Goal: Task Accomplishment & Management: Manage account settings

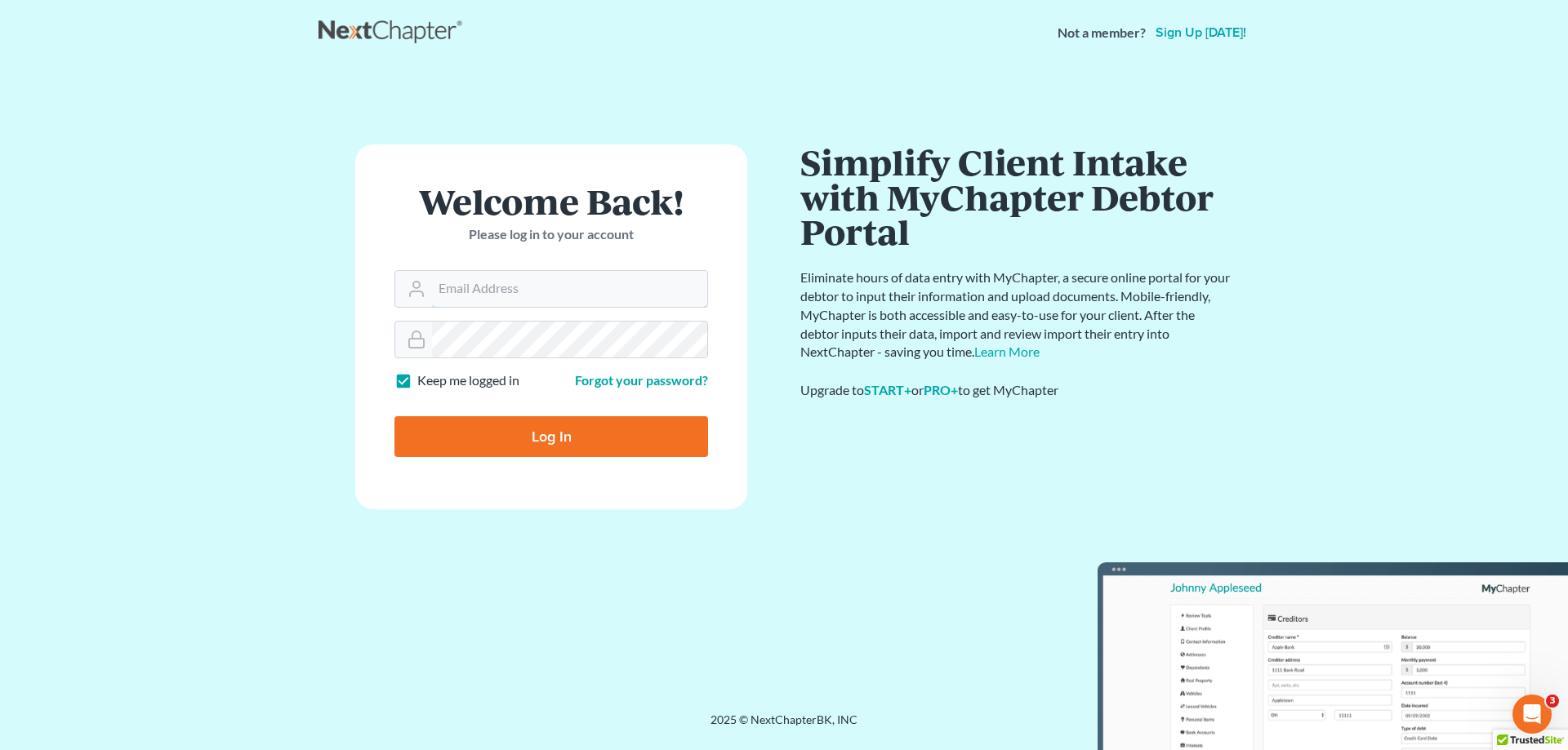
type input "[PERSON_NAME][EMAIL_ADDRESS][DOMAIN_NAME]"
click at [524, 429] on input "Log In" at bounding box center [552, 436] width 314 height 40
type input "Thinking..."
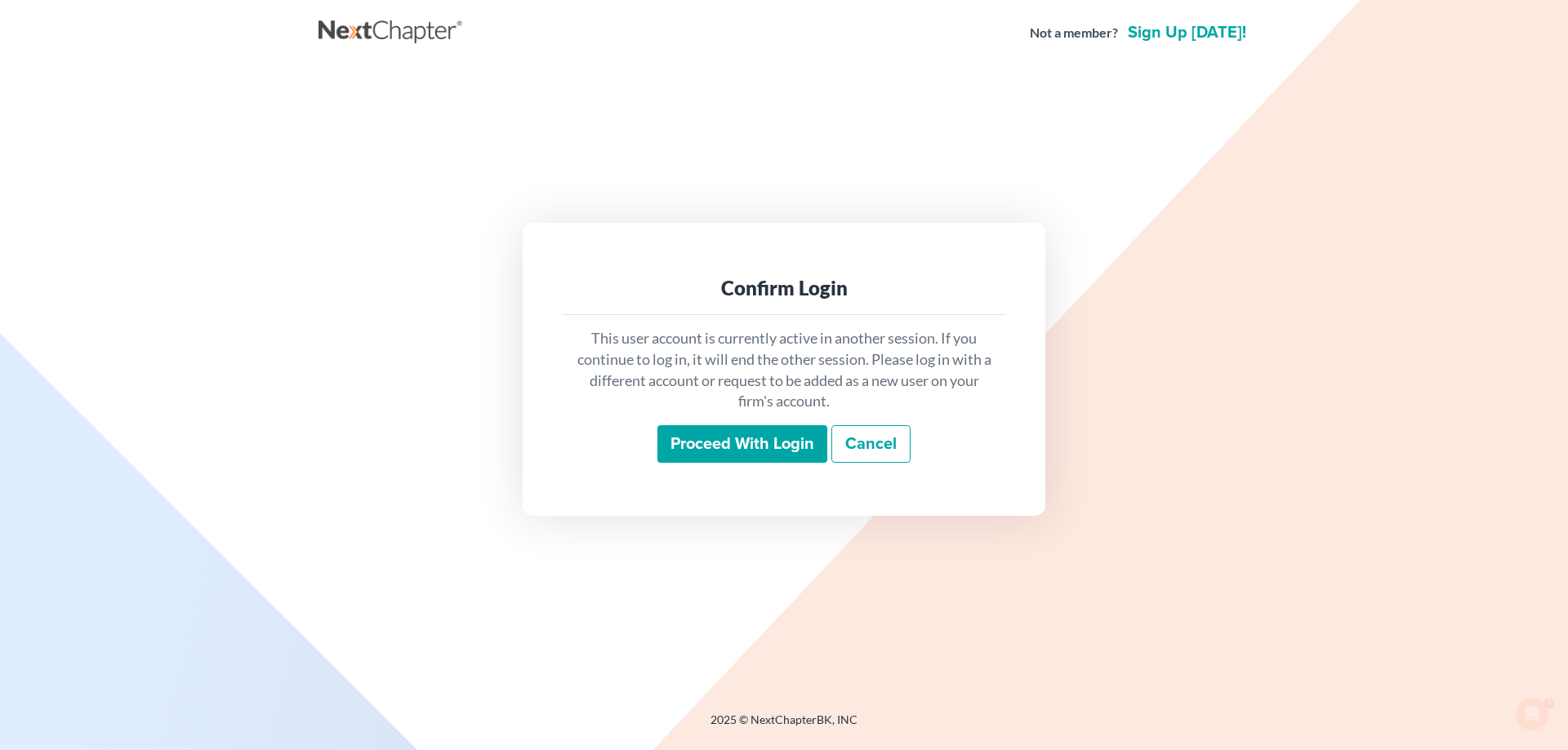
click at [749, 441] on input "Proceed with login" at bounding box center [743, 444] width 170 height 38
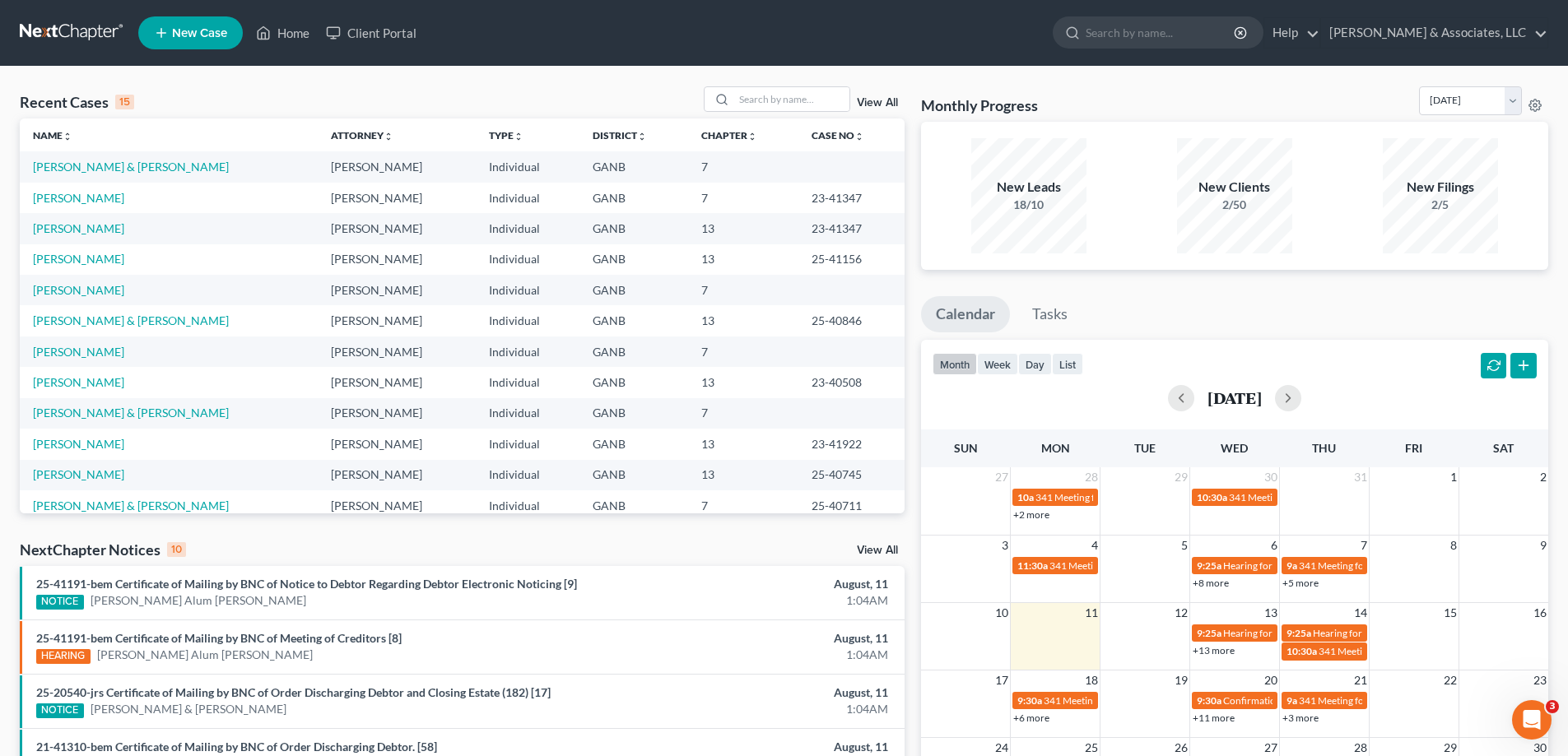
click at [875, 546] on link "View All" at bounding box center [878, 550] width 41 height 12
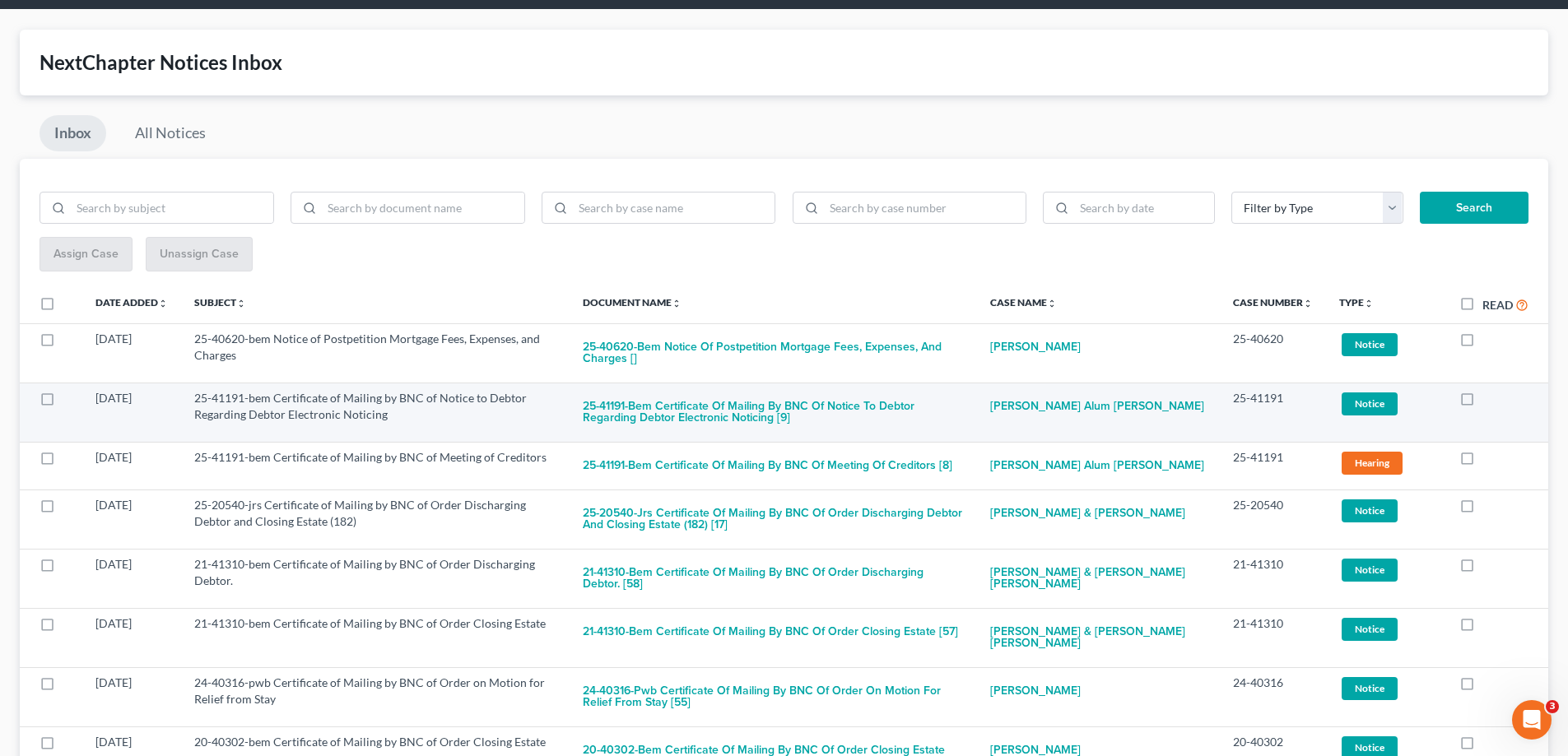
scroll to position [82, 0]
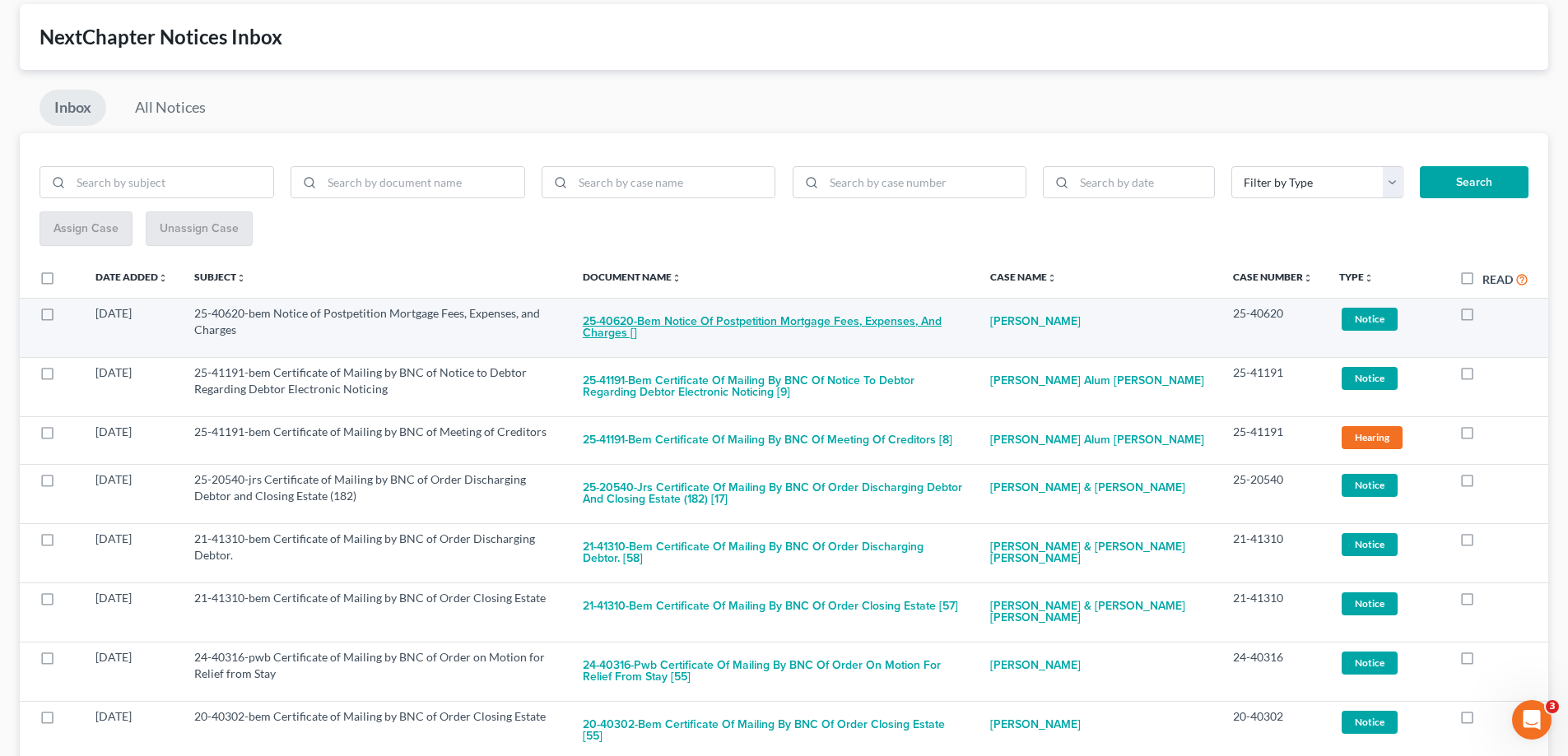
click at [769, 316] on button "25-40620-bem Notice of Postpetition Mortgage Fees, Expenses, and Charges []" at bounding box center [773, 328] width 382 height 45
checkbox input "true"
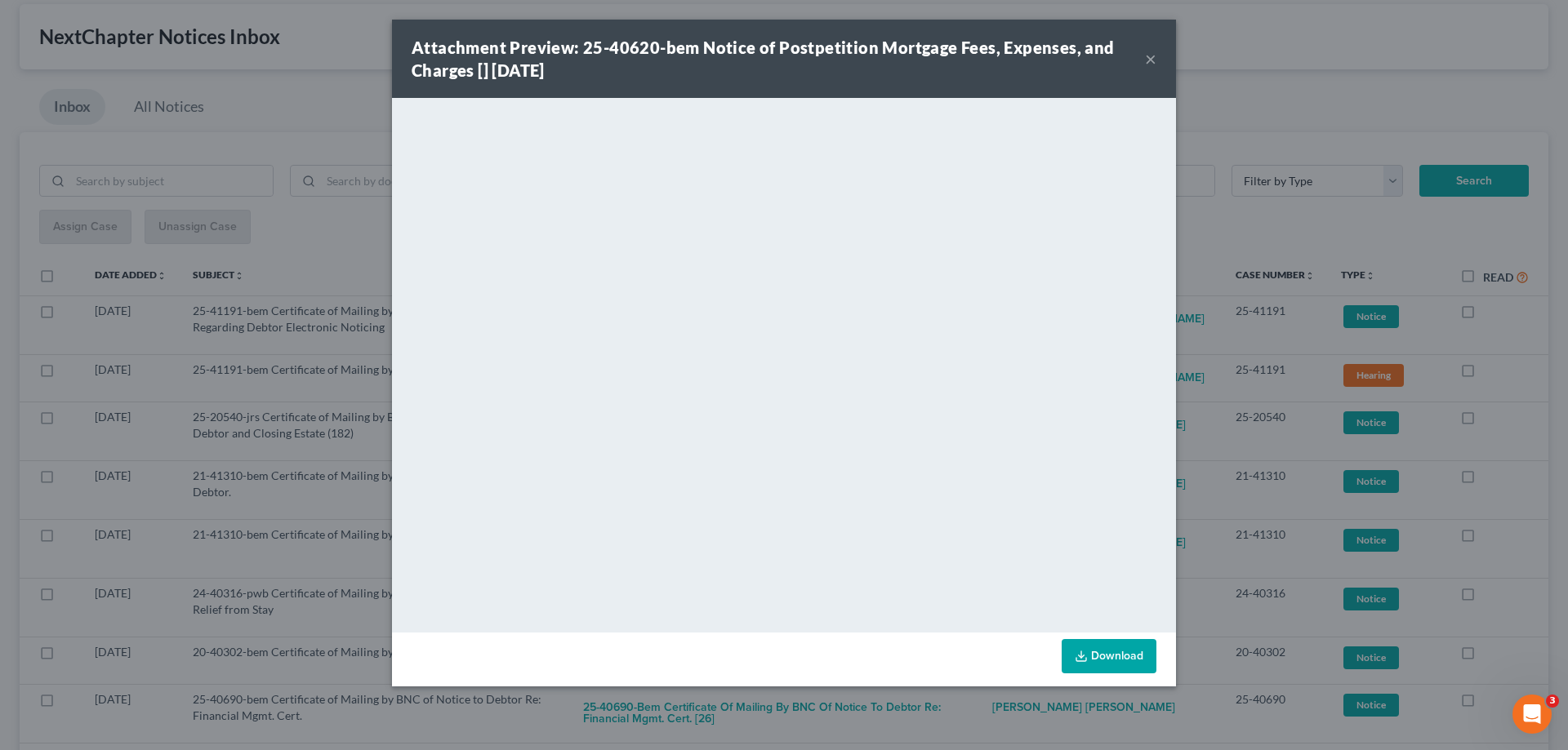
click at [1150, 59] on button "×" at bounding box center [1151, 59] width 12 height 19
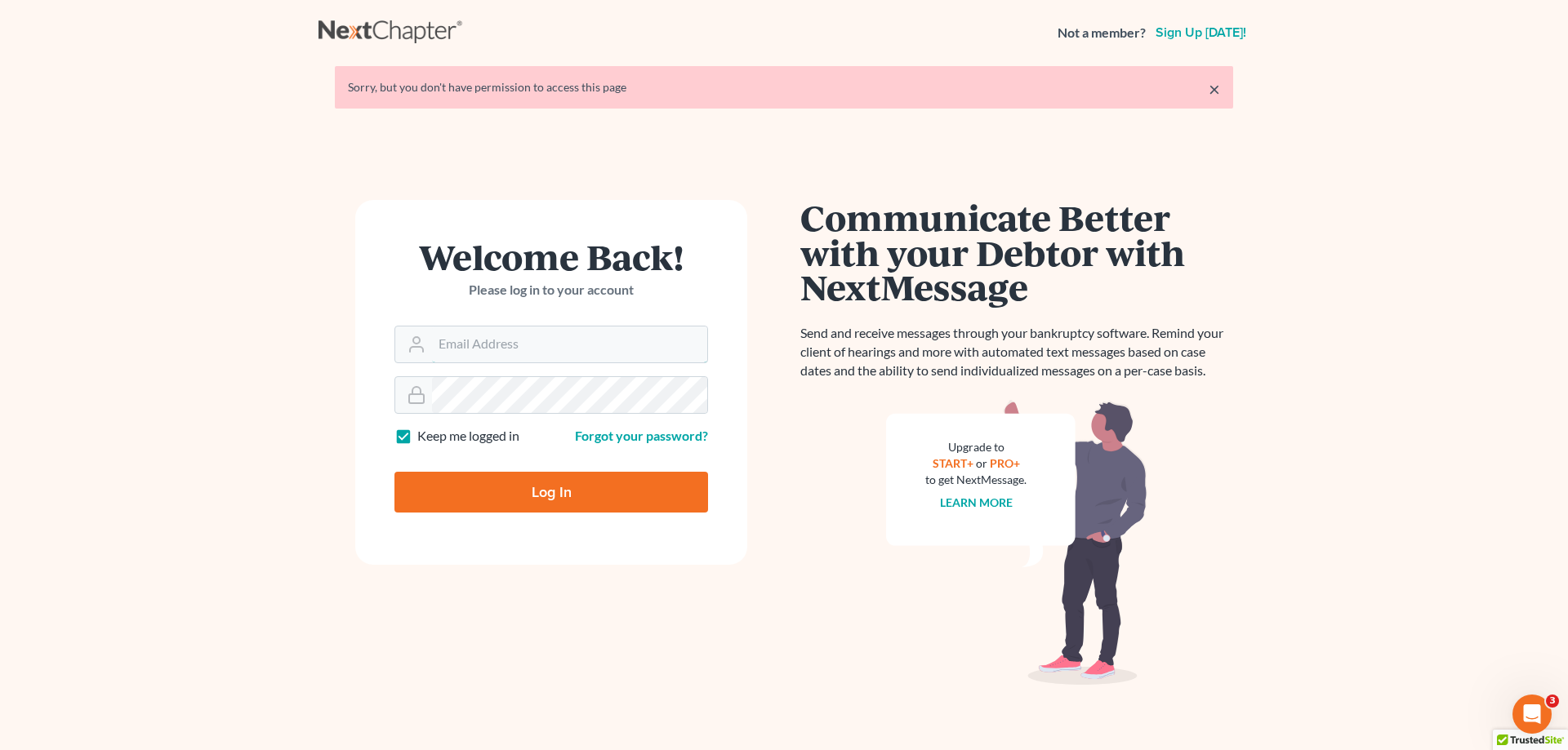
type input "[PERSON_NAME][EMAIL_ADDRESS][DOMAIN_NAME]"
click at [561, 487] on input "Log In" at bounding box center [552, 492] width 314 height 40
type input "Thinking..."
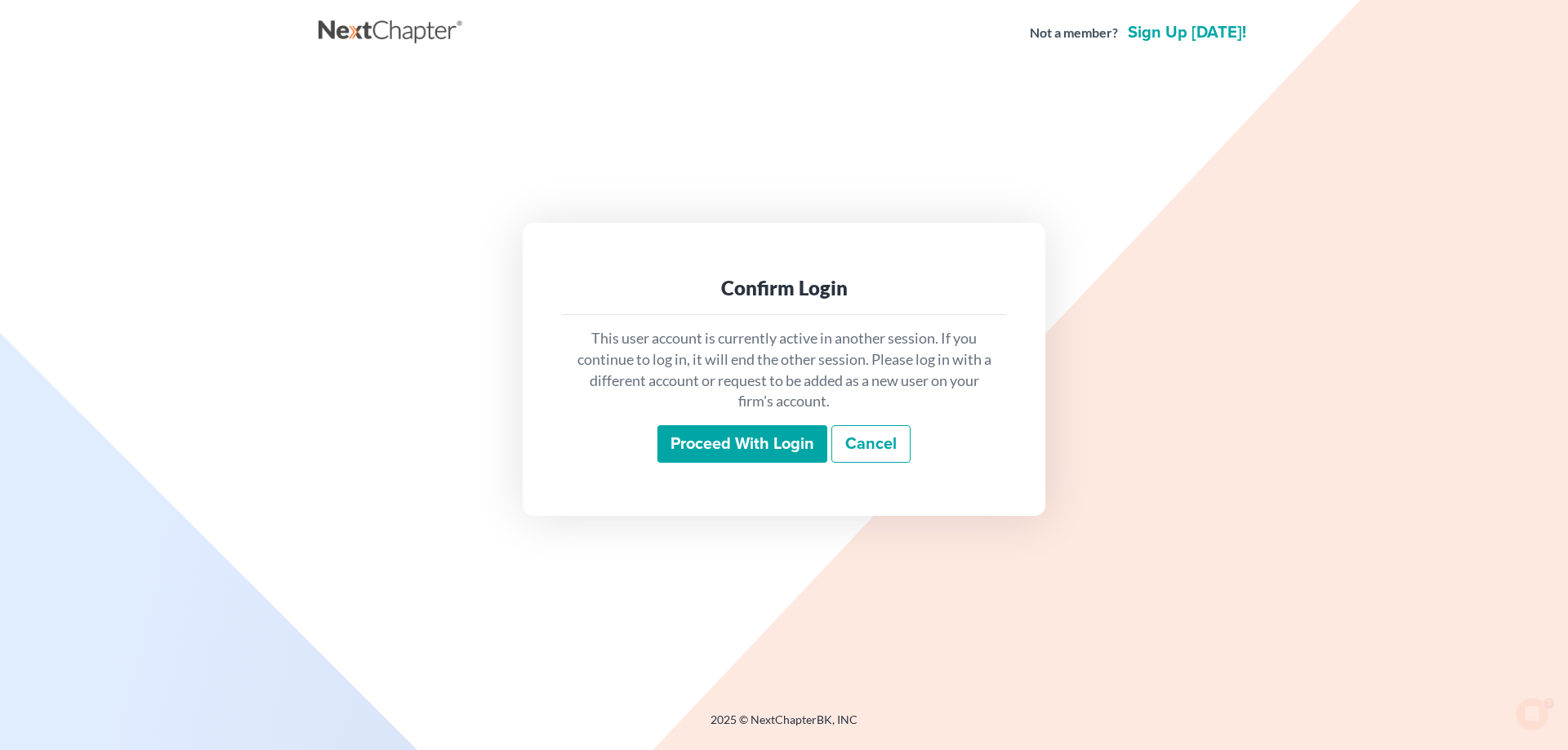
click at [722, 434] on input "Proceed with login" at bounding box center [743, 444] width 170 height 38
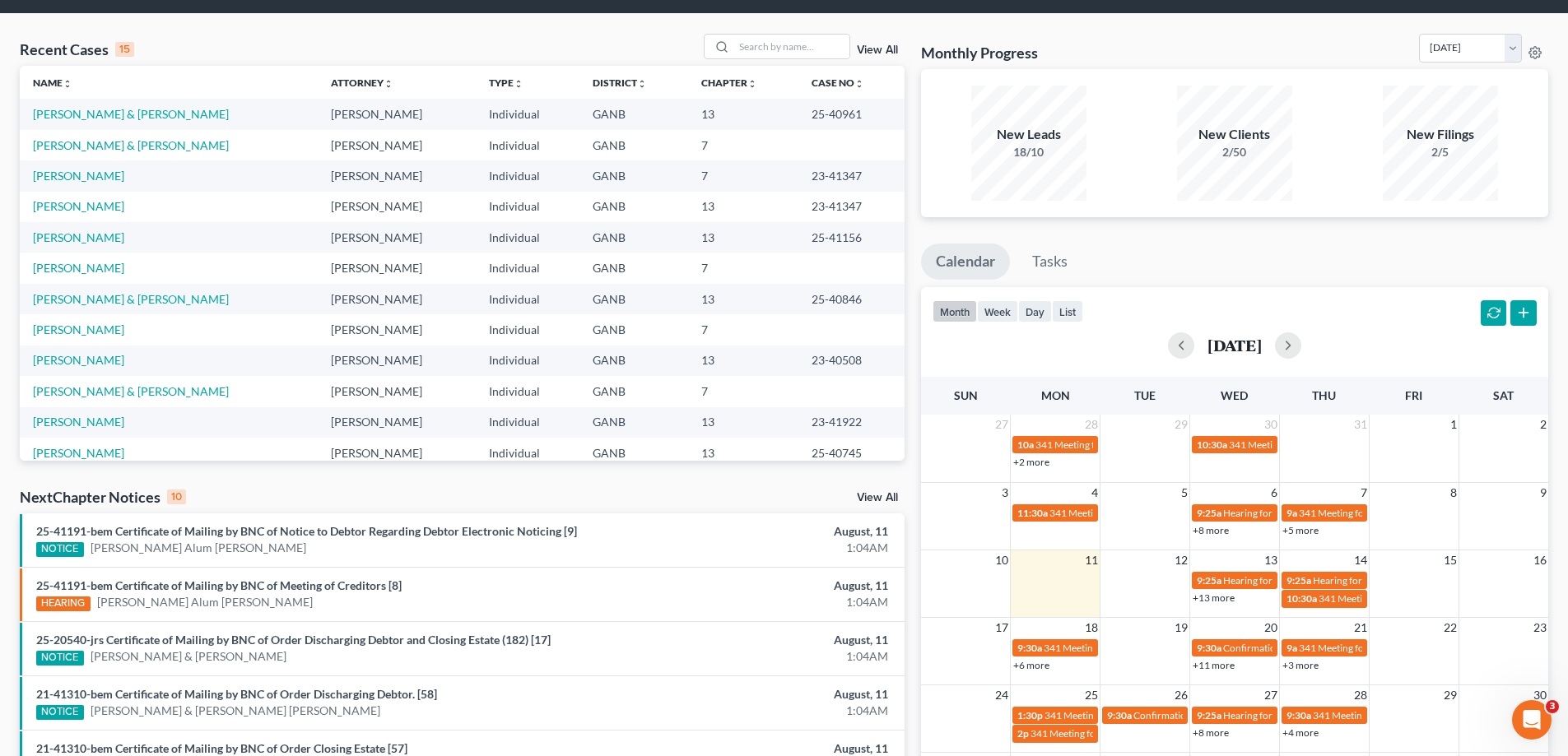
scroll to position [82, 0]
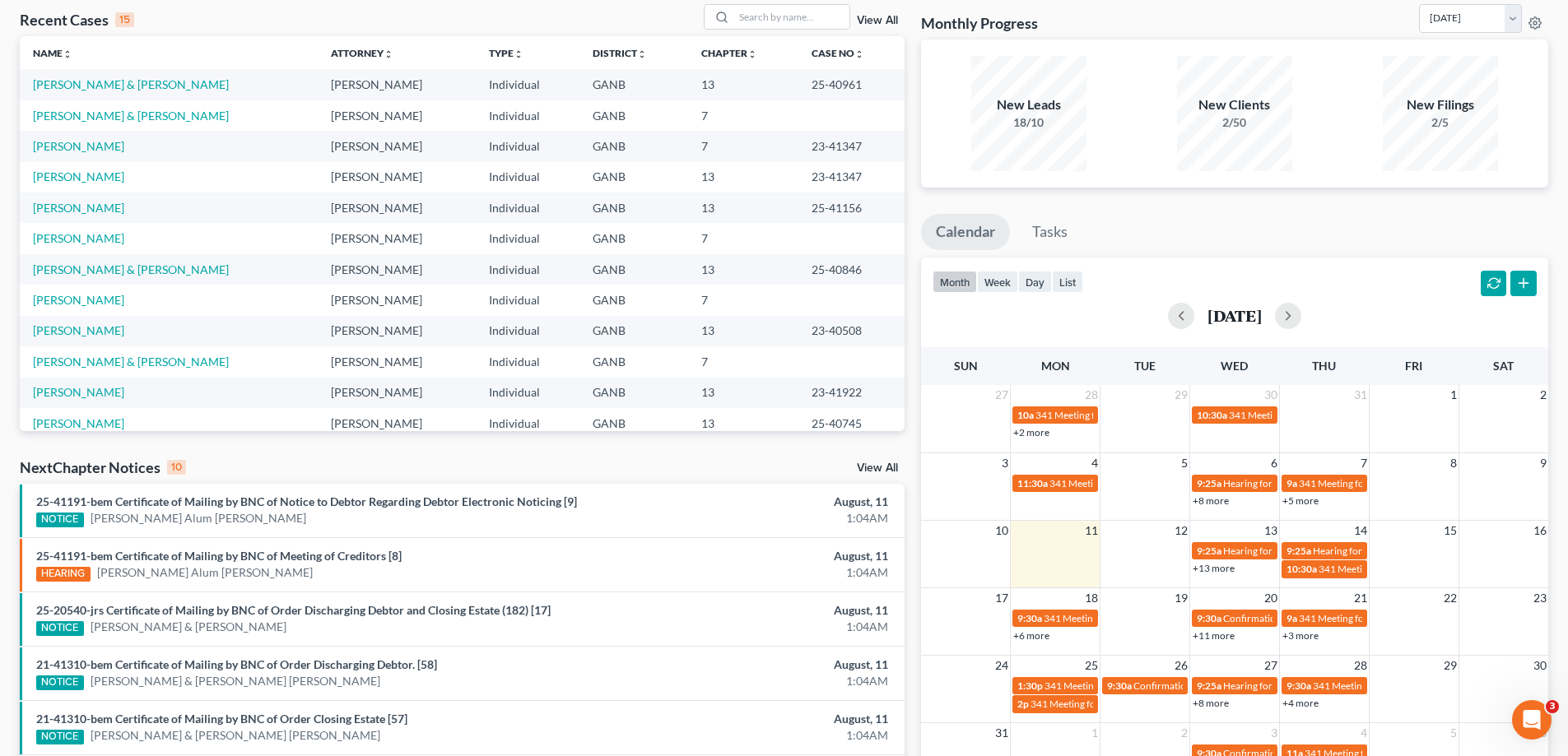
click at [872, 463] on link "View All" at bounding box center [878, 469] width 41 height 12
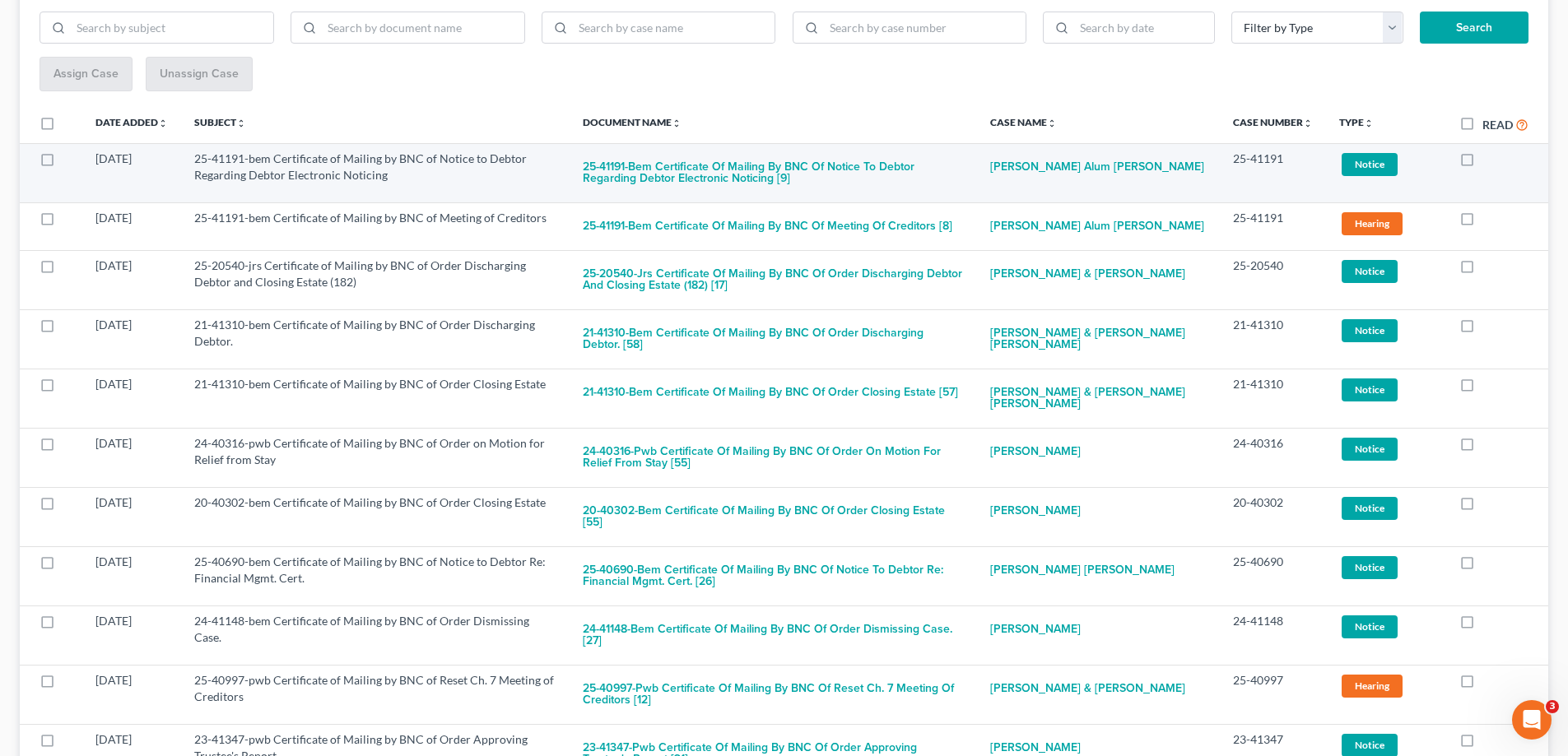
scroll to position [247, 0]
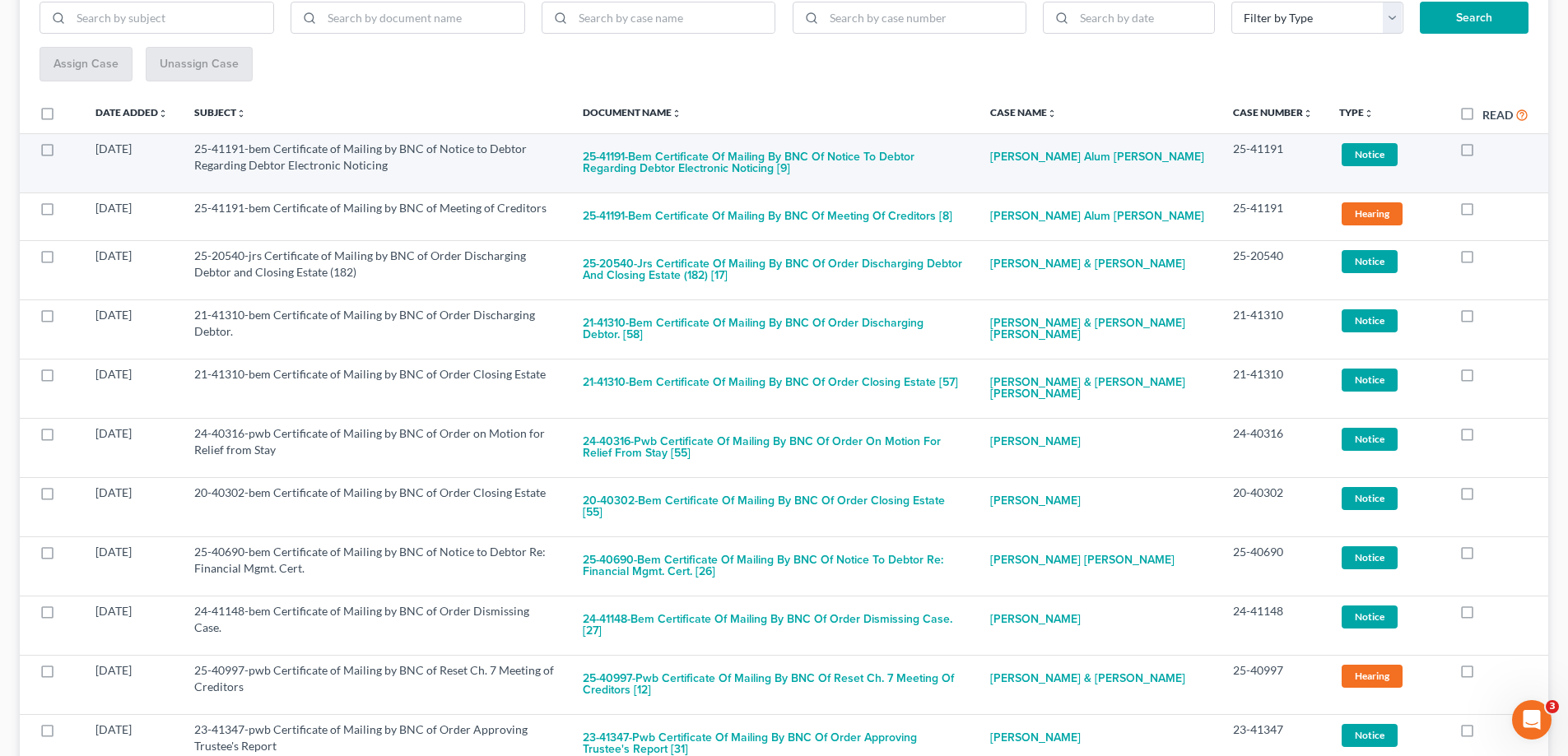
click at [1483, 153] on label at bounding box center [1483, 153] width 0 height 0
click at [1489, 148] on input "checkbox" at bounding box center [1494, 146] width 11 height 11
checkbox input "true"
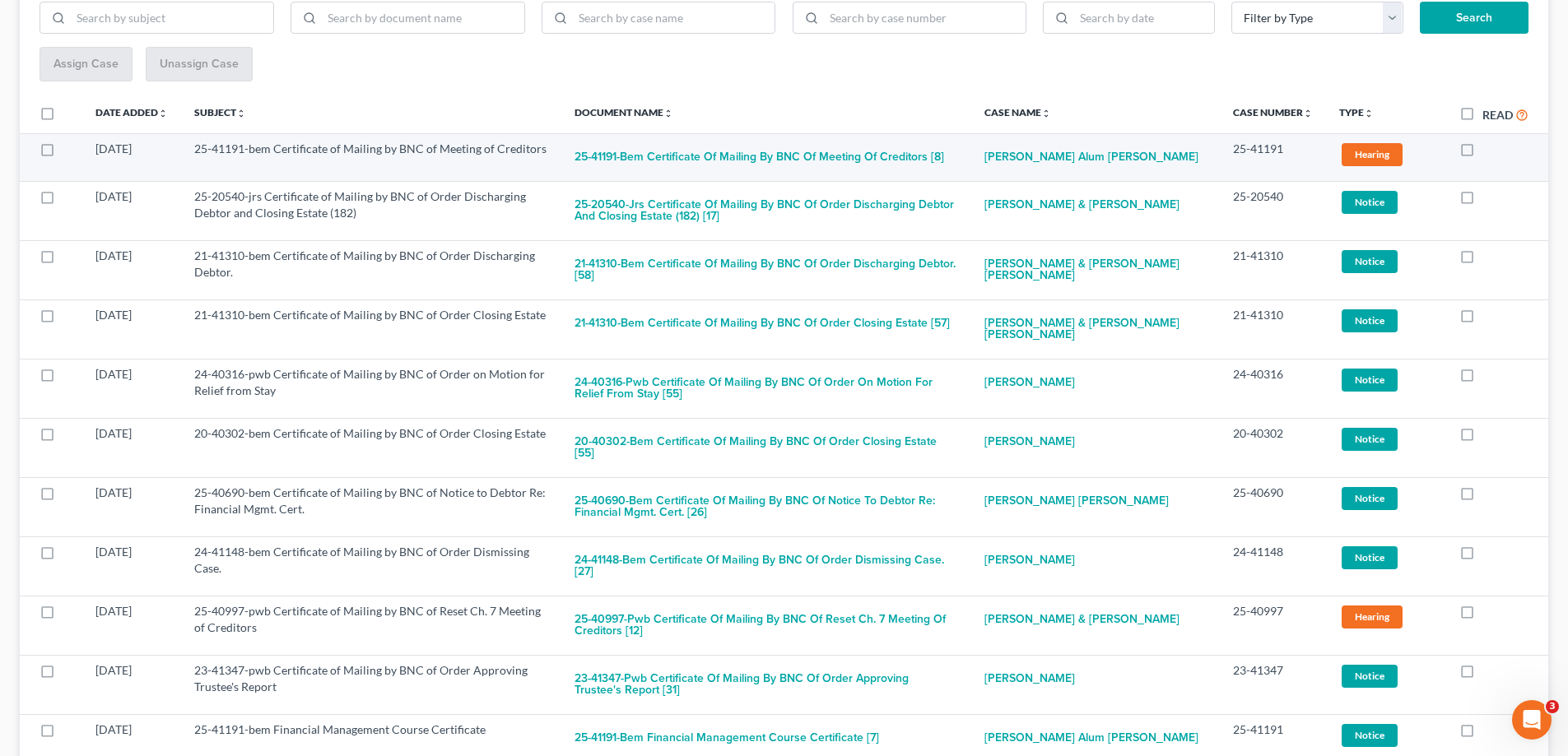
click at [1483, 153] on label at bounding box center [1483, 153] width 0 height 0
click at [1489, 150] on input "checkbox" at bounding box center [1494, 146] width 11 height 11
checkbox input "true"
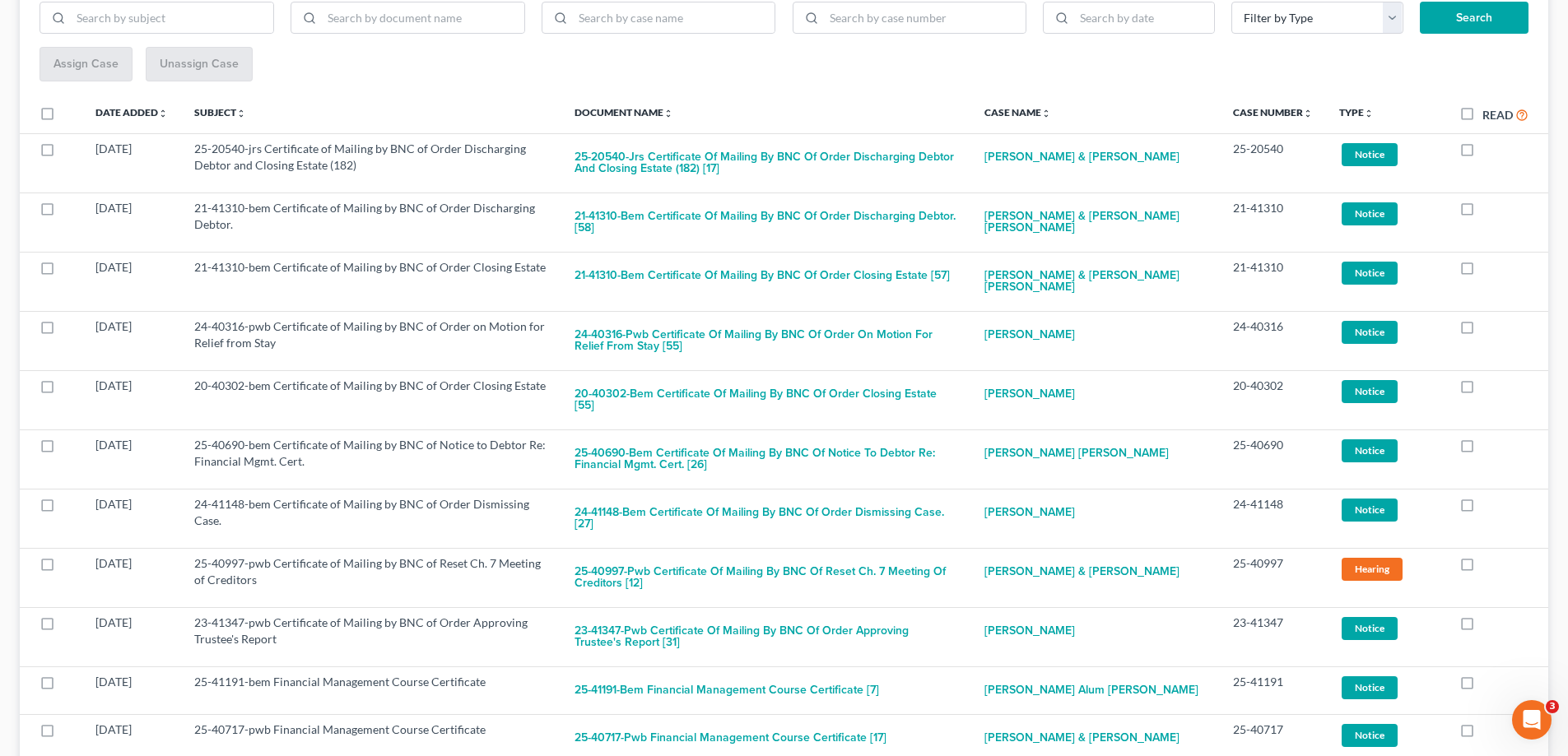
click at [1483, 153] on label at bounding box center [1483, 153] width 0 height 0
click at [1489, 150] on input "checkbox" at bounding box center [1494, 146] width 11 height 11
checkbox input "true"
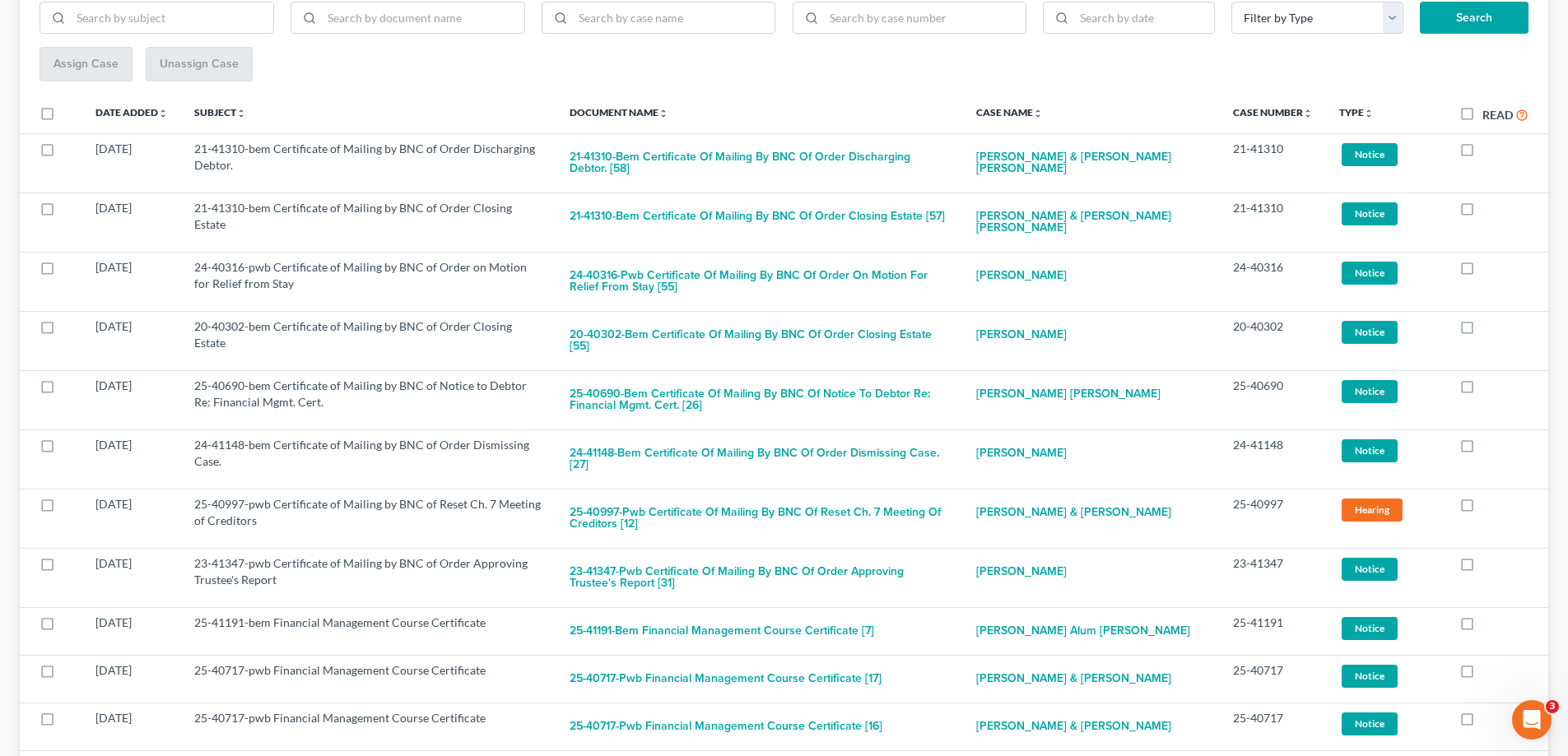
click at [1483, 153] on label at bounding box center [1483, 153] width 0 height 0
click at [1489, 150] on input "checkbox" at bounding box center [1494, 146] width 11 height 11
checkbox input "true"
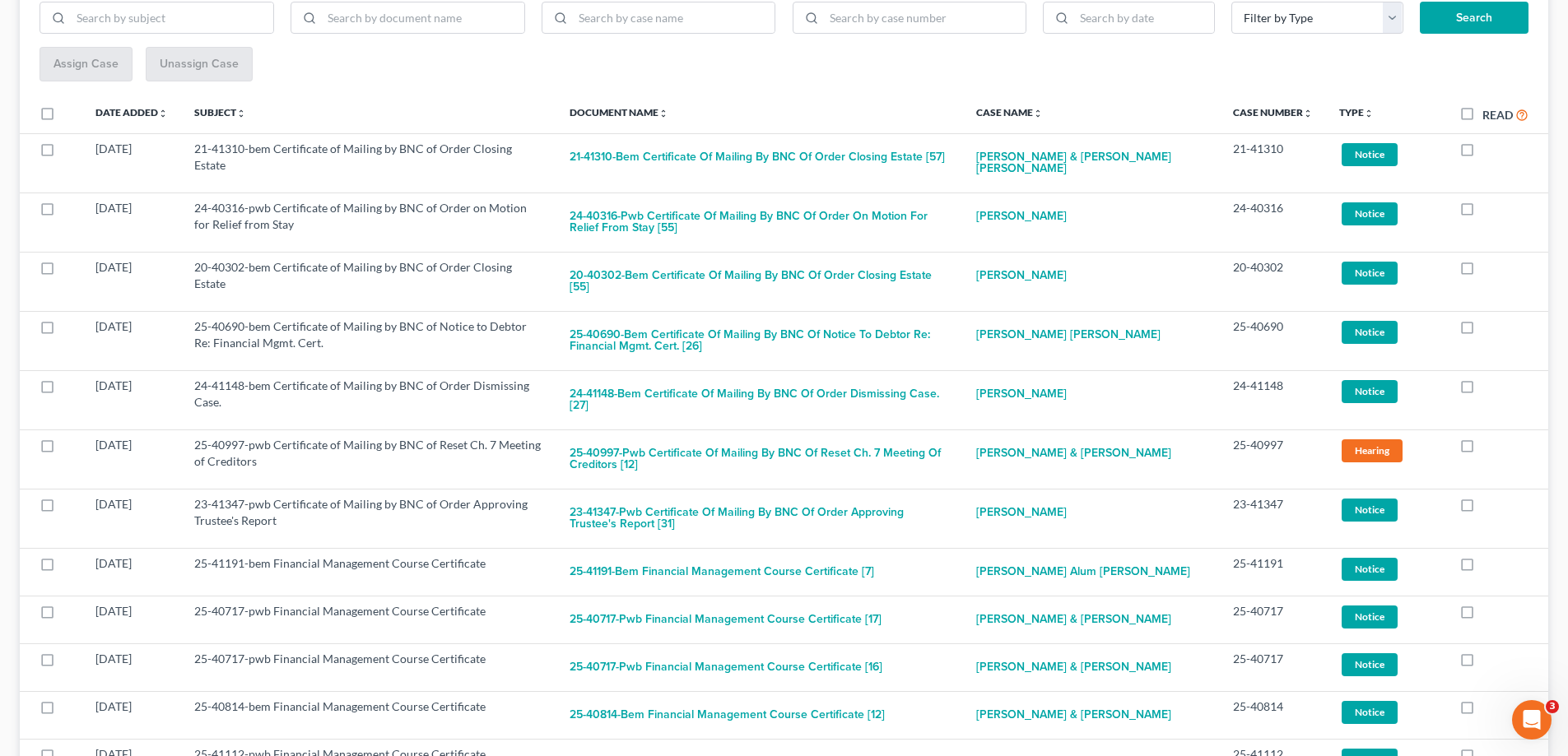
click at [1483, 153] on label at bounding box center [1483, 153] width 0 height 0
click at [1489, 150] on input "checkbox" at bounding box center [1494, 146] width 11 height 11
checkbox input "true"
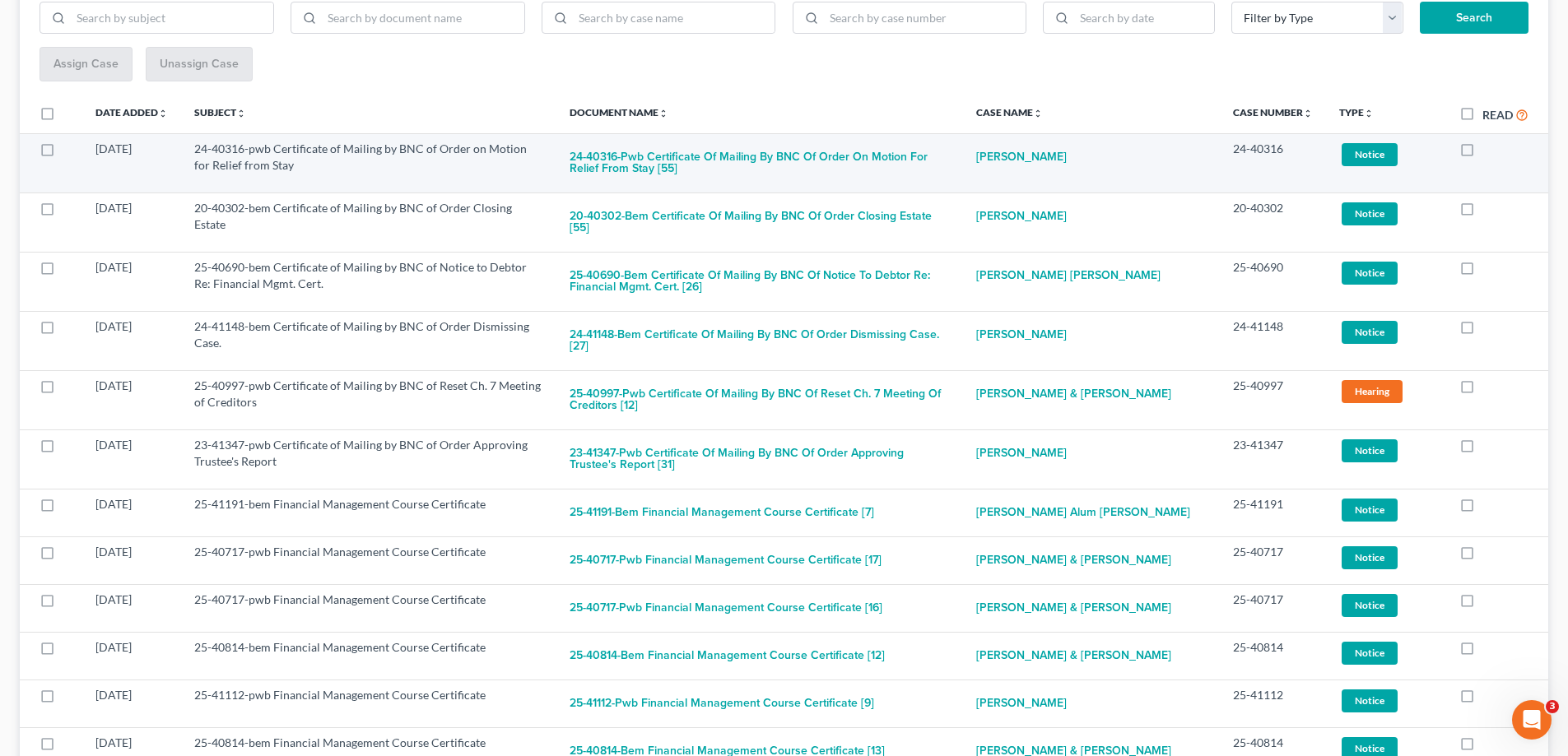
click at [1483, 153] on label at bounding box center [1483, 153] width 0 height 0
click at [1489, 151] on input "checkbox" at bounding box center [1494, 146] width 11 height 11
checkbox input "true"
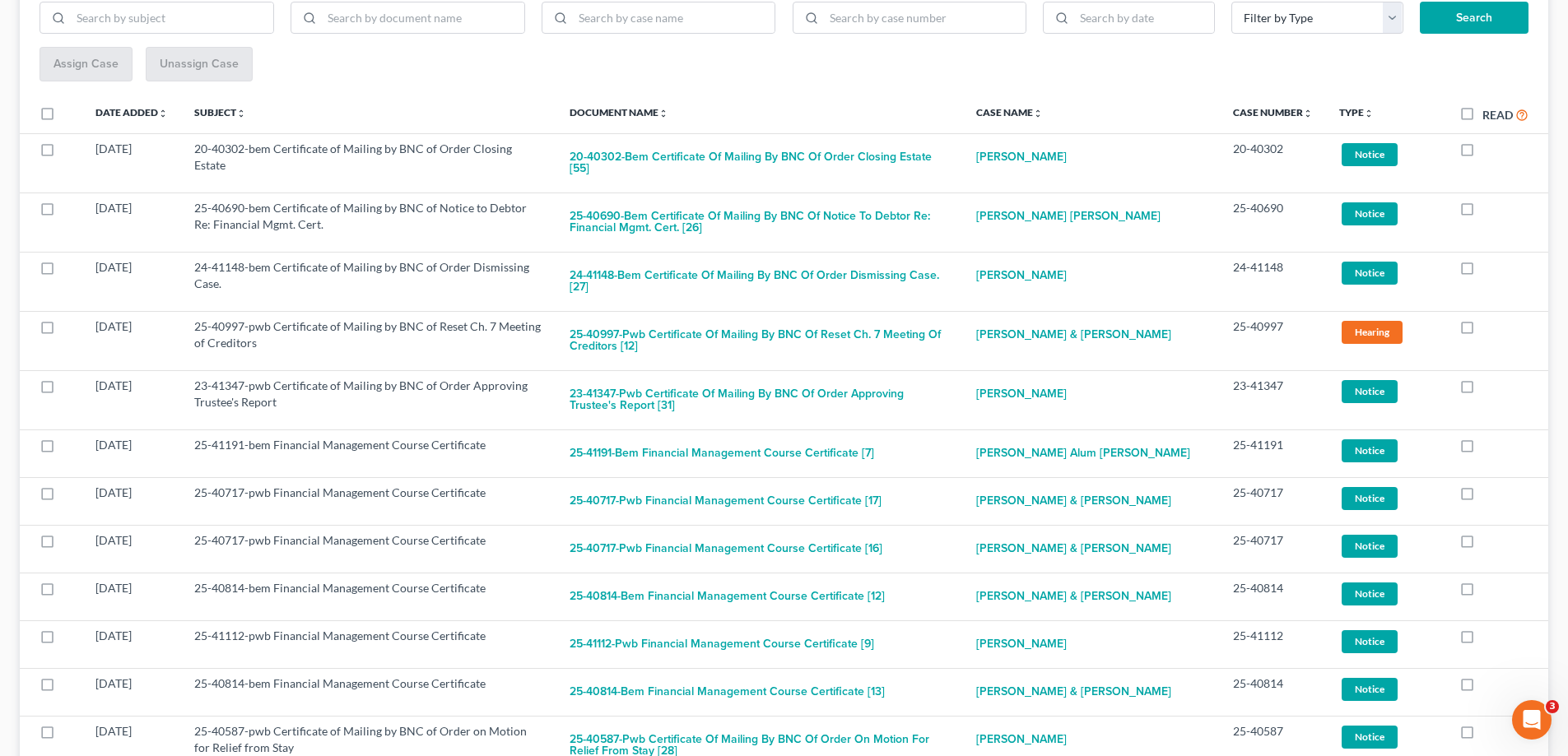
click at [1483, 153] on label at bounding box center [1483, 153] width 0 height 0
click at [1489, 151] on input "checkbox" at bounding box center [1494, 146] width 11 height 11
checkbox input "true"
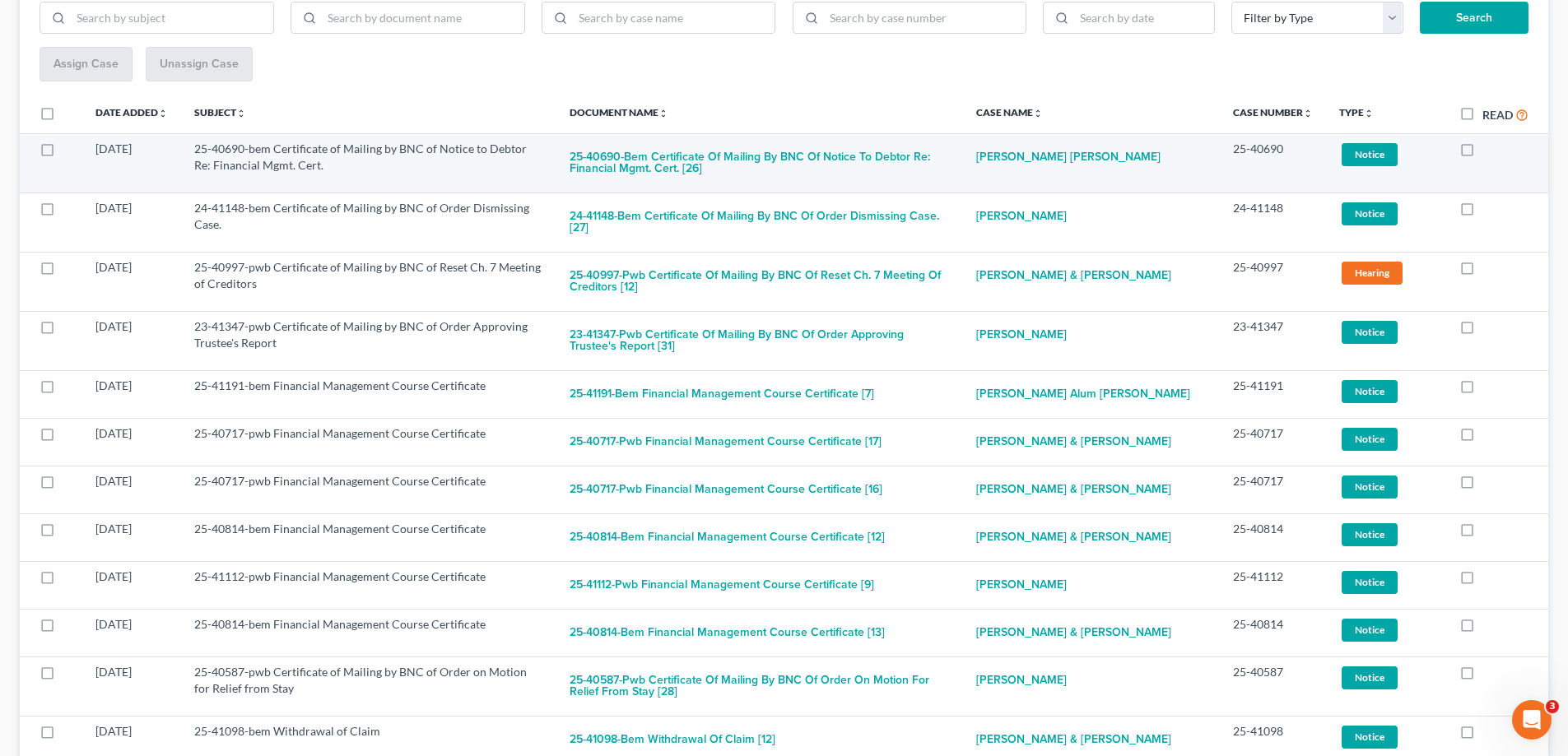
click at [1483, 153] on label at bounding box center [1483, 153] width 0 height 0
click at [1489, 151] on input "checkbox" at bounding box center [1494, 146] width 11 height 11
checkbox input "true"
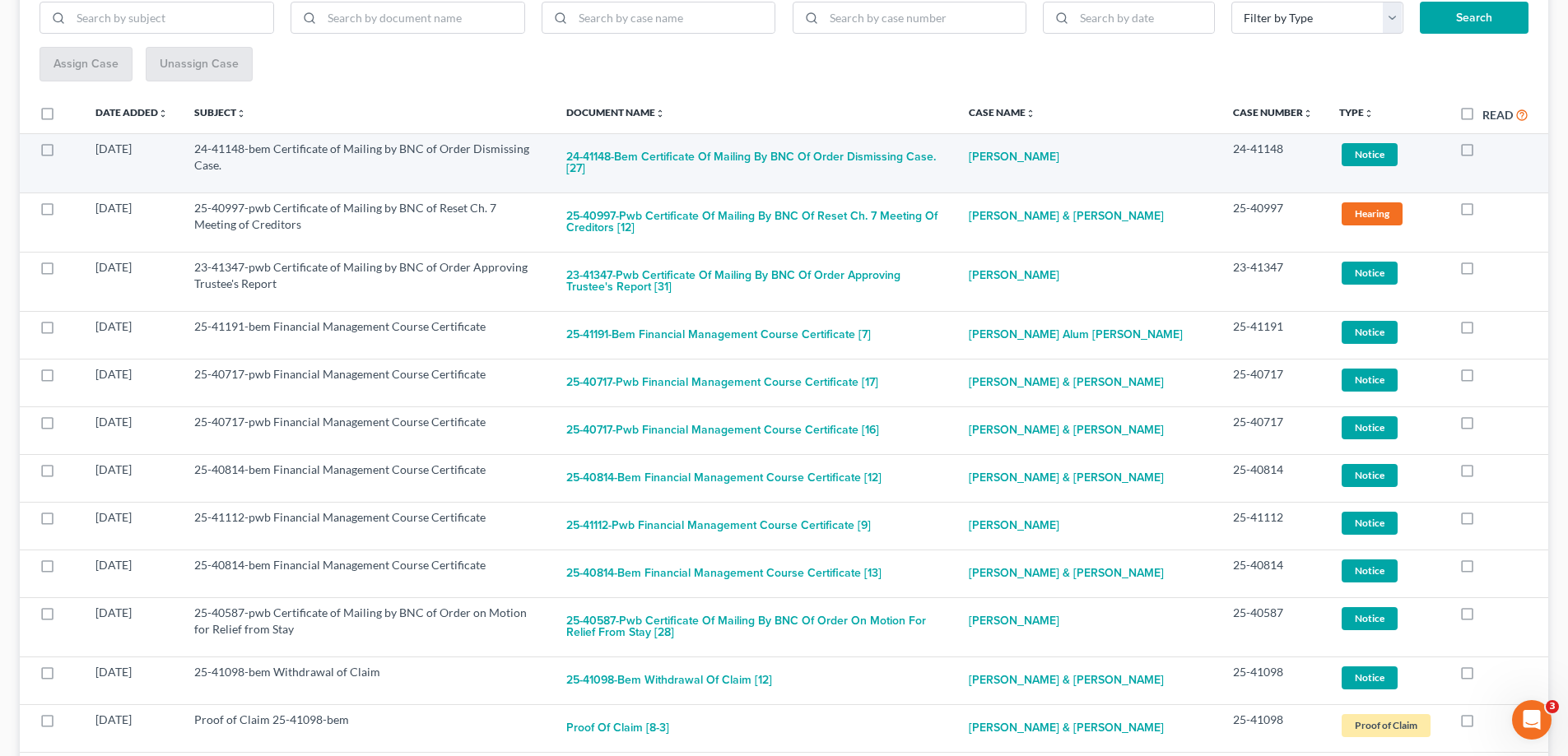
click at [1483, 153] on label at bounding box center [1483, 153] width 0 height 0
click at [1489, 151] on input "checkbox" at bounding box center [1494, 146] width 11 height 11
checkbox input "true"
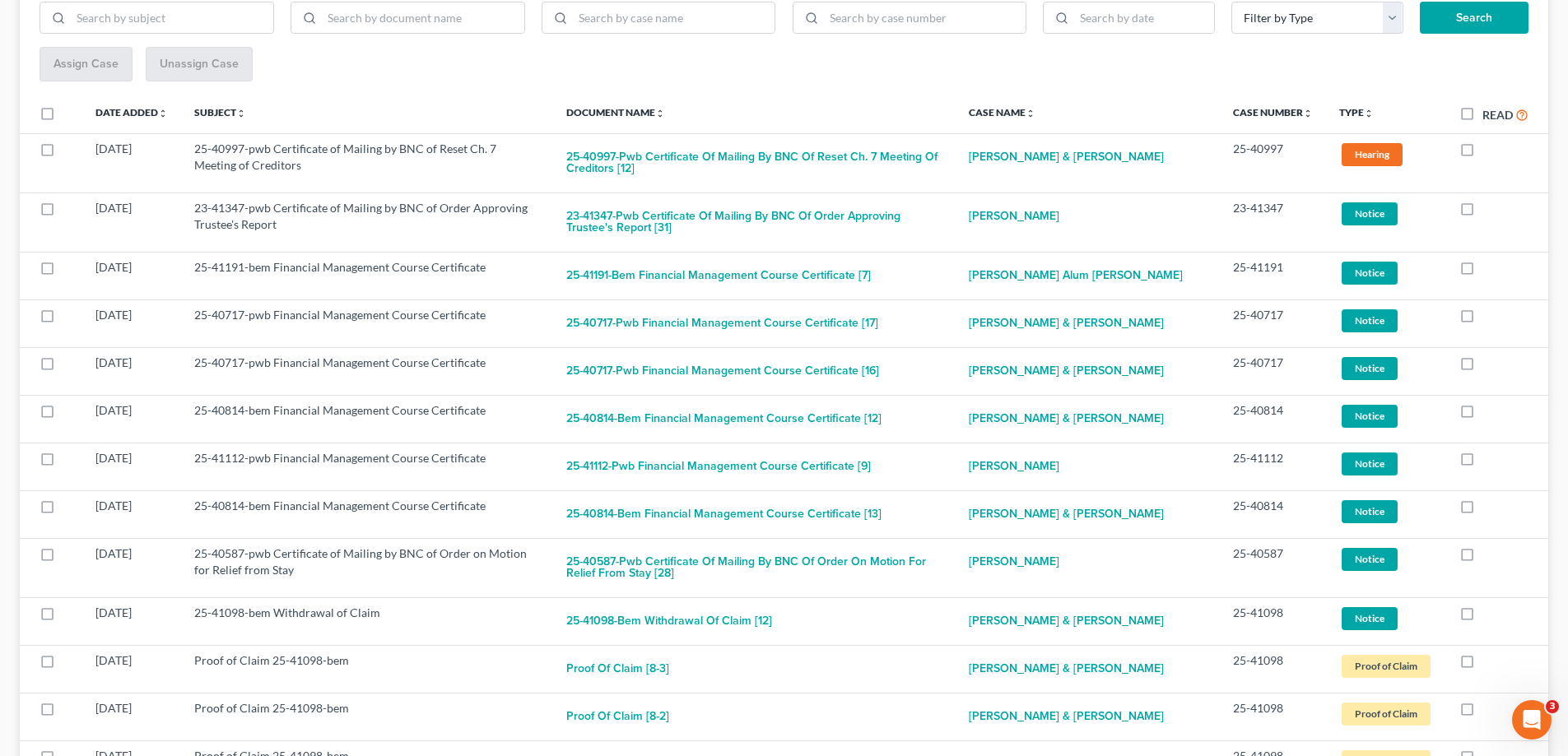
click at [1483, 153] on label at bounding box center [1483, 153] width 0 height 0
click at [1489, 151] on input "checkbox" at bounding box center [1494, 146] width 11 height 11
checkbox input "true"
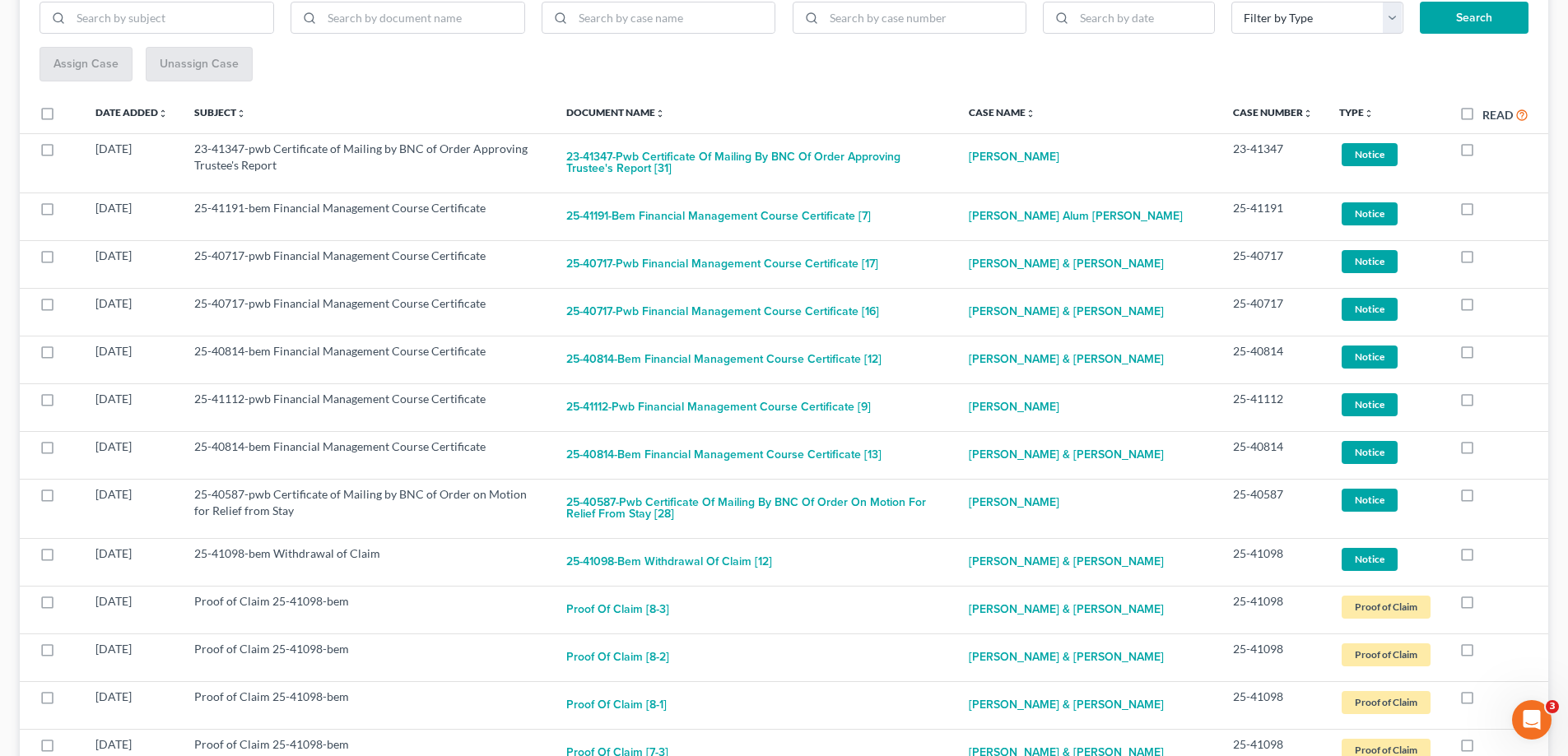
click at [1483, 153] on label at bounding box center [1483, 153] width 0 height 0
click at [1489, 151] on input "checkbox" at bounding box center [1494, 146] width 11 height 11
checkbox input "true"
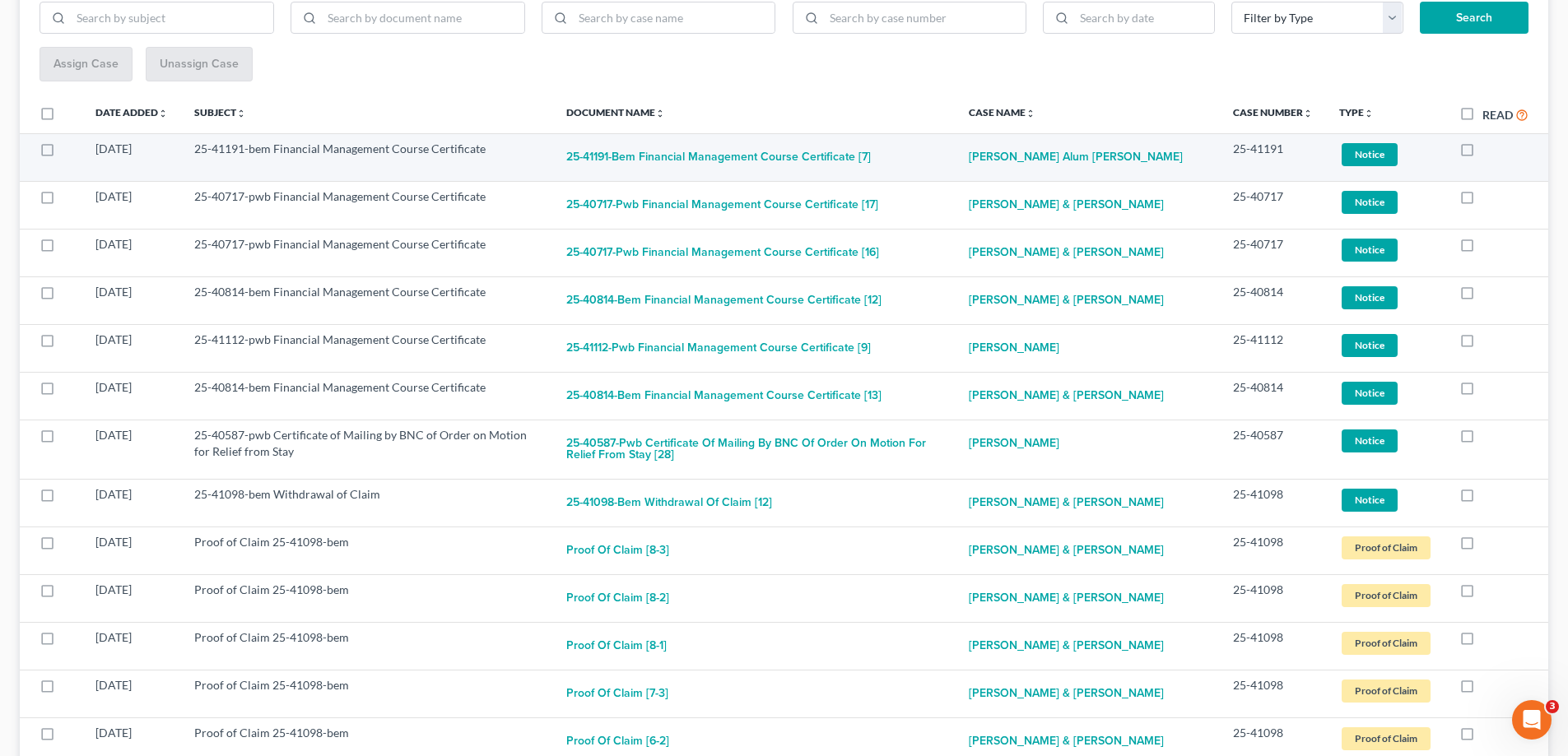
click at [1483, 153] on label at bounding box center [1483, 153] width 0 height 0
click at [1489, 149] on input "checkbox" at bounding box center [1494, 146] width 11 height 11
checkbox input "true"
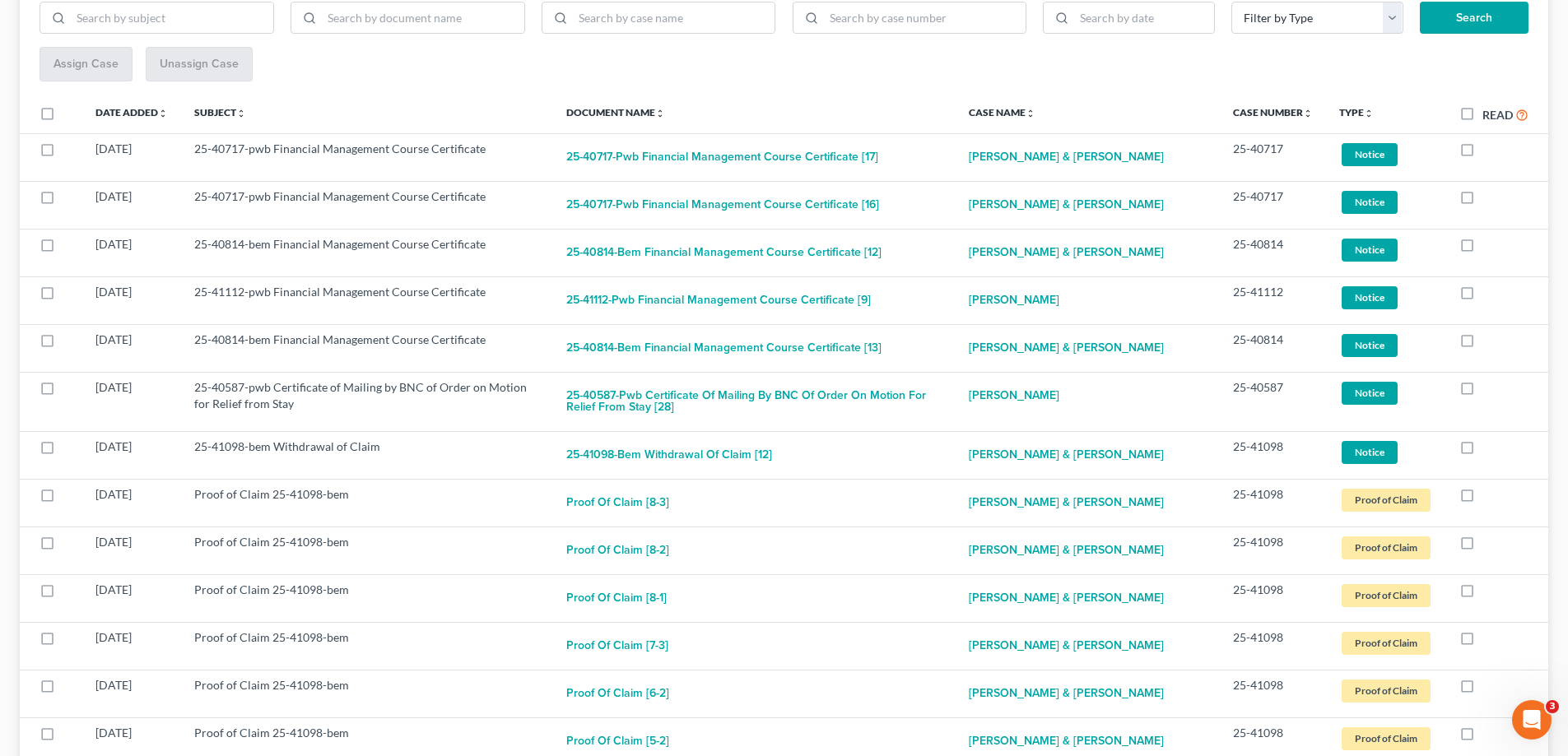
click at [1483, 153] on label at bounding box center [1483, 153] width 0 height 0
click at [1489, 149] on input "checkbox" at bounding box center [1494, 146] width 11 height 11
checkbox input "true"
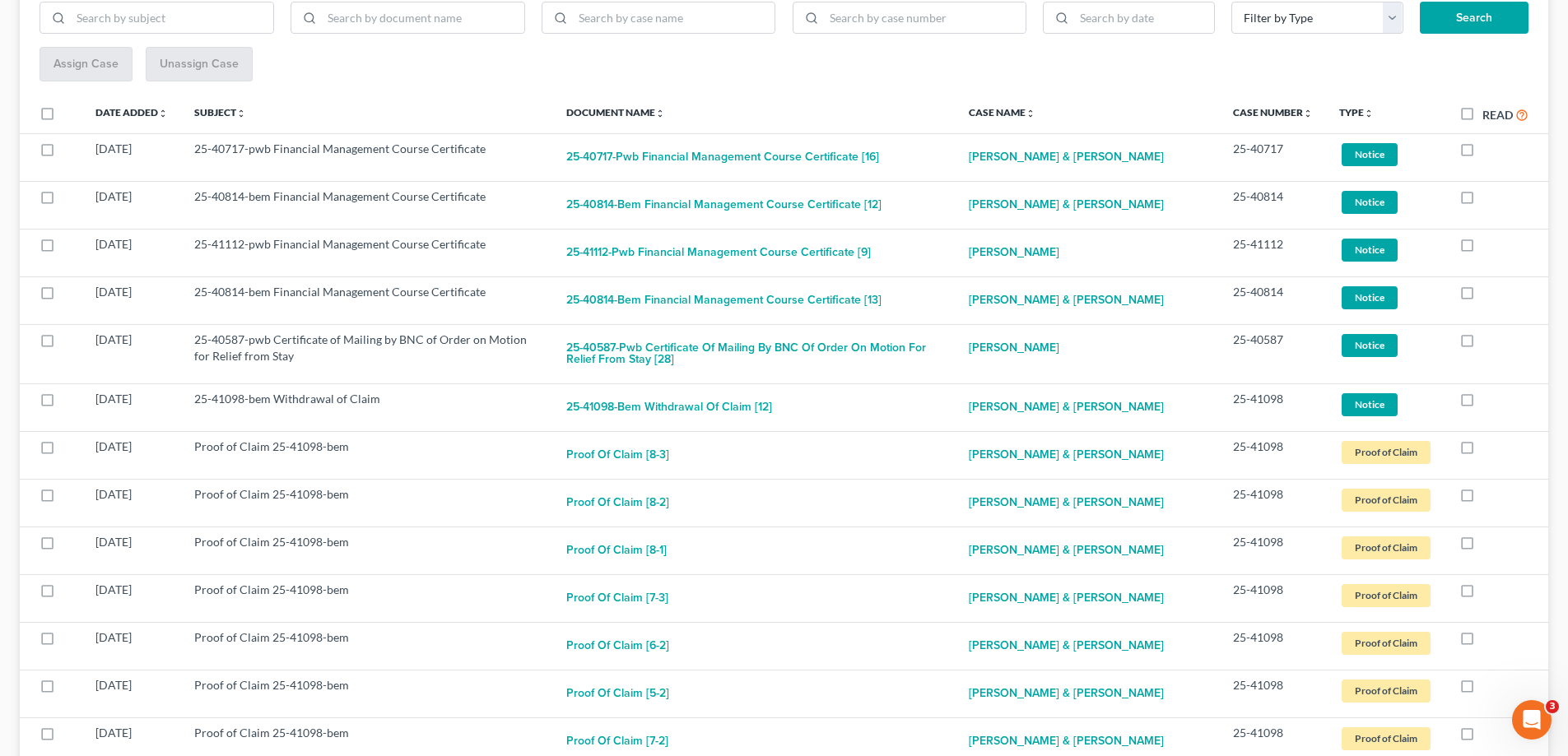
click at [1483, 153] on label at bounding box center [1483, 153] width 0 height 0
click at [1489, 149] on input "checkbox" at bounding box center [1494, 146] width 11 height 11
checkbox input "true"
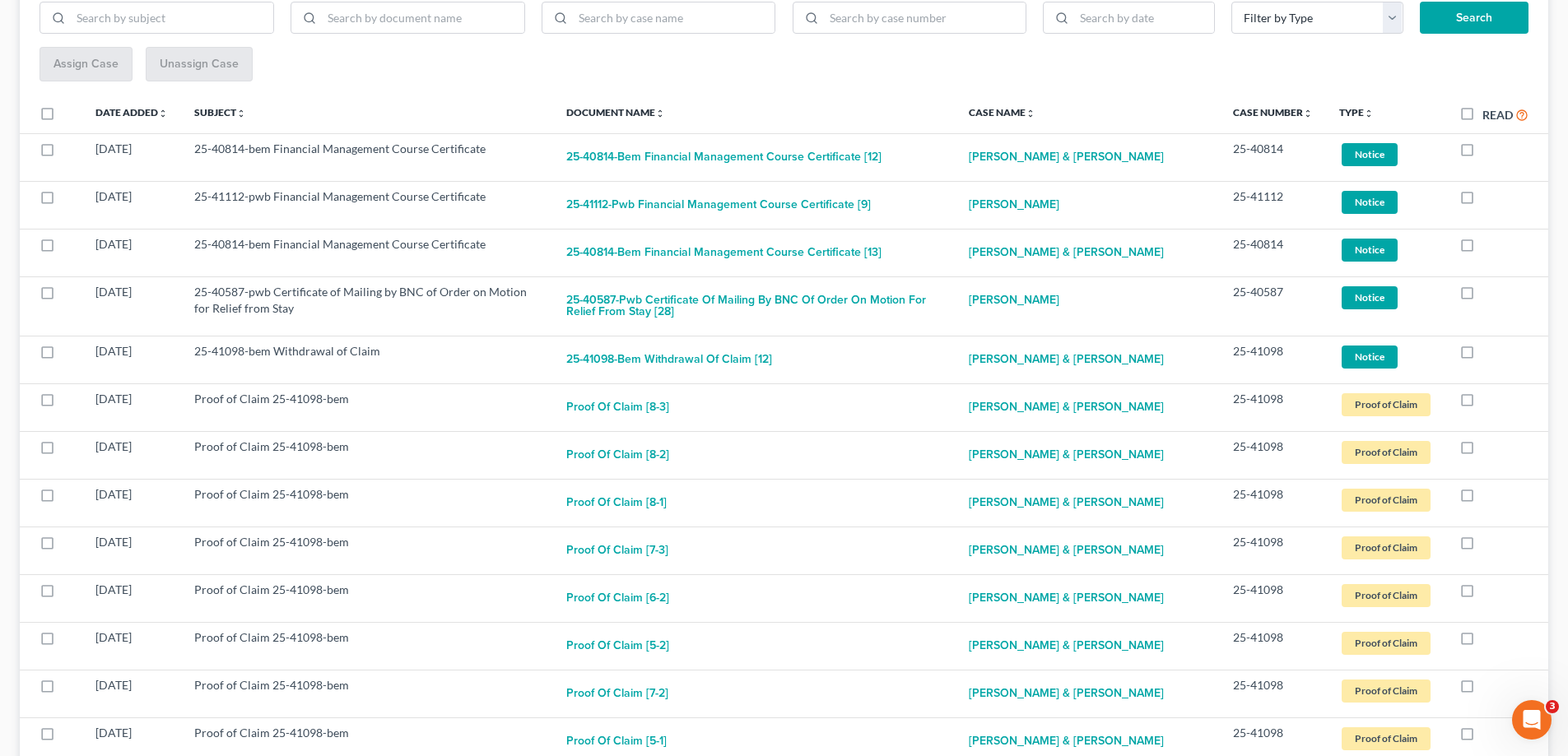
click at [1483, 153] on label at bounding box center [1483, 153] width 0 height 0
click at [1489, 149] on input "checkbox" at bounding box center [1494, 146] width 11 height 11
checkbox input "true"
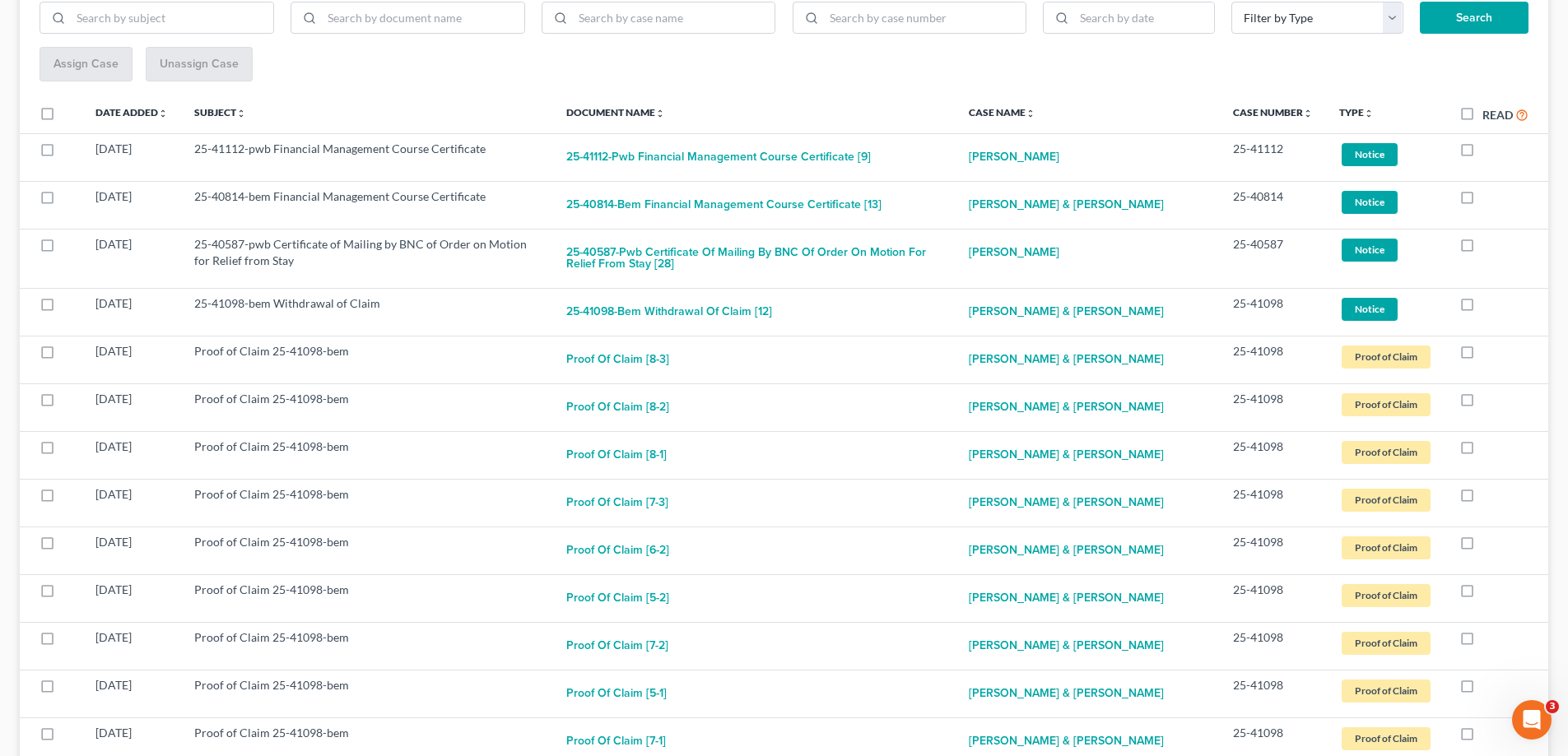
click at [1483, 153] on label at bounding box center [1483, 153] width 0 height 0
click at [1489, 149] on input "checkbox" at bounding box center [1494, 146] width 11 height 11
checkbox input "true"
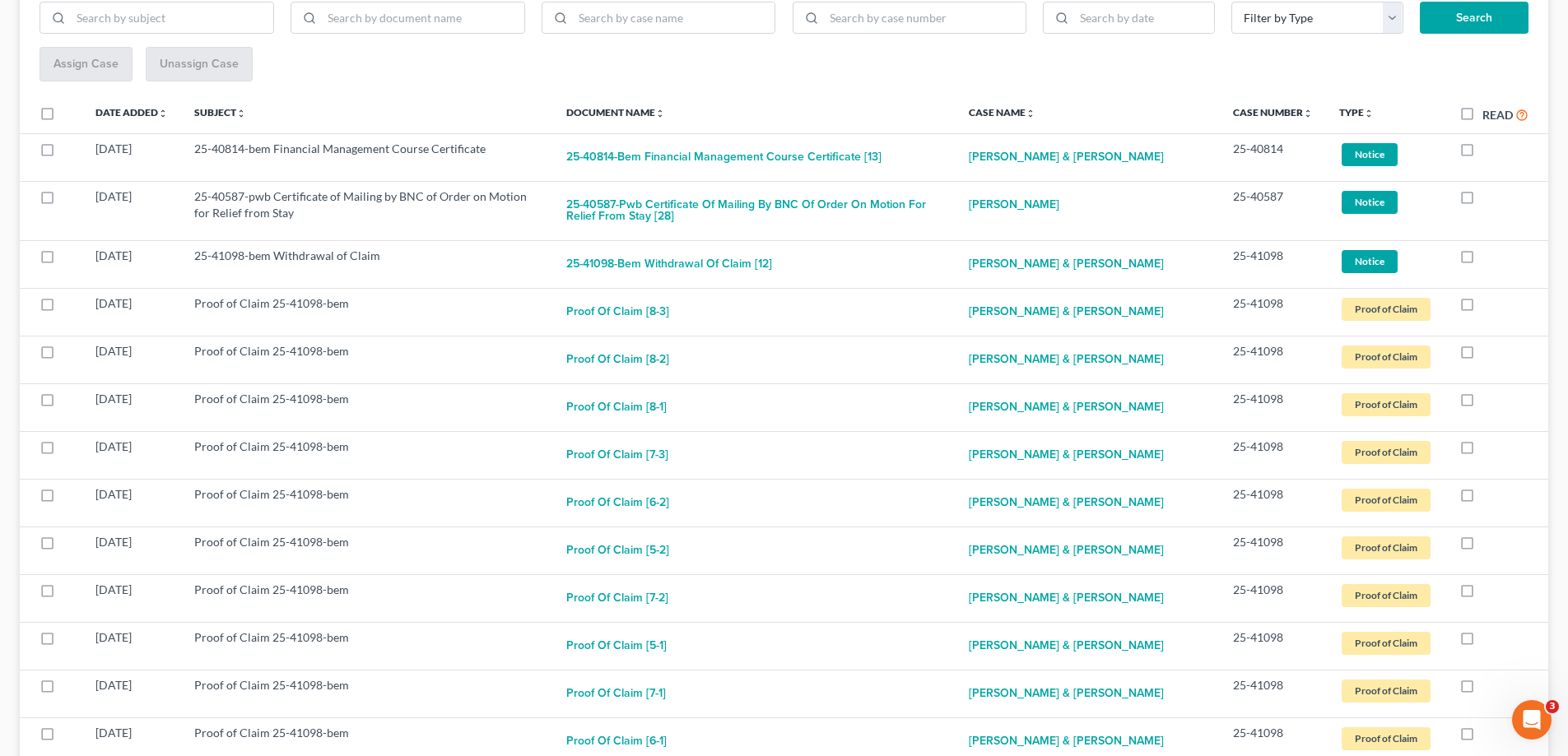
click at [1483, 153] on label at bounding box center [1483, 153] width 0 height 0
click at [1489, 149] on input "checkbox" at bounding box center [1494, 146] width 11 height 11
checkbox input "true"
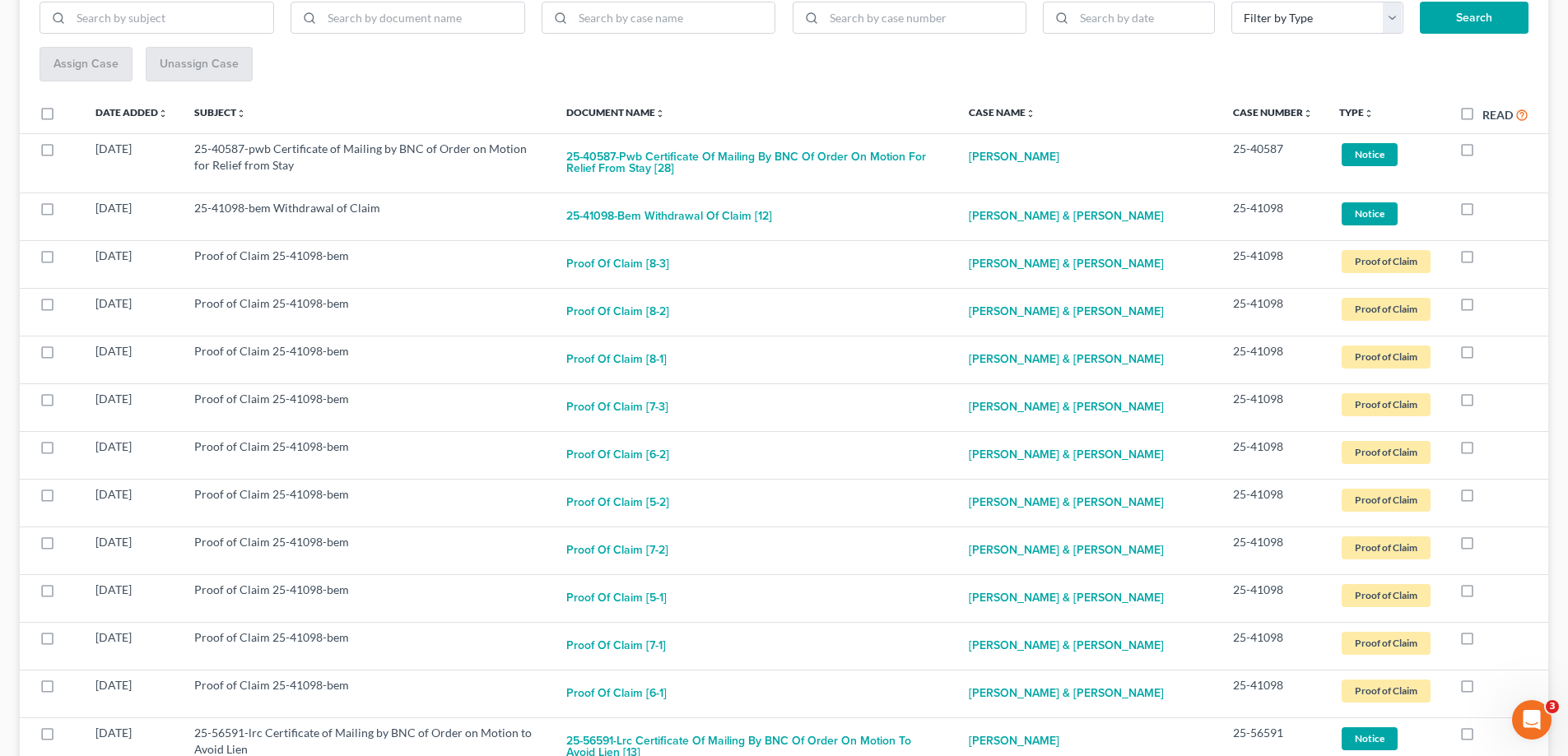
click at [1483, 153] on label at bounding box center [1483, 153] width 0 height 0
click at [1489, 149] on input "checkbox" at bounding box center [1494, 146] width 11 height 11
checkbox input "true"
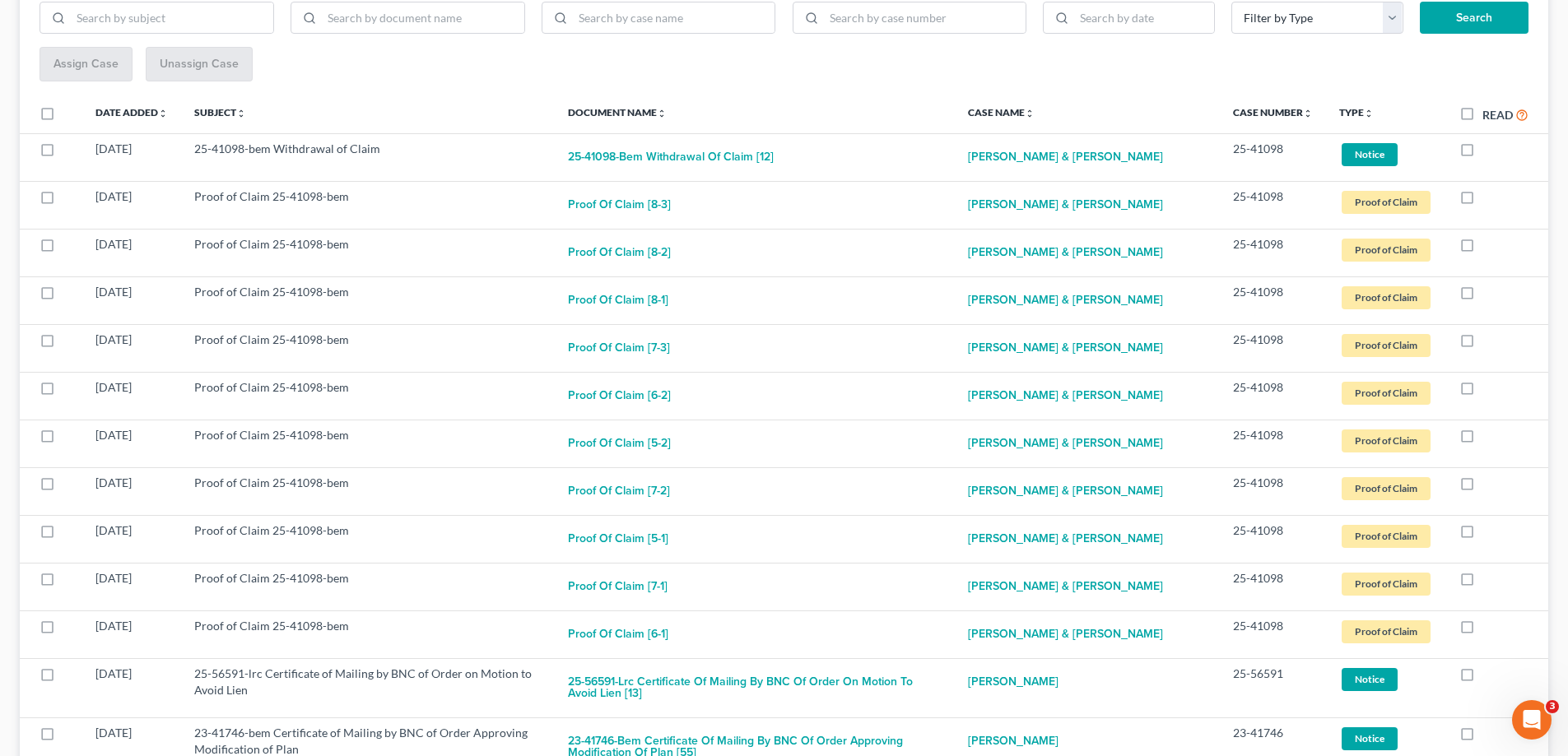
click at [1483, 153] on label at bounding box center [1483, 153] width 0 height 0
click at [1489, 149] on input "checkbox" at bounding box center [1494, 146] width 11 height 11
checkbox input "true"
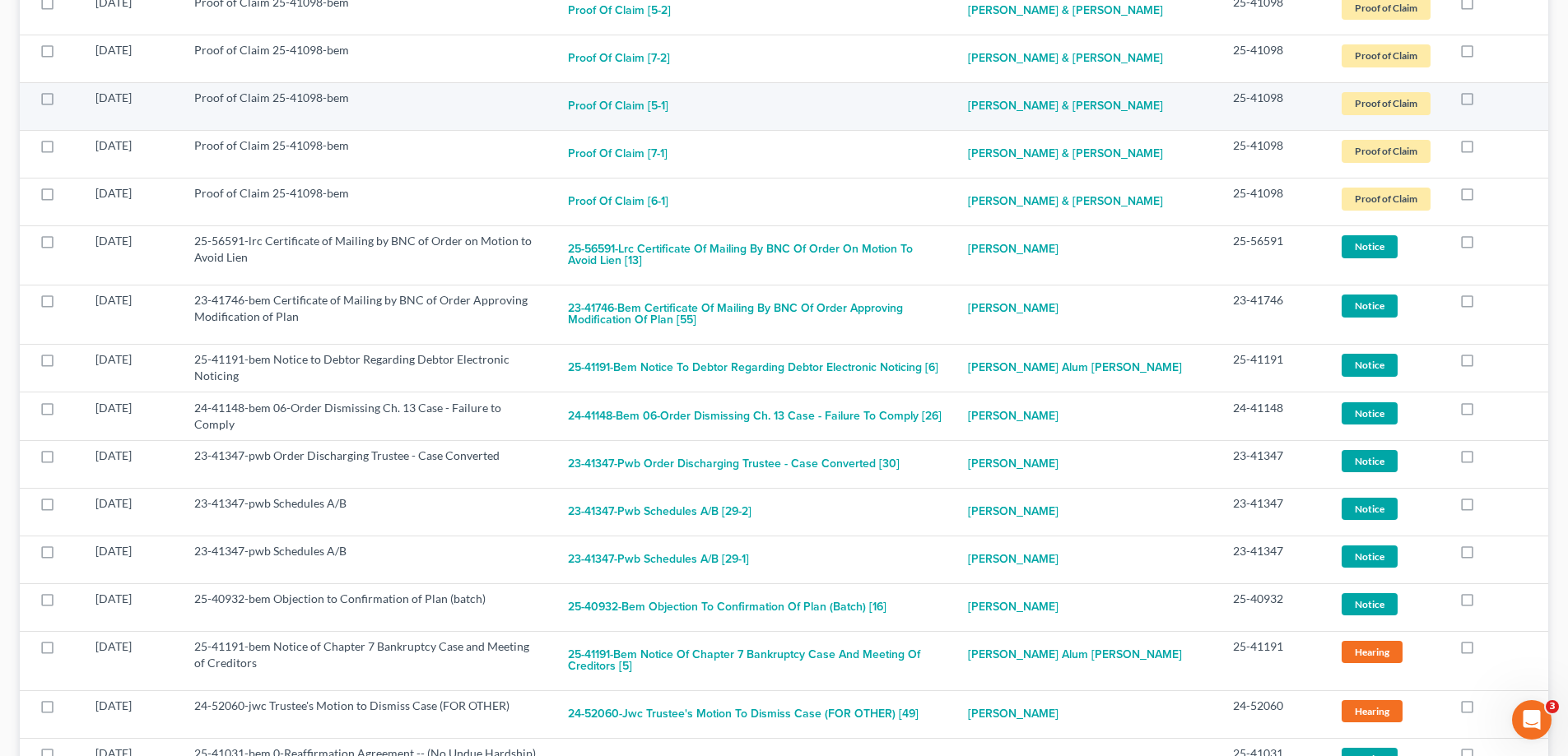
scroll to position [740, 0]
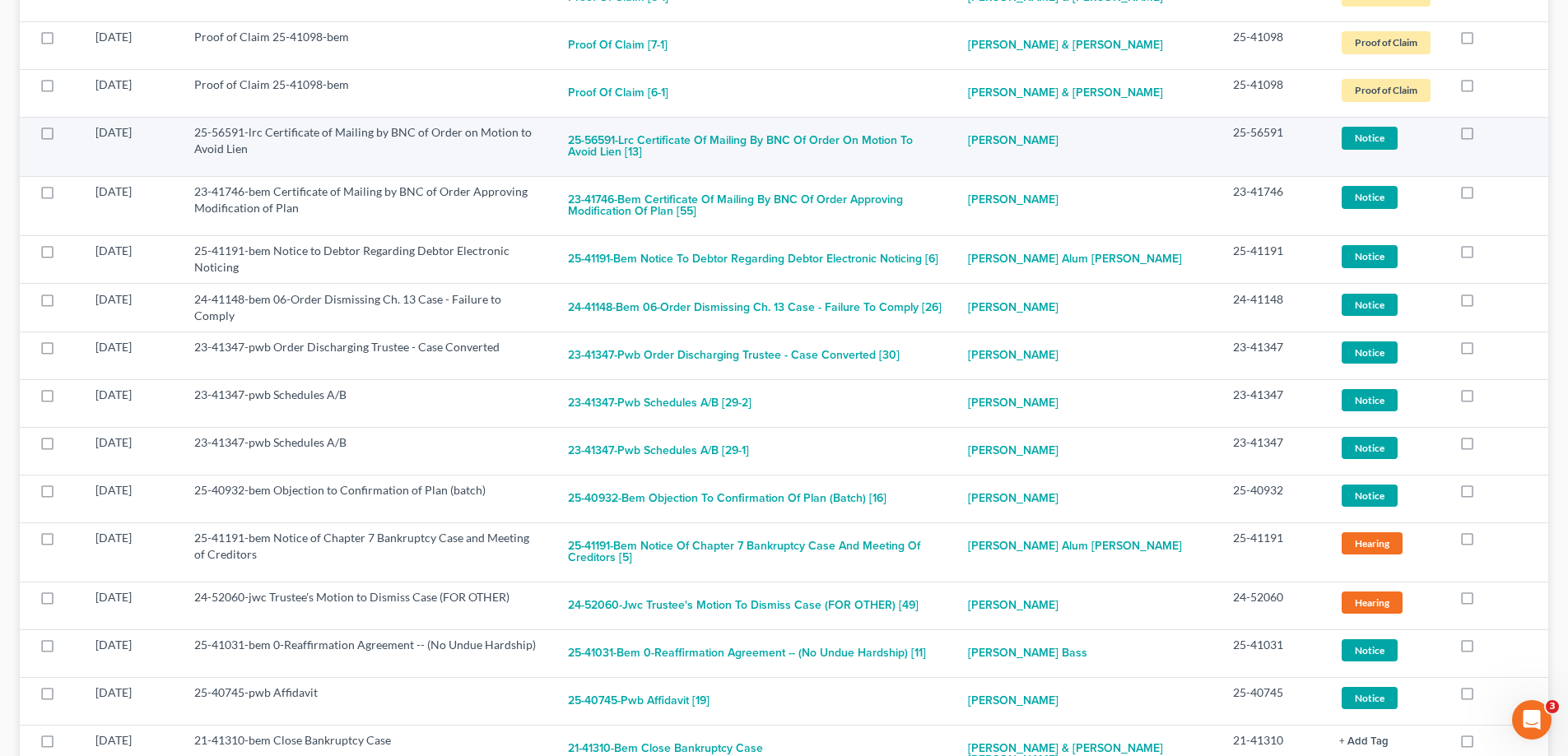
click at [1483, 137] on label at bounding box center [1483, 137] width 0 height 0
click at [1489, 135] on input "checkbox" at bounding box center [1494, 129] width 11 height 11
checkbox input "true"
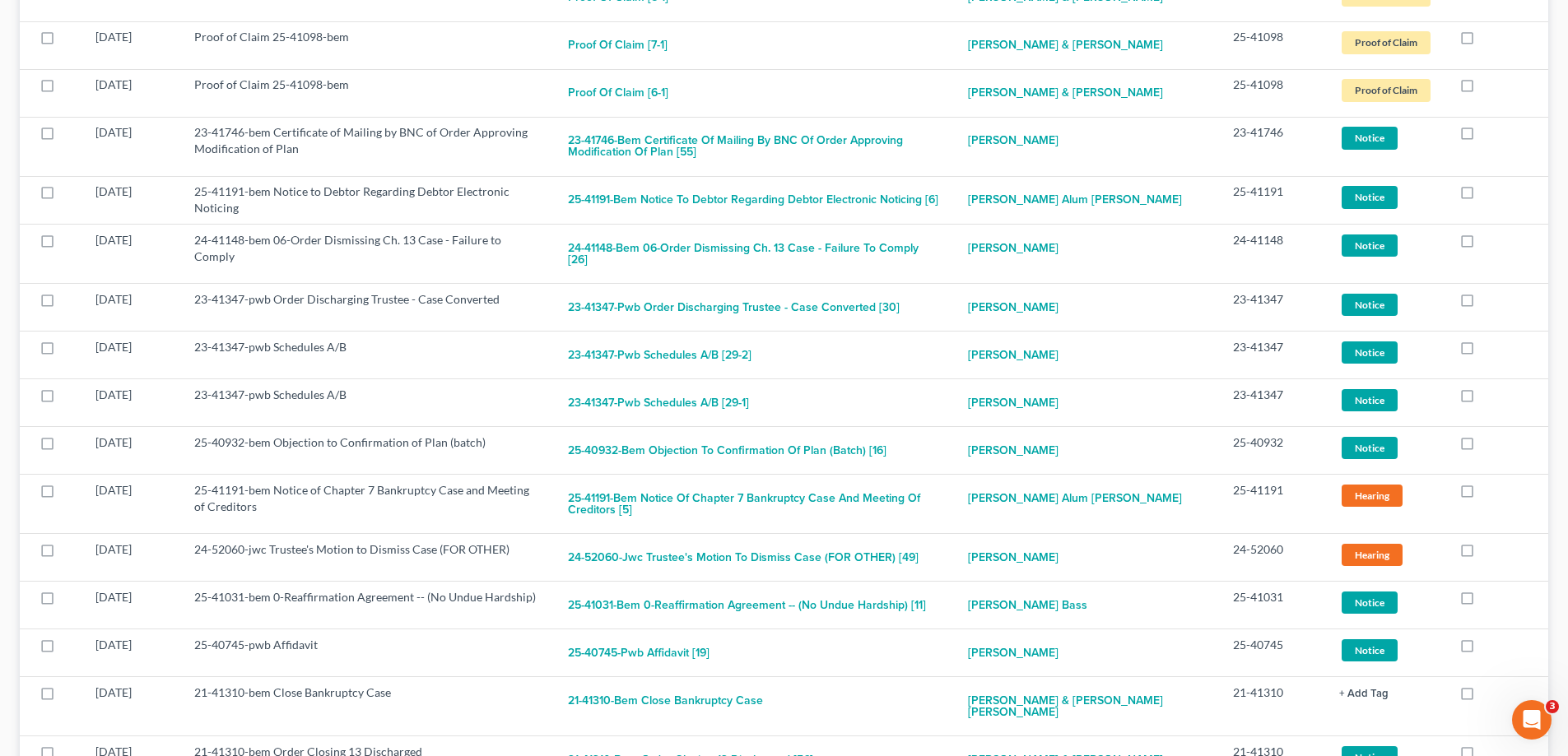
click at [1483, 137] on label at bounding box center [1483, 137] width 0 height 0
click at [1489, 135] on input "checkbox" at bounding box center [1494, 129] width 11 height 11
checkbox input "true"
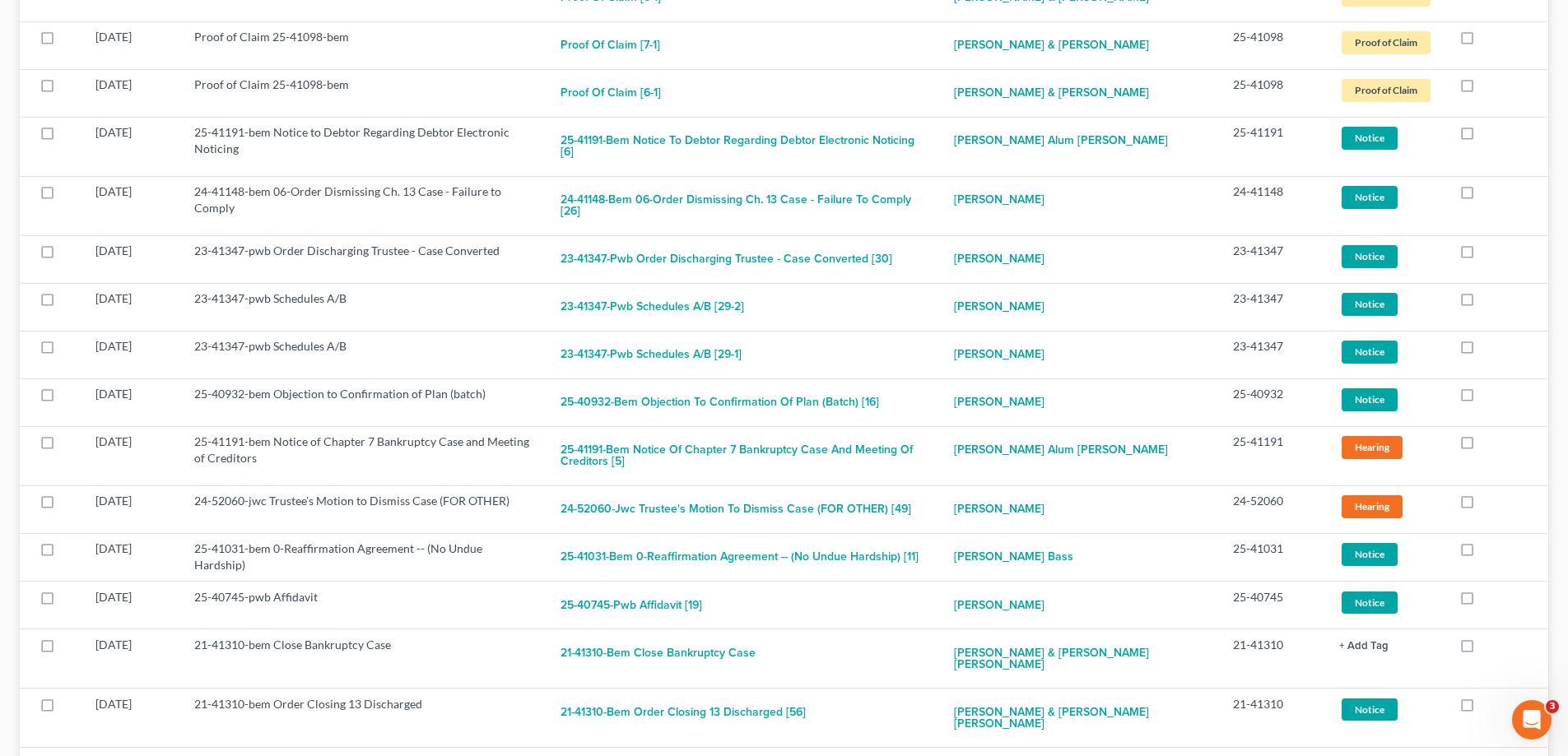
click at [1483, 137] on label at bounding box center [1483, 137] width 0 height 0
click at [1489, 135] on input "checkbox" at bounding box center [1494, 129] width 11 height 11
checkbox input "true"
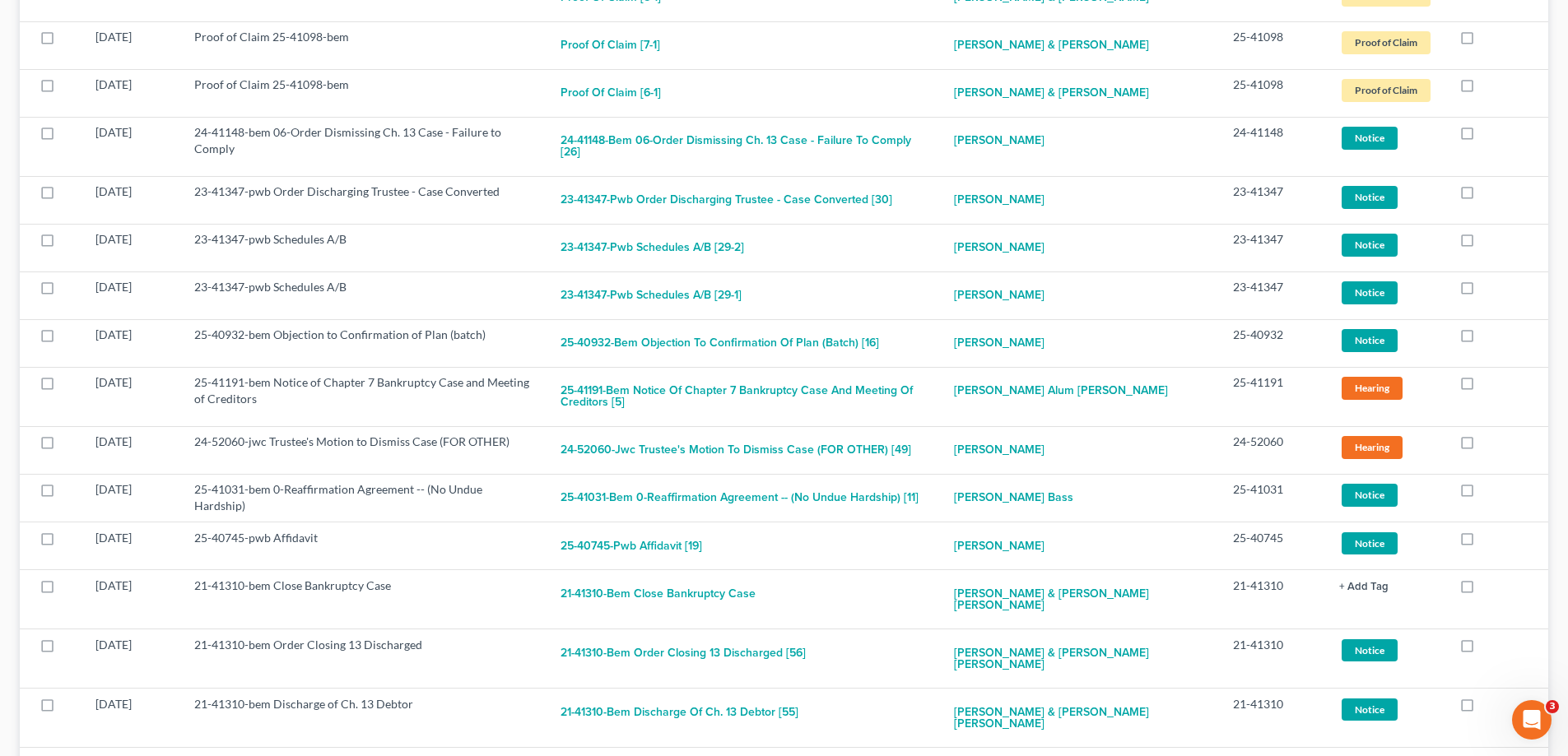
click at [1483, 137] on label at bounding box center [1483, 137] width 0 height 0
click at [1489, 135] on input "checkbox" at bounding box center [1494, 129] width 11 height 11
checkbox input "true"
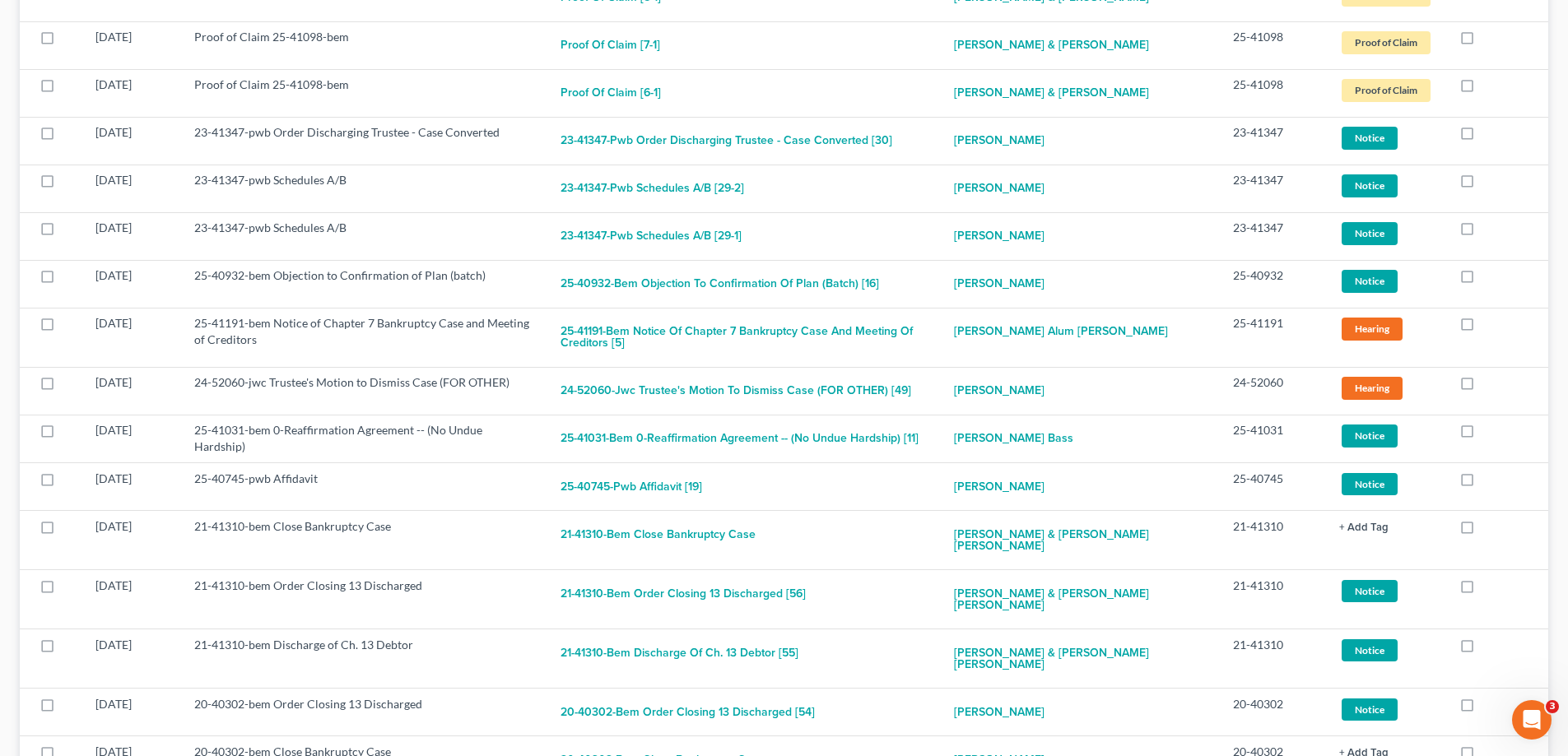
click at [1483, 137] on label at bounding box center [1483, 137] width 0 height 0
click at [1489, 135] on input "checkbox" at bounding box center [1494, 129] width 11 height 11
checkbox input "true"
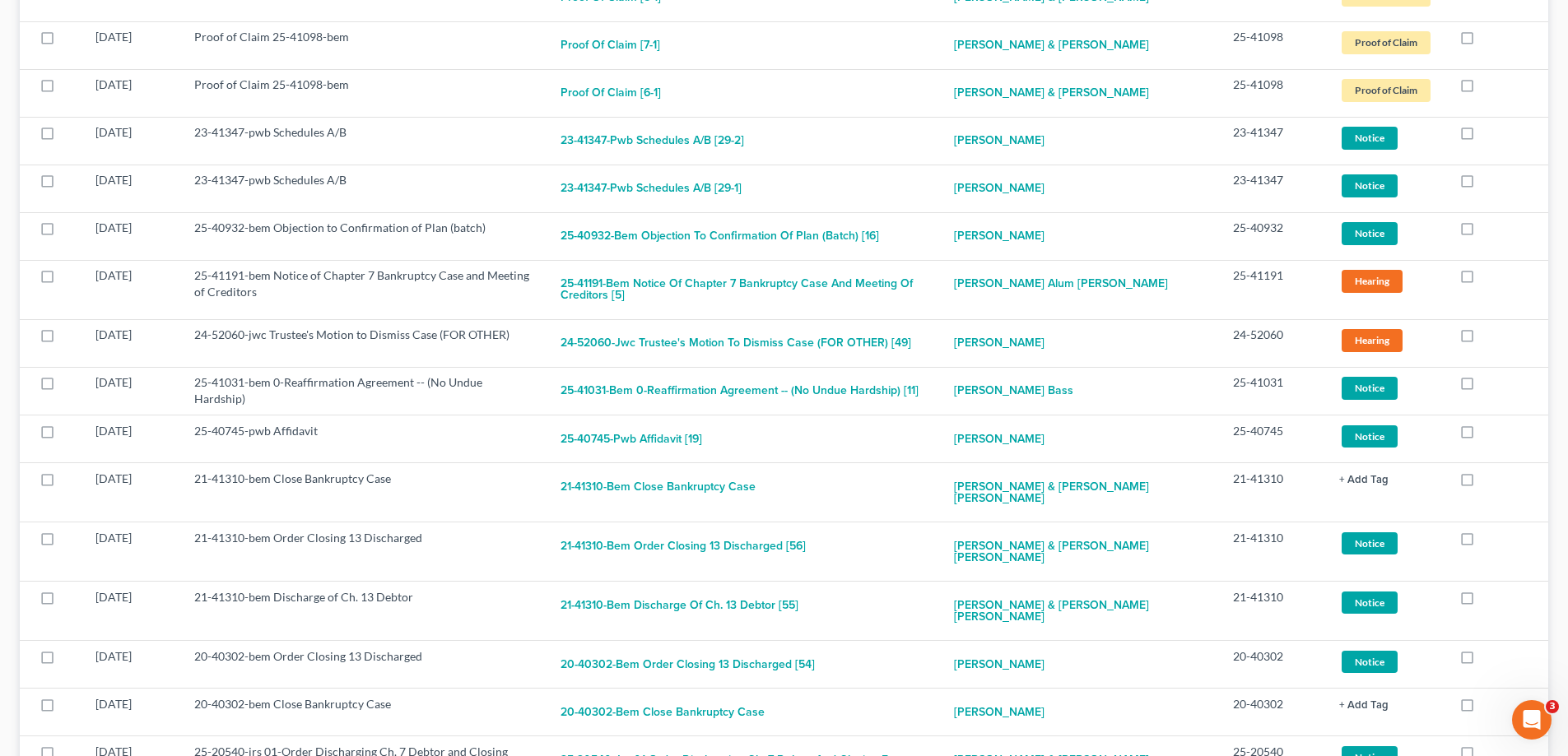
click at [1483, 137] on label at bounding box center [1483, 137] width 0 height 0
click at [1489, 135] on input "checkbox" at bounding box center [1494, 129] width 11 height 11
checkbox input "true"
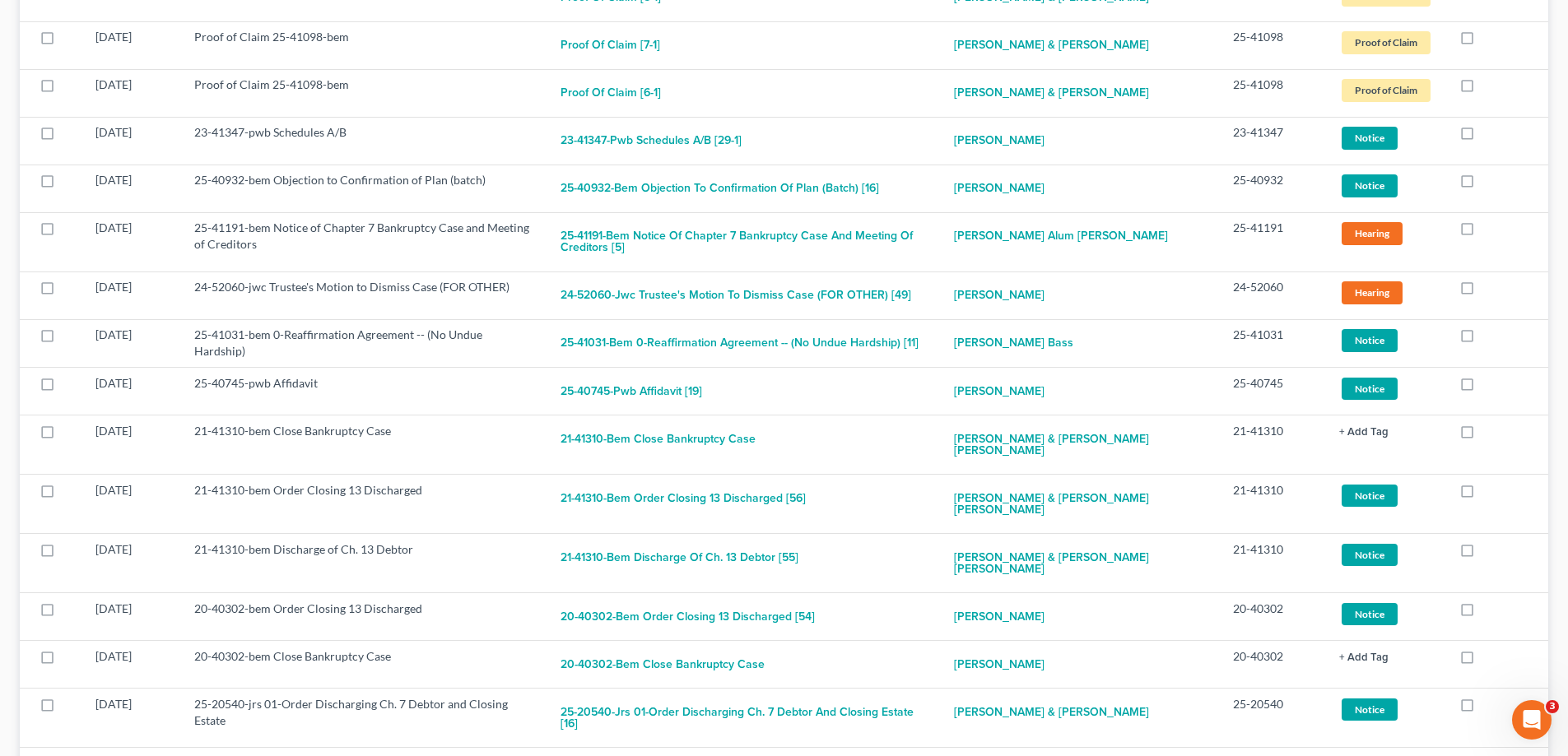
click at [1483, 137] on label at bounding box center [1483, 137] width 0 height 0
click at [1489, 135] on input "checkbox" at bounding box center [1494, 129] width 11 height 11
checkbox input "true"
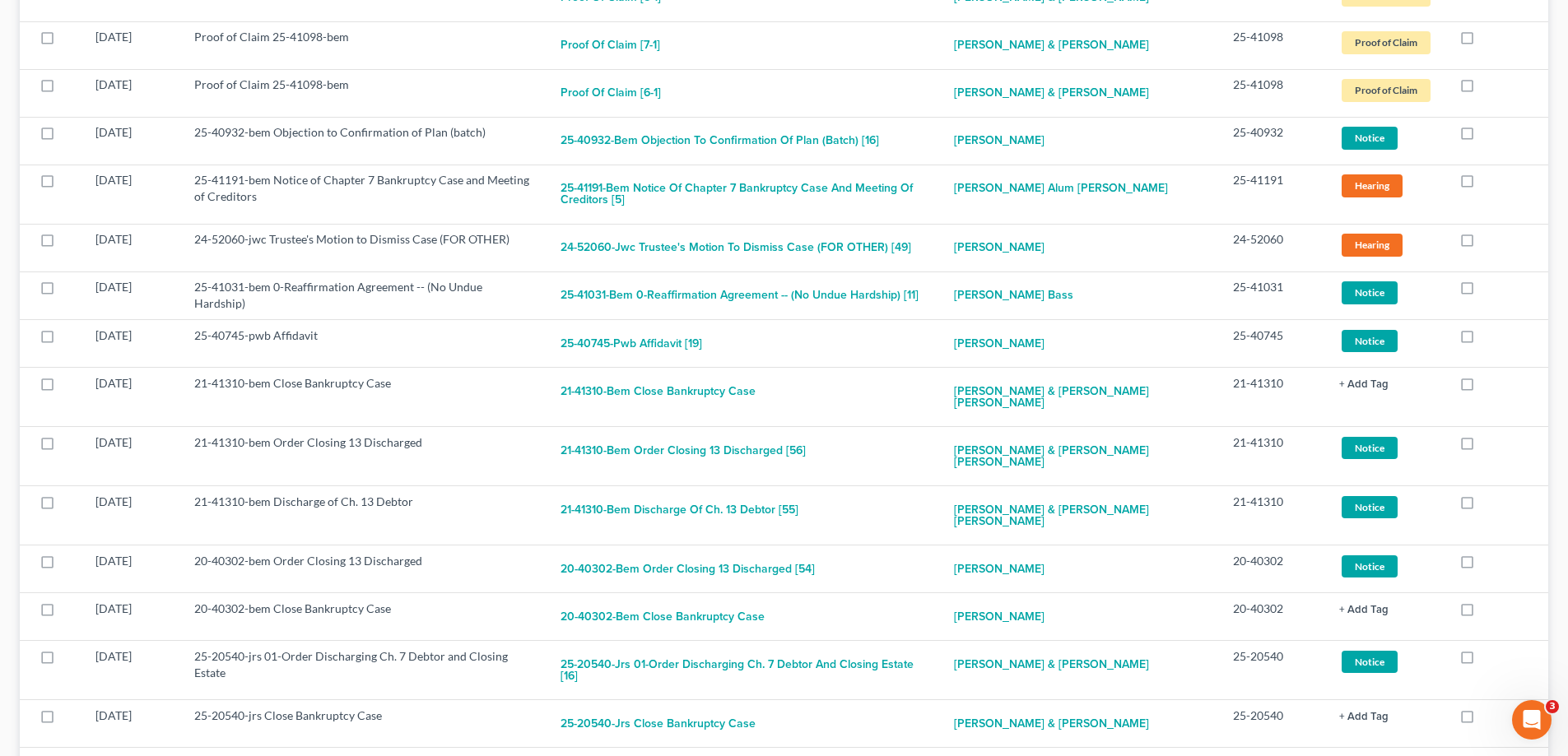
click at [1483, 137] on label at bounding box center [1483, 137] width 0 height 0
click at [1489, 135] on input "checkbox" at bounding box center [1494, 129] width 11 height 11
checkbox input "true"
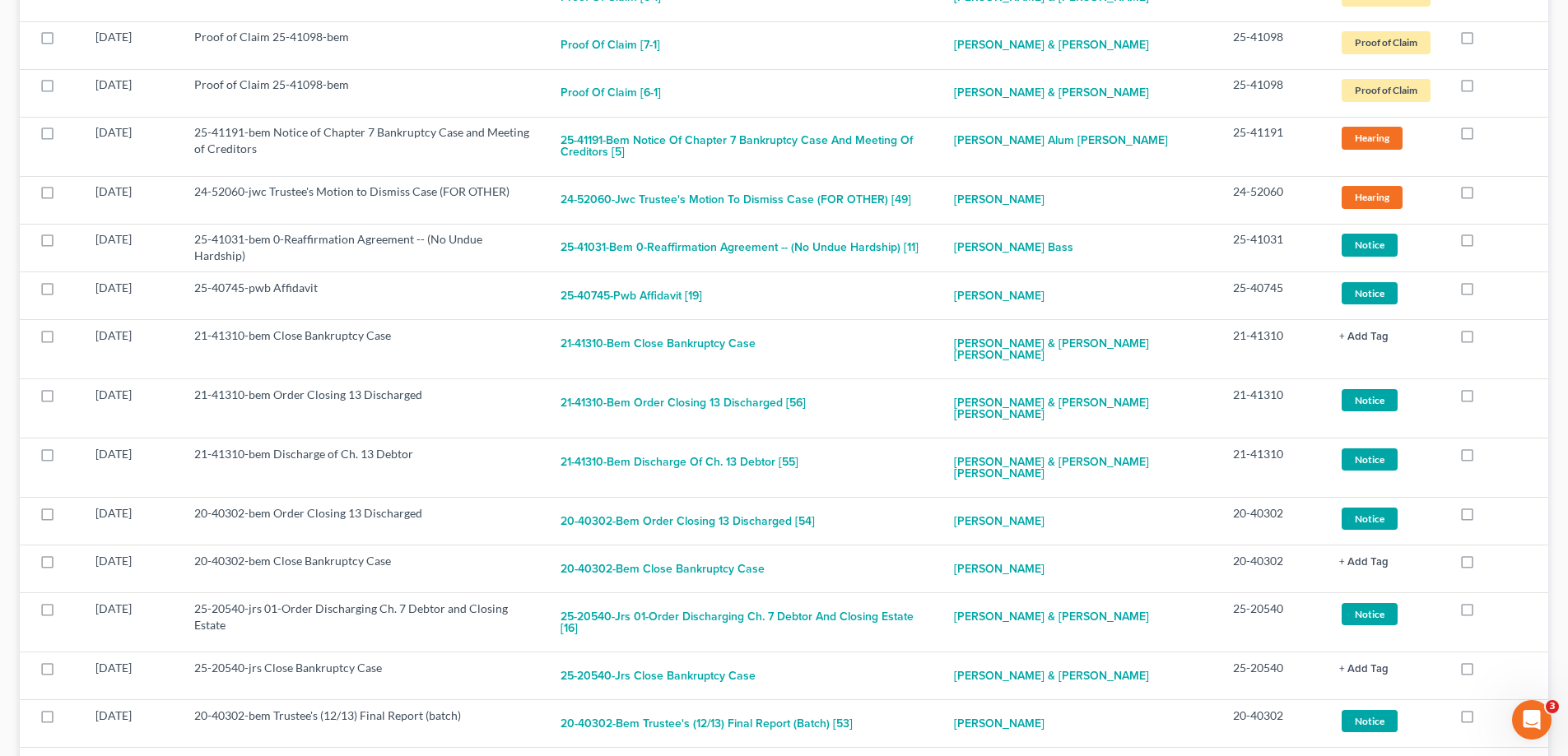
click at [1483, 137] on label at bounding box center [1483, 137] width 0 height 0
click at [1489, 135] on input "checkbox" at bounding box center [1494, 129] width 11 height 11
checkbox input "true"
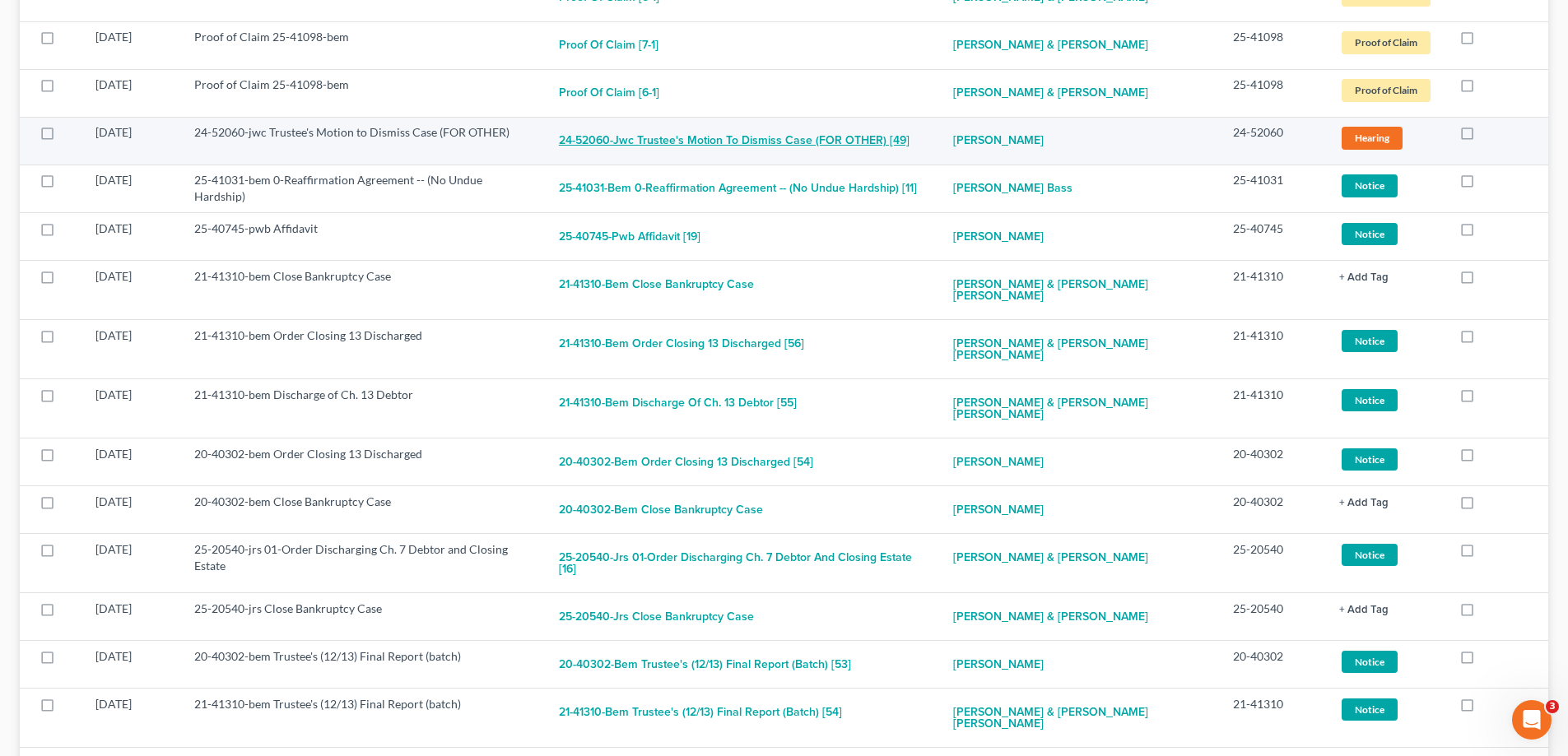
click at [797, 141] on button "24-52060-jwc Trustee's Motion to Dismiss Case (FOR OTHER) [49]" at bounding box center [734, 141] width 350 height 33
checkbox input "true"
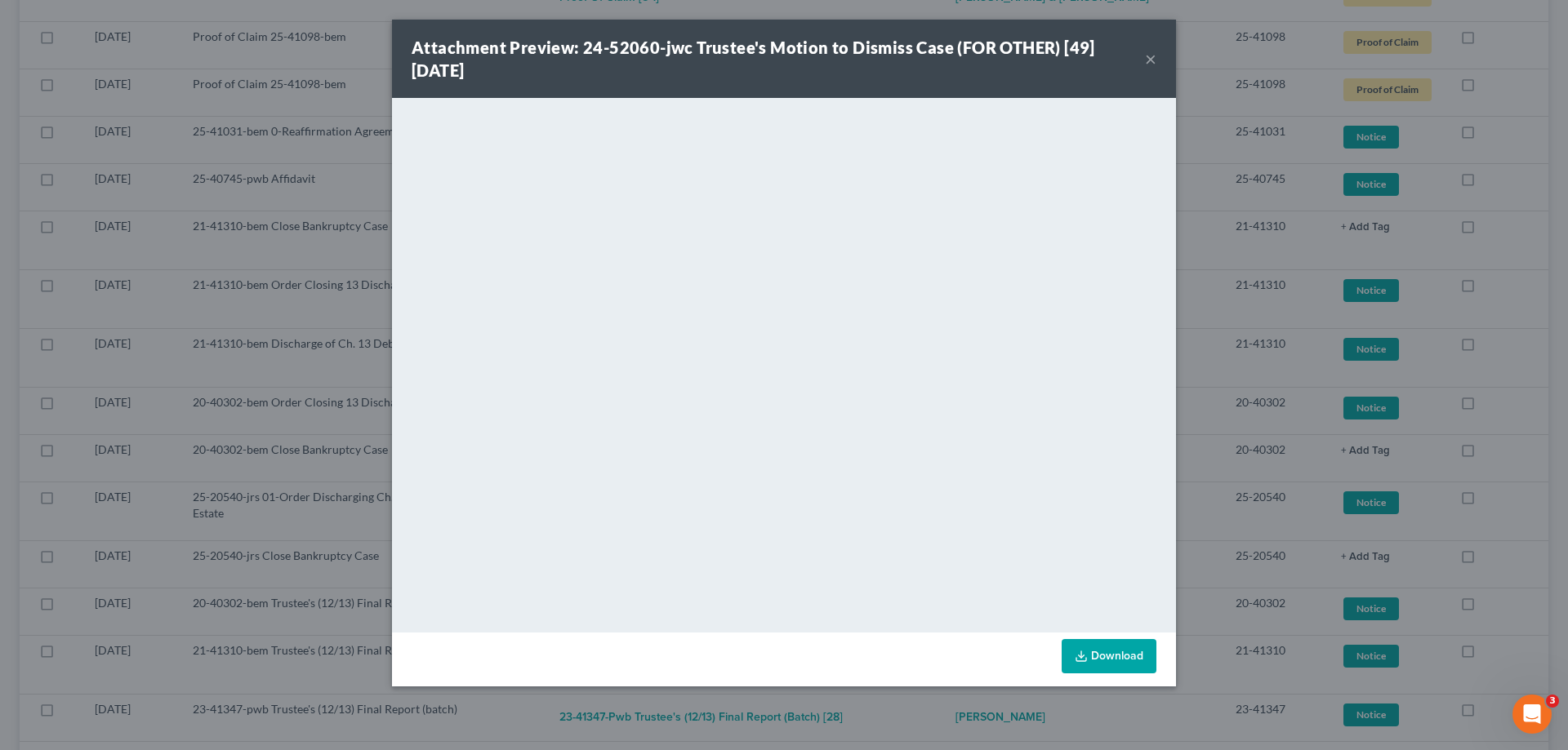
click at [1148, 57] on button "×" at bounding box center [1151, 59] width 12 height 19
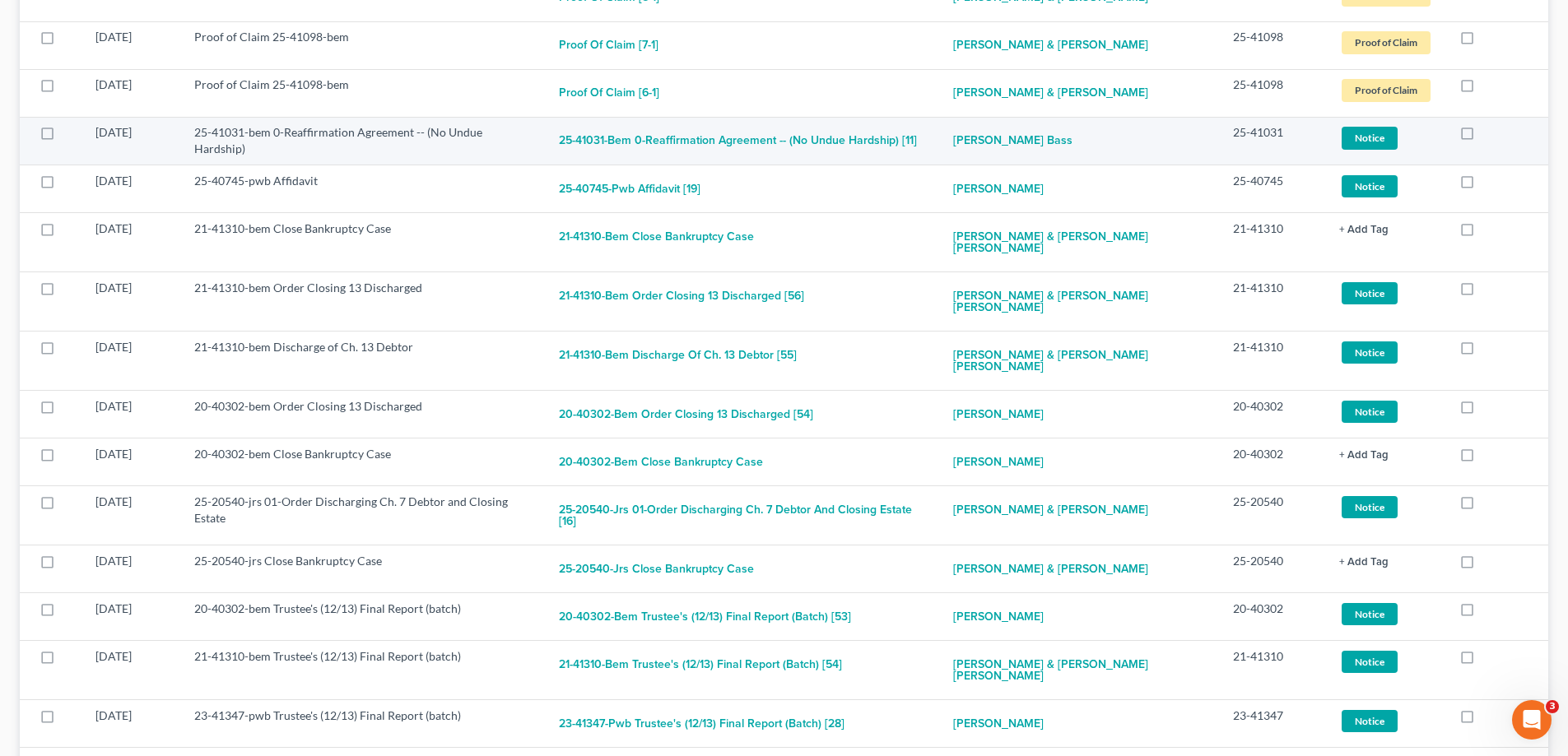
click at [1483, 137] on label at bounding box center [1483, 137] width 0 height 0
click at [1489, 133] on input "checkbox" at bounding box center [1494, 129] width 11 height 11
checkbox input "true"
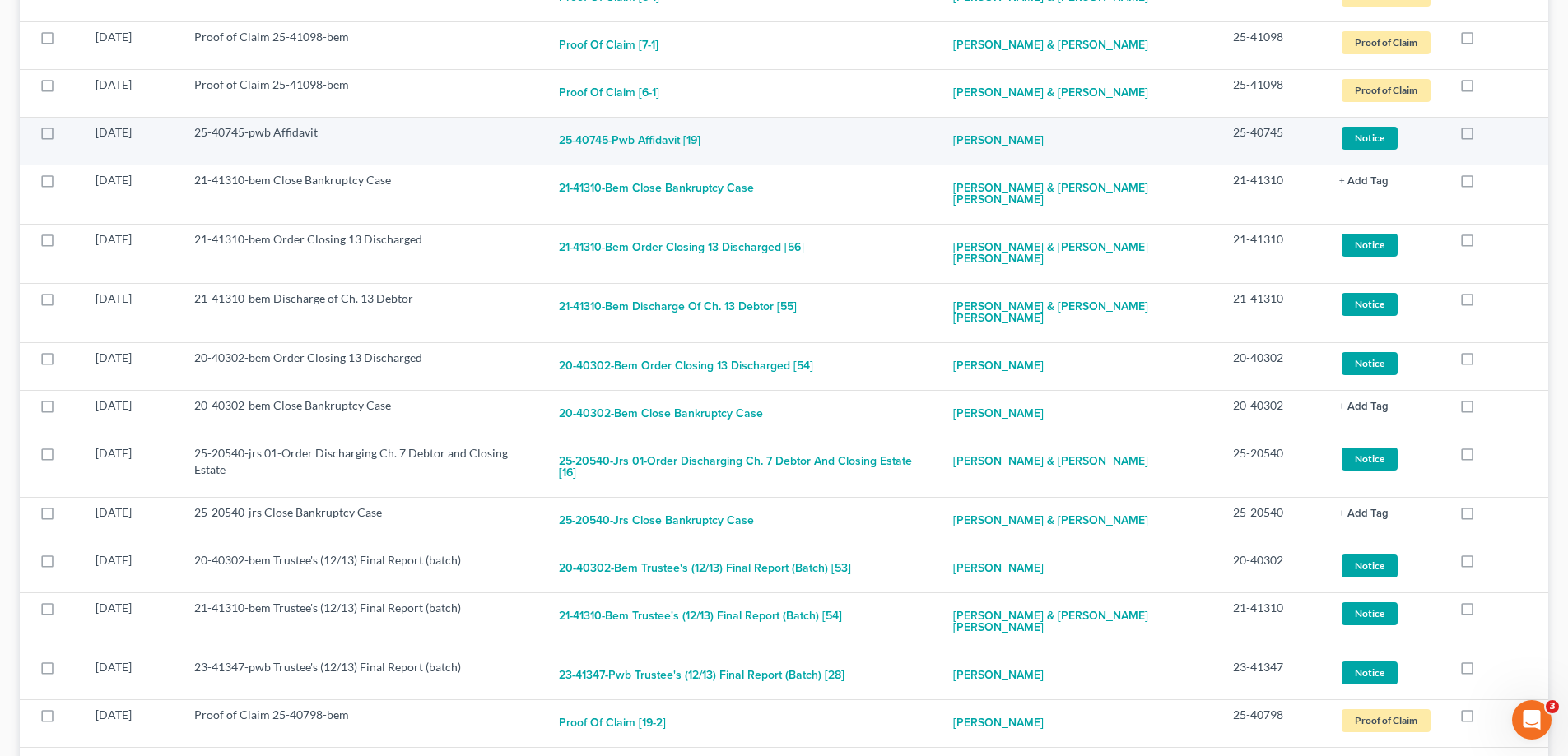
click at [1483, 137] on label at bounding box center [1483, 137] width 0 height 0
click at [1489, 133] on input "checkbox" at bounding box center [1494, 129] width 11 height 11
checkbox input "true"
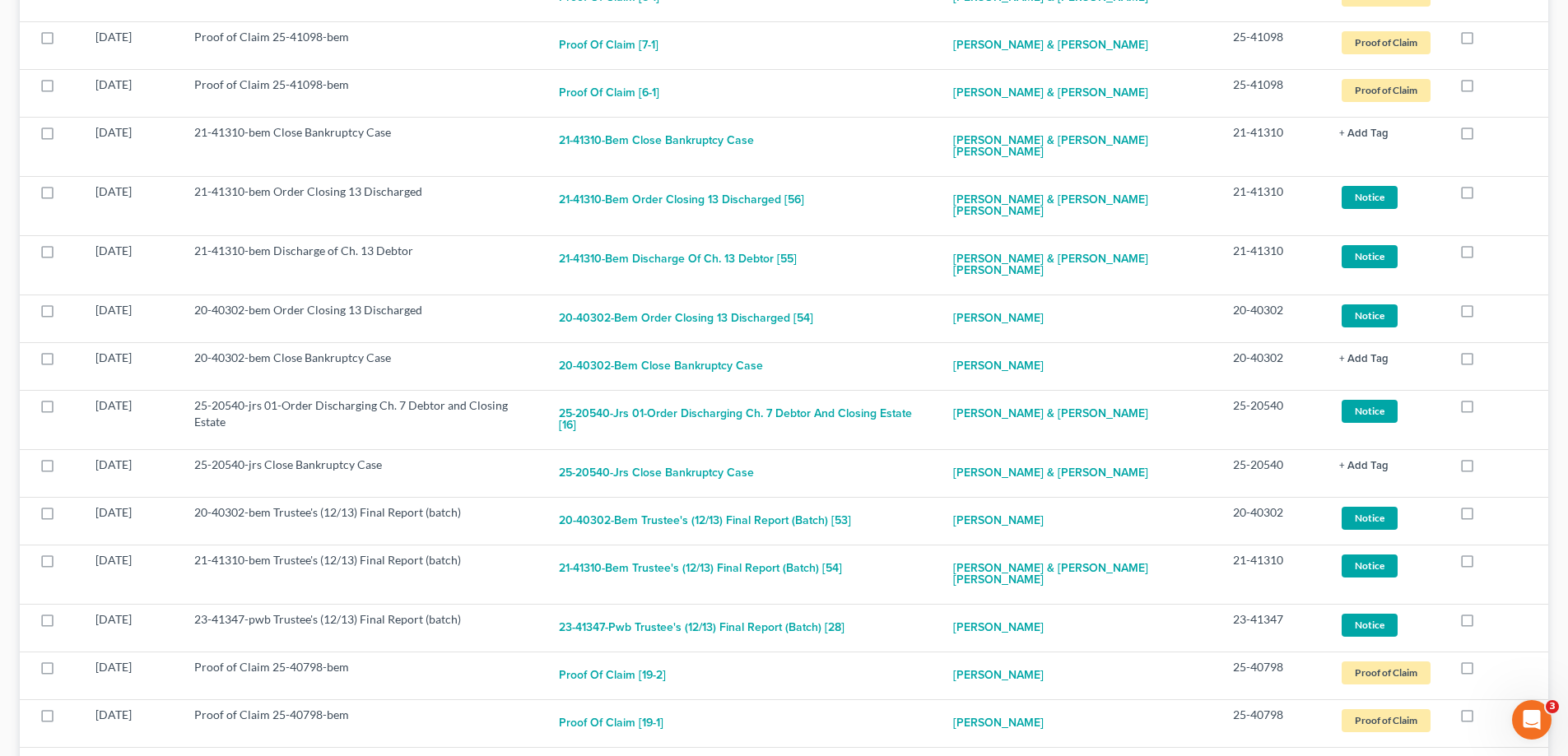
click at [1483, 137] on label at bounding box center [1483, 137] width 0 height 0
click at [1489, 133] on input "checkbox" at bounding box center [1494, 129] width 11 height 11
checkbox input "true"
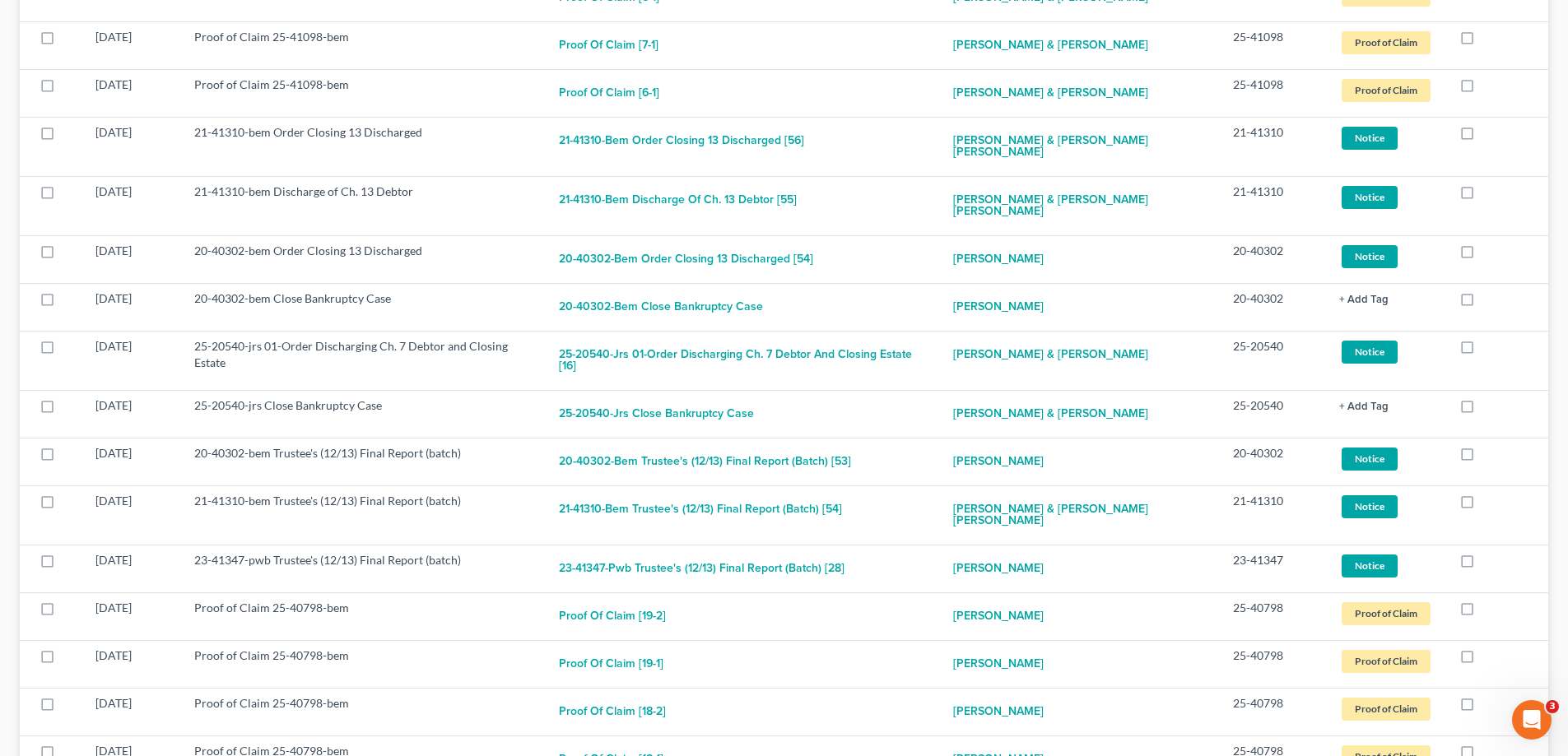
click at [1483, 137] on label at bounding box center [1483, 137] width 0 height 0
click at [1489, 133] on input "checkbox" at bounding box center [1494, 129] width 11 height 11
checkbox input "true"
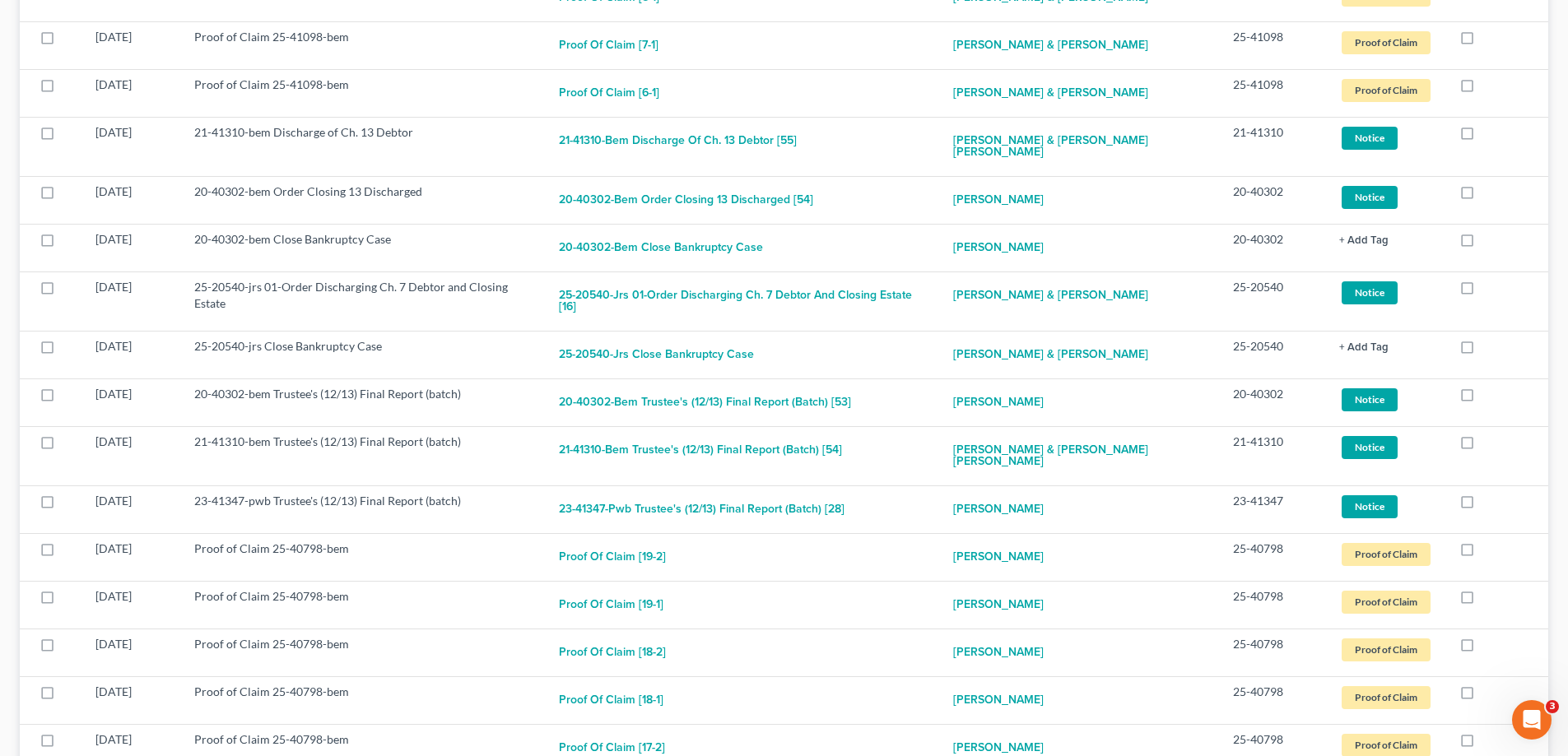
click at [1483, 137] on label at bounding box center [1483, 137] width 0 height 0
click at [1489, 133] on input "checkbox" at bounding box center [1494, 129] width 11 height 11
checkbox input "true"
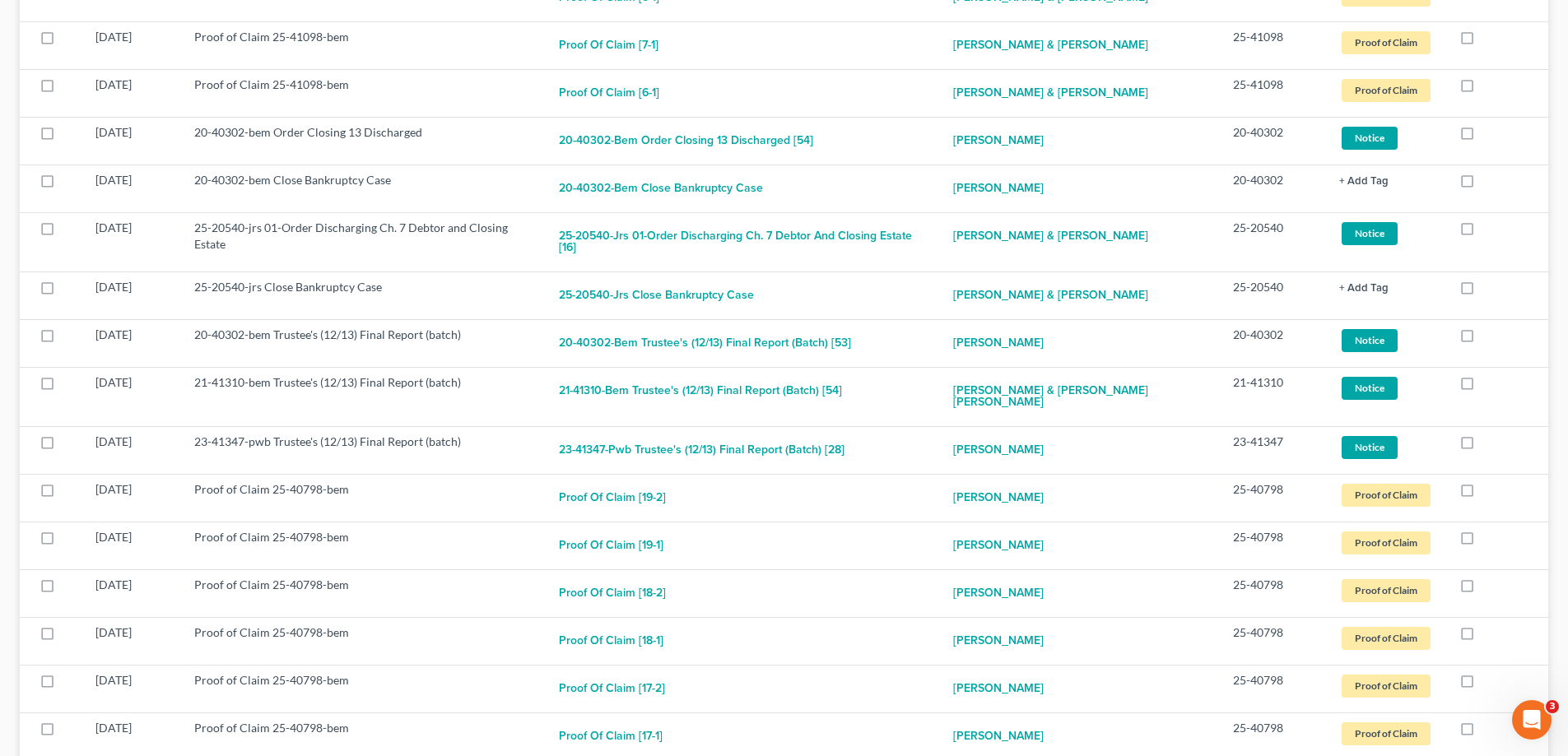
click at [1483, 137] on label at bounding box center [1483, 137] width 0 height 0
click at [1489, 133] on input "checkbox" at bounding box center [1494, 129] width 11 height 11
checkbox input "true"
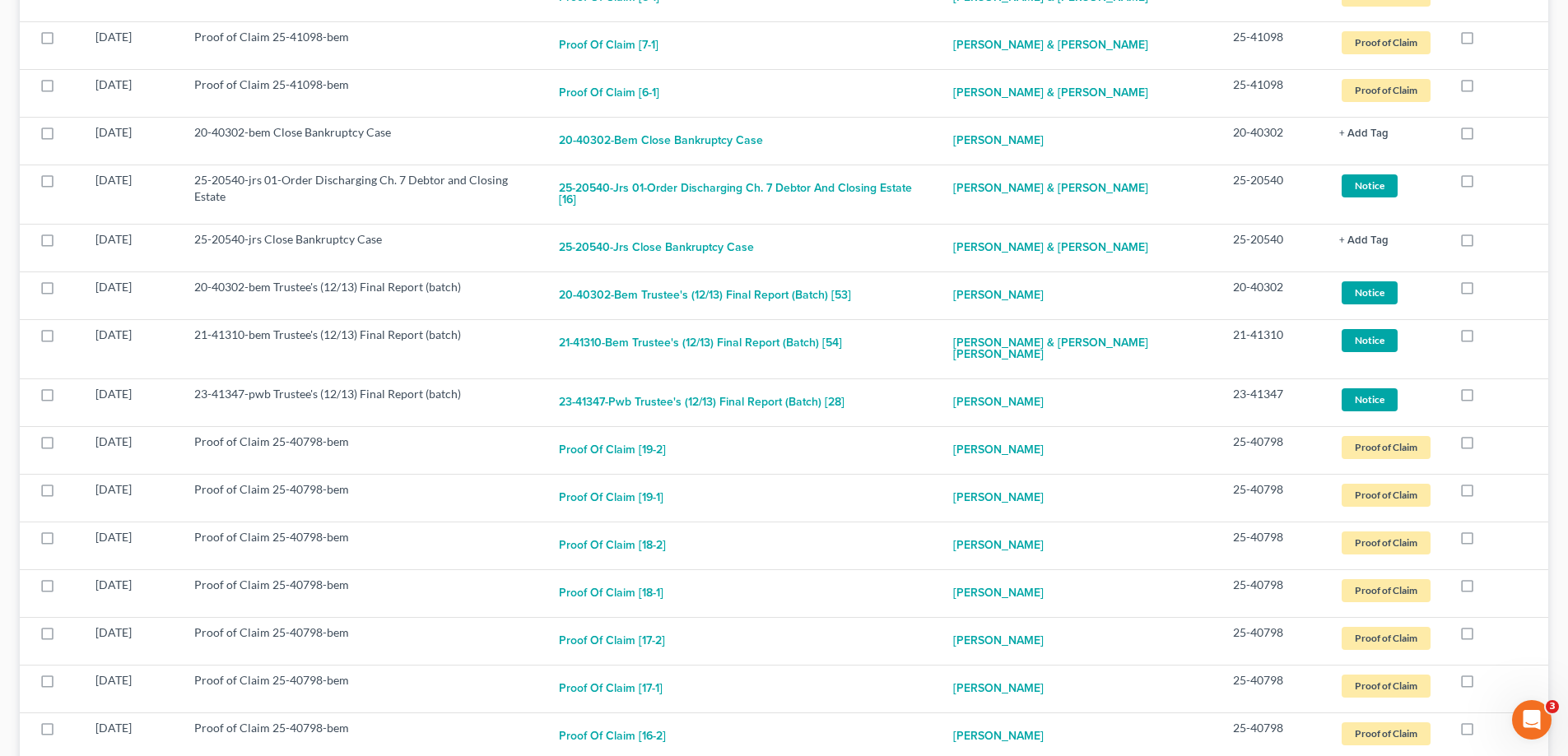
click at [1483, 137] on label at bounding box center [1483, 137] width 0 height 0
click at [1489, 133] on input "checkbox" at bounding box center [1494, 129] width 11 height 11
checkbox input "true"
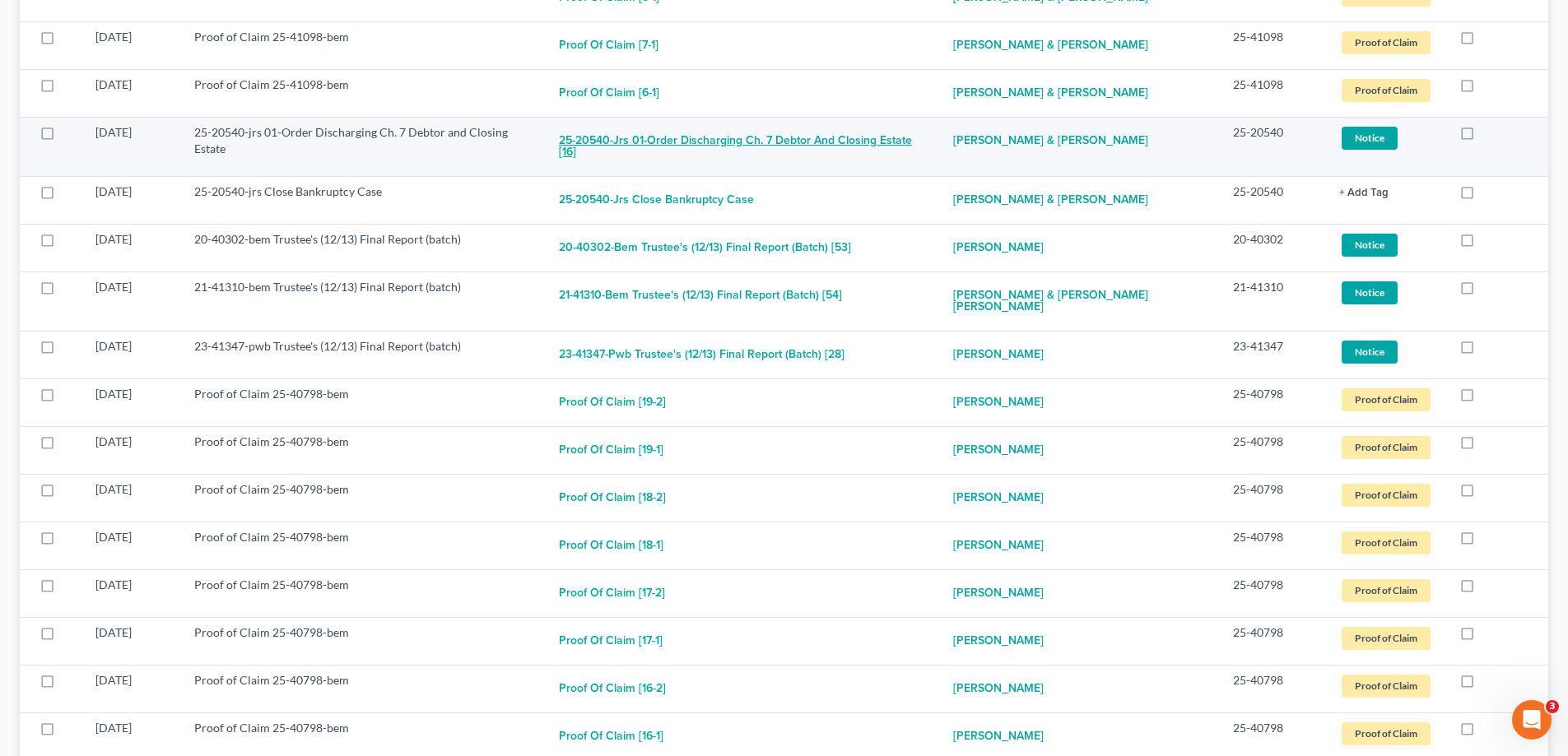
click at [840, 140] on button "25-20540-jrs 01-Order Discharging Ch. 7 Debtor and Closing Estate [16]" at bounding box center [743, 147] width 368 height 45
checkbox input "true"
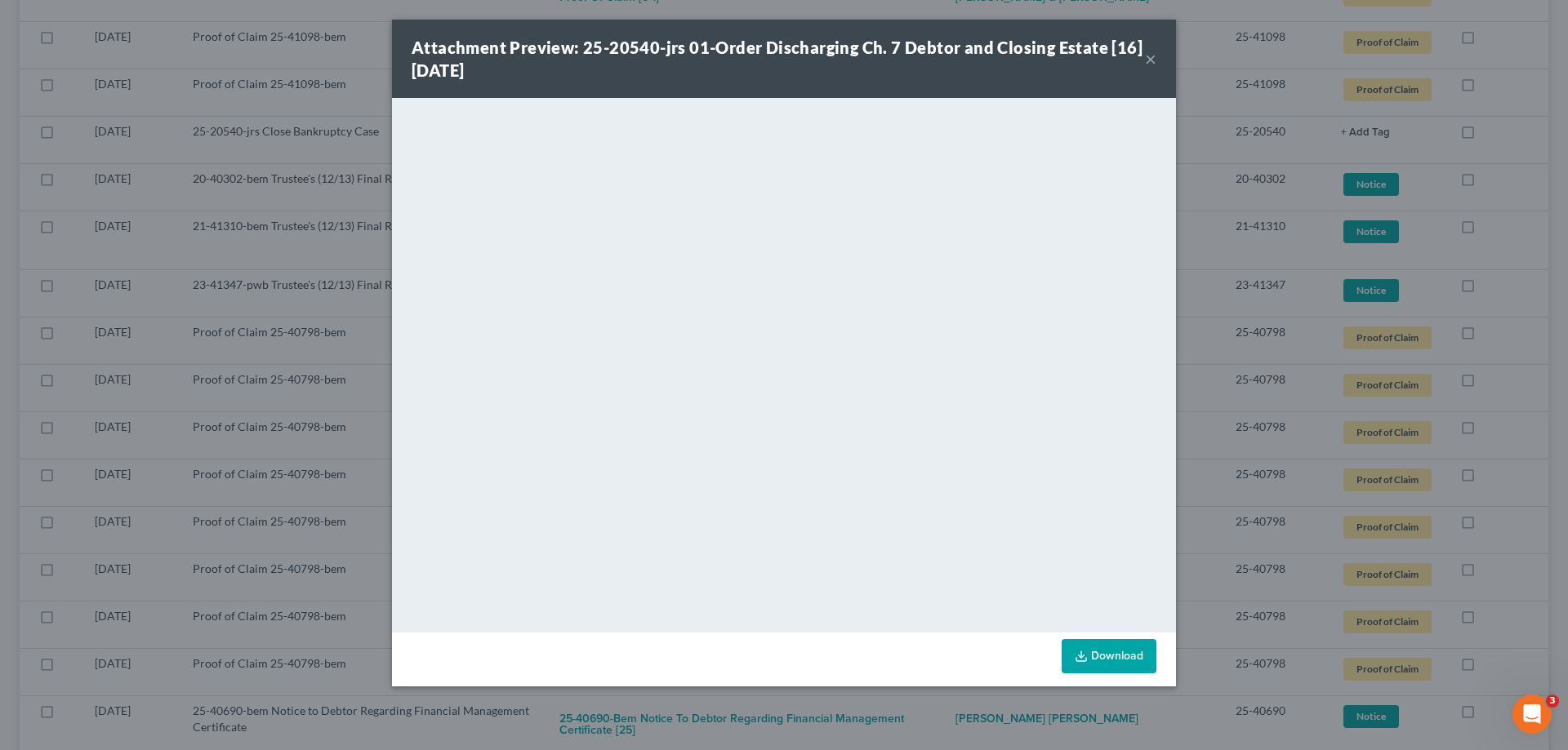
click at [1147, 56] on button "×" at bounding box center [1151, 59] width 12 height 19
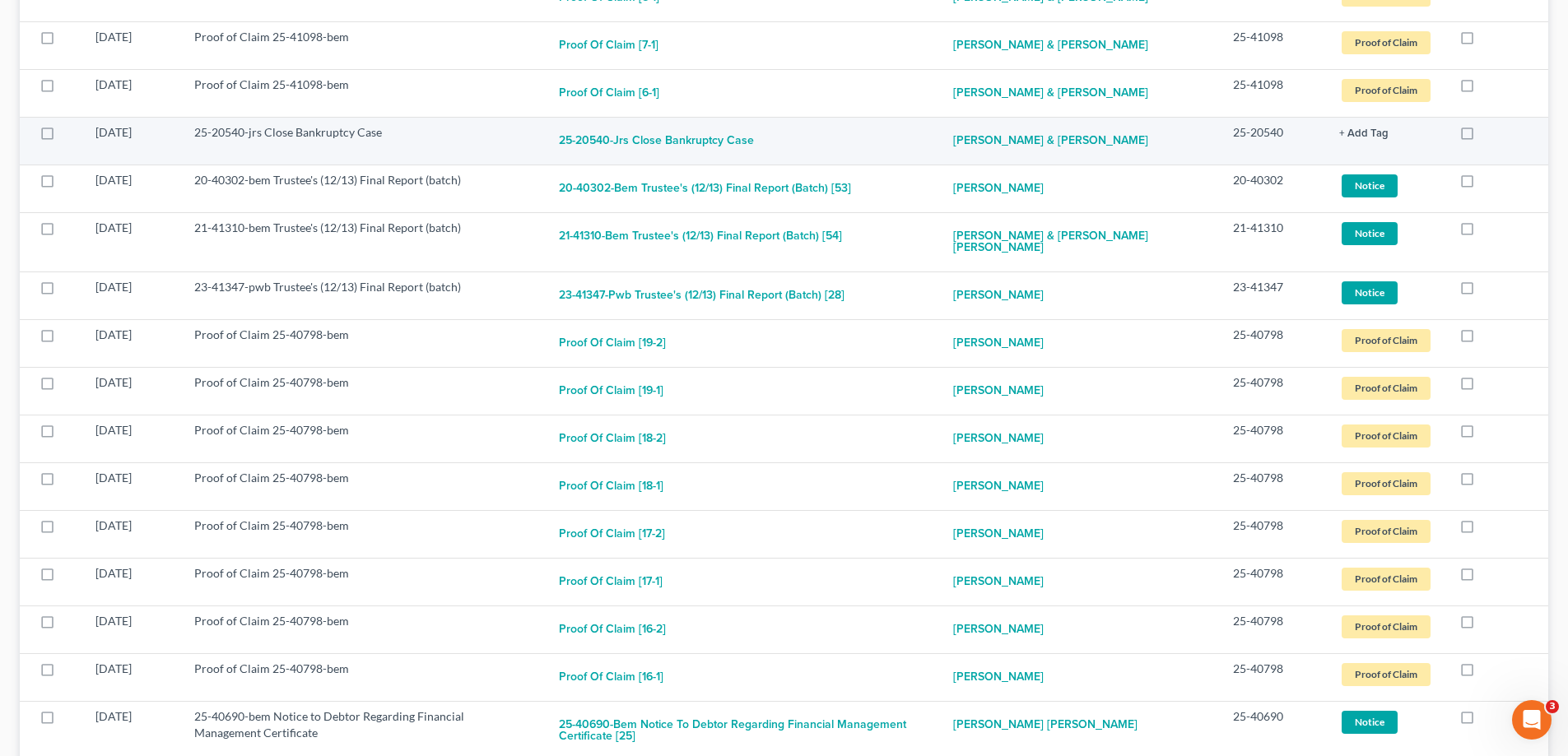
click at [1483, 137] on label at bounding box center [1483, 137] width 0 height 0
click at [1489, 135] on input "checkbox" at bounding box center [1494, 129] width 11 height 11
checkbox input "true"
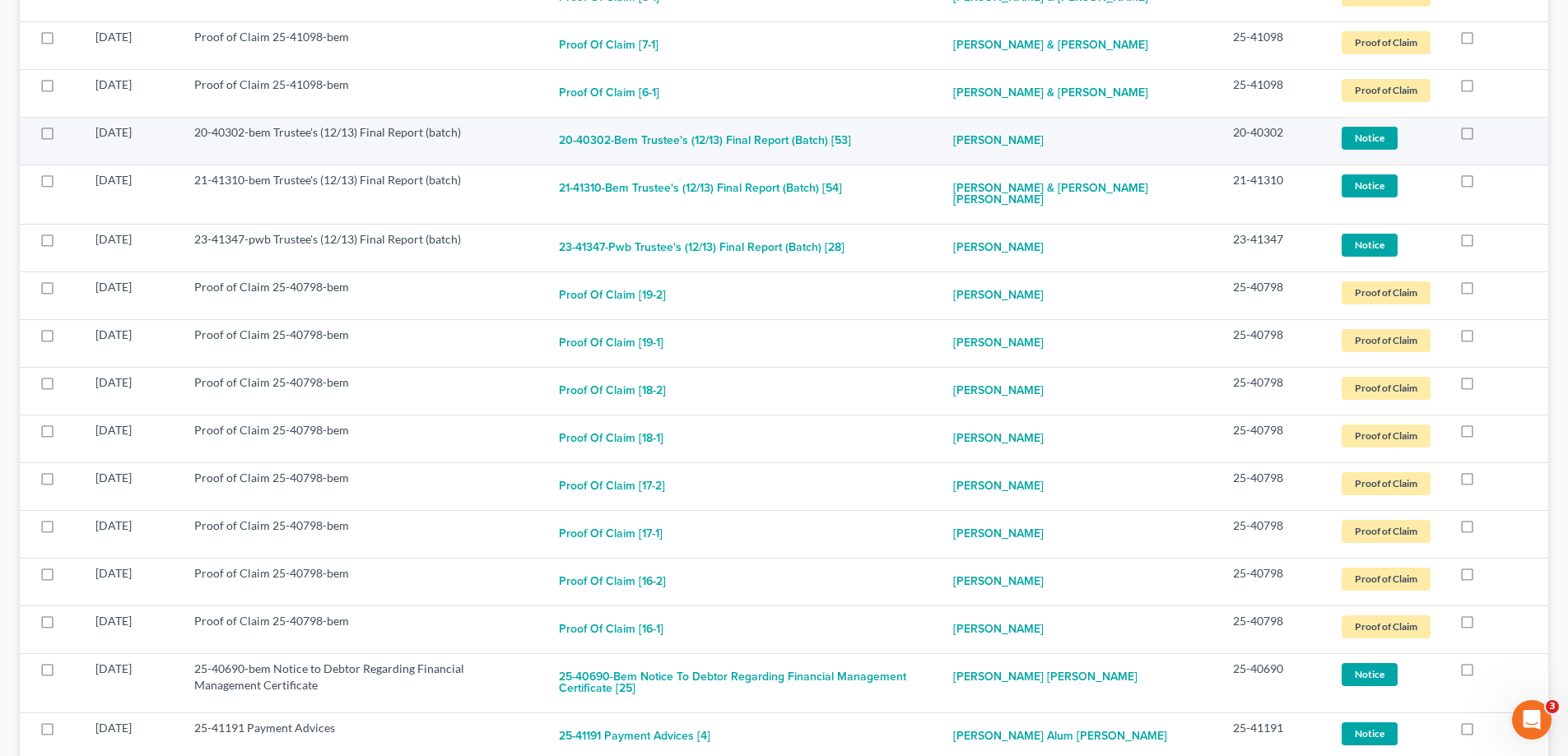
click at [1483, 137] on label at bounding box center [1483, 137] width 0 height 0
click at [1489, 133] on input "checkbox" at bounding box center [1494, 129] width 11 height 11
checkbox input "true"
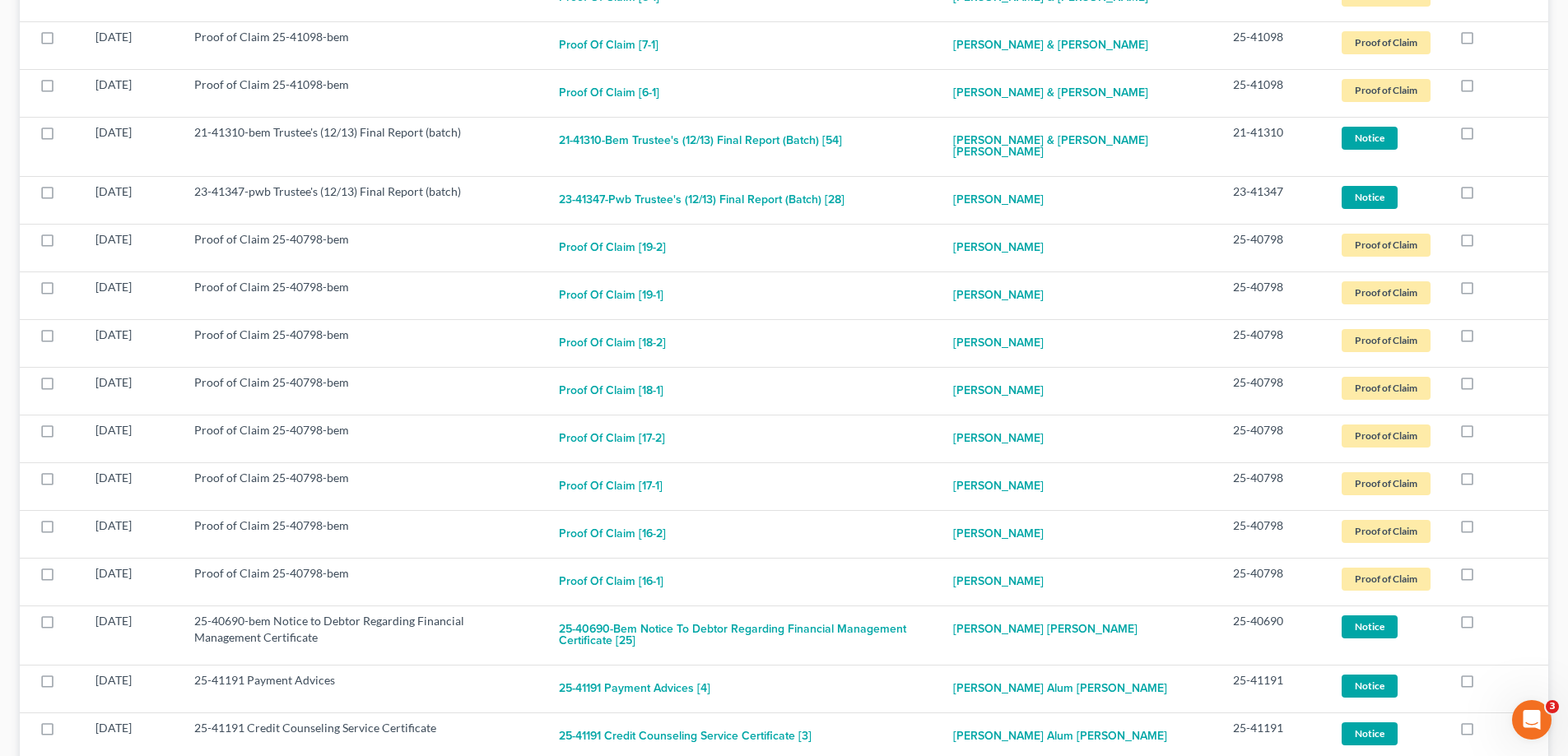
click at [1483, 137] on label at bounding box center [1483, 137] width 0 height 0
click at [1489, 133] on input "checkbox" at bounding box center [1494, 129] width 11 height 11
checkbox input "true"
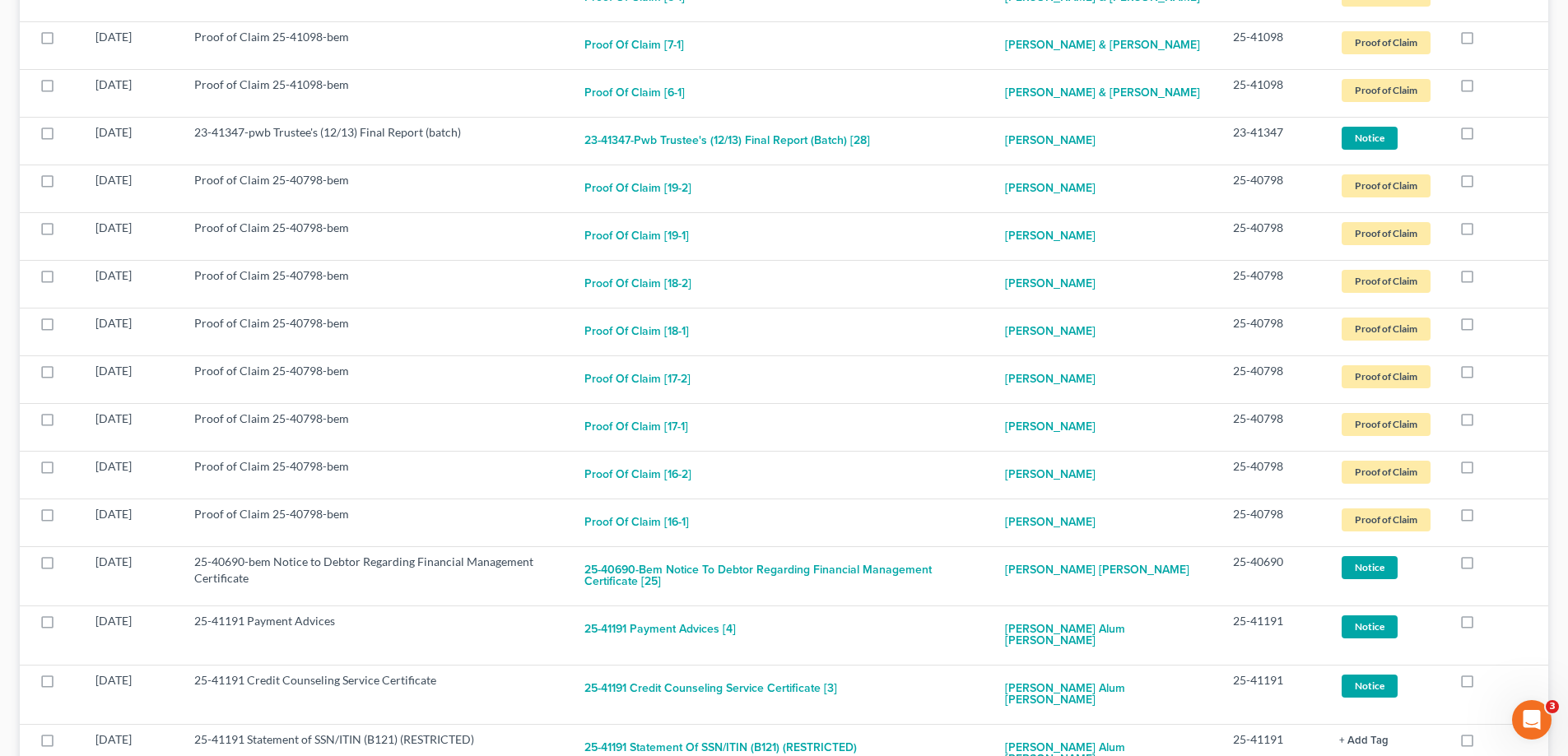
scroll to position [821, 0]
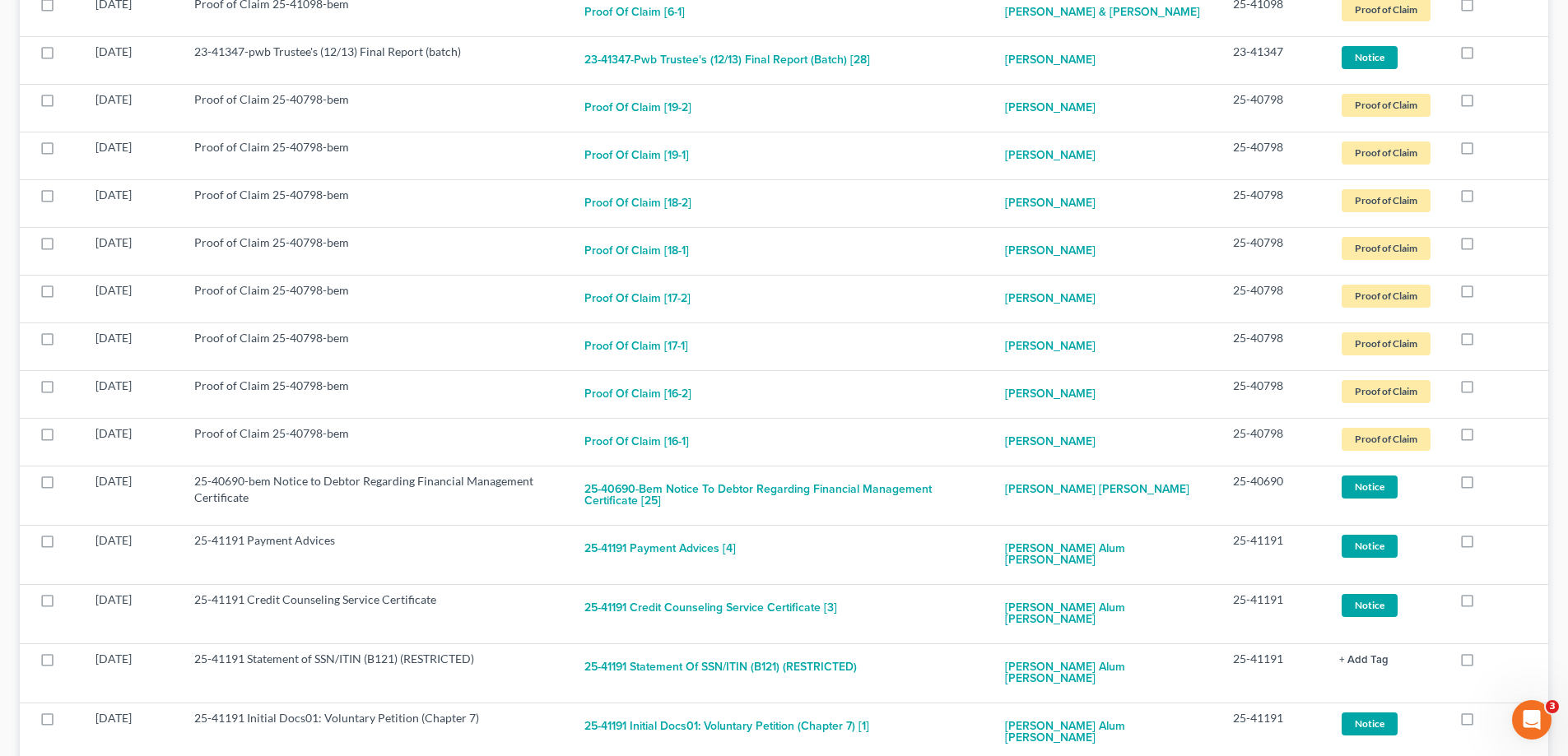
click at [1469, 36] on td at bounding box center [1497, 12] width 102 height 48
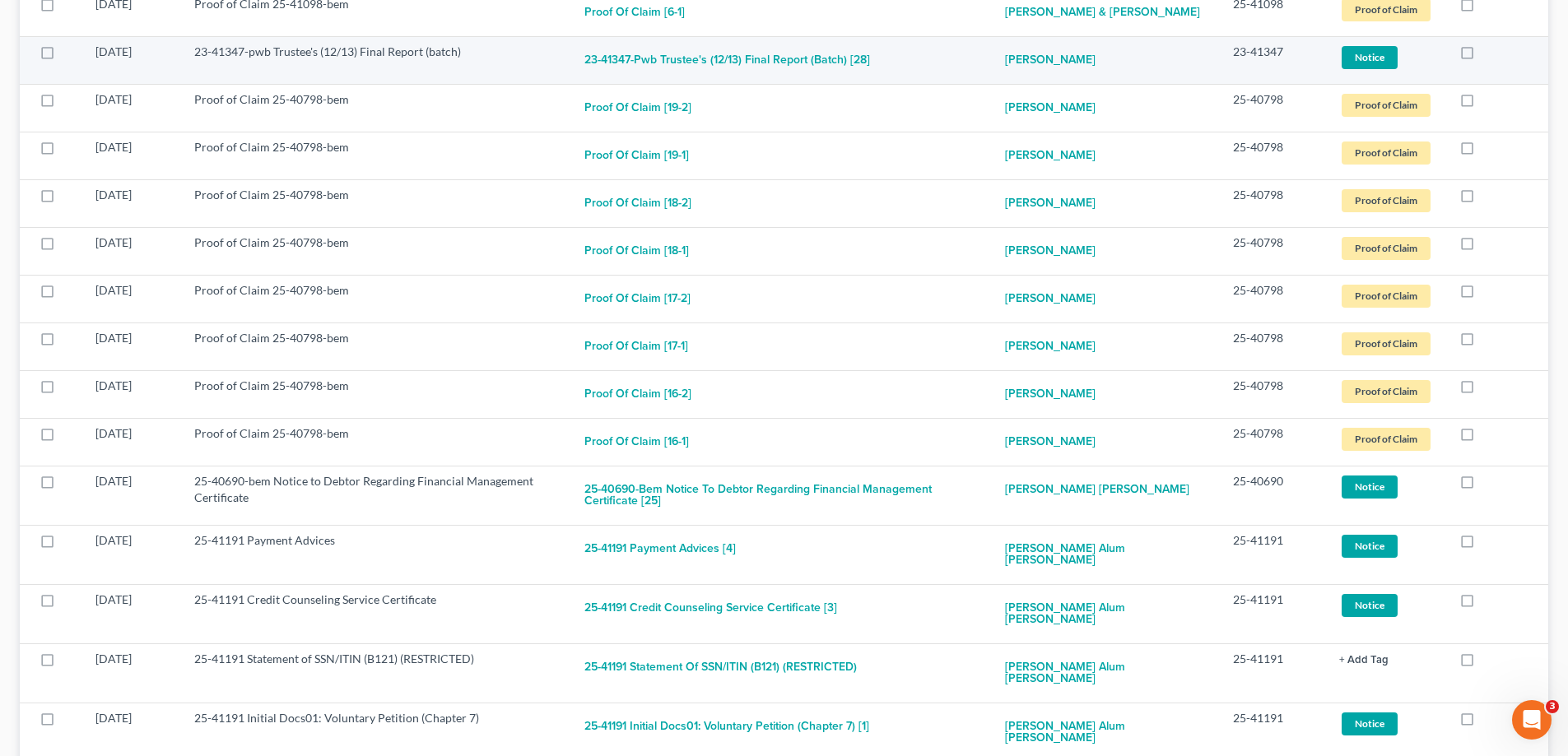
click at [1483, 56] on label at bounding box center [1483, 56] width 0 height 0
click at [1489, 54] on input "checkbox" at bounding box center [1494, 49] width 11 height 11
checkbox input "true"
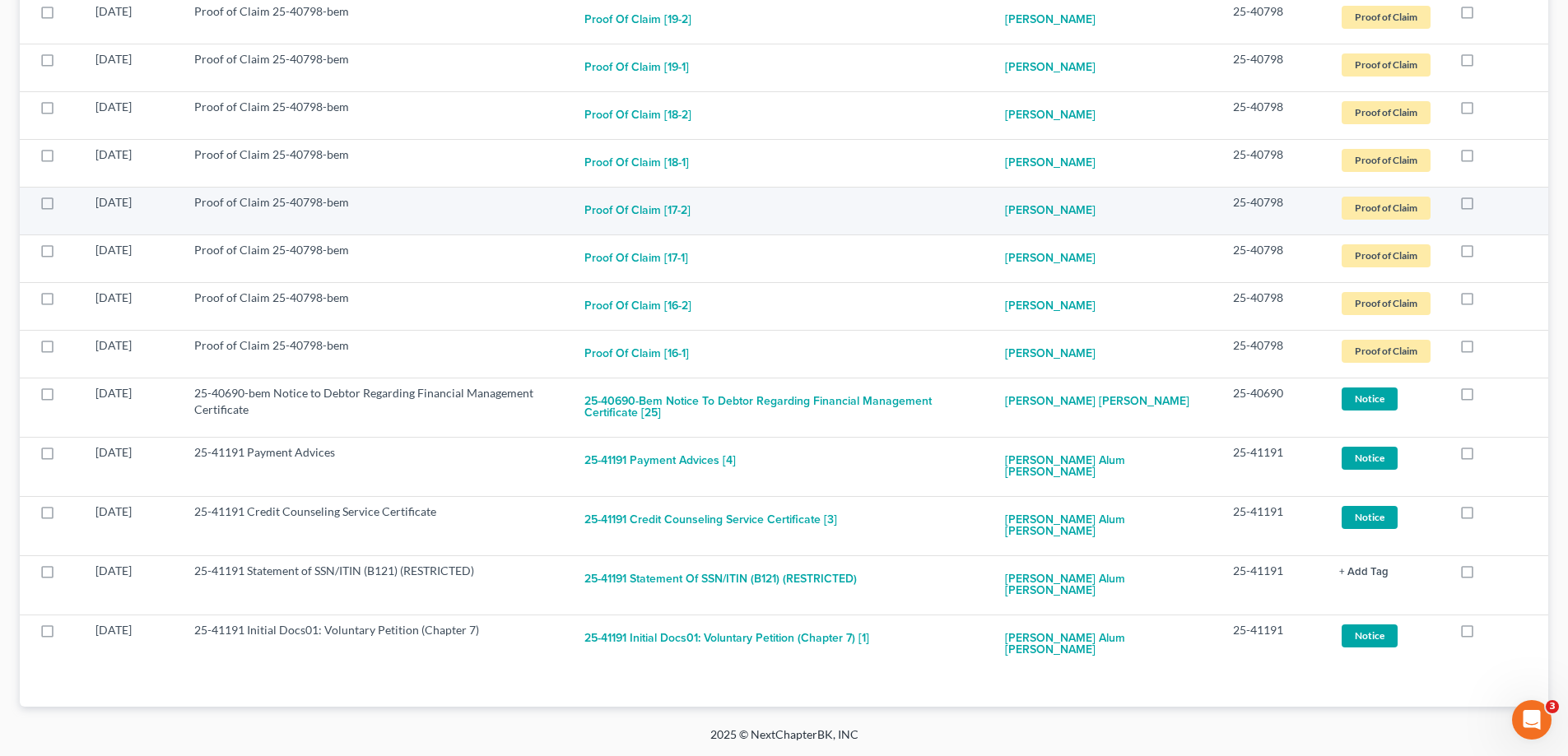
scroll to position [931, 0]
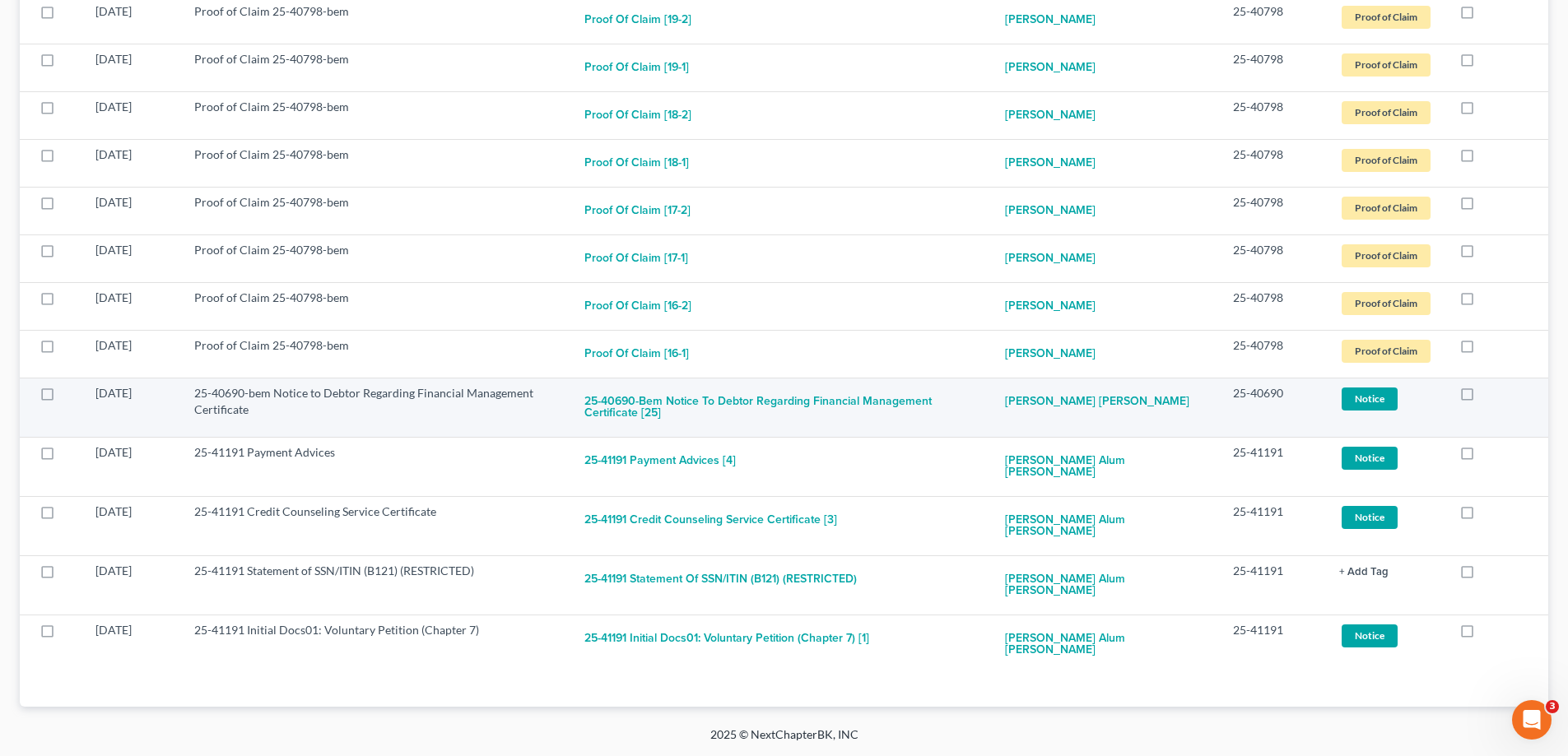
click at [1483, 398] on label at bounding box center [1483, 398] width 0 height 0
click at [1489, 396] on input "checkbox" at bounding box center [1494, 390] width 11 height 11
checkbox input "true"
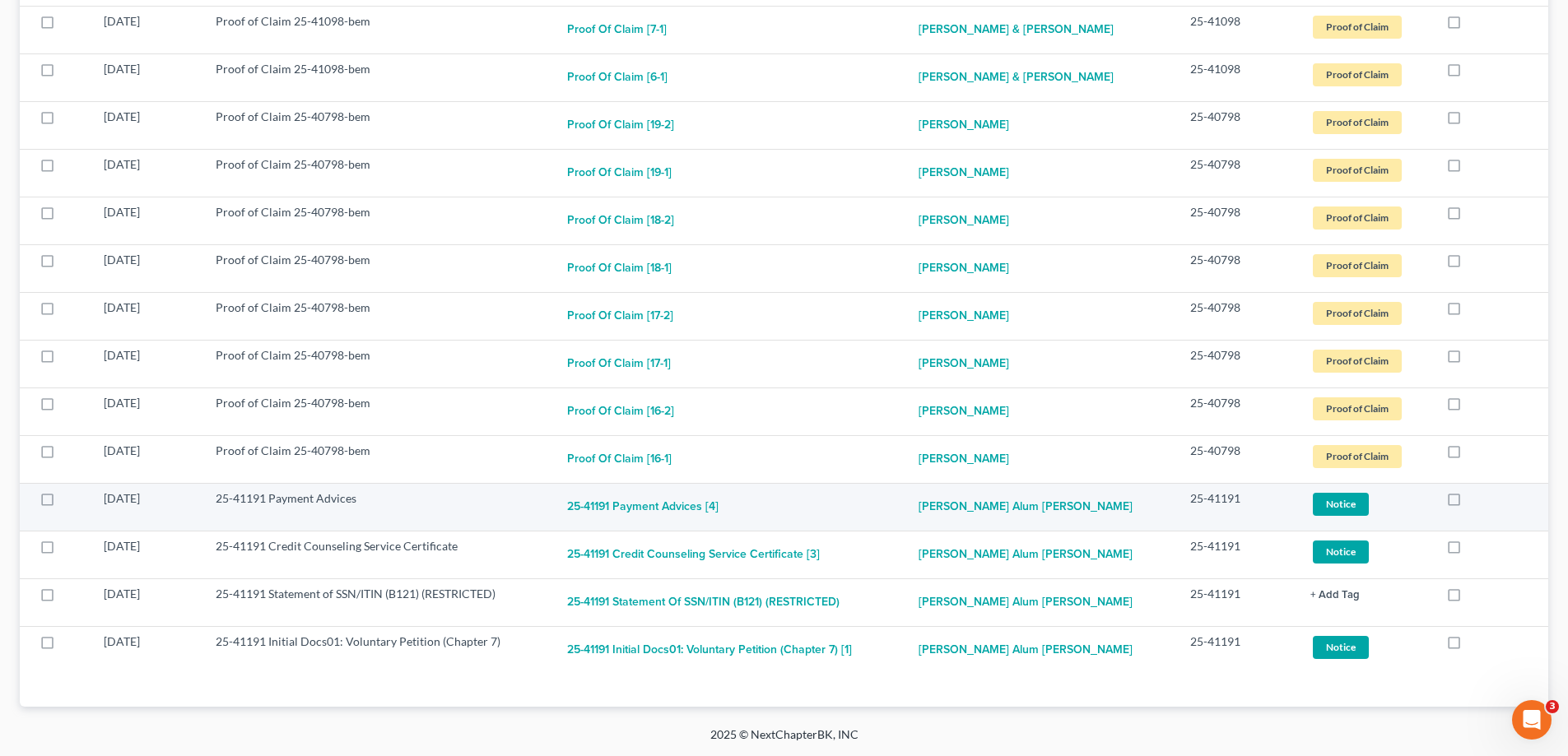
scroll to position [756, 0]
click at [1470, 503] on label at bounding box center [1470, 503] width 0 height 0
click at [1476, 500] on input "checkbox" at bounding box center [1481, 495] width 11 height 11
checkbox input "true"
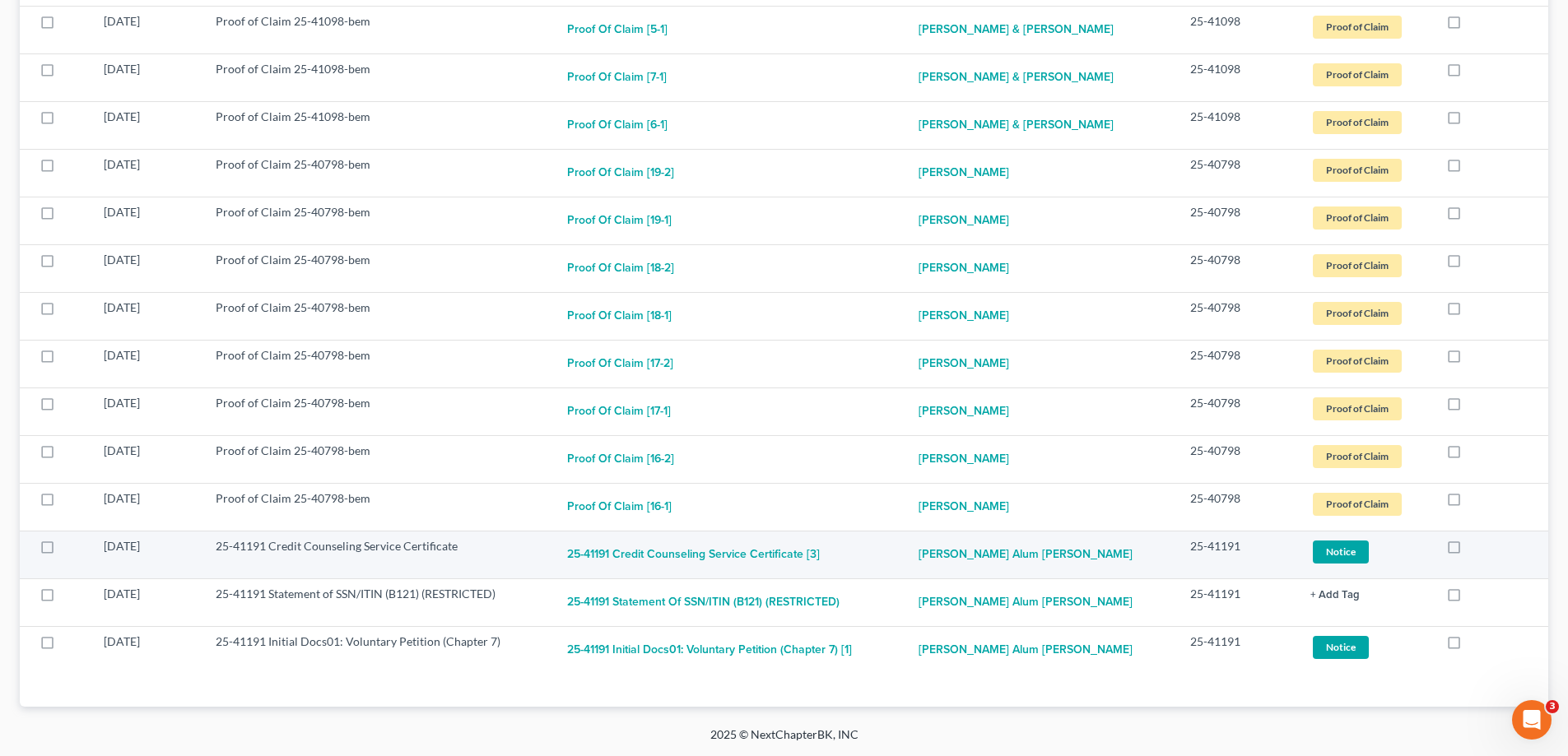
click at [1470, 550] on label at bounding box center [1470, 550] width 0 height 0
click at [1476, 549] on input "checkbox" at bounding box center [1481, 543] width 11 height 11
checkbox input "true"
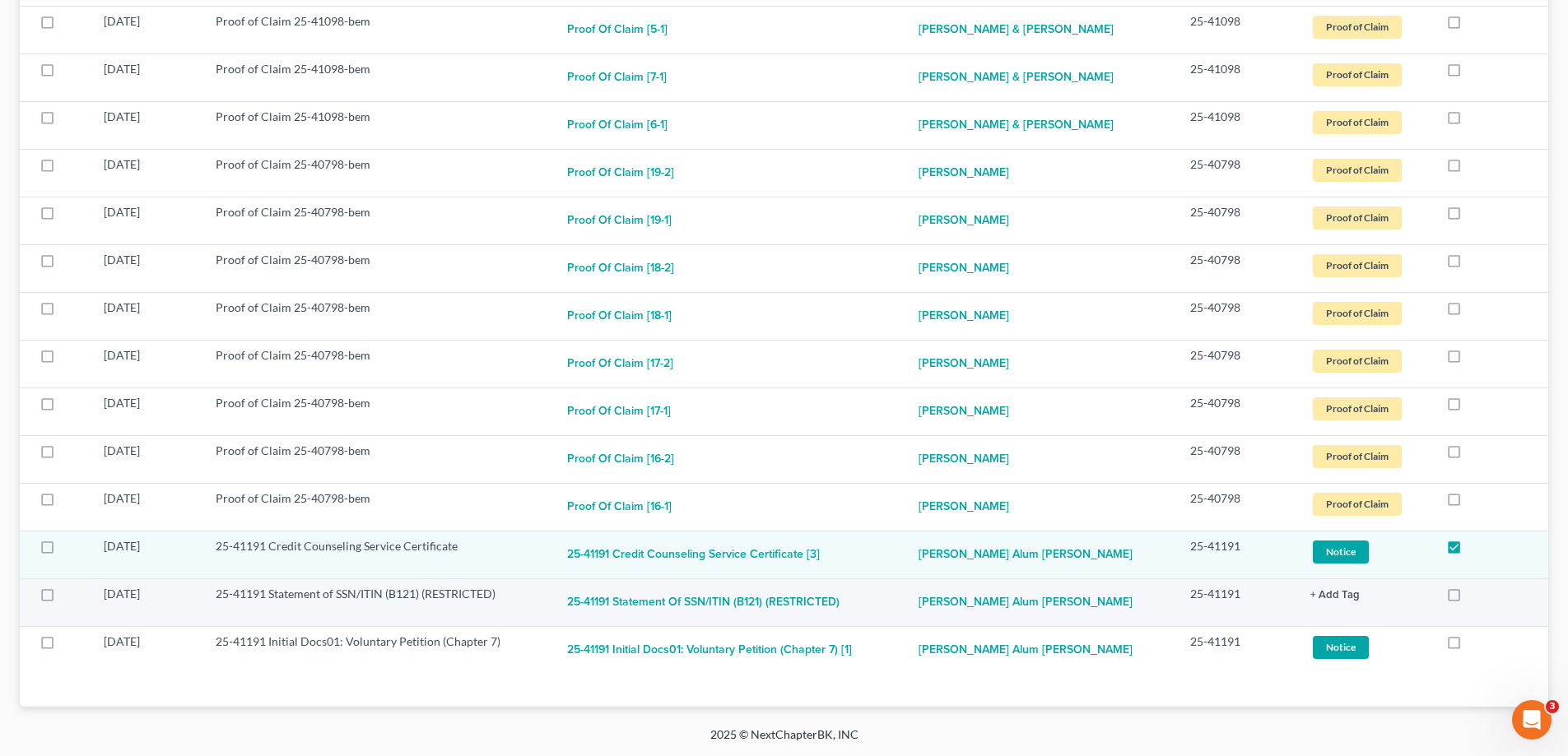
scroll to position [661, 0]
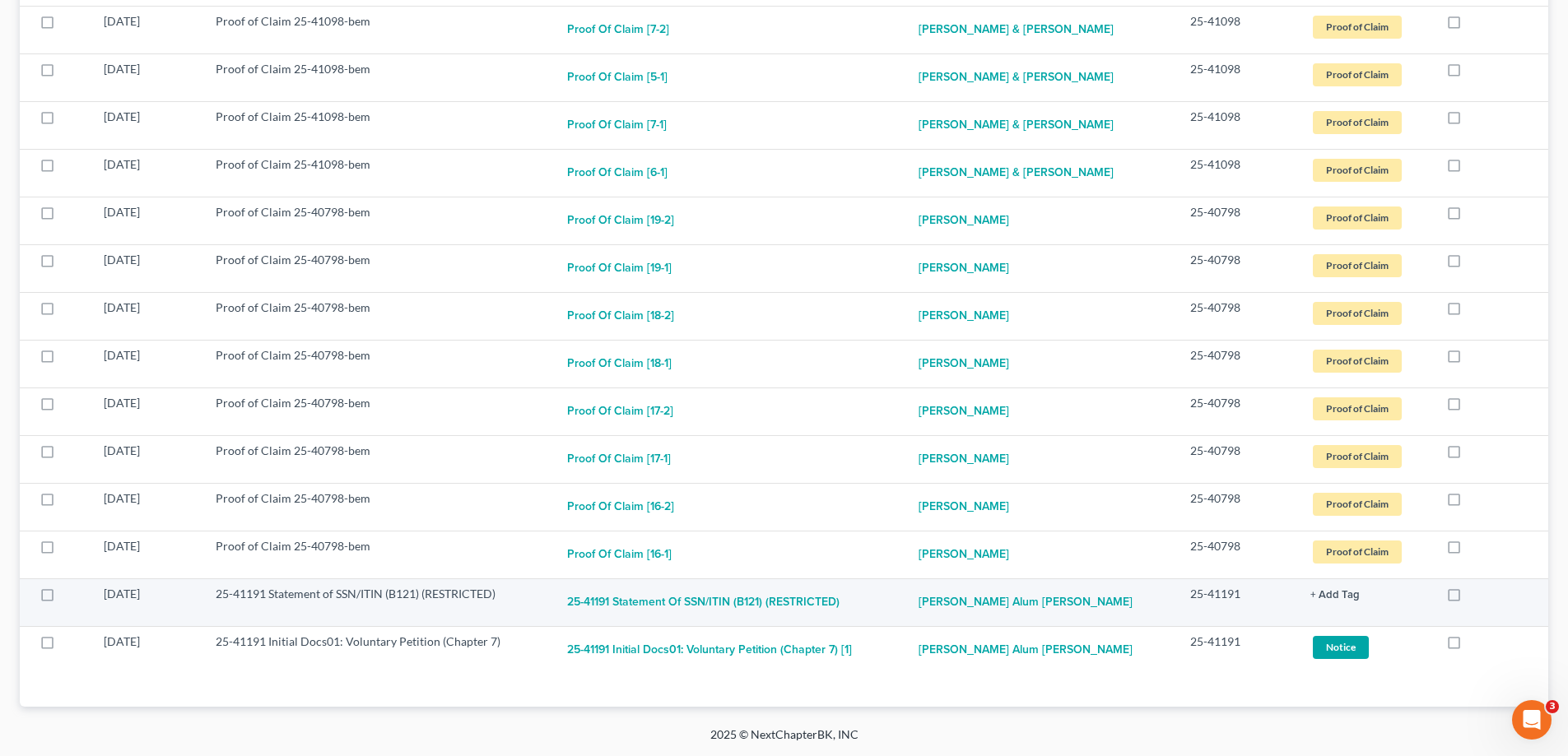
click at [1470, 598] on label at bounding box center [1470, 598] width 0 height 0
click at [1476, 597] on input "checkbox" at bounding box center [1481, 591] width 11 height 11
checkbox input "true"
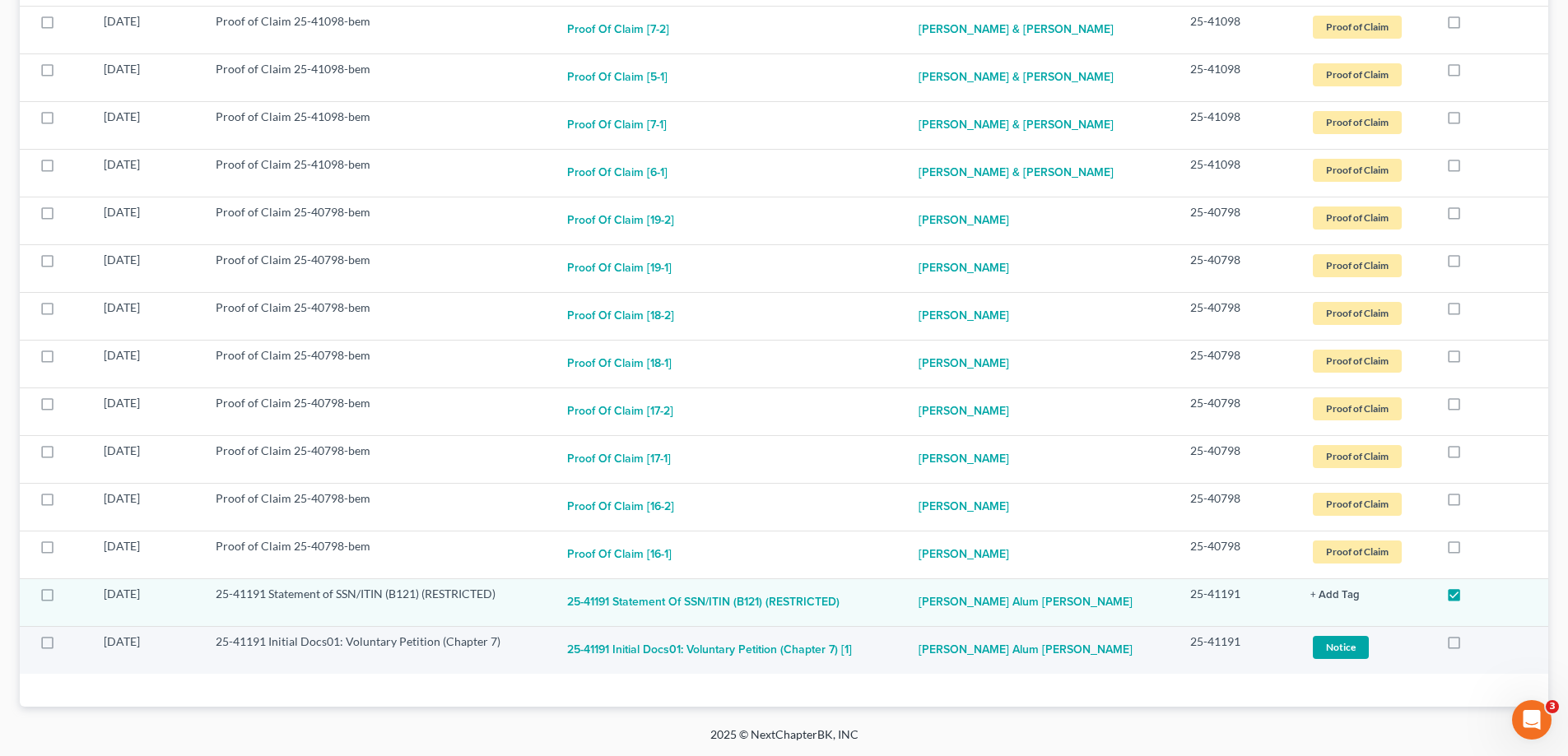
scroll to position [613, 0]
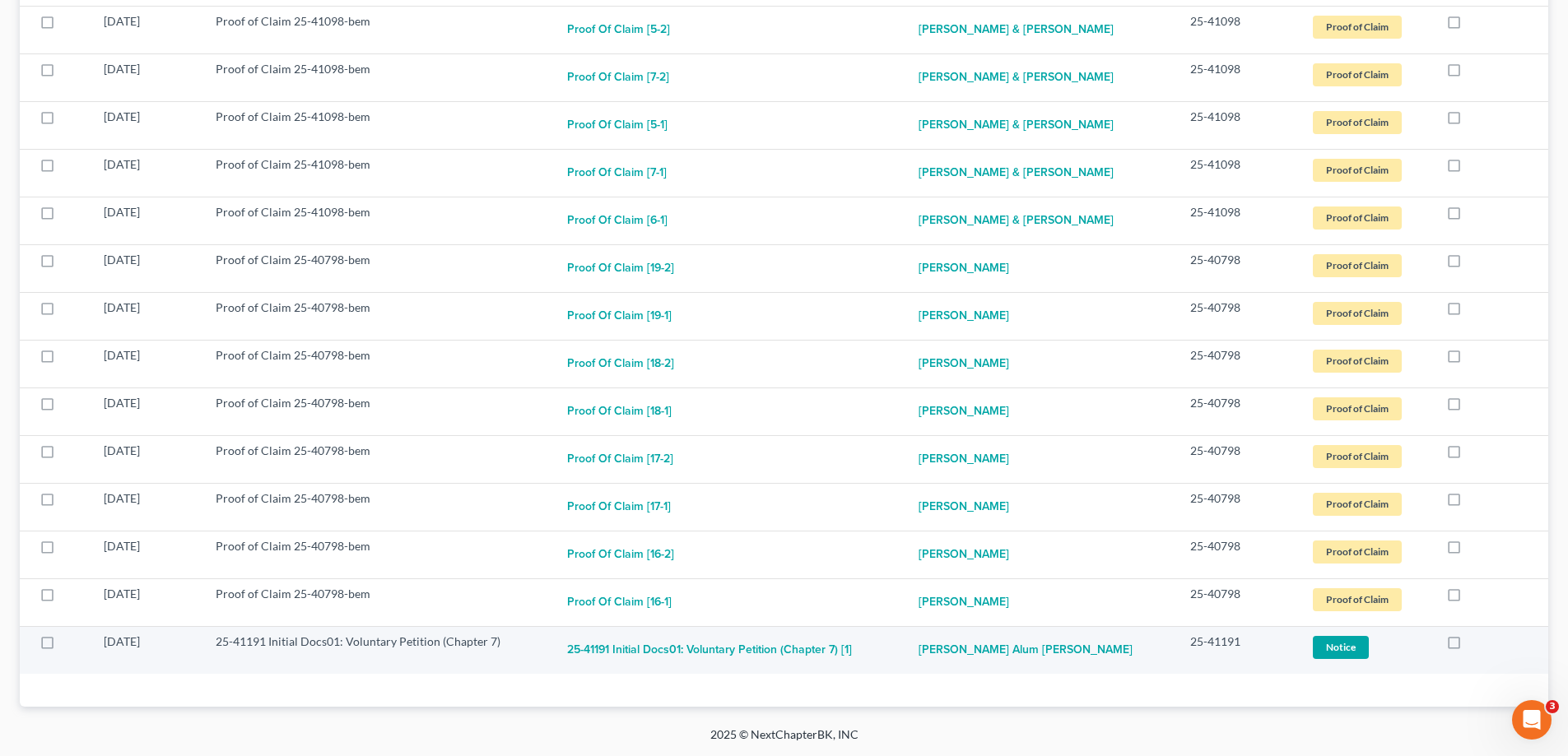
click at [1470, 646] on label at bounding box center [1470, 646] width 0 height 0
click at [1476, 644] on input "checkbox" at bounding box center [1481, 639] width 11 height 11
checkbox input "true"
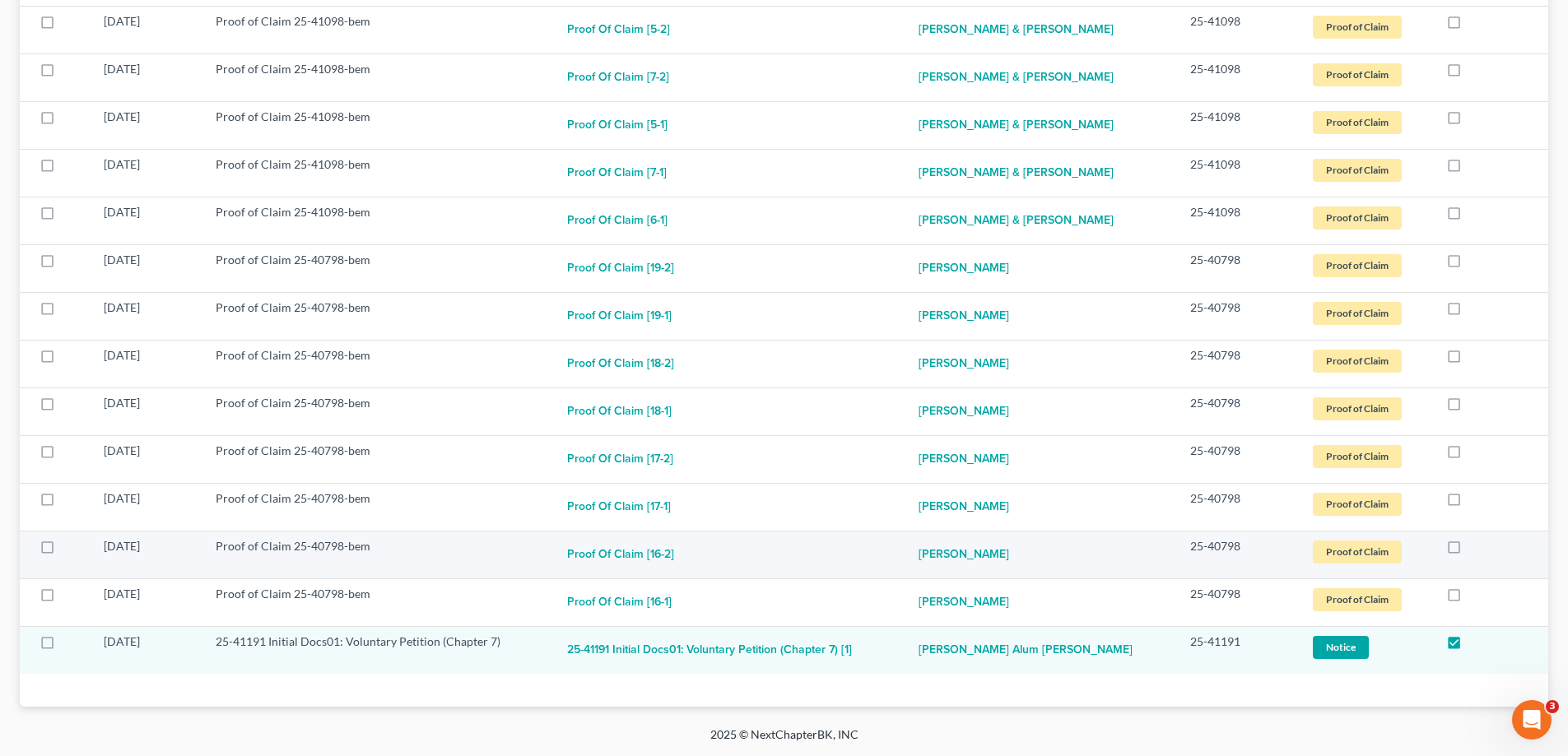
scroll to position [566, 0]
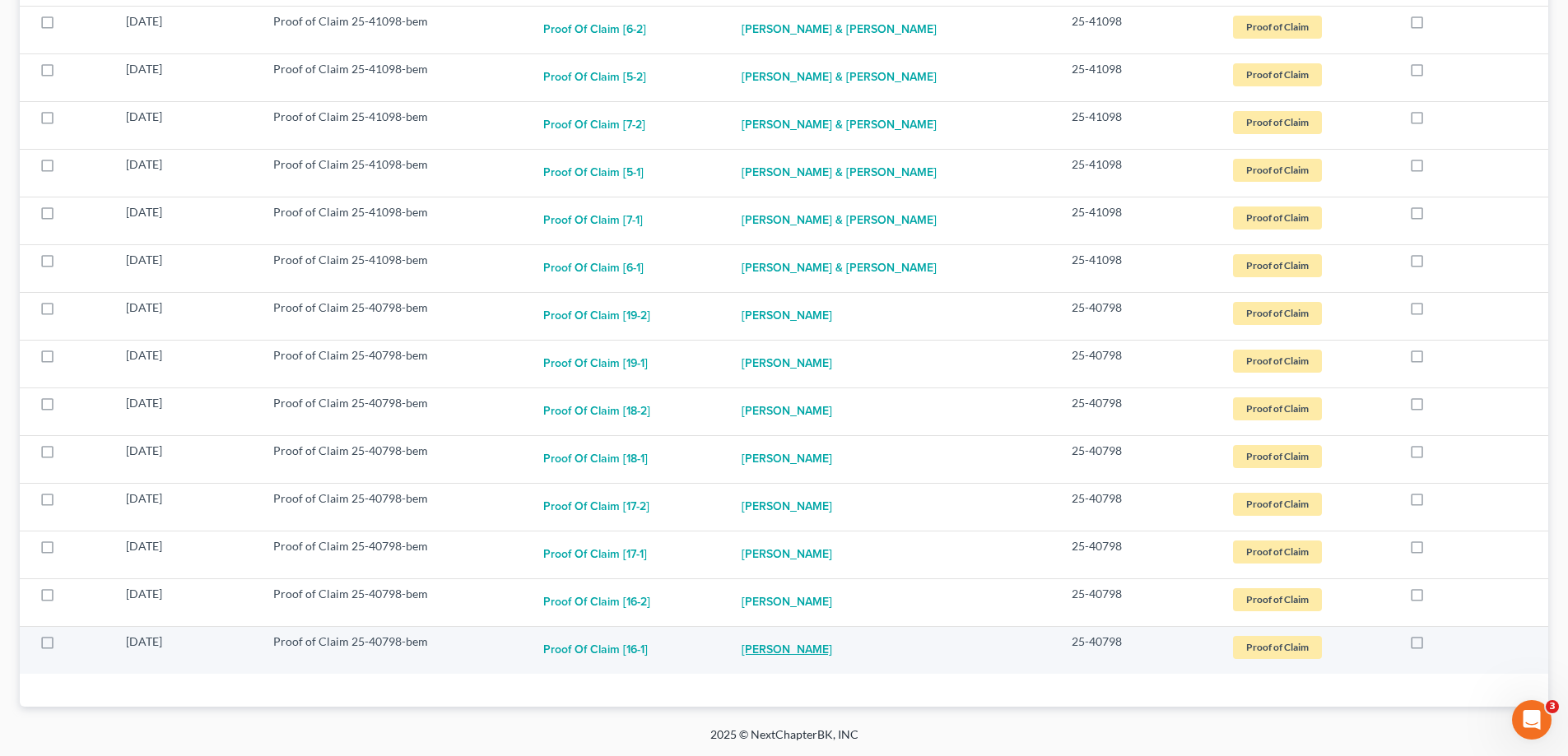
click at [770, 651] on link "[PERSON_NAME]" at bounding box center [786, 650] width 90 height 33
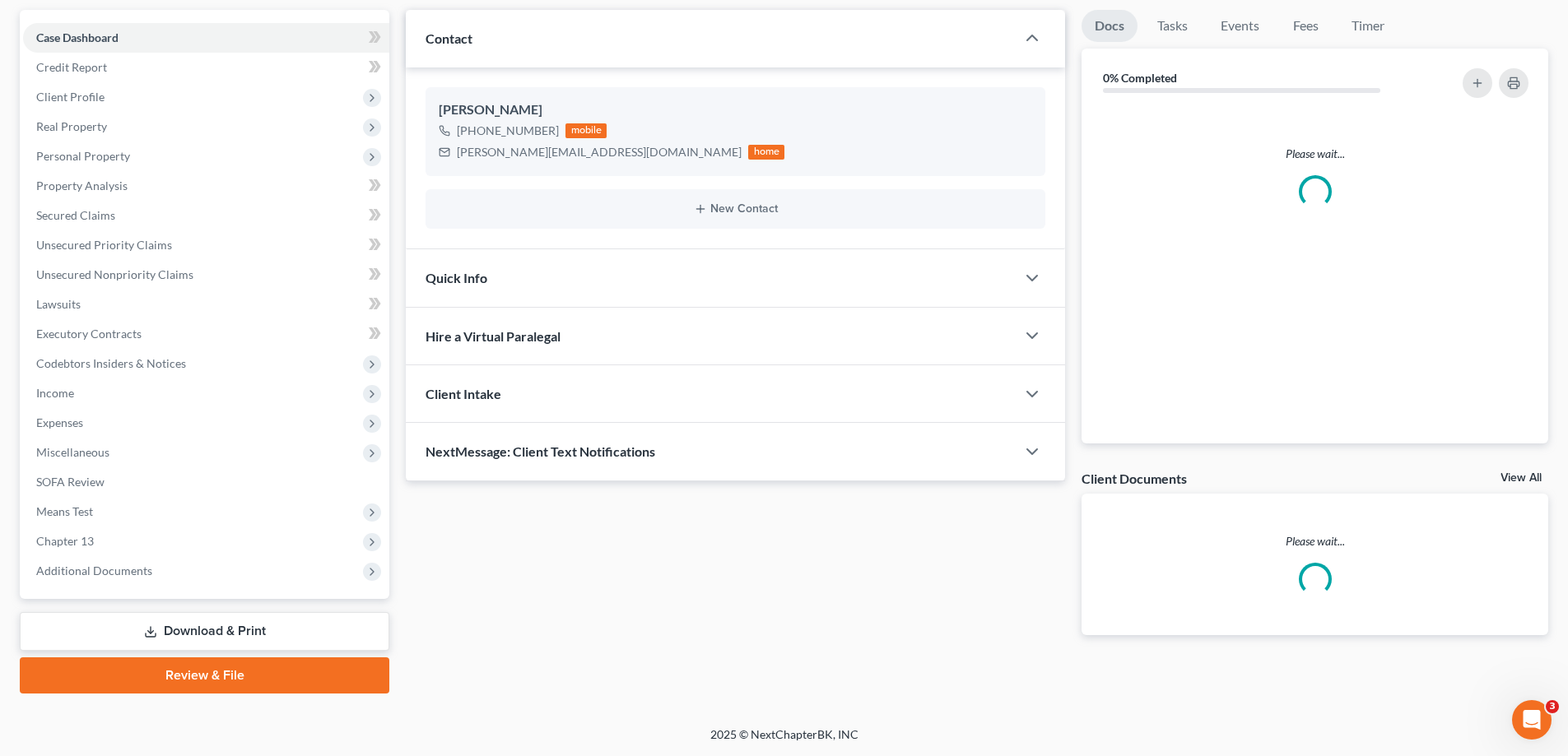
scroll to position [304, 0]
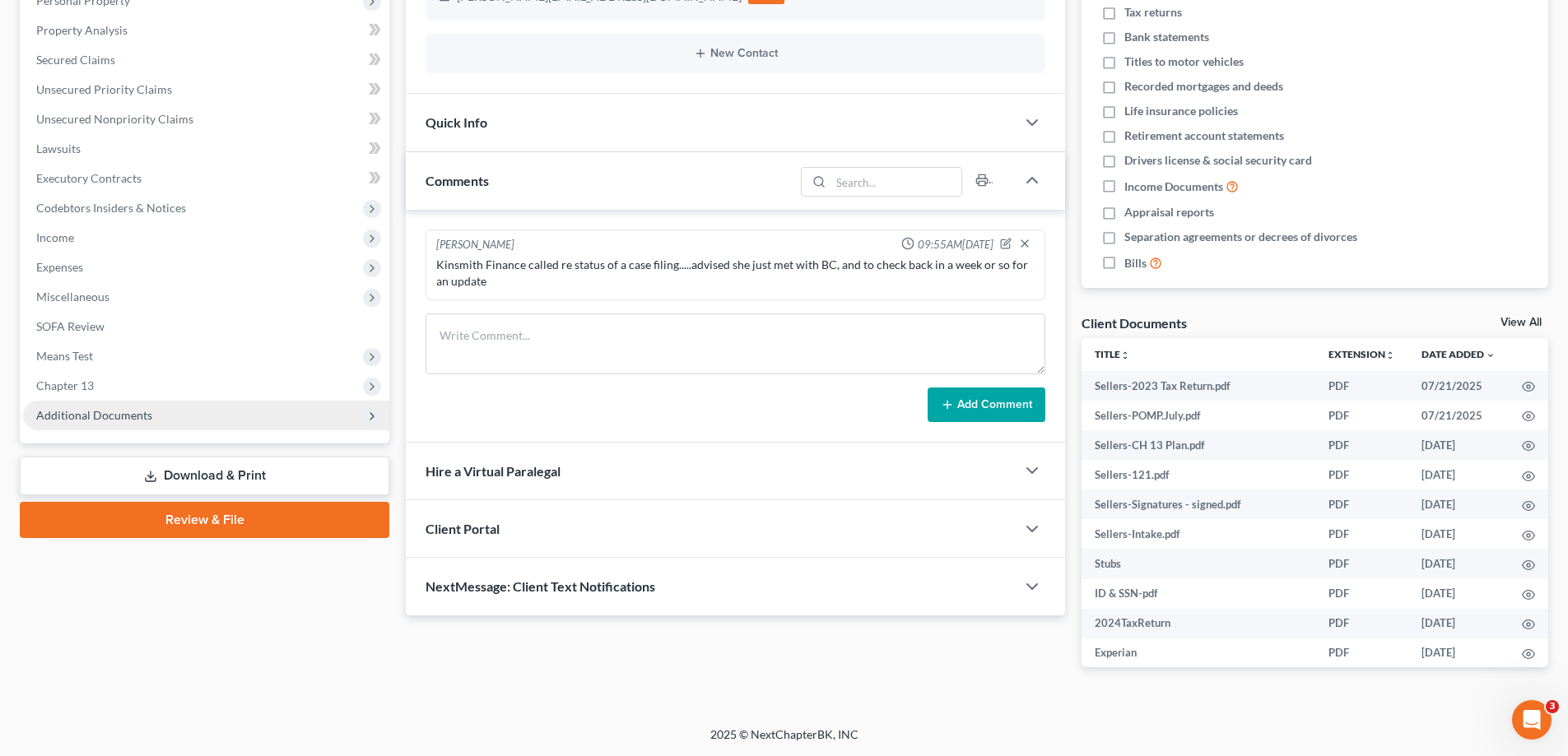
click at [175, 426] on span "Additional Documents" at bounding box center [206, 415] width 366 height 30
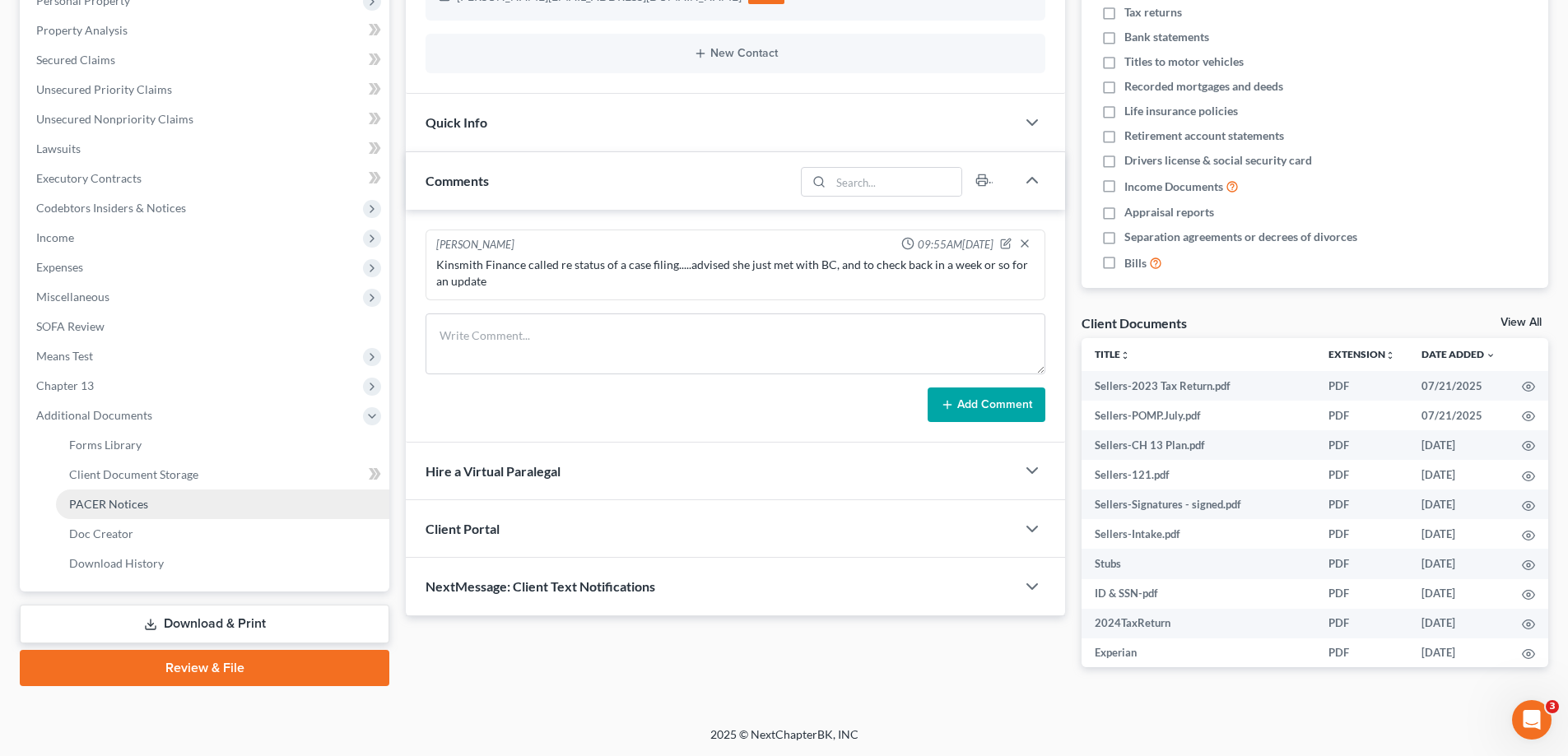
click at [127, 495] on link "PACER Notices" at bounding box center [222, 505] width 333 height 30
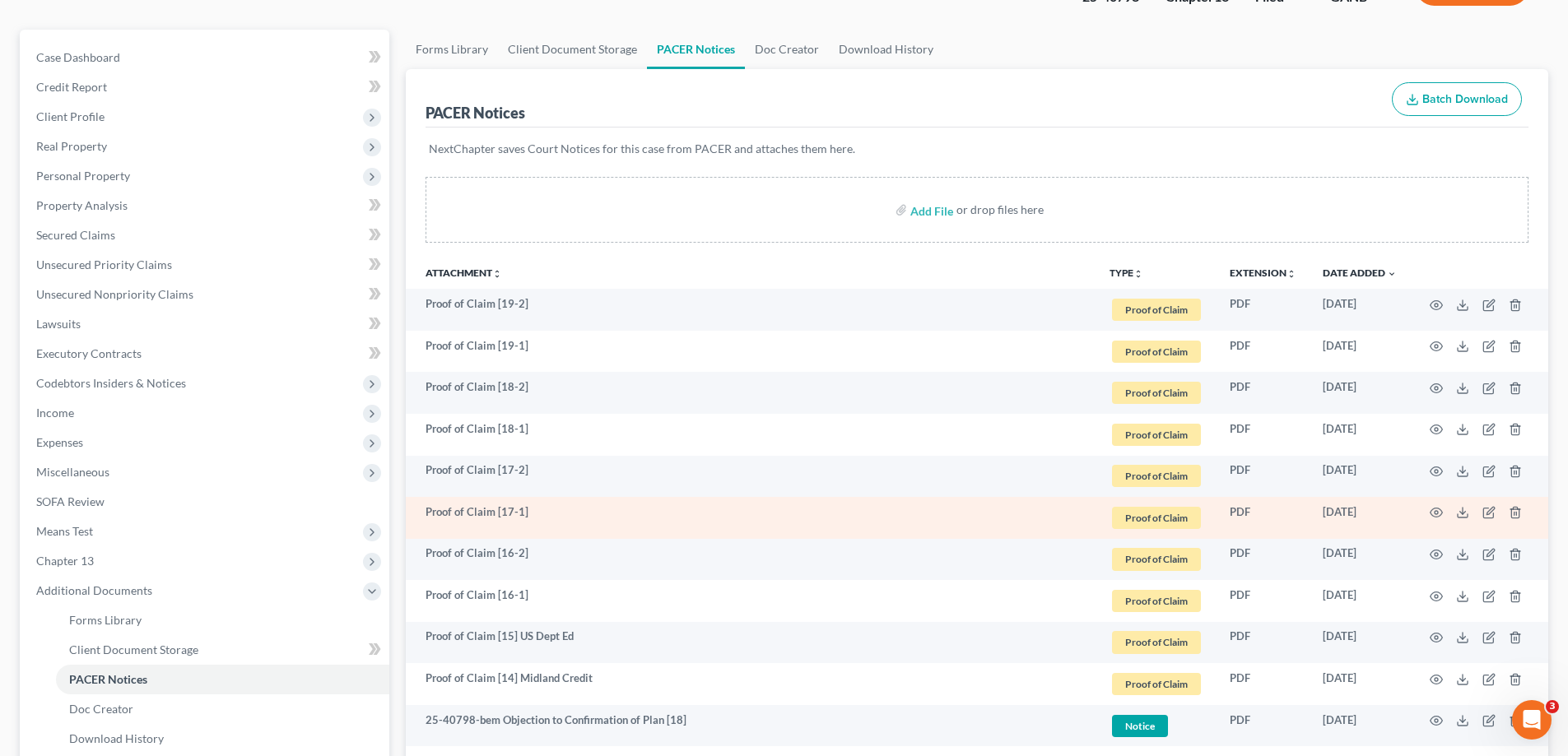
scroll to position [329, 0]
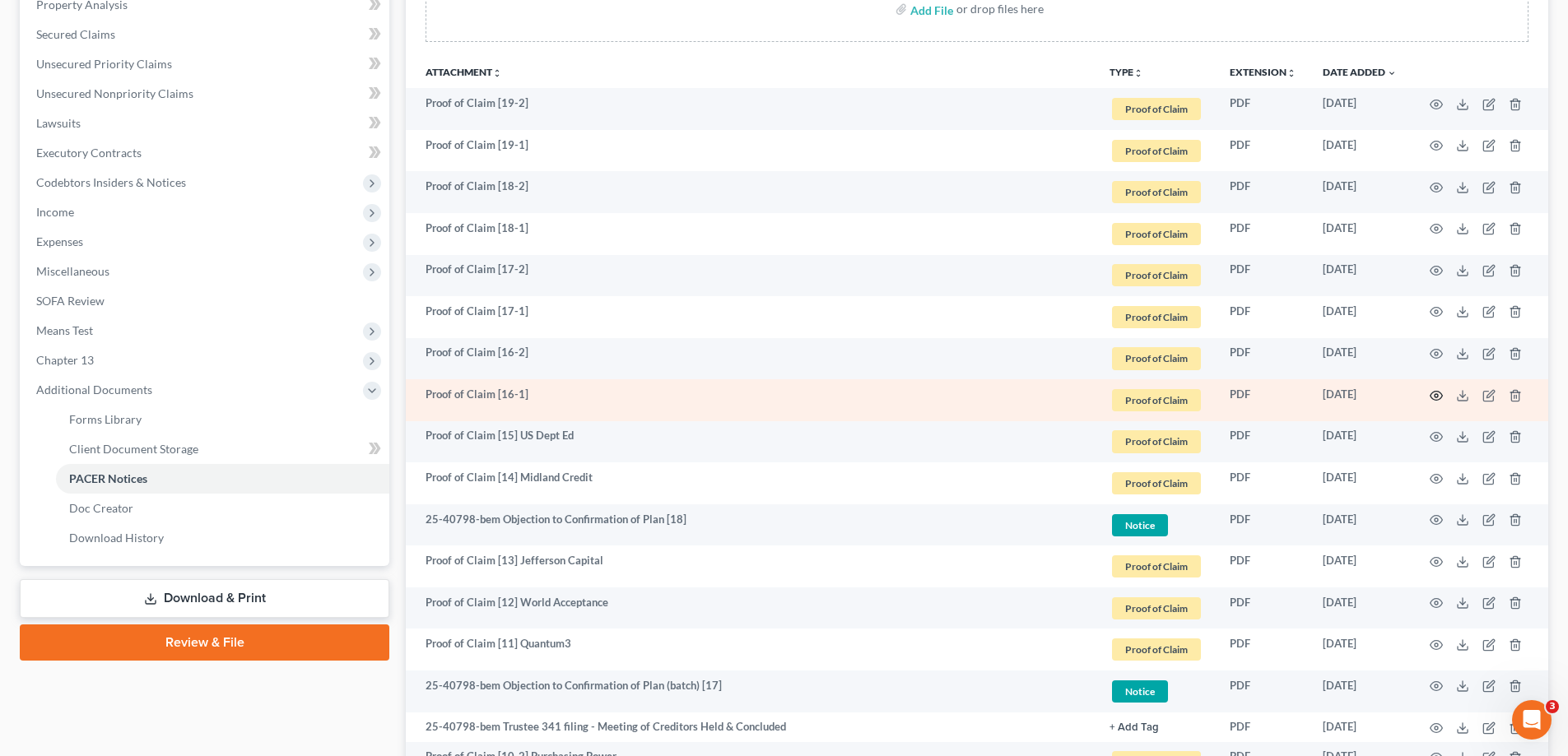
click at [1436, 394] on circle "button" at bounding box center [1436, 395] width 3 height 3
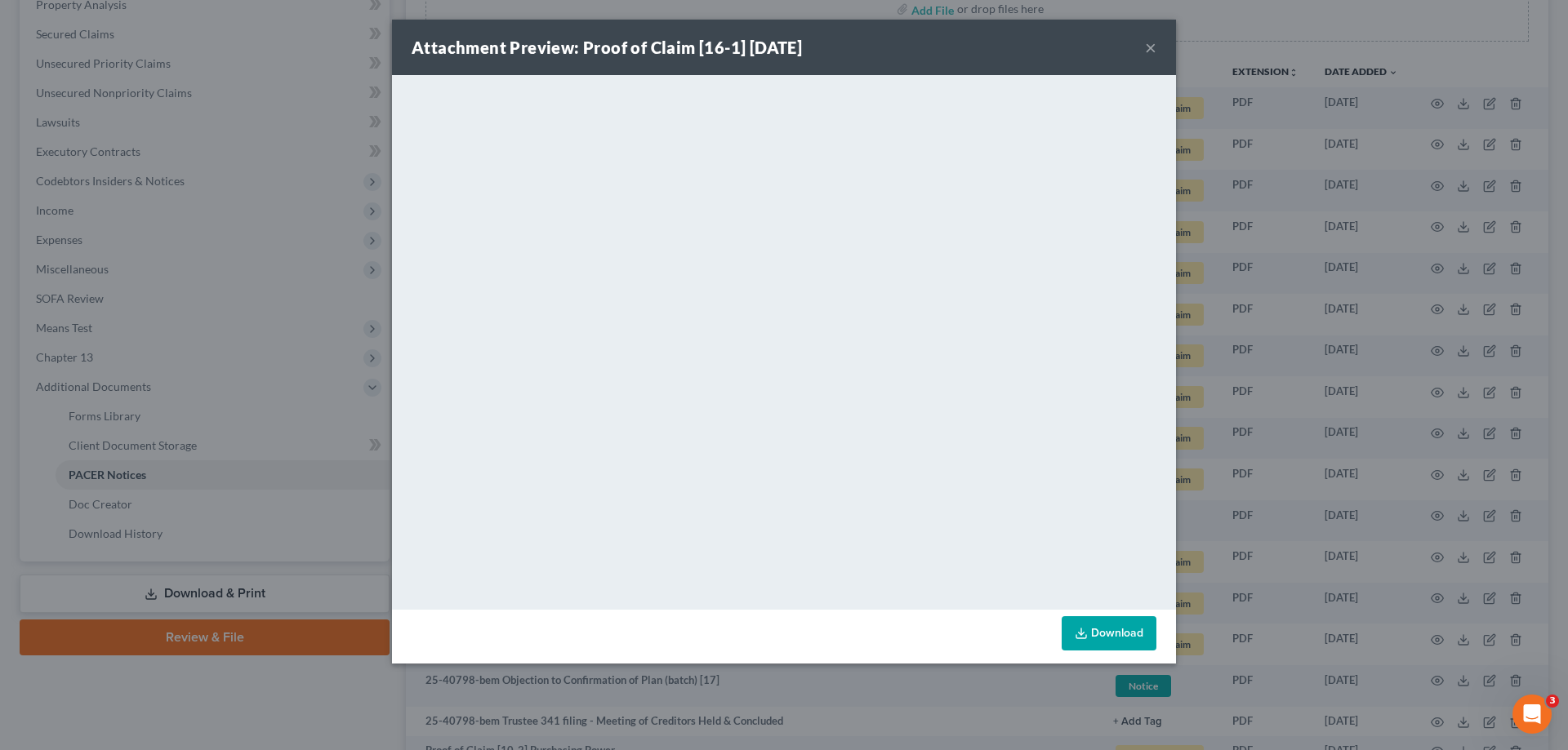
click at [1147, 43] on button "×" at bounding box center [1151, 47] width 12 height 19
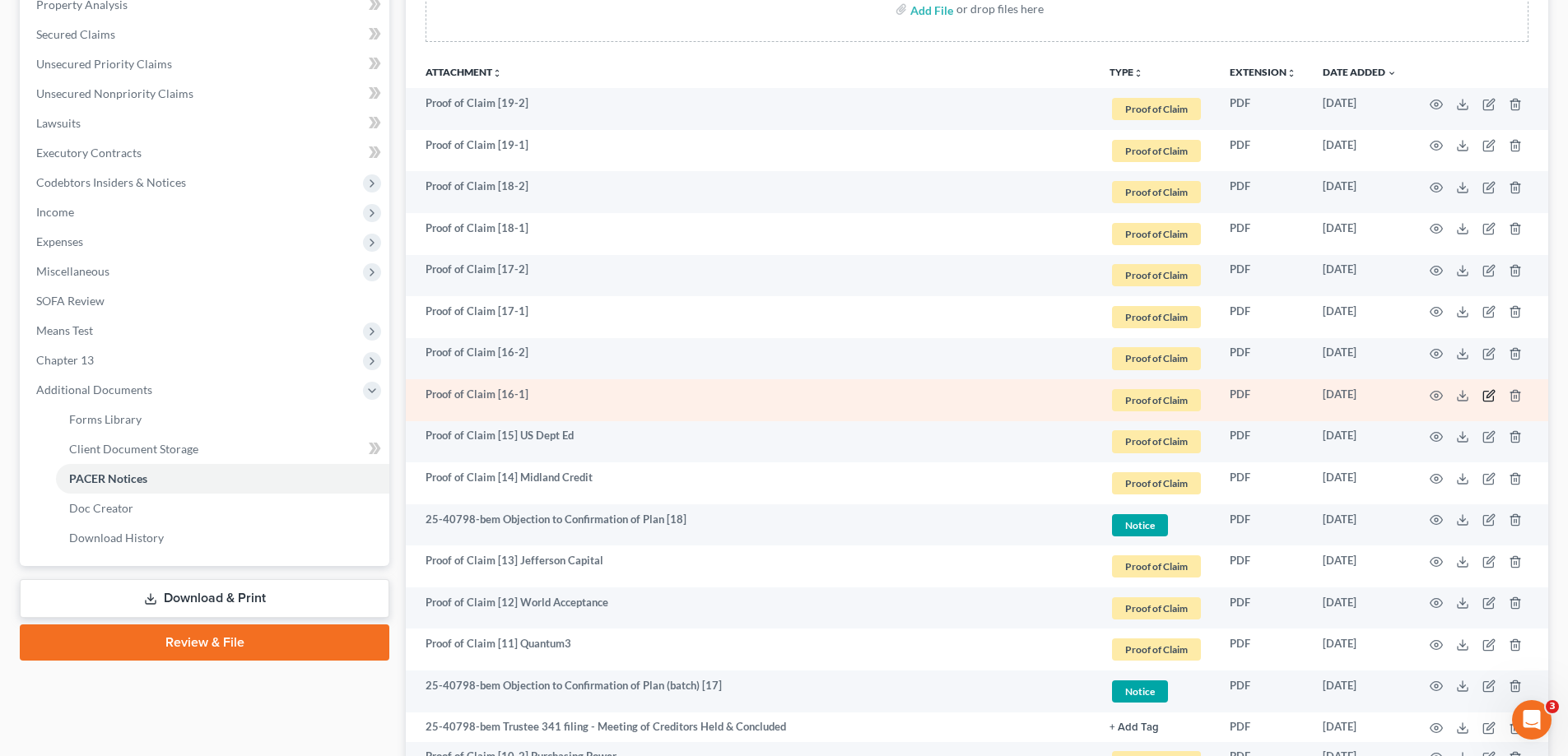
click at [1490, 392] on icon "button" at bounding box center [1490, 394] width 8 height 8
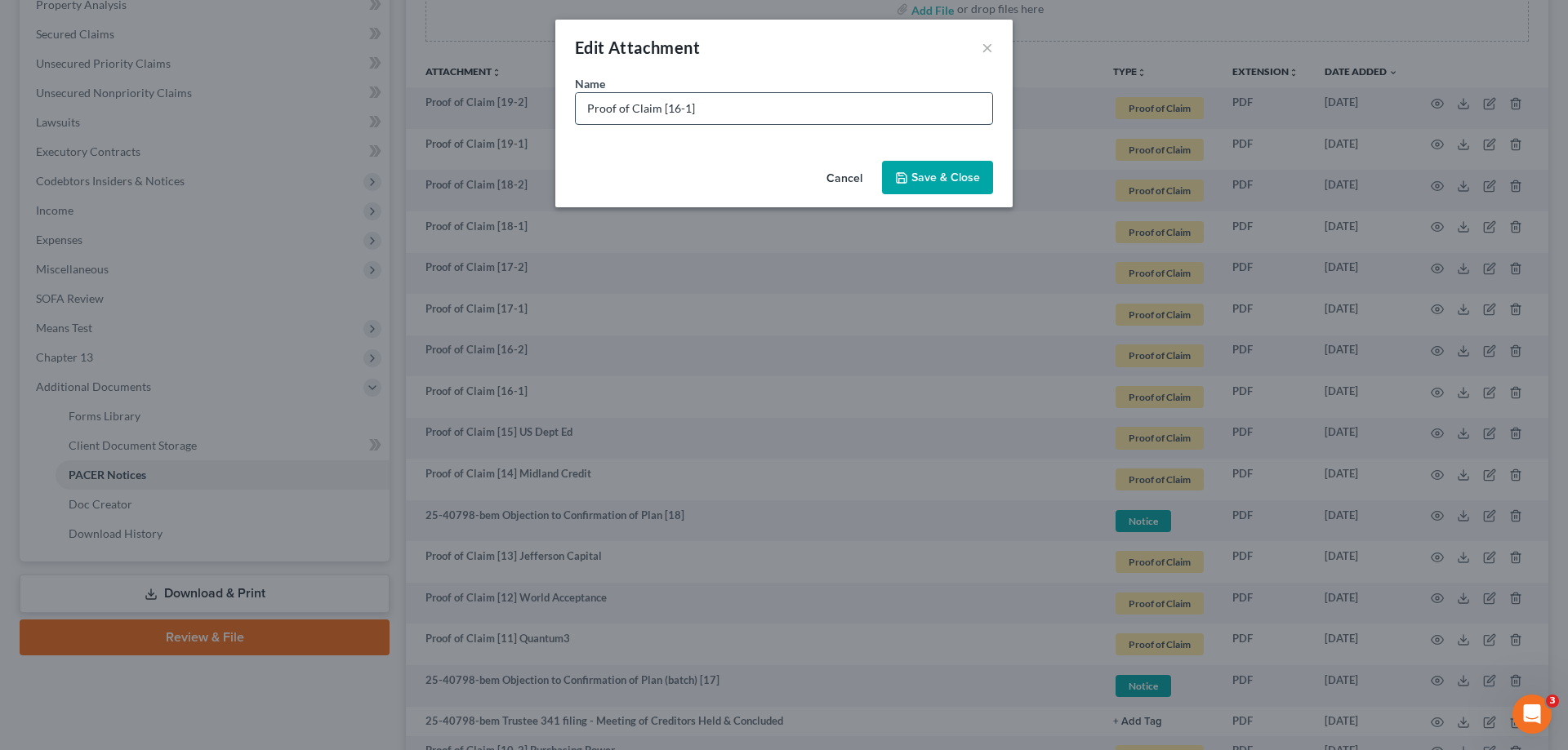
click at [786, 114] on input "Proof of Claim [16-1]" at bounding box center [784, 109] width 416 height 31
type input "Proof of Claim [16-1] AHMG GOdron"
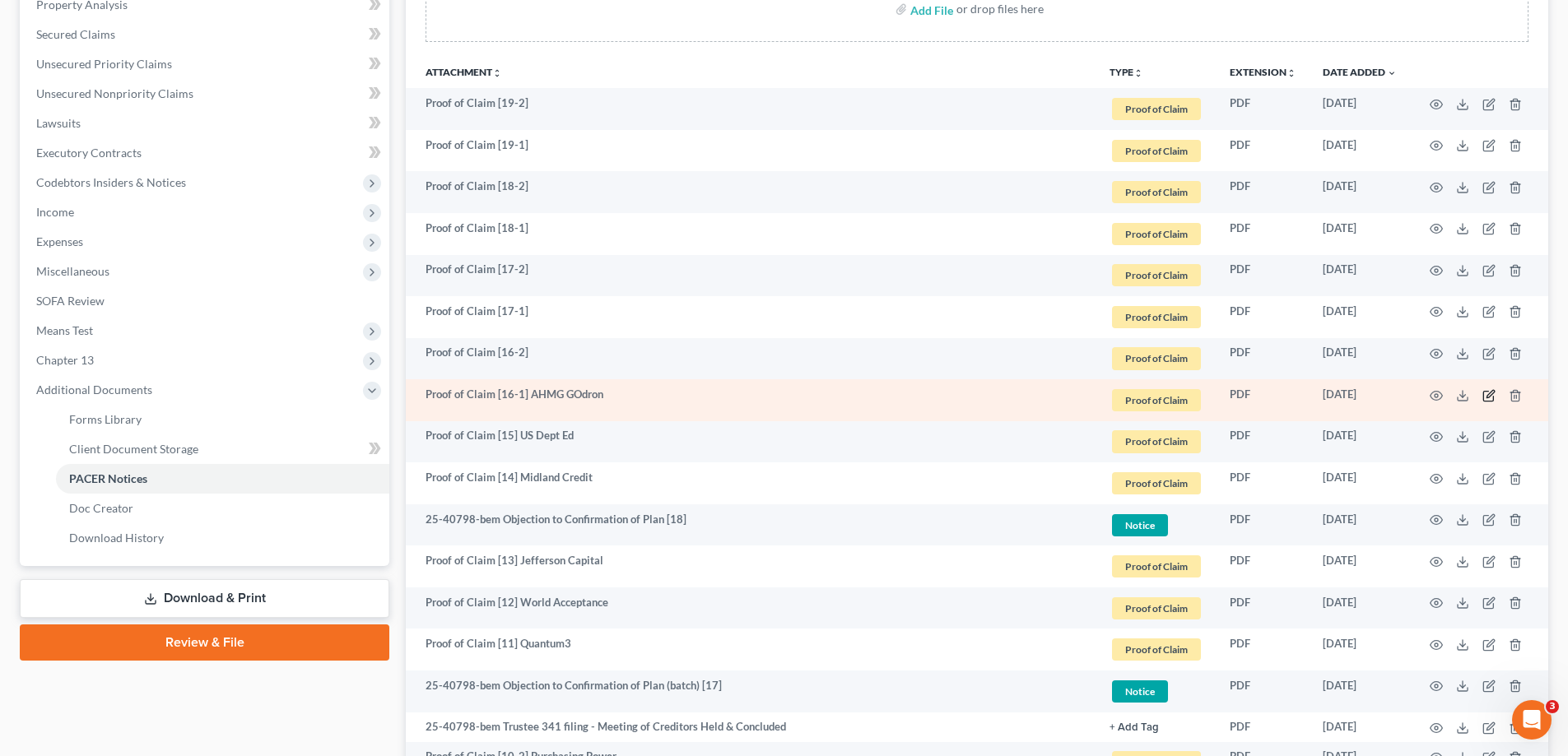
click at [1485, 392] on icon "button" at bounding box center [1489, 396] width 14 height 14
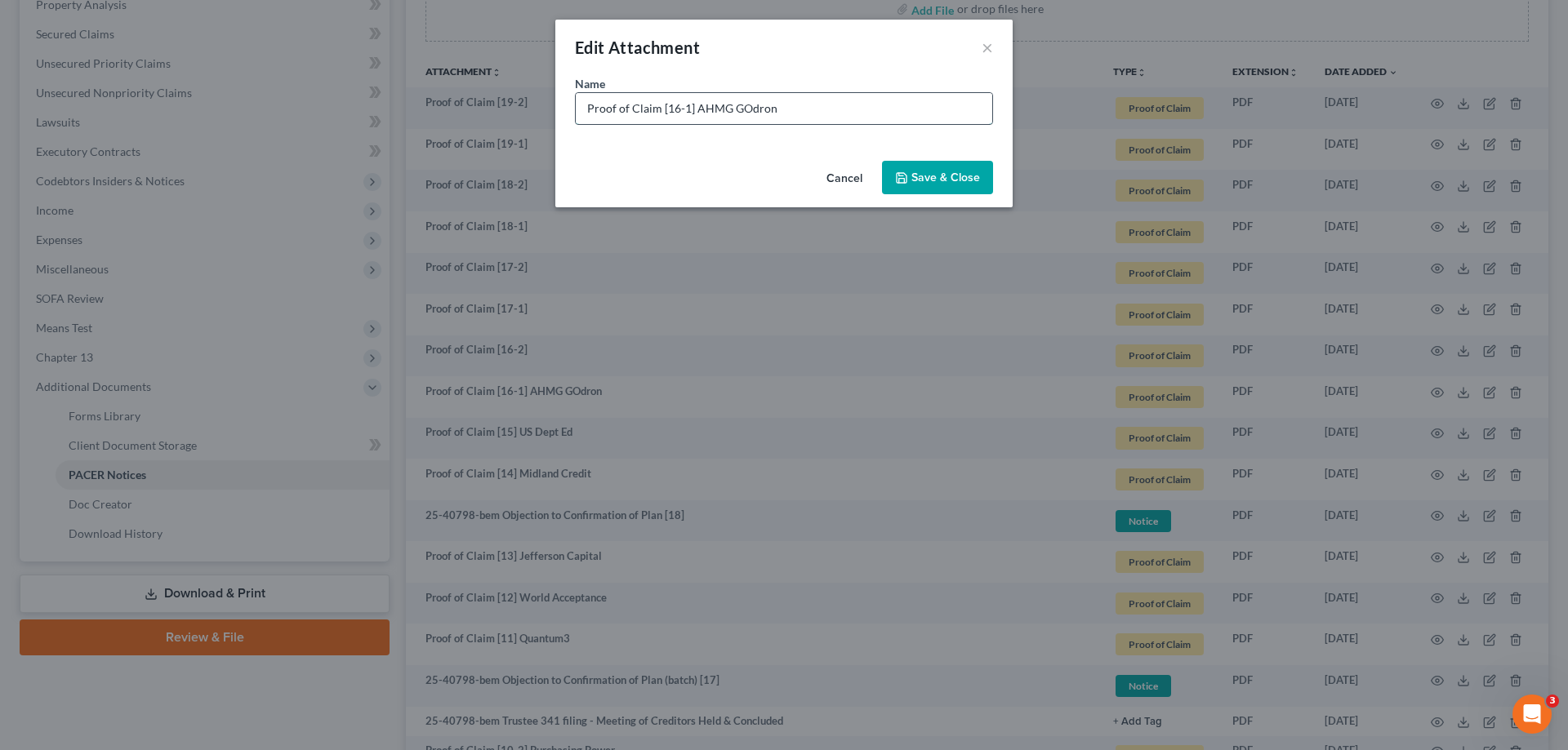
click at [739, 93] on input "Proof of Claim [16-1] AHMG GOdron" at bounding box center [784, 109] width 416 height 31
type input "Proof of Claim [16-1] [PERSON_NAME]"
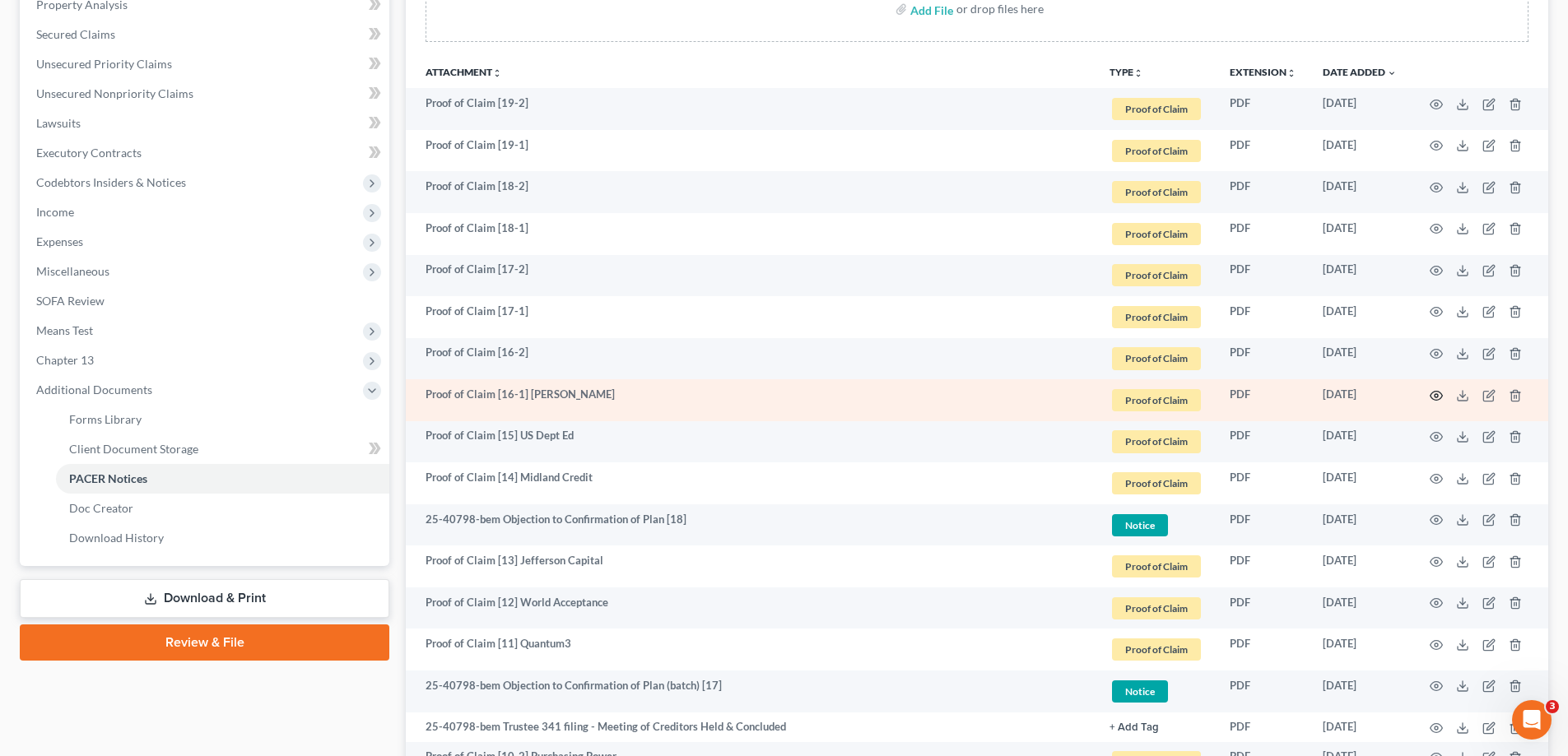
click at [1437, 391] on icon "button" at bounding box center [1437, 395] width 13 height 9
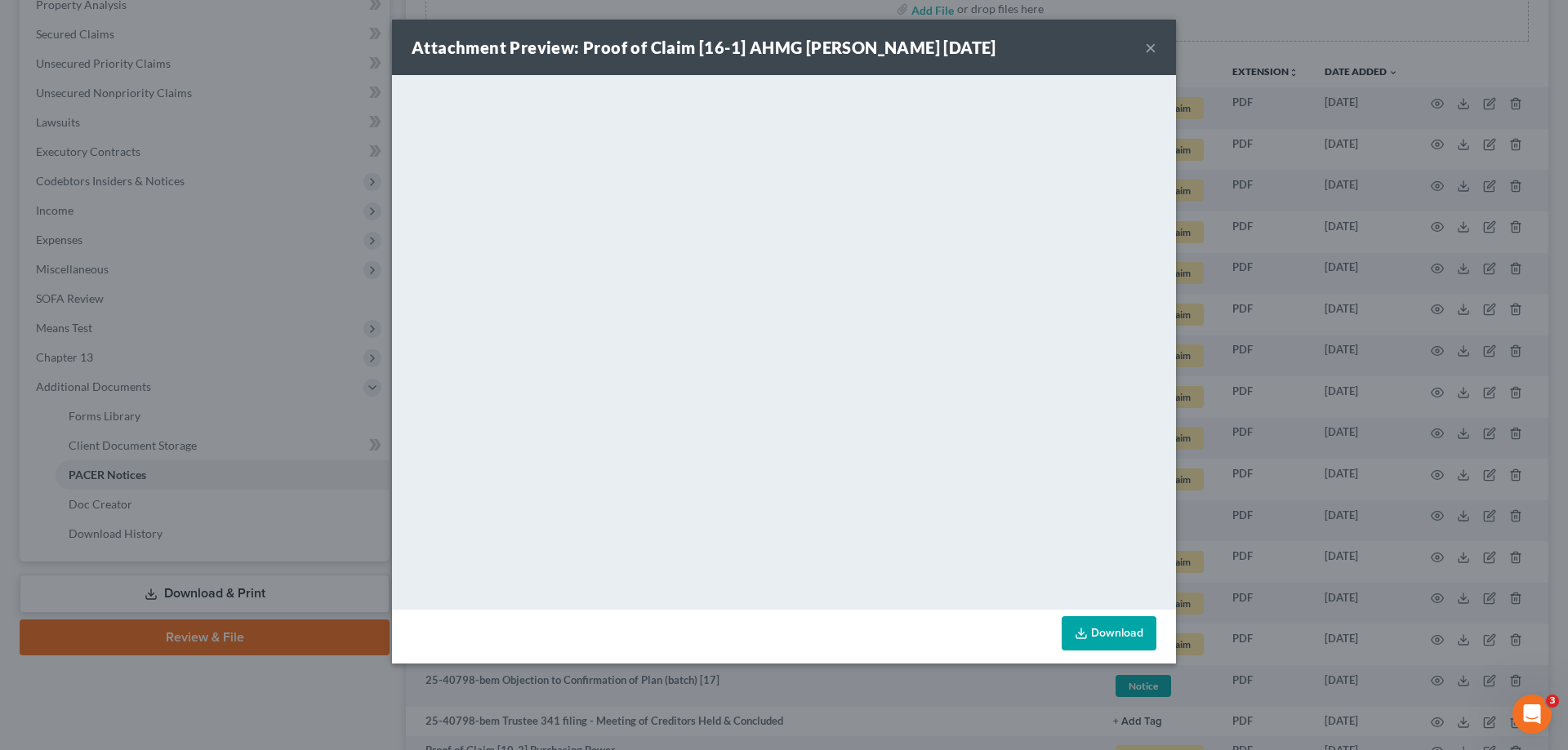
click at [1150, 43] on button "×" at bounding box center [1151, 47] width 12 height 19
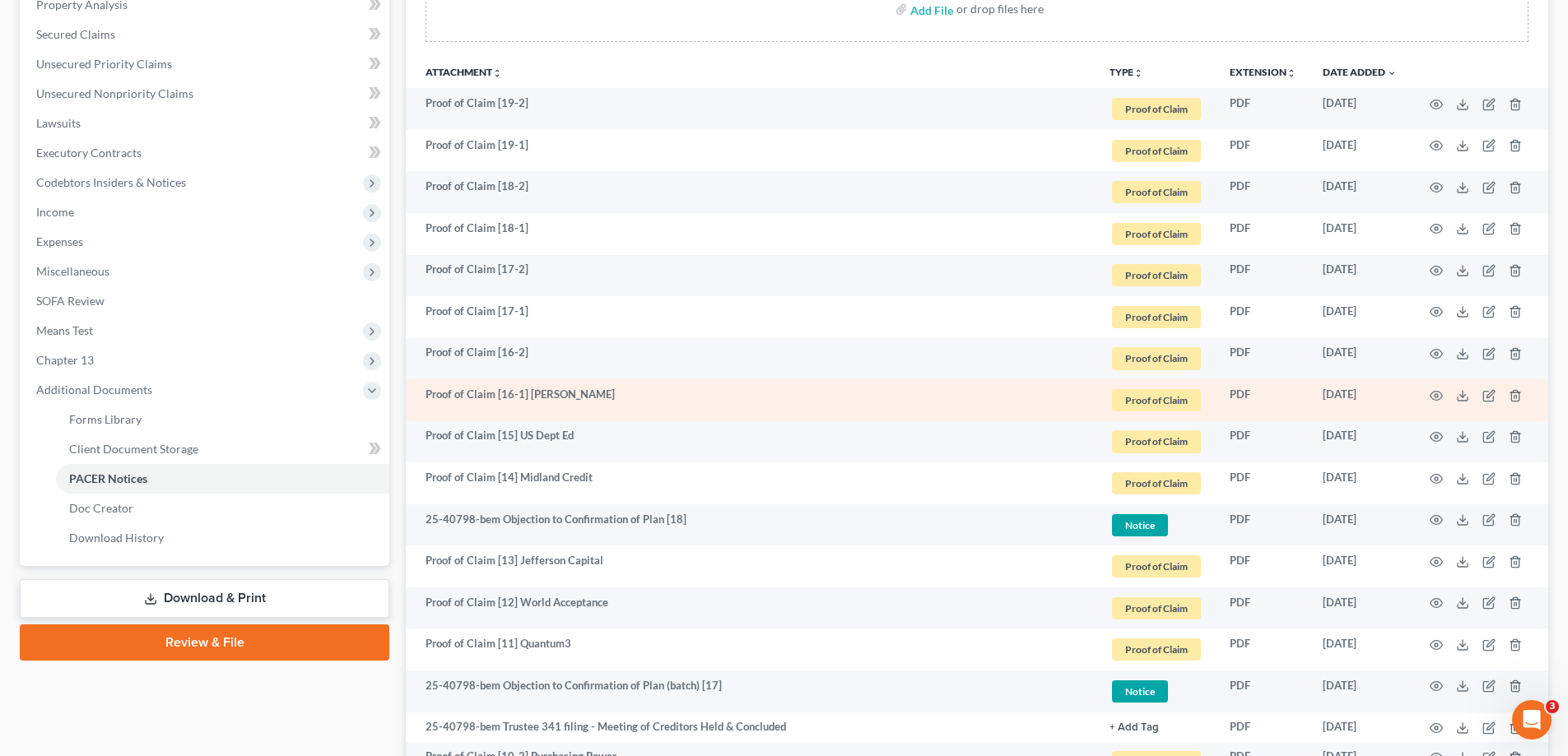
click at [528, 388] on td "Proof of Claim [16-1] [PERSON_NAME]" at bounding box center [751, 400] width 690 height 42
drag, startPoint x: 529, startPoint y: 389, endPoint x: 620, endPoint y: 384, distance: 91.1
click at [620, 384] on td "Proof of Claim [16-1] [PERSON_NAME]" at bounding box center [751, 400] width 690 height 42
copy td "AHMG Gordon"
click at [622, 384] on td "Proof of Claim [16-1] [PERSON_NAME]" at bounding box center [751, 400] width 690 height 42
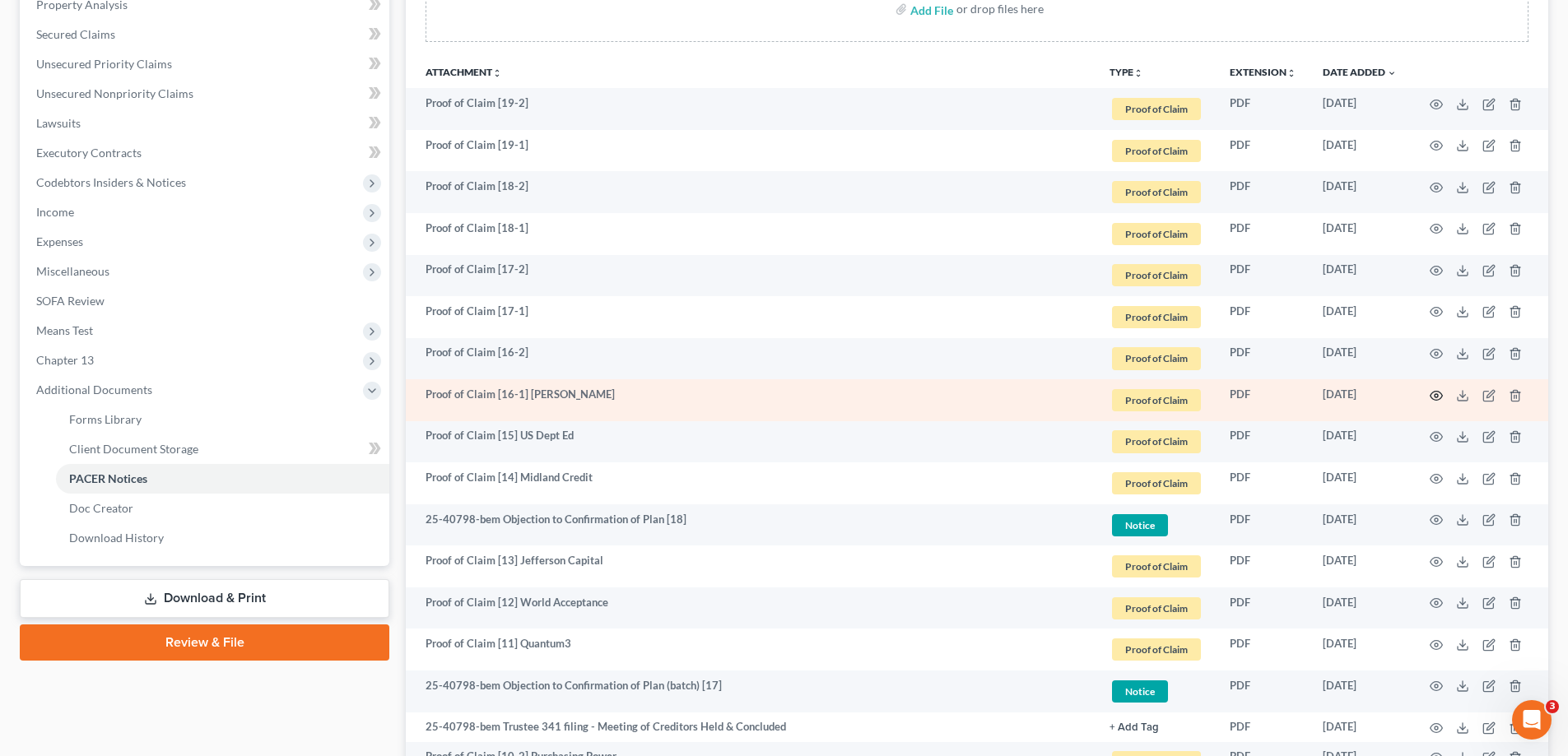
click at [1436, 392] on icon "button" at bounding box center [1437, 396] width 14 height 14
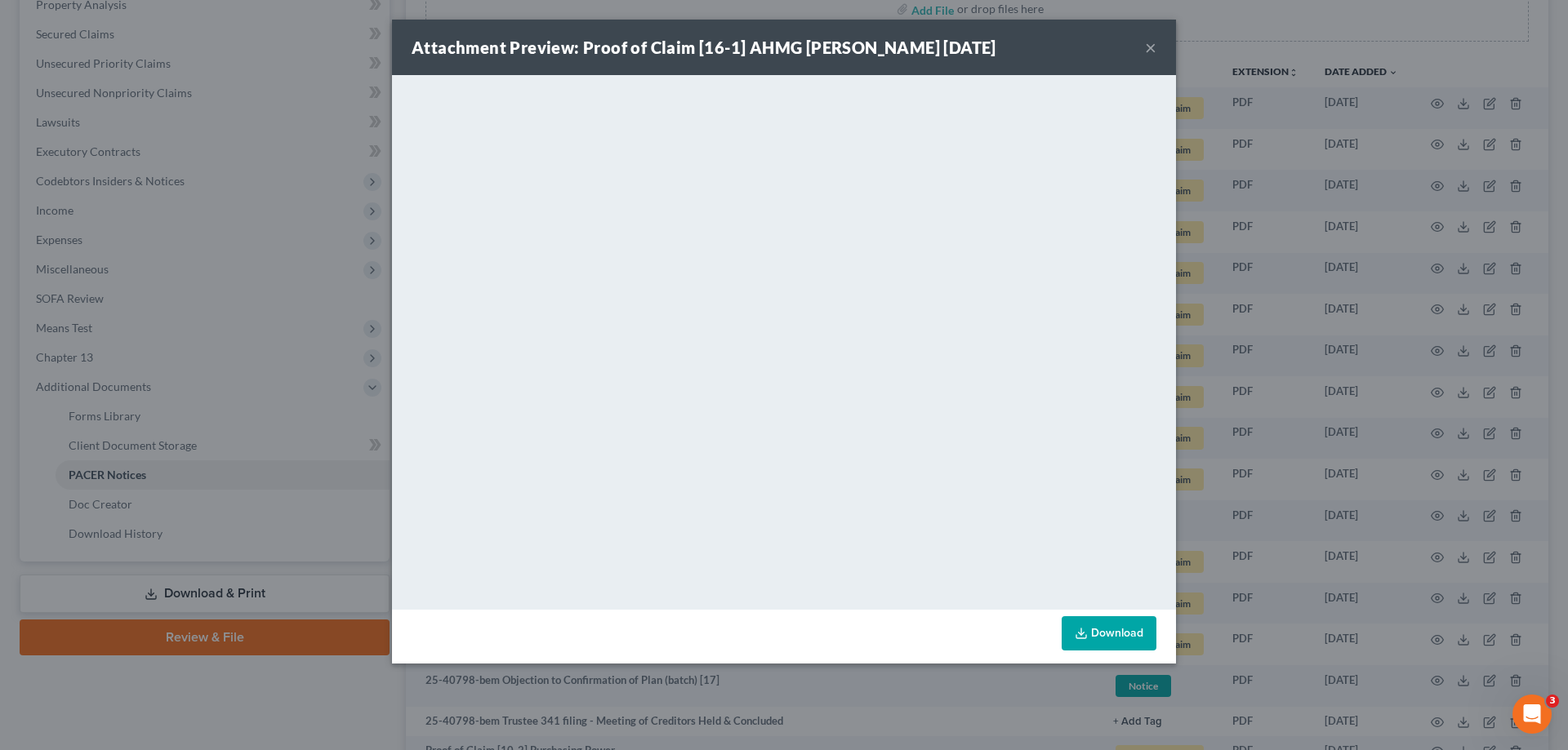
drag, startPoint x: 1152, startPoint y: 47, endPoint x: 1115, endPoint y: 80, distance: 49.6
click at [1148, 48] on button "×" at bounding box center [1151, 47] width 12 height 19
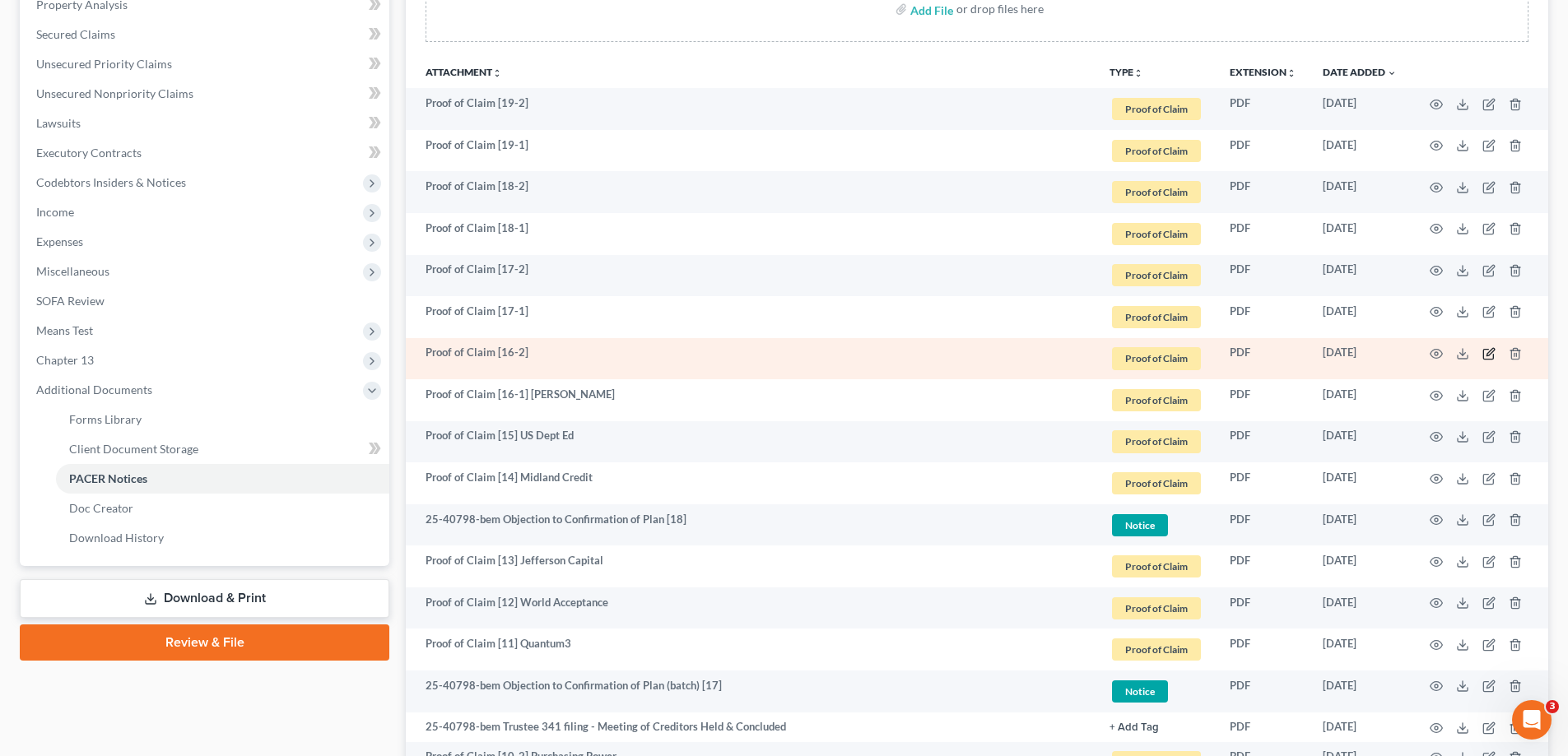
click at [1489, 352] on icon "button" at bounding box center [1489, 354] width 14 height 14
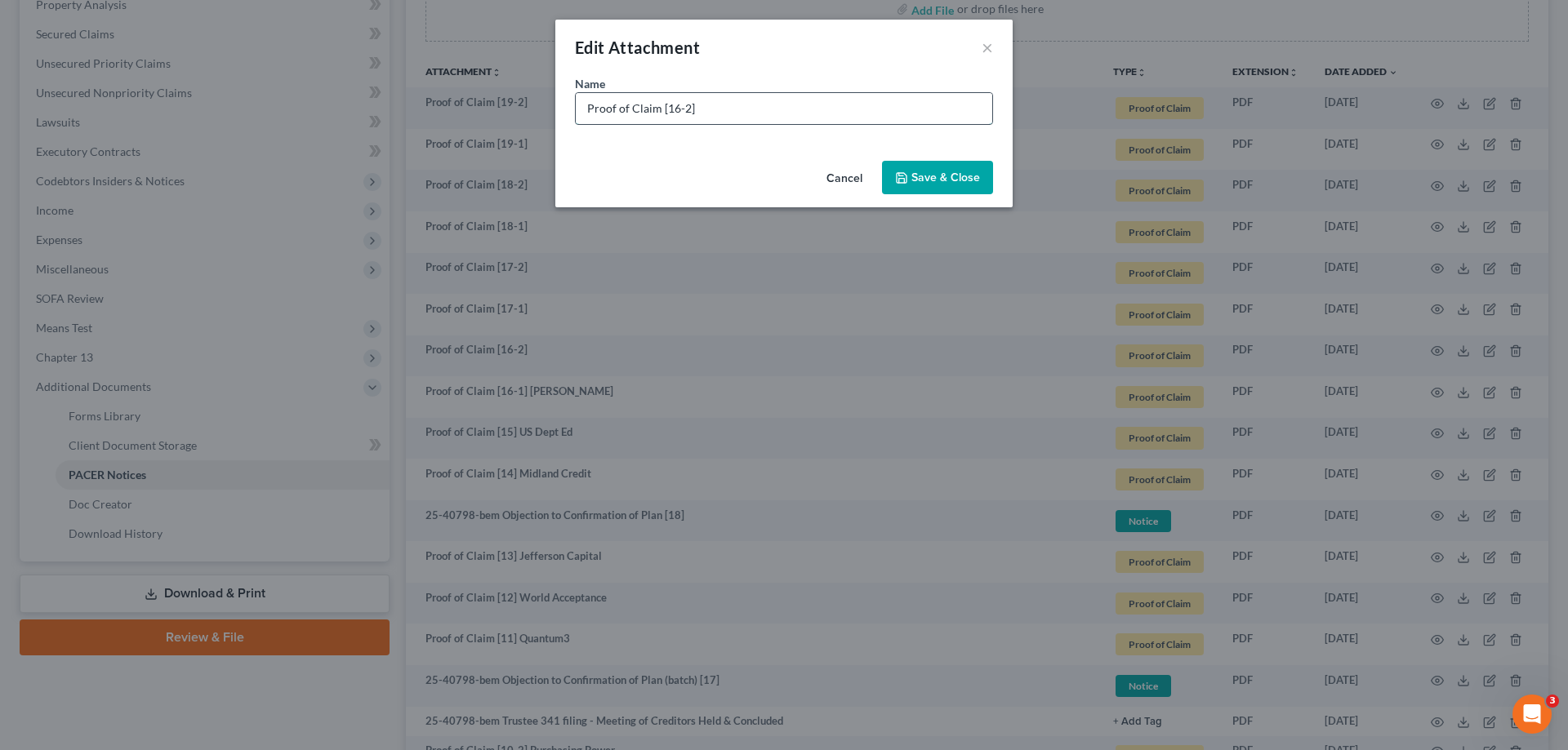
click at [735, 114] on input "Proof of Claim [16-2]" at bounding box center [784, 109] width 416 height 31
paste input "AHMG Gordon"
type input "Proof of Claim [16-2] [PERSON_NAME]"
click at [922, 173] on span "Save & Close" at bounding box center [945, 177] width 68 height 13
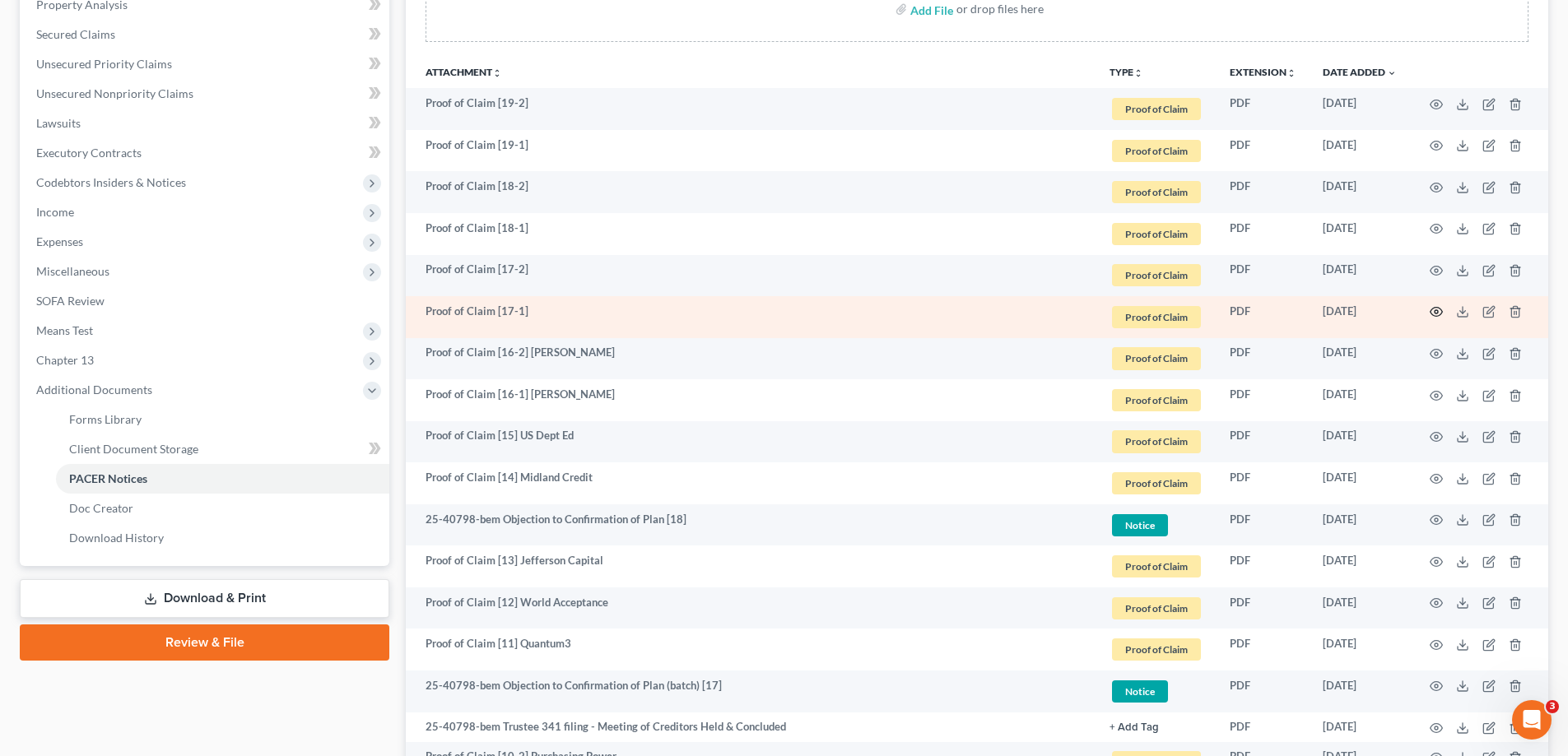
click at [1438, 310] on icon "button" at bounding box center [1437, 312] width 14 height 14
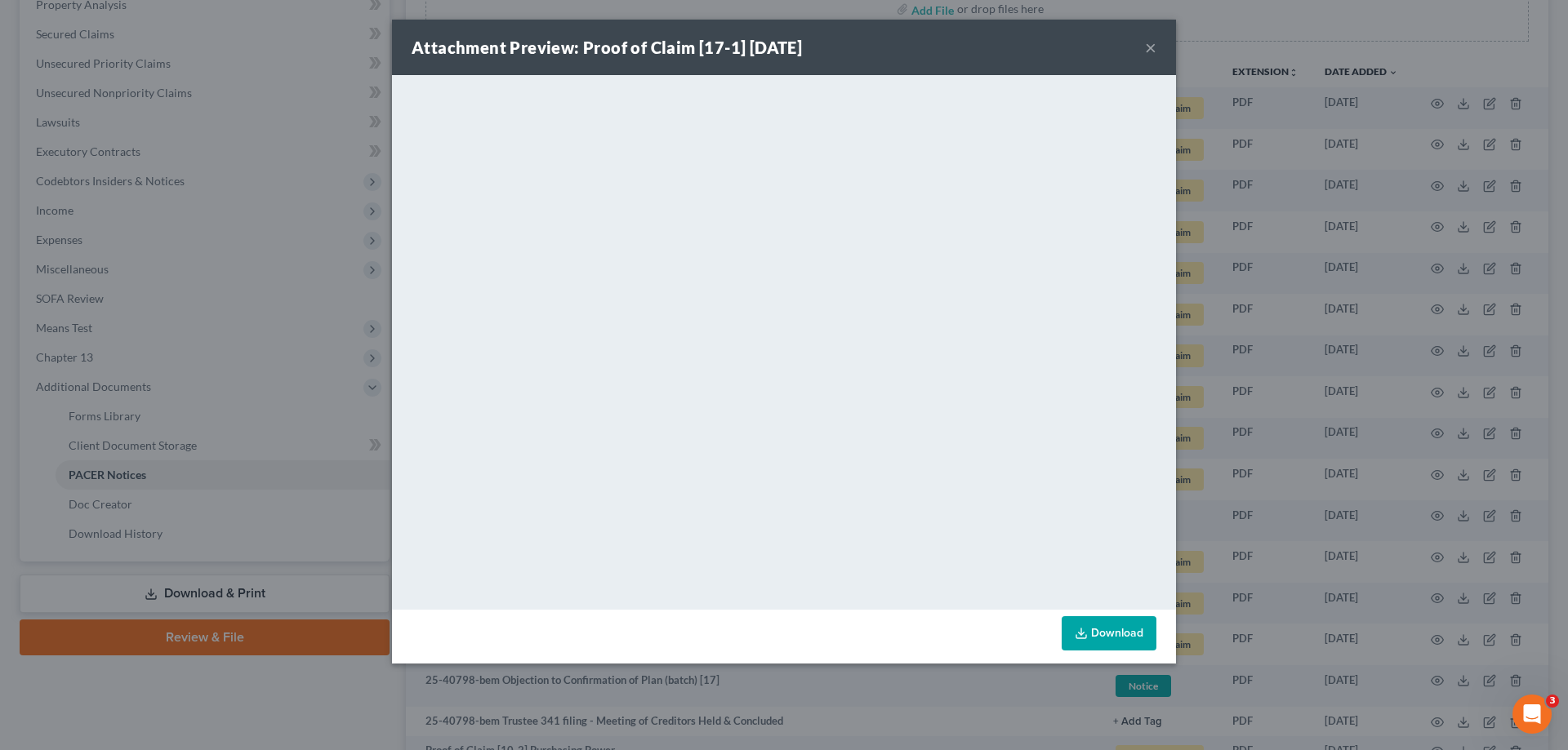
click at [1150, 43] on button "×" at bounding box center [1151, 47] width 12 height 19
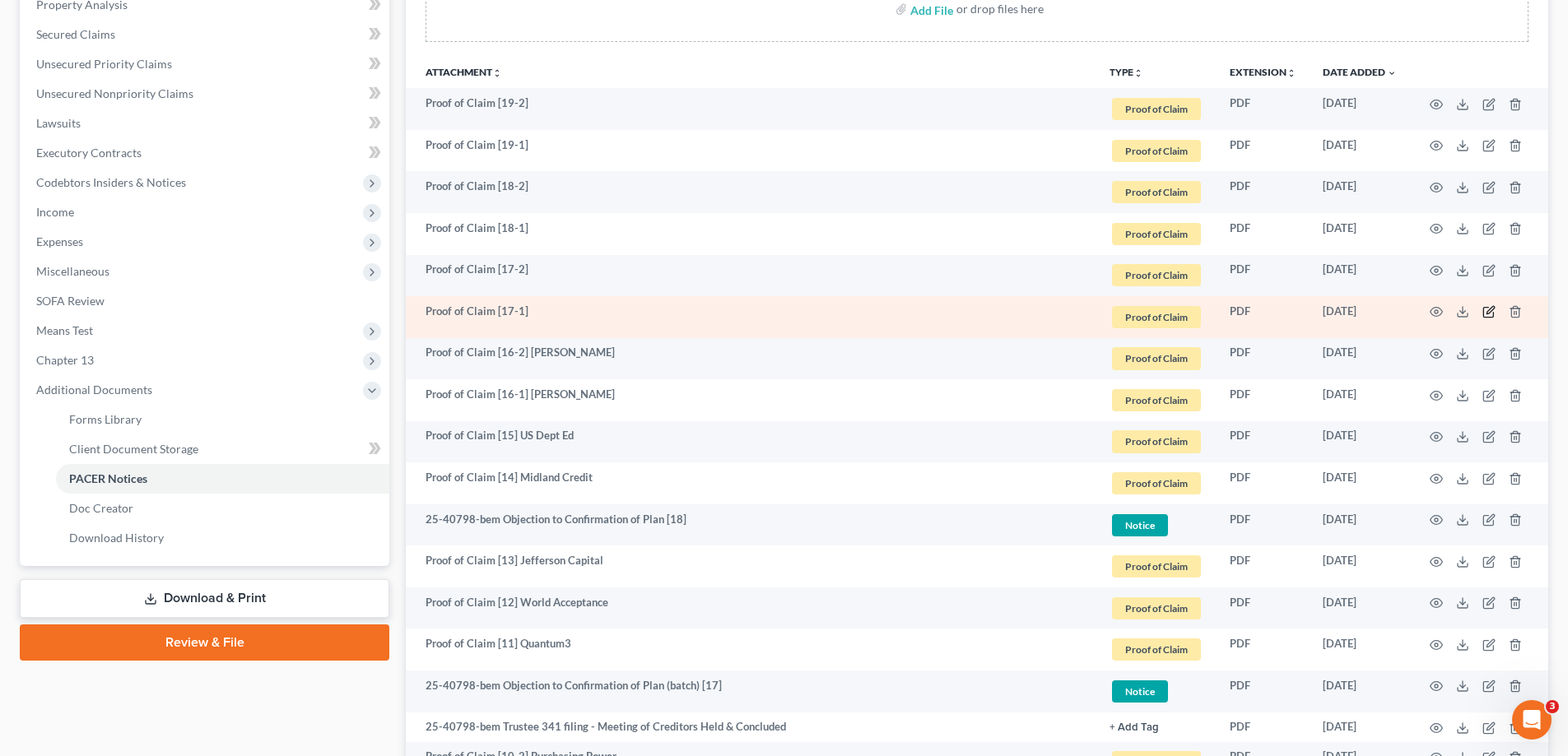
click at [1486, 310] on icon "button" at bounding box center [1489, 312] width 14 height 14
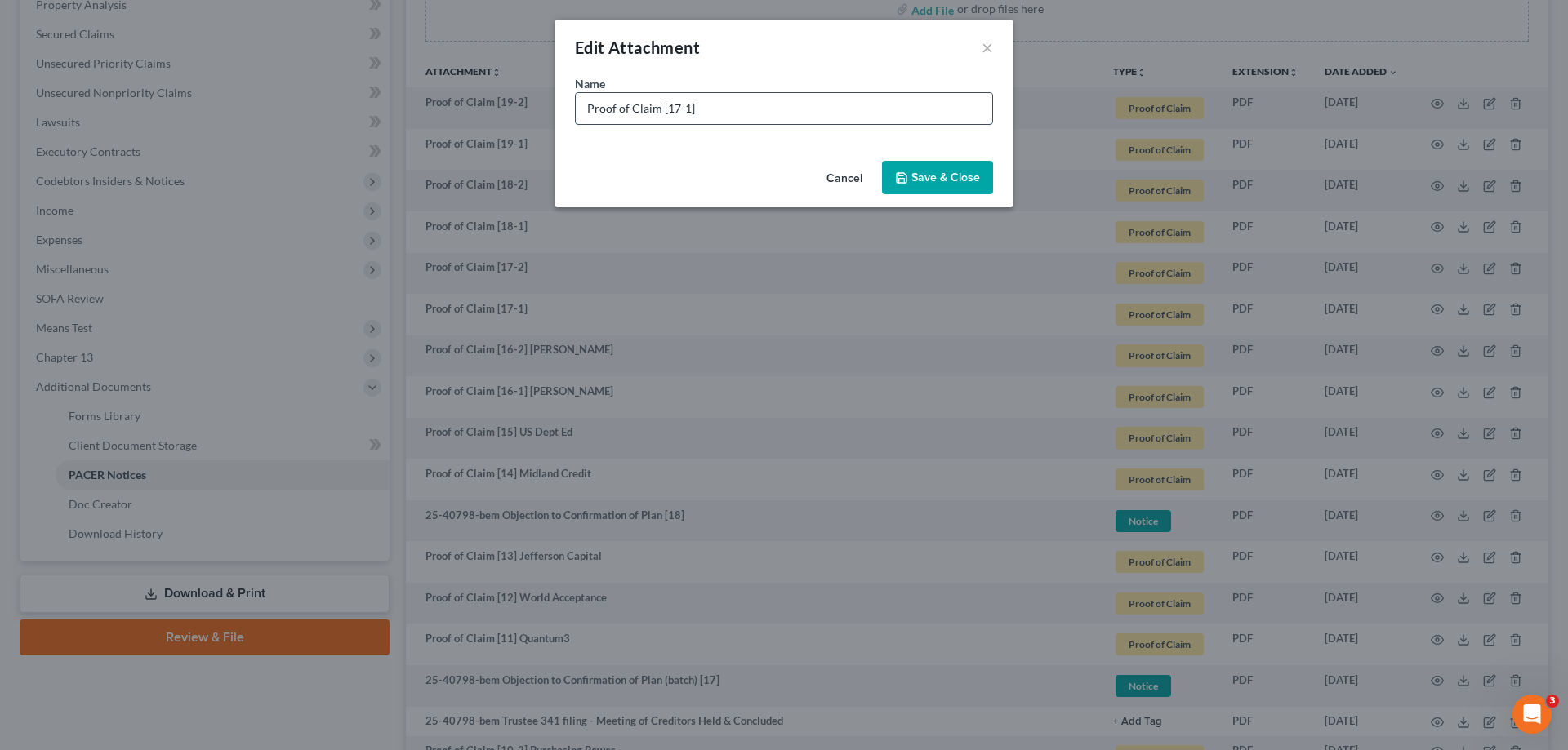
click at [795, 110] on input "Proof of Claim [17-1]" at bounding box center [784, 109] width 416 height 31
type input "Proof of Claim [17-1] AHMG Rome"
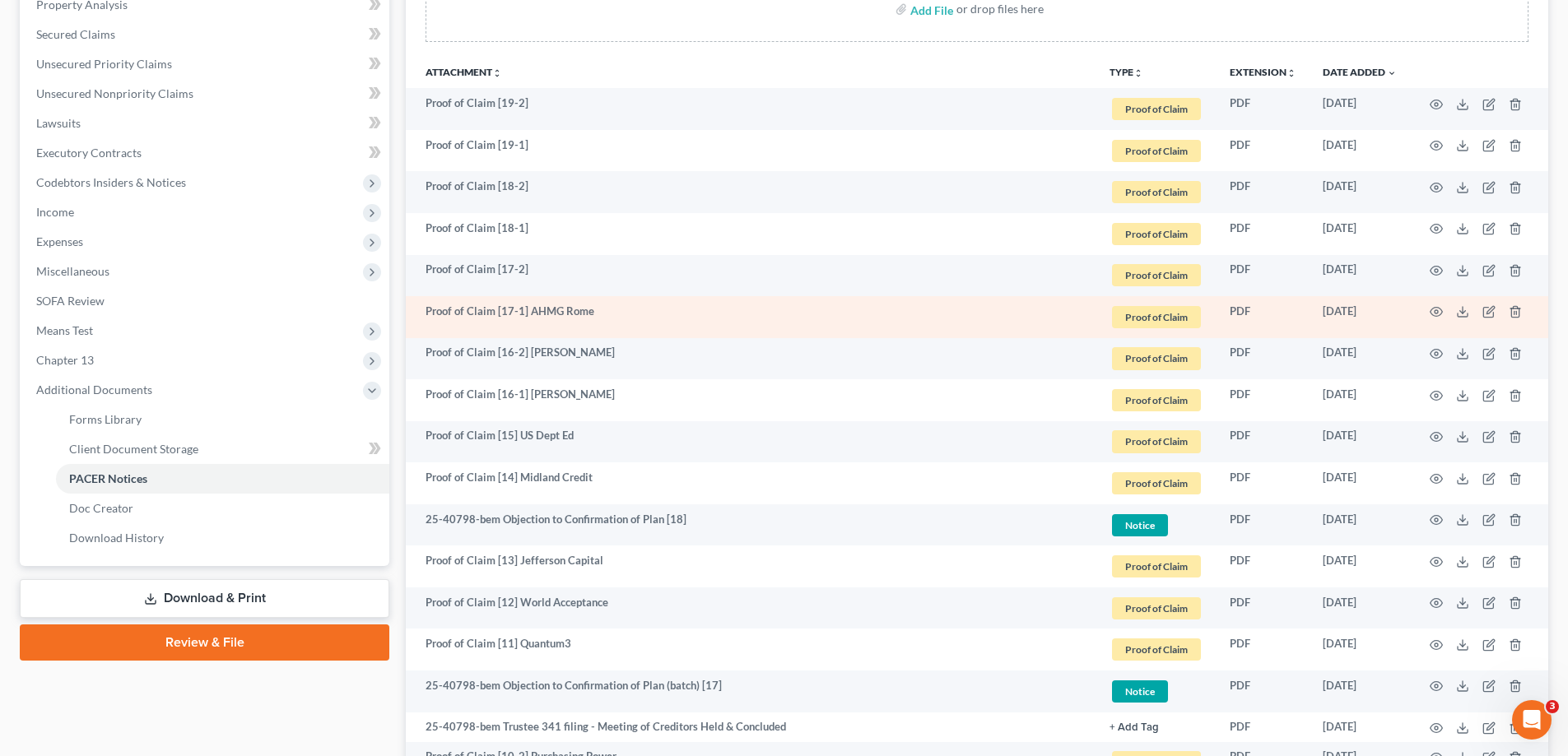
click at [546, 323] on td "Proof of Claim [17-1] AHMG Rome" at bounding box center [751, 316] width 690 height 42
drag, startPoint x: 528, startPoint y: 310, endPoint x: 609, endPoint y: 306, distance: 81.1
click at [609, 306] on td "Proof of Claim [17-1] AHMG Rome" at bounding box center [751, 316] width 690 height 42
copy td "AHMG Rome"
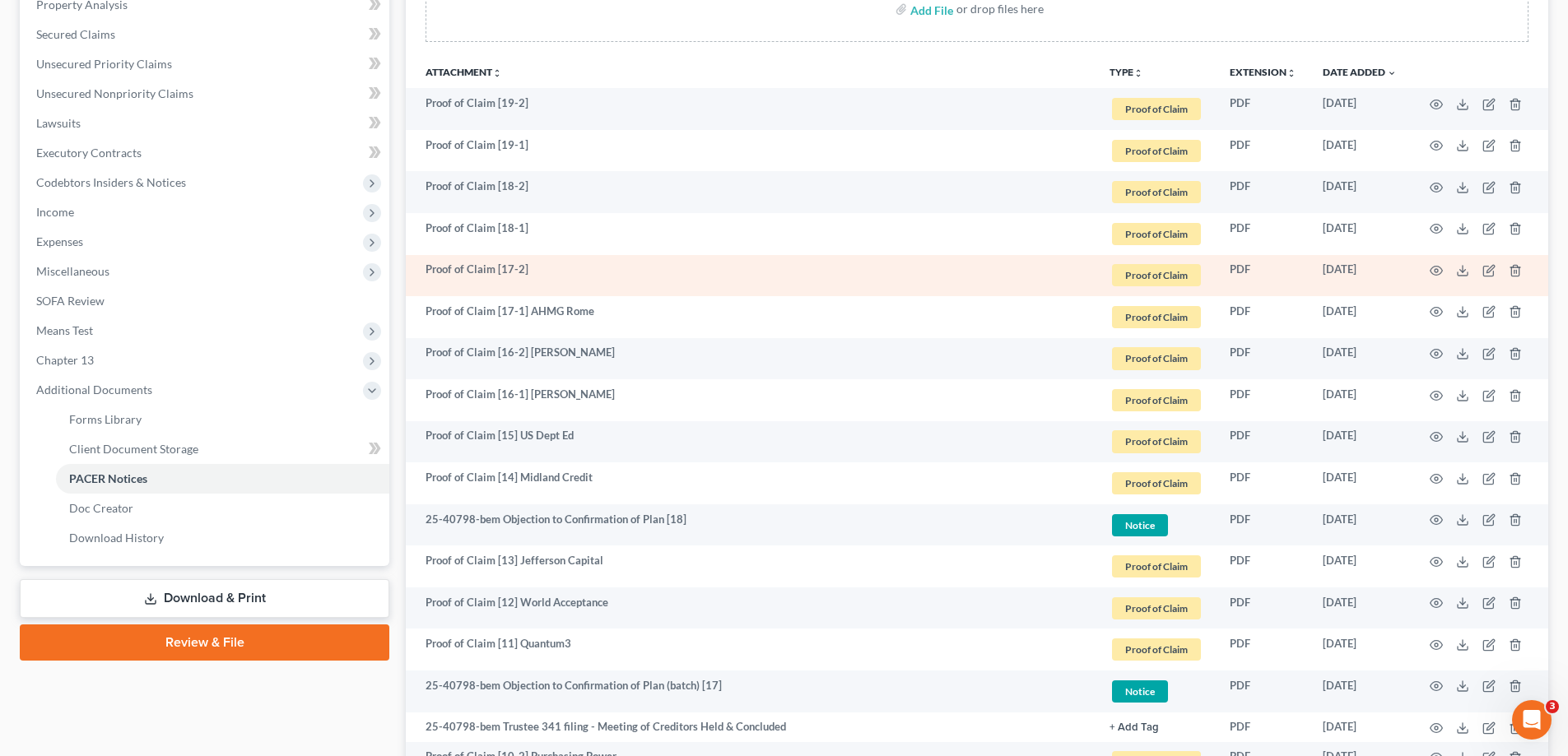
click at [552, 261] on td "Proof of Claim [17-2]" at bounding box center [751, 276] width 690 height 42
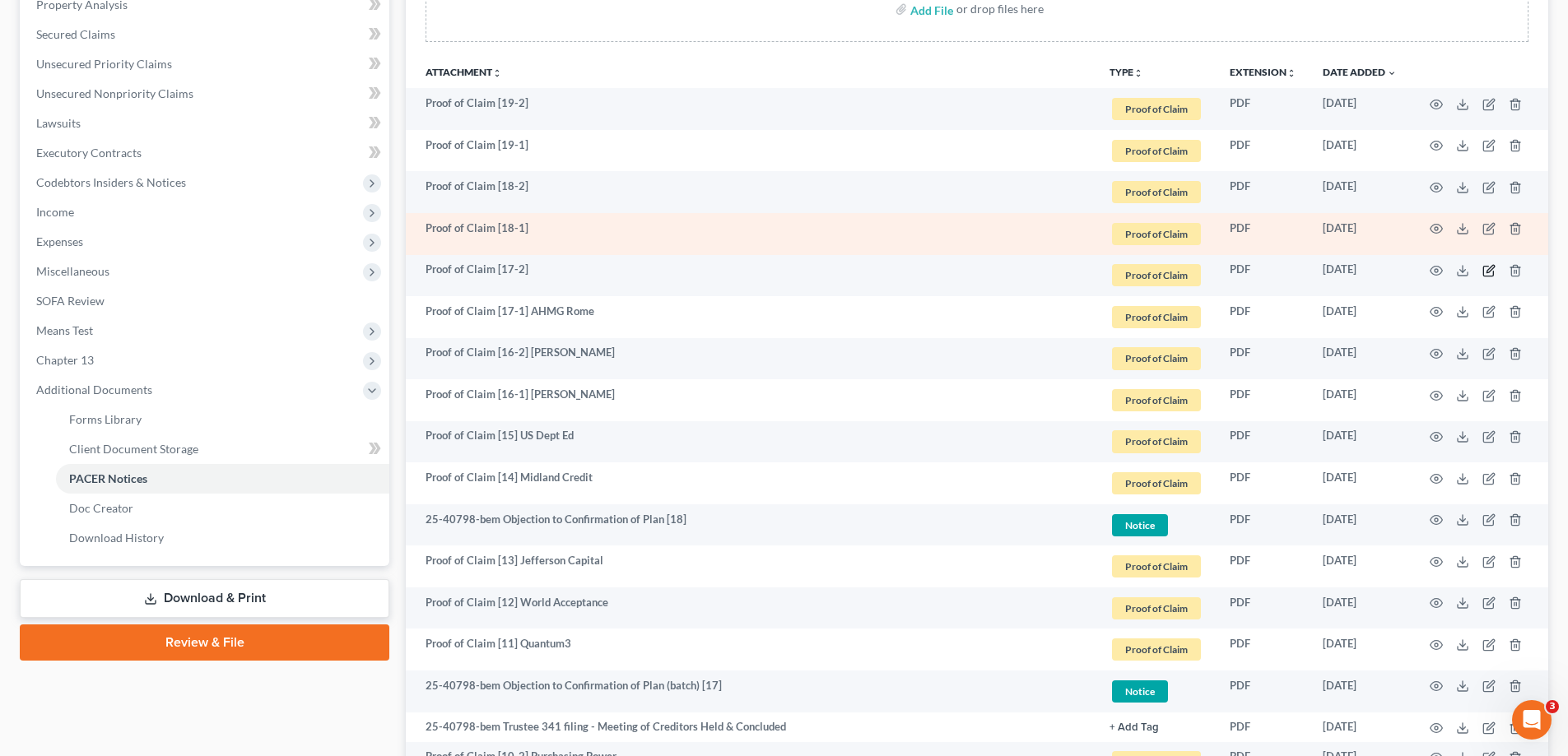
drag, startPoint x: 1488, startPoint y: 270, endPoint x: 1277, endPoint y: 241, distance: 213.0
click at [1481, 270] on td at bounding box center [1480, 276] width 138 height 42
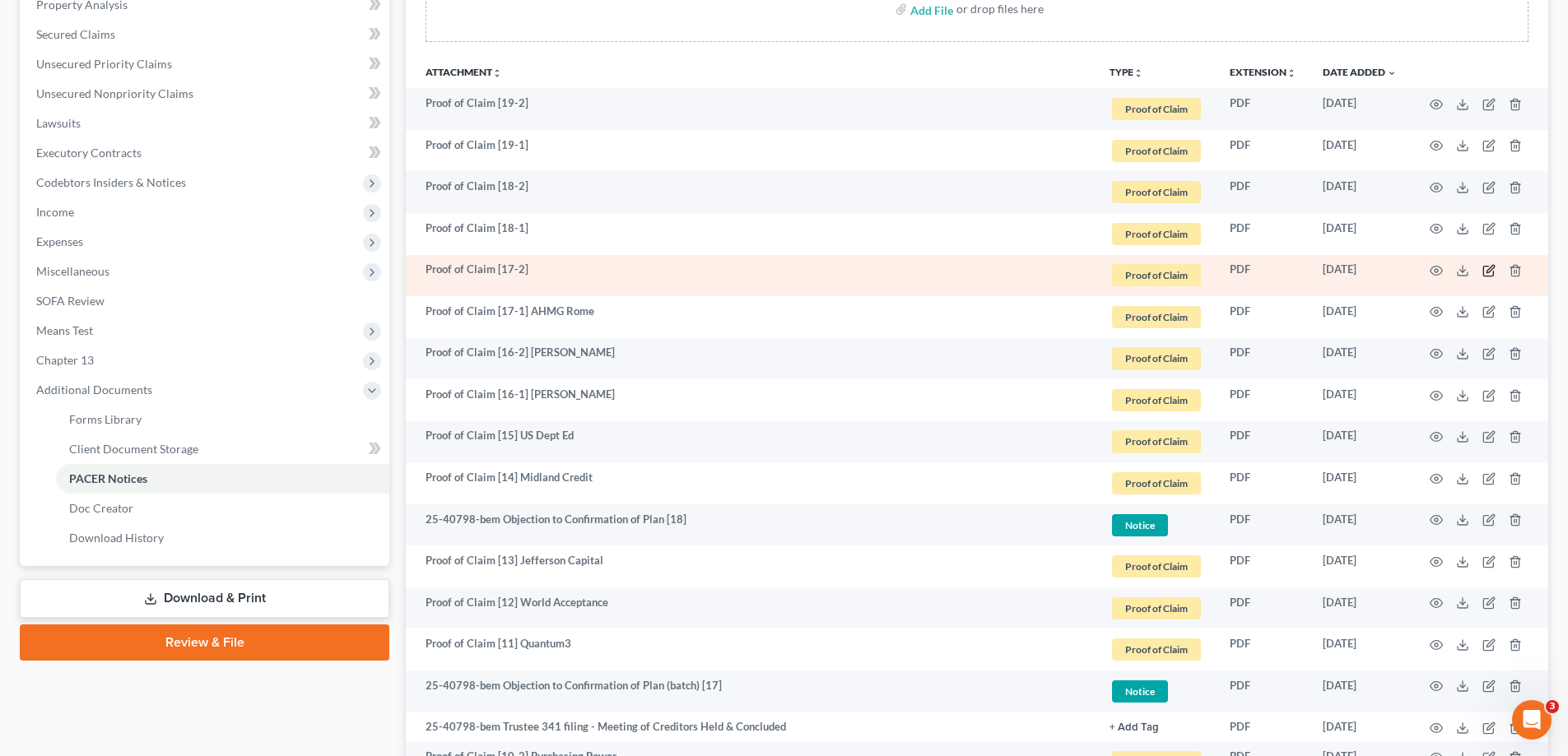
click at [1485, 268] on icon "button" at bounding box center [1489, 271] width 14 height 14
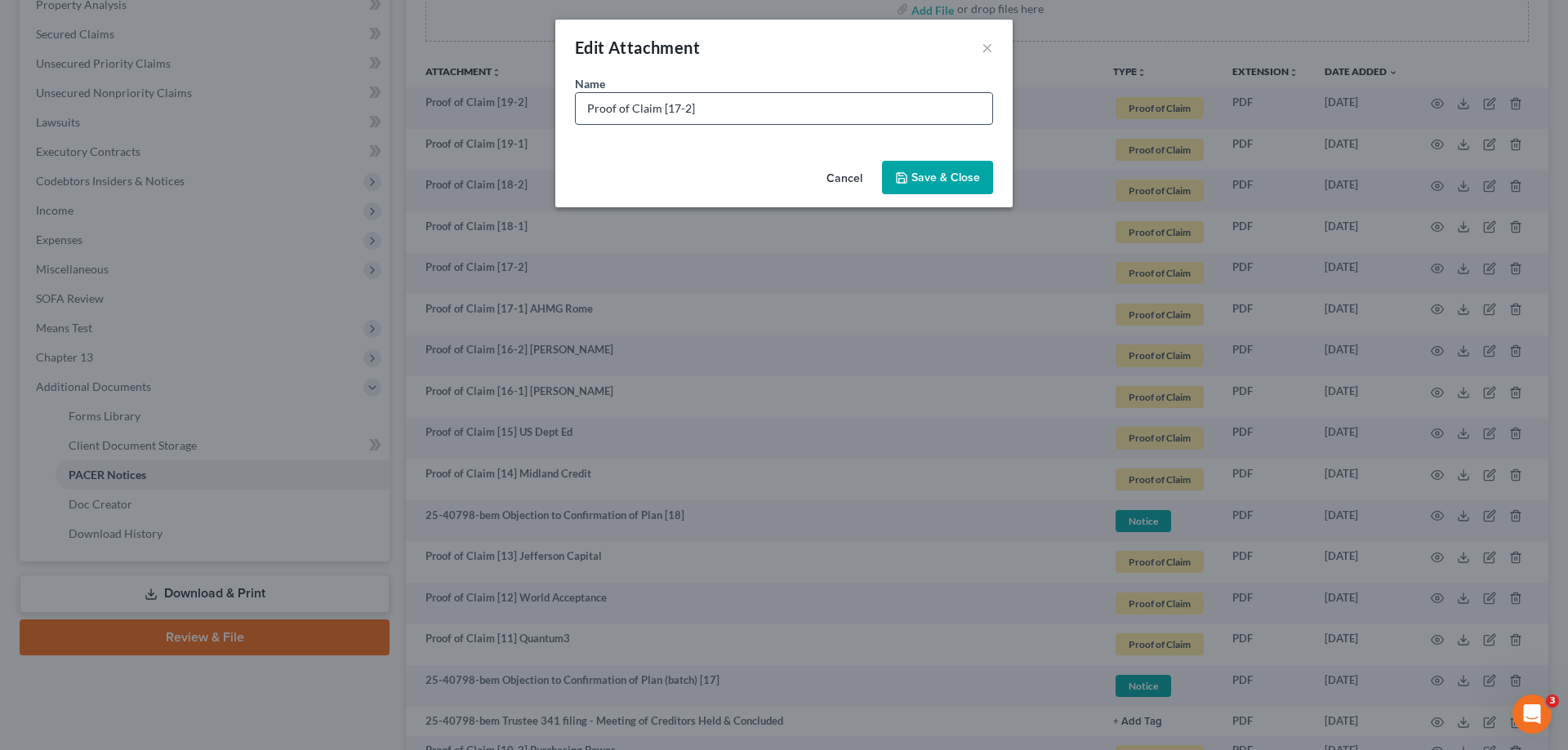
click at [729, 104] on input "Proof of Claim [17-2]" at bounding box center [784, 109] width 416 height 31
paste input "AHMG Rome"
type input "Proof of Claim [17-2] AHMG Rome"
click at [938, 178] on span "Save & Close" at bounding box center [945, 177] width 68 height 13
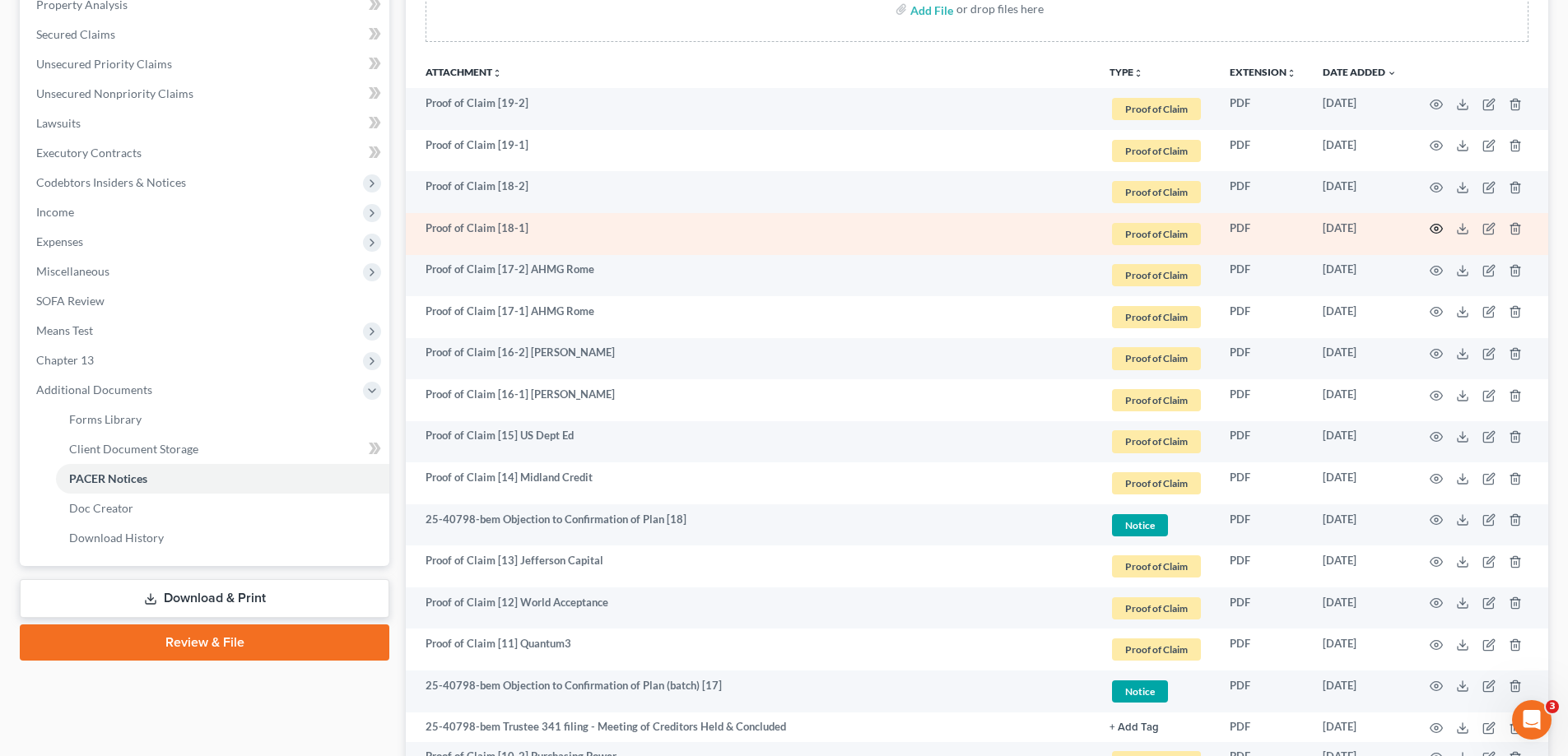
click at [1438, 230] on icon "button" at bounding box center [1437, 229] width 14 height 14
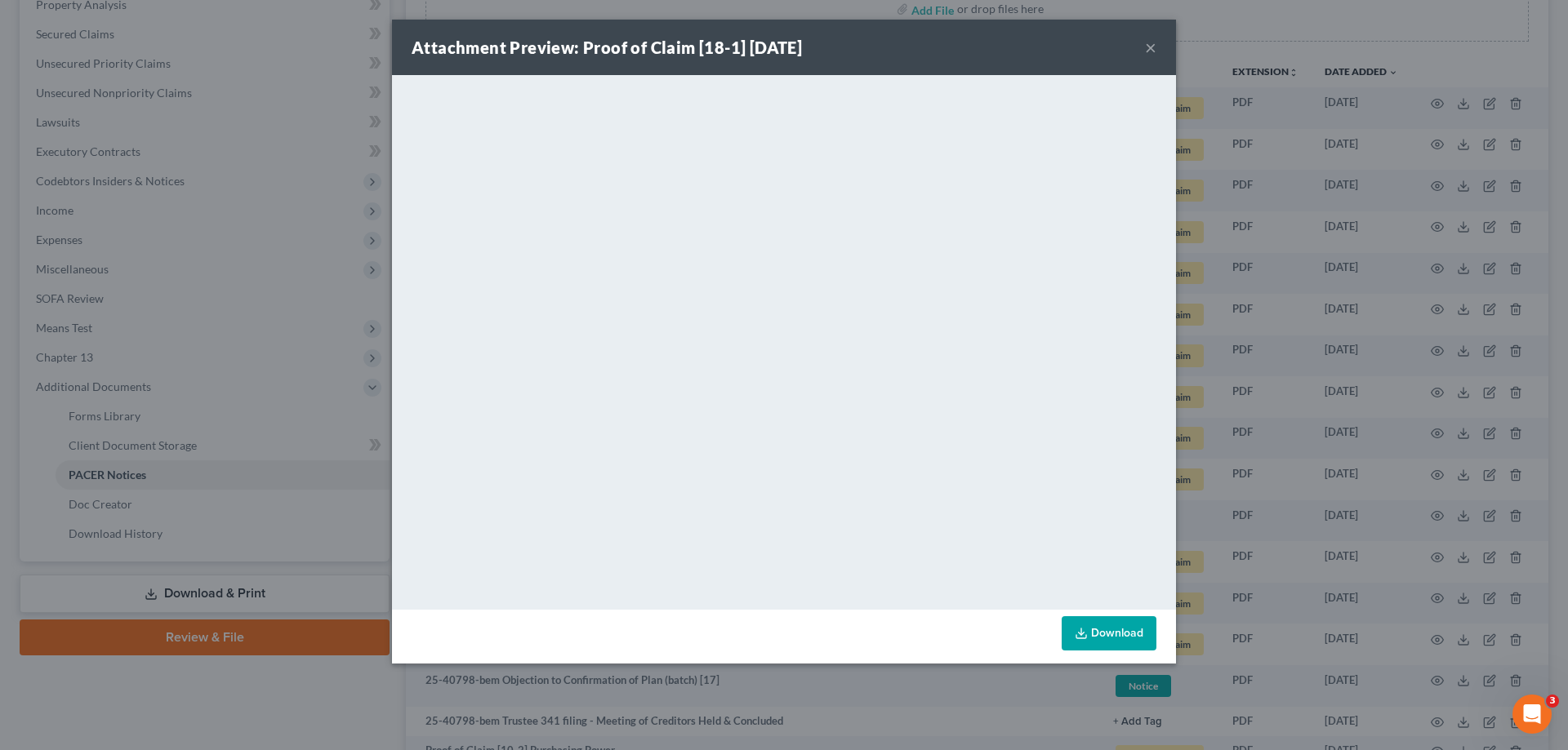
click at [1150, 46] on button "×" at bounding box center [1151, 47] width 12 height 19
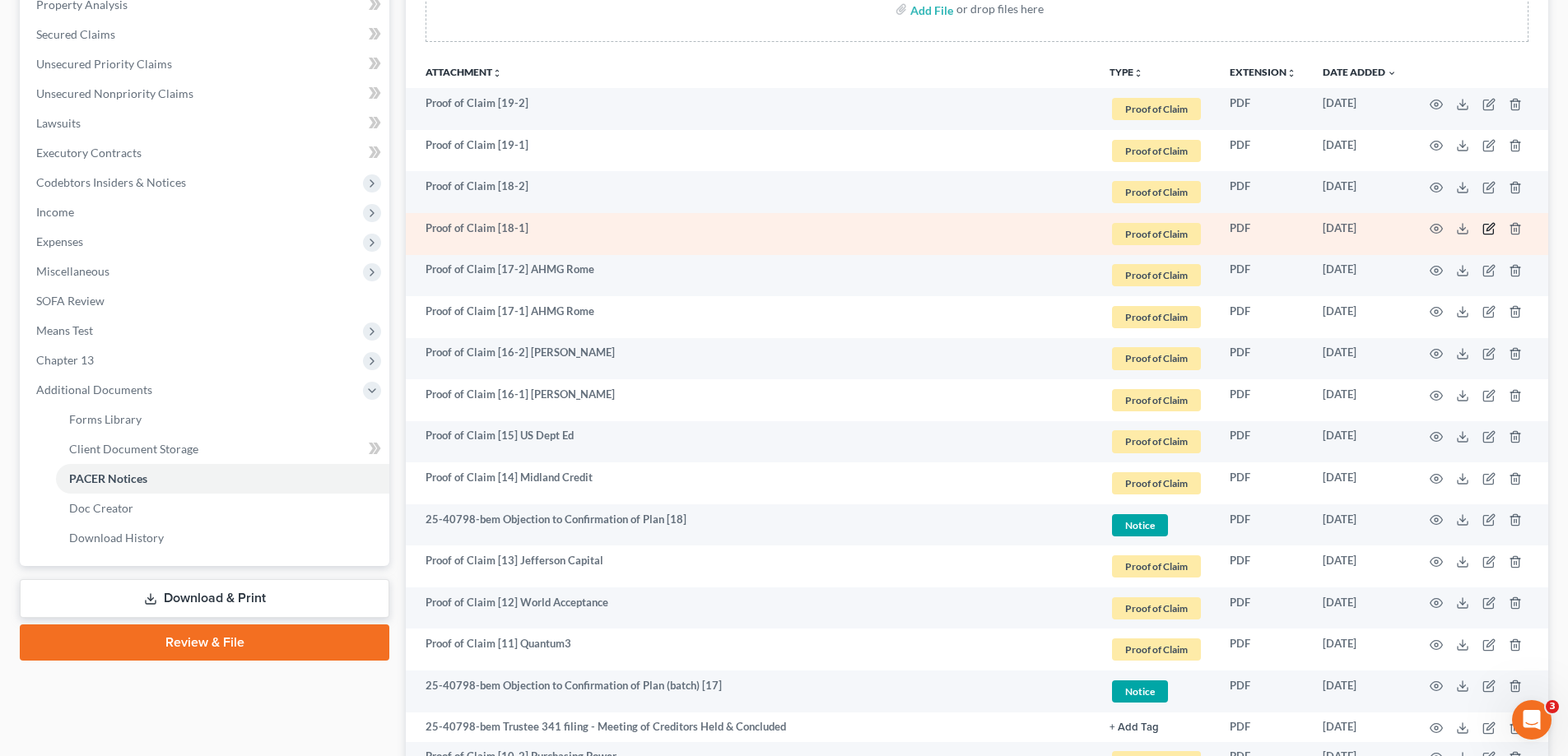
click at [1483, 226] on icon "button" at bounding box center [1489, 229] width 14 height 14
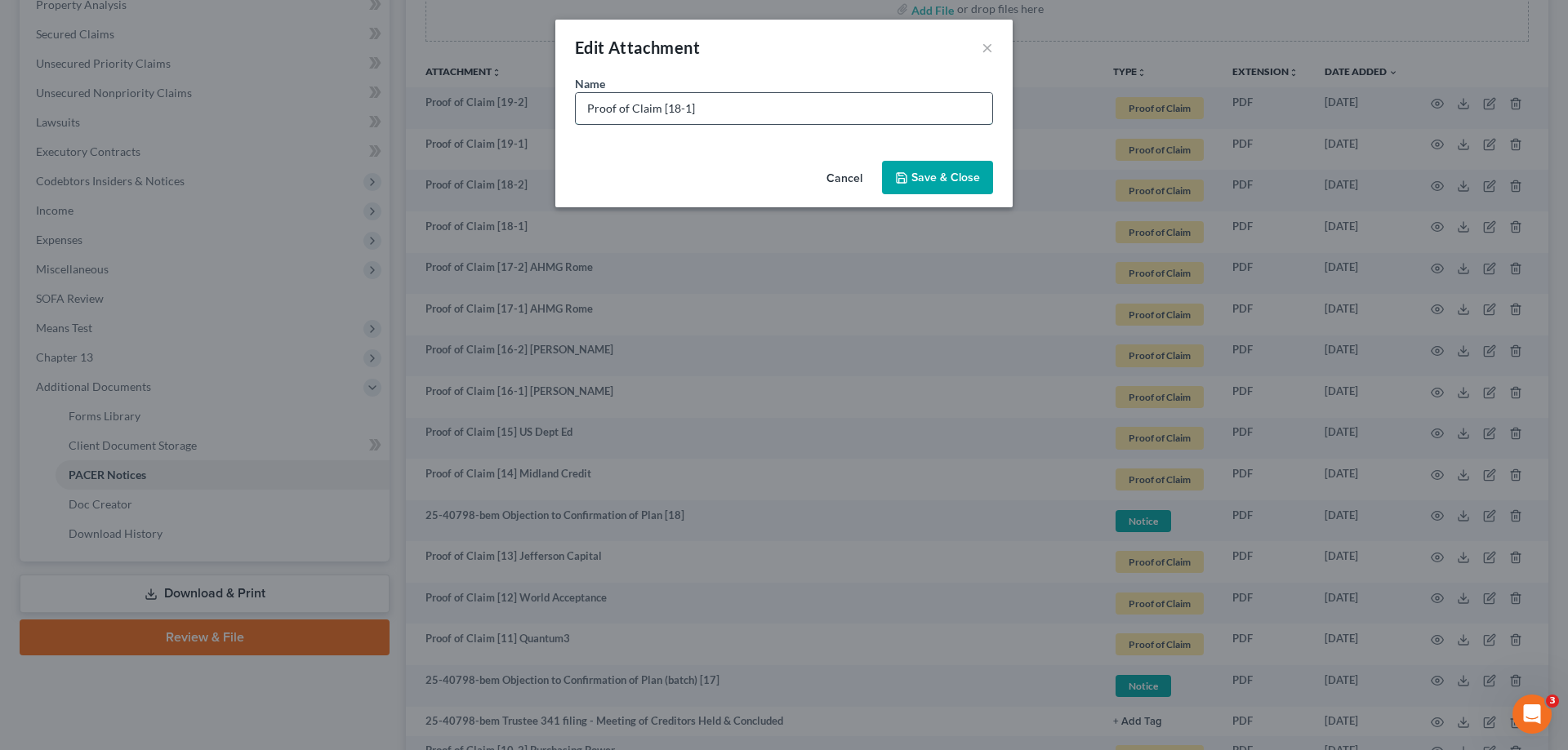
click at [780, 110] on input "Proof of Claim [18-1]" at bounding box center [784, 109] width 416 height 31
type input "Proof of Claim [18-1] Advent Health"
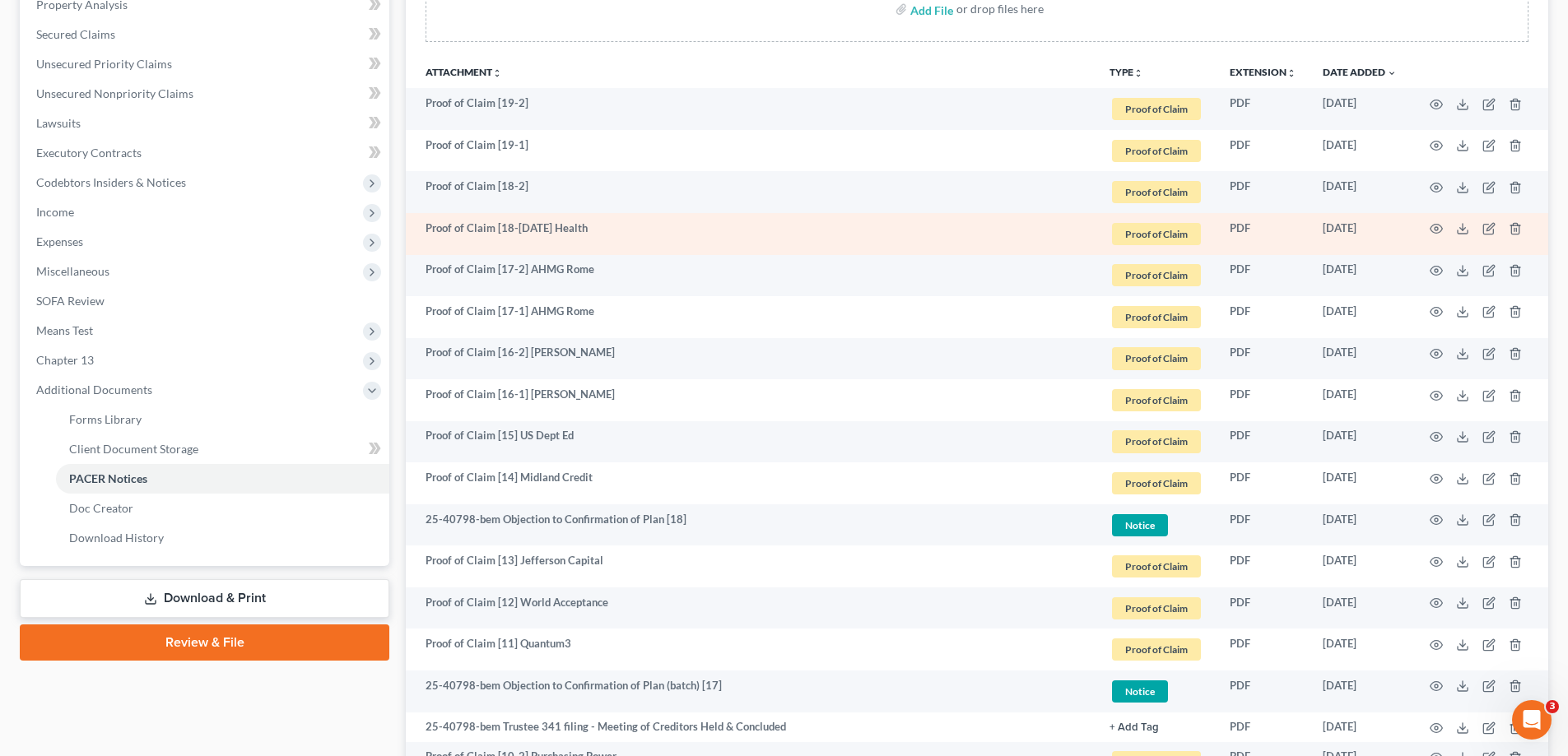
drag, startPoint x: 599, startPoint y: 219, endPoint x: 531, endPoint y: 230, distance: 68.9
click at [597, 219] on td "Proof of Claim [18-1] Advent Health" at bounding box center [751, 234] width 690 height 42
drag, startPoint x: 526, startPoint y: 228, endPoint x: 618, endPoint y: 223, distance: 92.1
click at [616, 226] on td "Proof of Claim [18-1] Advent Health" at bounding box center [751, 234] width 690 height 42
copy td "Advent Health"
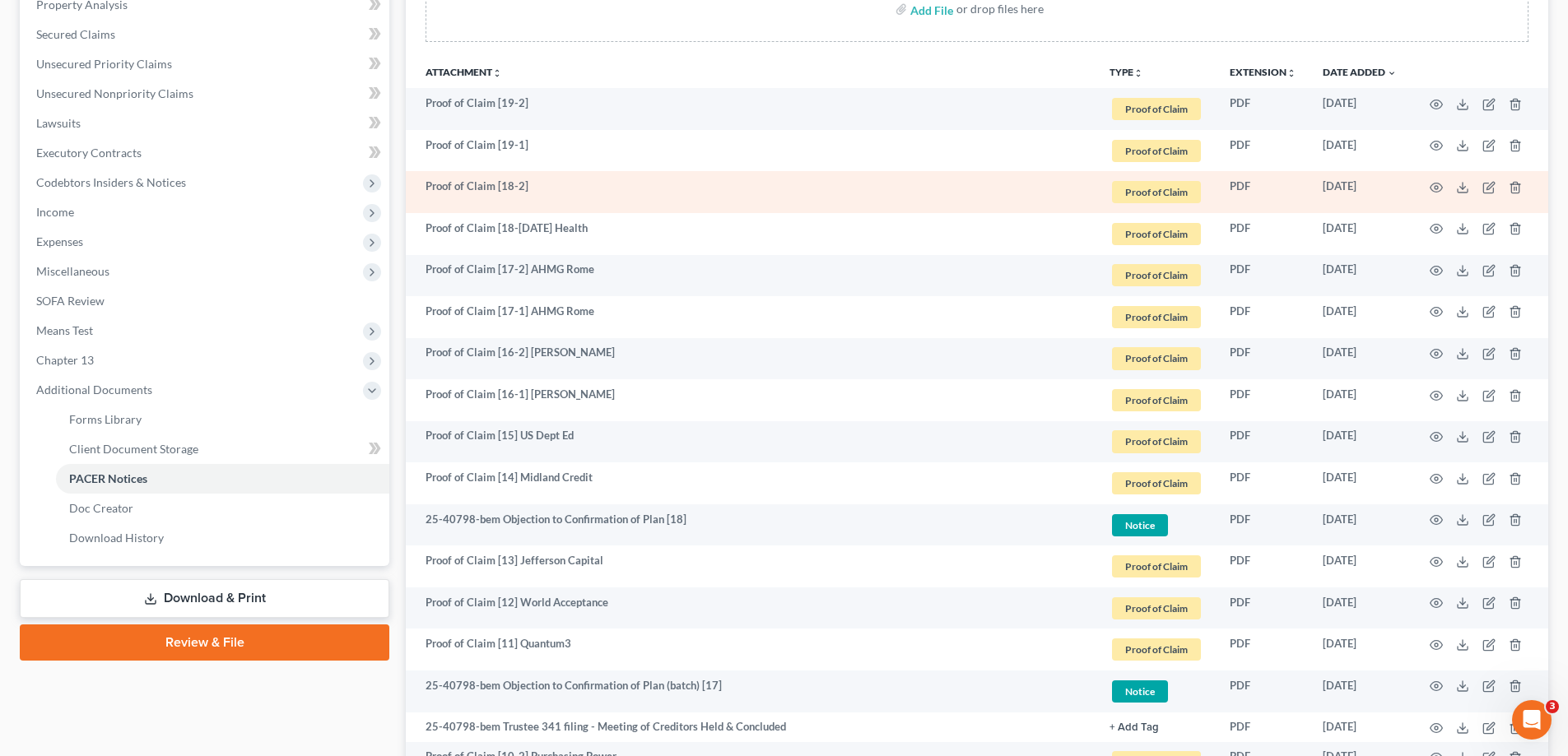
click at [593, 187] on td "Proof of Claim [18-2]" at bounding box center [751, 191] width 690 height 42
click at [1486, 185] on icon "button" at bounding box center [1489, 188] width 14 height 14
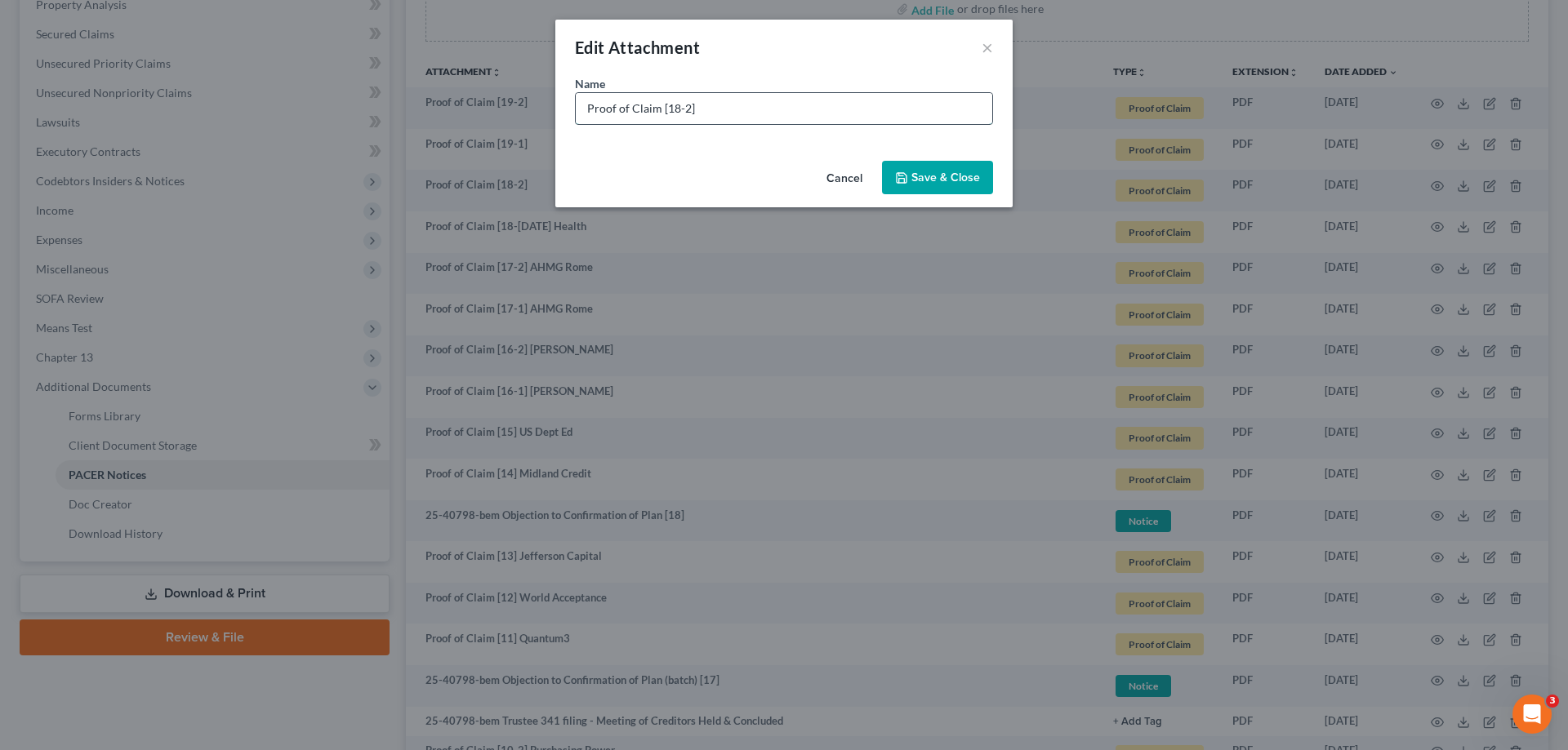
click at [799, 107] on input "Proof of Claim [18-2]" at bounding box center [784, 109] width 416 height 31
paste input "Advent Health"
type input "Proof of Claim [18-2] Advent Health"
click at [935, 174] on span "Save & Close" at bounding box center [945, 177] width 68 height 13
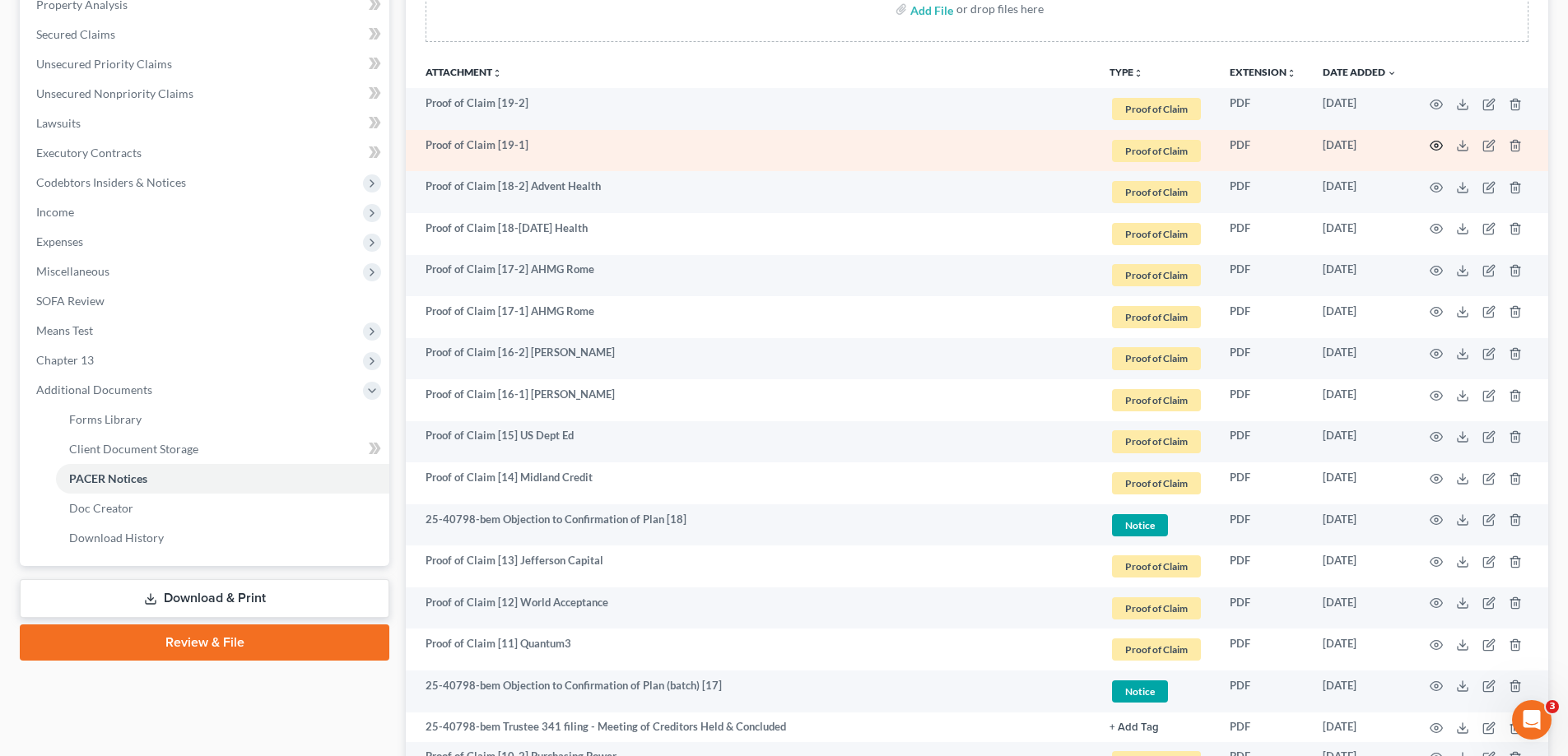
click at [1436, 144] on icon "button" at bounding box center [1437, 146] width 14 height 14
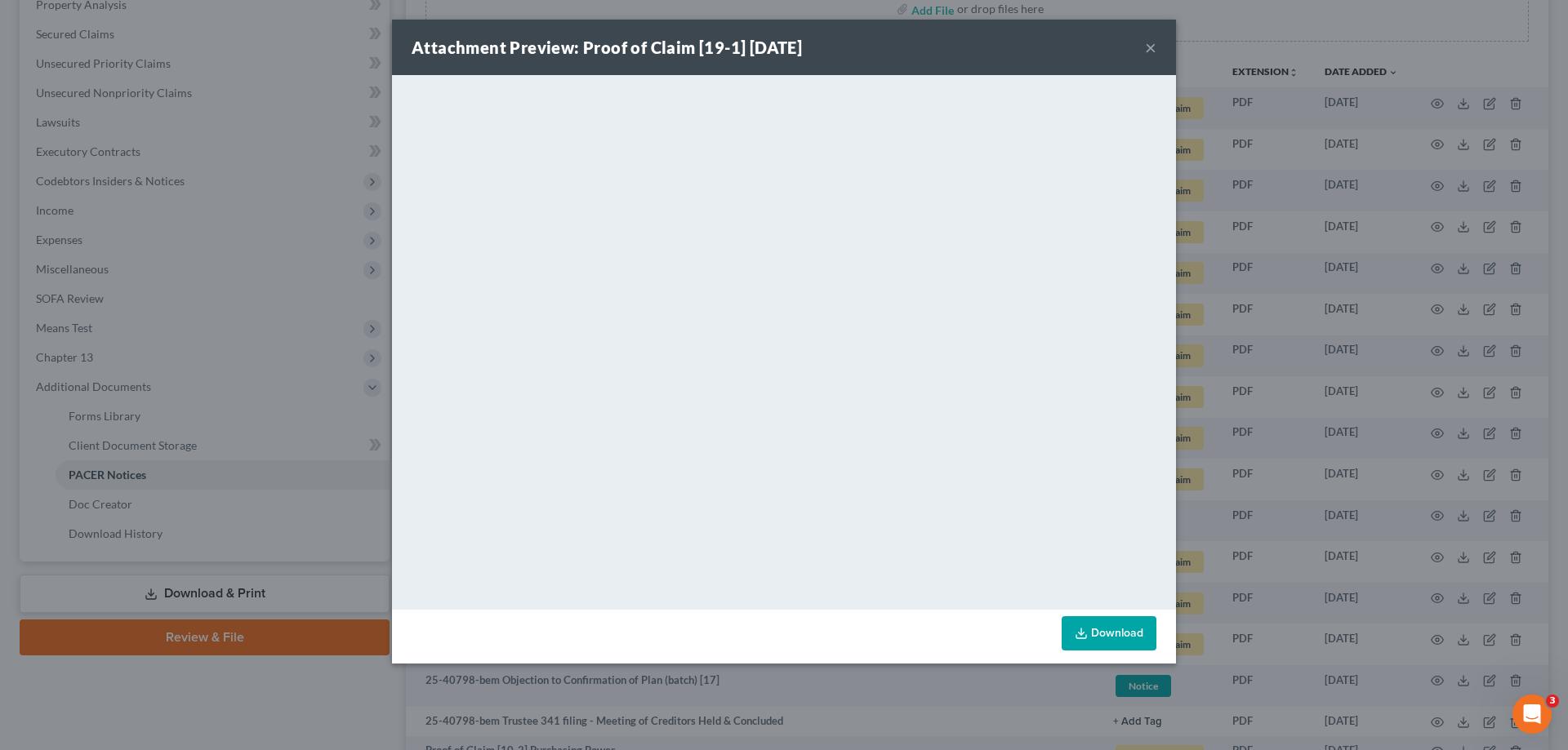
click at [1149, 45] on button "×" at bounding box center [1151, 47] width 12 height 19
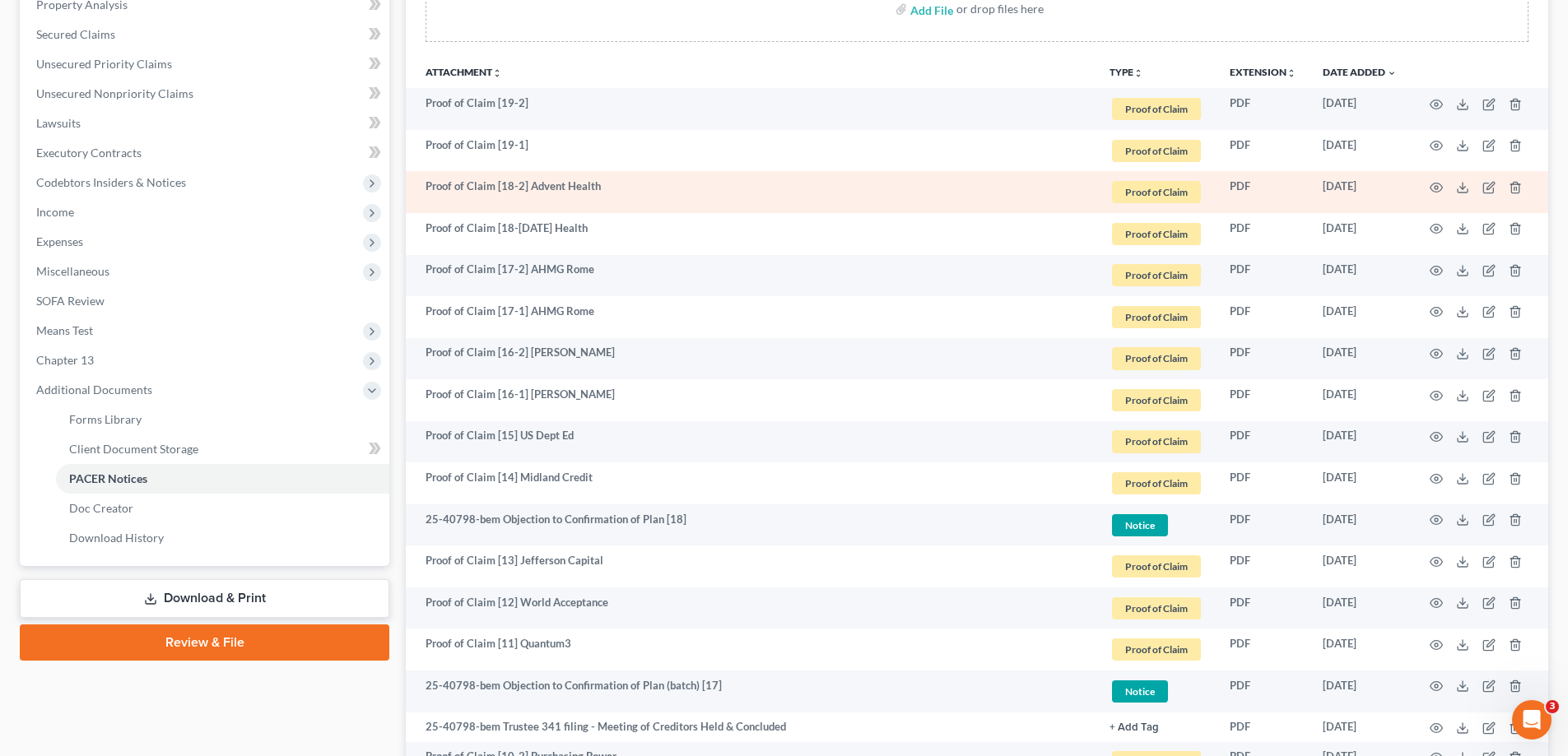
click at [506, 181] on td "Proof of Claim [18-2] Advent Health" at bounding box center [751, 191] width 690 height 42
drag, startPoint x: 526, startPoint y: 183, endPoint x: 642, endPoint y: 185, distance: 116.0
click at [642, 185] on td "Proof of Claim [18-2] Advent Health" at bounding box center [751, 191] width 690 height 42
copy td "Advent Health"
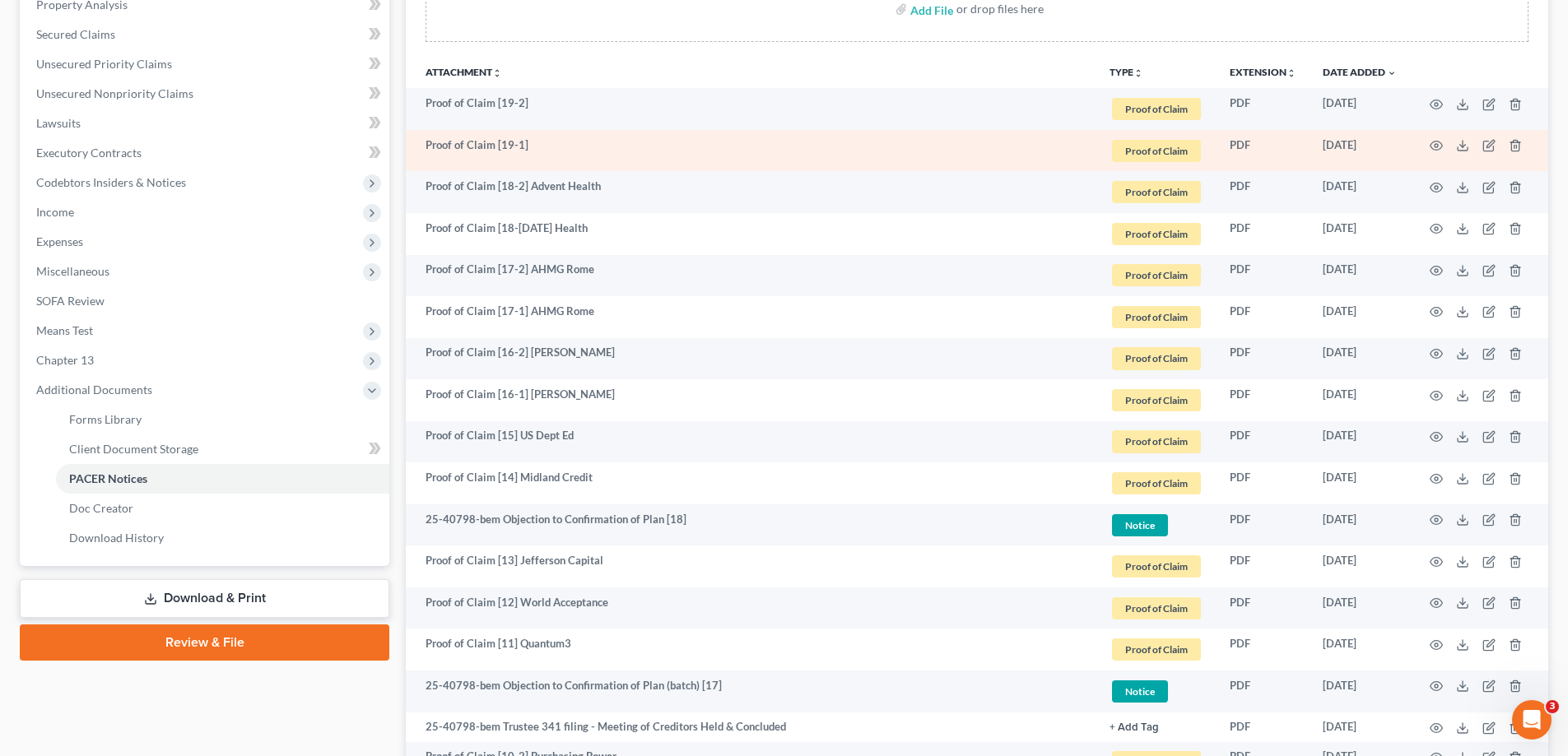
click at [707, 148] on td "Proof of Claim [19-1]" at bounding box center [751, 150] width 690 height 42
click at [1487, 144] on icon "button" at bounding box center [1489, 146] width 14 height 14
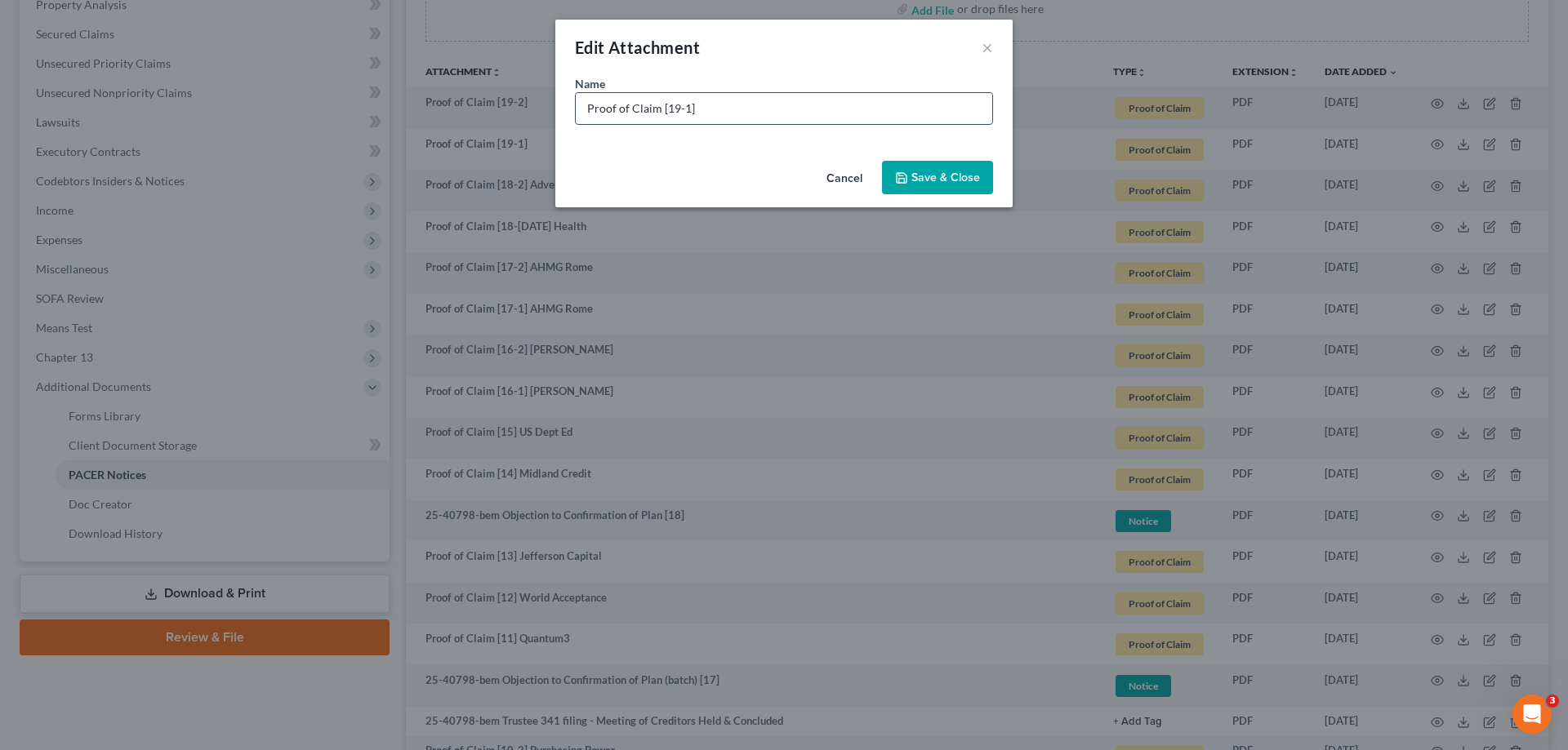
click at [750, 111] on input "Proof of Claim [19-1]" at bounding box center [784, 109] width 416 height 31
paste input "Advent Health"
type input "Proof of Claim [19-[DATE] Health [PERSON_NAME]"
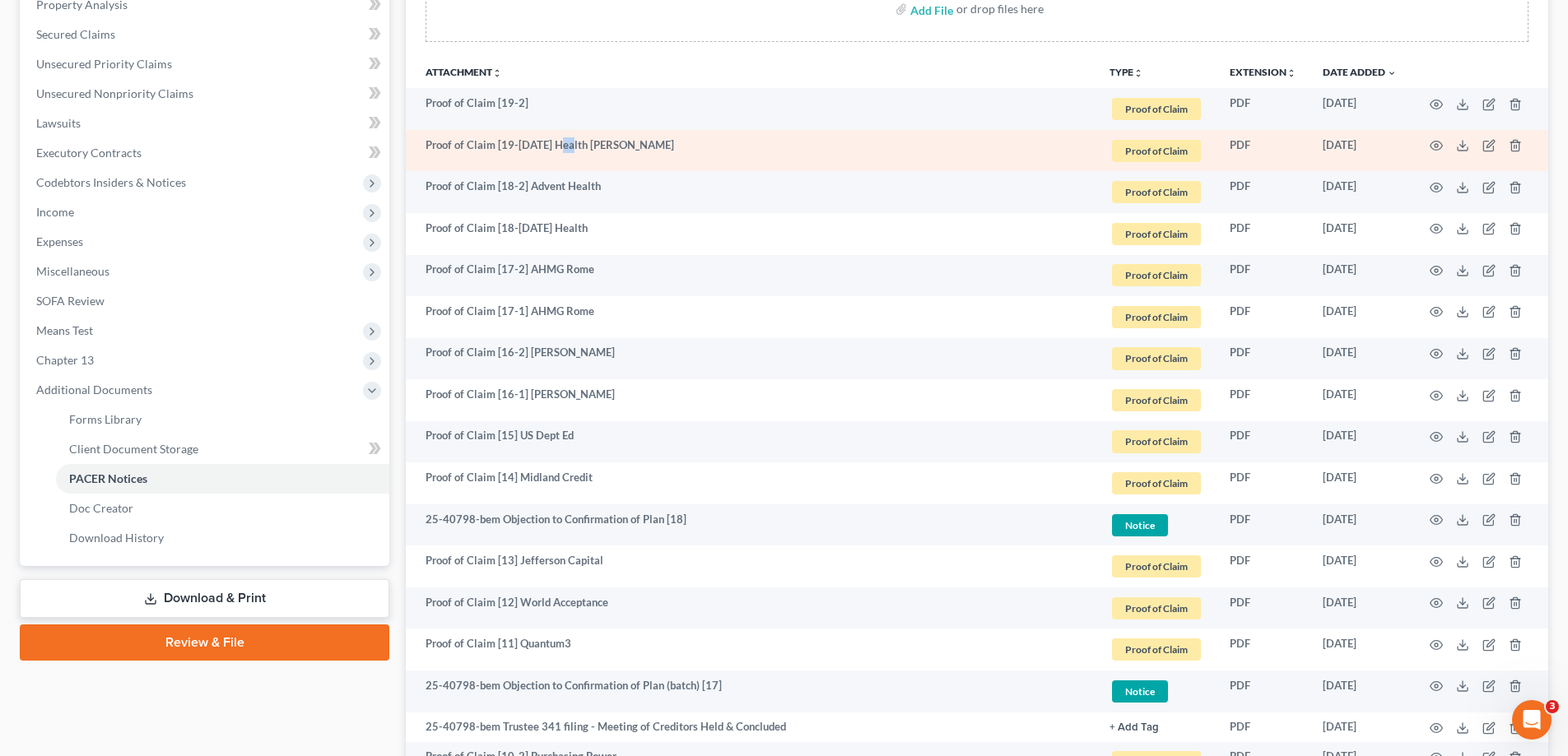
drag, startPoint x: 560, startPoint y: 153, endPoint x: 539, endPoint y: 148, distance: 21.6
click at [553, 152] on td "Proof of Claim [19-[DATE] Health [PERSON_NAME]" at bounding box center [751, 150] width 690 height 42
drag, startPoint x: 531, startPoint y: 144, endPoint x: 685, endPoint y: 142, distance: 154.0
click at [685, 142] on td "Proof of Claim [19-[DATE] Health [PERSON_NAME]" at bounding box center [751, 150] width 690 height 42
copy td "Advent Health Redmond"
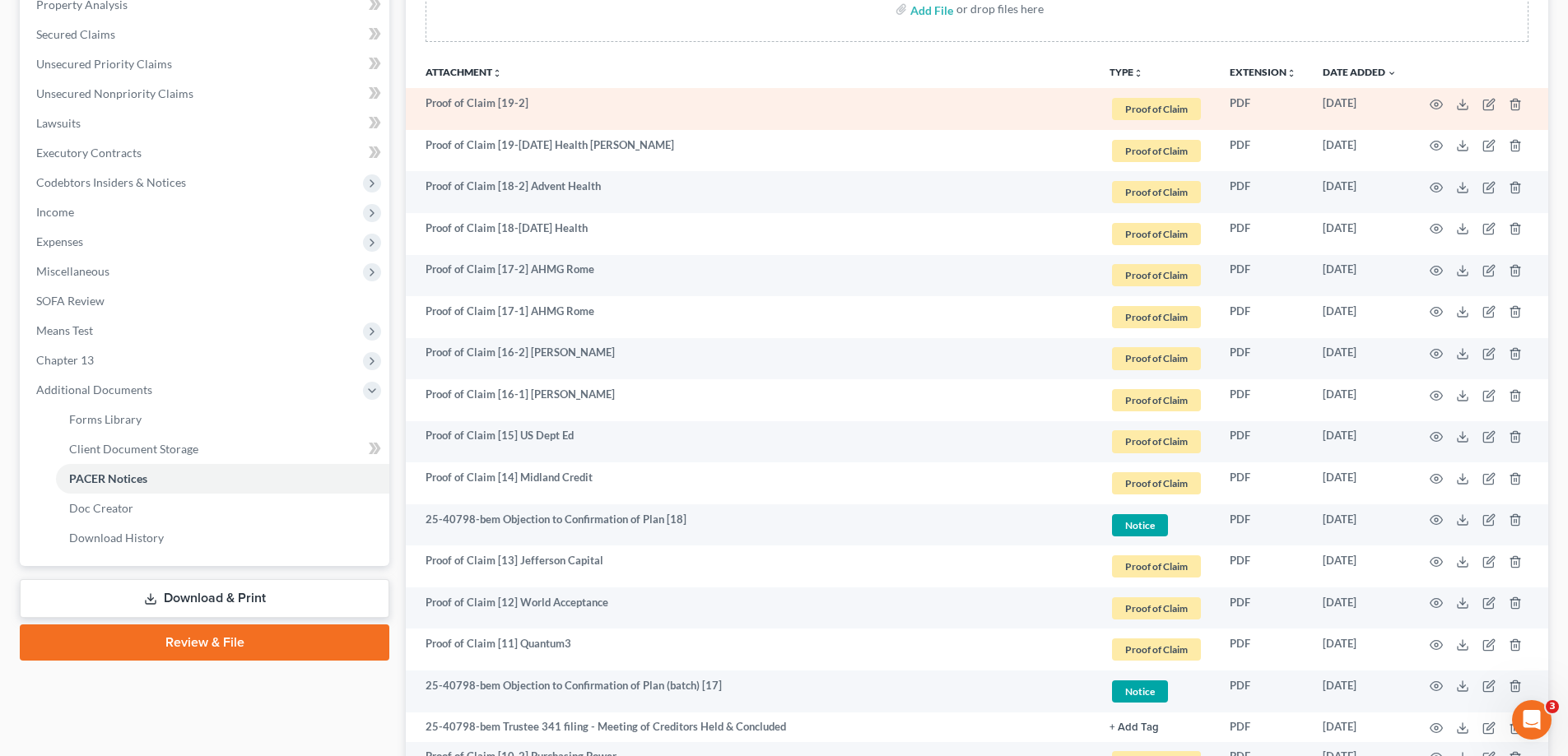
click at [651, 103] on td "Proof of Claim [19-2]" at bounding box center [751, 109] width 690 height 42
click at [1488, 106] on icon "button" at bounding box center [1489, 105] width 14 height 14
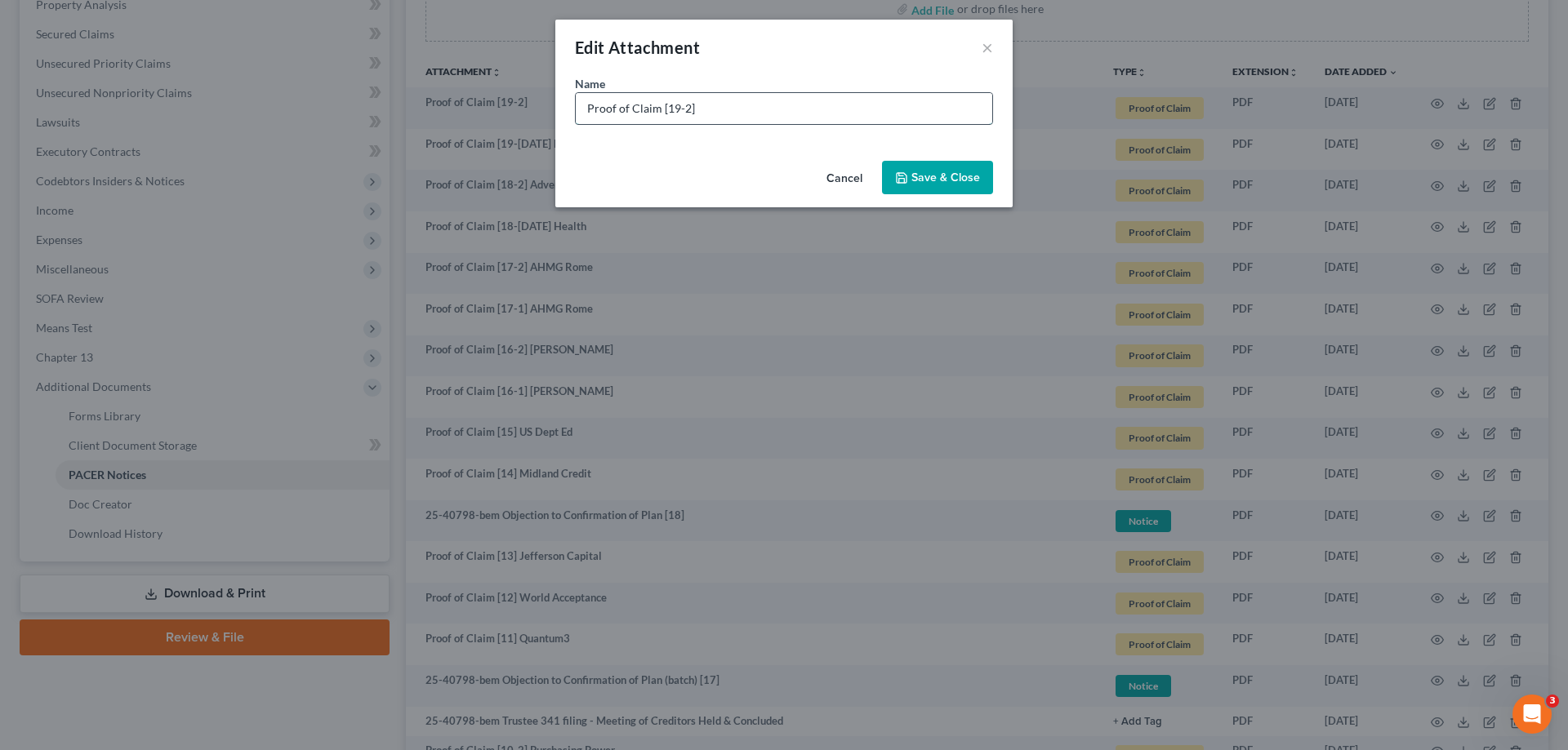
click at [739, 100] on input "Proof of Claim [19-2]" at bounding box center [784, 109] width 416 height 31
paste input "Advent Health Redmond"
type input "Proof of Claim [19-2] Advent Health [PERSON_NAME]"
click at [960, 173] on span "Save & Close" at bounding box center [945, 177] width 68 height 13
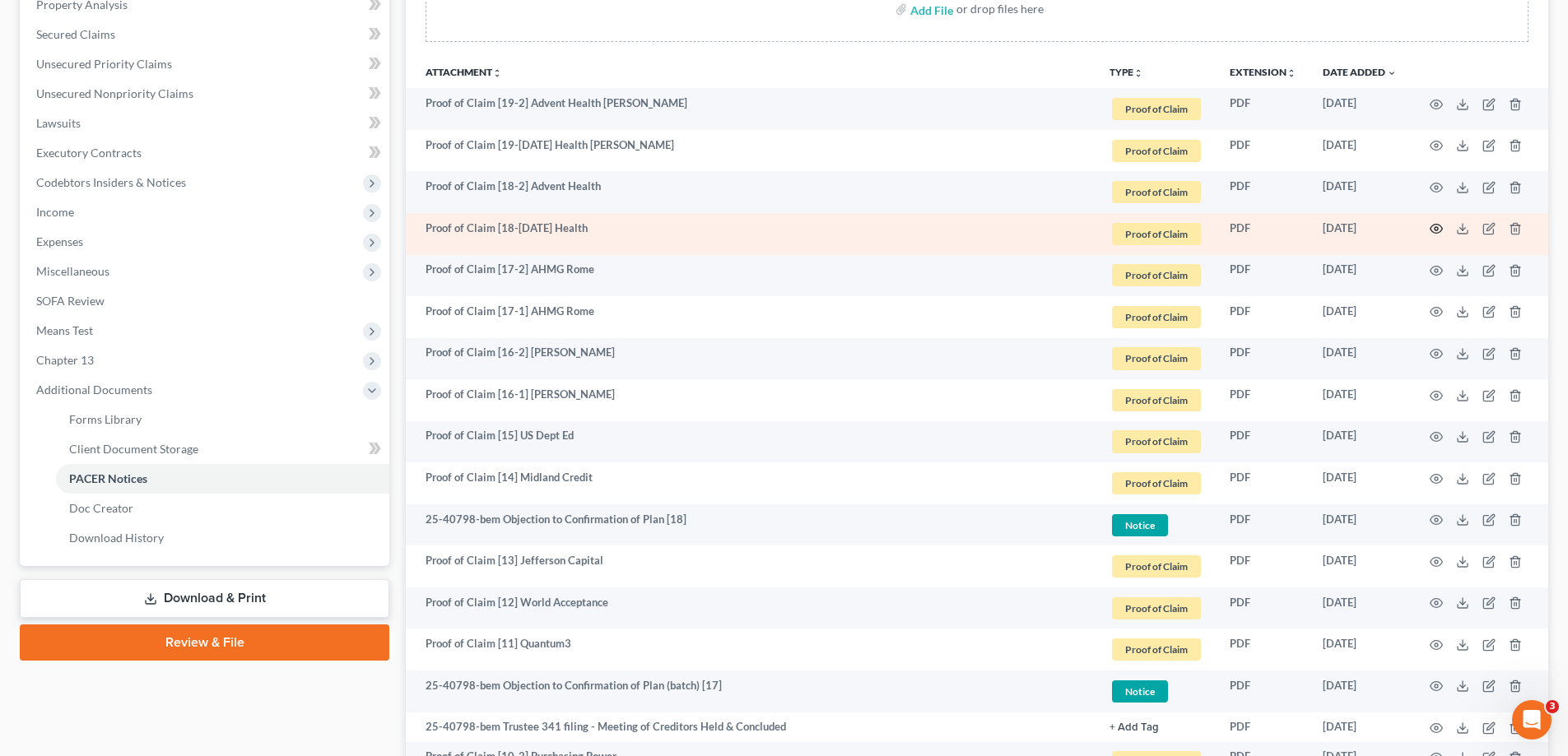
click at [1434, 229] on icon "button" at bounding box center [1437, 229] width 14 height 14
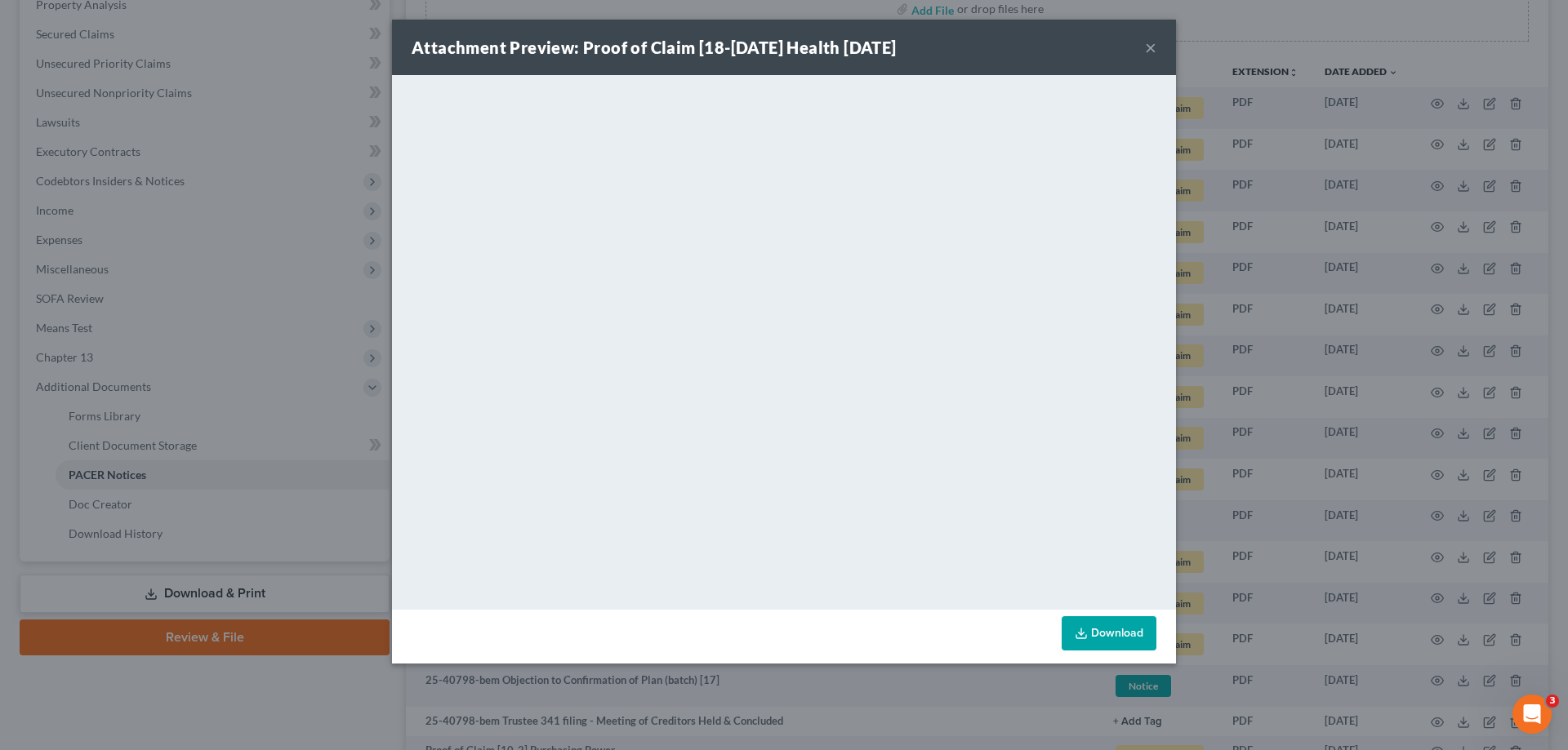
click at [1152, 45] on button "×" at bounding box center [1151, 47] width 12 height 19
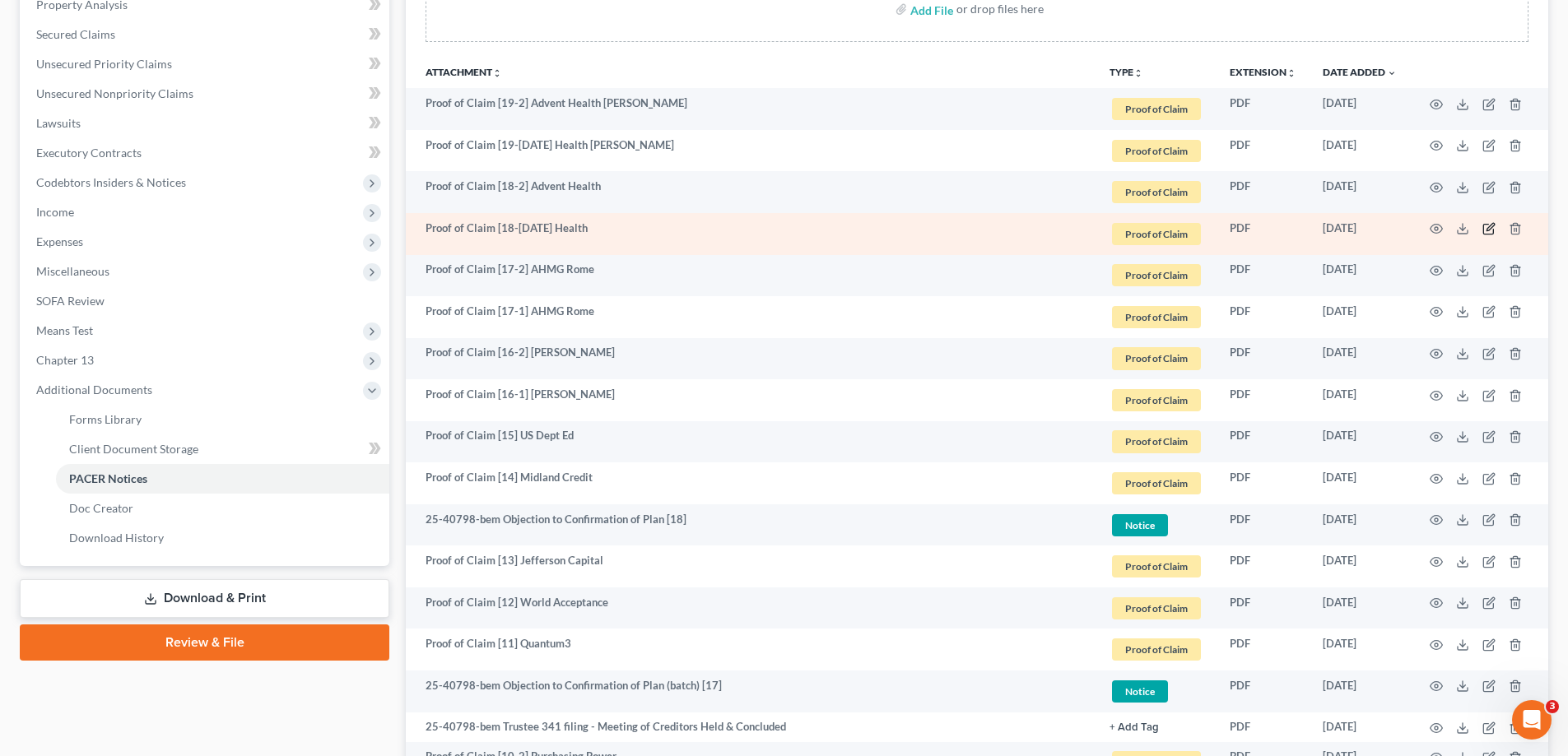
click at [1492, 230] on icon "button" at bounding box center [1489, 229] width 14 height 14
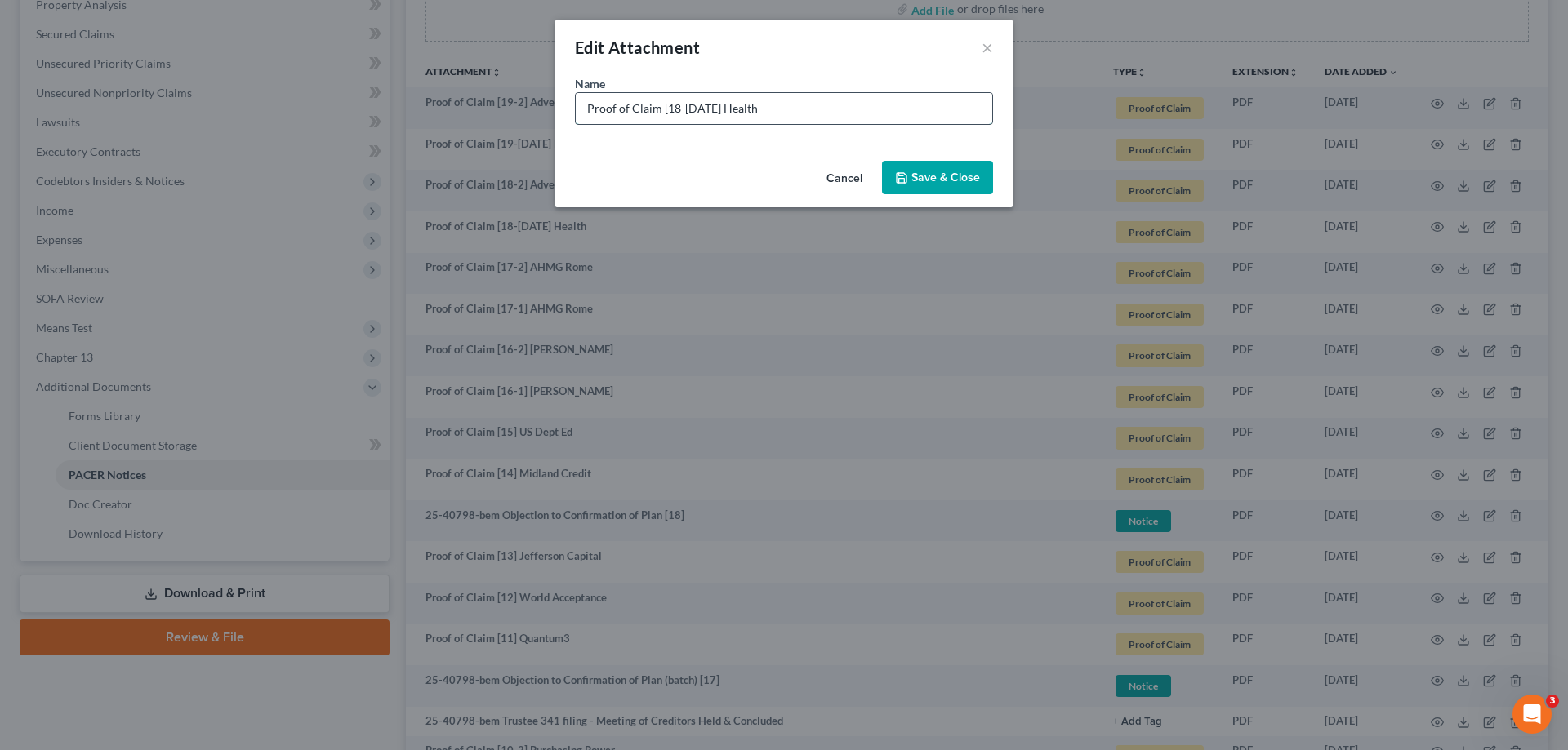
click at [785, 108] on input "Proof of Claim [18-1] Advent Health" at bounding box center [784, 109] width 416 height 31
type input "Proof of Claim [18-[DATE] Health [PERSON_NAME]"
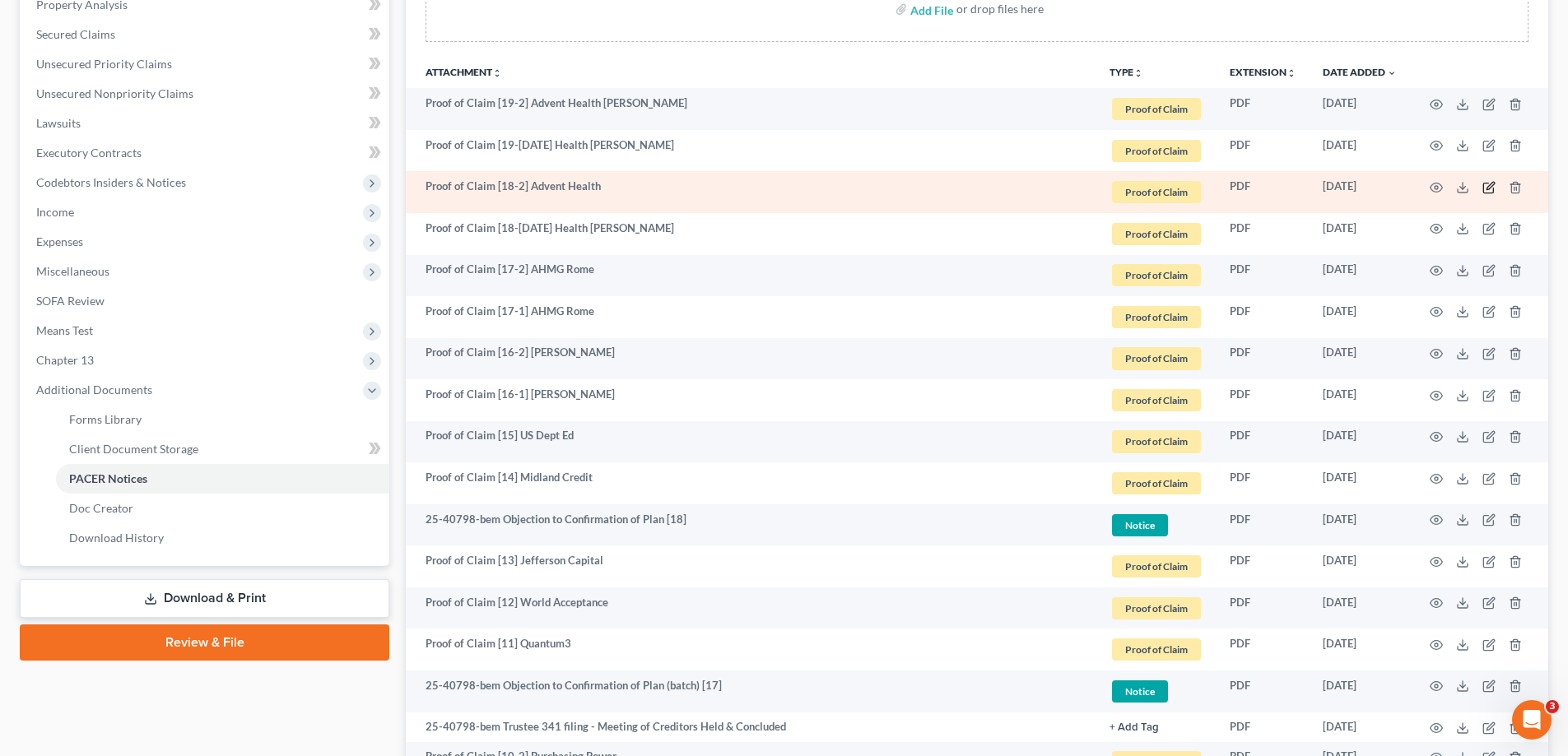
click at [1489, 183] on icon "button" at bounding box center [1489, 188] width 14 height 14
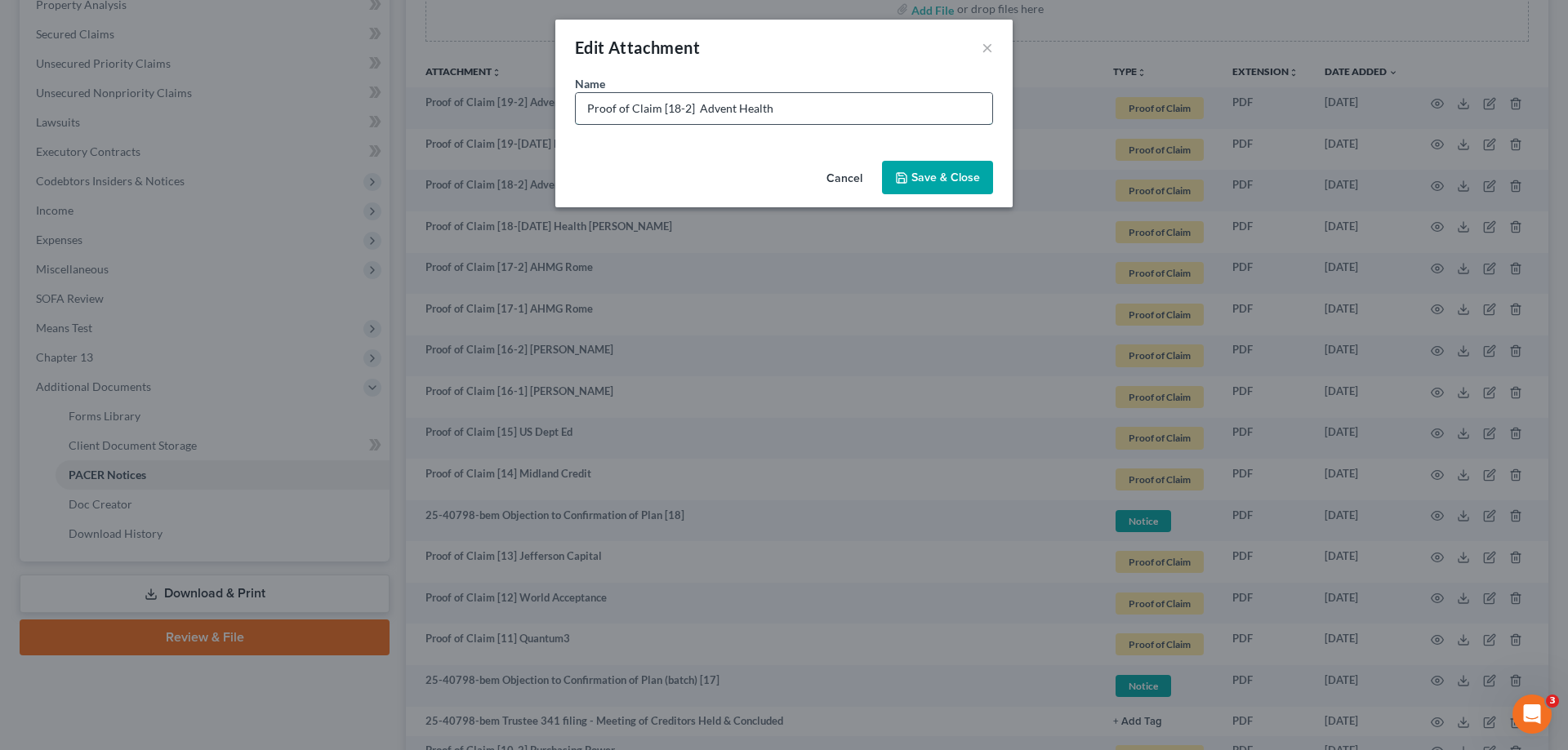
click at [808, 111] on input "Proof of Claim [18-2] Advent Health" at bounding box center [784, 109] width 416 height 31
type input "Proof of Claim [18-2] Advent Health [PERSON_NAME]"
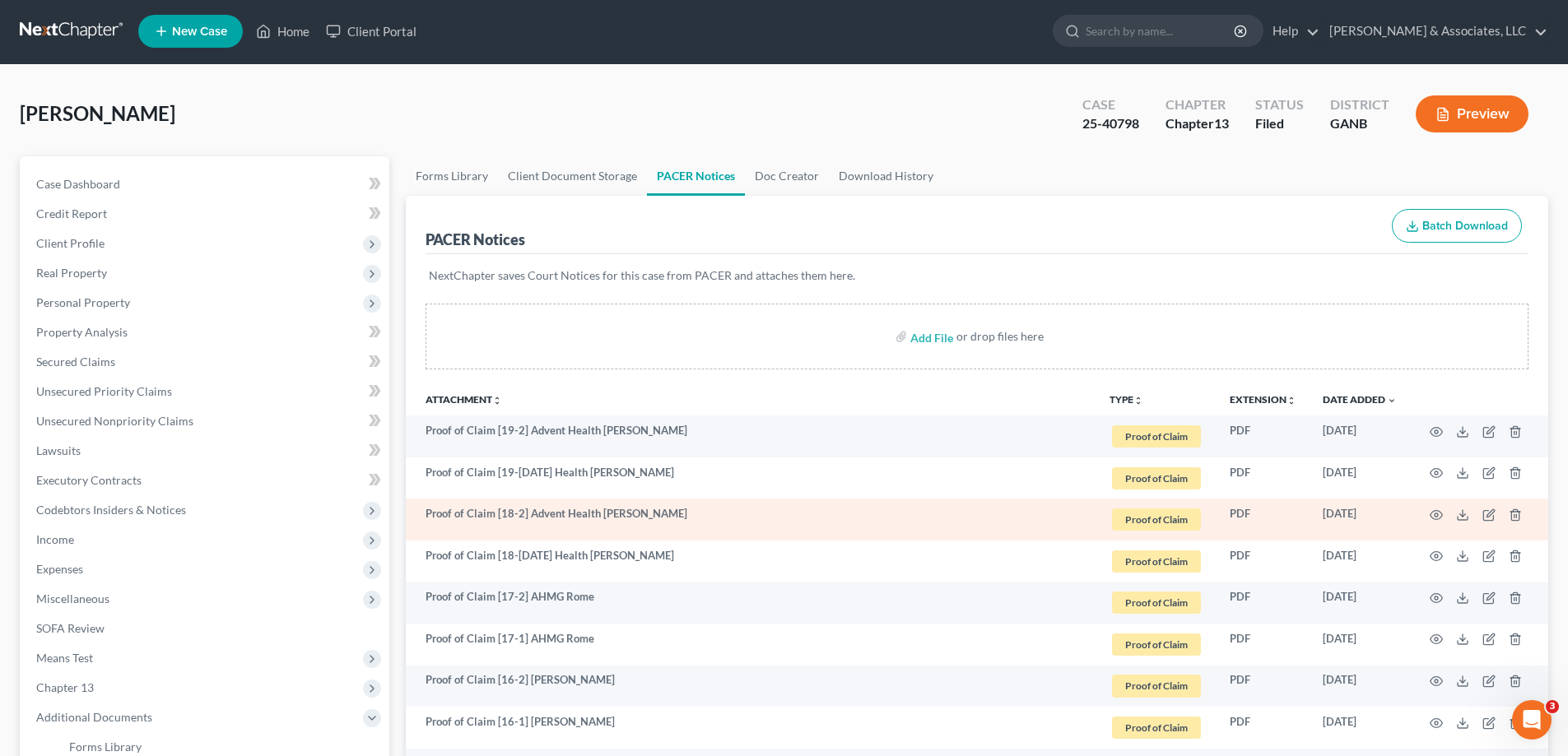
scroll to position [0, 0]
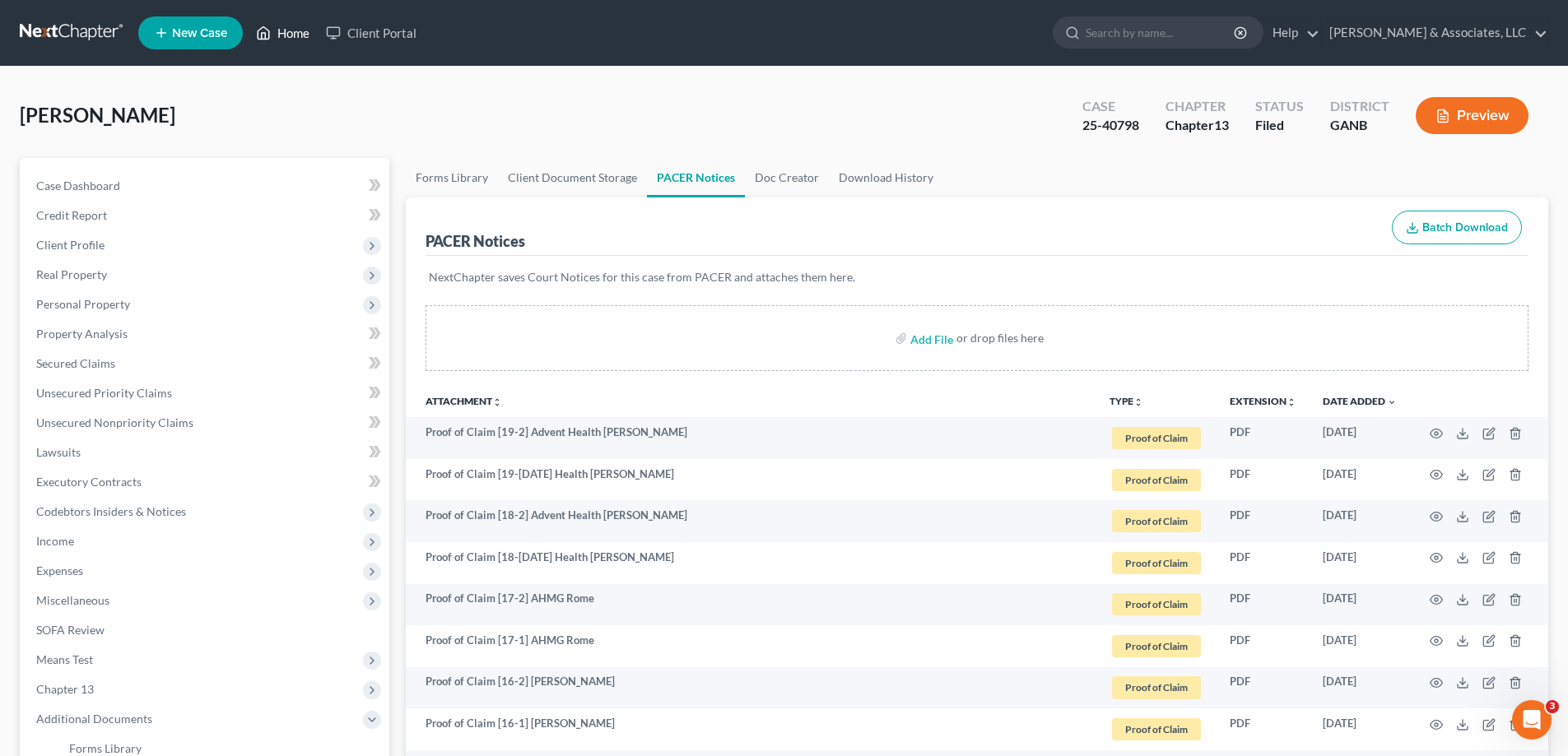
click at [281, 34] on link "Home" at bounding box center [283, 33] width 70 height 30
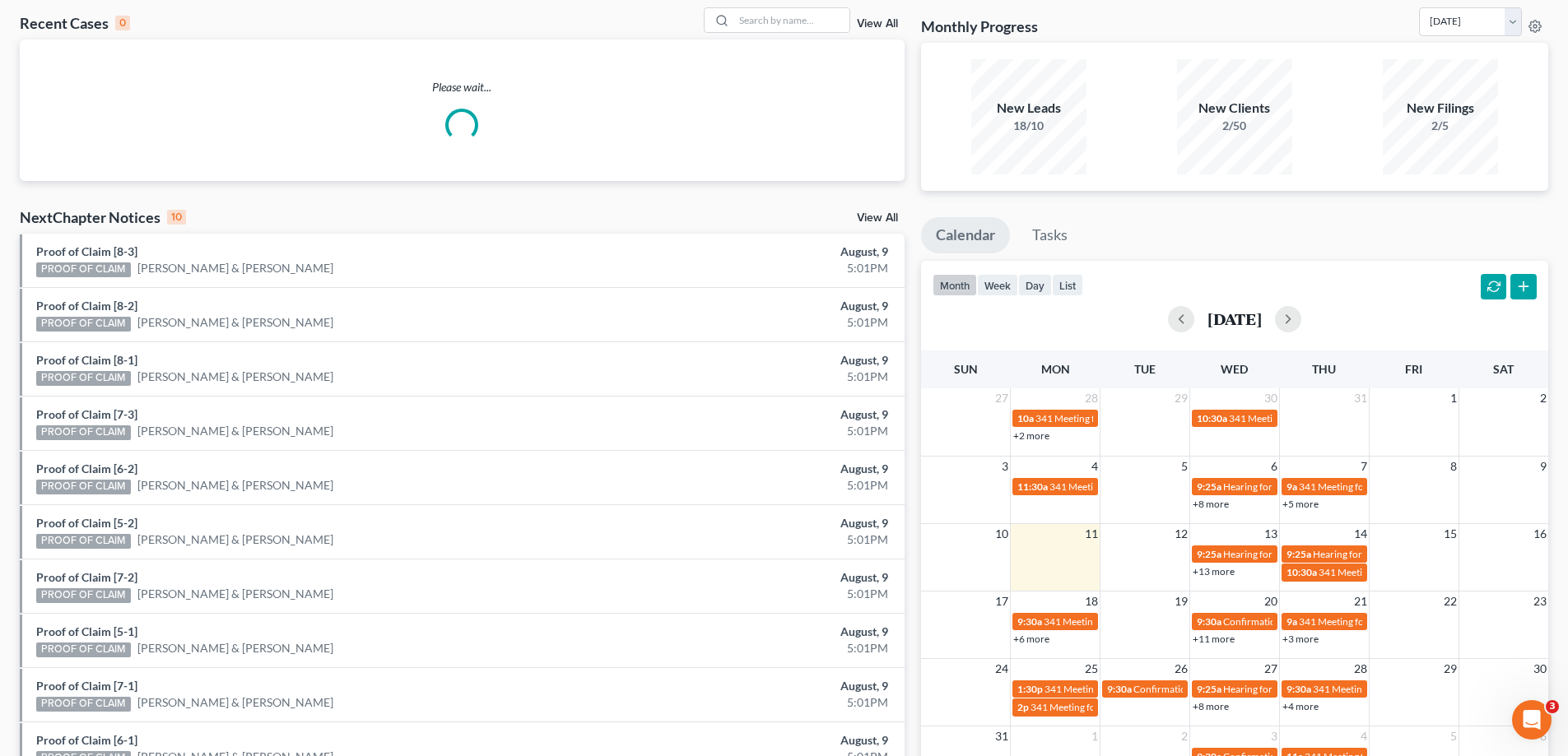
scroll to position [194, 0]
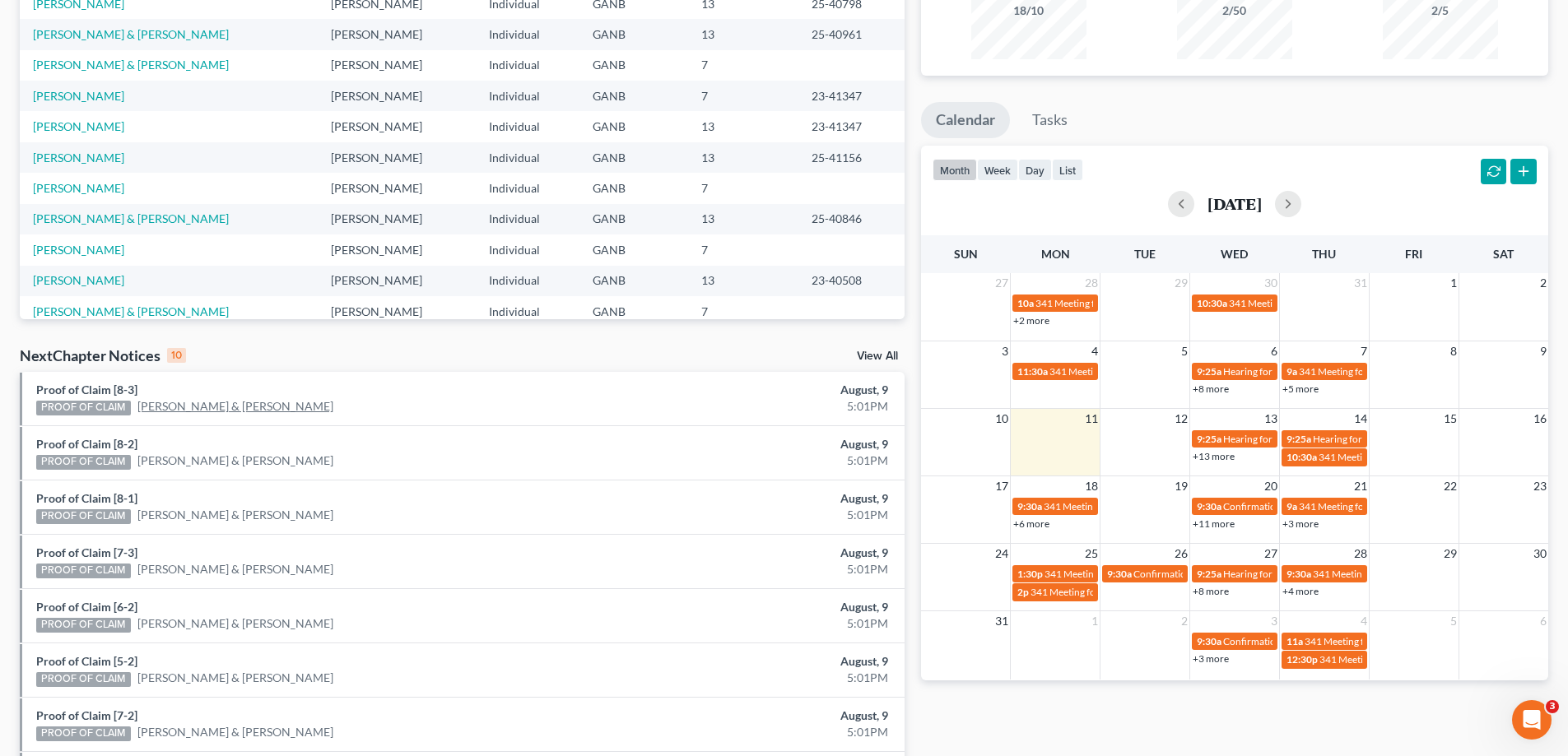
click at [209, 406] on link "Matthew Frazier & Ashley Frazier" at bounding box center [236, 406] width 196 height 16
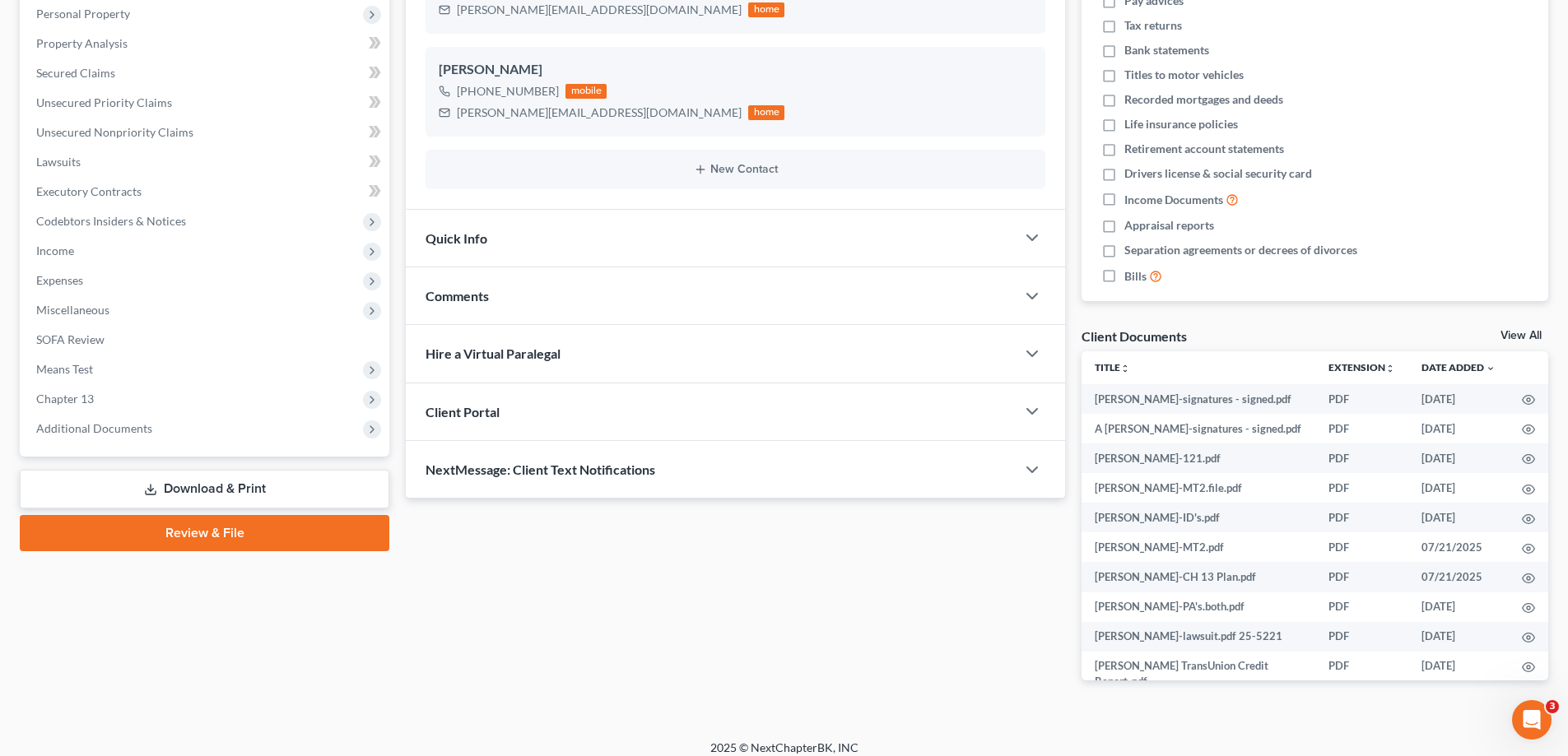
scroll to position [304, 0]
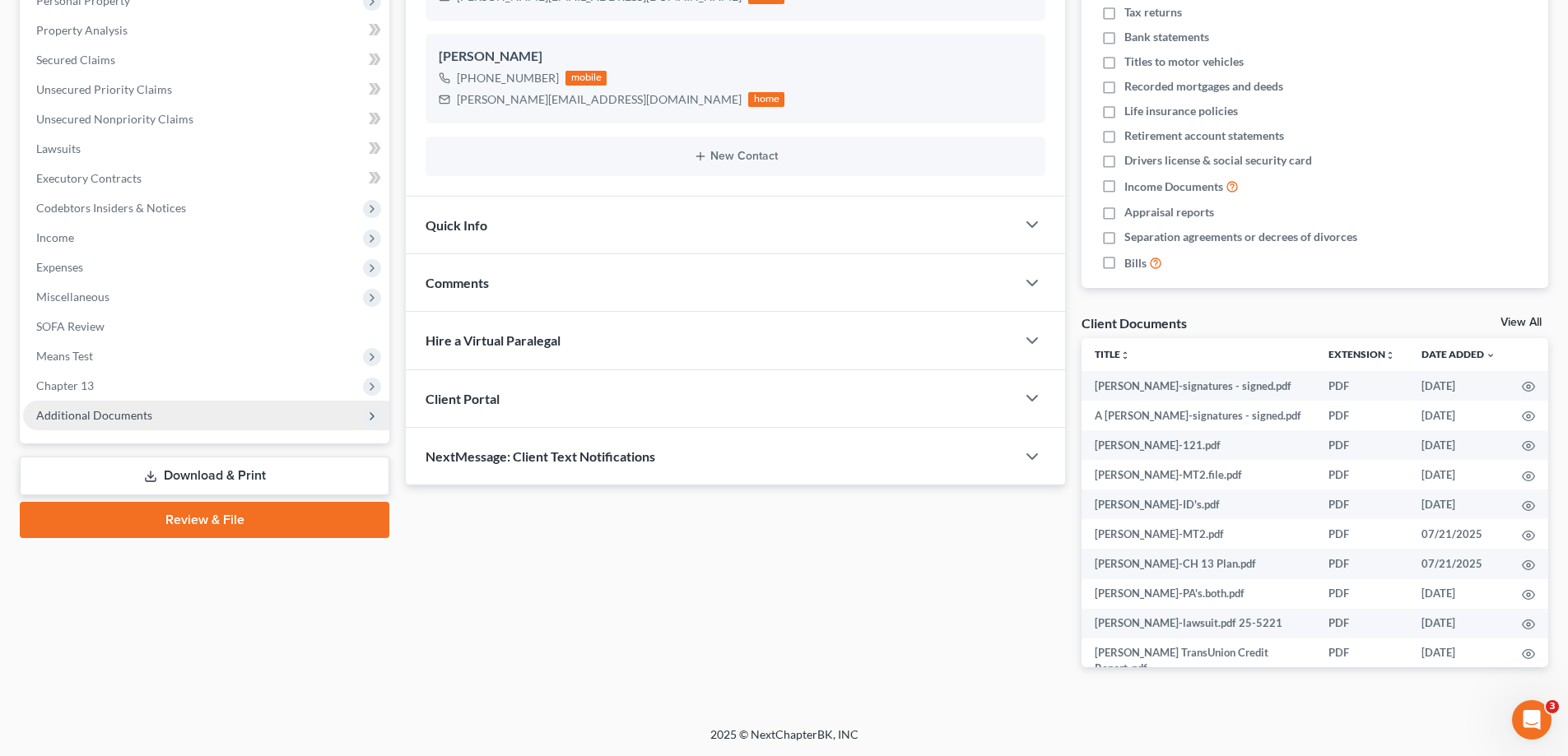
click at [107, 407] on span "Additional Documents" at bounding box center [206, 415] width 366 height 30
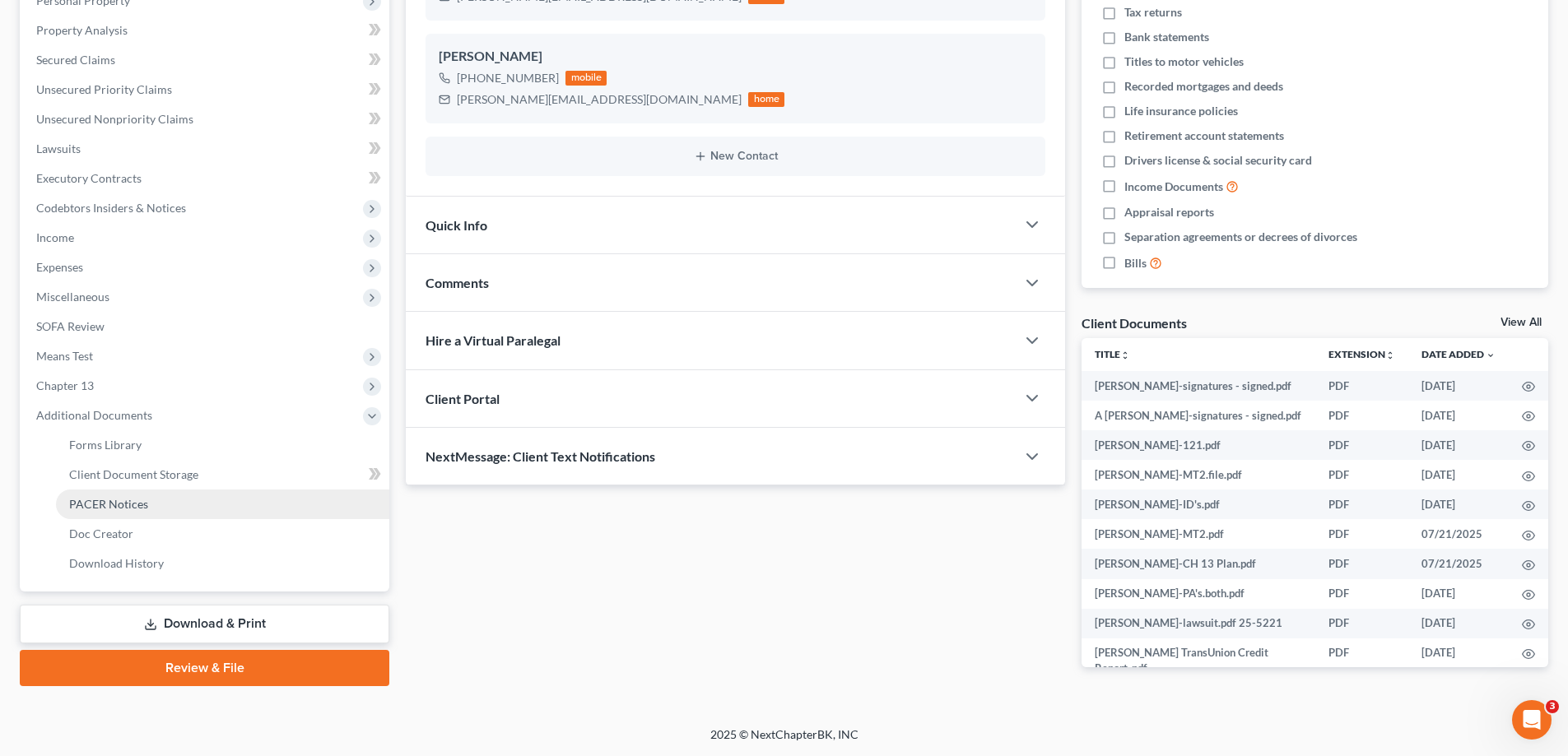
click at [109, 501] on span "PACER Notices" at bounding box center [108, 504] width 79 height 14
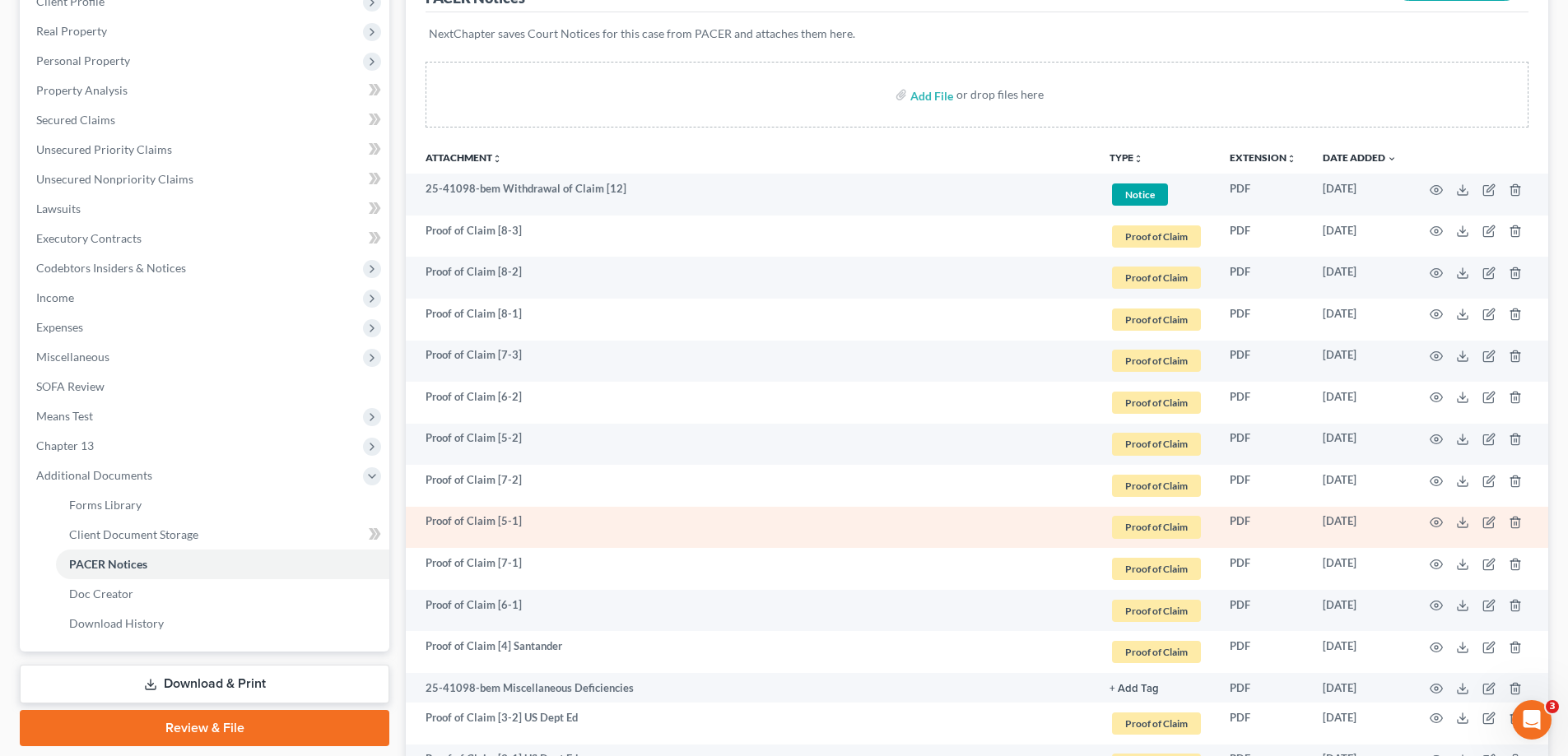
scroll to position [247, 0]
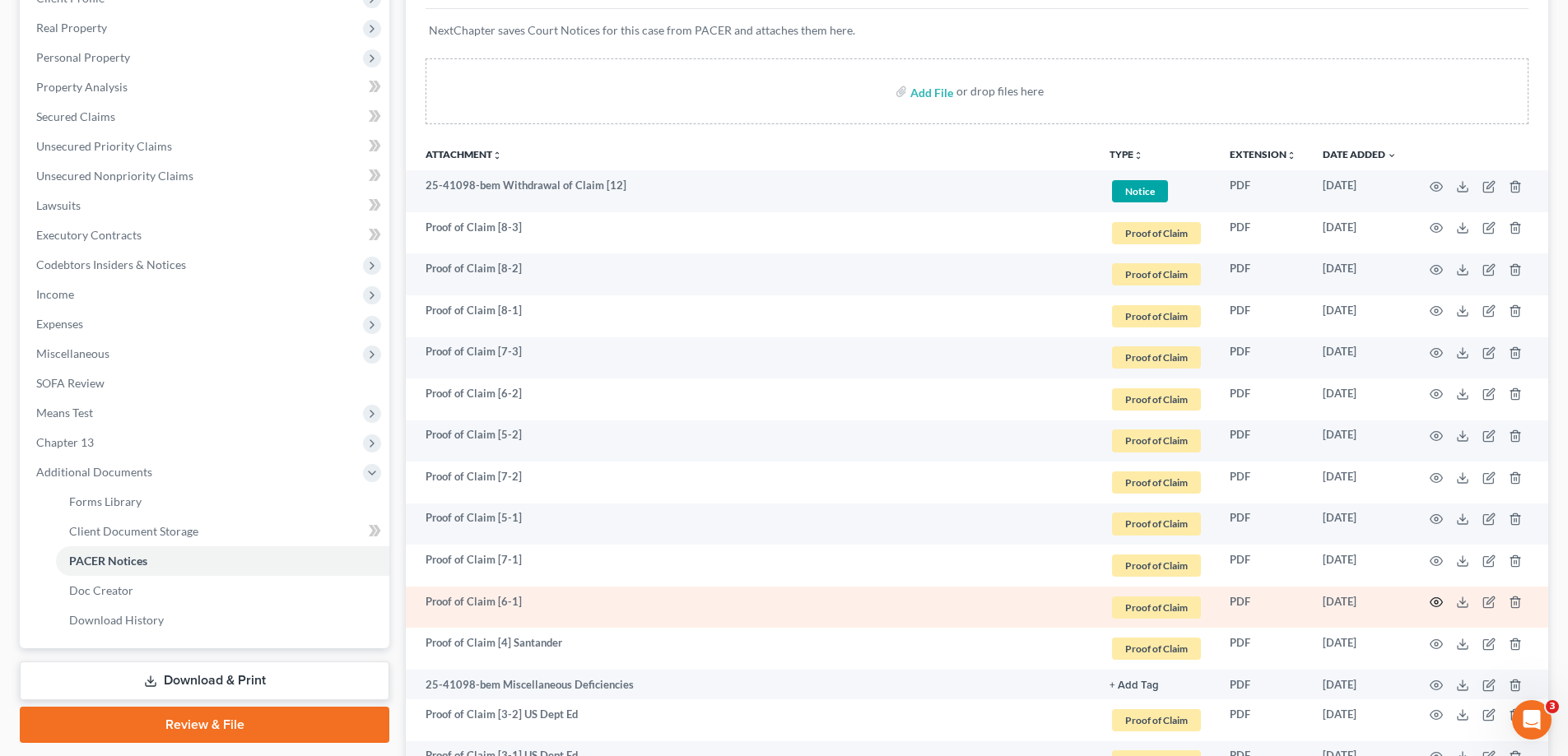
click at [1435, 601] on icon "button" at bounding box center [1437, 603] width 14 height 14
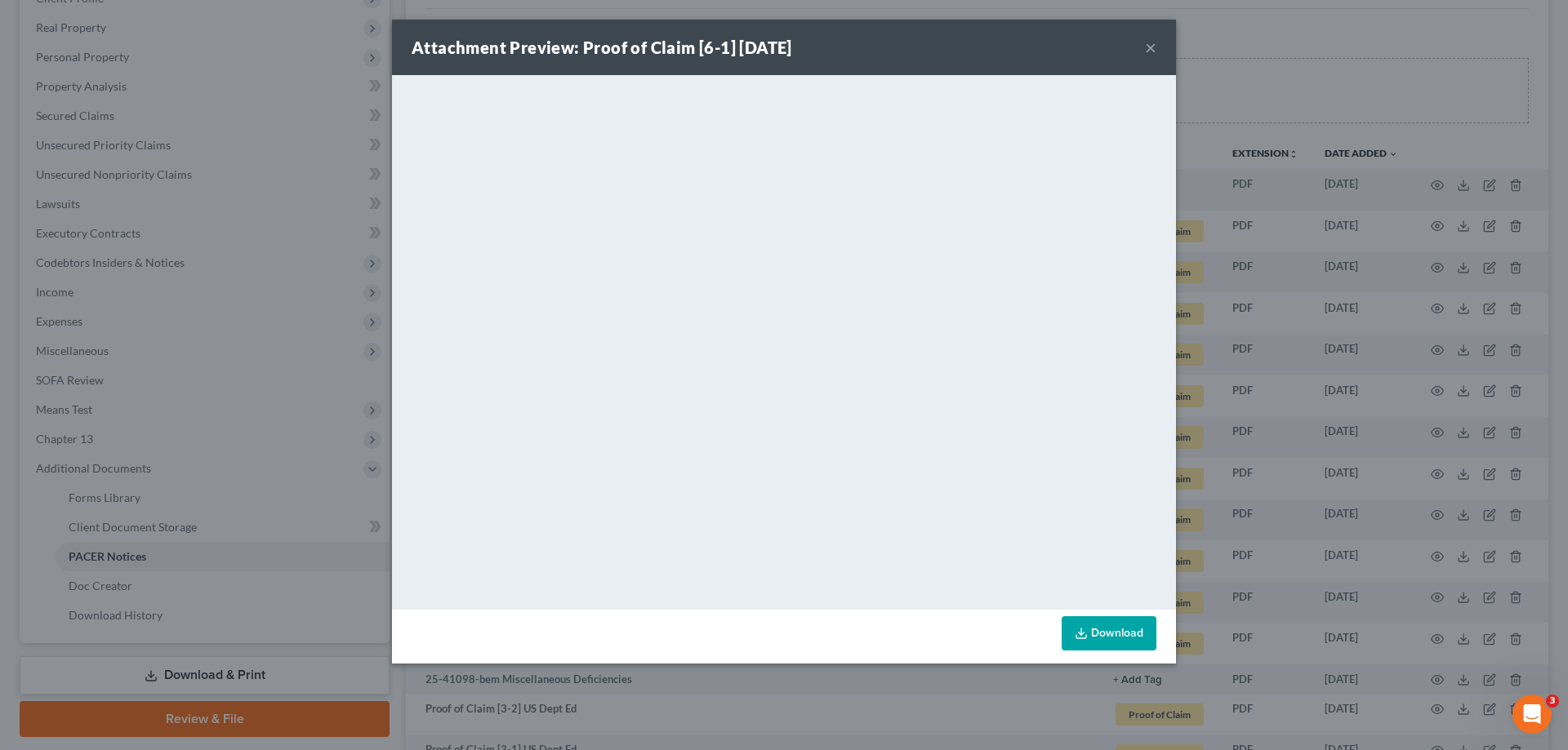
click at [1147, 43] on button "×" at bounding box center [1151, 47] width 12 height 19
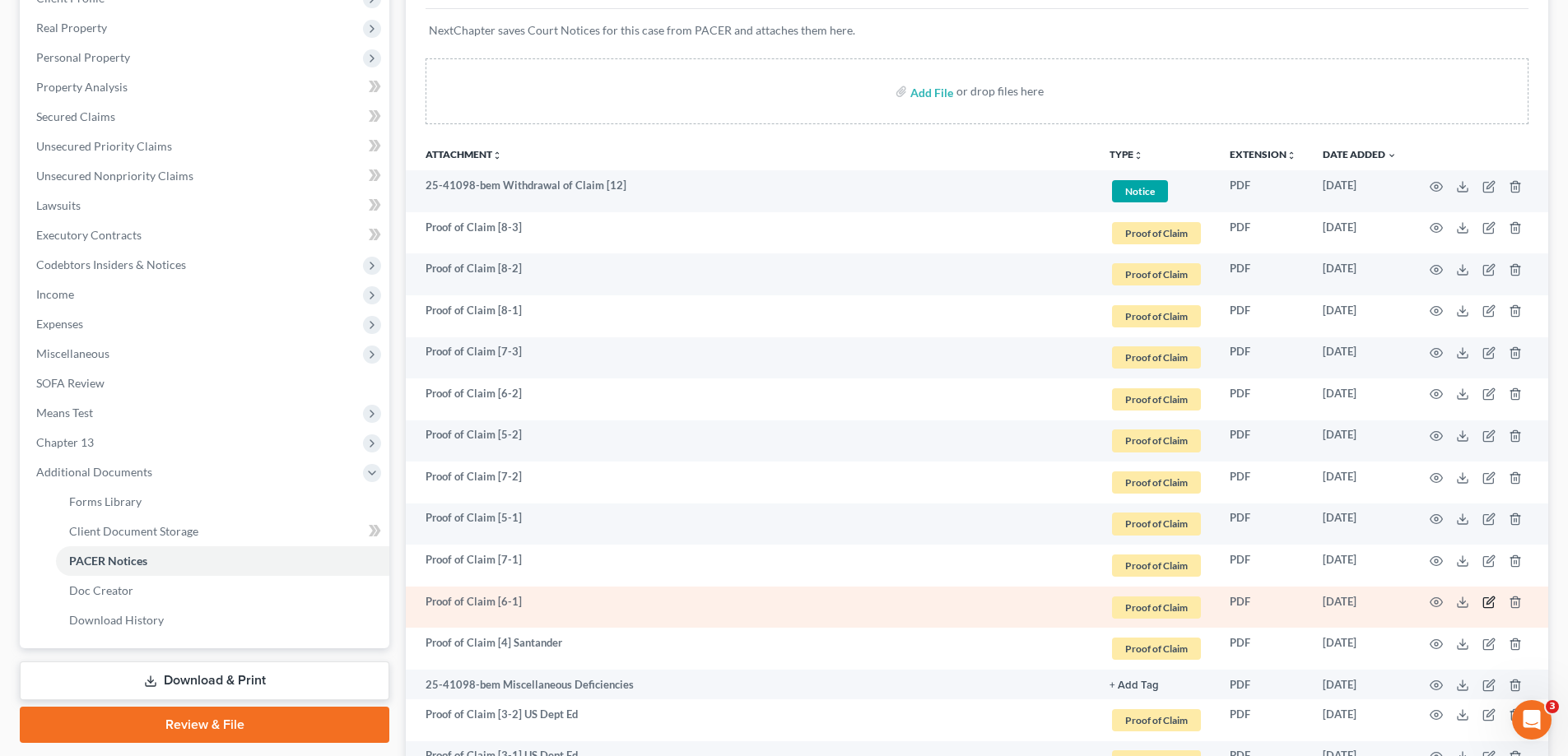
click at [1488, 603] on icon "button" at bounding box center [1490, 601] width 8 height 8
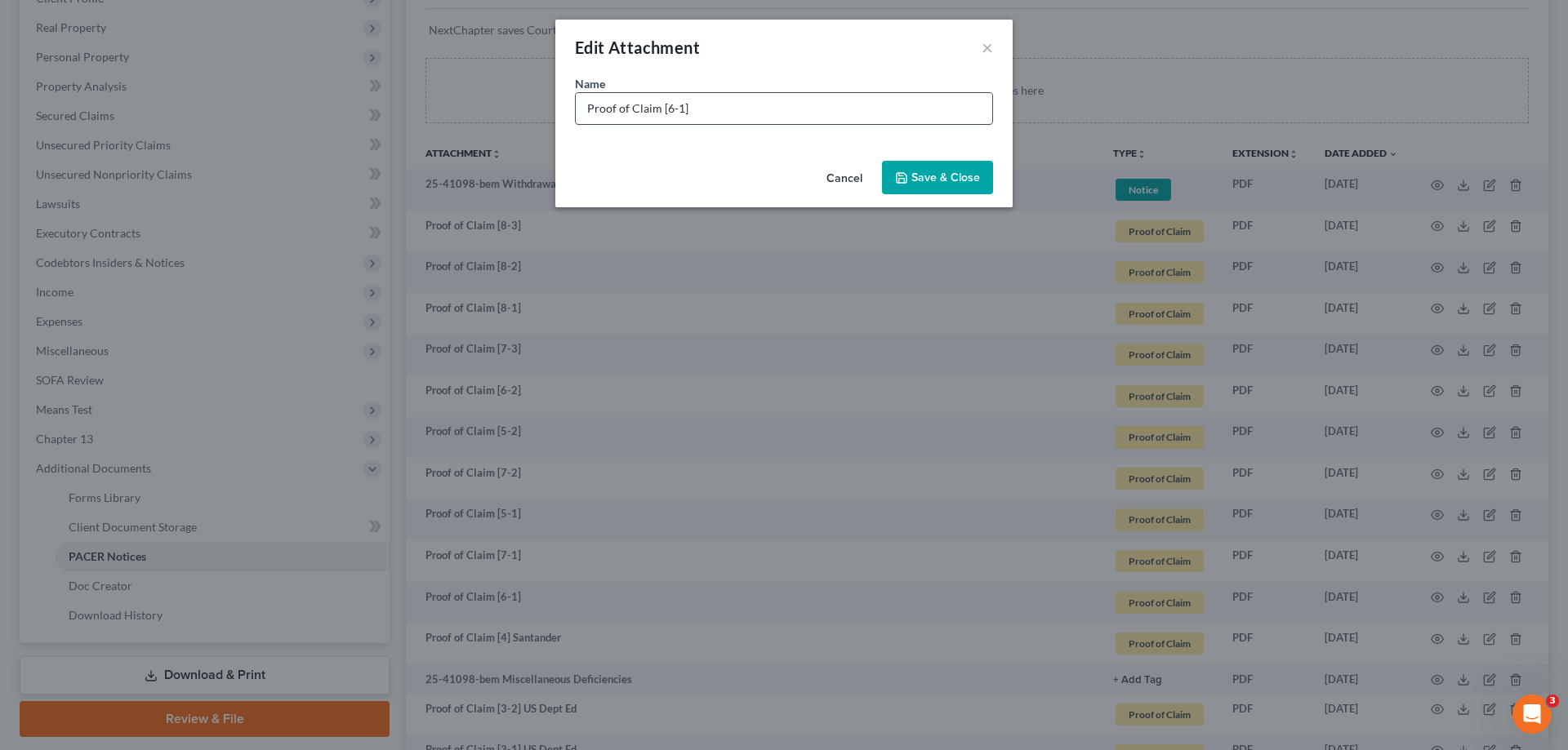
click at [752, 110] on input "Proof of Claim [6-1]" at bounding box center [784, 109] width 416 height 31
type input "Proof of Claim [6-1] members First CU"
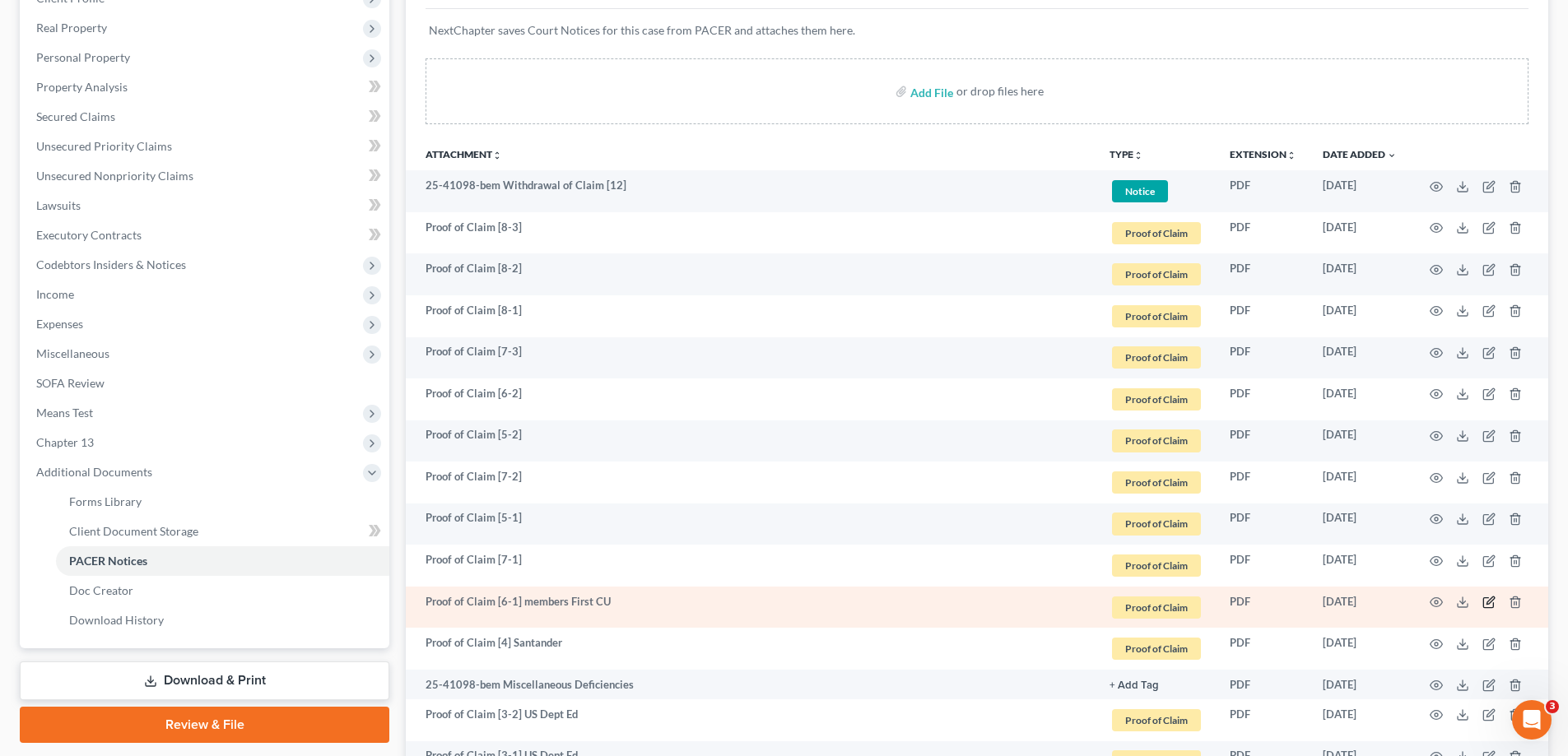
click at [1483, 601] on icon "button" at bounding box center [1489, 603] width 14 height 14
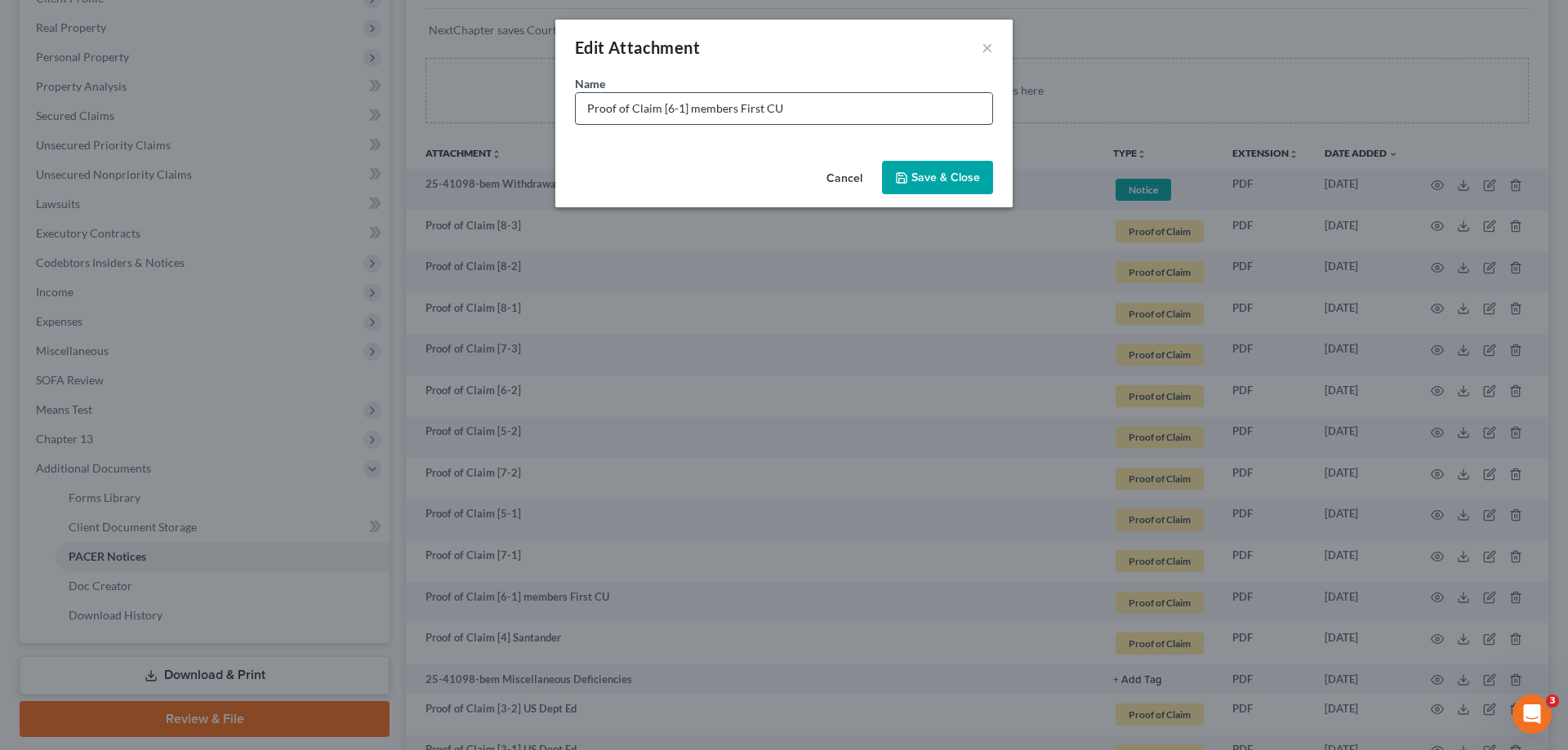
click at [695, 100] on input "Proof of Claim [6-1] members First CU" at bounding box center [784, 109] width 416 height 31
type input "Proof of Claim [6-1] Members First CU"
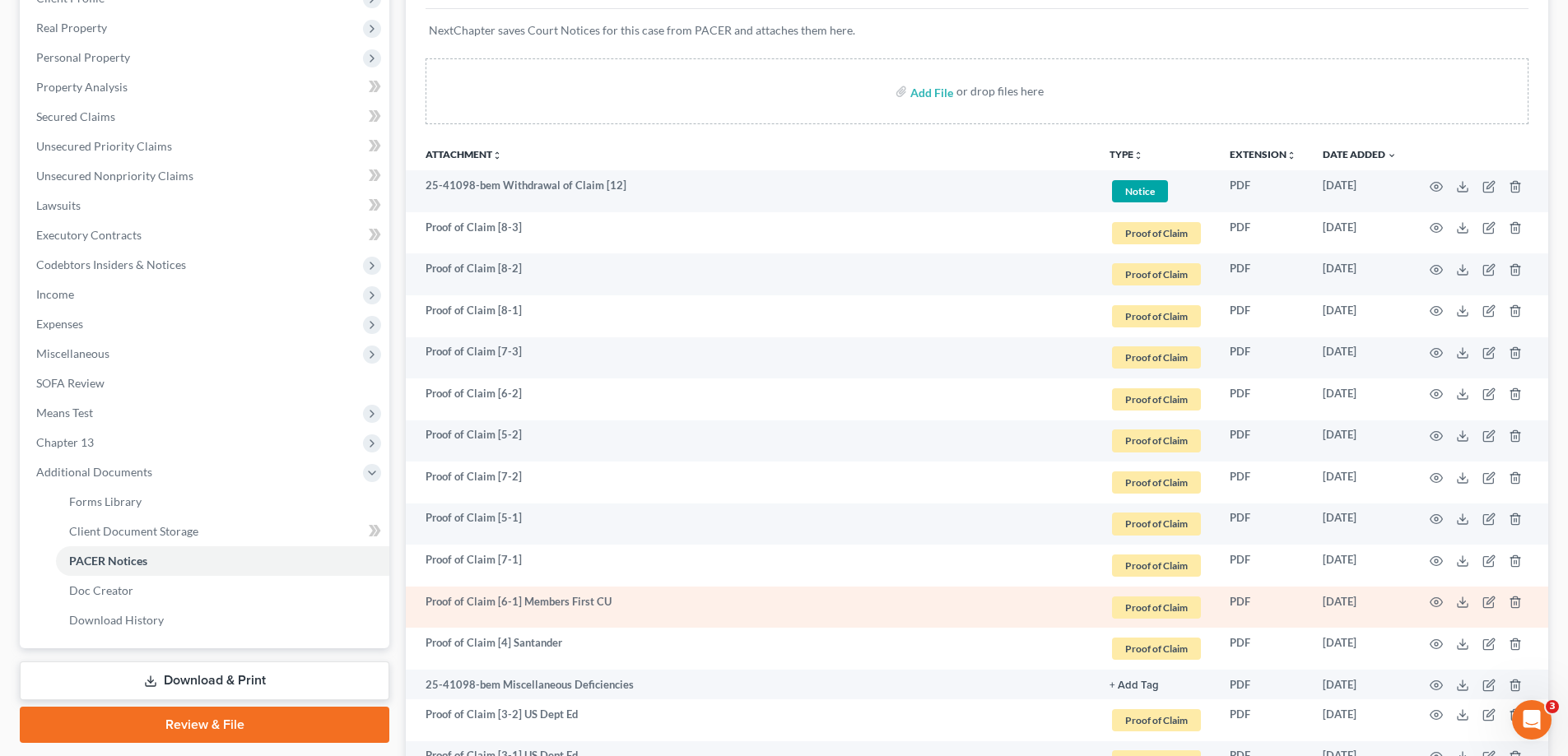
click at [532, 601] on td "Proof of Claim [6-1] Members First CU" at bounding box center [751, 608] width 690 height 42
drag, startPoint x: 522, startPoint y: 601, endPoint x: 656, endPoint y: 601, distance: 134.0
click at [656, 601] on td "Proof of Claim [6-1] Members First CU" at bounding box center [751, 608] width 690 height 42
copy td "Members First CU"
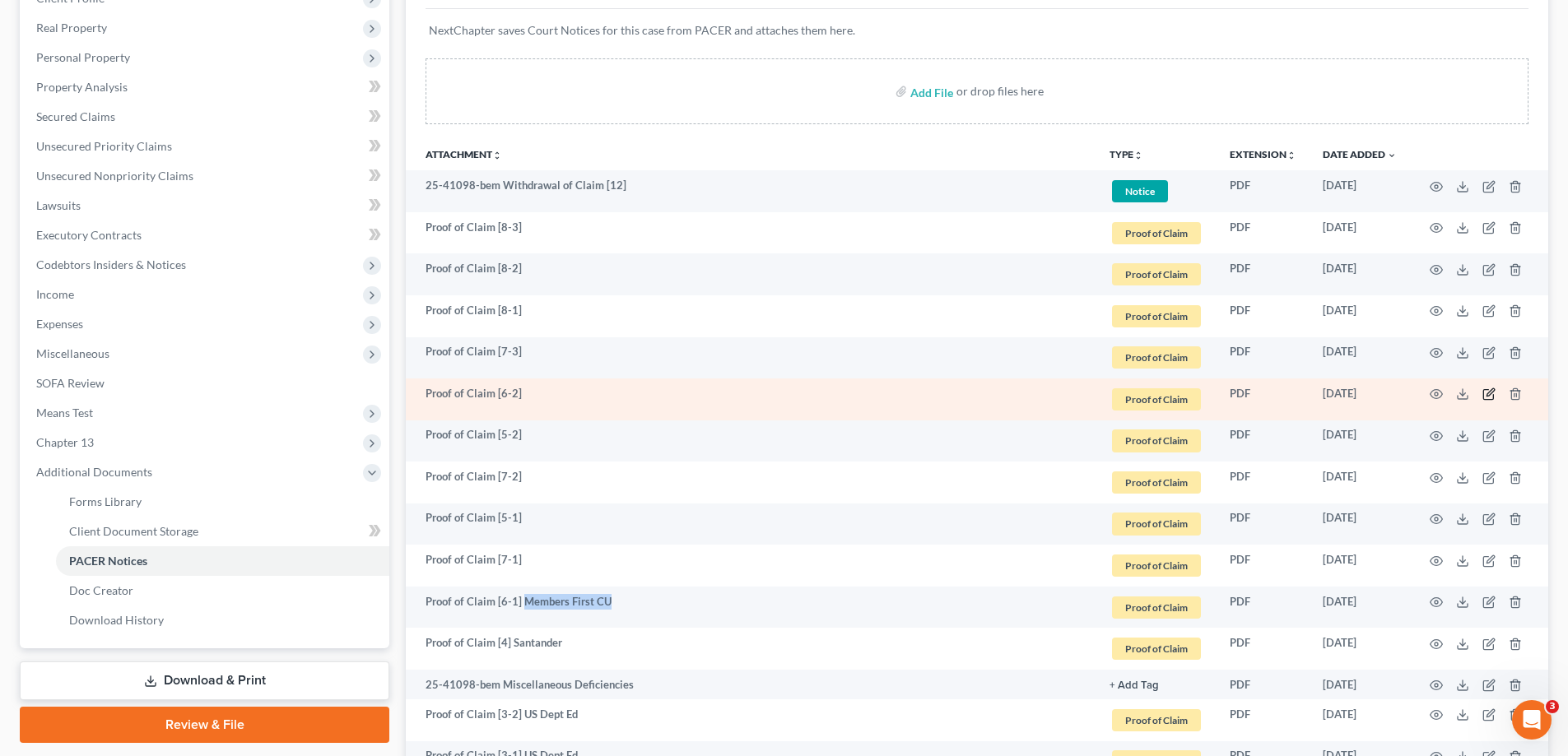
click at [1487, 391] on icon "button" at bounding box center [1489, 394] width 14 height 14
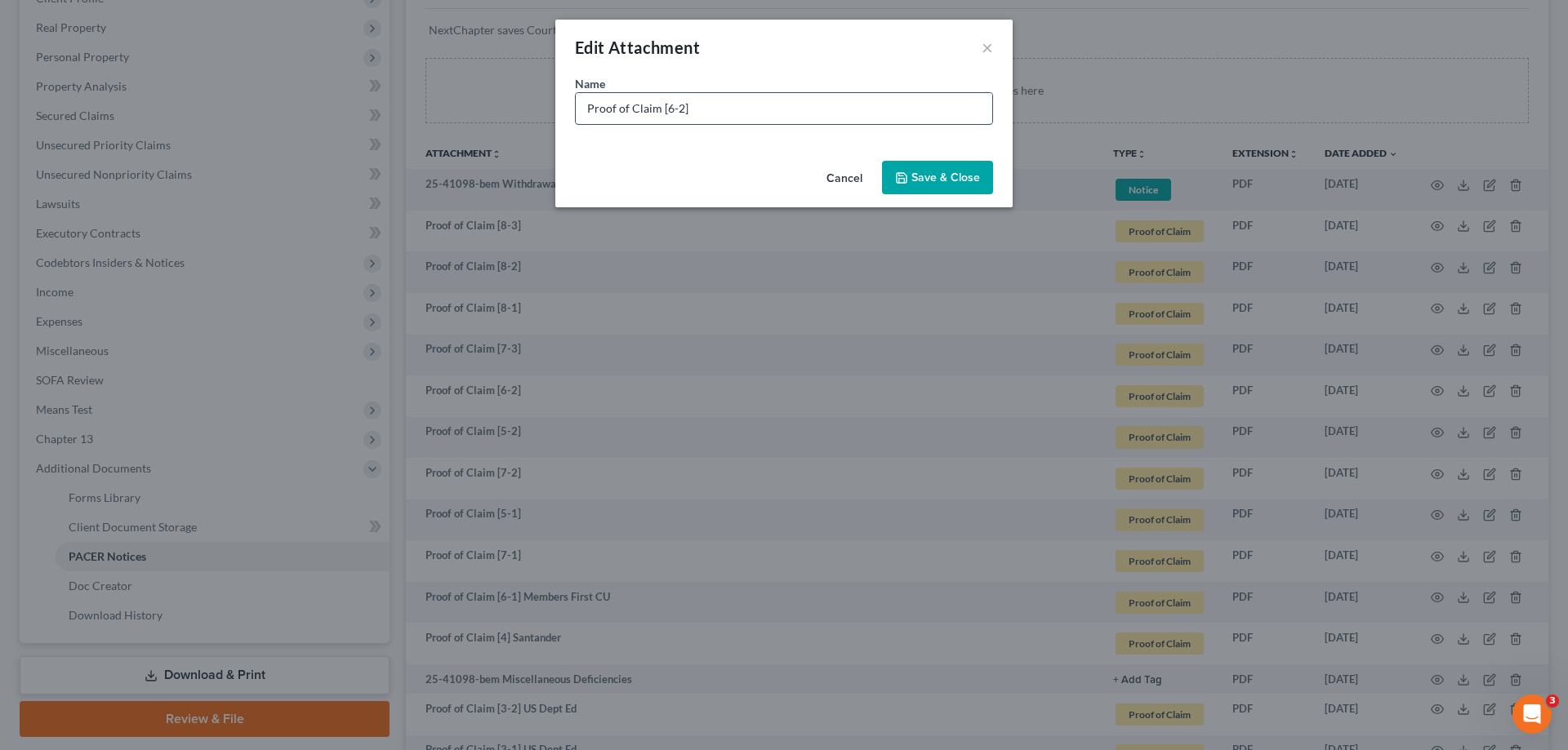
click at [723, 107] on input "Proof of Claim [6-2]" at bounding box center [784, 109] width 416 height 31
paste input "Members First CU"
type input "Proof of Claim [6-2] Members First CU"
click at [918, 173] on span "Save & Close" at bounding box center [945, 177] width 68 height 13
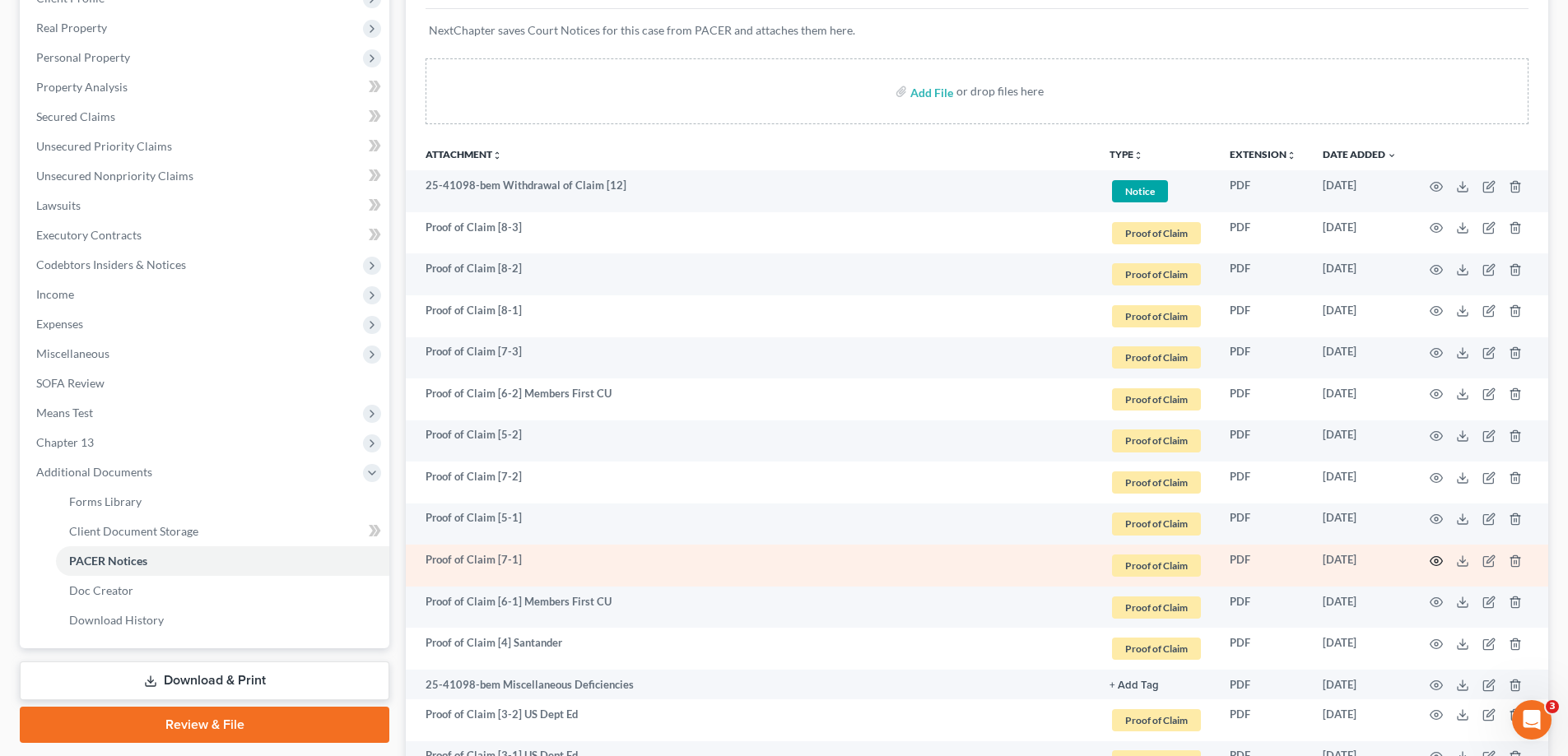
click at [1440, 559] on icon "button" at bounding box center [1437, 562] width 14 height 14
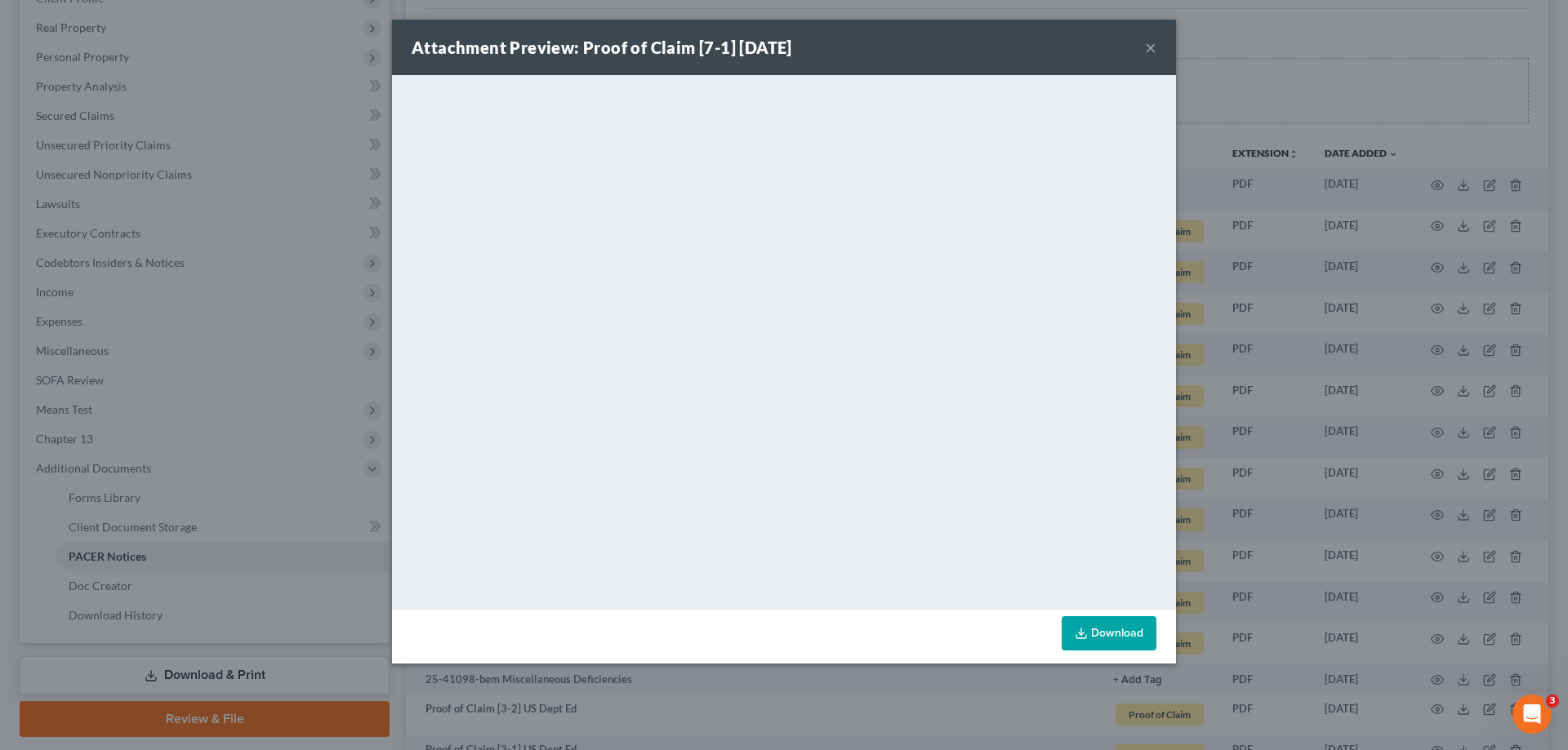
click at [1151, 43] on button "×" at bounding box center [1151, 47] width 12 height 19
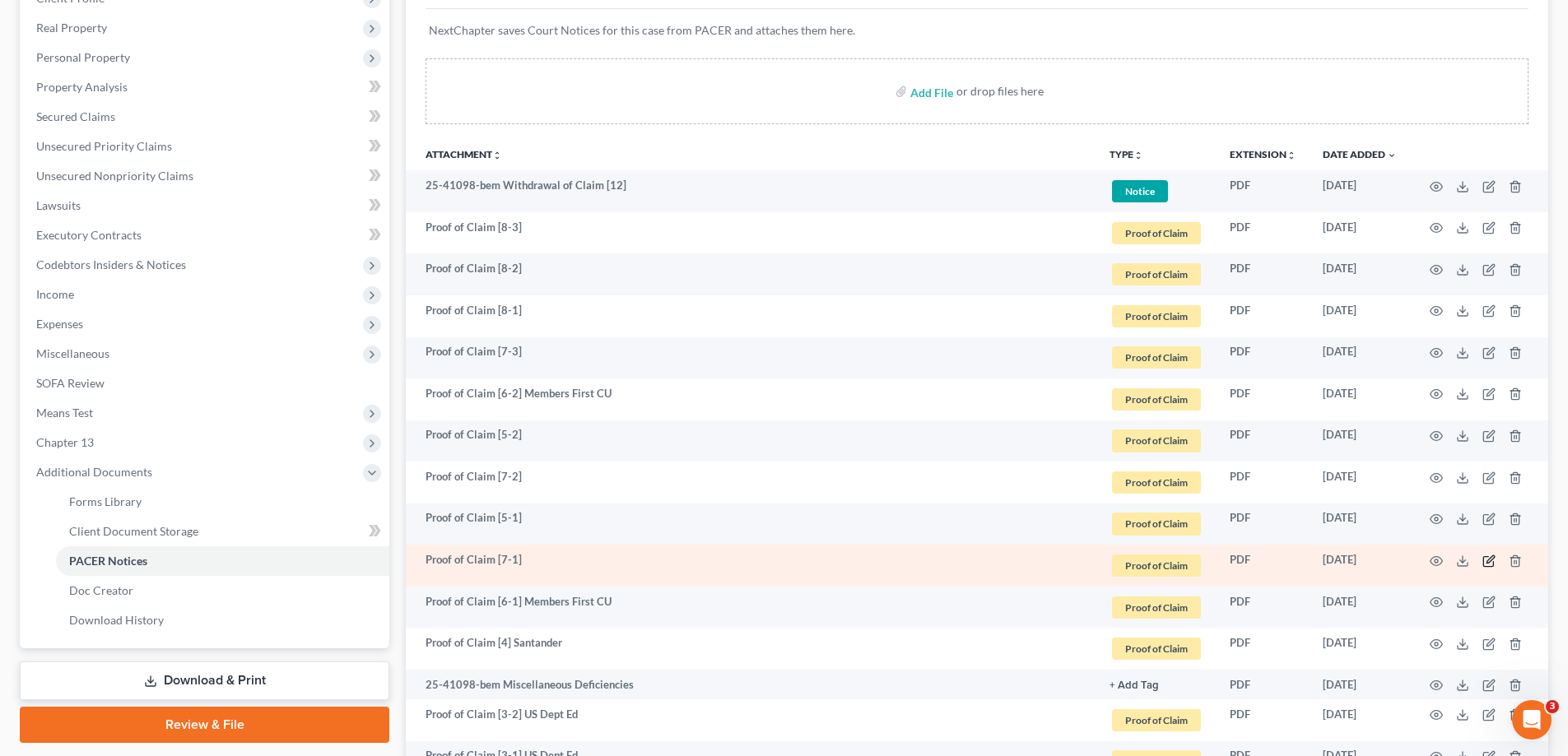
click at [1493, 562] on icon "button" at bounding box center [1488, 561] width 10 height 10
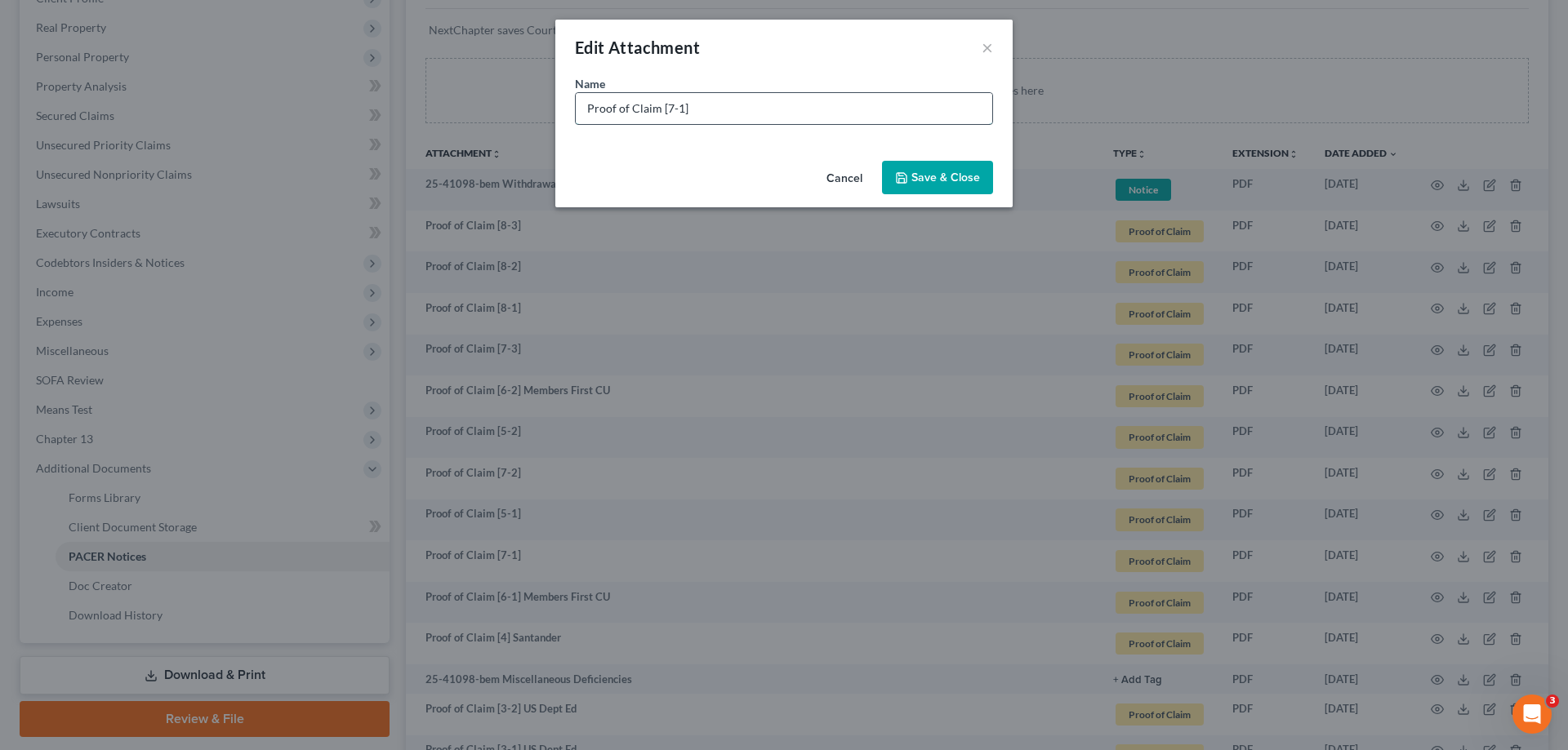
click at [718, 96] on input "Proof of Claim [7-1]" at bounding box center [784, 109] width 416 height 31
paste input "Members First CU"
type input "Proof of Claim [7-1] Members First CU"
click at [957, 183] on span "Save & Close" at bounding box center [945, 177] width 68 height 13
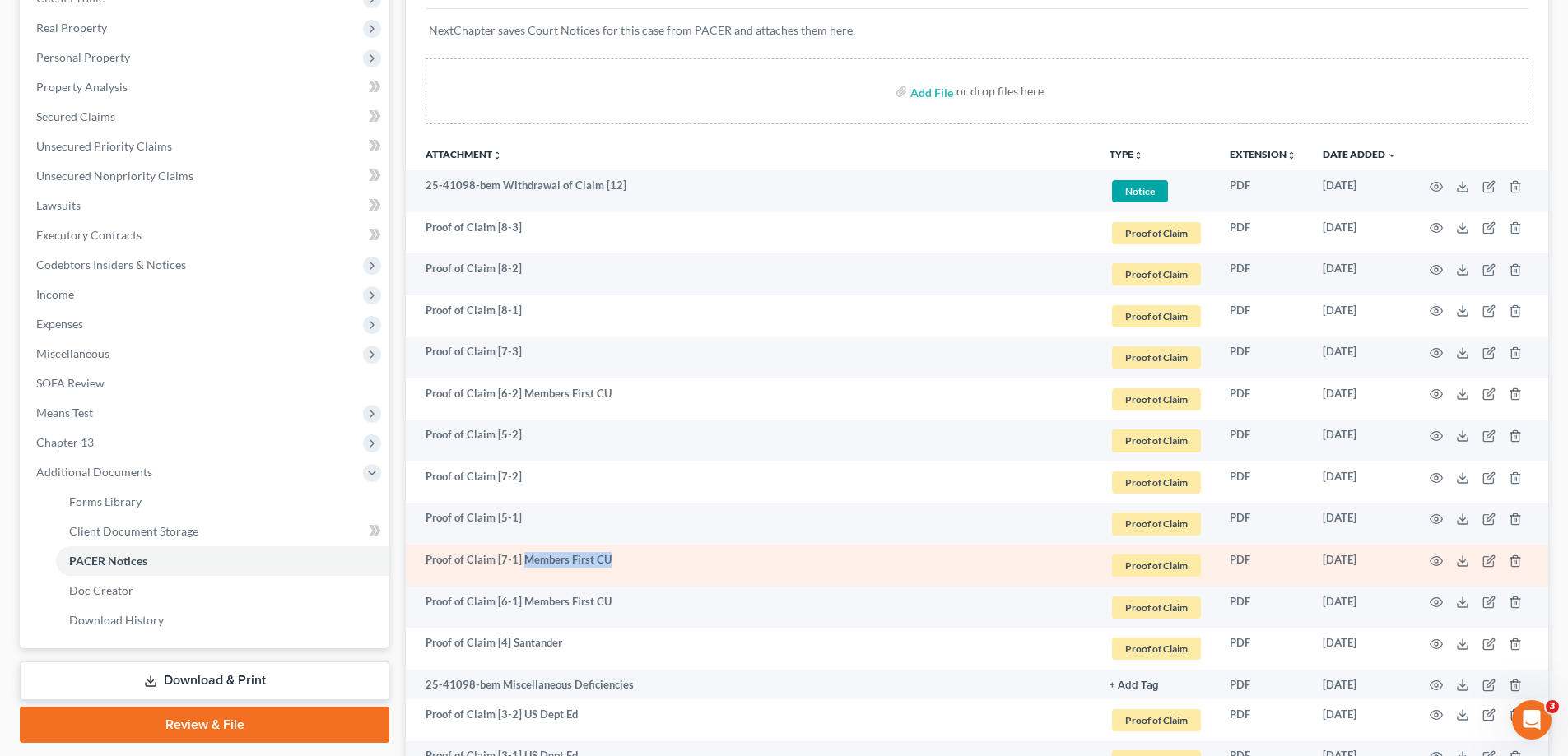
drag, startPoint x: 523, startPoint y: 558, endPoint x: 622, endPoint y: 558, distance: 99.0
click at [622, 558] on td "Proof of Claim [7-1] Members First CU" at bounding box center [751, 565] width 690 height 42
copy td "Members First CU"
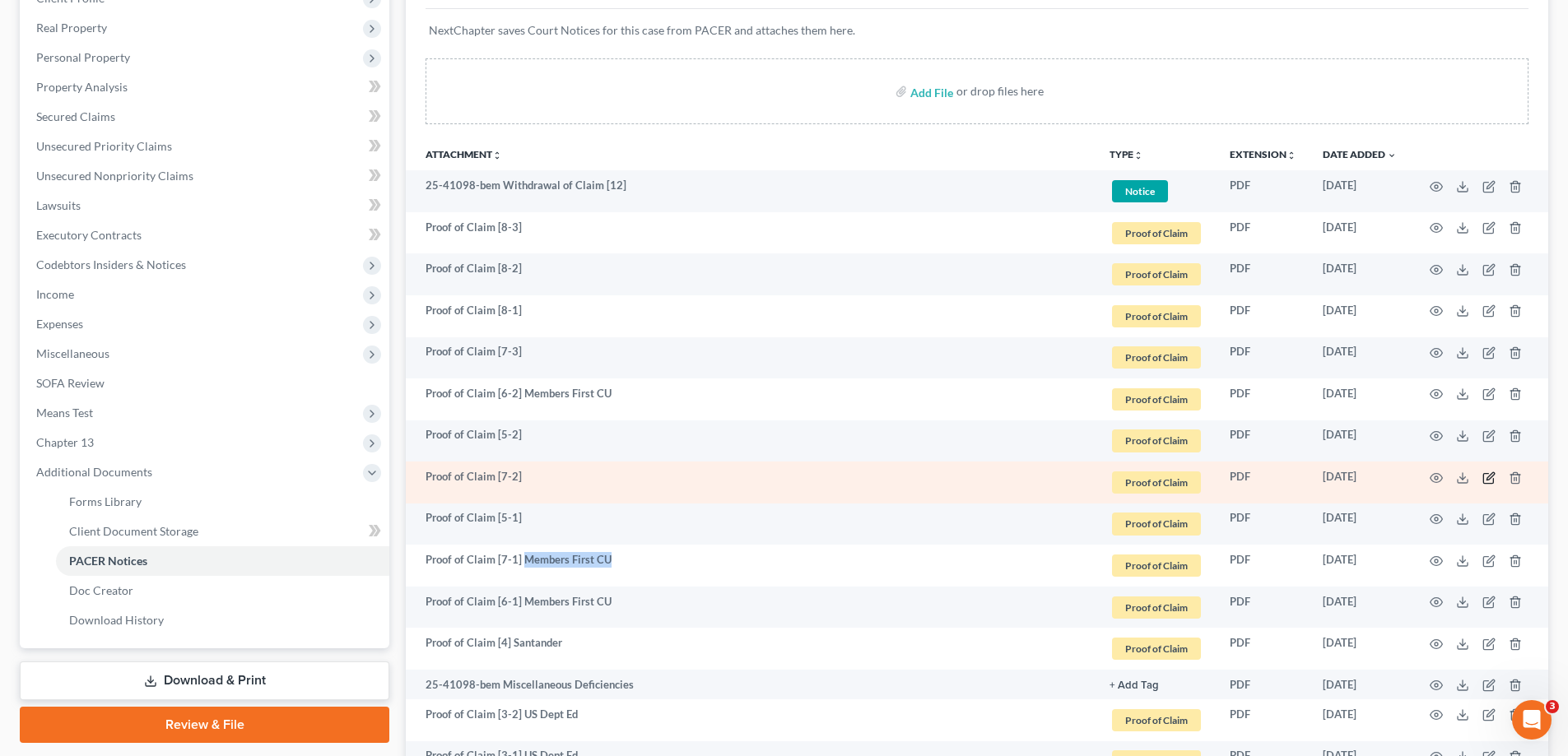
click at [1485, 477] on icon "button" at bounding box center [1489, 478] width 14 height 14
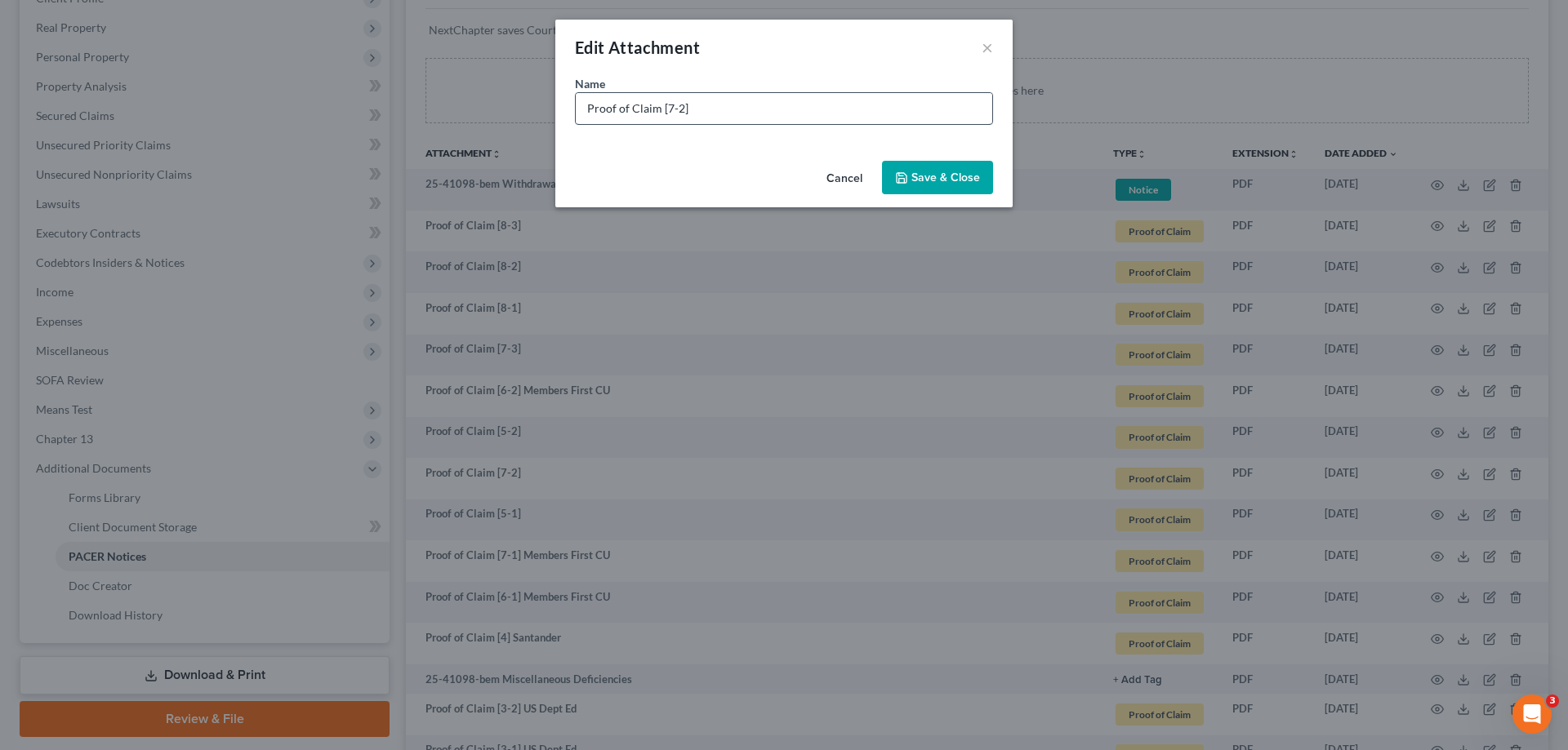
click at [744, 104] on input "Proof of Claim [7-2]" at bounding box center [784, 109] width 416 height 31
paste input "Members First CU"
type input "Proof of Claim [7-2] Members First CU"
click at [927, 178] on span "Save & Close" at bounding box center [945, 177] width 68 height 13
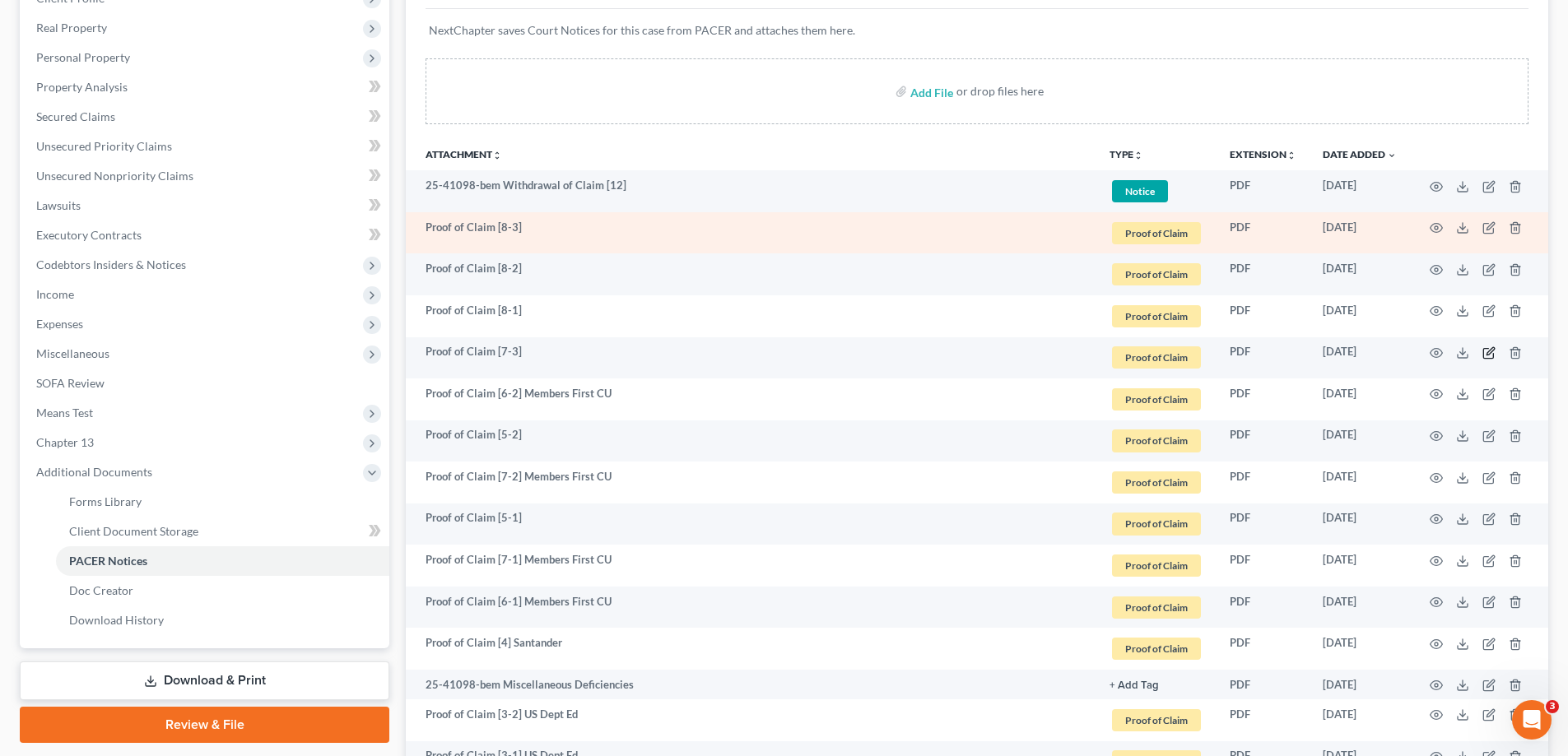
drag, startPoint x: 1487, startPoint y: 350, endPoint x: 1094, endPoint y: 224, distance: 412.7
click at [1481, 347] on td at bounding box center [1480, 358] width 138 height 42
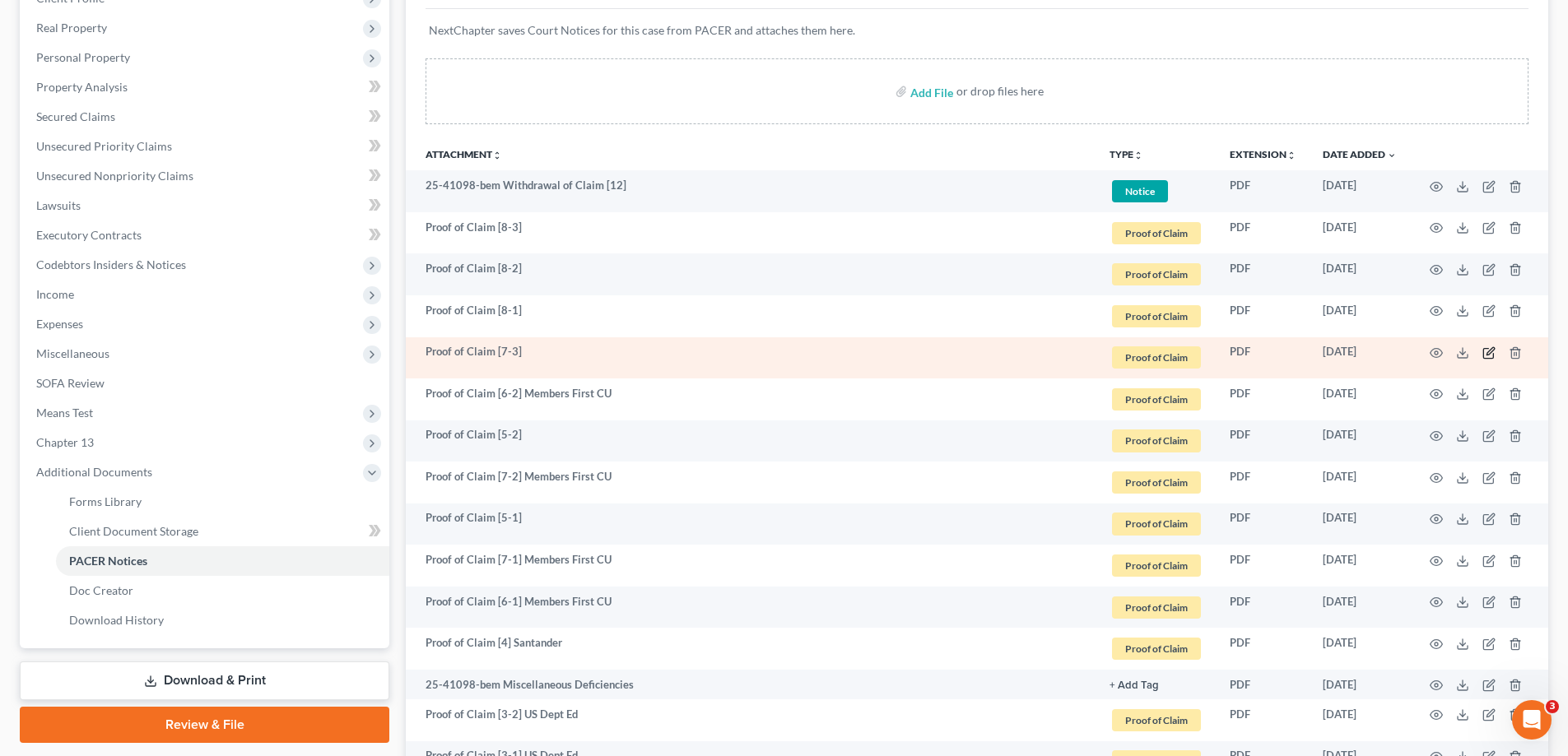
click at [1487, 347] on icon "button" at bounding box center [1489, 353] width 14 height 14
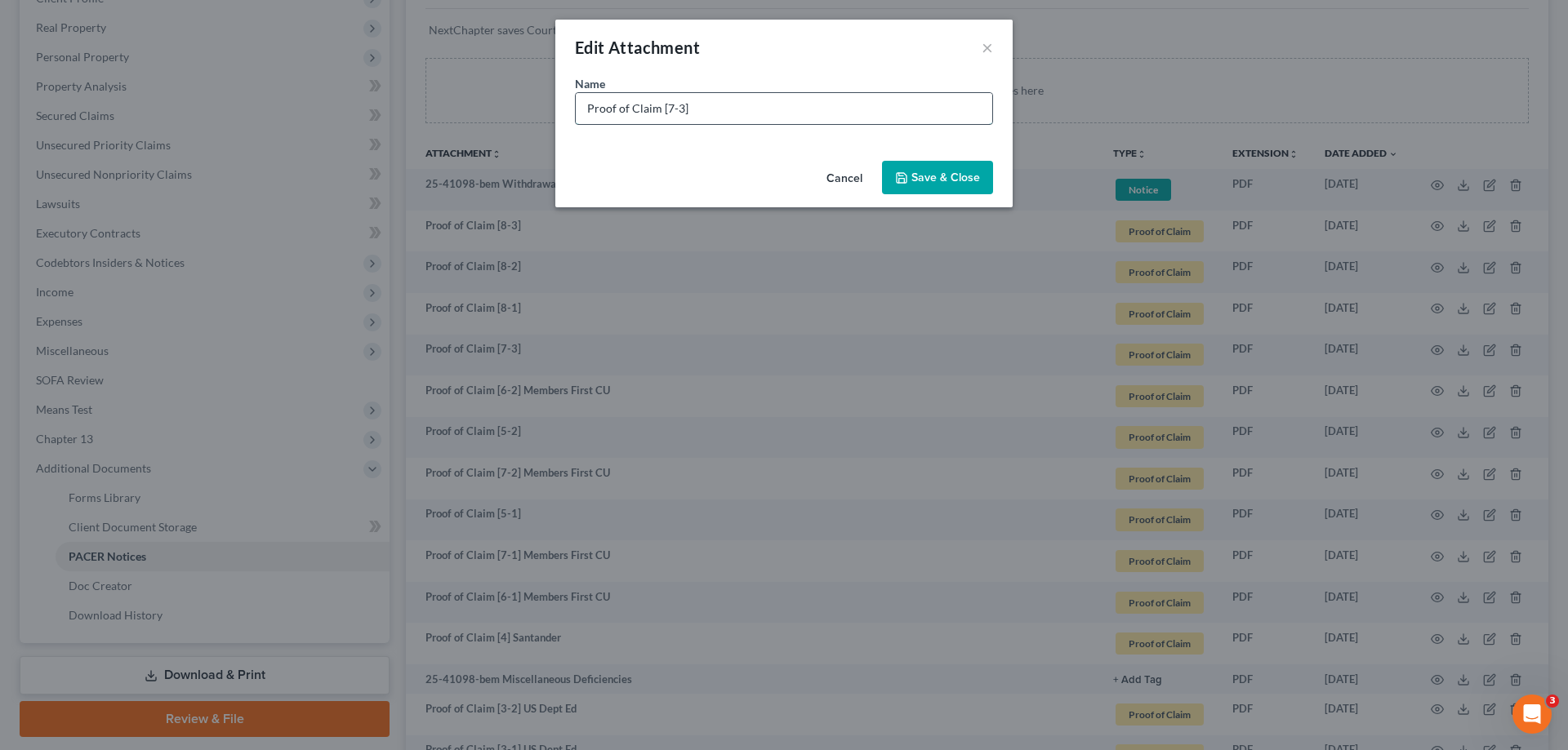
click at [736, 97] on input "Proof of Claim [7-3]" at bounding box center [784, 109] width 416 height 31
paste input "Members First CU"
type input "Proof of Claim [7-3] Members First CU"
click at [936, 172] on span "Save & Close" at bounding box center [945, 177] width 68 height 13
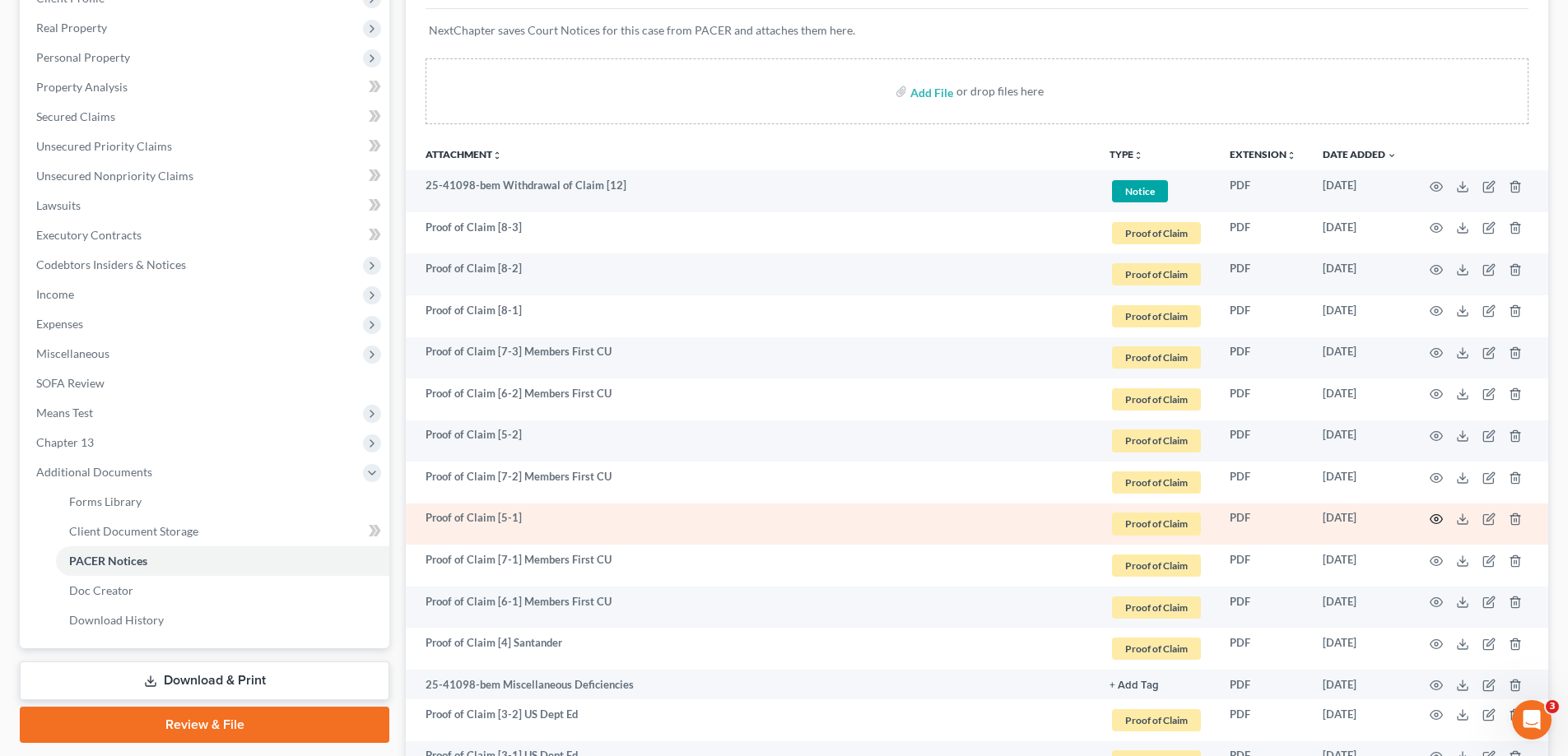
click at [1438, 515] on icon "button" at bounding box center [1437, 519] width 14 height 14
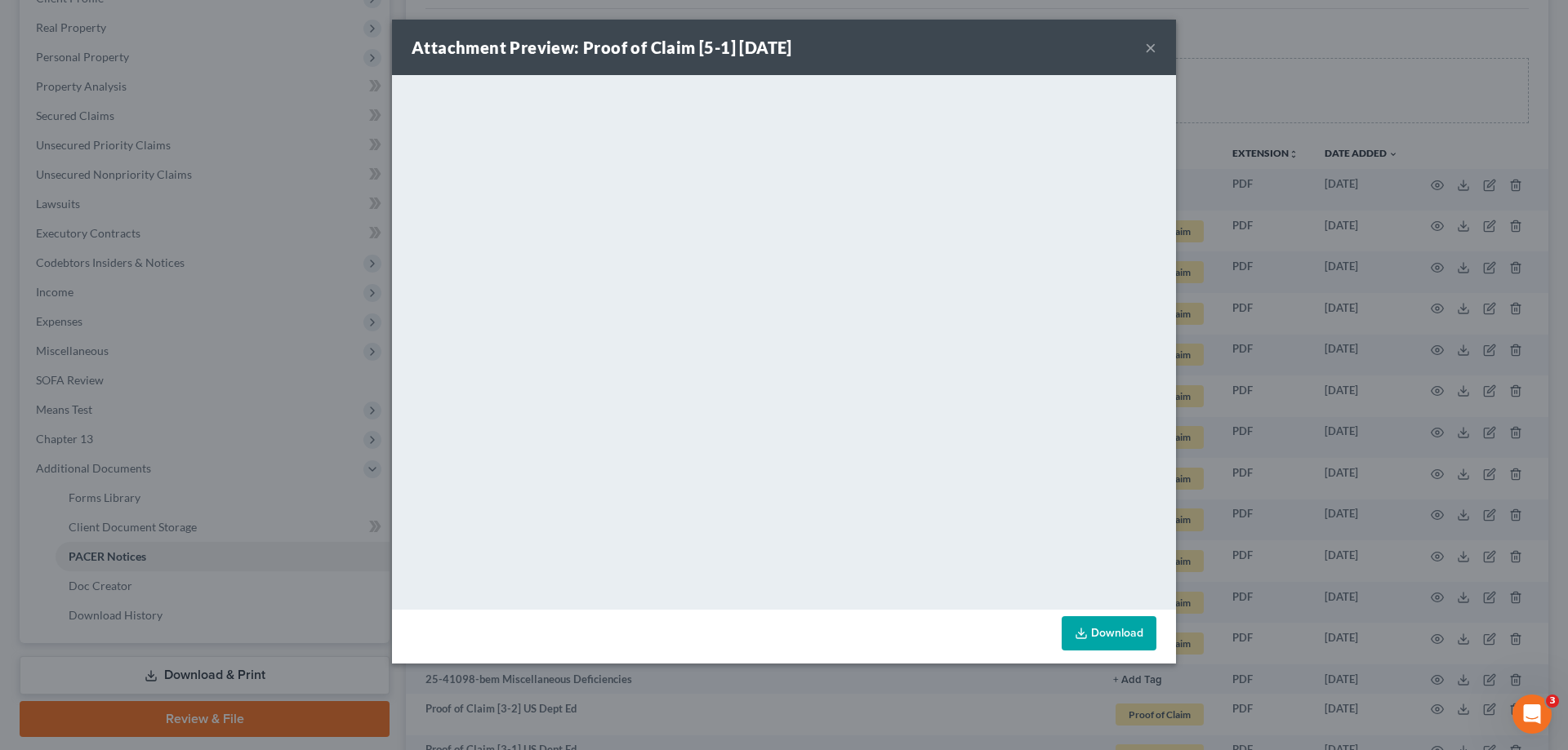
drag, startPoint x: 1152, startPoint y: 48, endPoint x: 1133, endPoint y: 79, distance: 36.4
click at [1151, 50] on button "×" at bounding box center [1151, 47] width 12 height 19
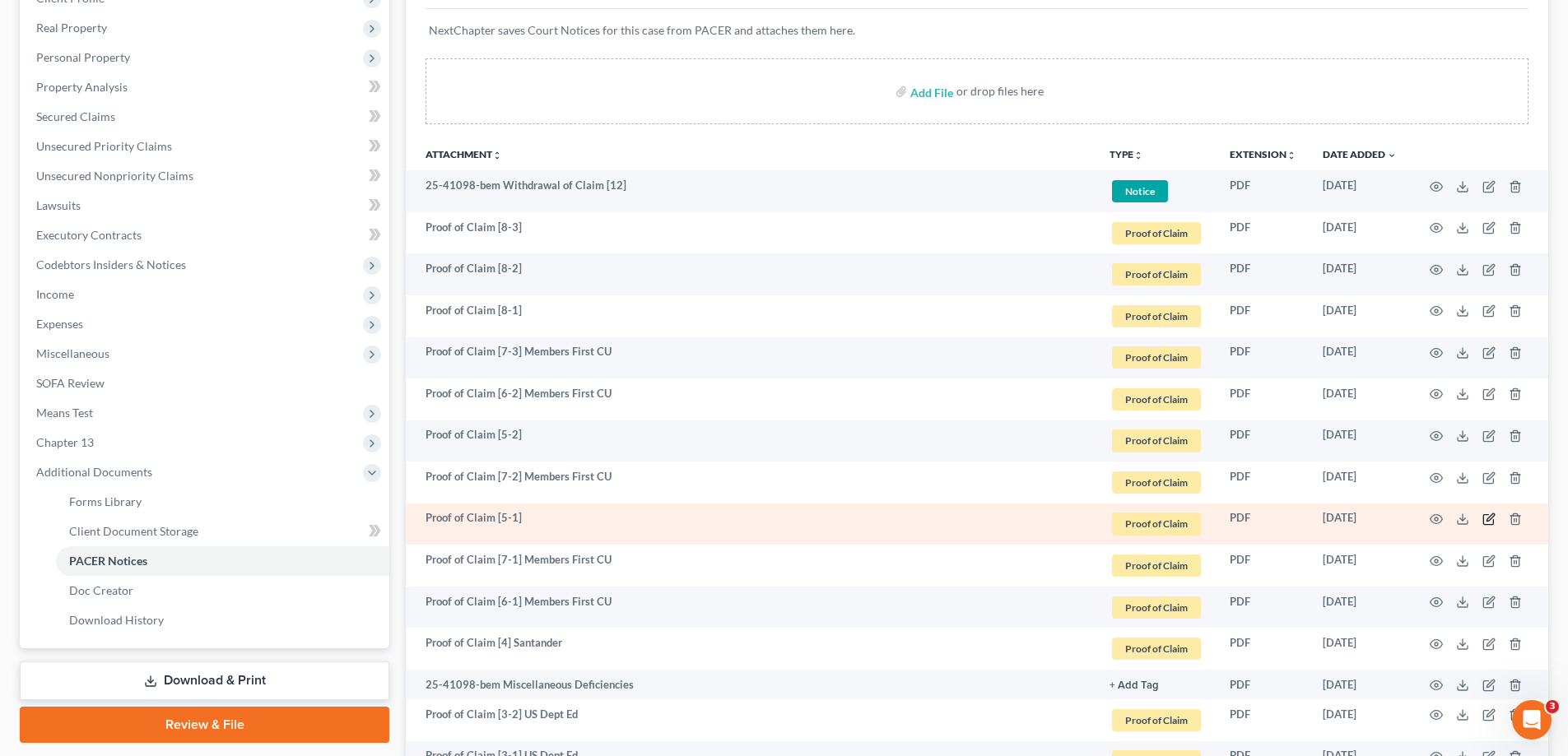
click at [1484, 517] on icon "button" at bounding box center [1488, 520] width 10 height 10
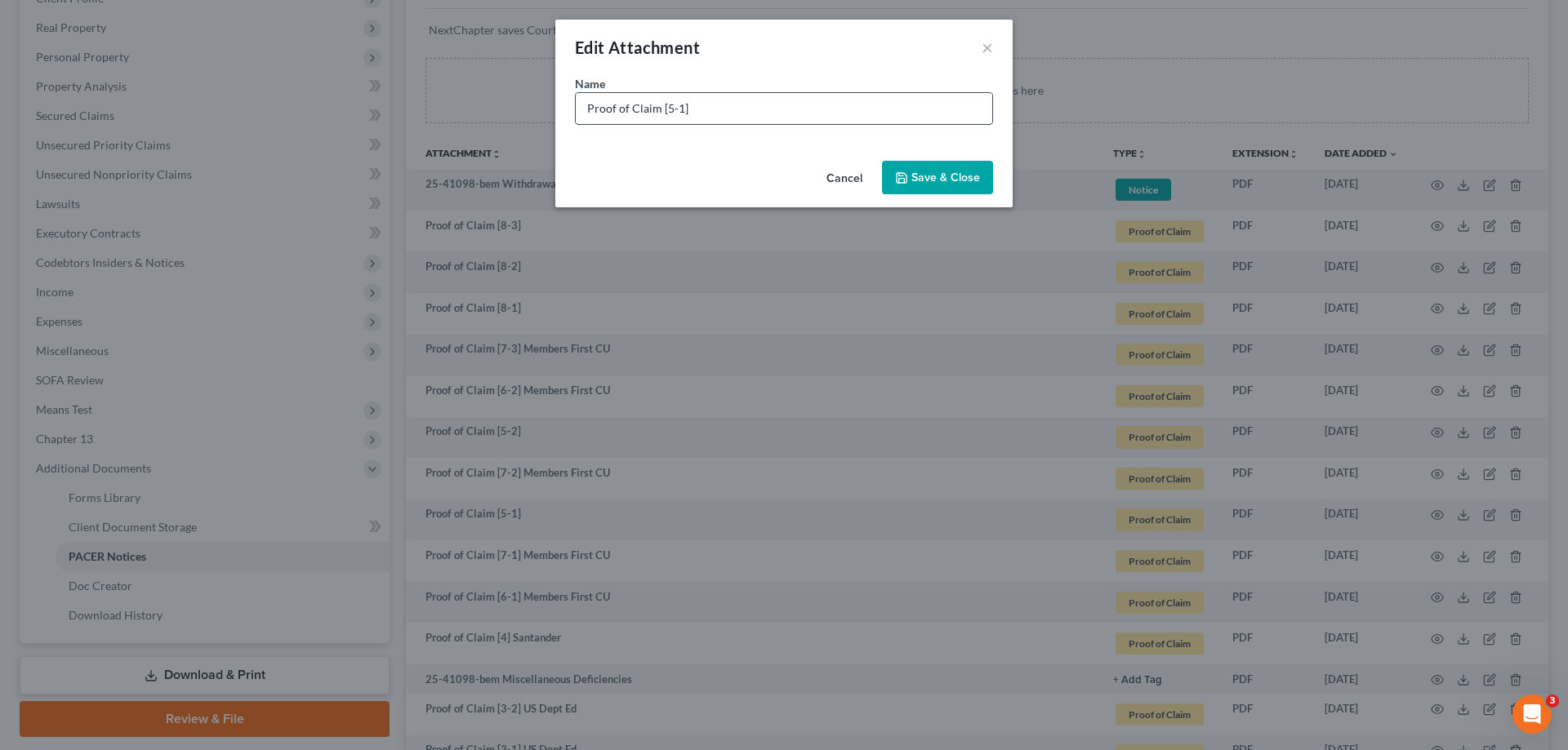
click at [818, 116] on input "Proof of Claim [5-1]" at bounding box center [784, 109] width 416 height 31
type input "Proof of Claim [5-1] Family Savings CU"
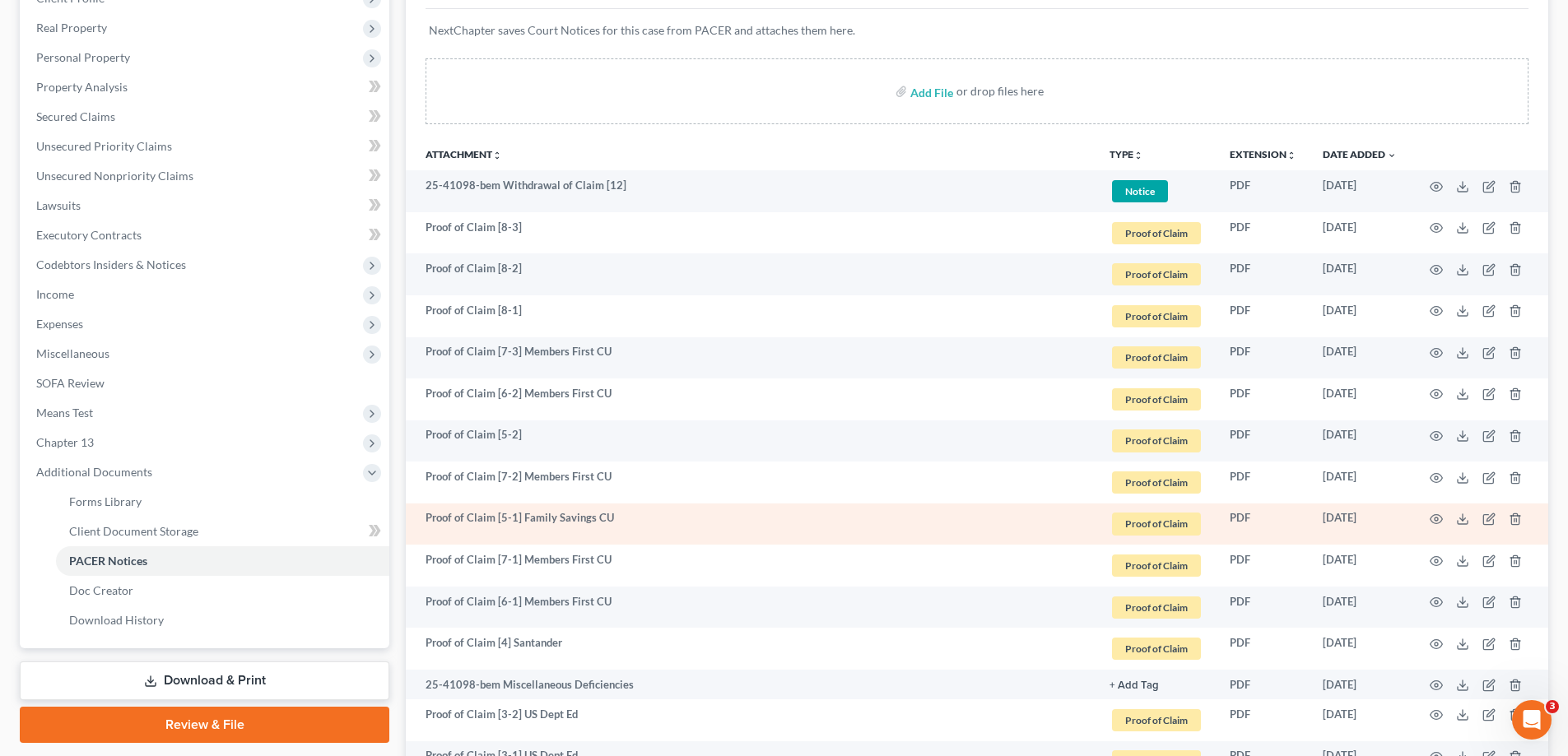
click at [528, 520] on td "Proof of Claim [5-1] Family Savings CU" at bounding box center [751, 524] width 690 height 42
drag, startPoint x: 520, startPoint y: 519, endPoint x: 676, endPoint y: 517, distance: 156.0
click at [676, 517] on td "Proof of Claim [5-1] Family Savings CU" at bounding box center [751, 524] width 690 height 42
copy td "Family Savings CU"
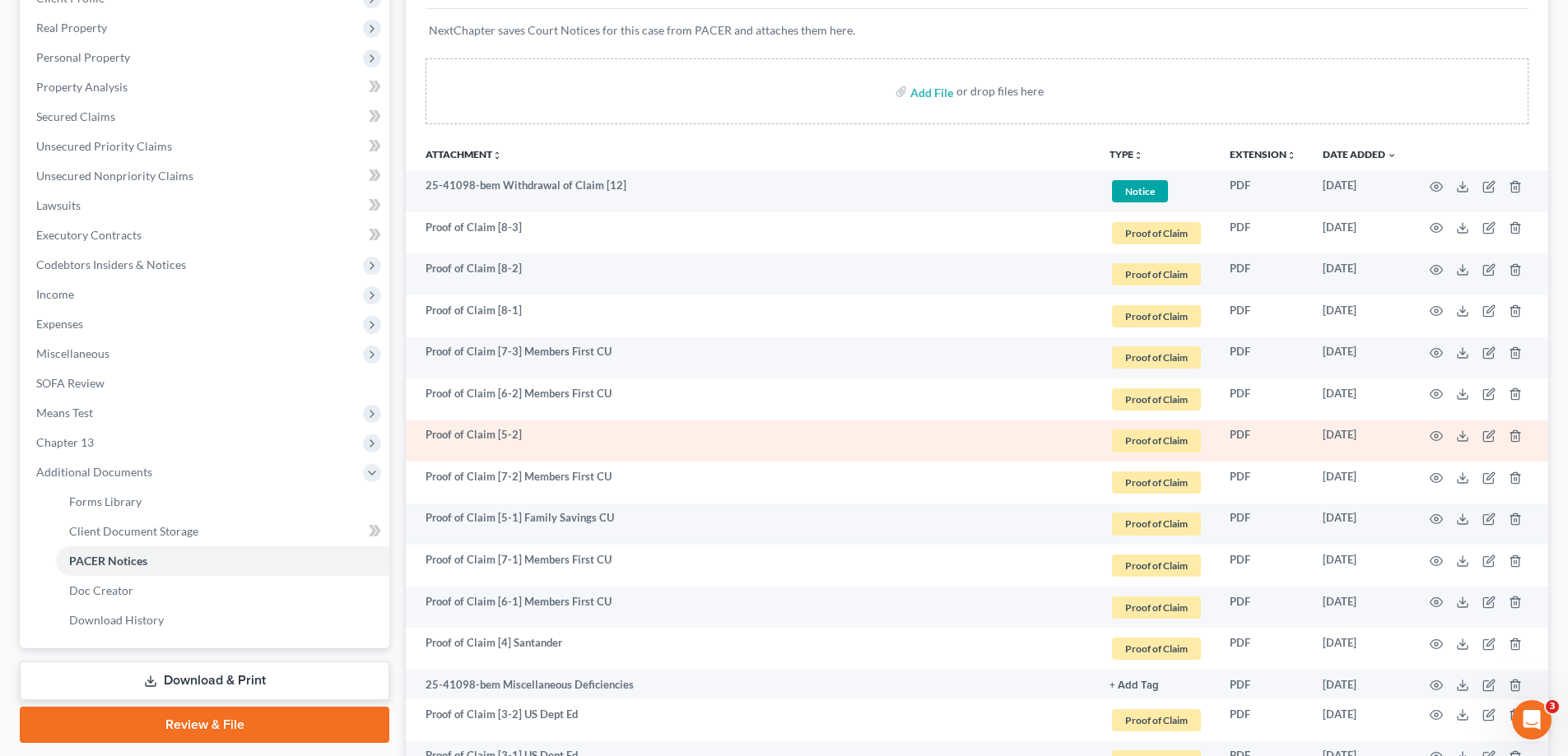
click at [531, 433] on td "Proof of Claim [5-2]" at bounding box center [751, 441] width 690 height 42
click at [1485, 438] on icon "button" at bounding box center [1489, 437] width 14 height 14
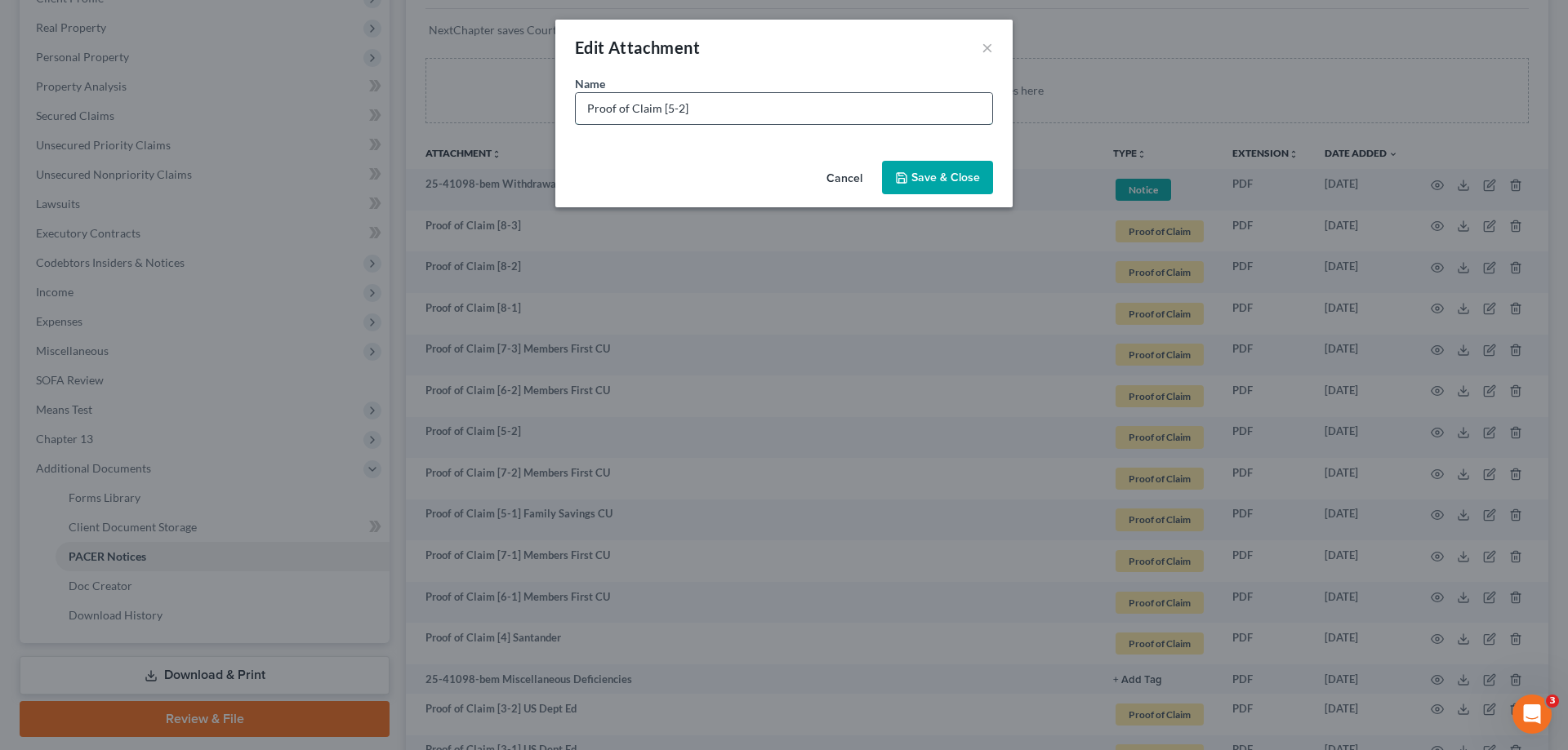
click at [738, 107] on input "Proof of Claim [5-2]" at bounding box center [784, 109] width 416 height 31
paste input "Family Savings CU"
type input "Proof of Claim [5-2] Family Savings CU"
click at [941, 176] on span "Save & Close" at bounding box center [945, 177] width 68 height 13
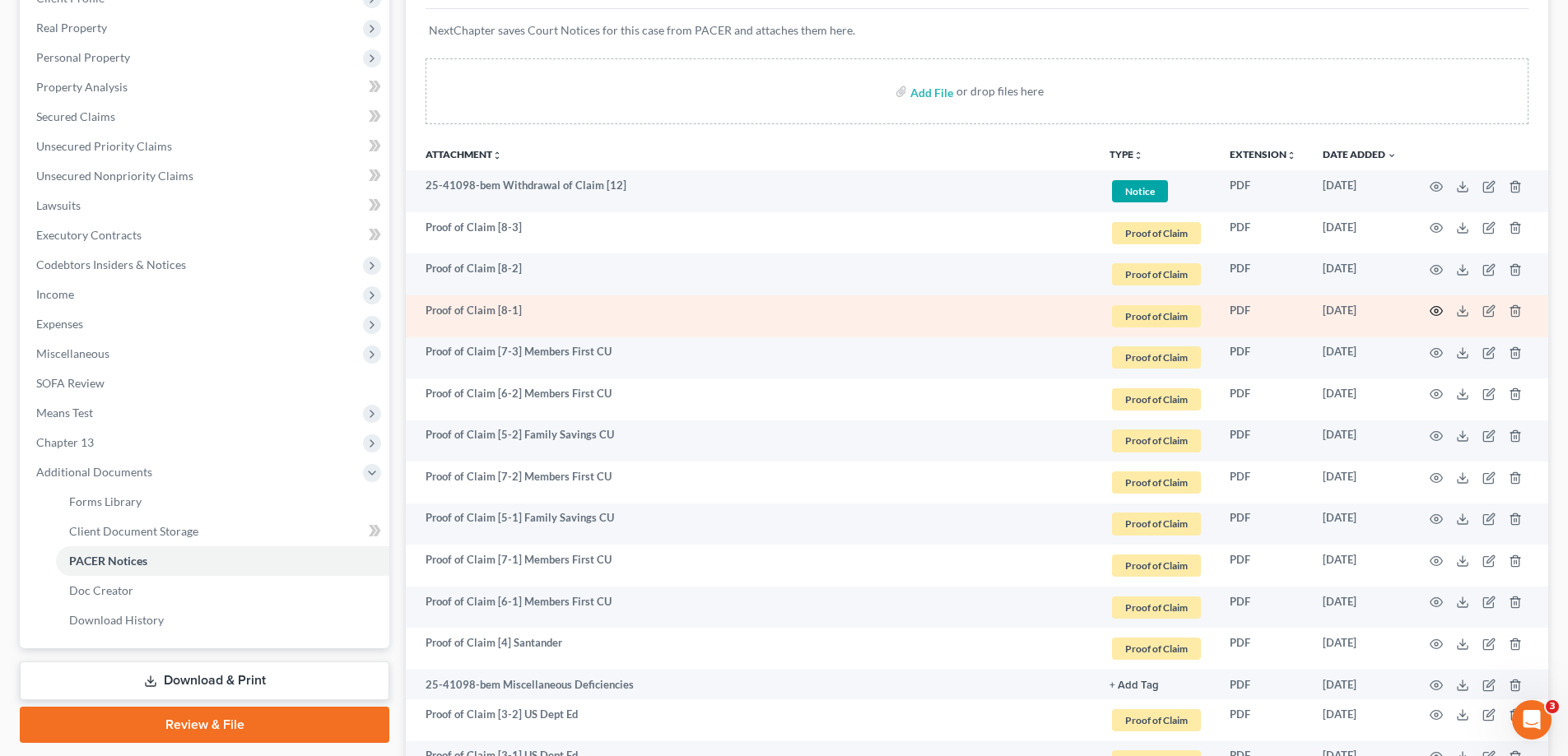
click at [1438, 307] on icon "button" at bounding box center [1437, 311] width 13 height 9
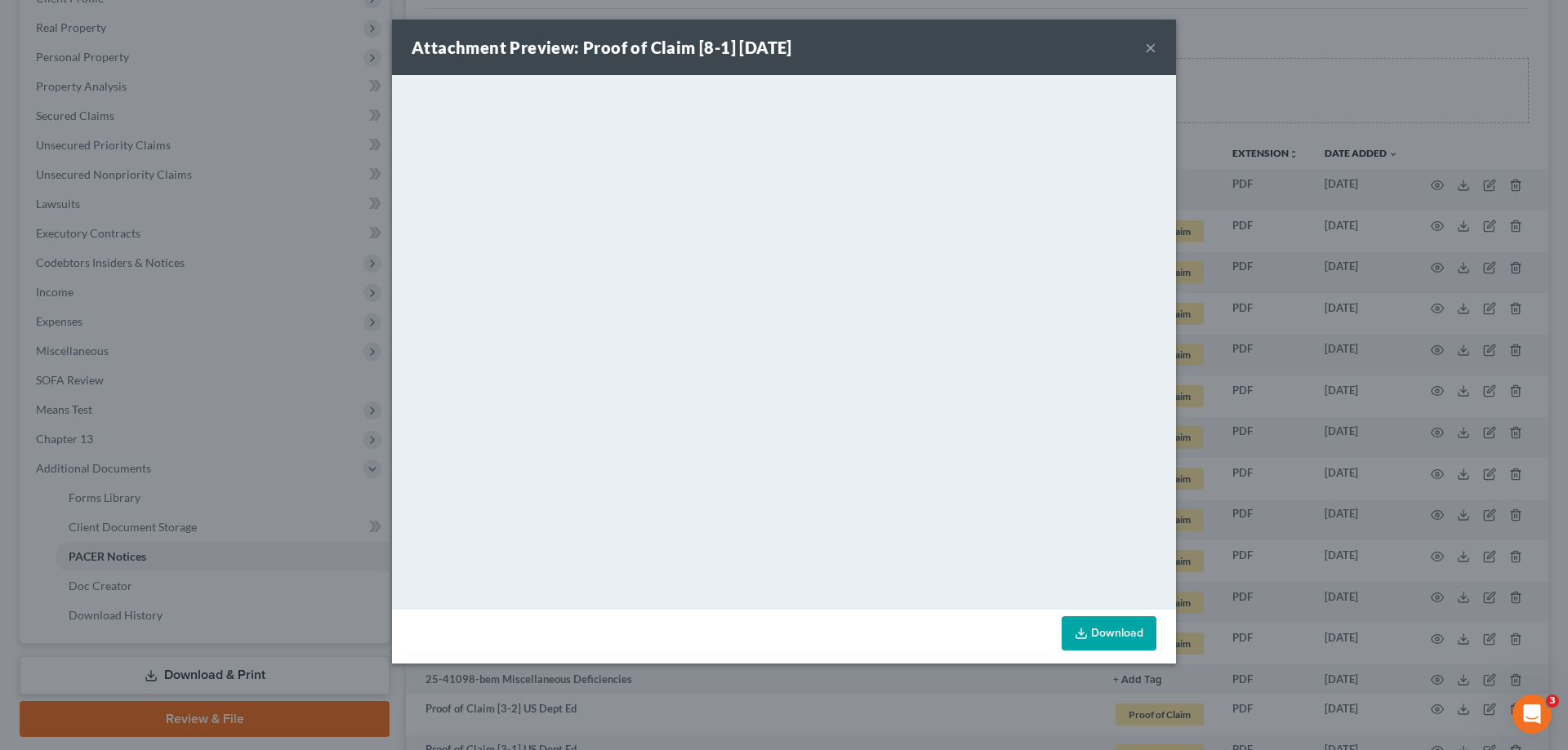
click at [1149, 46] on button "×" at bounding box center [1151, 47] width 12 height 19
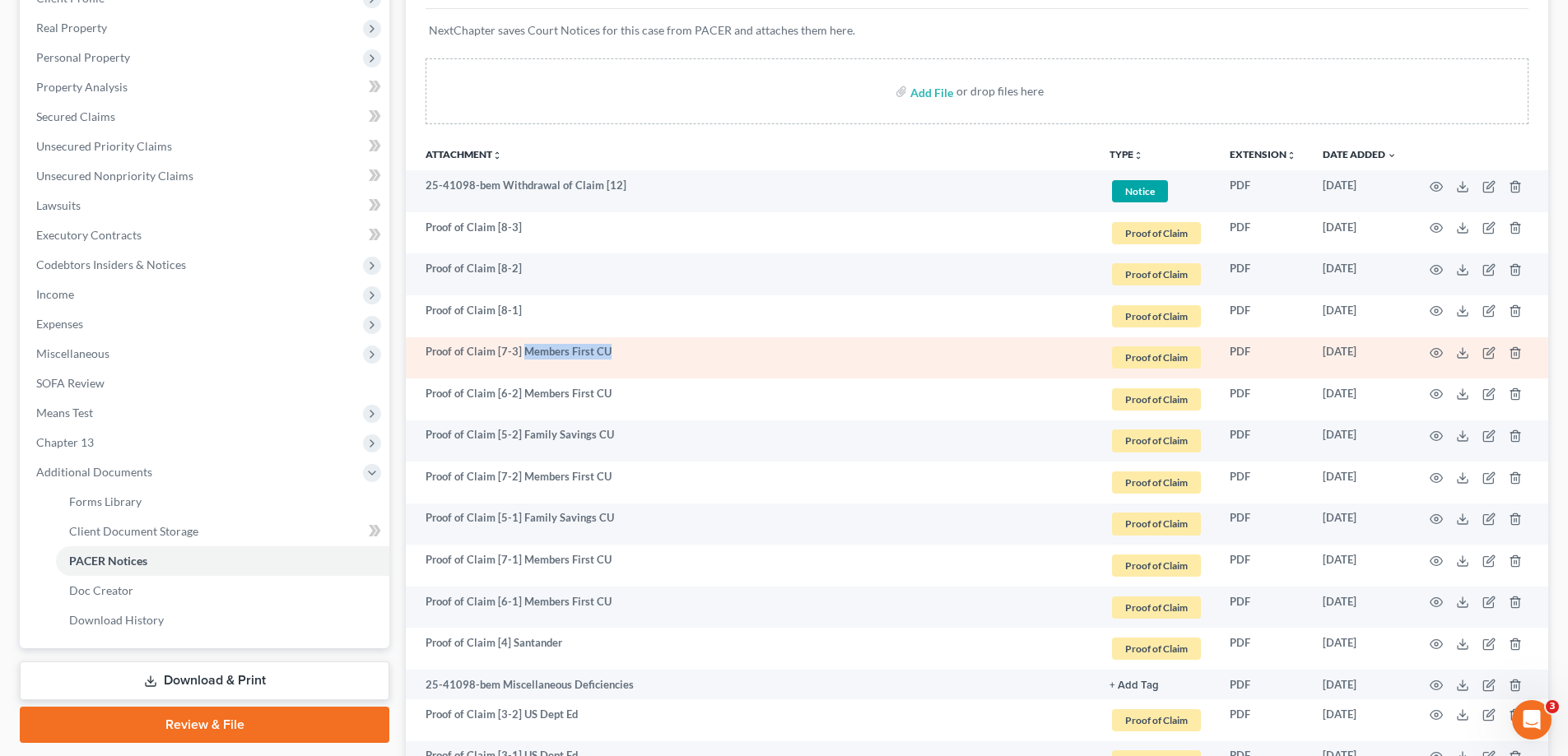
drag, startPoint x: 522, startPoint y: 345, endPoint x: 647, endPoint y: 351, distance: 125.1
click at [647, 351] on td "Proof of Claim [7-3] Members First CU" at bounding box center [751, 358] width 690 height 42
copy td "Members First CU"
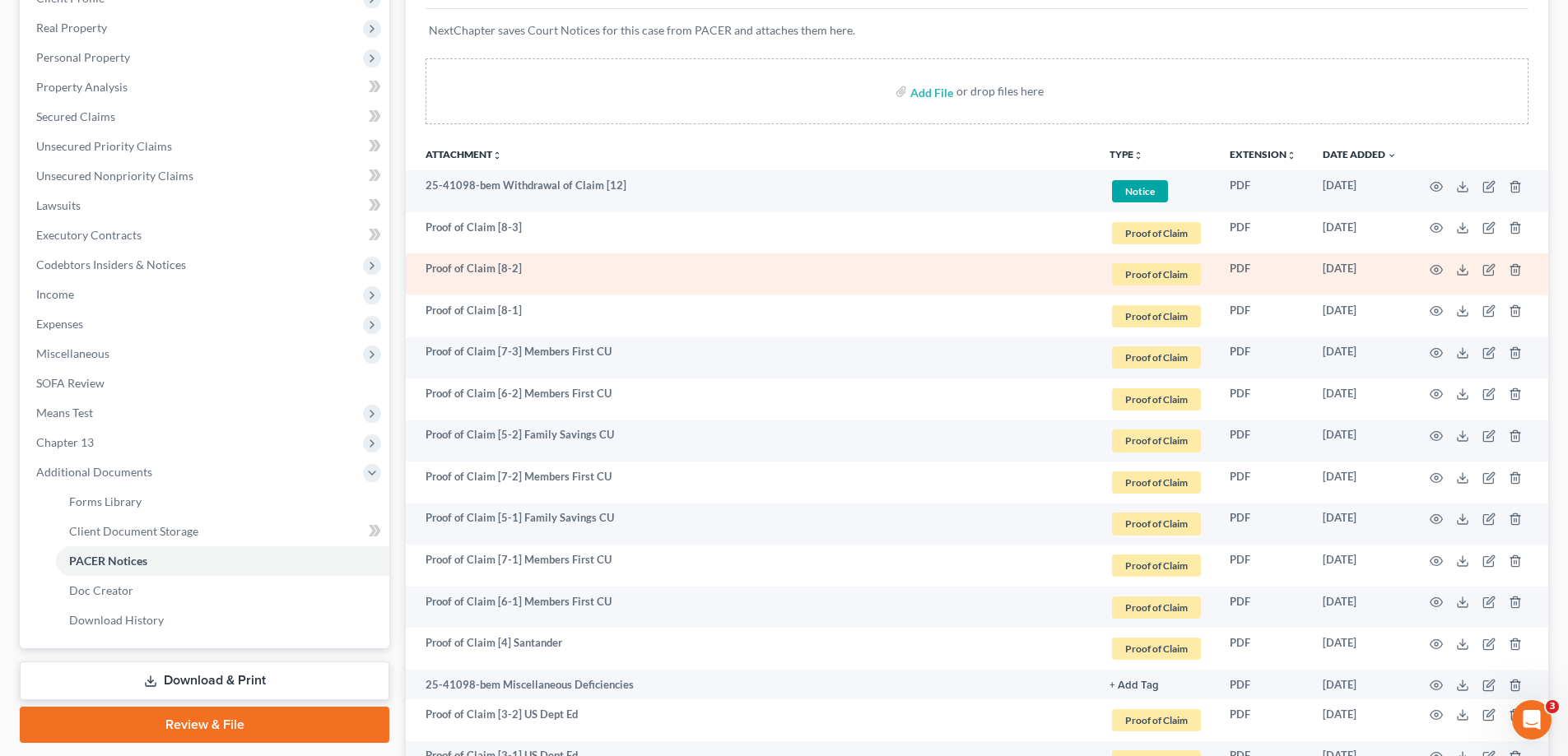
drag, startPoint x: 524, startPoint y: 312, endPoint x: 735, endPoint y: 284, distance: 212.8
click at [524, 312] on td "Proof of Claim [8-1]" at bounding box center [751, 315] width 690 height 42
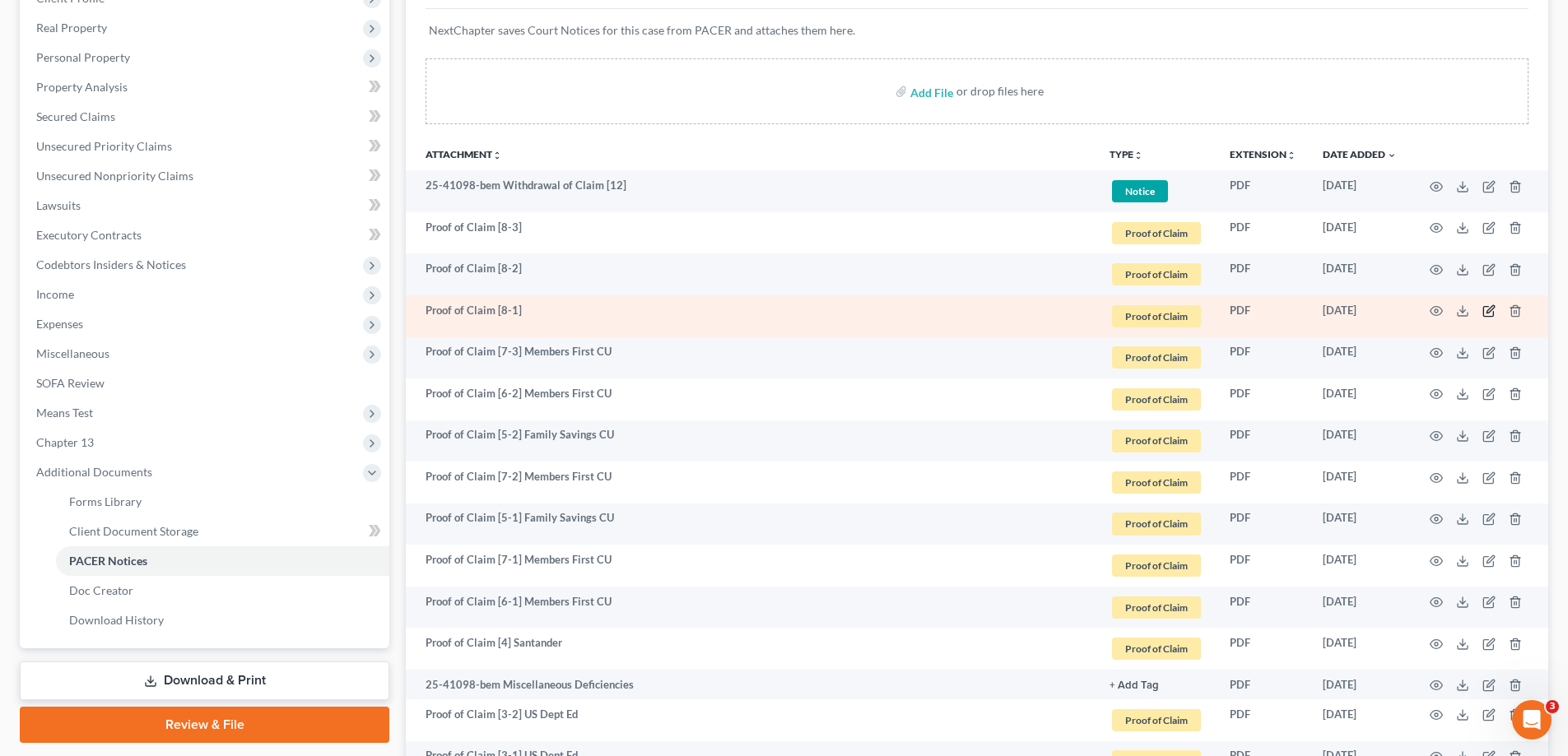
click at [1486, 308] on icon "button" at bounding box center [1489, 312] width 14 height 14
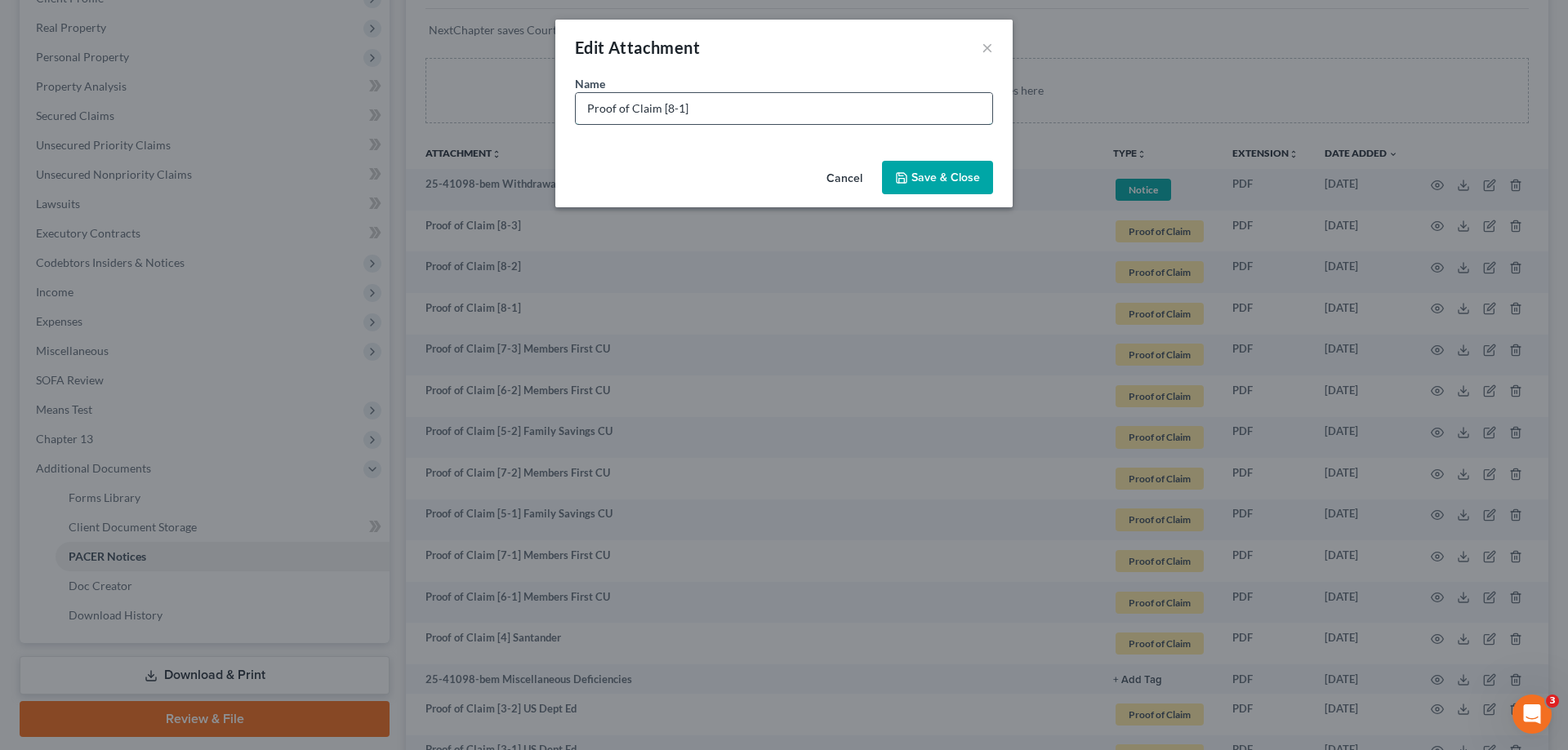
click at [744, 113] on input "Proof of Claim [8-1]" at bounding box center [784, 109] width 416 height 31
paste input "Members First CU"
type input "Proof of Claim [8-1] Members First CU"
click at [949, 178] on span "Save & Close" at bounding box center [945, 177] width 68 height 13
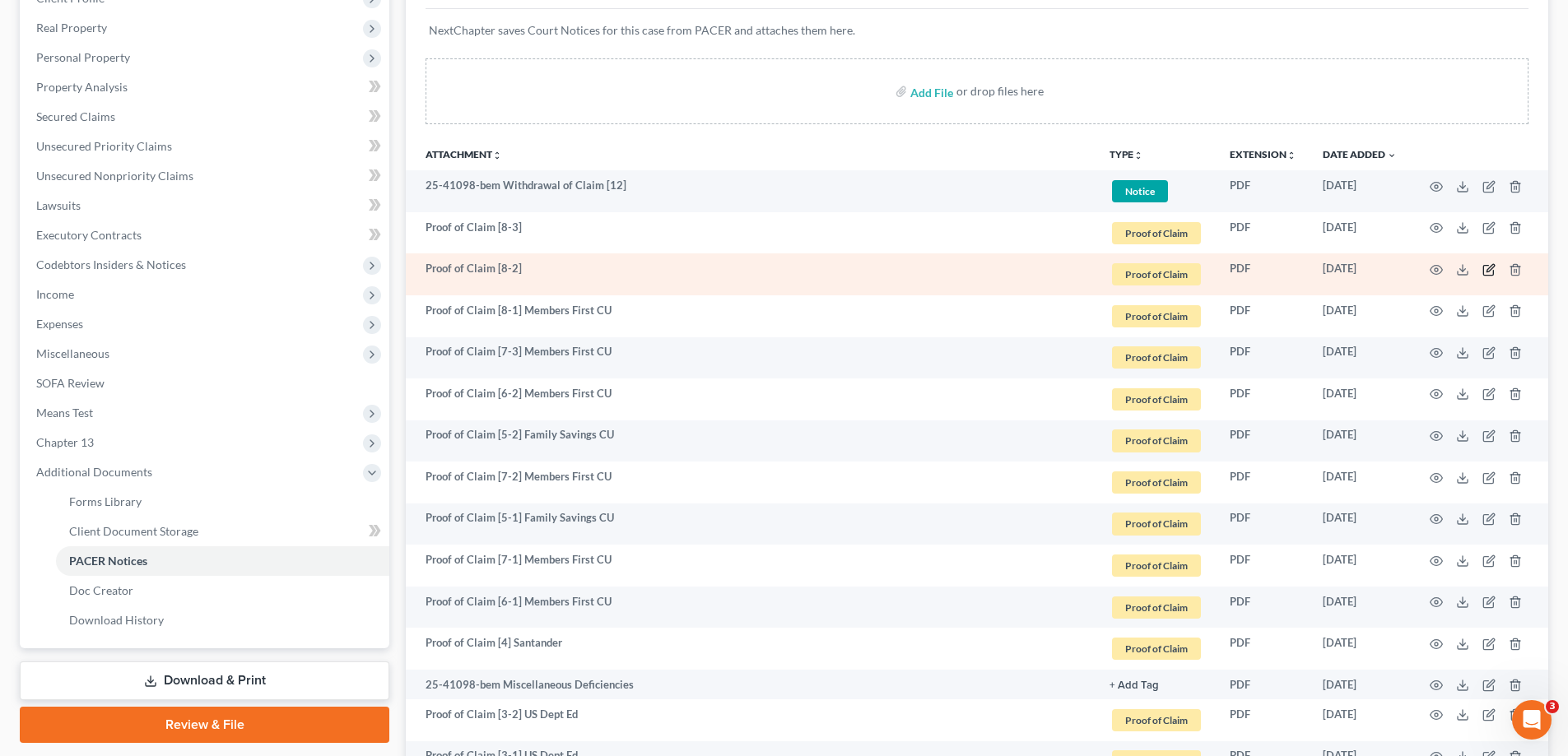
click at [1486, 270] on icon "button" at bounding box center [1489, 270] width 14 height 14
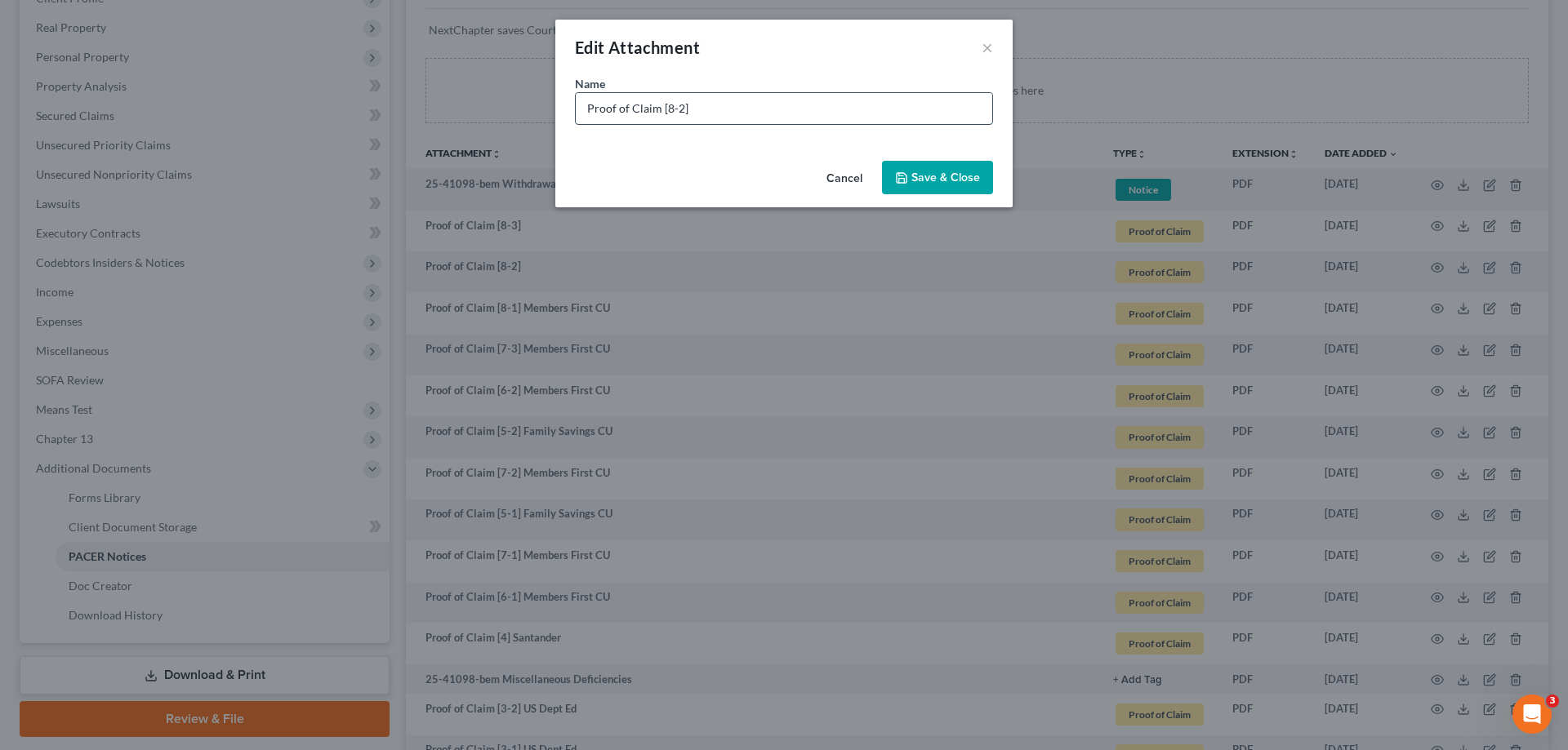
click at [723, 104] on input "Proof of Claim [8-2]" at bounding box center [784, 109] width 416 height 31
paste input "Members First CU"
type input "Proof of Claim [8-2] Members First CU"
click at [908, 169] on button "Save & Close" at bounding box center [937, 178] width 111 height 35
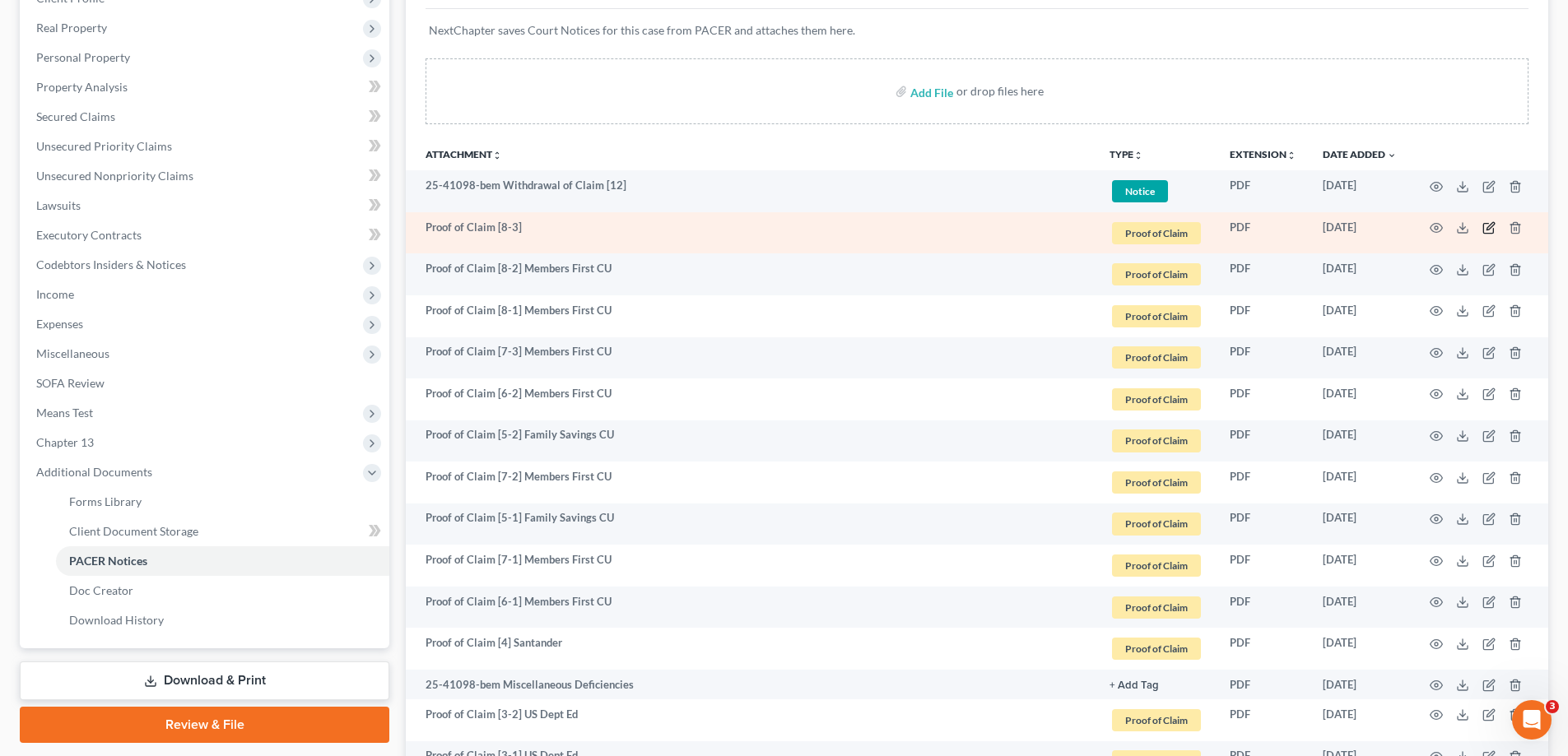
click at [1492, 225] on icon "button" at bounding box center [1489, 228] width 14 height 14
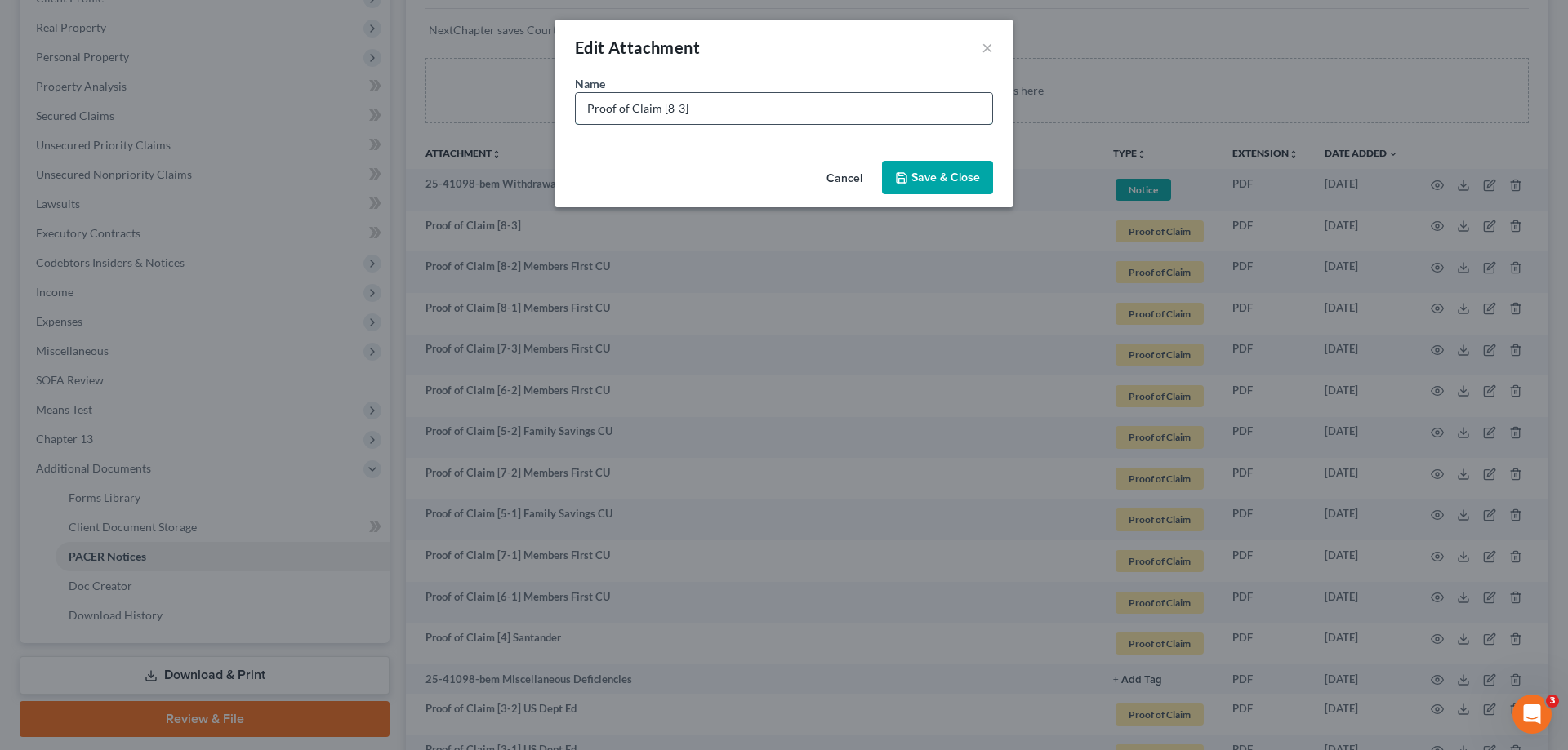
click at [706, 105] on input "Proof of Claim [8-3]" at bounding box center [784, 109] width 416 height 31
paste input "Members First CU"
type input "Proof of Claim [8-3] Members First CU"
click at [952, 185] on button "Save & Close" at bounding box center [937, 178] width 111 height 35
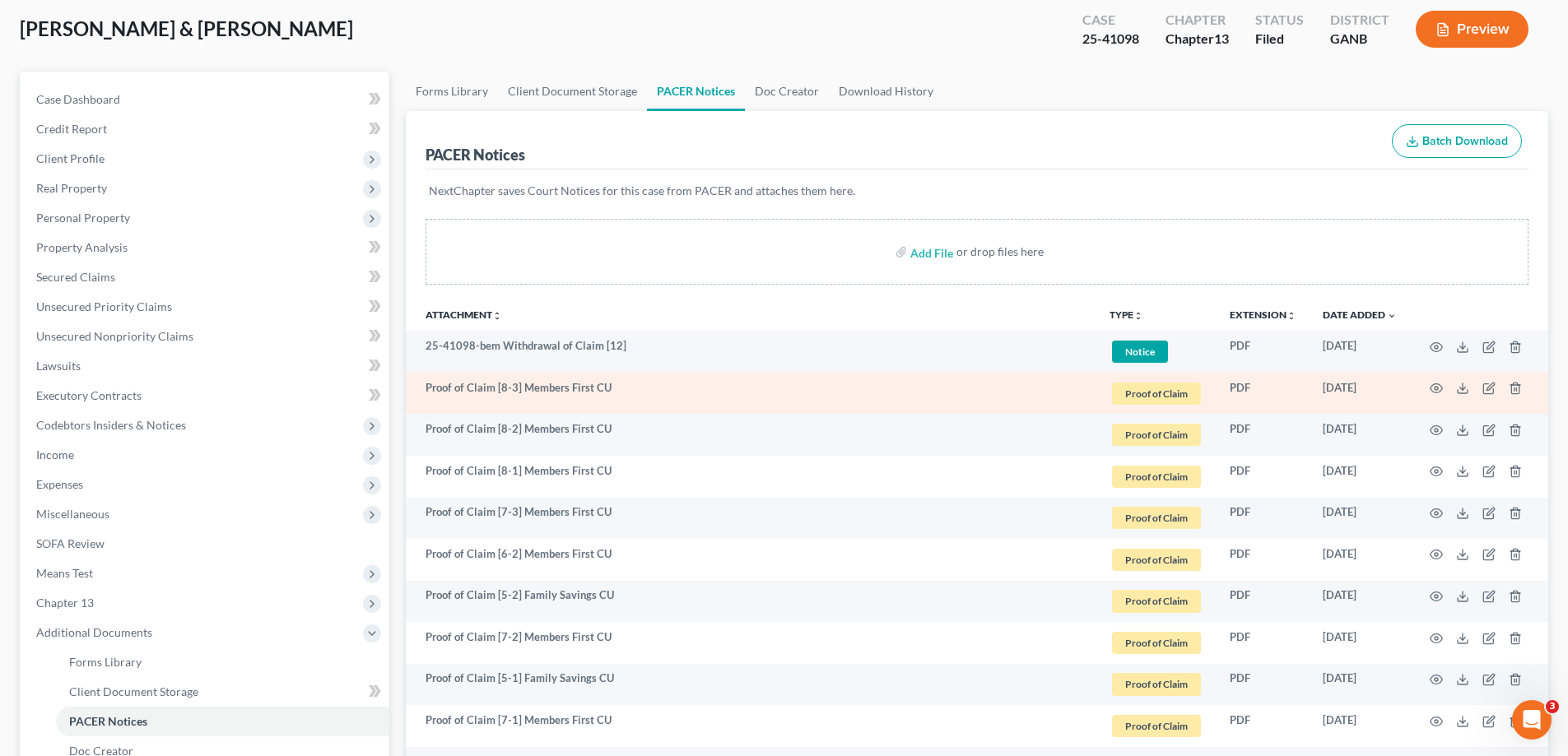
scroll to position [0, 0]
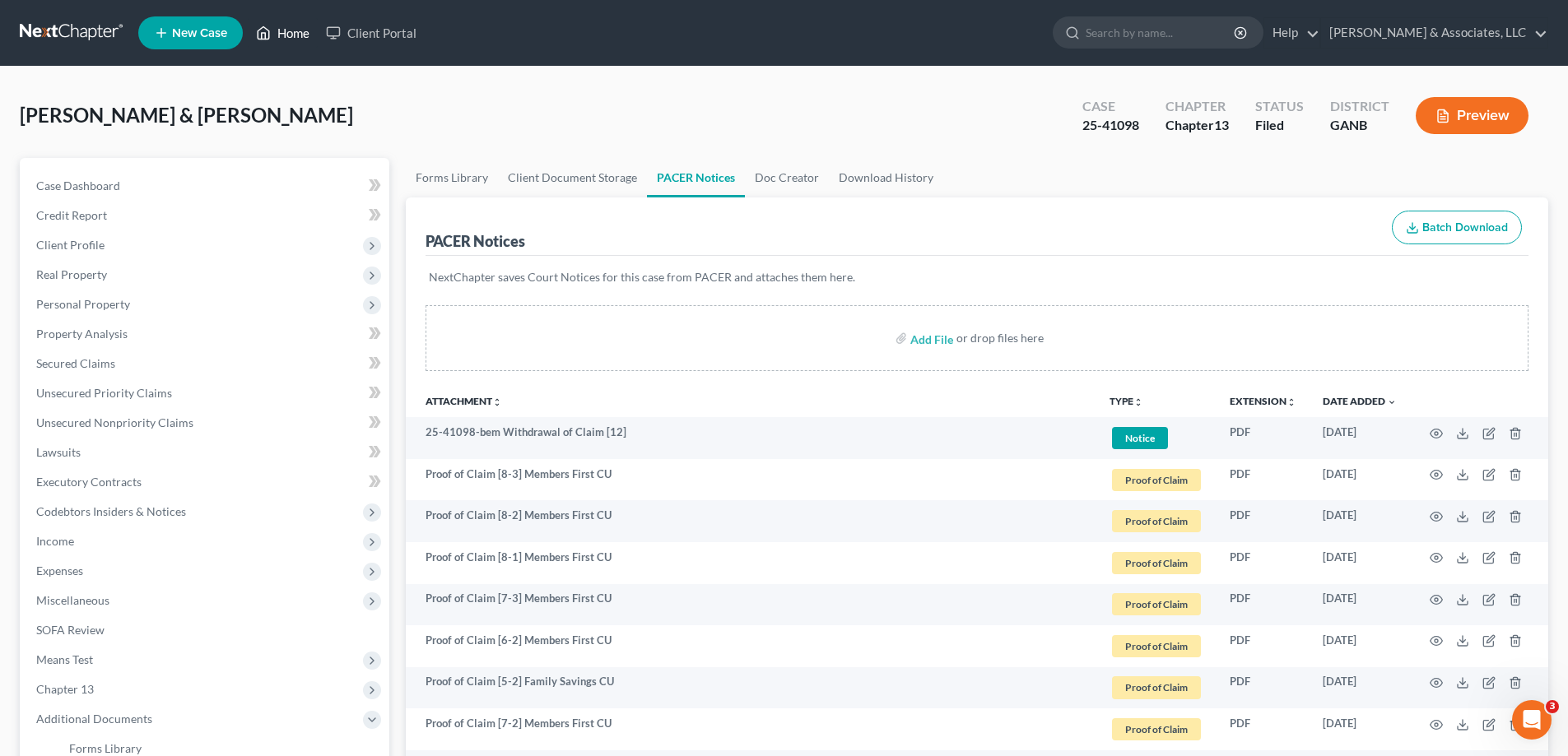
click at [299, 25] on link "Home" at bounding box center [283, 33] width 70 height 30
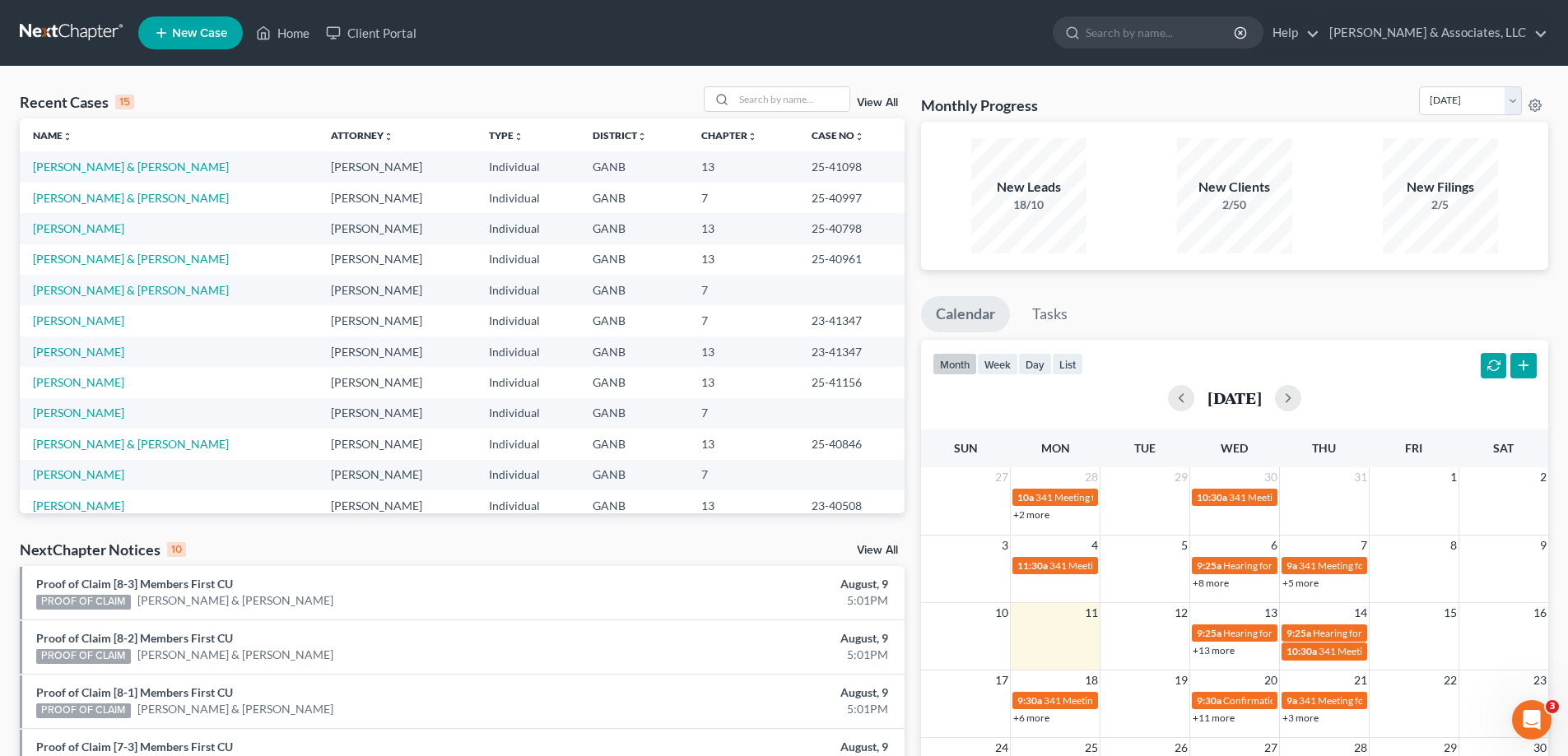
click at [875, 550] on link "View All" at bounding box center [878, 550] width 41 height 12
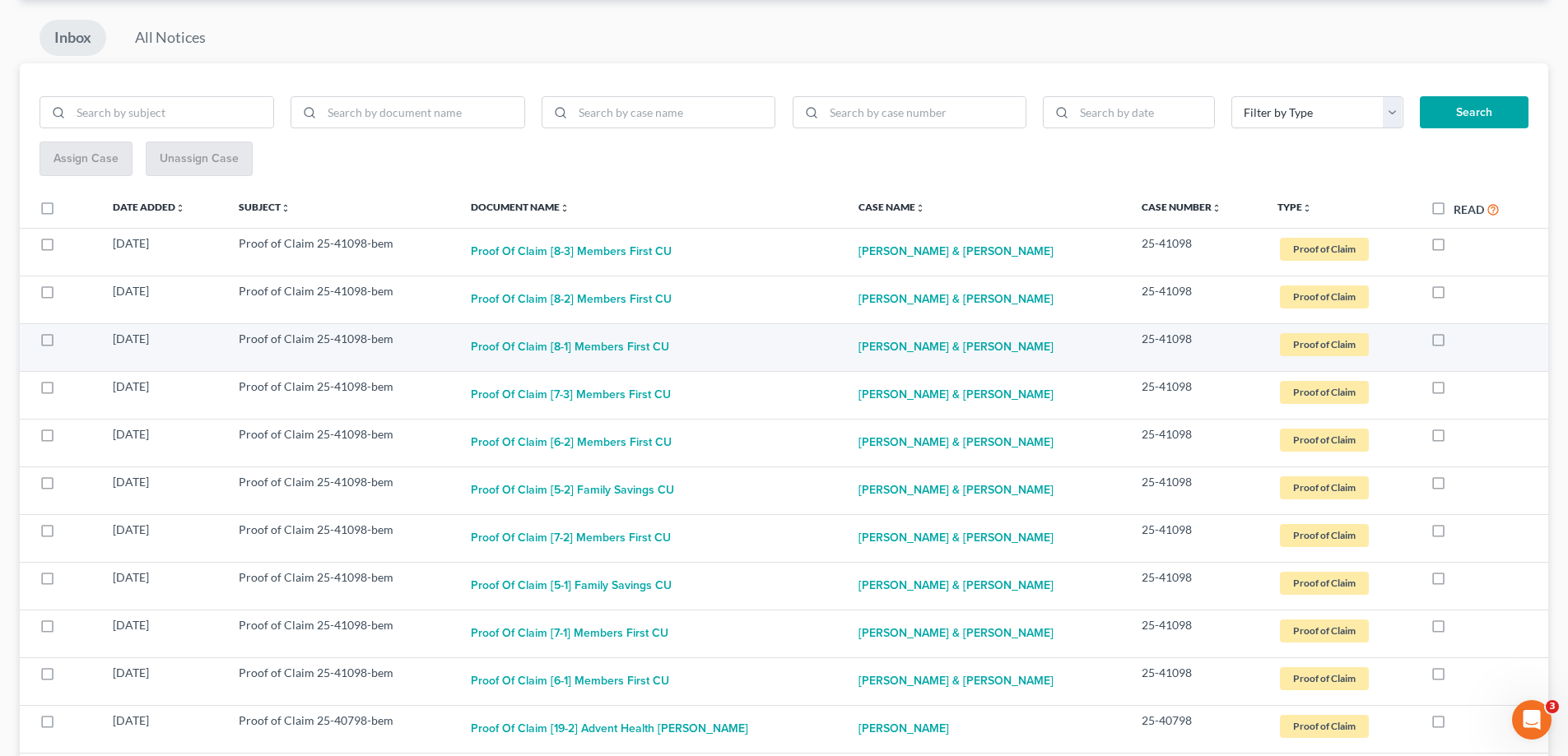
scroll to position [165, 0]
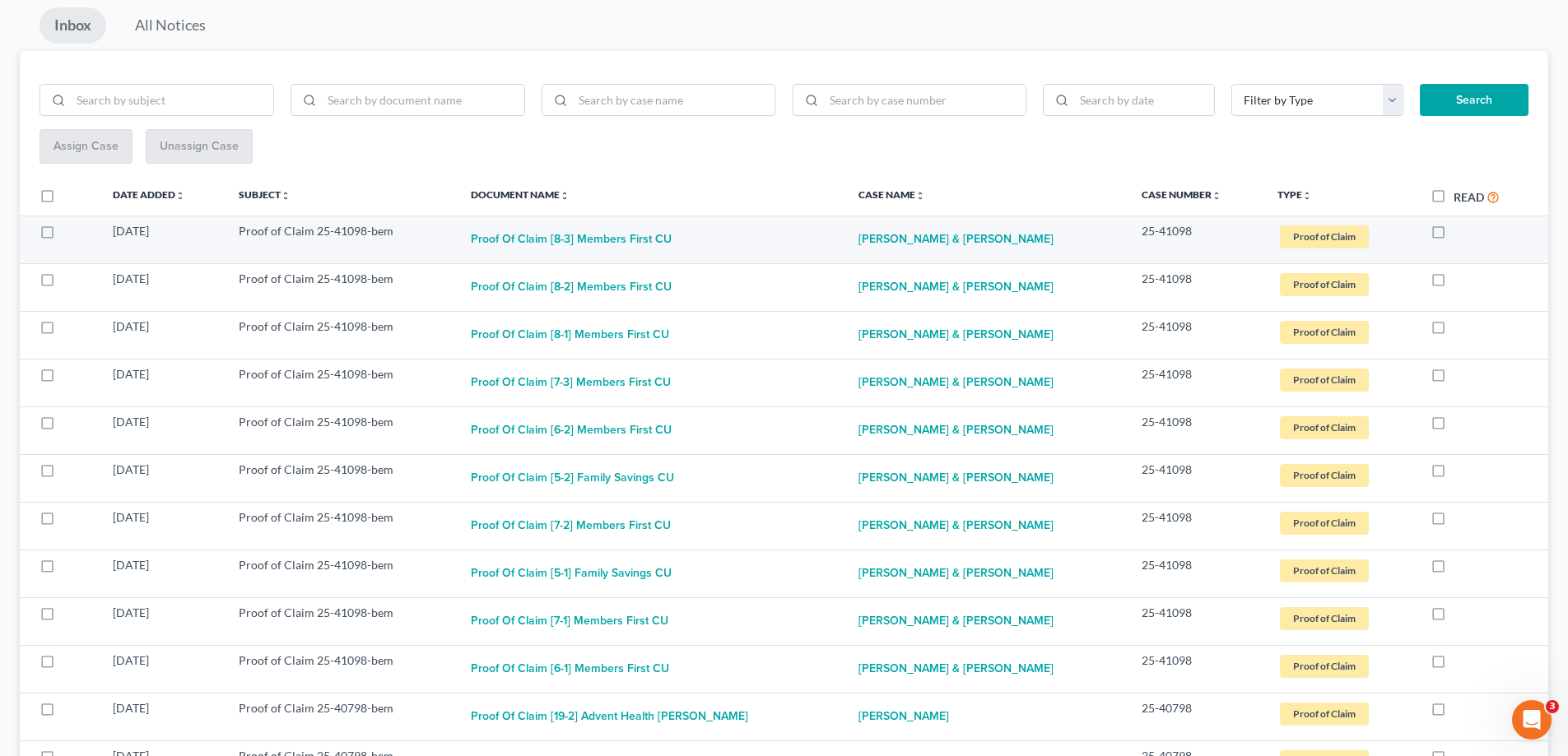
click at [1454, 236] on label at bounding box center [1454, 236] width 0 height 0
click at [1460, 233] on input "checkbox" at bounding box center [1465, 228] width 11 height 11
checkbox input "true"
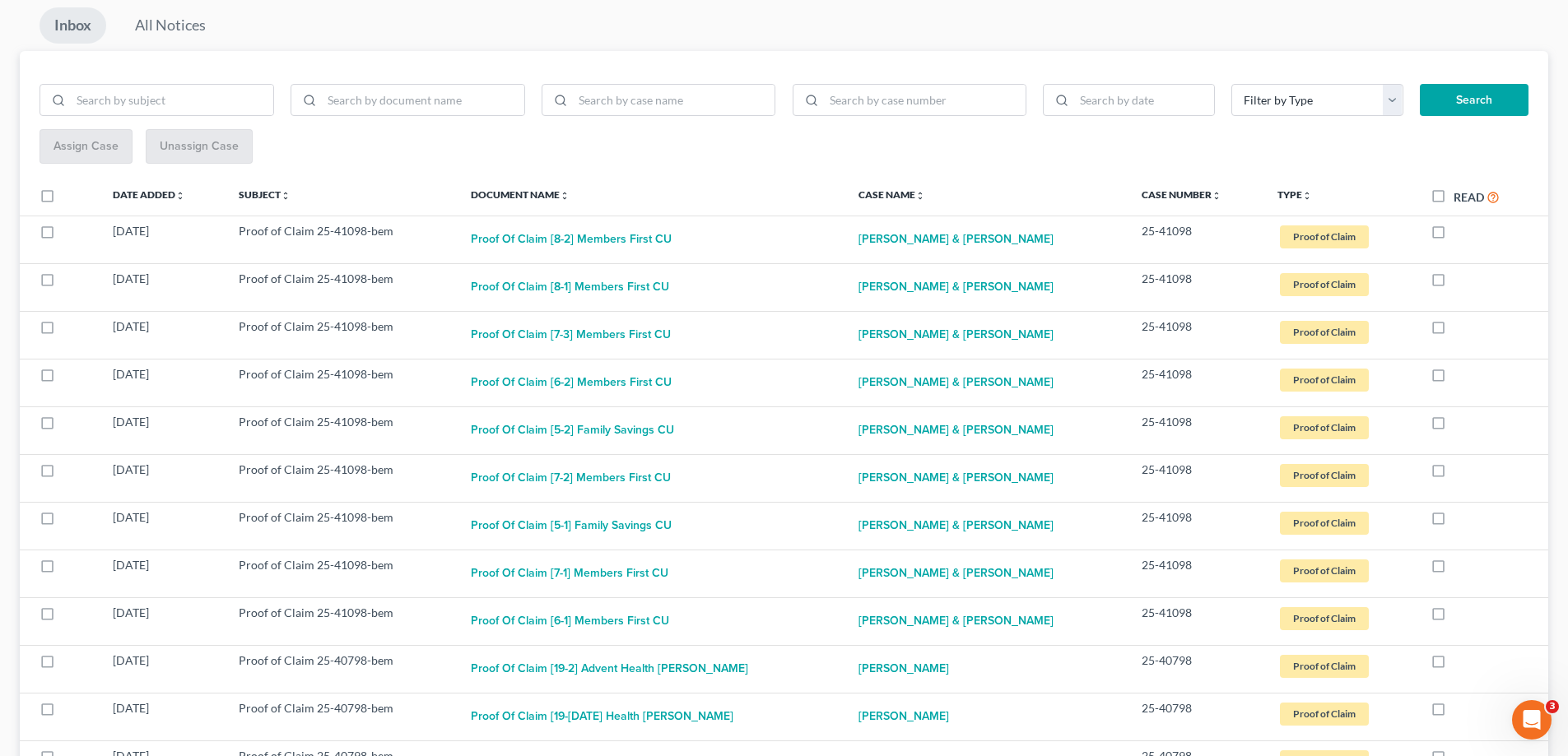
click at [1454, 236] on label at bounding box center [1454, 236] width 0 height 0
click at [1460, 233] on input "checkbox" at bounding box center [1465, 228] width 11 height 11
checkbox input "true"
click at [1454, 236] on label at bounding box center [1454, 236] width 0 height 0
click at [1460, 233] on input "checkbox" at bounding box center [1465, 228] width 11 height 11
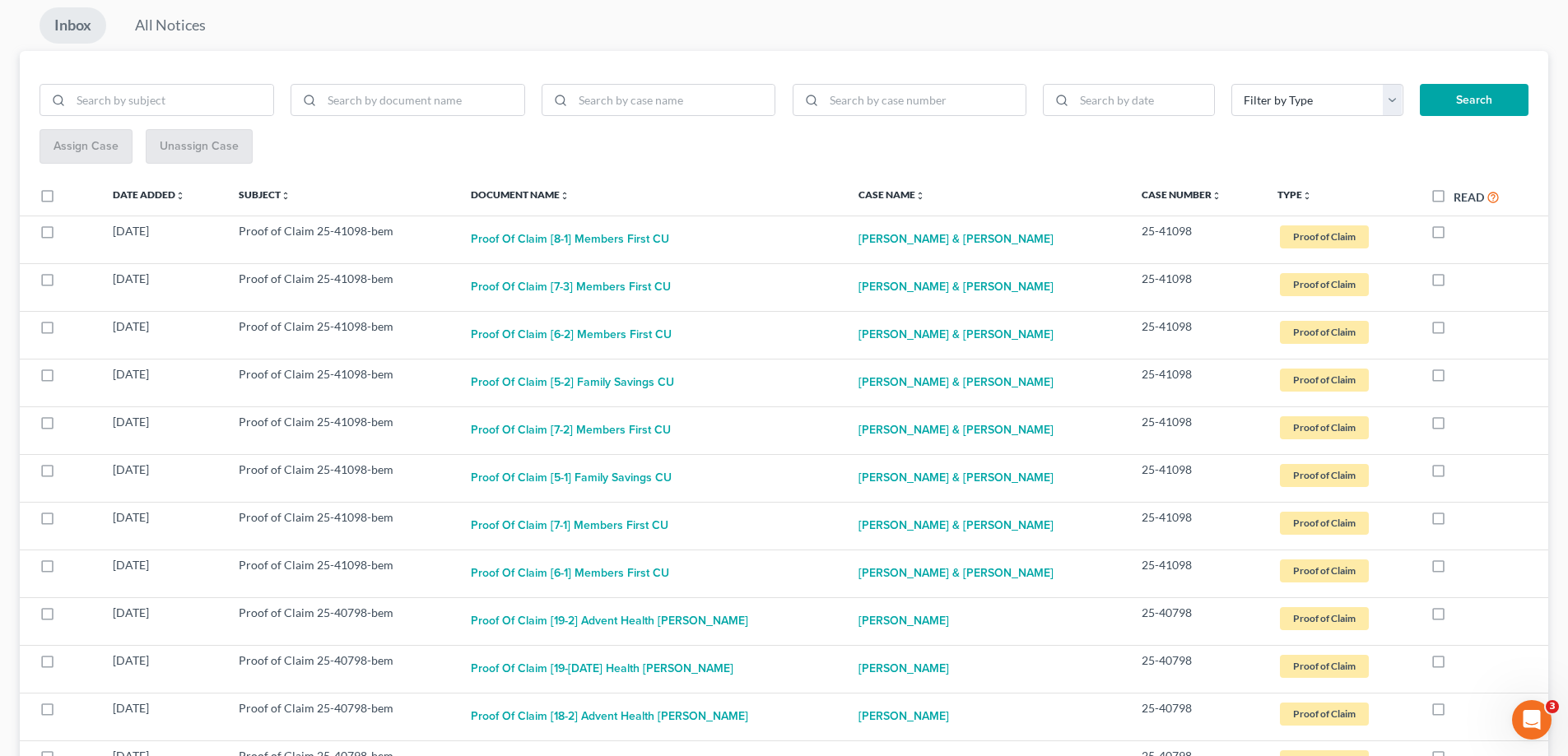
checkbox input "true"
click at [1454, 236] on label at bounding box center [1454, 236] width 0 height 0
click at [1460, 233] on input "checkbox" at bounding box center [1465, 228] width 11 height 11
checkbox input "true"
click at [1454, 236] on label at bounding box center [1454, 236] width 0 height 0
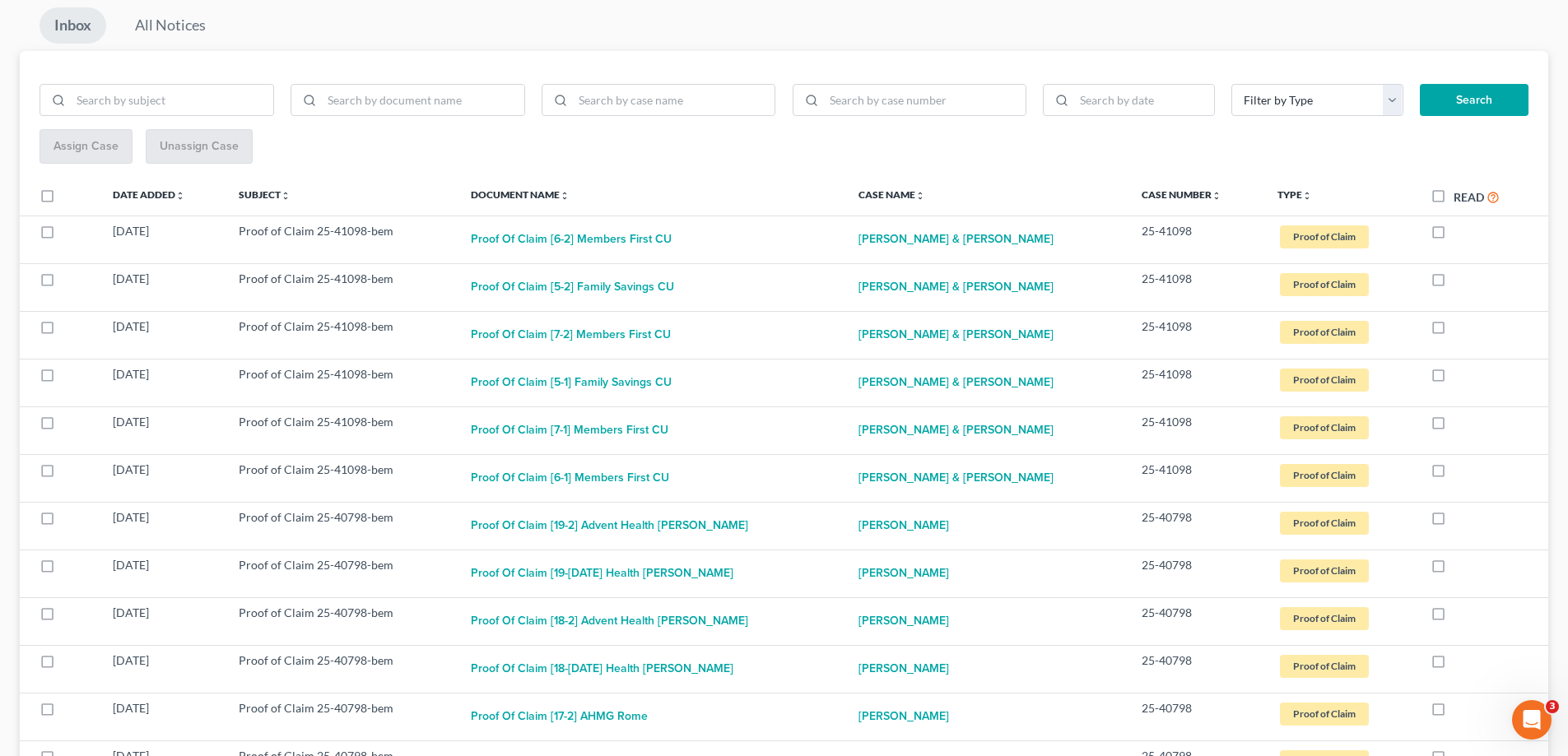
click at [1460, 233] on input "checkbox" at bounding box center [1465, 228] width 11 height 11
checkbox input "true"
click at [1454, 236] on label at bounding box center [1454, 236] width 0 height 0
click at [1460, 233] on input "checkbox" at bounding box center [1465, 228] width 11 height 11
checkbox input "true"
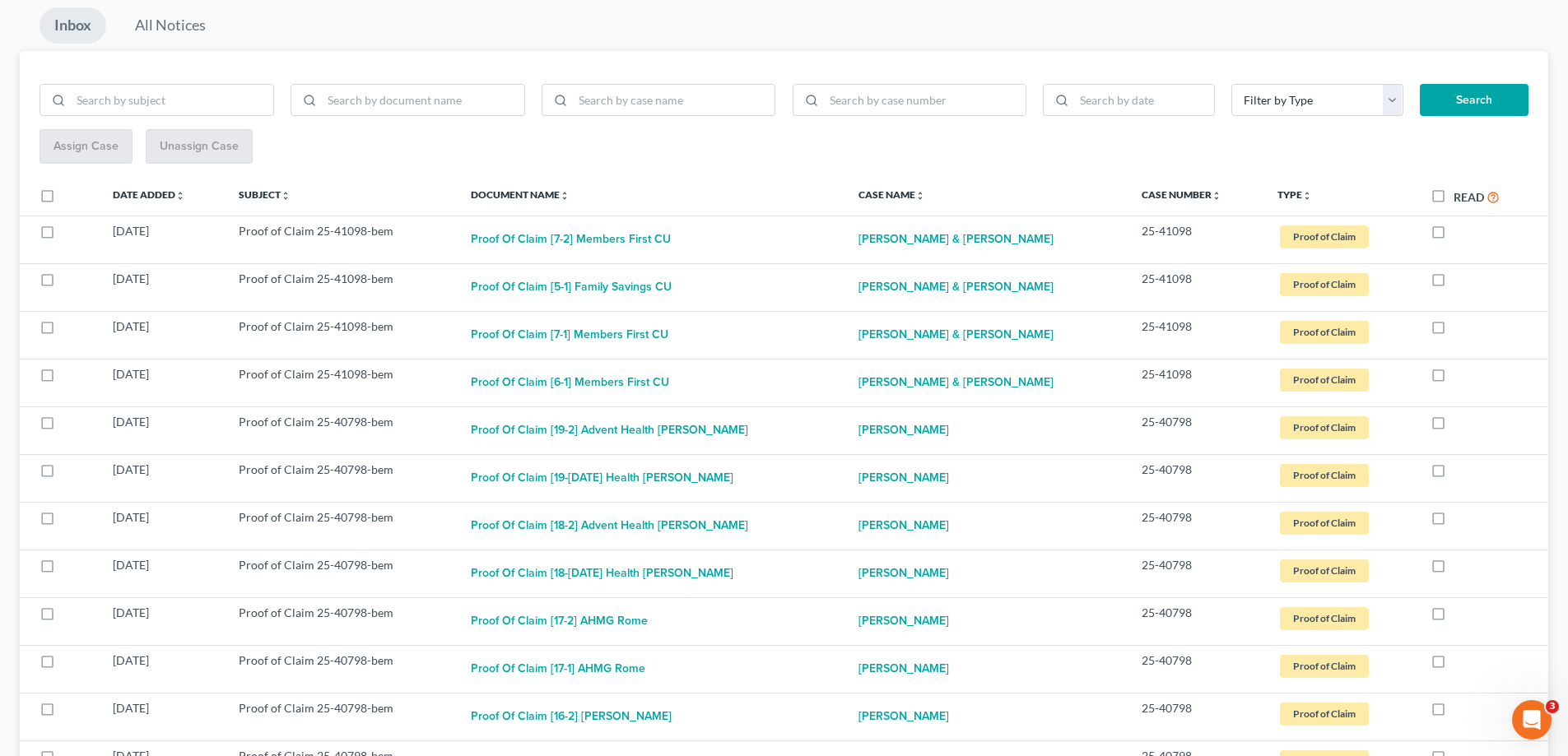
click at [1454, 236] on label at bounding box center [1454, 236] width 0 height 0
click at [1460, 233] on input "checkbox" at bounding box center [1465, 228] width 11 height 11
checkbox input "true"
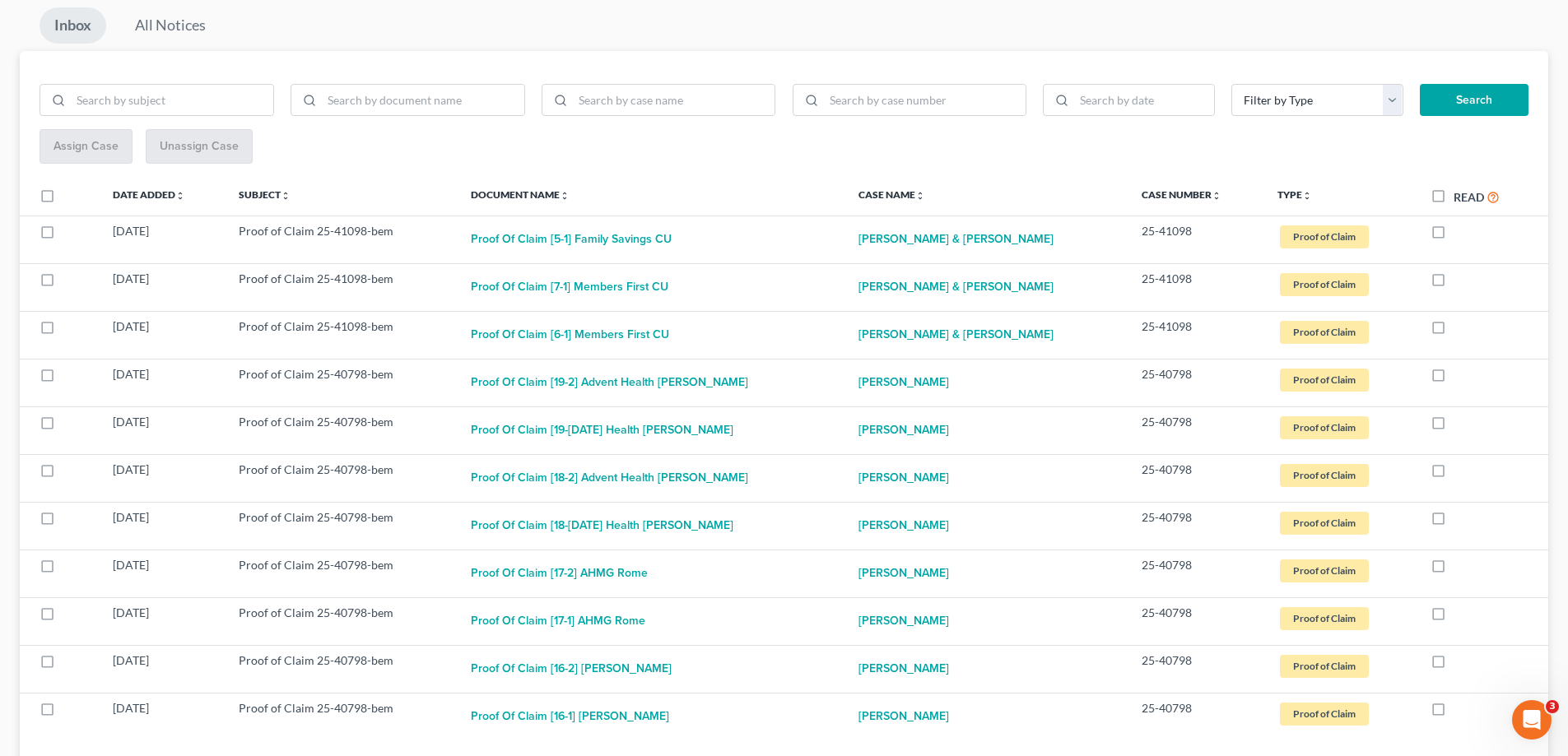
click at [1454, 236] on label at bounding box center [1454, 236] width 0 height 0
click at [1460, 233] on input "checkbox" at bounding box center [1465, 228] width 11 height 11
checkbox input "true"
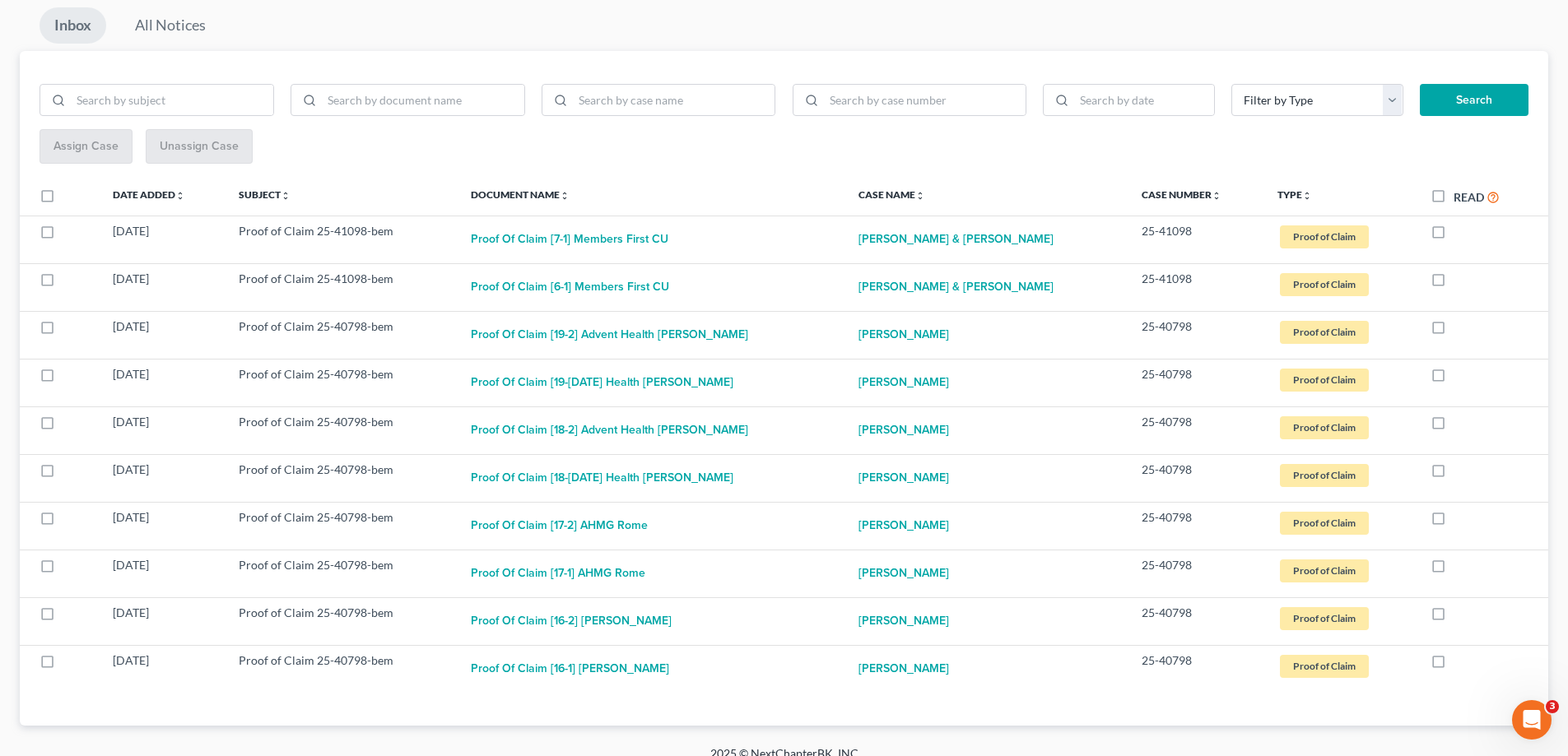
click at [1454, 236] on label at bounding box center [1454, 236] width 0 height 0
click at [1460, 233] on input "checkbox" at bounding box center [1465, 228] width 11 height 11
checkbox input "true"
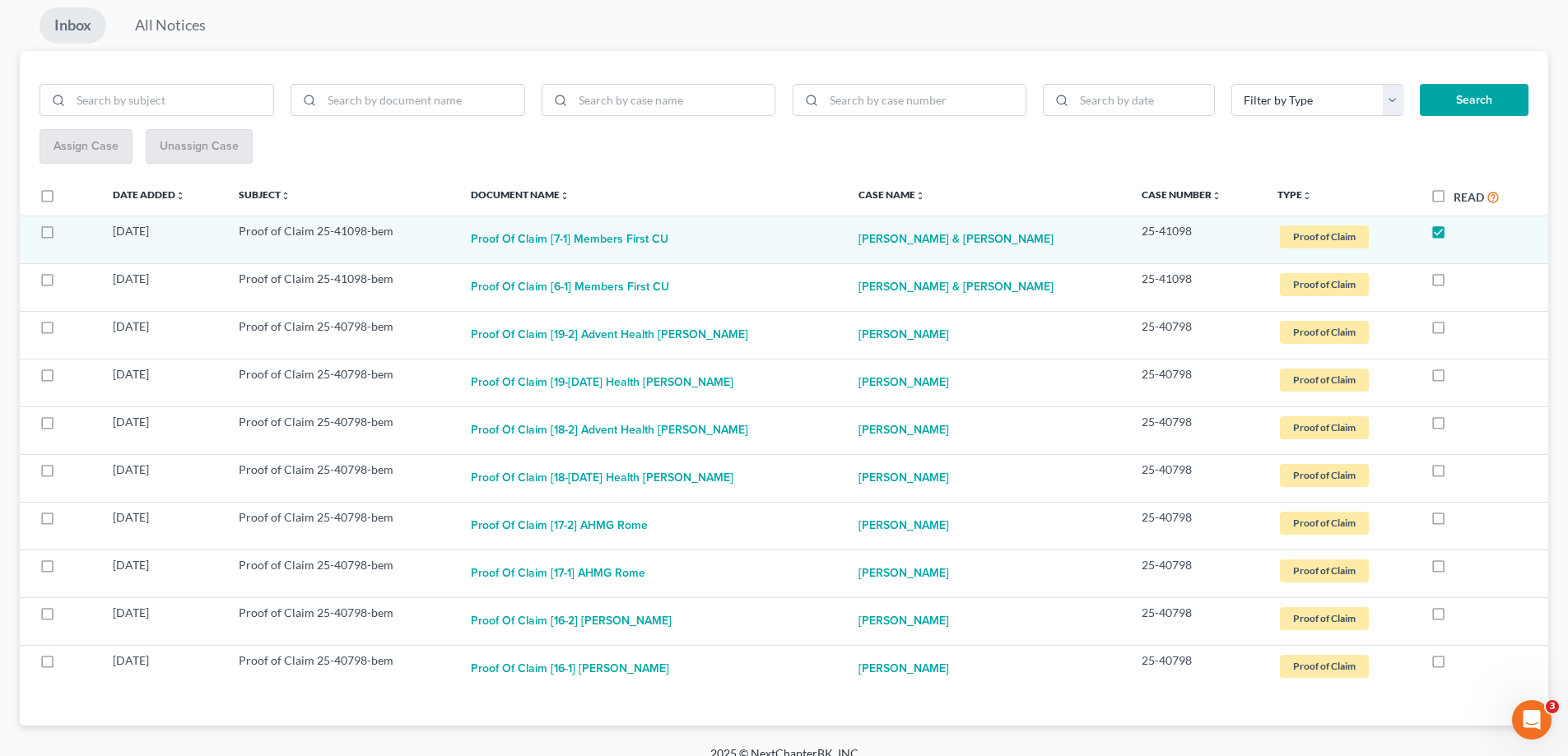
scroll to position [136, 0]
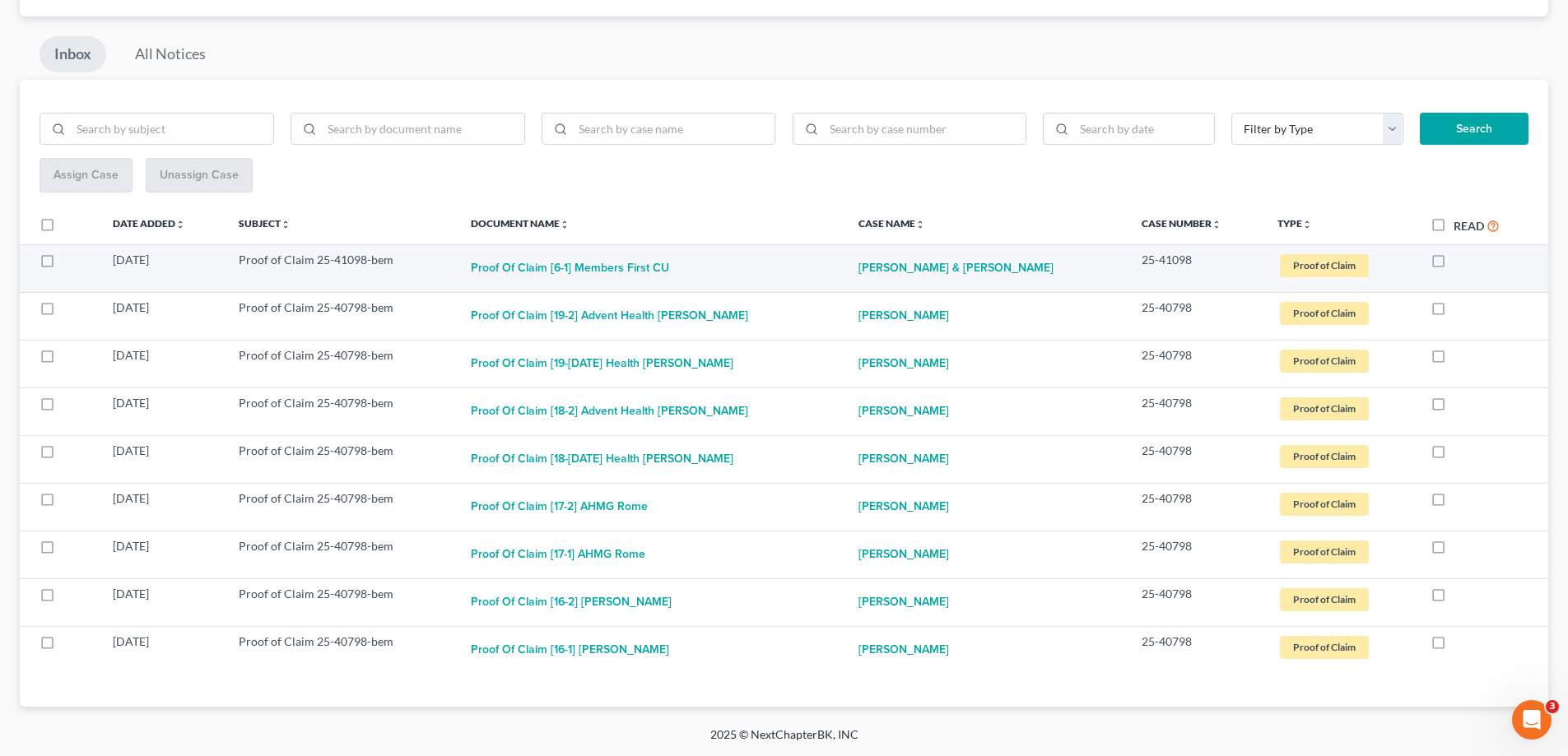
click at [1454, 264] on label at bounding box center [1454, 264] width 0 height 0
click at [1460, 258] on input "checkbox" at bounding box center [1465, 256] width 11 height 11
checkbox input "true"
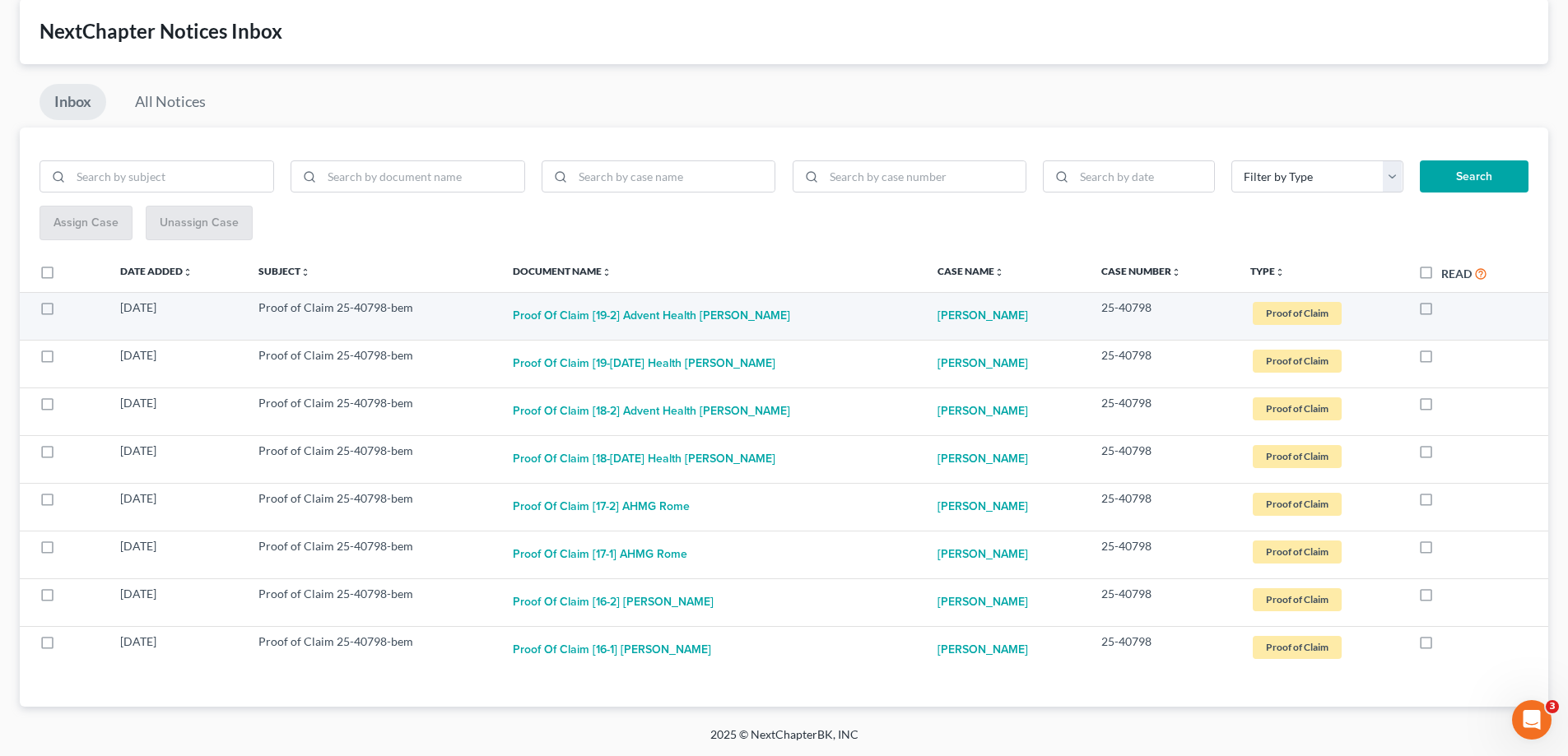
click at [1442, 312] on label at bounding box center [1442, 312] width 0 height 0
click at [1449, 310] on input "checkbox" at bounding box center [1453, 305] width 11 height 11
checkbox input "true"
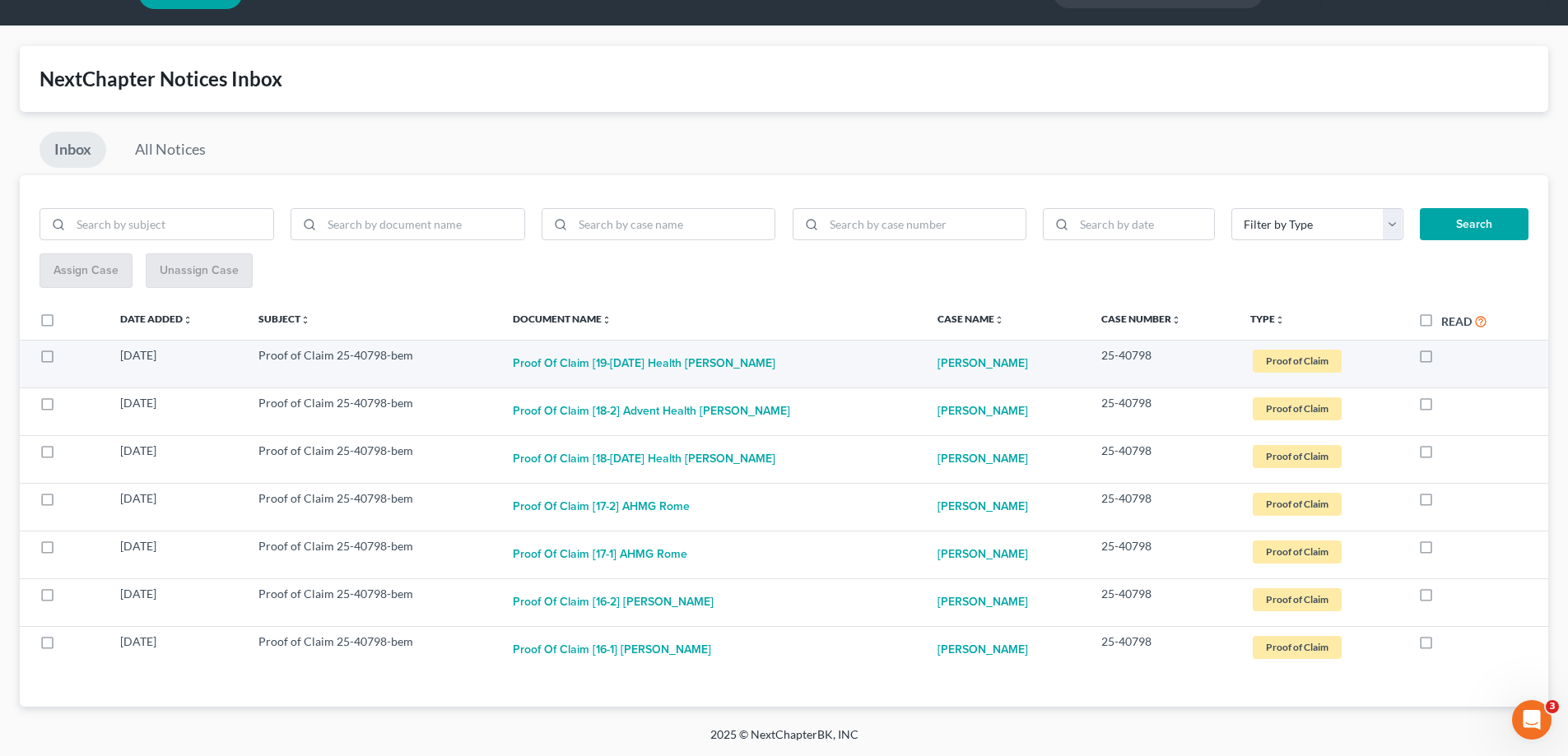
click at [1442, 360] on label at bounding box center [1442, 360] width 0 height 0
click at [1449, 358] on input "checkbox" at bounding box center [1453, 352] width 11 height 11
checkbox input "true"
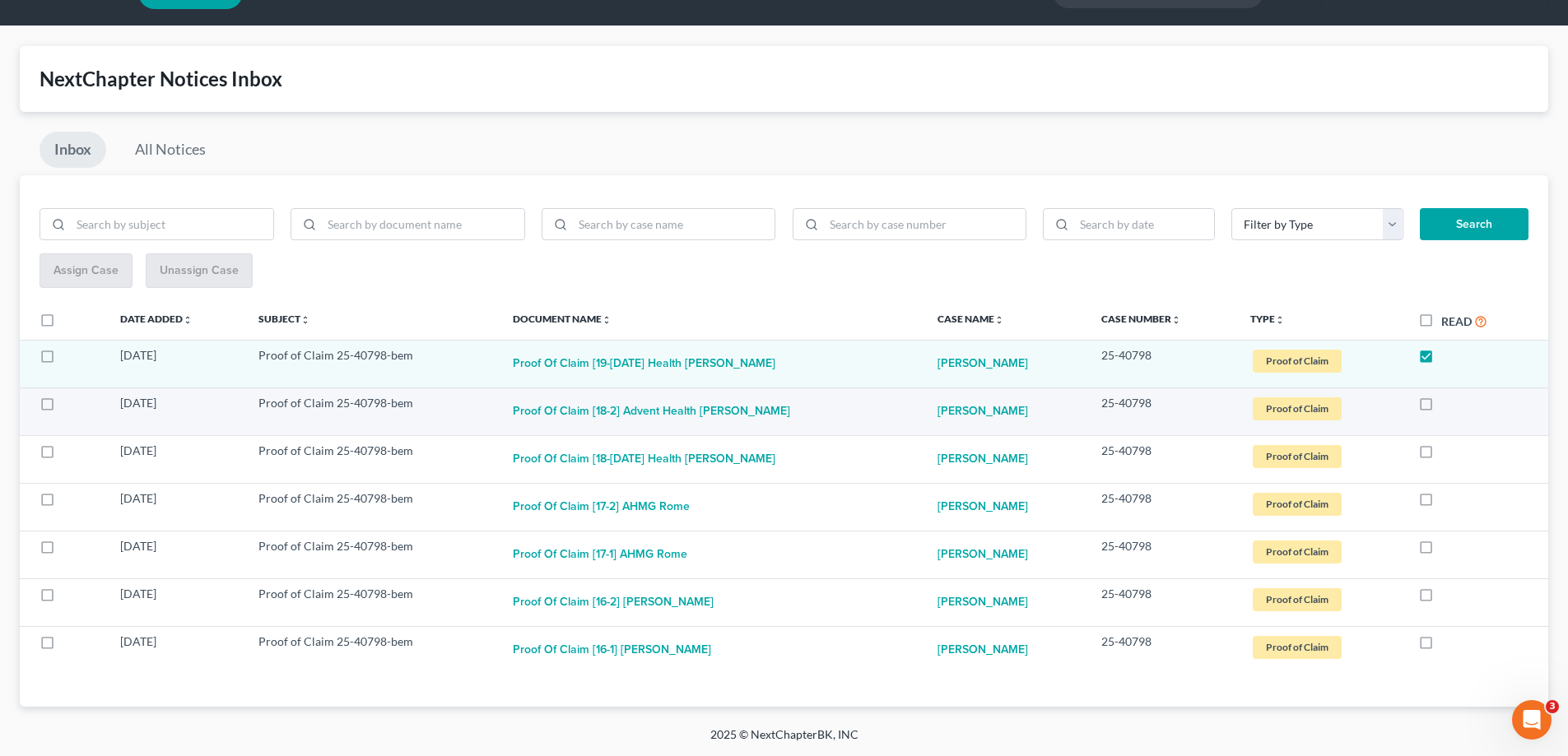
scroll to position [0, 0]
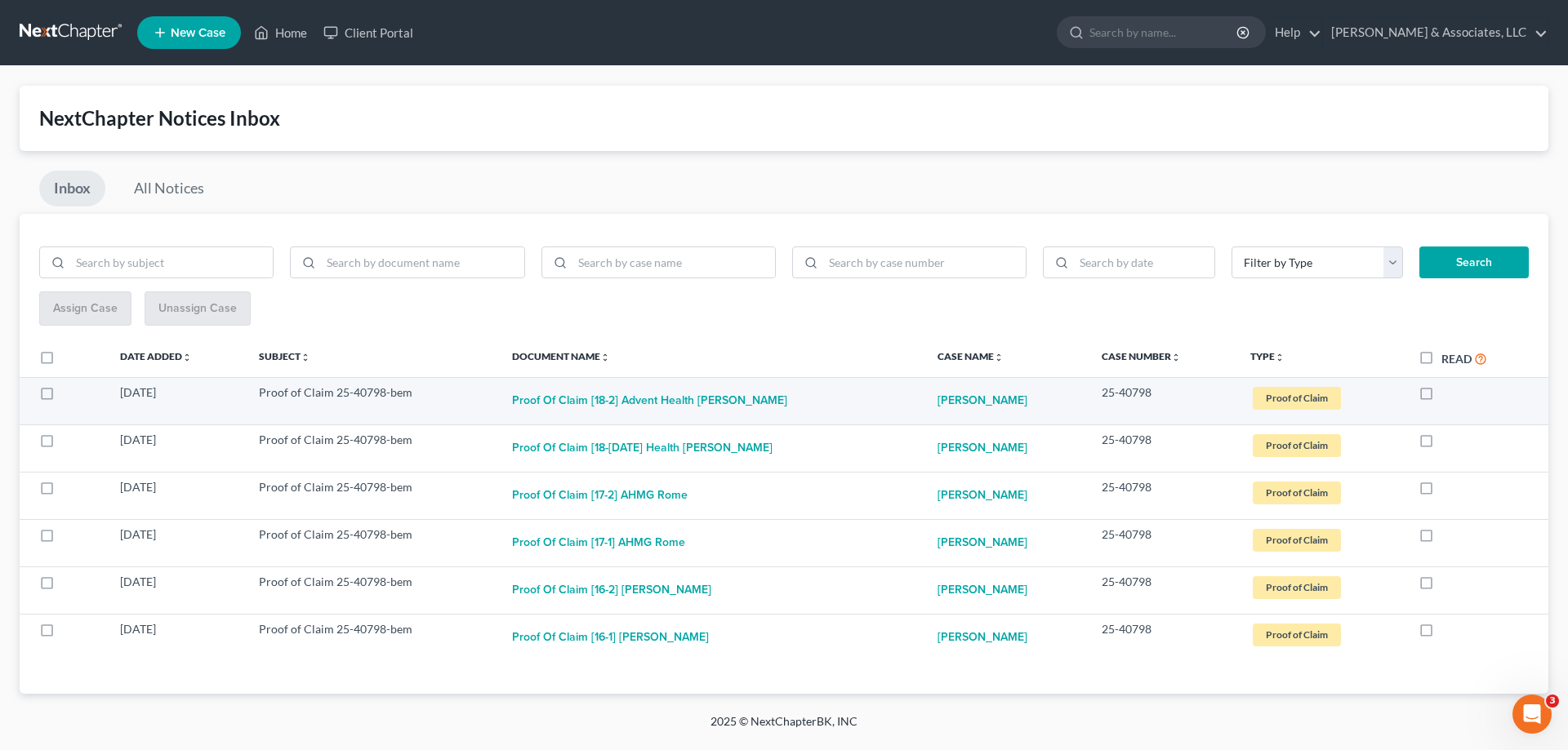
click at [1442, 397] on label at bounding box center [1442, 397] width 0 height 0
click at [1448, 395] on input "checkbox" at bounding box center [1452, 389] width 11 height 11
checkbox input "true"
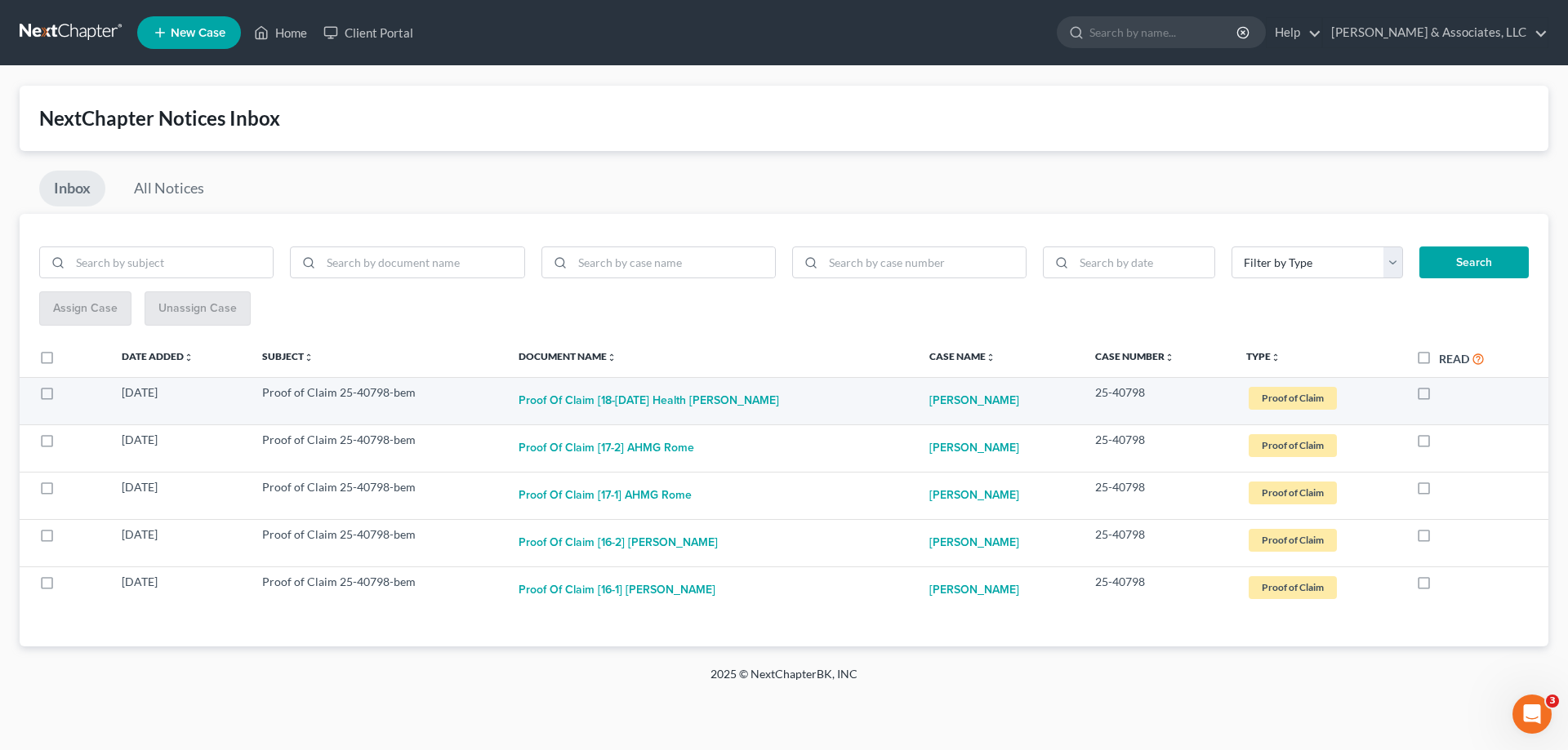
click at [1439, 397] on label at bounding box center [1439, 397] width 0 height 0
click at [1446, 394] on input "checkbox" at bounding box center [1450, 389] width 11 height 11
checkbox input "true"
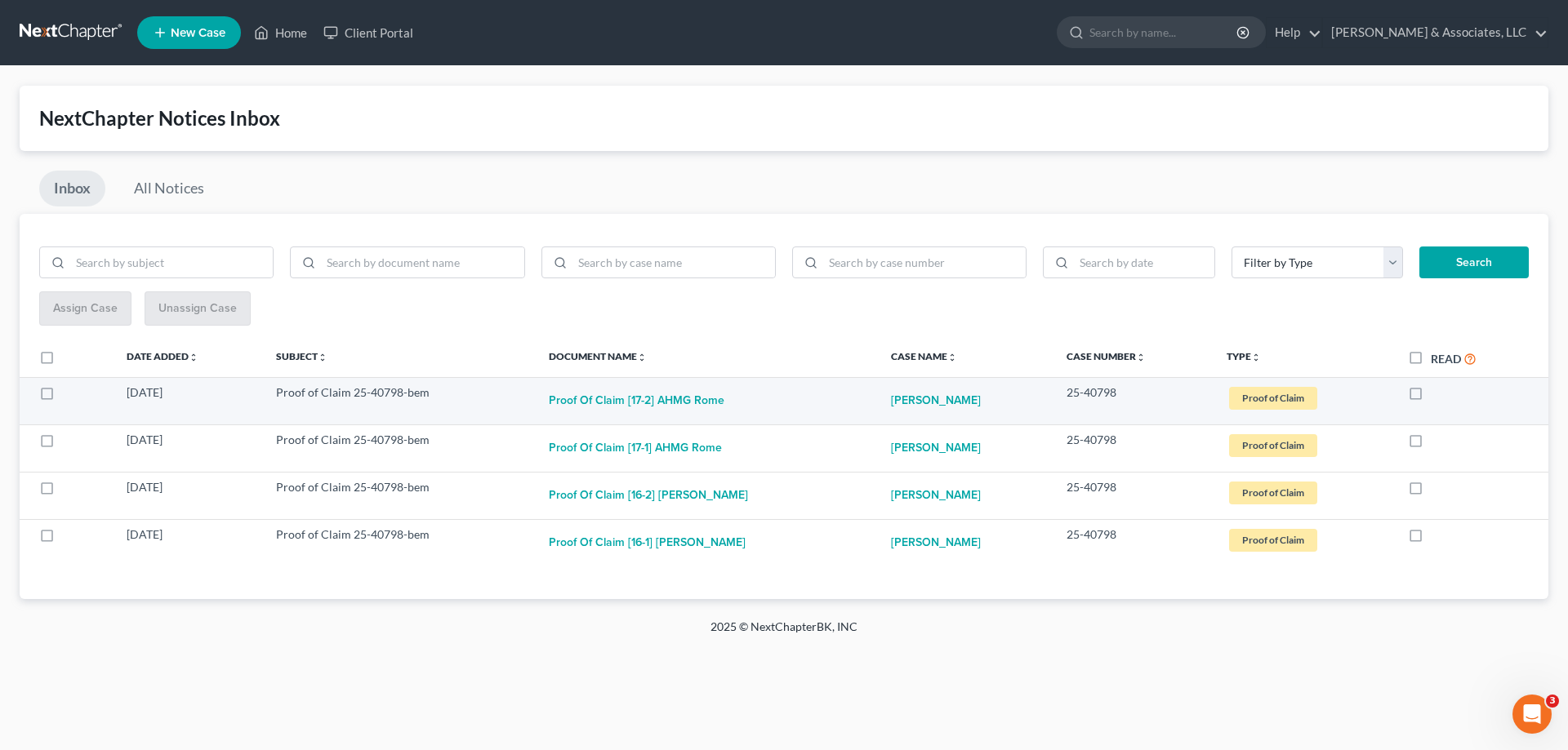
click at [1431, 397] on label at bounding box center [1431, 397] width 0 height 0
click at [1437, 394] on input "checkbox" at bounding box center [1442, 389] width 11 height 11
checkbox input "true"
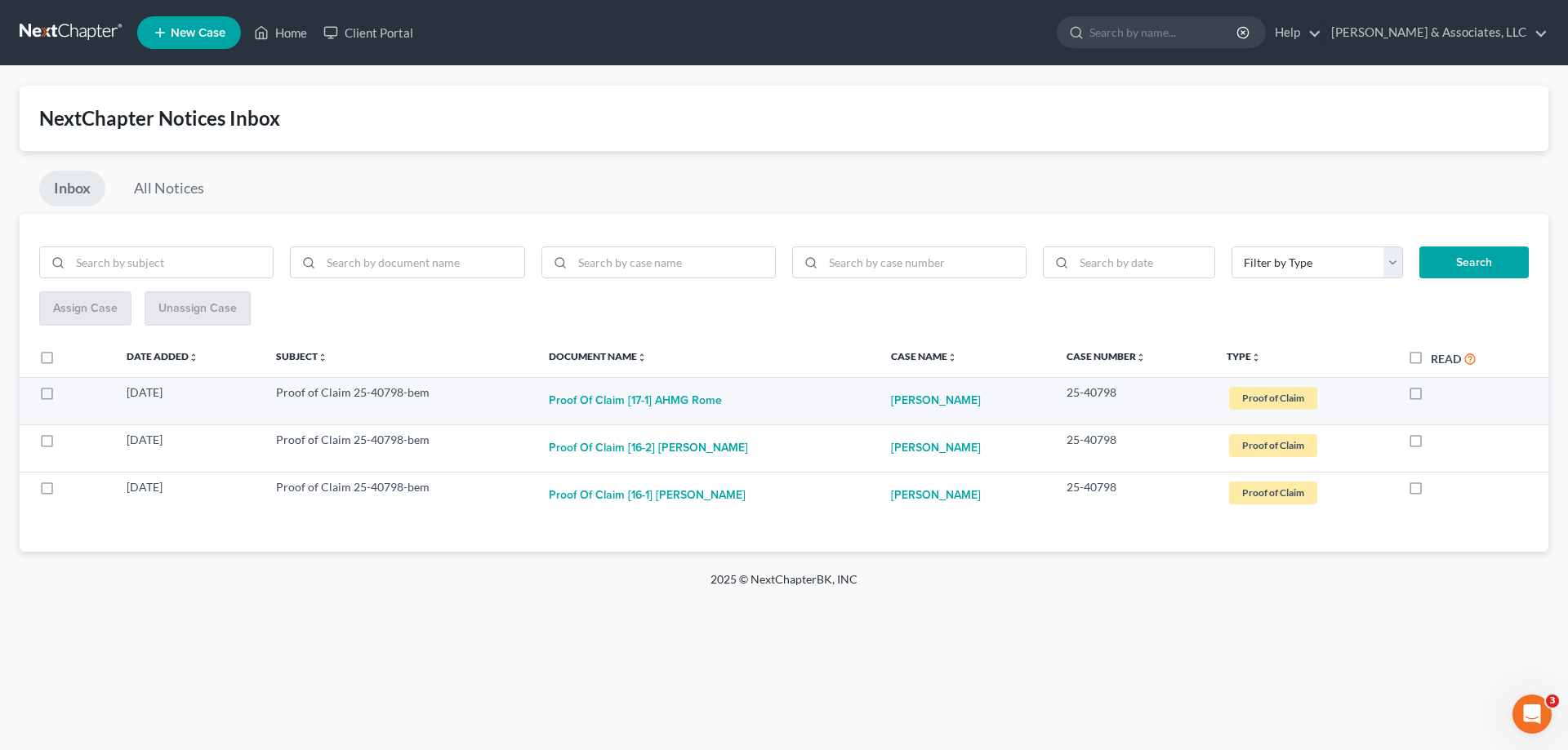
click at [1431, 397] on label at bounding box center [1431, 397] width 0 height 0
click at [1437, 394] on input "checkbox" at bounding box center [1442, 389] width 11 height 11
checkbox input "true"
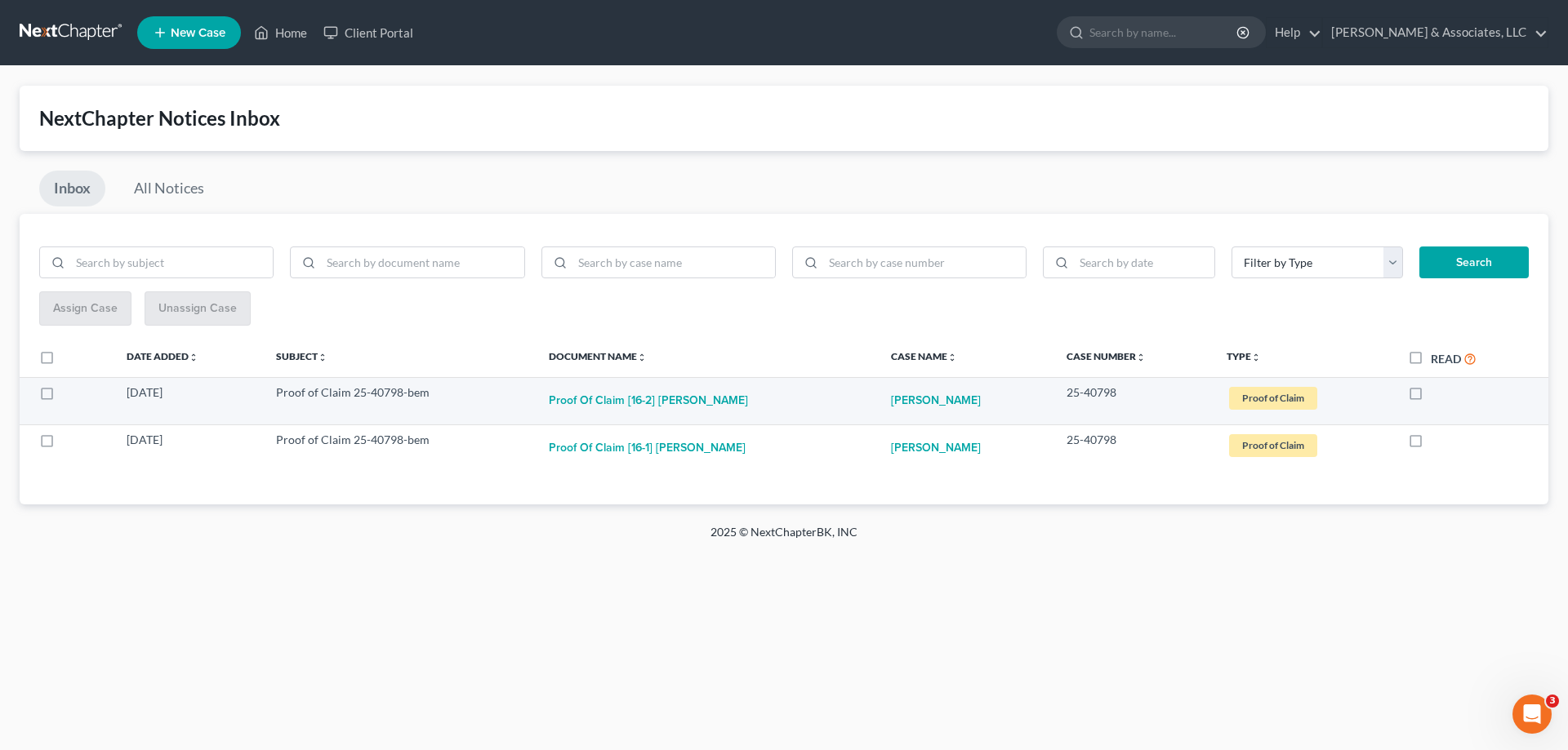
click at [1431, 397] on label at bounding box center [1431, 397] width 0 height 0
click at [1437, 395] on input "checkbox" at bounding box center [1442, 389] width 11 height 11
checkbox input "true"
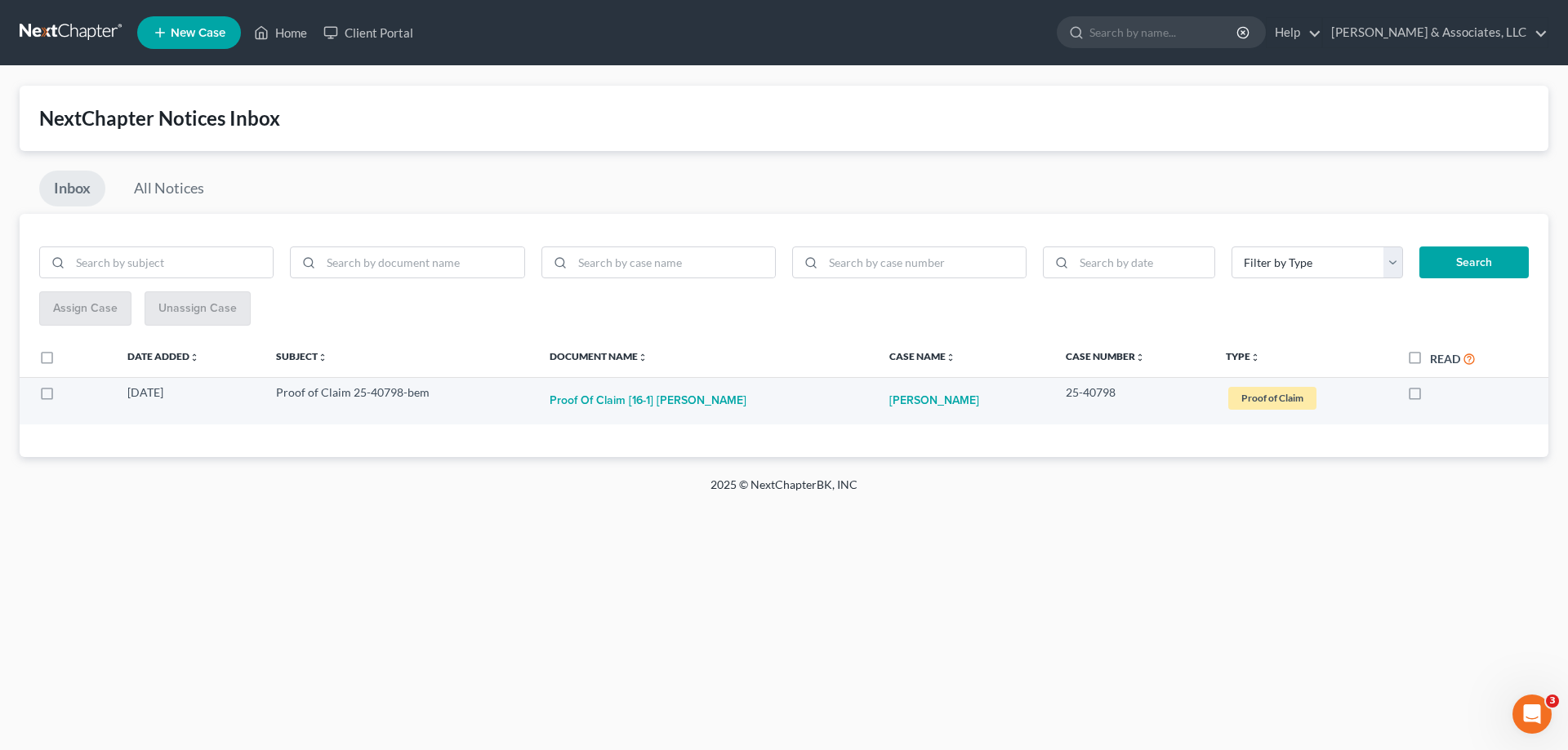
click at [1430, 397] on label at bounding box center [1430, 397] width 0 height 0
click at [1437, 393] on input "checkbox" at bounding box center [1442, 389] width 11 height 11
checkbox input "true"
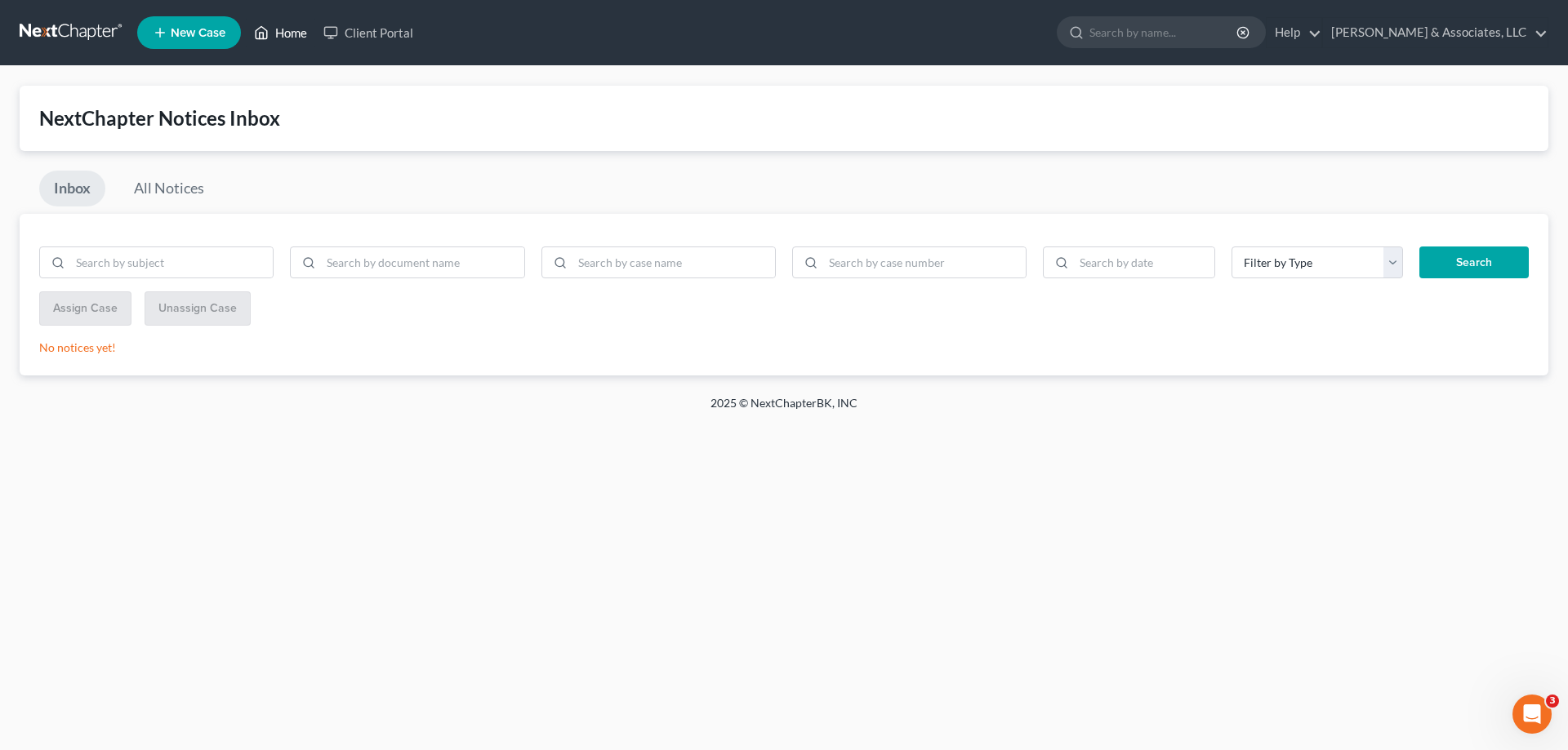
click at [297, 32] on link "Home" at bounding box center [280, 33] width 69 height 30
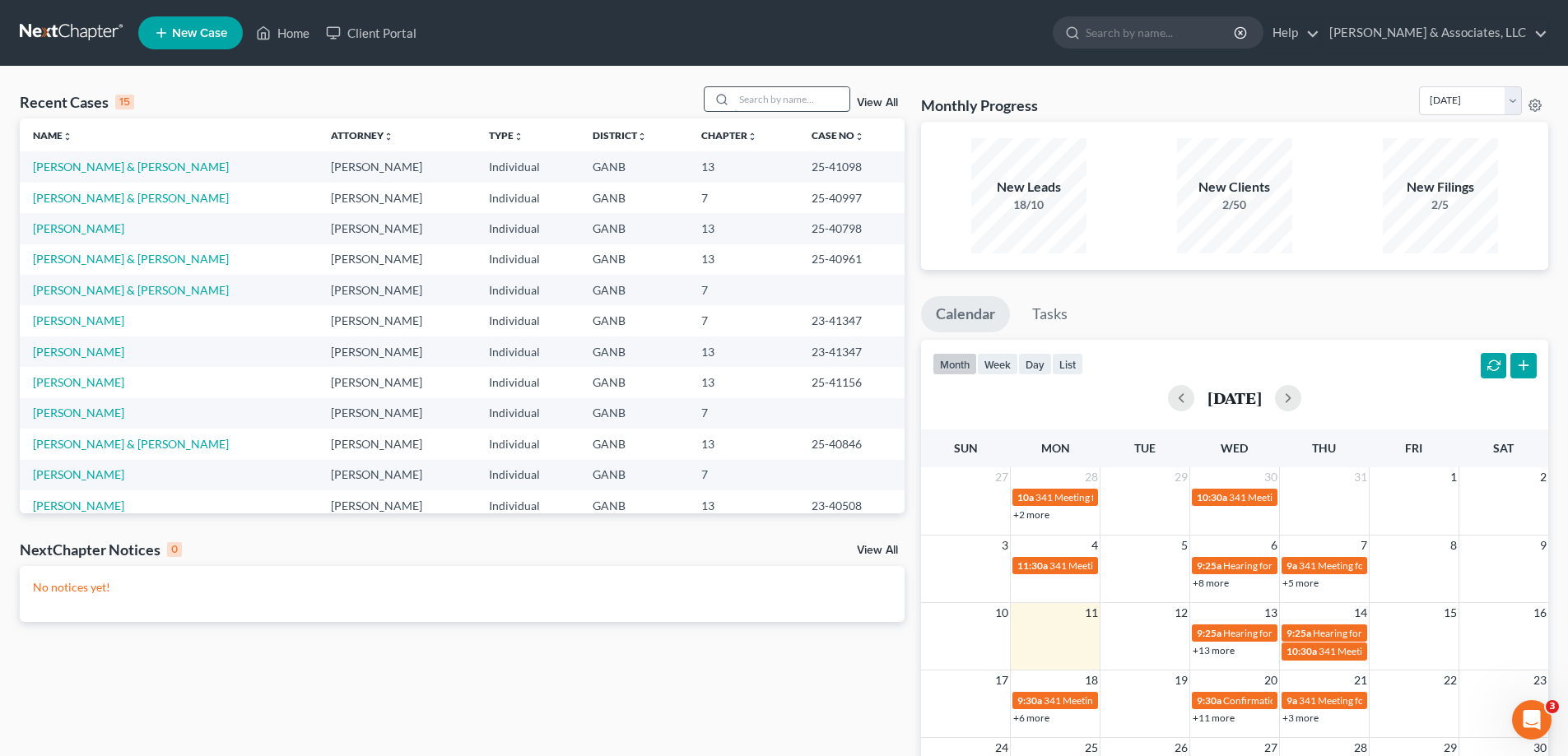
click at [772, 99] on input "search" at bounding box center [791, 99] width 116 height 24
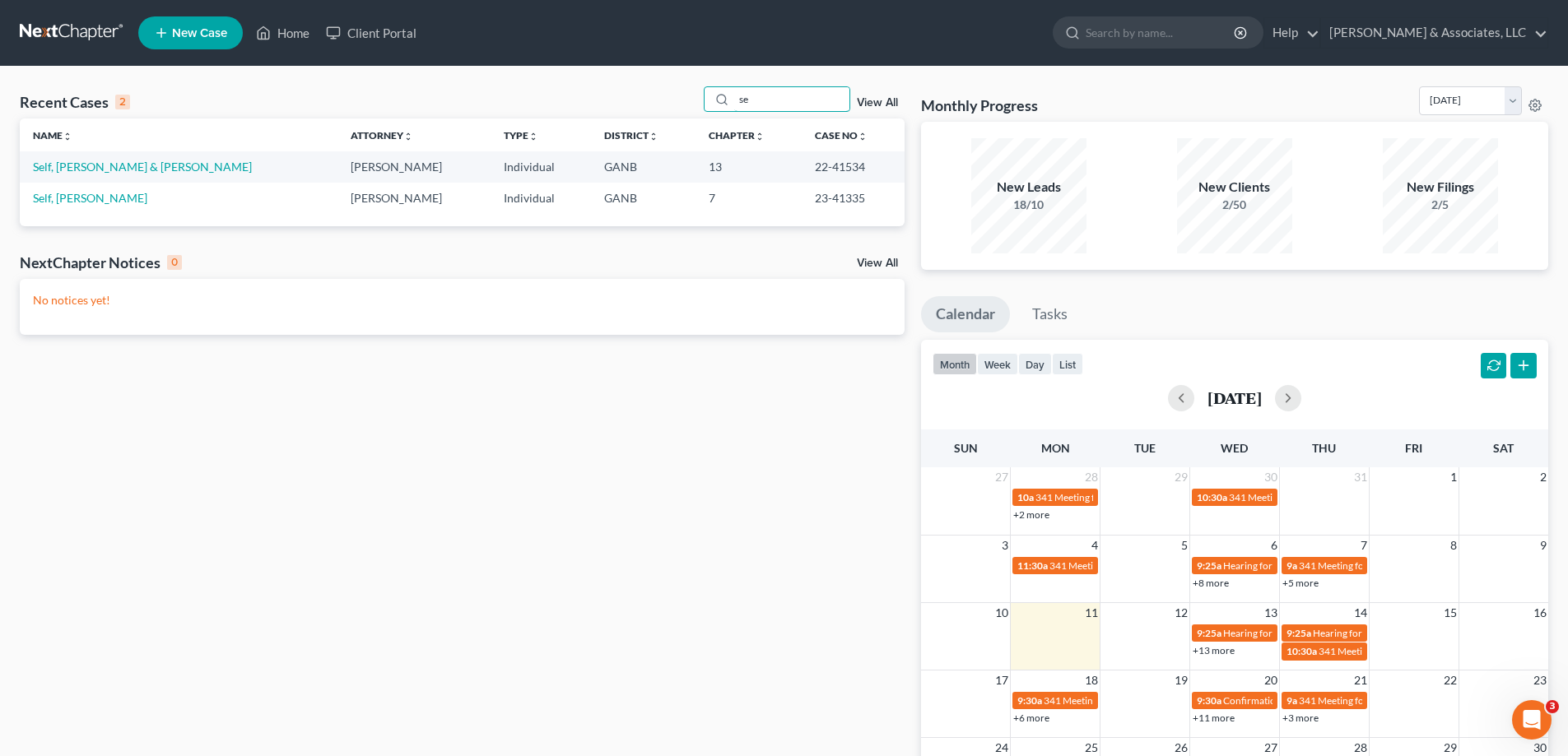
type input "s"
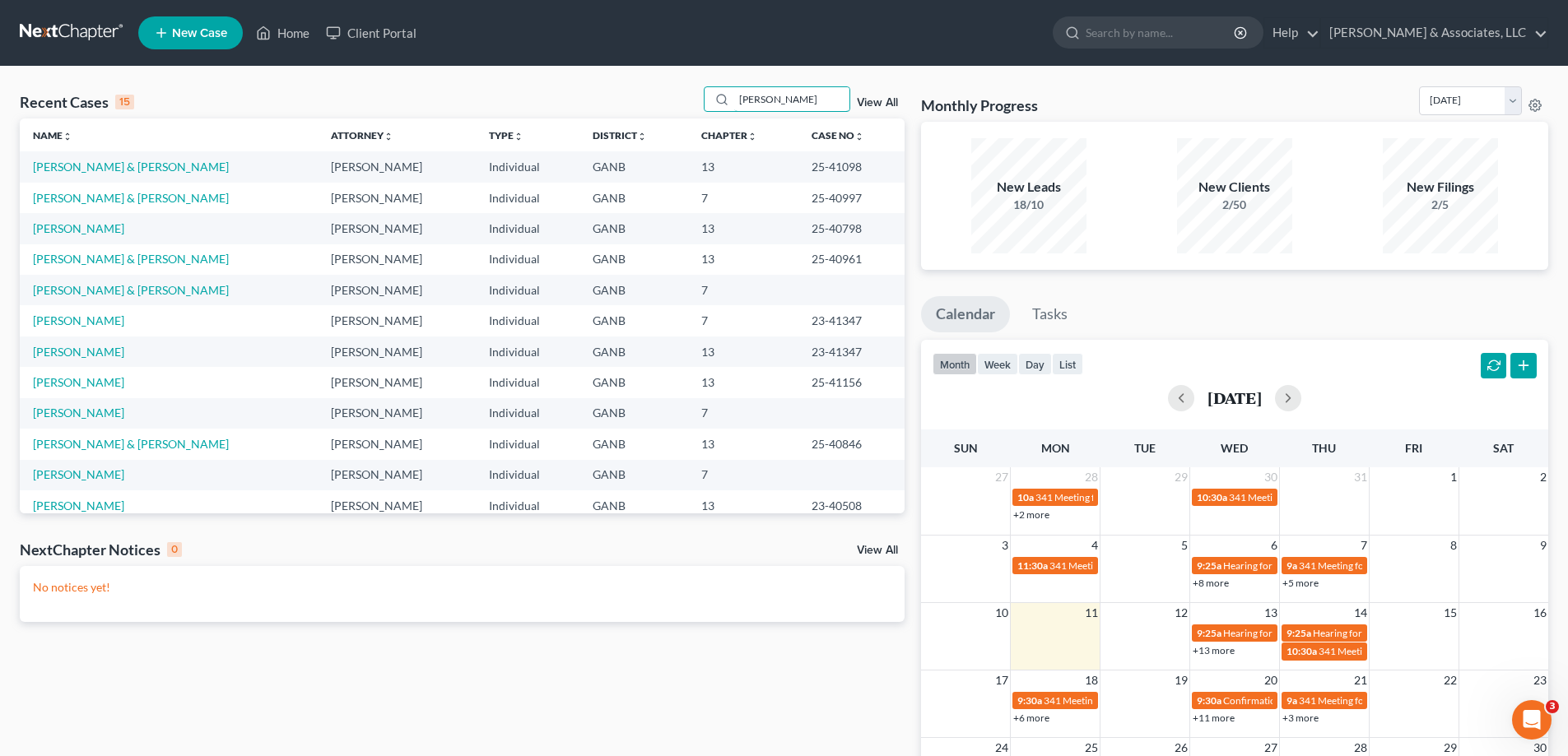
type input "lamar"
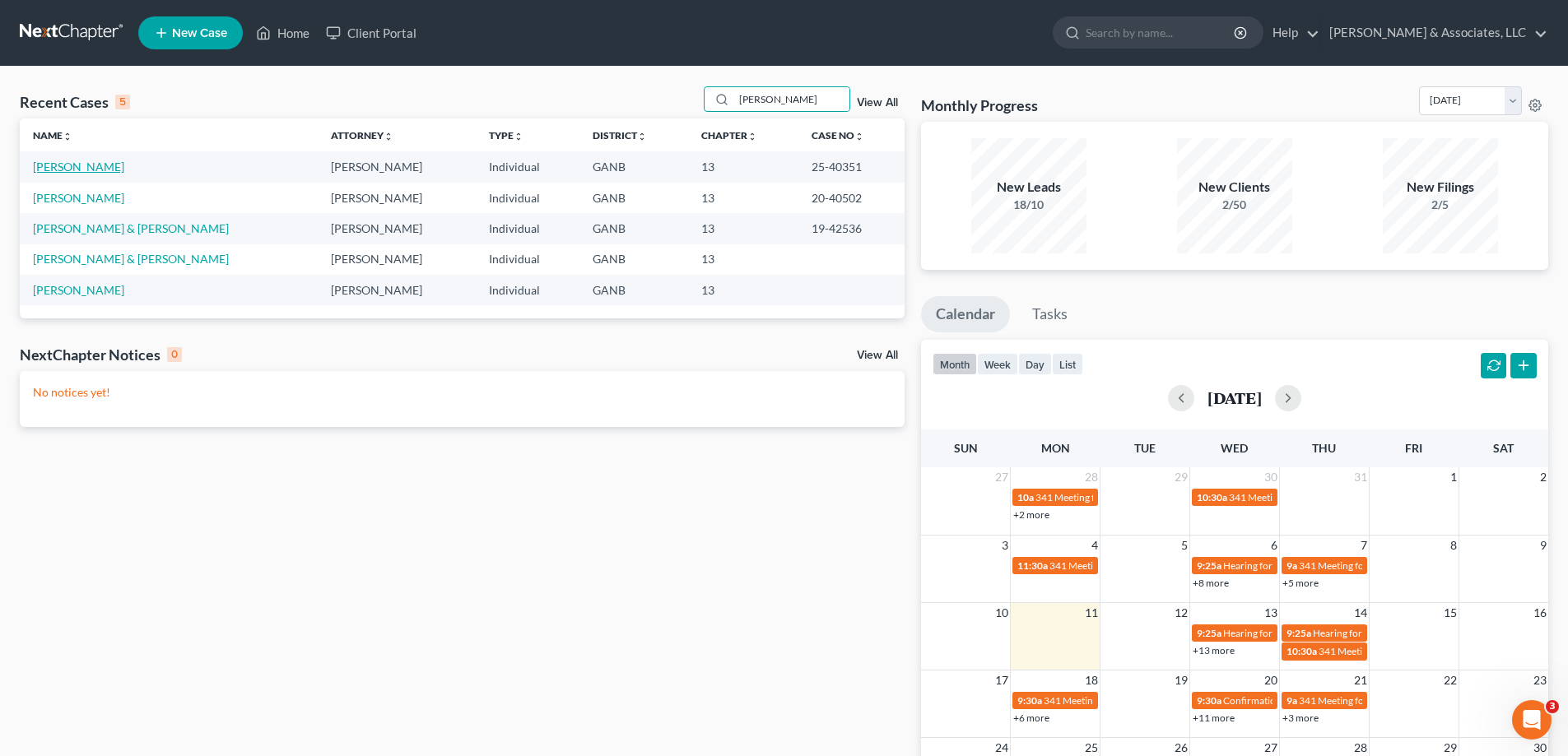
click at [100, 171] on link "[PERSON_NAME]" at bounding box center [79, 167] width 91 height 14
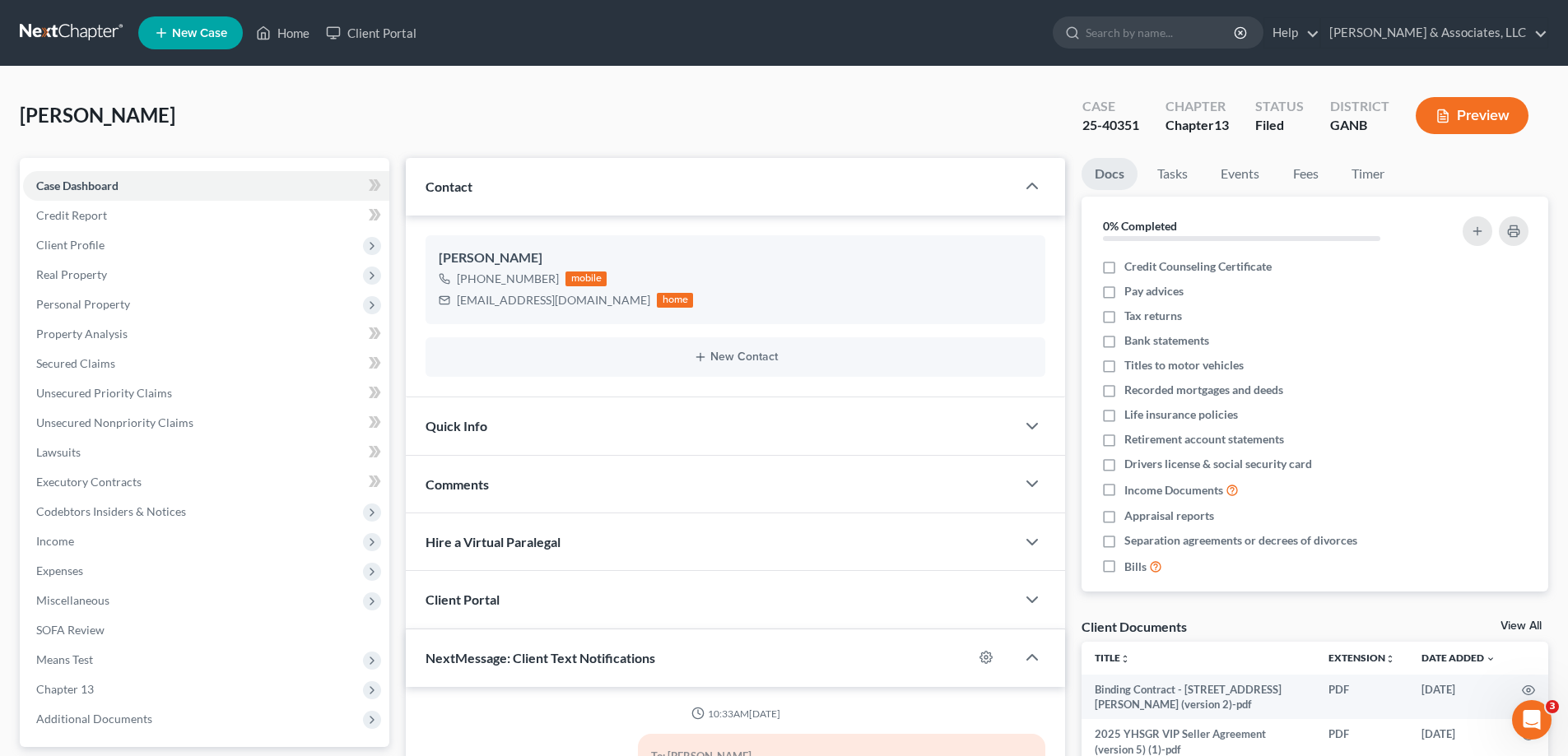
scroll to position [1854, 0]
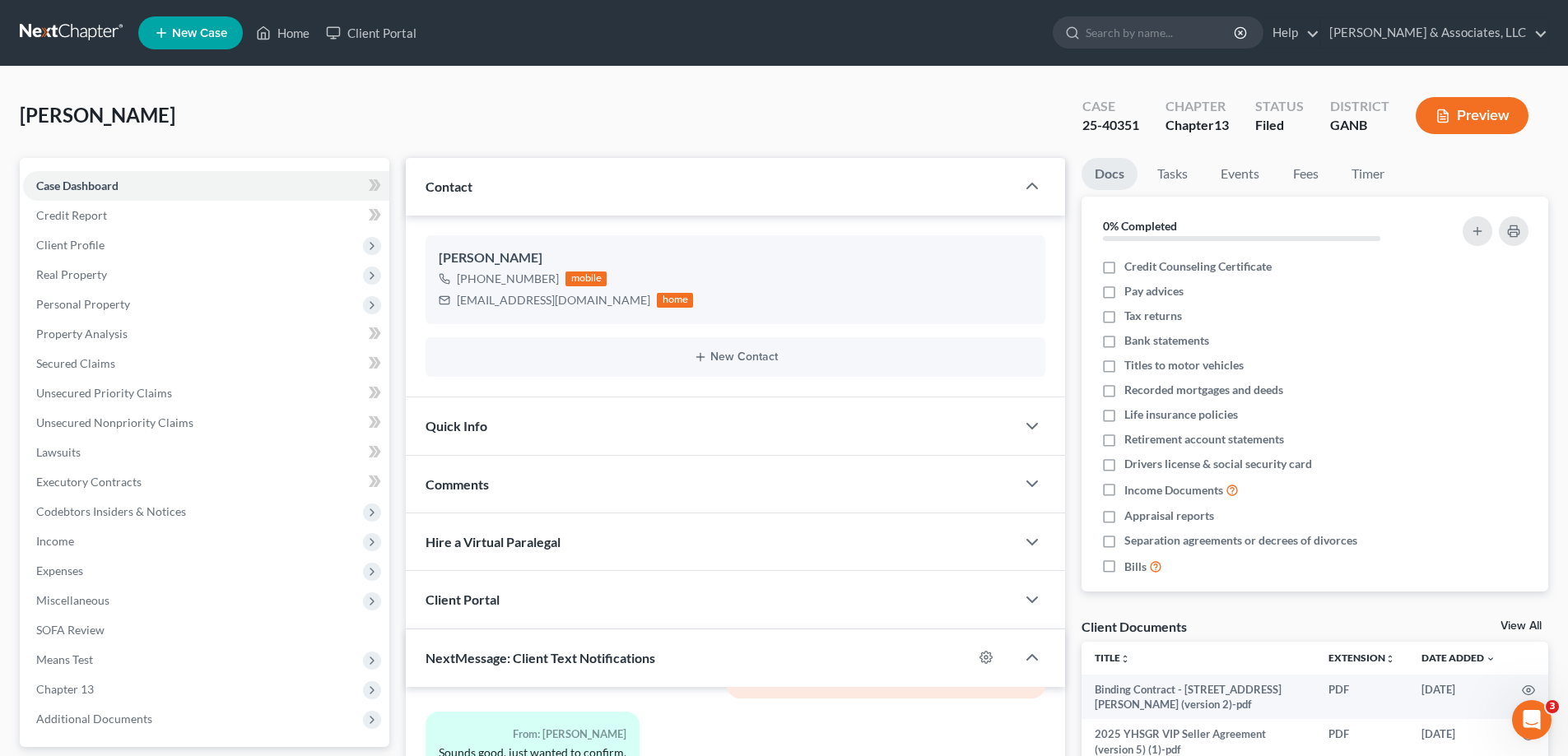
drag, startPoint x: 1501, startPoint y: 155, endPoint x: 935, endPoint y: 148, distance: 566.0
click at [1501, 155] on div "Weldon, Johnny Upgraded Case 25-40351 Chapter Chapter 13 Status Filed District …" at bounding box center [784, 122] width 1529 height 72
click at [286, 36] on link "Home" at bounding box center [283, 33] width 70 height 30
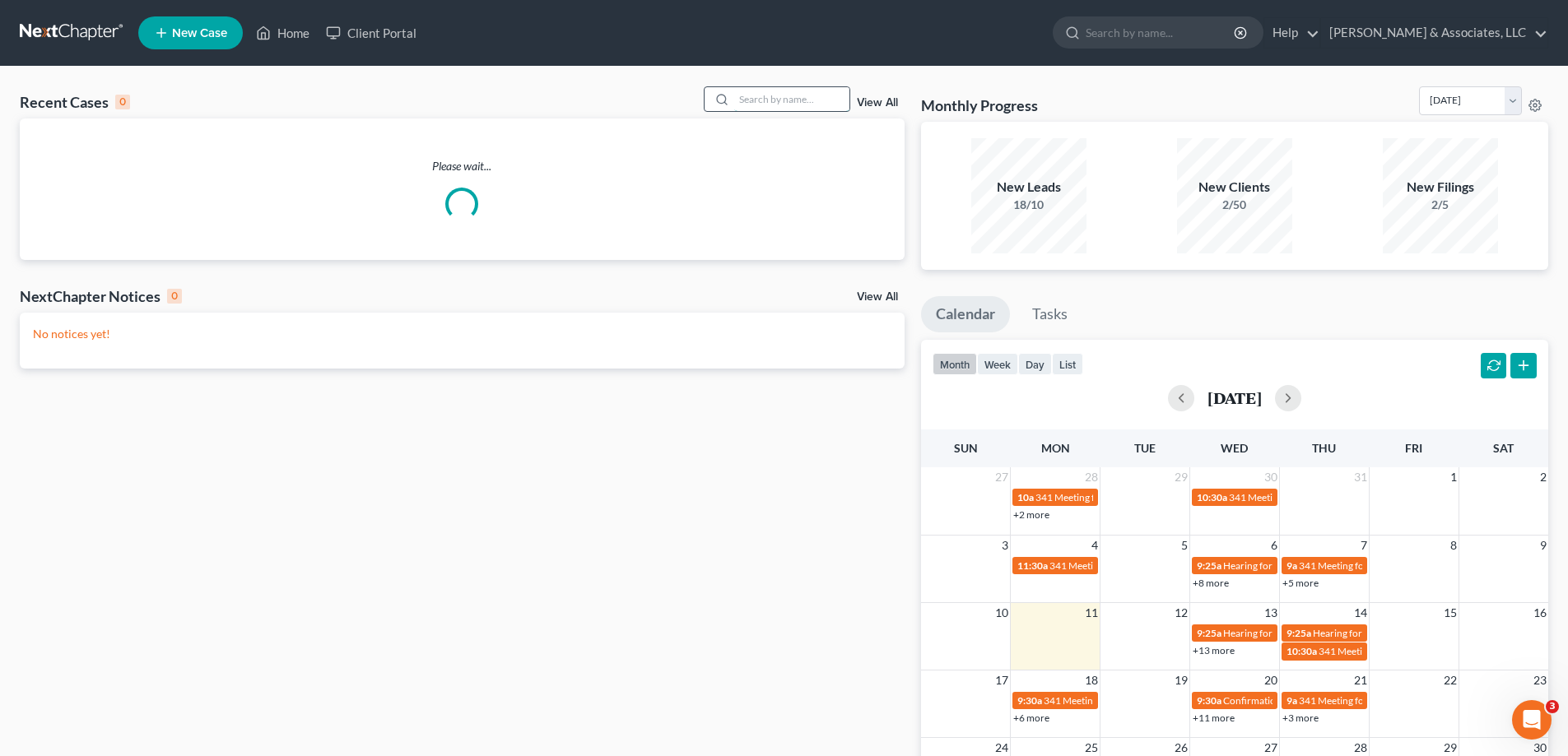
click at [783, 106] on input "search" at bounding box center [791, 99] width 116 height 24
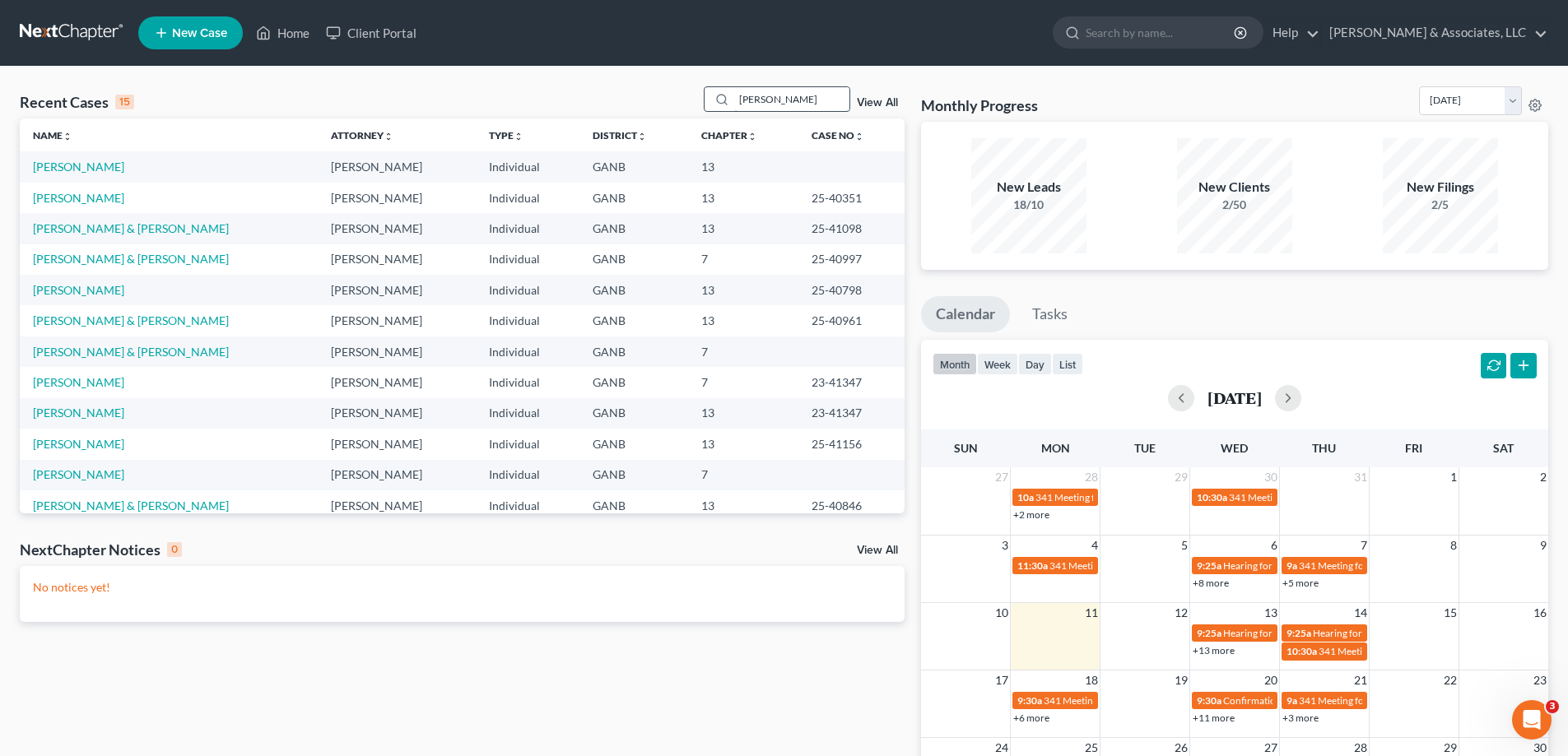
type input "dotson"
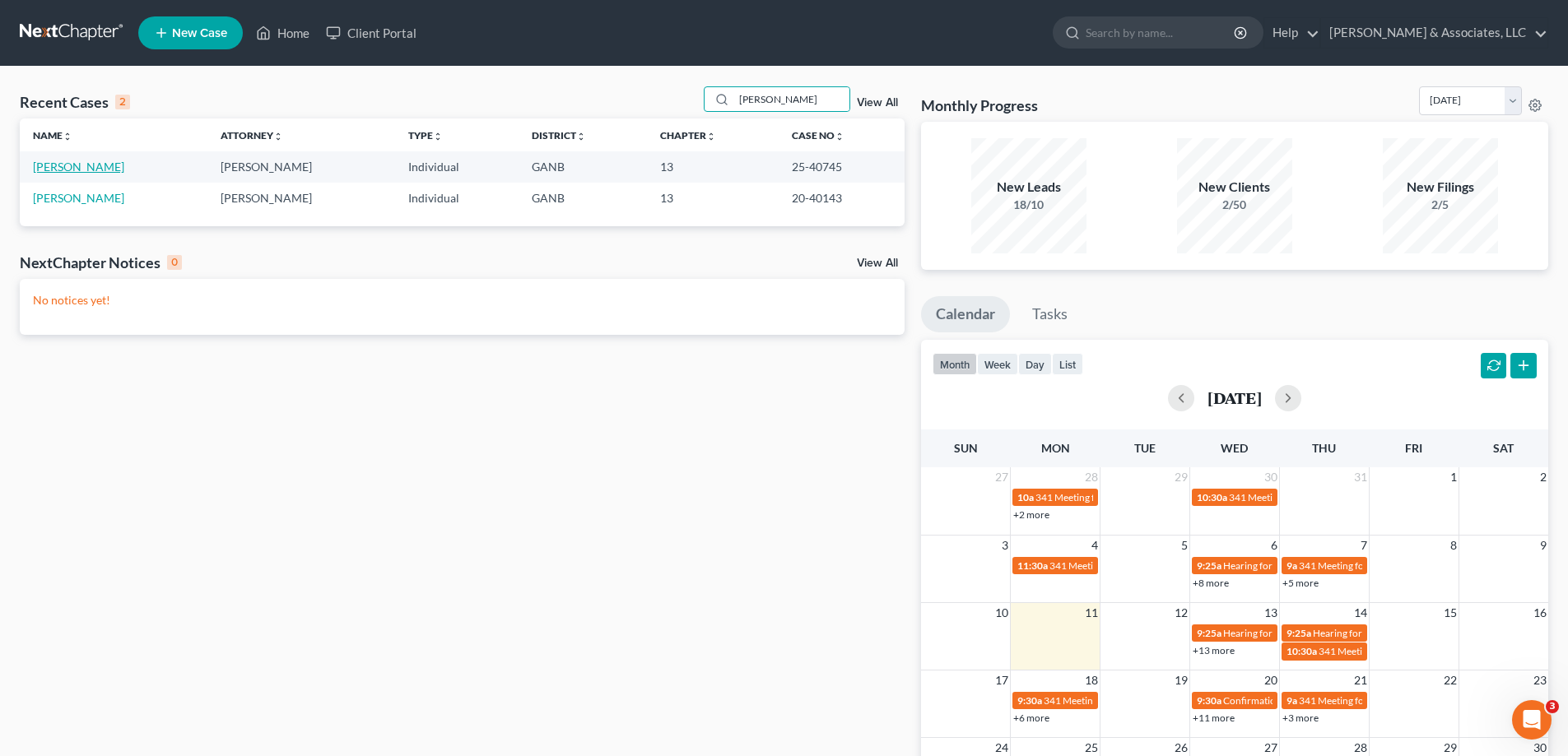
click at [69, 167] on link "[PERSON_NAME]" at bounding box center [79, 167] width 91 height 14
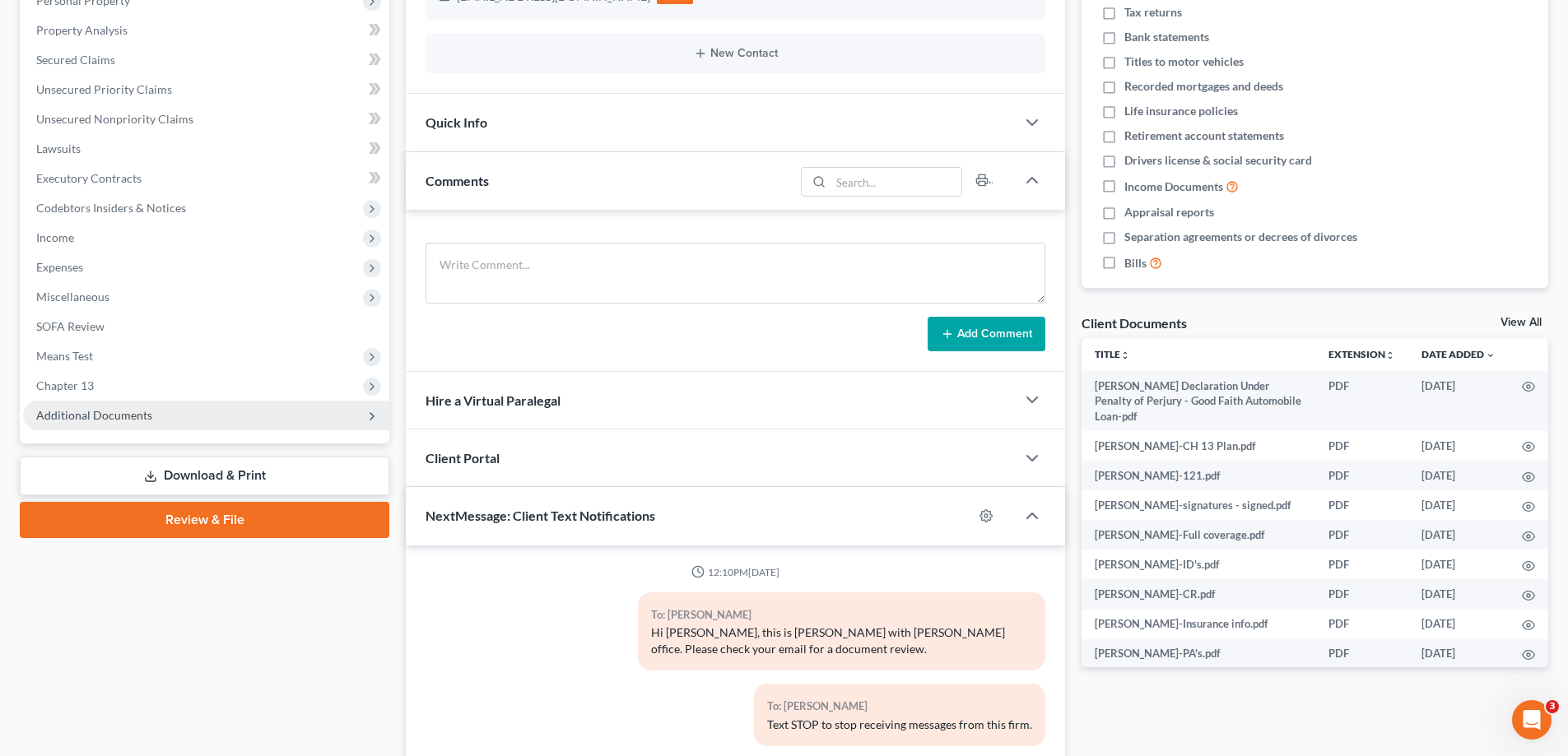
scroll to position [217, 0]
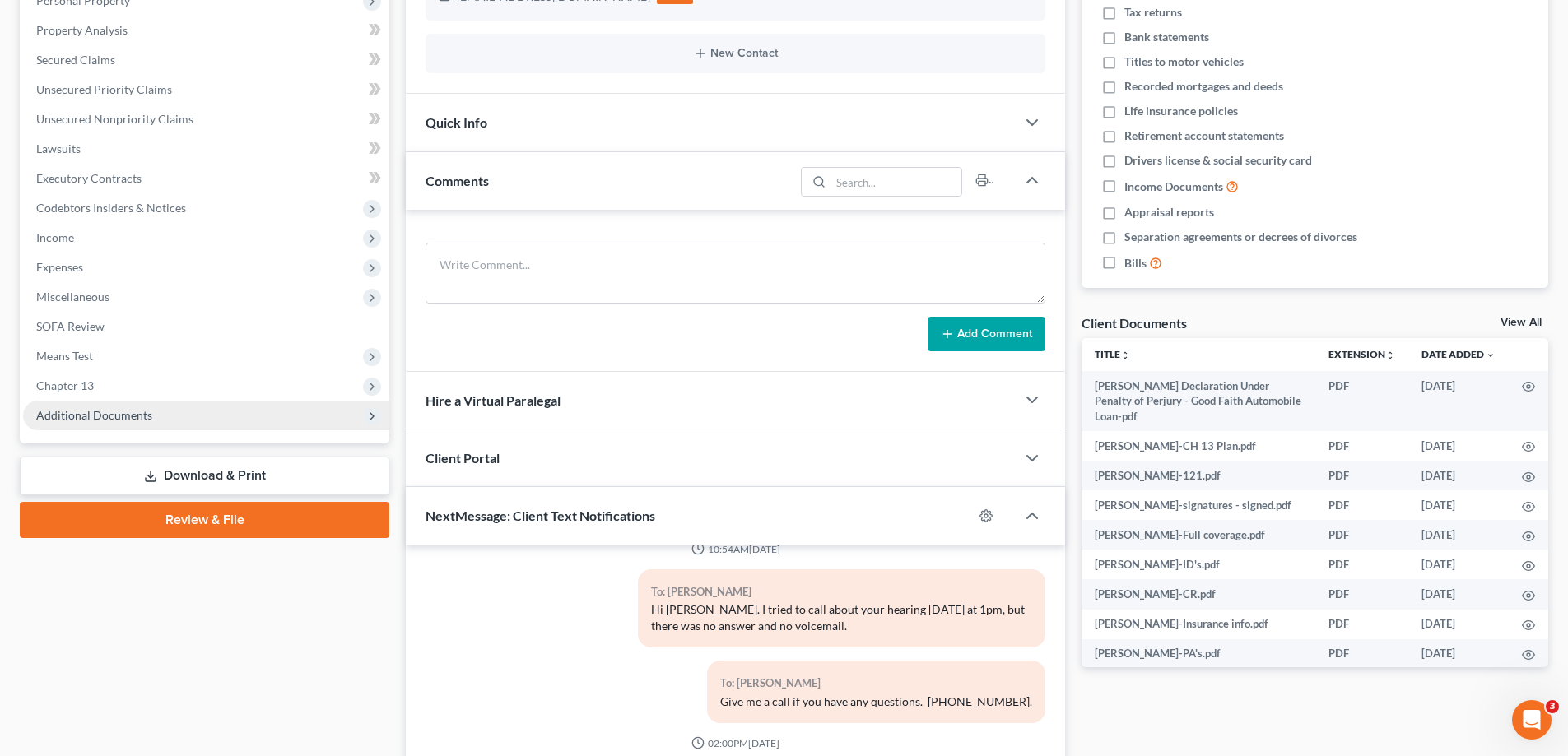
click at [100, 413] on span "Additional Documents" at bounding box center [94, 415] width 117 height 14
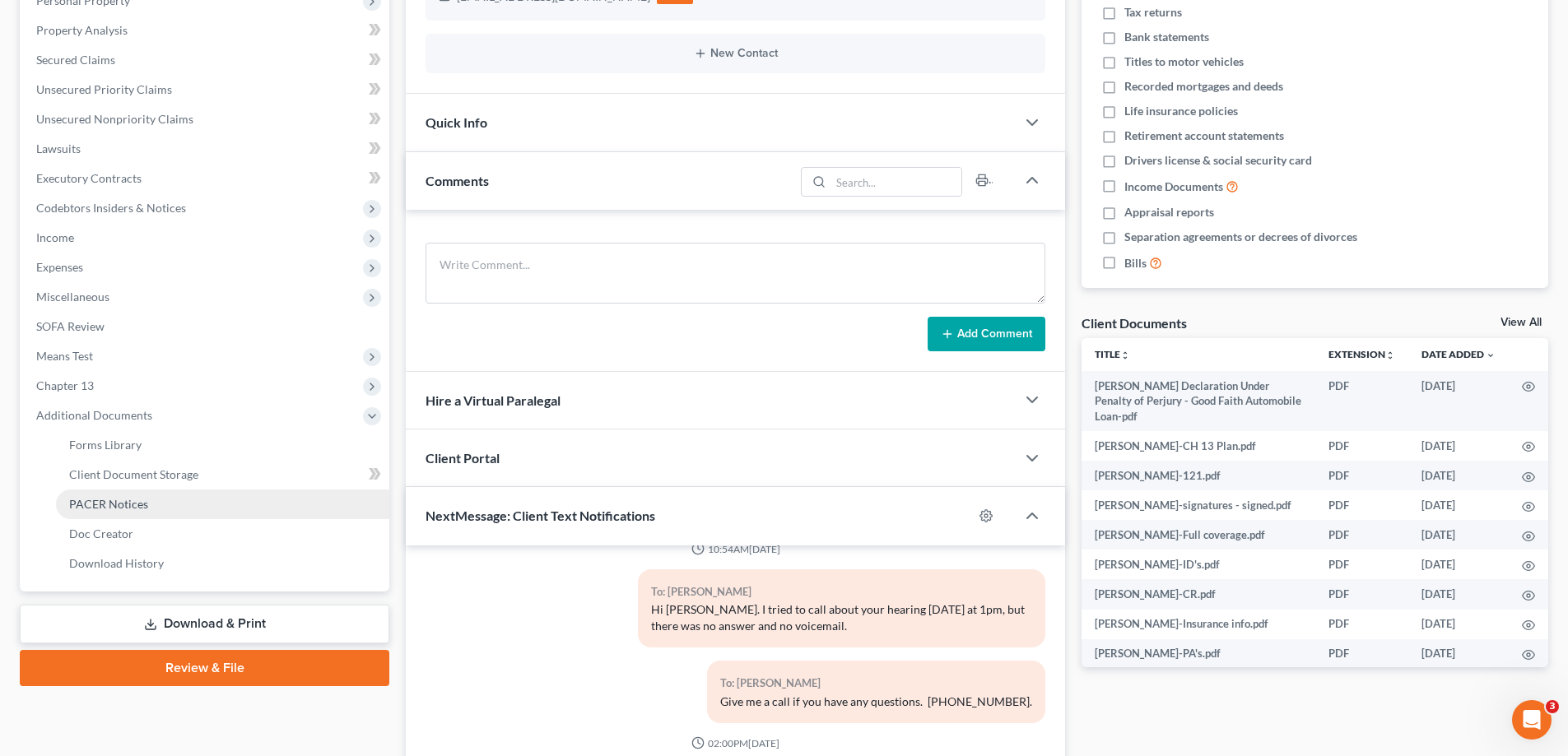
click at [116, 500] on span "PACER Notices" at bounding box center [108, 504] width 79 height 14
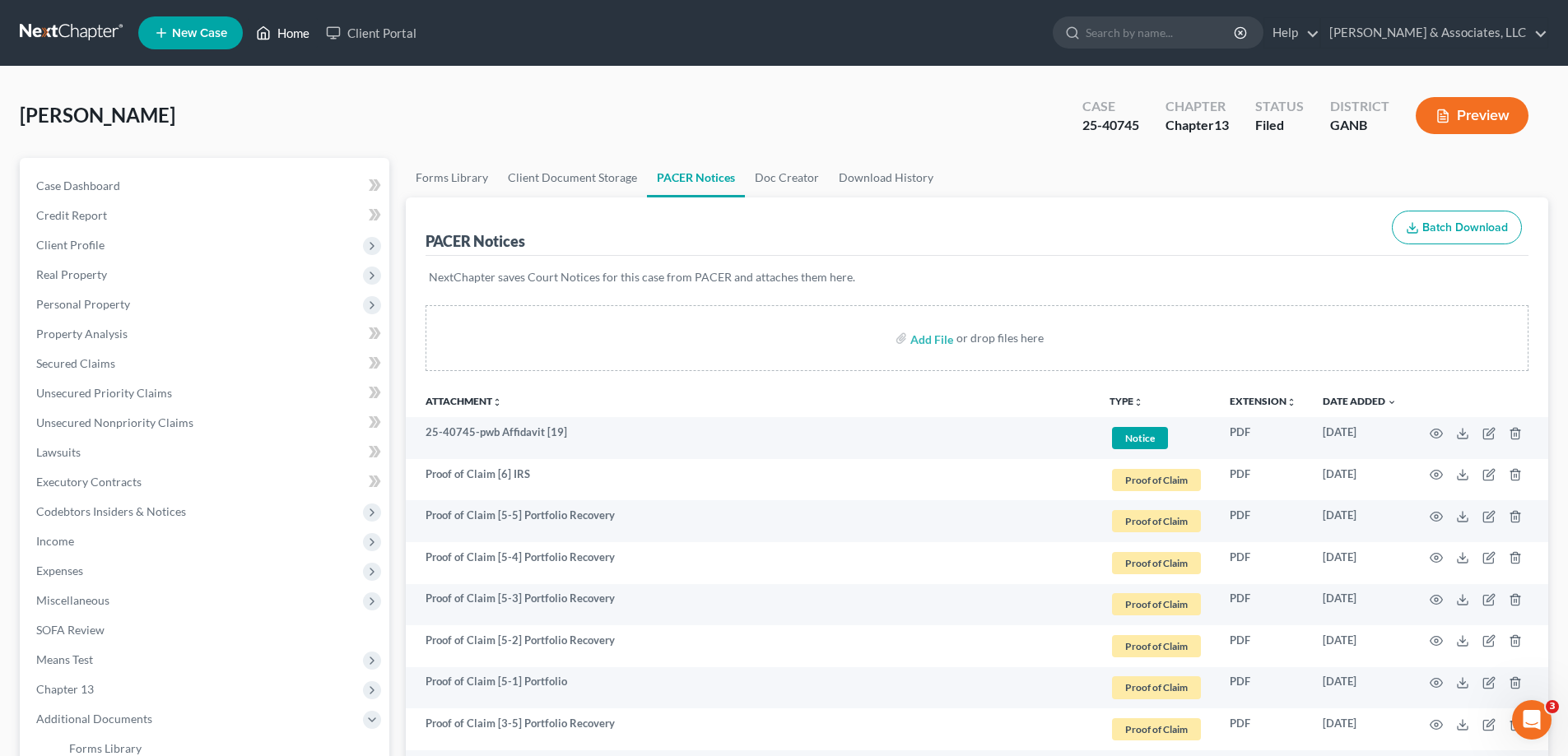
click at [288, 31] on link "Home" at bounding box center [283, 33] width 70 height 30
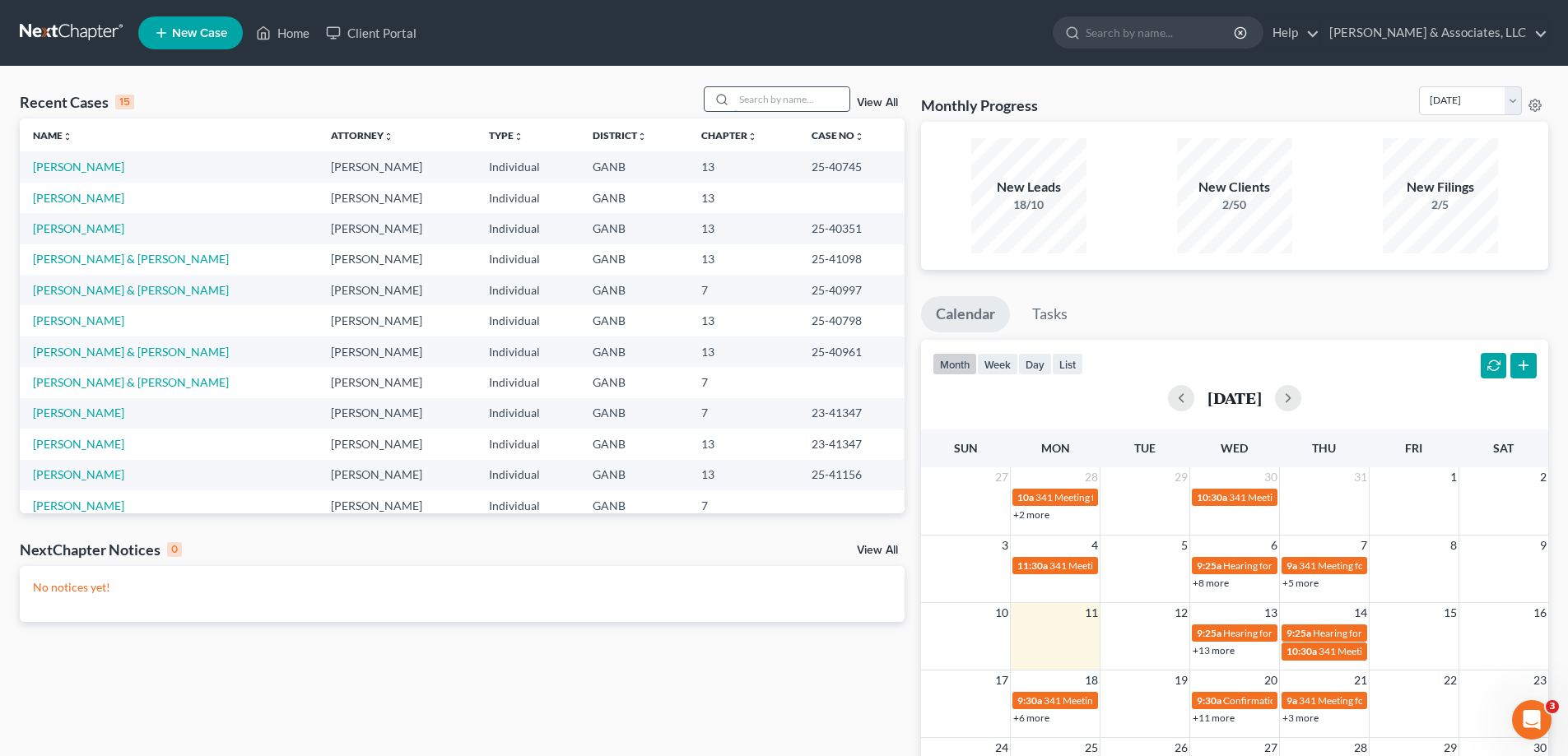
click at [770, 100] on input "search" at bounding box center [791, 99] width 116 height 24
type input "mccullough"
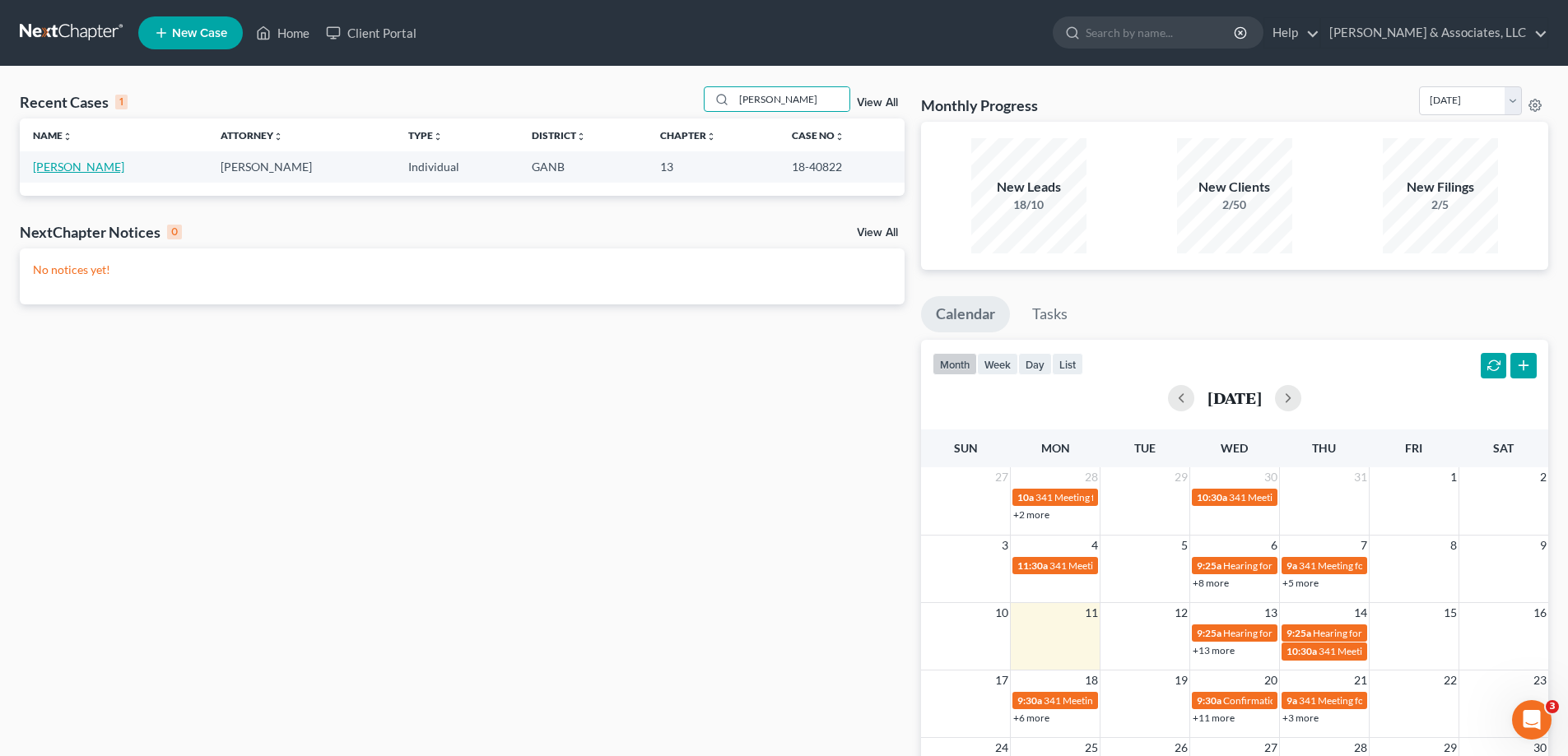
click at [115, 169] on link "[PERSON_NAME]" at bounding box center [79, 167] width 91 height 14
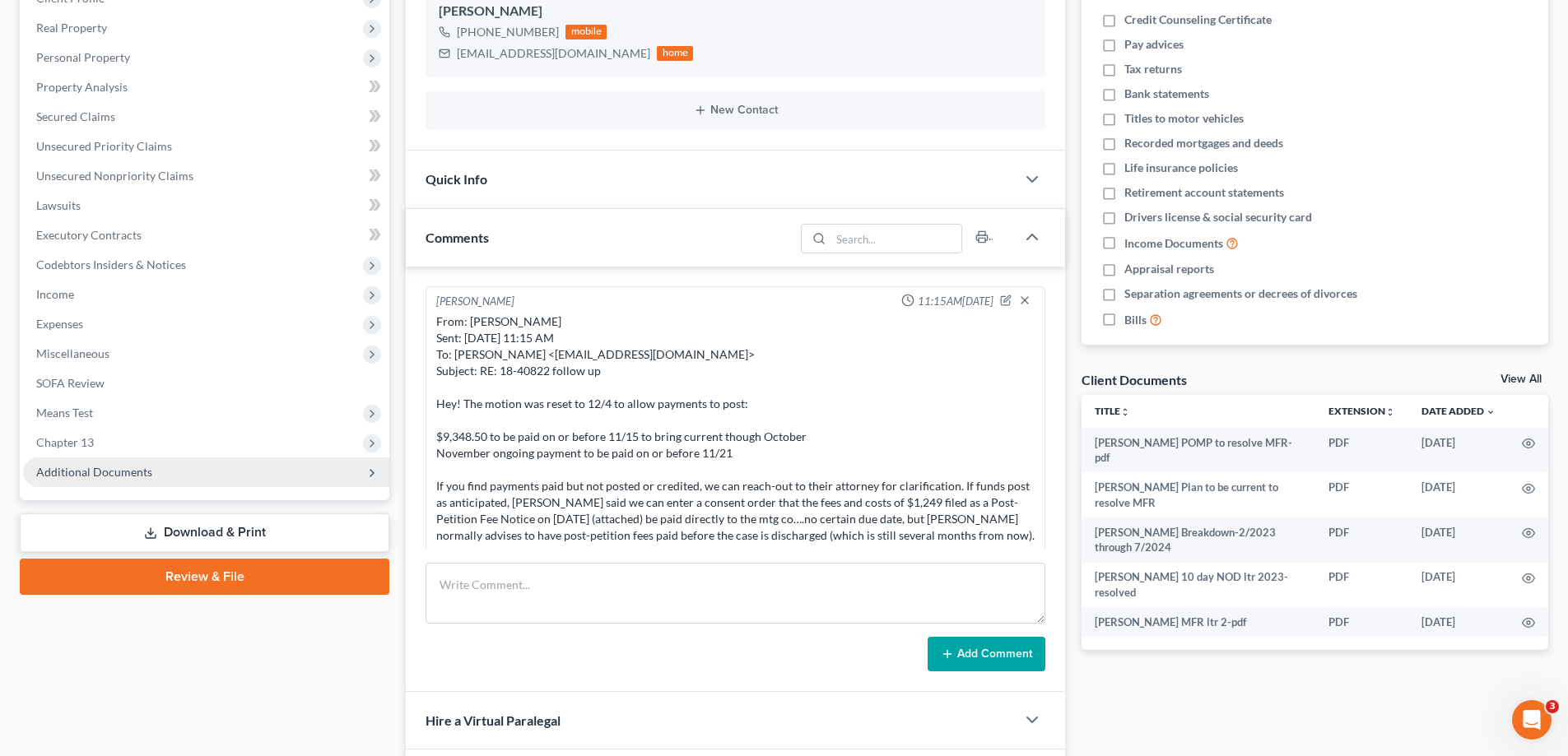
scroll to position [99, 0]
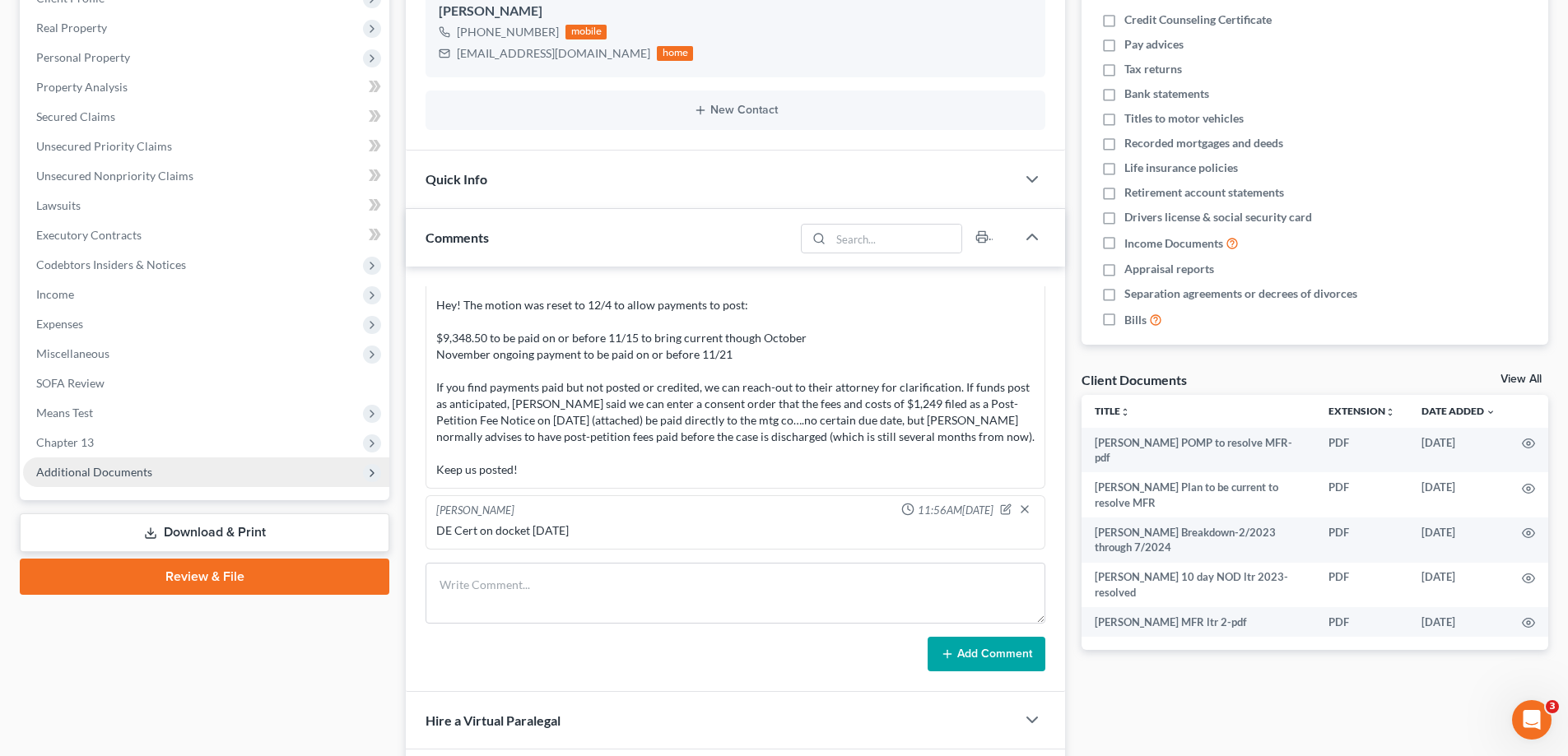
drag, startPoint x: 121, startPoint y: 474, endPoint x: 194, endPoint y: 467, distance: 73.3
click at [121, 474] on span "Additional Documents" at bounding box center [94, 472] width 117 height 14
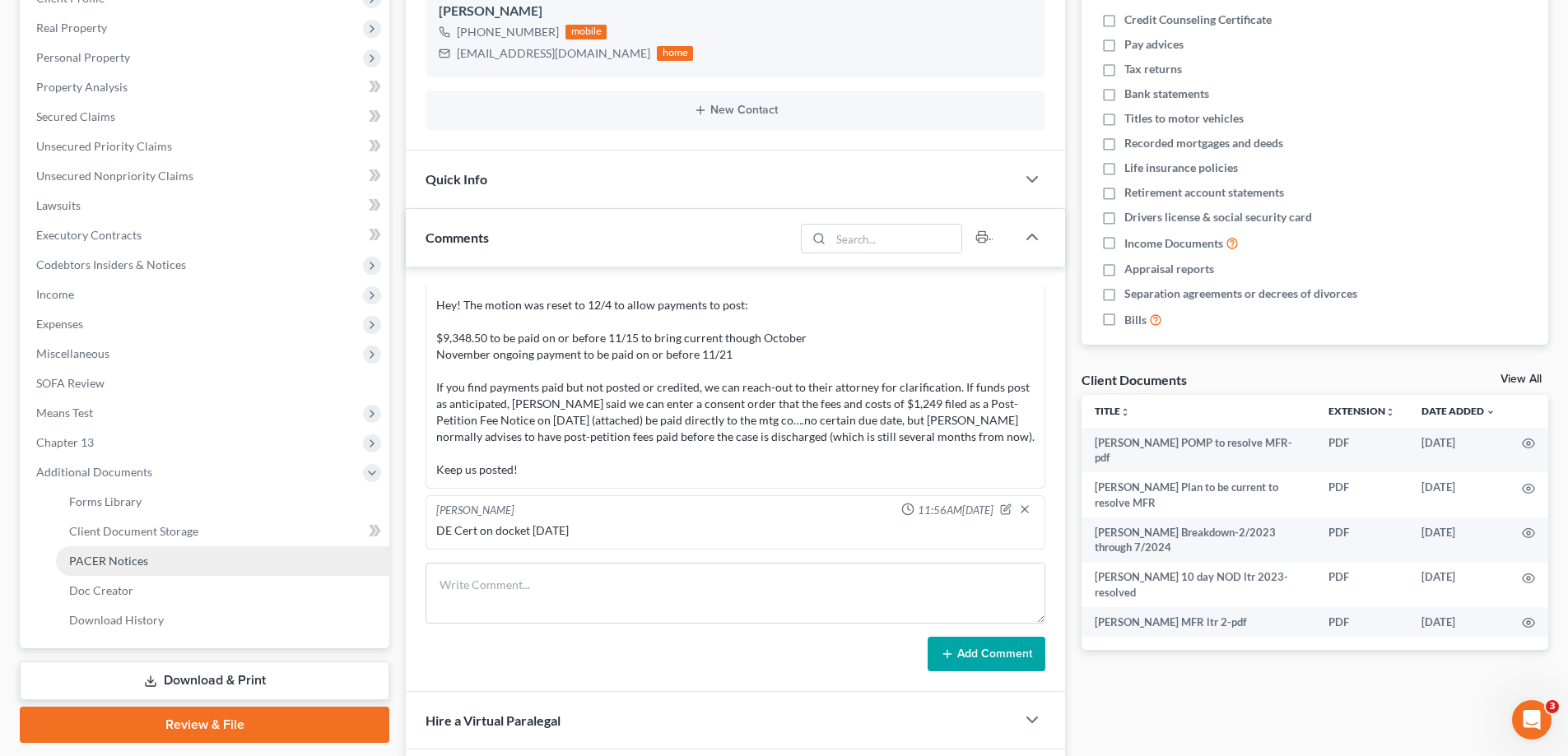
click at [89, 560] on span "PACER Notices" at bounding box center [108, 561] width 79 height 14
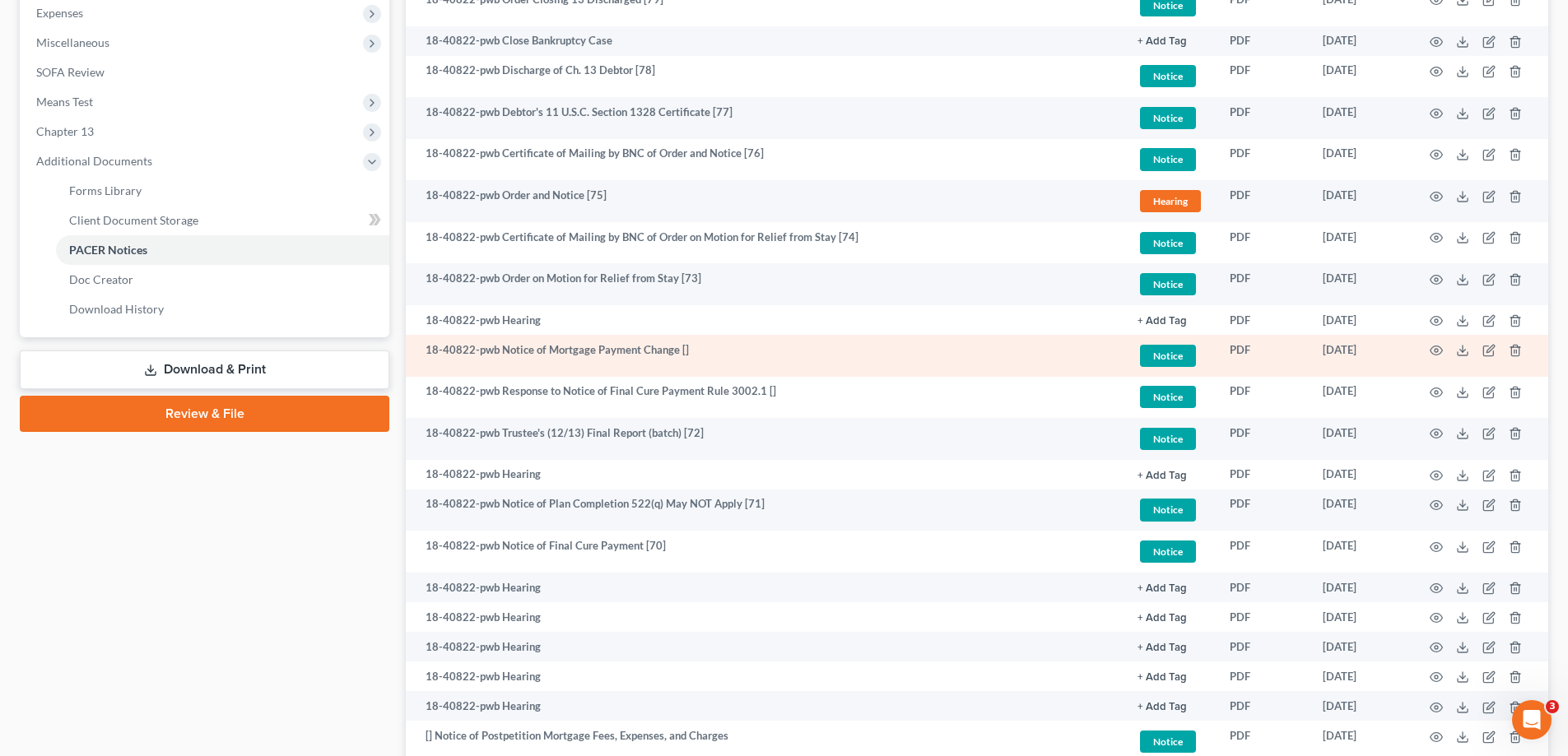
scroll to position [576, 0]
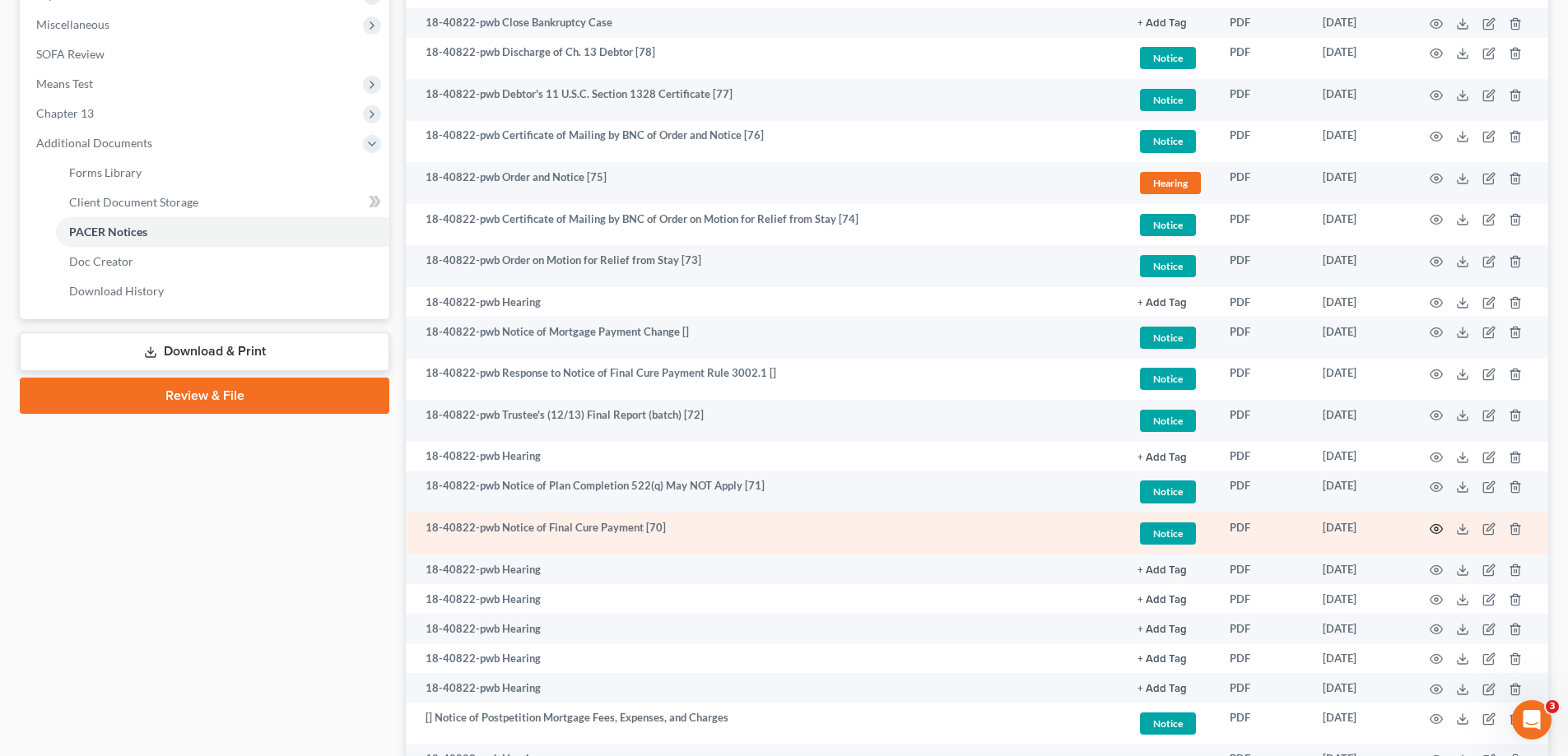
click at [1437, 526] on icon "button" at bounding box center [1437, 529] width 14 height 14
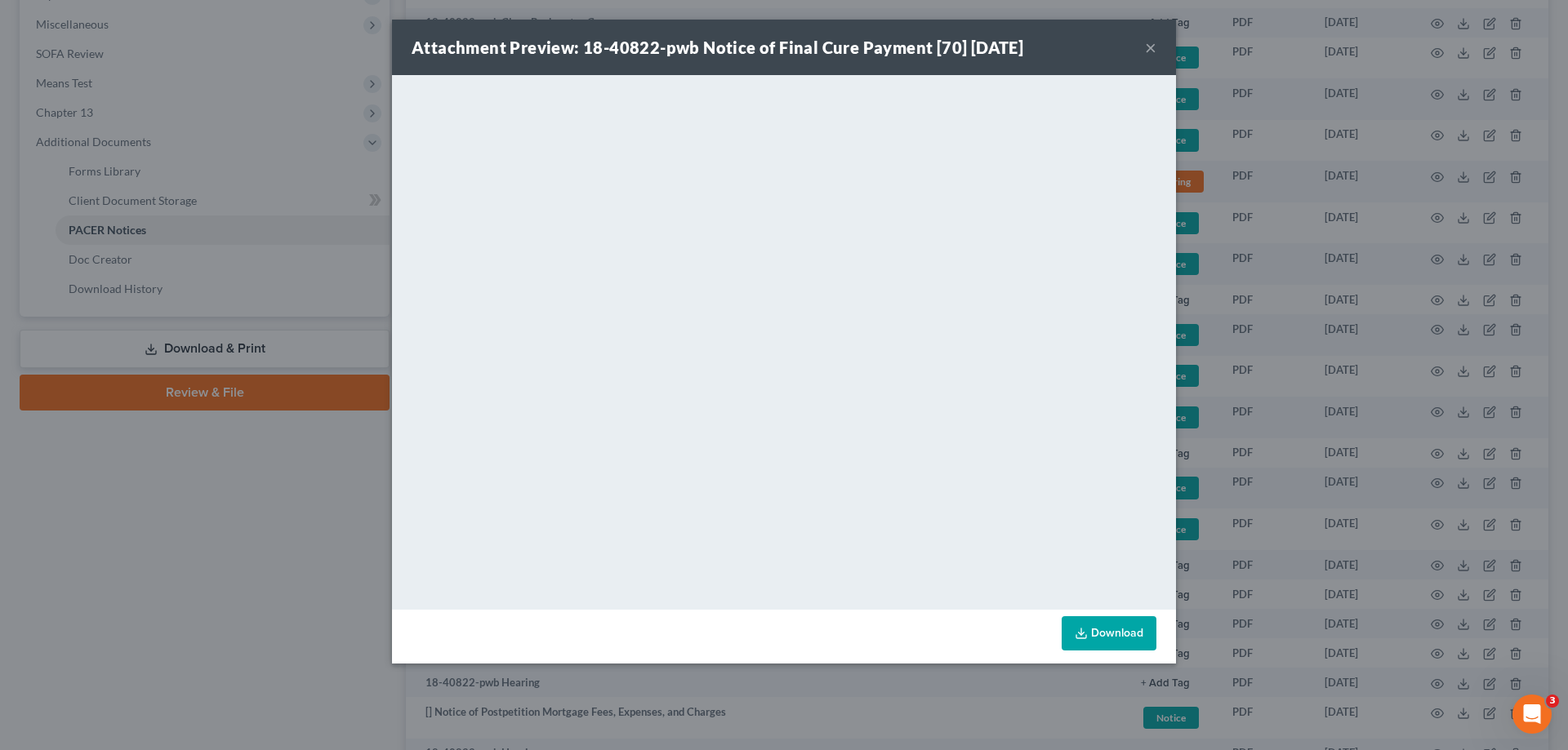
click at [1149, 45] on button "×" at bounding box center [1151, 47] width 12 height 19
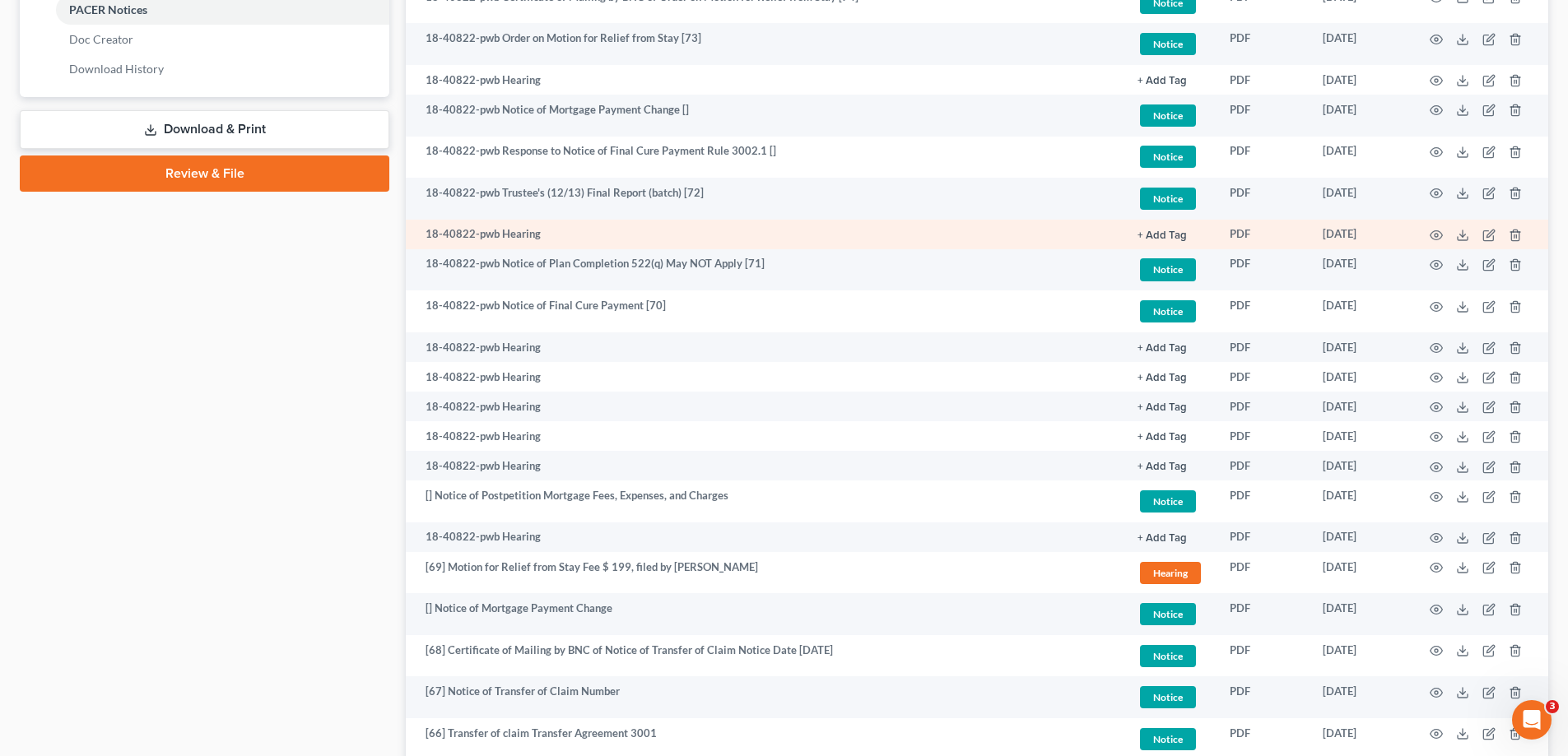
scroll to position [905, 0]
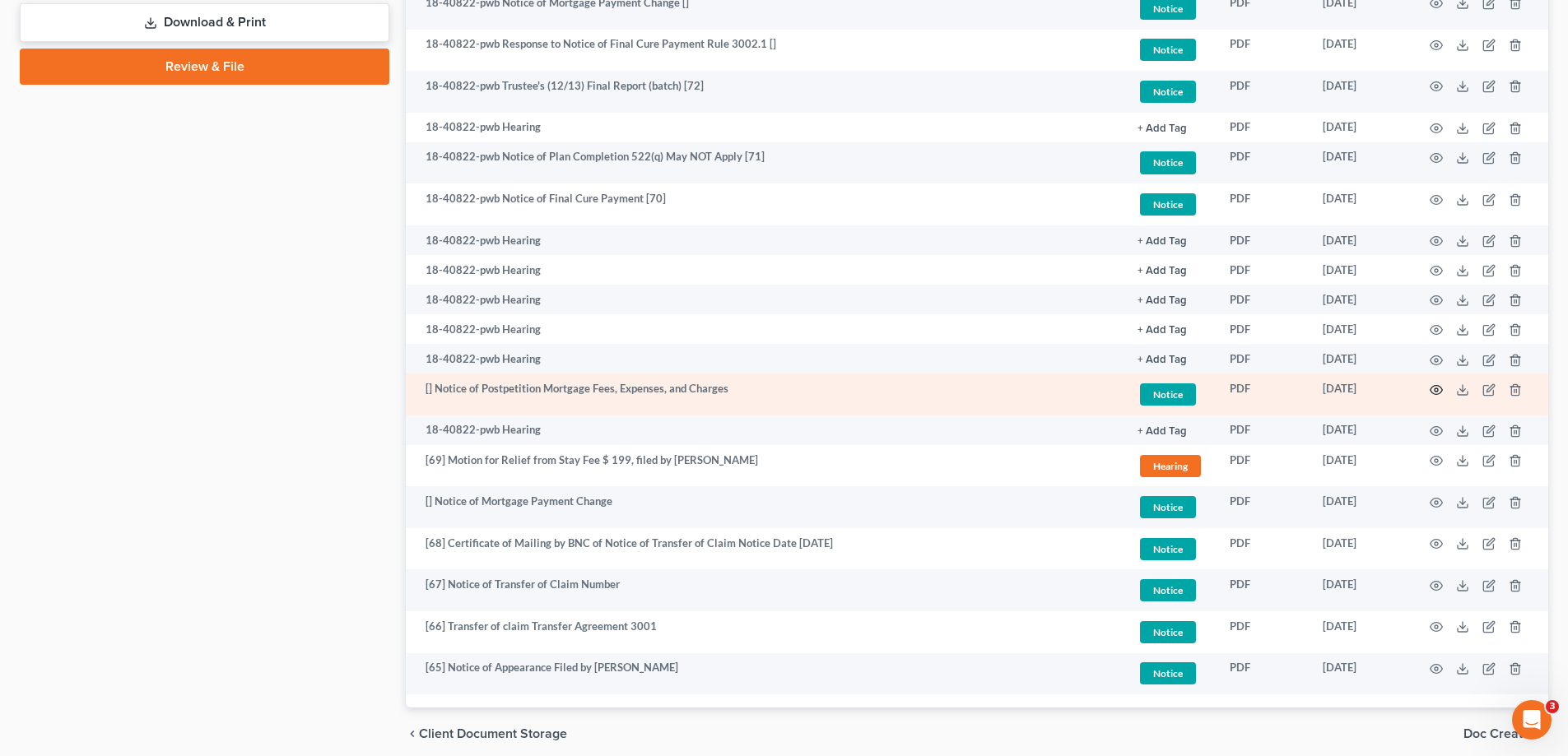
click at [1438, 387] on icon "button" at bounding box center [1437, 390] width 14 height 14
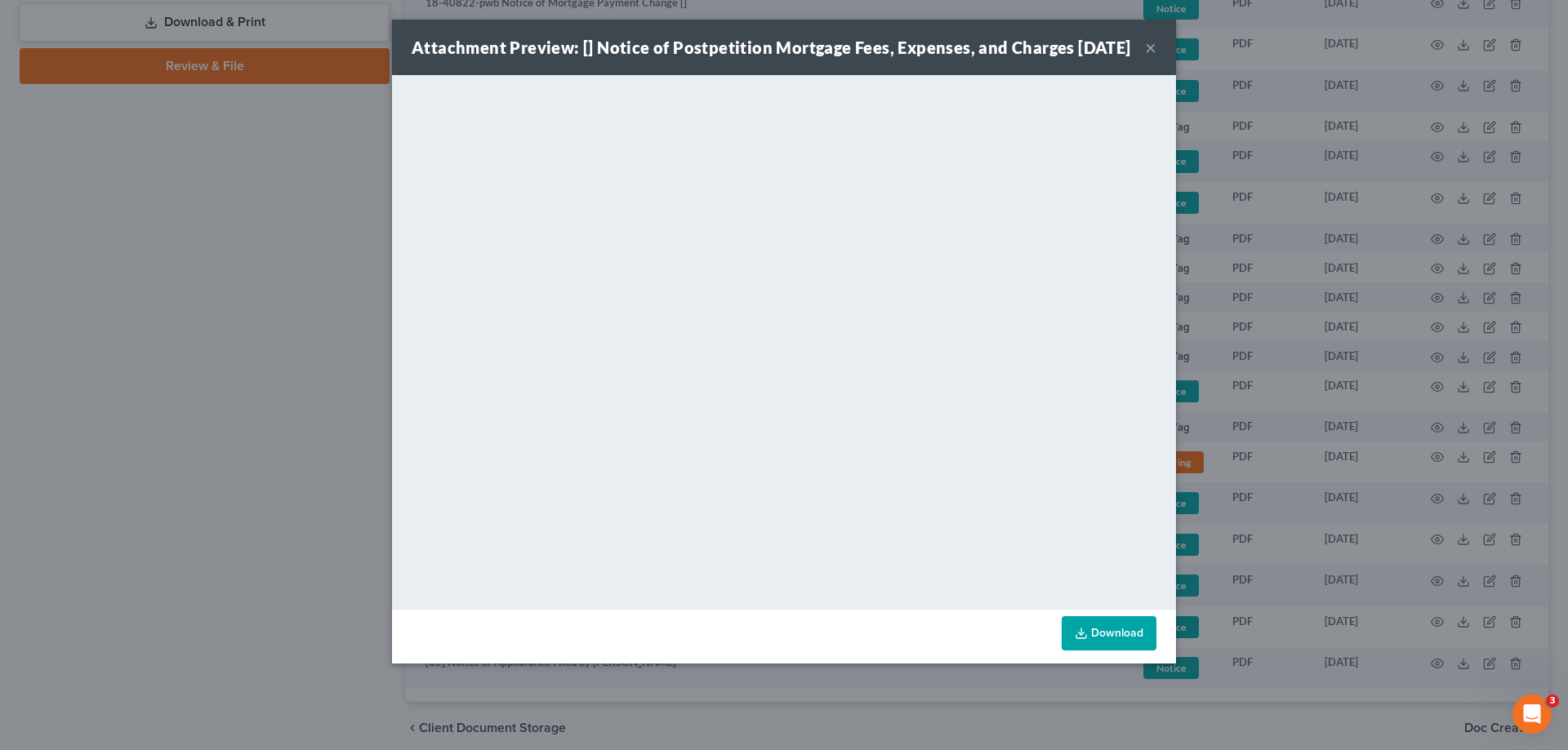
click at [1150, 57] on button "×" at bounding box center [1151, 47] width 12 height 19
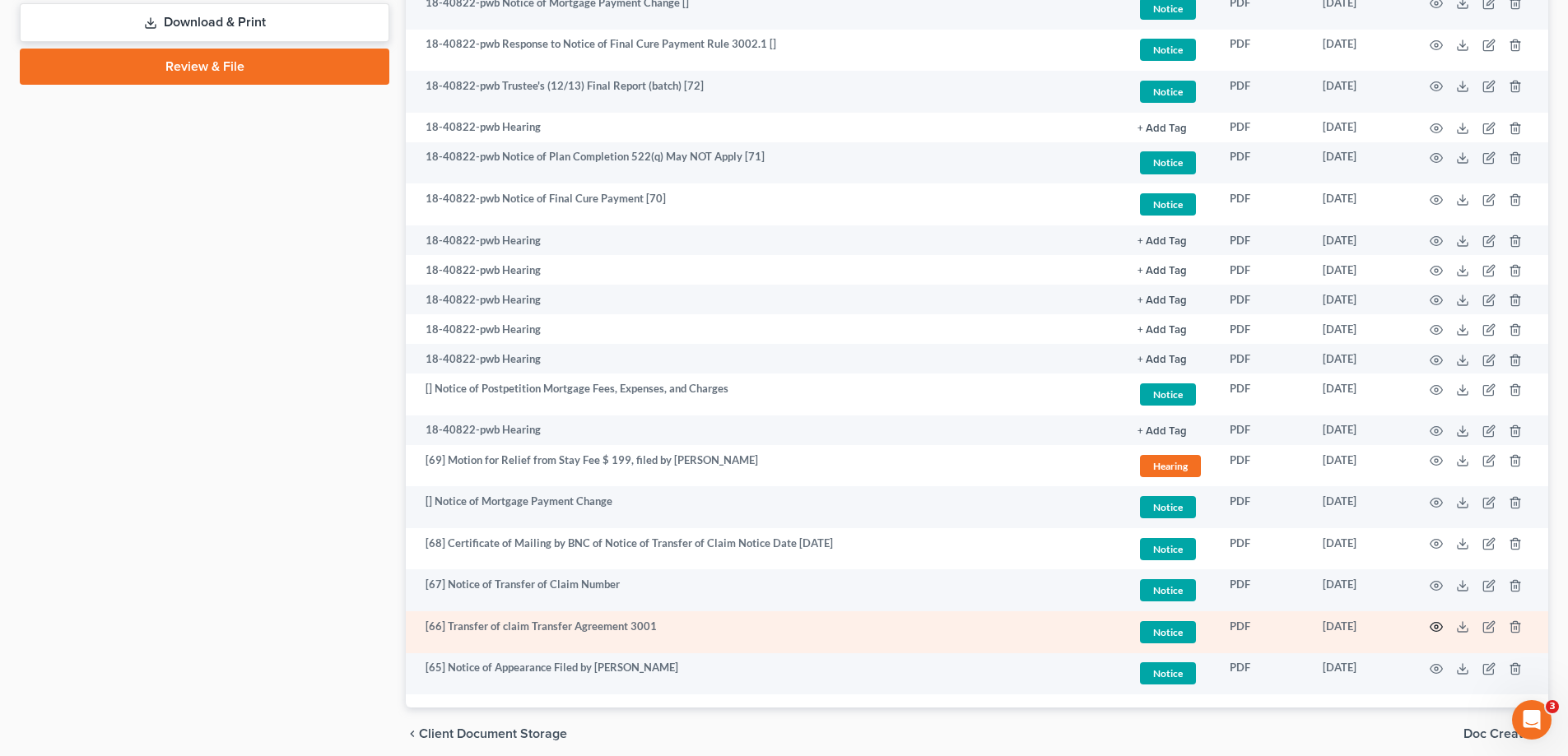
click at [1437, 626] on circle "button" at bounding box center [1436, 626] width 3 height 3
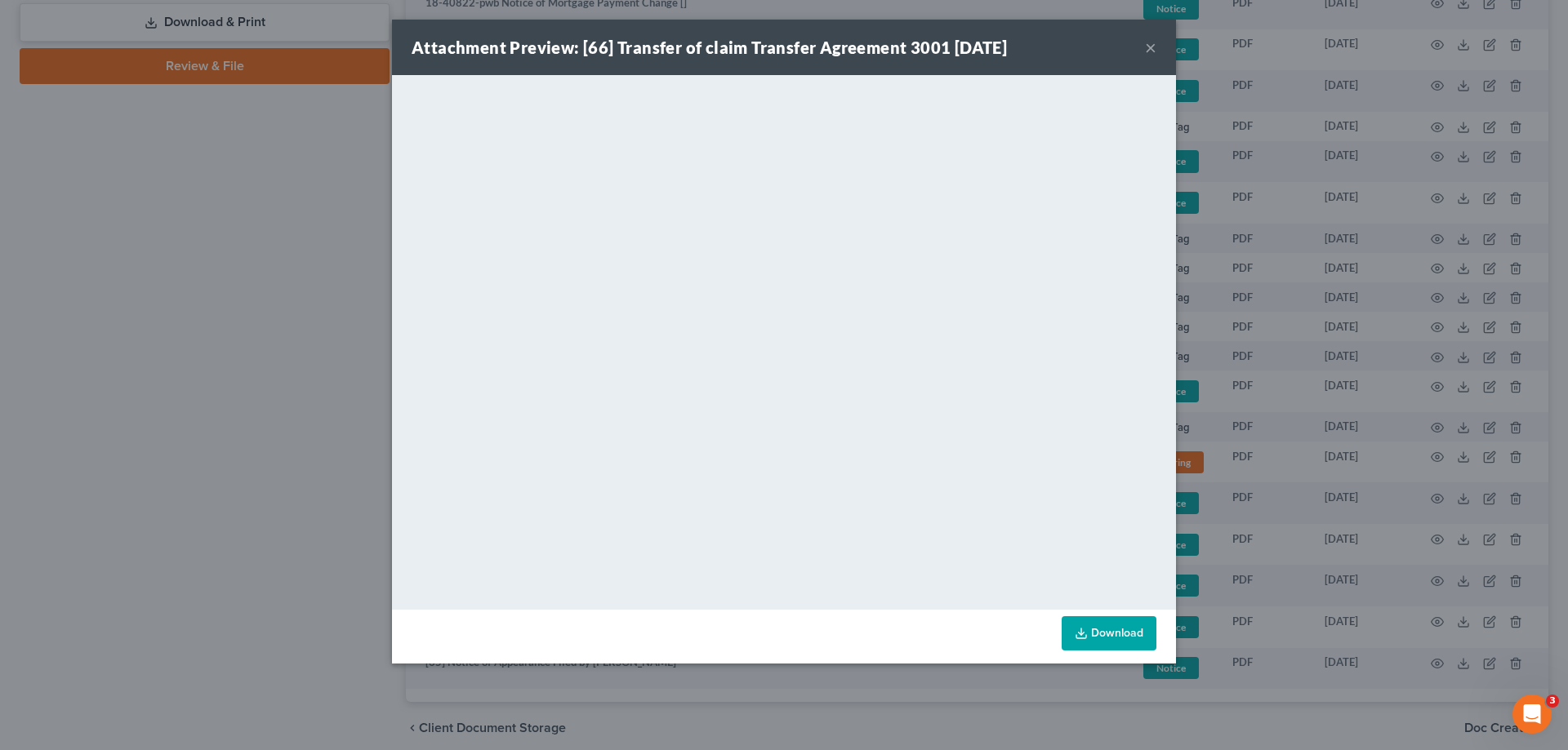
click at [1148, 45] on button "×" at bounding box center [1151, 47] width 12 height 19
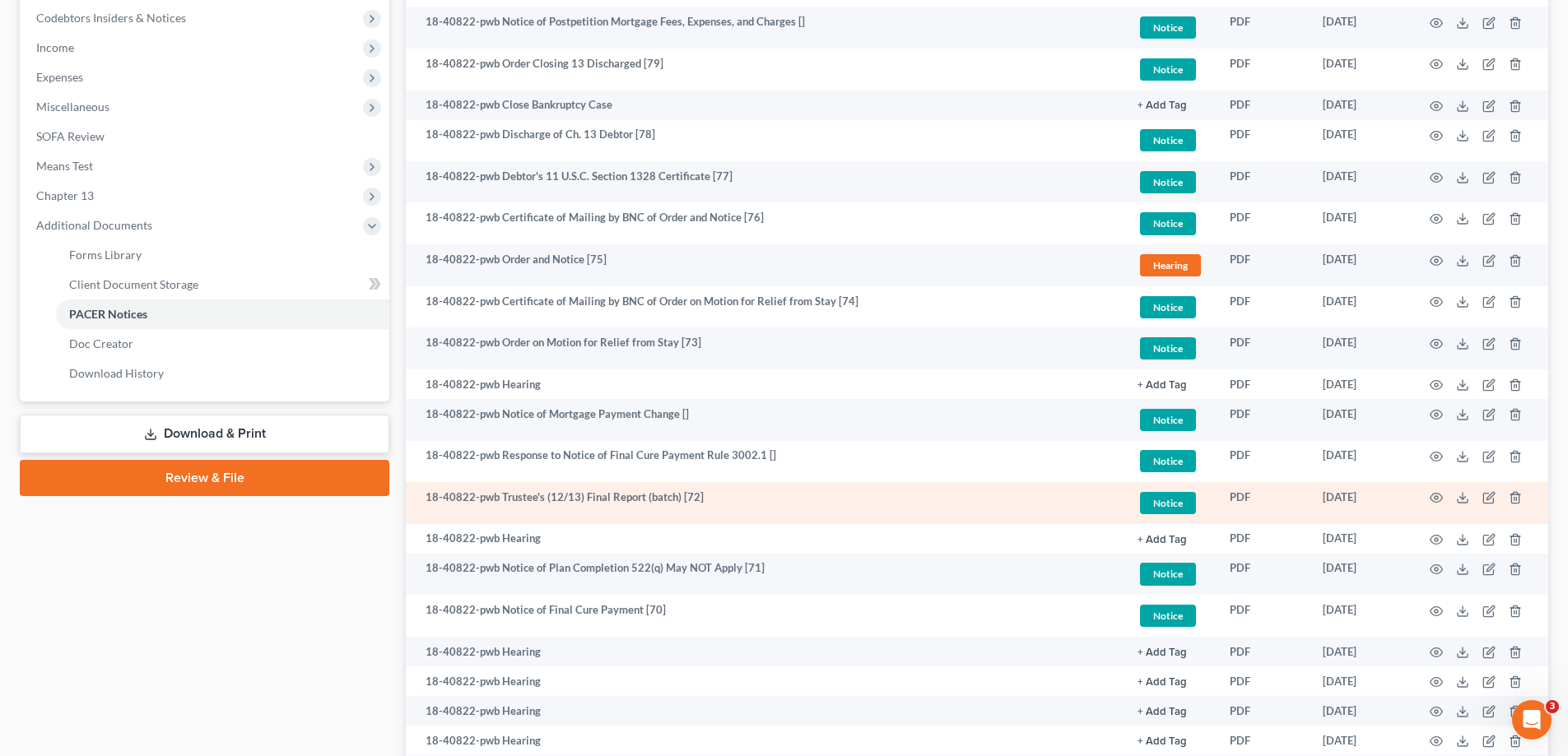
scroll to position [411, 0]
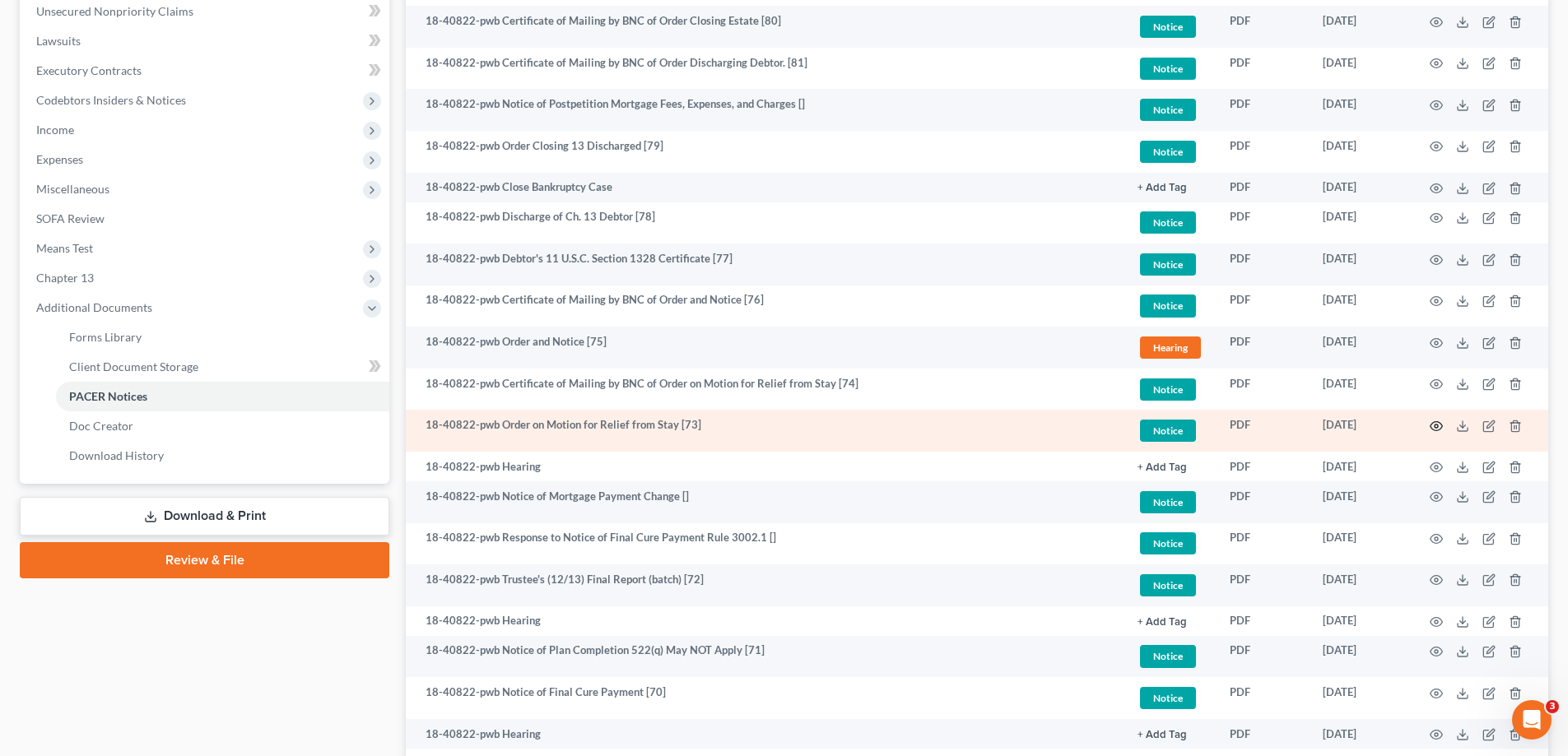
click at [1438, 425] on icon "button" at bounding box center [1437, 426] width 14 height 14
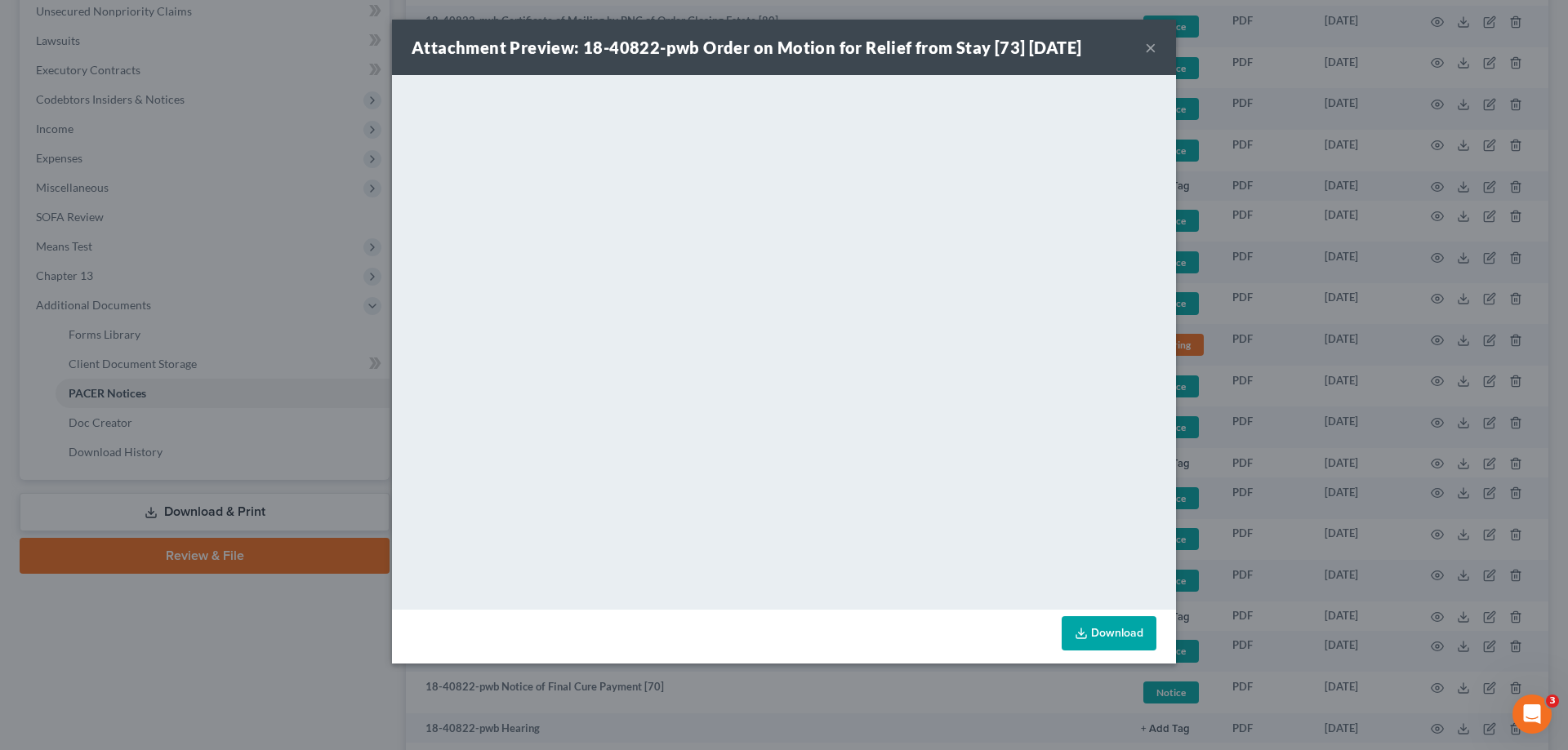
click at [1154, 45] on button "×" at bounding box center [1151, 47] width 12 height 19
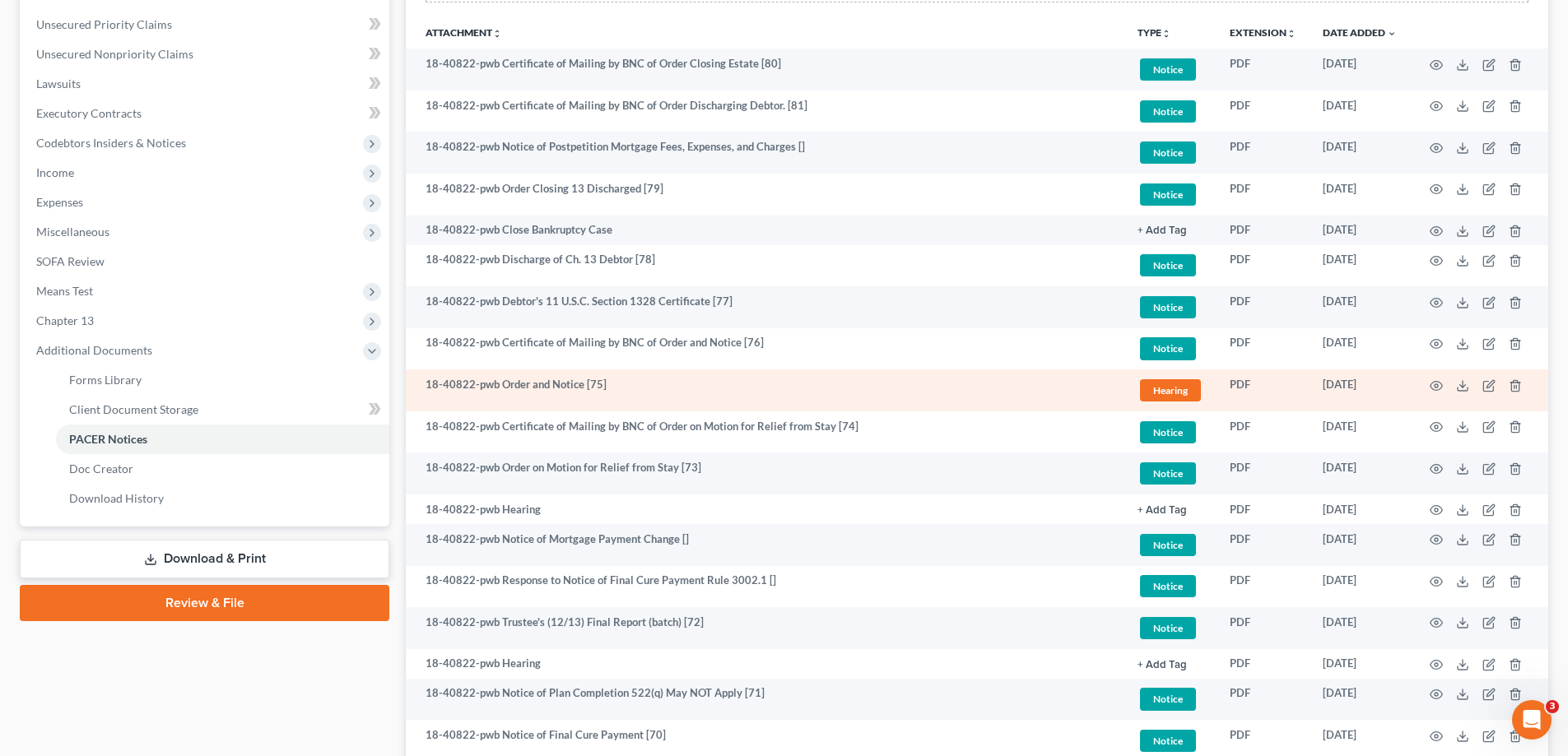
scroll to position [329, 0]
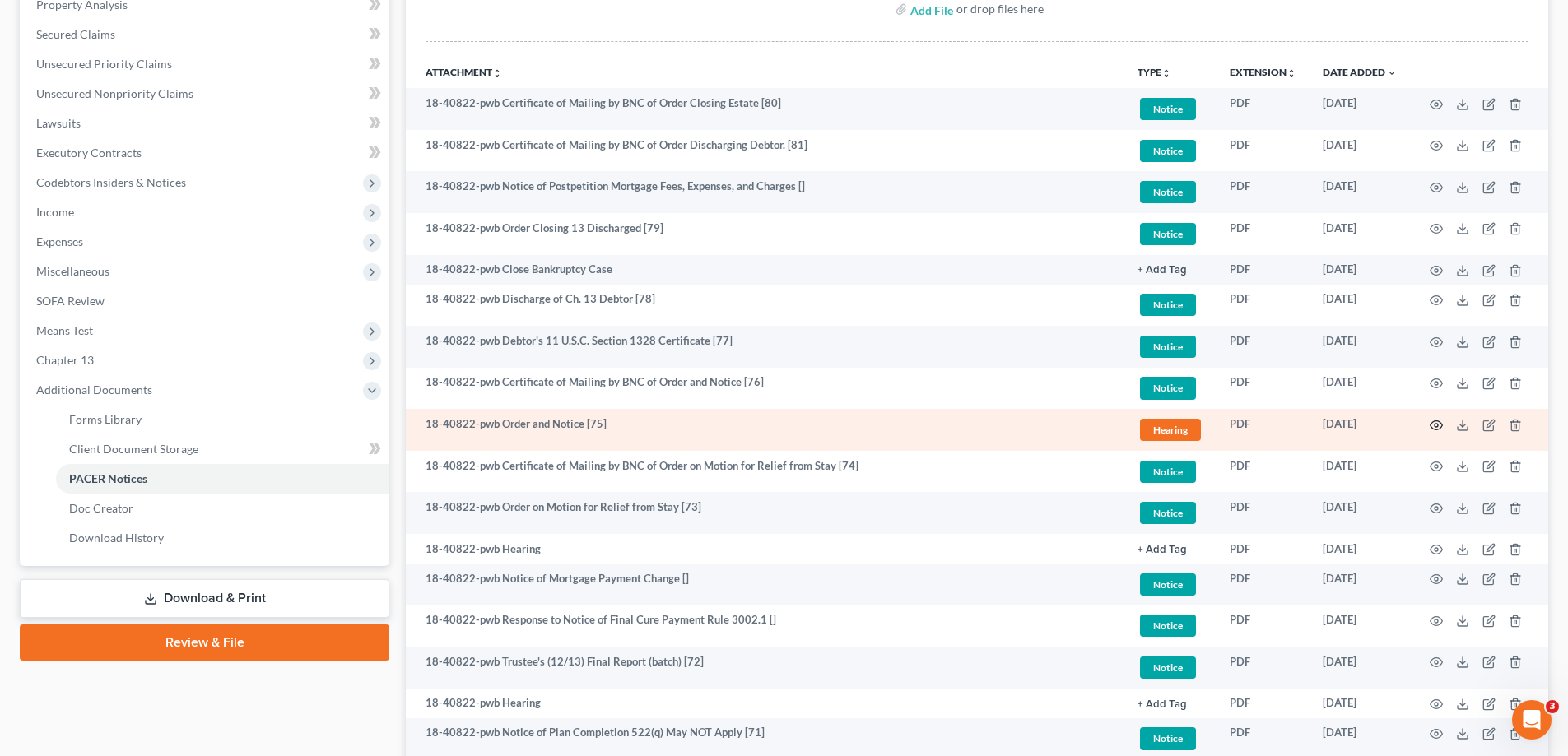
click at [1438, 425] on icon "button" at bounding box center [1437, 426] width 14 height 14
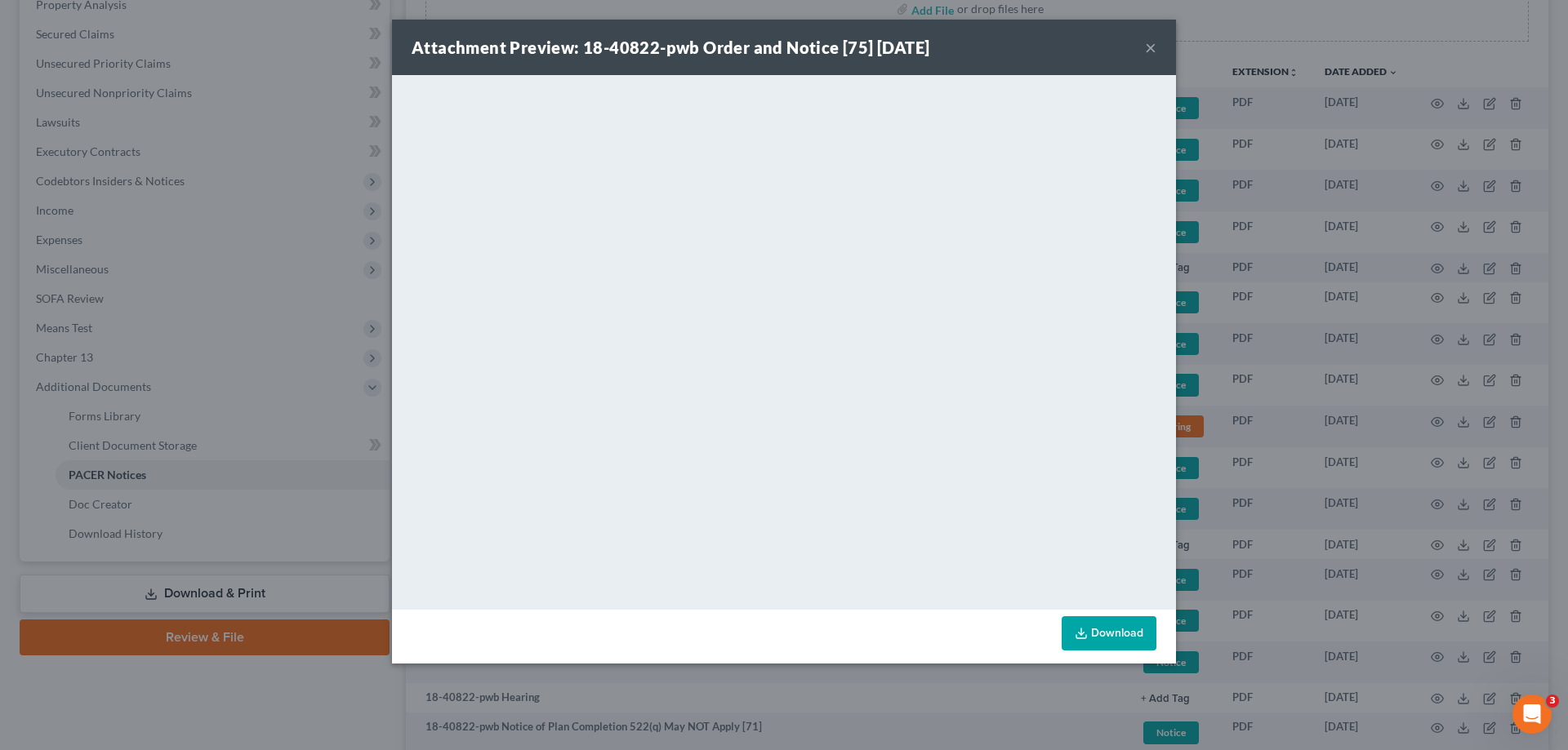
click at [1152, 45] on button "×" at bounding box center [1151, 47] width 12 height 19
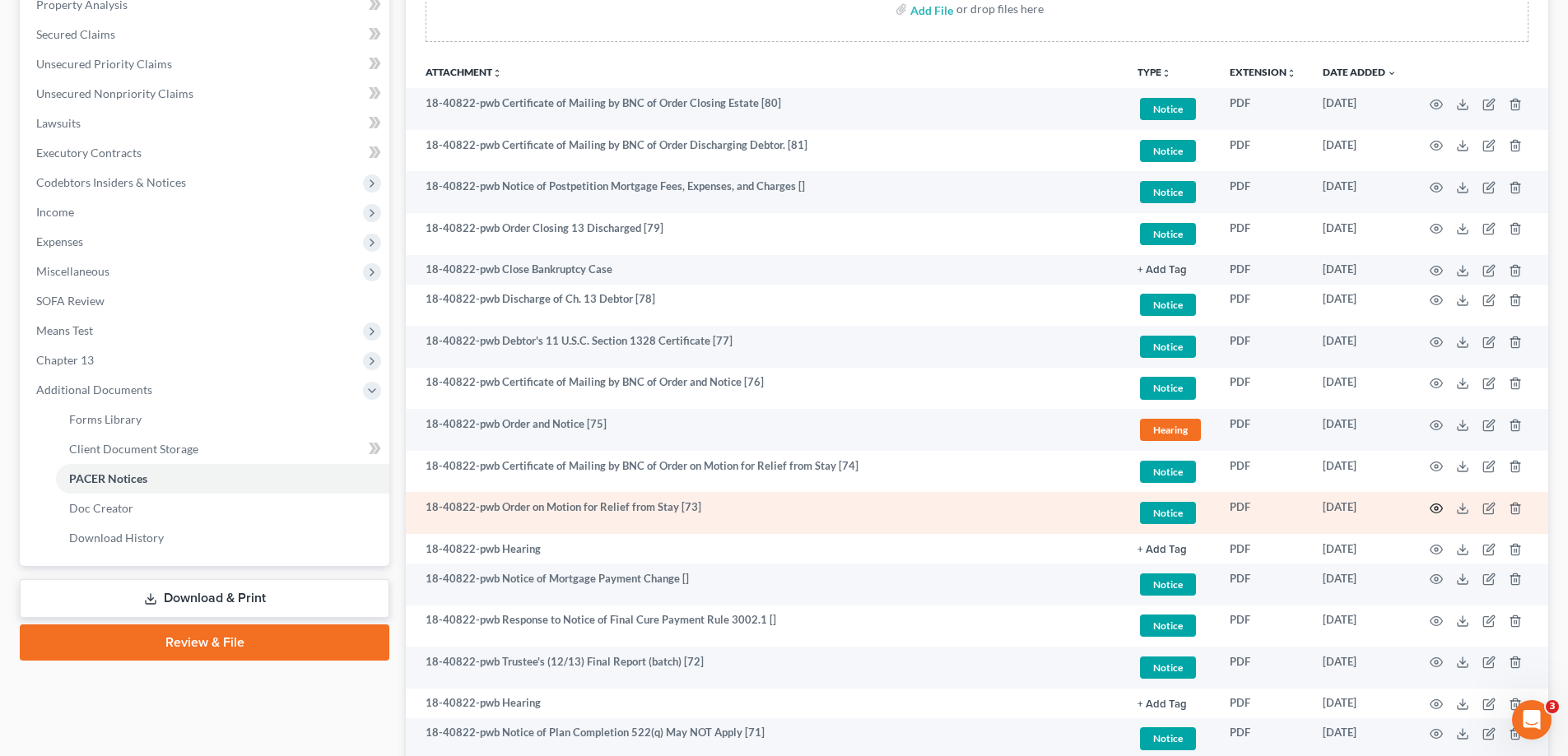
click at [1440, 507] on icon "button" at bounding box center [1437, 509] width 14 height 14
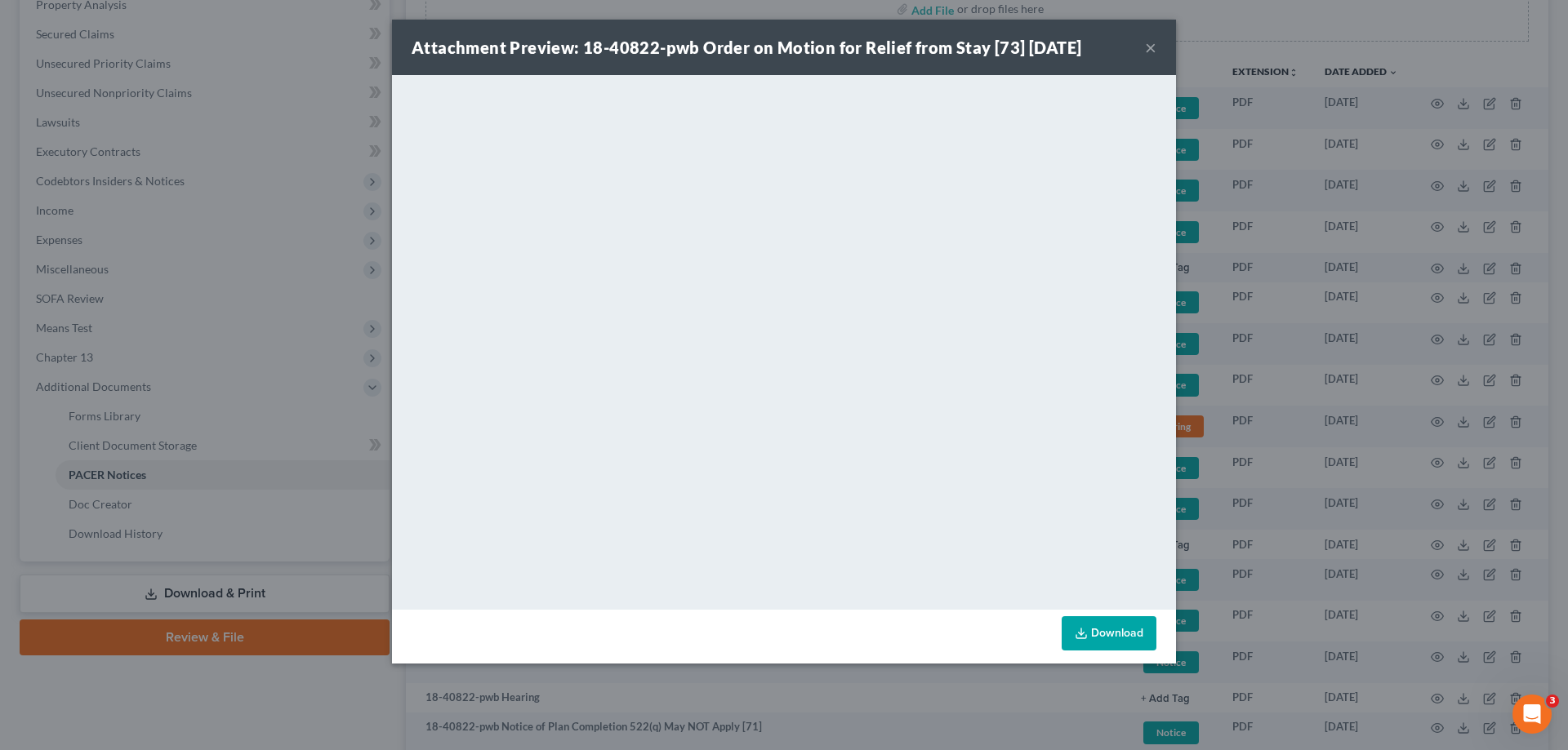
click at [1147, 47] on button "×" at bounding box center [1151, 47] width 12 height 19
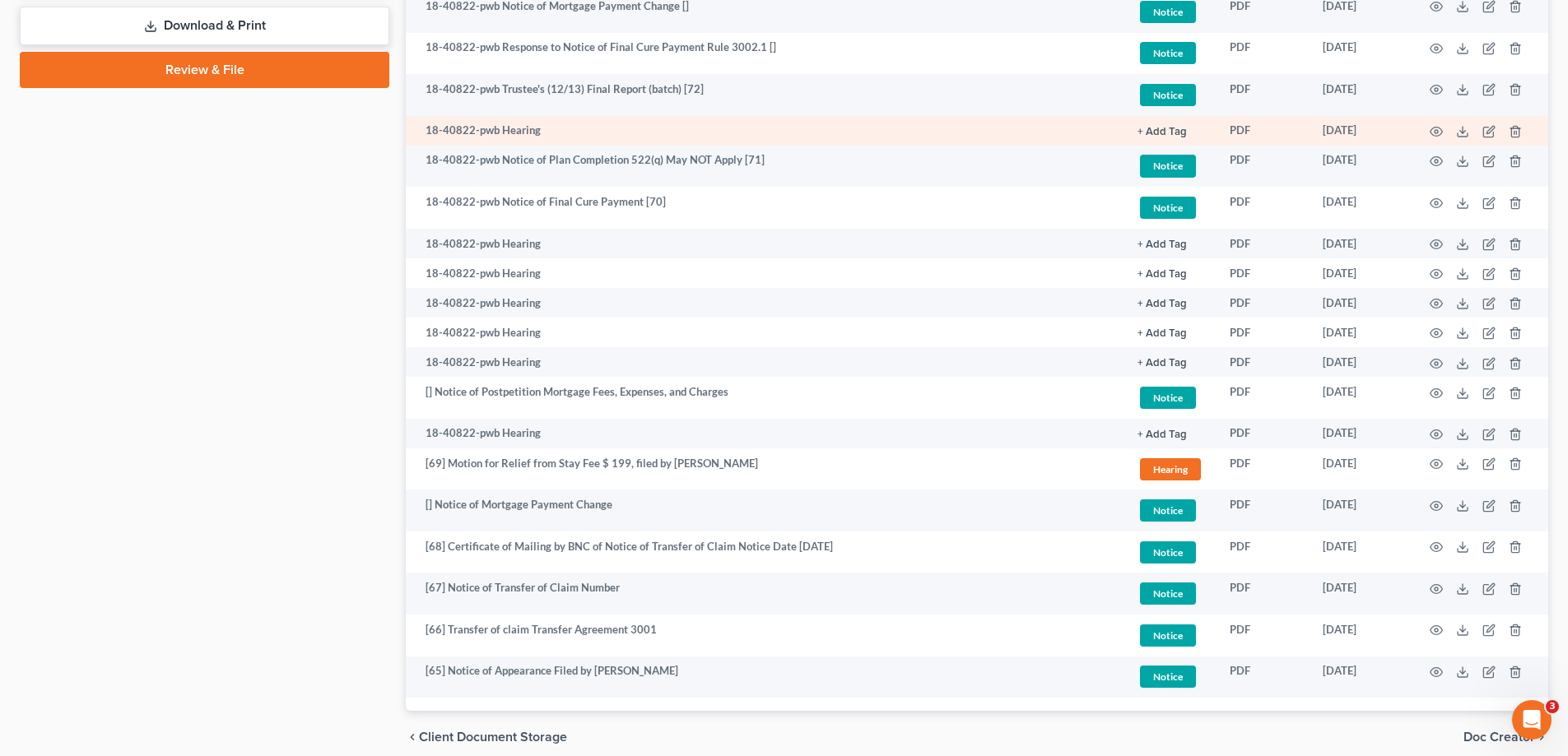
scroll to position [905, 0]
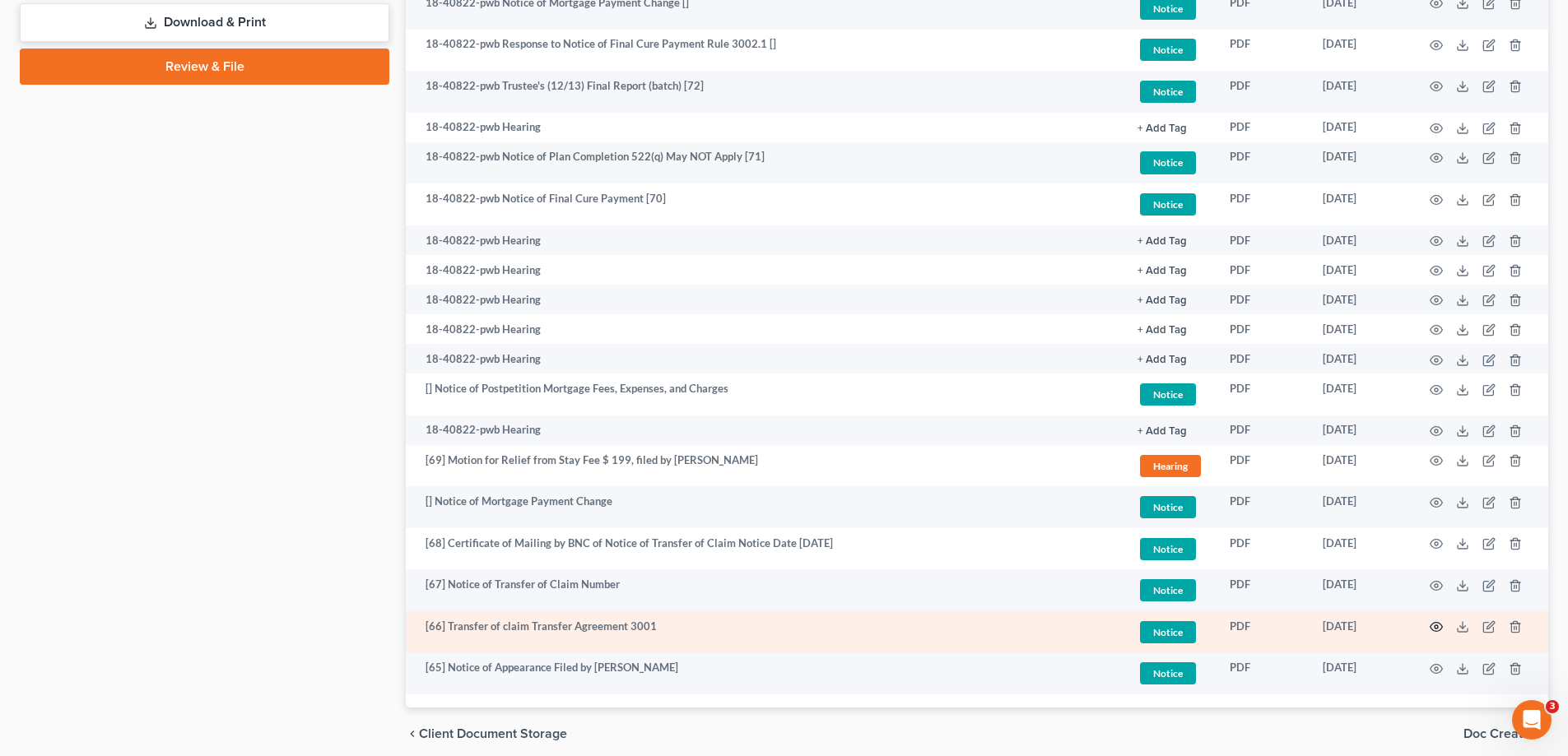
click at [1432, 624] on icon "button" at bounding box center [1437, 627] width 14 height 14
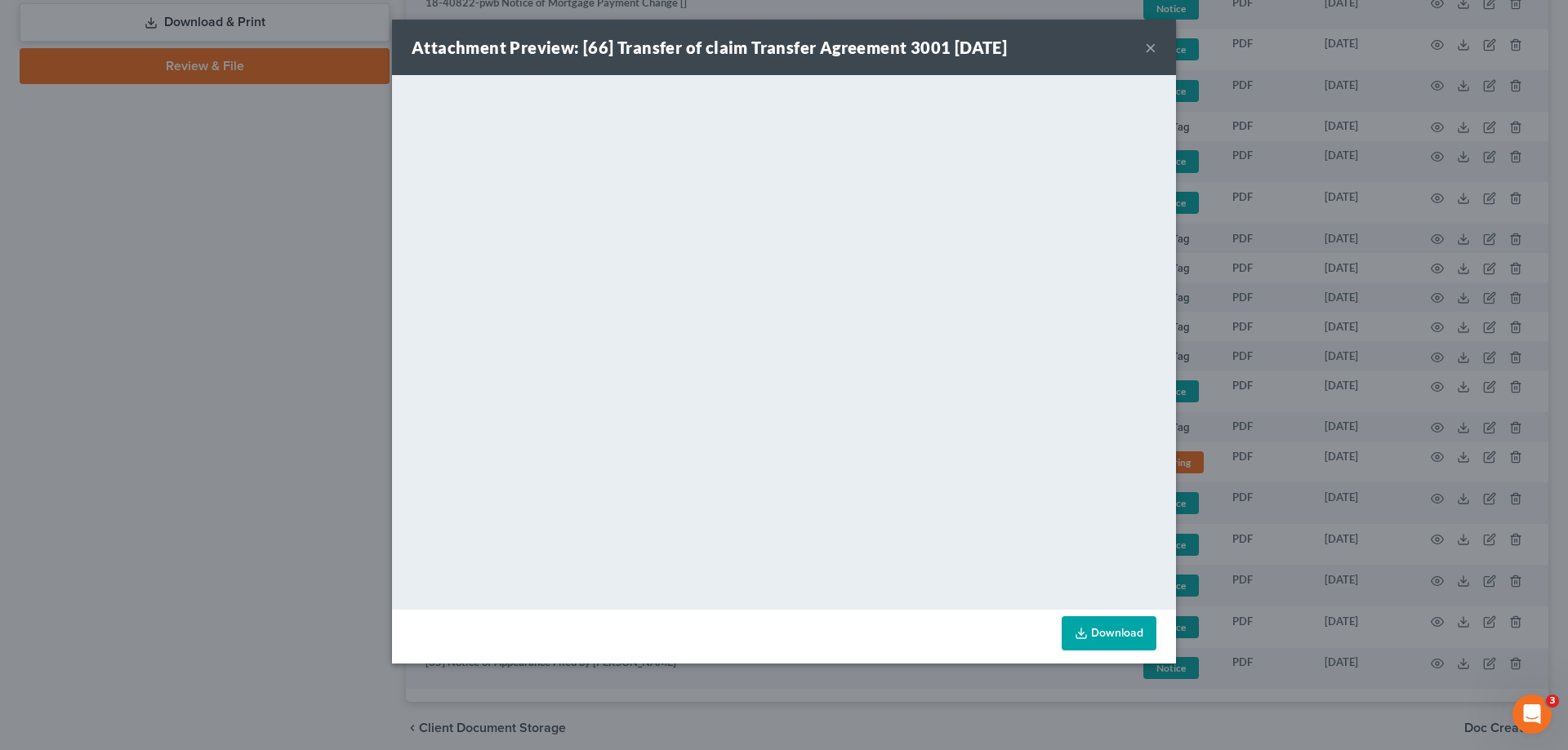
click at [1154, 46] on button "×" at bounding box center [1151, 47] width 12 height 19
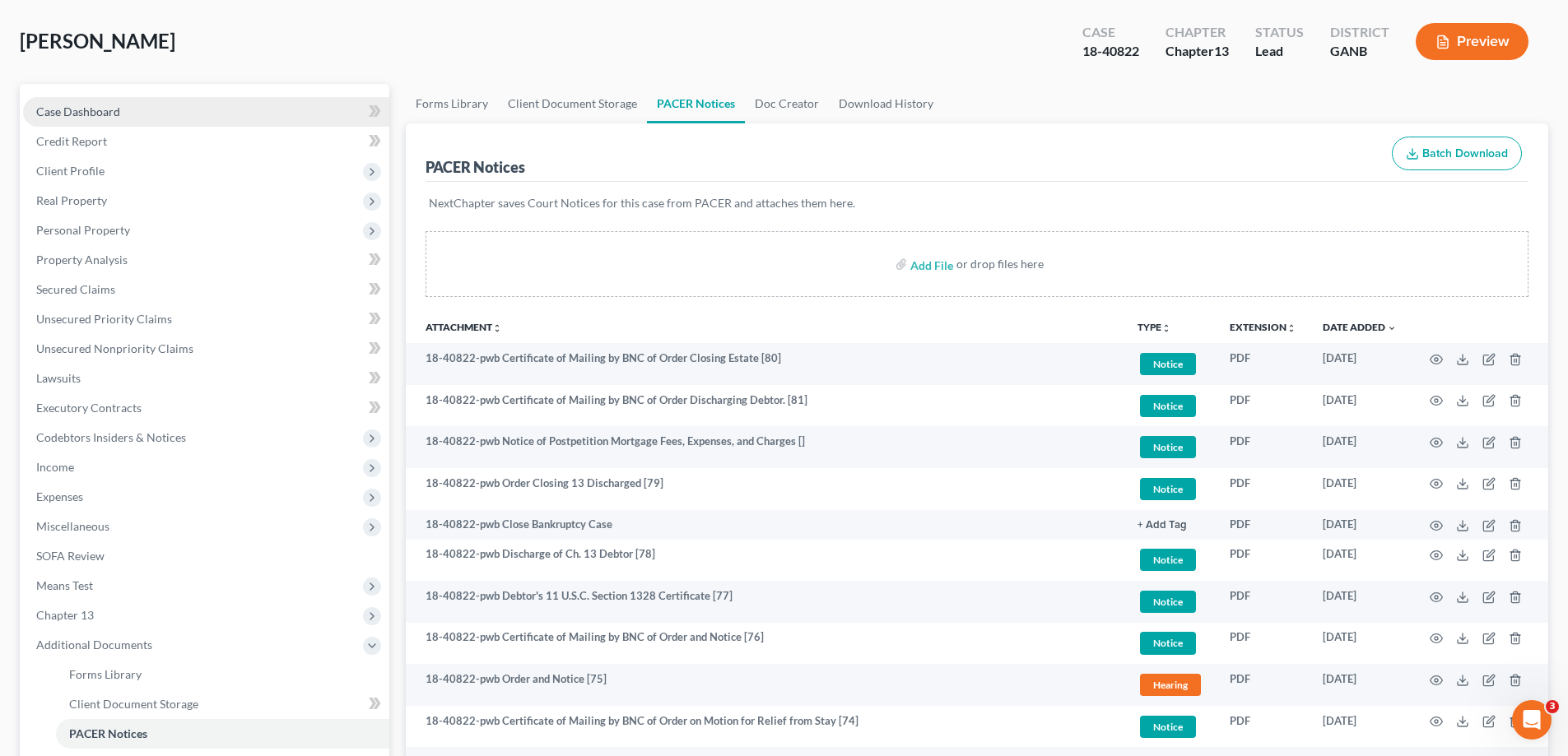
scroll to position [0, 0]
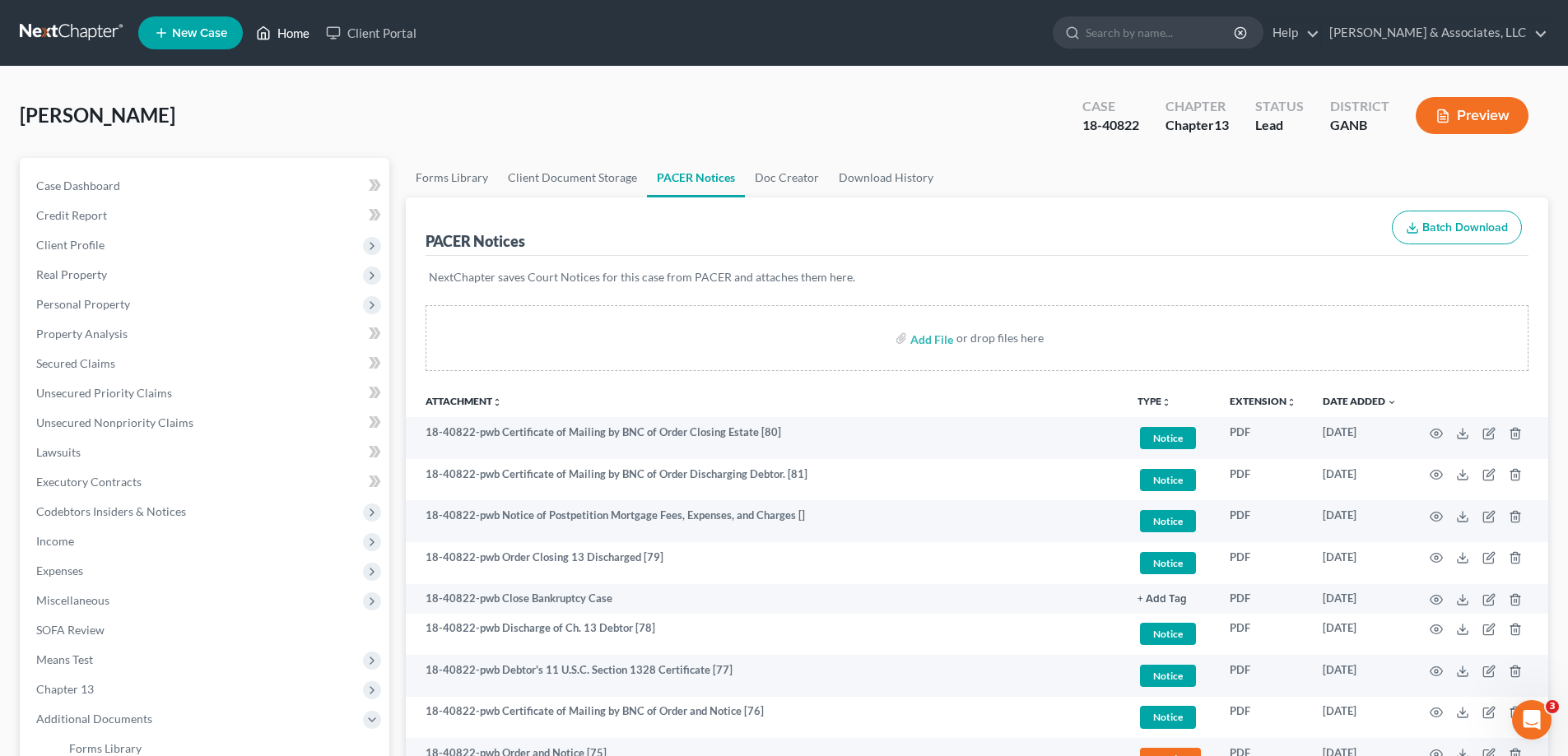
click at [300, 19] on link "Home" at bounding box center [283, 33] width 70 height 30
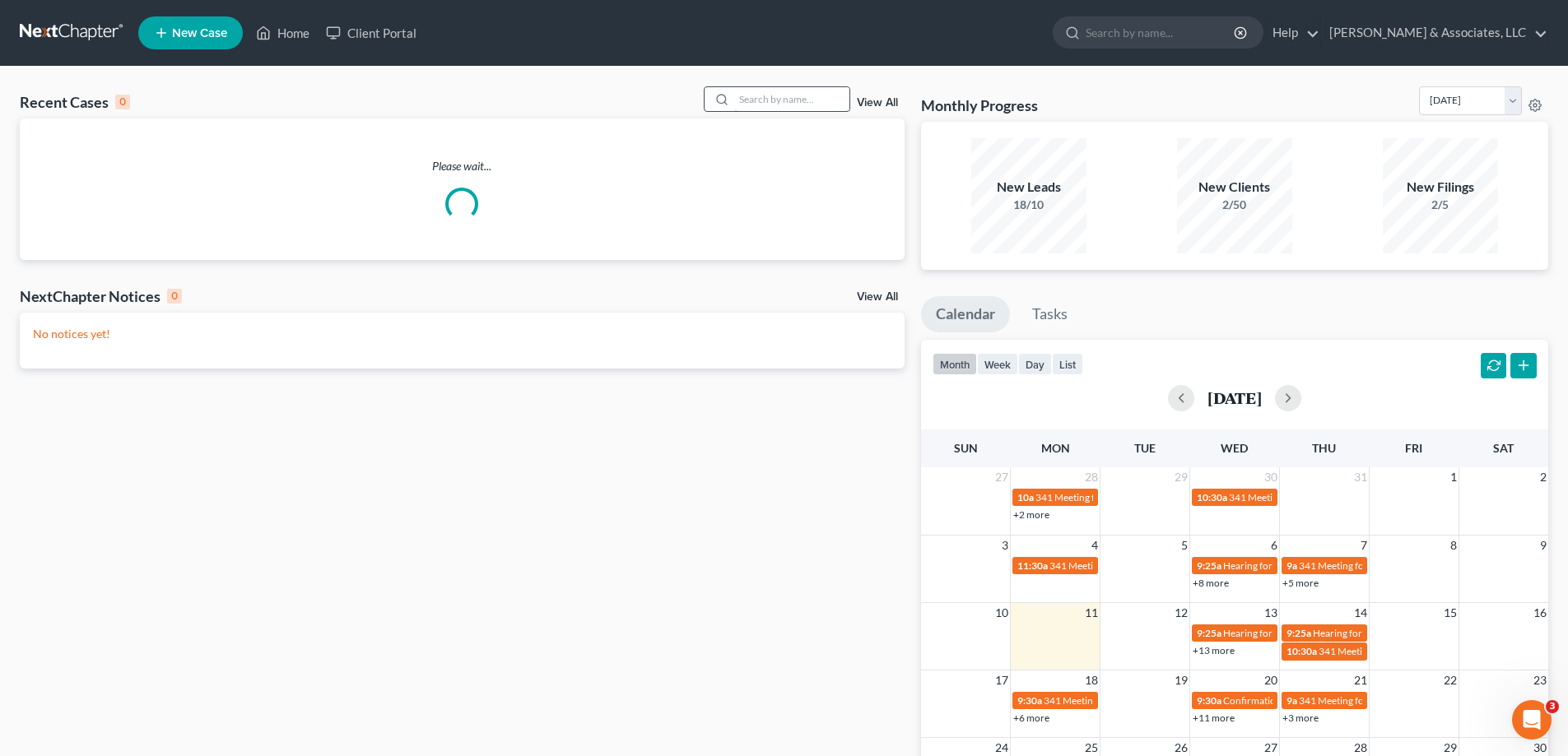
click at [782, 99] on input "search" at bounding box center [791, 99] width 116 height 24
type input "[PERSON_NAME]"
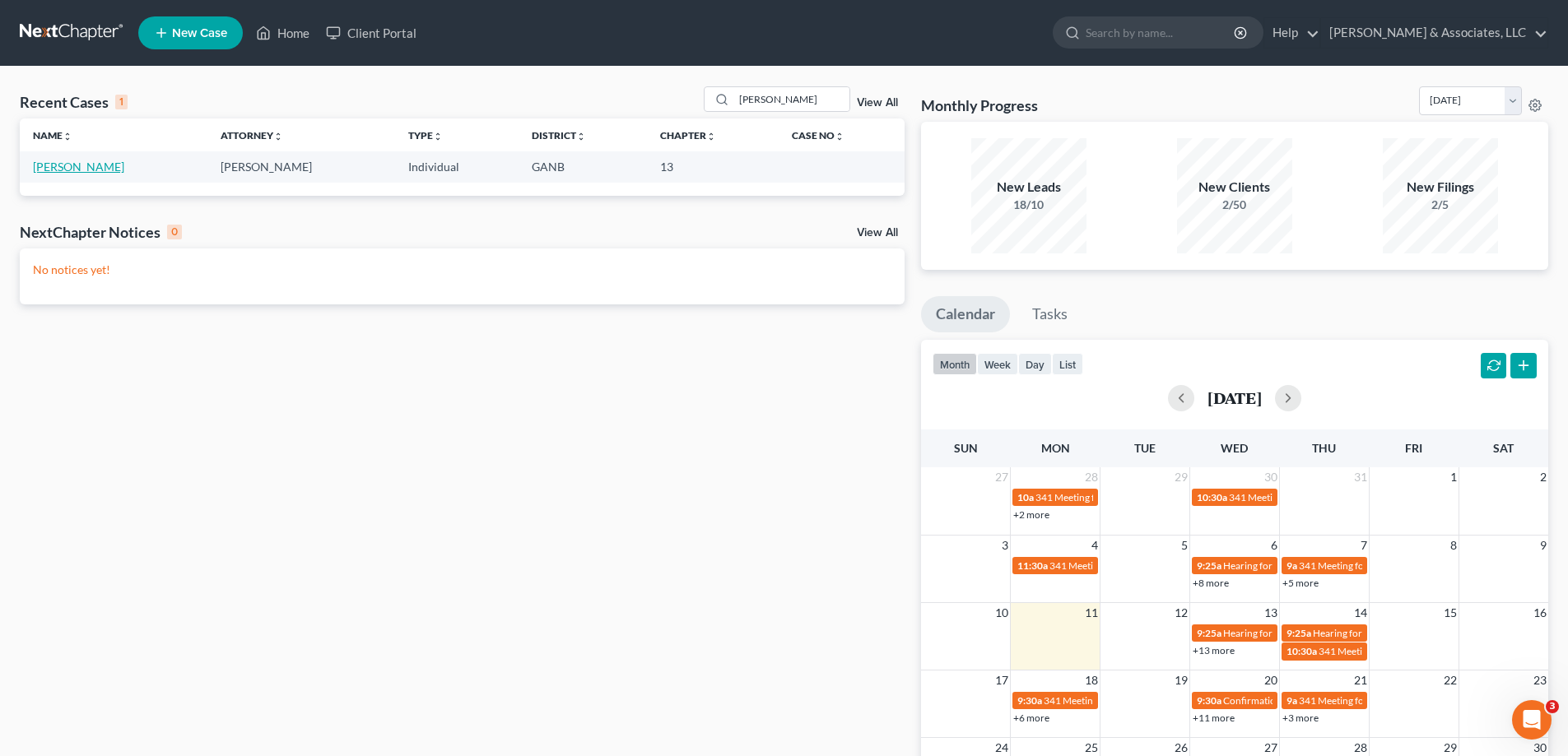
click at [41, 167] on link "[PERSON_NAME]" at bounding box center [79, 167] width 91 height 14
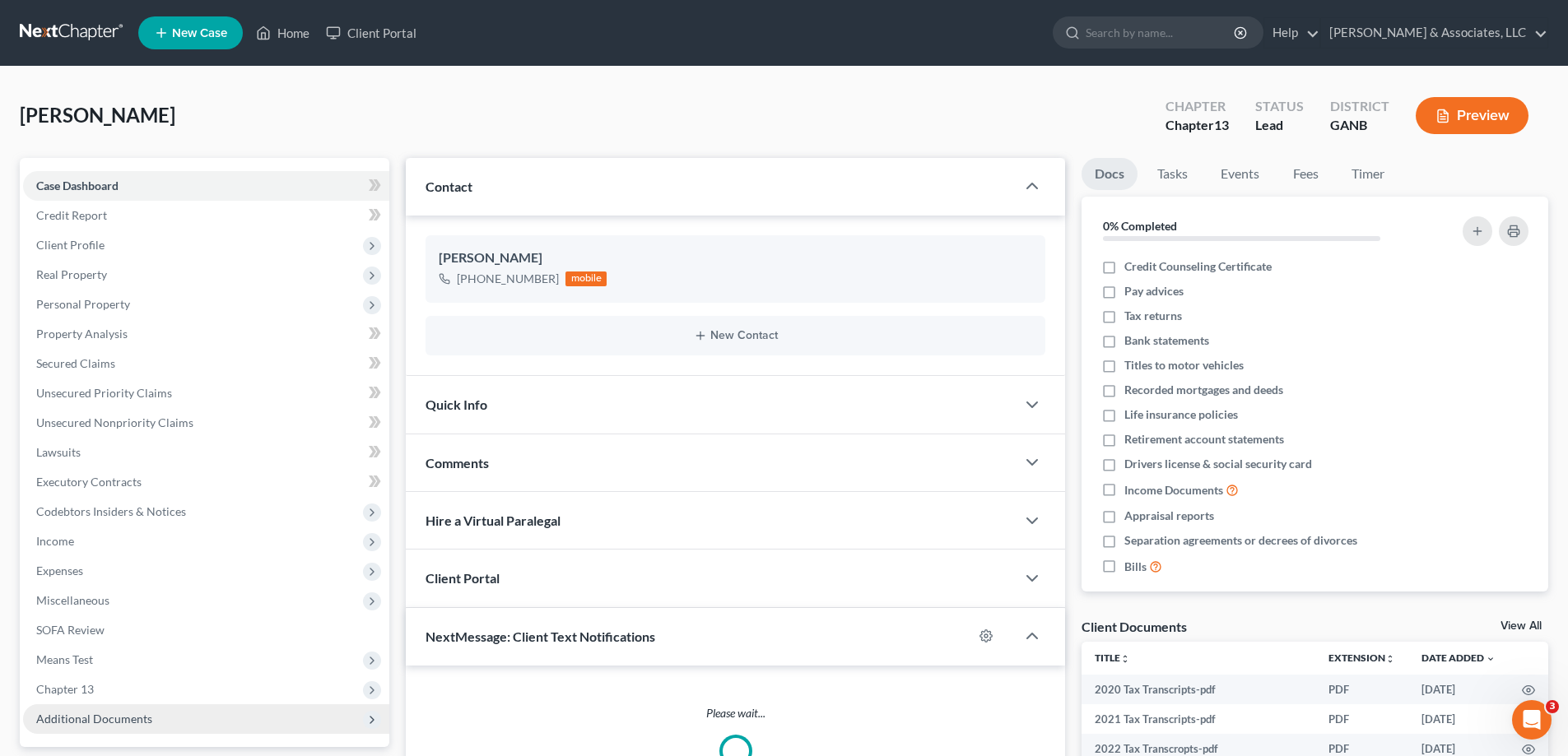
scroll to position [247, 0]
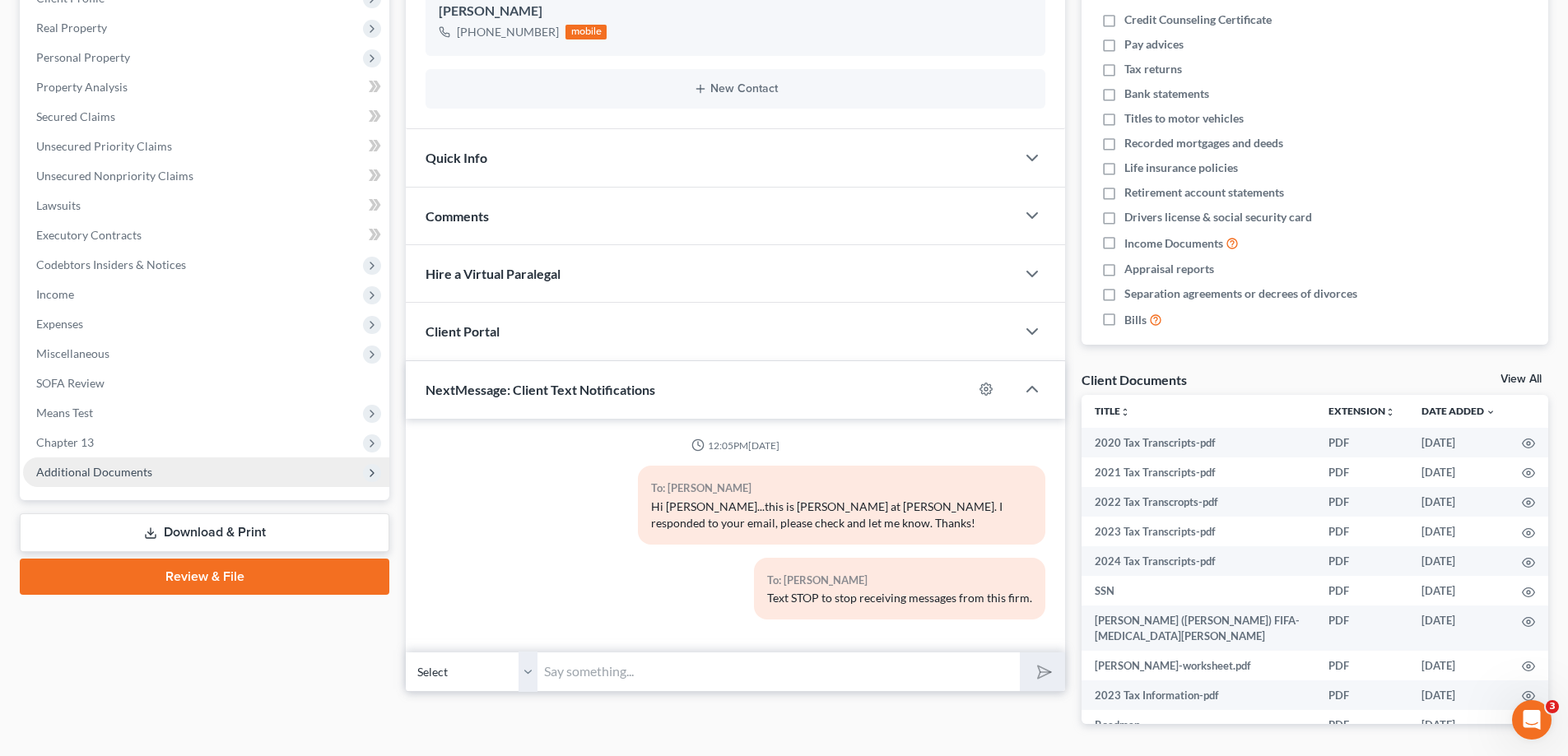
click at [148, 468] on span "Additional Documents" at bounding box center [94, 472] width 117 height 14
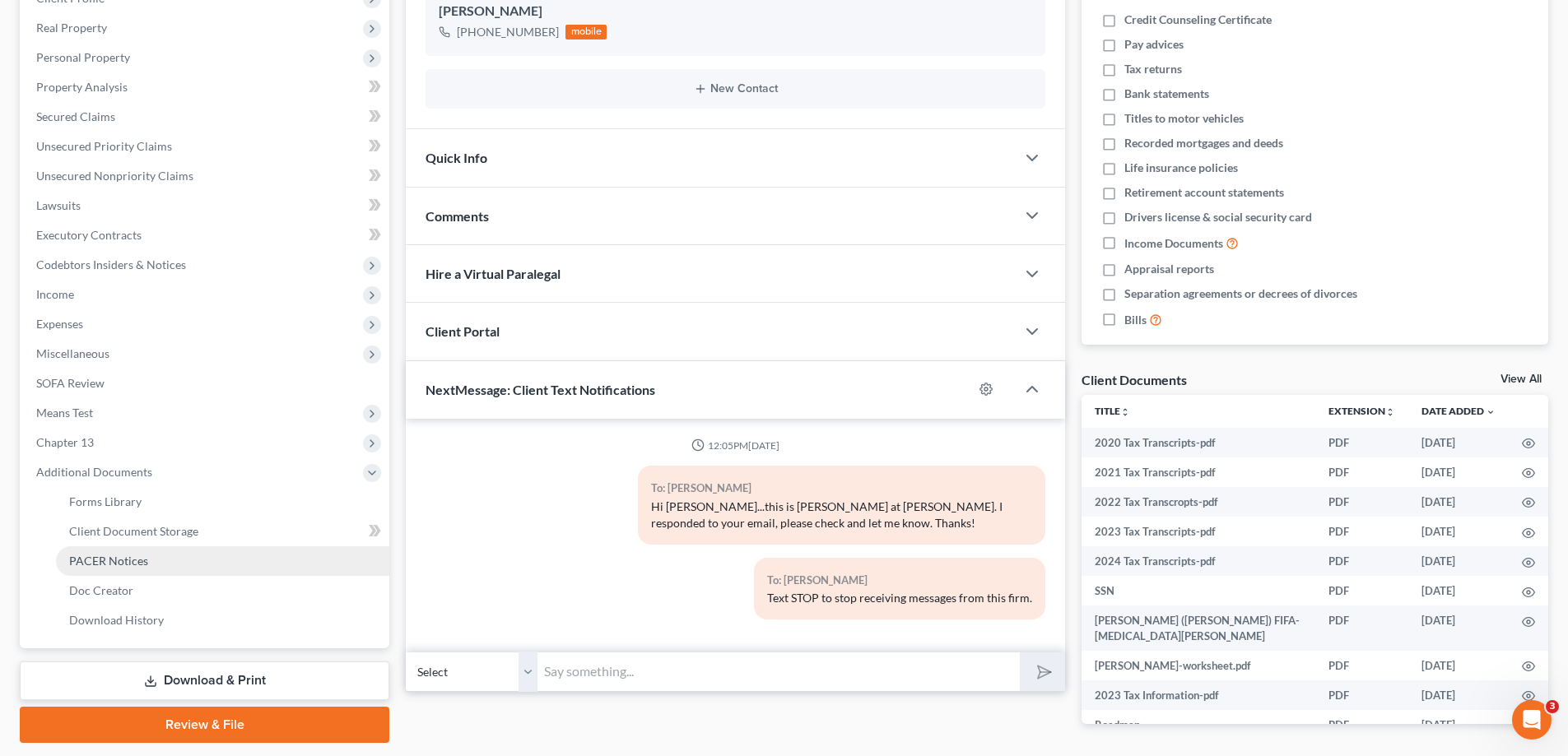
click at [106, 554] on span "PACER Notices" at bounding box center [108, 561] width 79 height 14
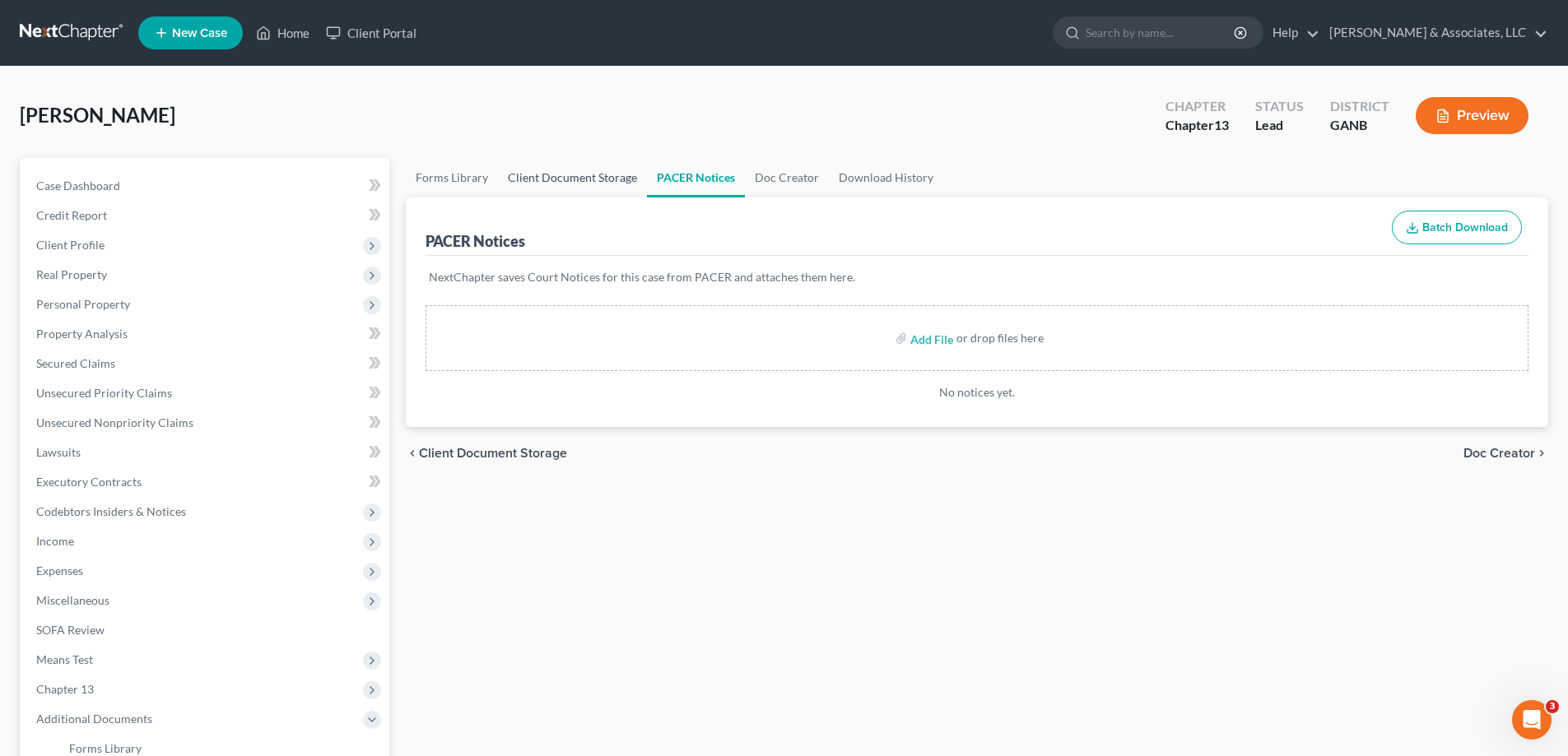
click at [532, 175] on link "Client Document Storage" at bounding box center [572, 178] width 149 height 40
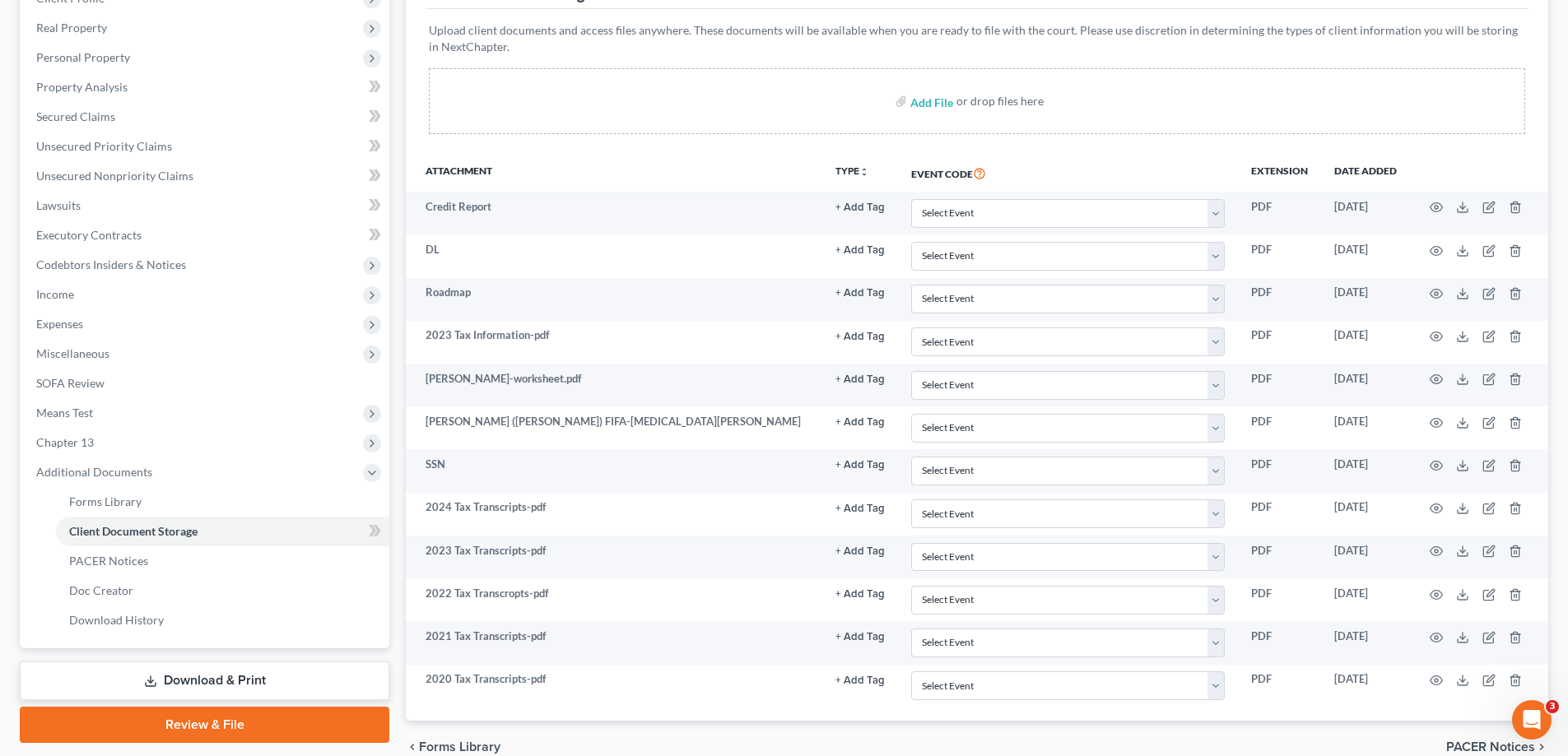
scroll to position [327, 0]
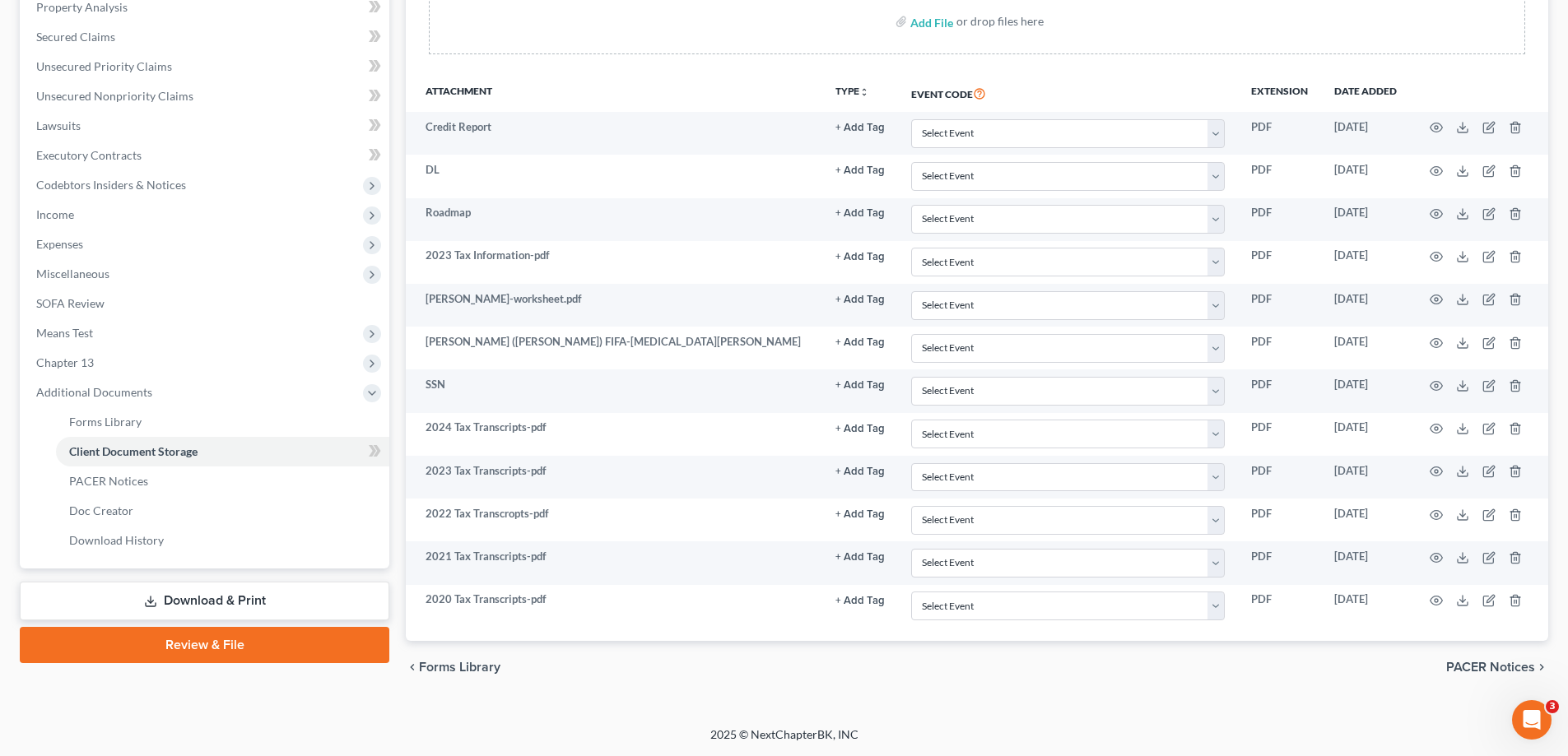
drag, startPoint x: 1560, startPoint y: 29, endPoint x: 1313, endPoint y: 45, distance: 247.5
click at [1560, 29] on div "Patton, Lisa Upgraded Chapter Chapter 13 Status Lead District GANB Preview Peti…" at bounding box center [784, 233] width 1568 height 987
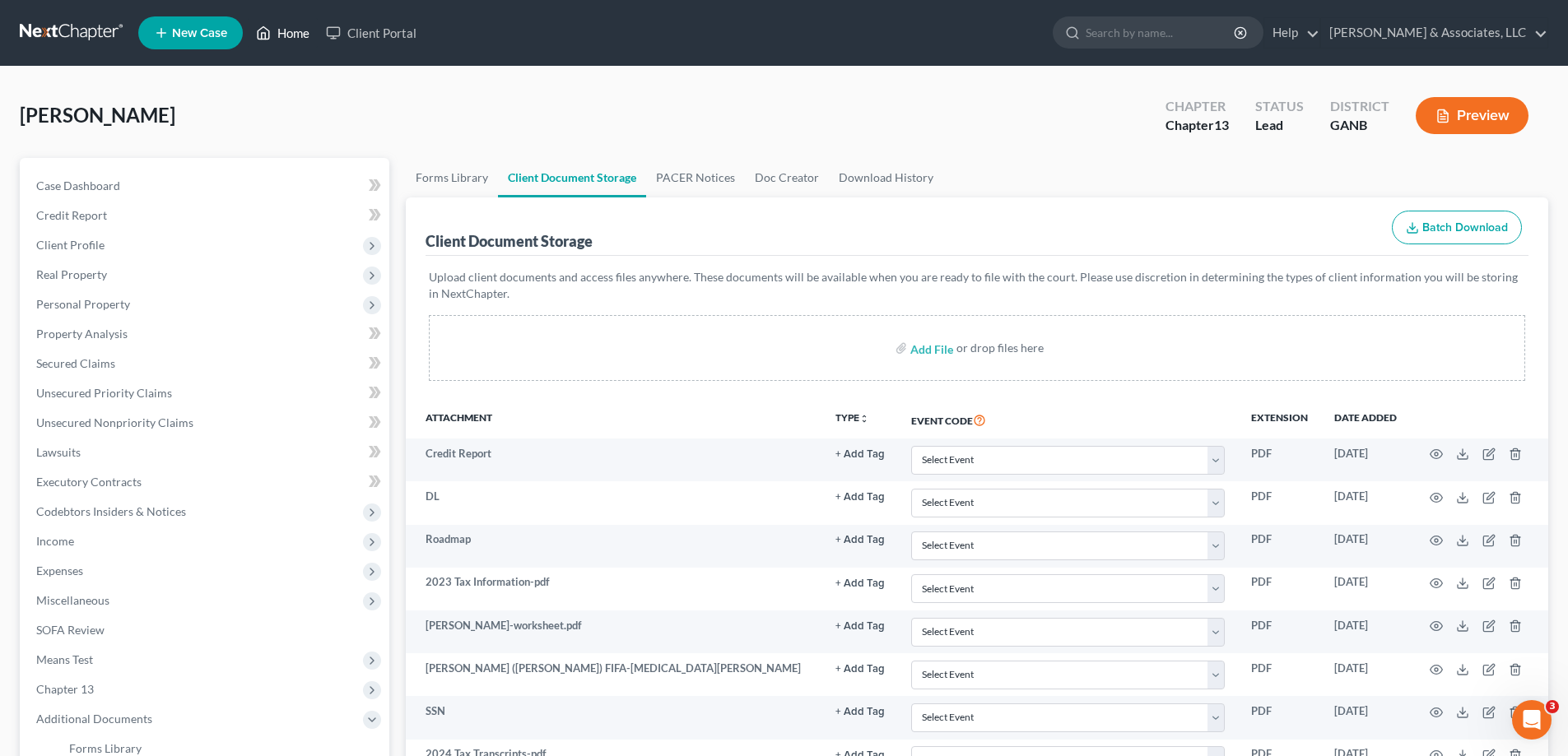
click at [284, 30] on link "Home" at bounding box center [283, 33] width 70 height 30
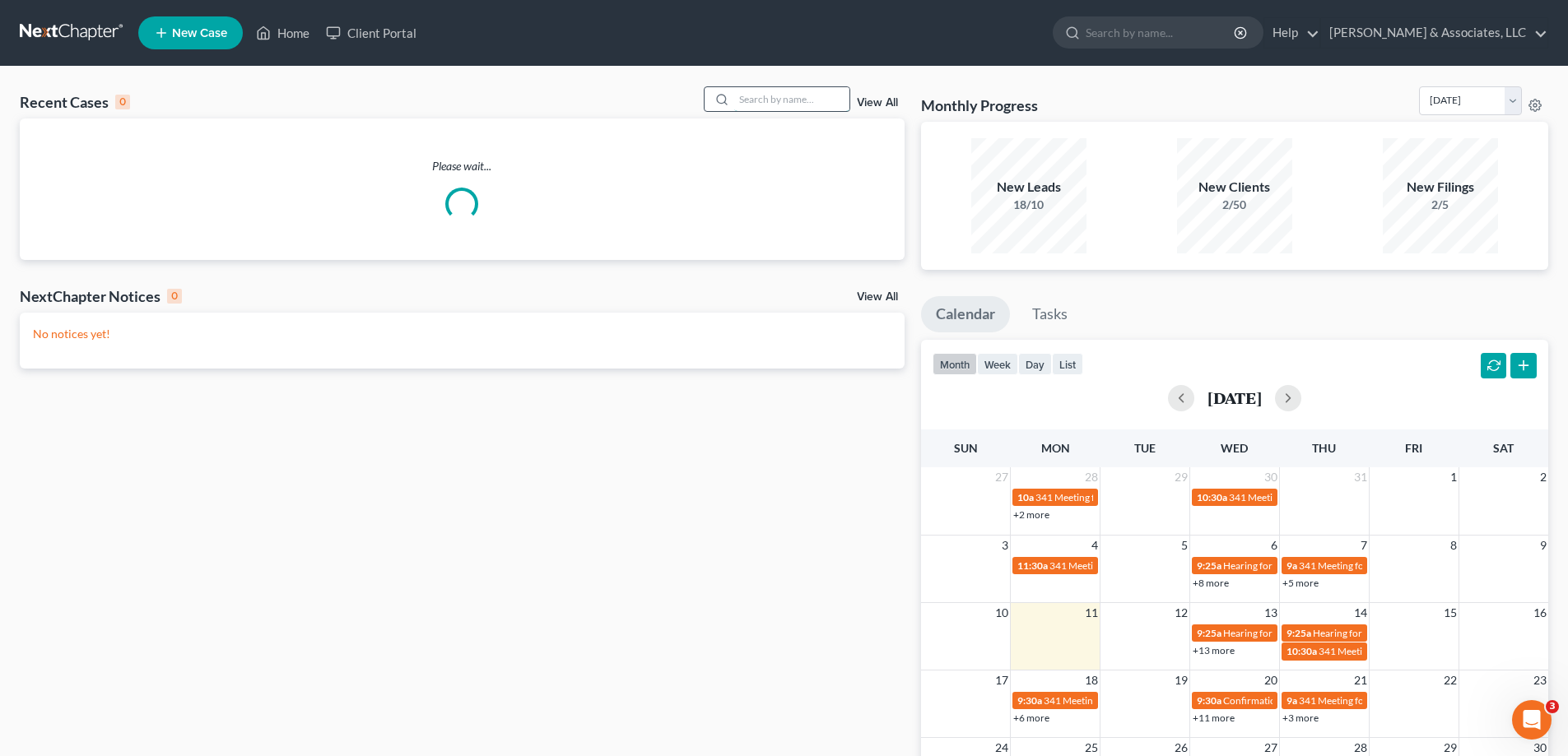
click at [777, 99] on input "search" at bounding box center [791, 99] width 116 height 24
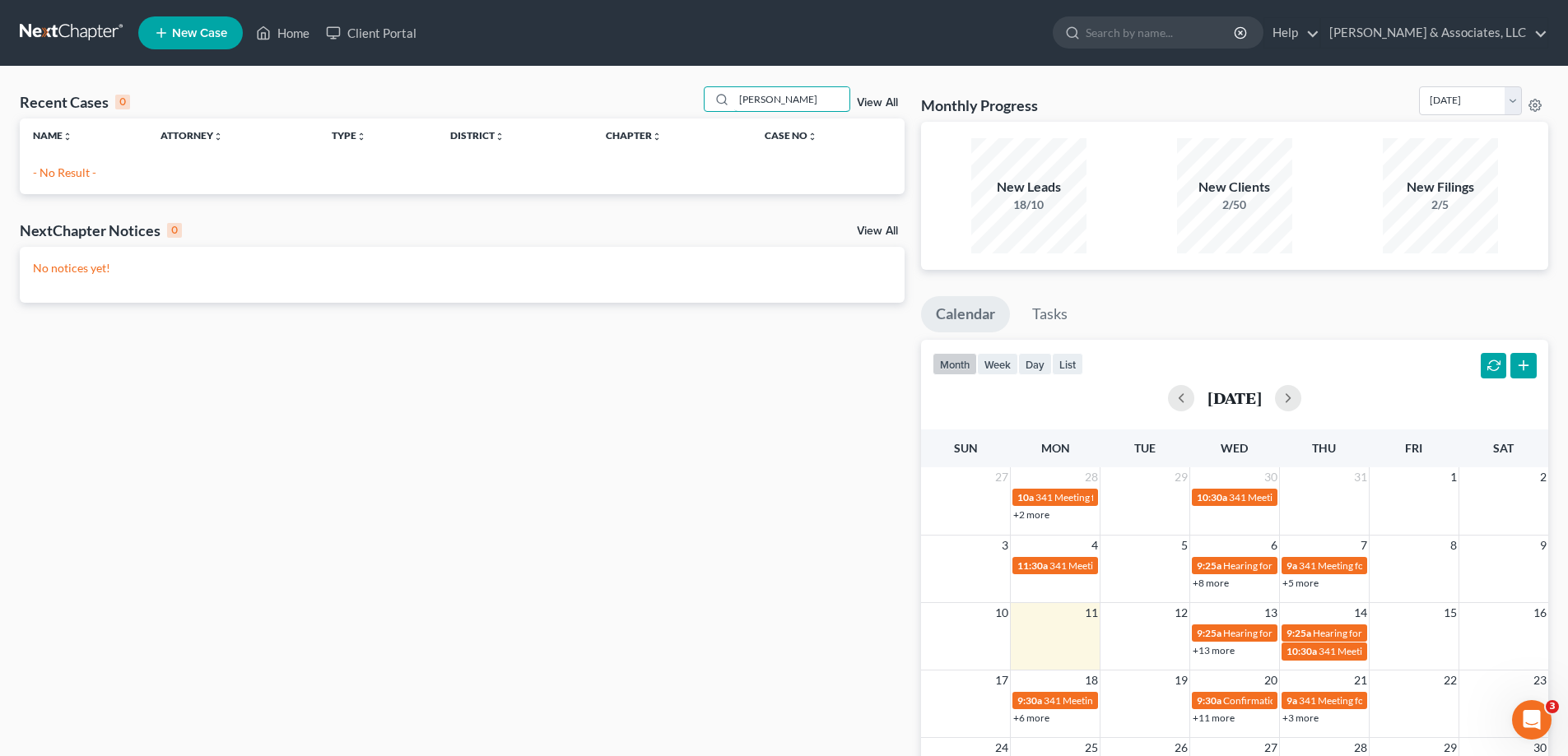
type input "mann"
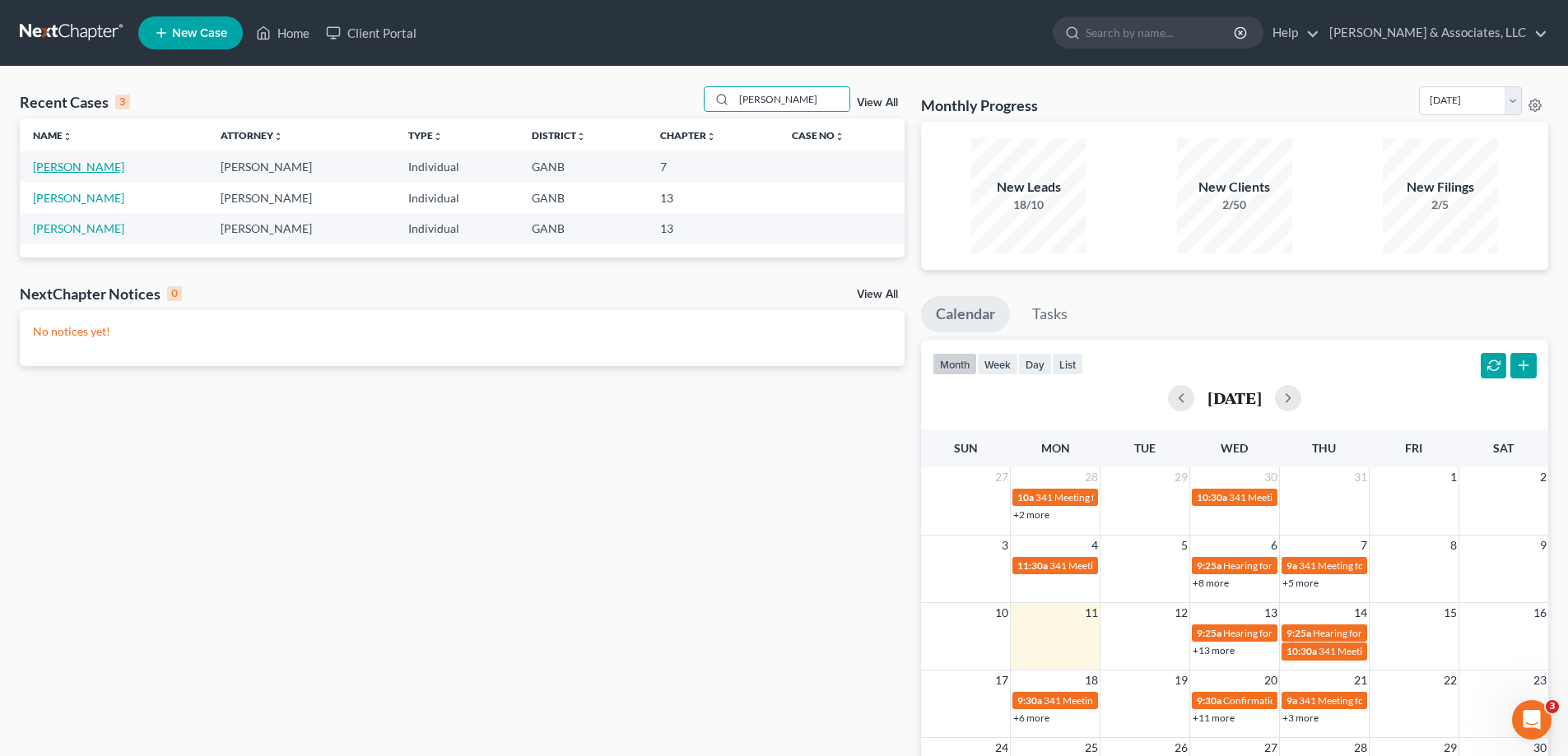
click at [60, 167] on link "[PERSON_NAME]" at bounding box center [79, 167] width 91 height 14
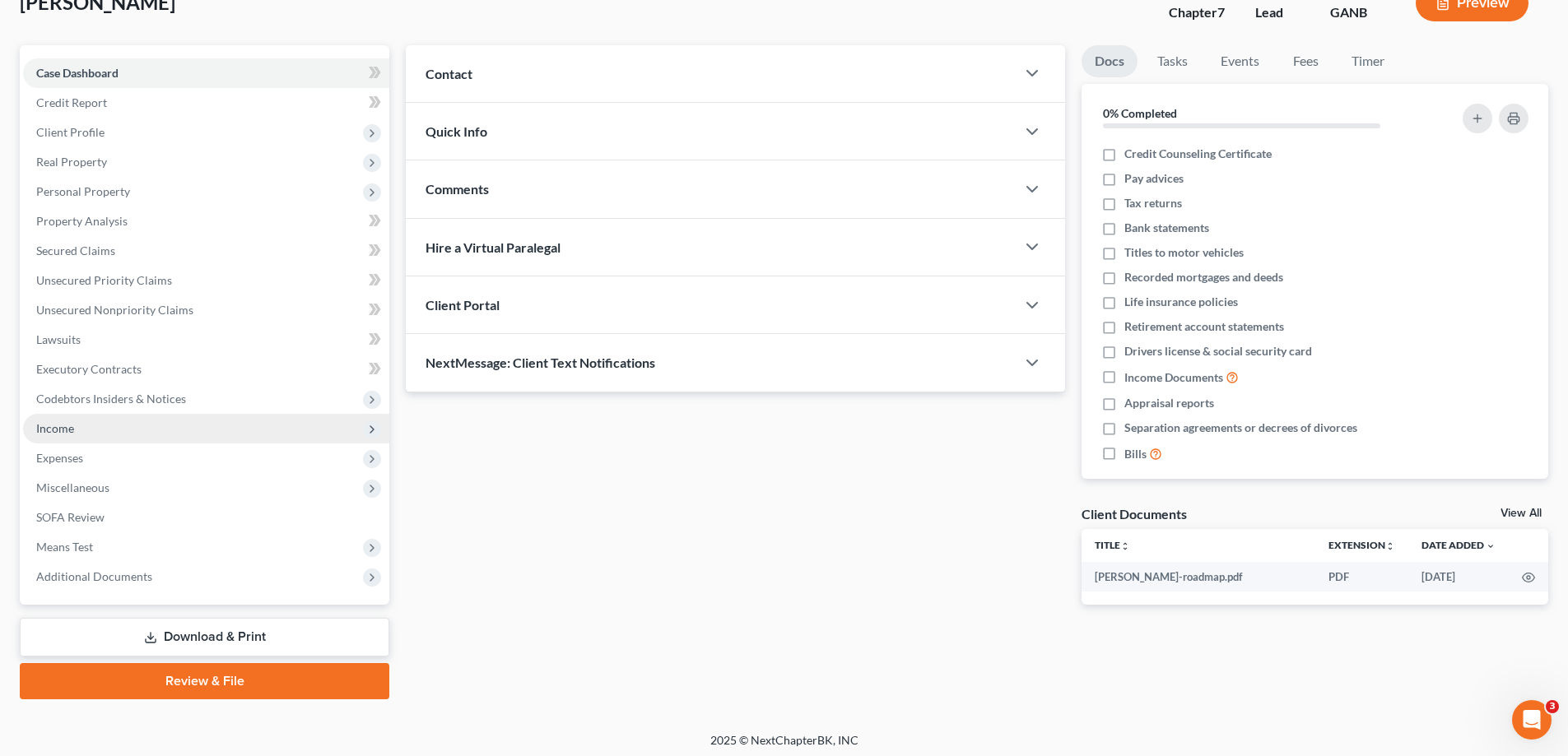
scroll to position [118, 0]
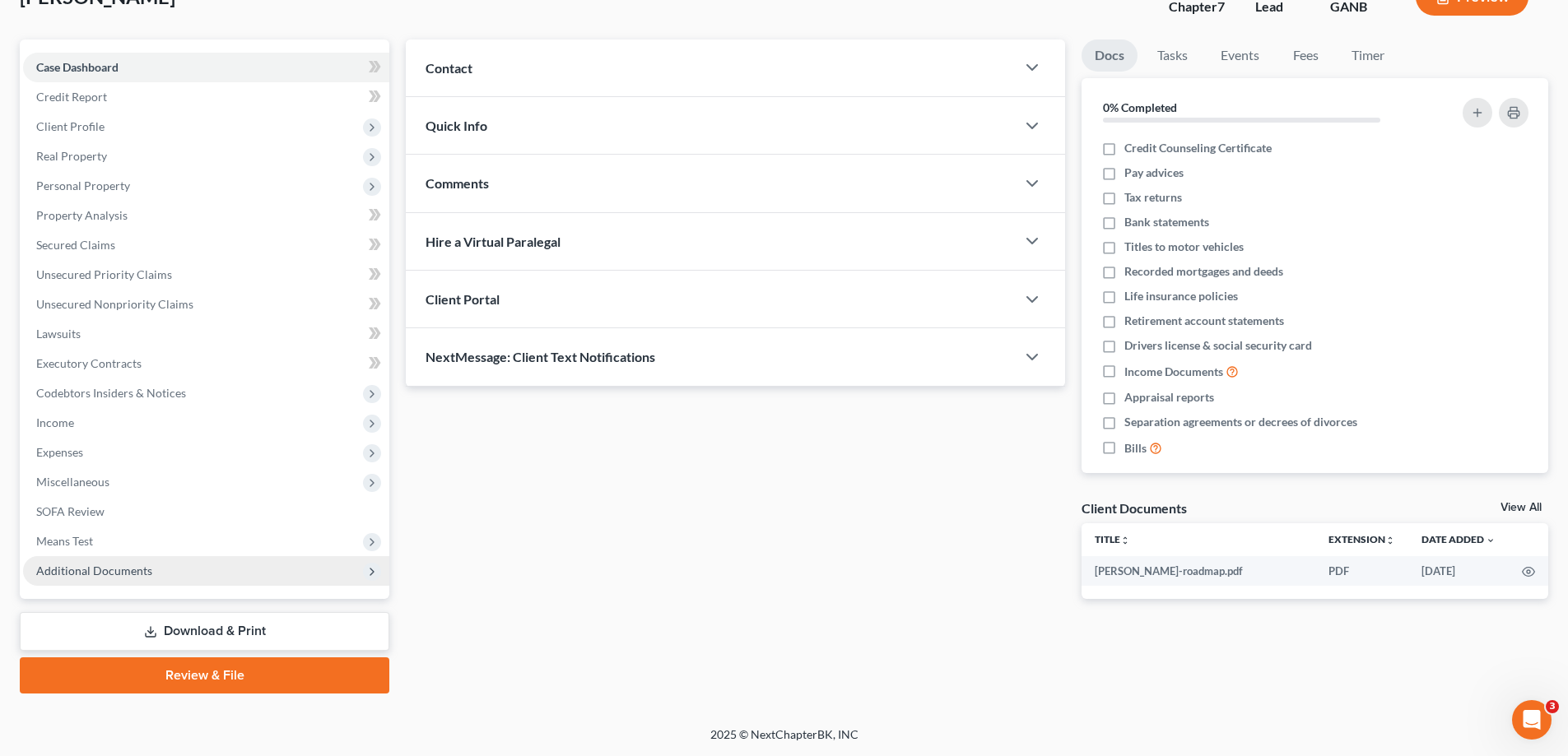
click at [109, 564] on span "Additional Documents" at bounding box center [94, 571] width 117 height 14
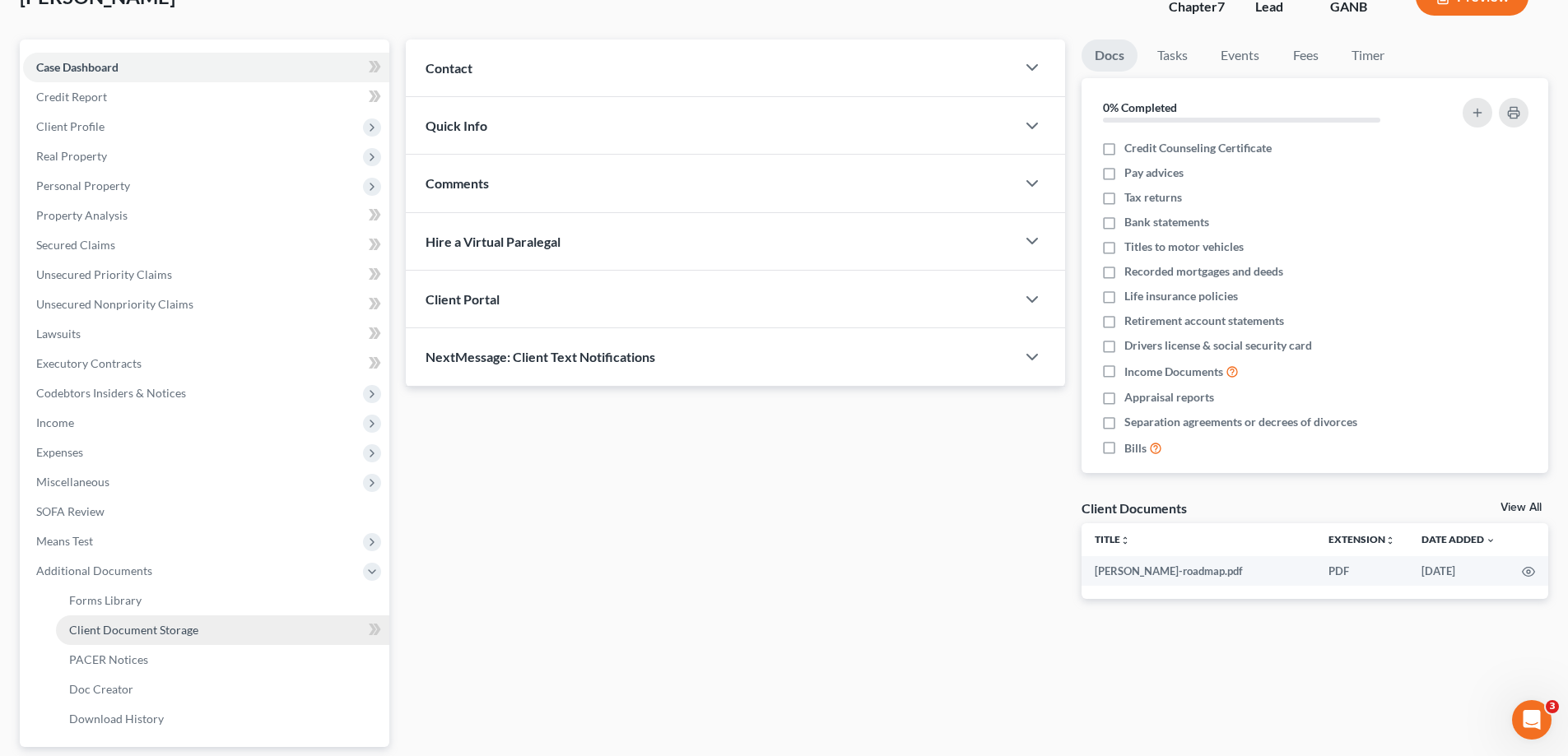
click at [113, 633] on span "Client Document Storage" at bounding box center [133, 630] width 129 height 14
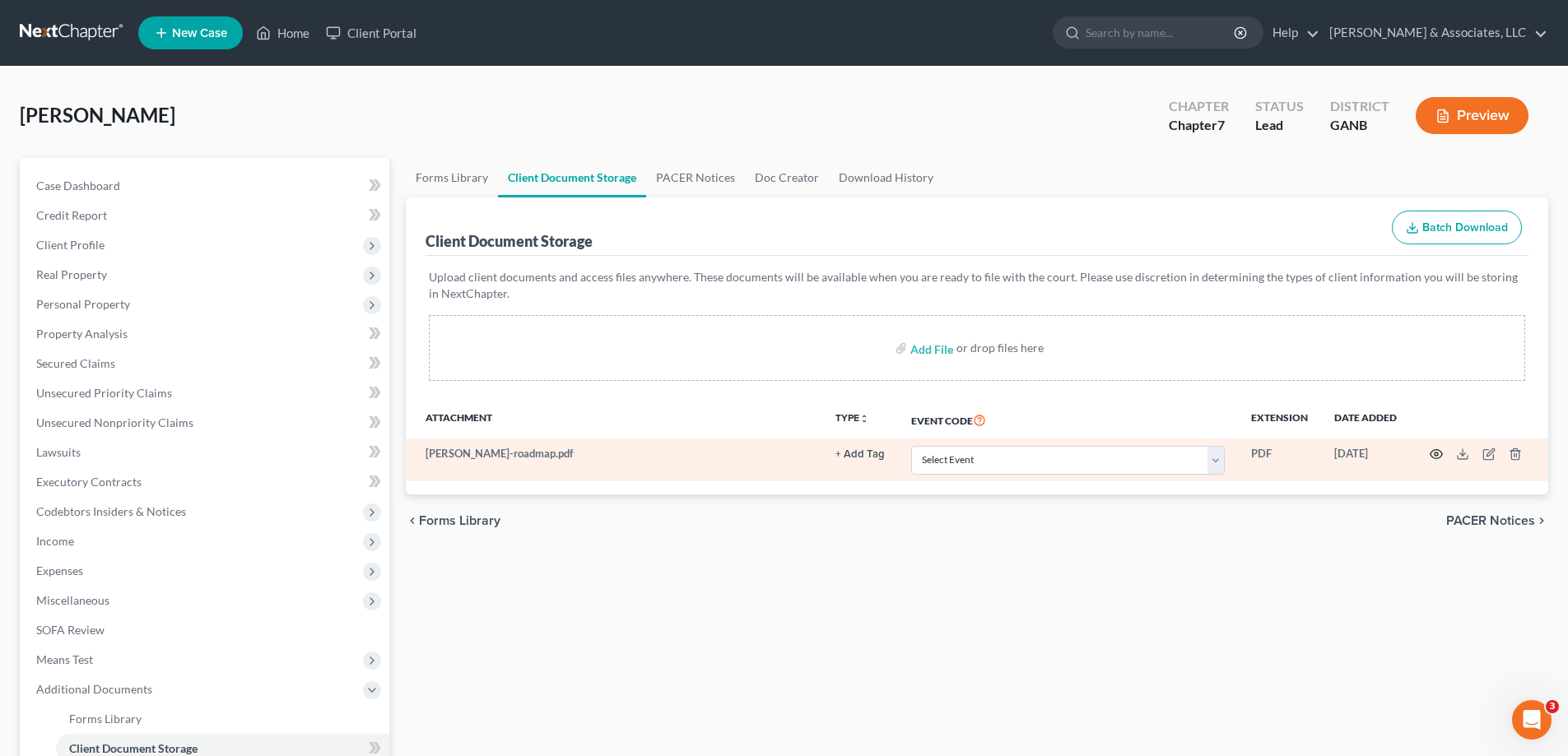
click at [1437, 454] on icon "button" at bounding box center [1437, 454] width 14 height 14
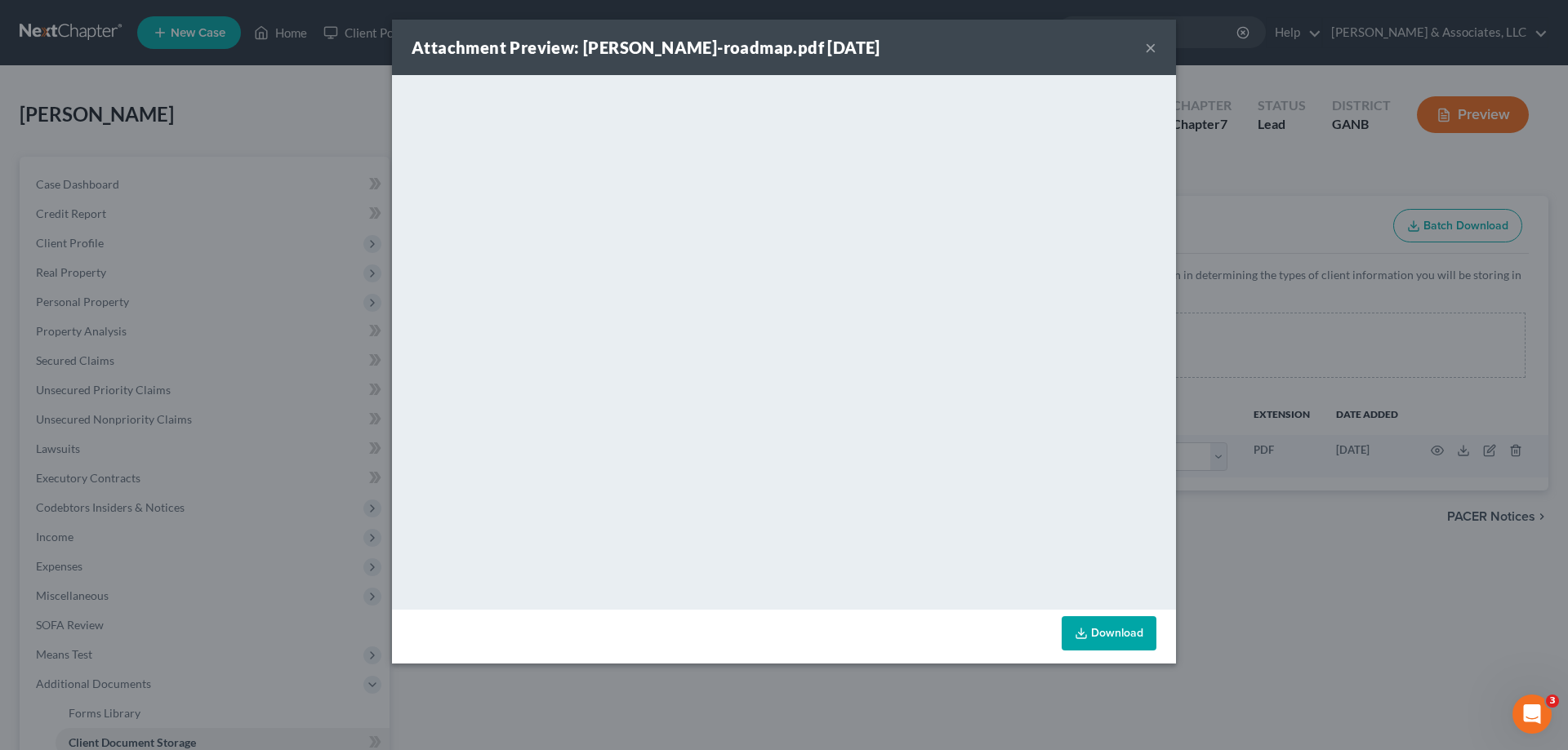
click at [1151, 50] on button "×" at bounding box center [1151, 47] width 12 height 19
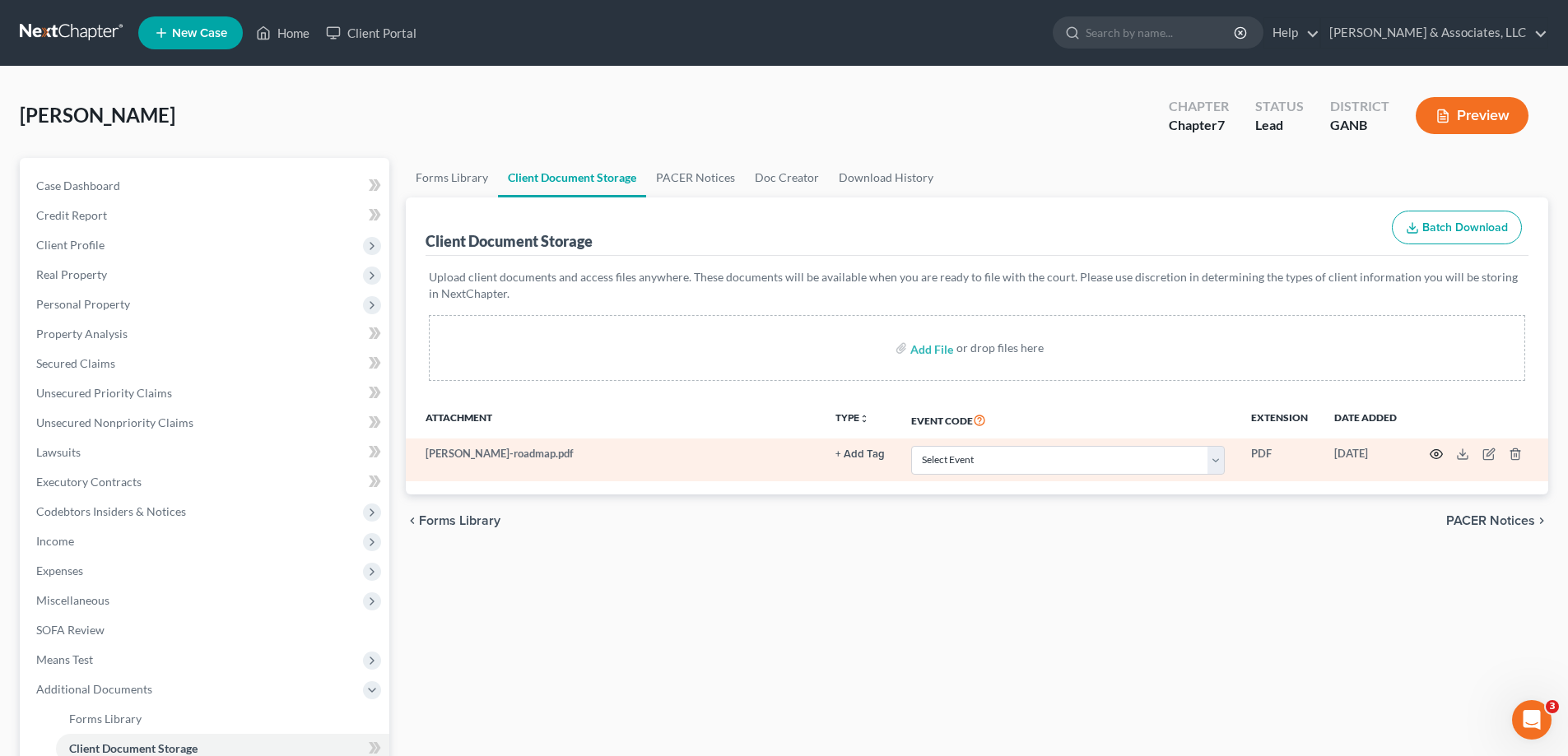
click at [1435, 453] on circle "button" at bounding box center [1436, 453] width 3 height 3
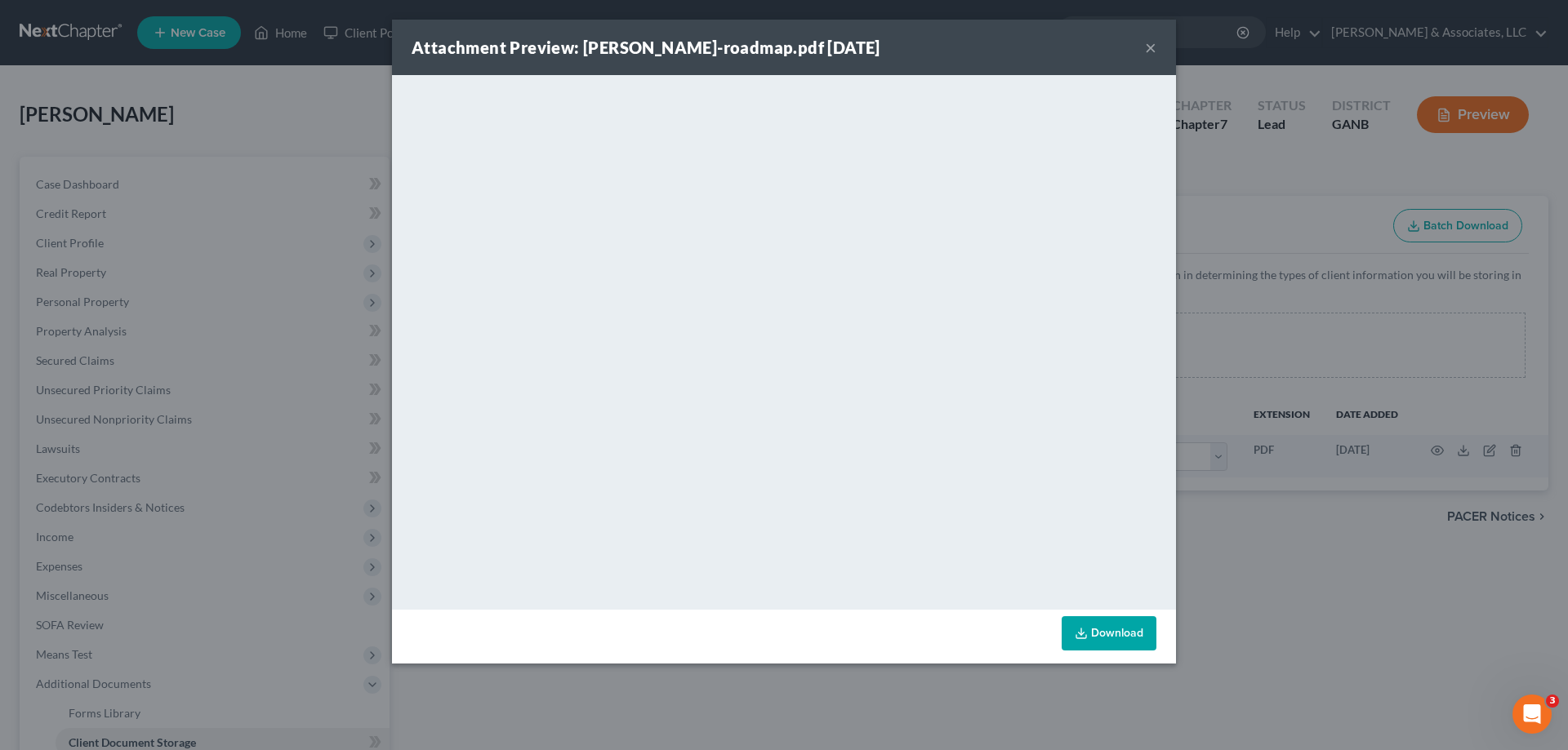
click at [1148, 46] on button "×" at bounding box center [1151, 47] width 12 height 19
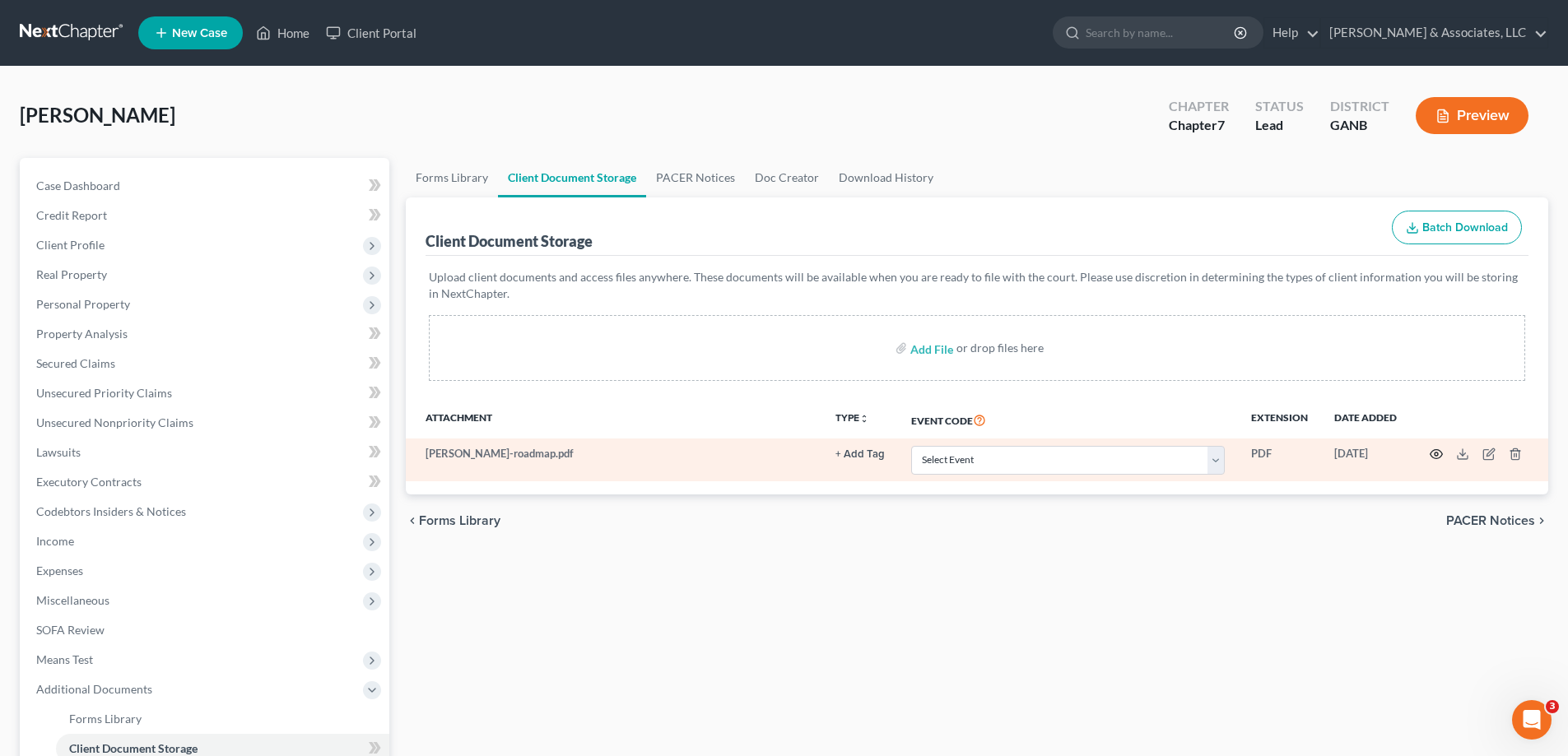
click at [1435, 454] on circle "button" at bounding box center [1436, 453] width 3 height 3
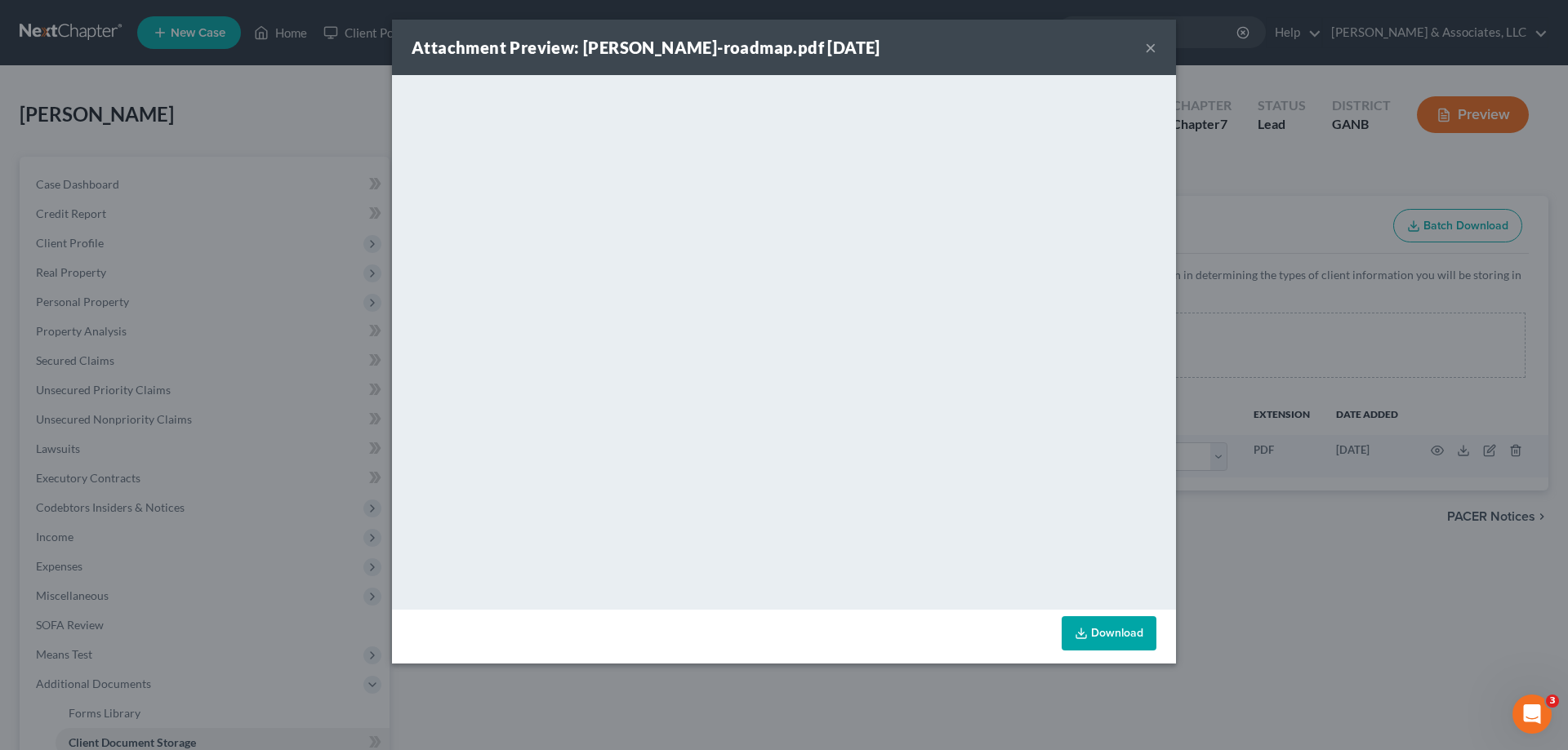
click at [1156, 47] on button "×" at bounding box center [1151, 47] width 12 height 19
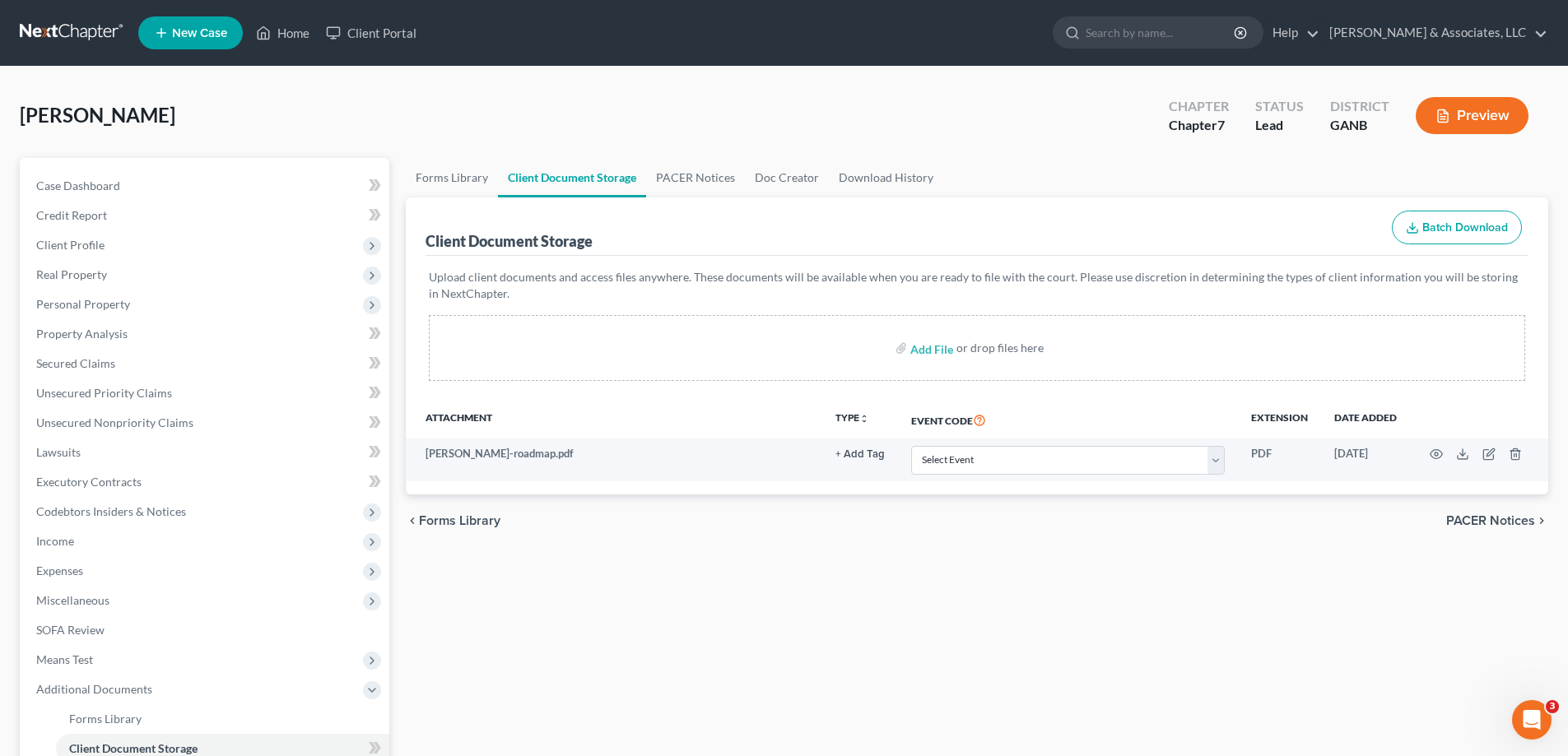
click at [1178, 13] on ul "New Case Home Client Portal - No Result - See all results Or Press Enter... Hel…" at bounding box center [843, 33] width 1411 height 43
click at [302, 34] on link "Home" at bounding box center [283, 33] width 70 height 30
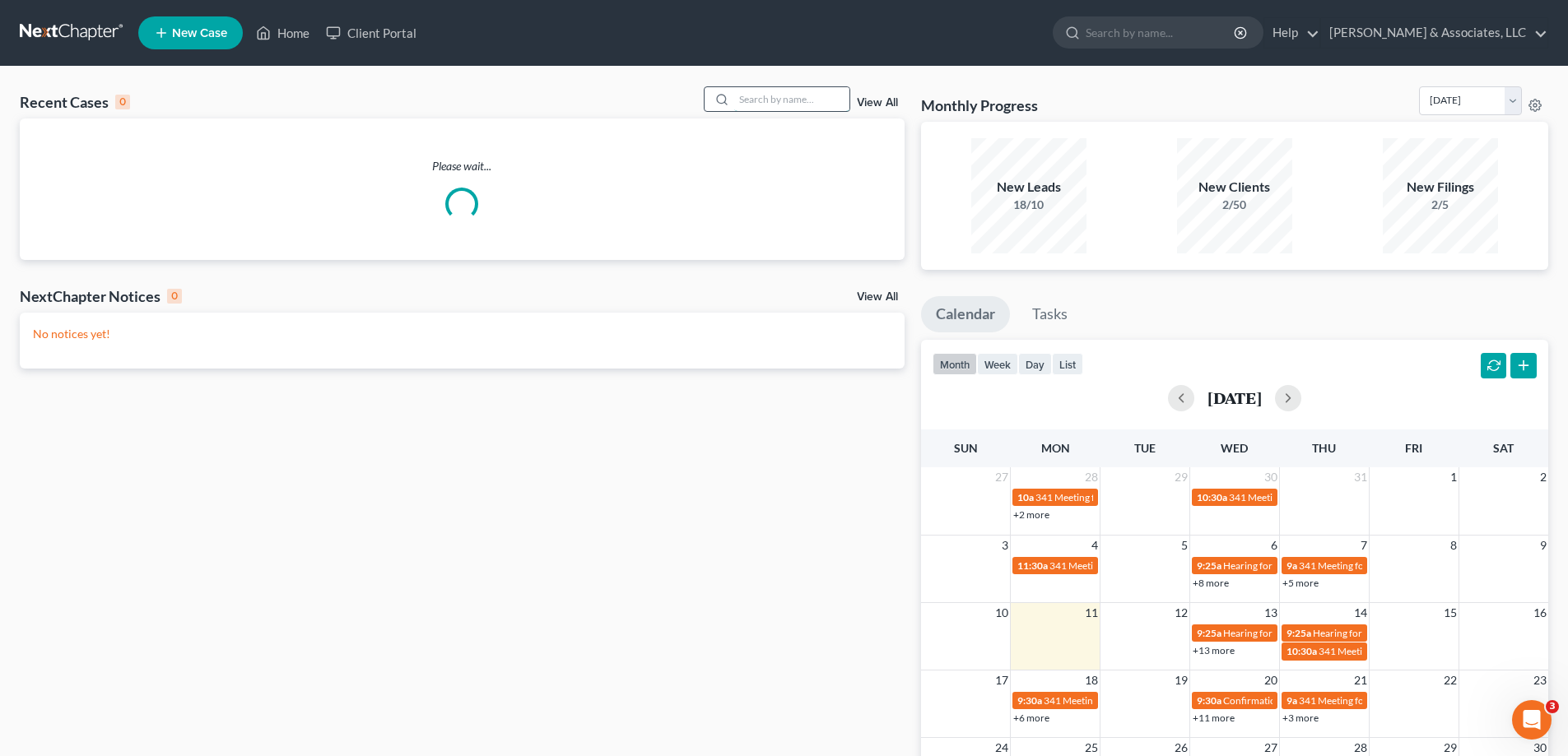
click at [760, 96] on input "search" at bounding box center [791, 99] width 116 height 24
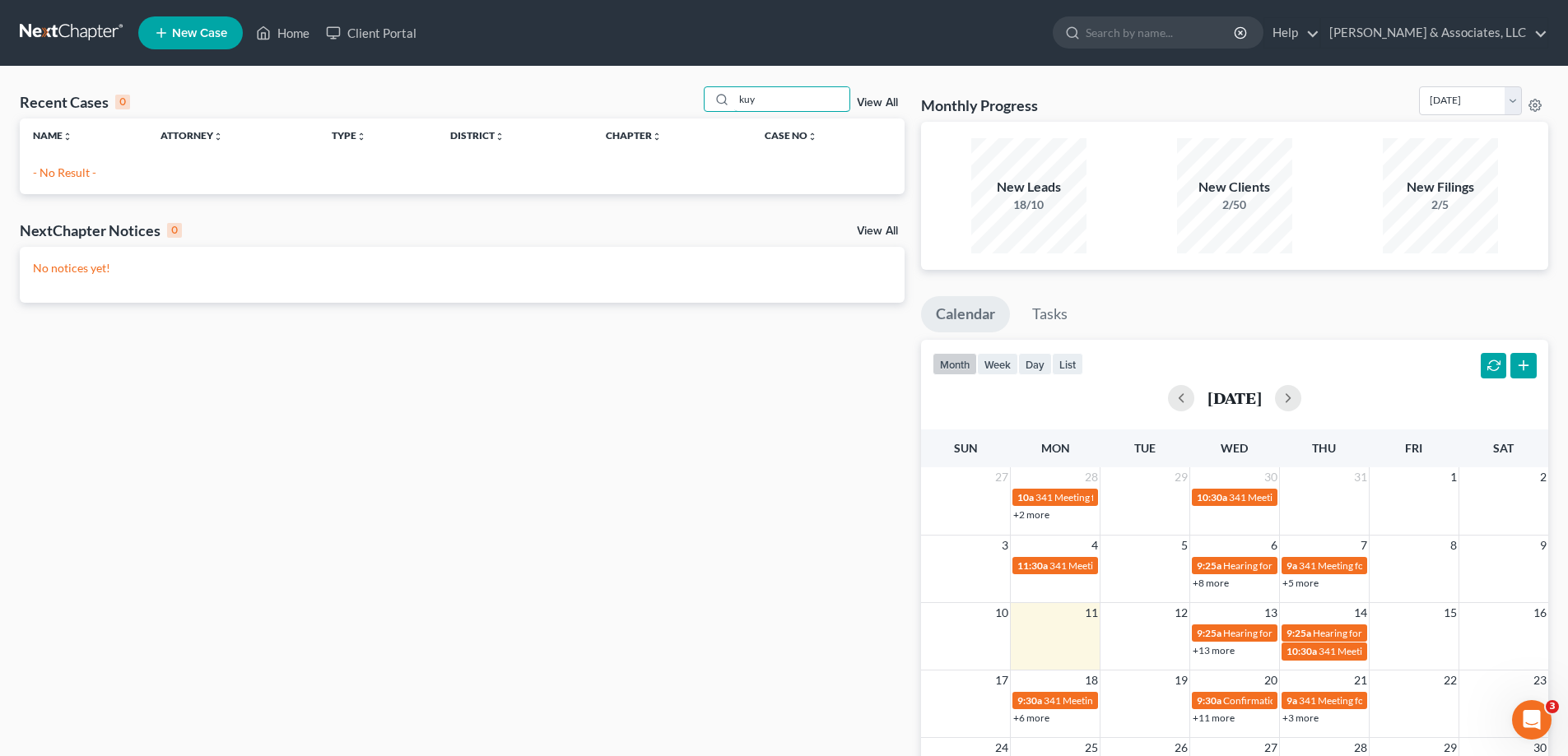
type input "kuy"
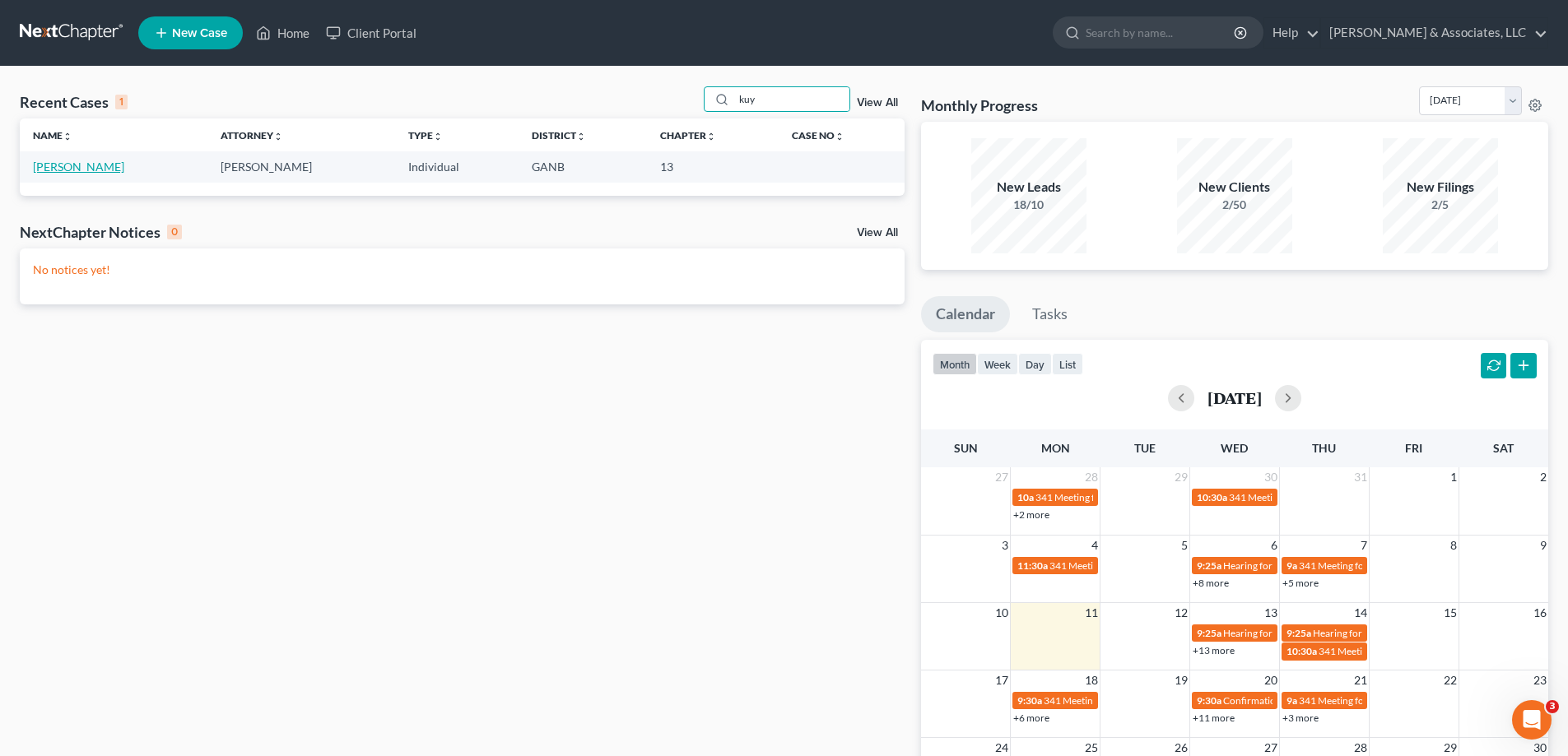
click at [111, 168] on link "[PERSON_NAME]" at bounding box center [79, 167] width 91 height 14
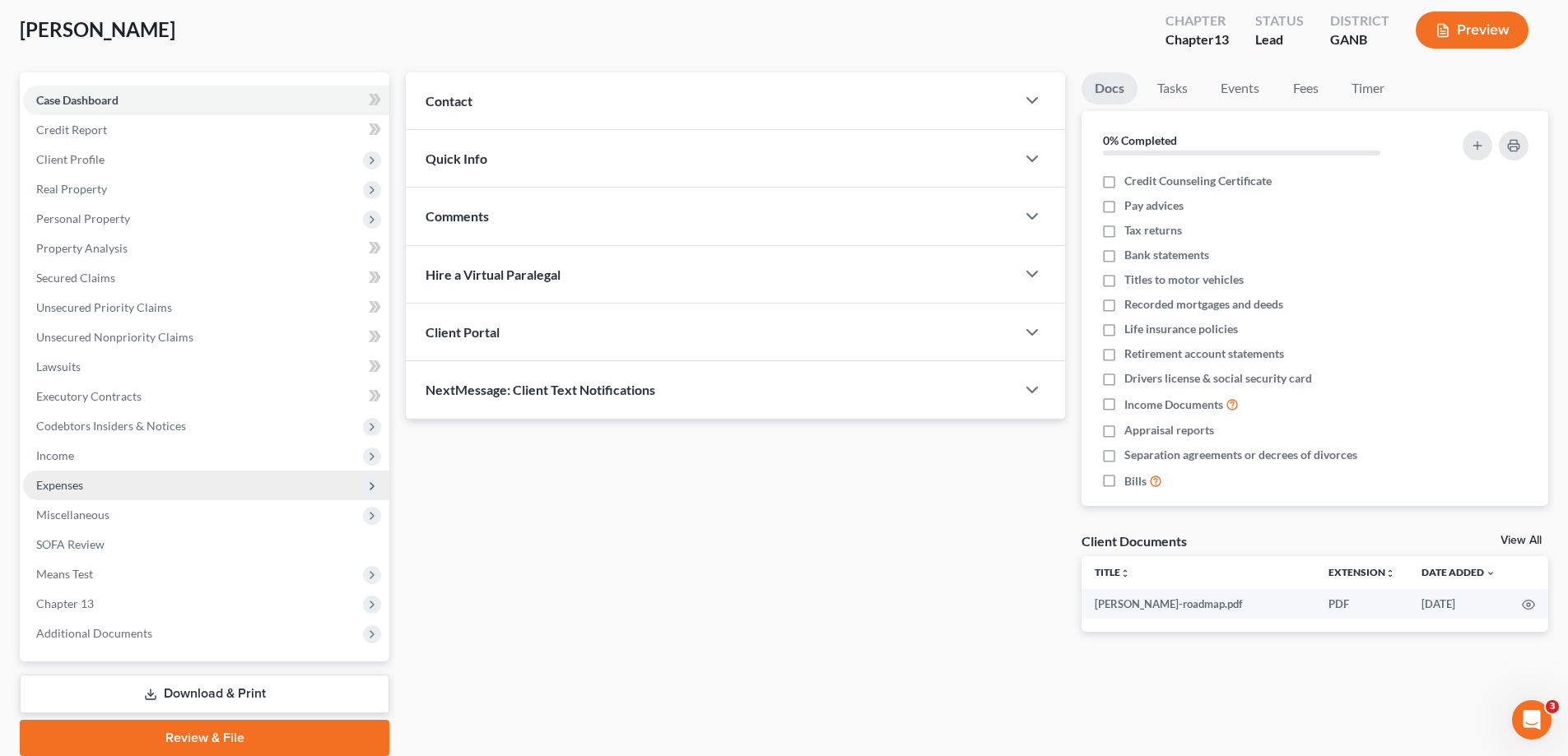
scroll to position [148, 0]
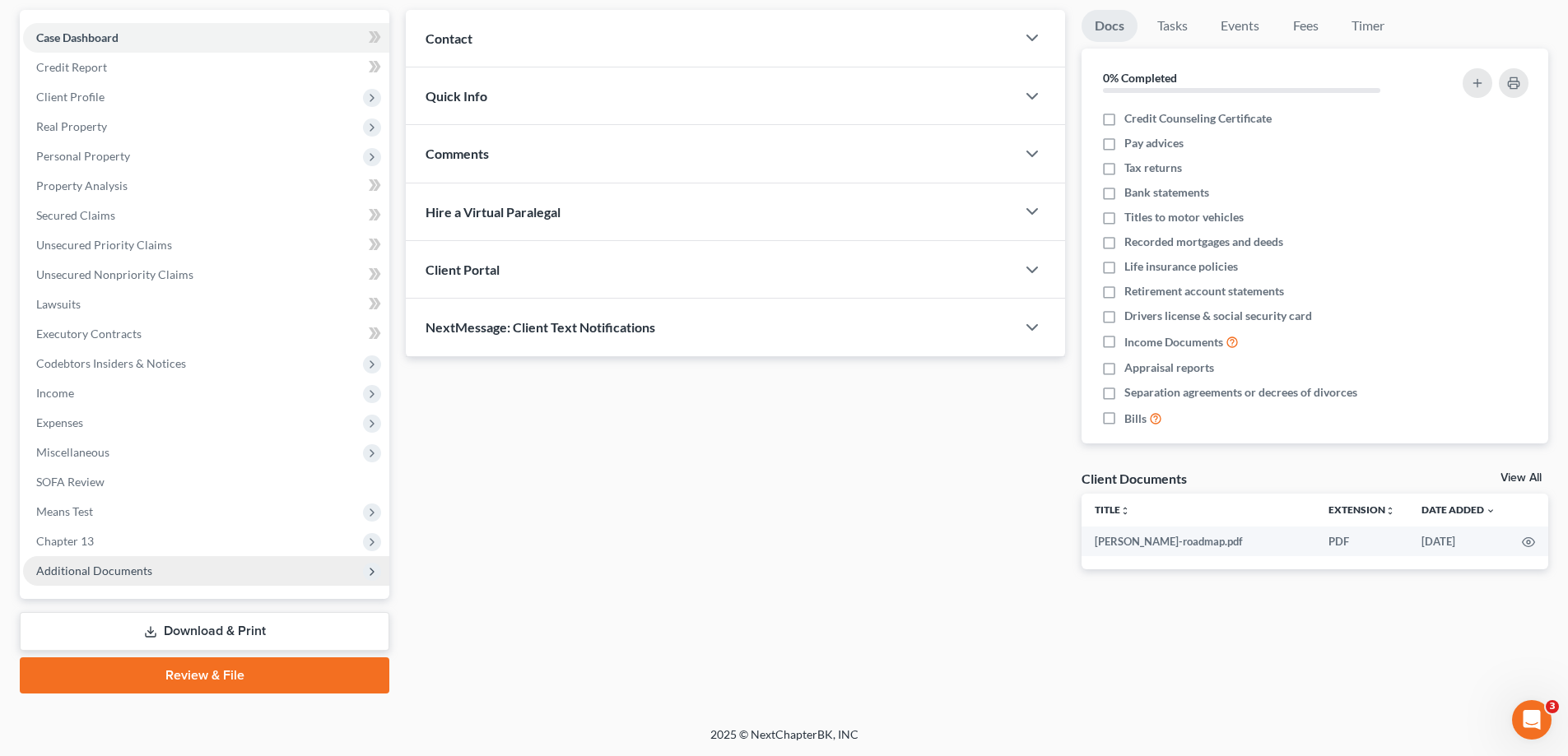
click at [147, 572] on span "Additional Documents" at bounding box center [94, 571] width 117 height 14
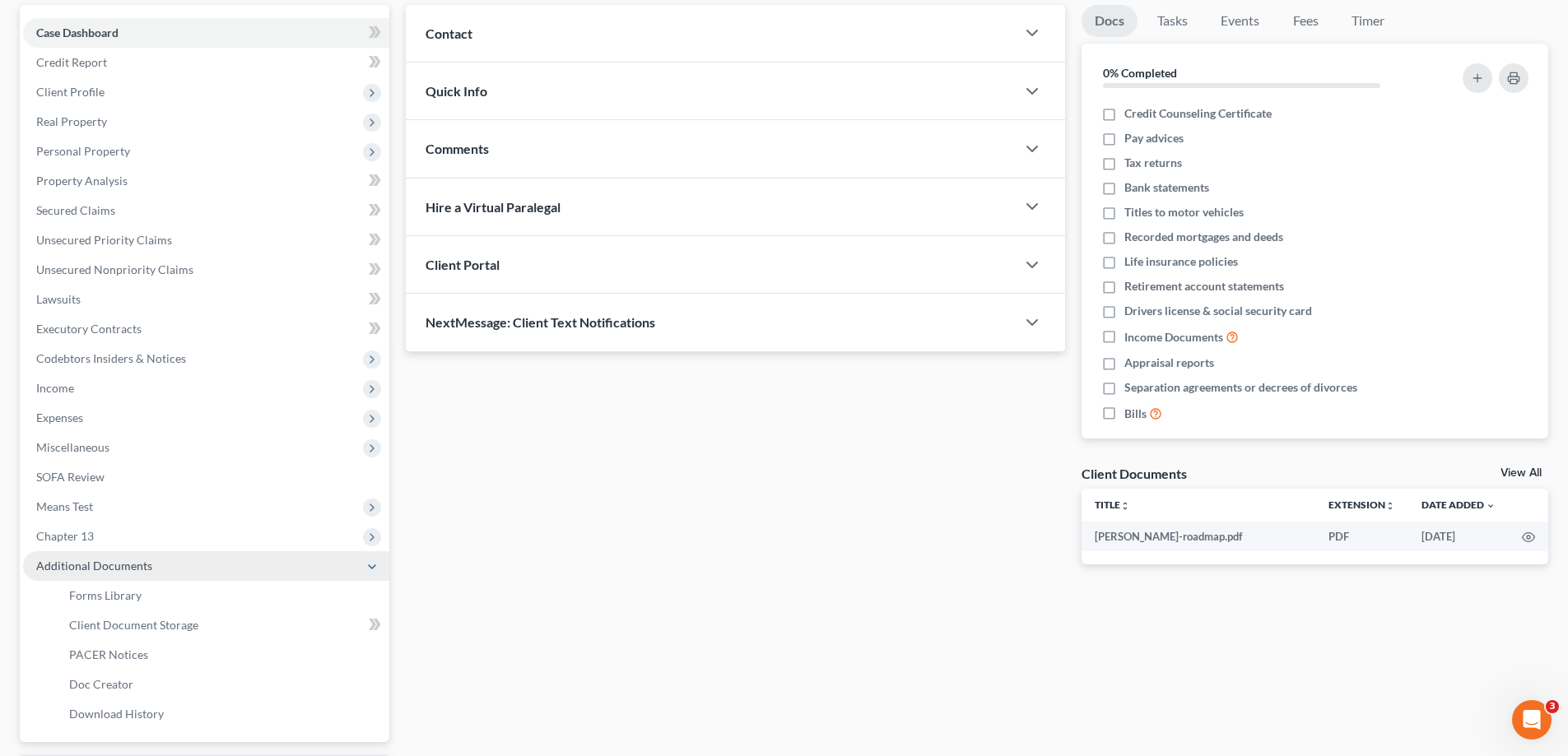
scroll to position [296, 0]
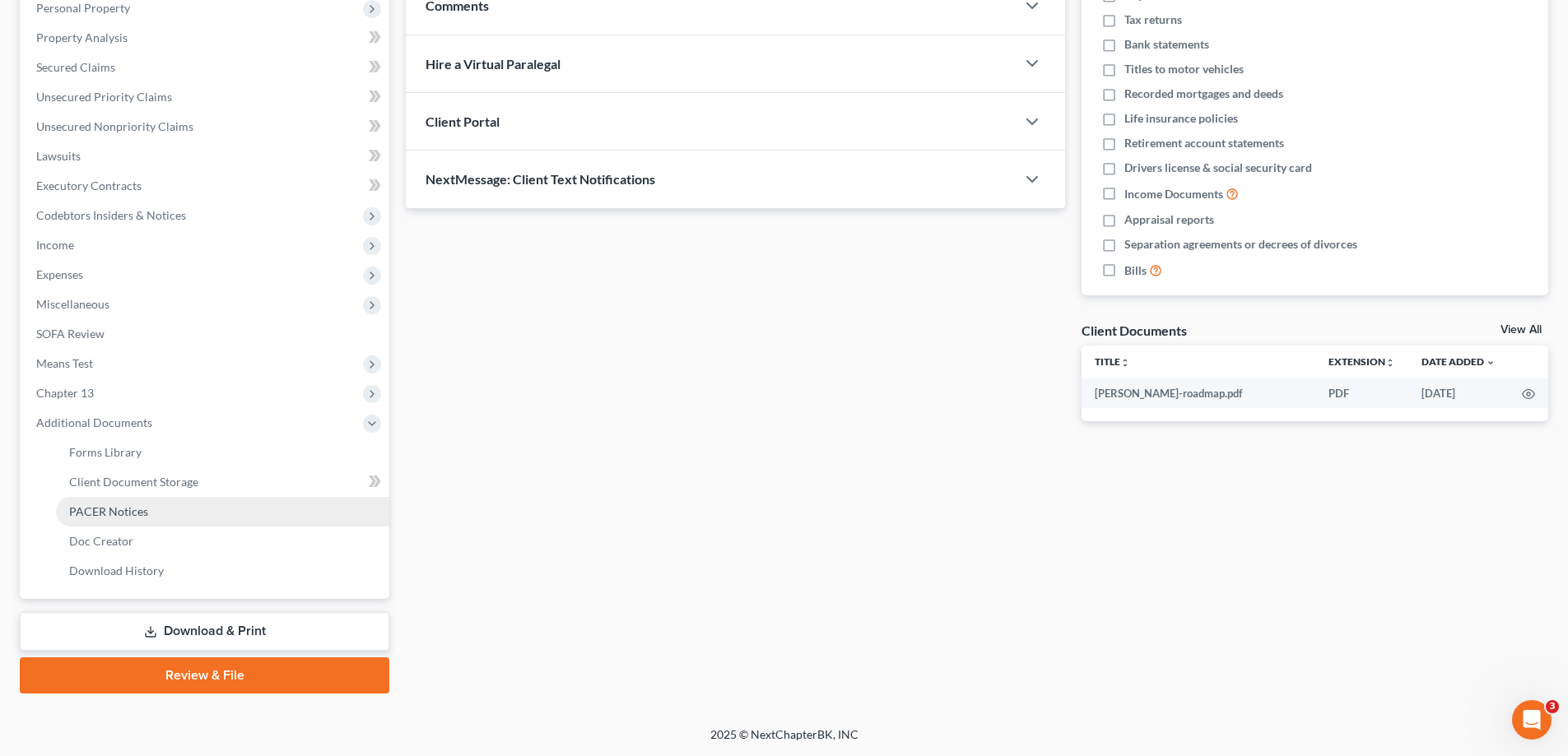
click at [128, 517] on span "PACER Notices" at bounding box center [108, 511] width 79 height 14
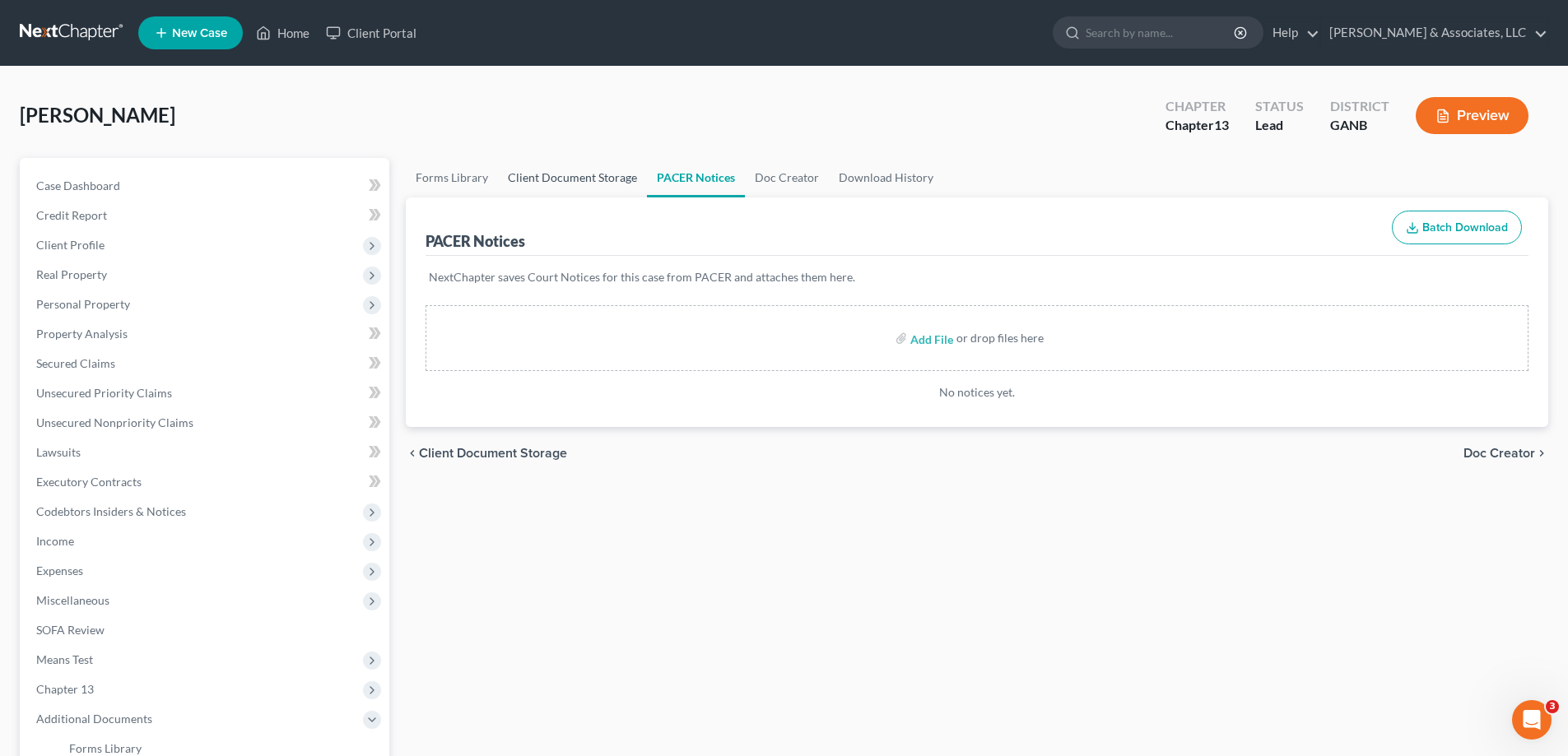
click at [609, 176] on link "Client Document Storage" at bounding box center [572, 178] width 149 height 40
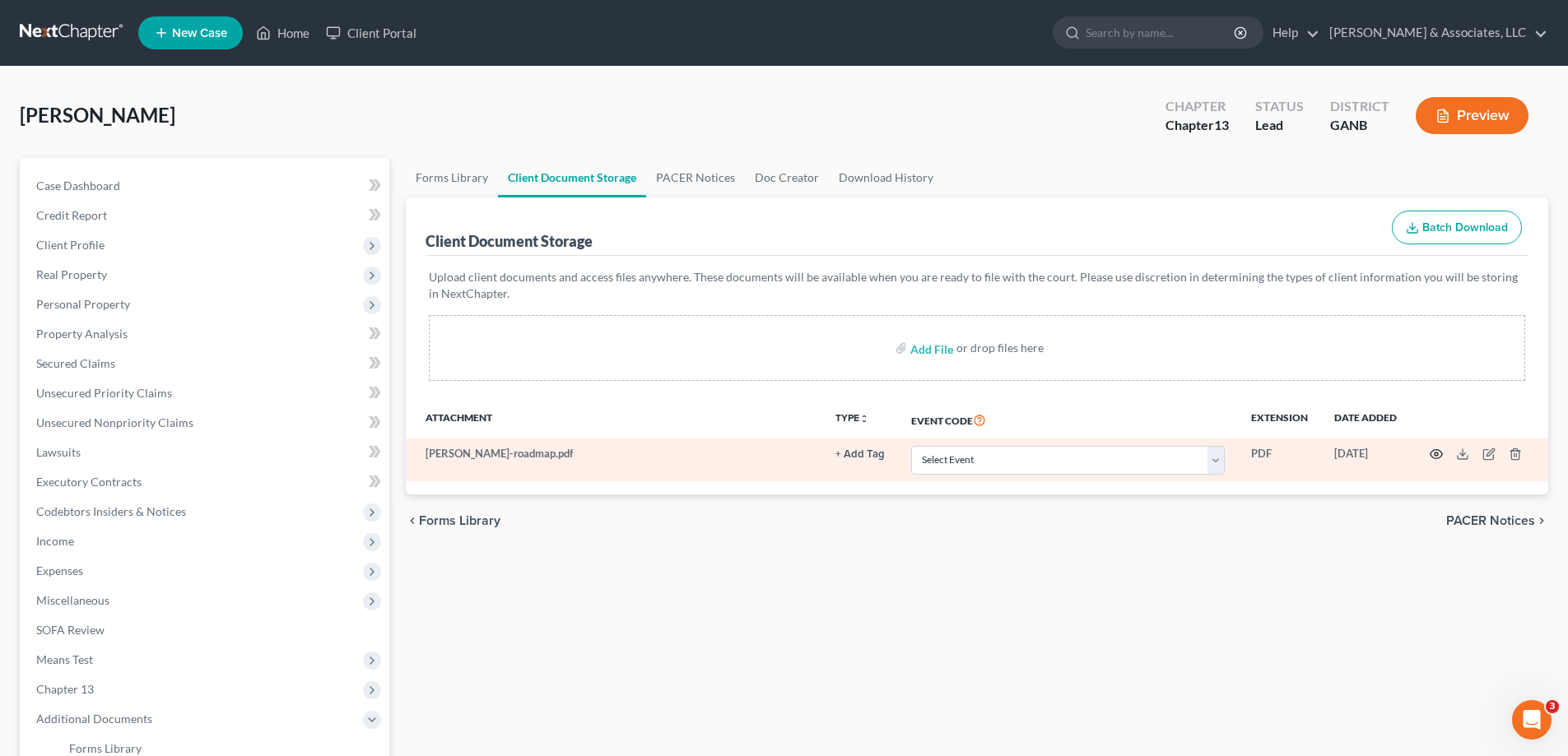
click at [1437, 452] on circle "button" at bounding box center [1436, 453] width 3 height 3
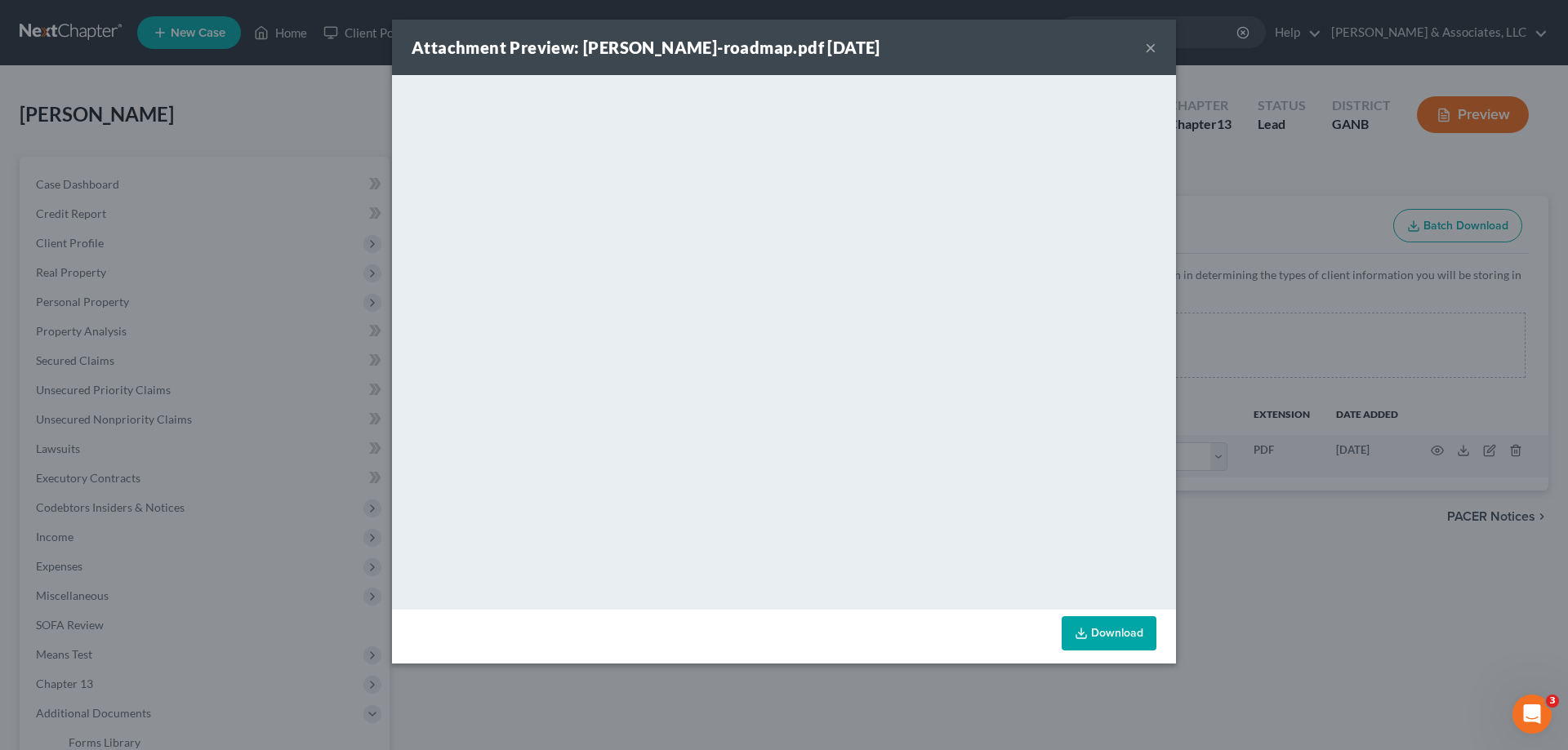
click at [1150, 45] on button "×" at bounding box center [1151, 47] width 12 height 19
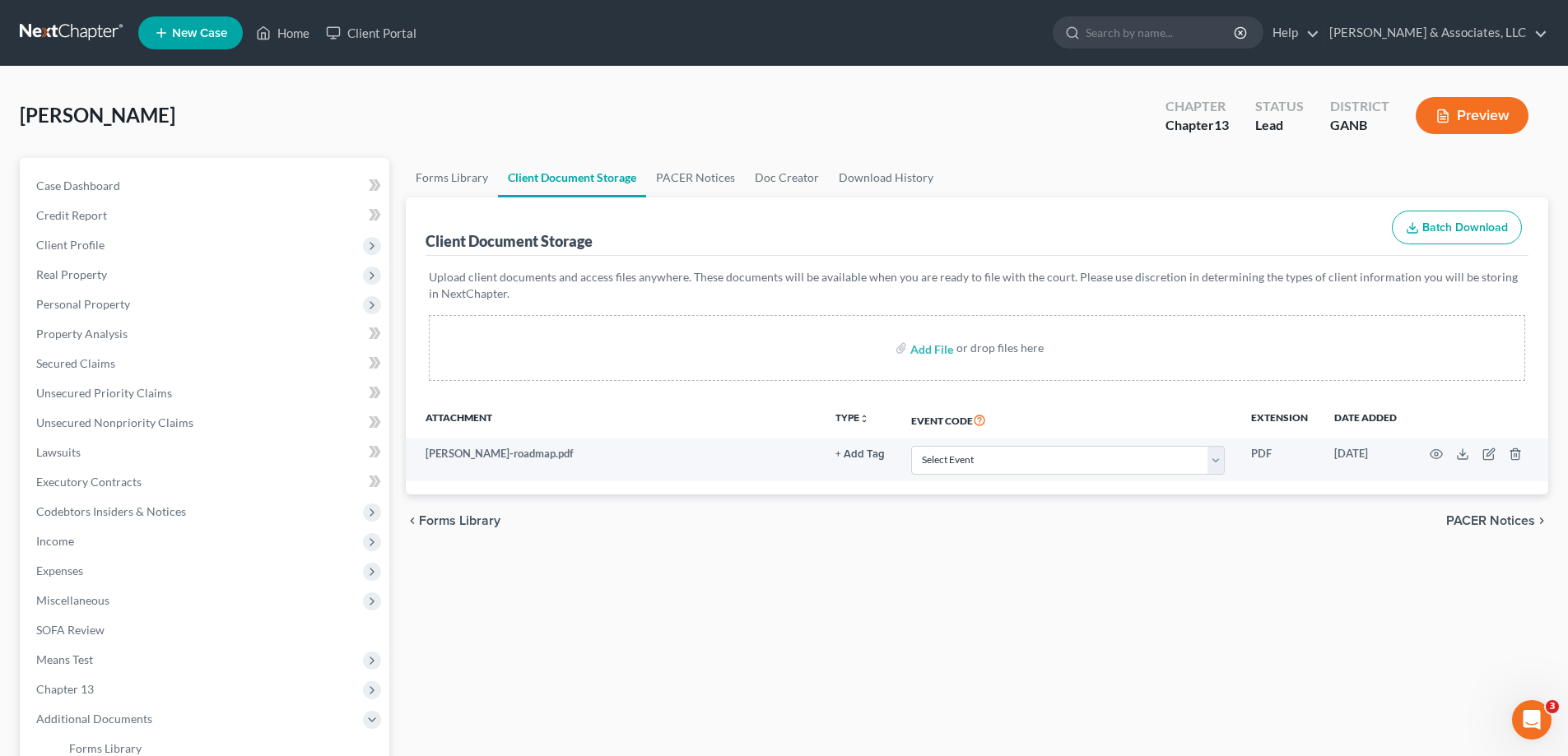
click at [978, 29] on ul "New Case Home Client Portal - No Result - See all results Or Press Enter... Hel…" at bounding box center [843, 33] width 1411 height 43
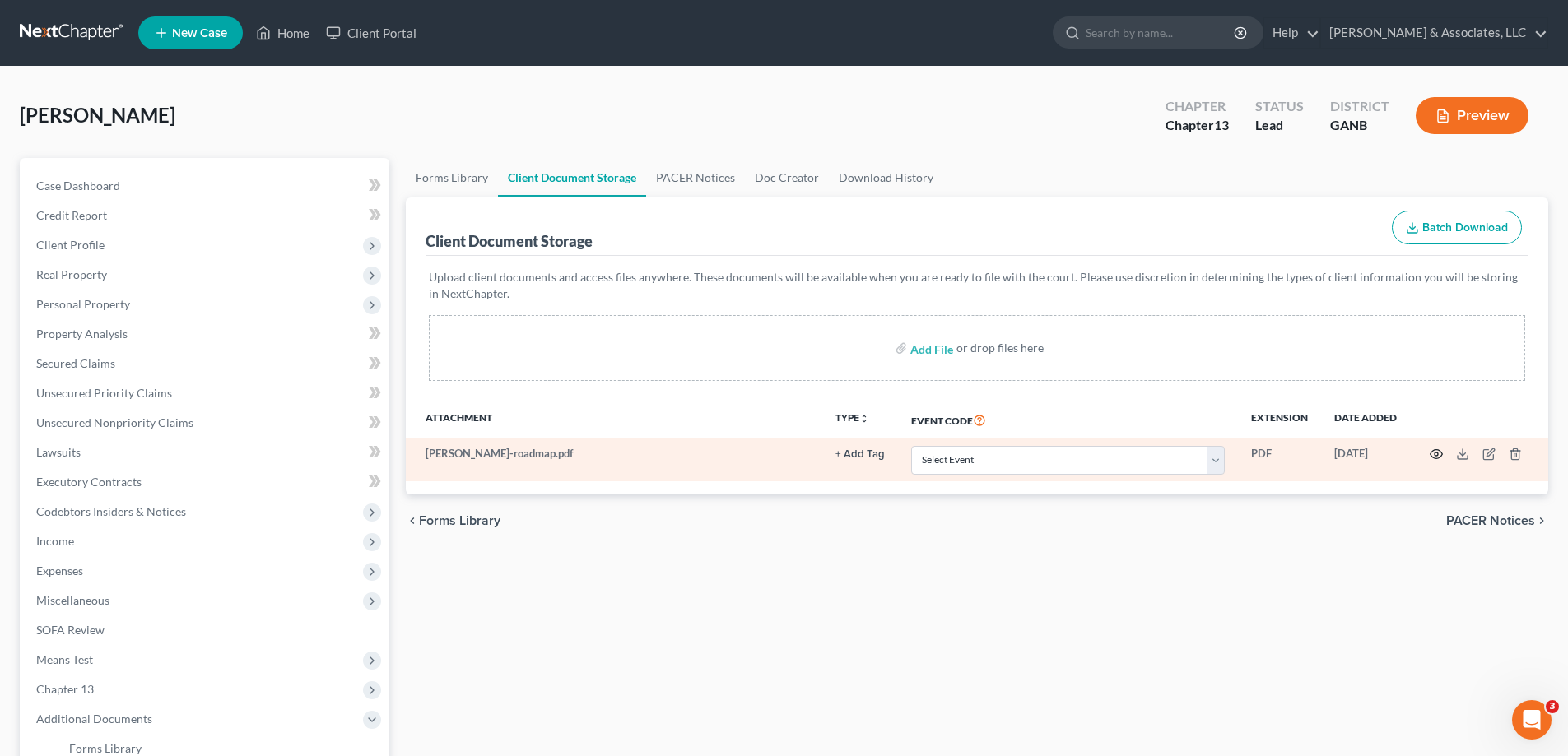
click at [1438, 455] on icon "button" at bounding box center [1437, 454] width 14 height 14
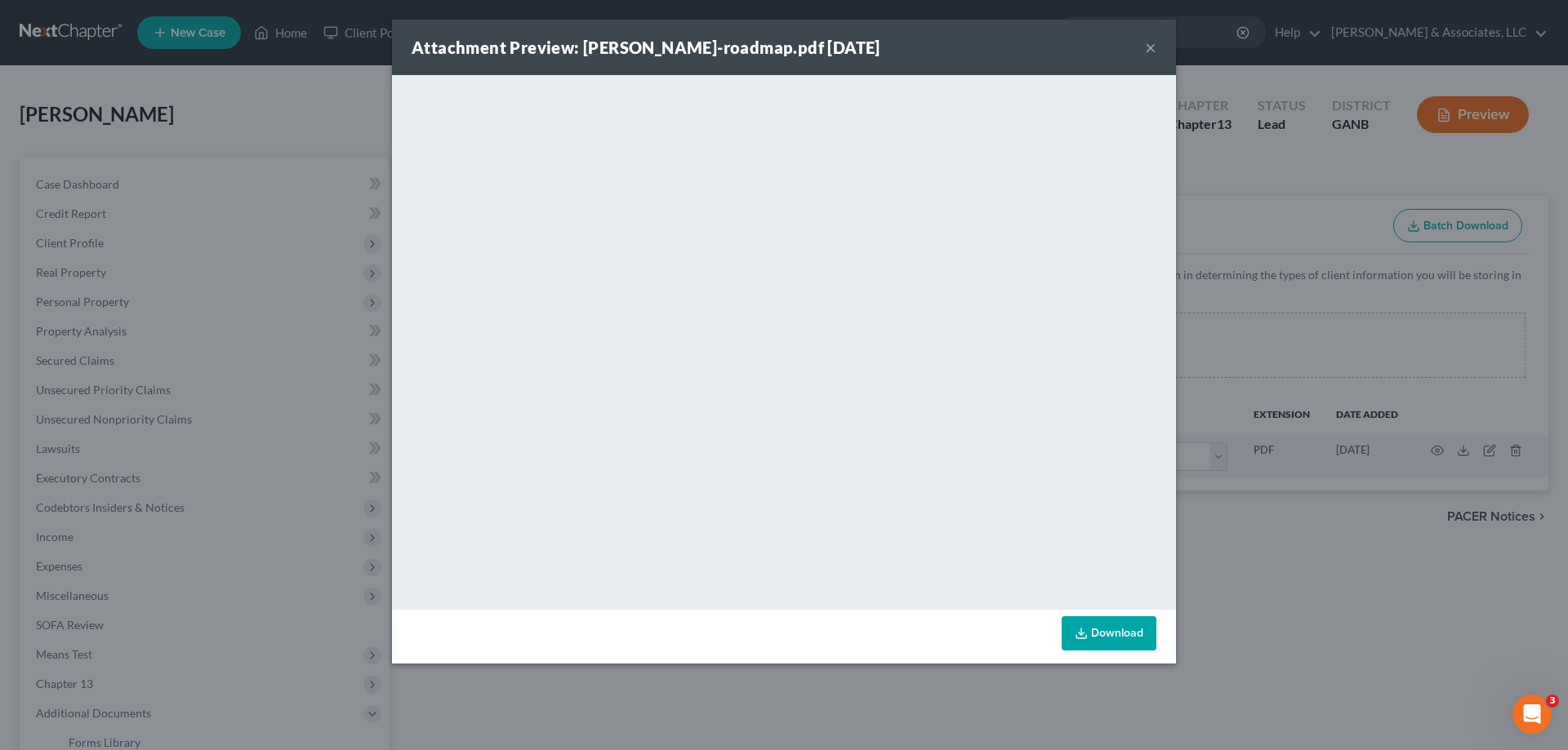
click at [1145, 43] on button "×" at bounding box center [1151, 47] width 12 height 19
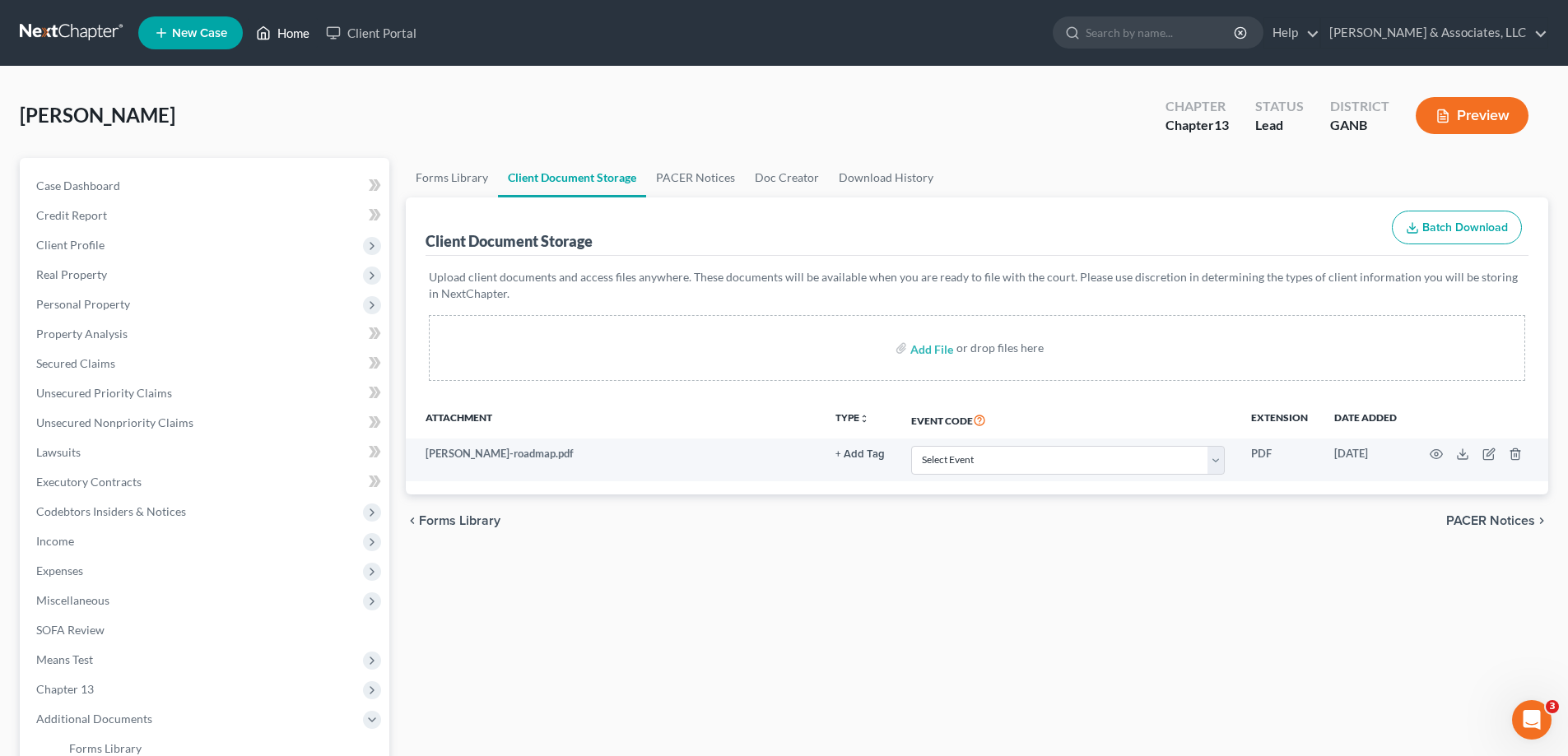
click at [281, 30] on link "Home" at bounding box center [283, 33] width 70 height 30
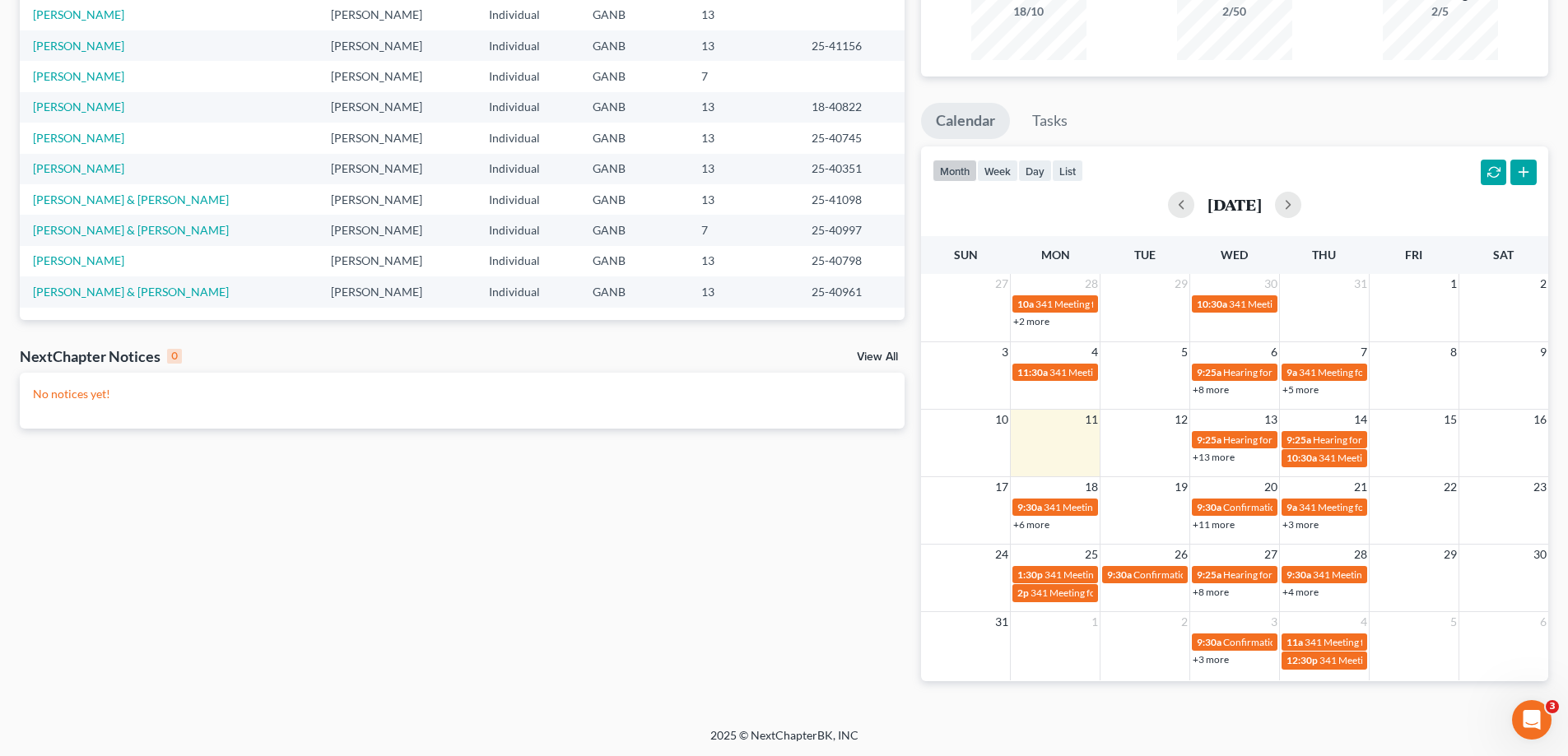
scroll to position [194, 0]
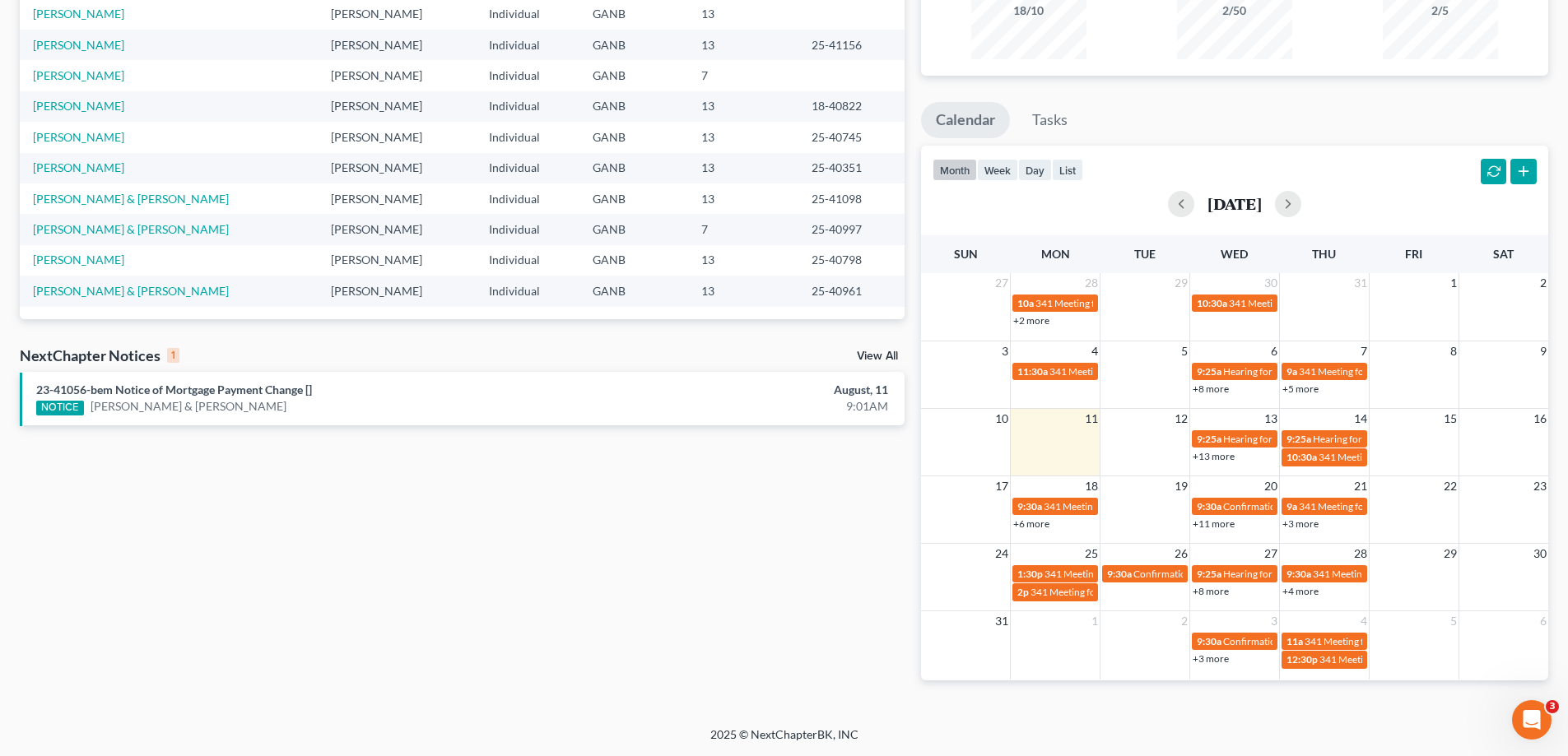
click at [1518, 95] on div "Monthly Progress Bankruptcy Bankruptcy August 2025 July 2025 June 2025 May 2025…" at bounding box center [1234, 299] width 644 height 814
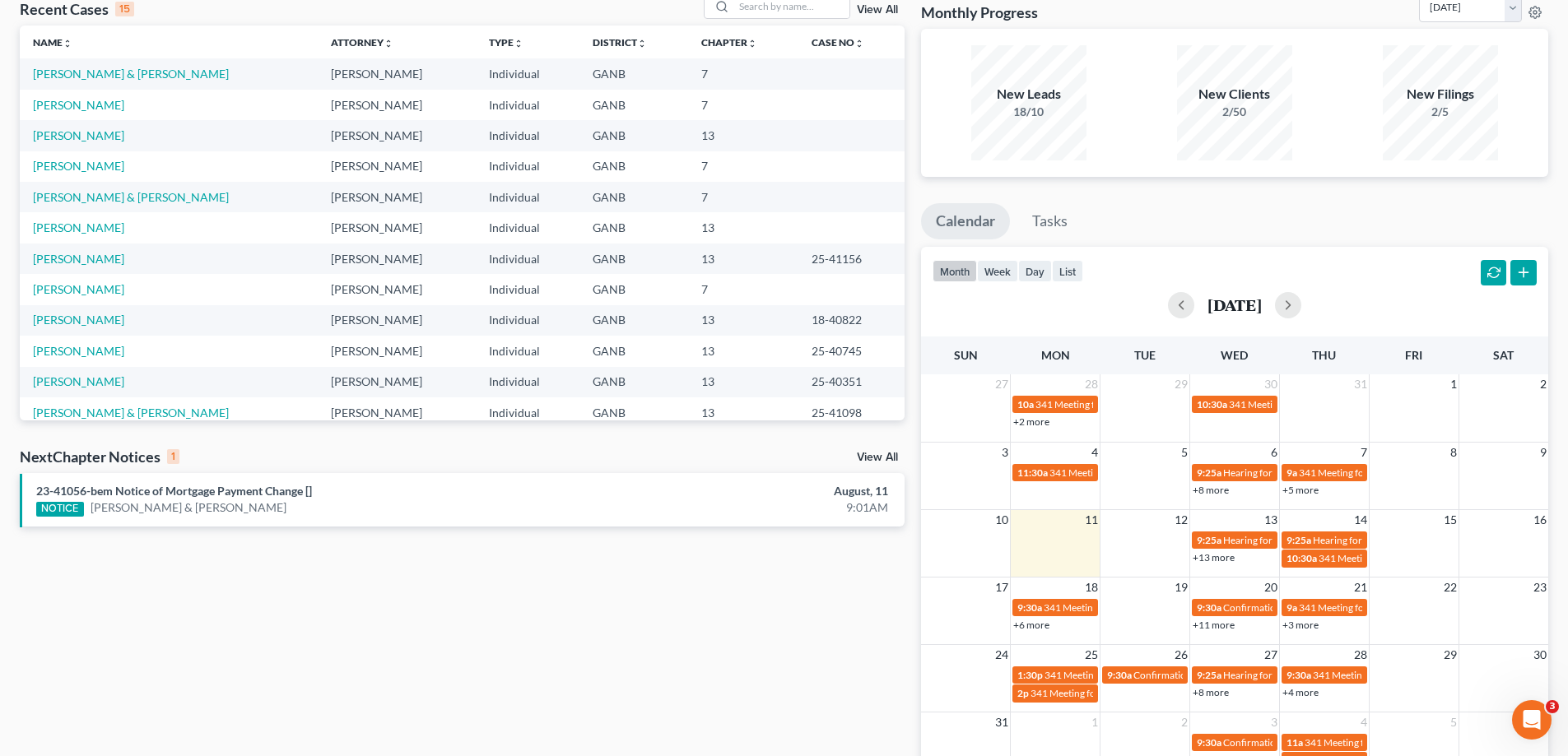
scroll to position [0, 0]
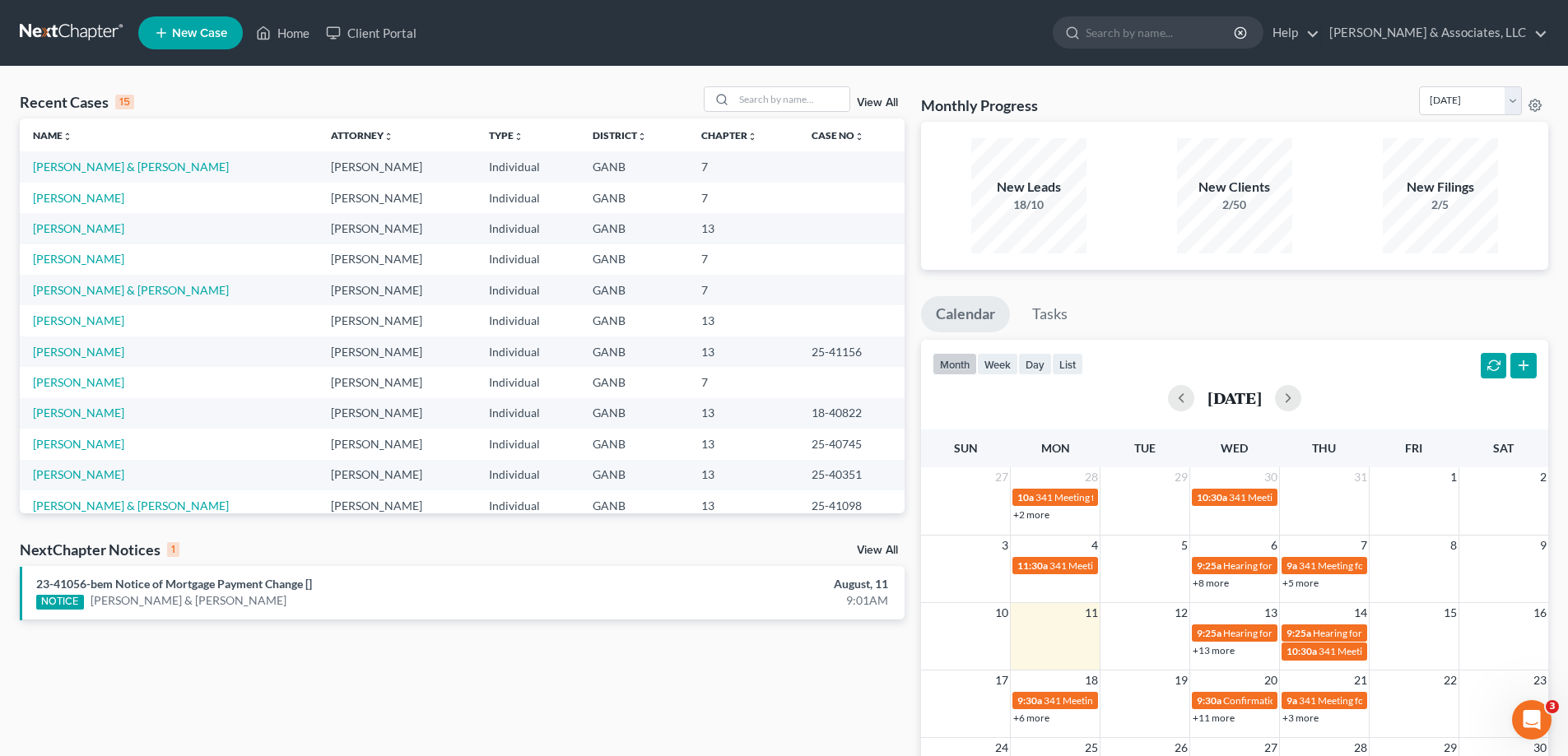
drag, startPoint x: 1506, startPoint y: 57, endPoint x: 1570, endPoint y: 44, distance: 65.3
click at [1510, 57] on nav "Home New Case Client Portal Brian R. Cahn & Associates, LLC amy@northgabankrupt…" at bounding box center [784, 33] width 1568 height 66
click at [777, 90] on input "search" at bounding box center [791, 99] width 116 height 24
type input "[PERSON_NAME]"
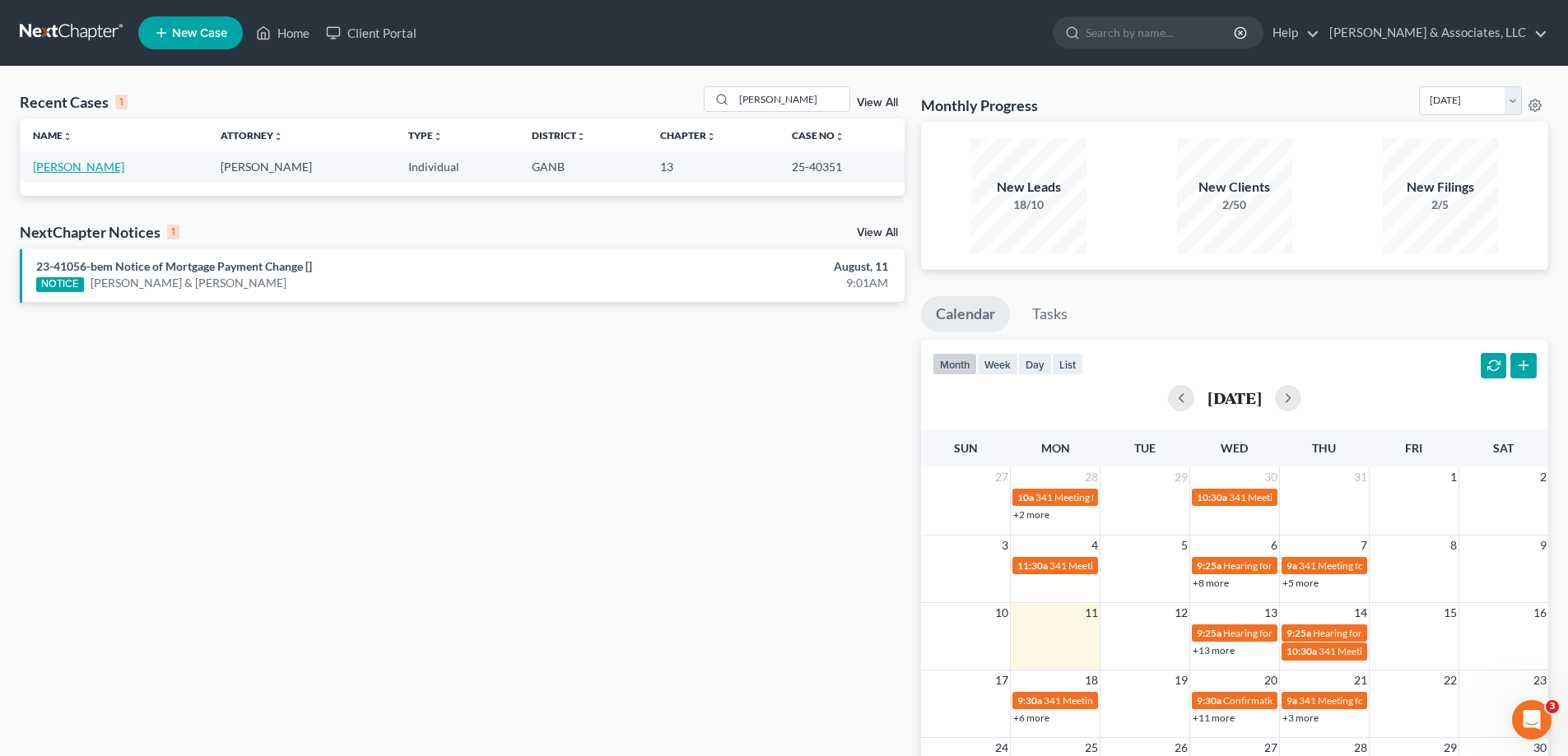
click at [71, 168] on link "[PERSON_NAME]" at bounding box center [79, 167] width 91 height 14
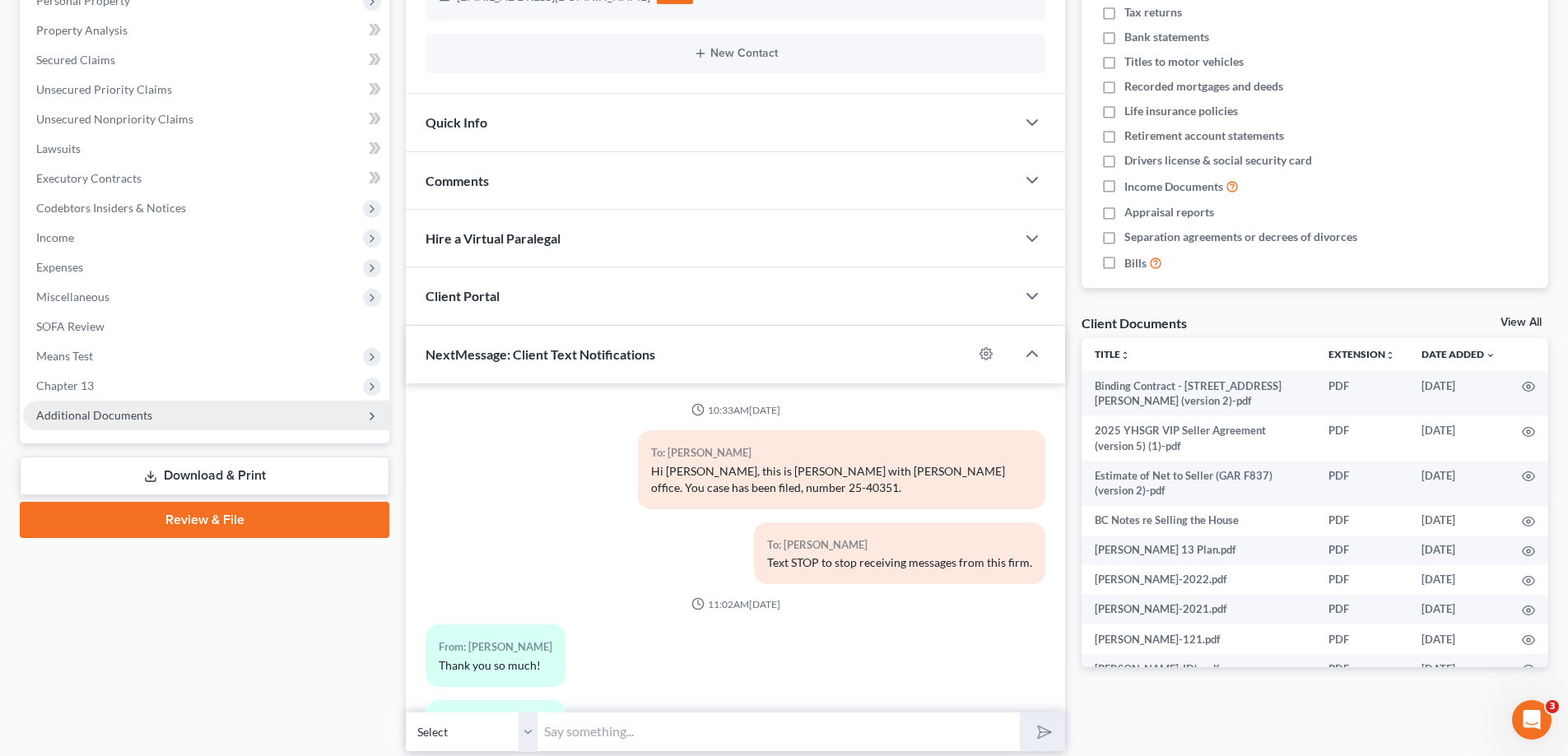
scroll to position [1854, 0]
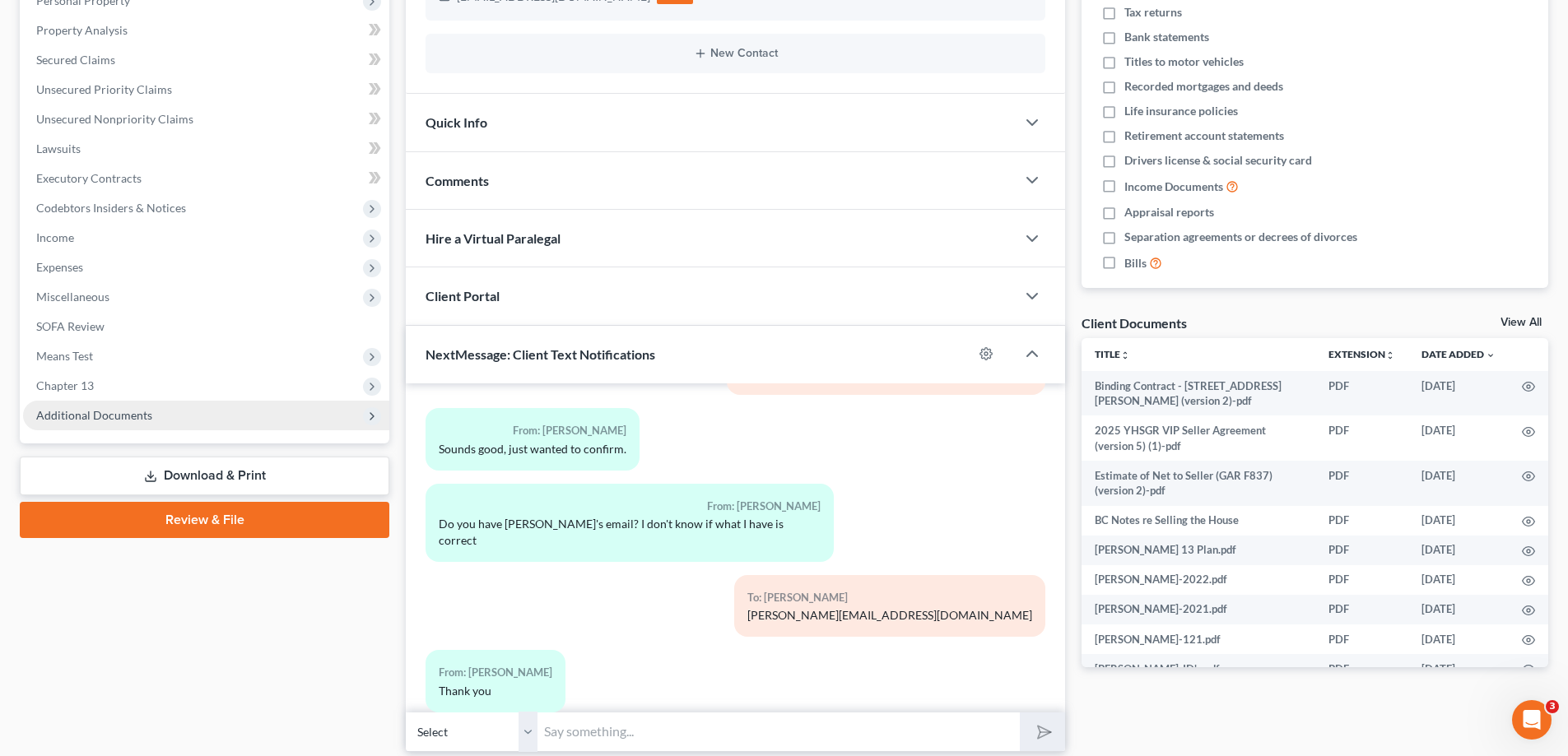
click at [83, 415] on span "Additional Documents" at bounding box center [94, 415] width 117 height 14
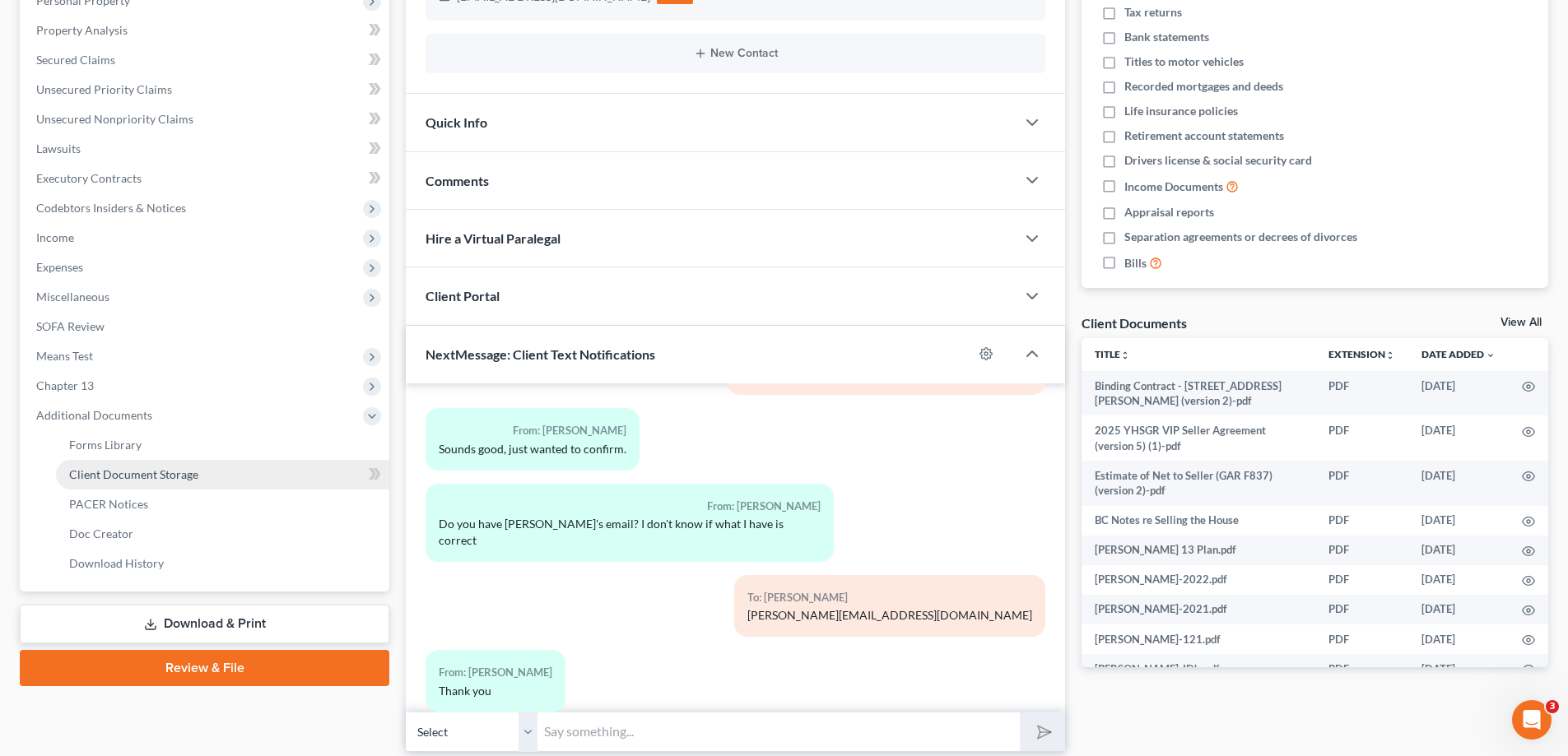
click at [94, 472] on span "Client Document Storage" at bounding box center [133, 475] width 129 height 14
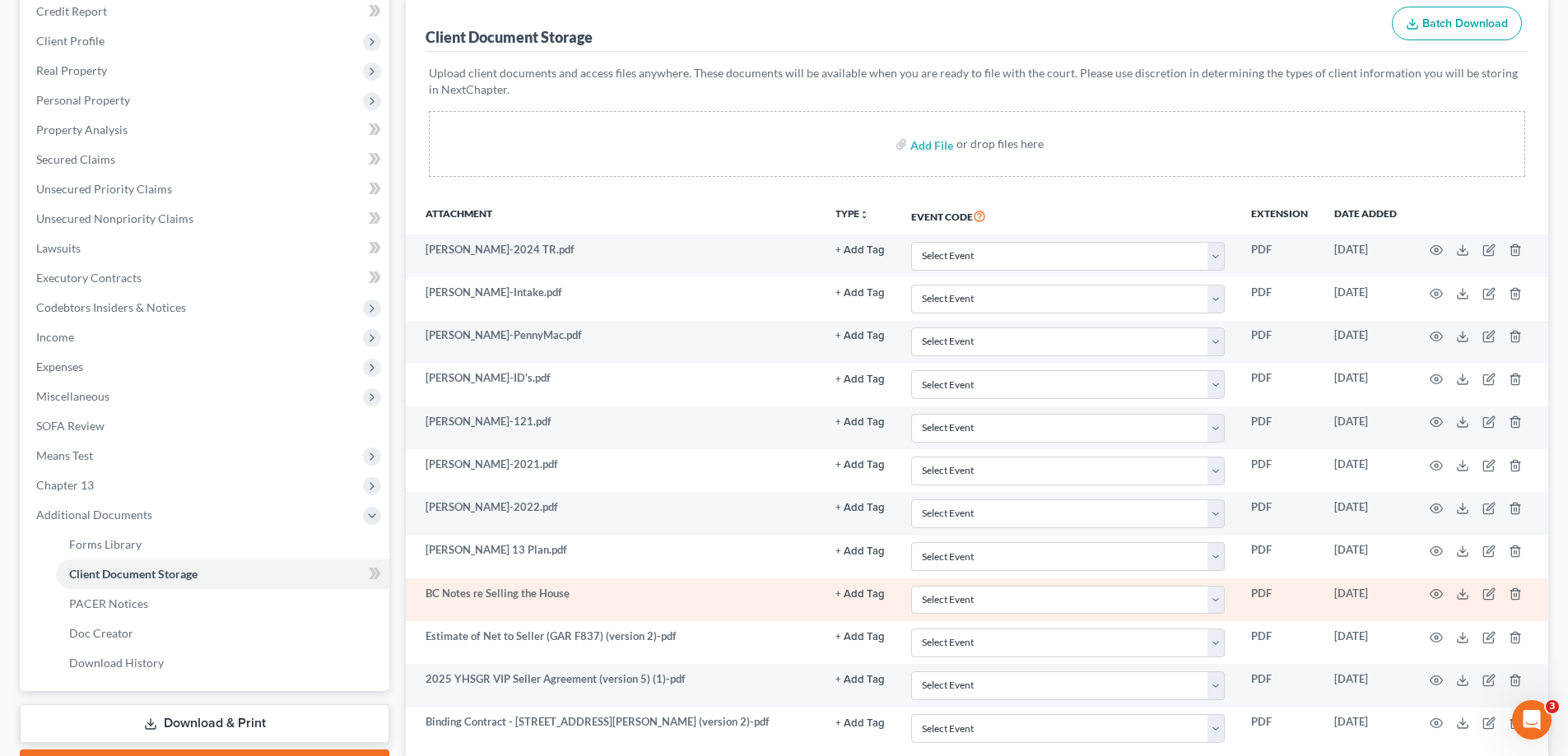
scroll to position [327, 0]
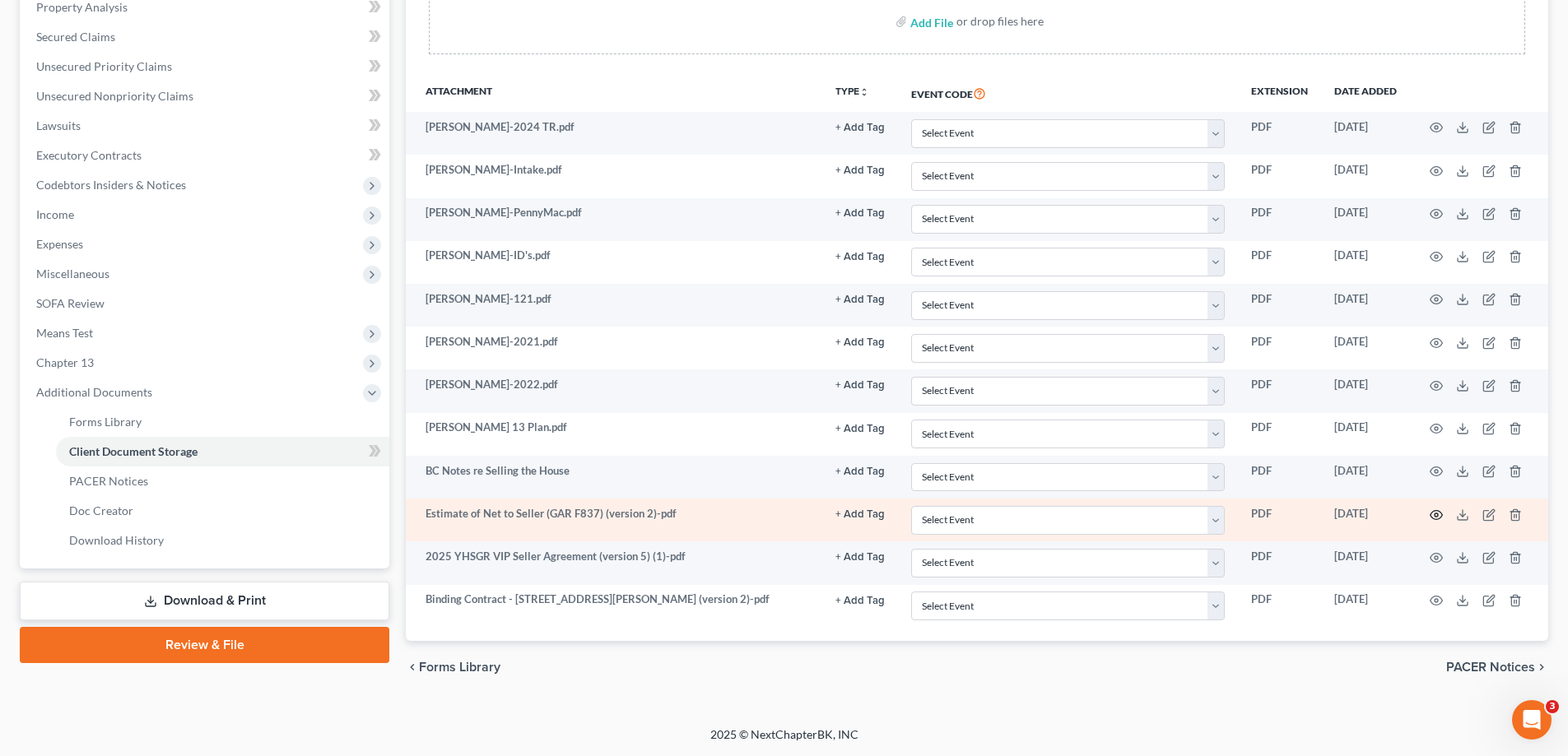
click at [1436, 516] on circle "button" at bounding box center [1436, 514] width 3 height 3
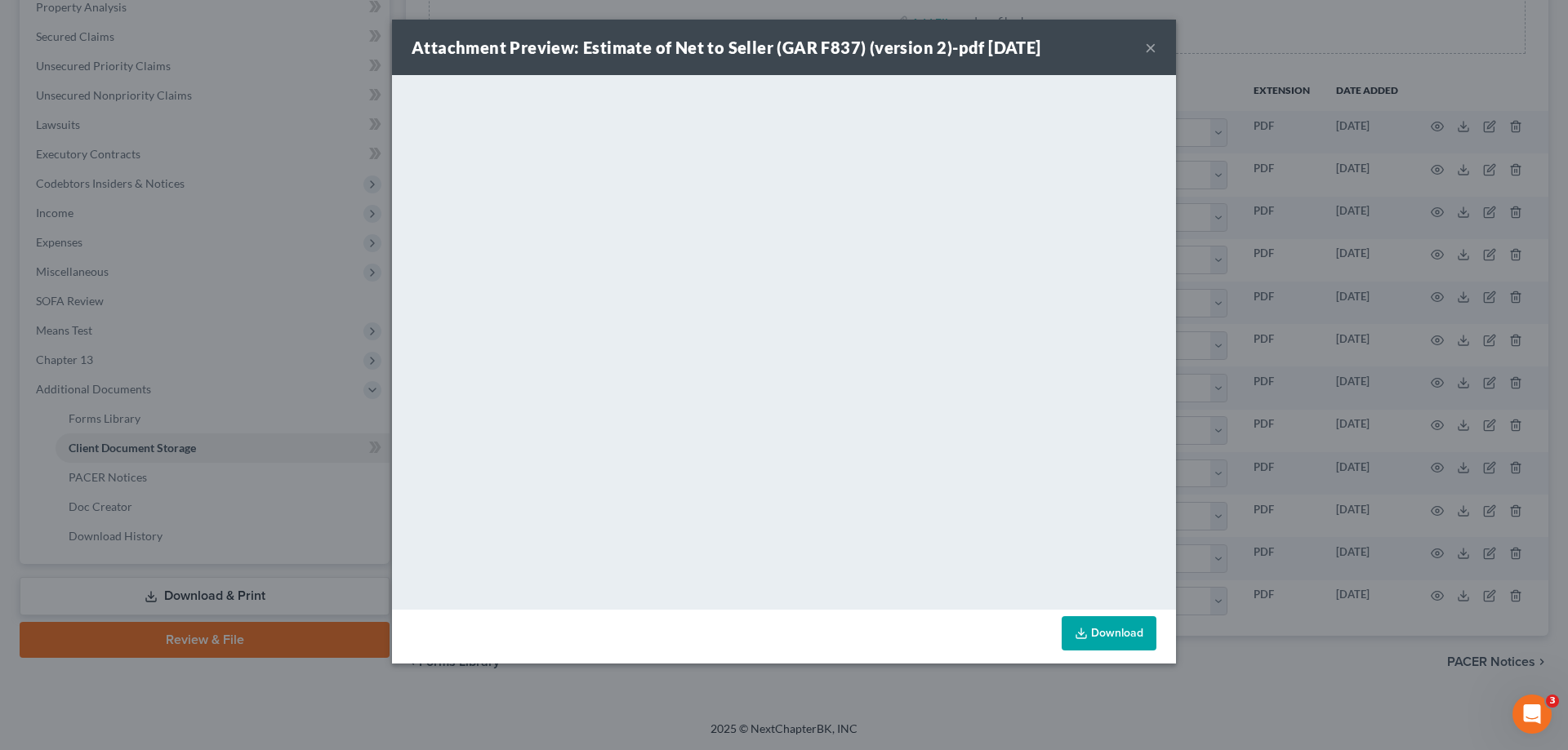
click at [1147, 44] on button "×" at bounding box center [1151, 47] width 12 height 19
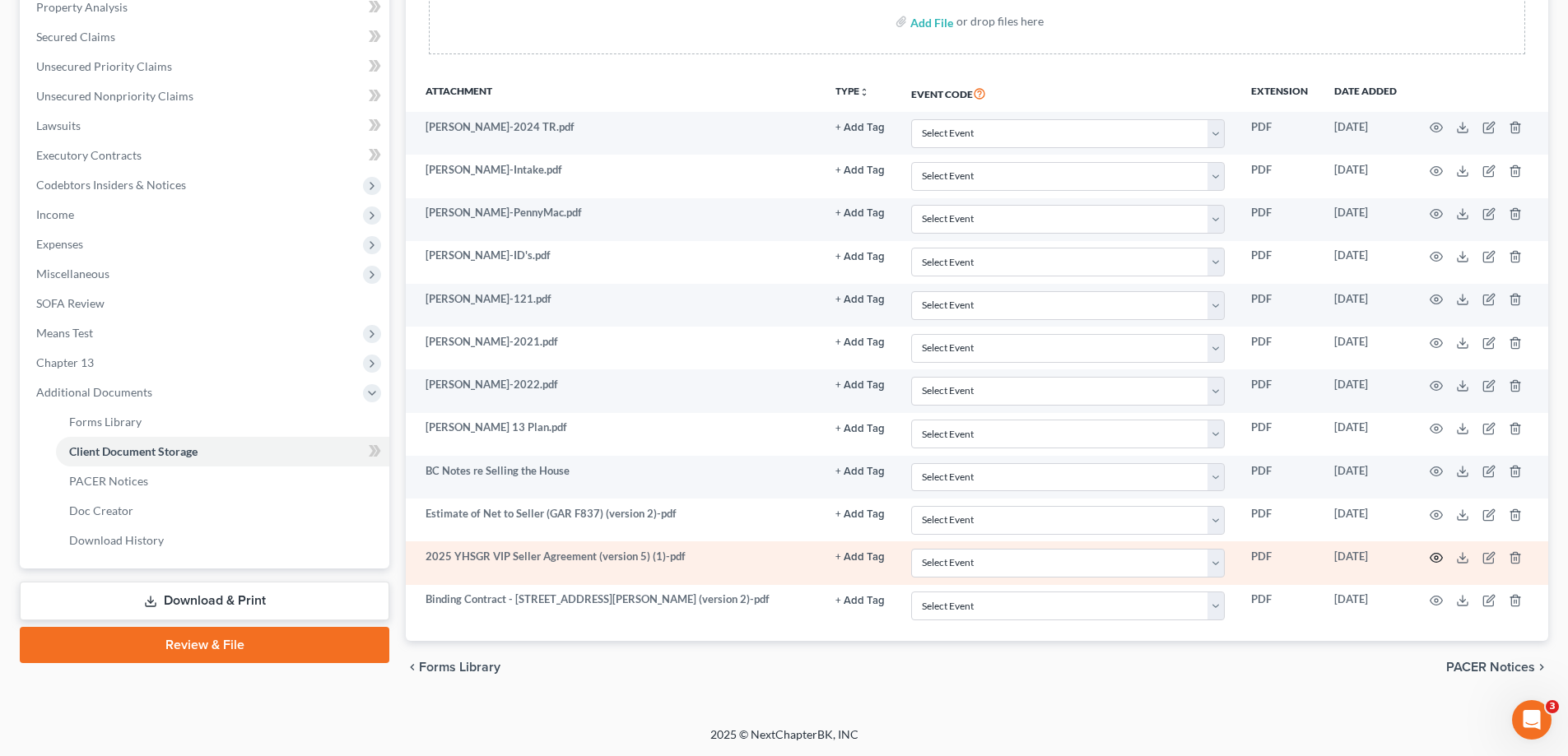
click at [1433, 558] on icon "button" at bounding box center [1437, 558] width 14 height 14
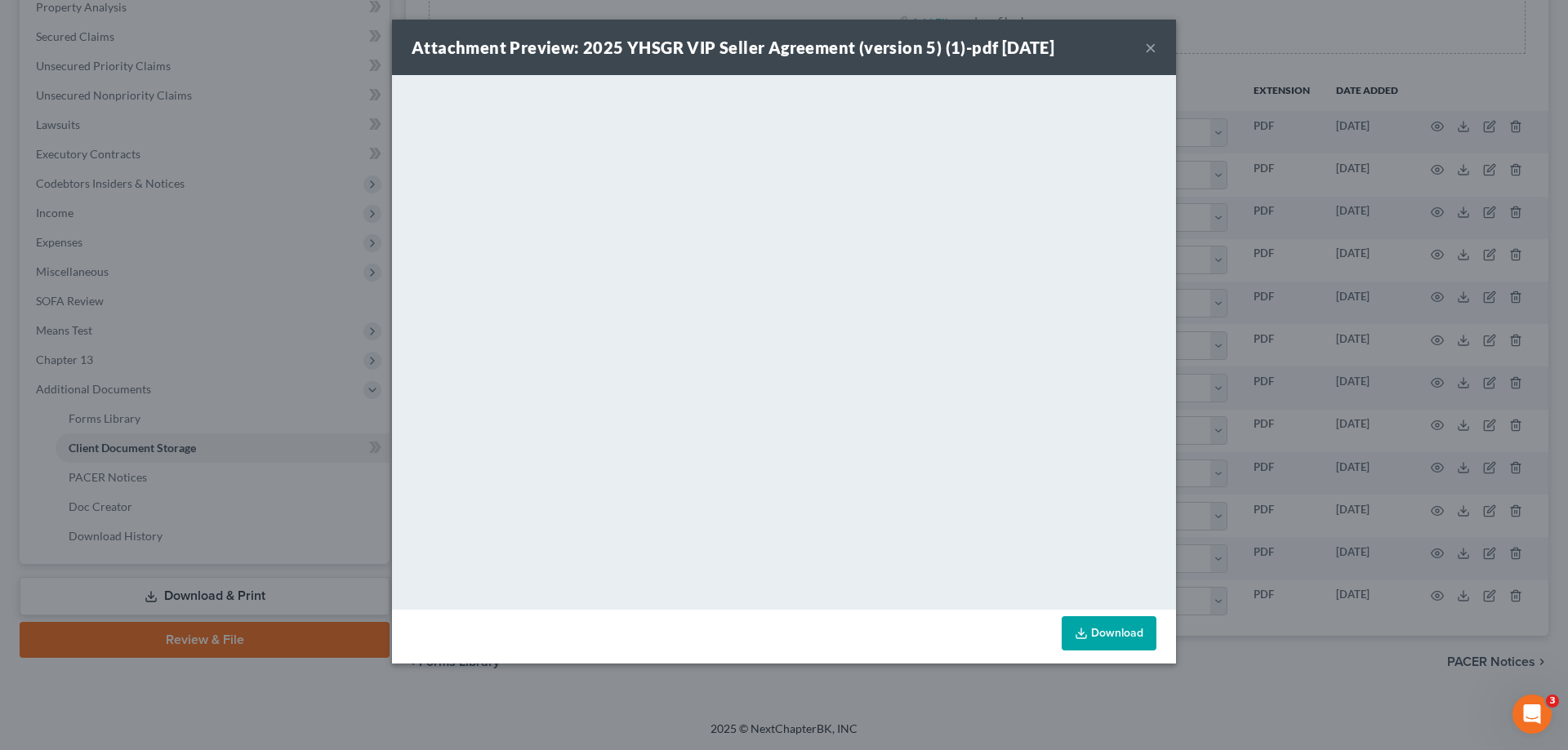
drag, startPoint x: 1149, startPoint y: 48, endPoint x: 1126, endPoint y: 79, distance: 38.6
click at [1148, 48] on button "×" at bounding box center [1151, 47] width 12 height 19
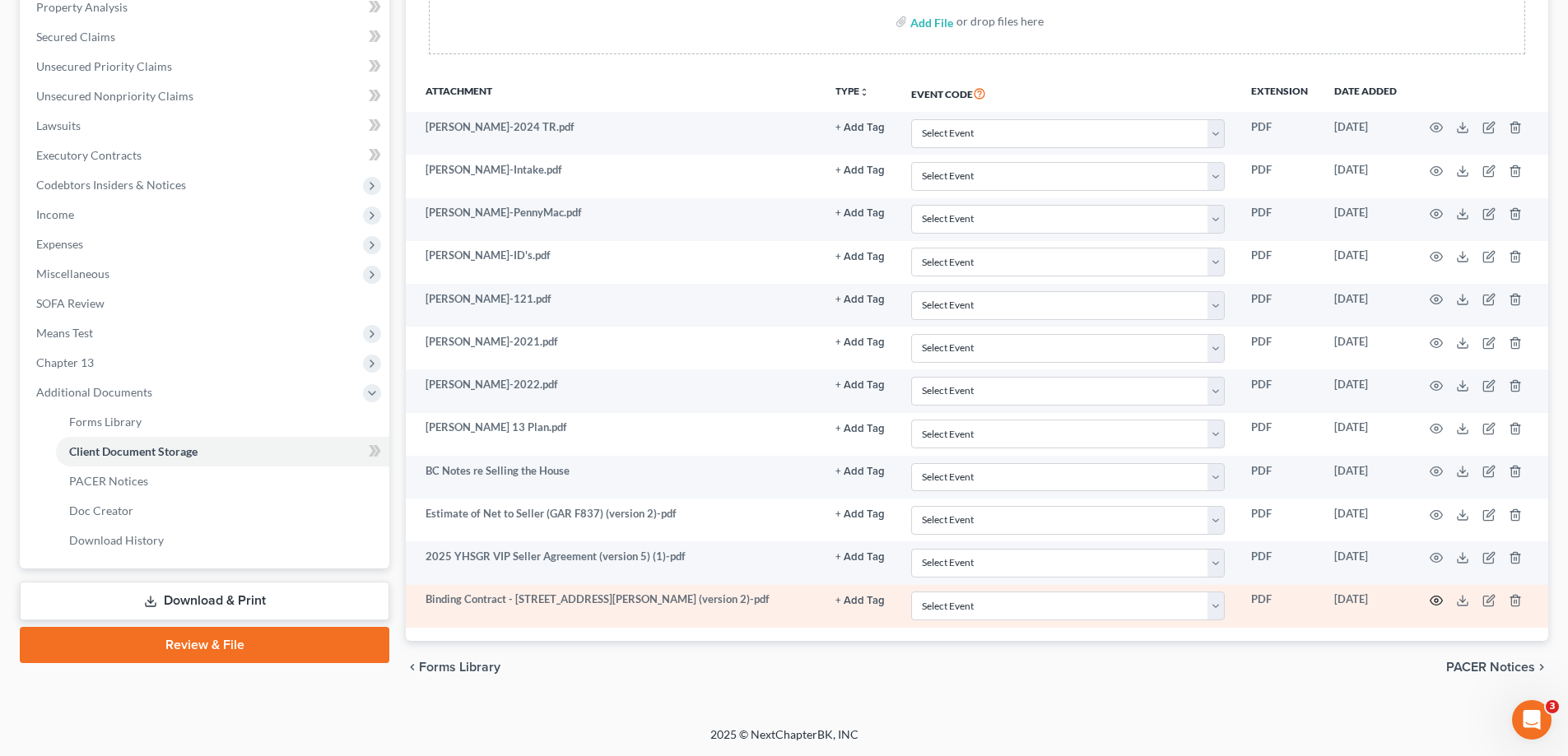
click at [1437, 603] on circle "button" at bounding box center [1436, 600] width 3 height 3
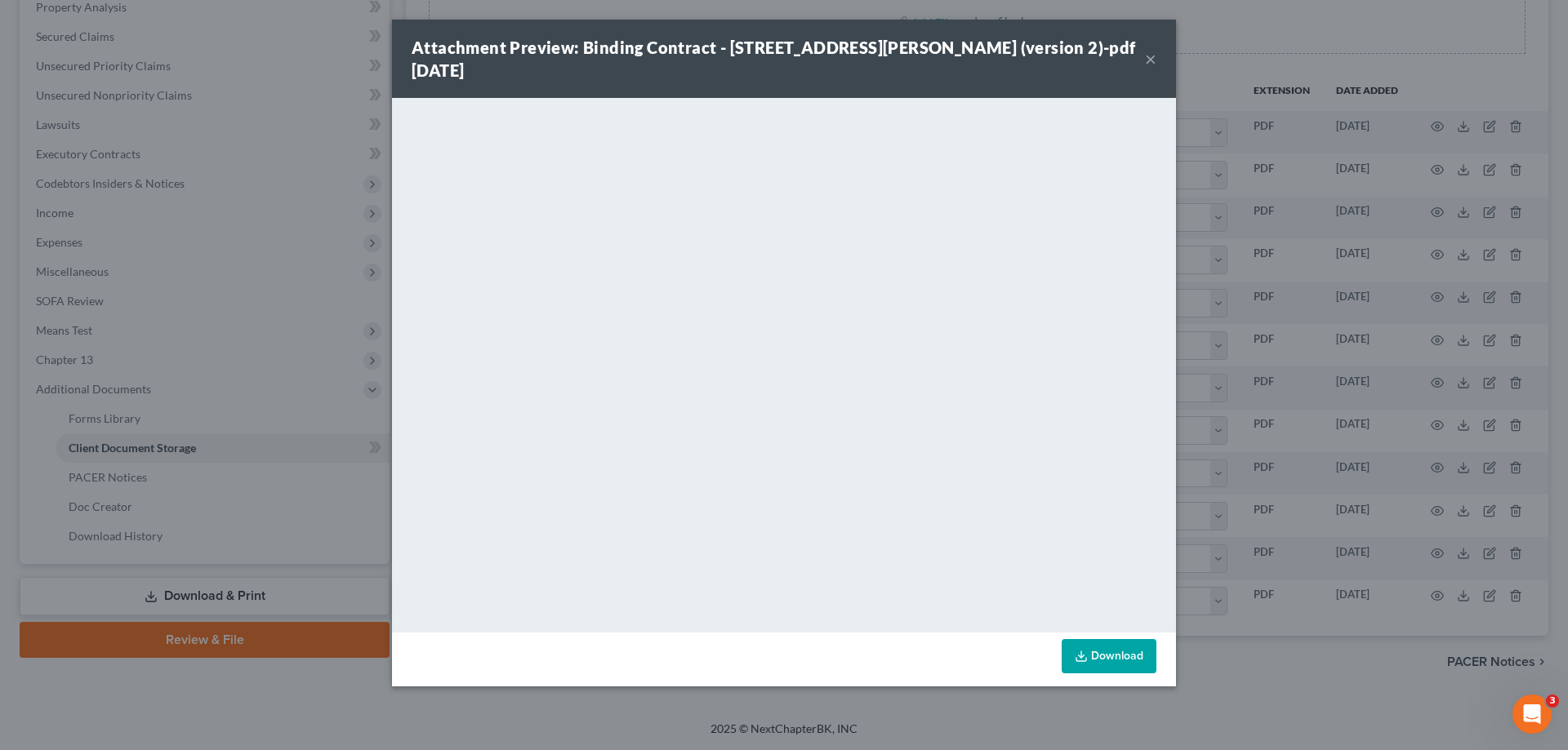
click at [1149, 49] on button "×" at bounding box center [1151, 59] width 12 height 19
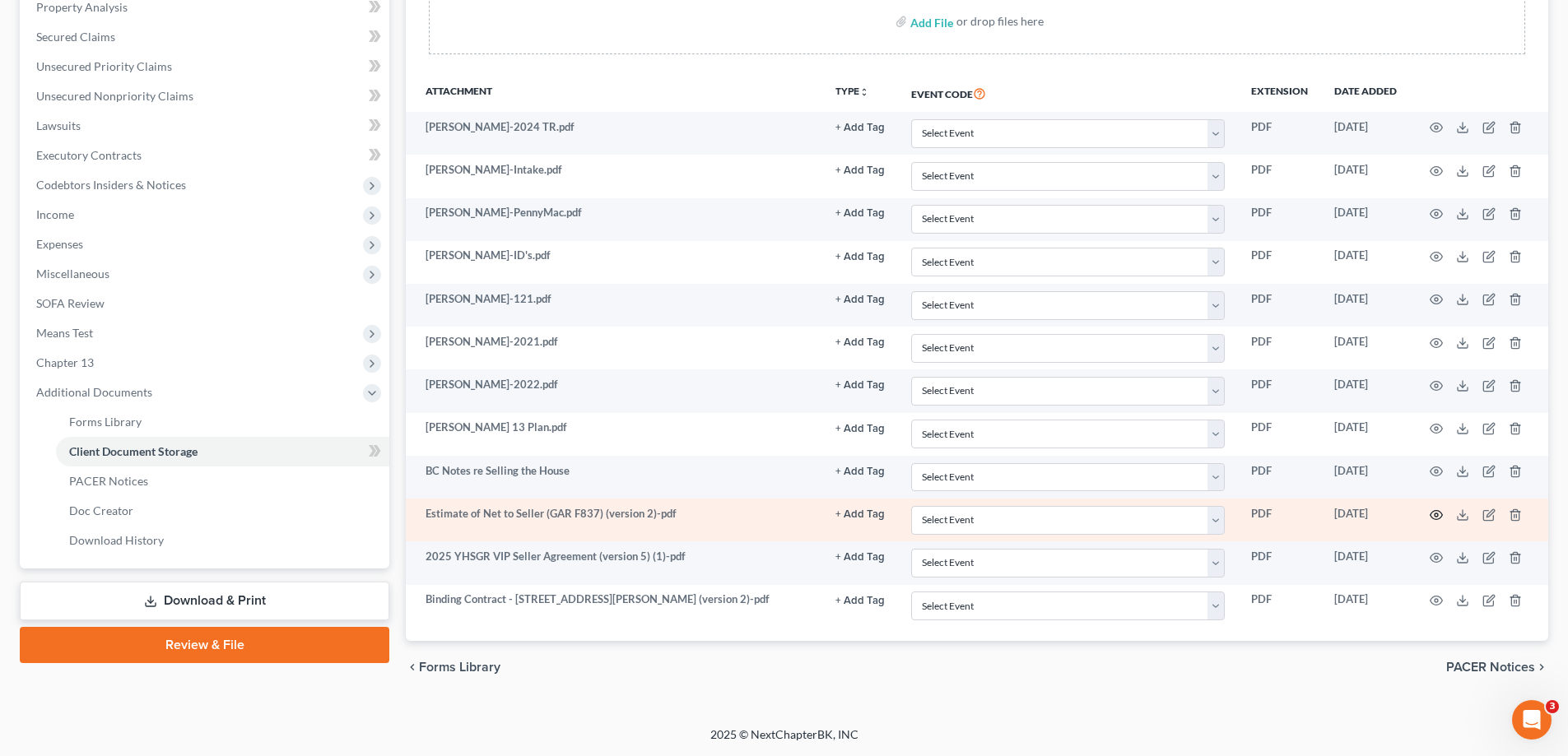
click at [1436, 512] on icon "button" at bounding box center [1437, 515] width 14 height 14
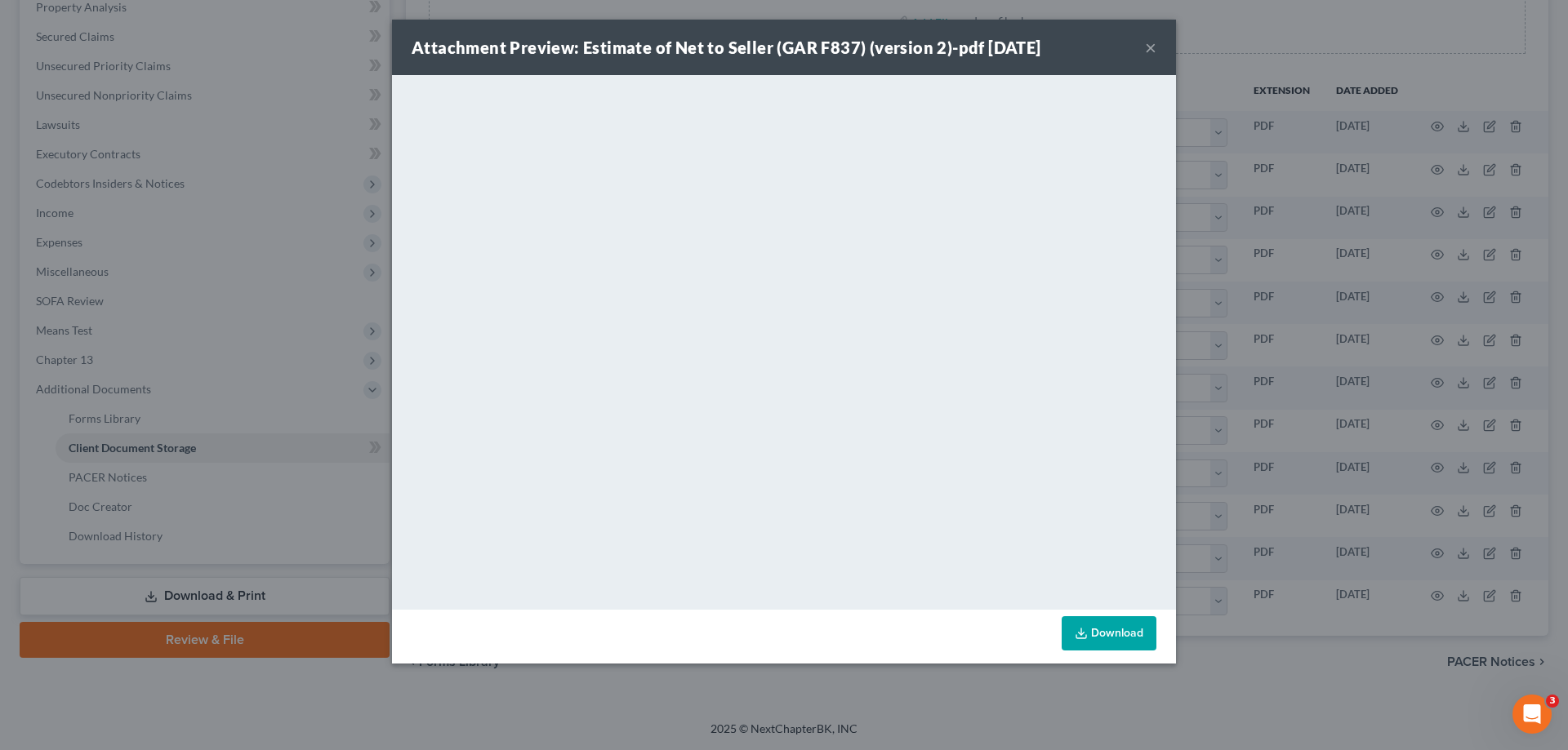
drag, startPoint x: 1153, startPoint y: 43, endPoint x: 1104, endPoint y: 82, distance: 62.6
click at [1152, 47] on button "×" at bounding box center [1151, 47] width 12 height 19
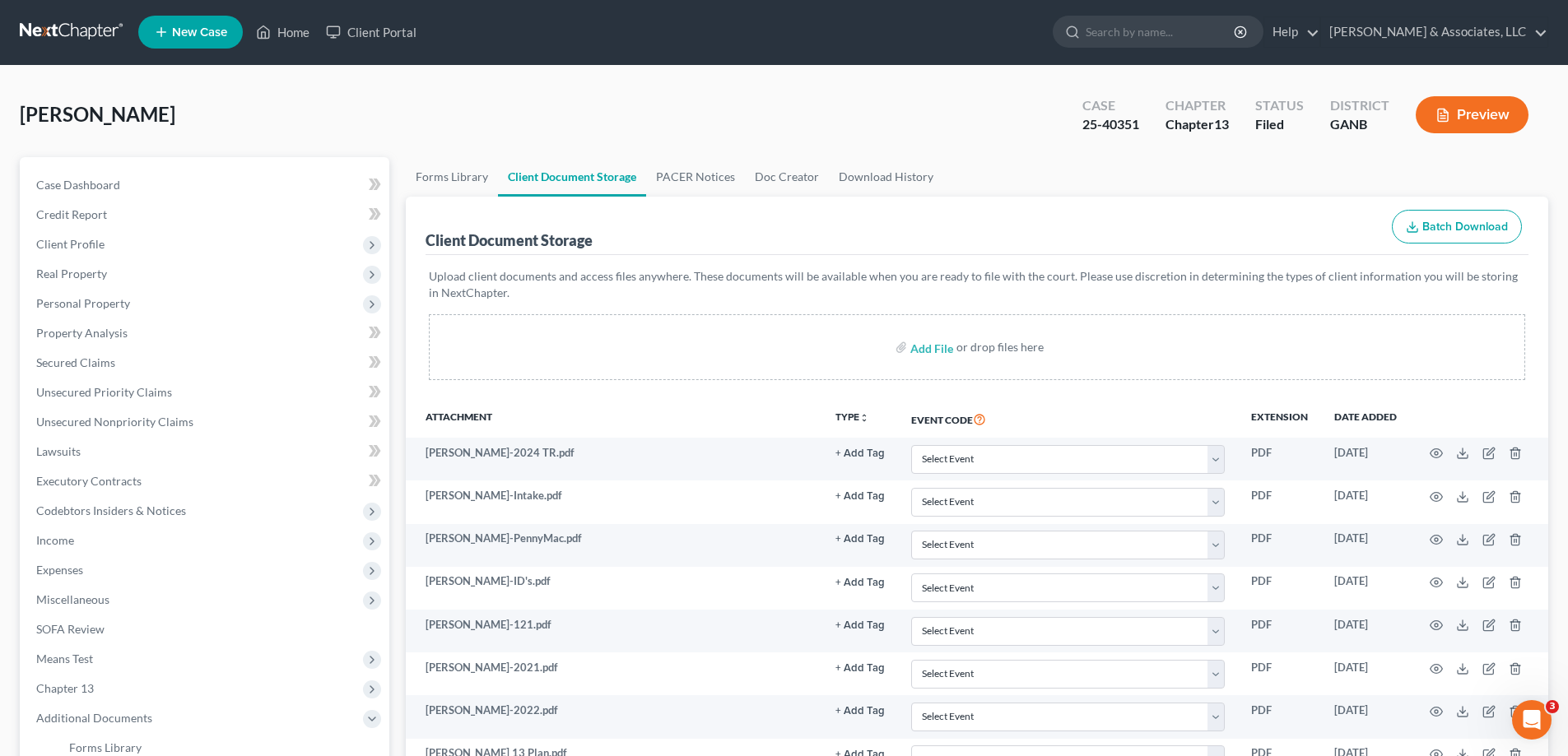
scroll to position [0, 0]
drag, startPoint x: 687, startPoint y: 181, endPoint x: 725, endPoint y: 208, distance: 46.6
click at [688, 181] on link "PACER Notices" at bounding box center [696, 178] width 99 height 40
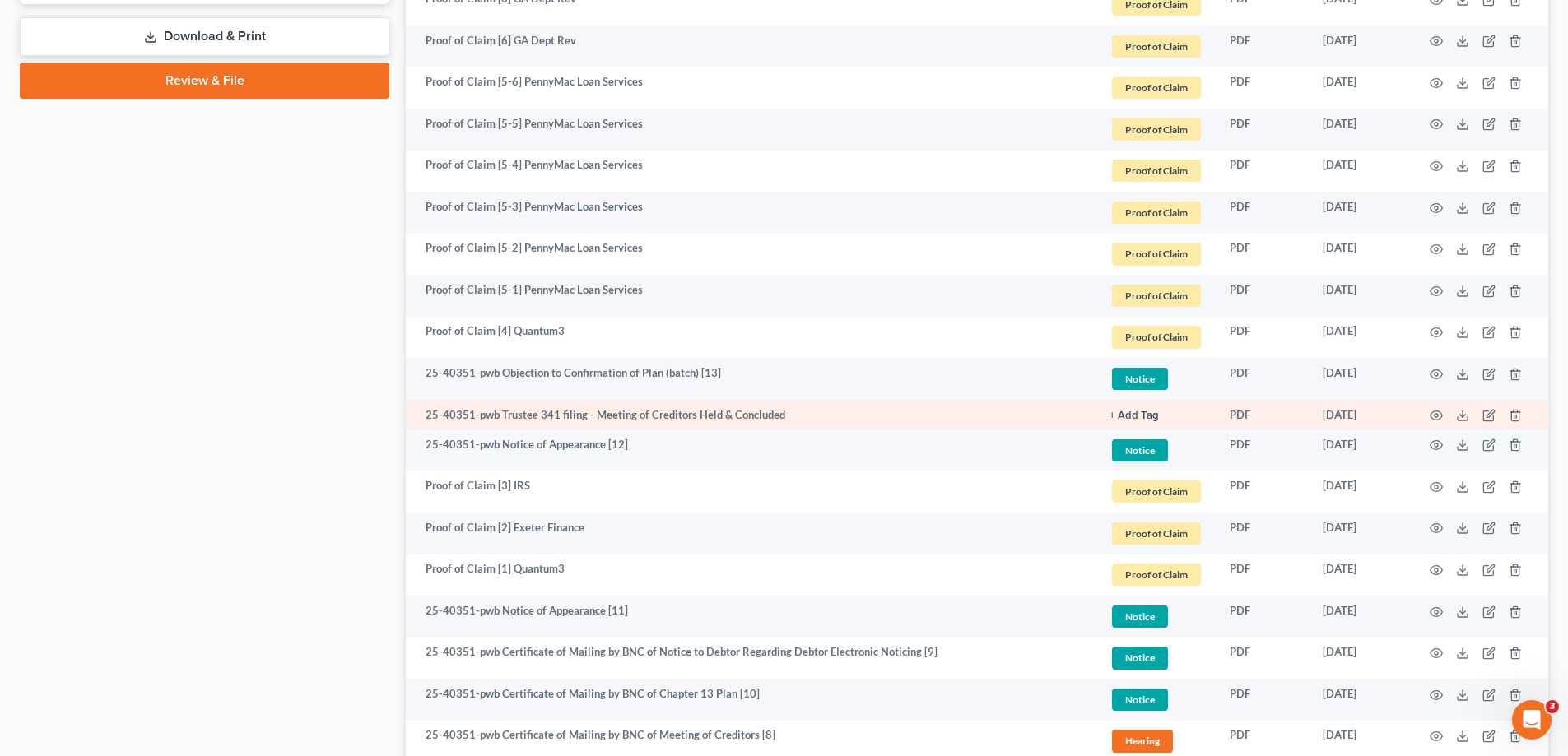
scroll to position [905, 0]
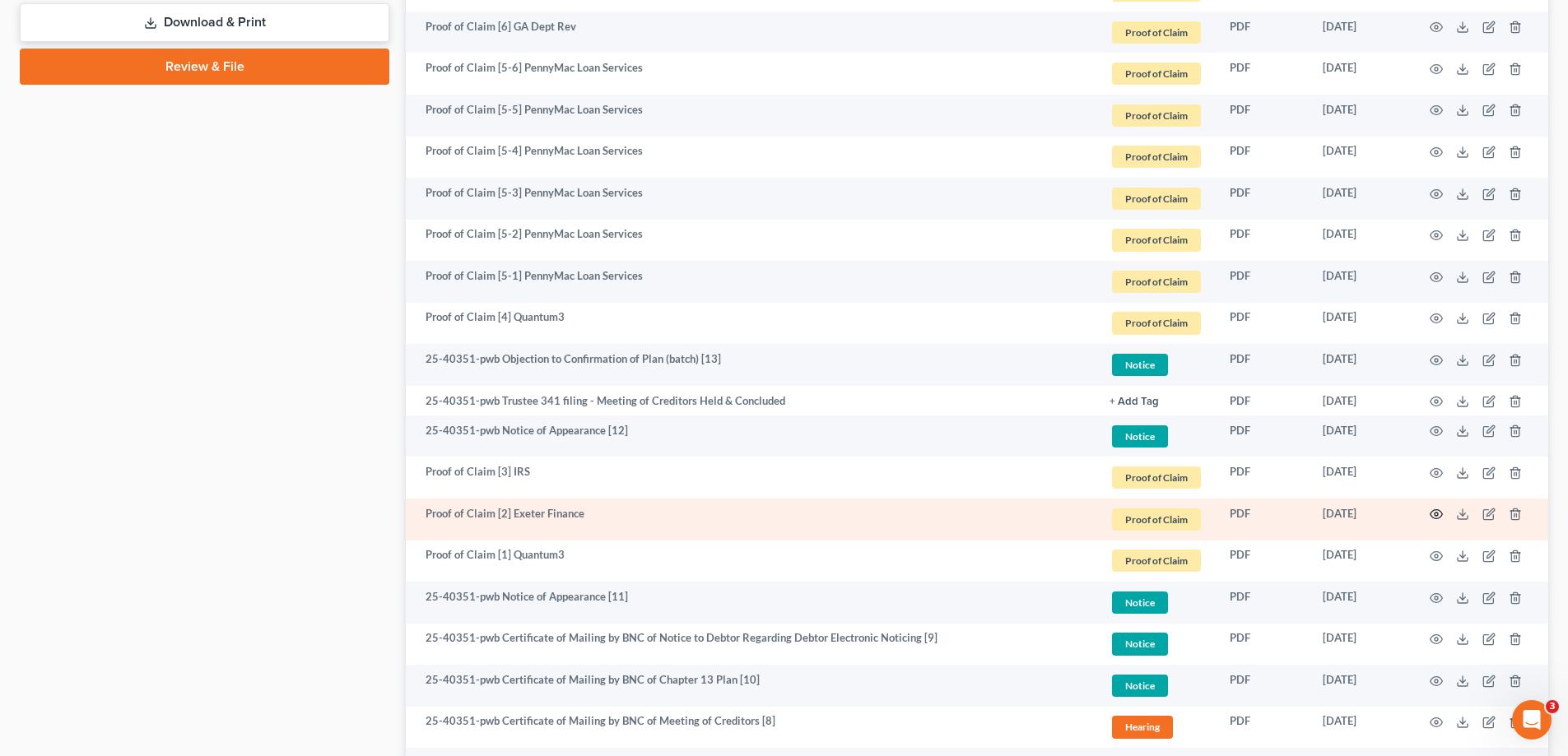
click at [1439, 511] on icon "button" at bounding box center [1437, 514] width 14 height 14
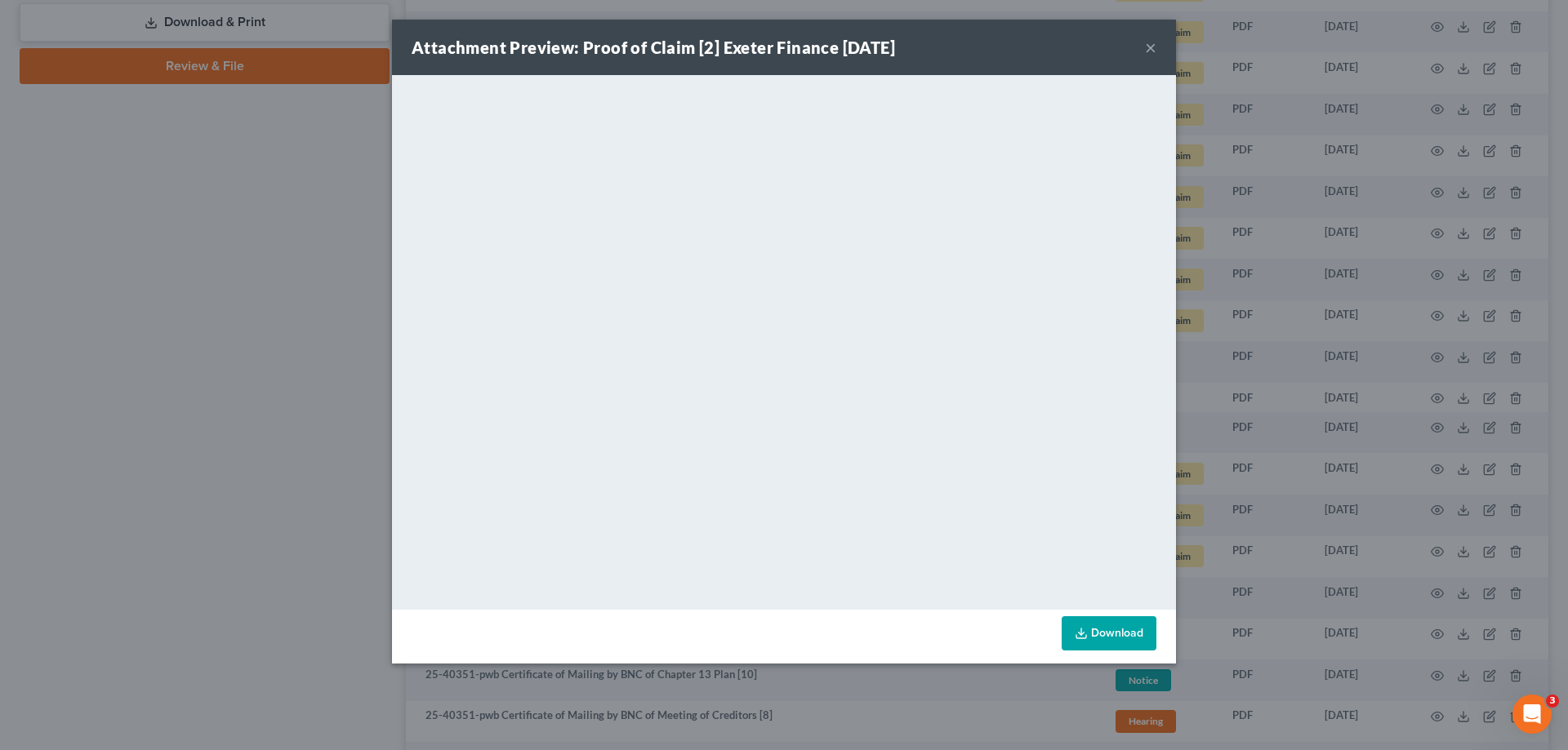
click at [1154, 44] on button "×" at bounding box center [1151, 47] width 12 height 19
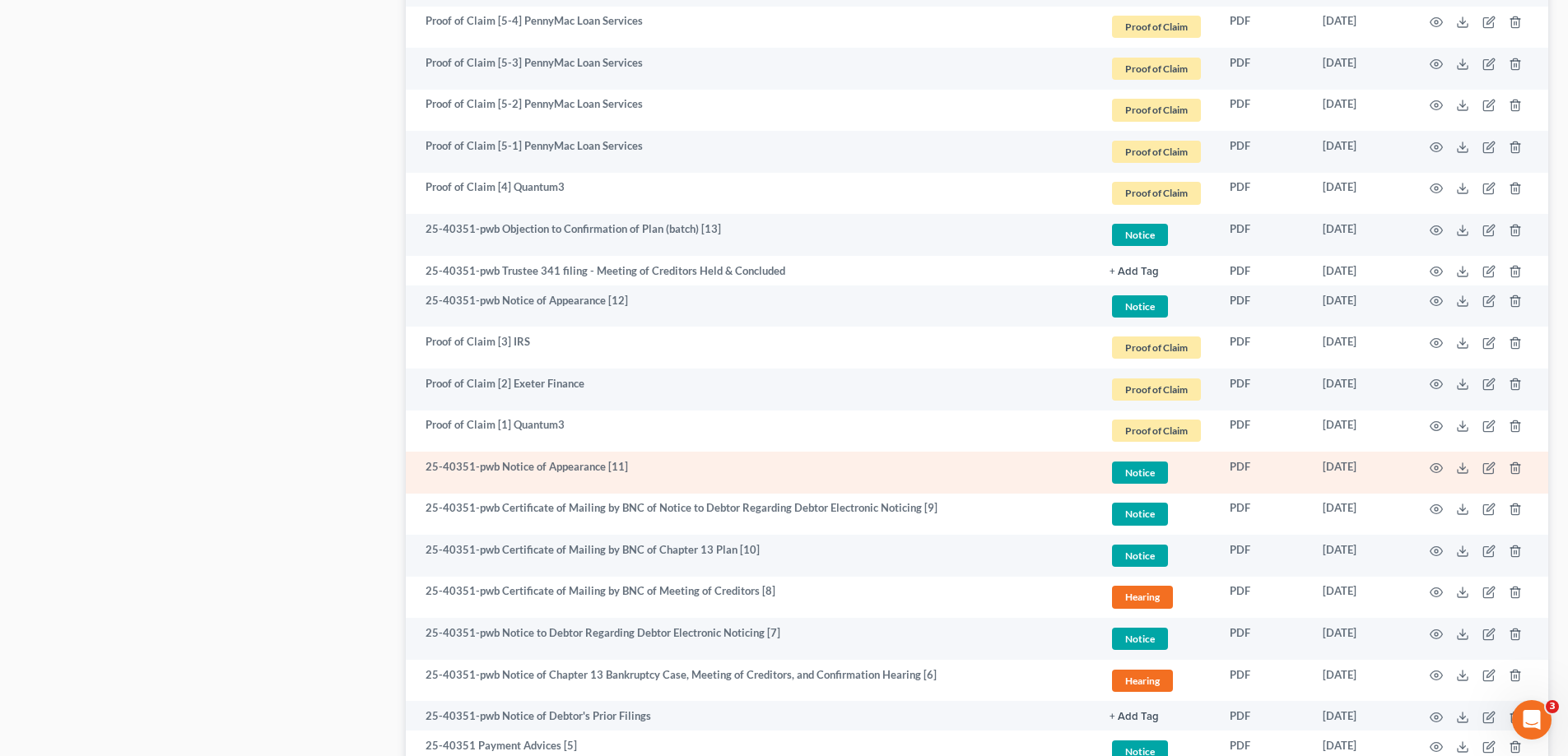
scroll to position [1005, 0]
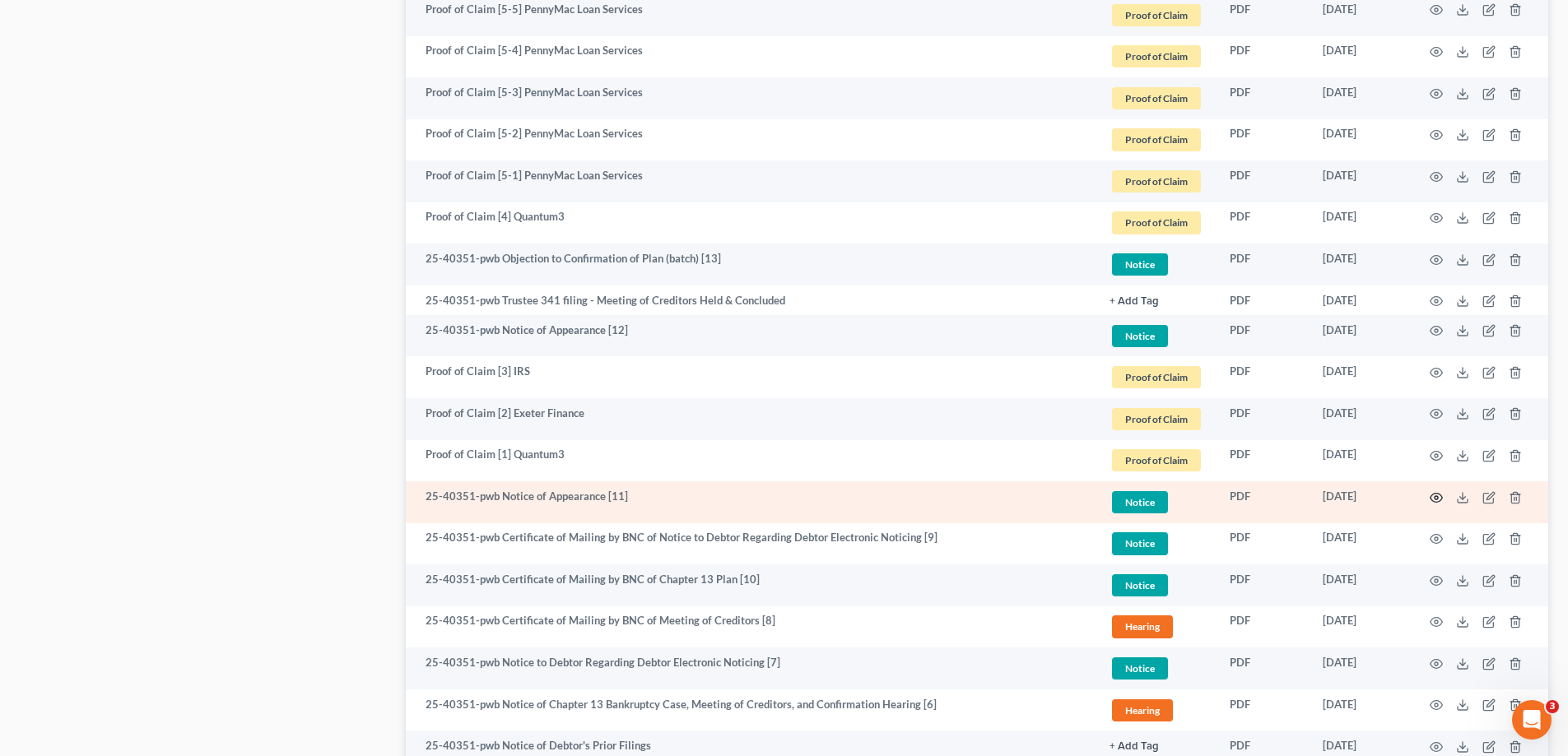
click at [1439, 496] on icon "button" at bounding box center [1437, 498] width 14 height 14
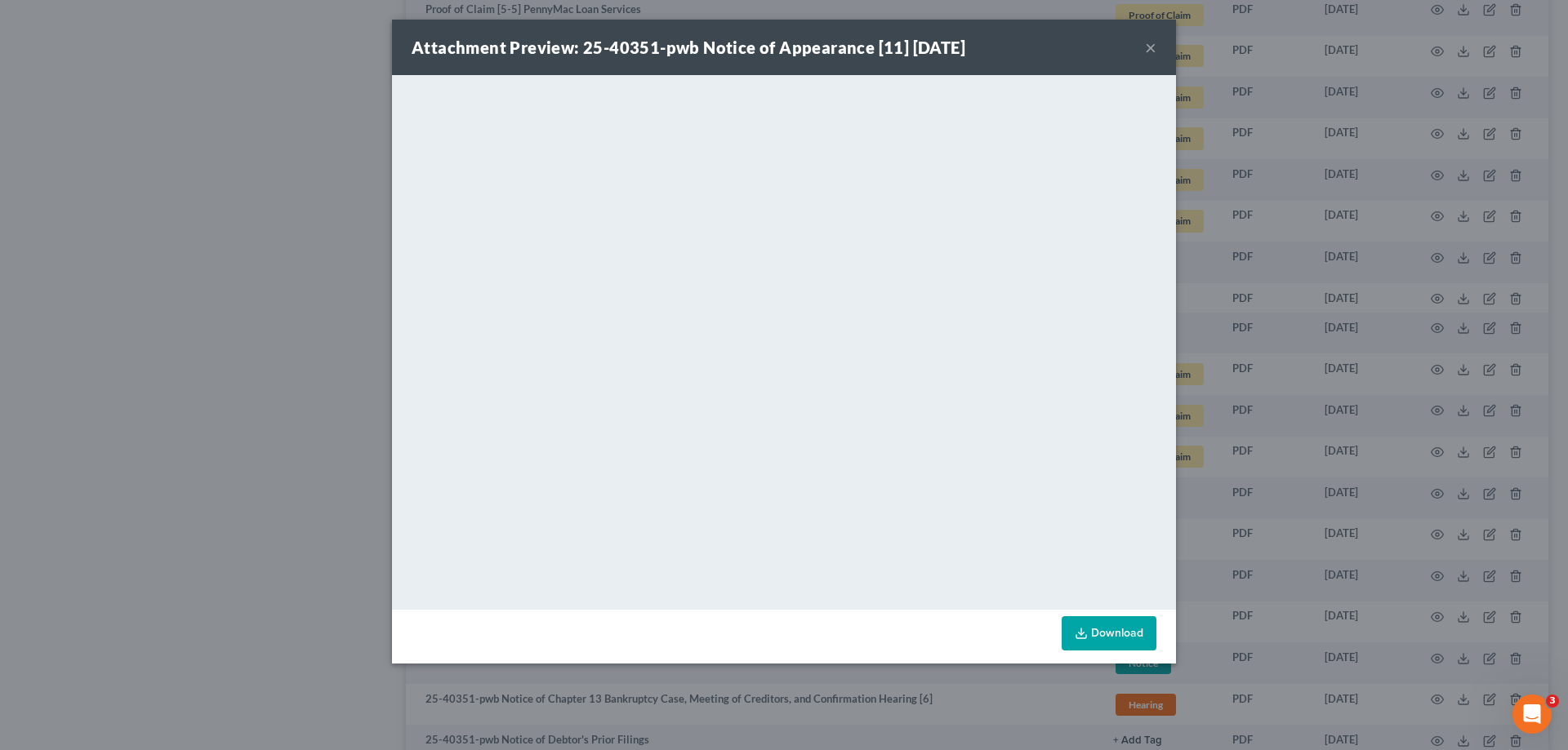
drag, startPoint x: 1151, startPoint y: 44, endPoint x: 1120, endPoint y: 78, distance: 46.0
click at [1151, 46] on button "×" at bounding box center [1151, 47] width 12 height 19
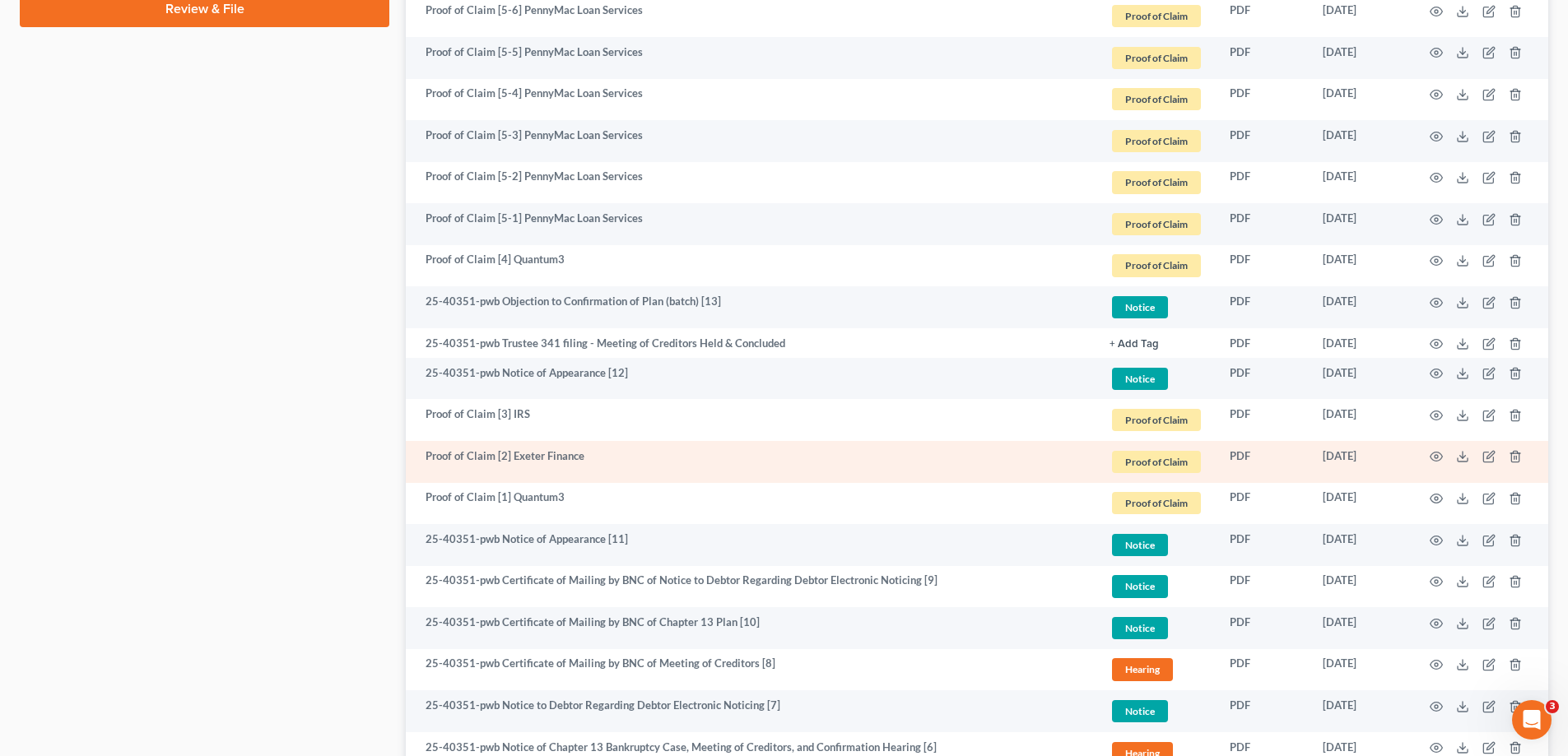
scroll to position [923, 0]
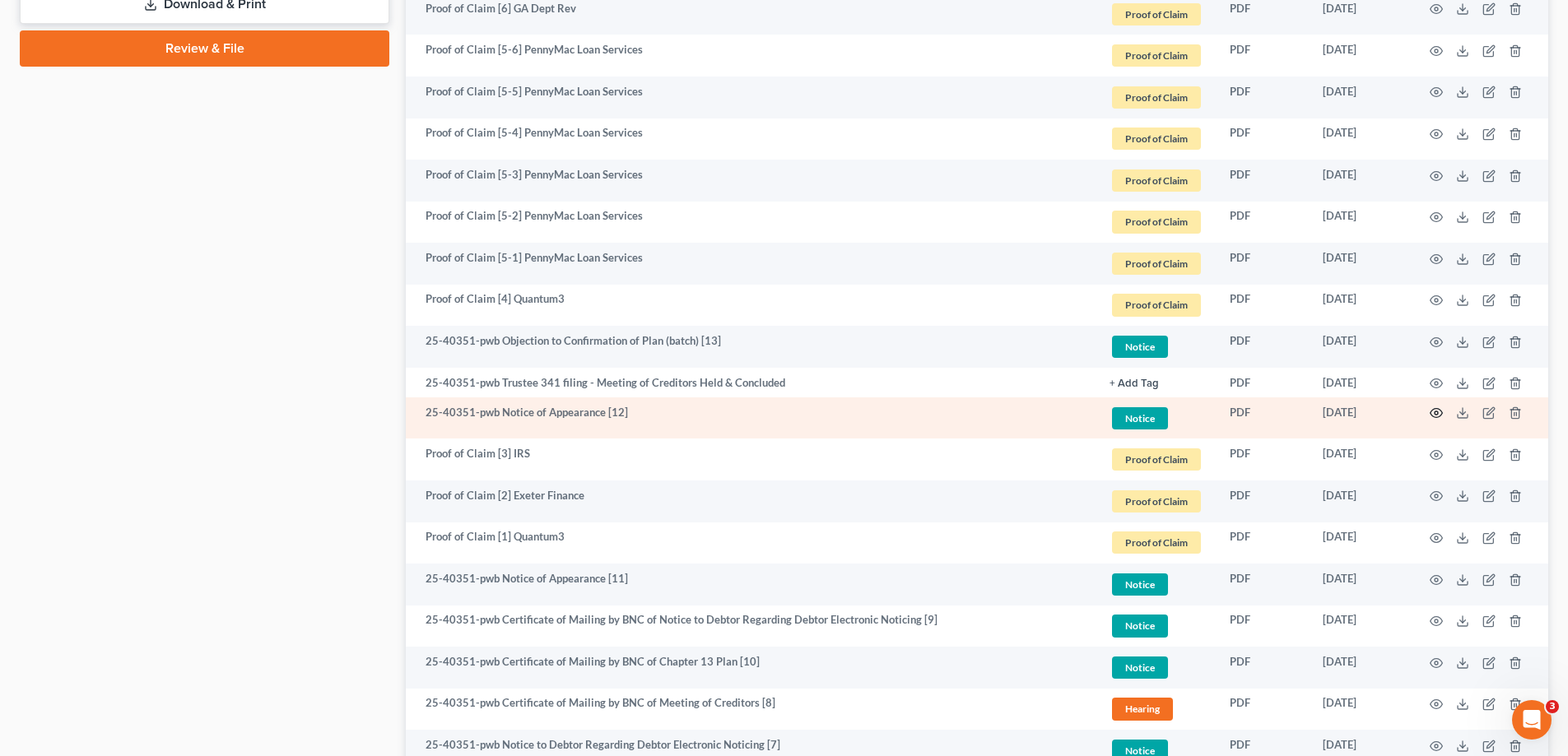
click at [1438, 411] on circle "button" at bounding box center [1436, 412] width 3 height 3
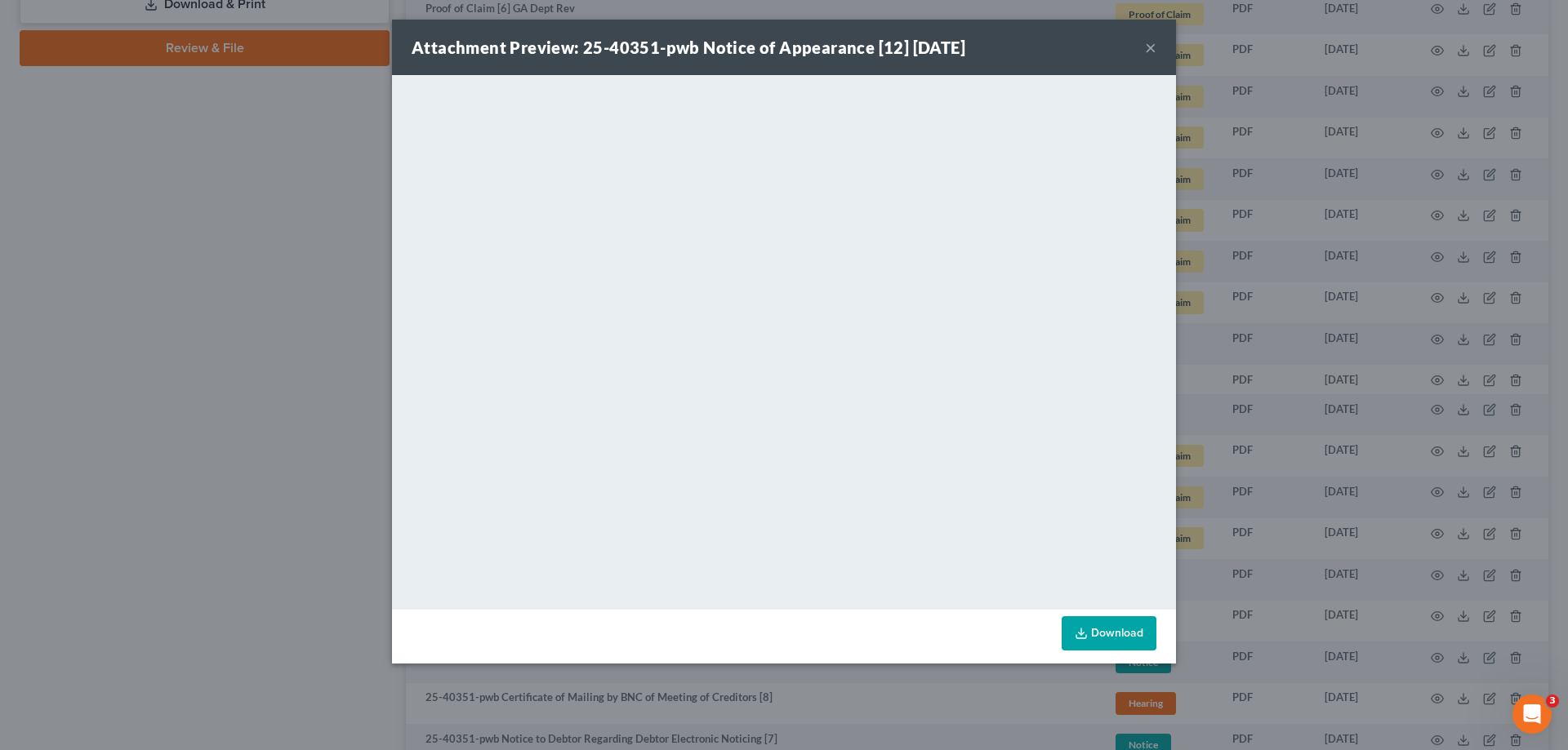
click at [1148, 50] on button "×" at bounding box center [1151, 47] width 12 height 19
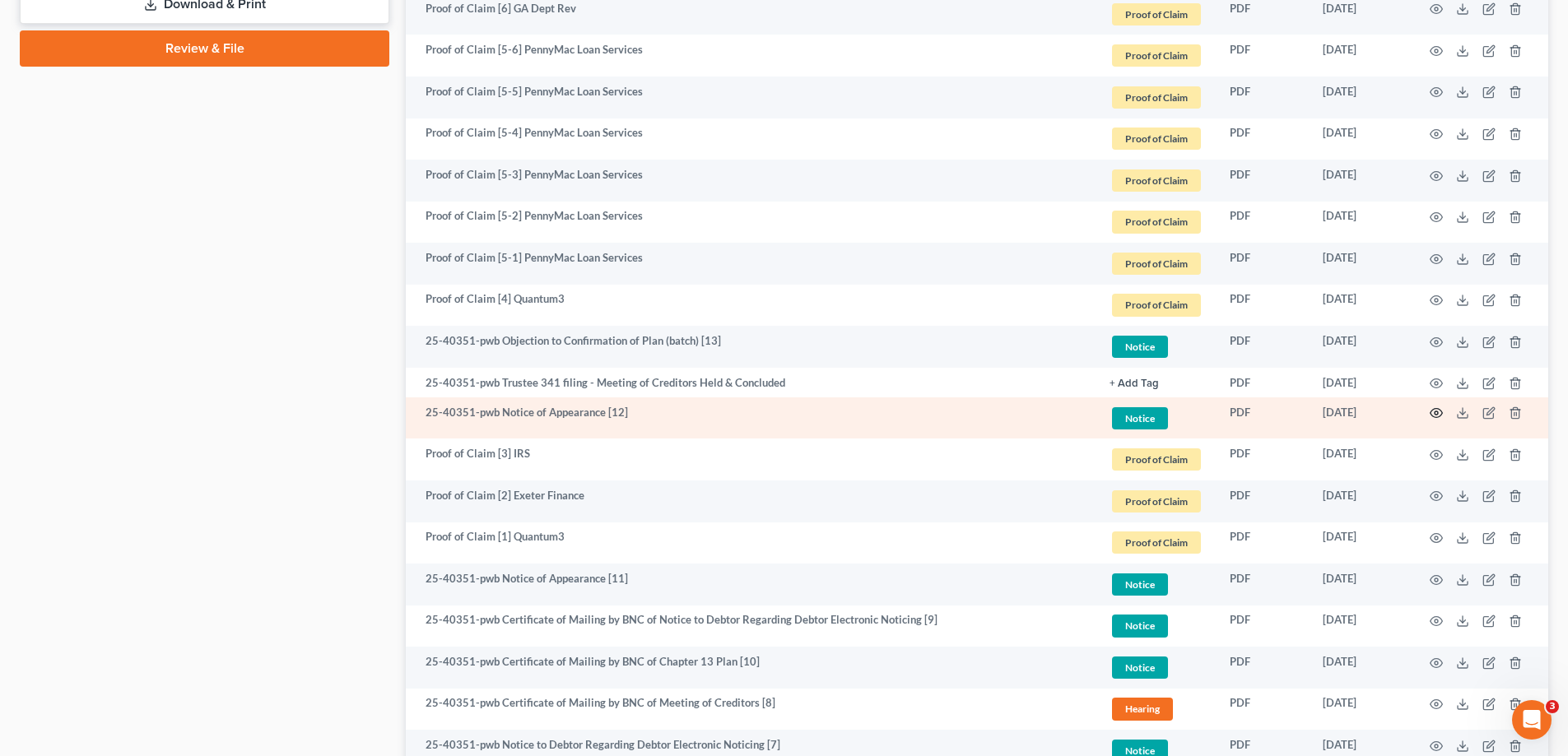
click at [1438, 414] on icon "button" at bounding box center [1437, 413] width 14 height 14
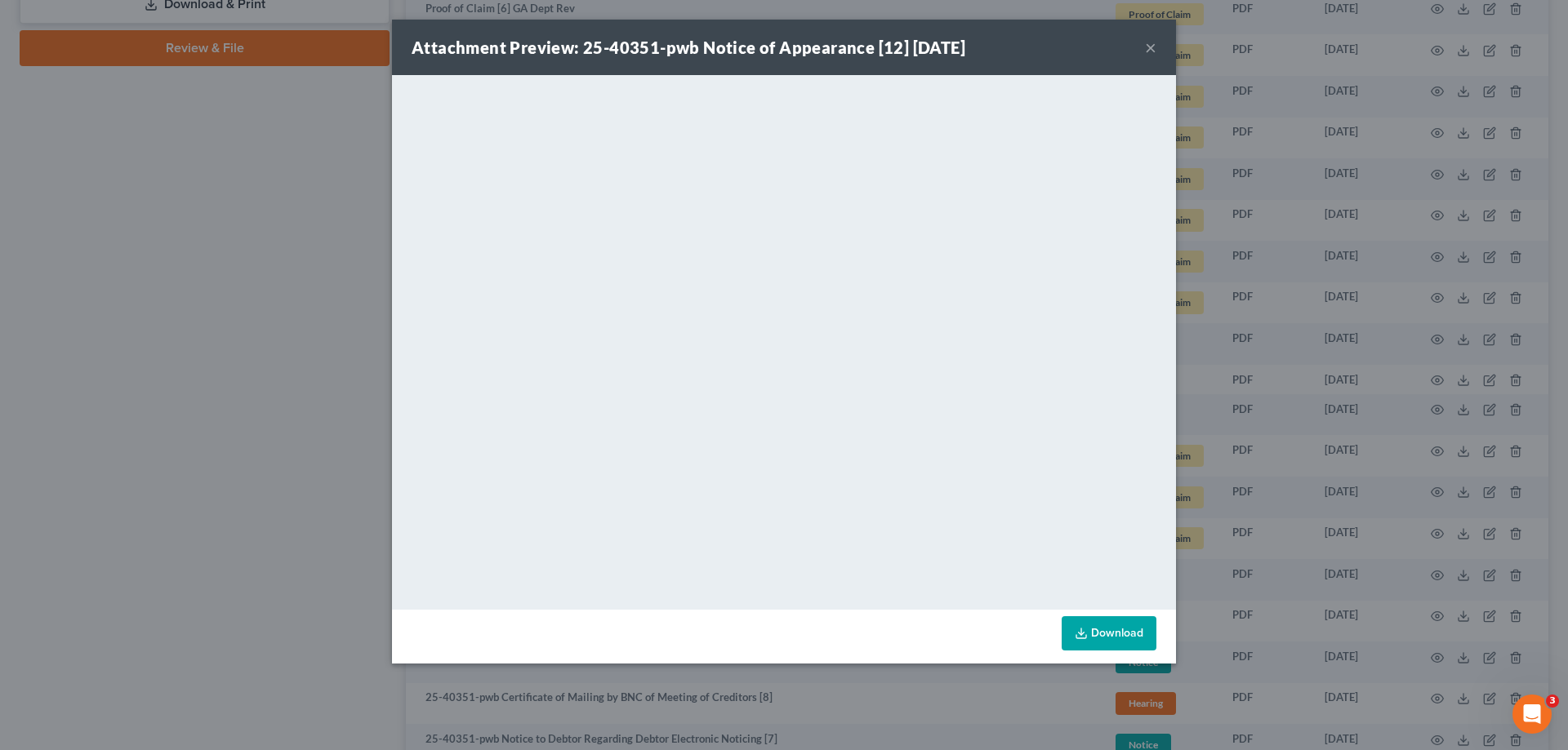
click at [1151, 49] on button "×" at bounding box center [1151, 47] width 12 height 19
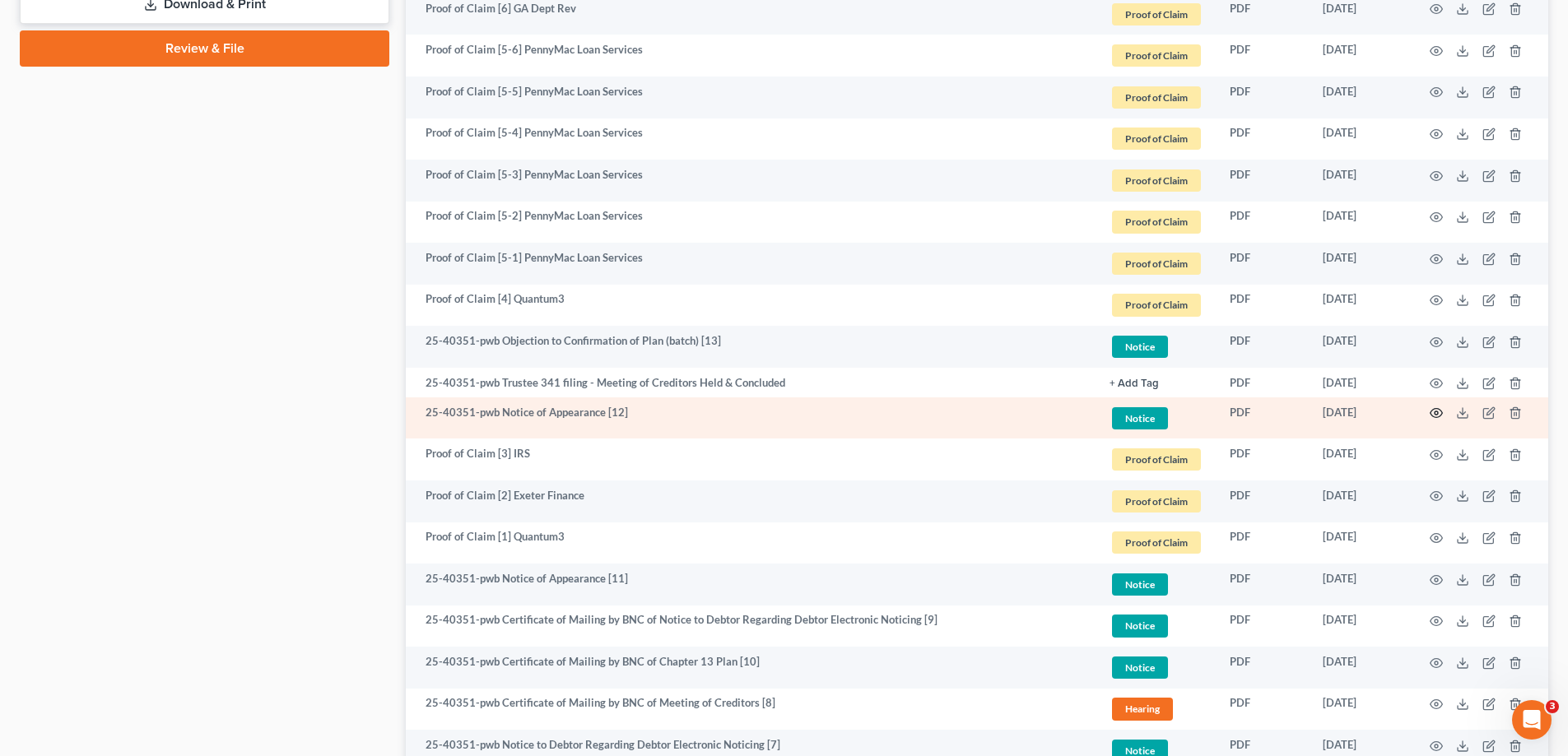
click at [1435, 412] on circle "button" at bounding box center [1436, 412] width 3 height 3
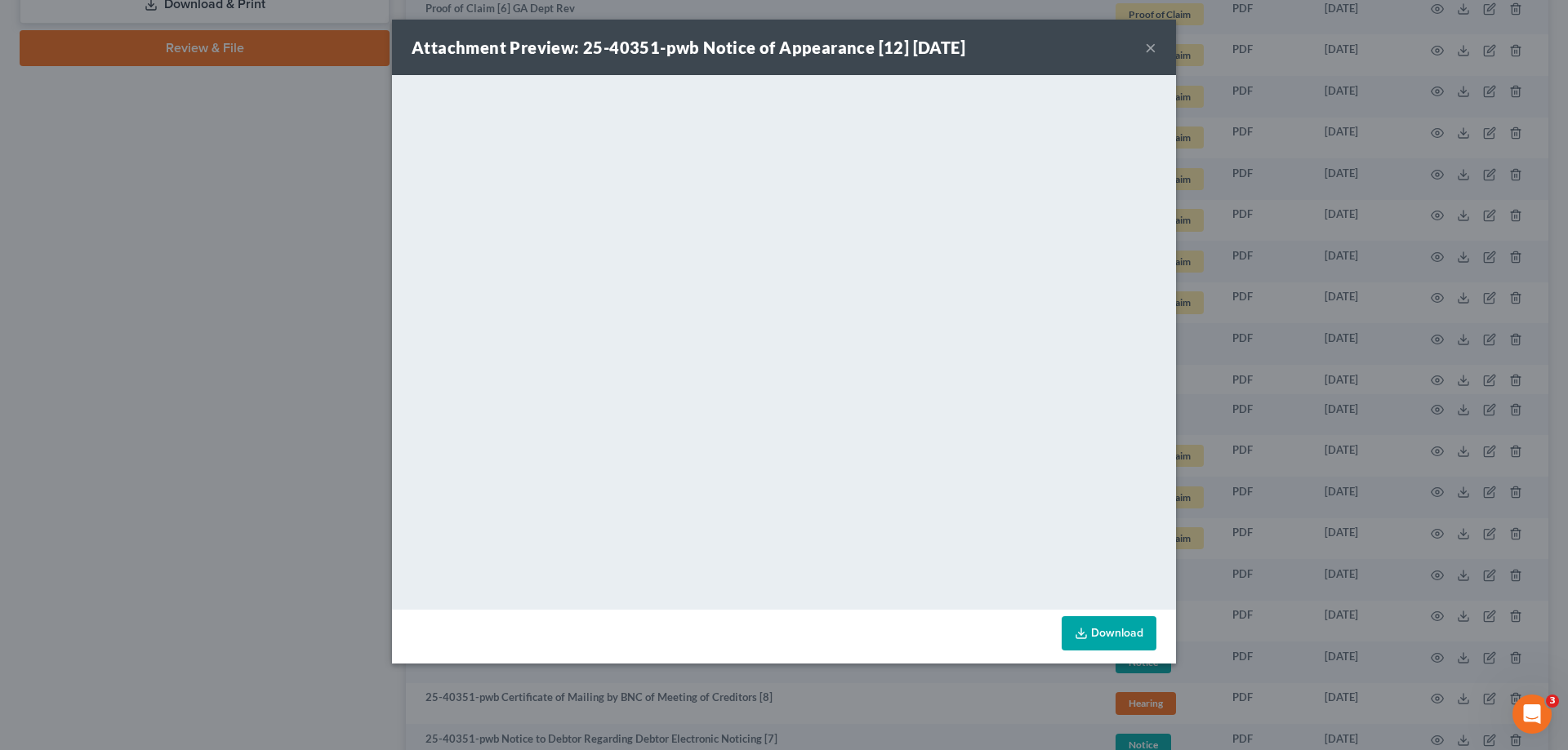
click at [1147, 43] on button "×" at bounding box center [1151, 47] width 12 height 19
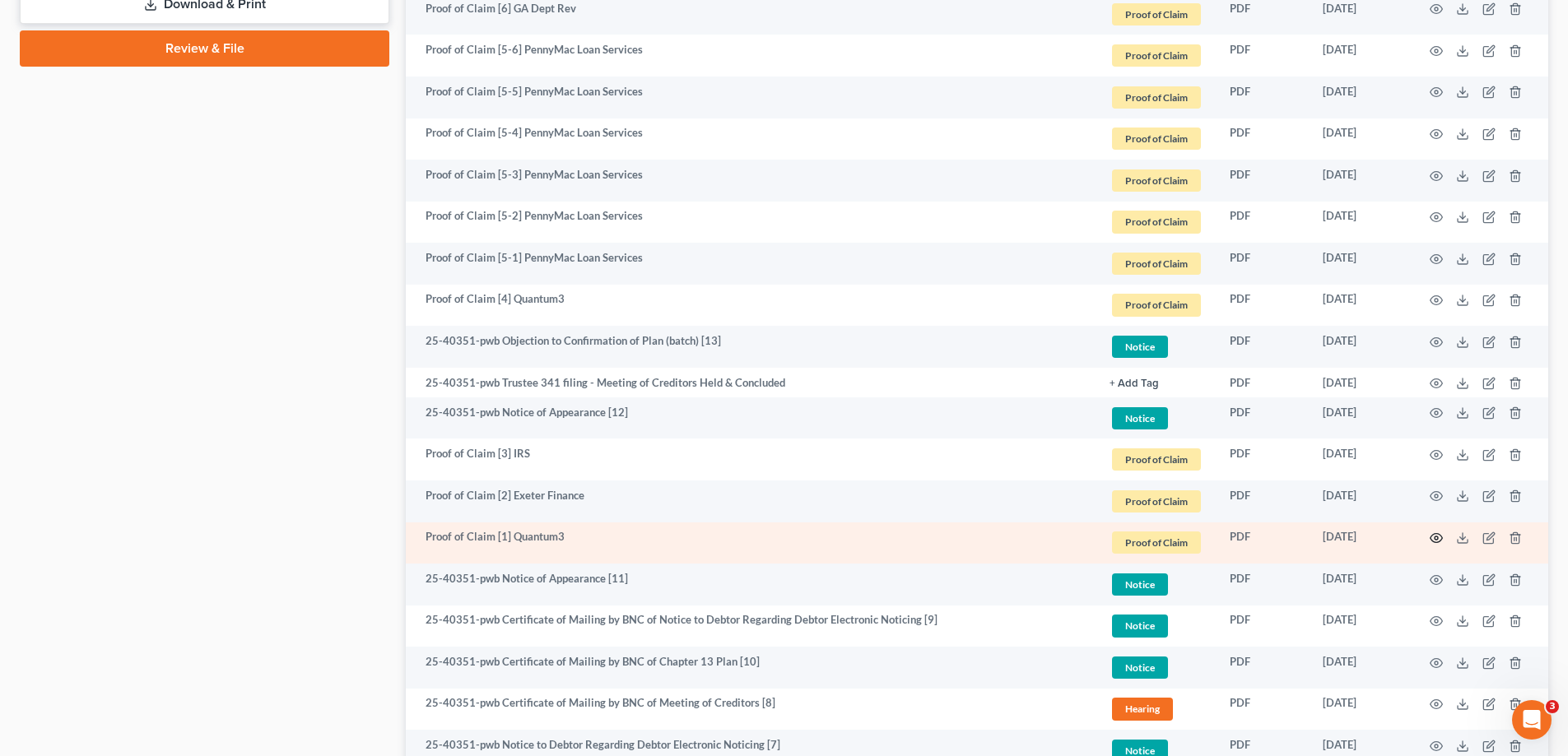
click at [1438, 539] on circle "button" at bounding box center [1436, 538] width 3 height 3
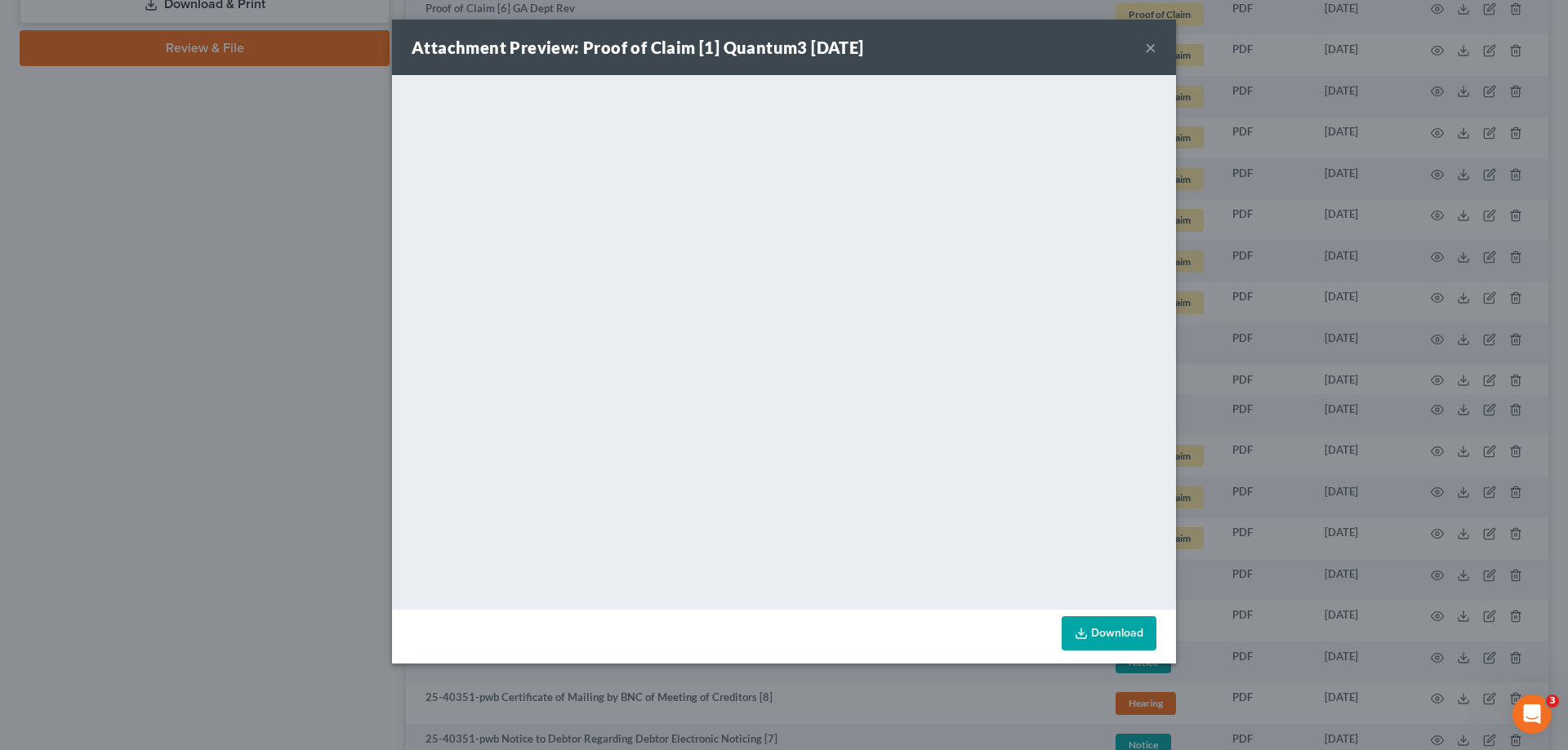
click at [1151, 52] on button "×" at bounding box center [1151, 47] width 12 height 19
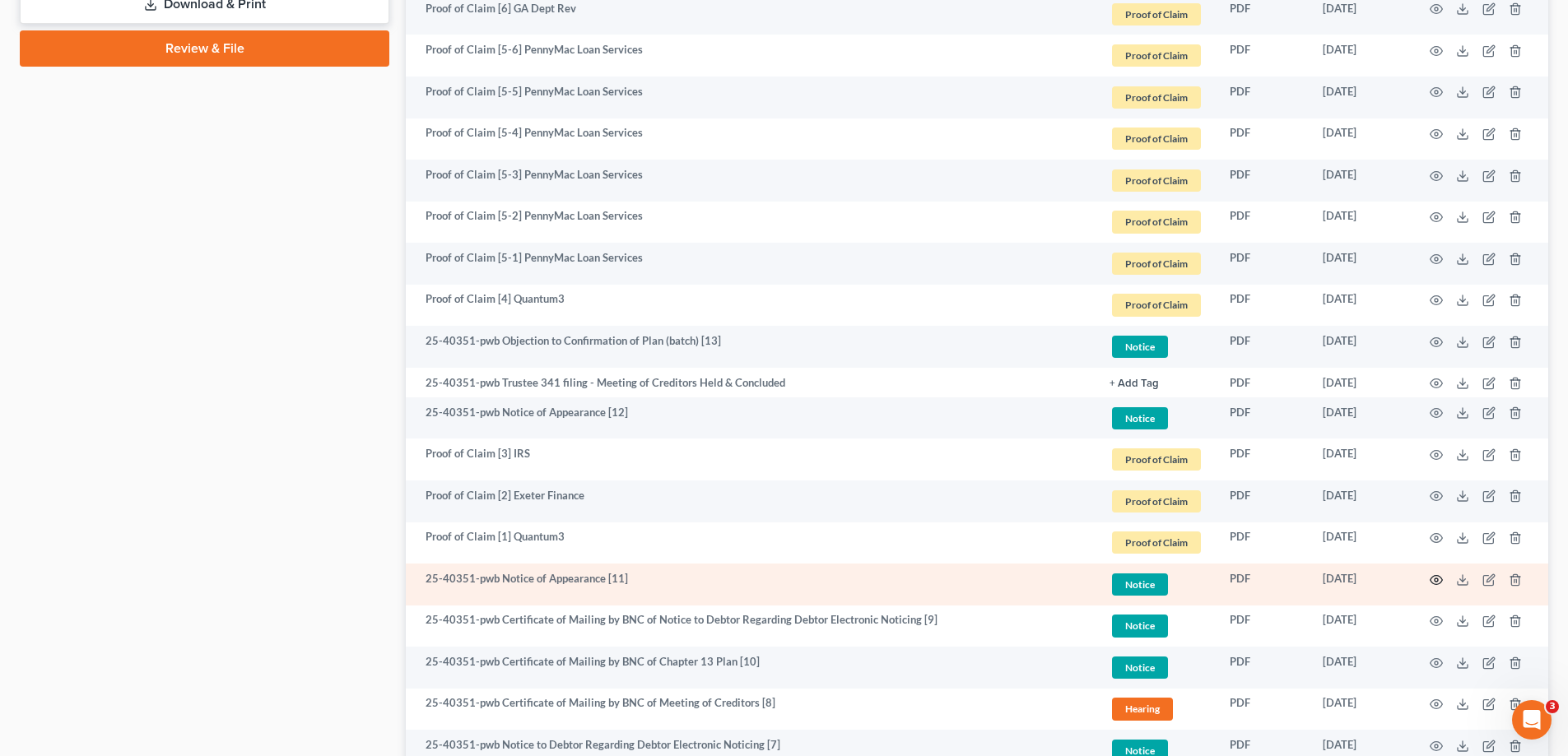
click at [1435, 580] on circle "button" at bounding box center [1436, 579] width 3 height 3
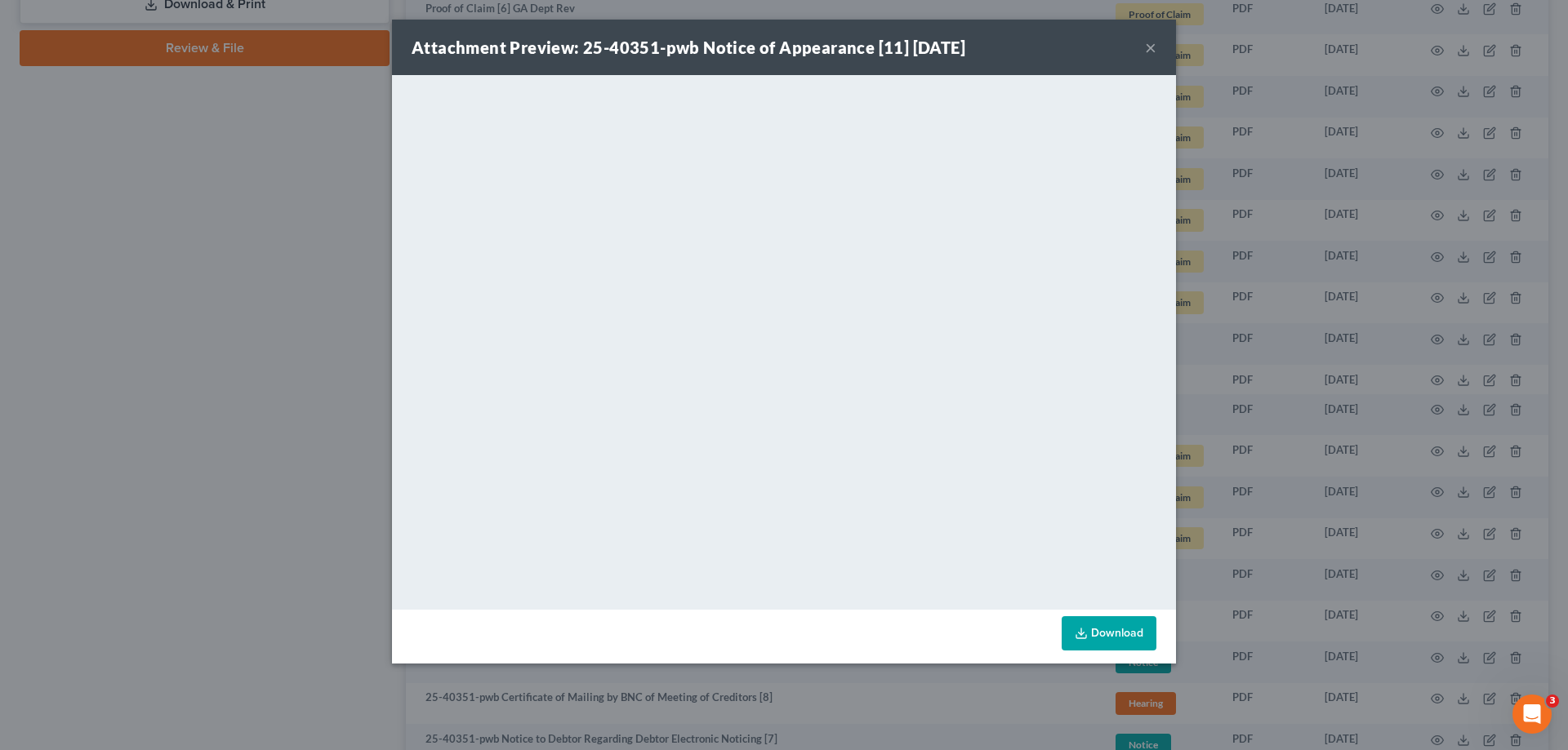
drag, startPoint x: 1154, startPoint y: 43, endPoint x: 1124, endPoint y: 75, distance: 43.9
click at [1154, 44] on button "×" at bounding box center [1151, 47] width 12 height 19
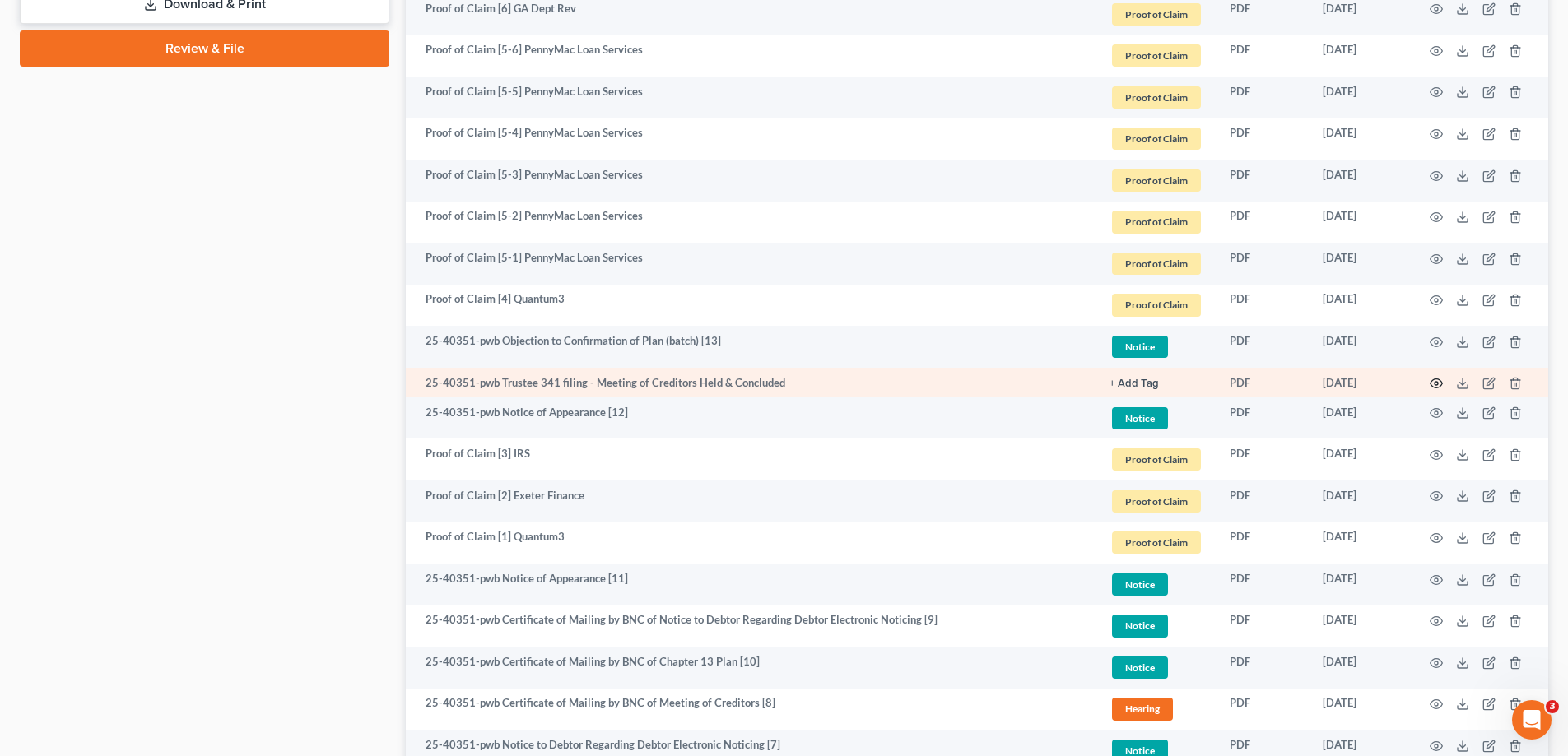
click at [1441, 384] on icon "button" at bounding box center [1437, 383] width 14 height 14
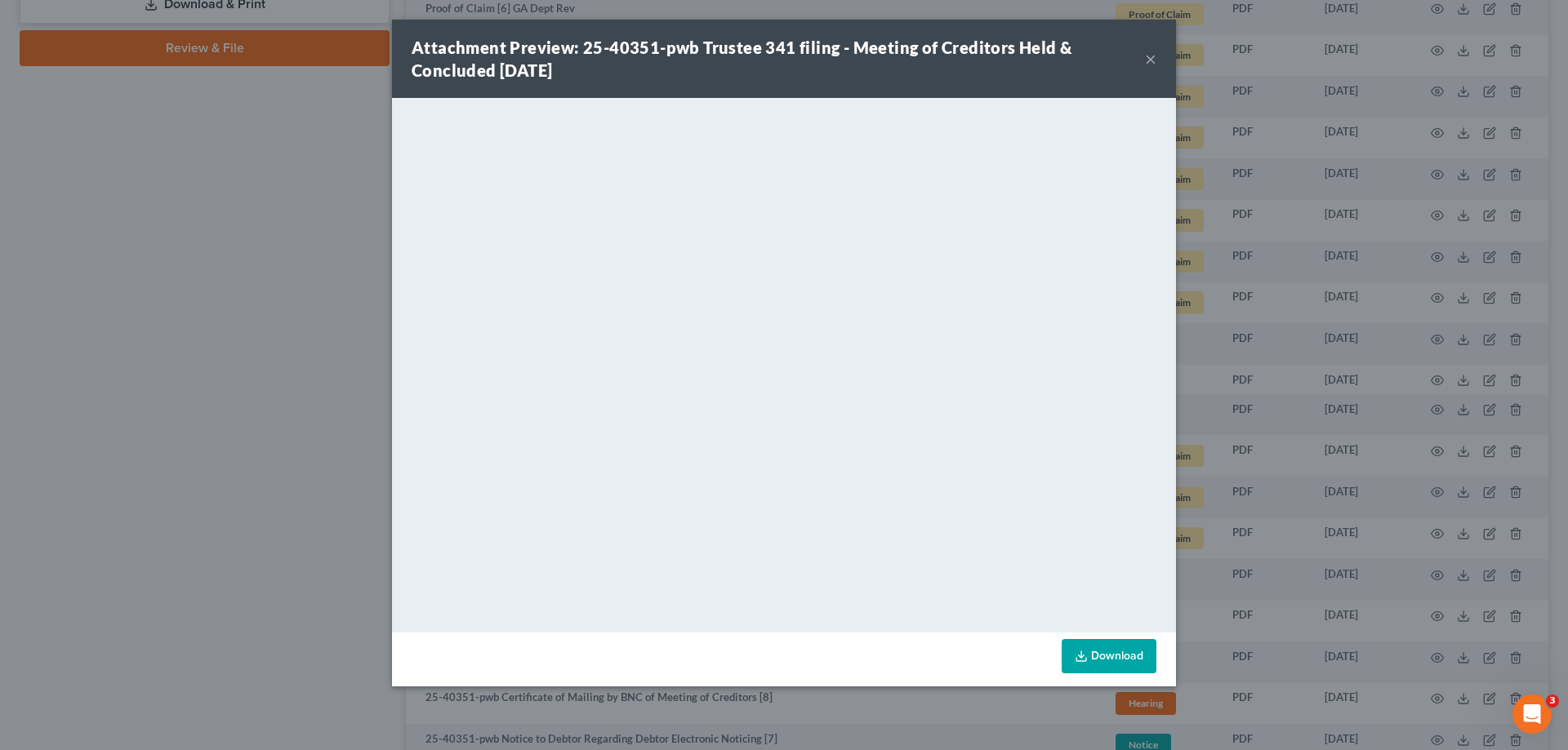
click at [1151, 57] on button "×" at bounding box center [1151, 59] width 12 height 19
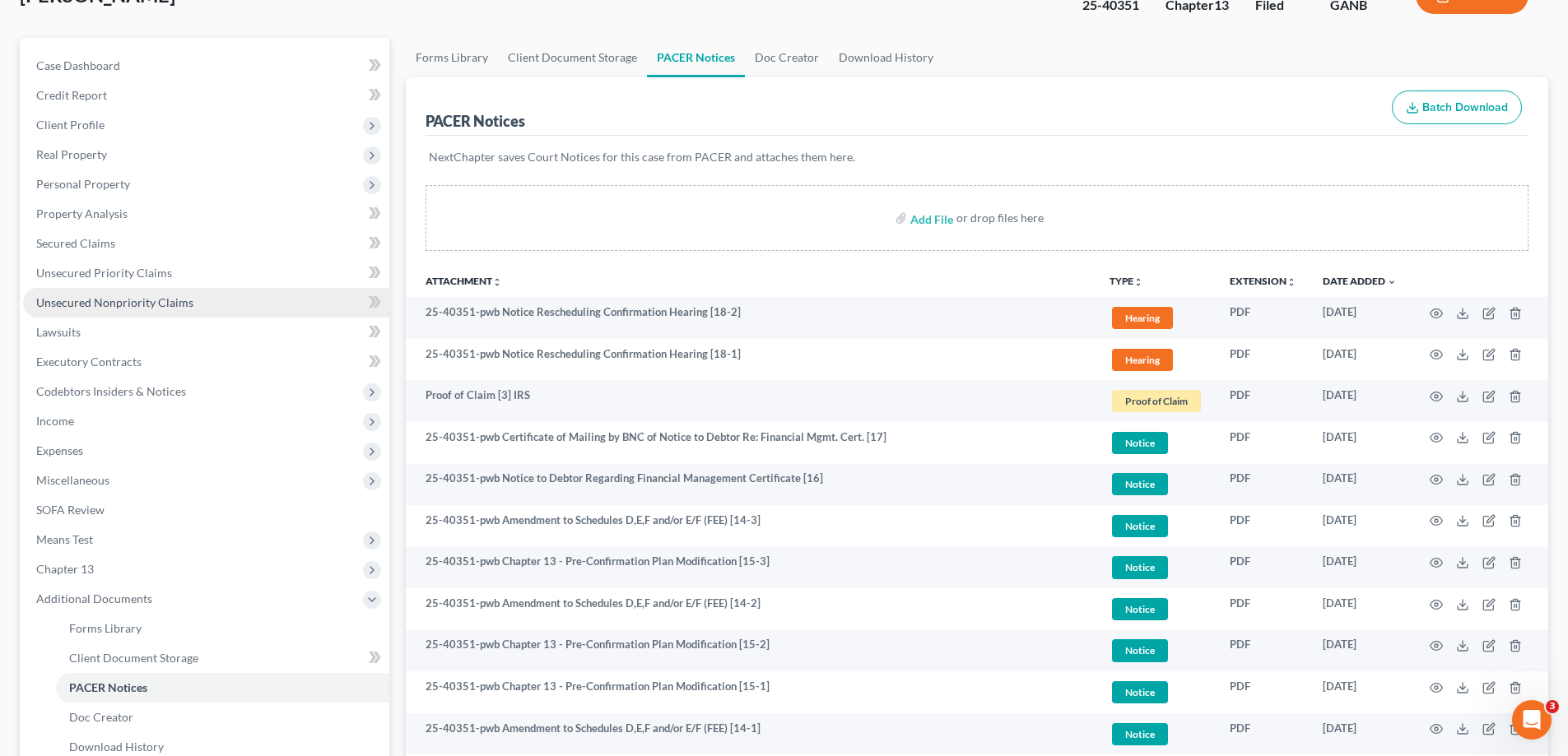
scroll to position [0, 0]
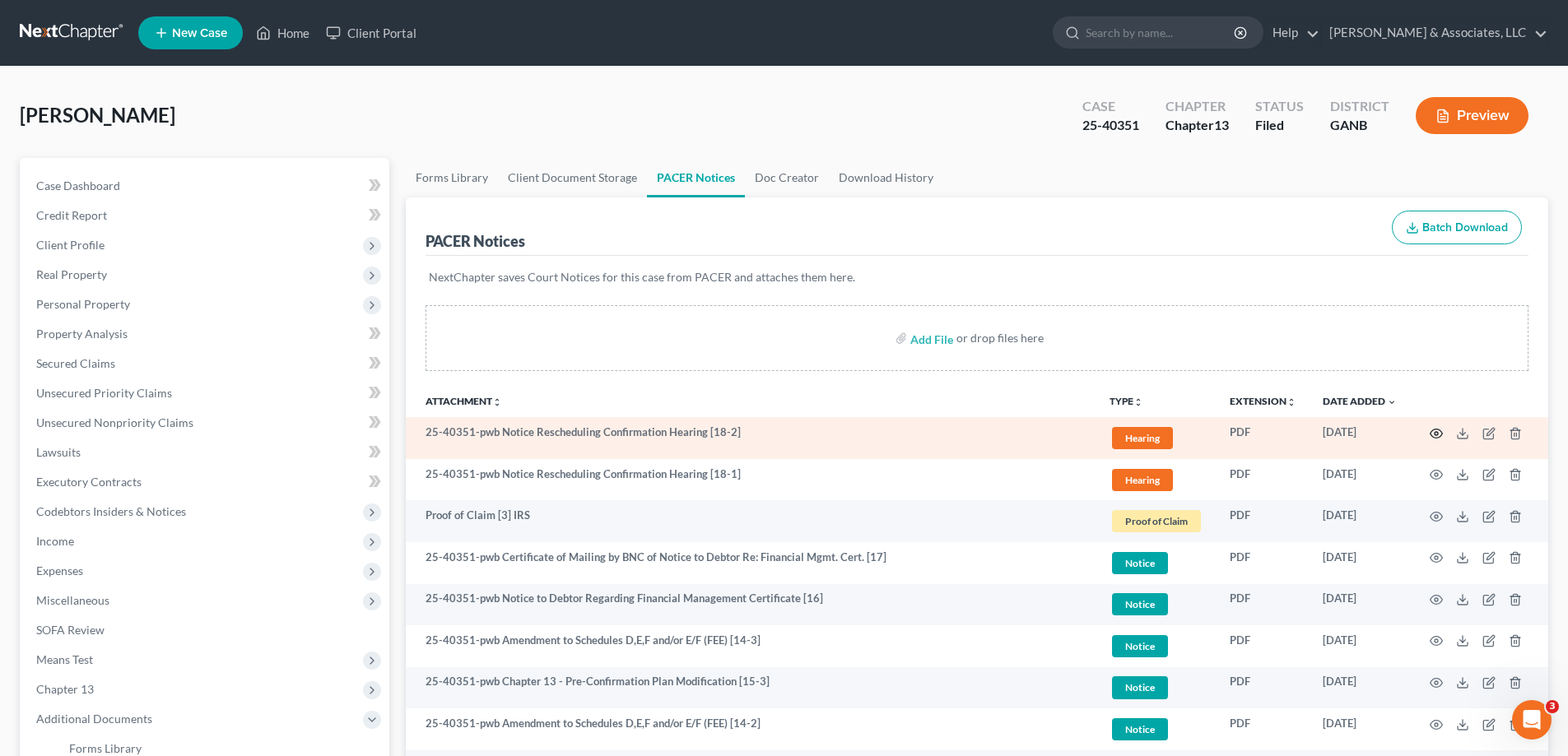
click at [1439, 436] on icon "button" at bounding box center [1437, 434] width 14 height 14
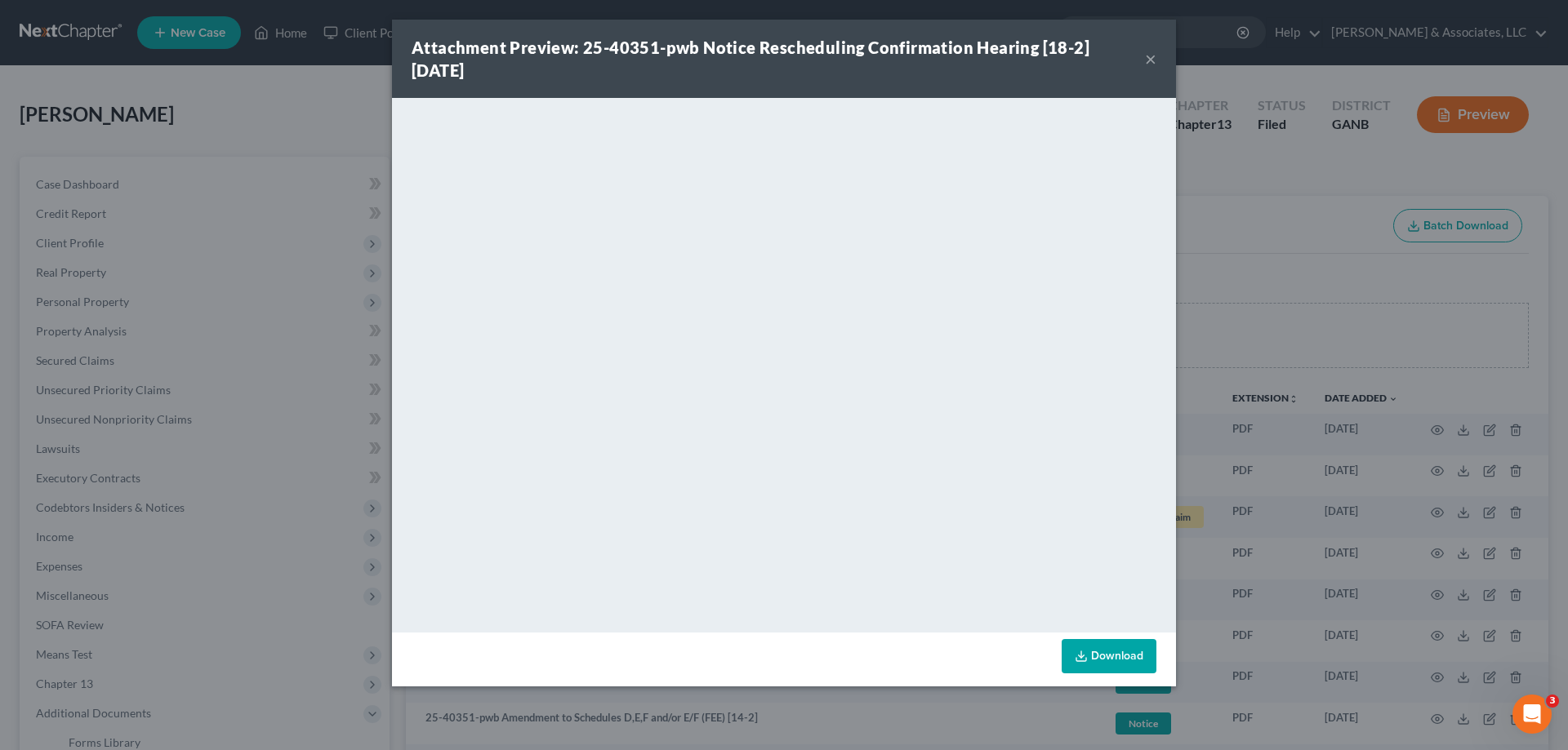
click at [1149, 62] on button "×" at bounding box center [1151, 59] width 12 height 19
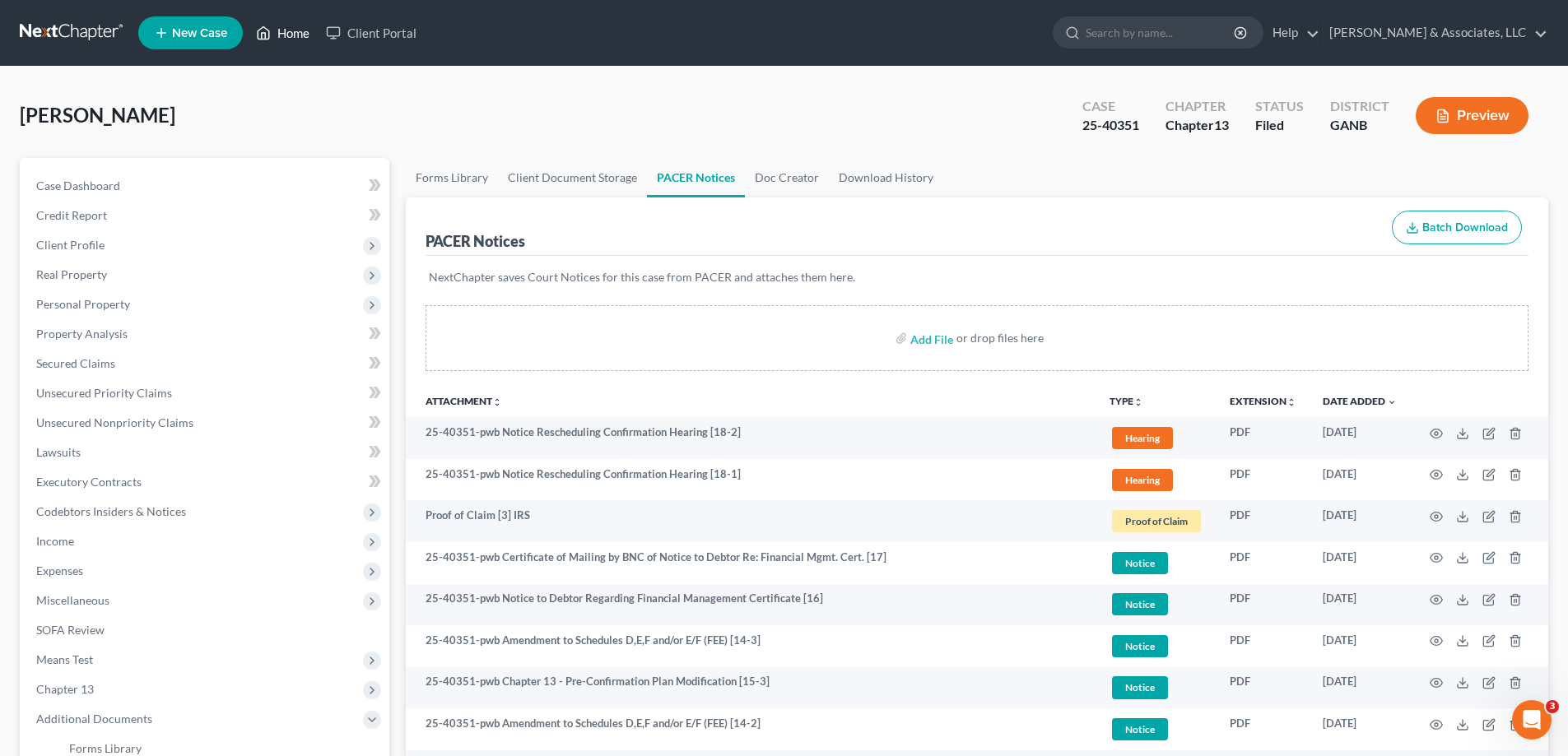
click at [289, 35] on link "Home" at bounding box center [283, 33] width 70 height 30
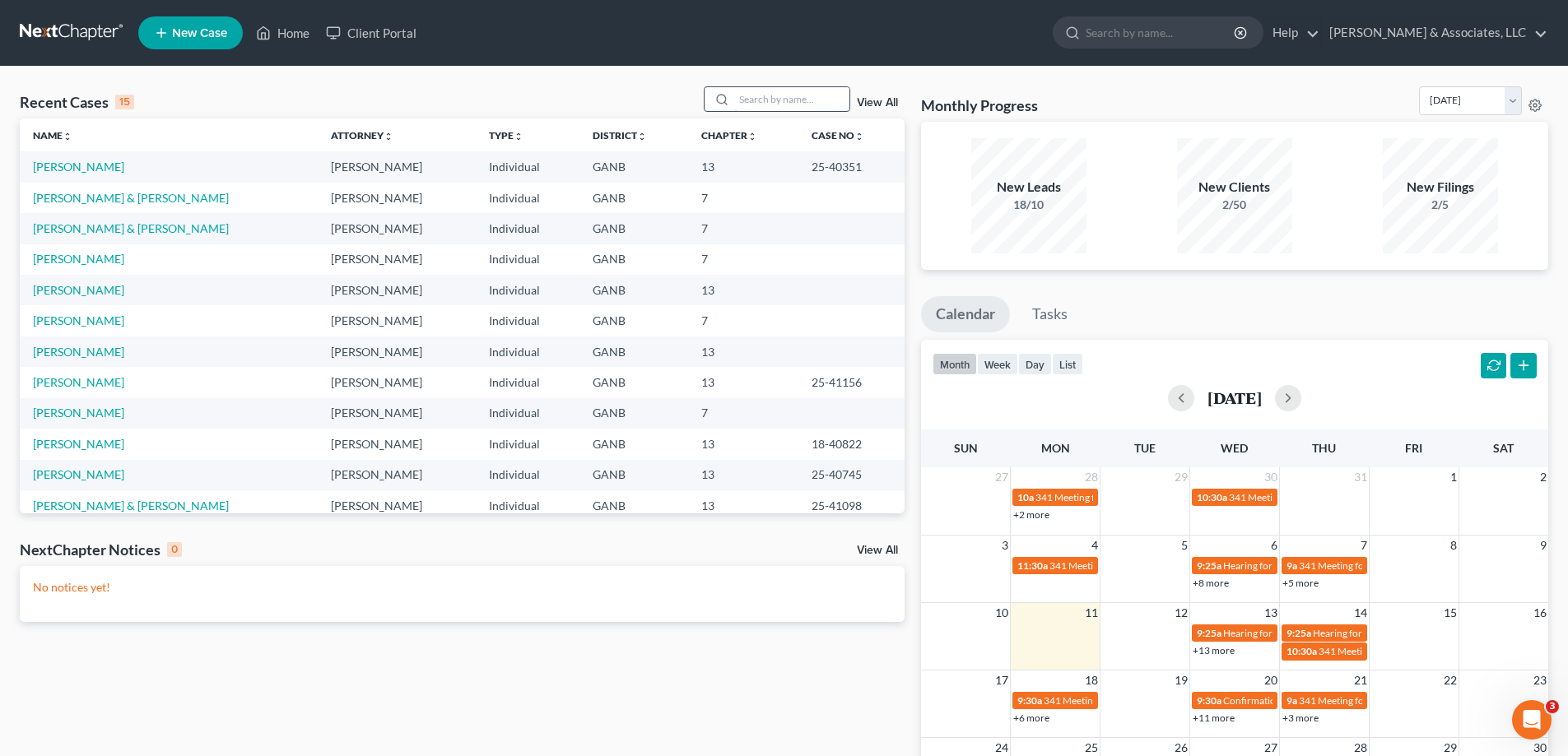
click at [768, 97] on input "search" at bounding box center [791, 99] width 116 height 24
type input "hill"
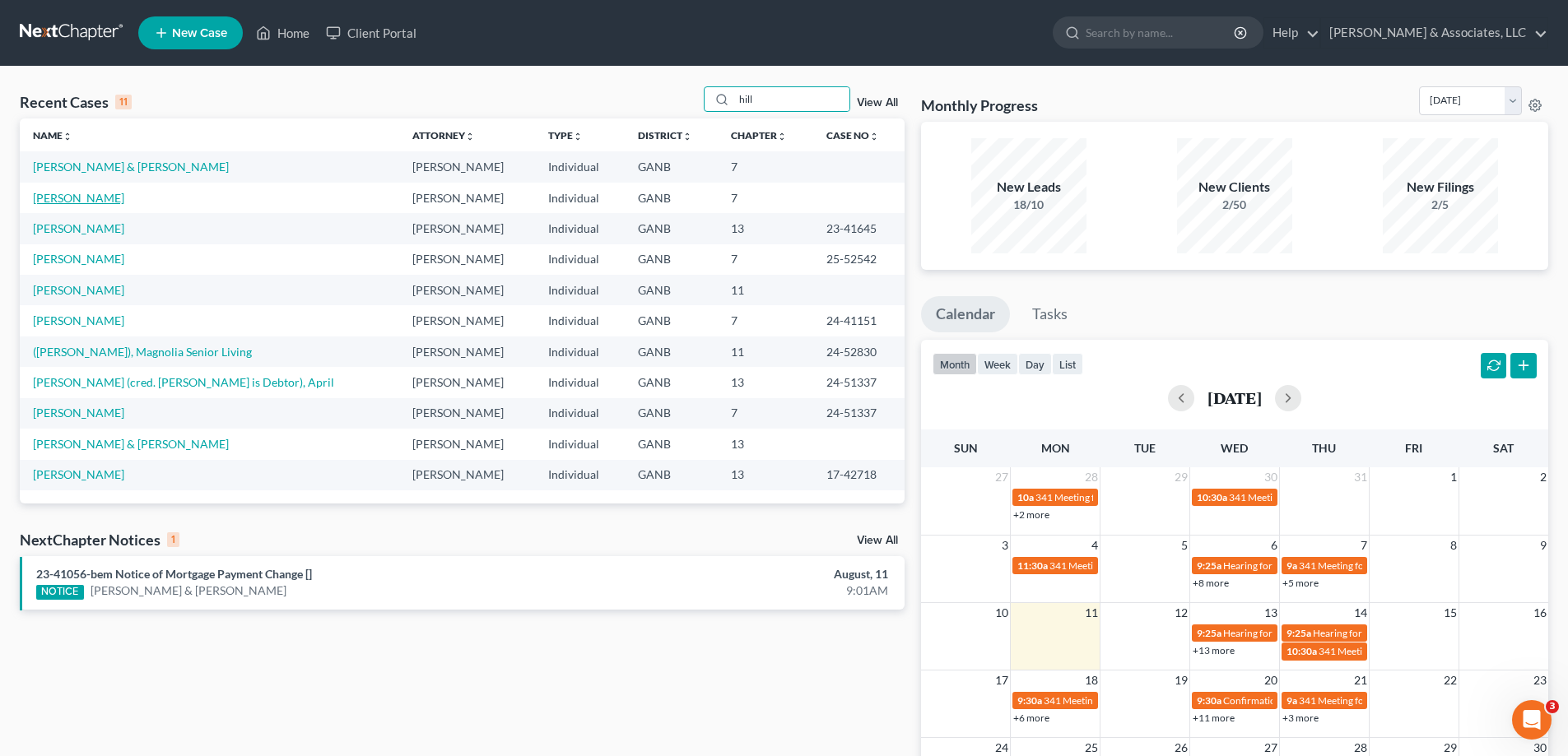
click at [54, 198] on link "[PERSON_NAME]" at bounding box center [79, 198] width 91 height 14
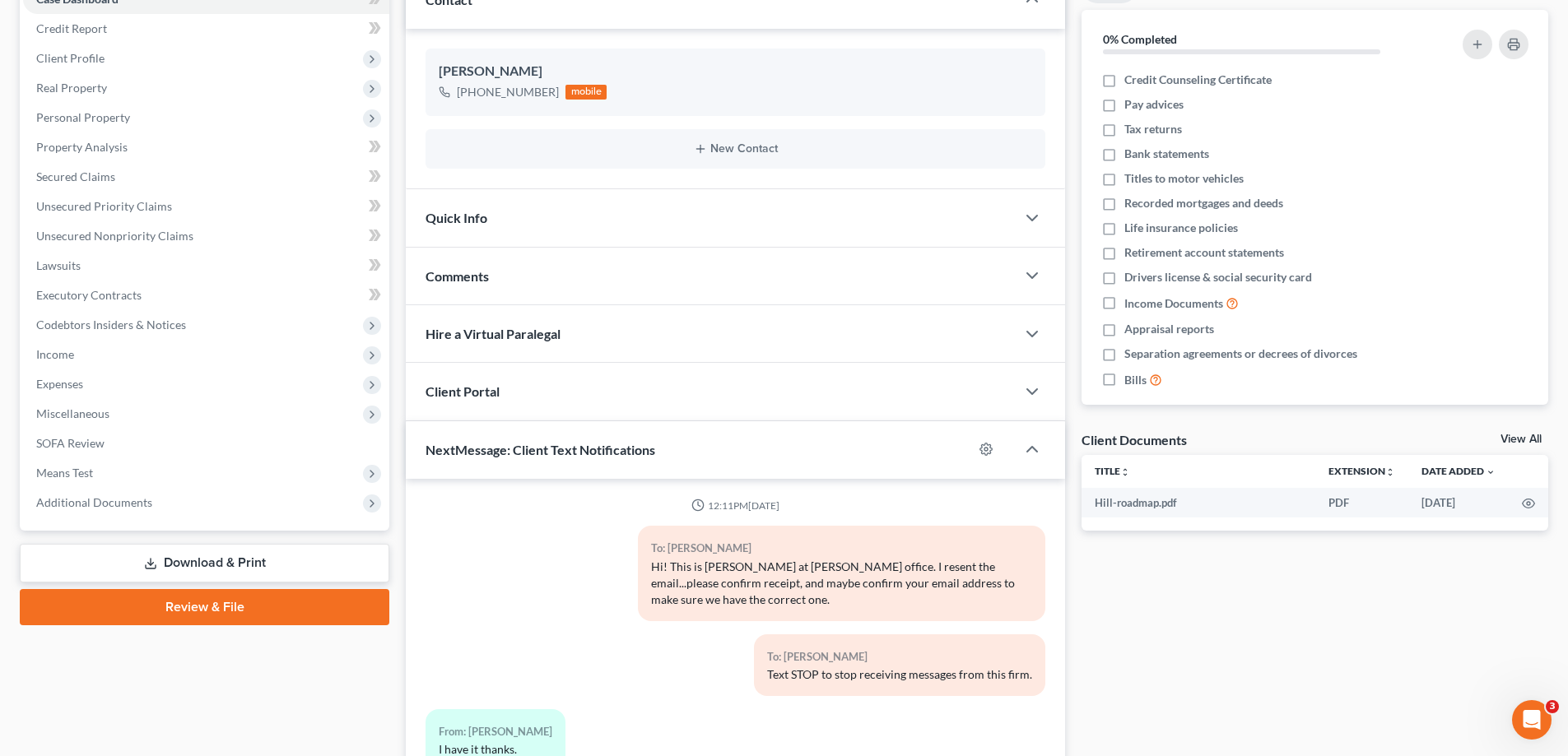
scroll to position [341, 0]
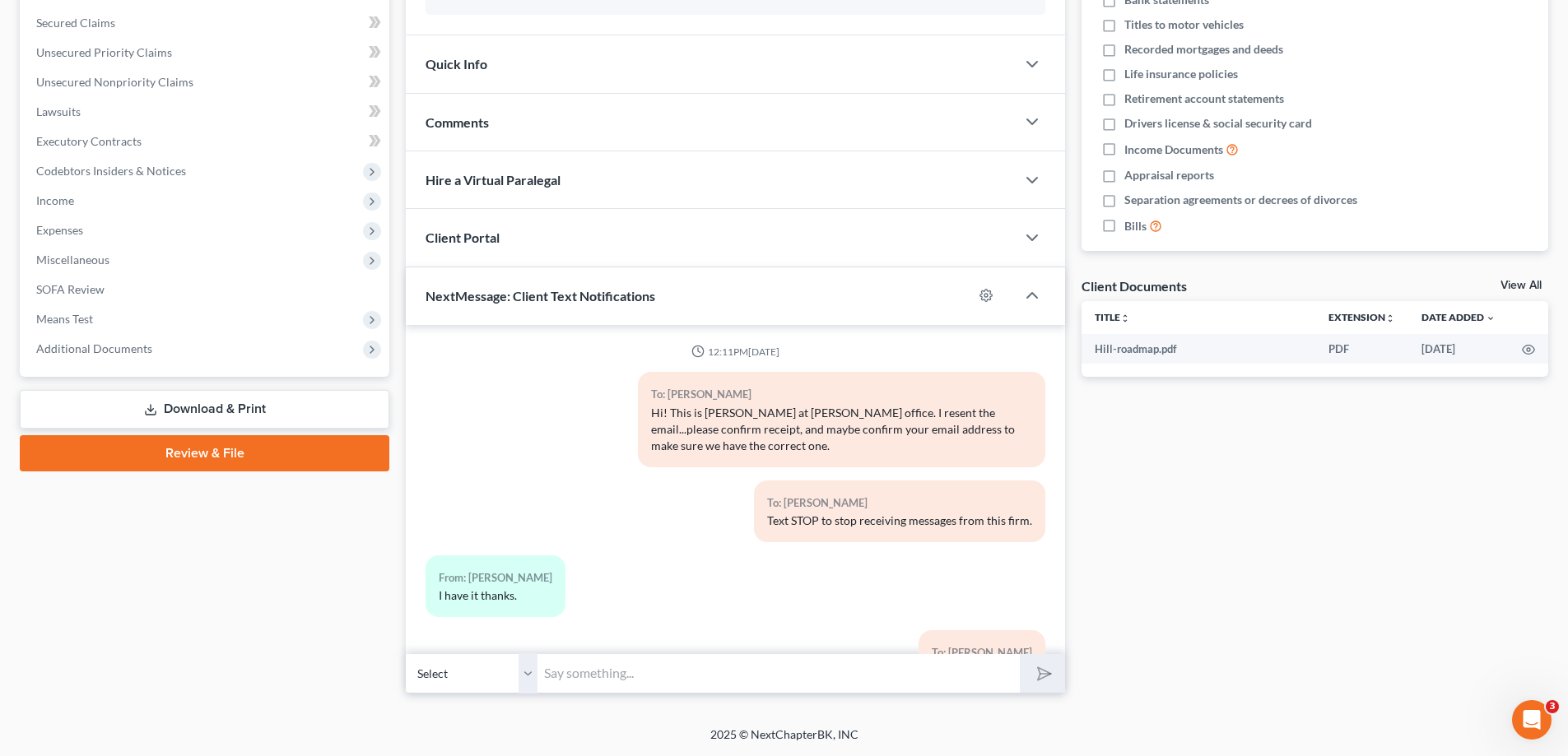
click at [659, 679] on input "text" at bounding box center [779, 674] width 483 height 41
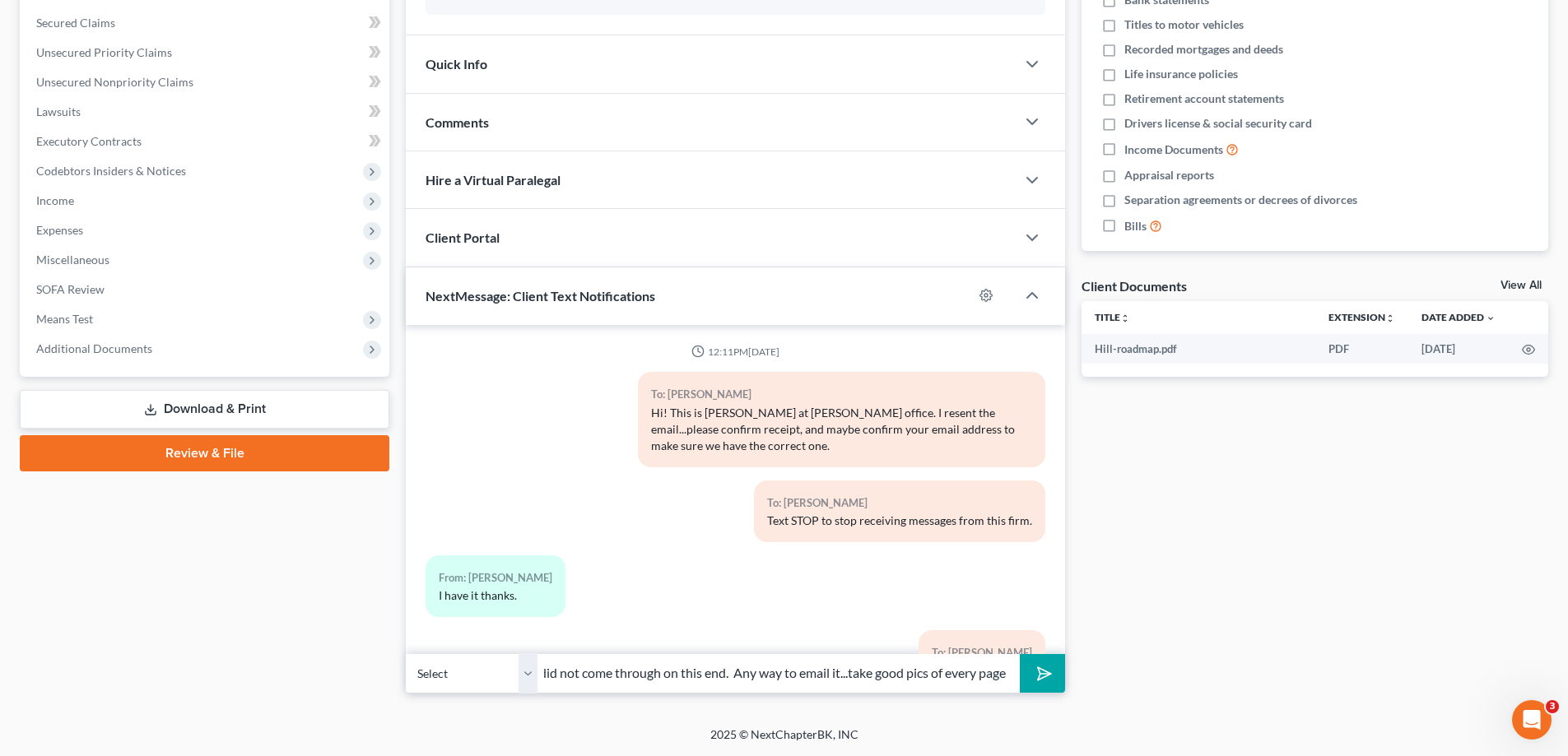
scroll to position [0, 421]
type input "Hi! This is [PERSON_NAME] at [PERSON_NAME]. Unfortunately, the fax did not come…"
click at [1020, 654] on button "submit" at bounding box center [1043, 674] width 46 height 39
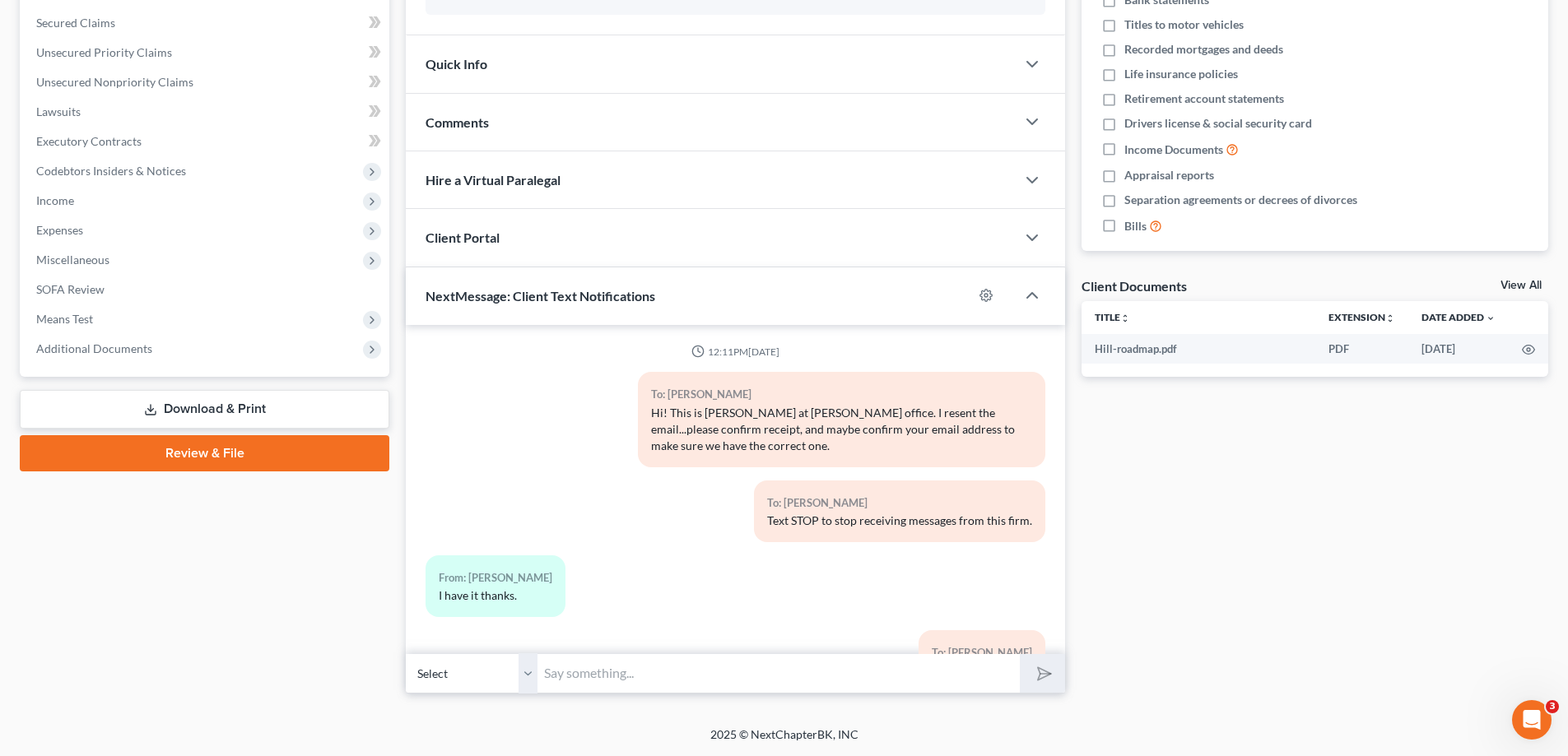
scroll to position [207, 0]
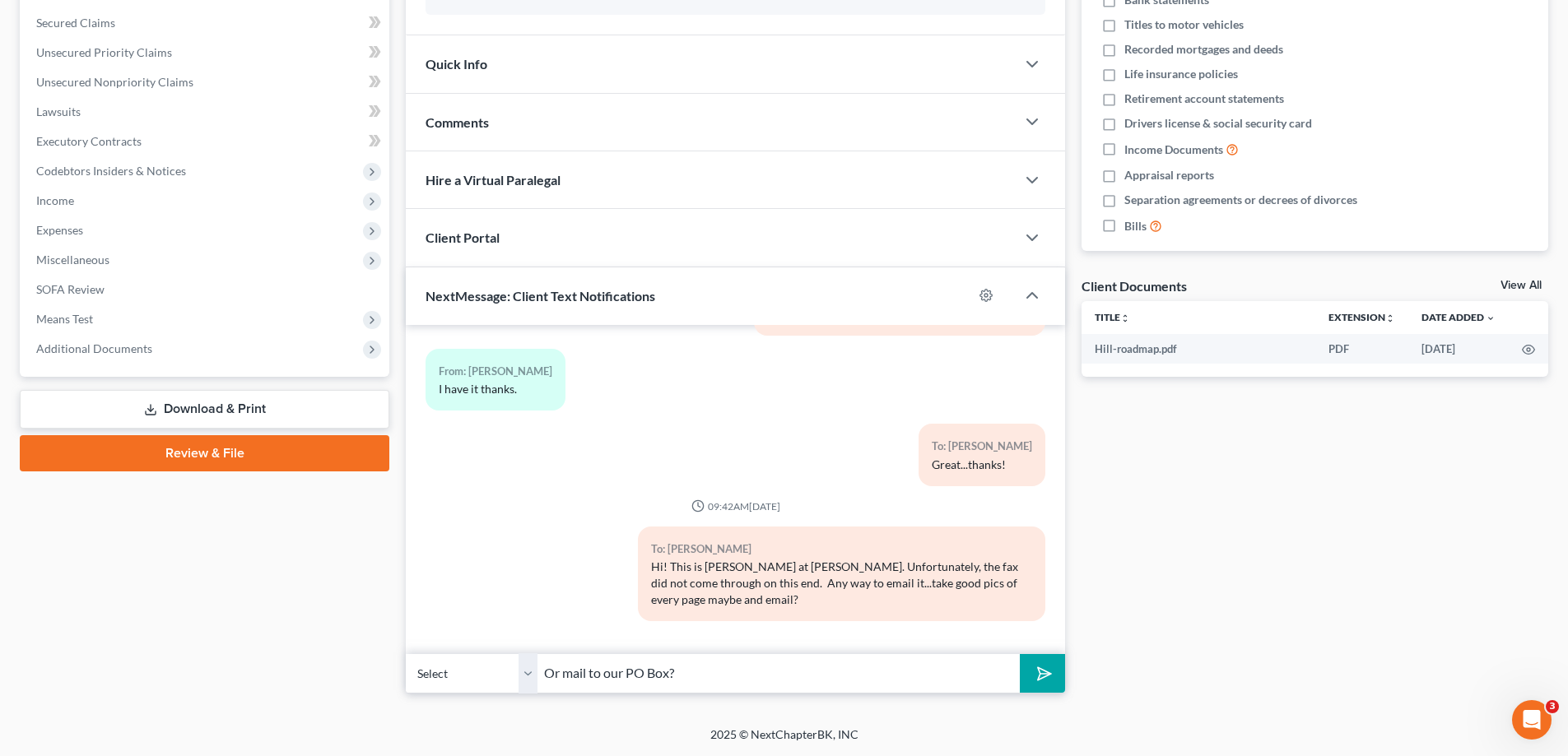
type input "Or mail to our PO Box?"
click at [1020, 654] on button "submit" at bounding box center [1043, 674] width 46 height 39
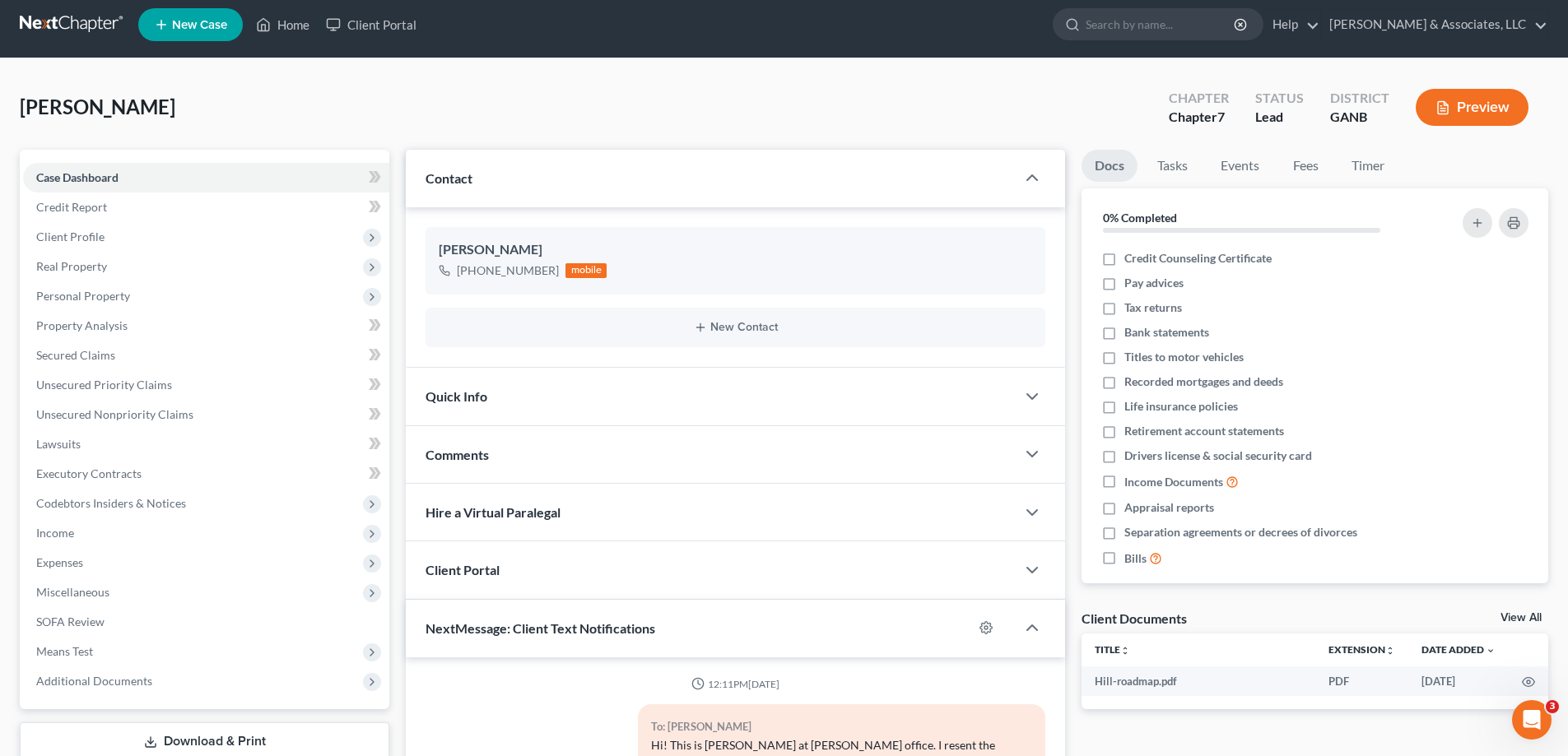
scroll to position [0, 0]
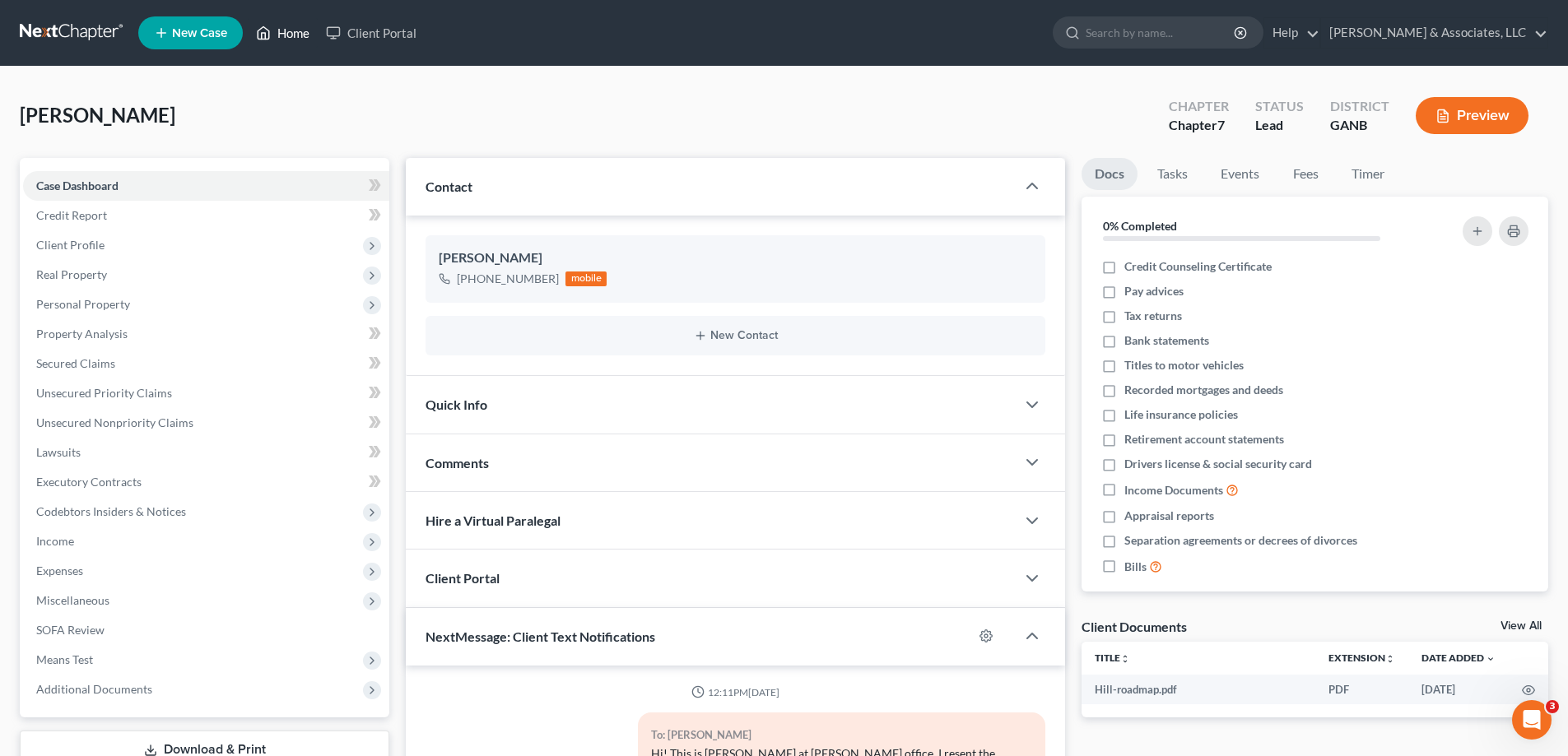
click at [291, 23] on link "Home" at bounding box center [283, 33] width 70 height 30
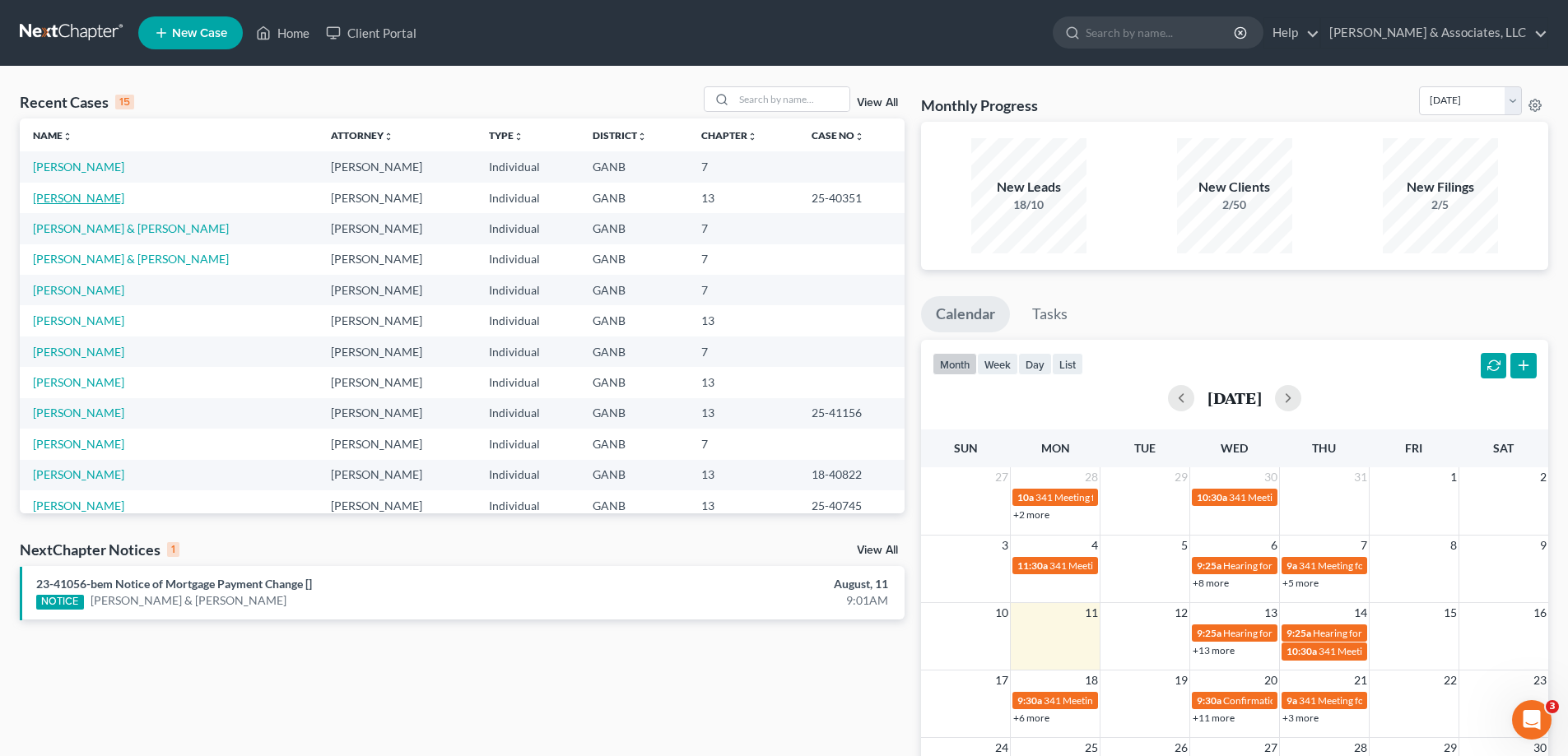
click at [95, 199] on link "[PERSON_NAME]" at bounding box center [79, 198] width 91 height 14
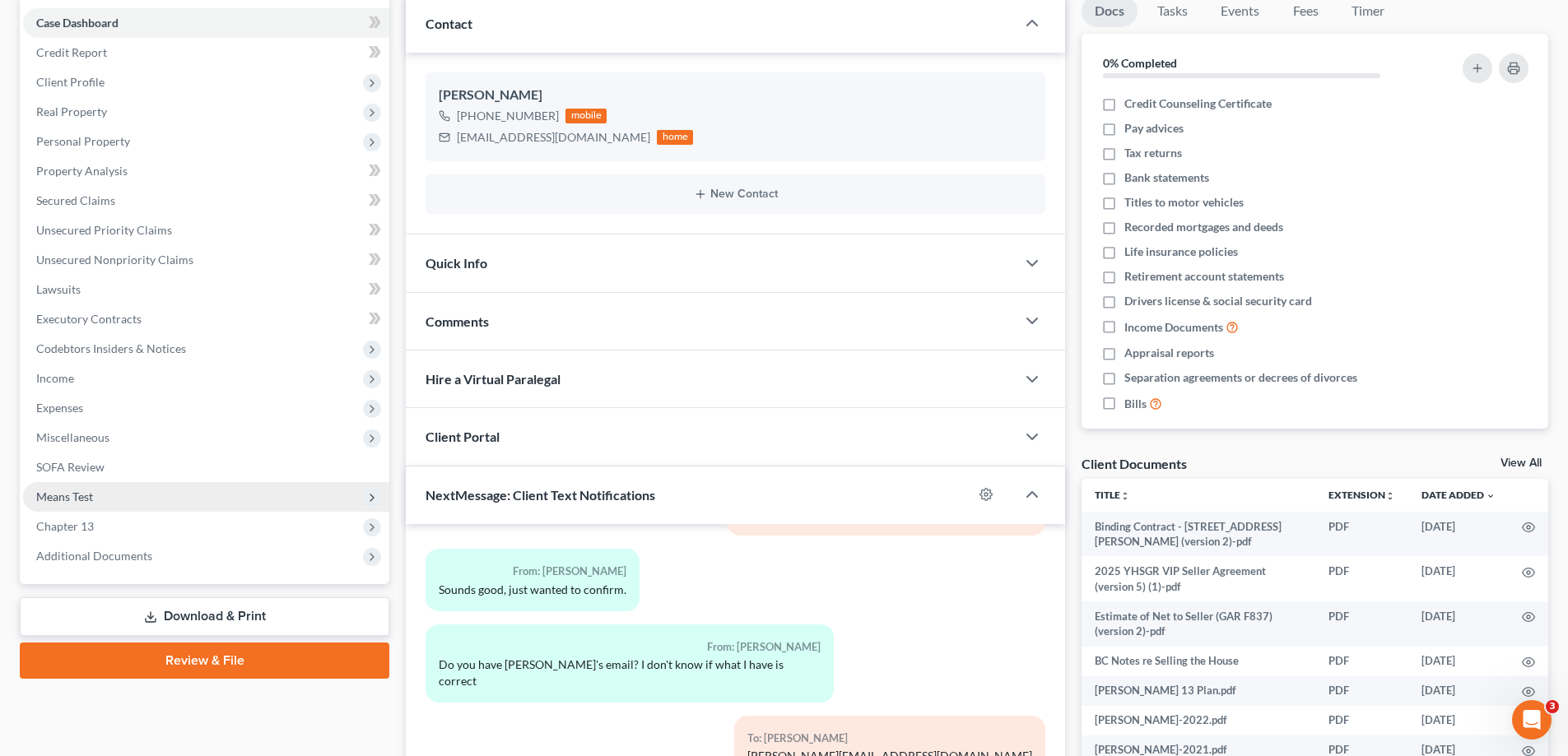
scroll to position [165, 0]
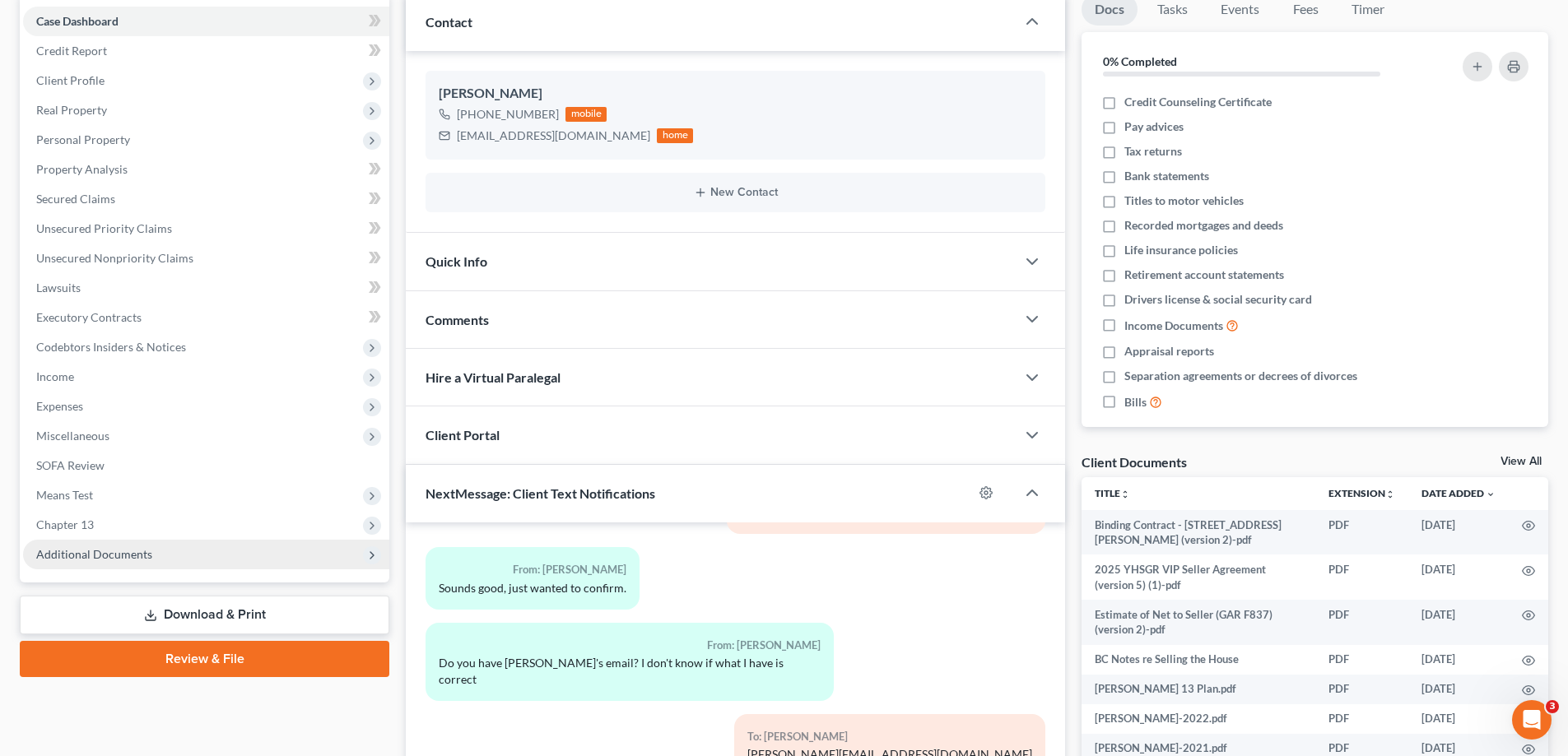
click at [102, 554] on span "Additional Documents" at bounding box center [94, 554] width 117 height 14
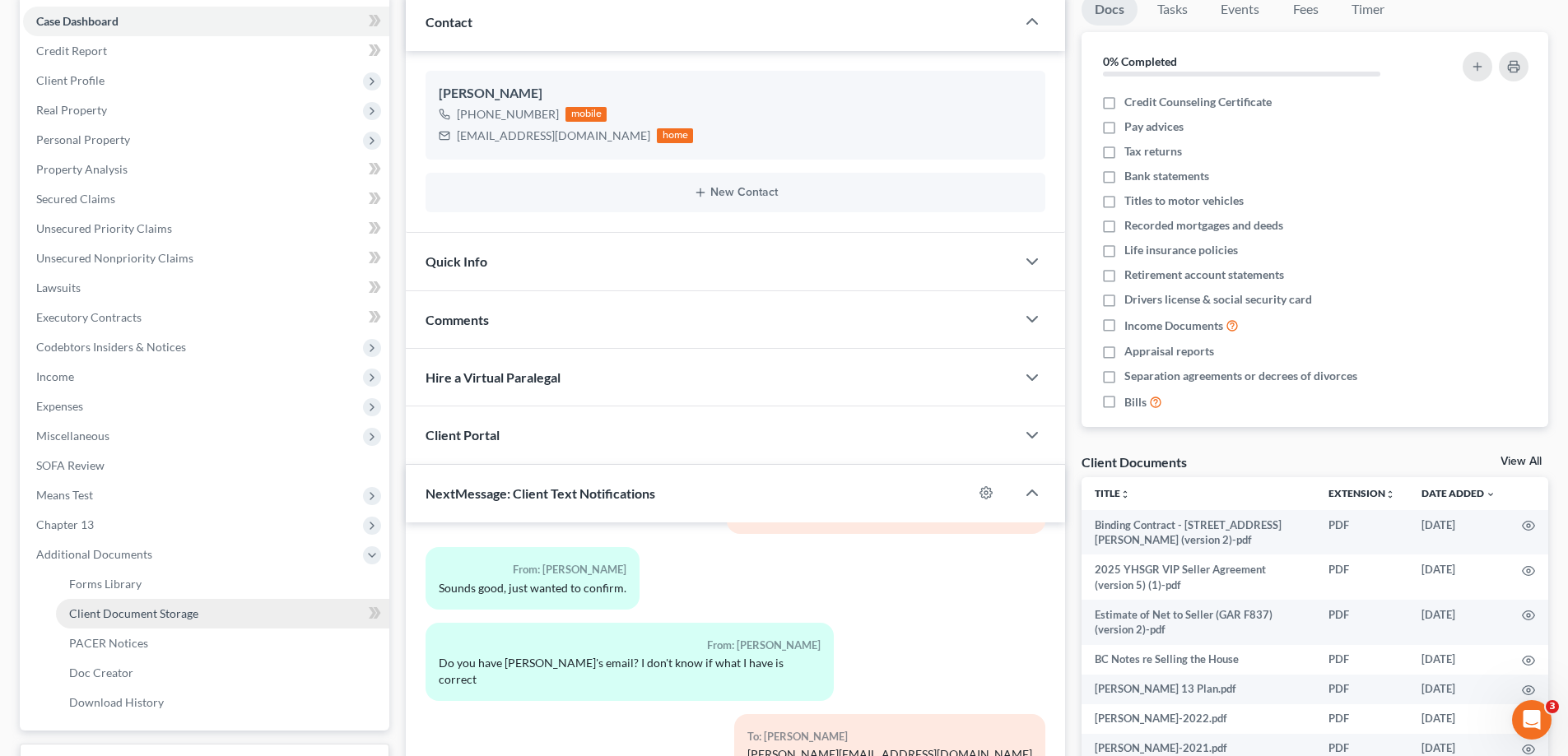
click at [99, 611] on span "Client Document Storage" at bounding box center [133, 613] width 129 height 14
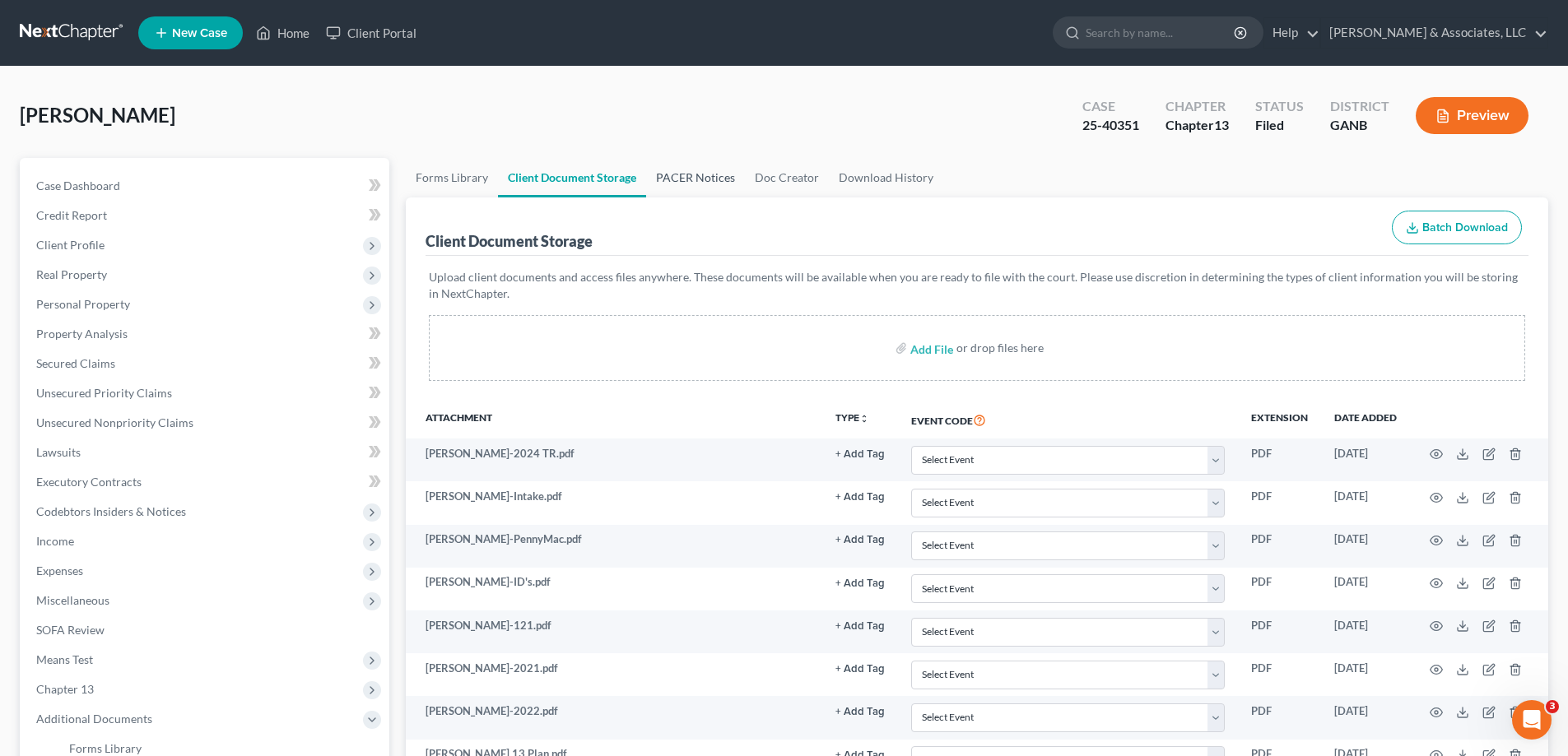
click at [669, 181] on link "PACER Notices" at bounding box center [696, 178] width 99 height 40
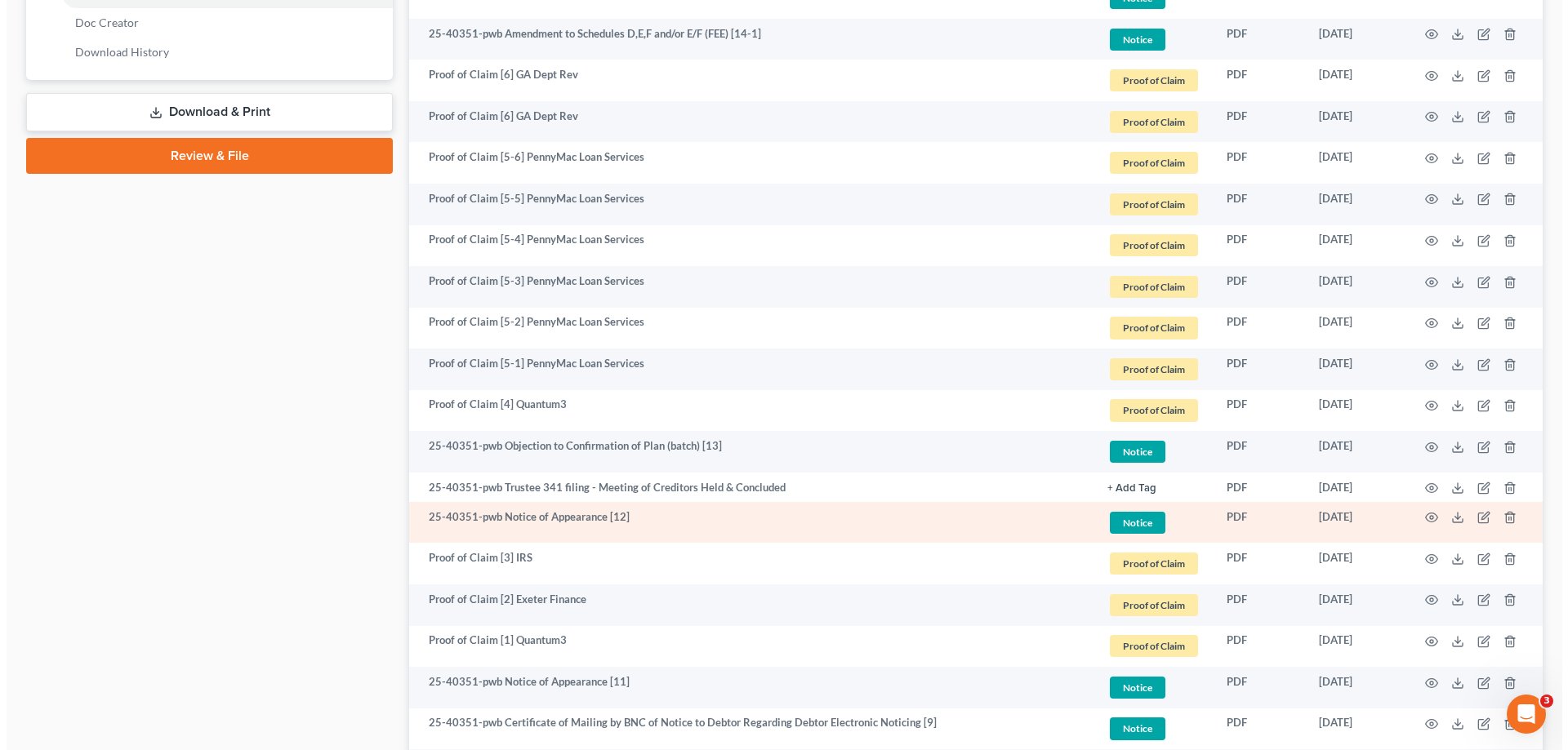
scroll to position [816, 0]
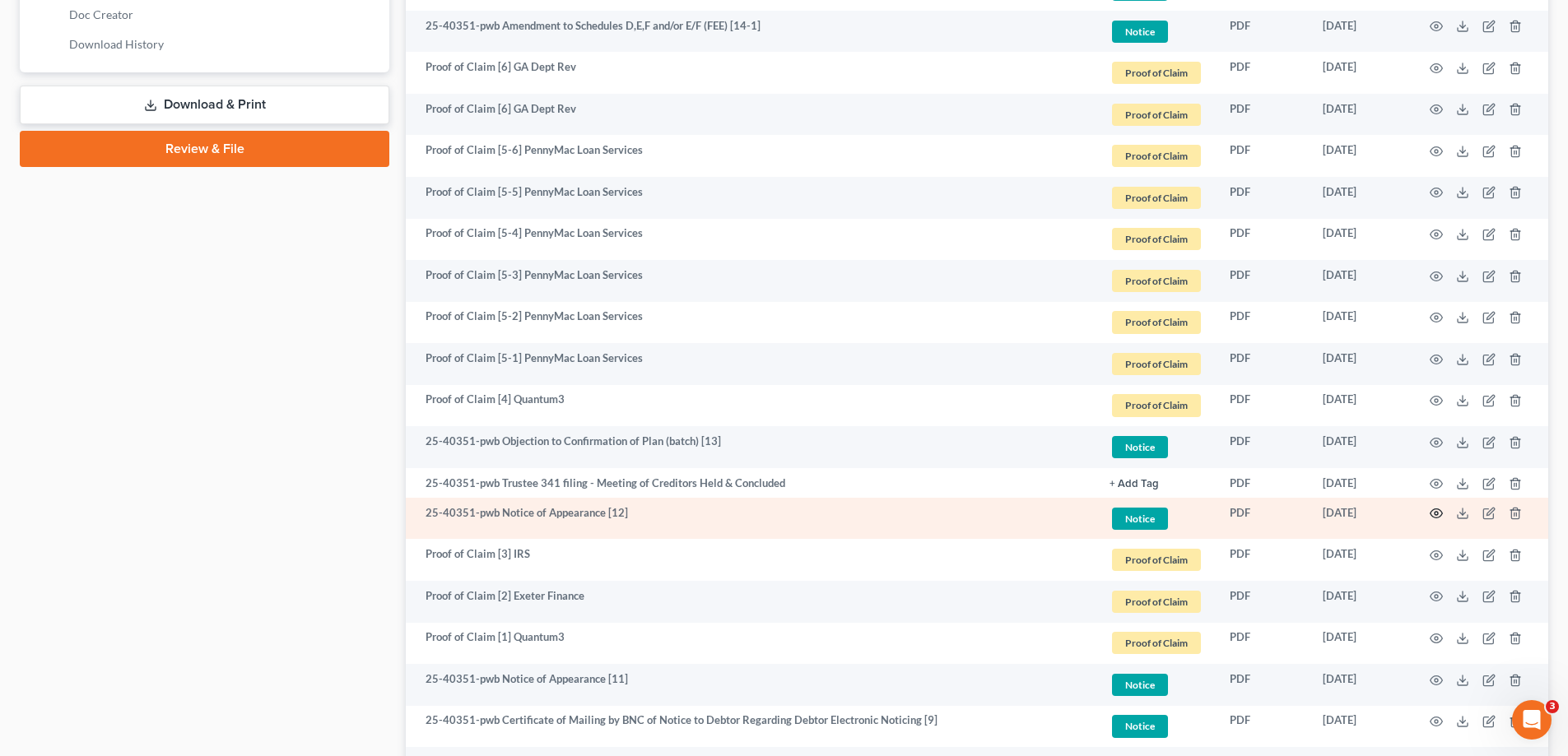
click at [1438, 510] on icon "button" at bounding box center [1437, 513] width 14 height 14
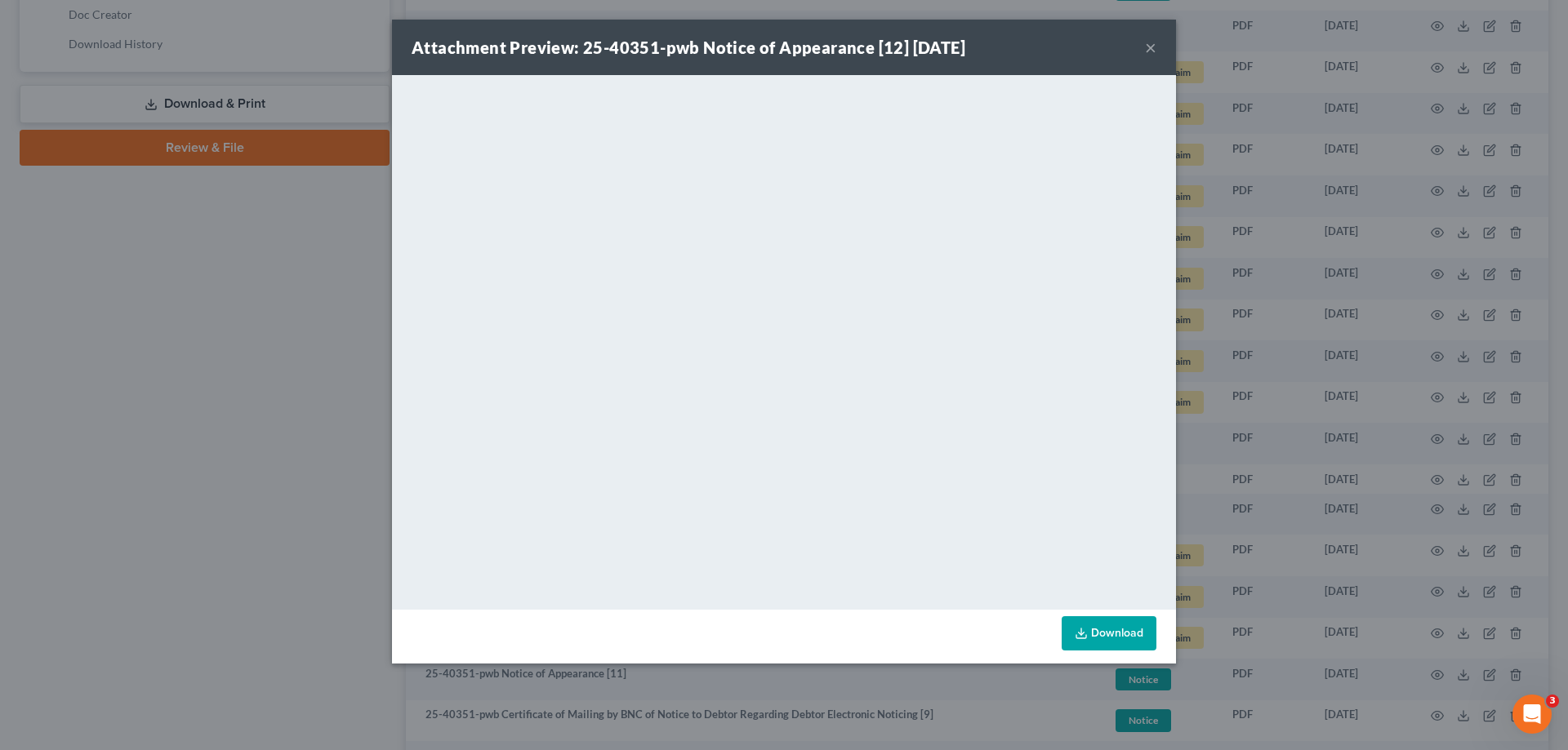
drag, startPoint x: 1554, startPoint y: 19, endPoint x: 1527, endPoint y: 31, distance: 29.5
click at [1554, 19] on div "Attachment Preview: 25-40351-pwb Notice of Appearance [12] [DATE] × <object ng-…" at bounding box center [784, 375] width 1568 height 750
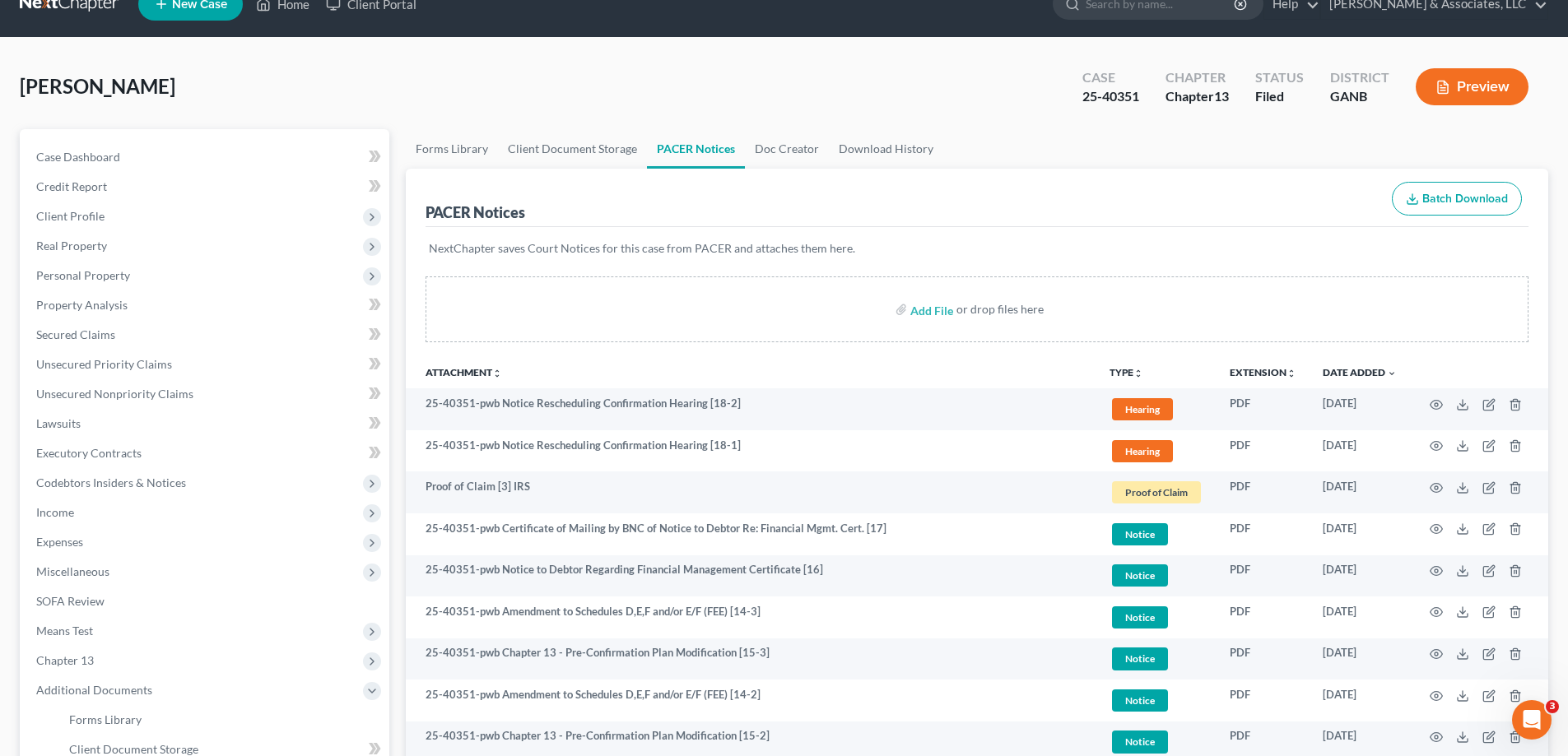
scroll to position [0, 0]
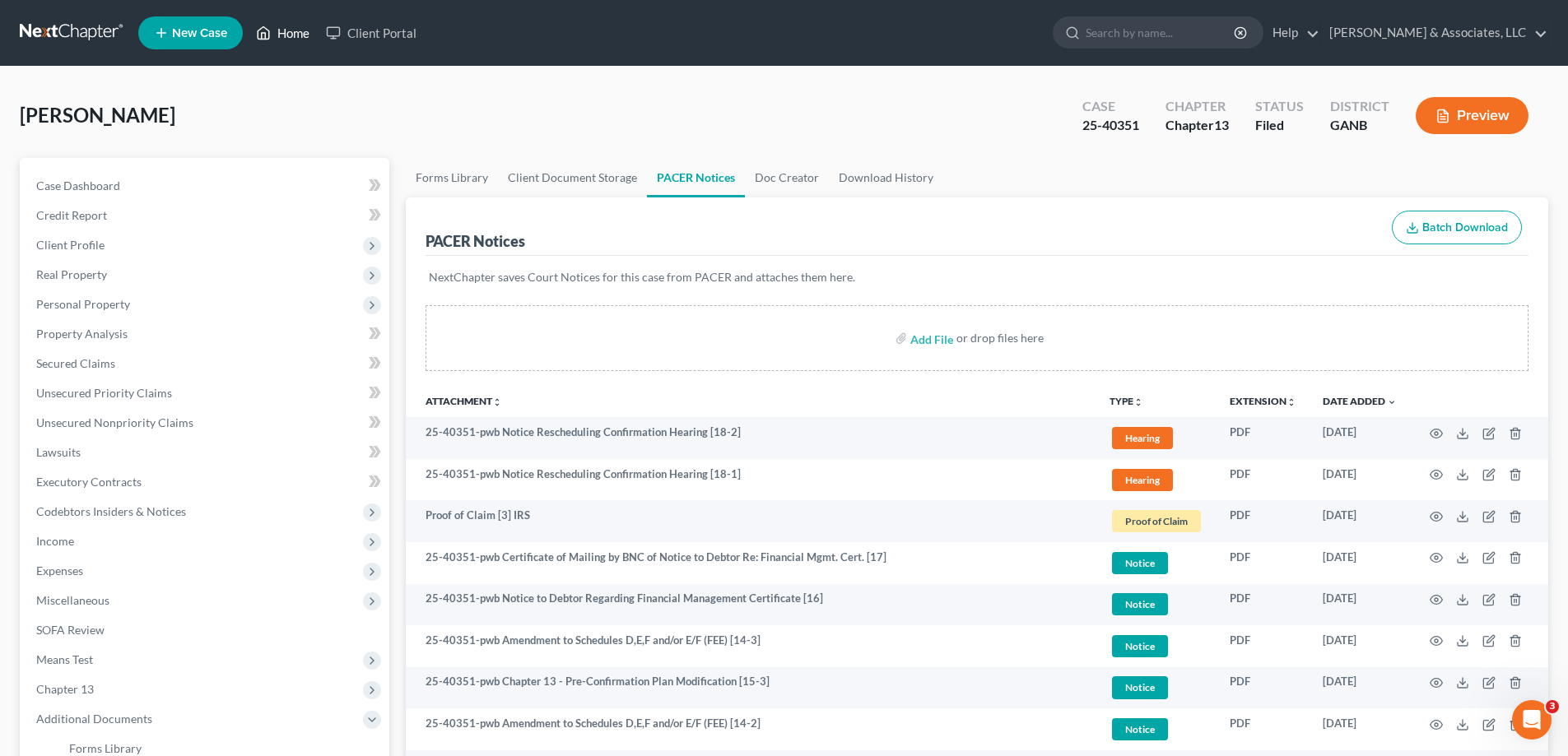
click at [287, 31] on link "Home" at bounding box center [283, 33] width 70 height 30
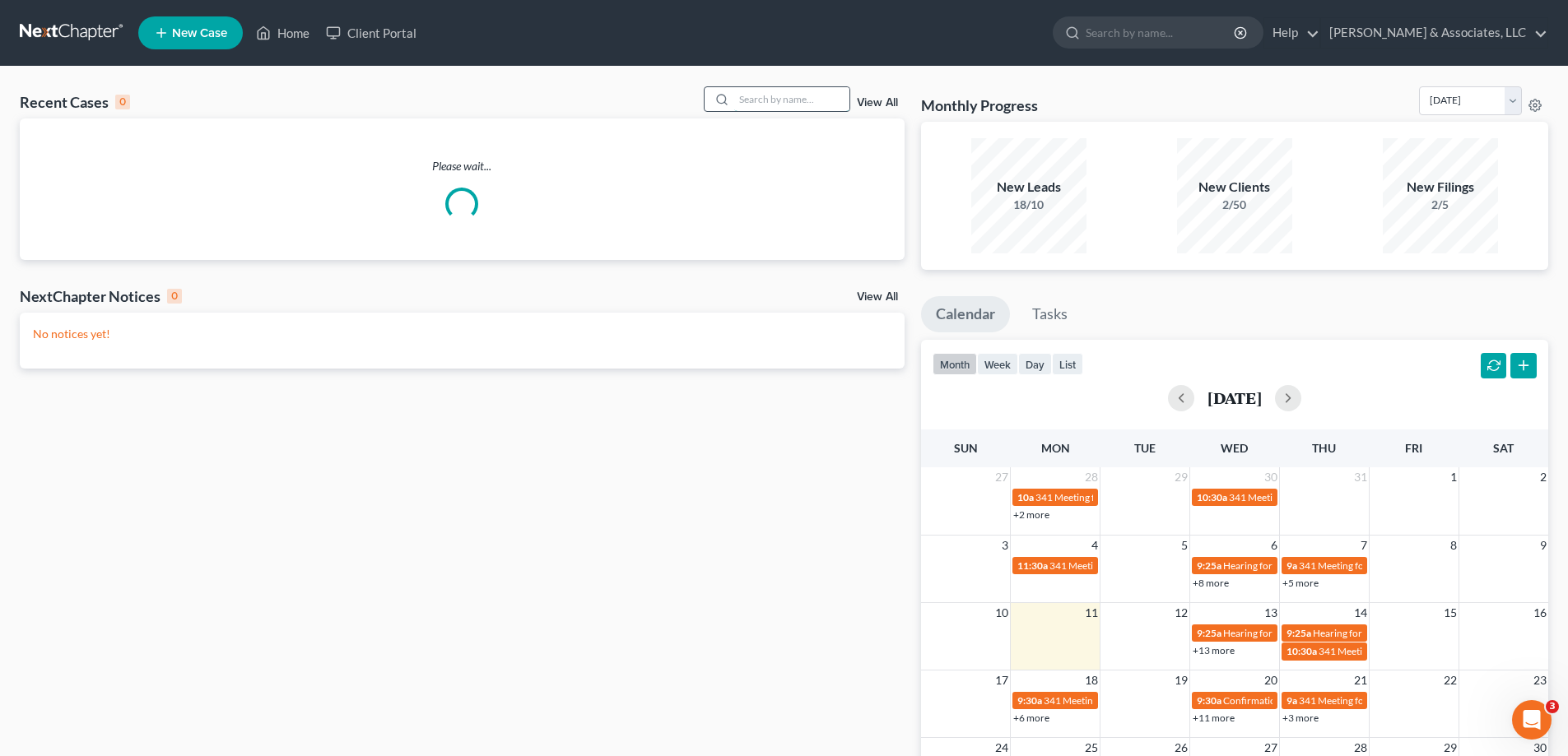
click at [755, 100] on input "search" at bounding box center [791, 99] width 116 height 24
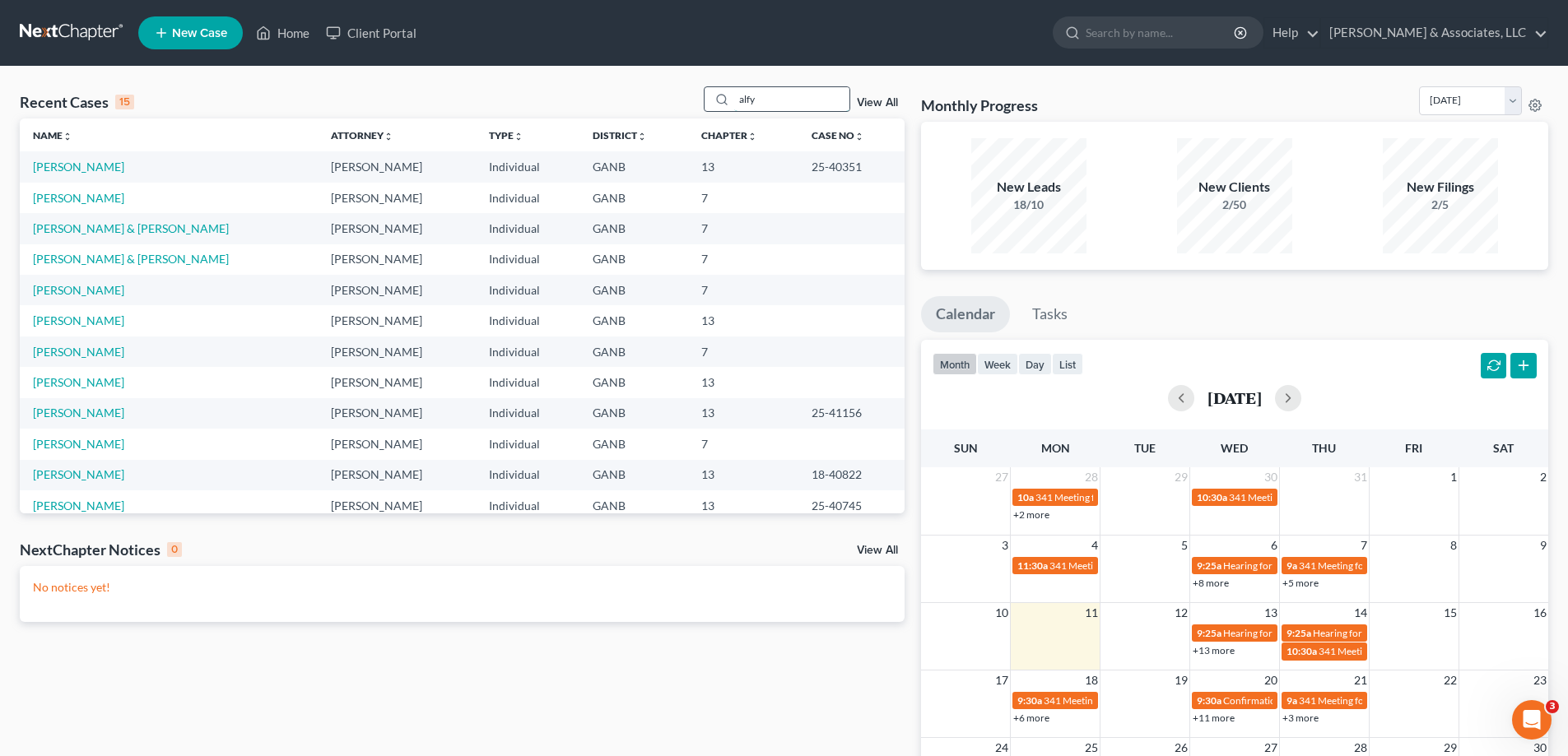
type input "alfy"
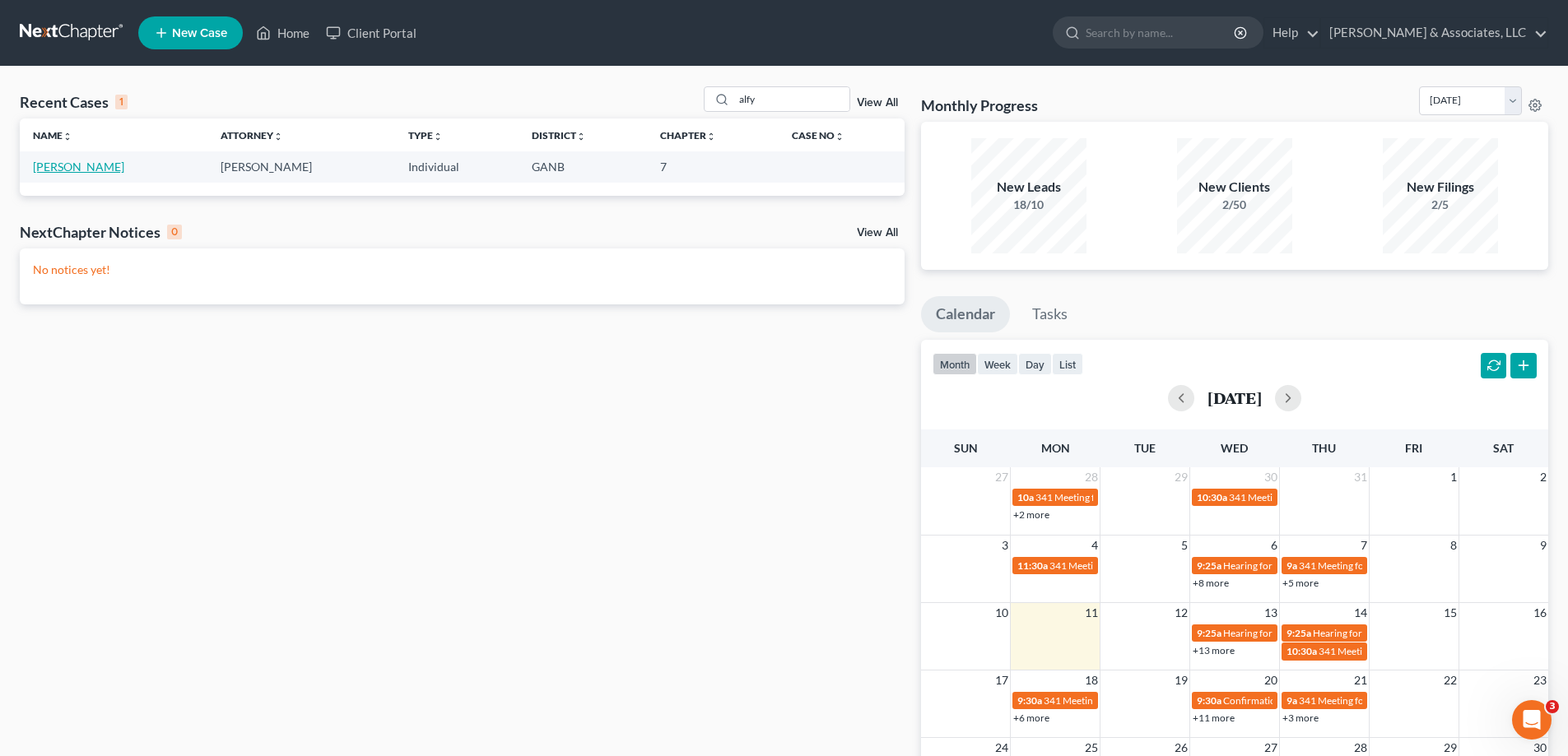
click at [39, 172] on link "[PERSON_NAME]" at bounding box center [79, 167] width 91 height 14
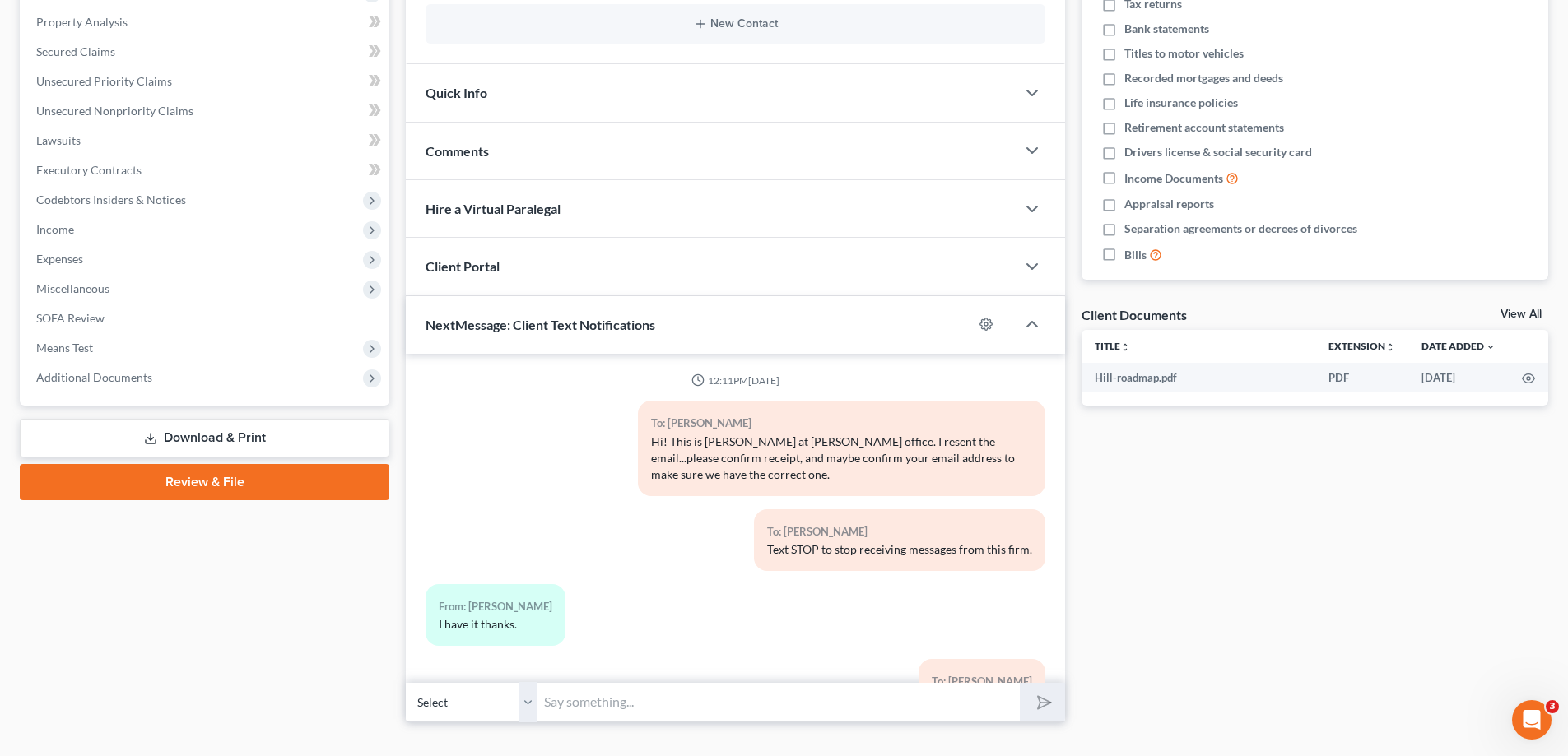
scroll to position [432, 0]
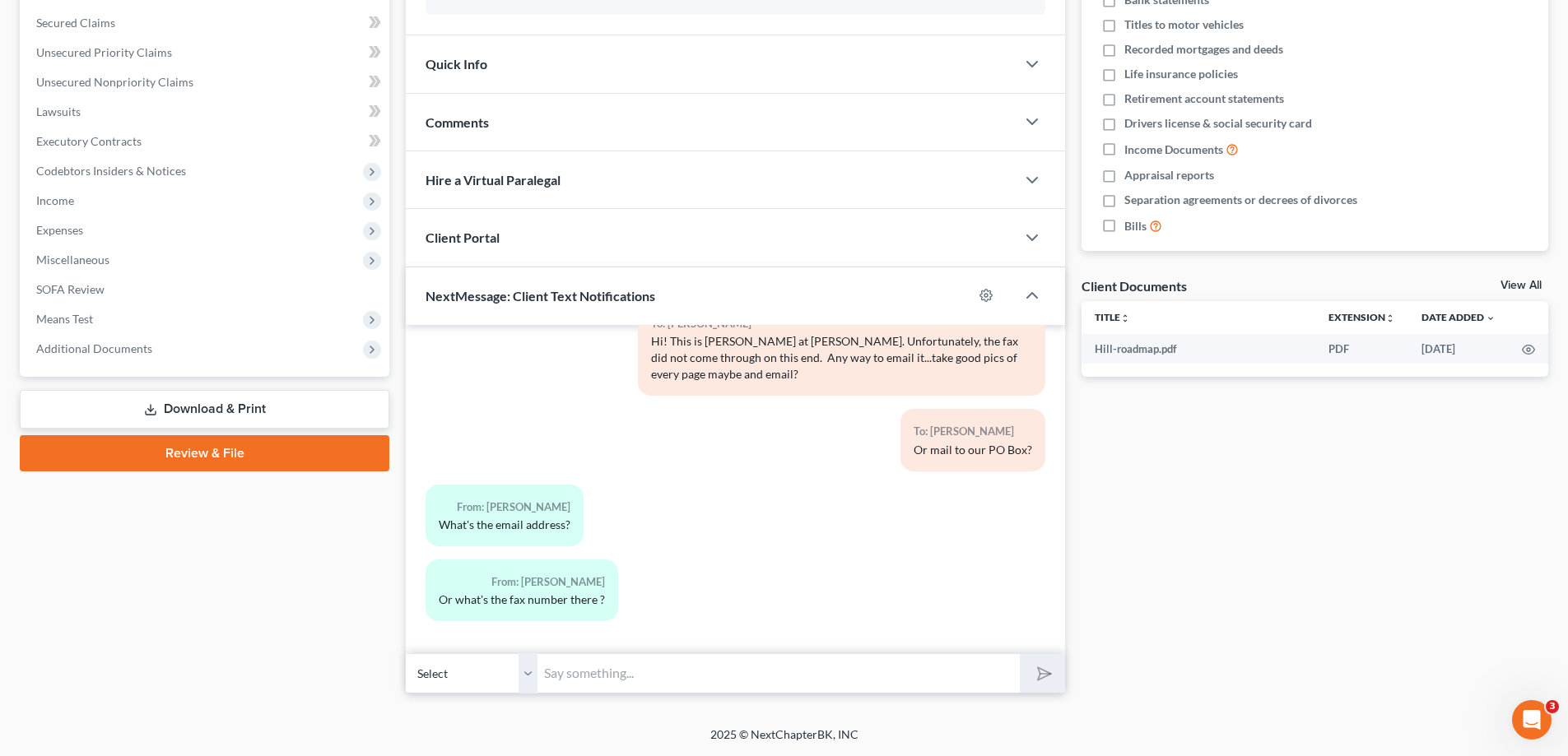
click at [601, 675] on input "text" at bounding box center [779, 674] width 483 height 41
type input "[PERSON_NAME][EMAIL_ADDRESS][DOMAIN_NAME]"
click at [1044, 674] on icon "submit" at bounding box center [1042, 674] width 23 height 23
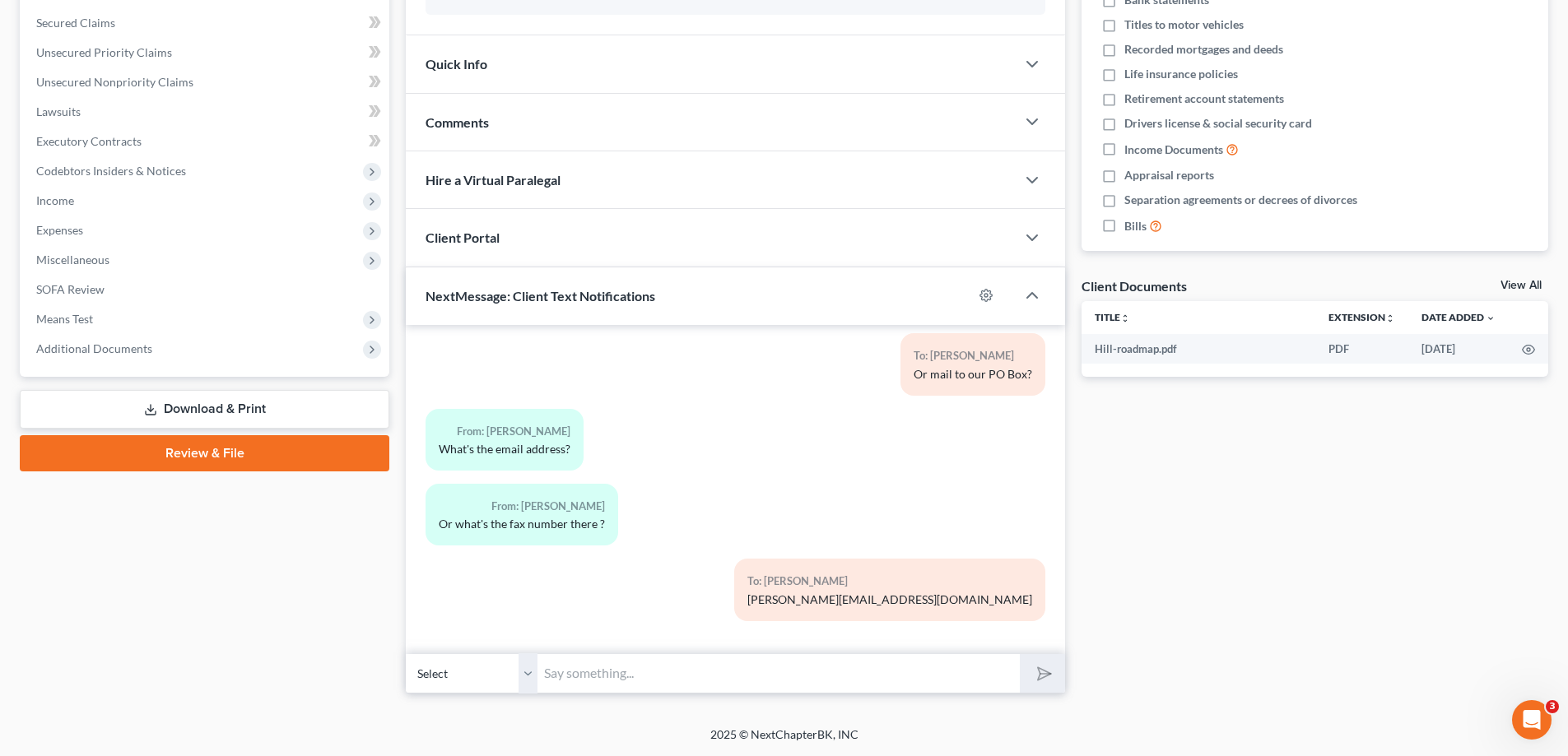
click at [793, 663] on input "text" at bounding box center [779, 674] width 483 height 41
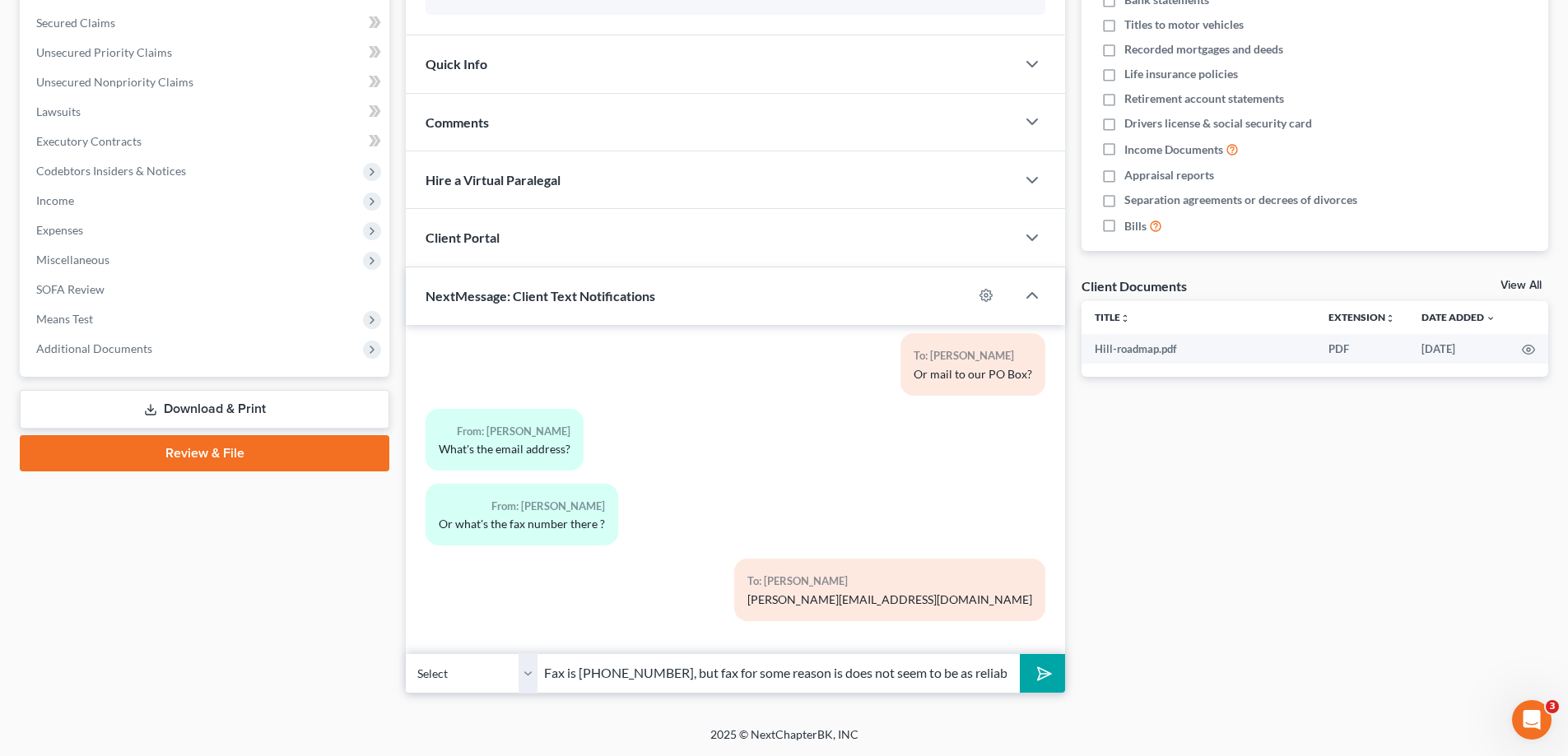
drag, startPoint x: 806, startPoint y: 673, endPoint x: 835, endPoint y: 664, distance: 30.4
click at [809, 674] on input "Fax is [PHONE_NUMBER], but fax for some reason is does not seem to be as reliab…" at bounding box center [779, 674] width 483 height 41
type input "Fax is [PHONE_NUMBER], but fax for some reason does not seem to be as reliable …"
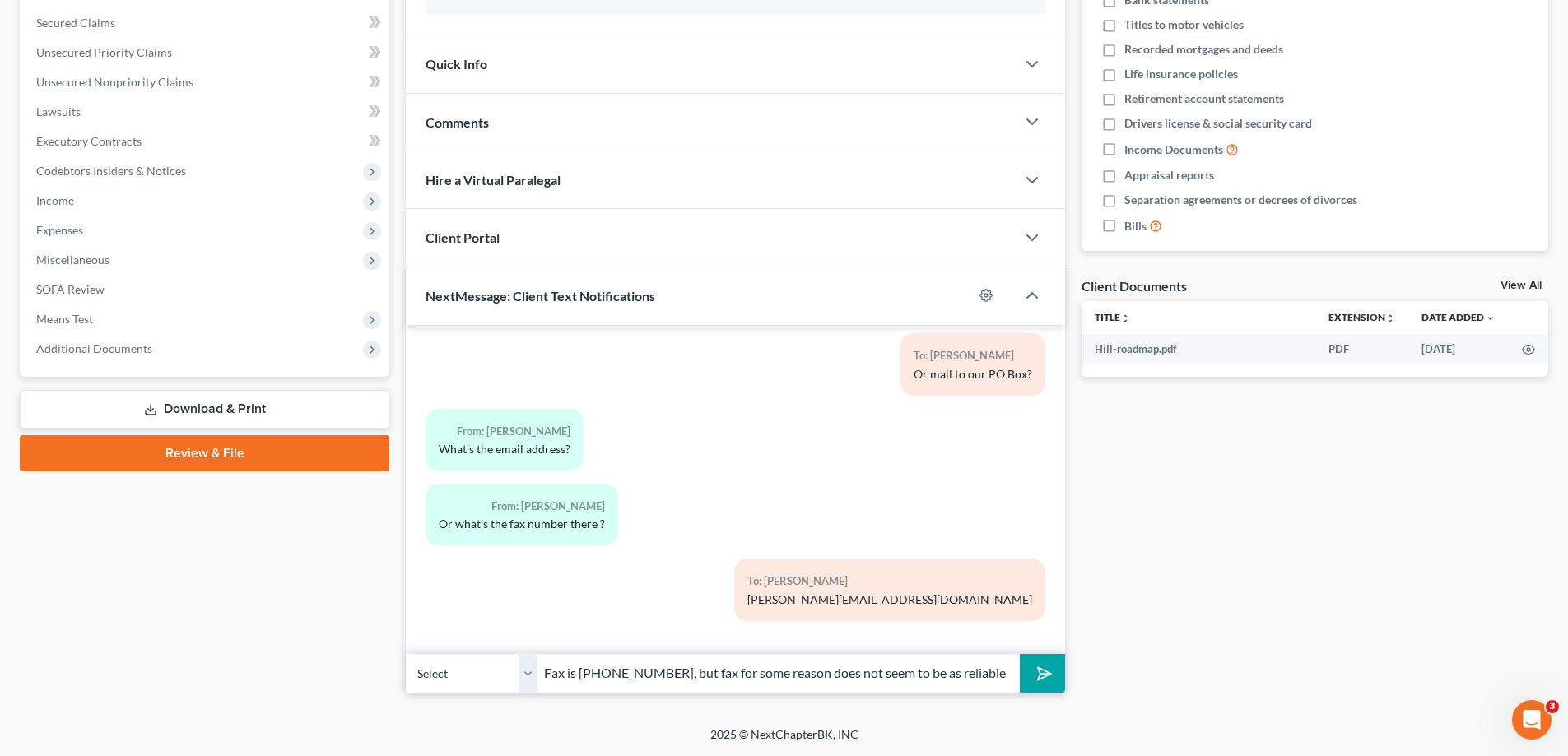
click at [1049, 674] on polygon "submit" at bounding box center [1041, 674] width 19 height 19
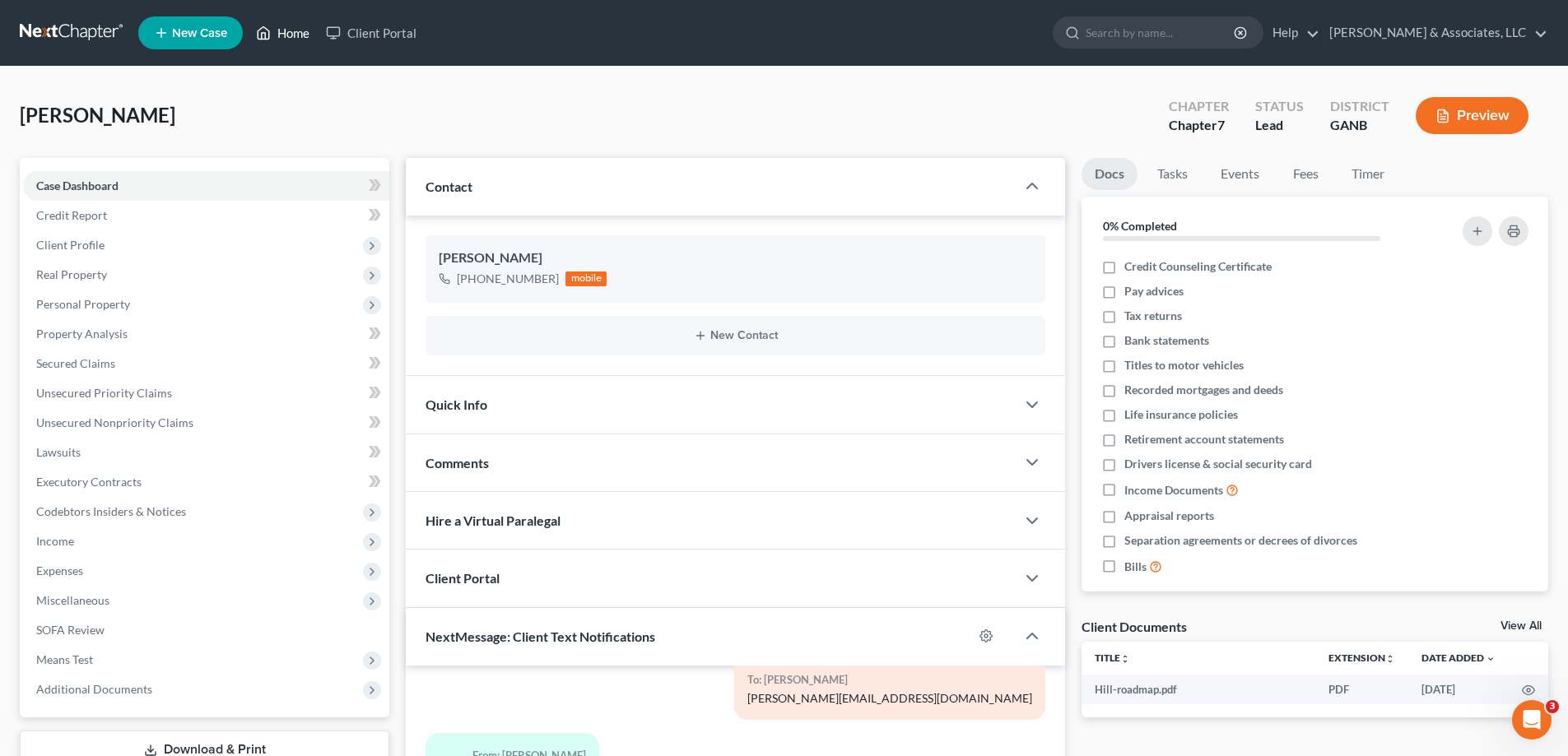
click at [292, 32] on link "Home" at bounding box center [283, 33] width 70 height 30
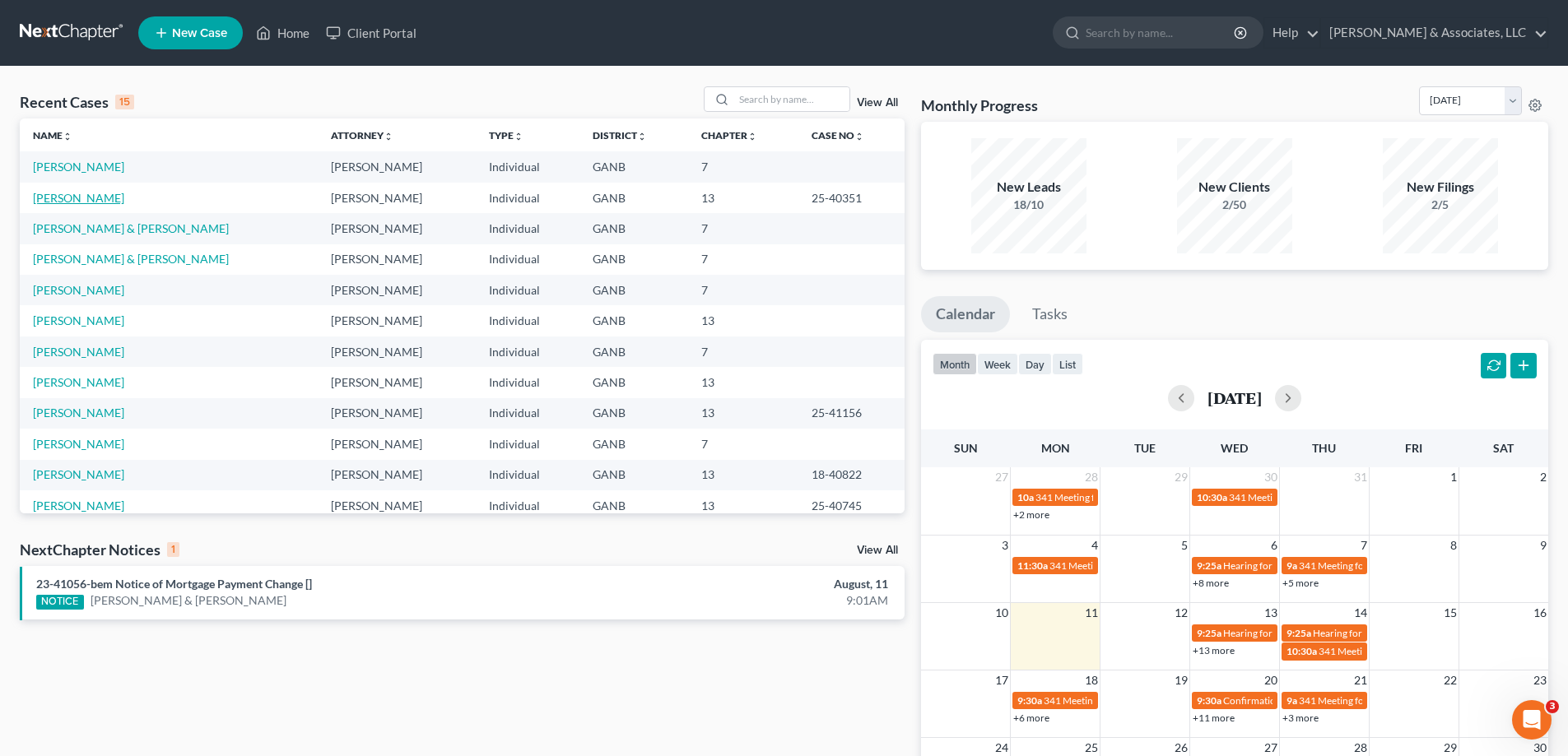
click at [72, 199] on link "[PERSON_NAME]" at bounding box center [79, 198] width 91 height 14
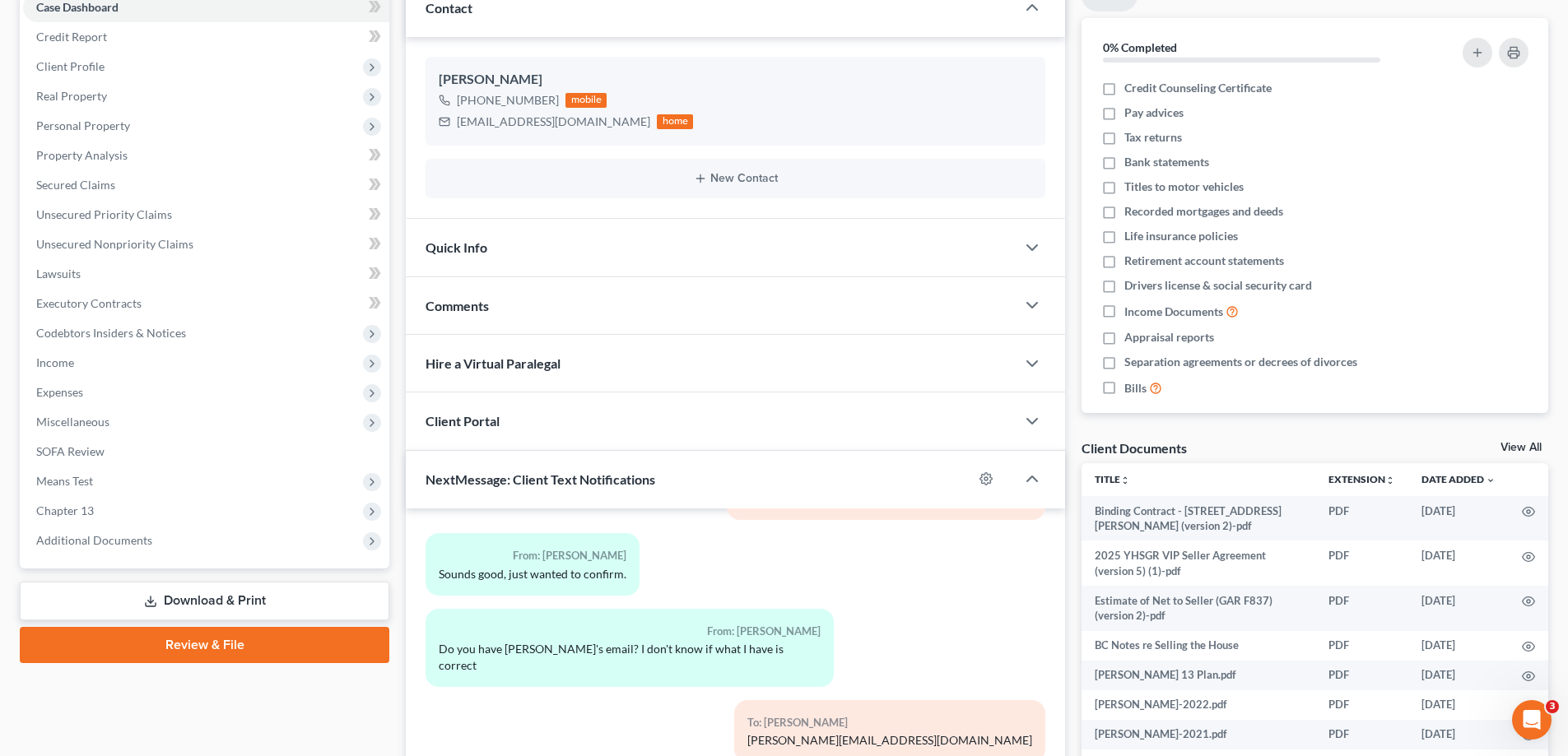
scroll to position [329, 0]
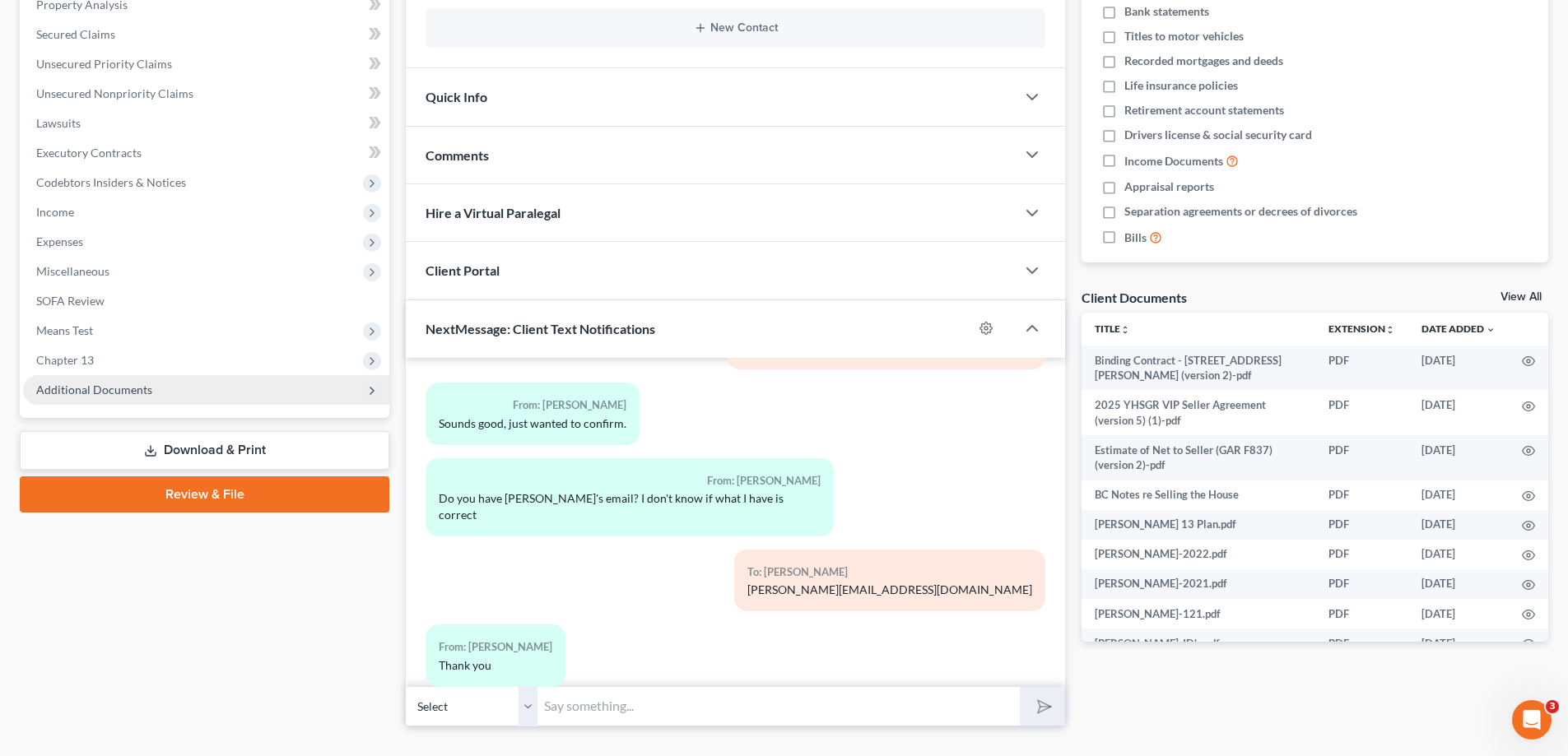
click at [107, 382] on span "Additional Documents" at bounding box center [94, 389] width 117 height 14
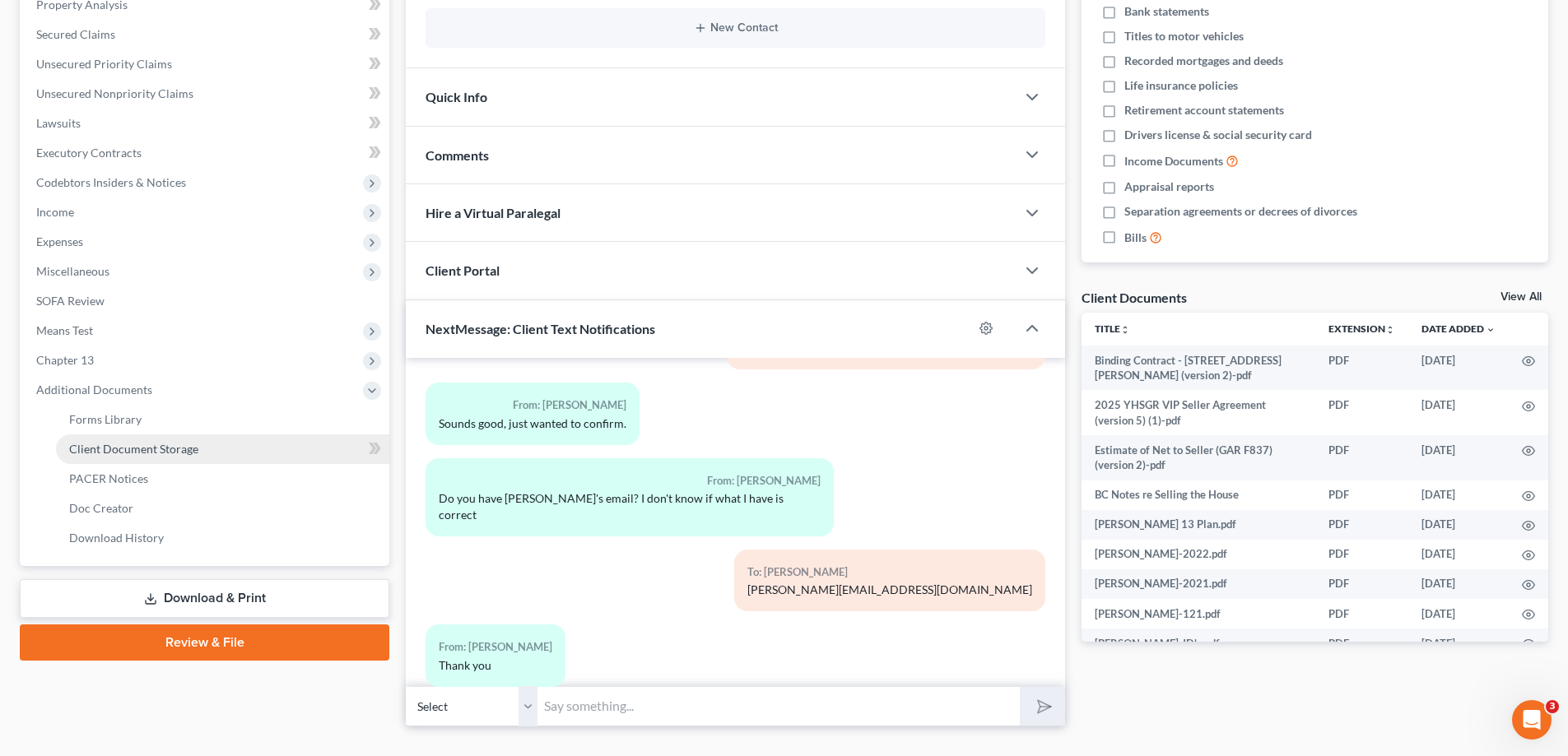
click at [107, 446] on span "Client Document Storage" at bounding box center [133, 448] width 129 height 14
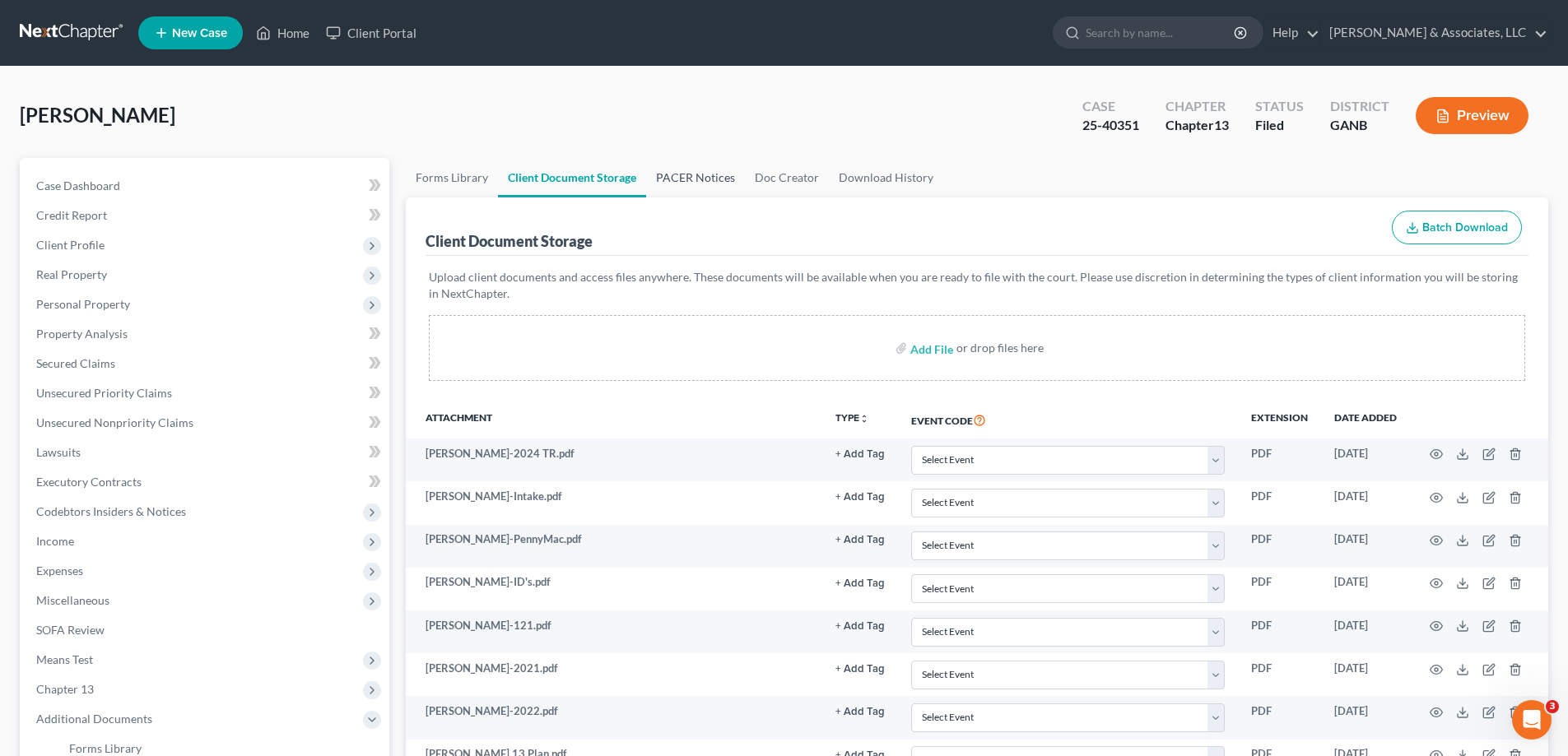
click at [679, 172] on link "PACER Notices" at bounding box center [696, 178] width 99 height 40
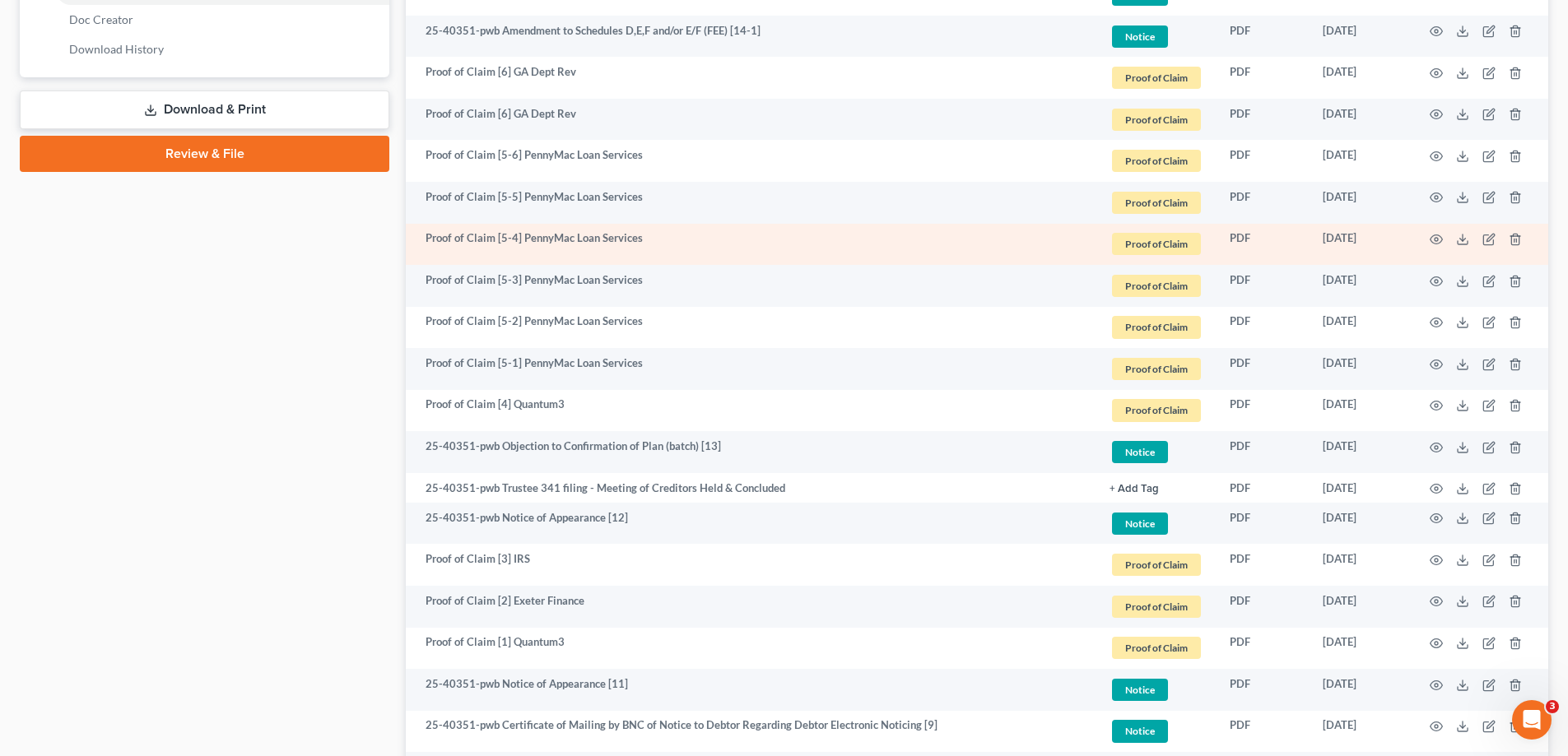
scroll to position [823, 0]
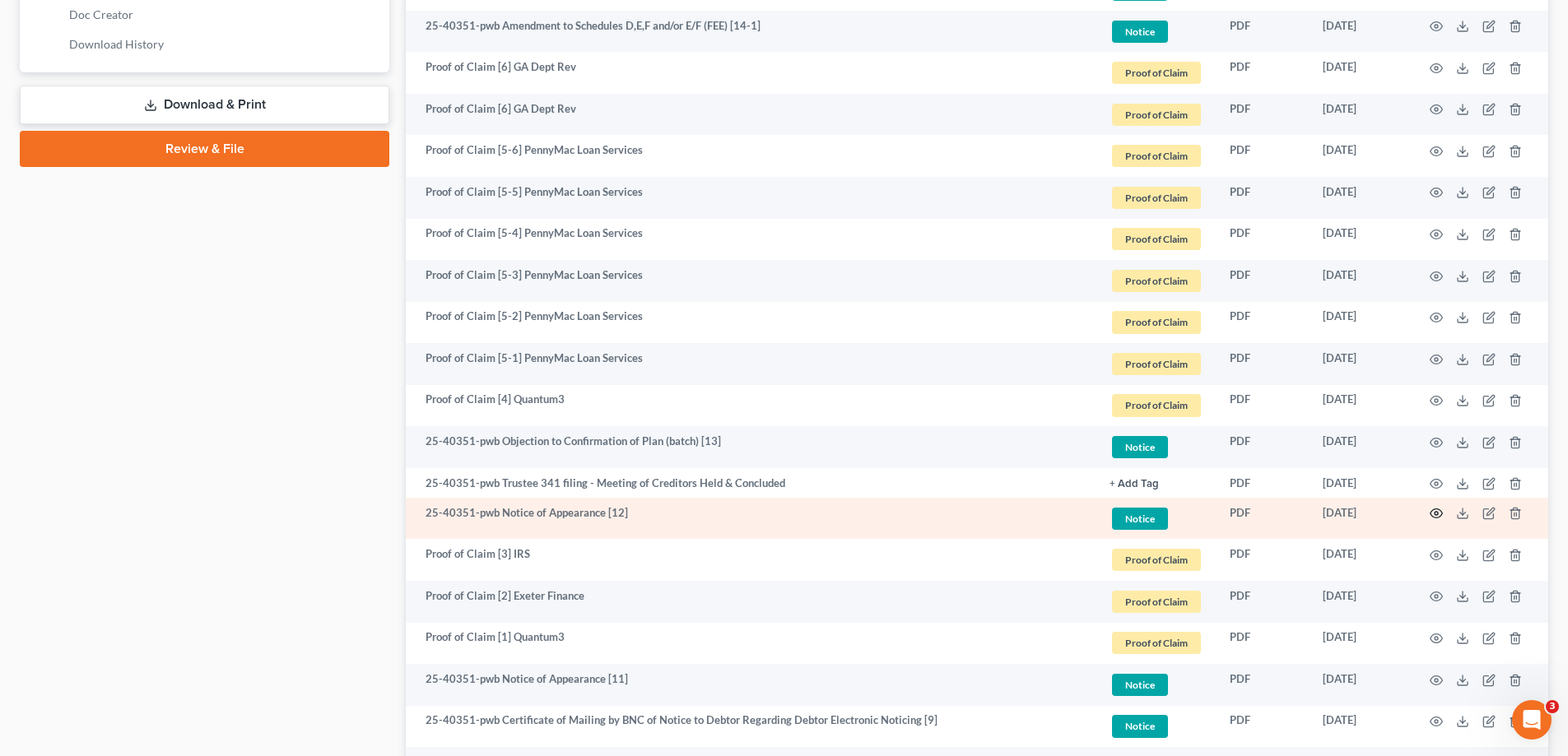
click at [1438, 511] on circle "button" at bounding box center [1436, 512] width 3 height 3
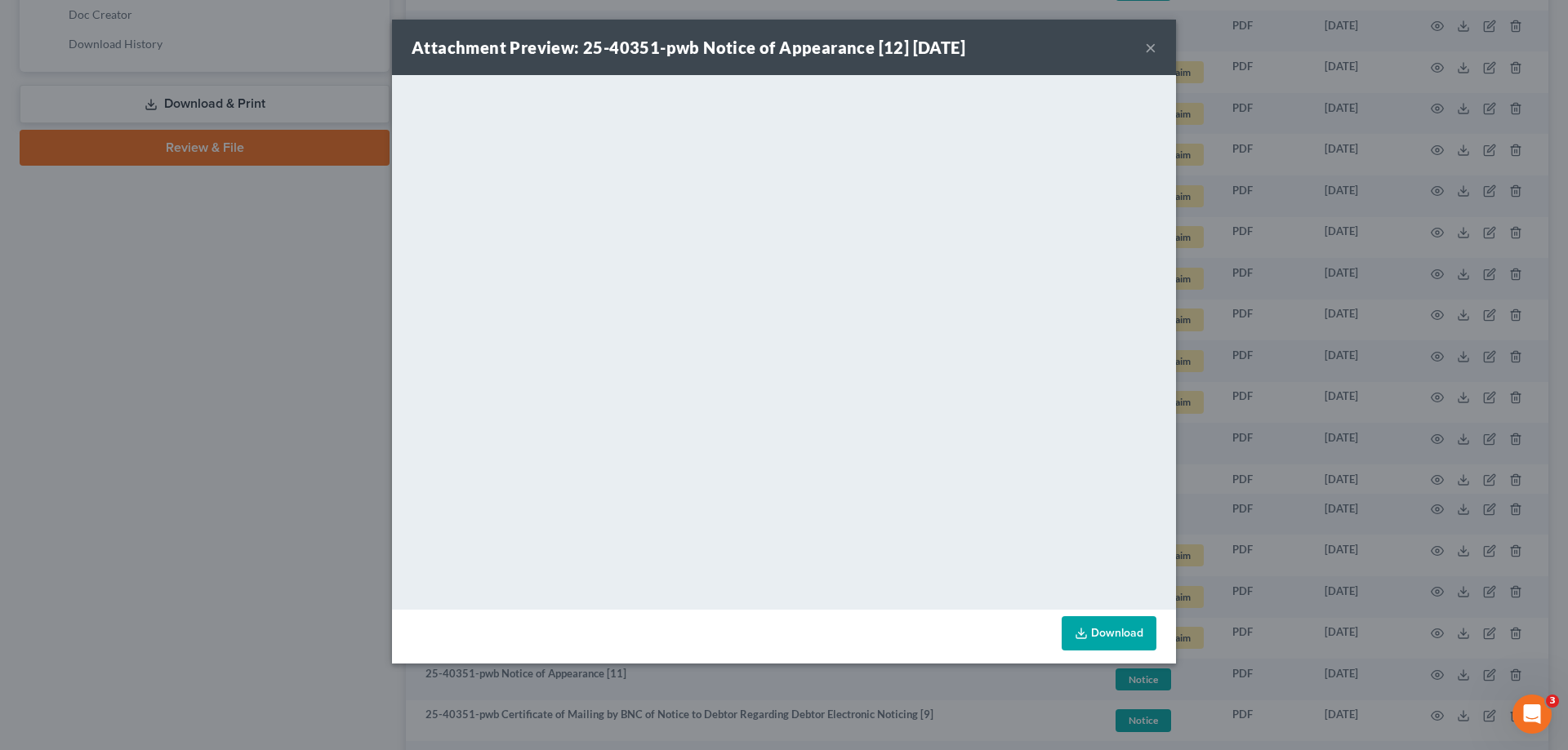
drag, startPoint x: 1147, startPoint y: 43, endPoint x: 1129, endPoint y: 78, distance: 39.4
click at [1147, 43] on button "×" at bounding box center [1151, 47] width 12 height 19
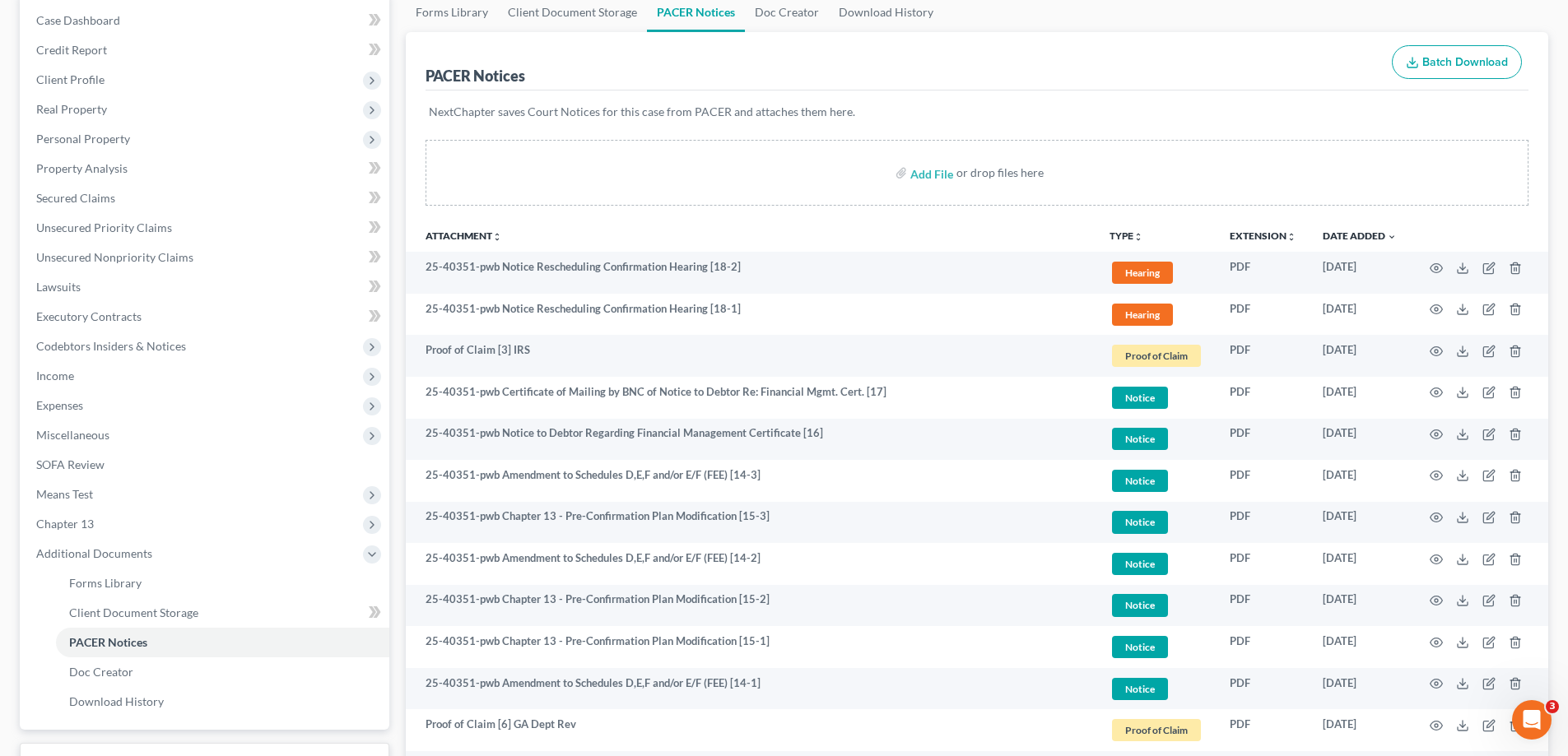
scroll to position [0, 0]
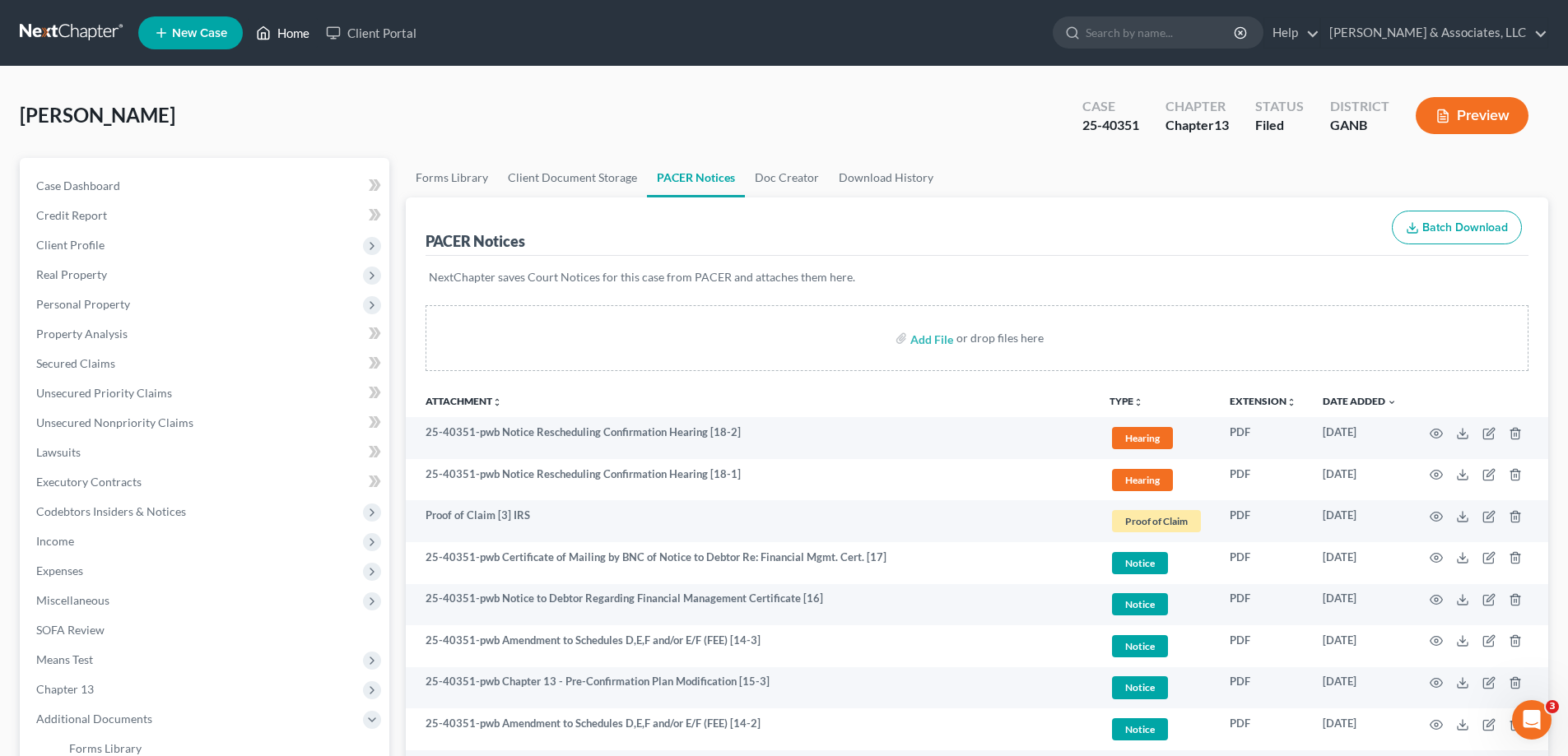
click at [301, 32] on link "Home" at bounding box center [283, 33] width 70 height 30
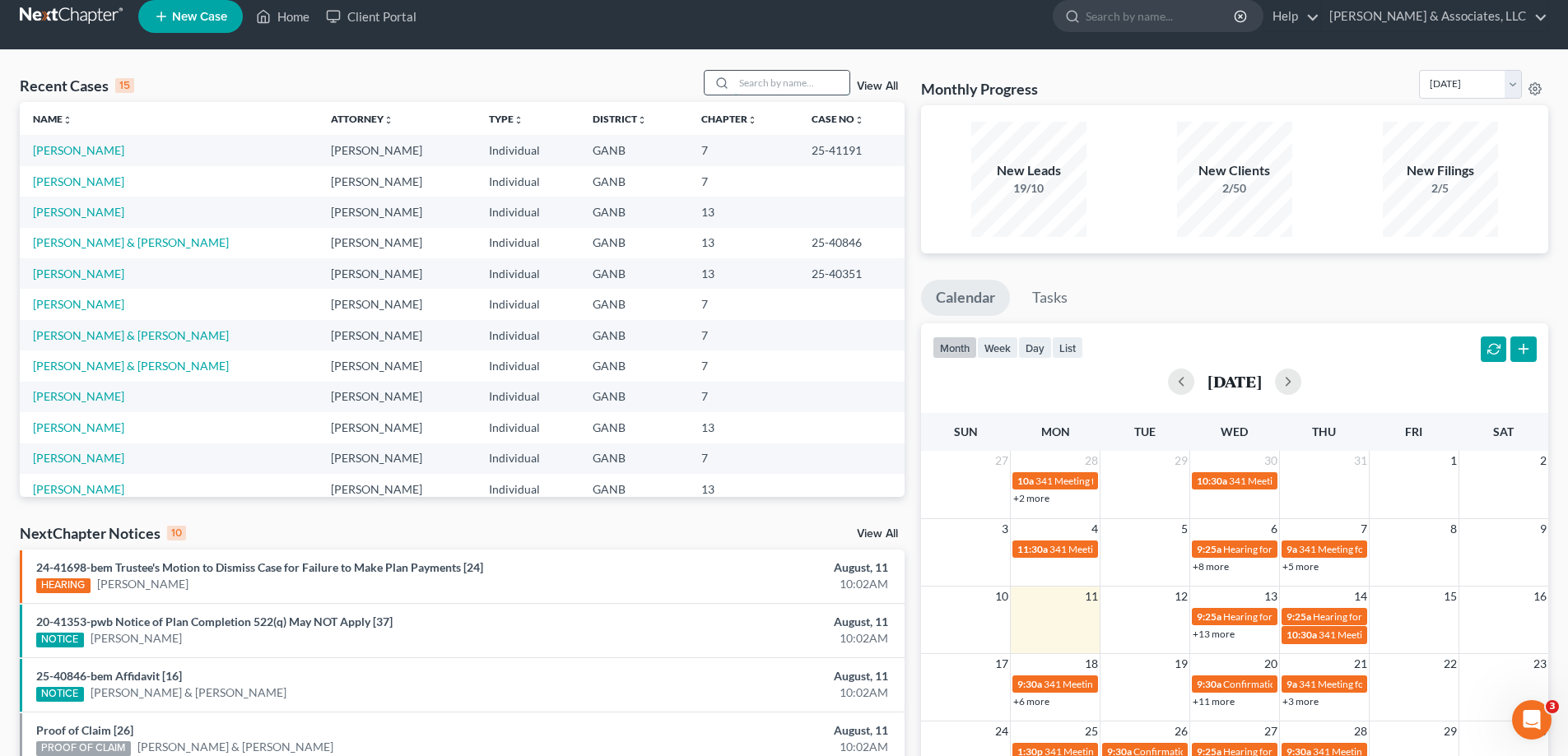
click at [803, 86] on input "search" at bounding box center [791, 82] width 116 height 24
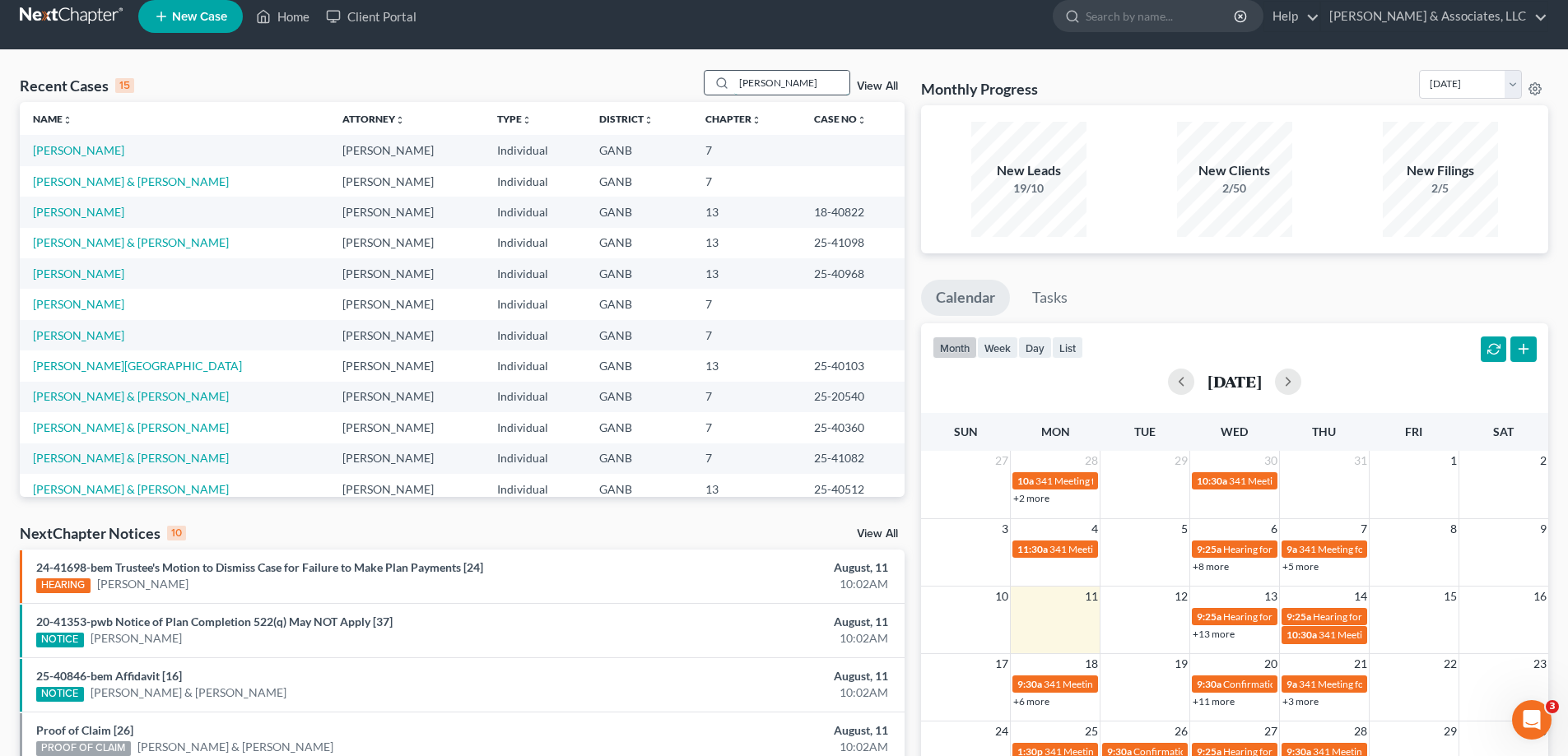
type input "[PERSON_NAME]"
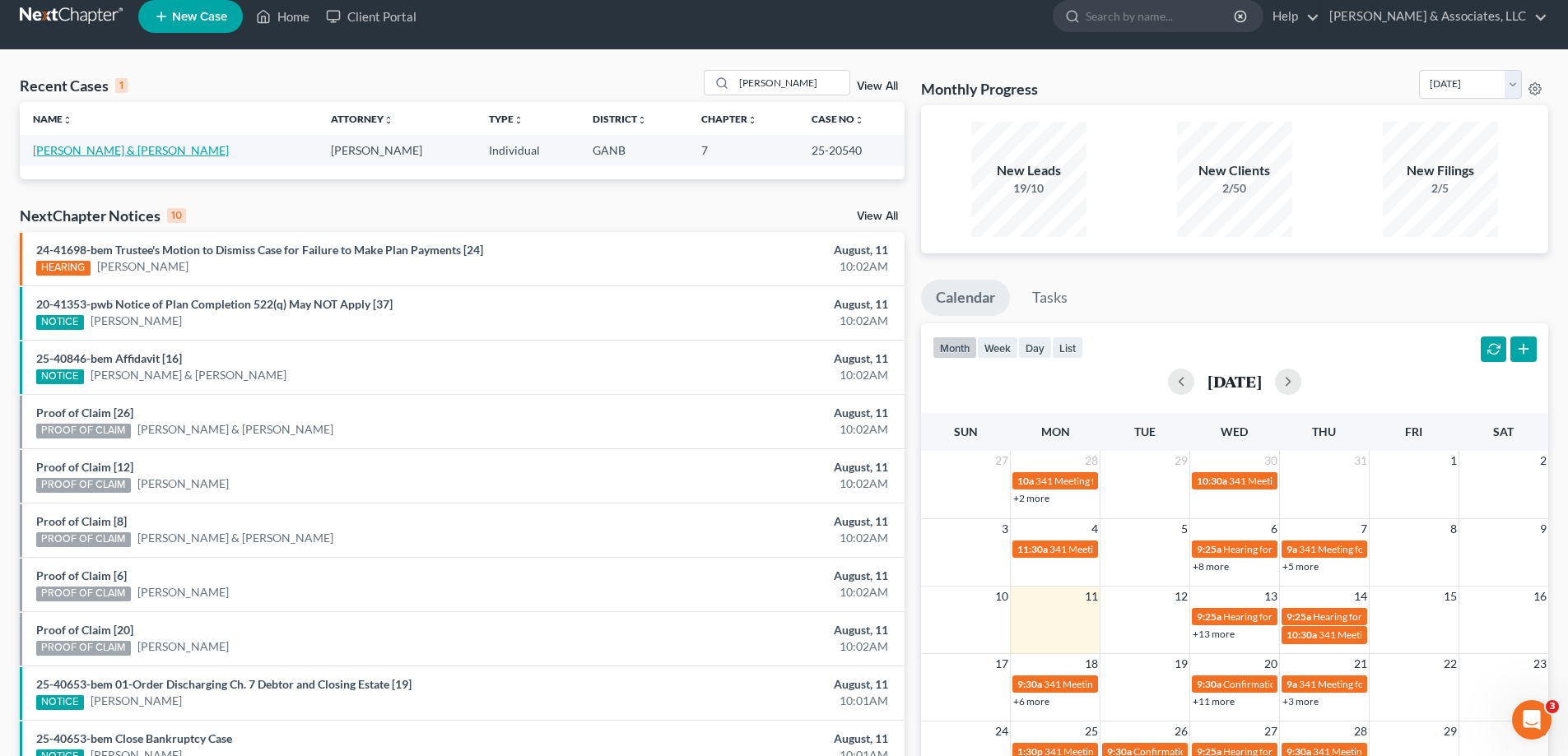
click at [93, 148] on link "[PERSON_NAME] & [PERSON_NAME]" at bounding box center [131, 150] width 196 height 14
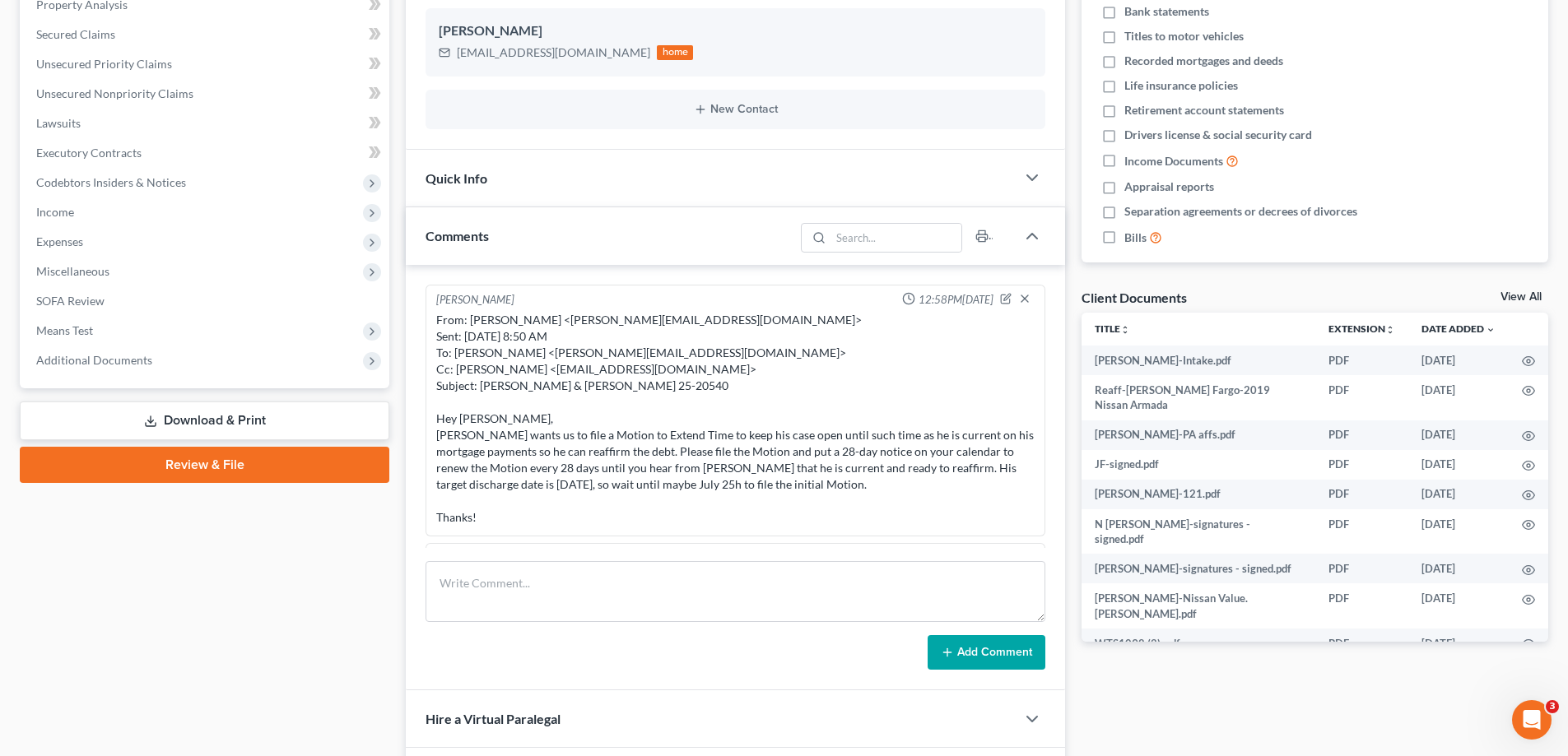
scroll to position [49, 0]
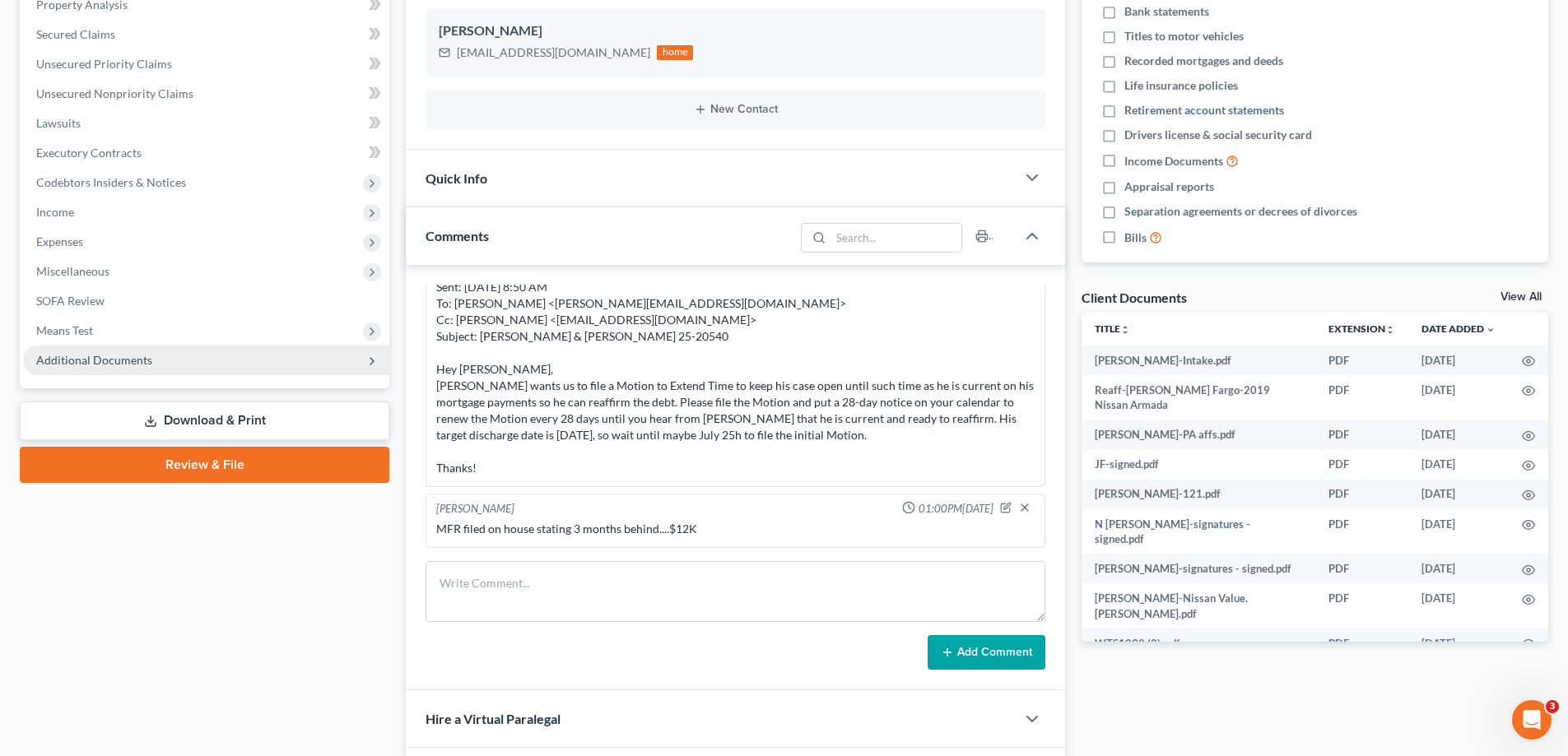
click at [127, 361] on span "Additional Documents" at bounding box center [94, 360] width 117 height 14
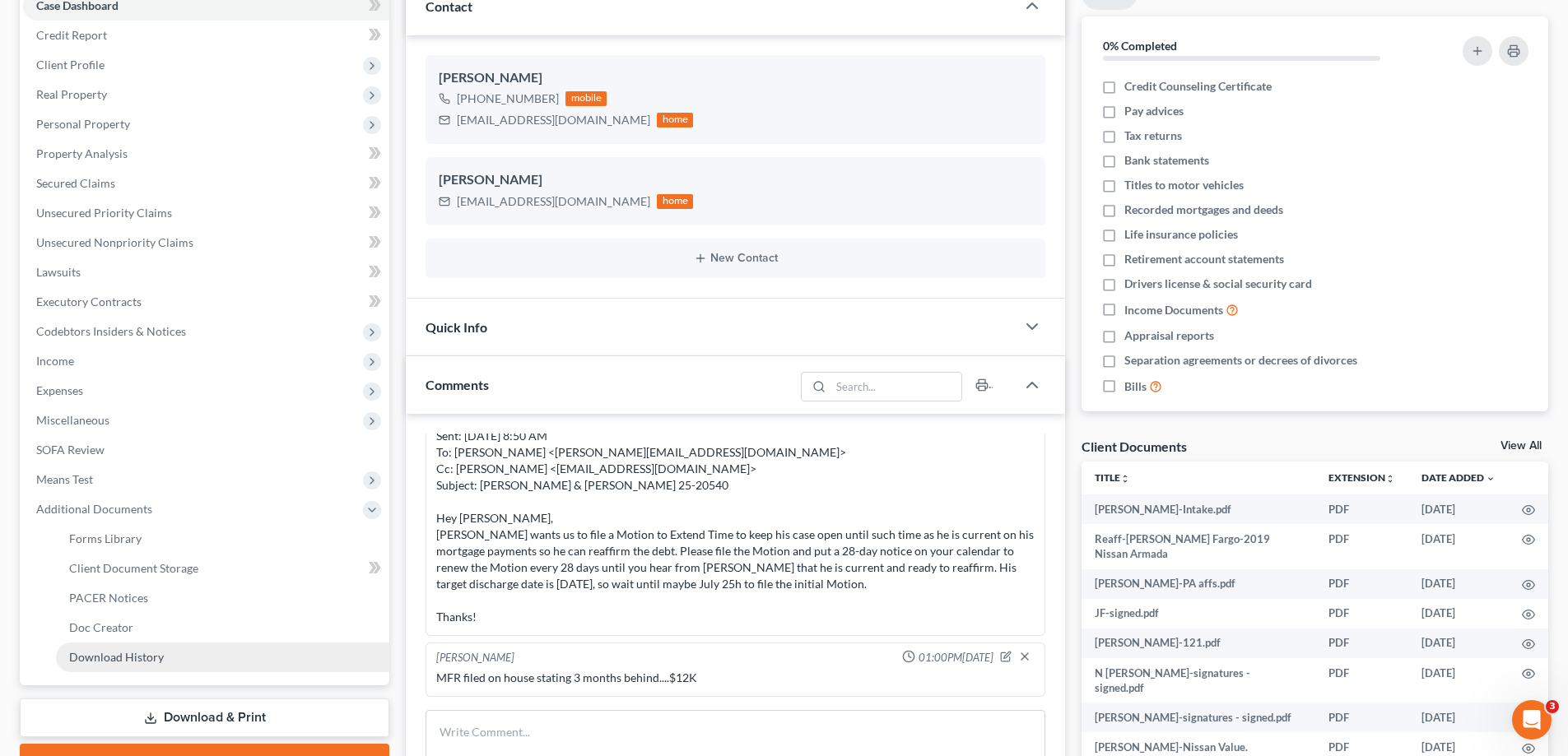
scroll to position [329, 0]
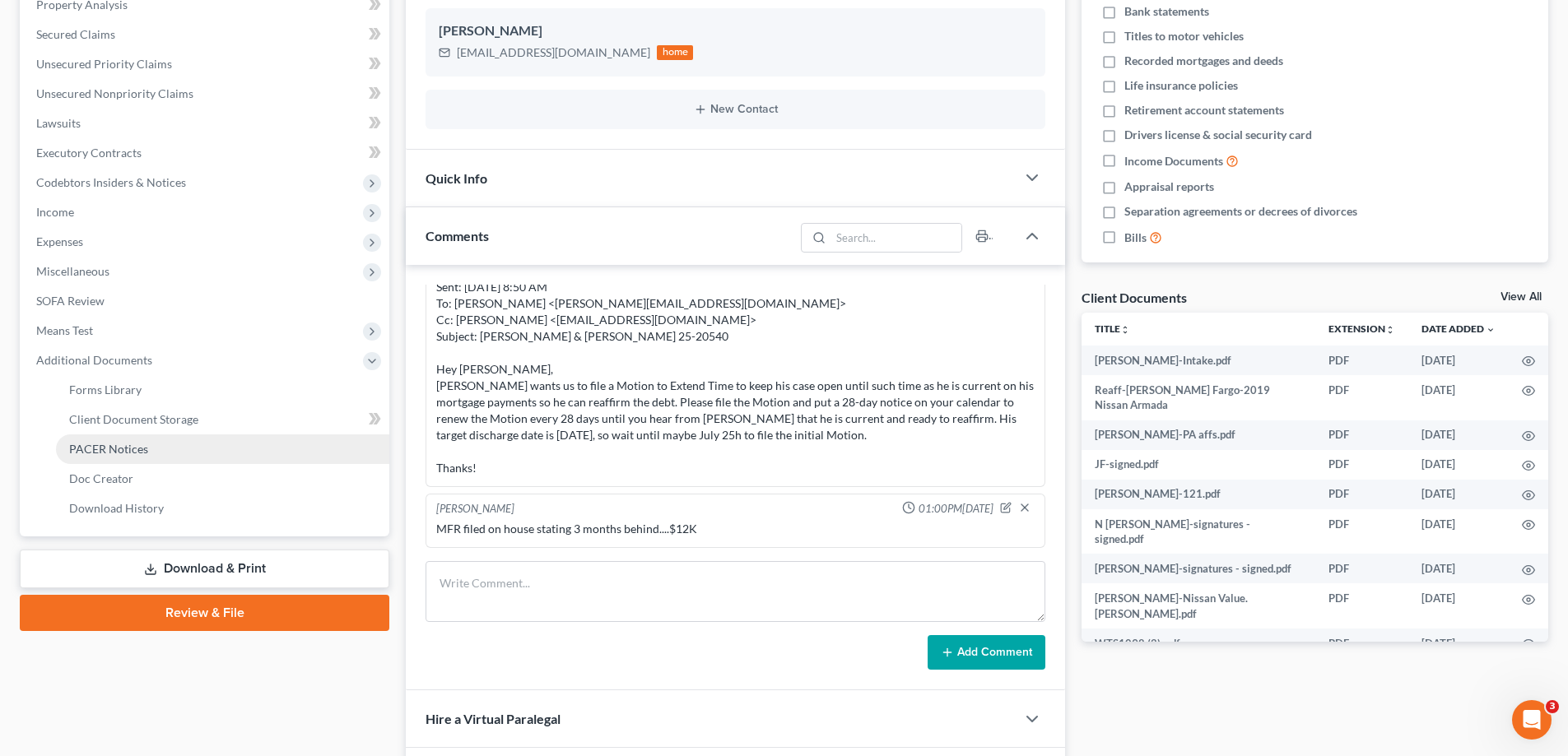
click at [120, 445] on span "PACER Notices" at bounding box center [108, 448] width 79 height 14
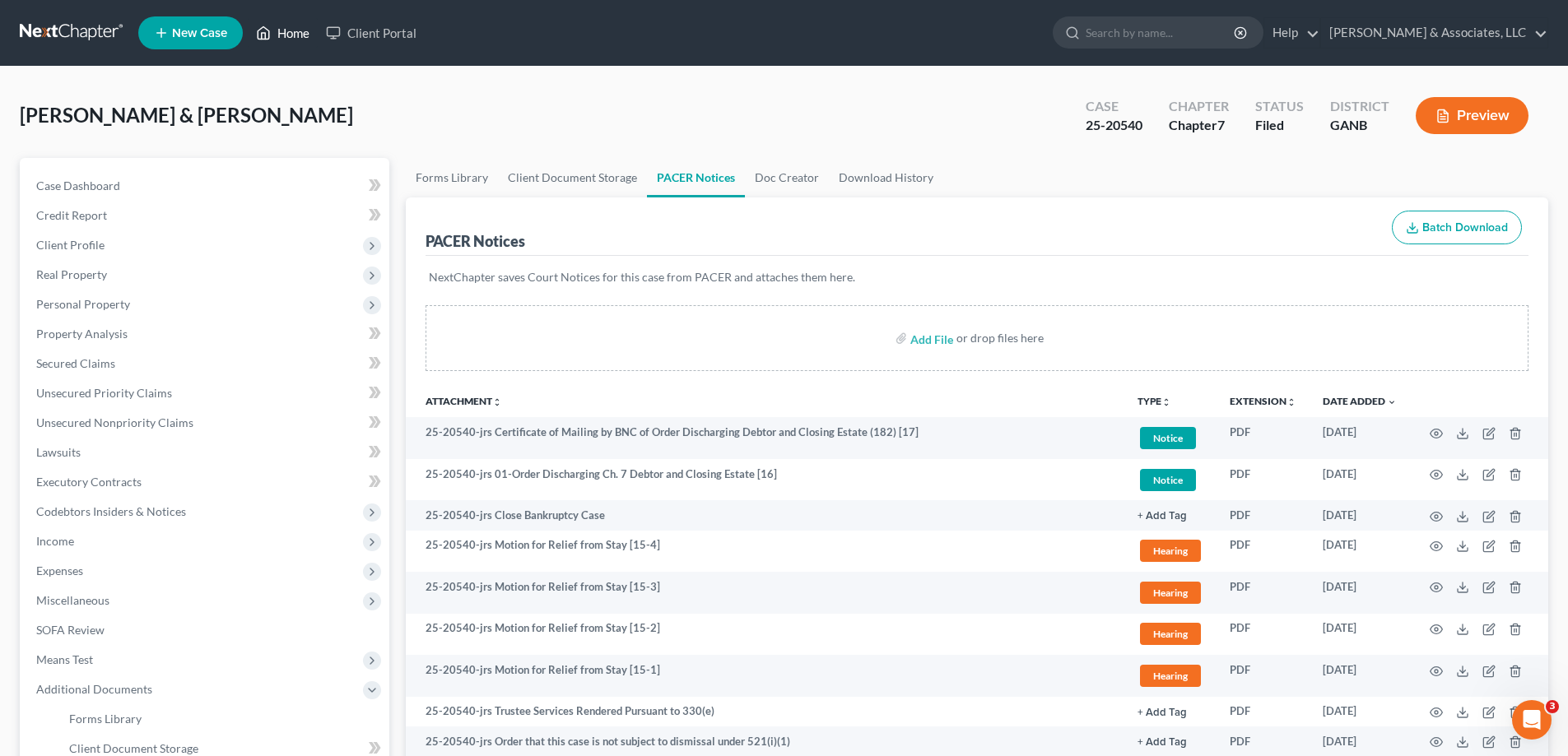
click at [294, 29] on link "Home" at bounding box center [283, 33] width 70 height 30
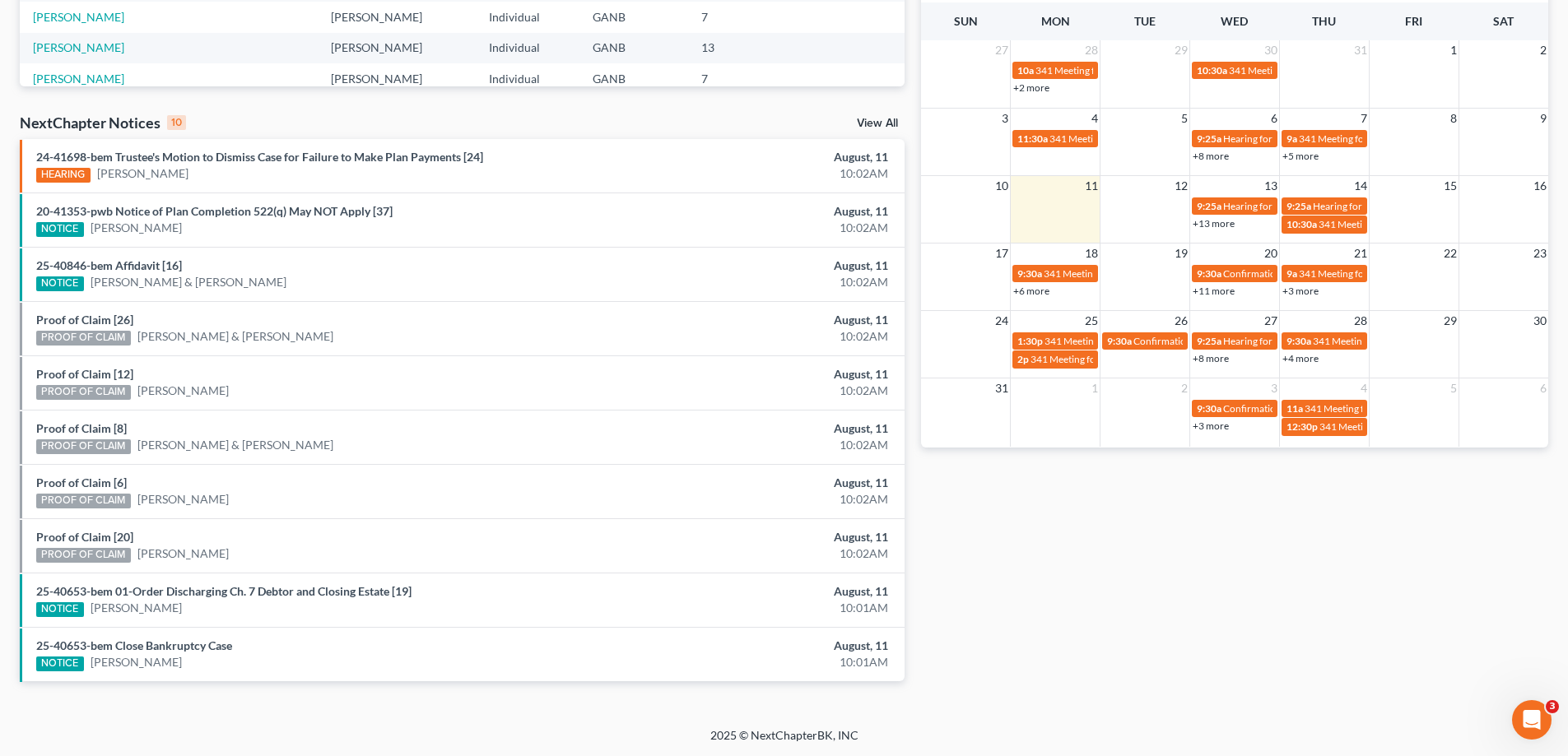
scroll to position [428, 0]
click at [177, 558] on link "[PERSON_NAME]" at bounding box center [183, 552] width 91 height 16
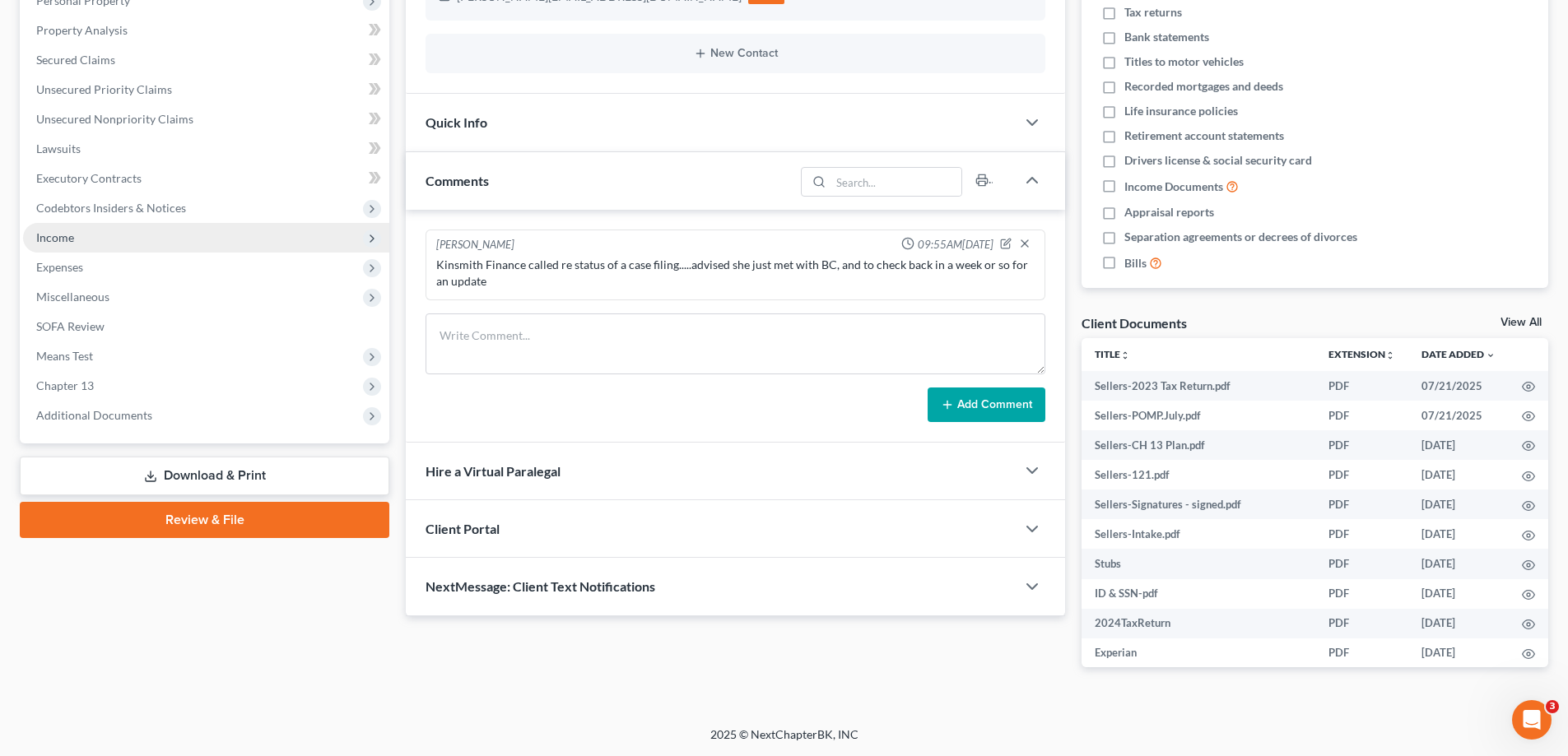
scroll to position [155, 0]
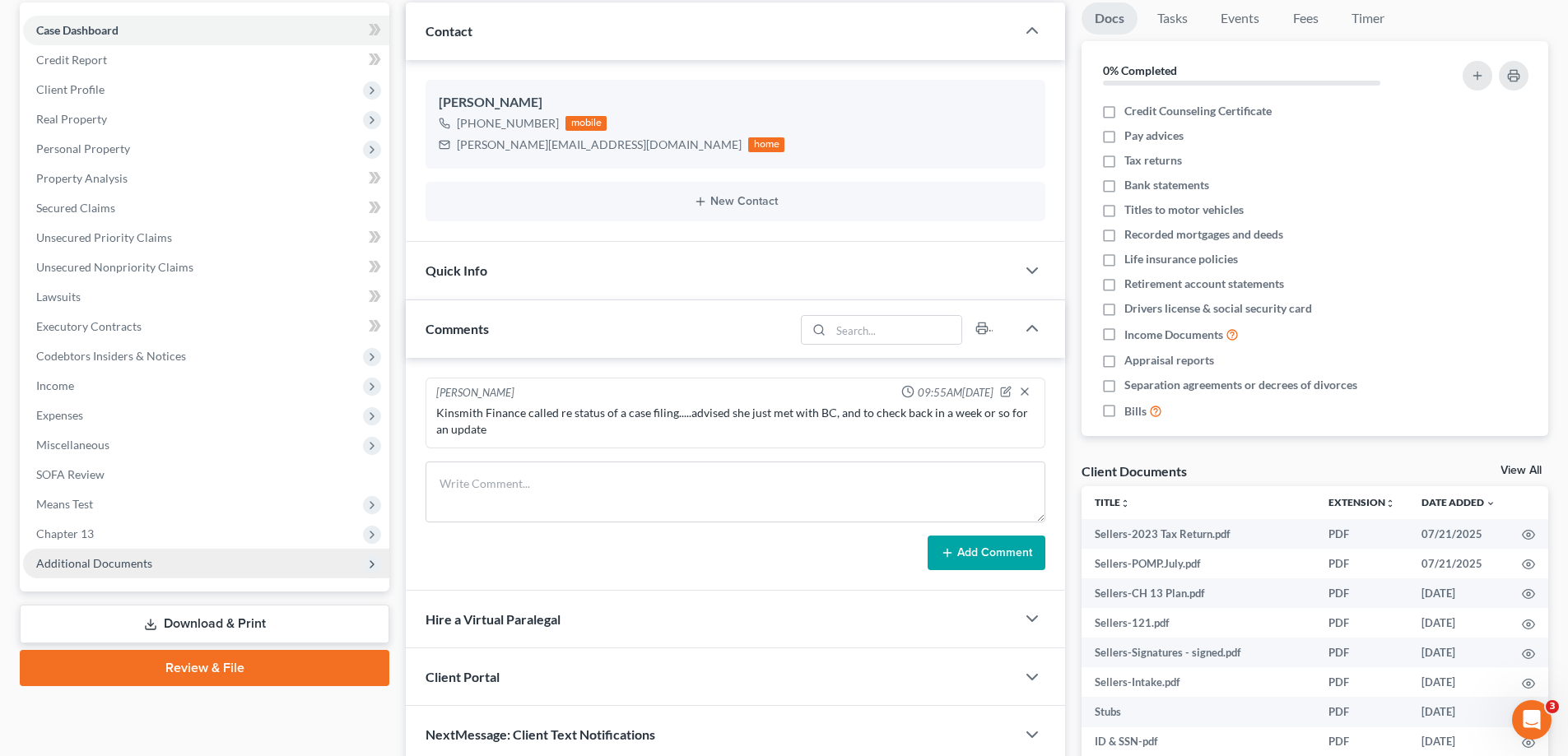
click at [97, 566] on span "Additional Documents" at bounding box center [94, 563] width 117 height 14
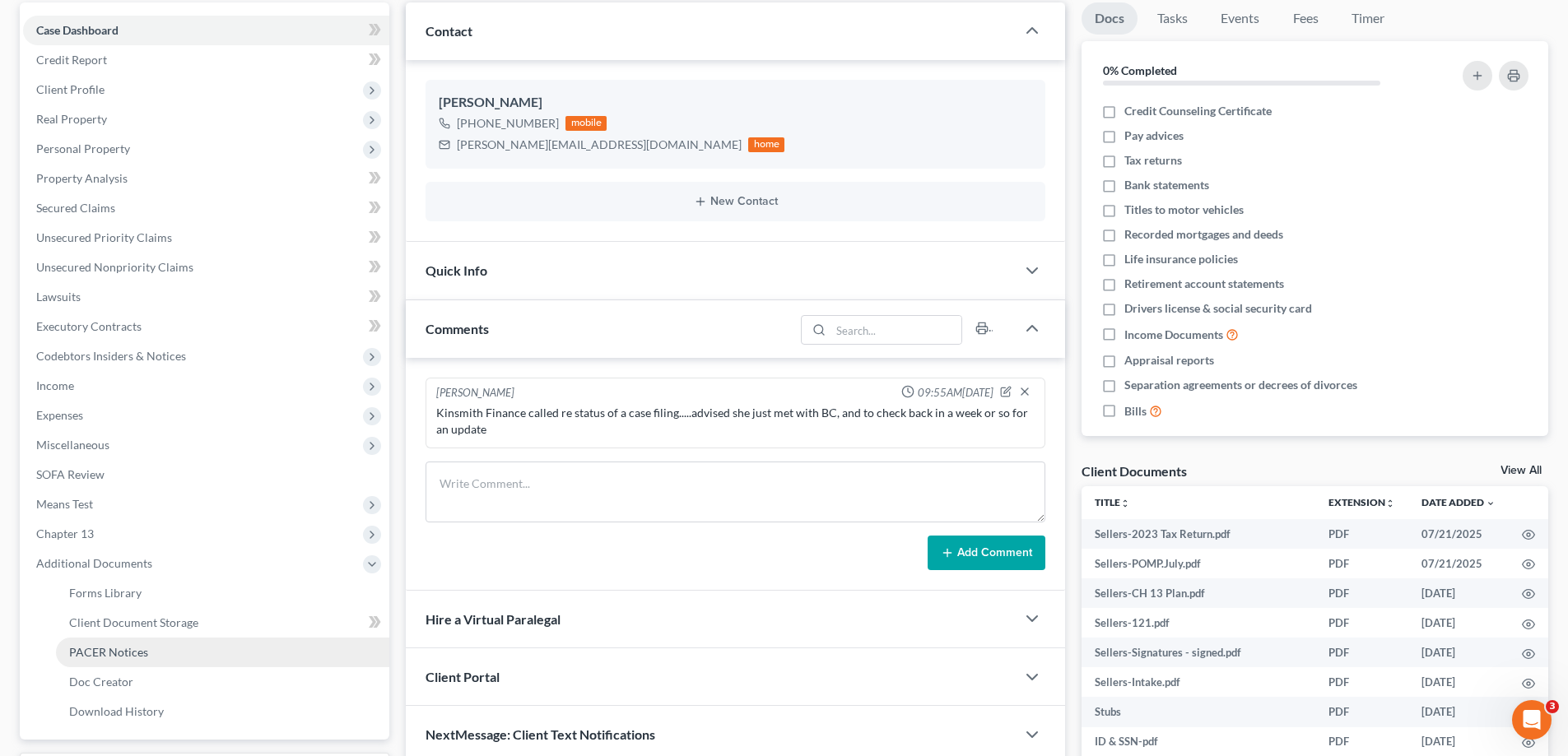
click at [102, 652] on span "PACER Notices" at bounding box center [108, 652] width 79 height 14
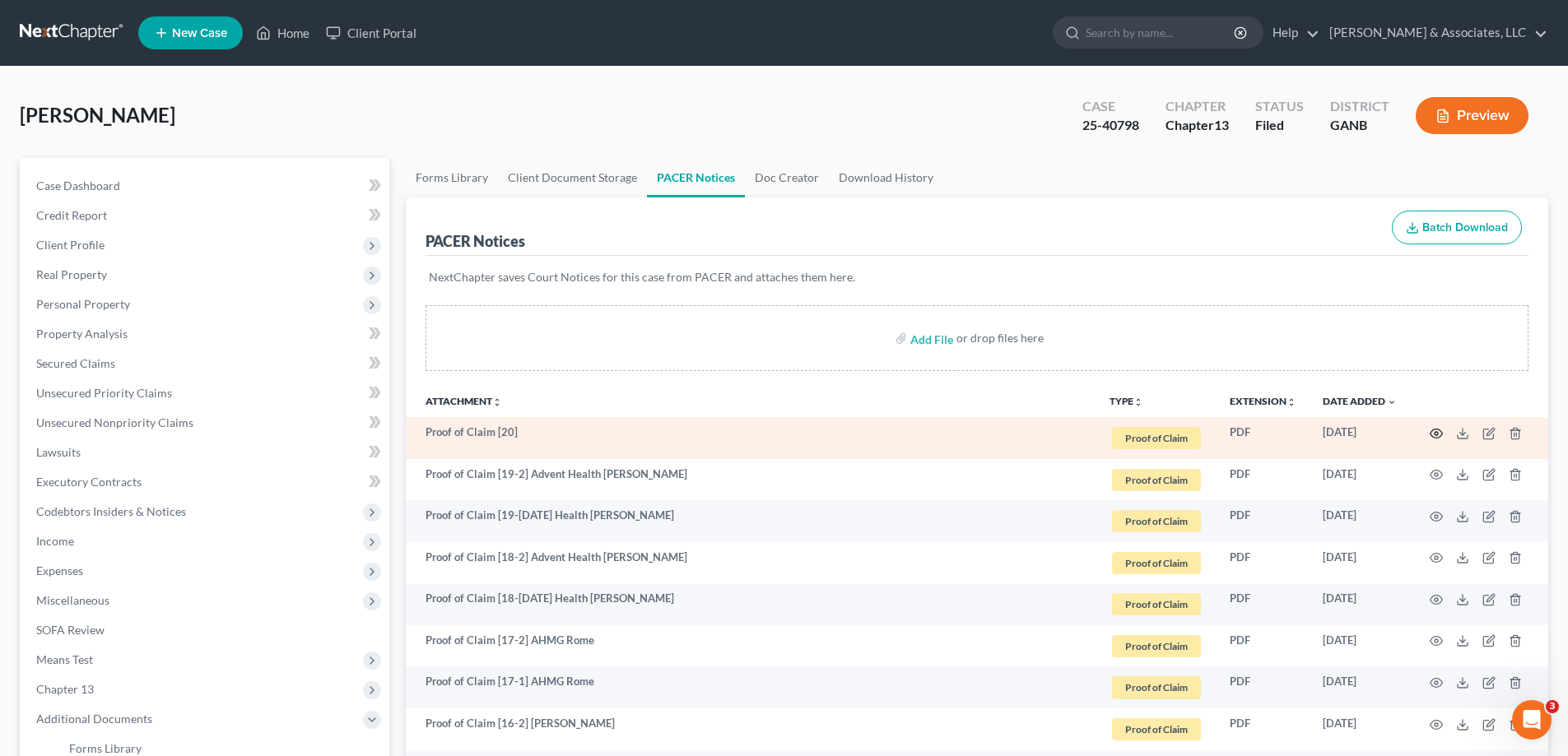
click at [1439, 436] on icon "button" at bounding box center [1437, 434] width 14 height 14
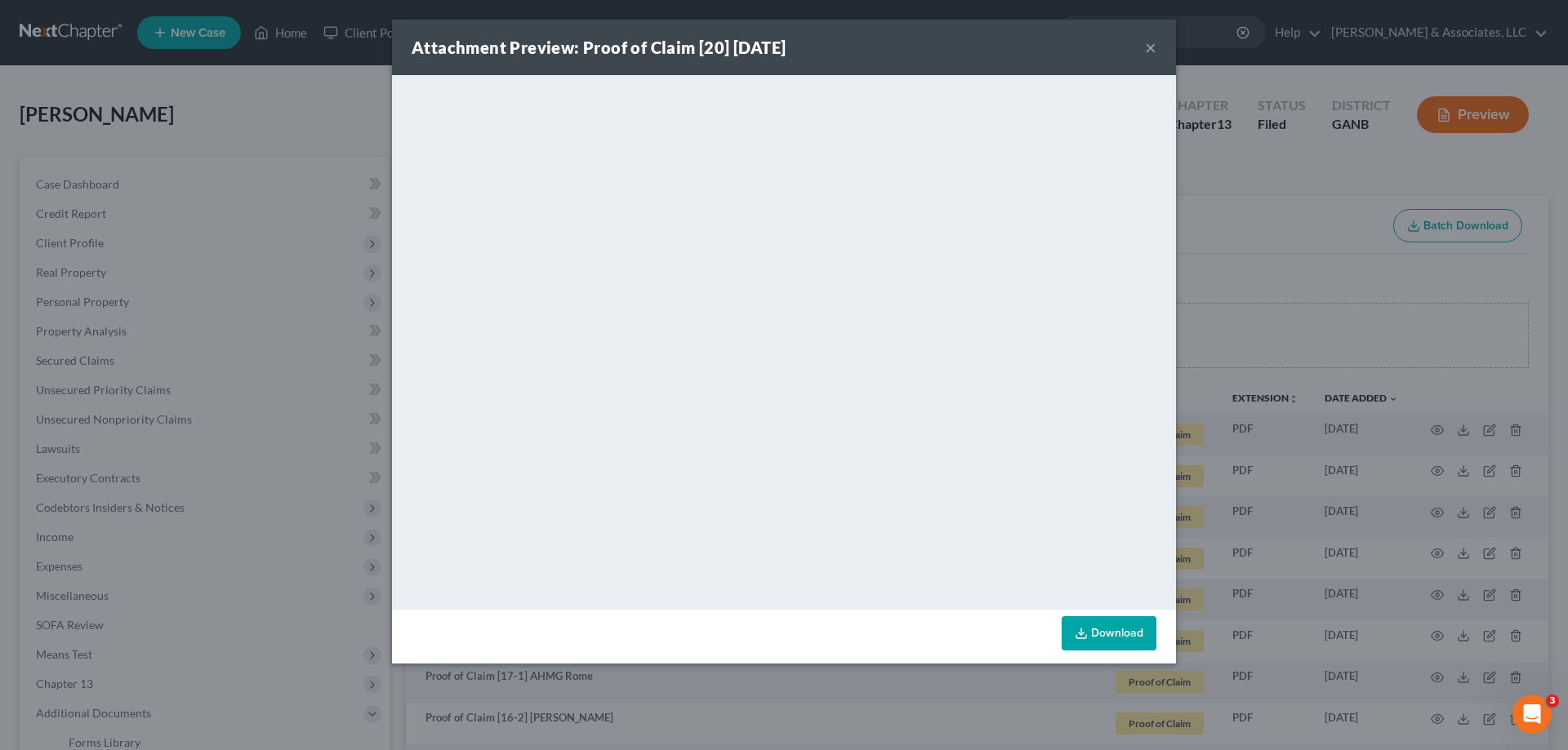
click at [1152, 45] on button "×" at bounding box center [1151, 47] width 12 height 19
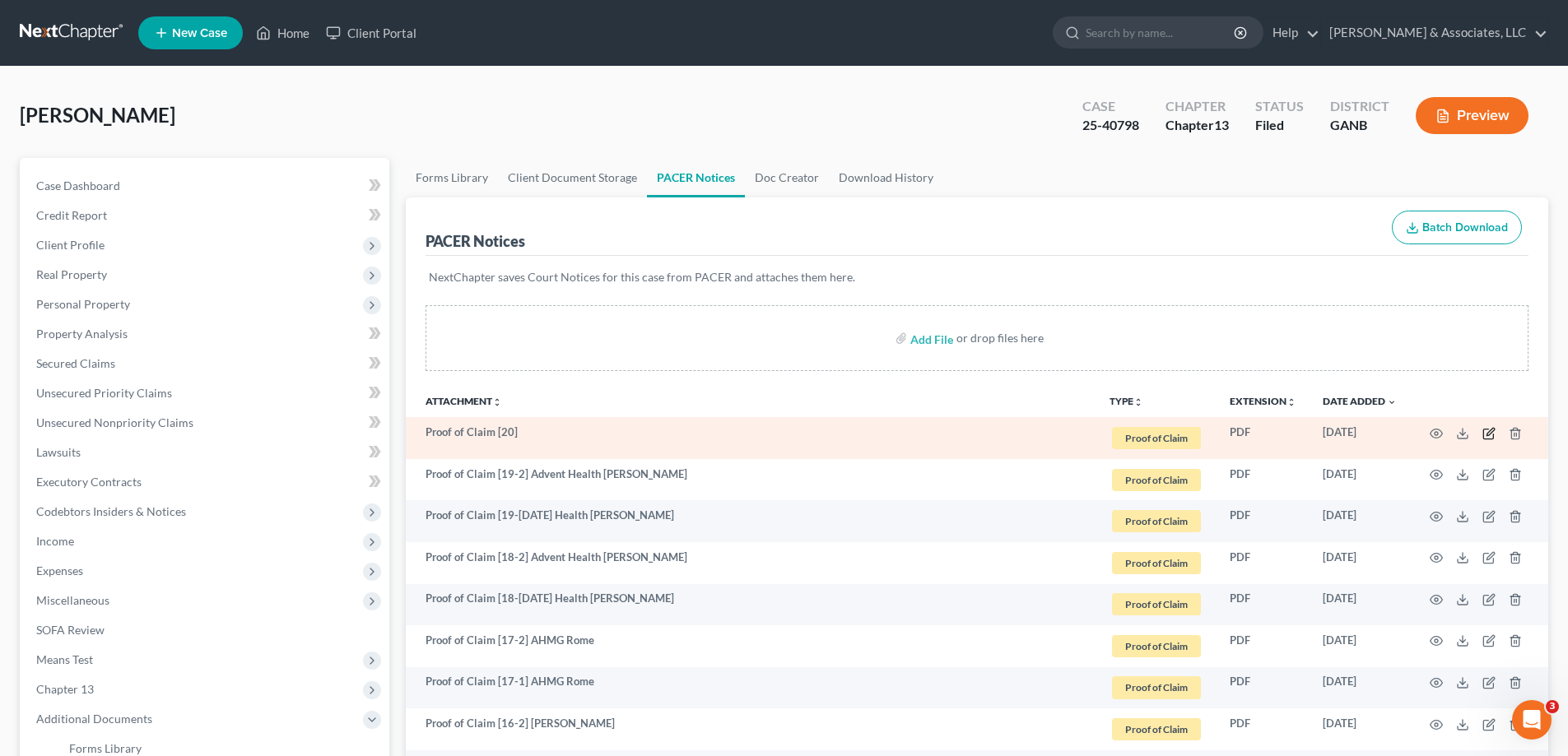
click at [1488, 438] on icon "button" at bounding box center [1489, 434] width 14 height 14
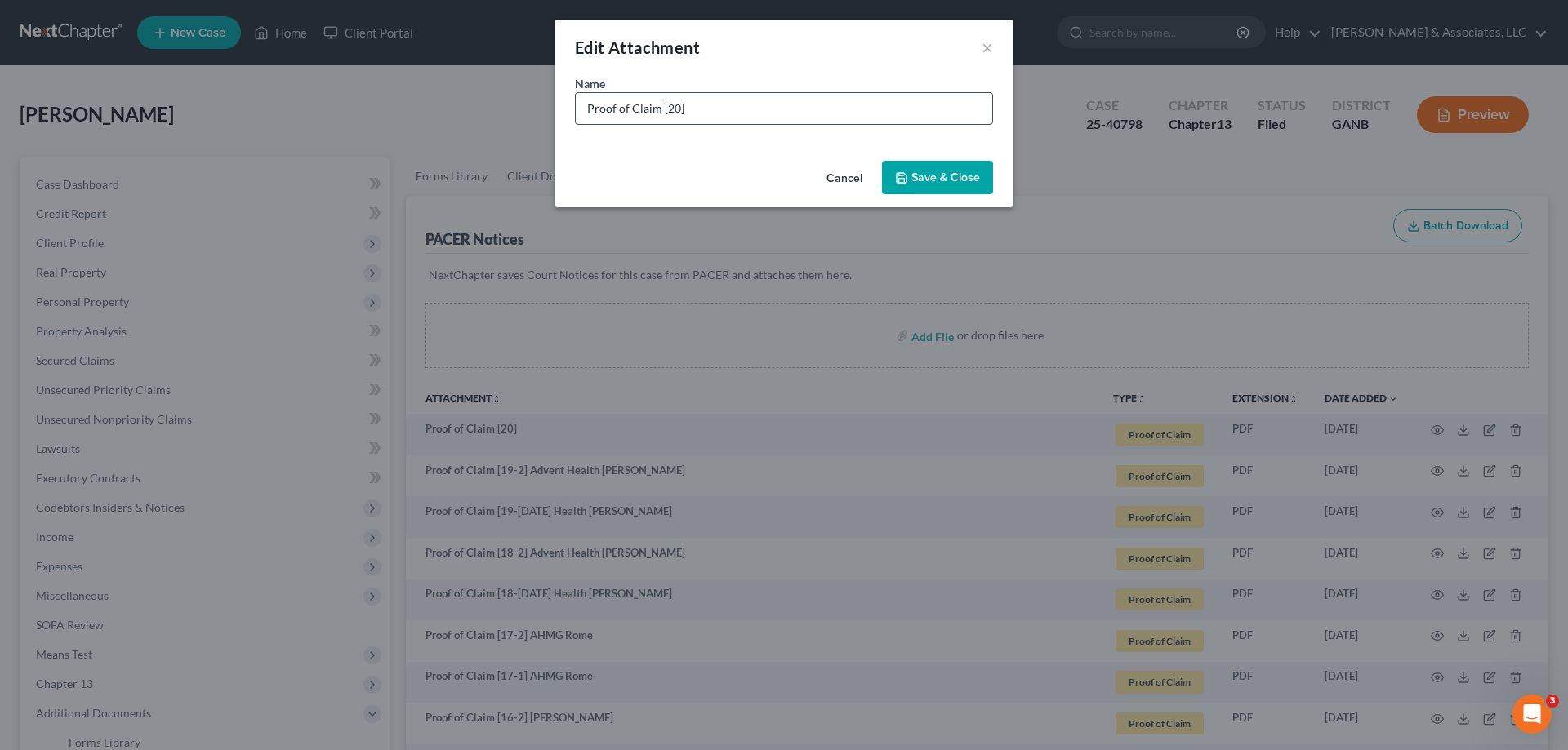
click at [789, 110] on input "Proof of Claim [20]" at bounding box center [784, 109] width 416 height 31
type input "Proof of Claim [20] IRS"
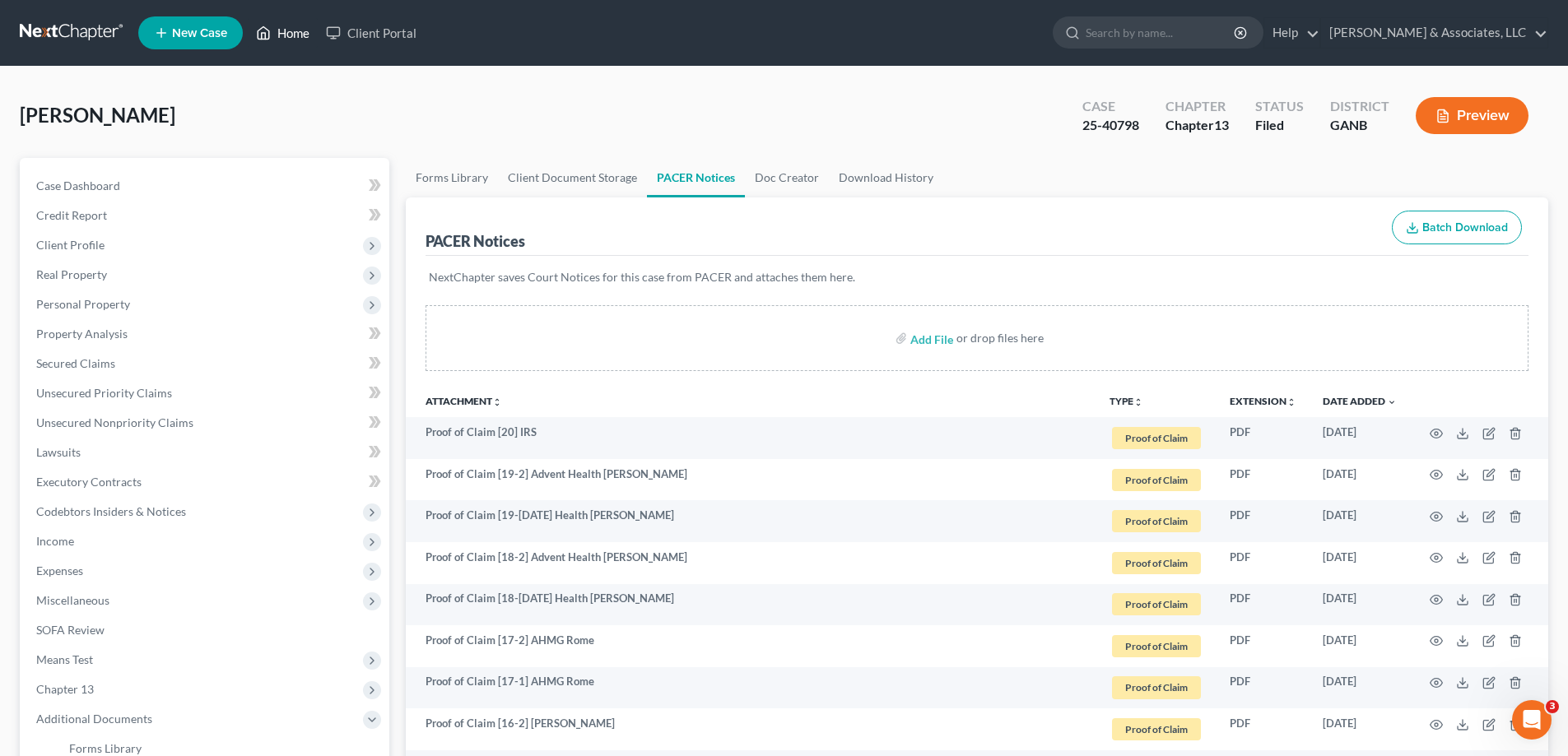
click at [285, 29] on link "Home" at bounding box center [283, 33] width 70 height 30
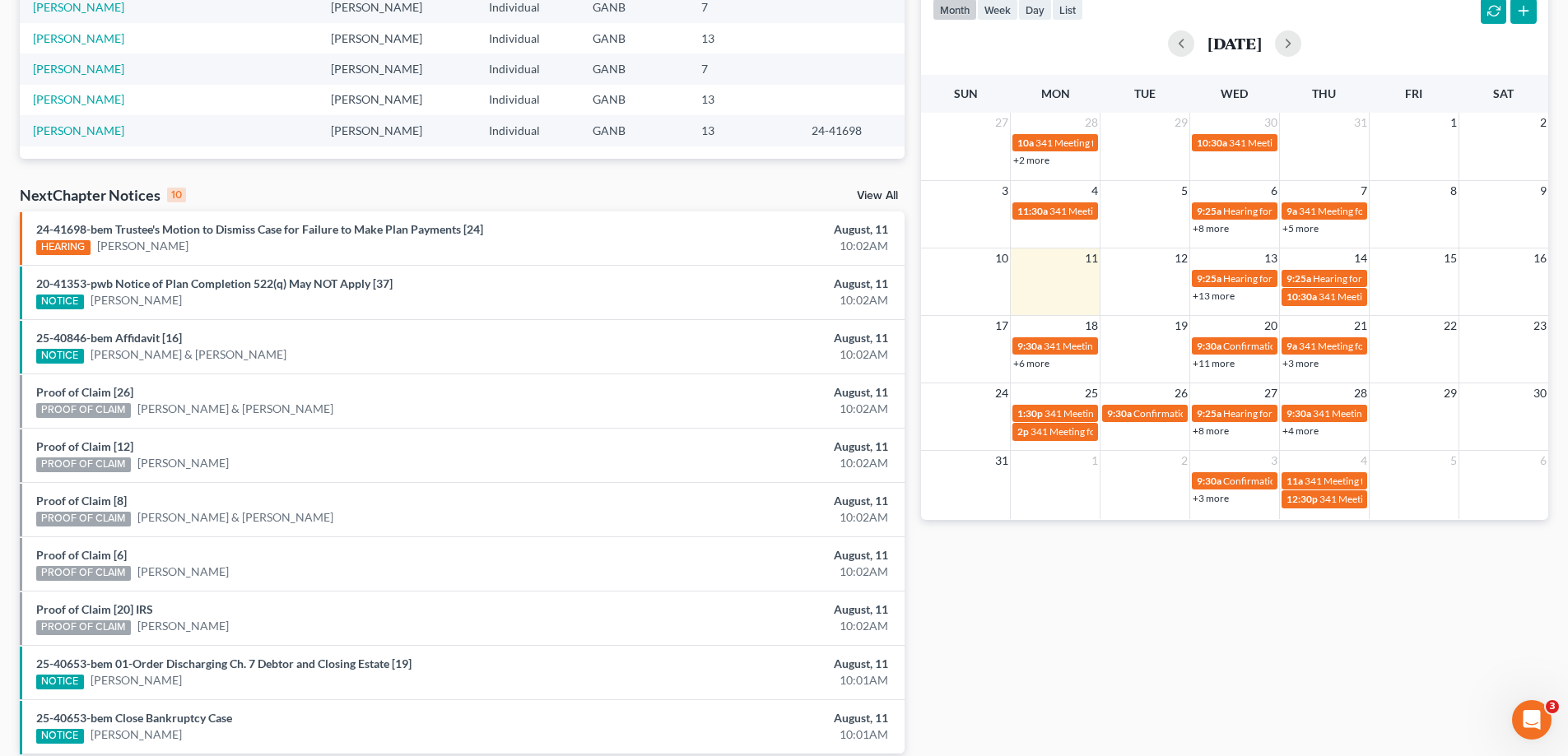
scroll to position [411, 0]
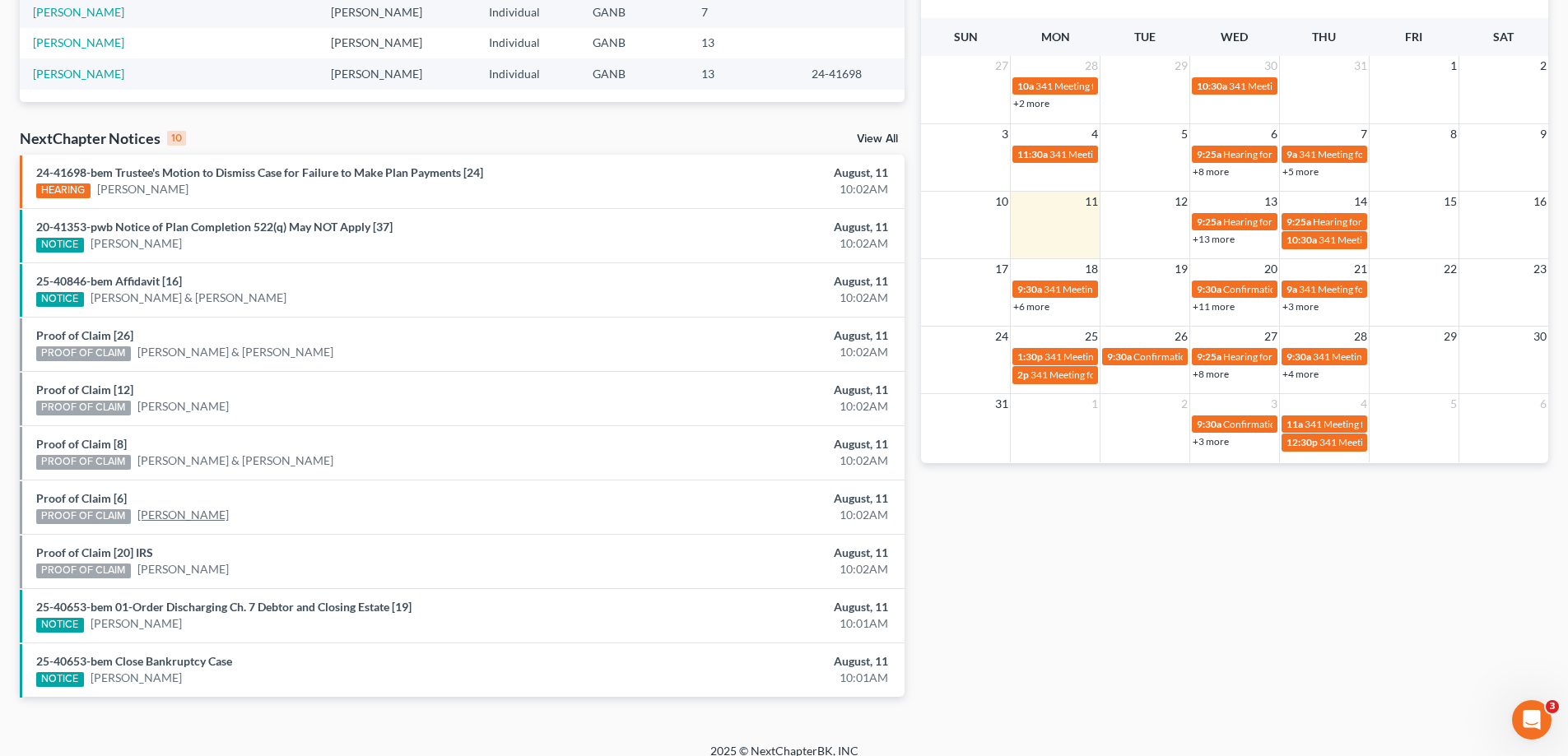
click at [171, 515] on link "[PERSON_NAME]" at bounding box center [183, 514] width 91 height 16
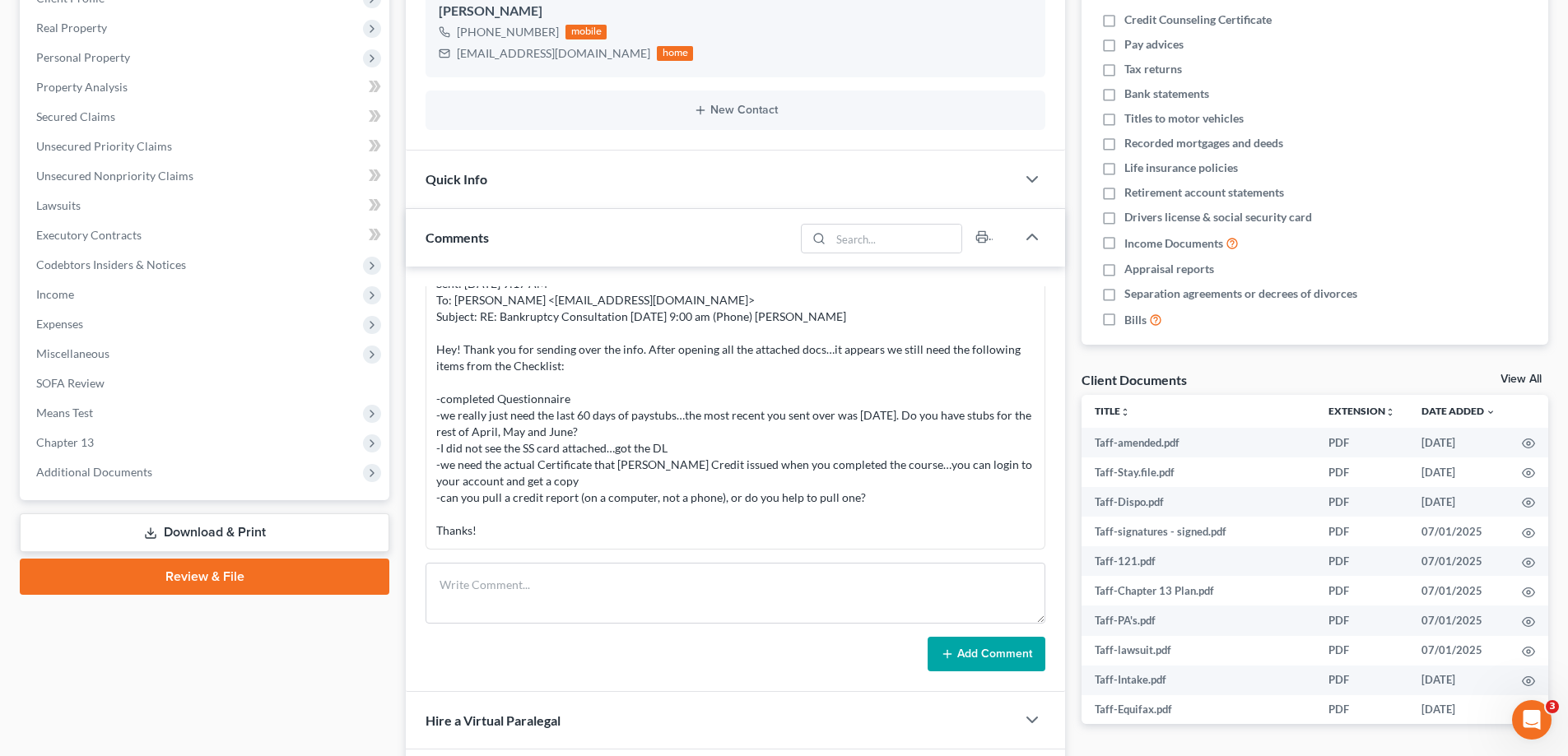
scroll to position [115, 0]
click at [119, 470] on span "Additional Documents" at bounding box center [94, 472] width 117 height 14
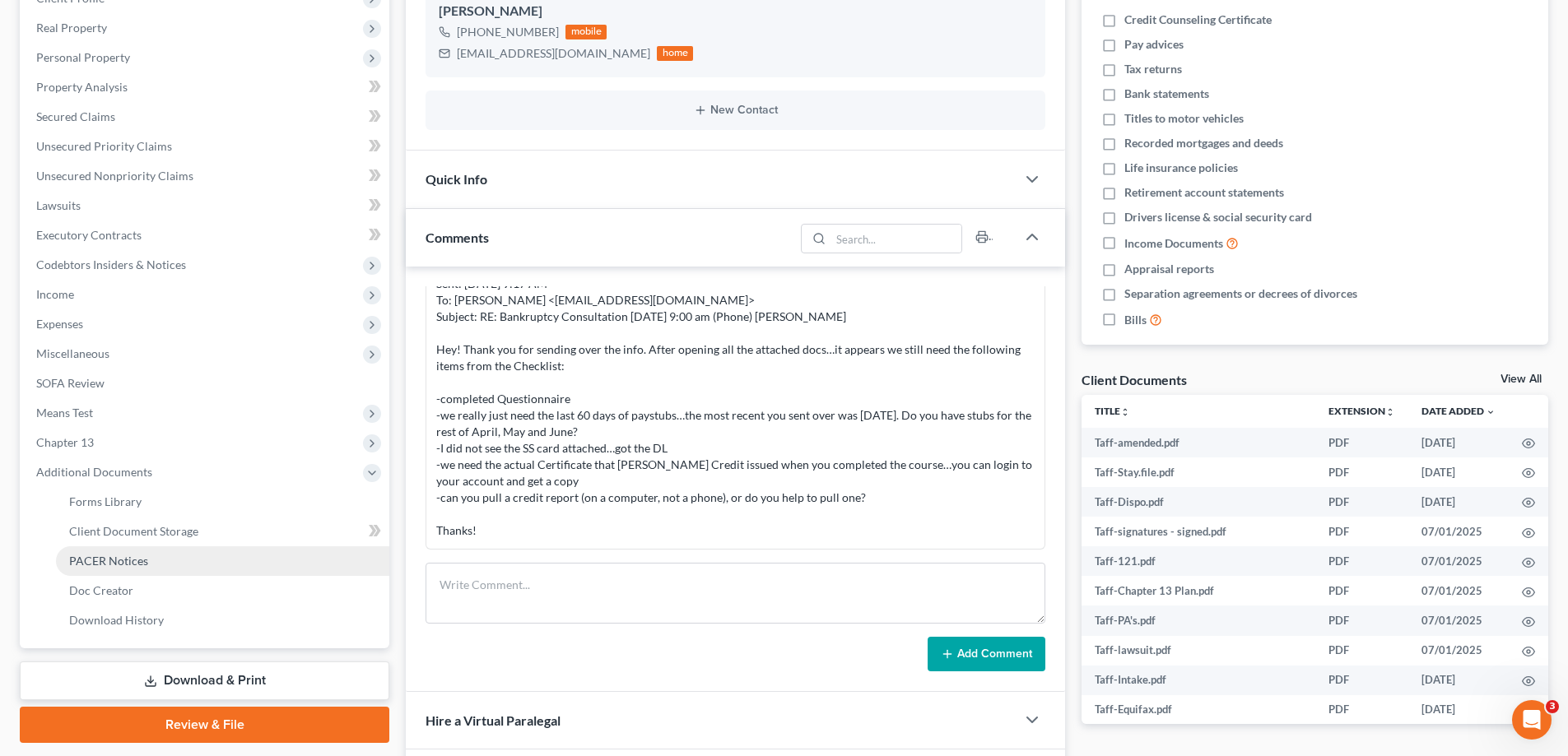
click at [101, 563] on span "PACER Notices" at bounding box center [108, 561] width 79 height 14
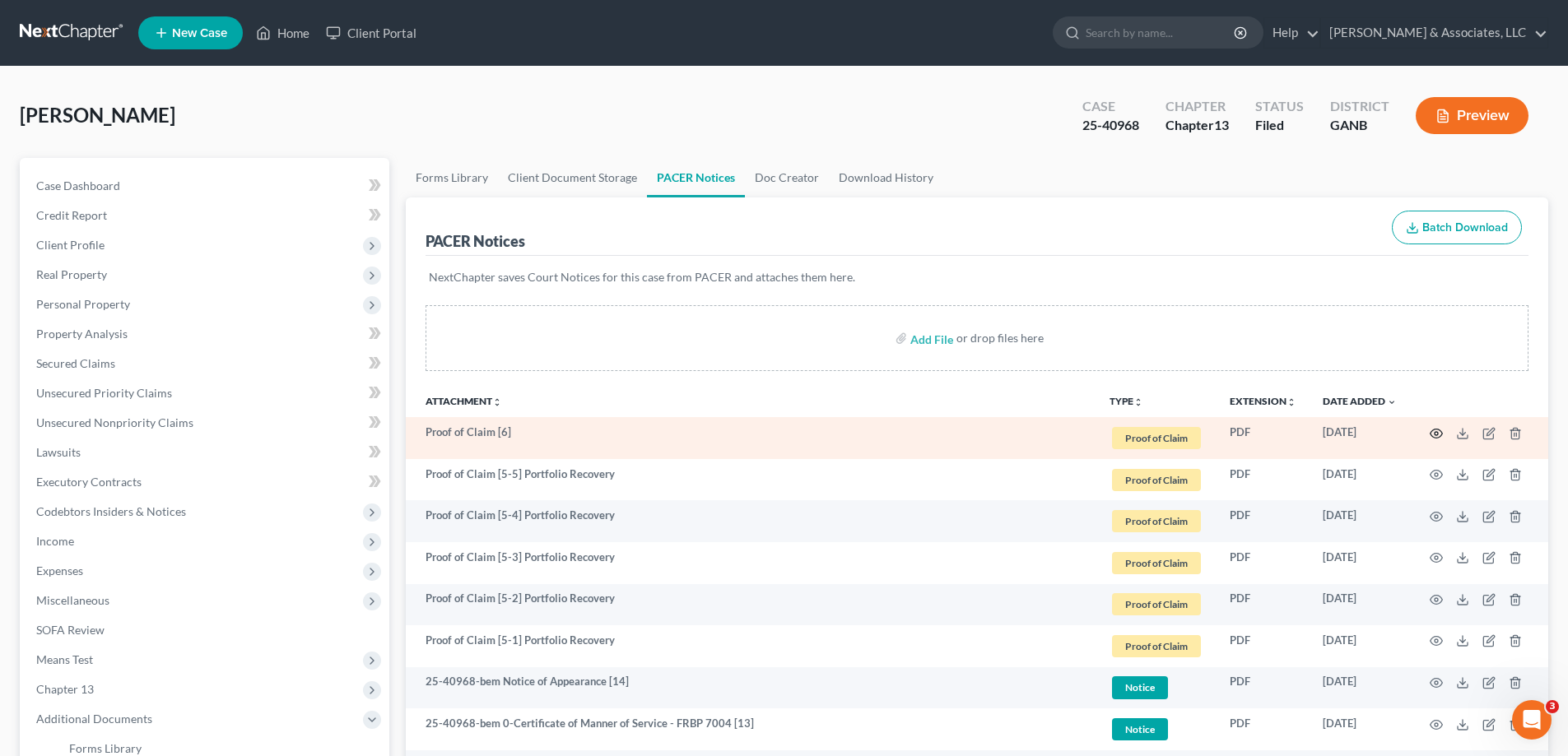
click at [1436, 432] on circle "button" at bounding box center [1436, 433] width 3 height 3
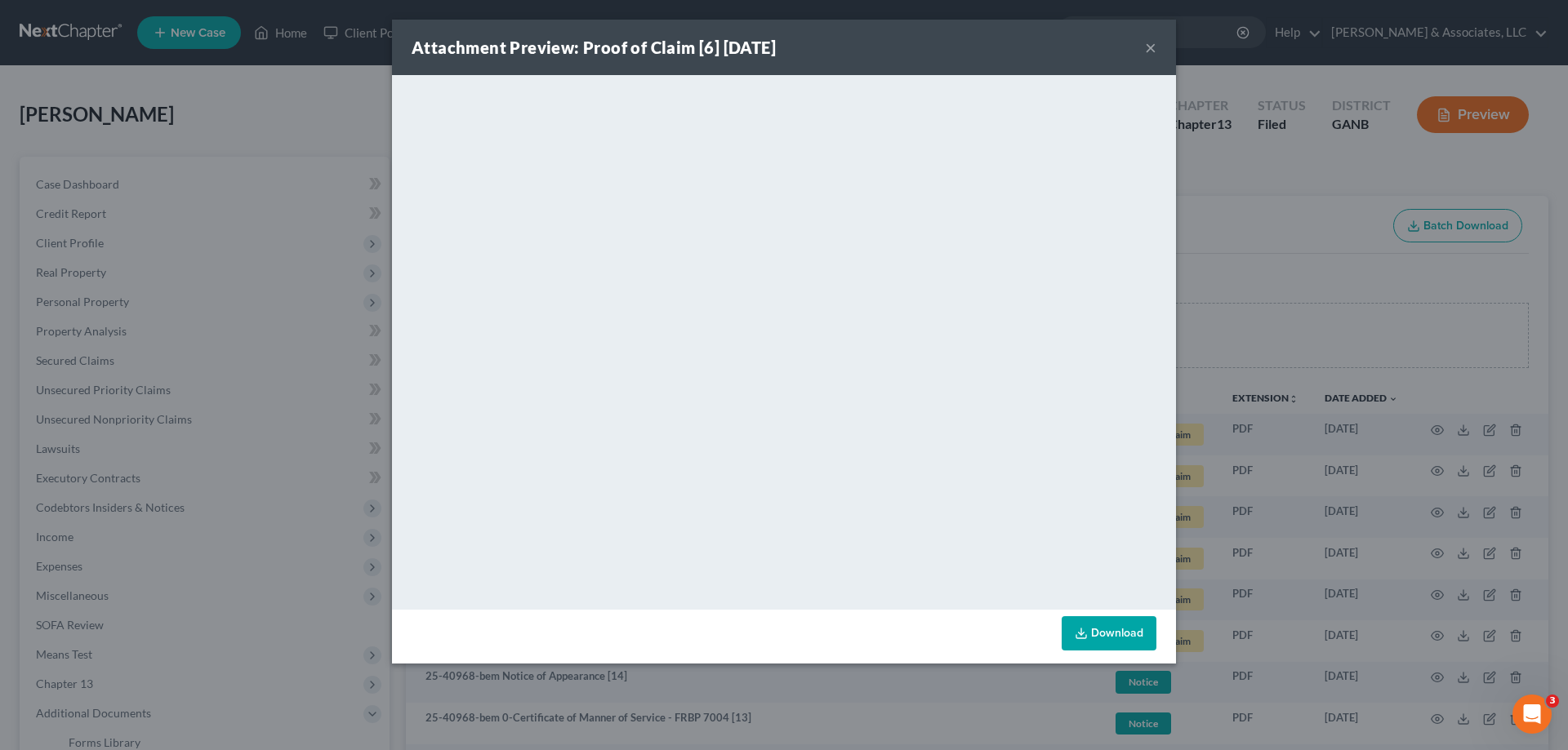
click at [1148, 41] on button "×" at bounding box center [1151, 47] width 12 height 19
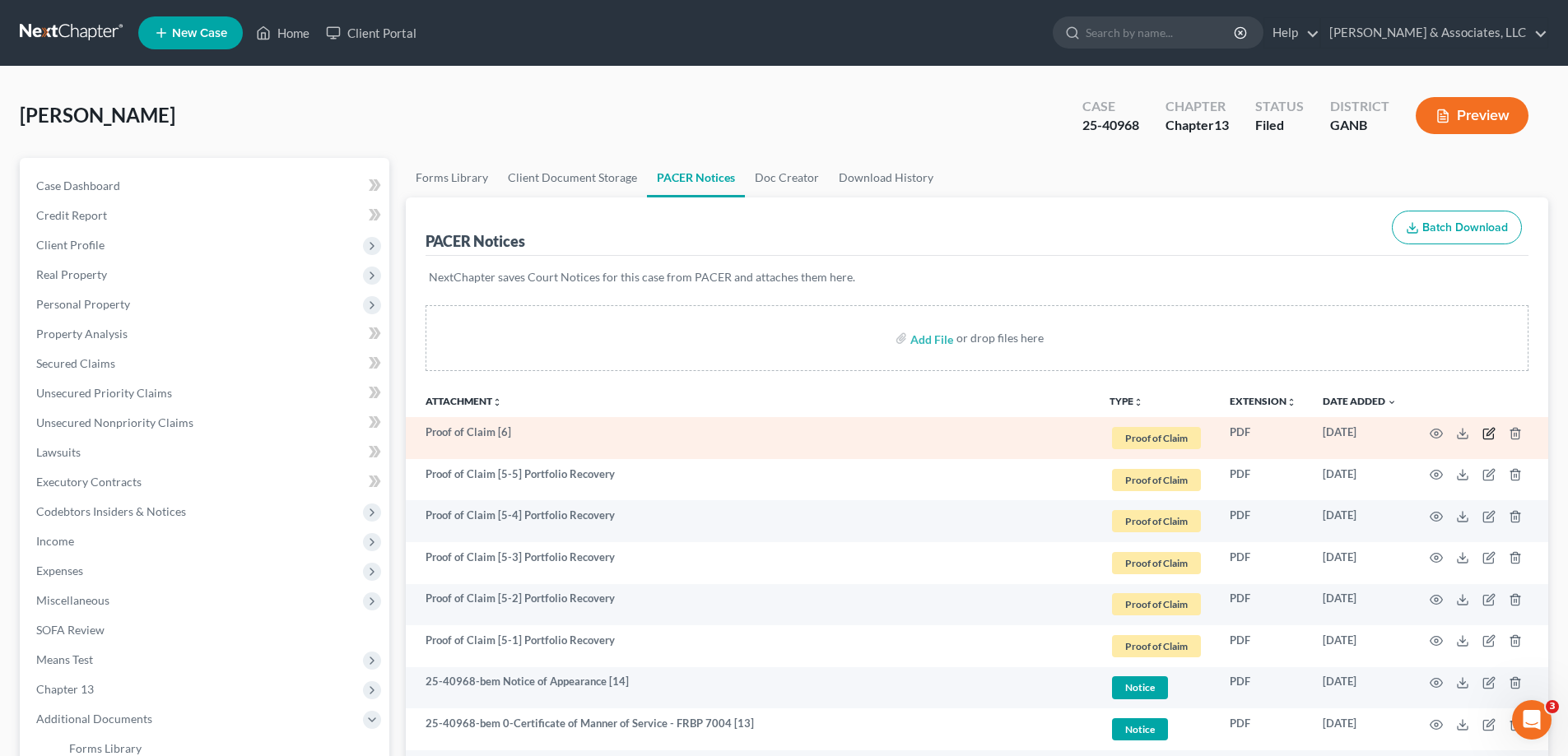
click at [1489, 430] on icon "button" at bounding box center [1489, 434] width 14 height 14
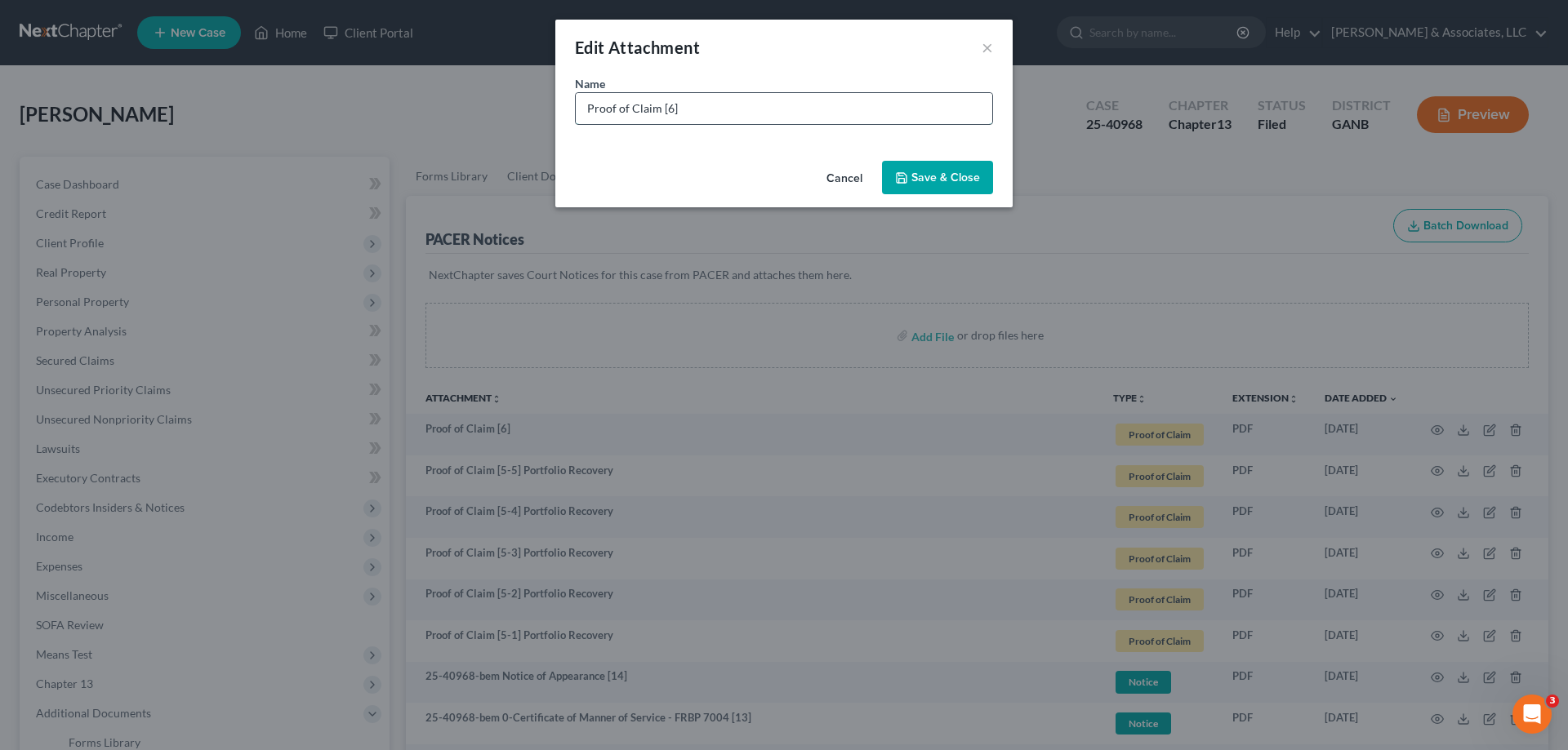
click at [695, 110] on input "Proof of Claim [6]" at bounding box center [784, 109] width 416 height 31
type input "Proof of Claim [6] IRS"
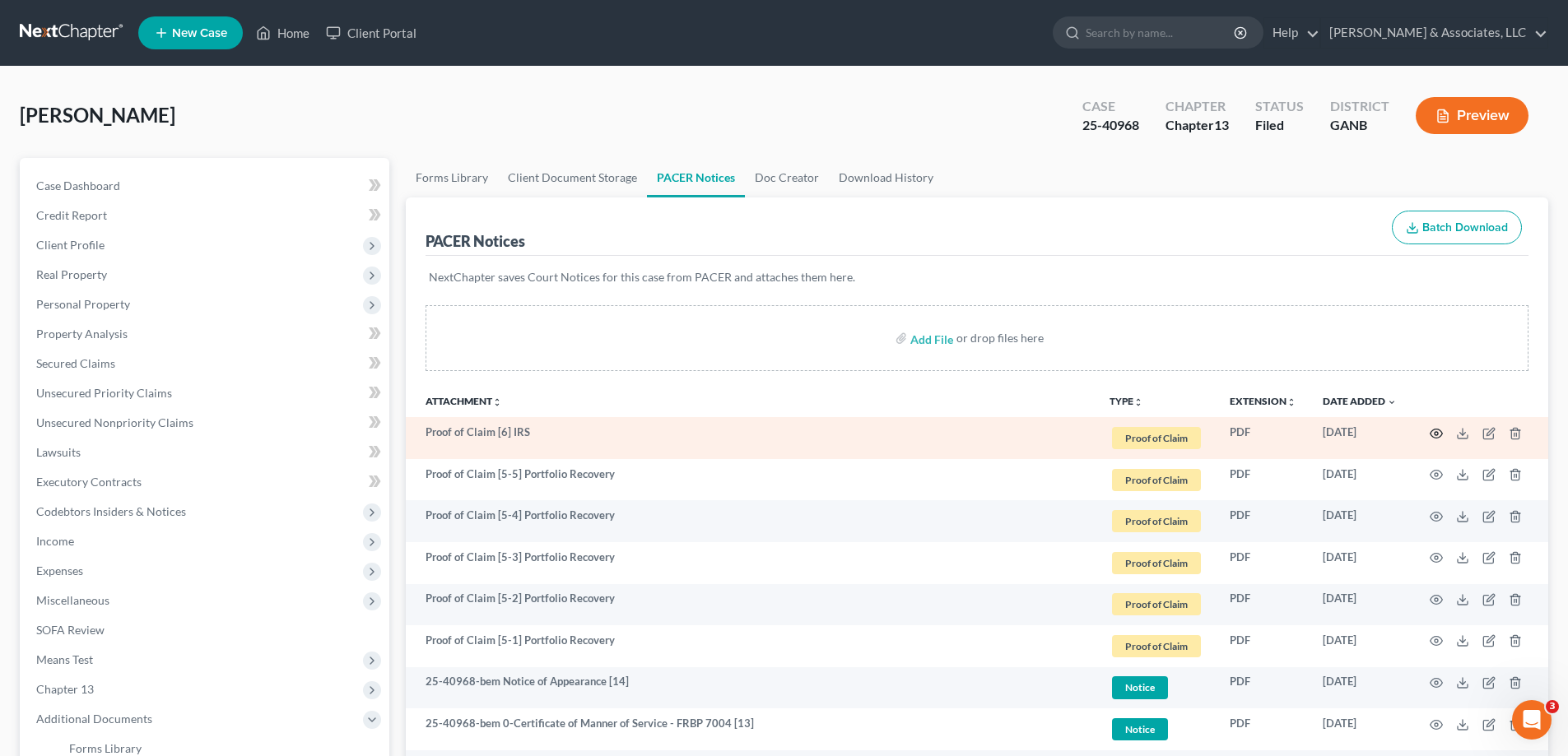
click at [1432, 436] on icon "button" at bounding box center [1437, 434] width 14 height 14
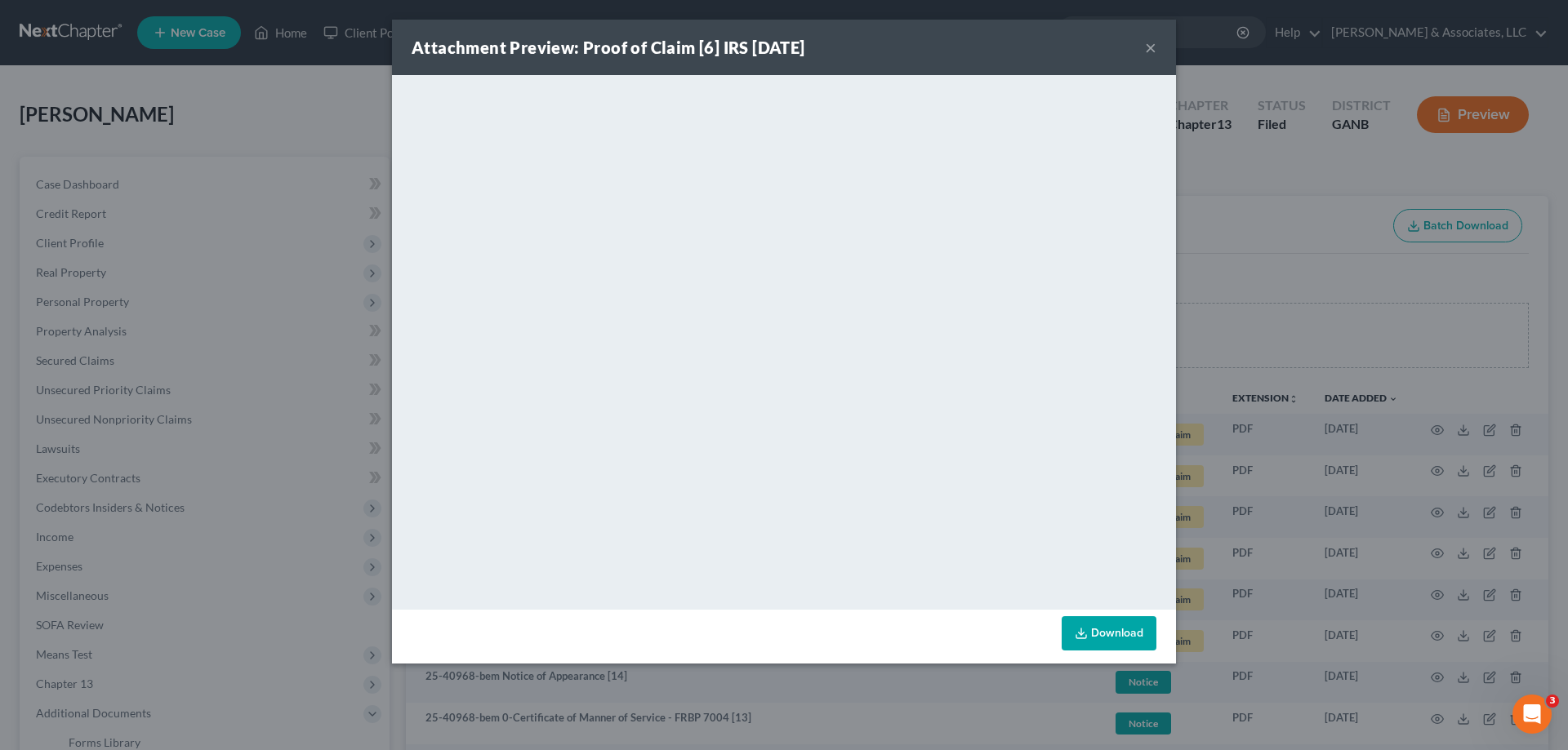
click at [1150, 43] on button "×" at bounding box center [1151, 47] width 12 height 19
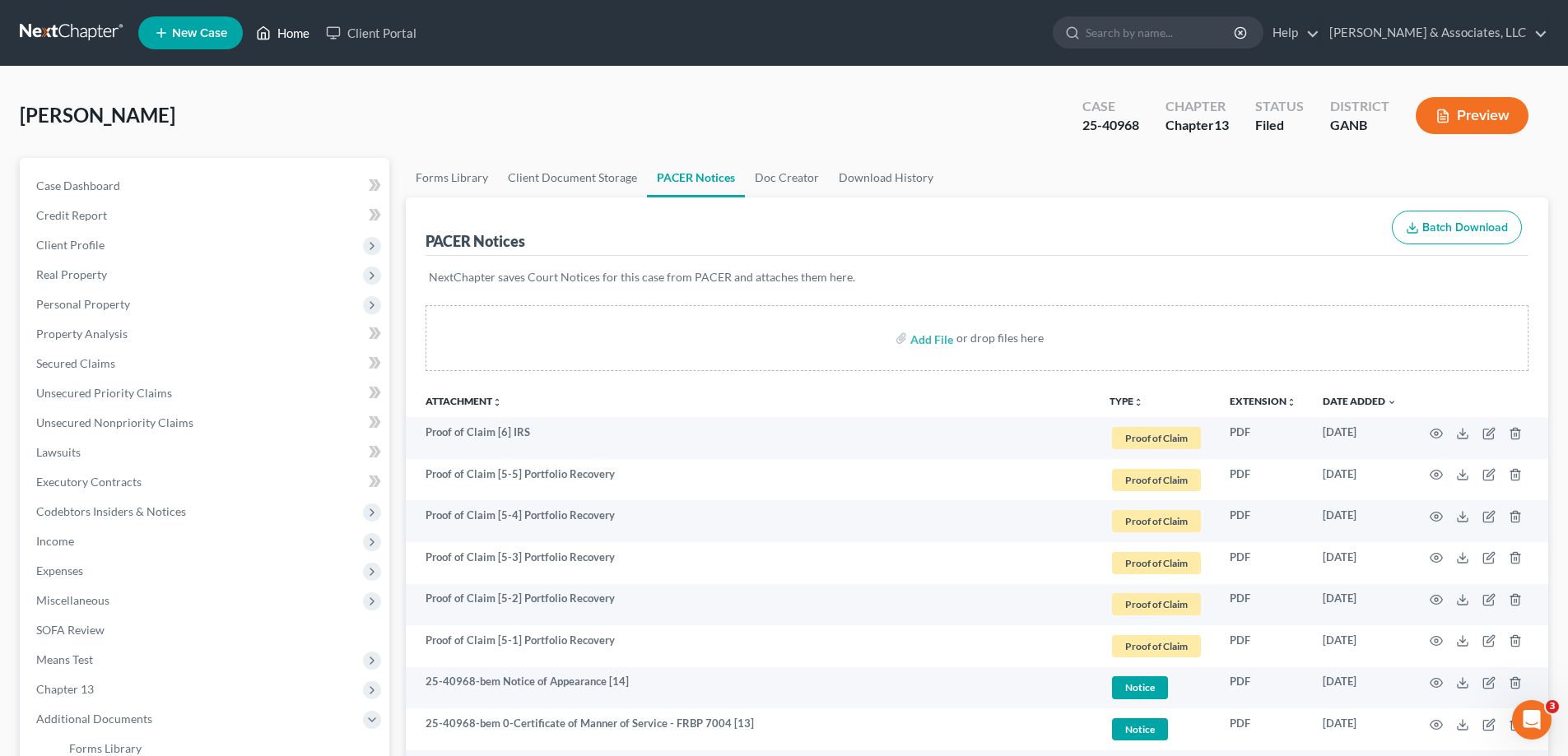
click at [299, 30] on link "Home" at bounding box center [283, 33] width 70 height 30
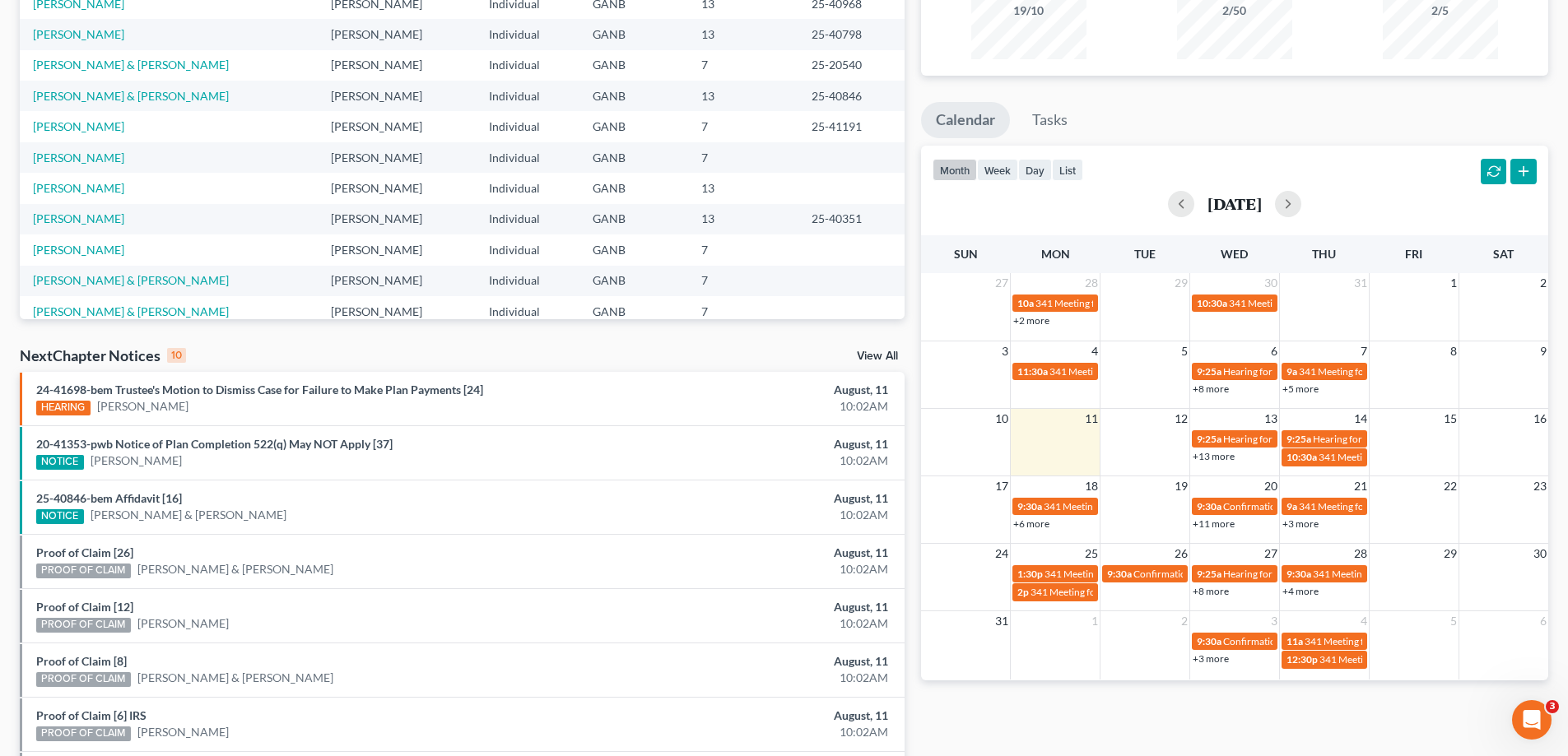
scroll to position [428, 0]
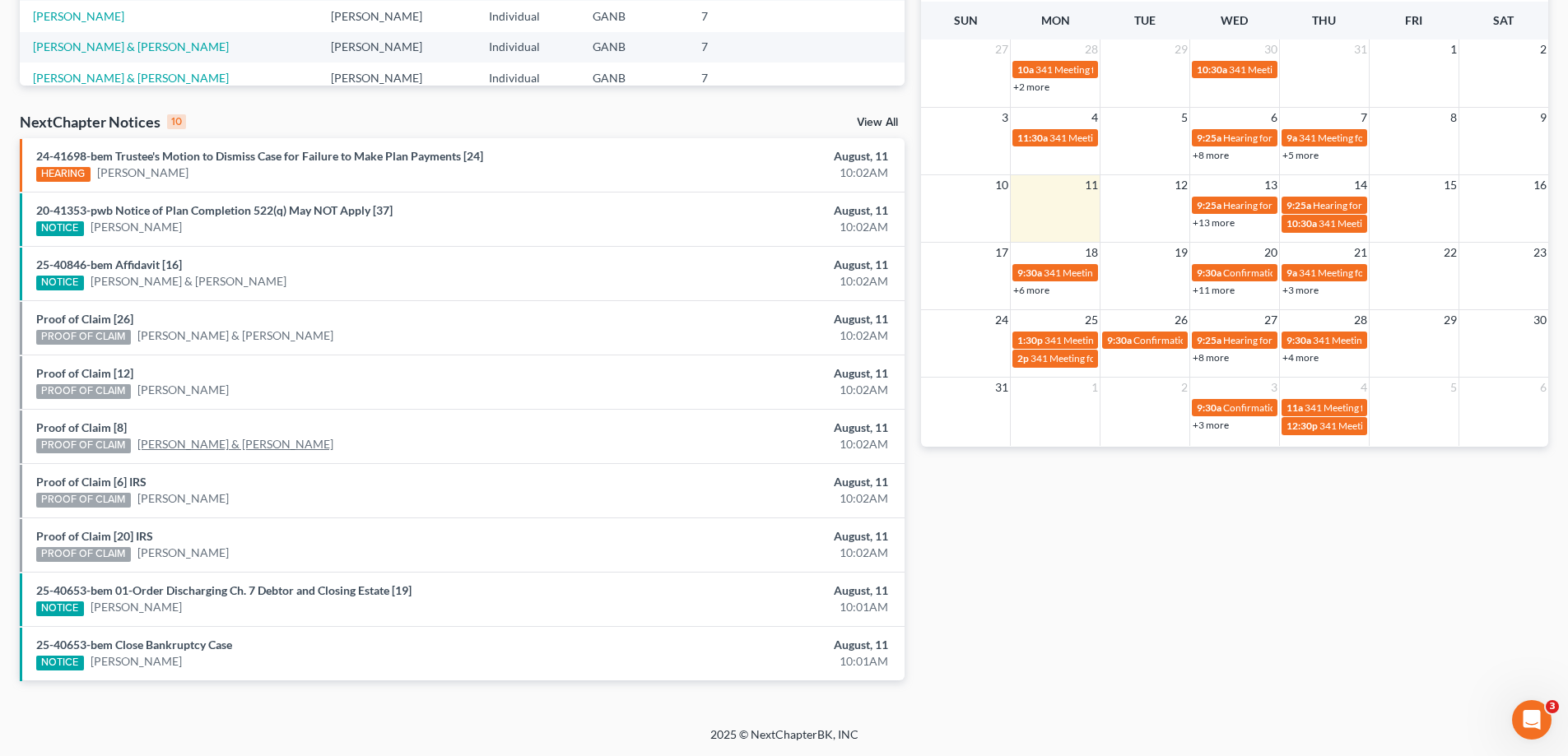
click at [177, 443] on link "[PERSON_NAME] & [PERSON_NAME]" at bounding box center [236, 444] width 196 height 16
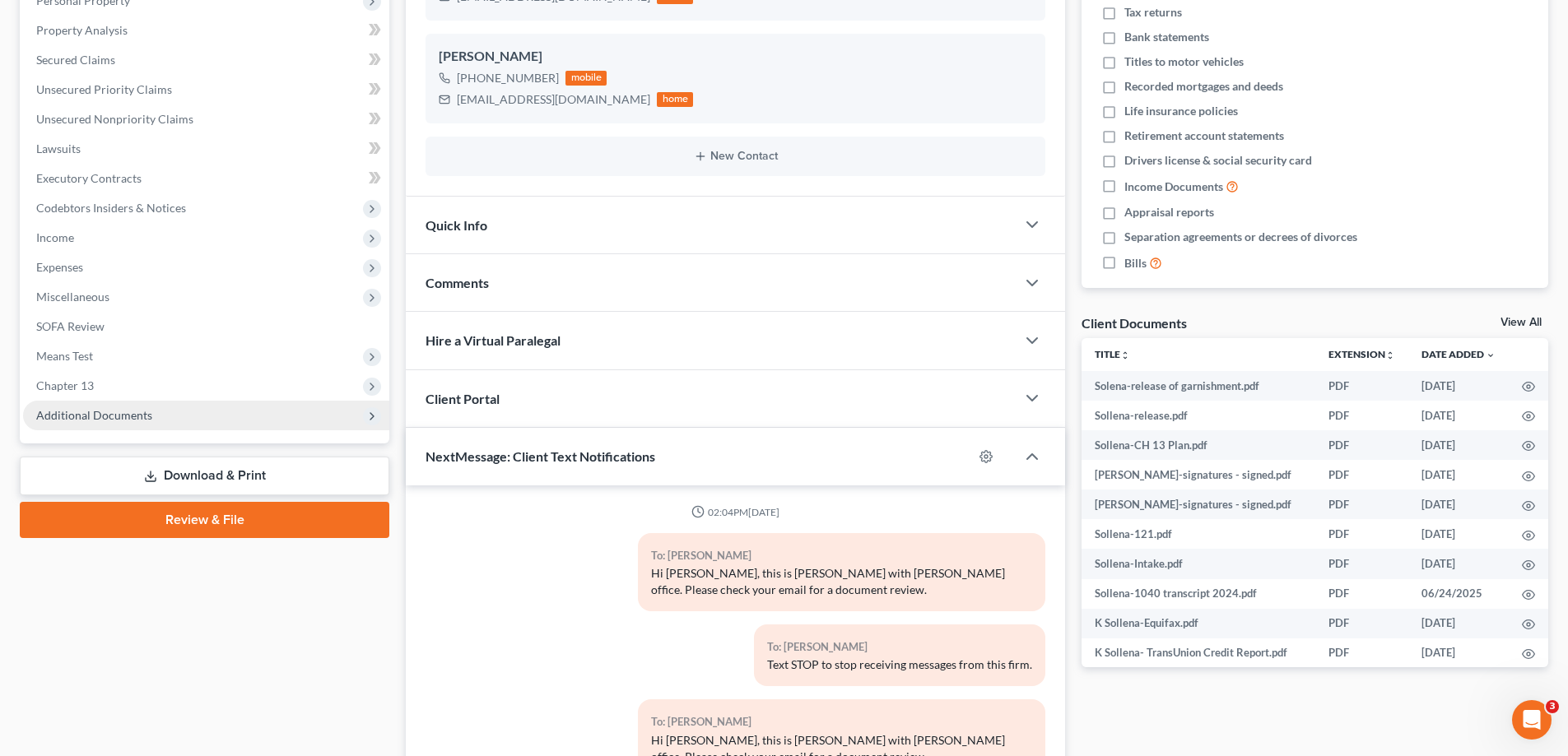
scroll to position [207, 0]
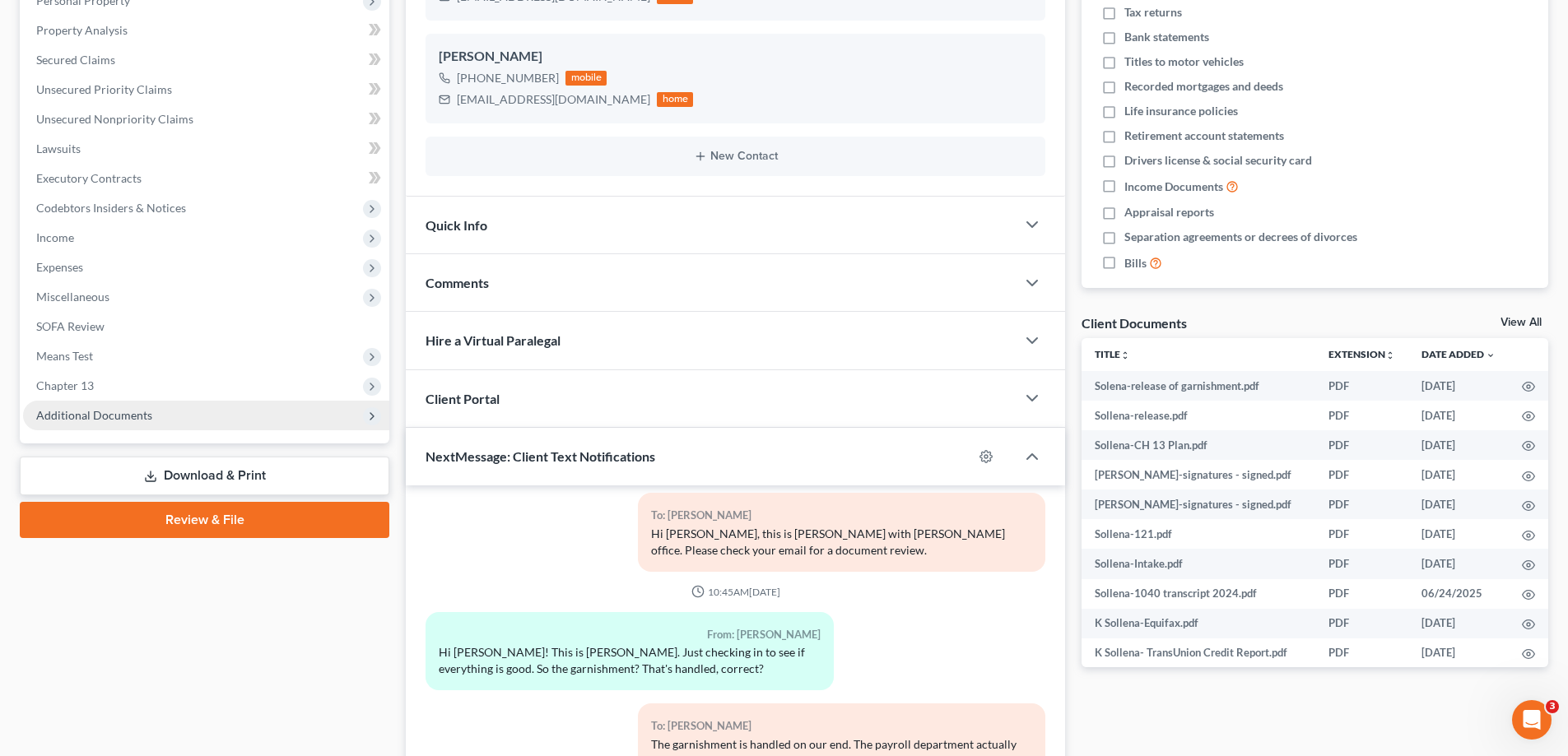
click at [65, 415] on span "Additional Documents" at bounding box center [94, 415] width 117 height 14
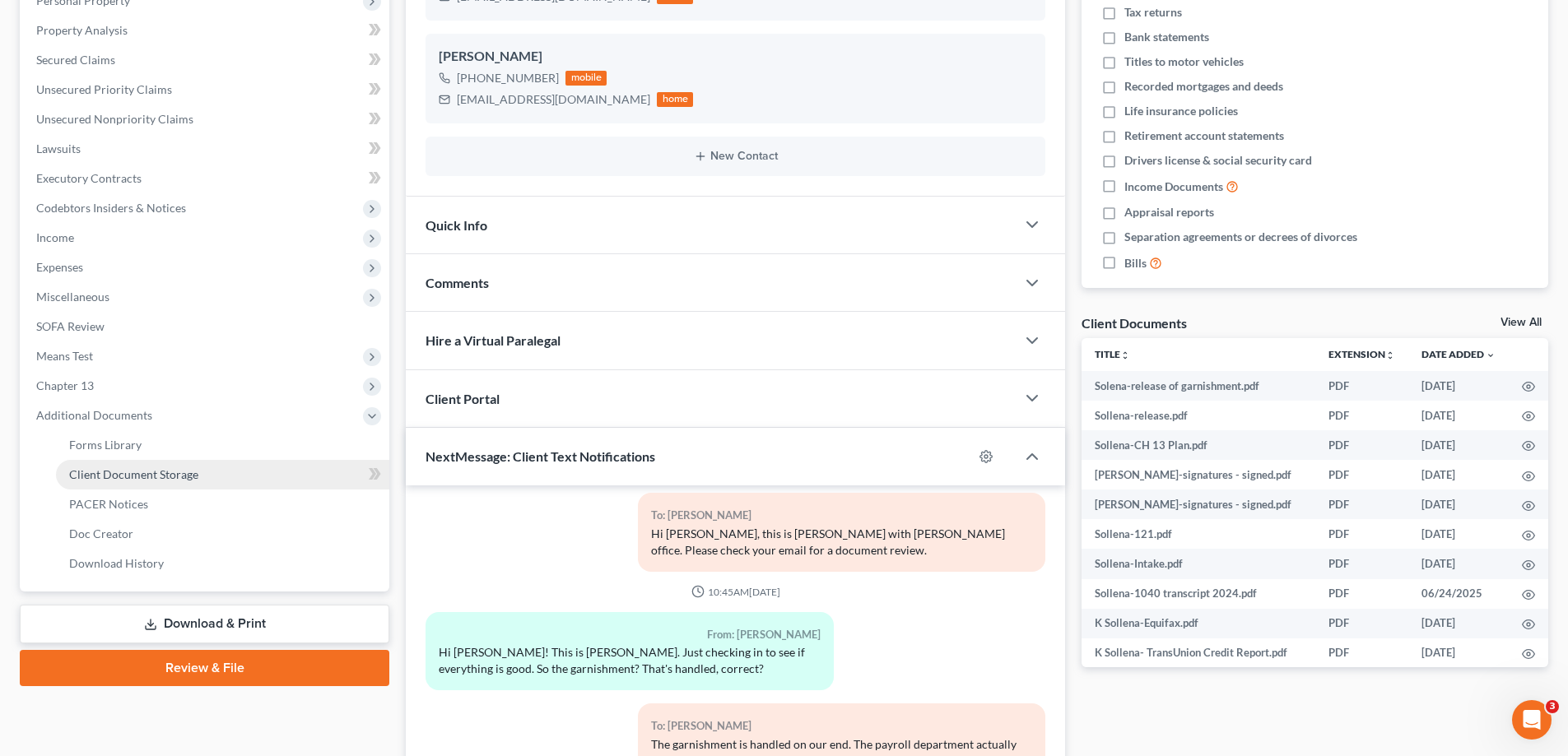
click at [98, 476] on span "Client Document Storage" at bounding box center [133, 475] width 129 height 14
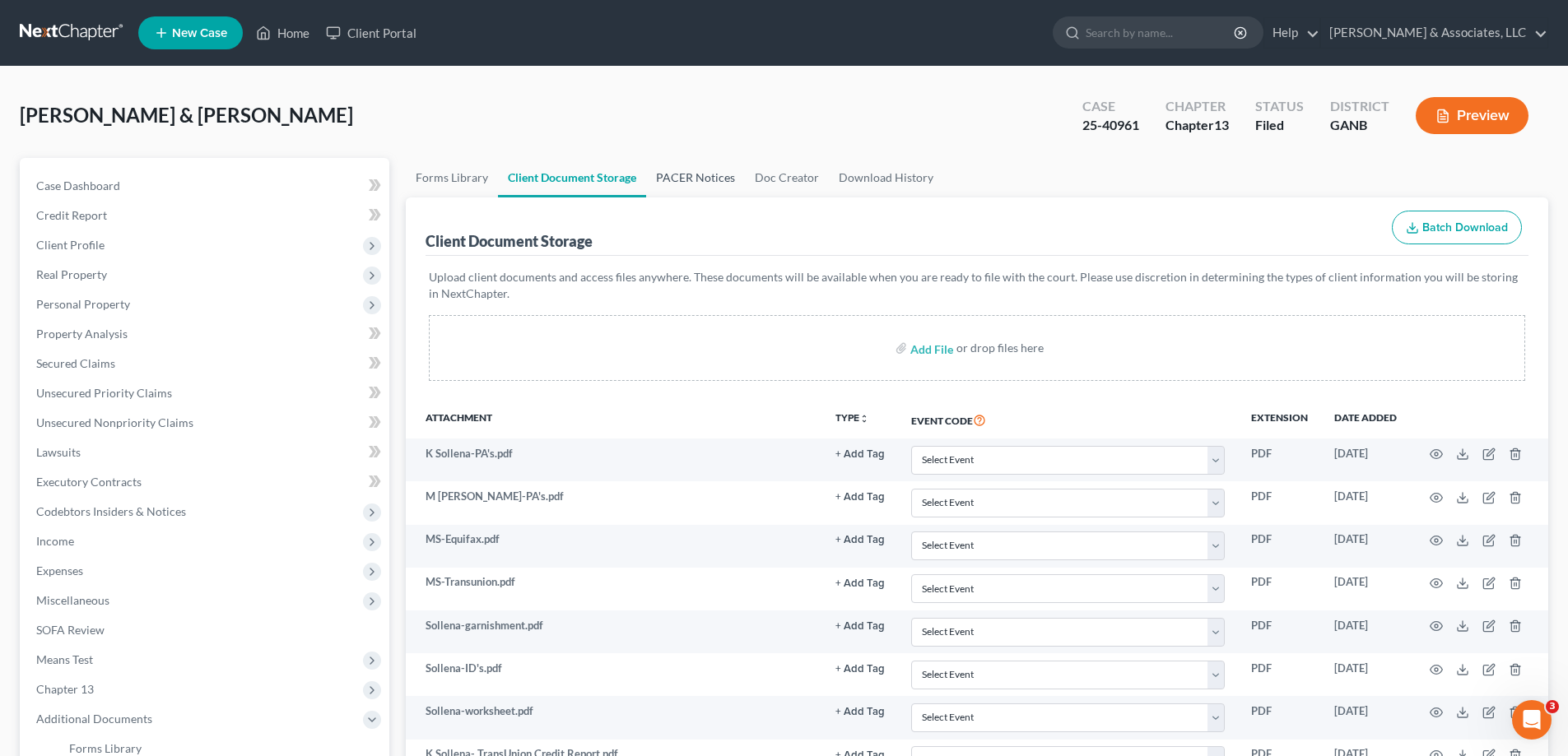
click at [687, 174] on link "PACER Notices" at bounding box center [696, 178] width 99 height 40
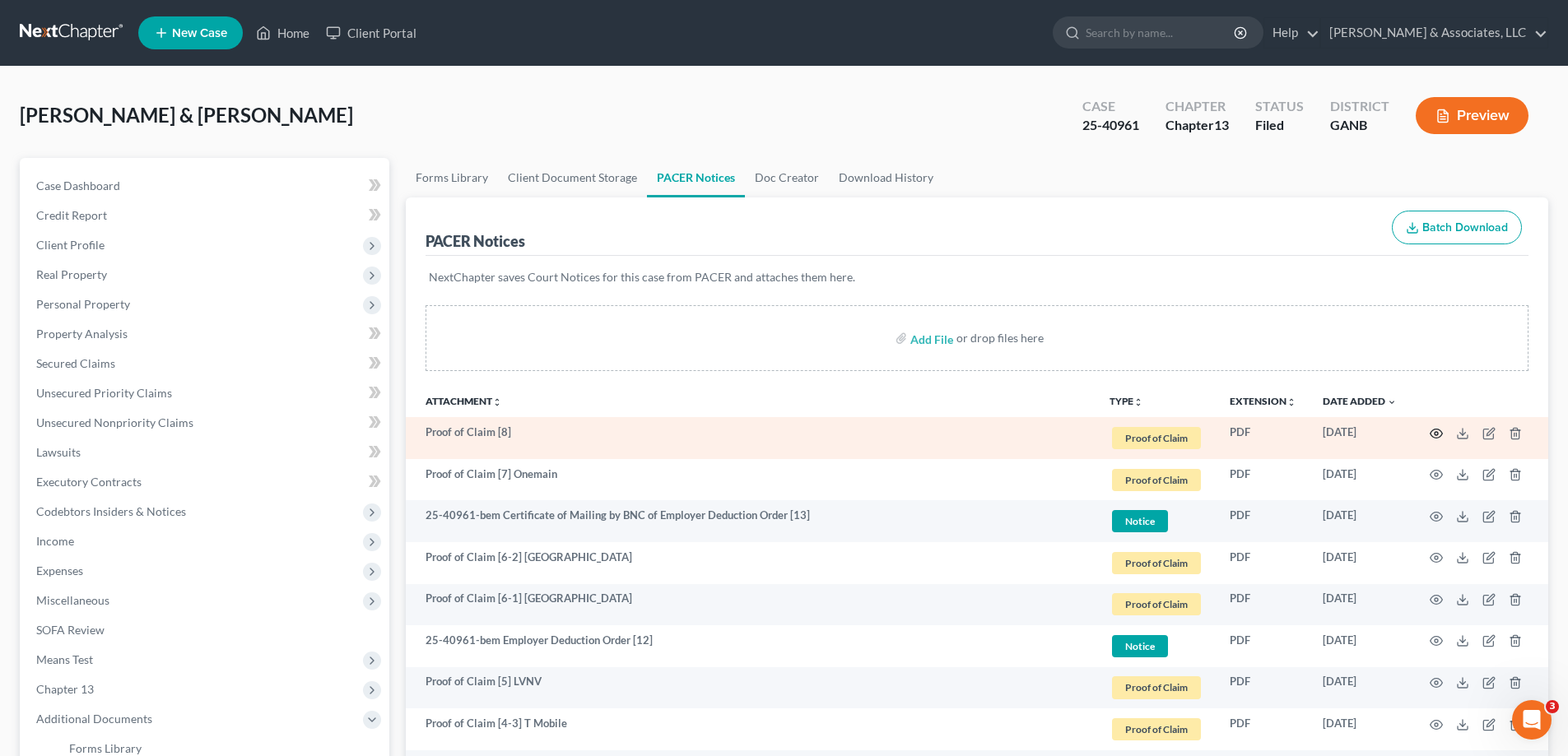
click at [1435, 433] on circle "button" at bounding box center [1436, 433] width 3 height 3
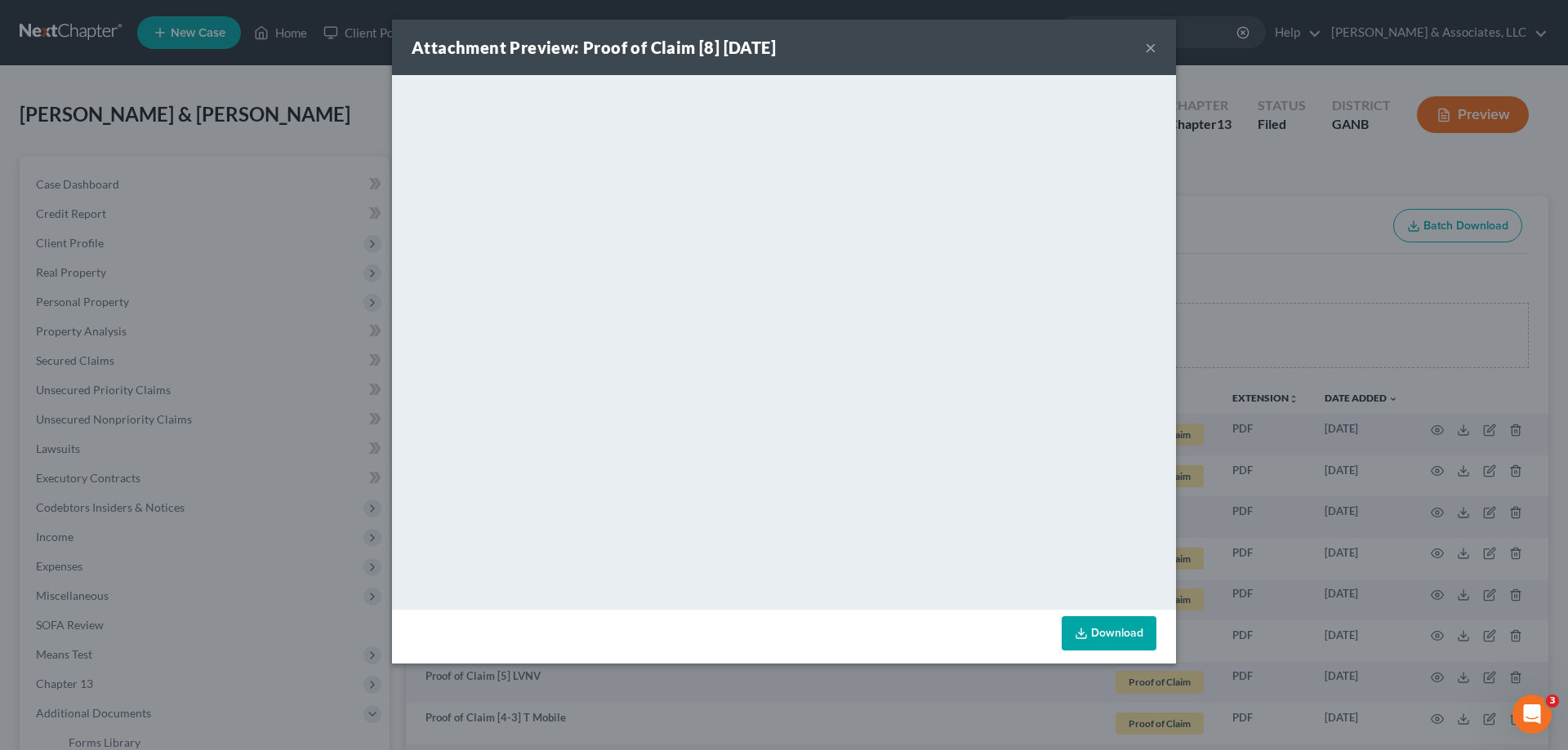
click at [1152, 45] on button "×" at bounding box center [1151, 47] width 12 height 19
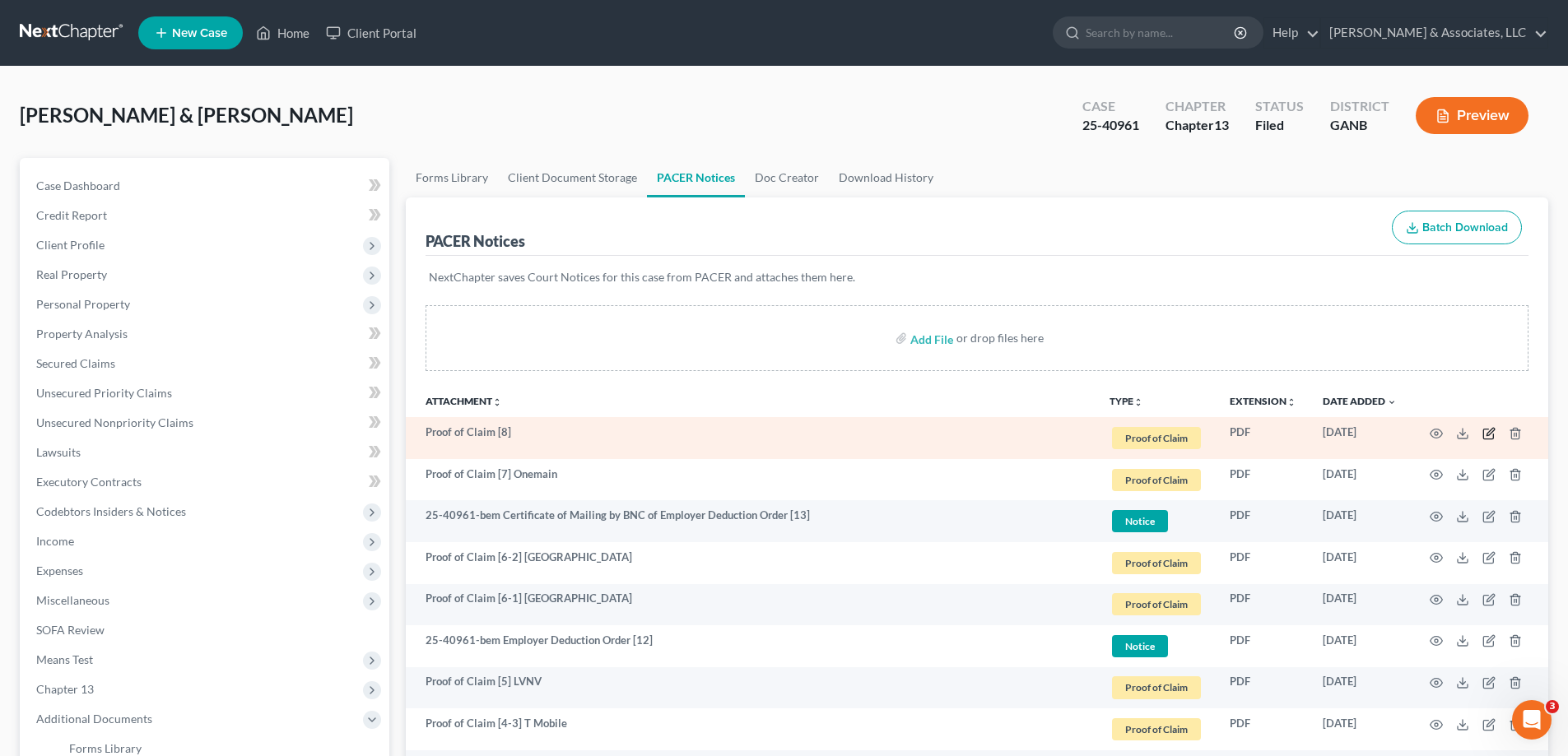
click at [1487, 431] on icon "button" at bounding box center [1489, 434] width 14 height 14
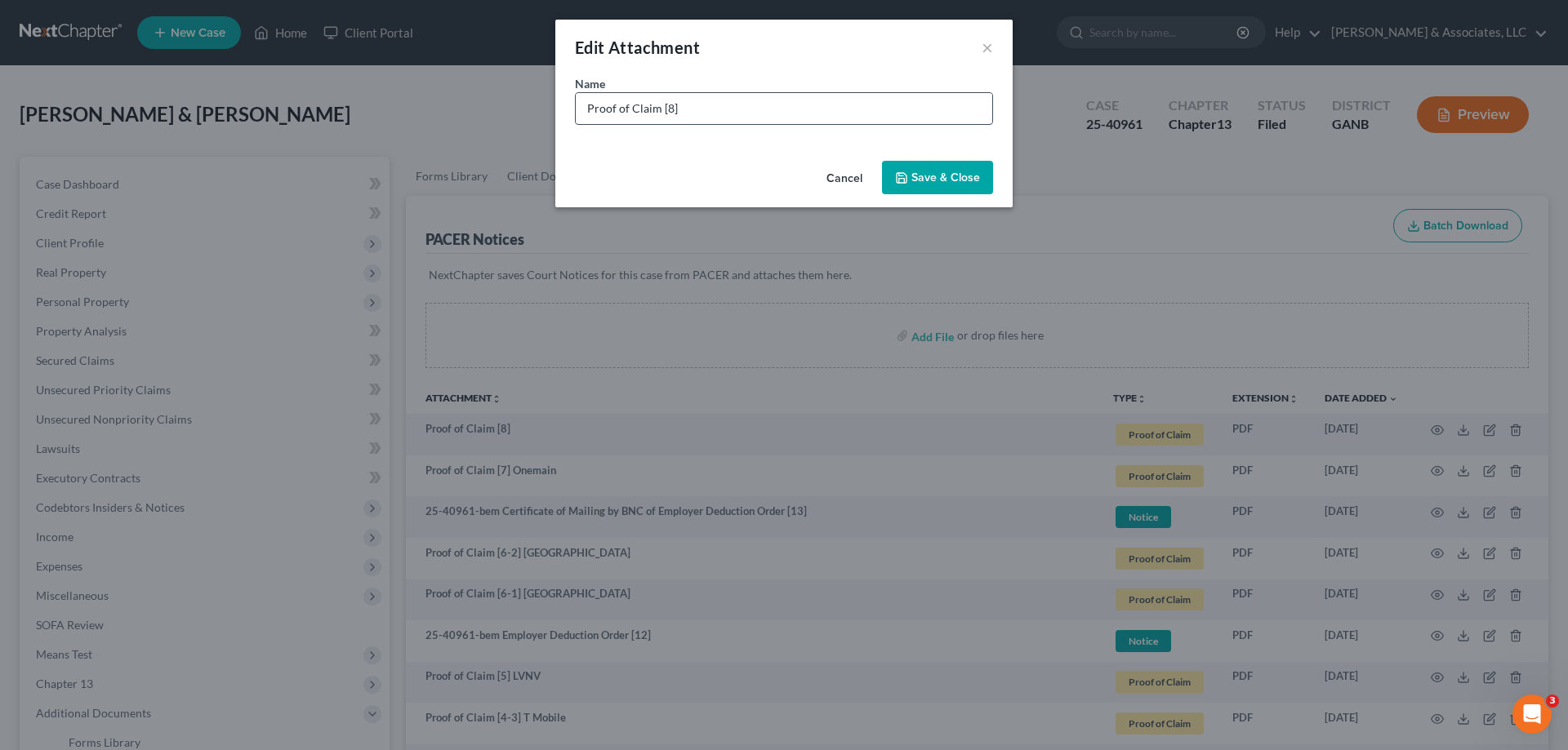
click at [759, 114] on input "Proof of Claim [8]" at bounding box center [784, 109] width 416 height 31
type input "Proof of Claim [8] IRS"
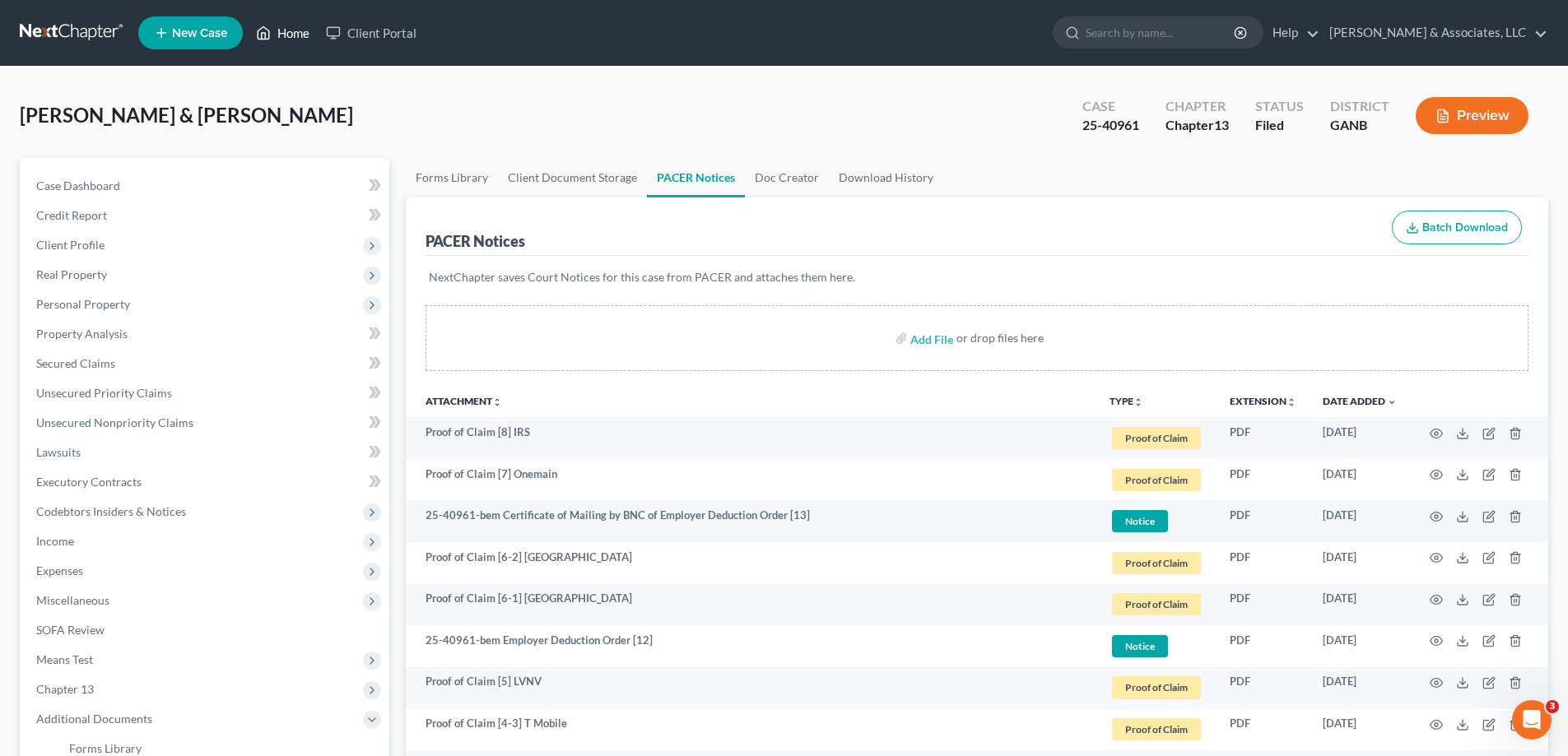
click at [297, 29] on link "Home" at bounding box center [283, 33] width 70 height 30
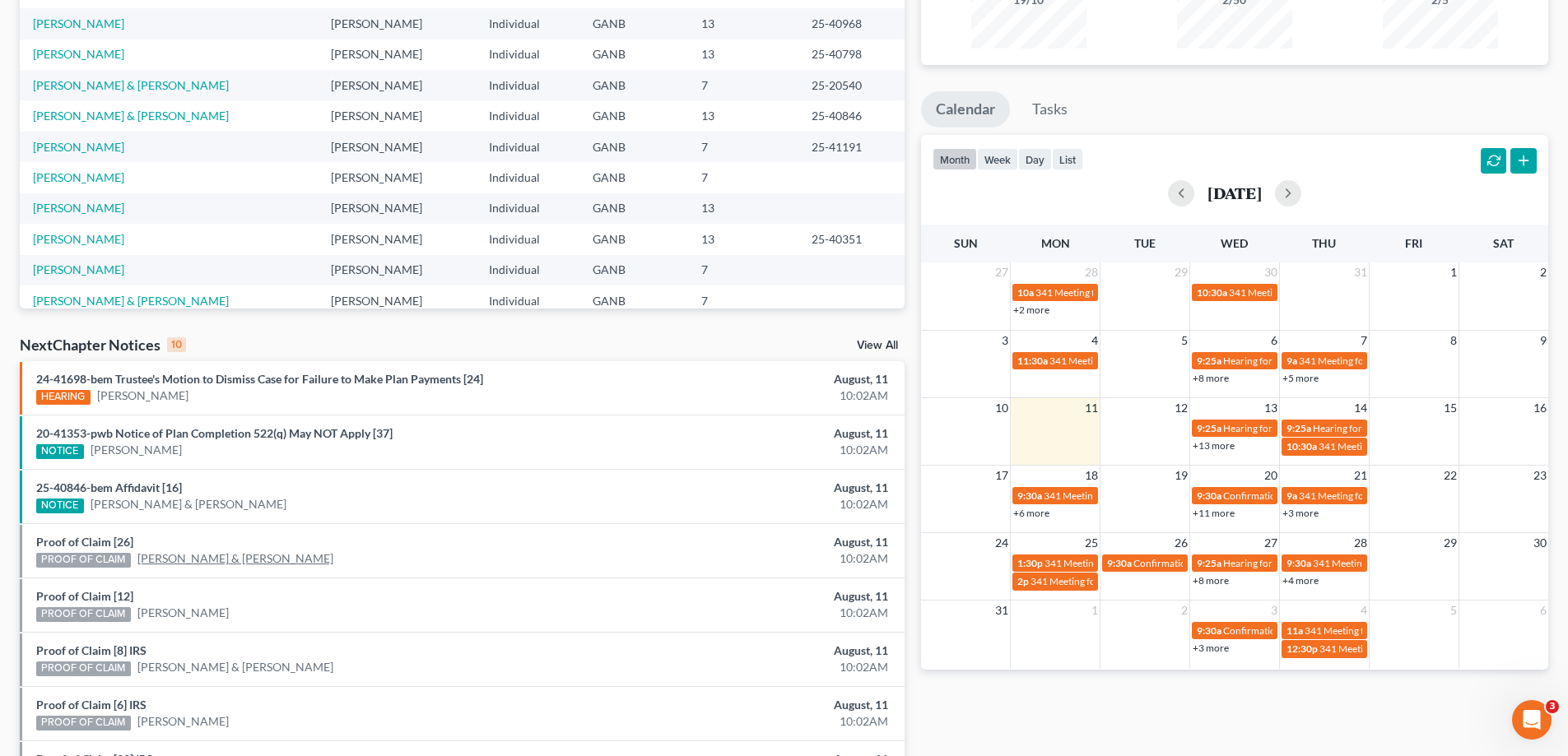
scroll to position [359, 0]
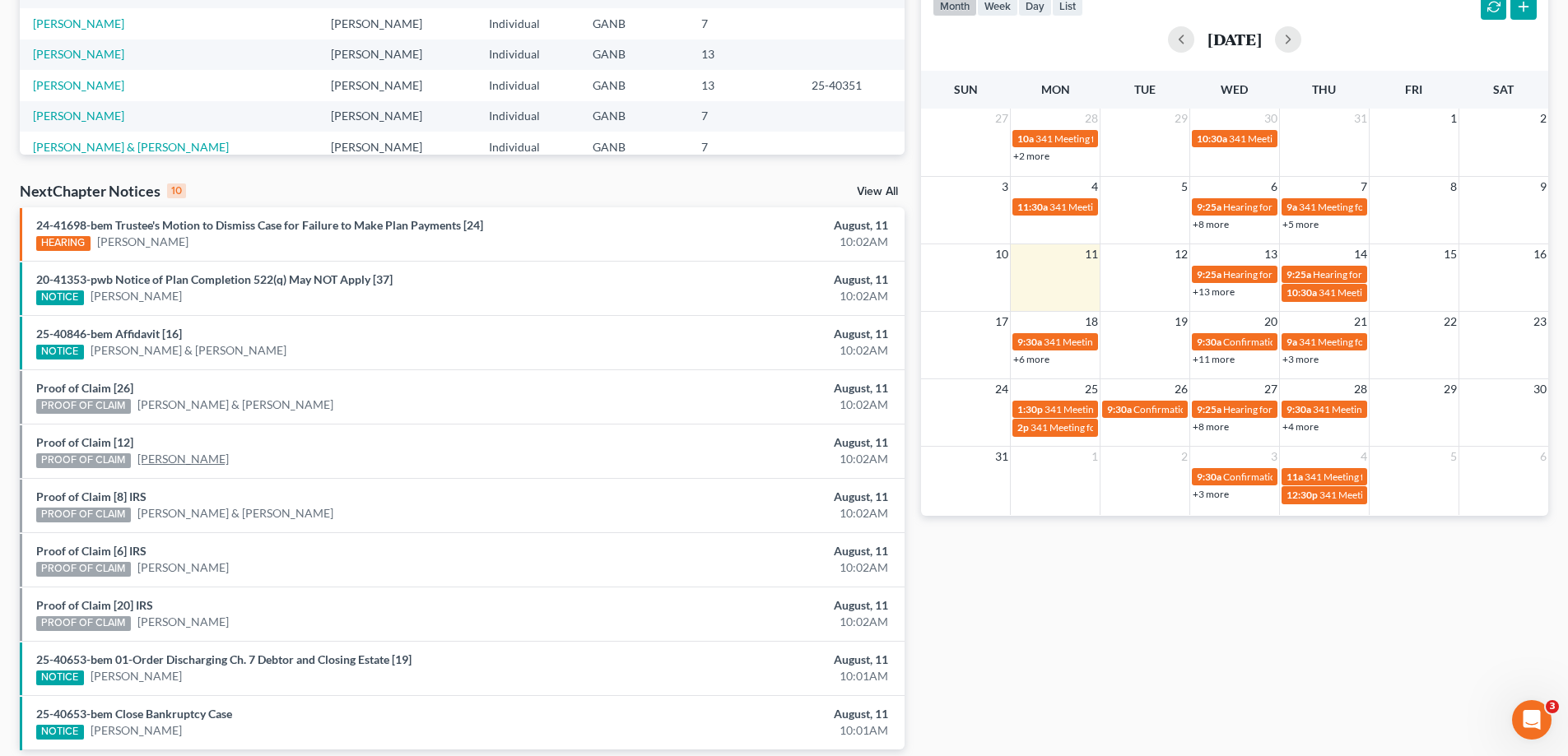
click at [217, 454] on link "[PERSON_NAME]" at bounding box center [183, 459] width 91 height 16
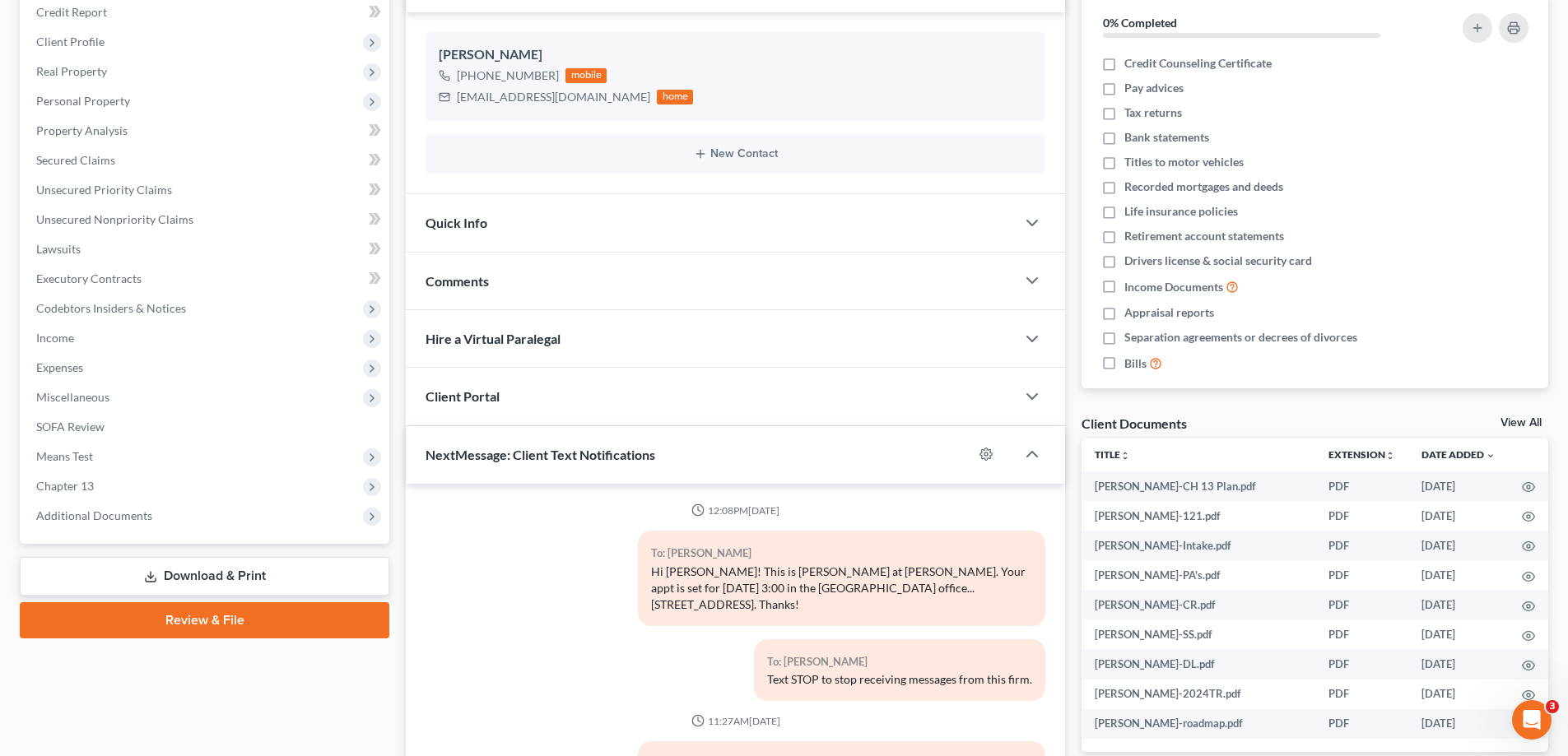
scroll to position [288, 0]
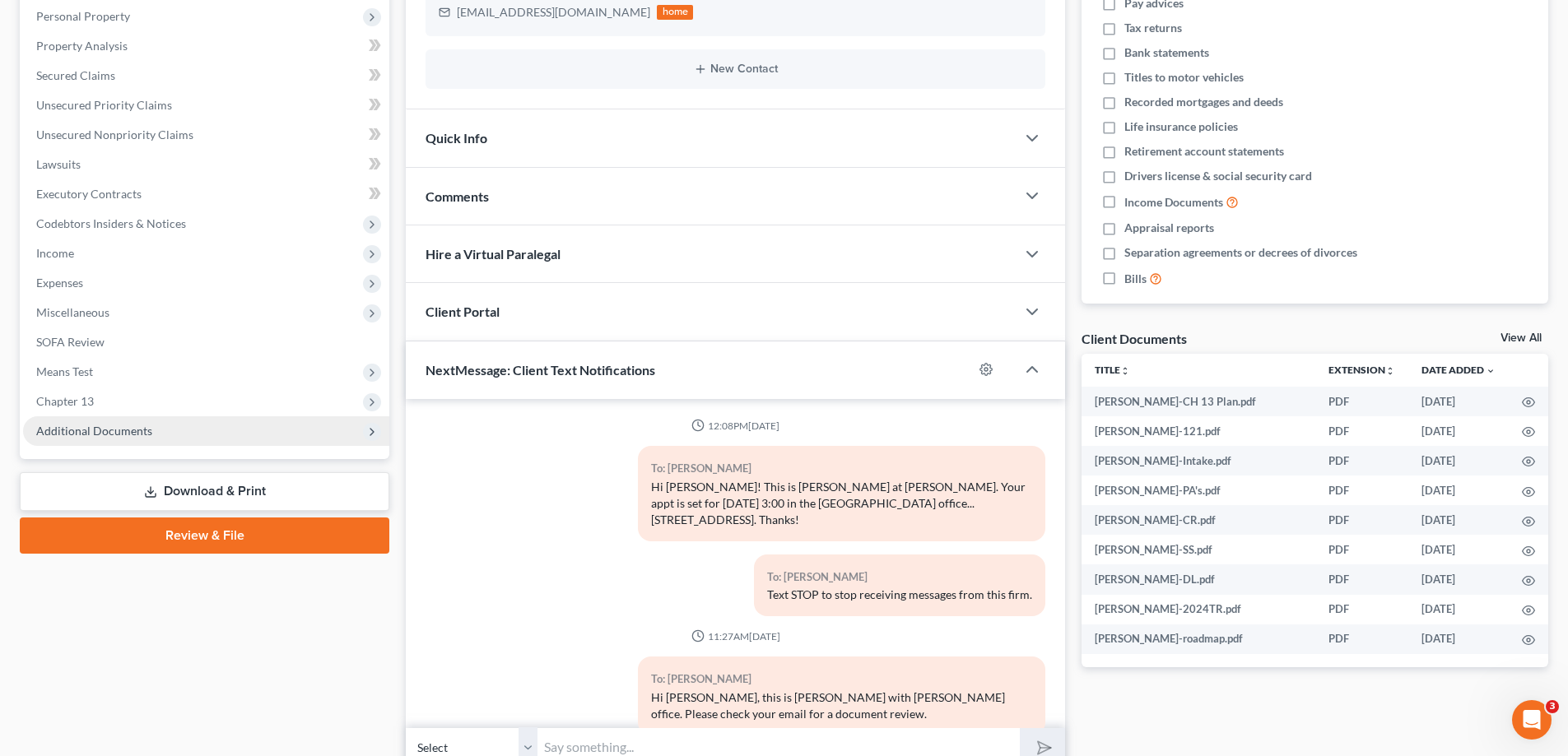
click at [133, 434] on span "Additional Documents" at bounding box center [94, 431] width 117 height 14
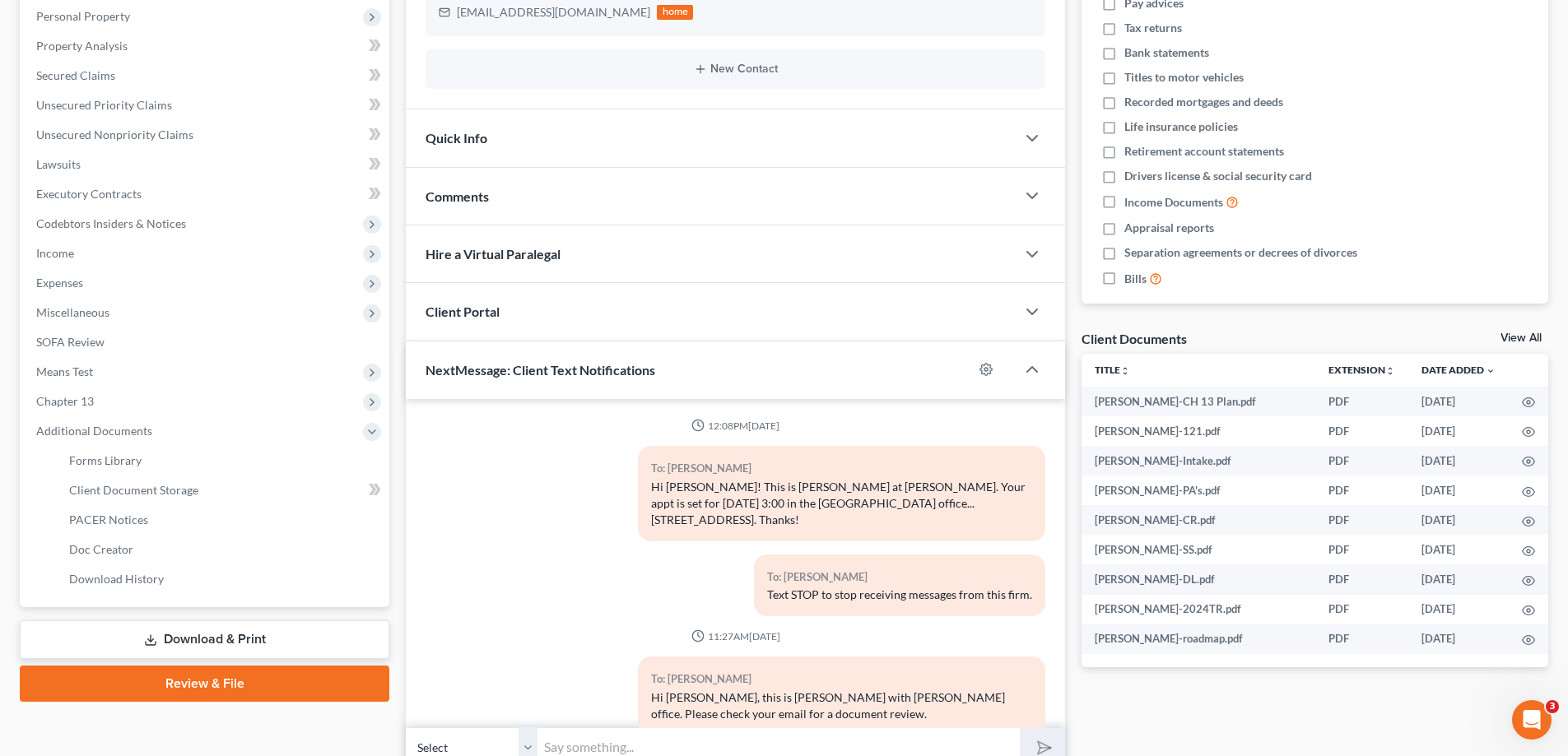
scroll to position [246, 0]
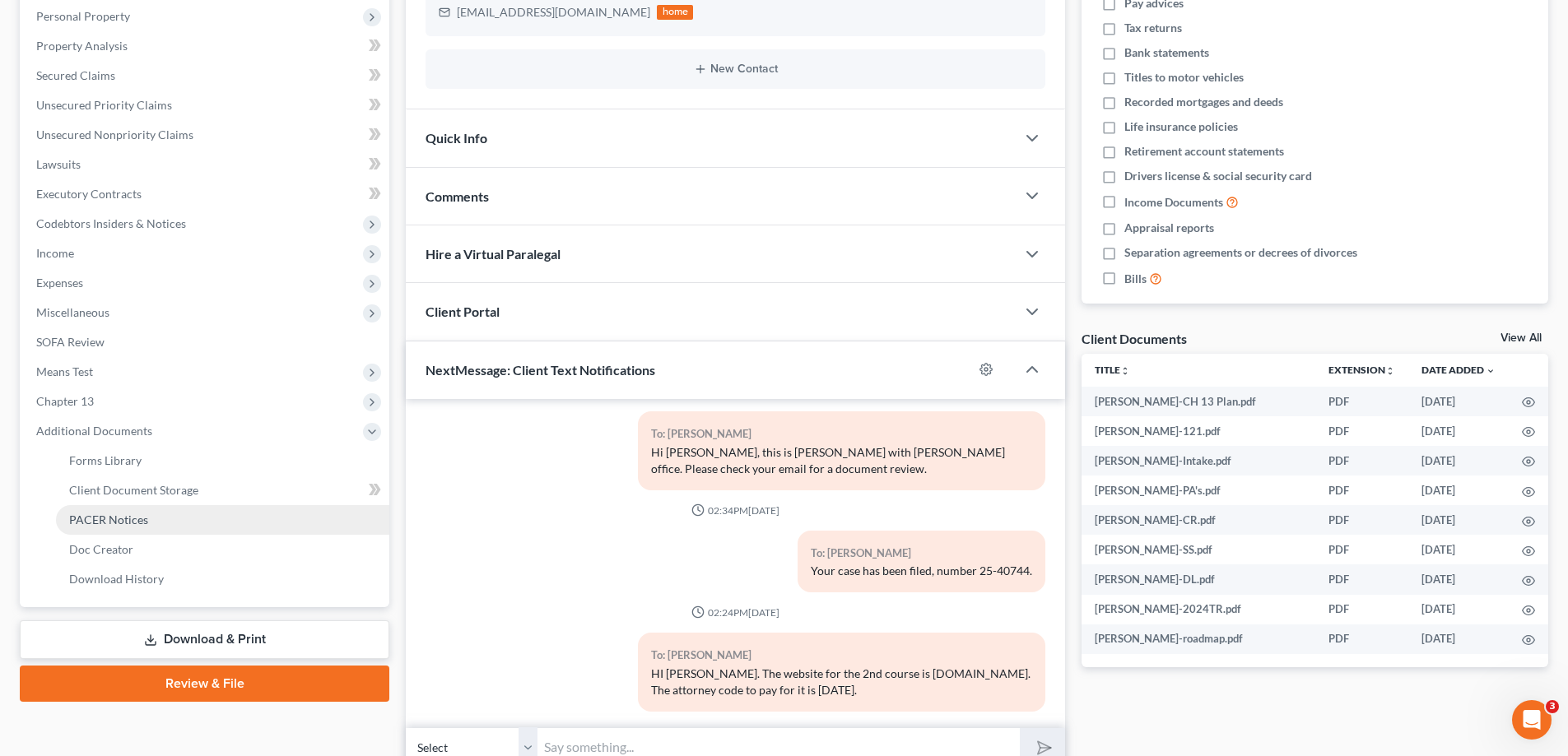
click at [95, 519] on span "PACER Notices" at bounding box center [108, 519] width 79 height 14
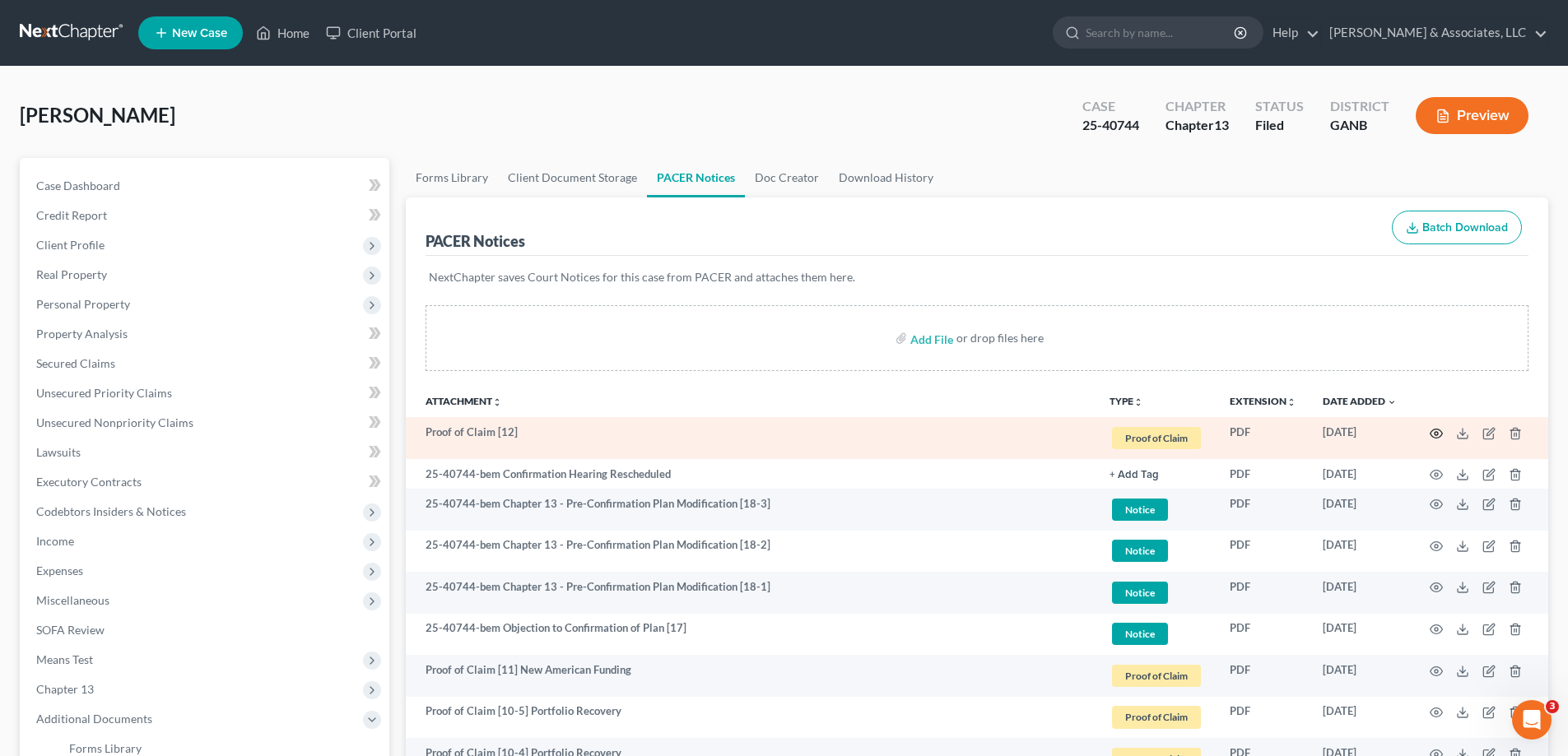
click at [1436, 434] on icon "button" at bounding box center [1437, 434] width 14 height 14
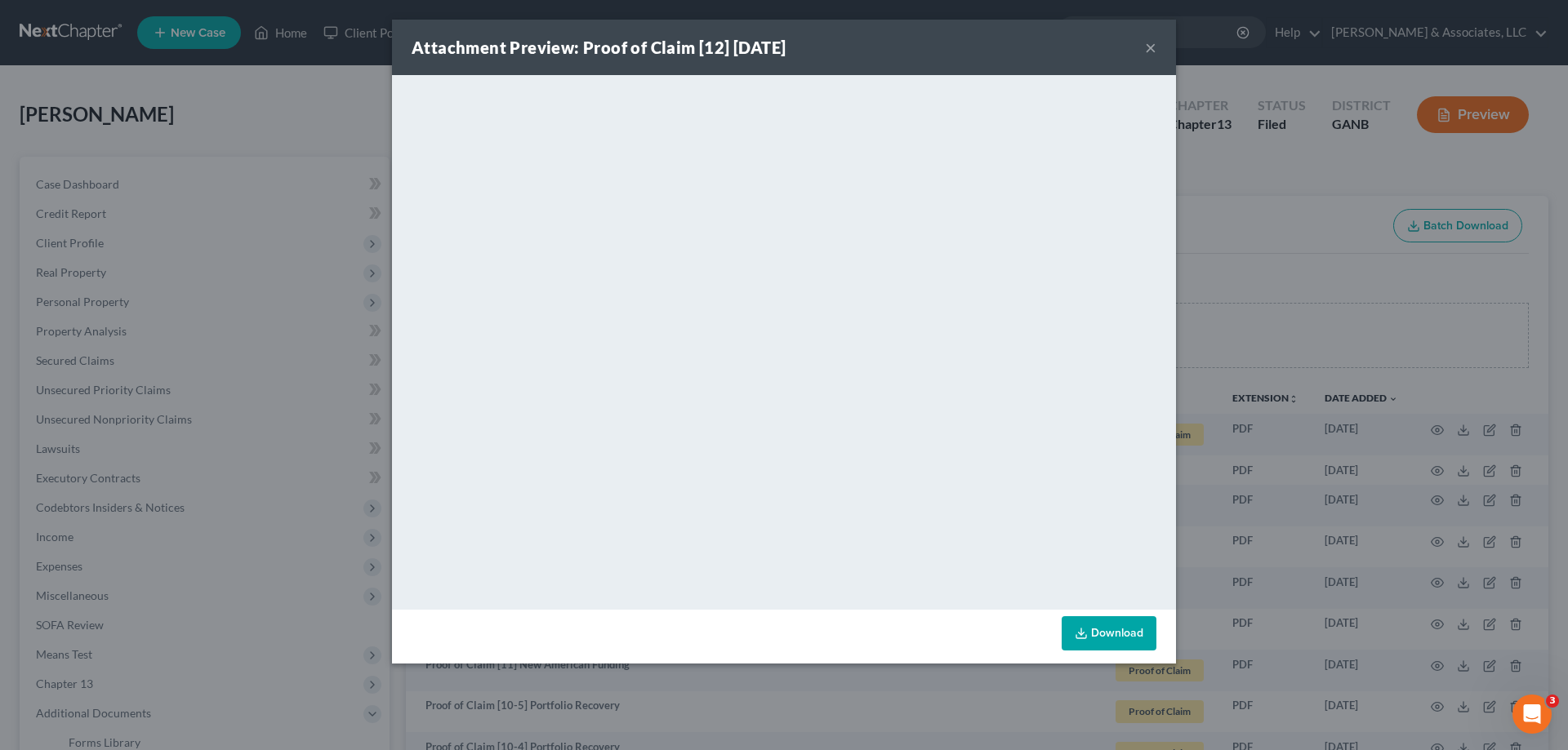
click at [1152, 47] on button "×" at bounding box center [1151, 47] width 12 height 19
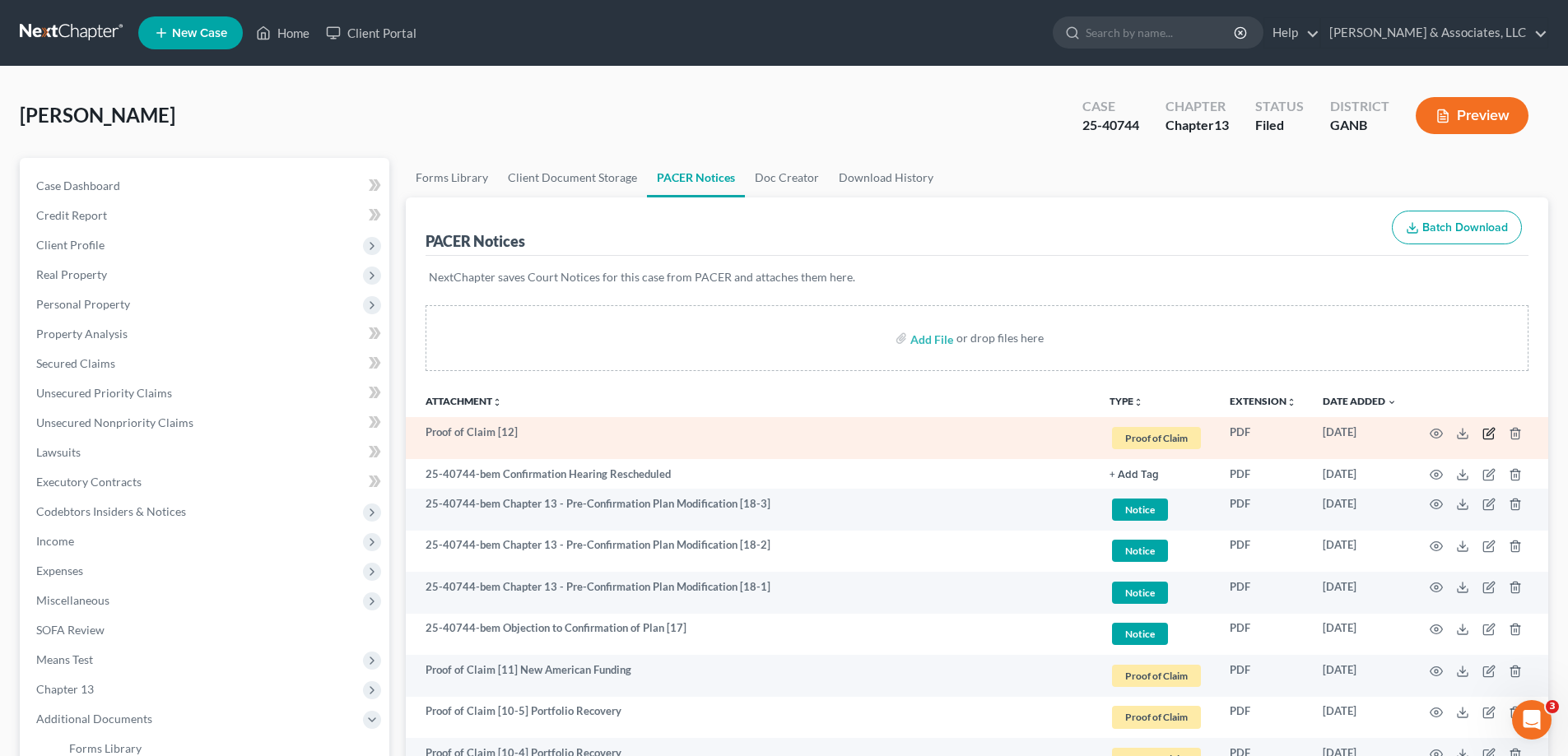
click at [1486, 431] on icon "button" at bounding box center [1489, 434] width 14 height 14
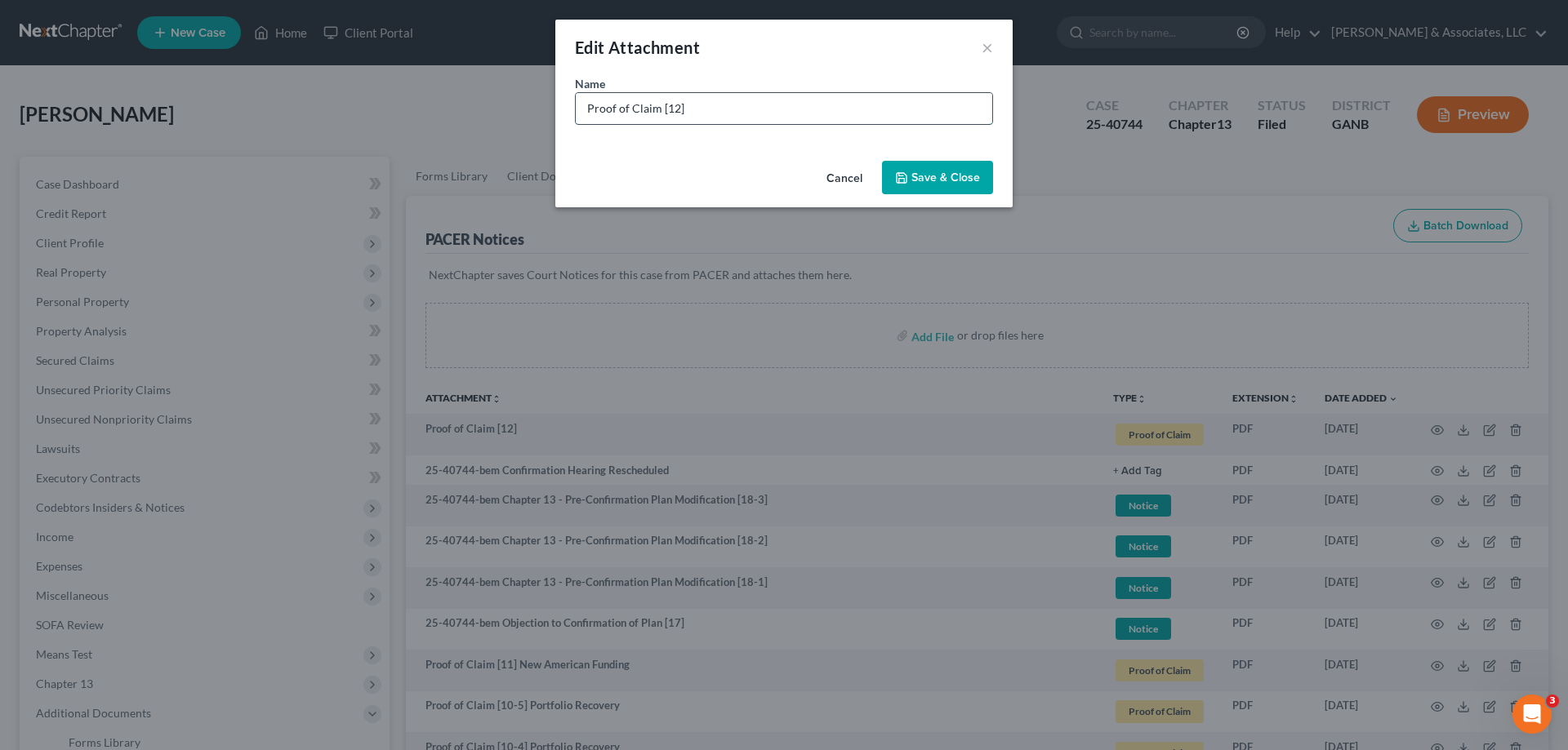
click at [745, 110] on input "Proof of Claim [12]" at bounding box center [784, 109] width 416 height 31
type input "Proof of Claim [12] IRS"
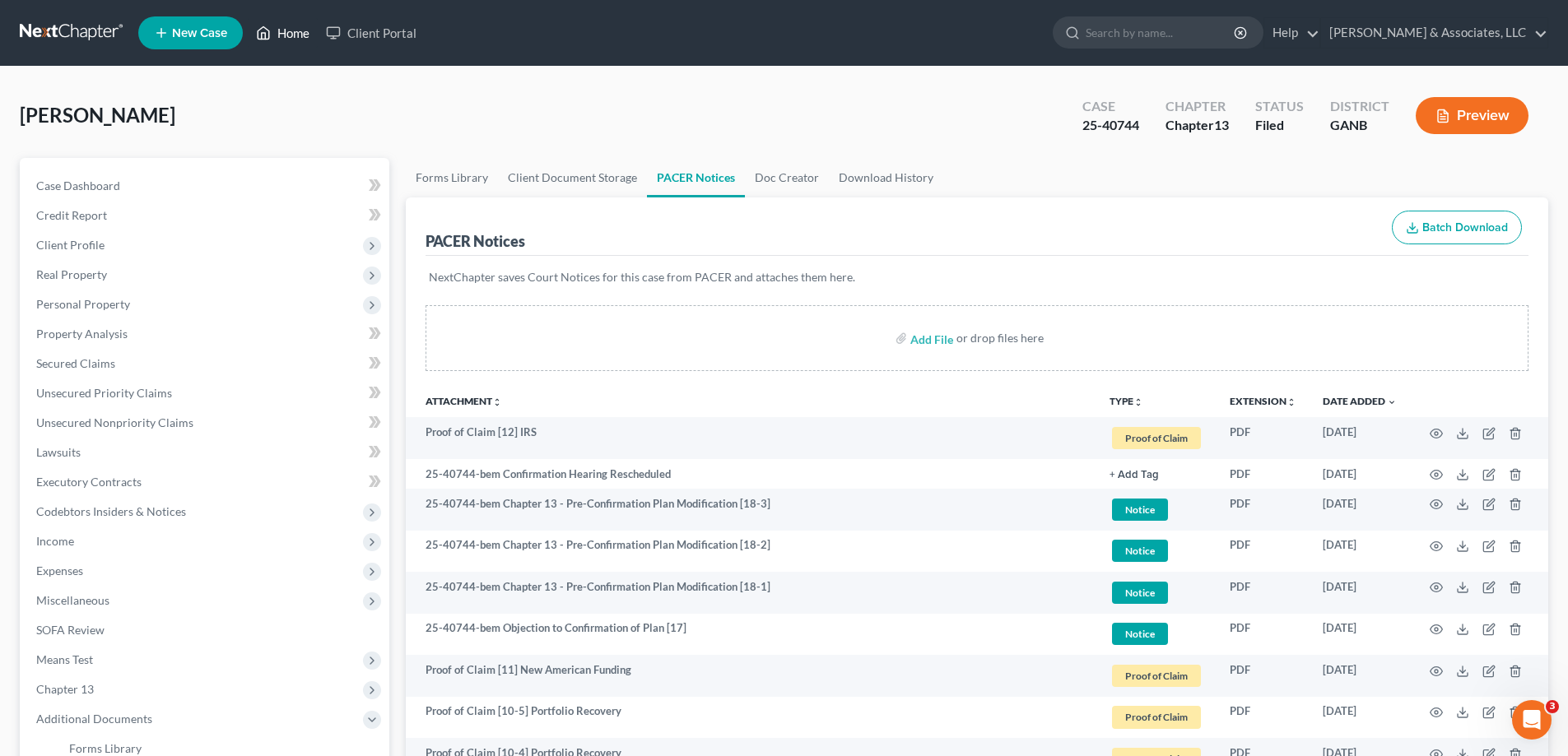
click at [302, 35] on link "Home" at bounding box center [283, 33] width 70 height 30
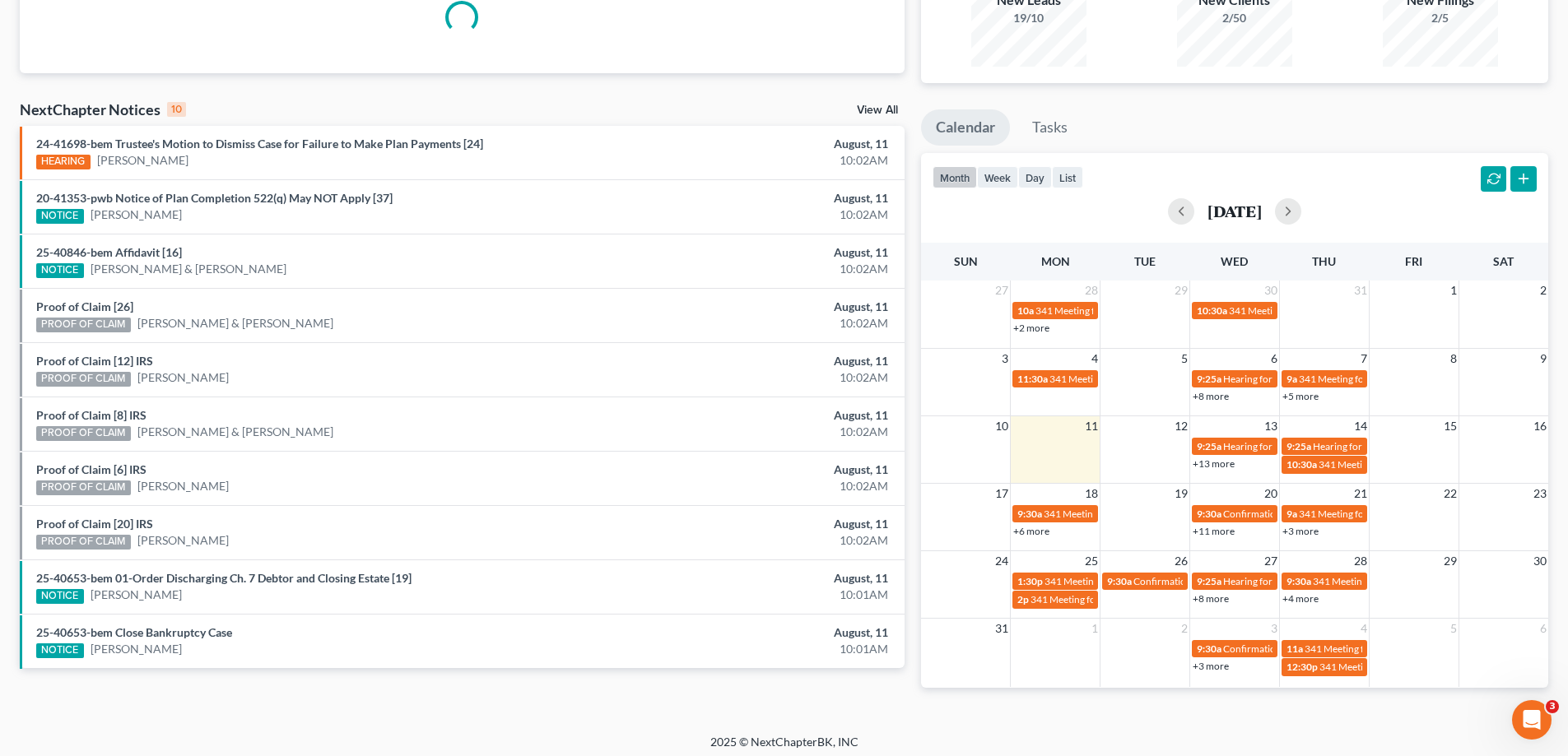
scroll to position [194, 0]
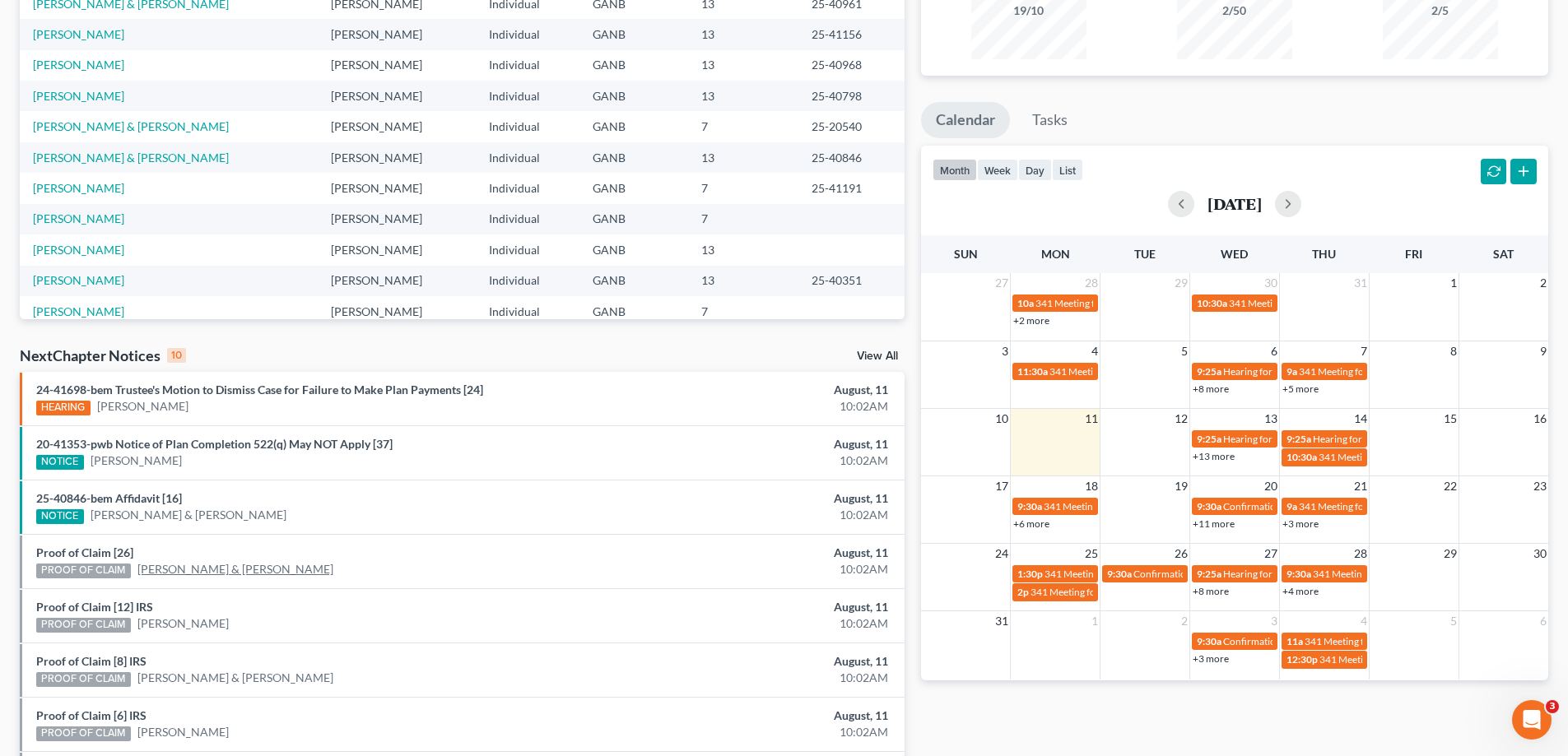
click at [170, 568] on link "[PERSON_NAME] & [PERSON_NAME]" at bounding box center [236, 569] width 196 height 16
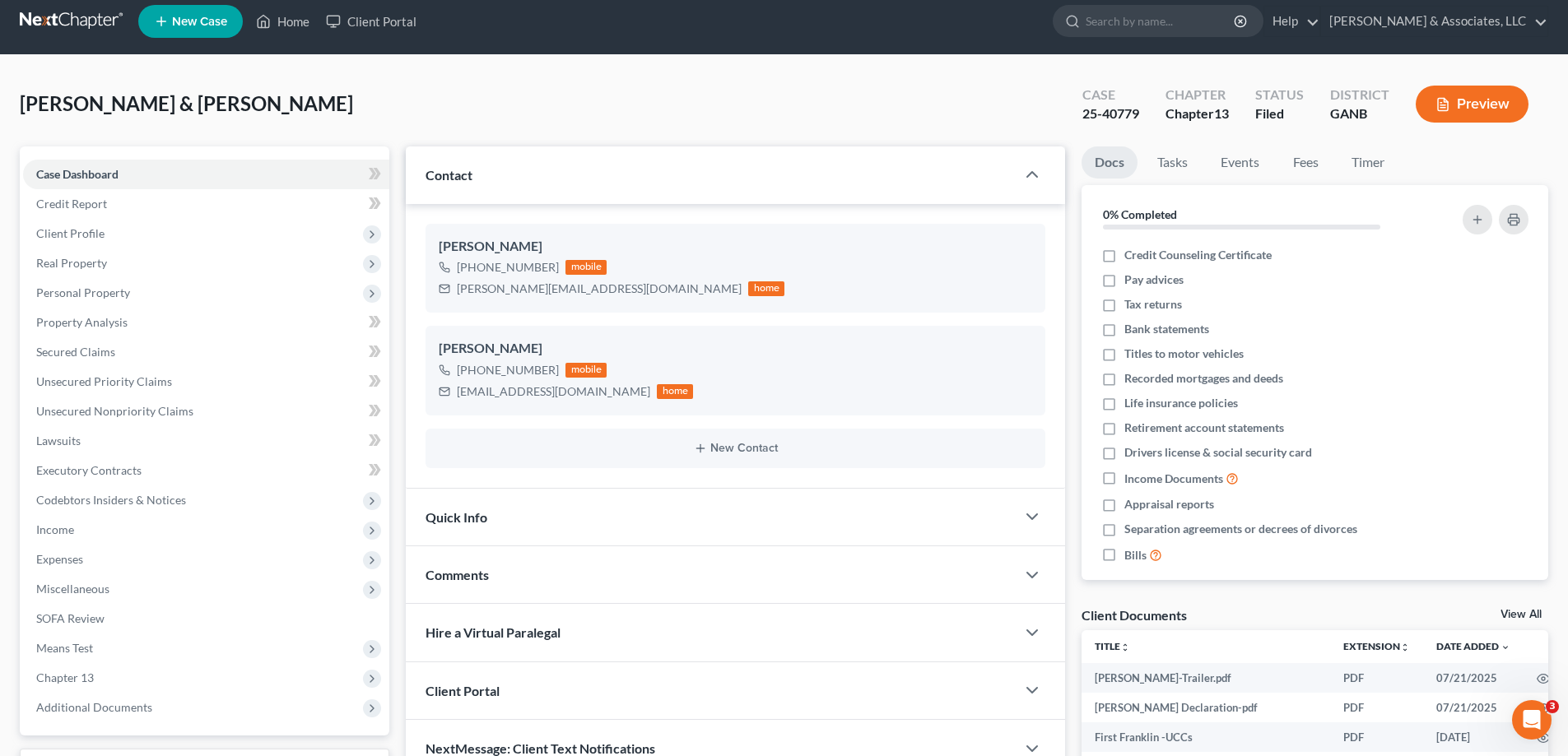
scroll to position [247, 0]
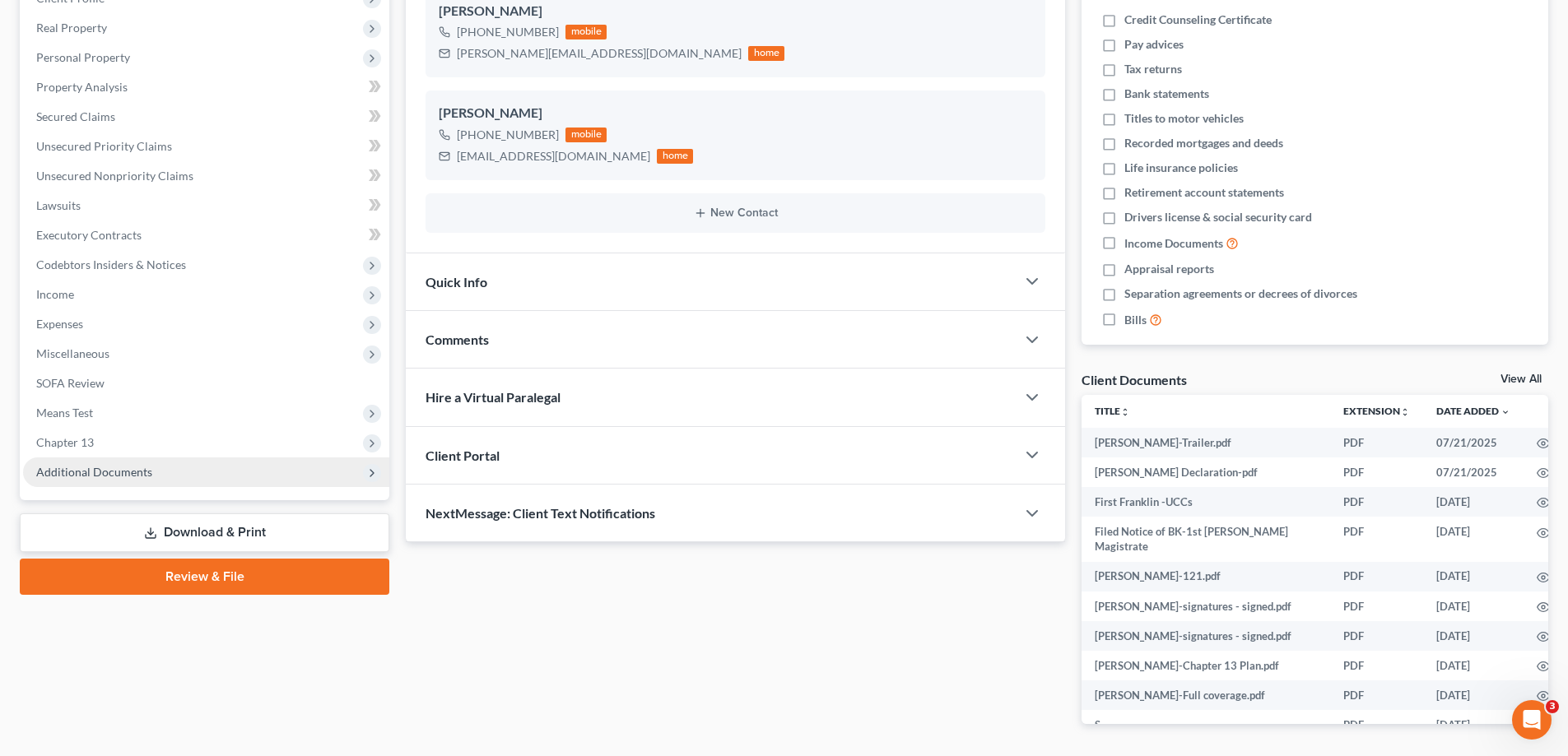
click at [78, 470] on span "Additional Documents" at bounding box center [94, 472] width 117 height 14
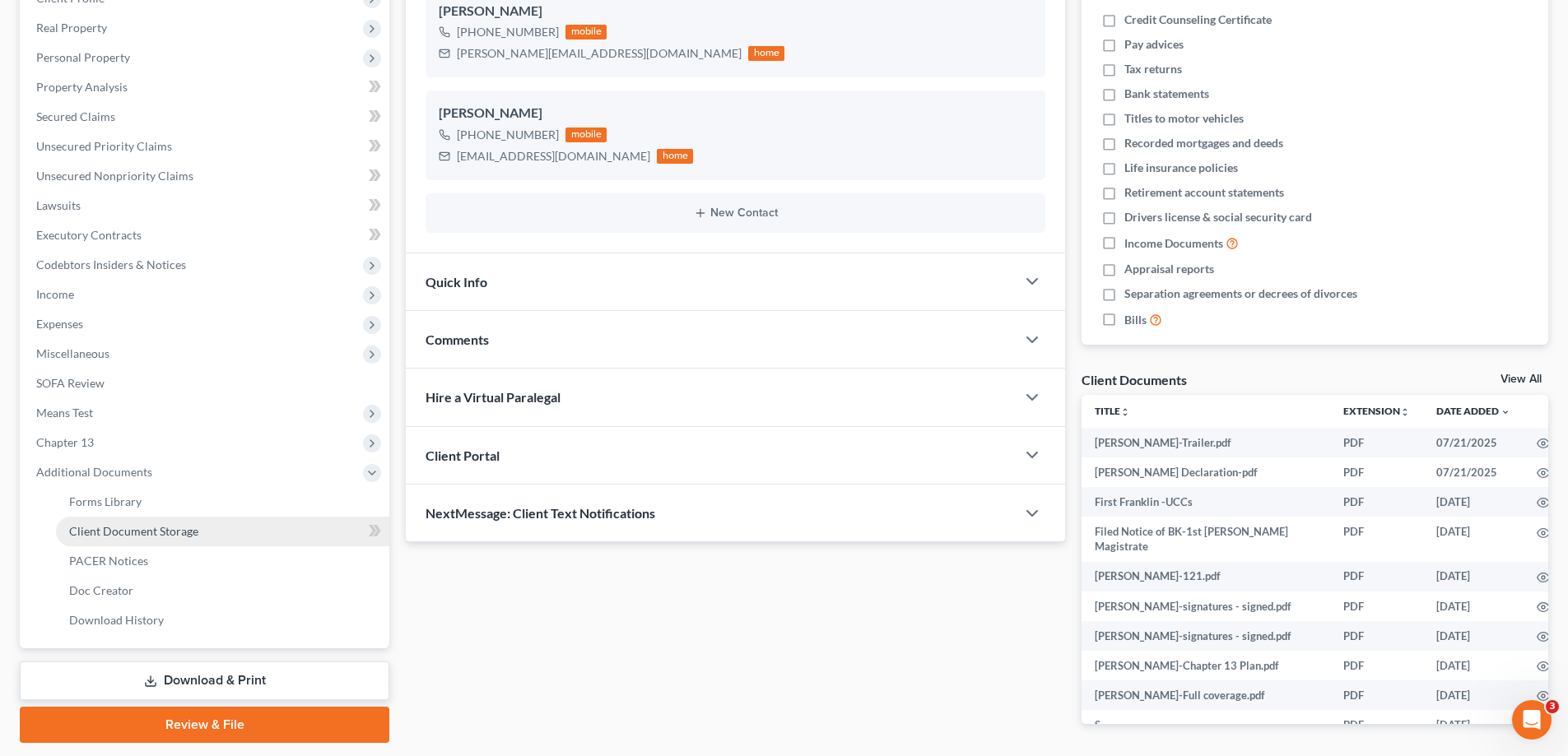
click at [113, 530] on span "Client Document Storage" at bounding box center [133, 531] width 129 height 14
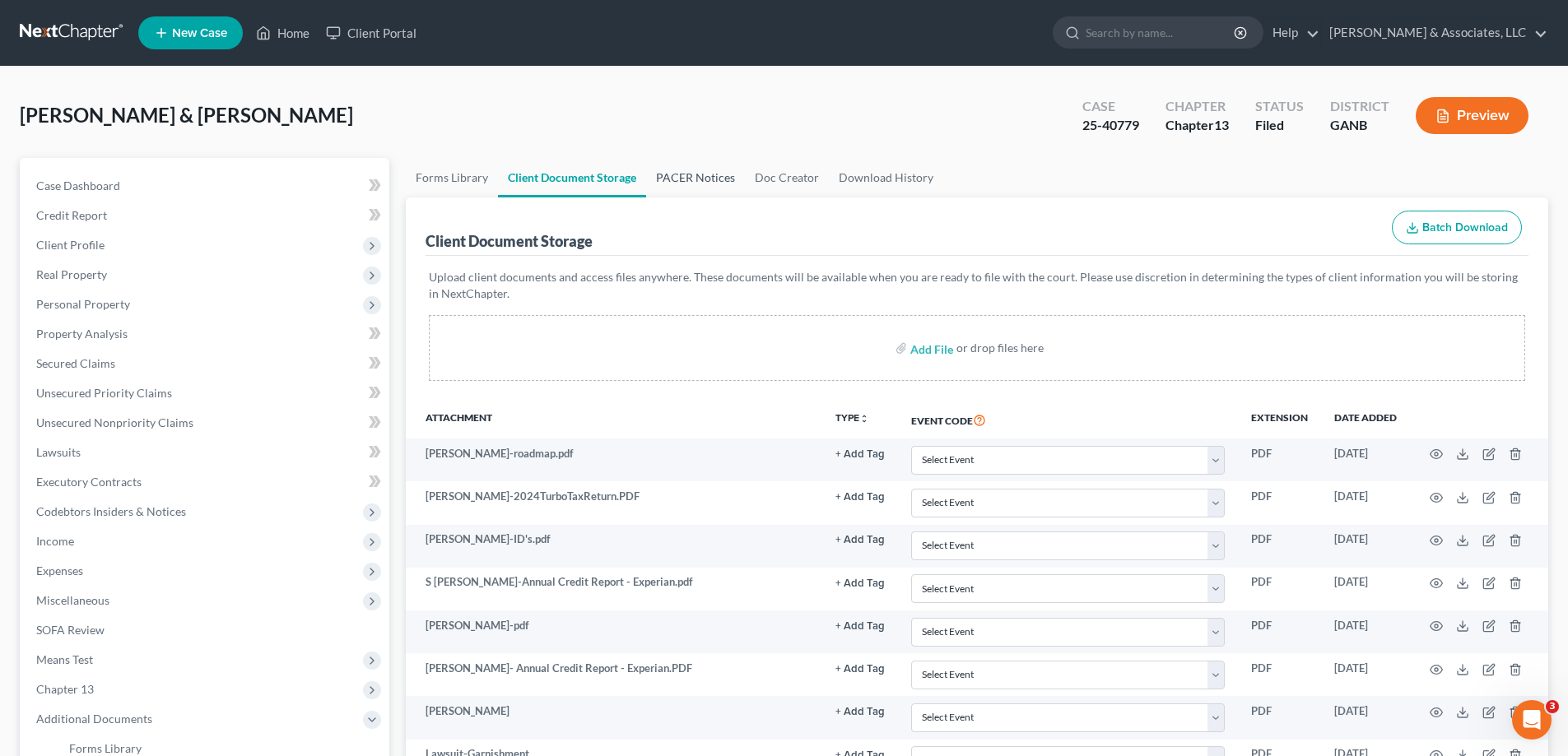
click at [690, 181] on link "PACER Notices" at bounding box center [696, 178] width 99 height 40
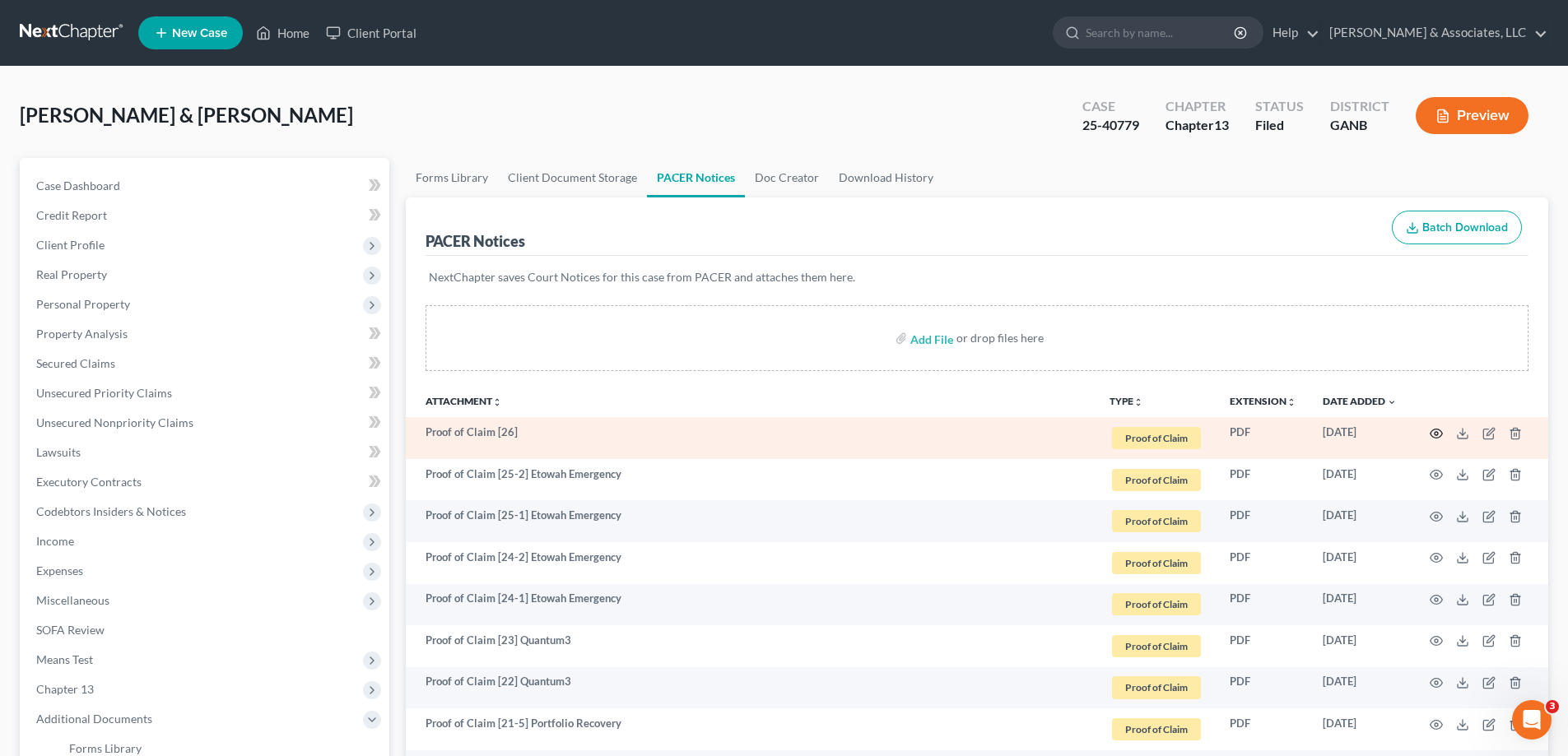
click at [1438, 432] on circle "button" at bounding box center [1436, 433] width 3 height 3
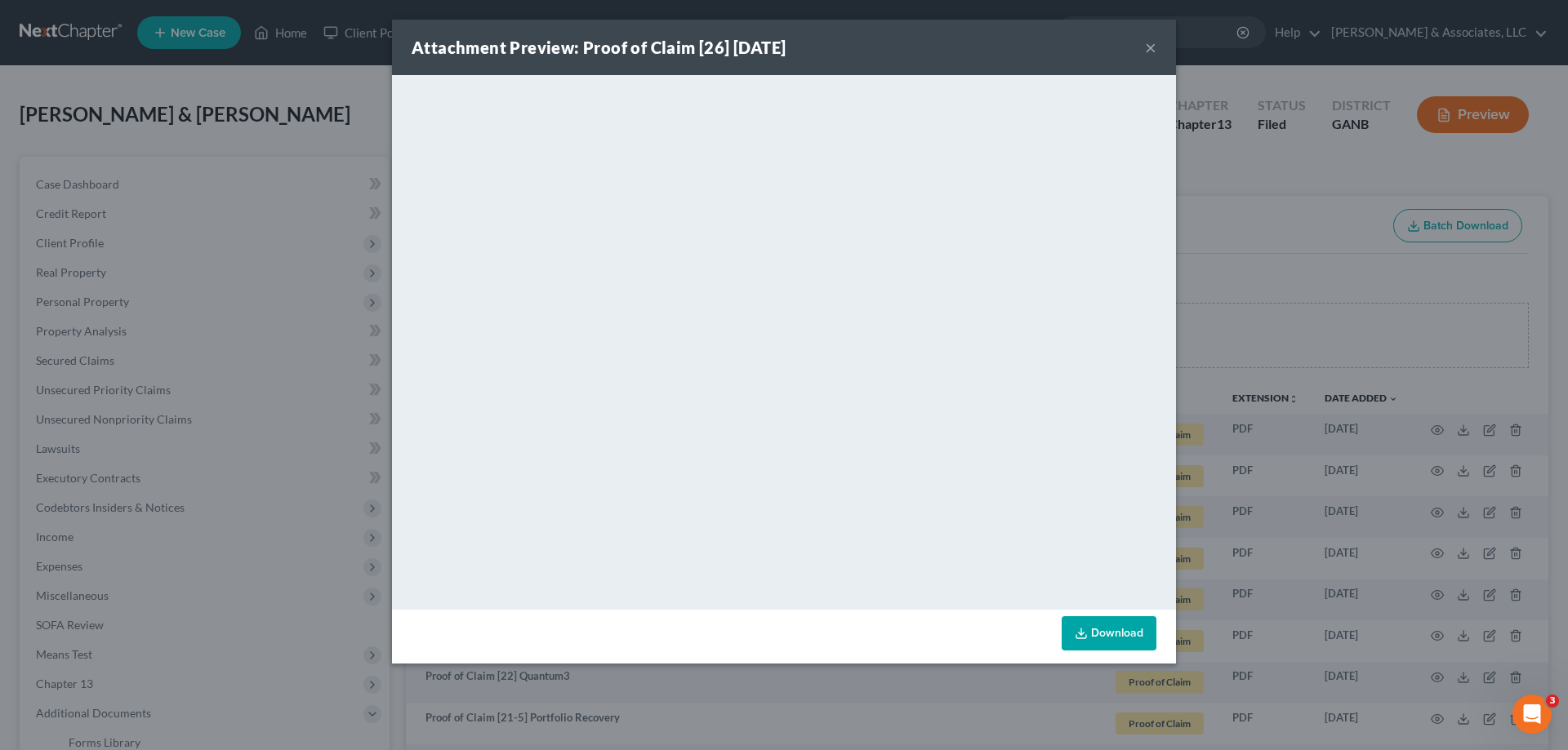
click at [1151, 51] on button "×" at bounding box center [1151, 47] width 12 height 19
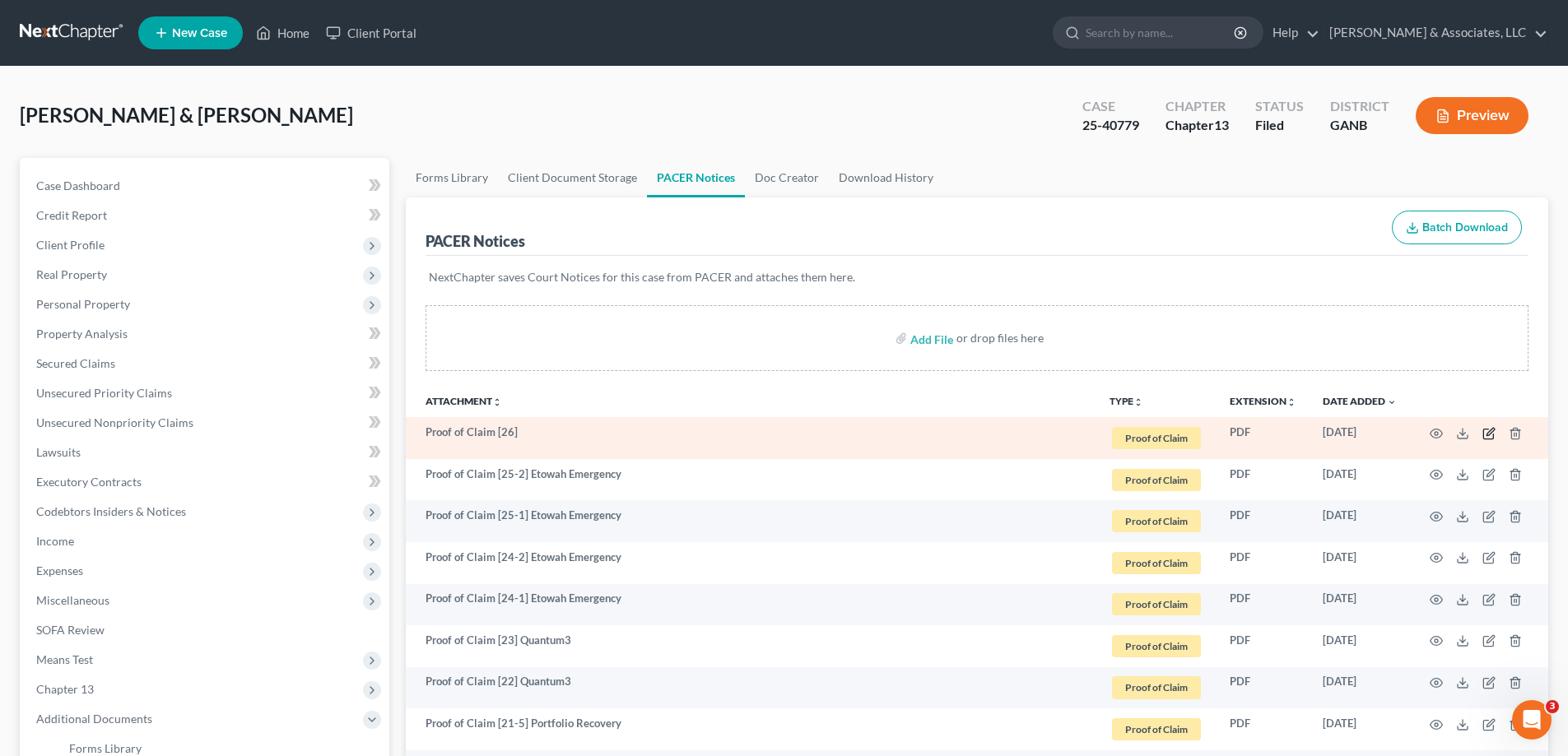
click at [1486, 430] on icon "button" at bounding box center [1489, 434] width 14 height 14
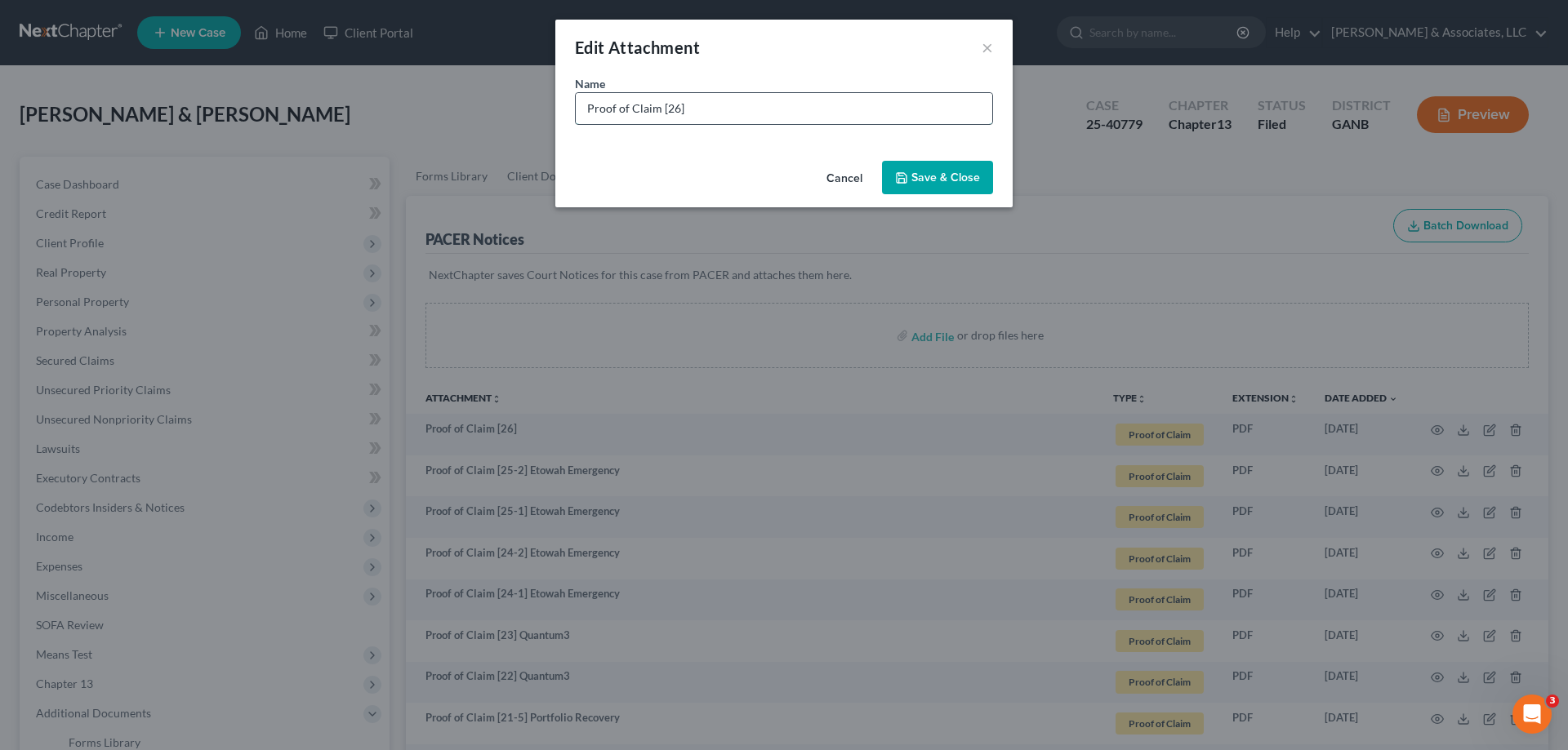
click at [728, 106] on input "Proof of Claim [26]" at bounding box center [784, 109] width 416 height 31
type input "Proof of Claim [26] IRS"
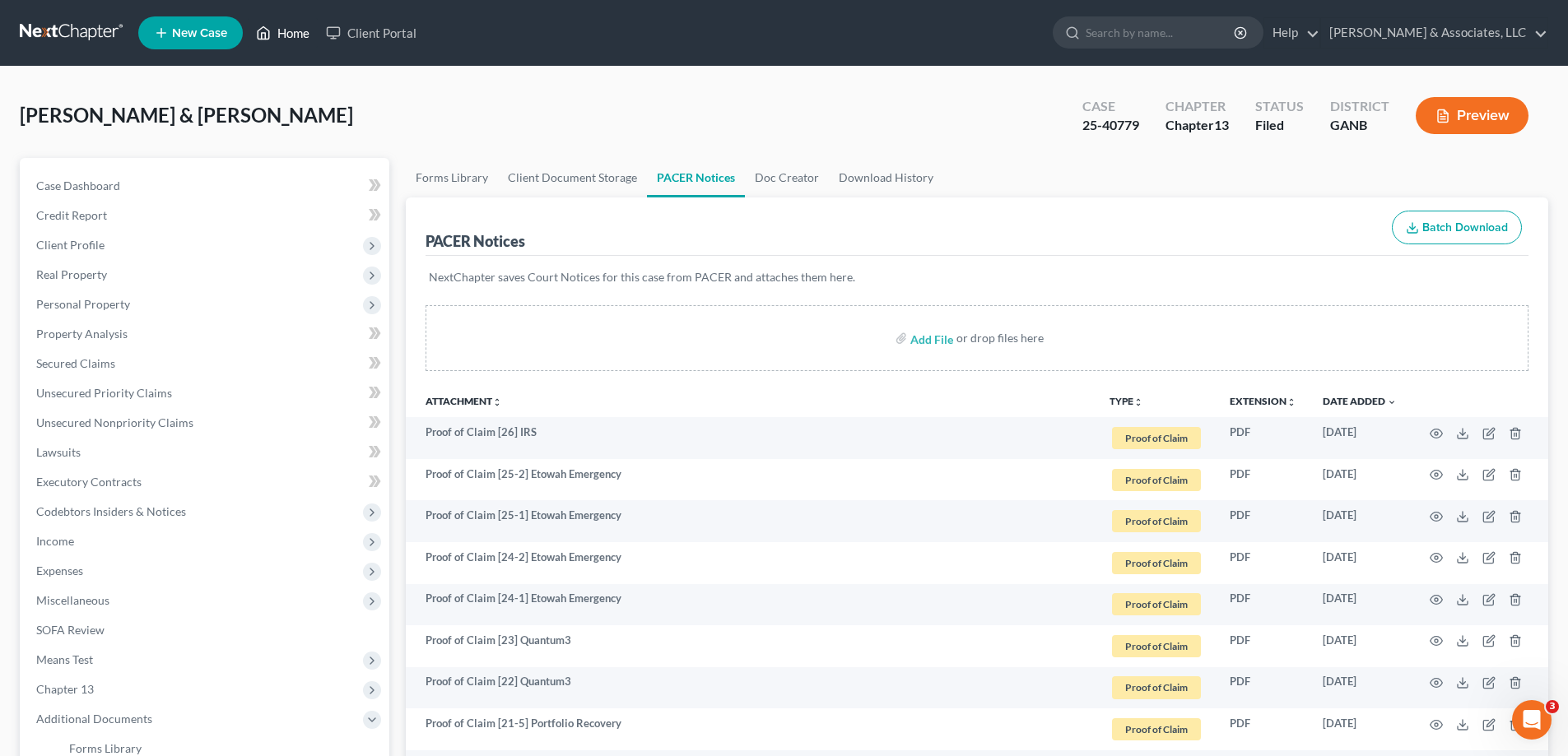
click at [293, 22] on link "Home" at bounding box center [283, 33] width 70 height 30
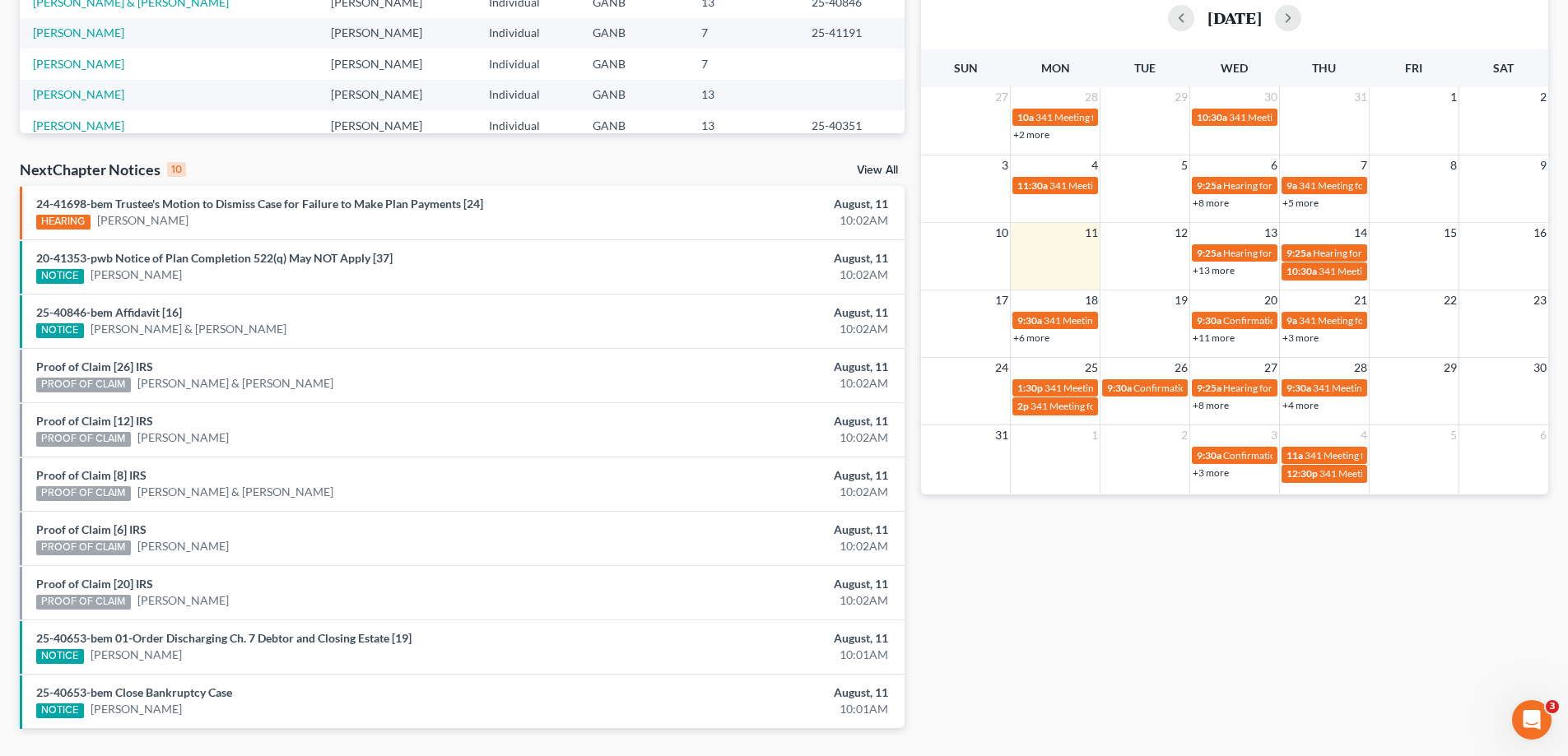
scroll to position [428, 0]
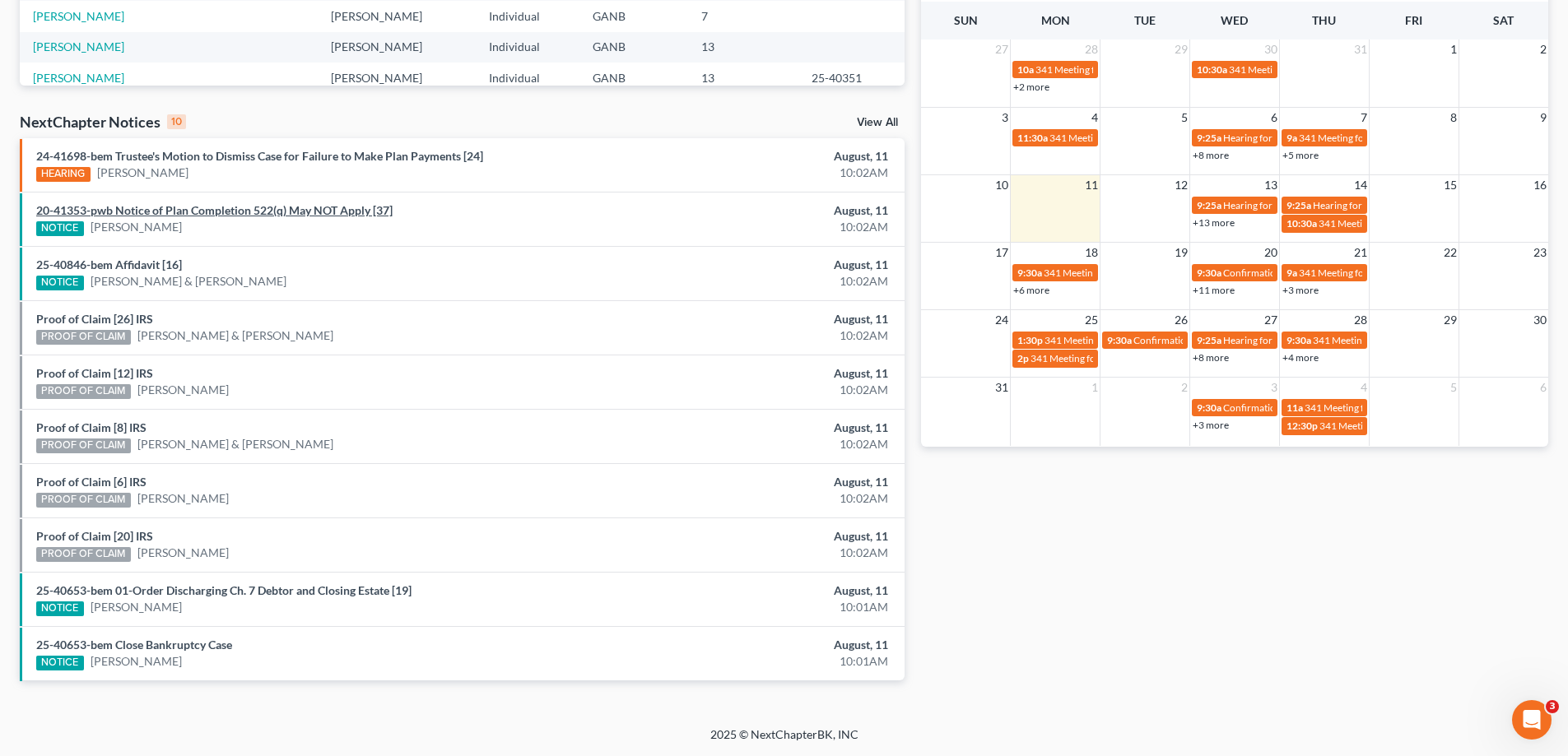
click at [167, 214] on link "20-41353-pwb Notice of Plan Completion 522(q) May NOT Apply [37]" at bounding box center [214, 210] width 356 height 14
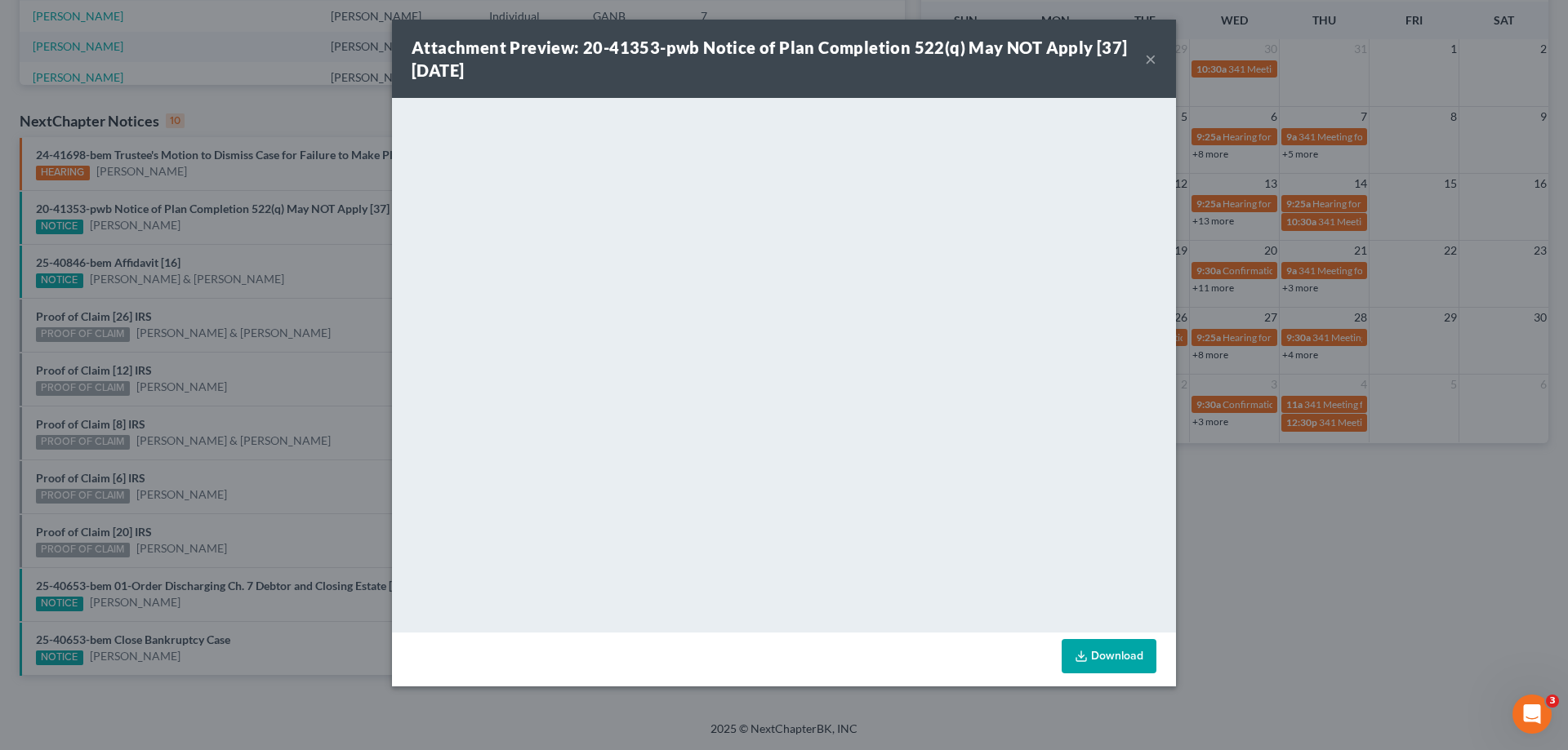
click at [1150, 57] on button "×" at bounding box center [1151, 59] width 12 height 19
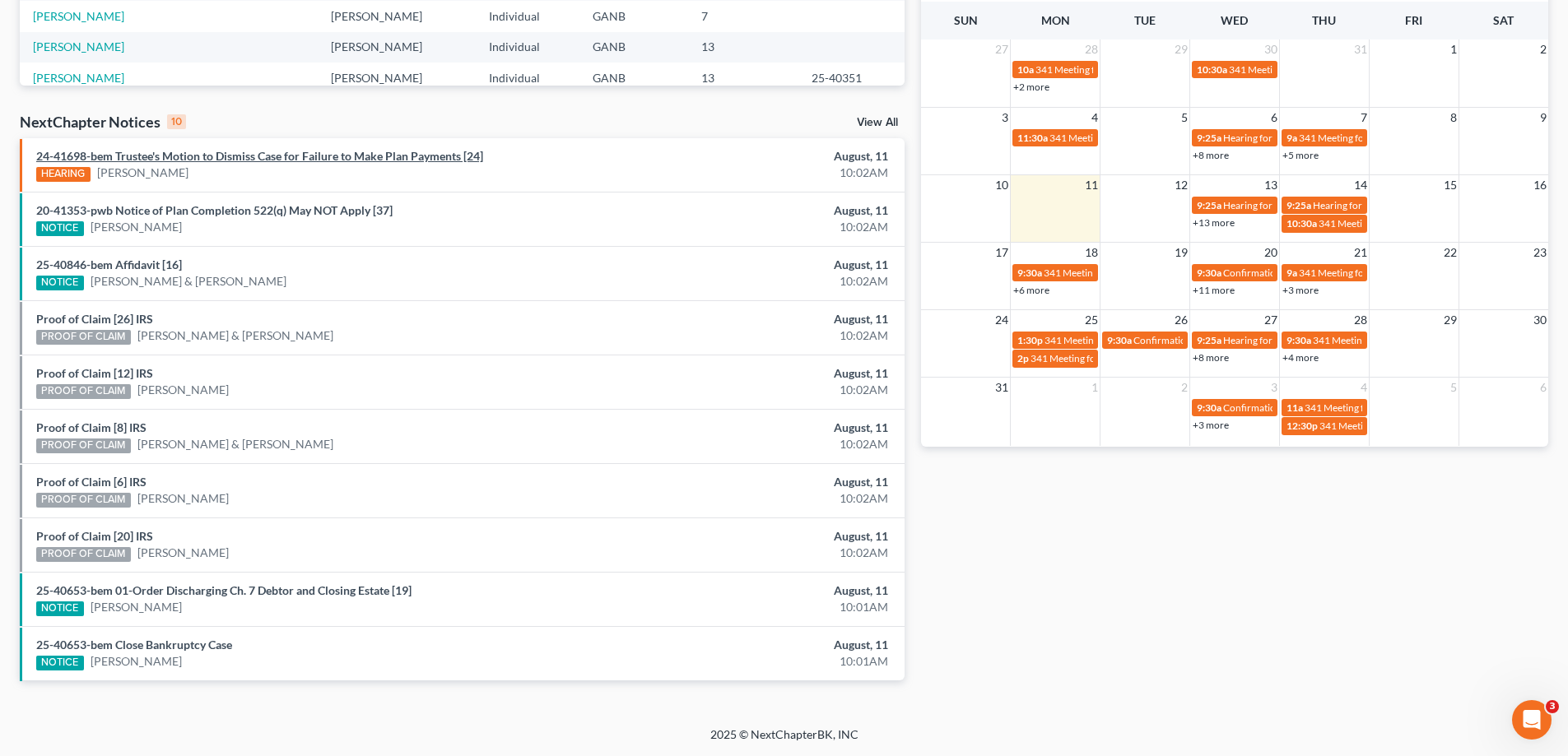
click at [166, 155] on link "24-41698-bem Trustee's Motion to Dismiss Case for Failure to Make Plan Payments…" at bounding box center [259, 155] width 447 height 14
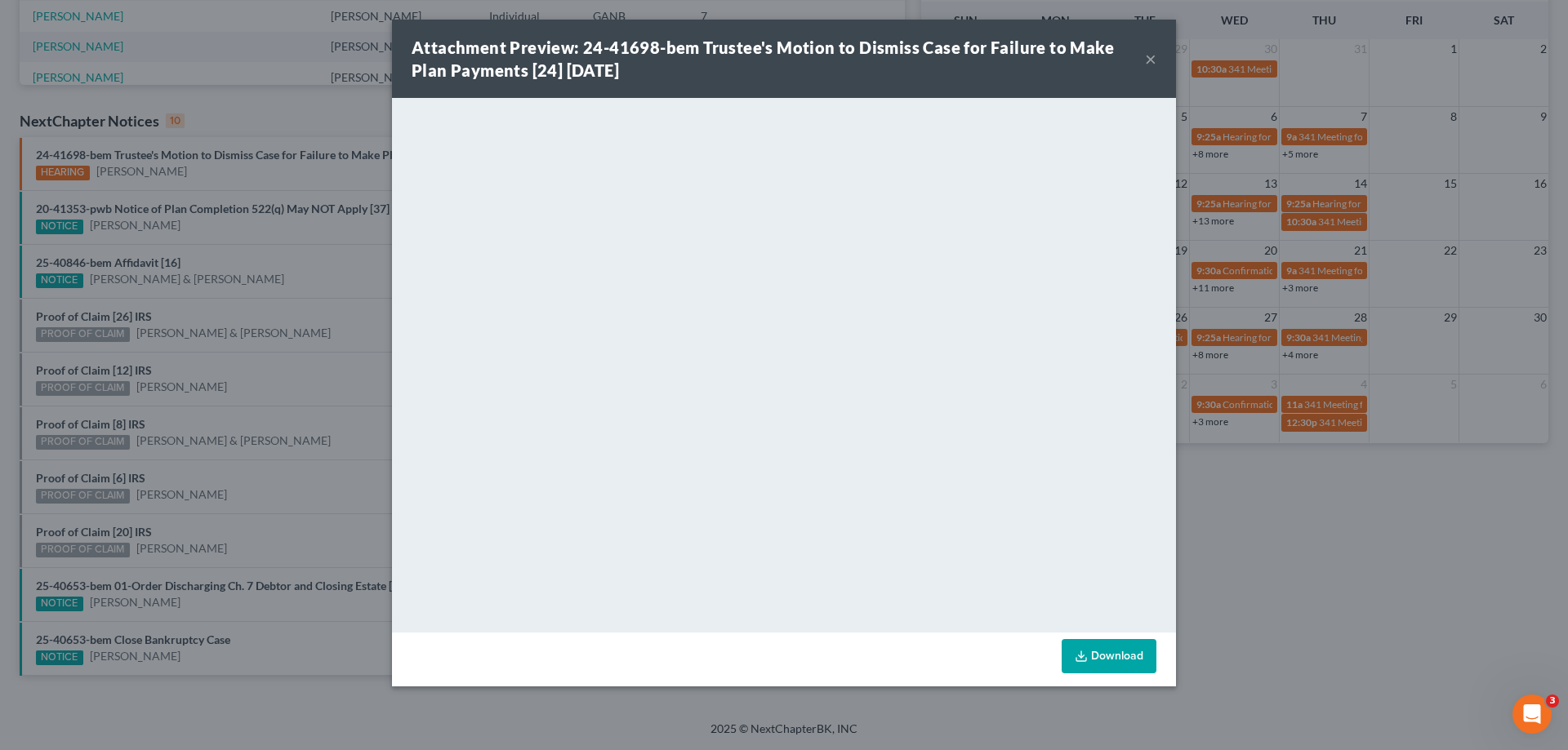
click at [1155, 55] on button "×" at bounding box center [1151, 59] width 12 height 19
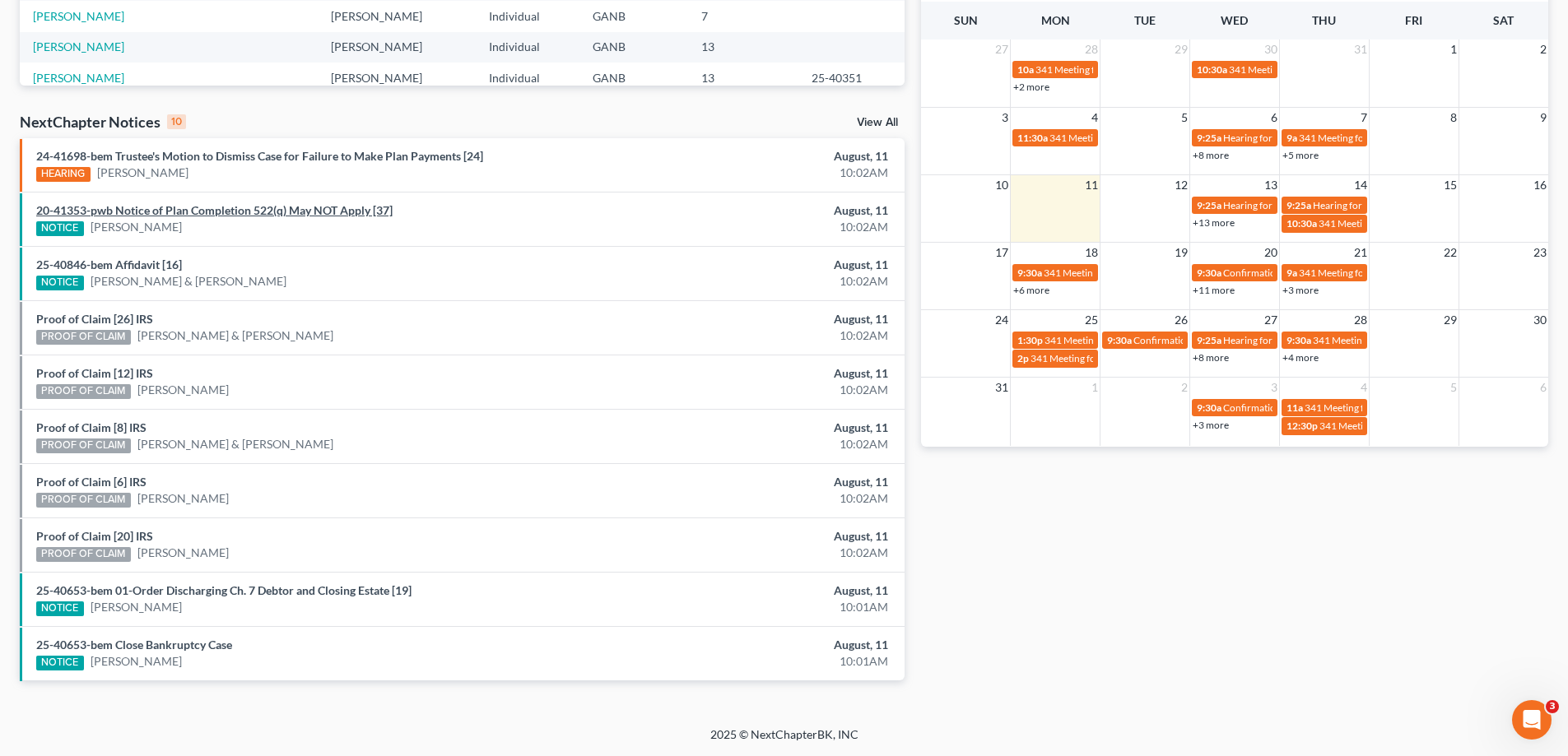
click at [172, 214] on link "20-41353-pwb Notice of Plan Completion 522(q) May NOT Apply [37]" at bounding box center [214, 210] width 356 height 14
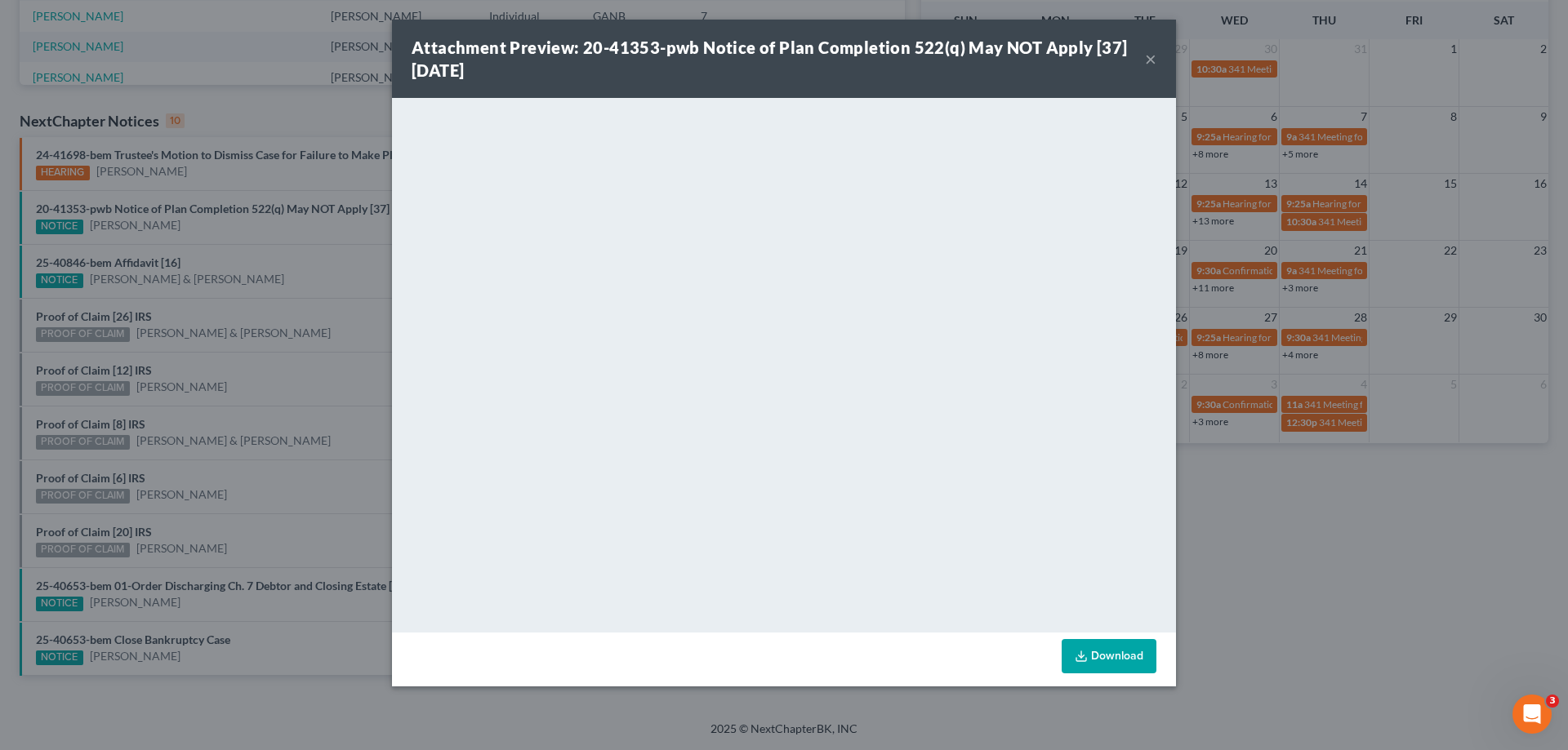
click at [1153, 57] on button "×" at bounding box center [1151, 59] width 12 height 19
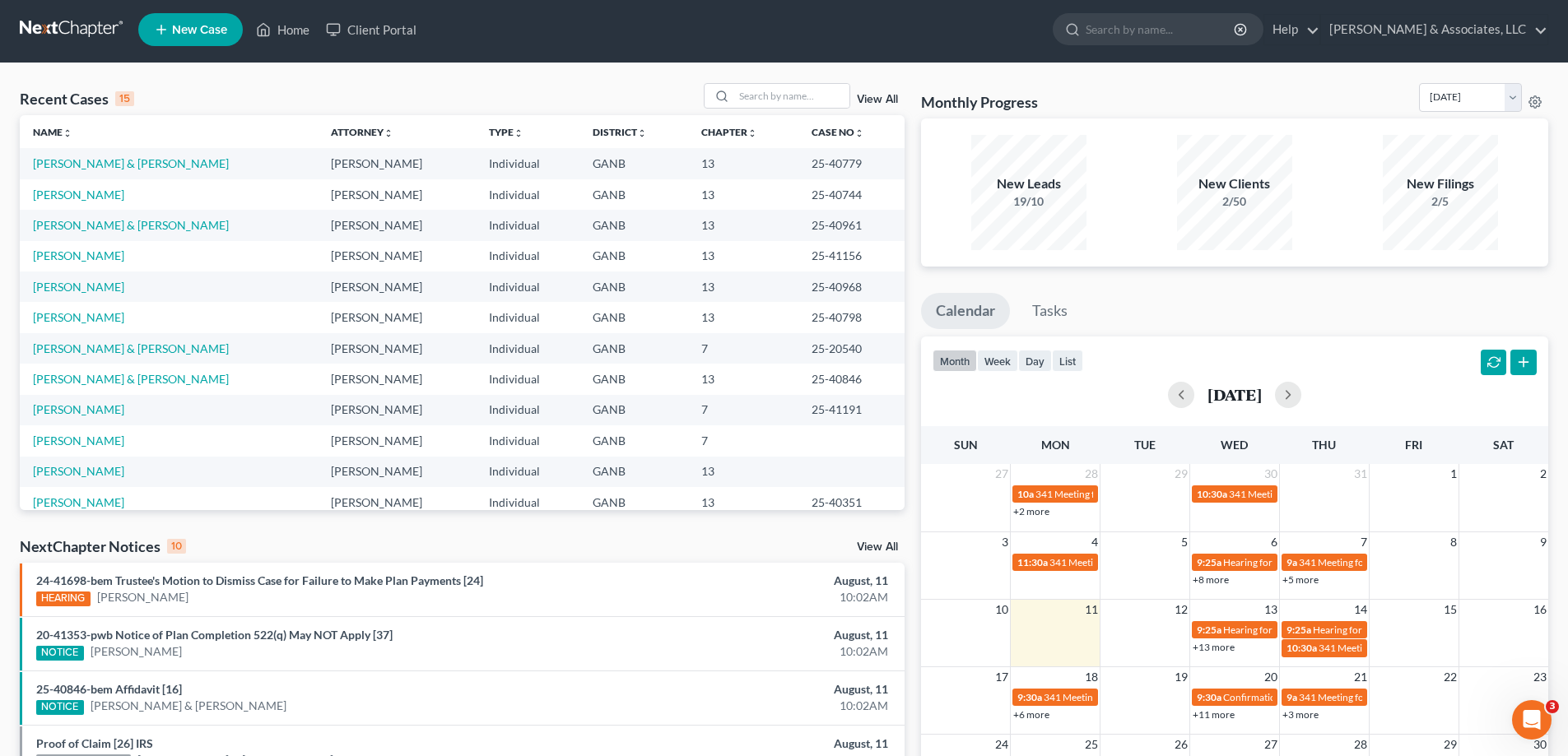
scroll to position [0, 0]
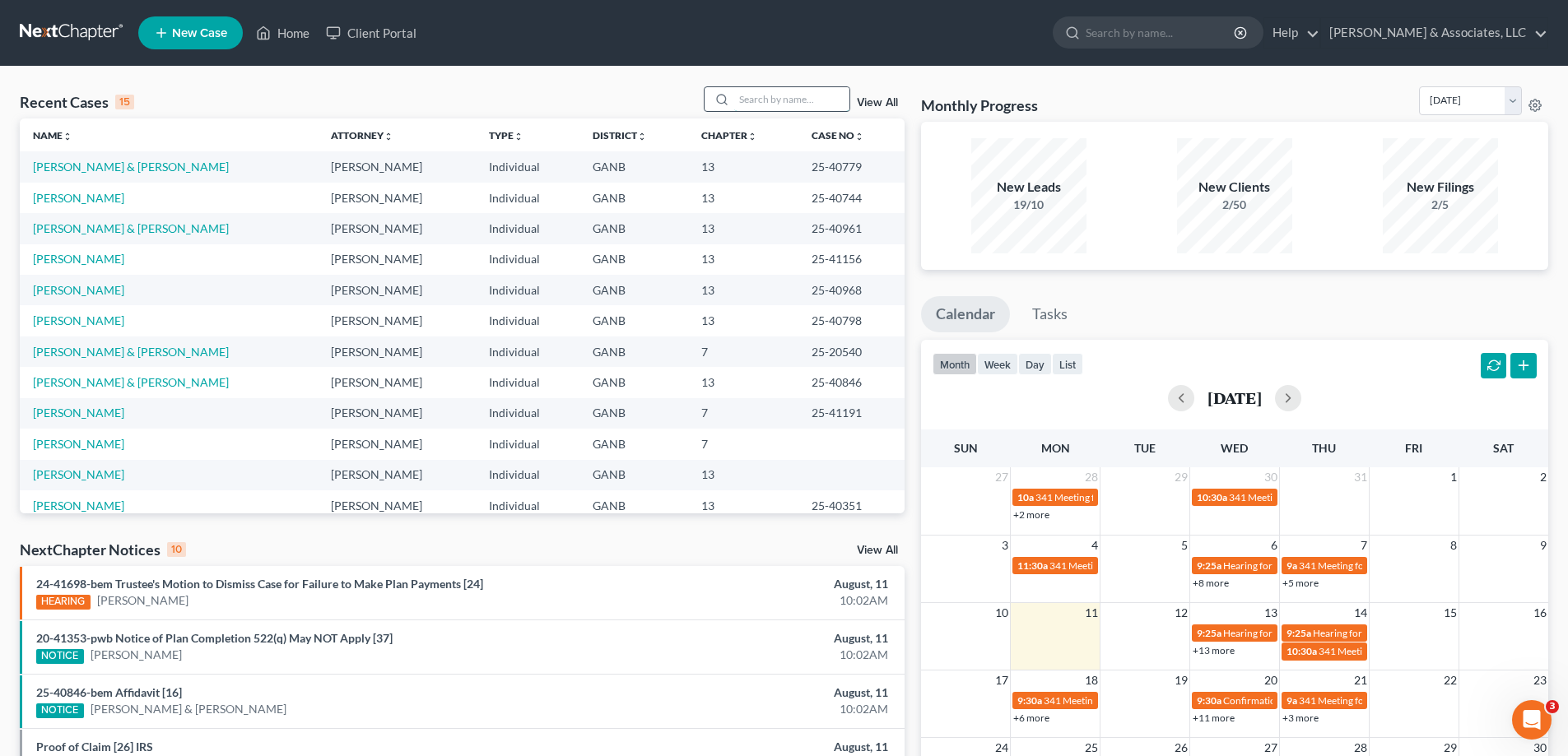
click at [778, 100] on input "search" at bounding box center [791, 99] width 116 height 24
type input "self"
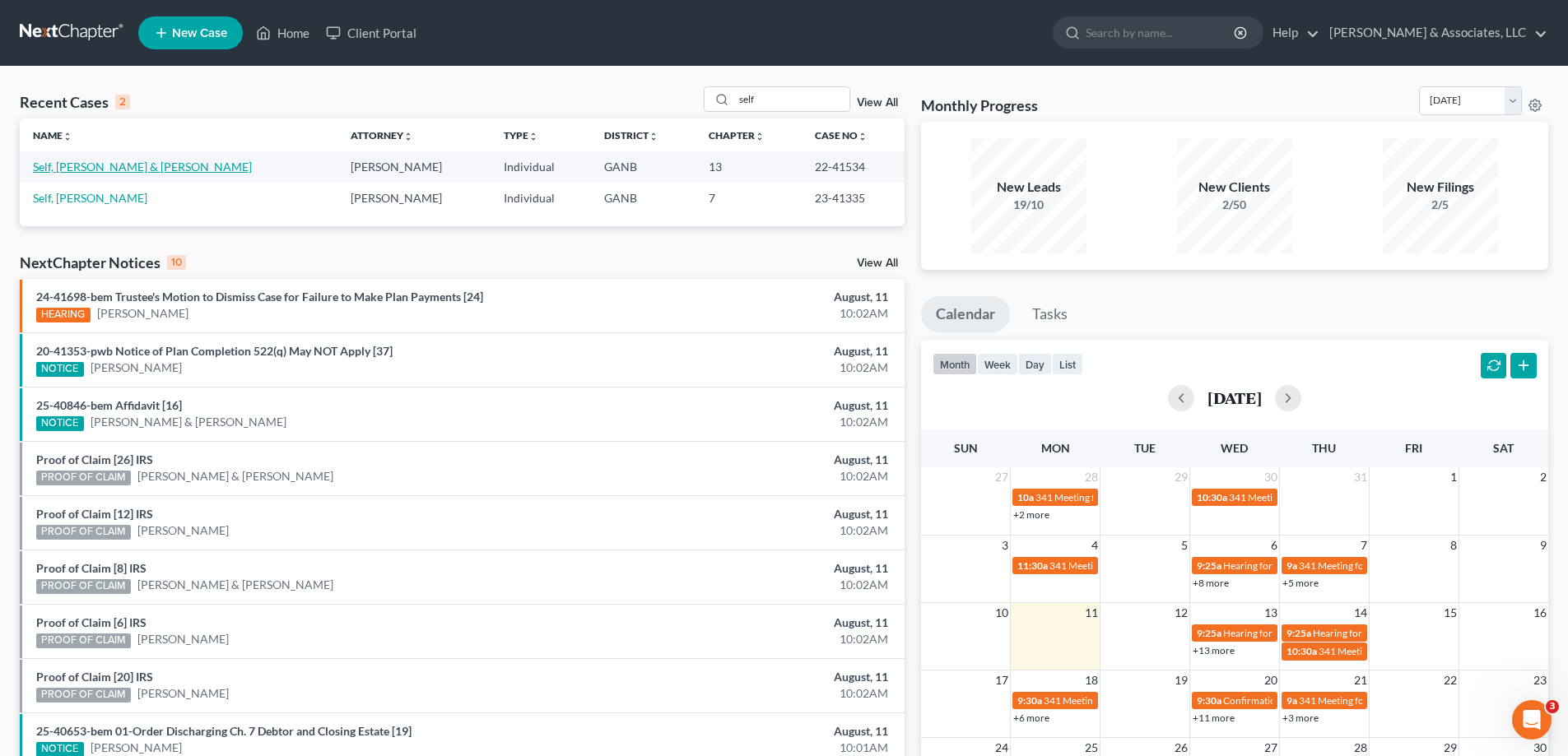
click at [80, 171] on link "Self, [PERSON_NAME] & [PERSON_NAME]" at bounding box center [143, 167] width 219 height 14
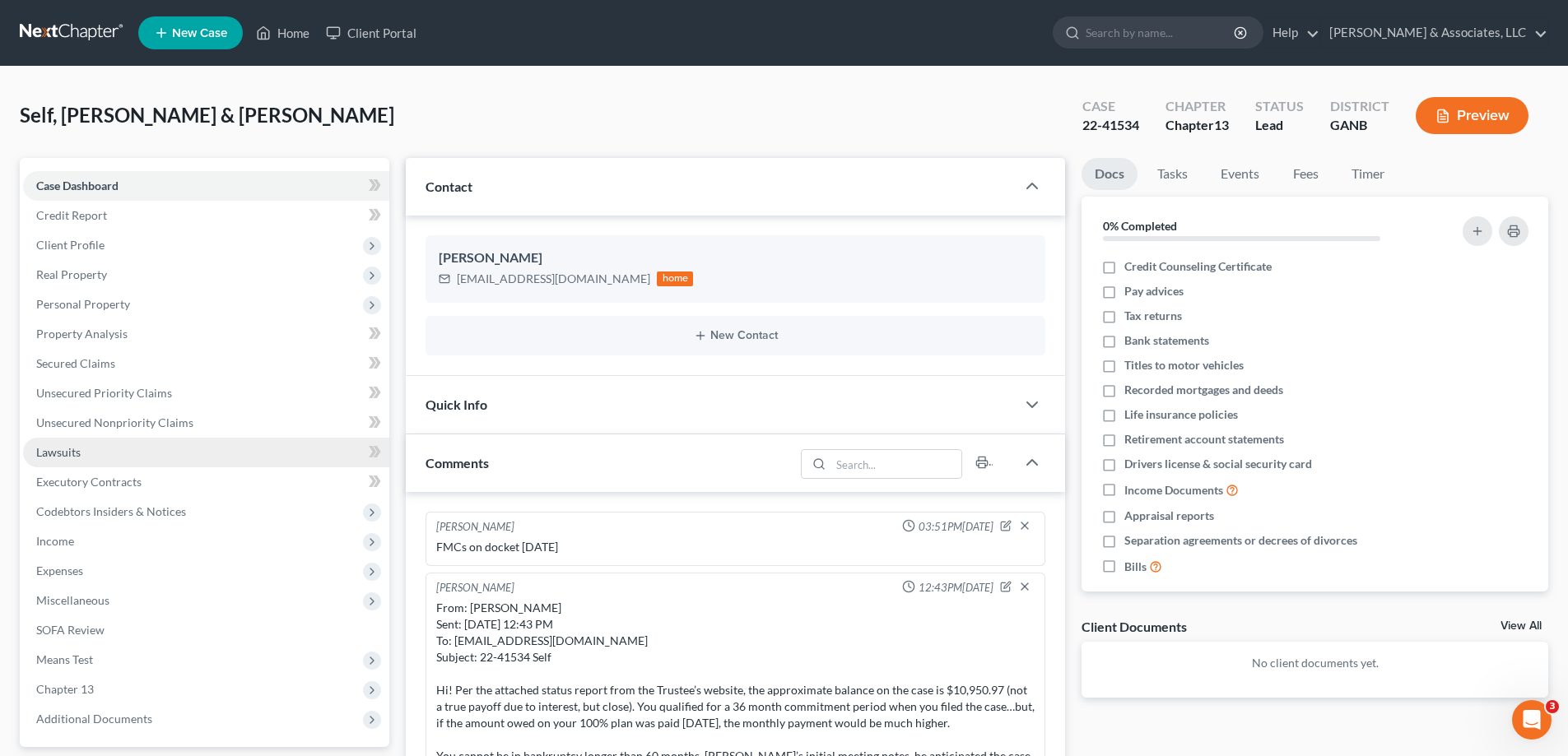
scroll to position [66, 0]
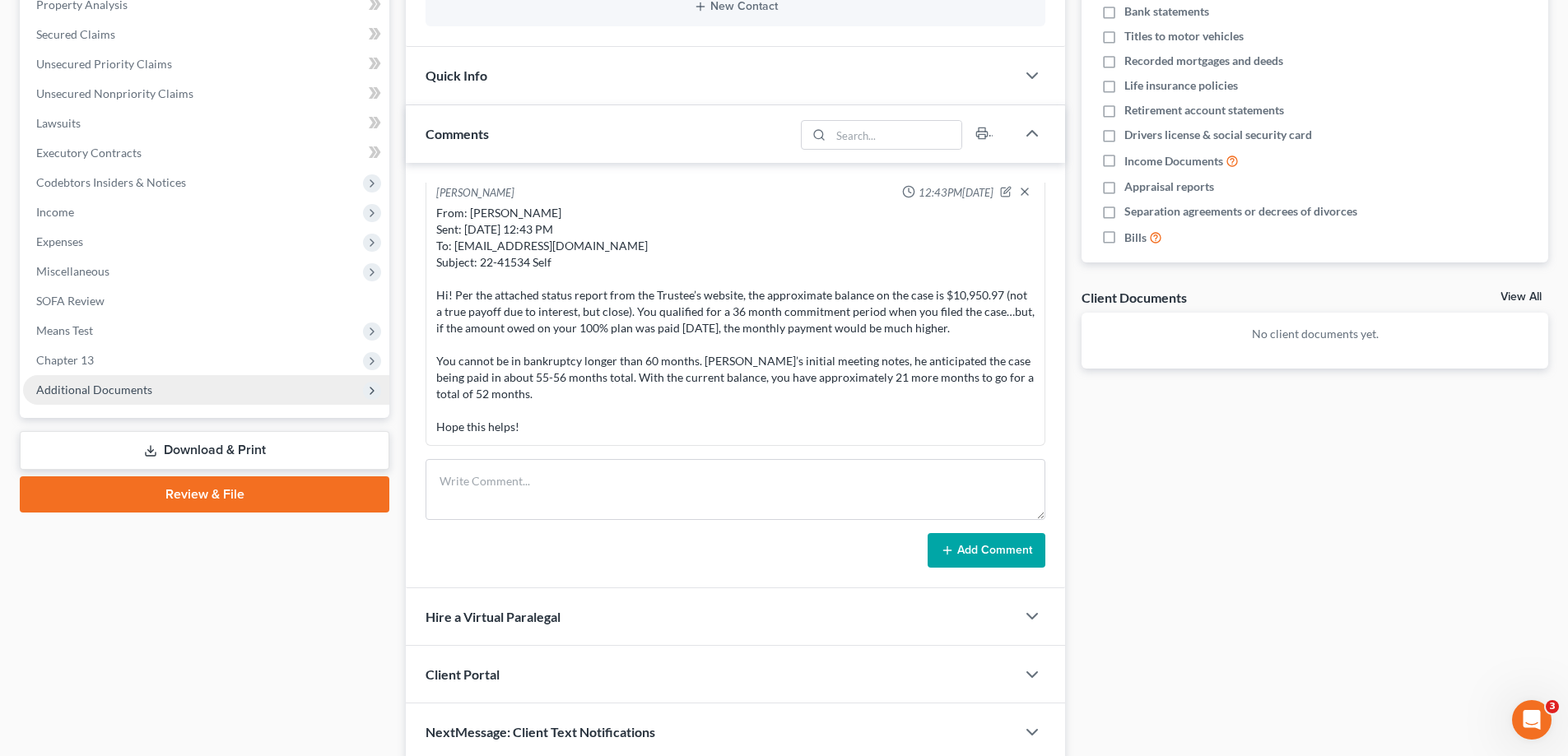
click at [141, 393] on span "Additional Documents" at bounding box center [94, 389] width 117 height 14
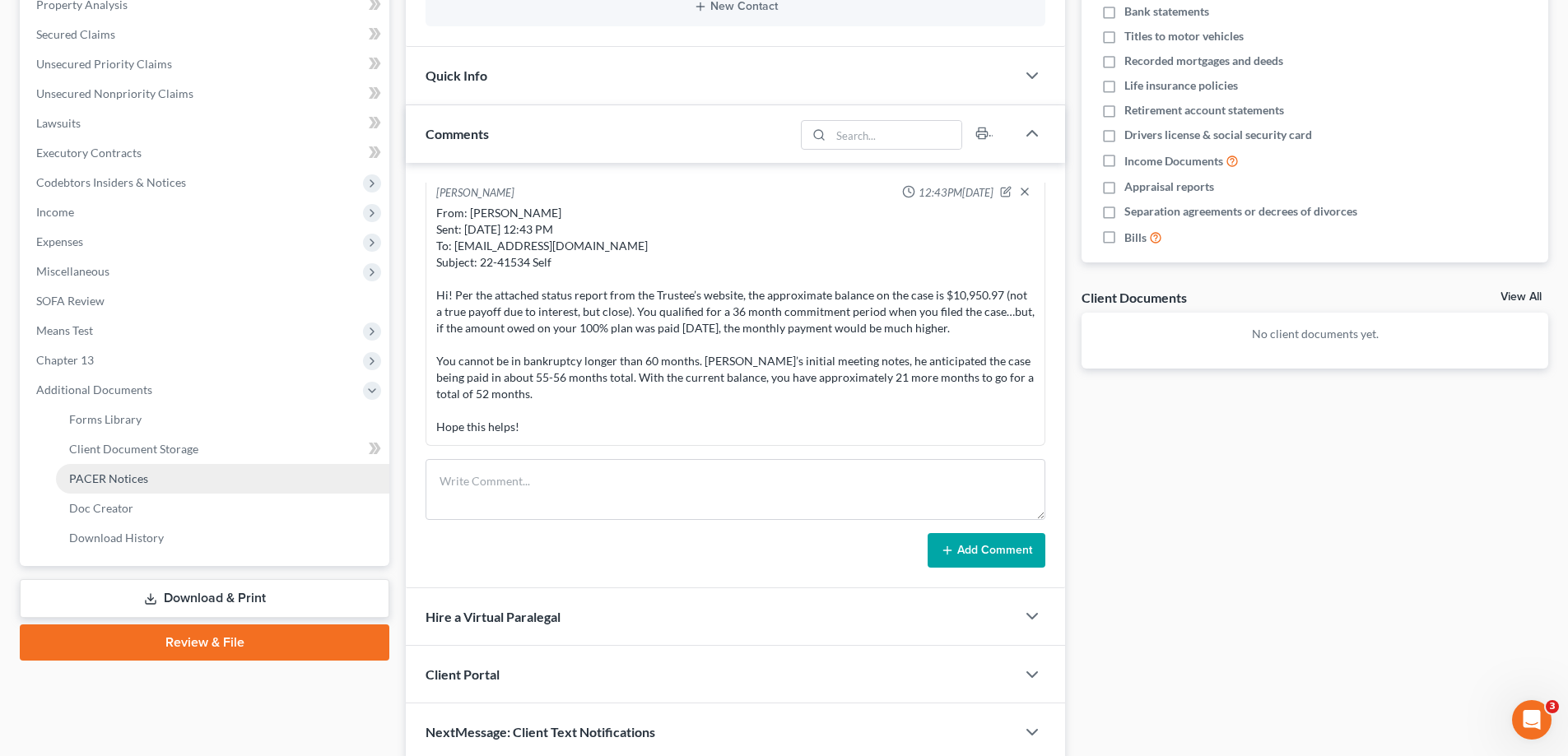
click at [116, 474] on span "PACER Notices" at bounding box center [108, 478] width 79 height 14
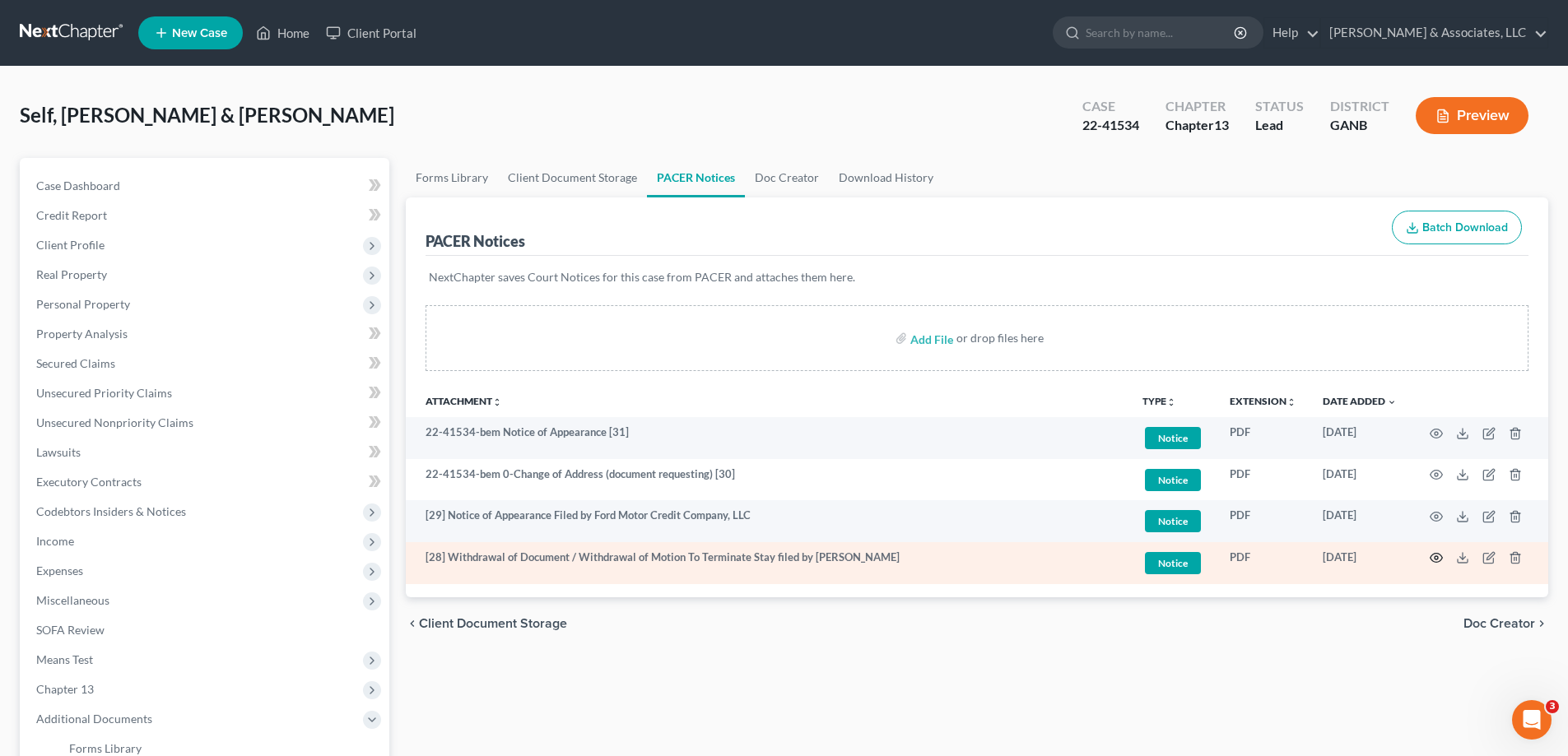
click at [1435, 555] on icon "button" at bounding box center [1437, 558] width 14 height 14
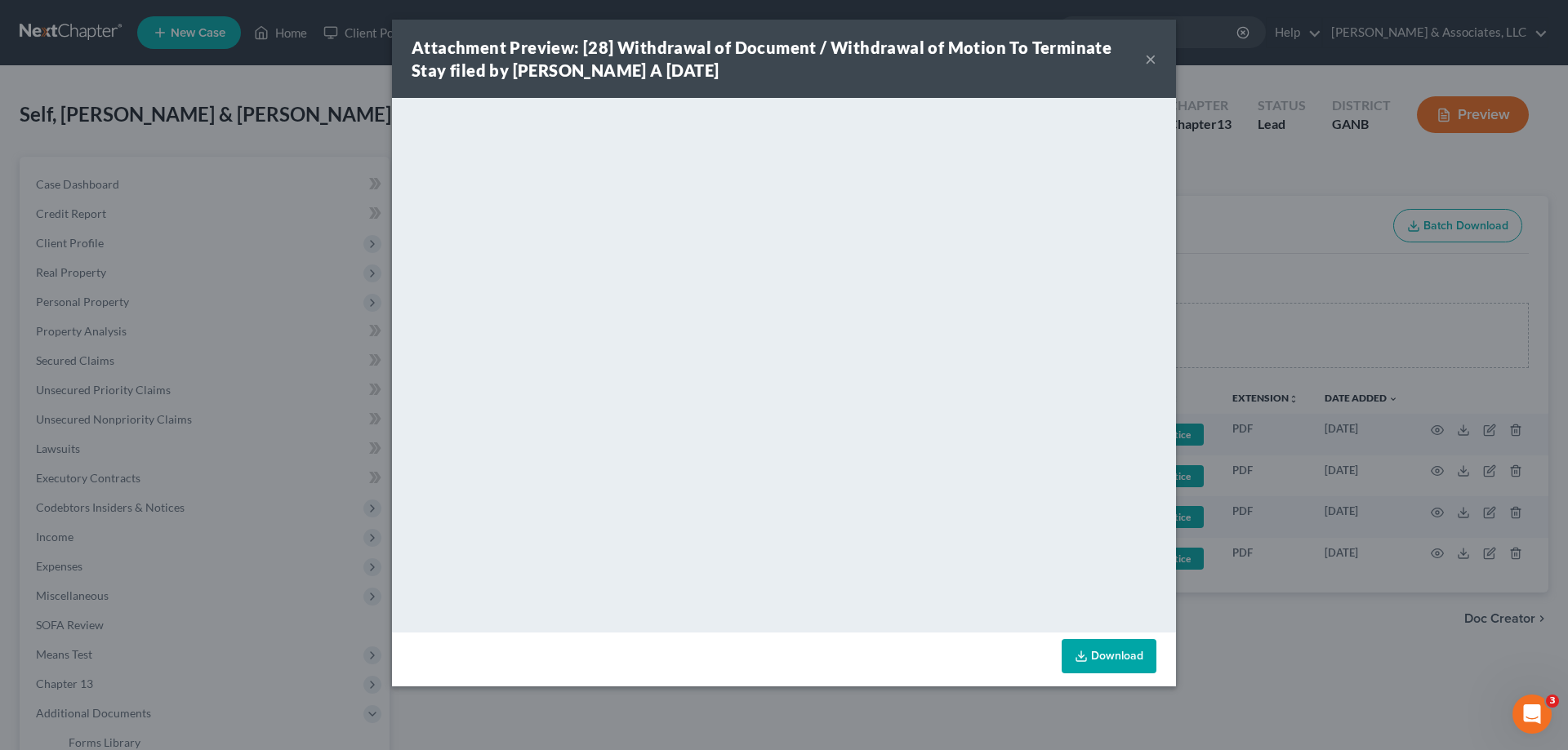
drag, startPoint x: 1145, startPoint y: 56, endPoint x: 1125, endPoint y: 89, distance: 38.6
click at [1145, 56] on button "×" at bounding box center [1151, 59] width 12 height 19
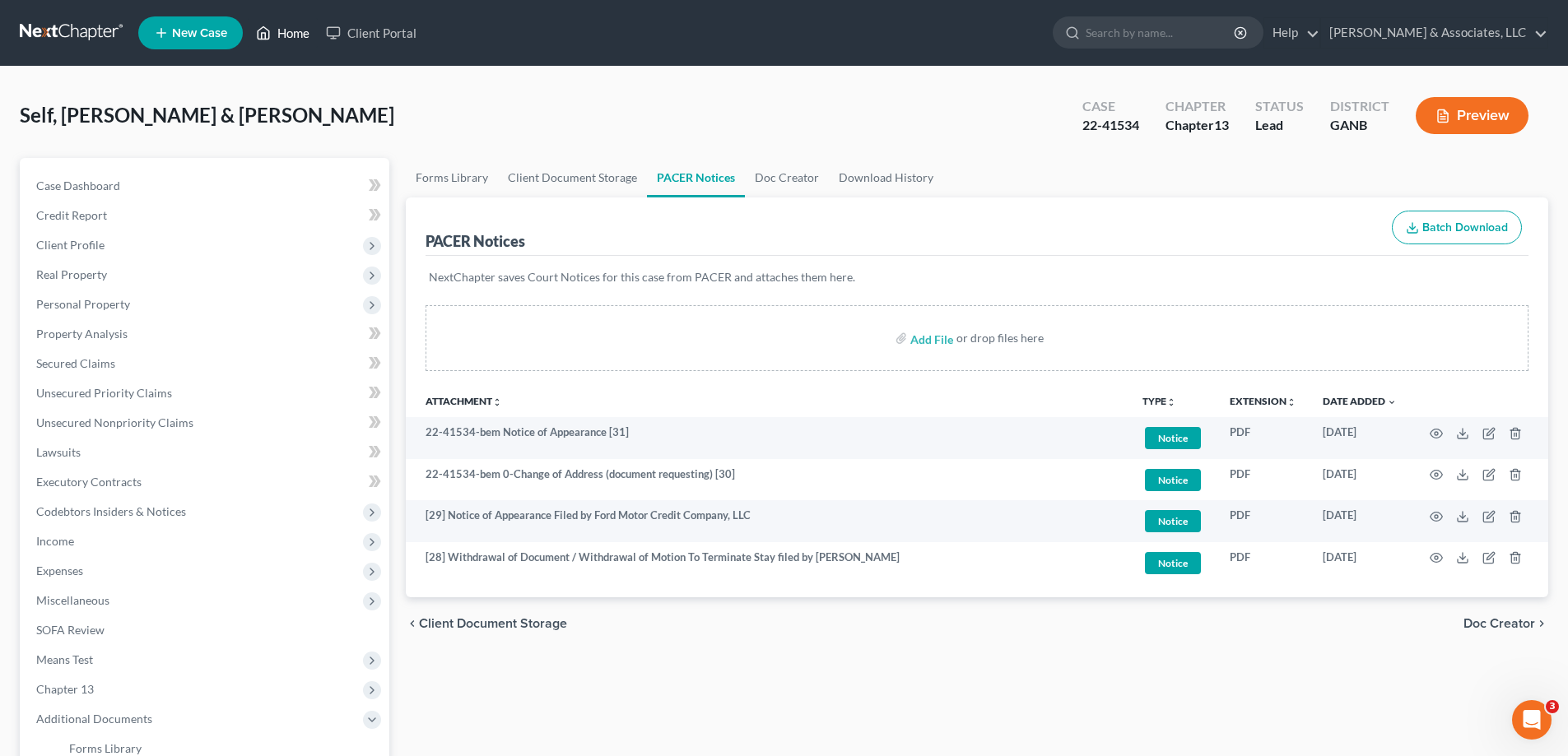
click at [284, 30] on link "Home" at bounding box center [283, 33] width 70 height 30
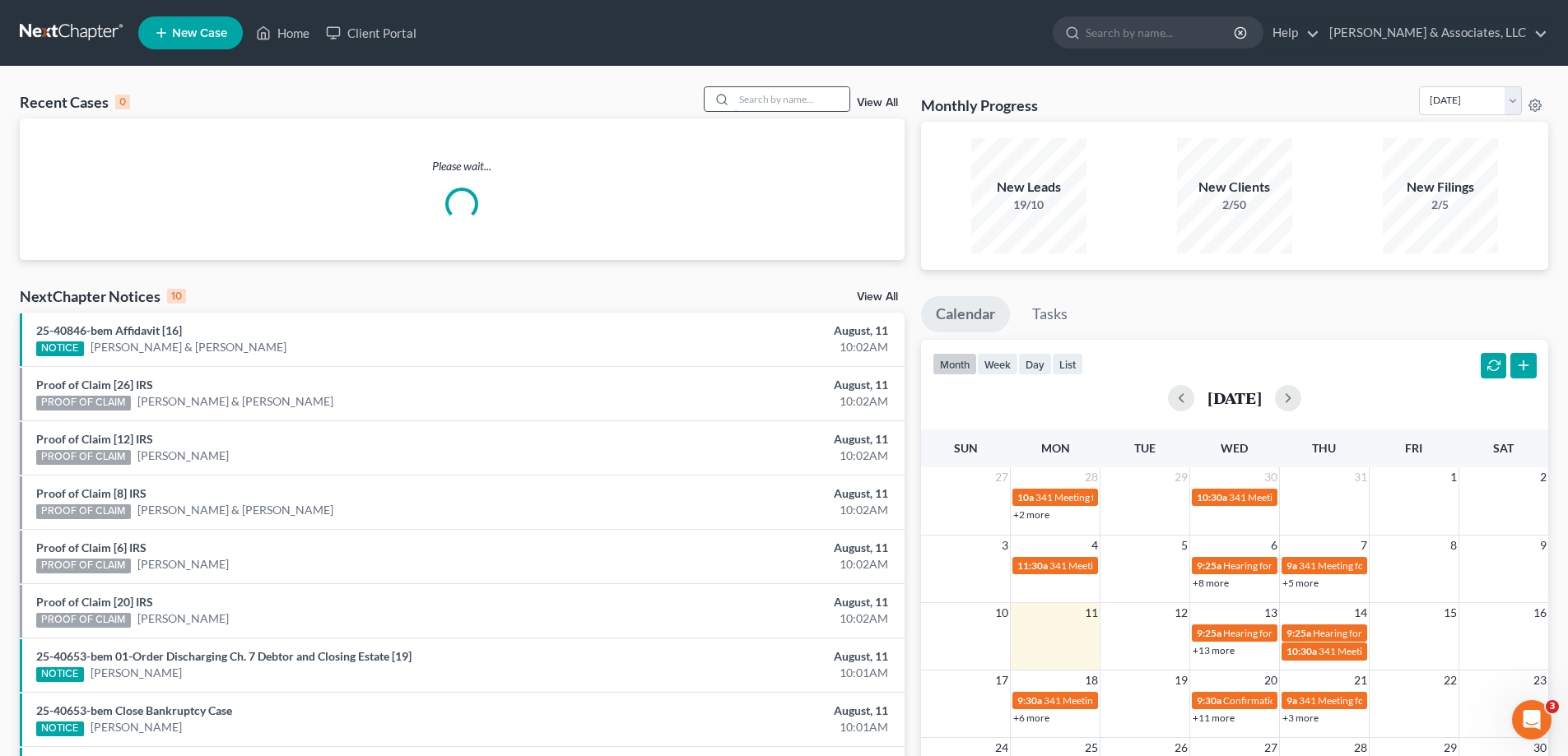
click at [783, 100] on input "search" at bounding box center [791, 99] width 116 height 24
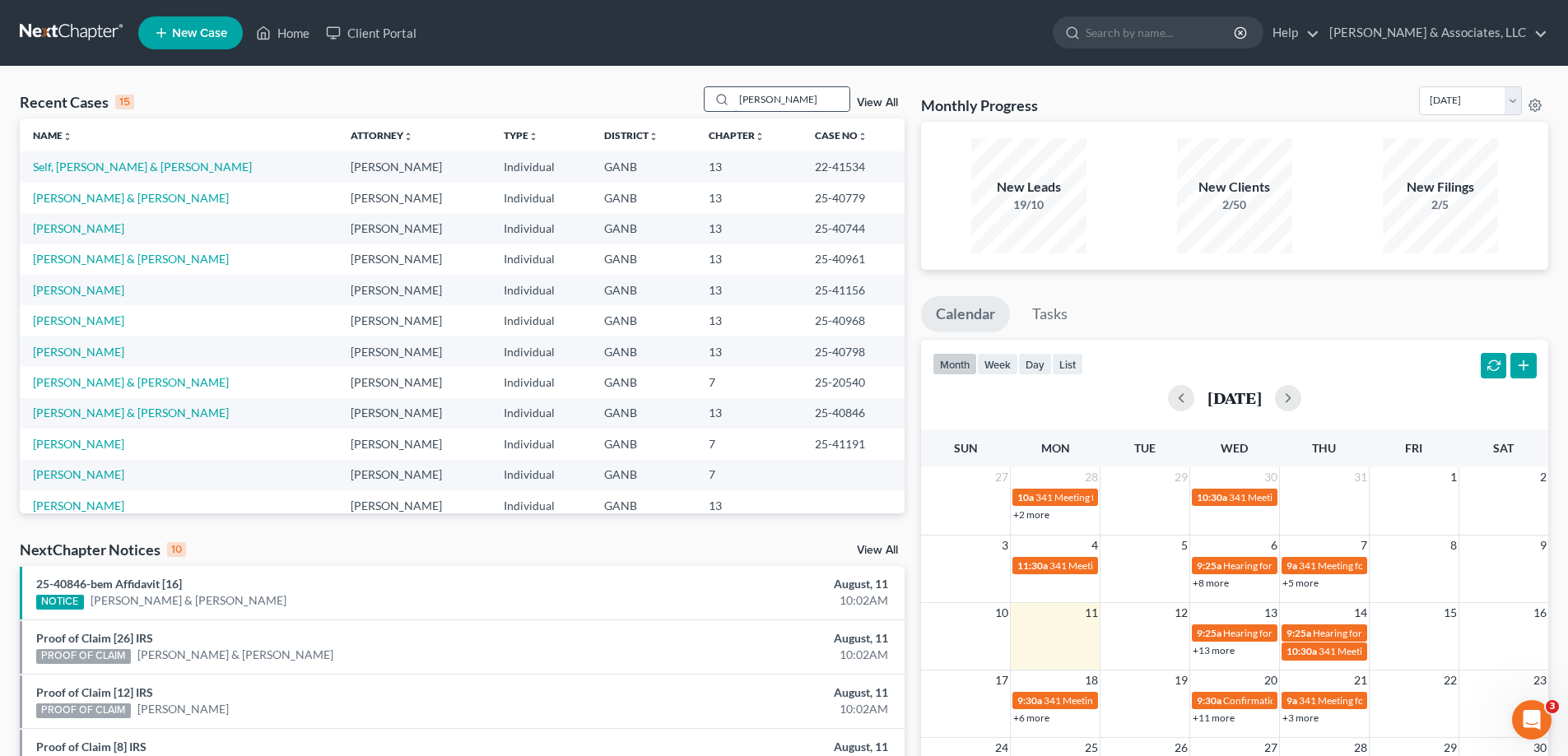
type input "[PERSON_NAME]"
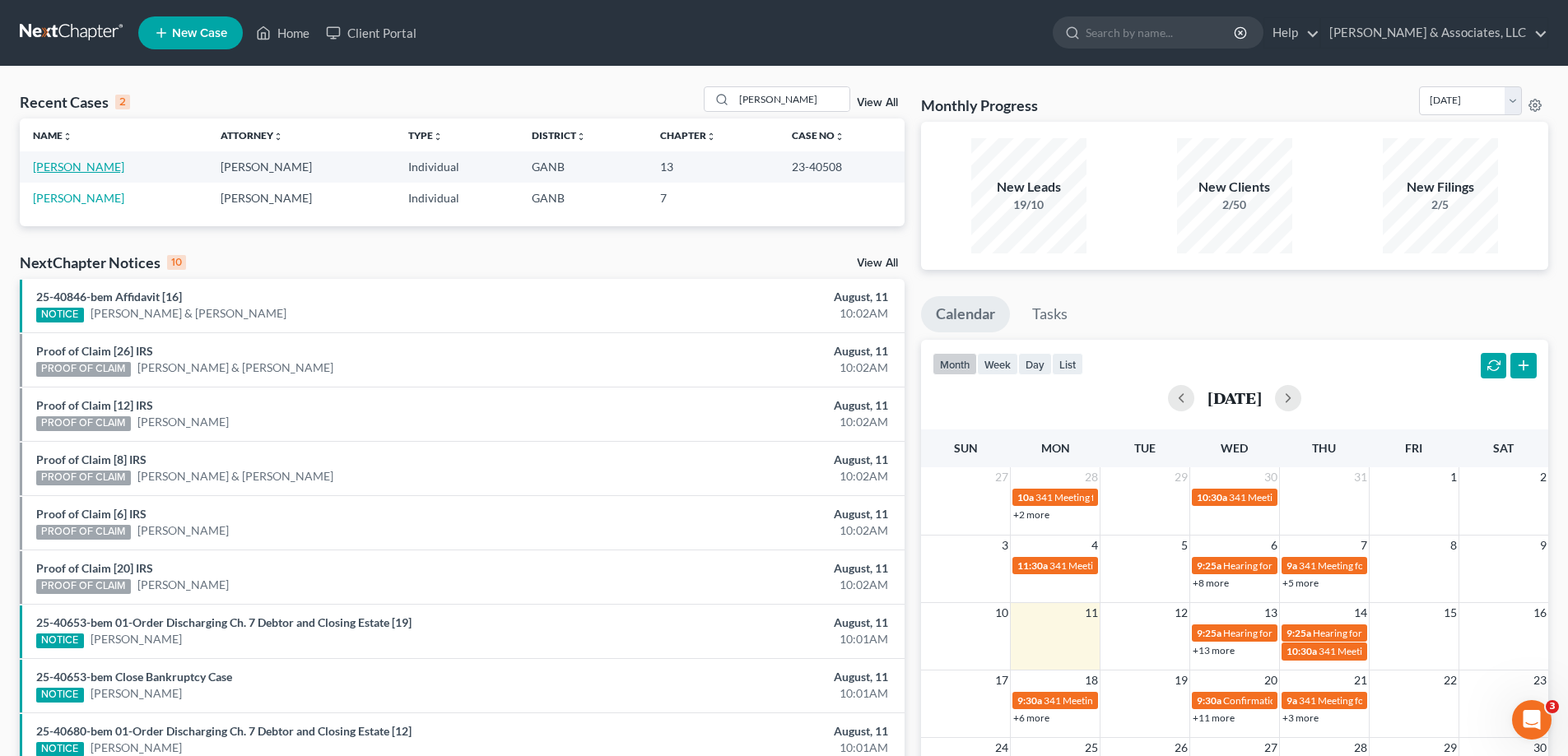
click at [65, 164] on link "[PERSON_NAME]" at bounding box center [79, 167] width 91 height 14
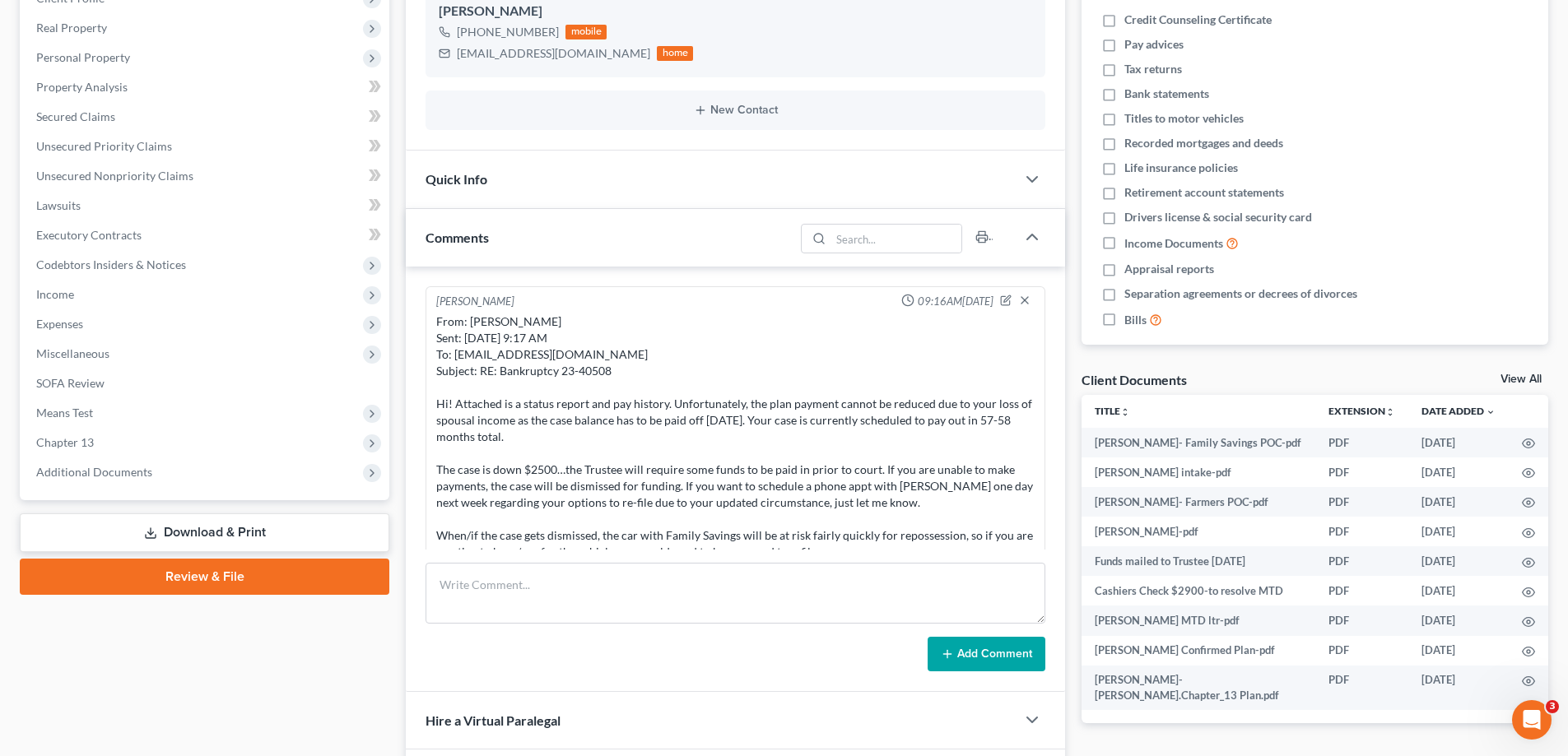
scroll to position [463, 0]
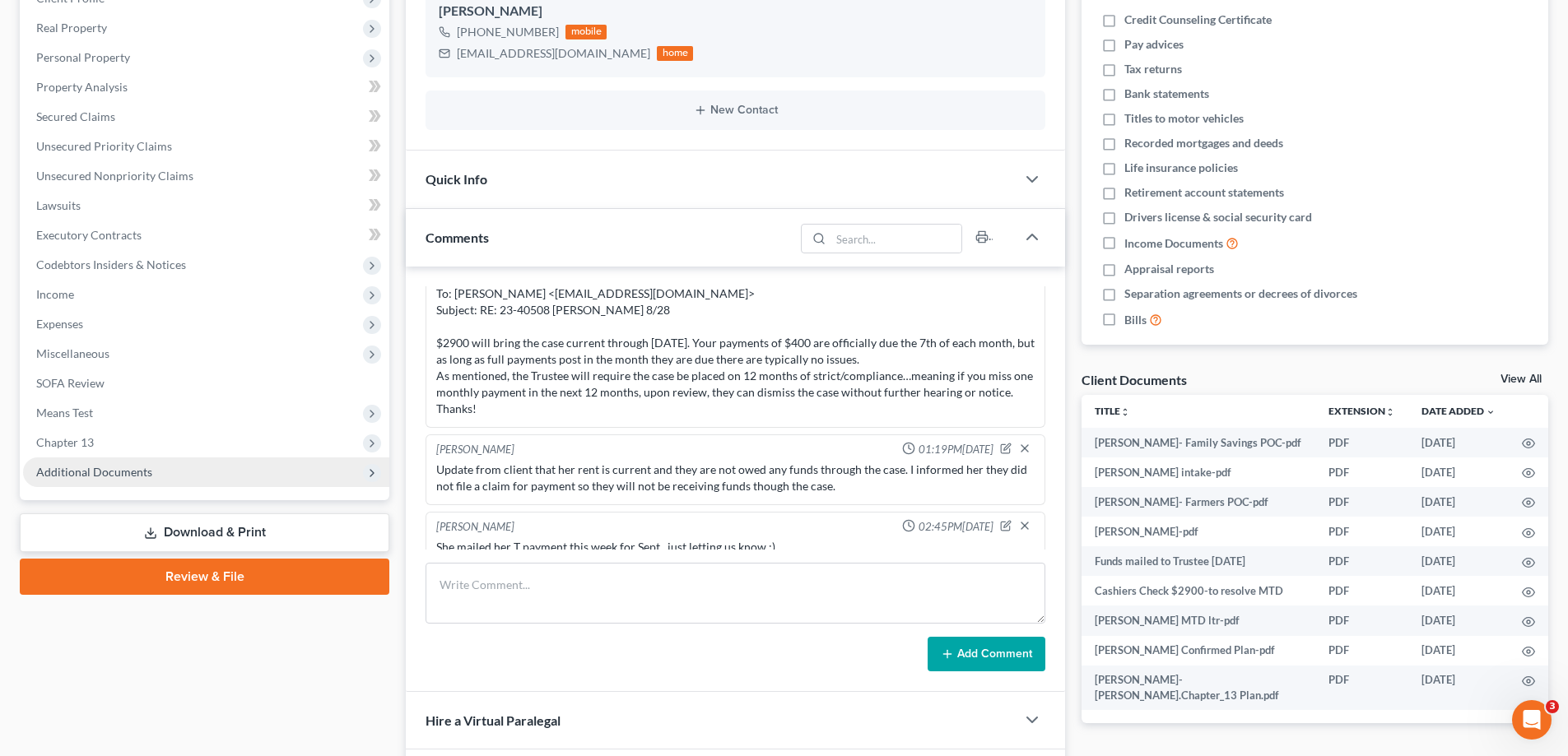
click at [70, 475] on span "Additional Documents" at bounding box center [94, 472] width 117 height 14
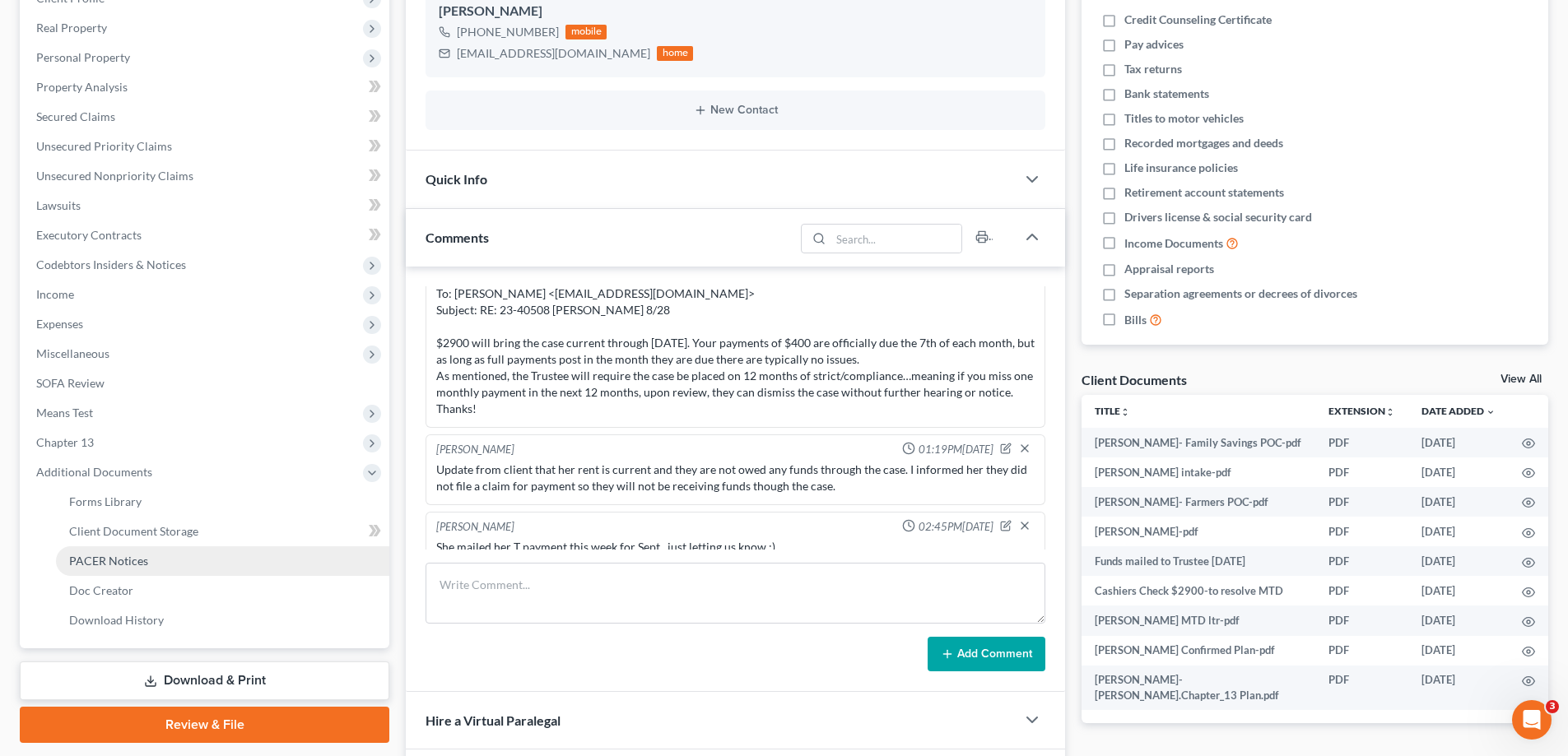
click at [92, 564] on span "PACER Notices" at bounding box center [108, 561] width 79 height 14
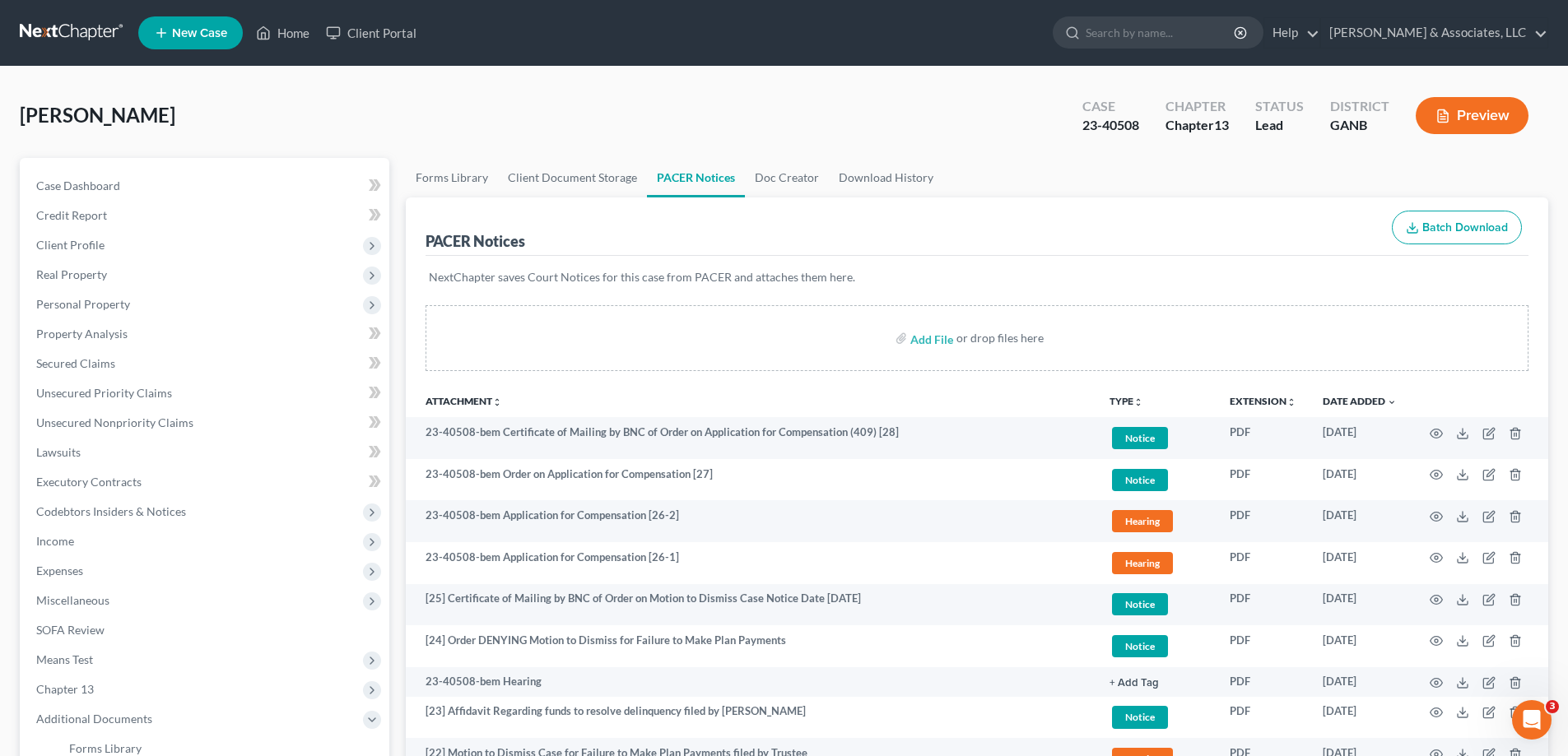
click at [826, 93] on div "[PERSON_NAME] Upgraded Case 23-40508 Chapter Chapter 13 Status Lead District GA…" at bounding box center [784, 122] width 1529 height 72
click at [290, 33] on link "Home" at bounding box center [283, 33] width 70 height 30
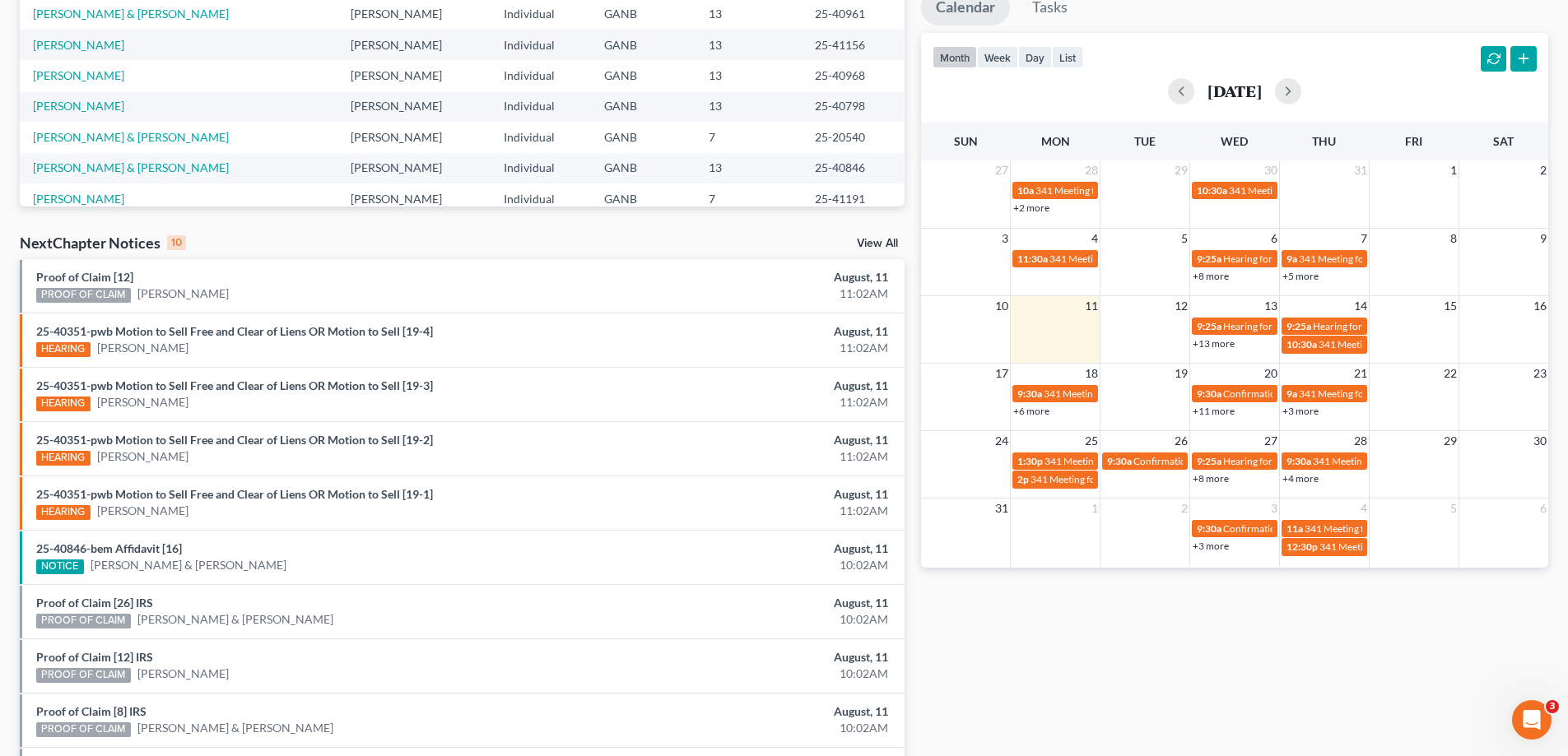
scroll to position [165, 0]
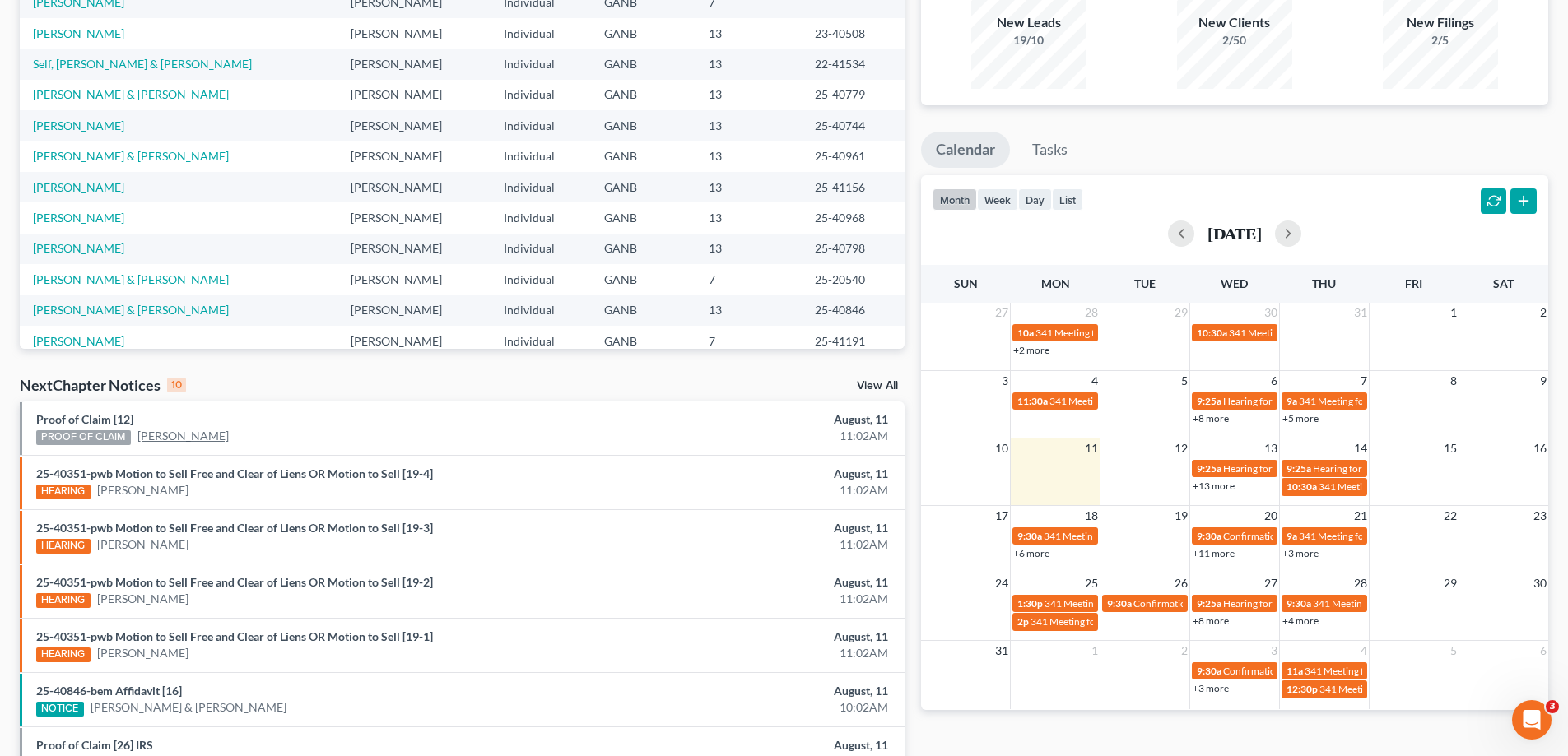
click at [156, 437] on link "[PERSON_NAME]" at bounding box center [183, 436] width 91 height 16
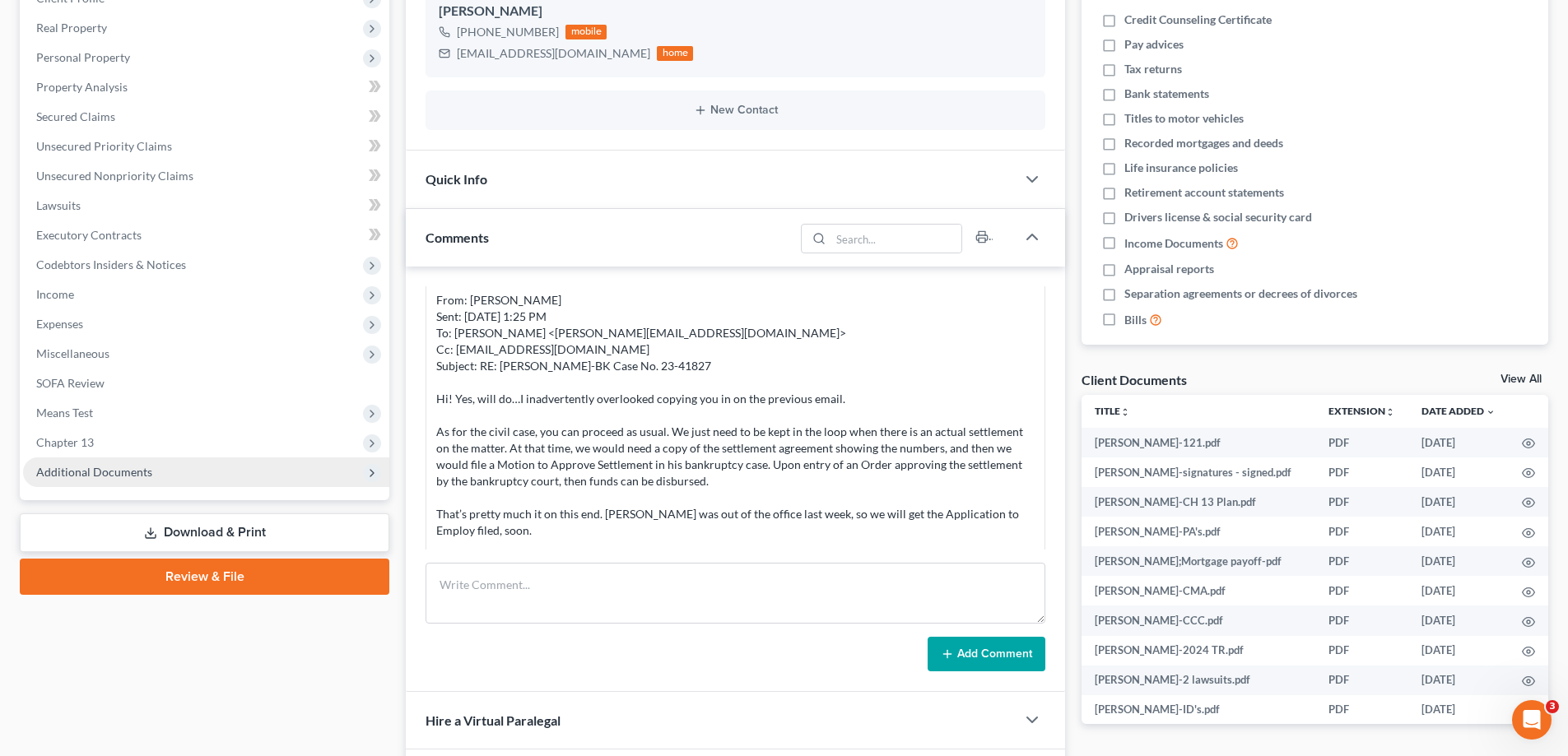
scroll to position [1905, 0]
click at [106, 470] on span "Additional Documents" at bounding box center [94, 472] width 117 height 14
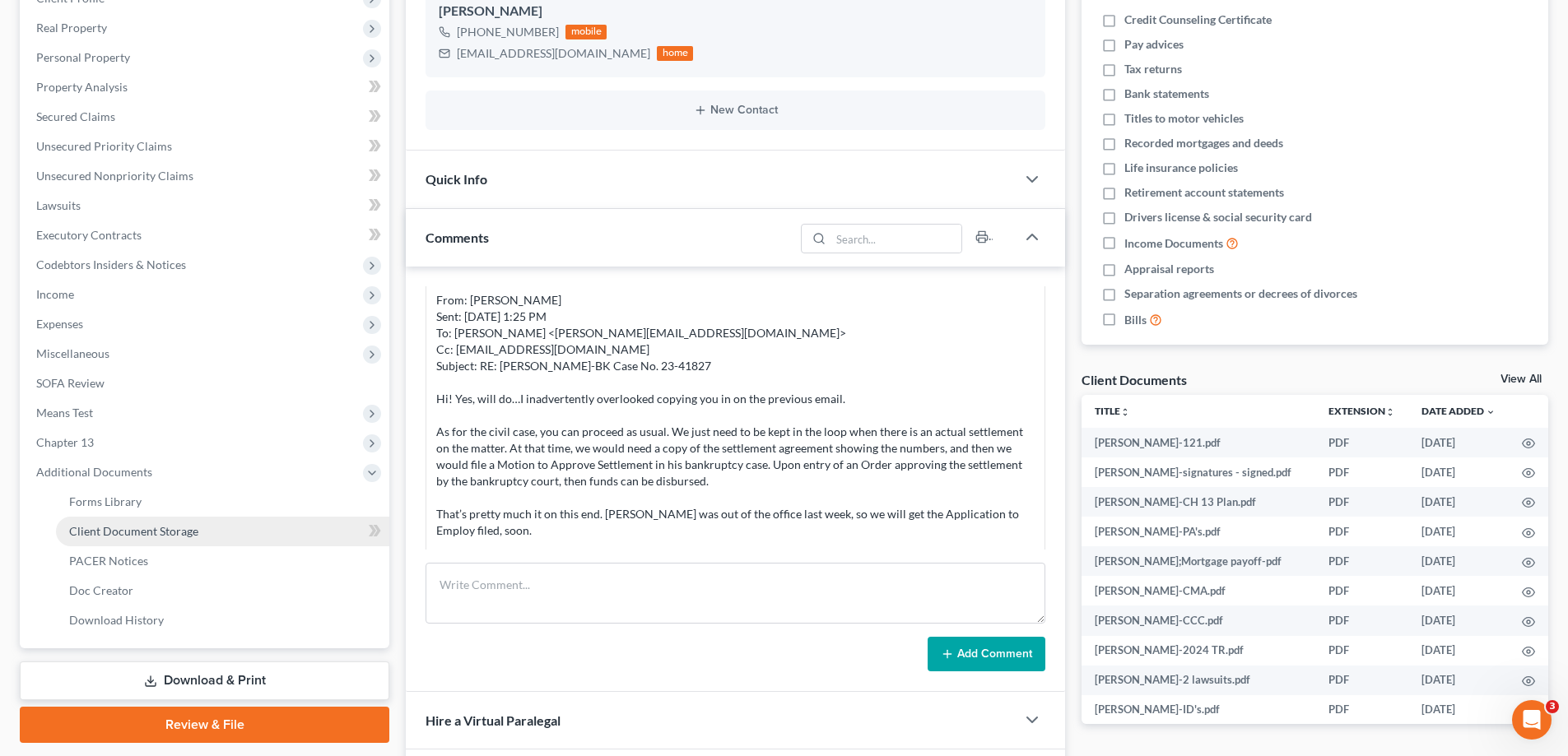
click at [95, 537] on span "Client Document Storage" at bounding box center [133, 531] width 129 height 14
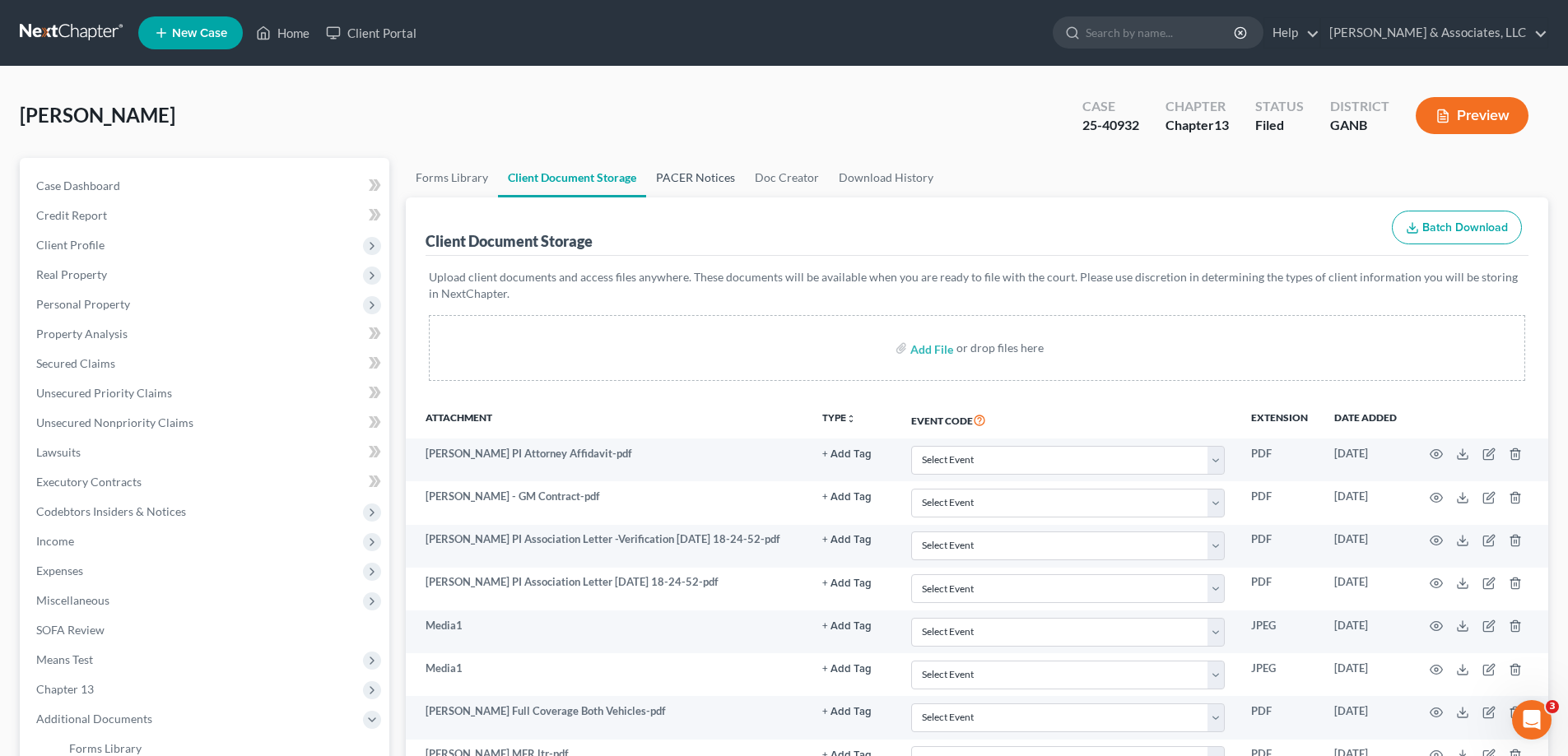
click at [711, 173] on link "PACER Notices" at bounding box center [696, 178] width 99 height 40
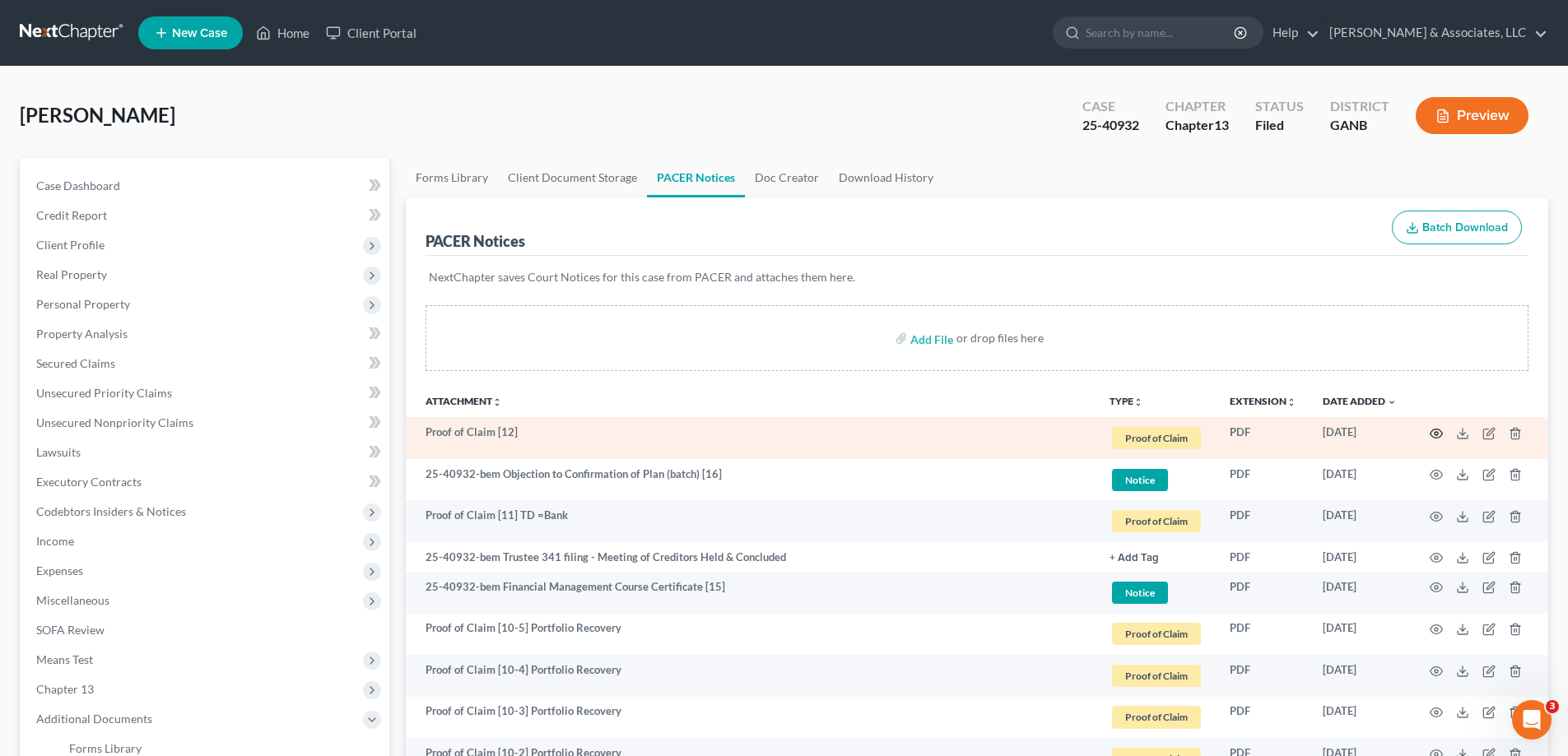
click at [1439, 433] on icon "button" at bounding box center [1437, 434] width 14 height 14
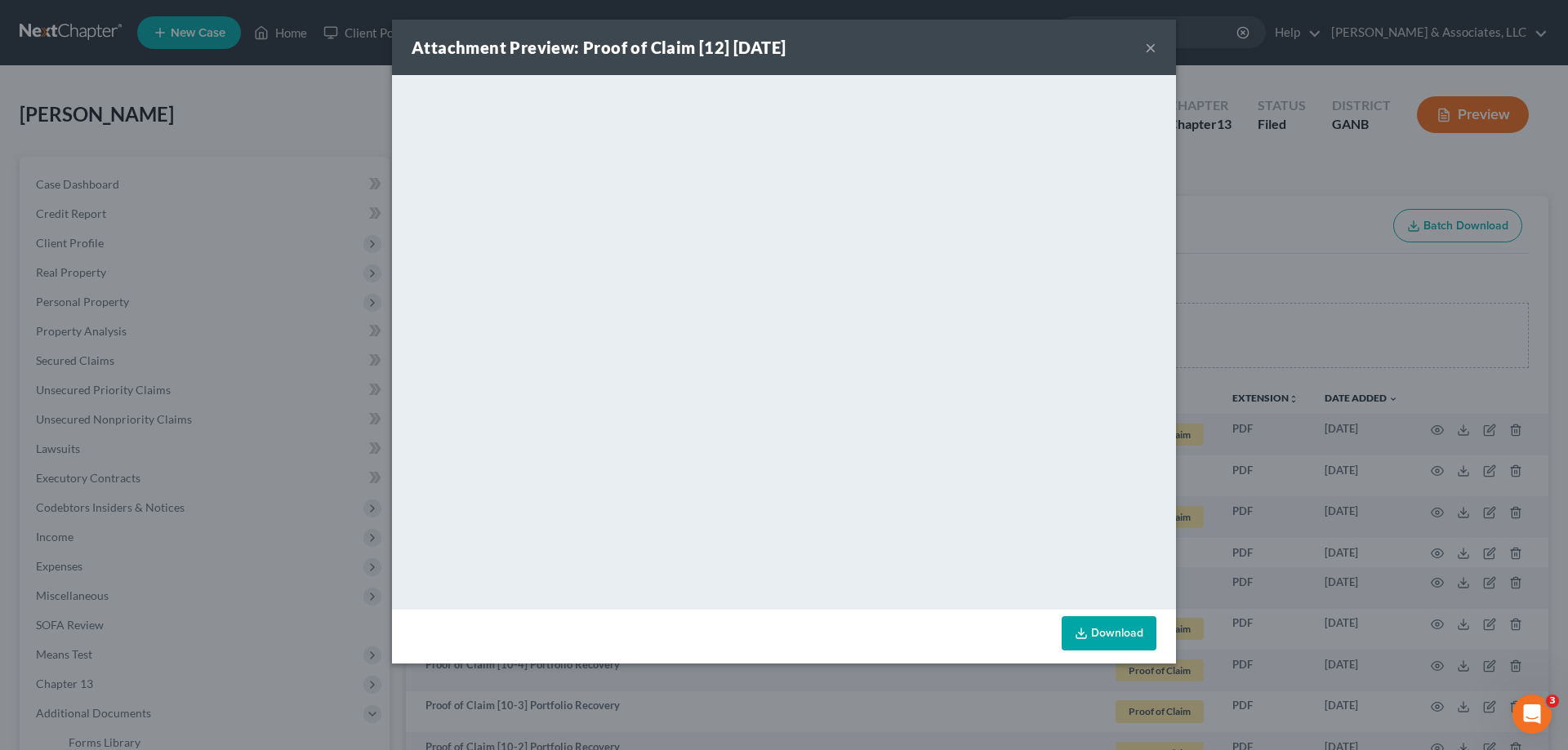
click at [1147, 41] on button "×" at bounding box center [1151, 47] width 12 height 19
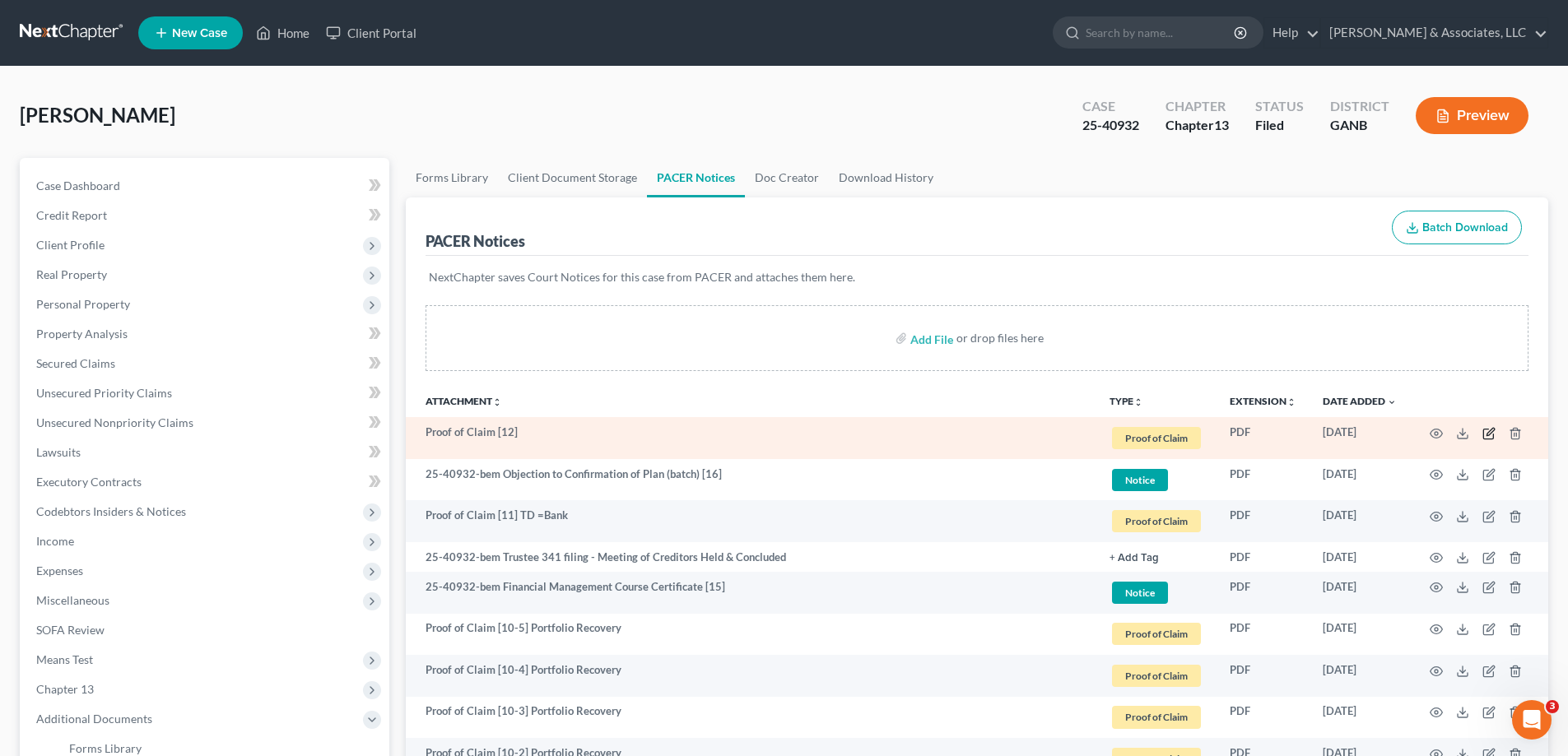
click at [1486, 436] on icon "button" at bounding box center [1489, 434] width 14 height 14
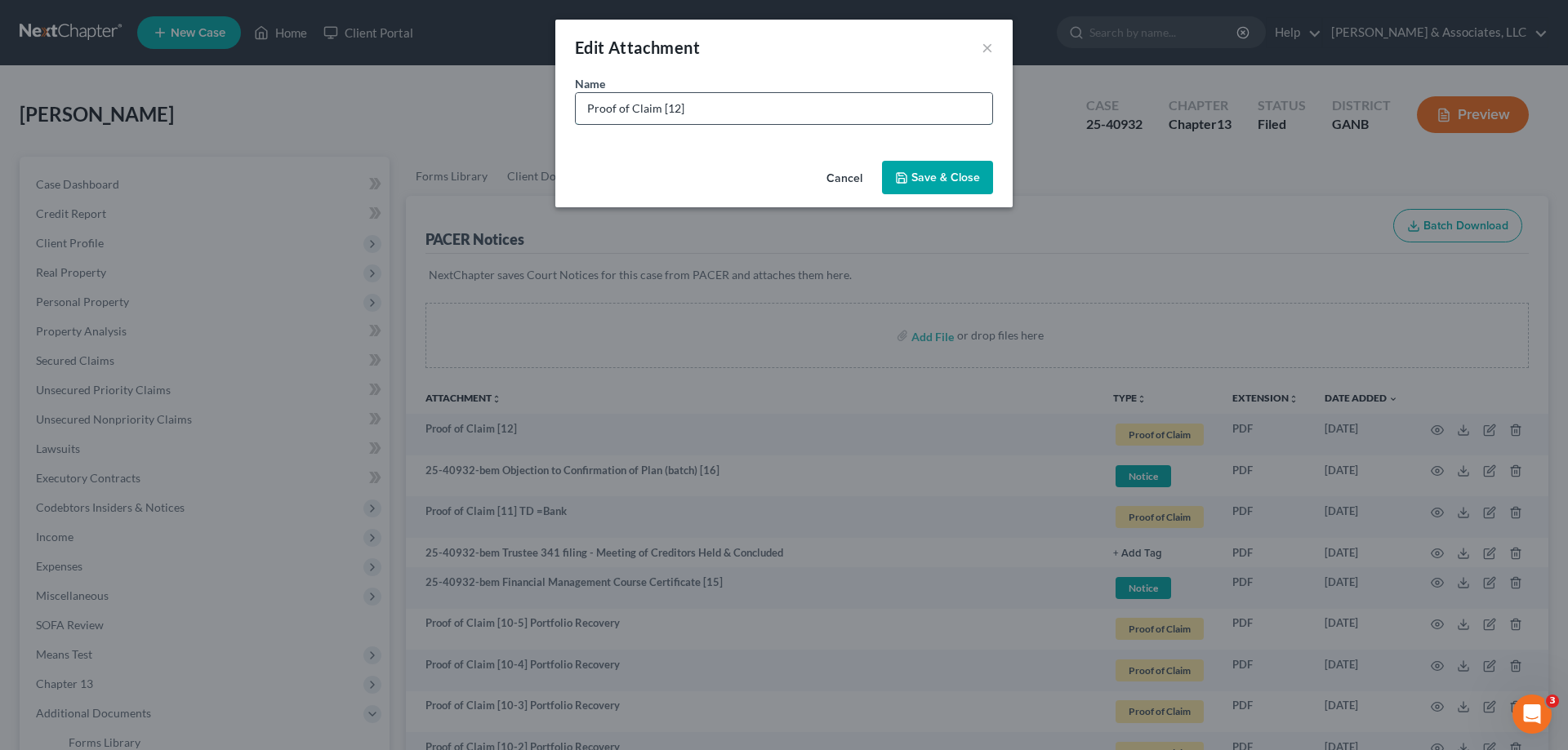
click at [699, 111] on input "Proof of Claim [12]" at bounding box center [784, 109] width 416 height 31
type input "Proof of Claim [12] [PERSON_NAME] Fargo Auto"
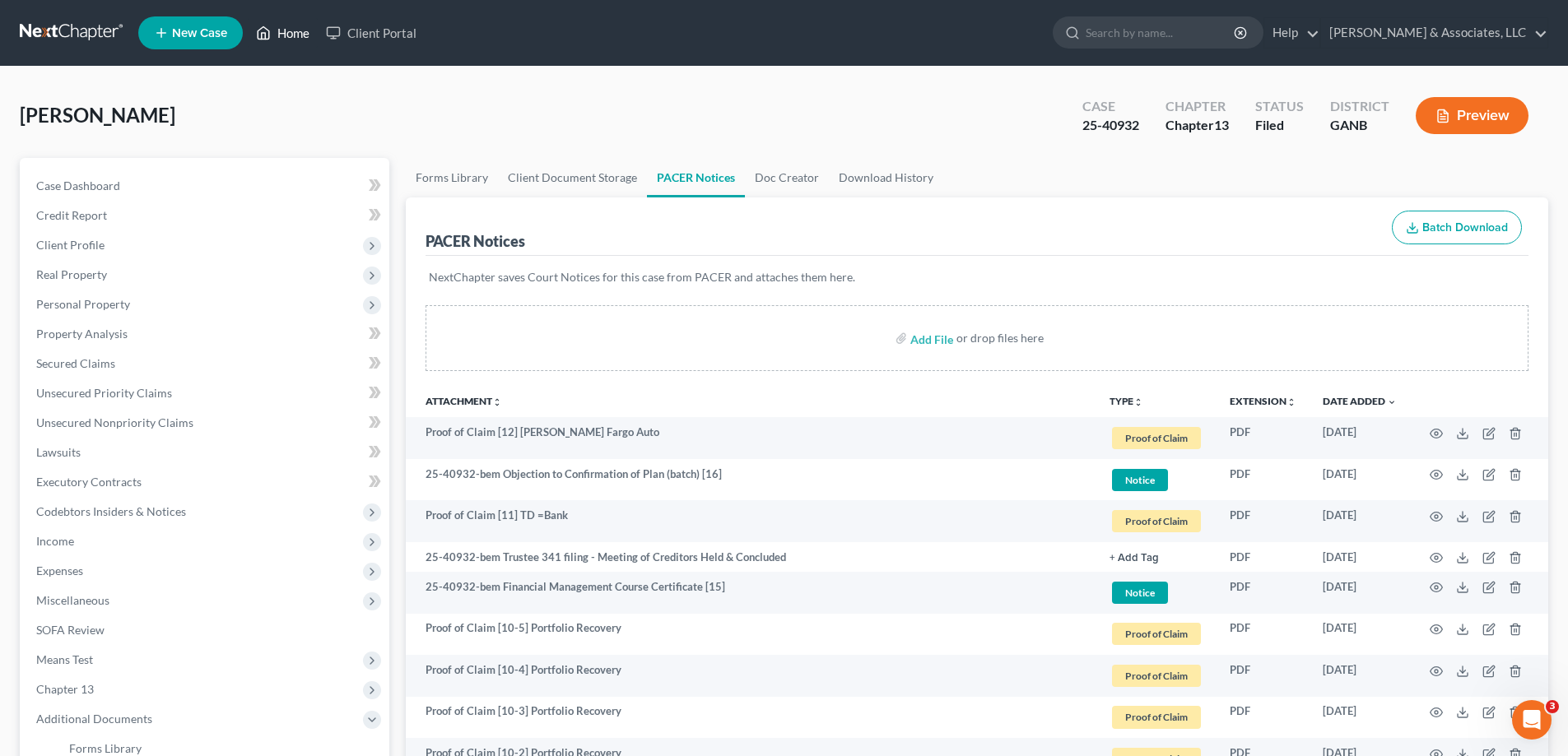
click at [293, 28] on link "Home" at bounding box center [283, 33] width 70 height 30
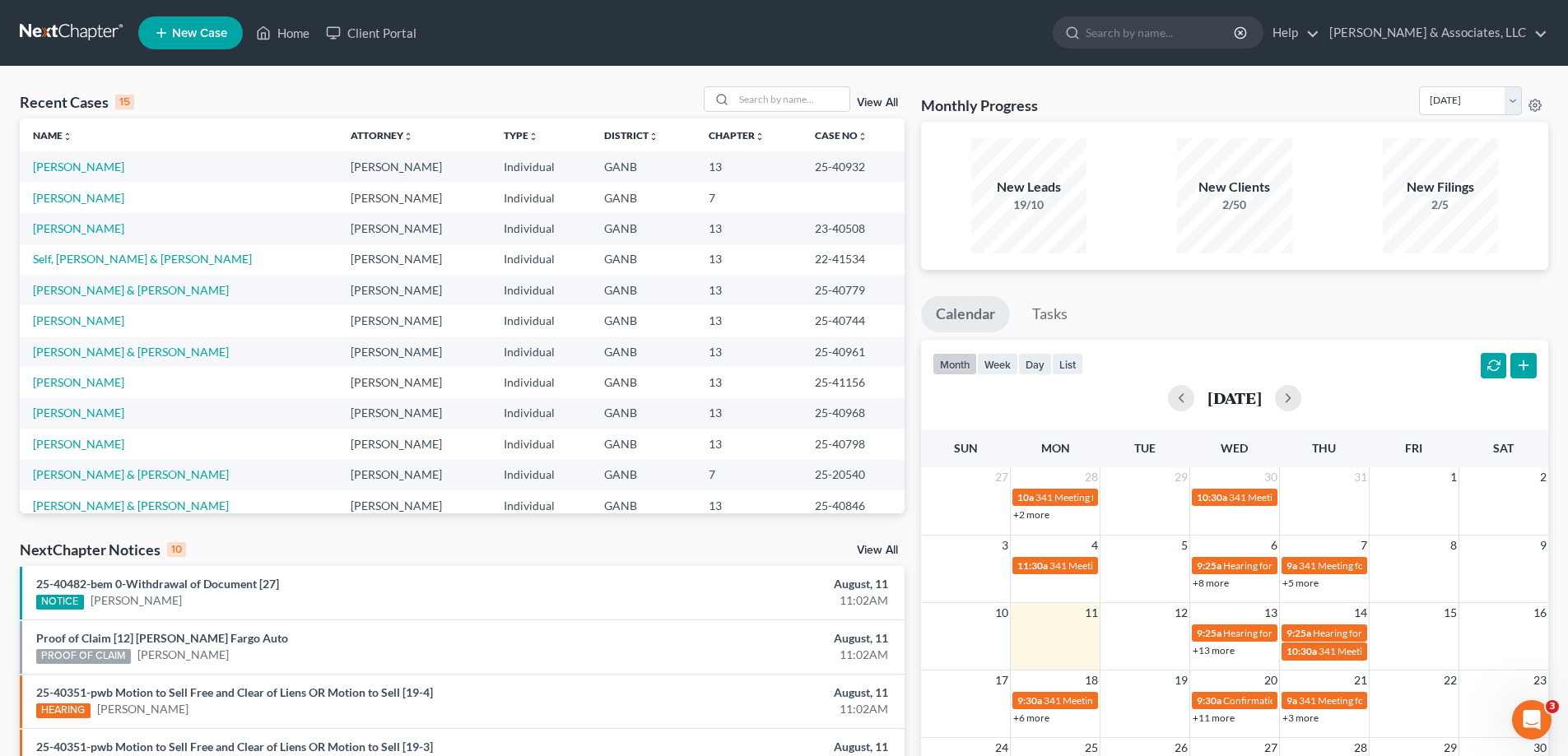
drag, startPoint x: 1555, startPoint y: 80, endPoint x: 1543, endPoint y: 82, distance: 12.2
click at [1555, 79] on div "Recent Cases 15 View All Name unfold_more expand_more expand_less Attorney unfo…" at bounding box center [784, 610] width 1568 height 1088
click at [807, 104] on input "search" at bounding box center [791, 99] width 116 height 24
type input "[PERSON_NAME]"
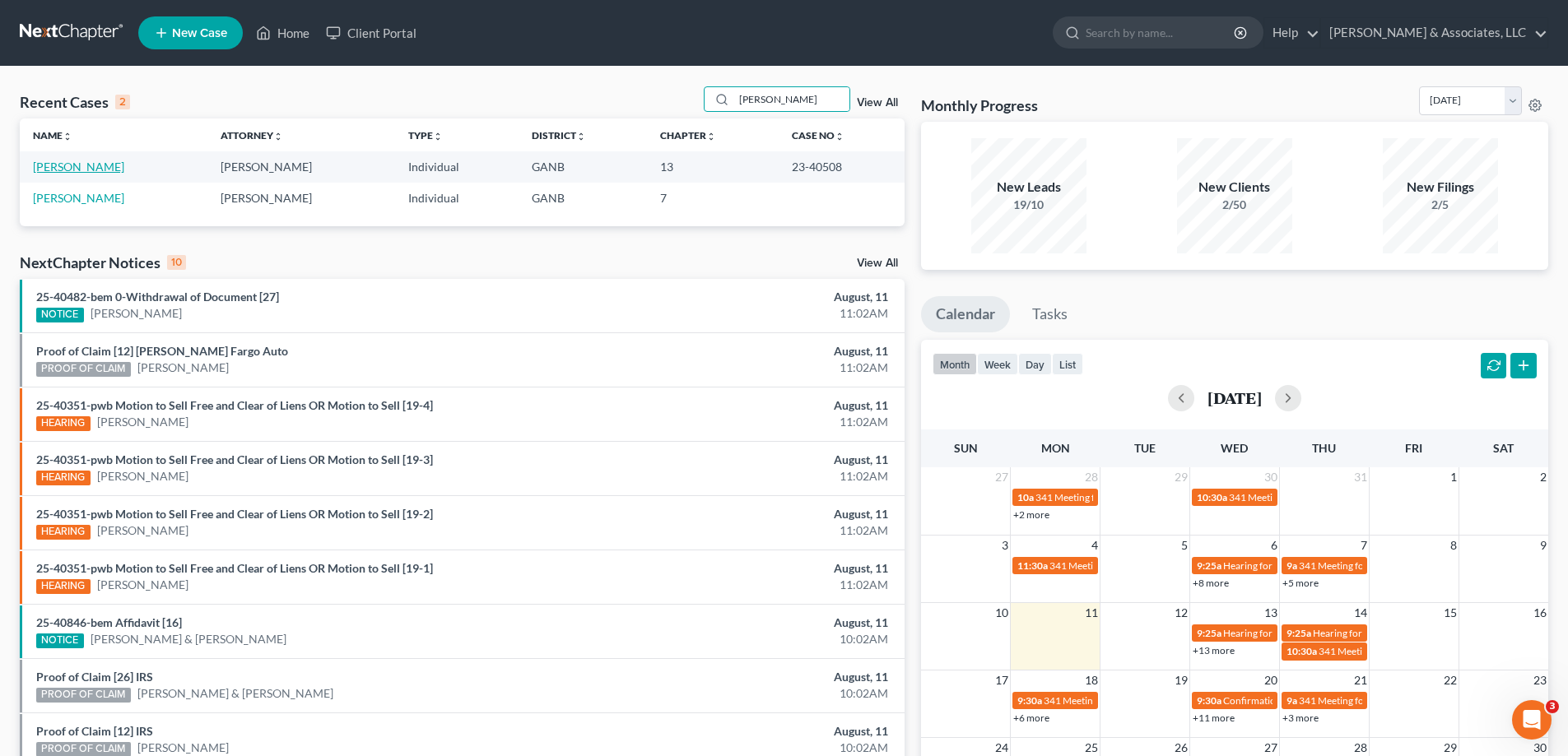
click at [58, 162] on link "[PERSON_NAME]" at bounding box center [79, 167] width 91 height 14
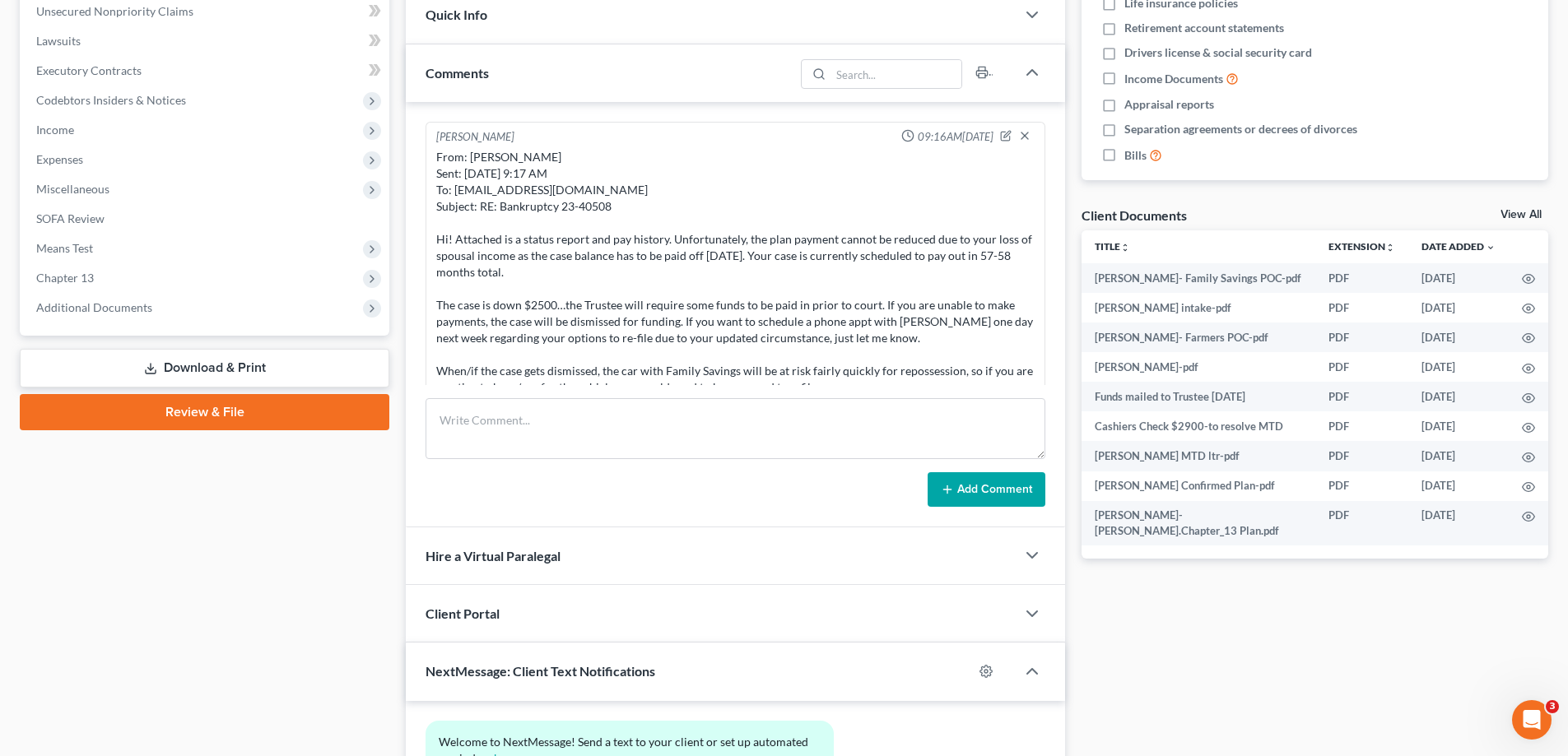
scroll to position [463, 0]
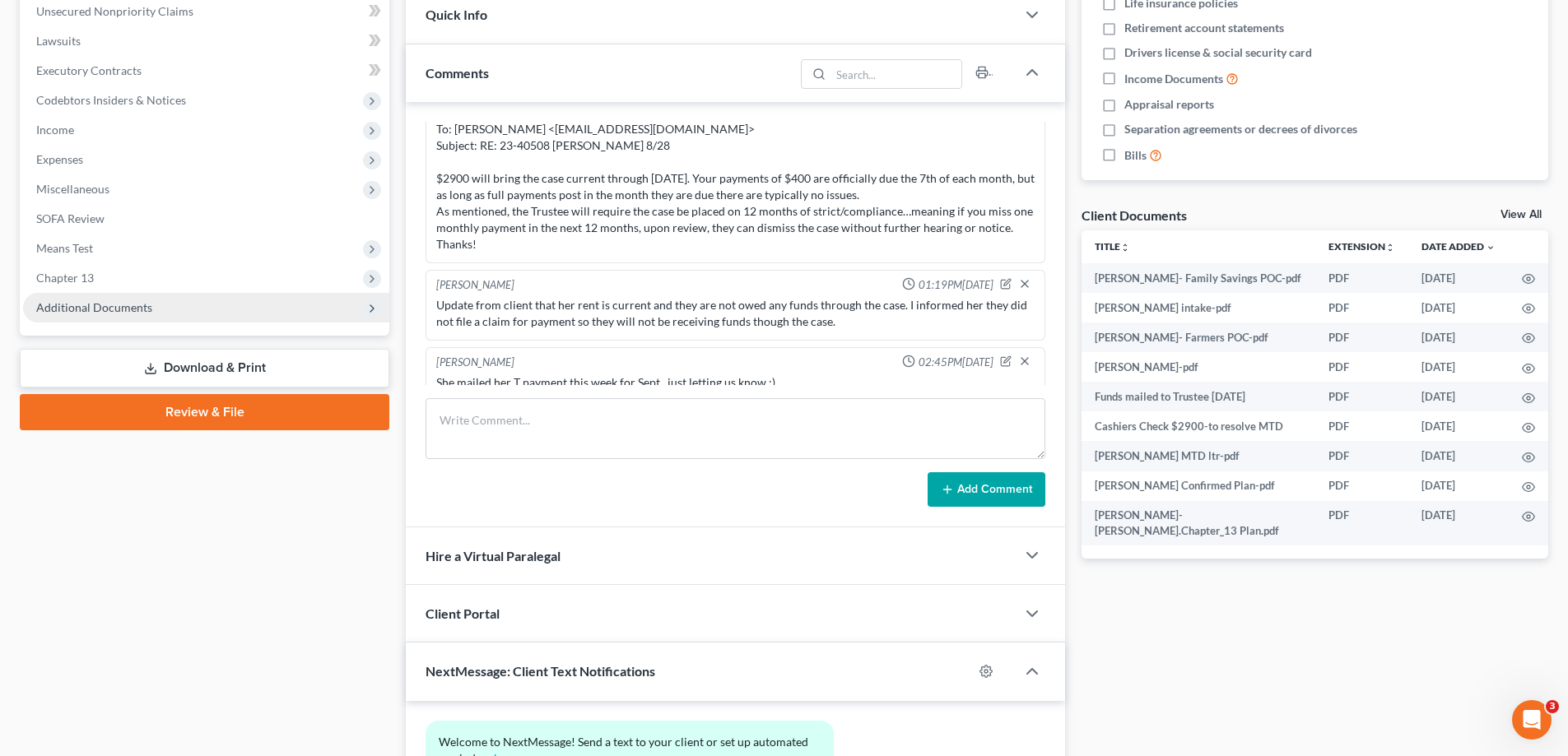
click at [91, 307] on span "Additional Documents" at bounding box center [94, 308] width 117 height 14
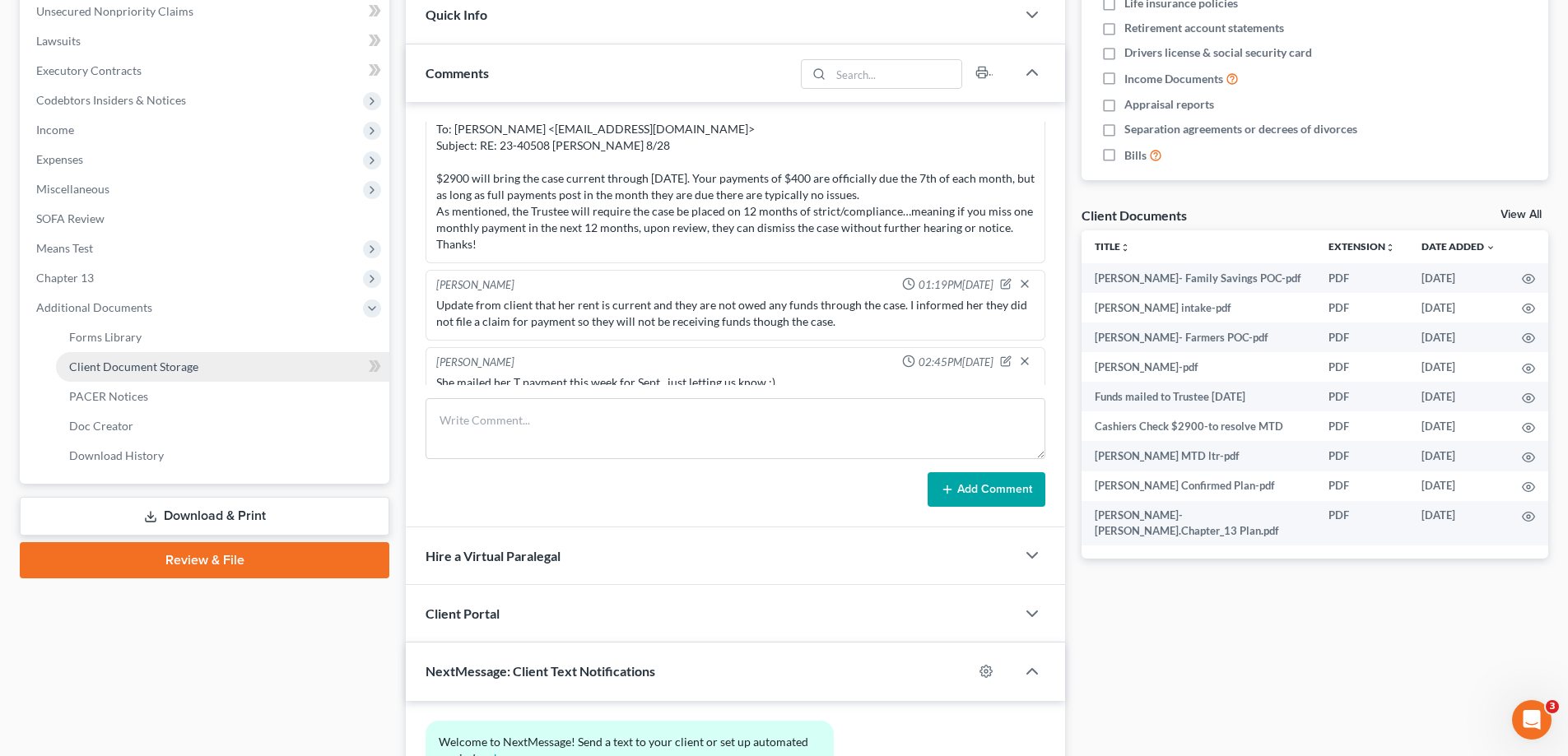
click at [128, 364] on span "Client Document Storage" at bounding box center [133, 367] width 129 height 14
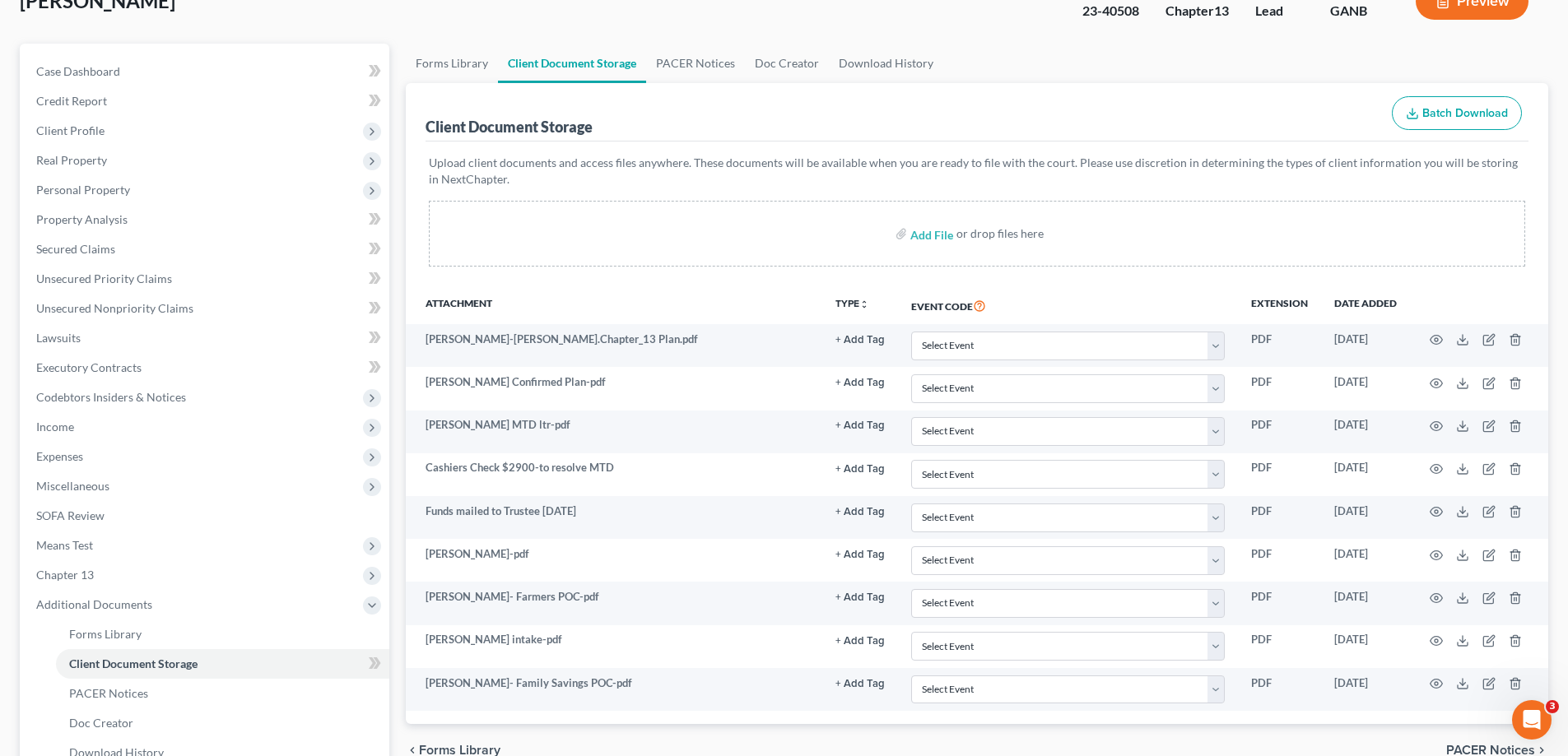
scroll to position [296, 0]
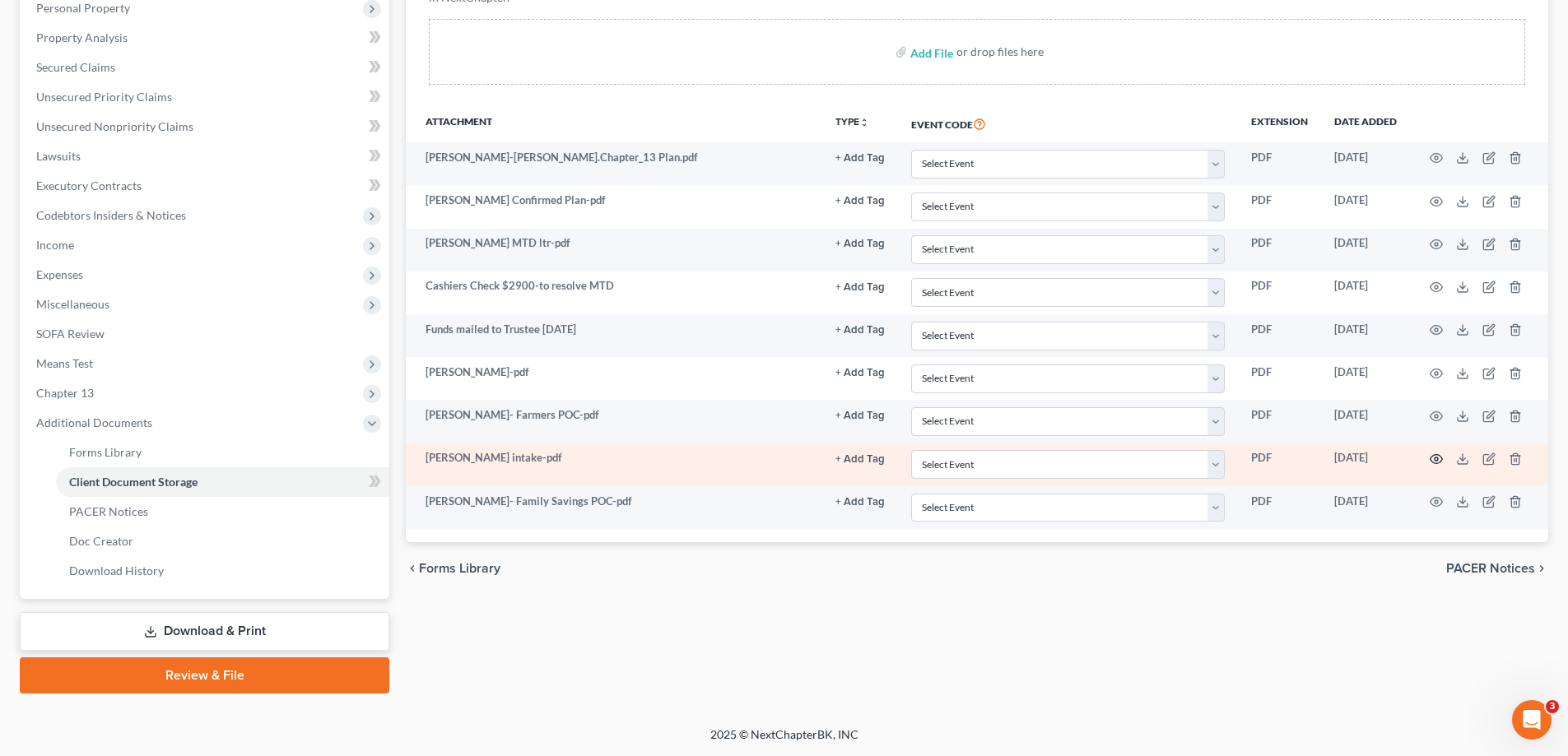
click at [1431, 457] on icon "button" at bounding box center [1437, 459] width 14 height 14
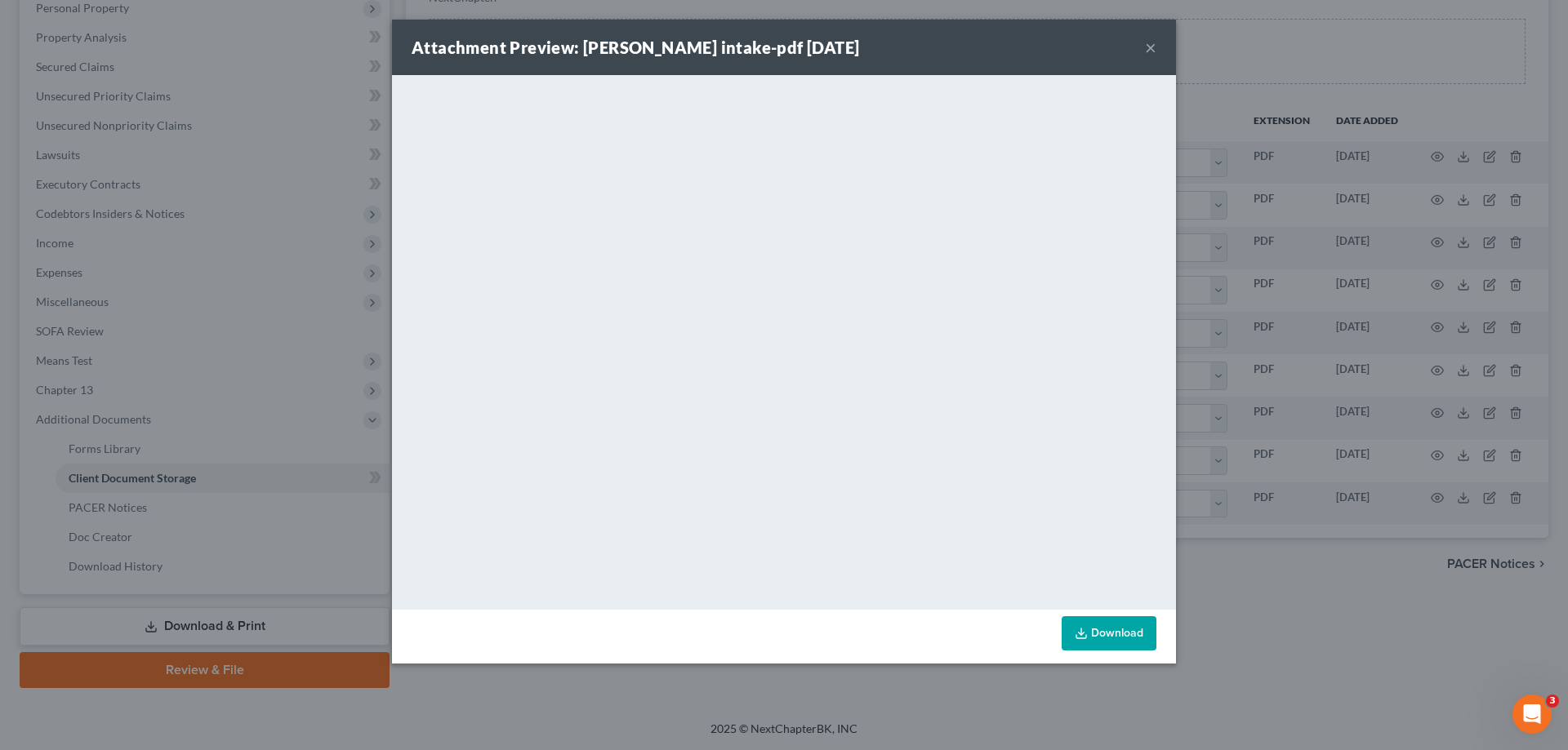
drag, startPoint x: 1145, startPoint y: 49, endPoint x: 1093, endPoint y: 78, distance: 59.5
click at [1145, 49] on button "×" at bounding box center [1151, 47] width 12 height 19
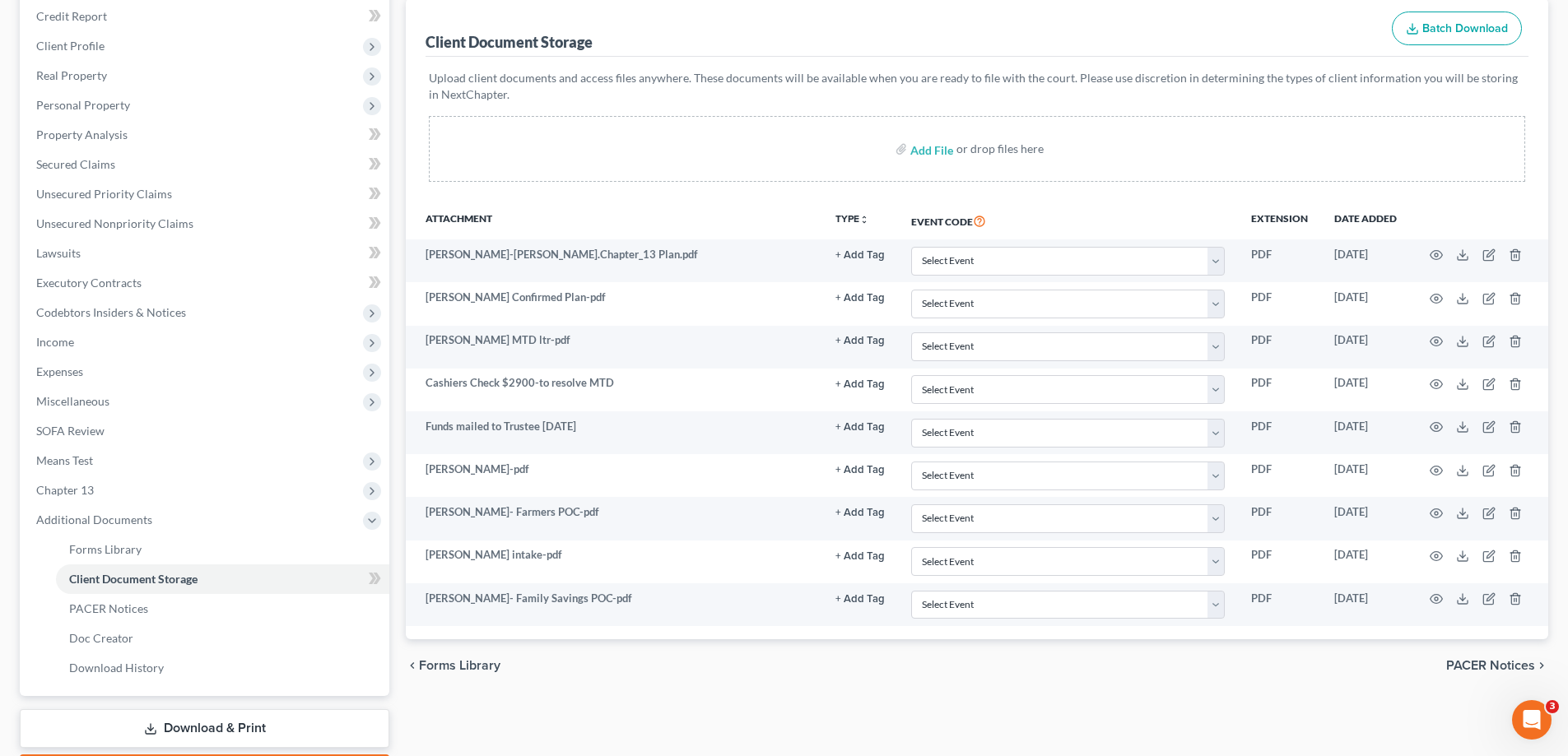
scroll to position [0, 0]
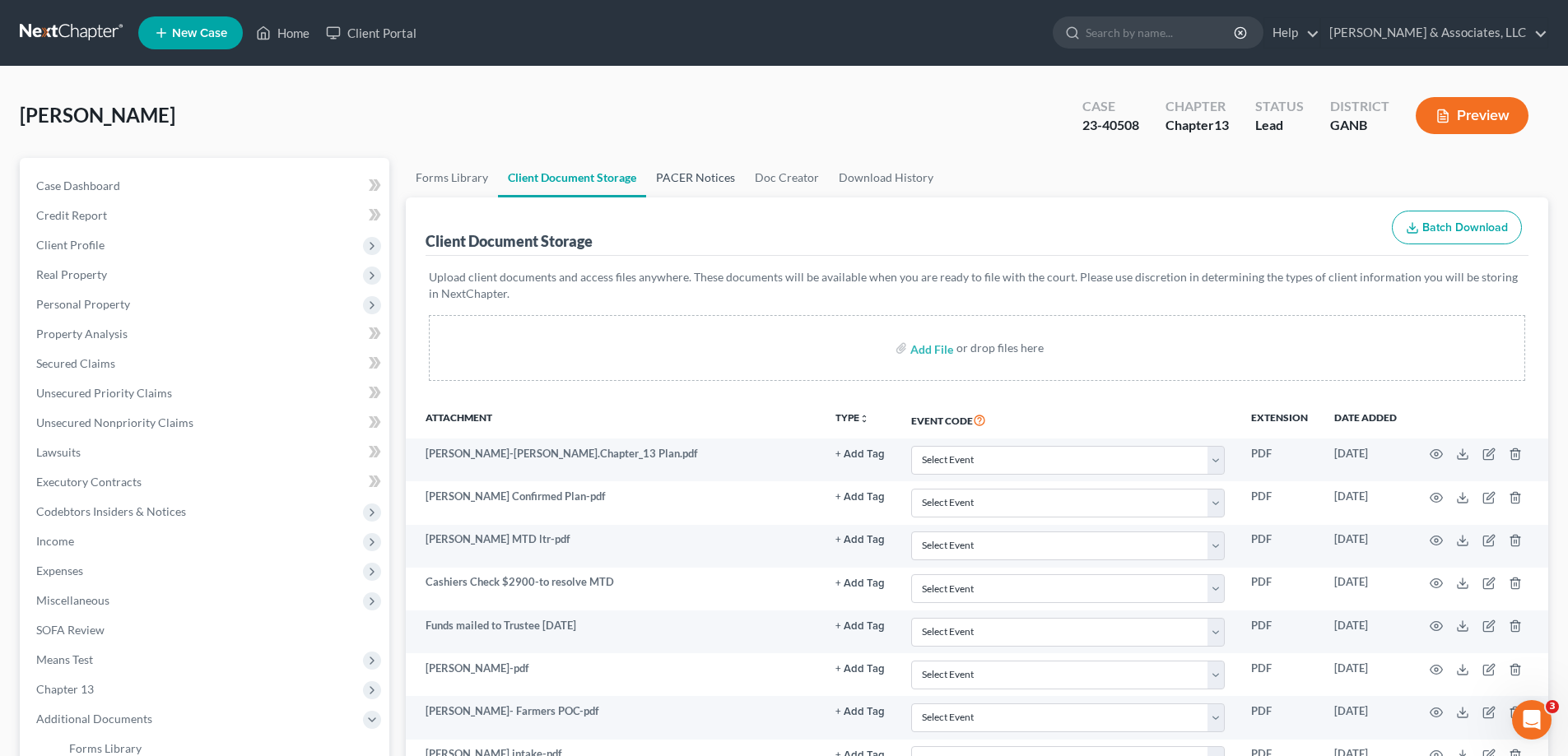
click at [695, 176] on link "PACER Notices" at bounding box center [696, 178] width 99 height 40
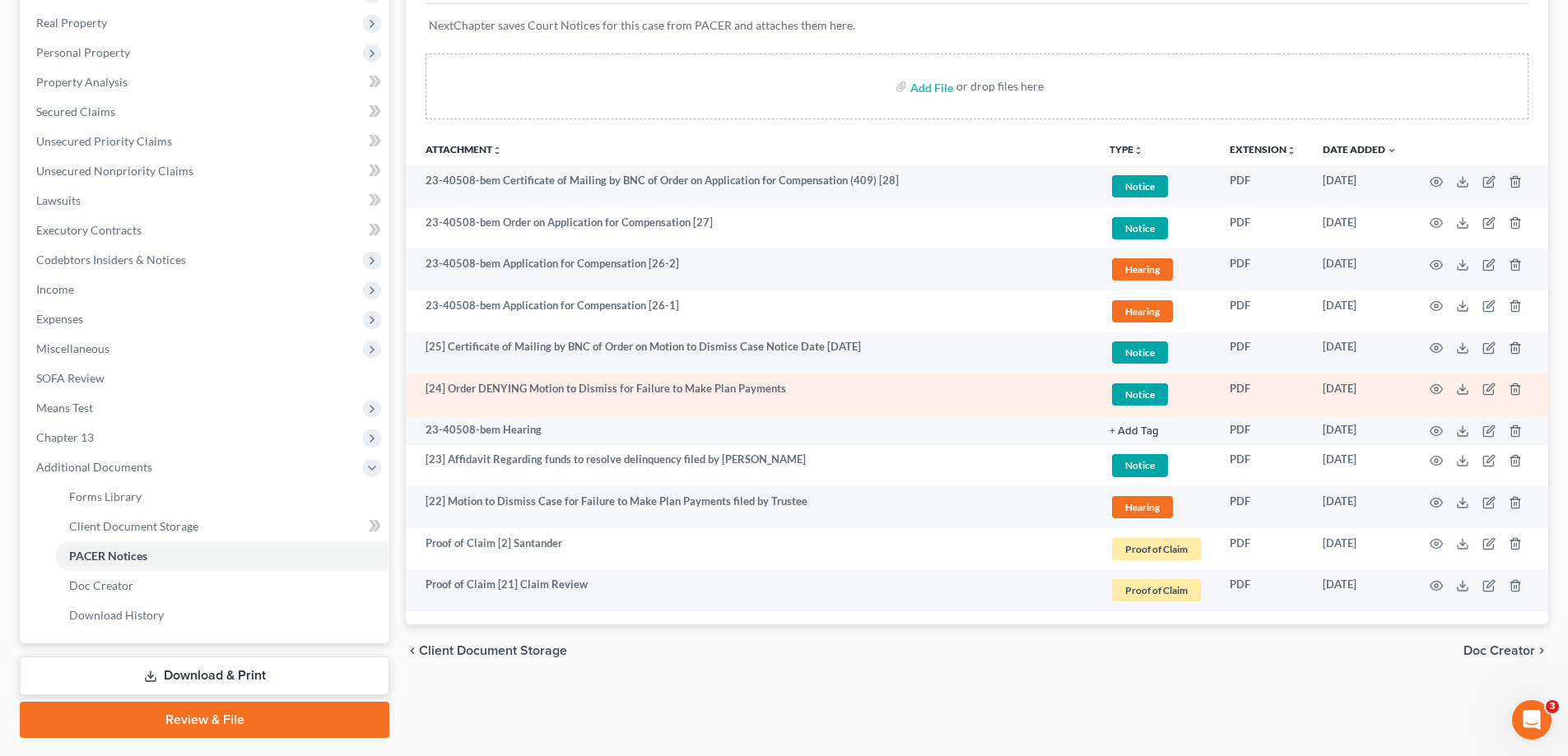
scroll to position [214, 0]
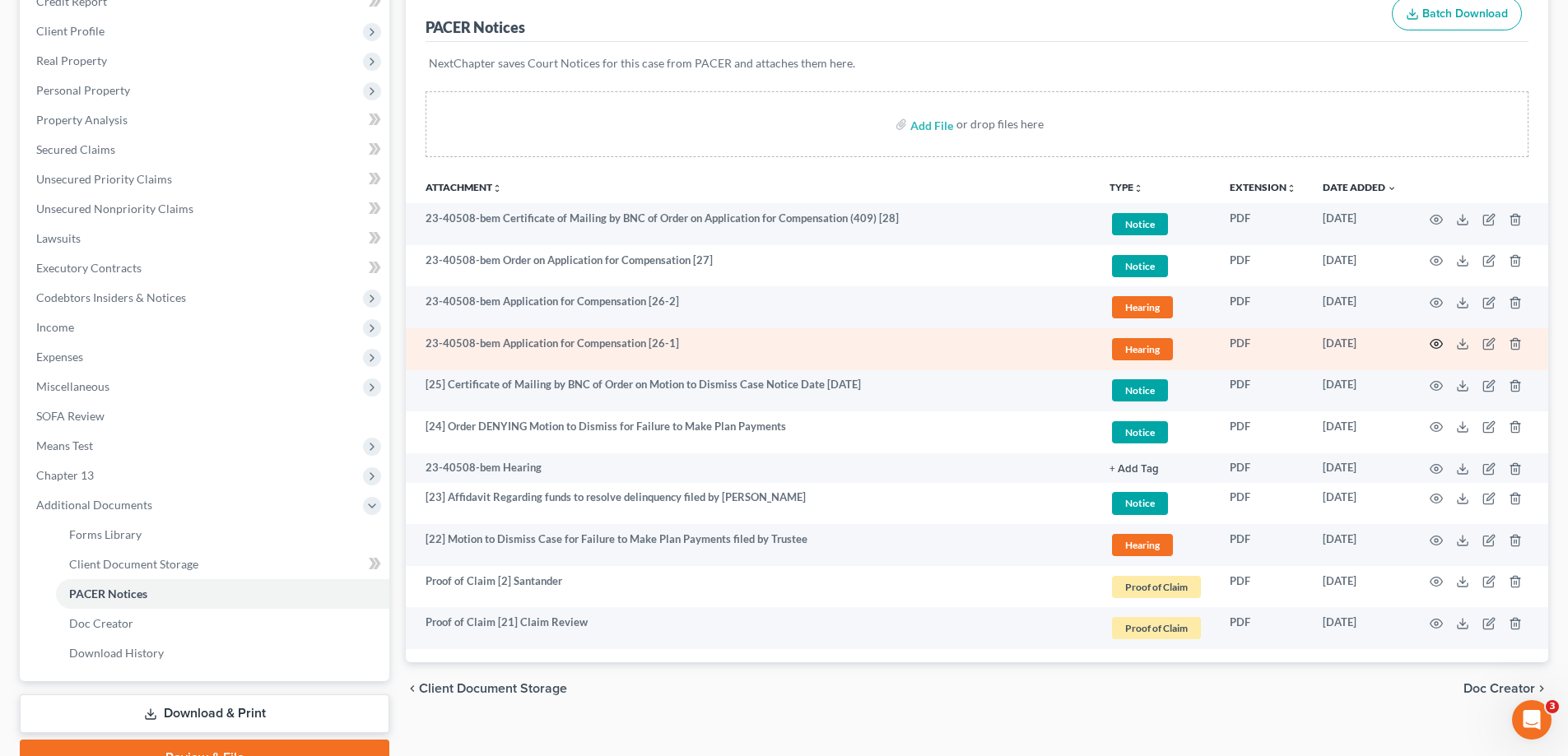
click at [1436, 344] on circle "button" at bounding box center [1436, 344] width 3 height 3
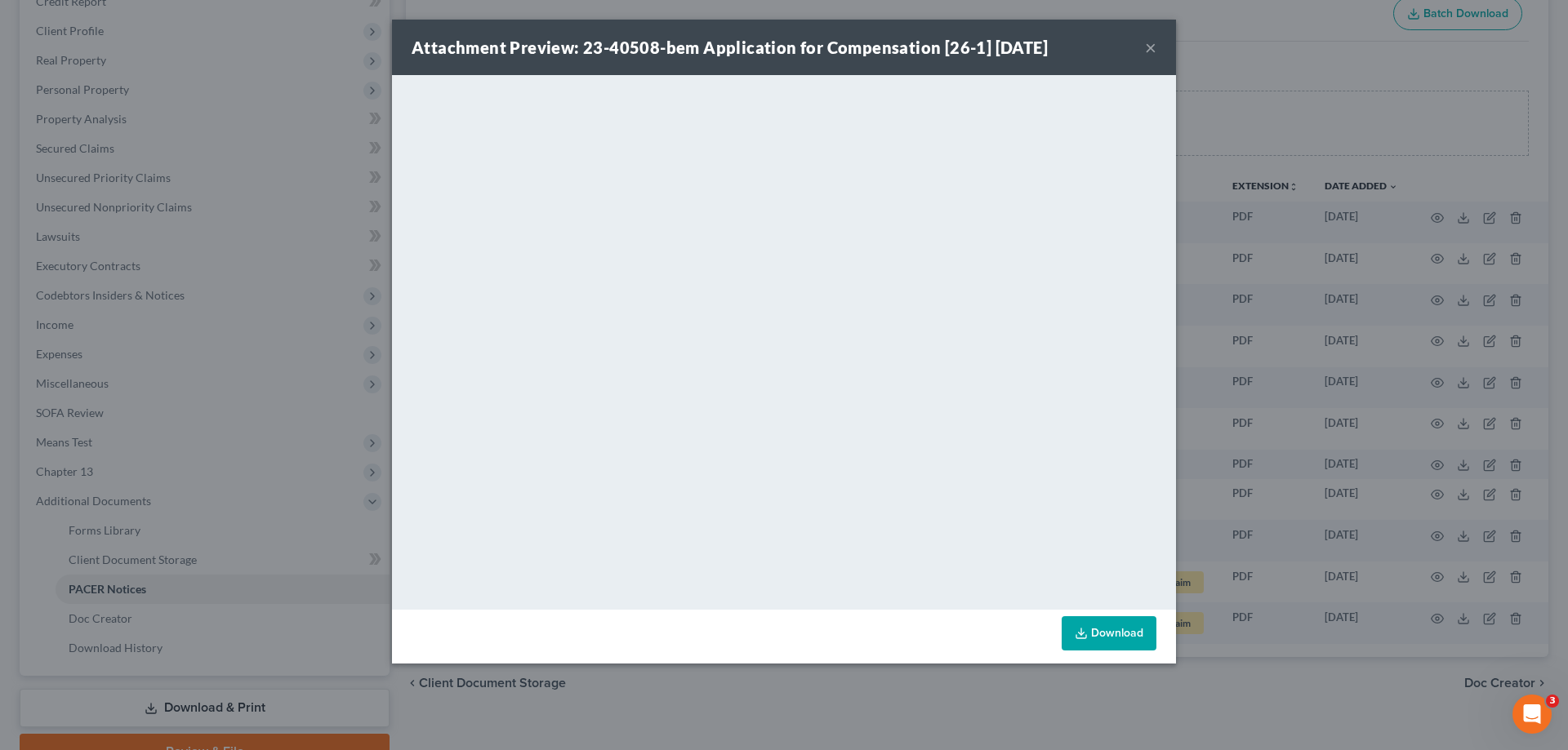
click at [1150, 45] on button "×" at bounding box center [1151, 47] width 12 height 19
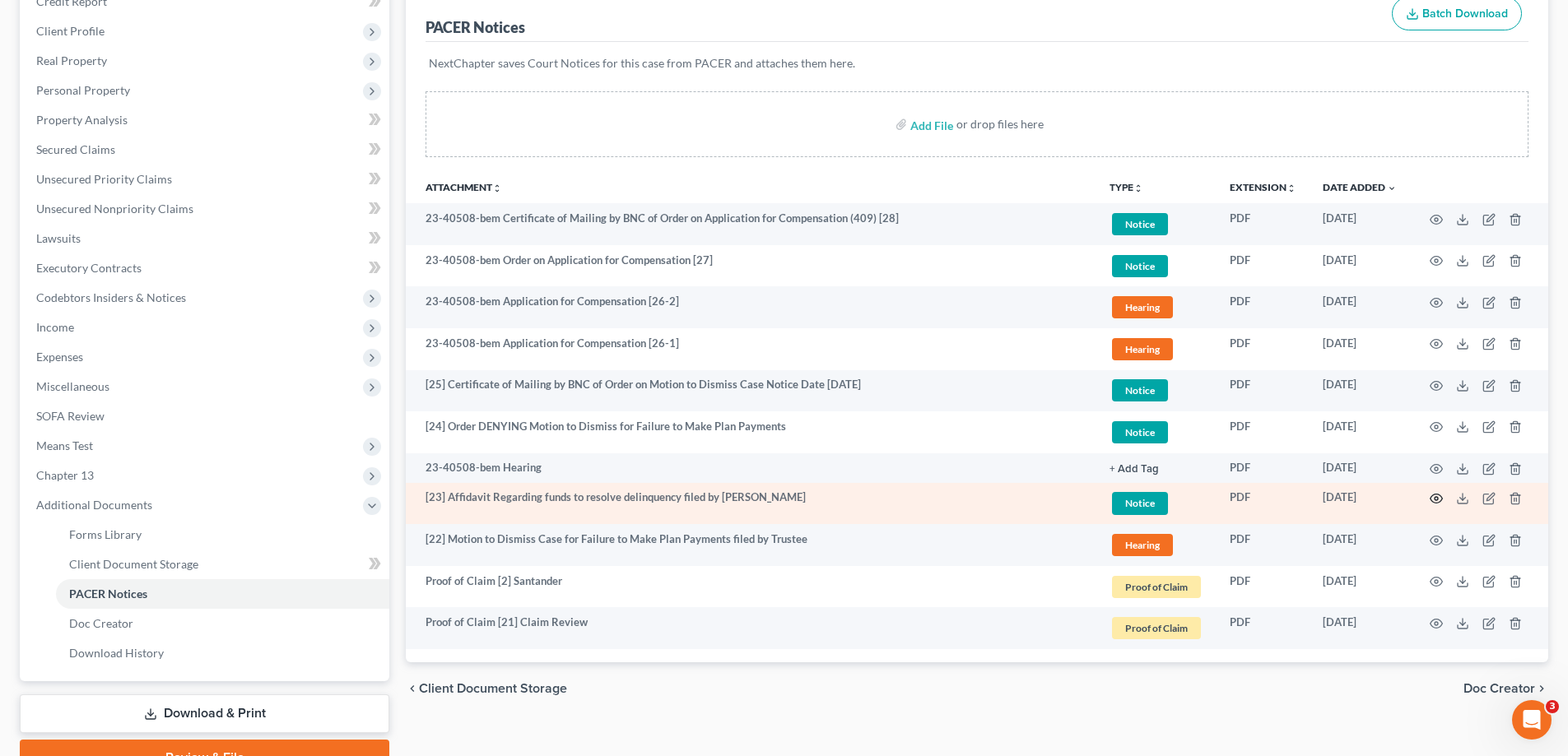
click at [1435, 501] on icon "button" at bounding box center [1437, 499] width 14 height 14
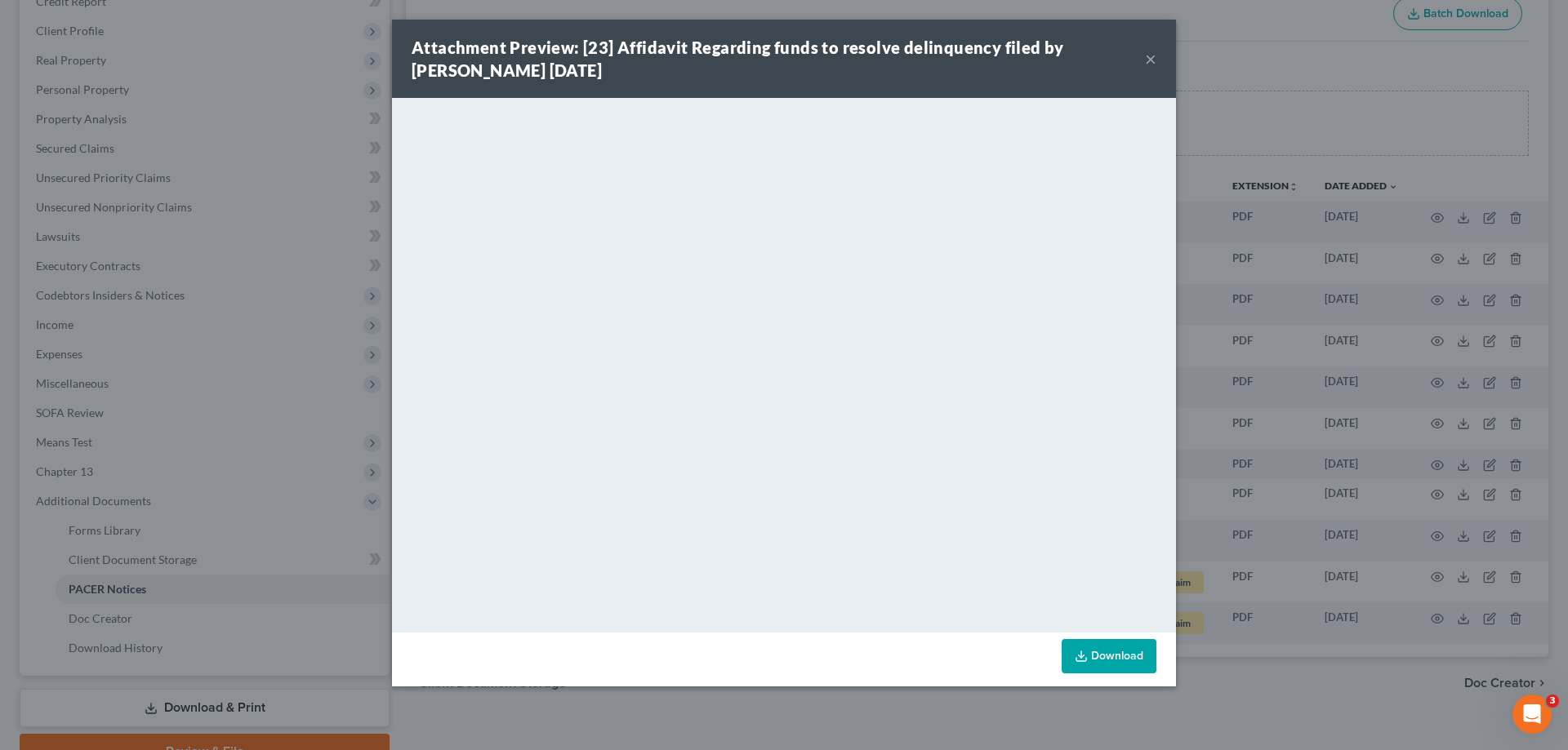
click at [1150, 55] on button "×" at bounding box center [1151, 59] width 12 height 19
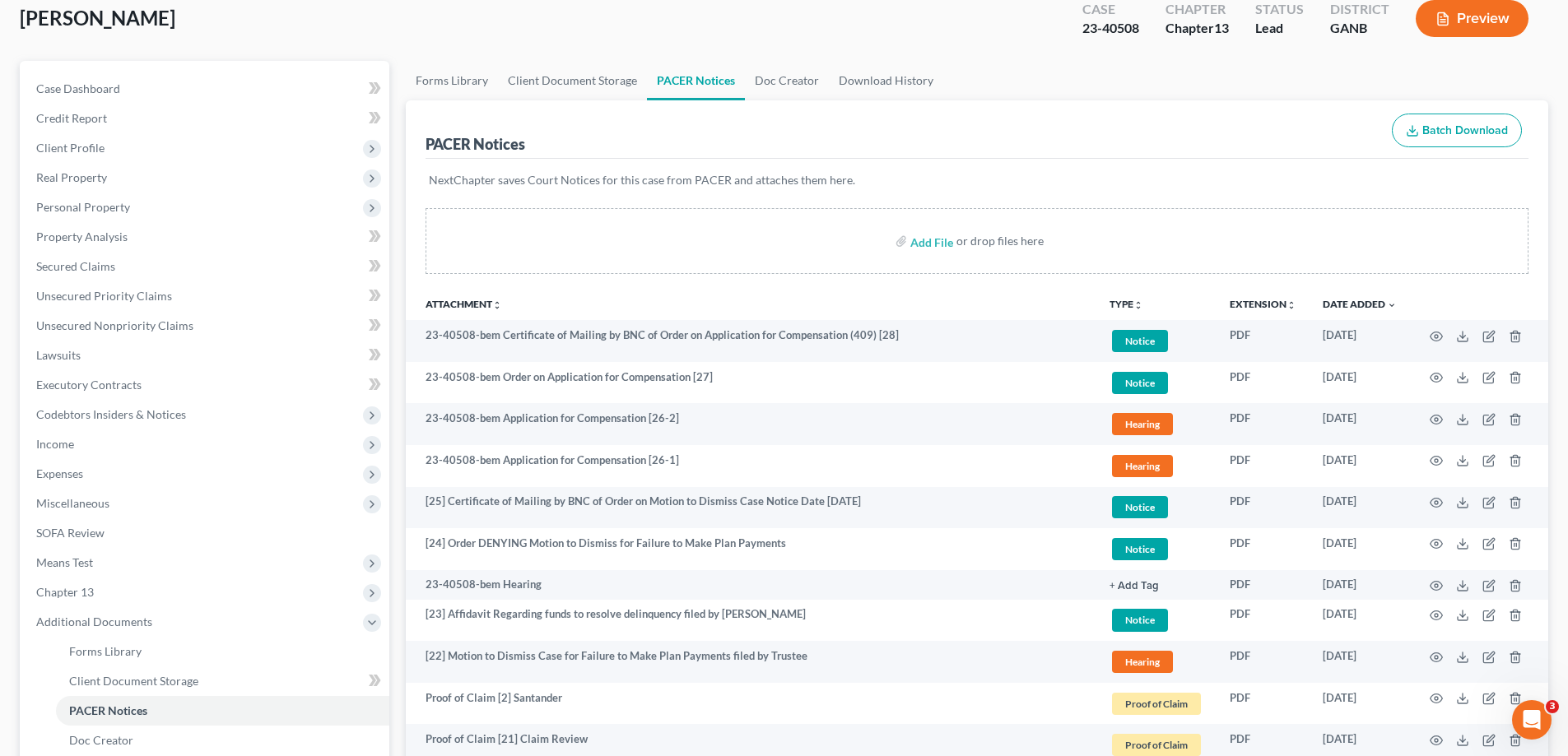
scroll to position [0, 0]
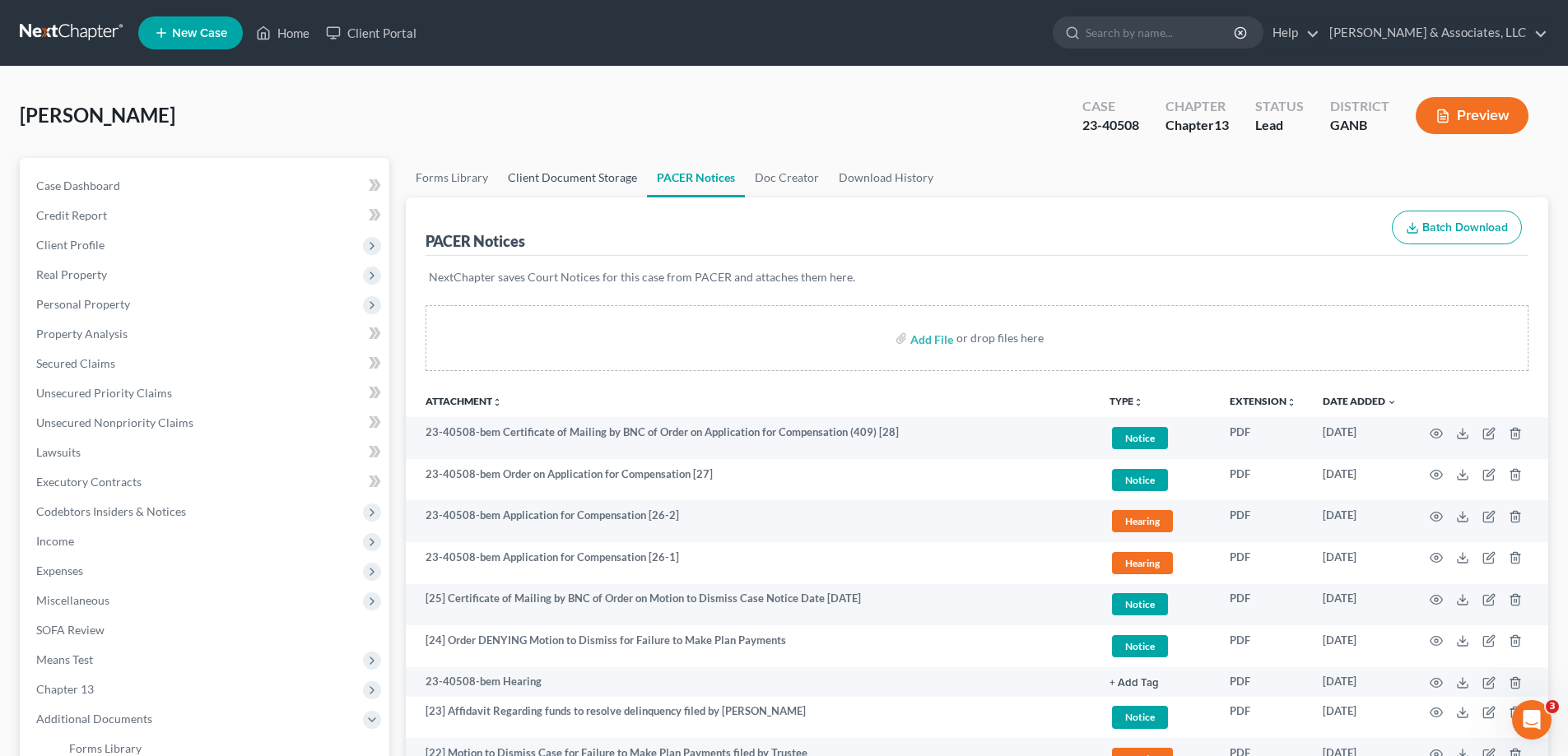
drag, startPoint x: 569, startPoint y: 172, endPoint x: 511, endPoint y: 190, distance: 60.7
click at [569, 172] on link "Client Document Storage" at bounding box center [572, 178] width 149 height 40
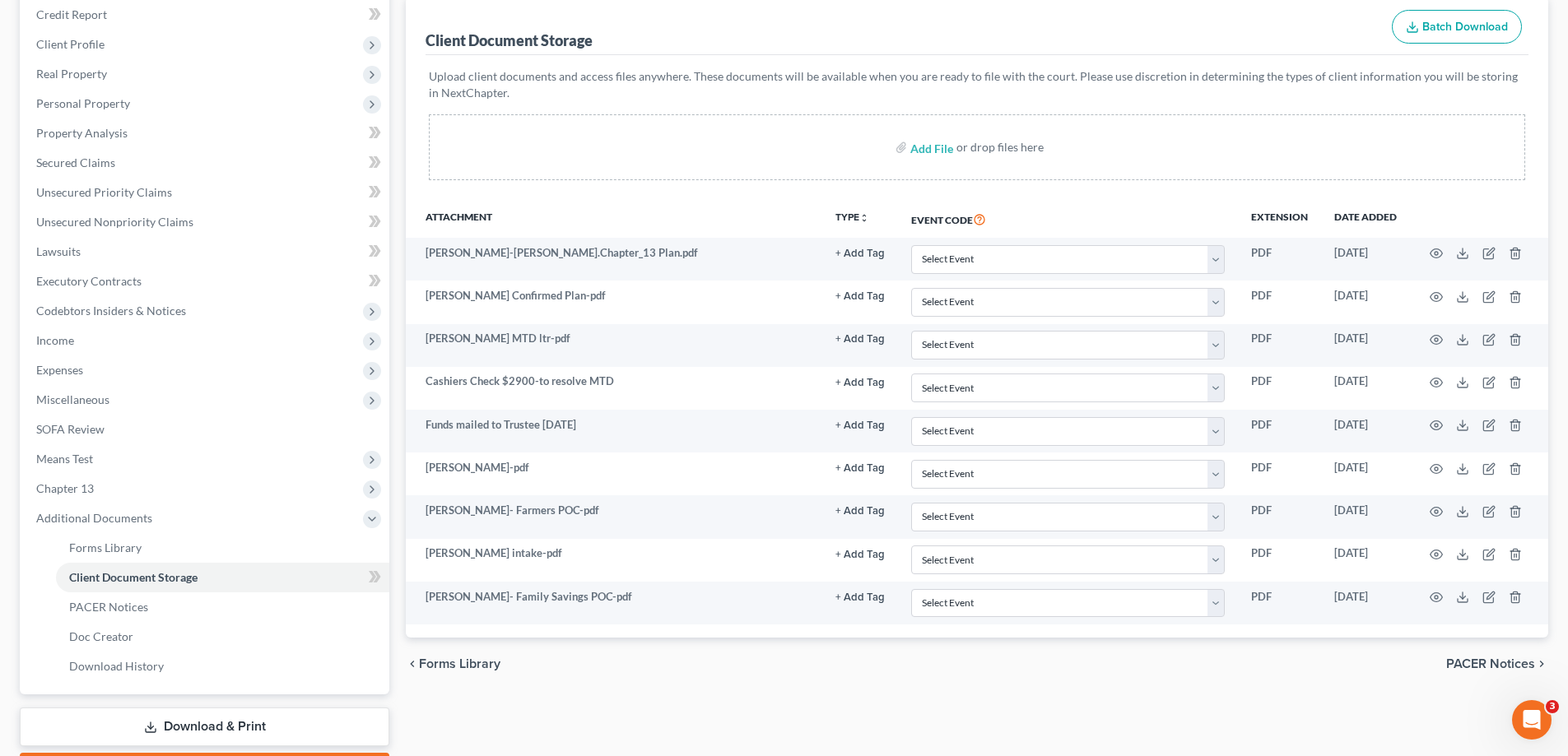
scroll to position [49, 0]
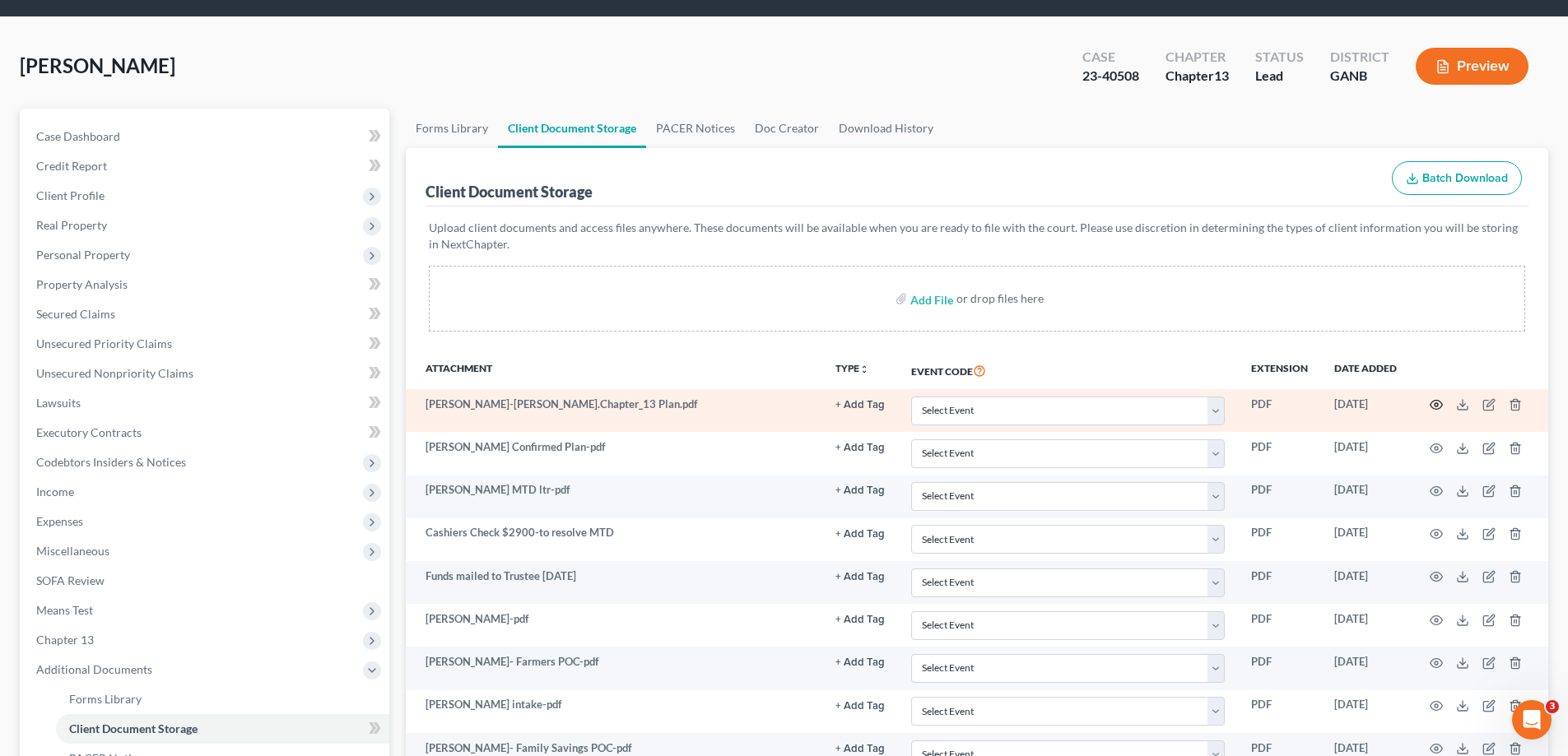
click at [1437, 404] on circle "button" at bounding box center [1436, 405] width 3 height 3
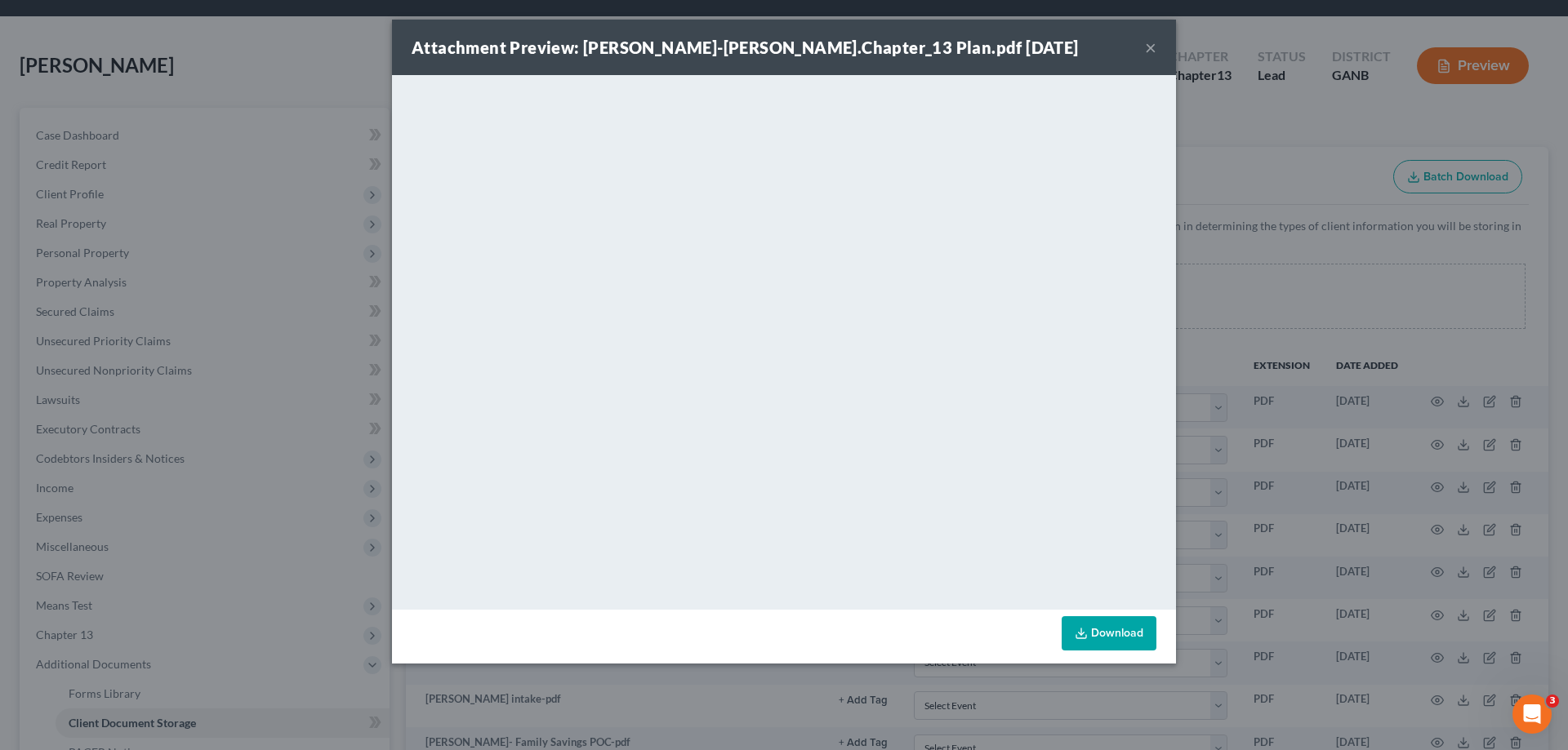
drag, startPoint x: 1147, startPoint y: 50, endPoint x: 1108, endPoint y: 80, distance: 49.2
click at [1145, 52] on button "×" at bounding box center [1151, 47] width 12 height 19
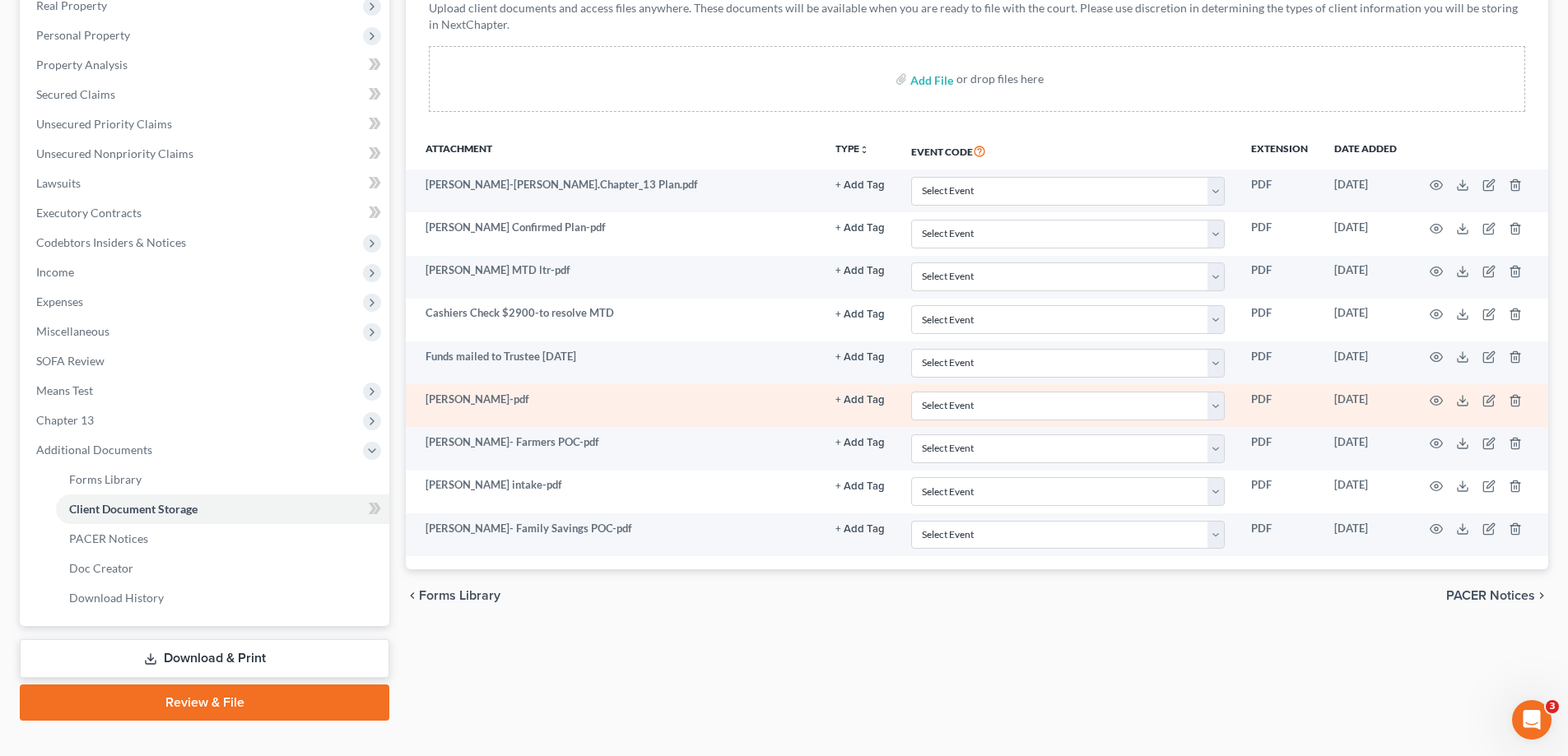
scroll to position [296, 0]
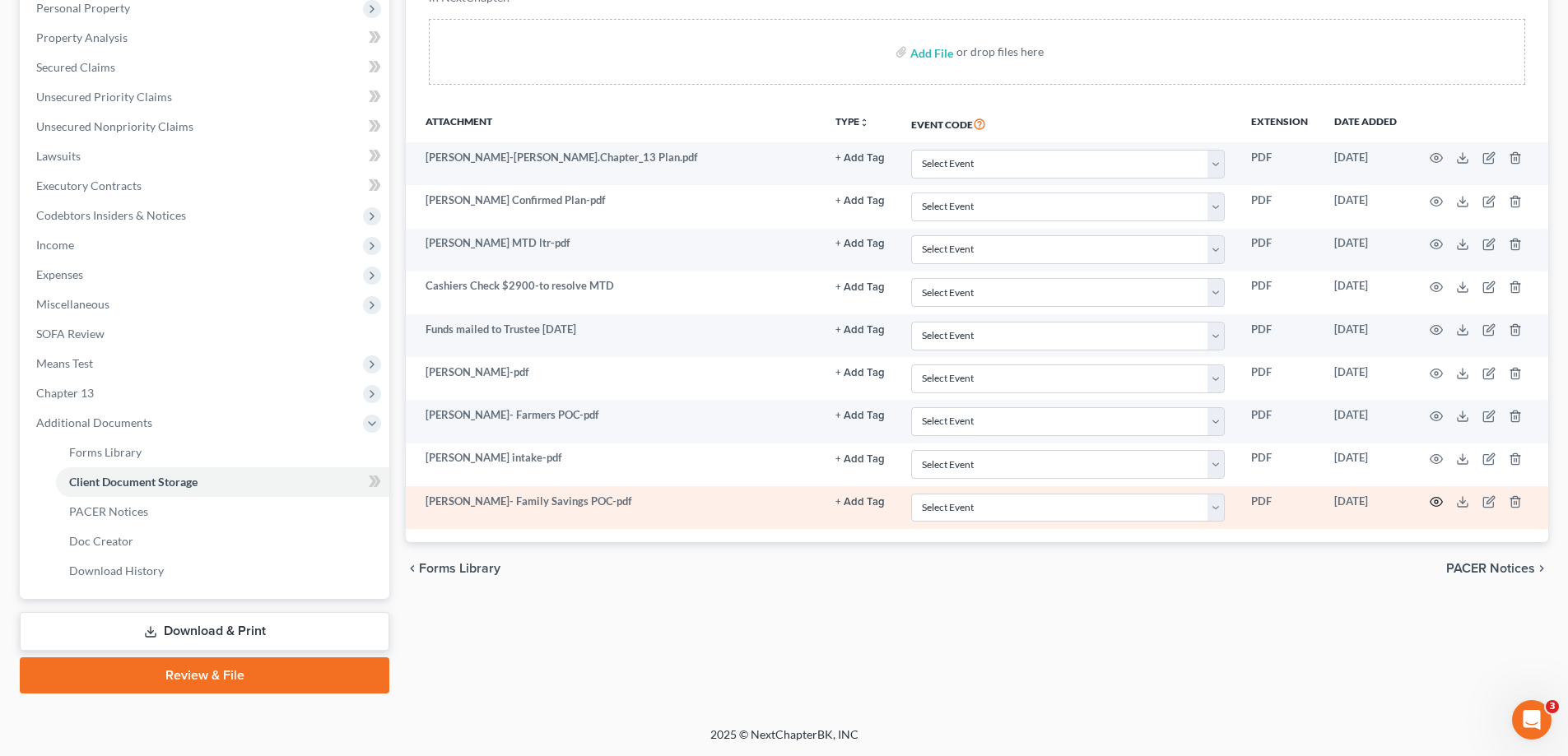
click at [1432, 505] on icon "button" at bounding box center [1437, 502] width 14 height 14
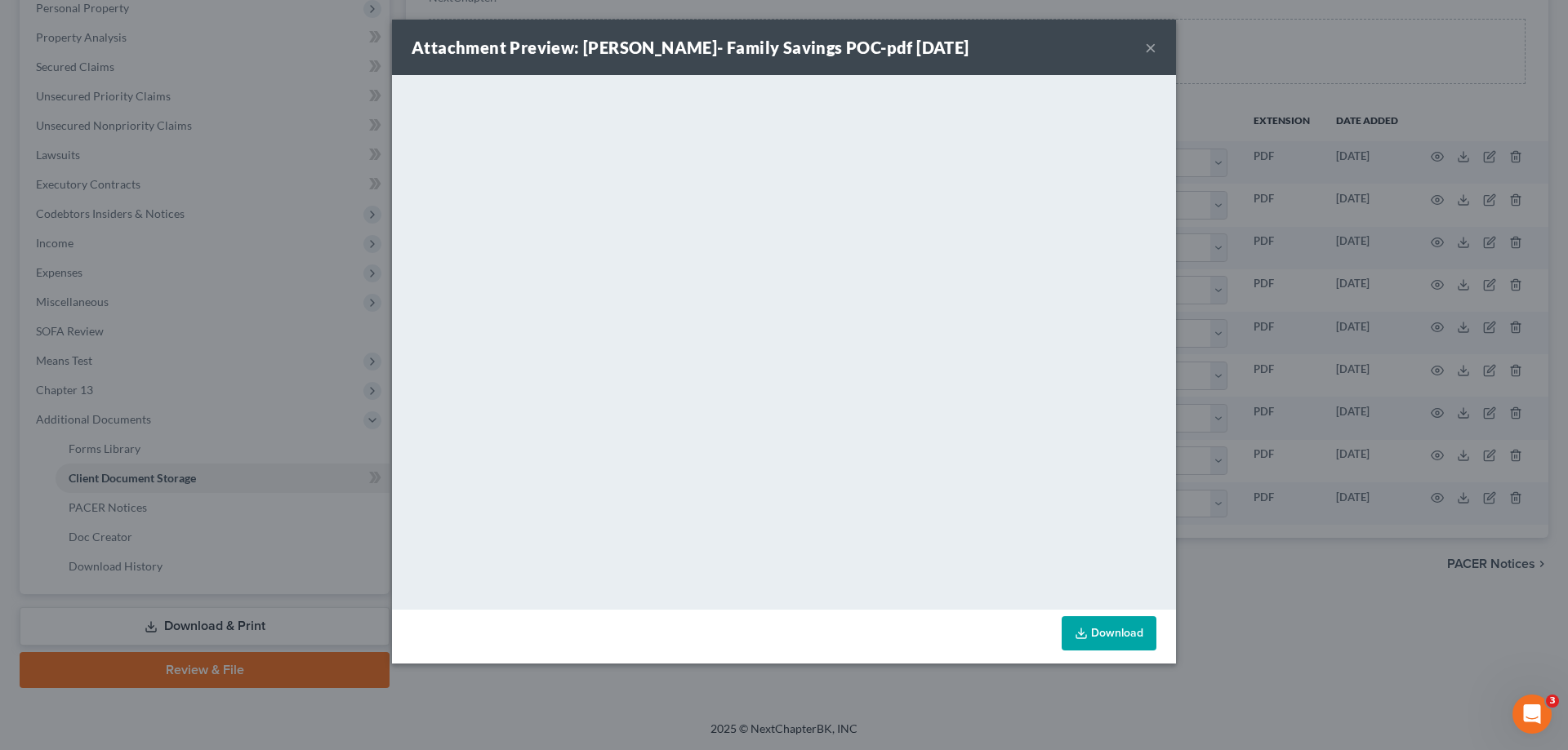
click at [1150, 45] on button "×" at bounding box center [1151, 47] width 12 height 19
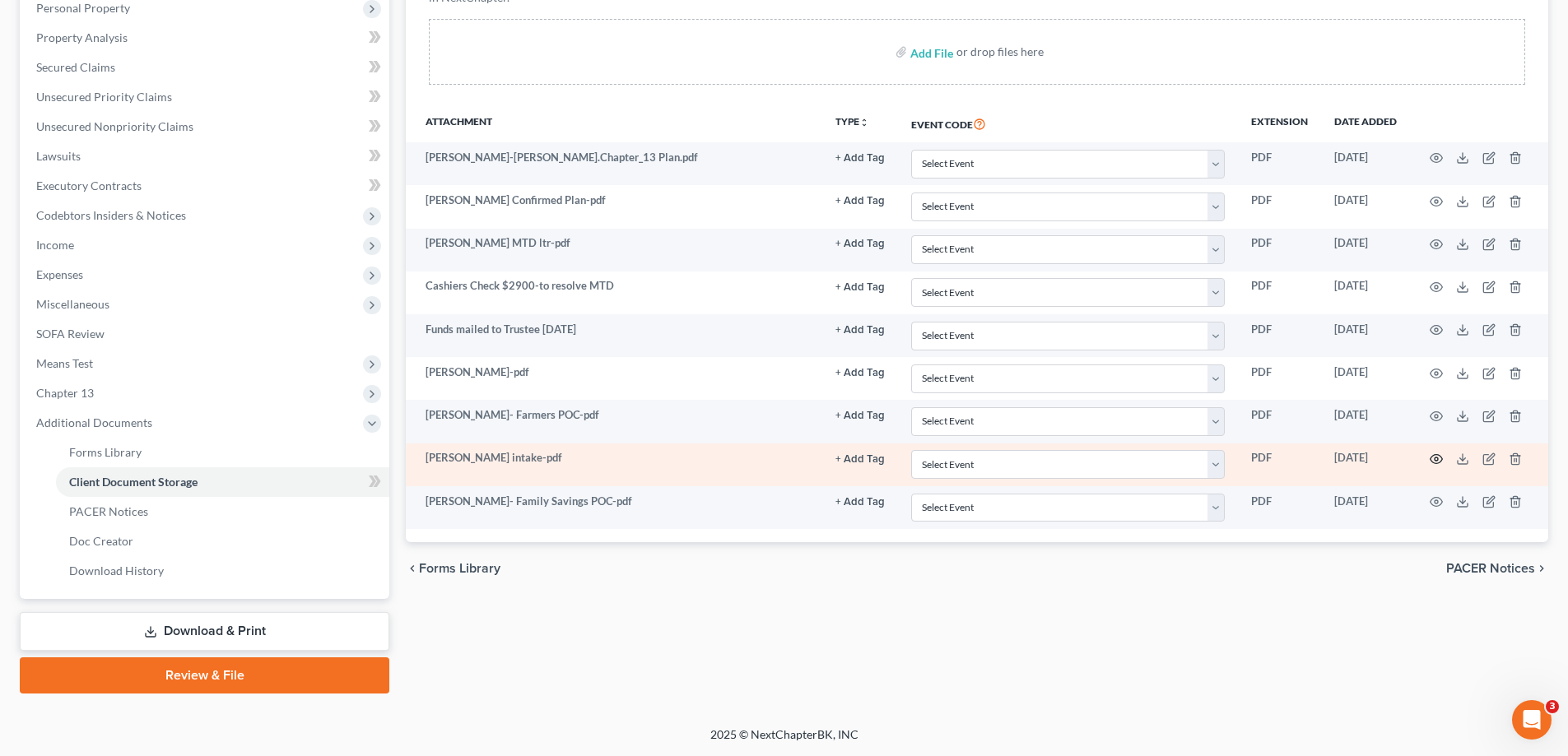
click at [1435, 454] on icon "button" at bounding box center [1437, 459] width 14 height 14
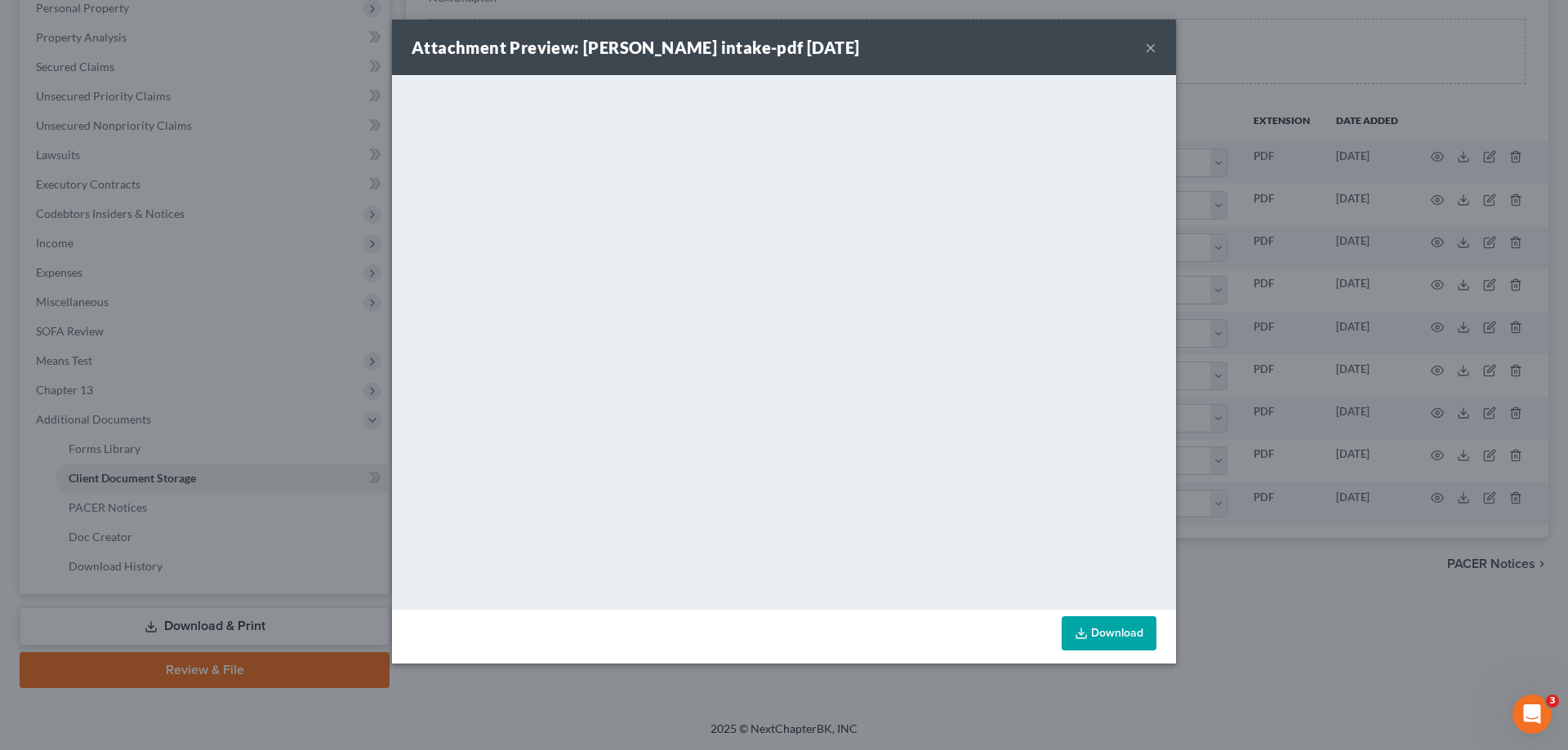
drag, startPoint x: 1151, startPoint y: 50, endPoint x: 1268, endPoint y: 409, distance: 377.6
click at [1151, 51] on button "×" at bounding box center [1151, 47] width 12 height 19
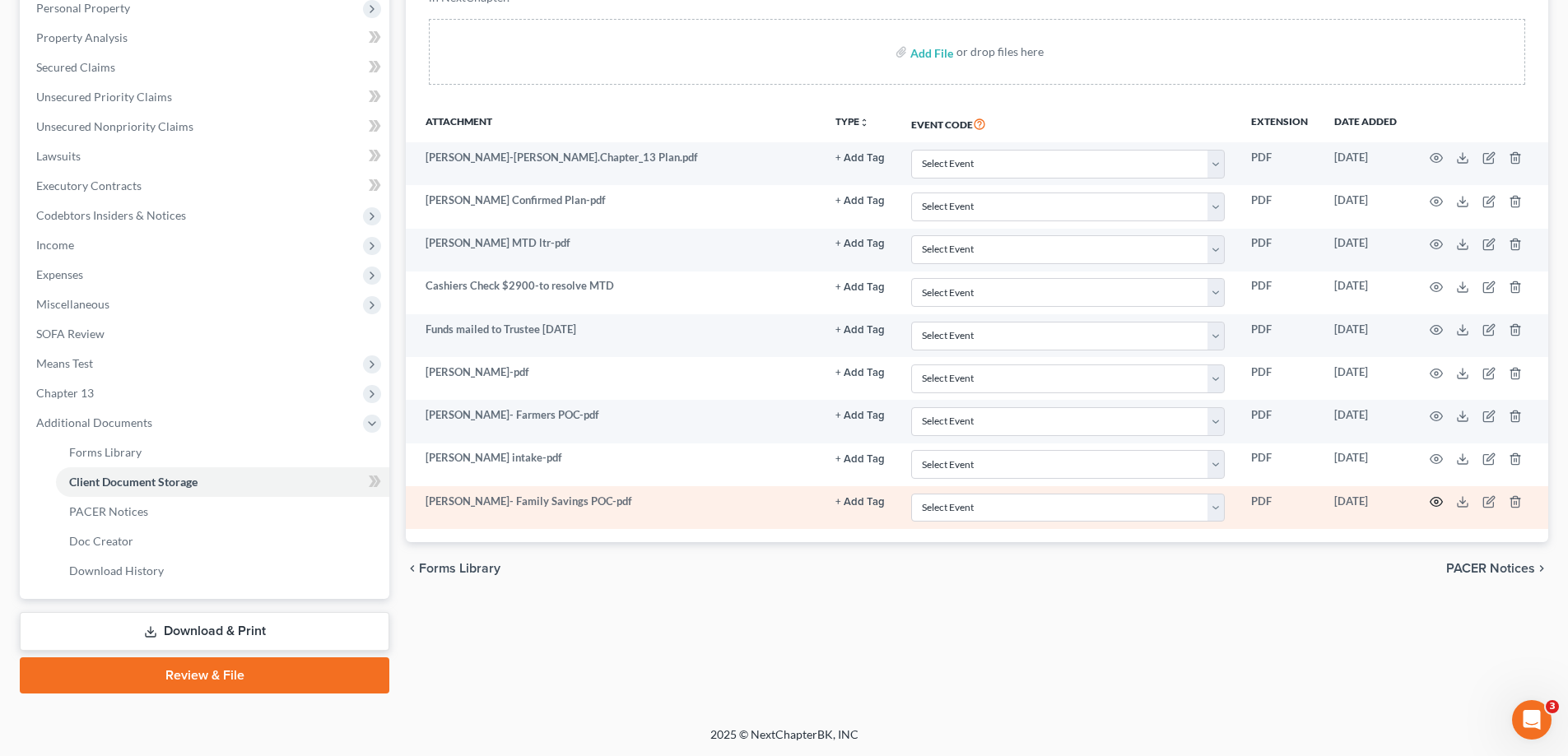
click at [1434, 501] on icon "button" at bounding box center [1437, 502] width 14 height 14
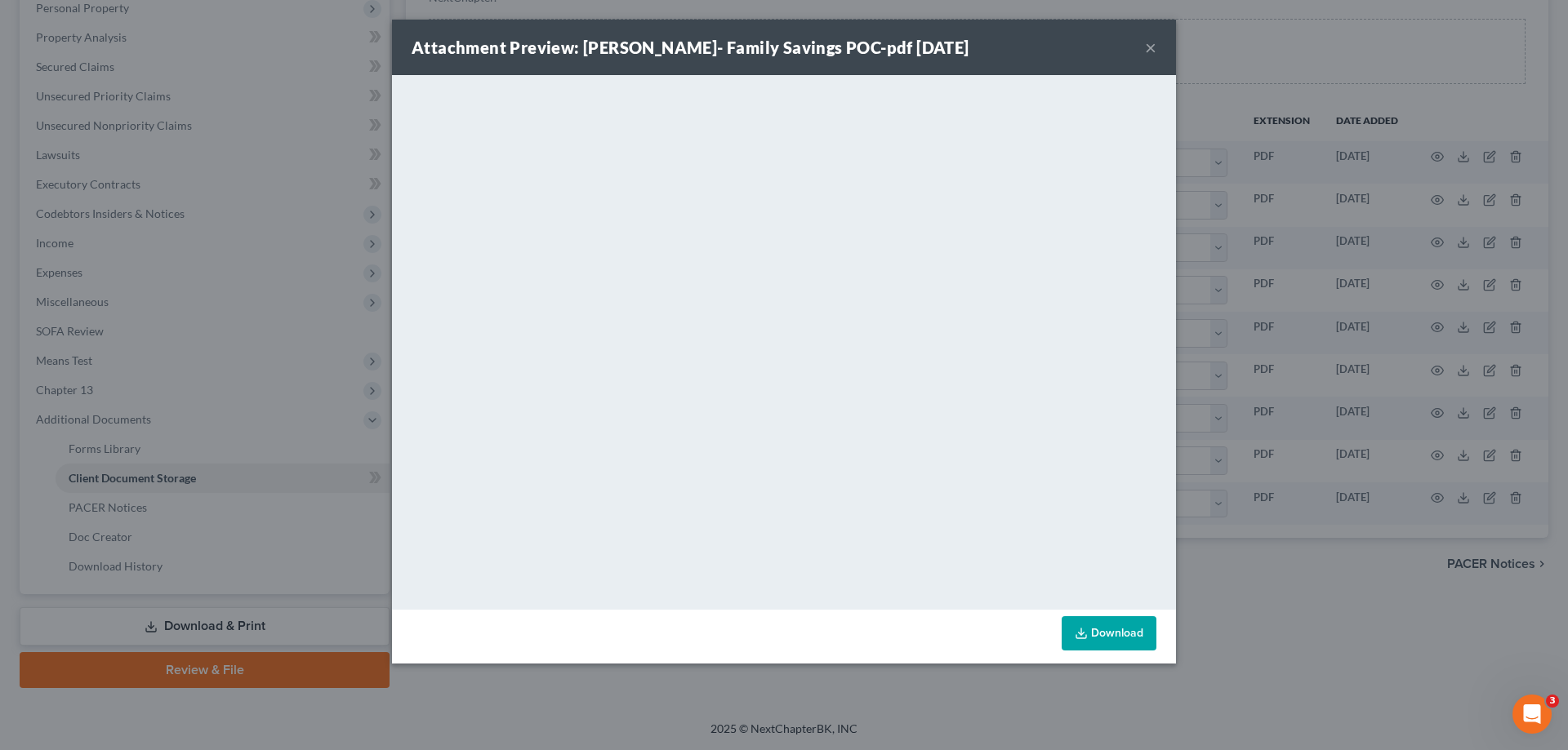
drag, startPoint x: 1149, startPoint y: 45, endPoint x: 1102, endPoint y: 82, distance: 59.8
click at [1149, 45] on button "×" at bounding box center [1151, 47] width 12 height 19
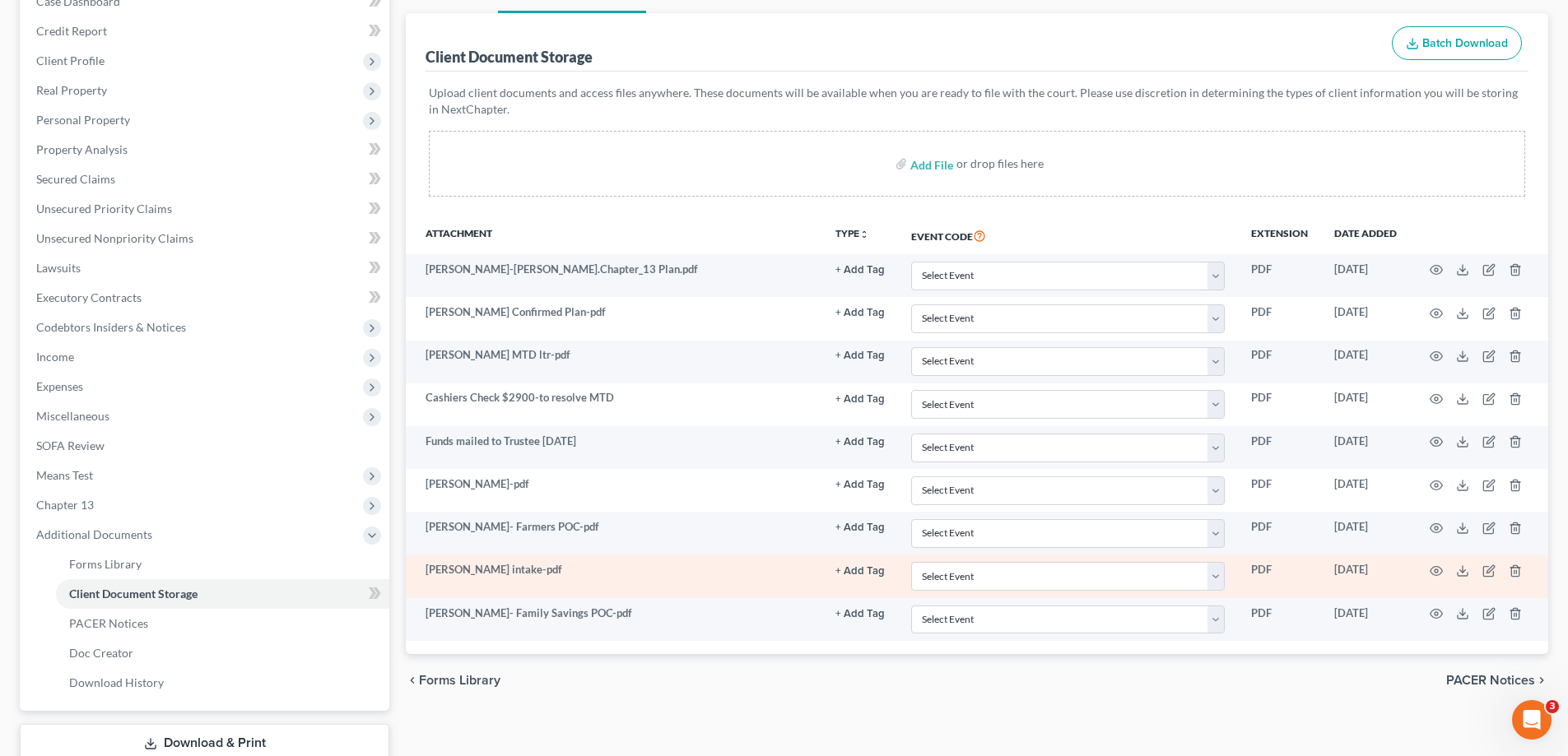
scroll to position [132, 0]
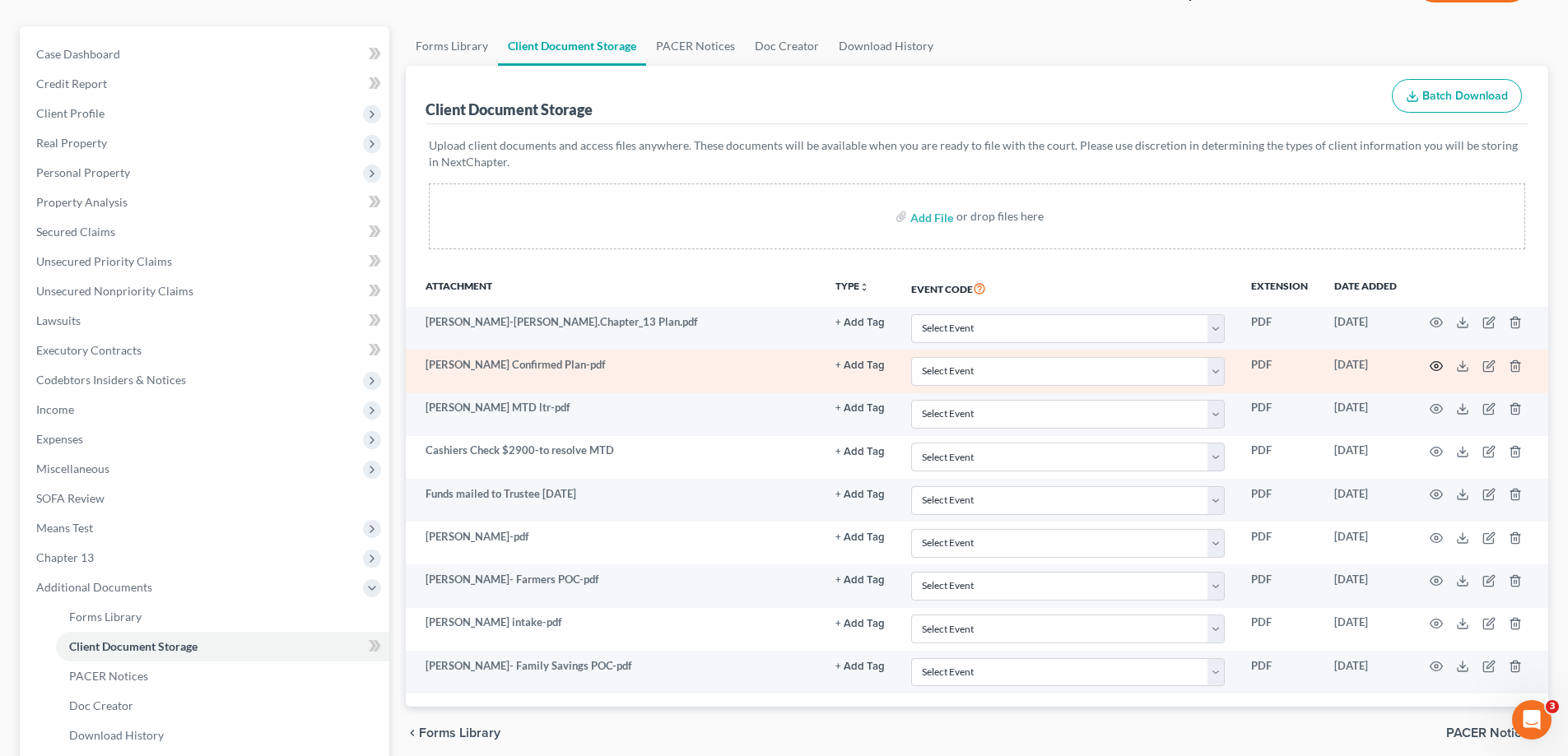
click at [1438, 367] on circle "button" at bounding box center [1436, 366] width 3 height 3
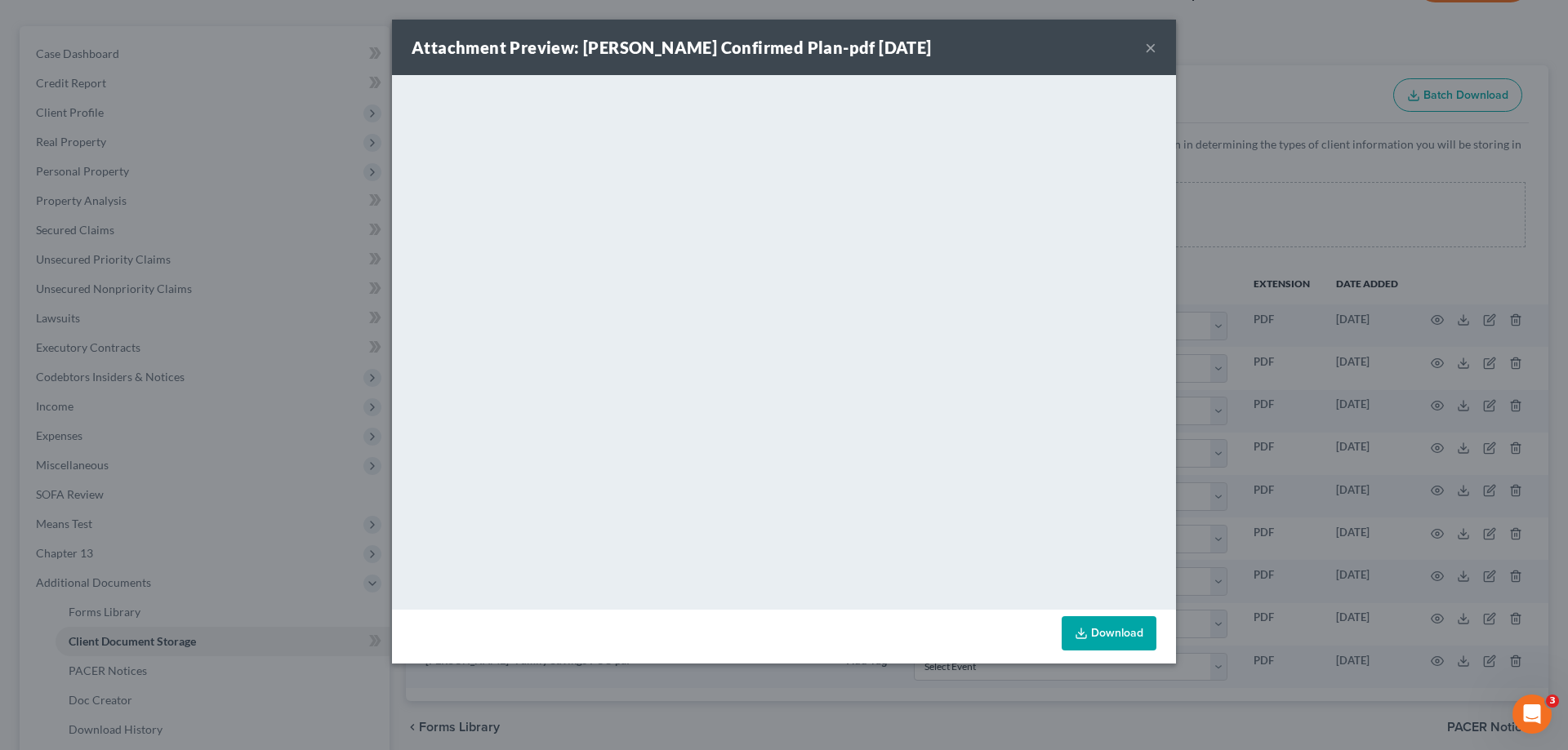
drag, startPoint x: 1152, startPoint y: 47, endPoint x: 33, endPoint y: 6, distance: 1119.8
click at [1149, 47] on button "×" at bounding box center [1151, 47] width 12 height 19
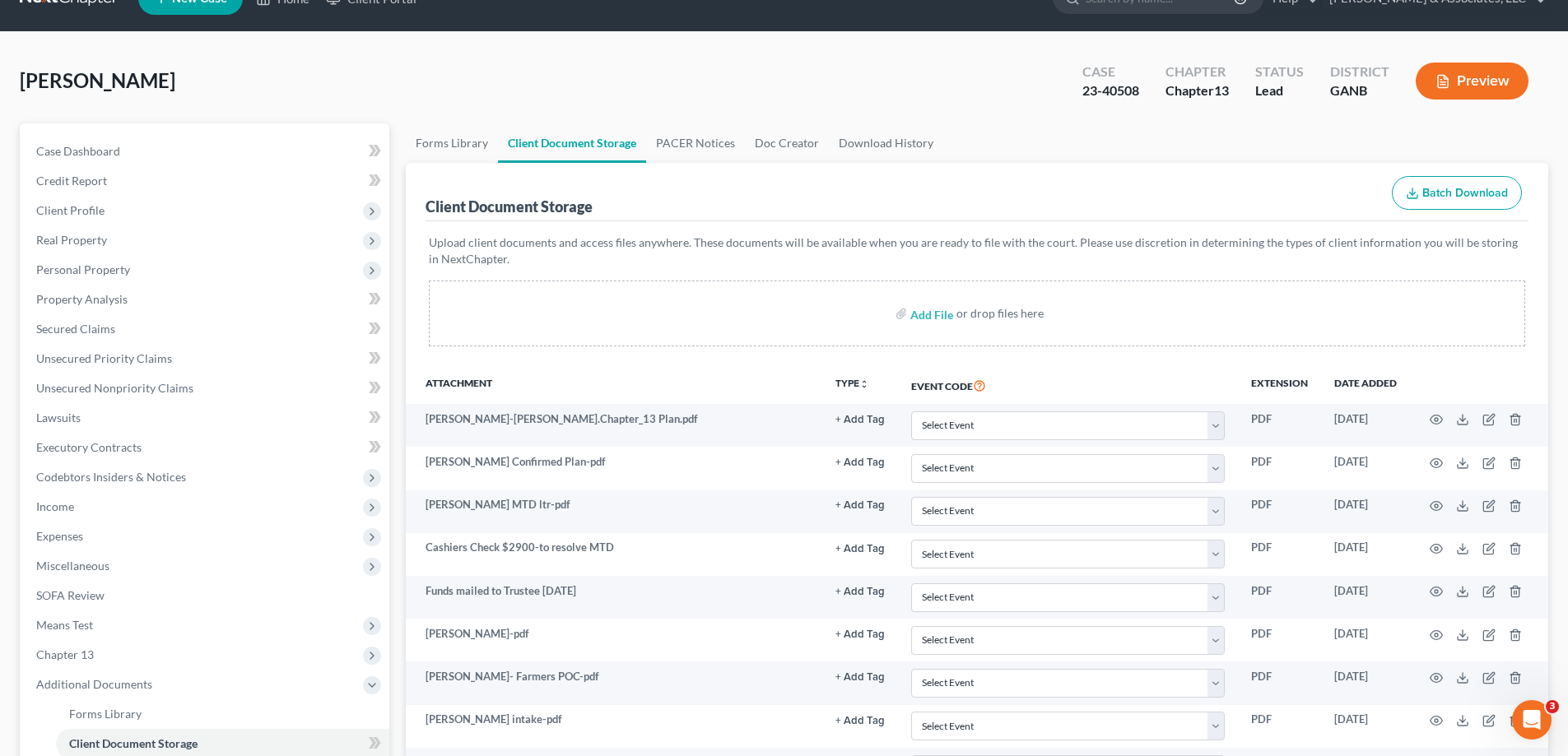
scroll to position [0, 0]
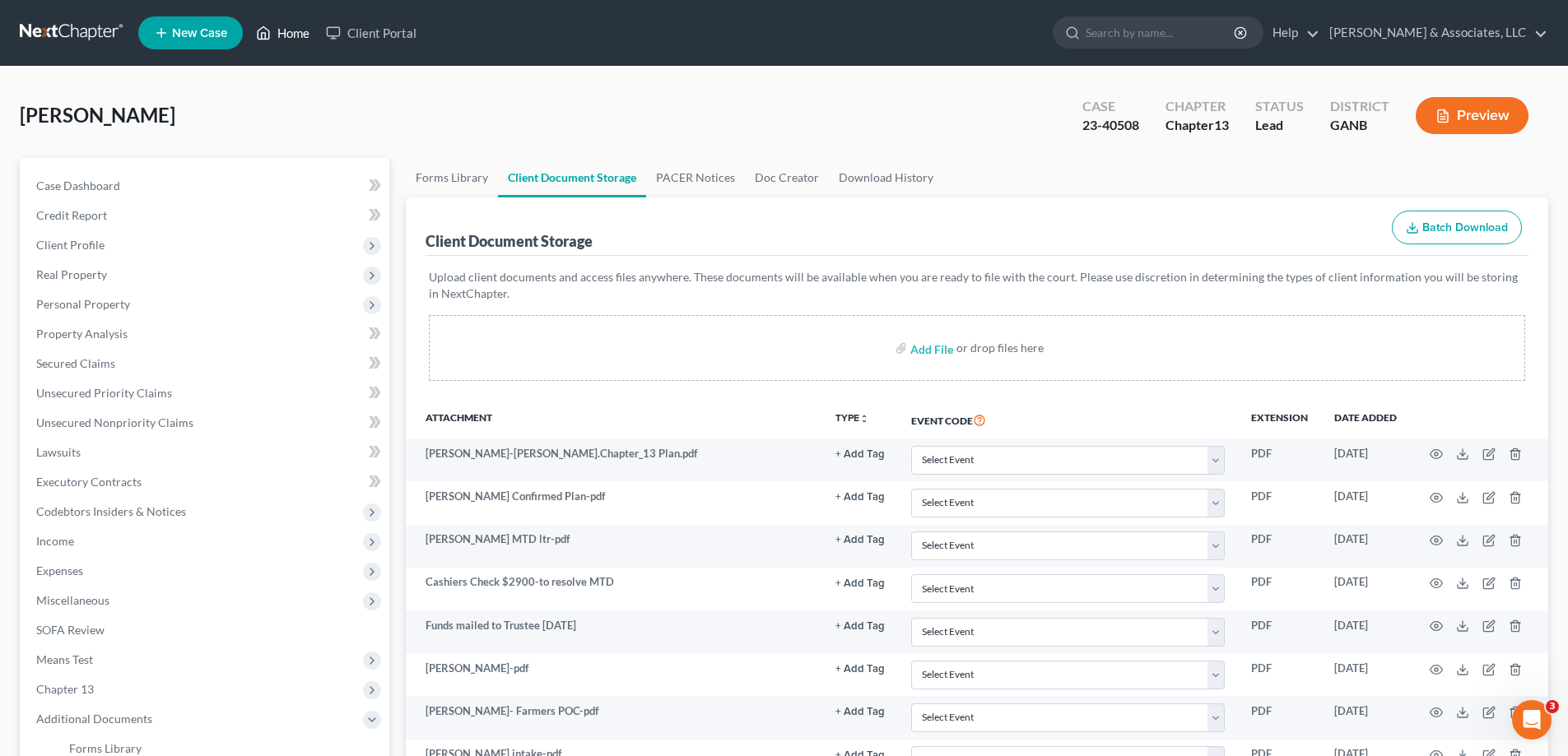
click at [286, 36] on link "Home" at bounding box center [283, 33] width 70 height 30
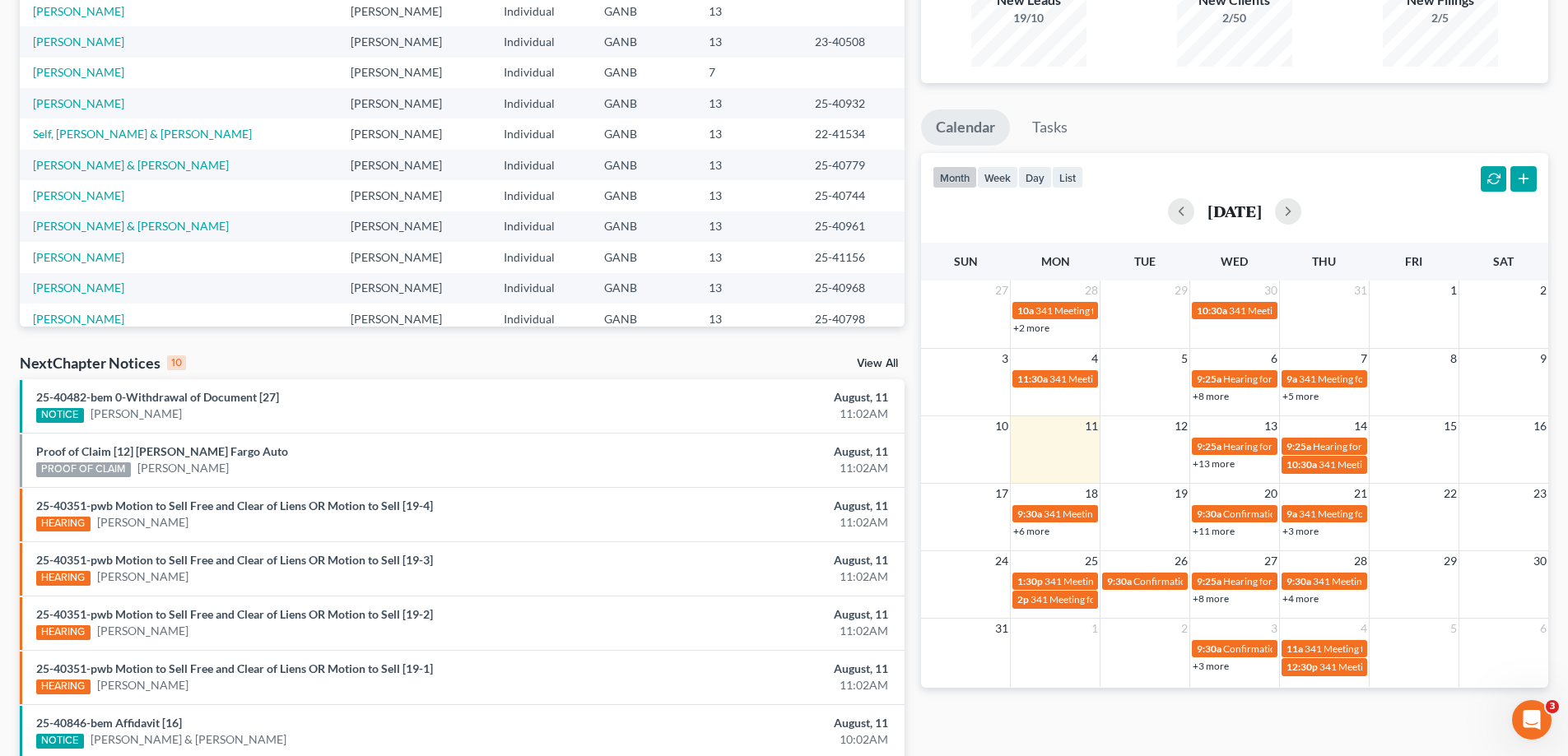
scroll to position [16, 0]
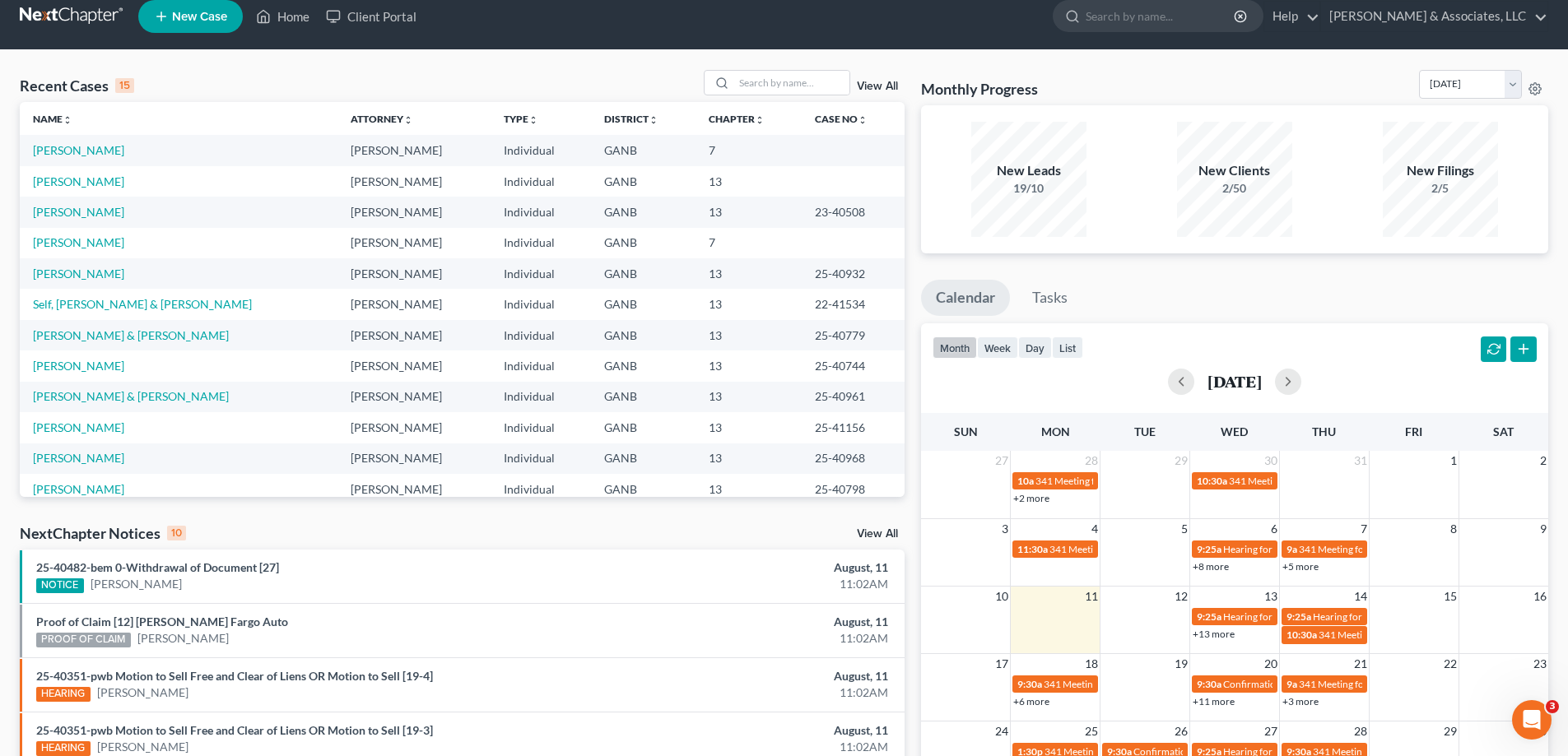
click at [1497, 293] on ul "Calendar Tasks" at bounding box center [1235, 301] width 627 height 44
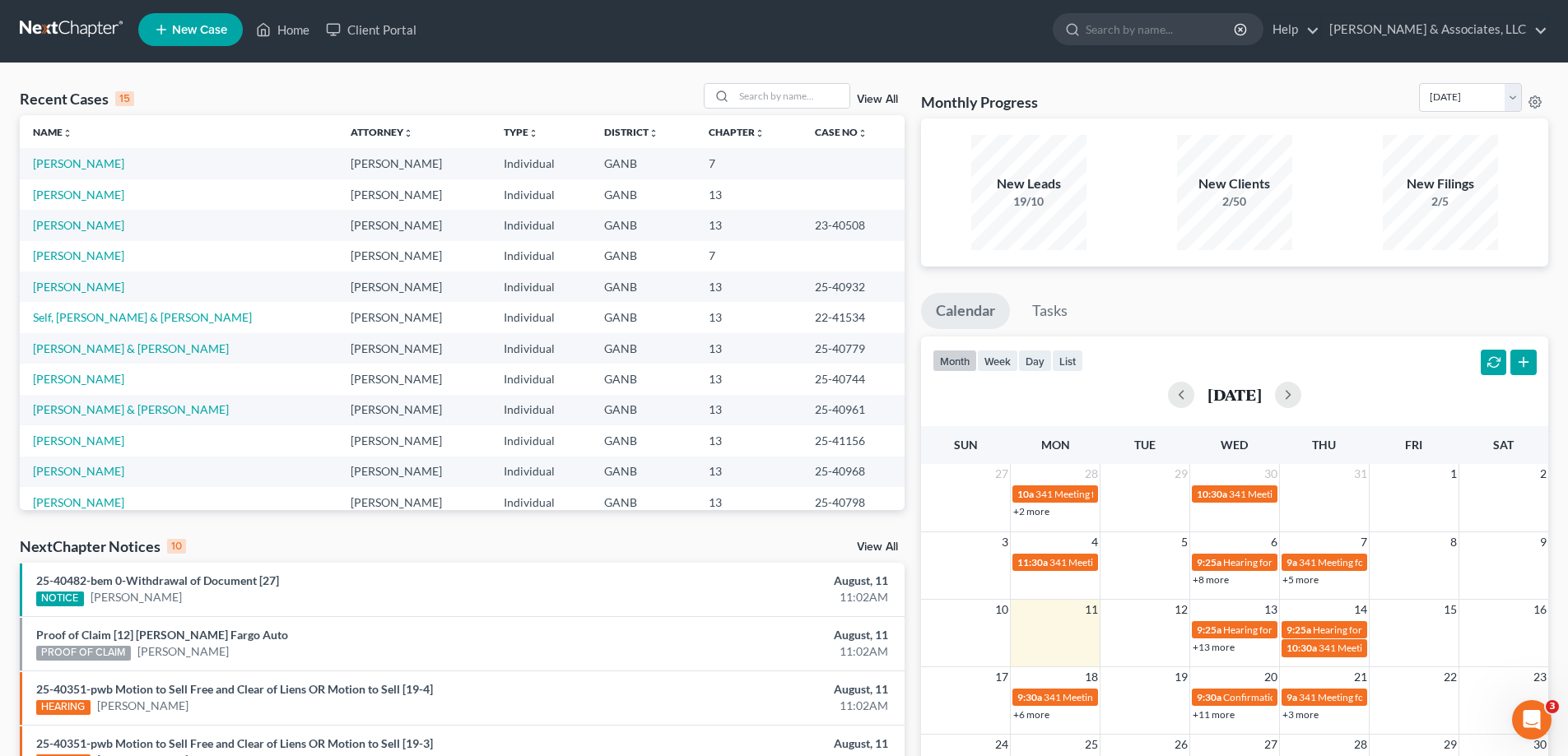
scroll to position [0, 0]
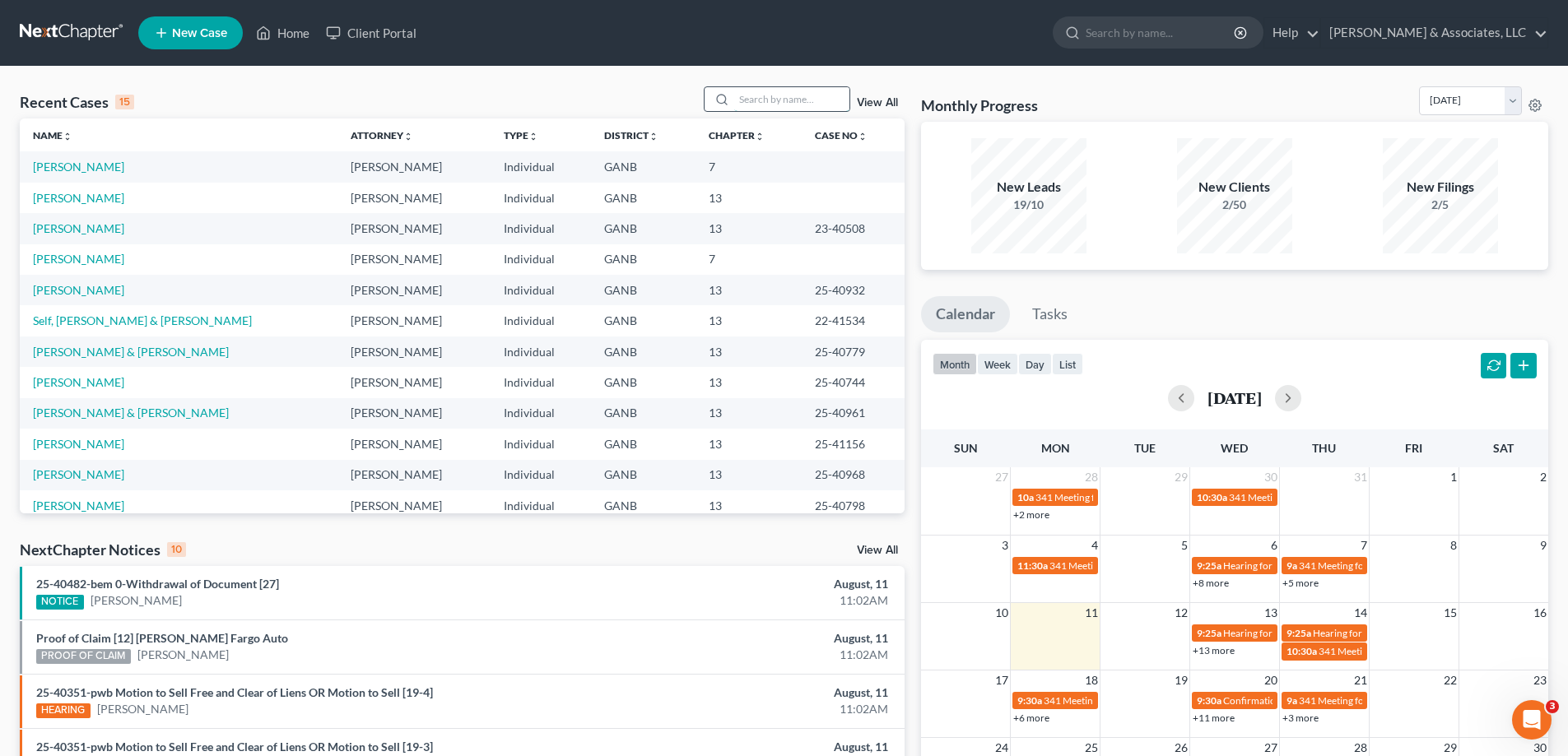
click at [752, 101] on input "search" at bounding box center [791, 99] width 116 height 24
type input "[PERSON_NAME]"
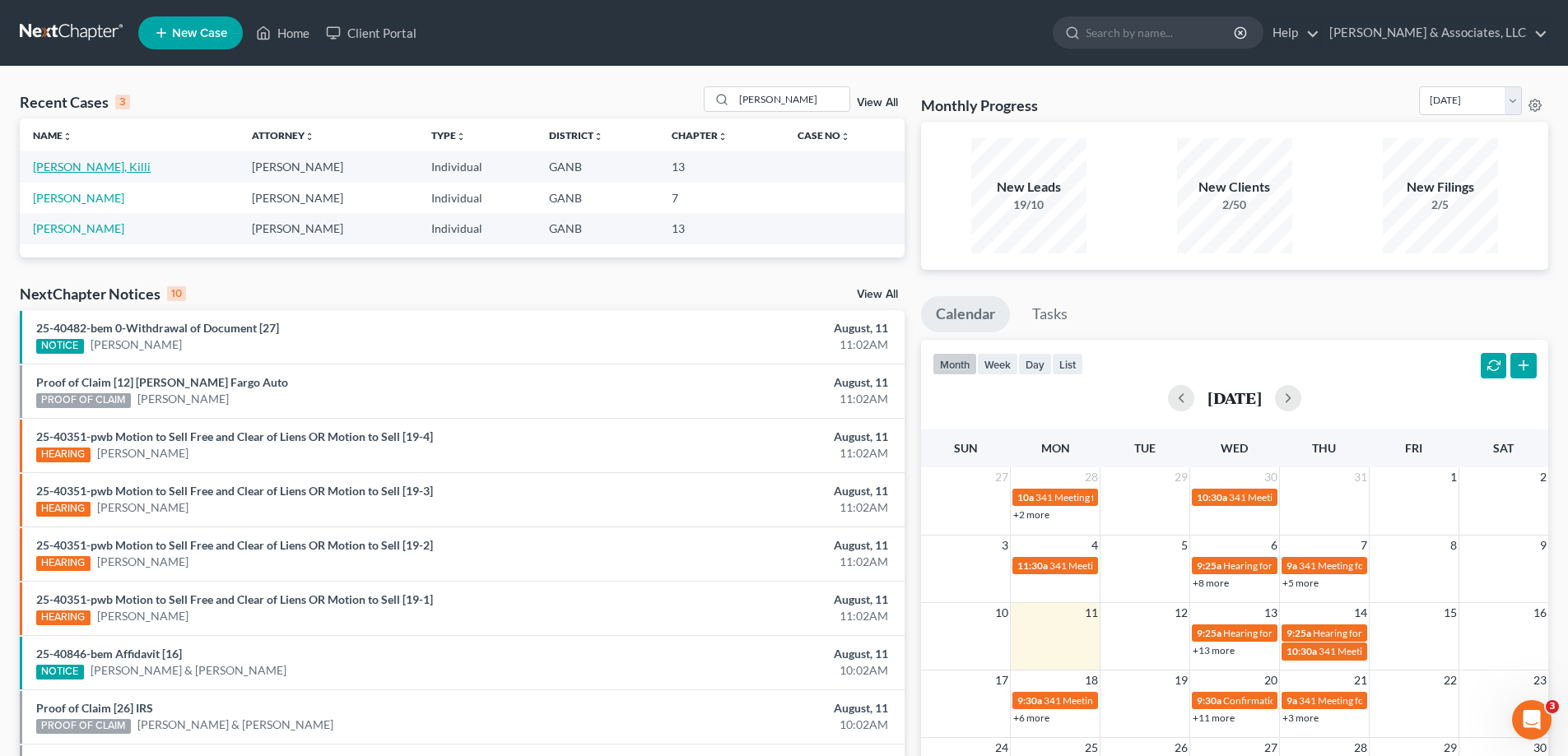
click at [72, 165] on link "[PERSON_NAME], Killi" at bounding box center [91, 167] width 117 height 14
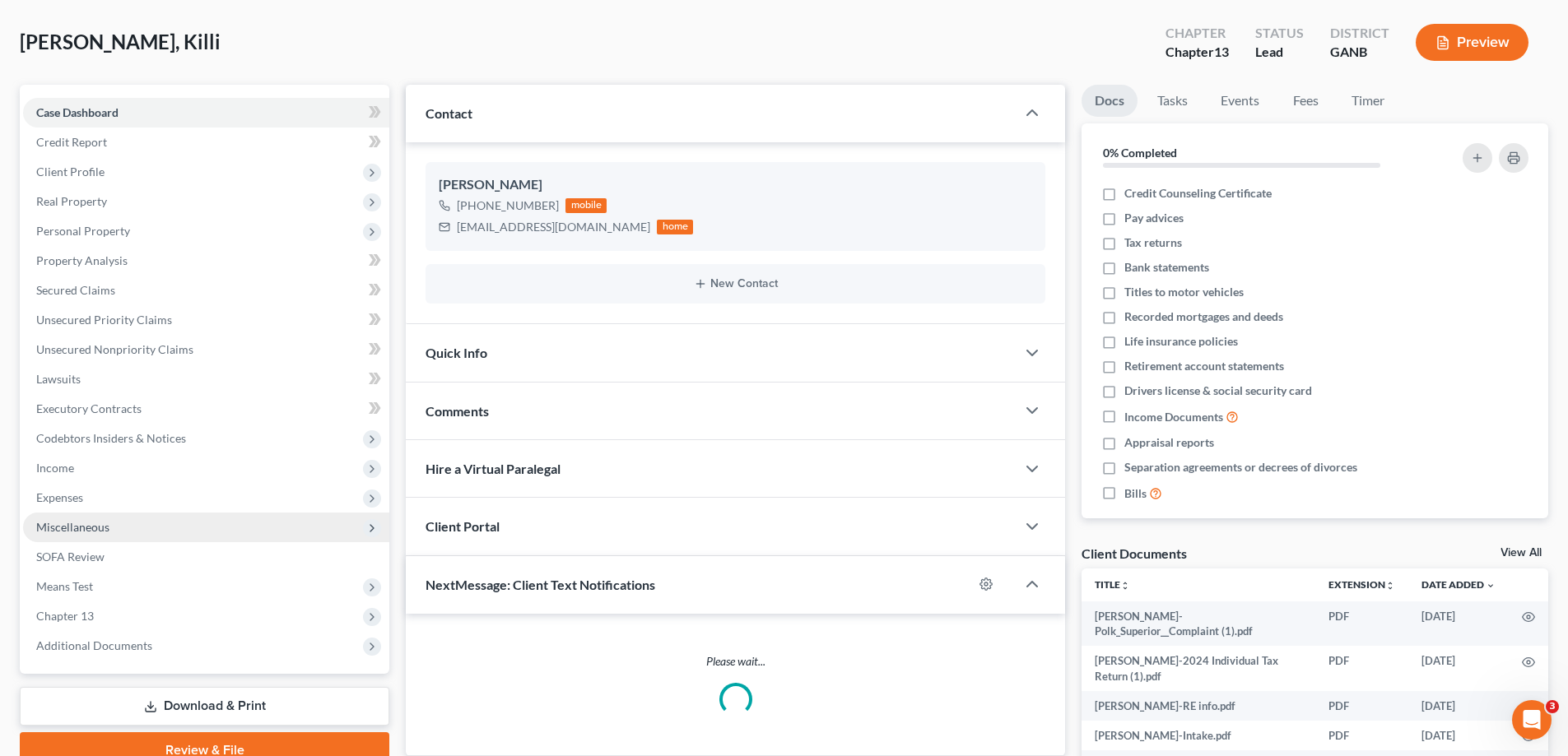
scroll to position [148, 0]
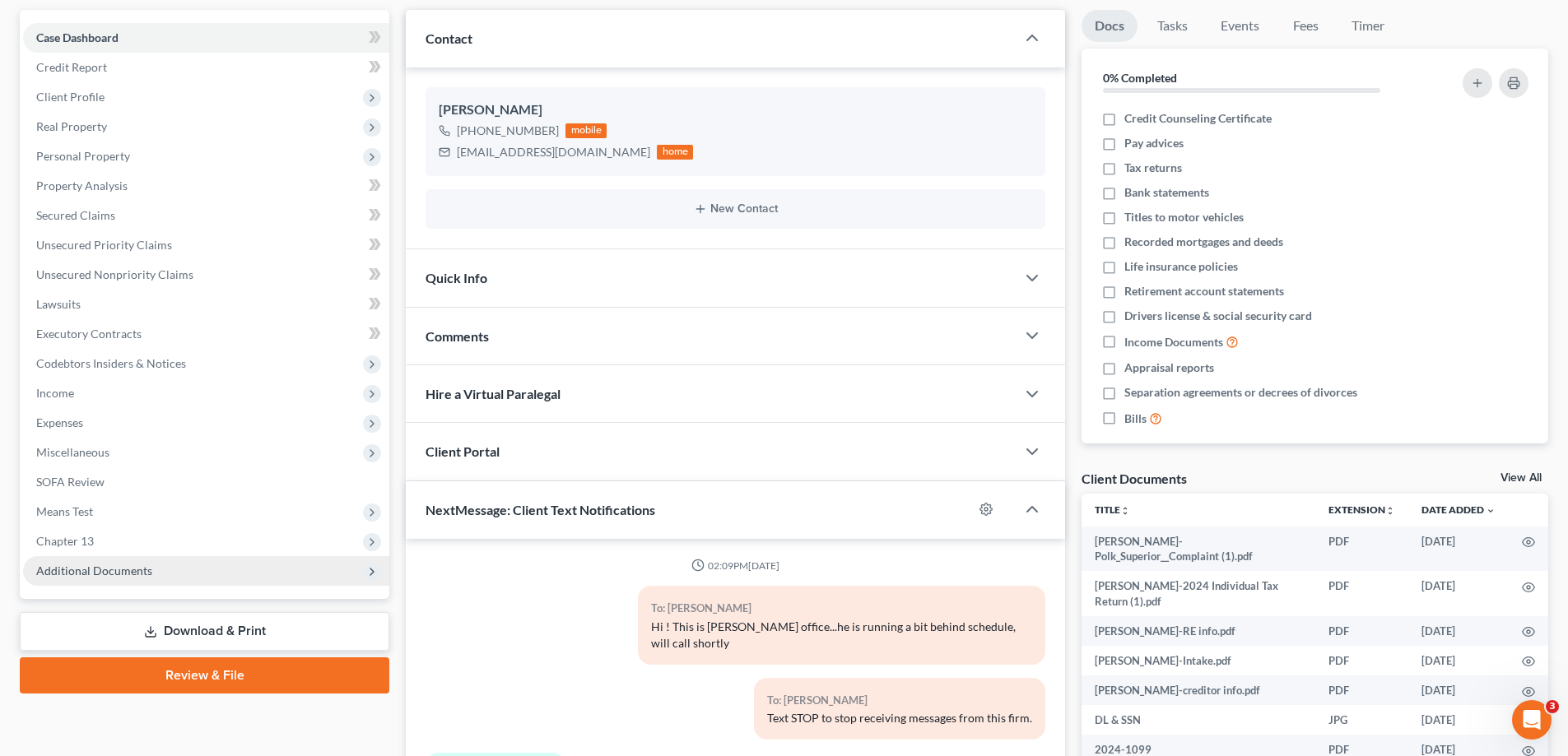
click at [73, 566] on span "Additional Documents" at bounding box center [94, 571] width 117 height 14
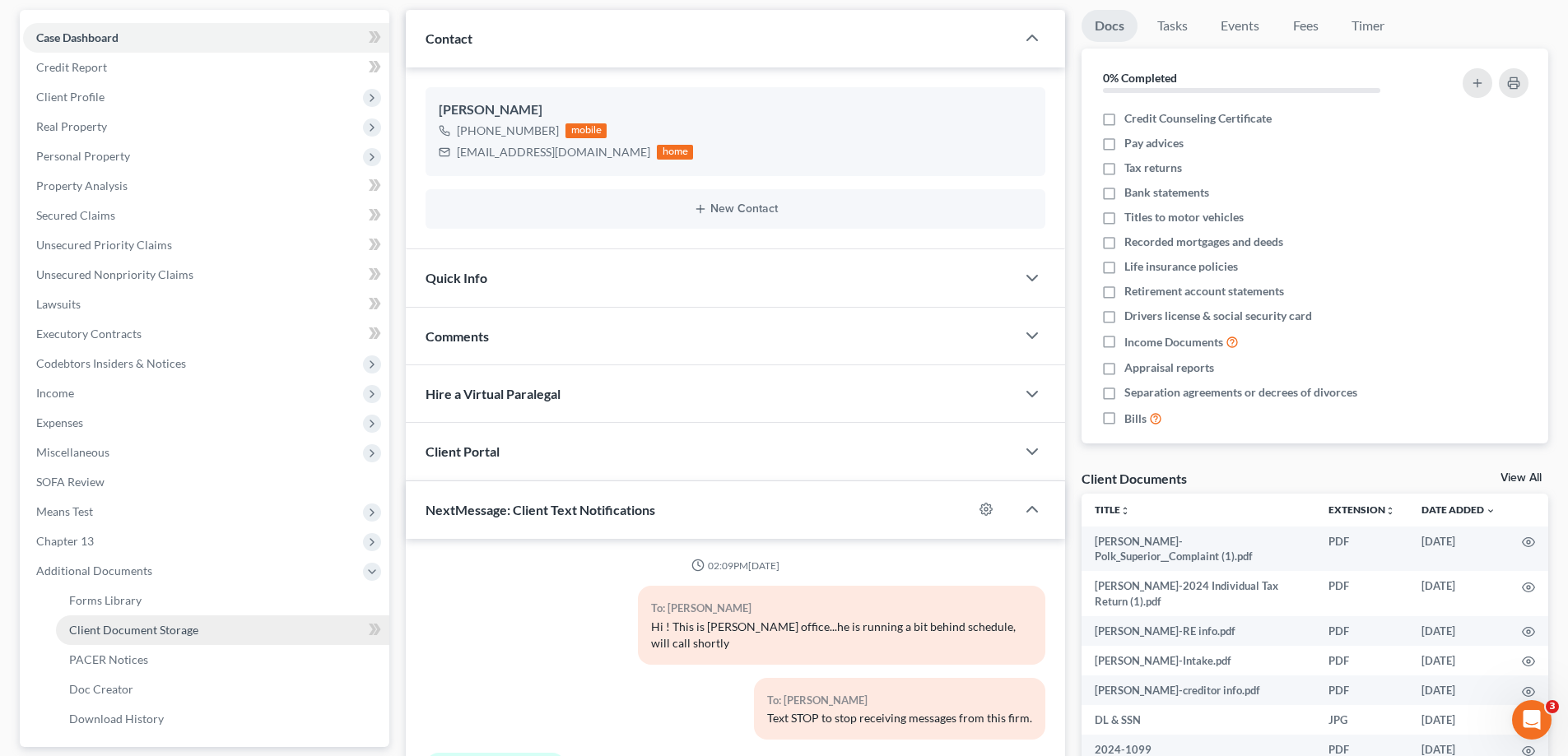
click at [101, 631] on span "Client Document Storage" at bounding box center [133, 630] width 129 height 14
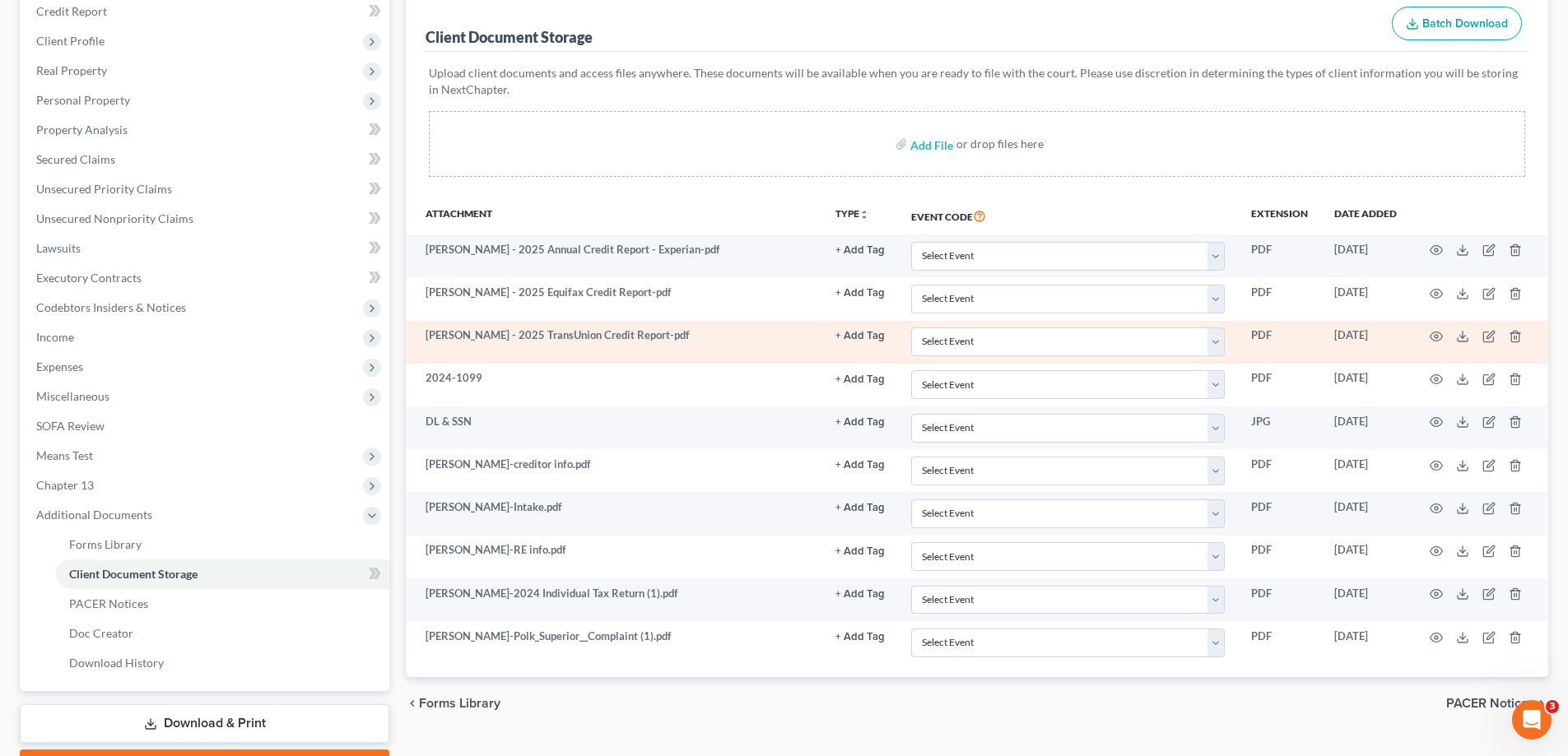
scroll to position [165, 0]
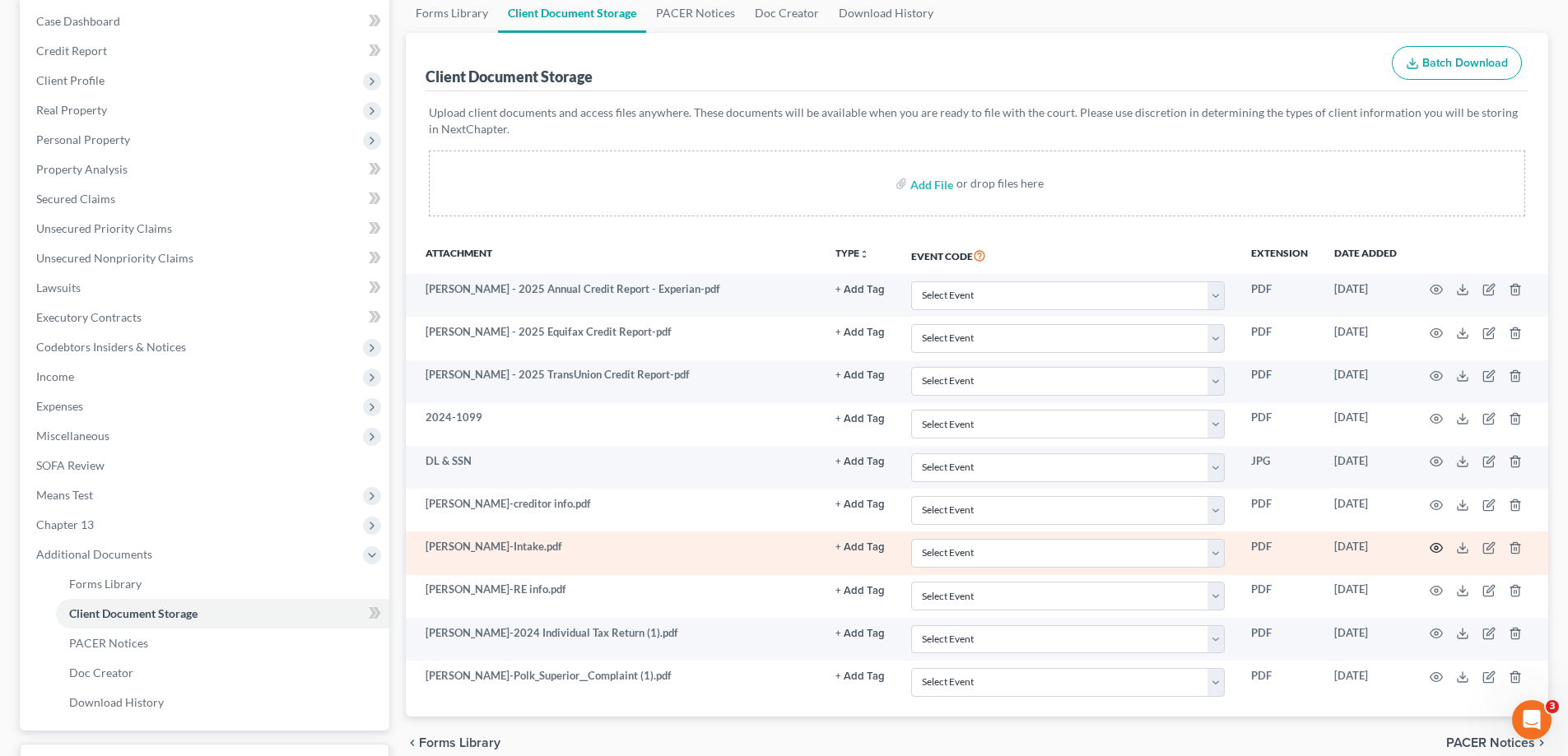
click at [1433, 548] on icon "button" at bounding box center [1437, 548] width 14 height 14
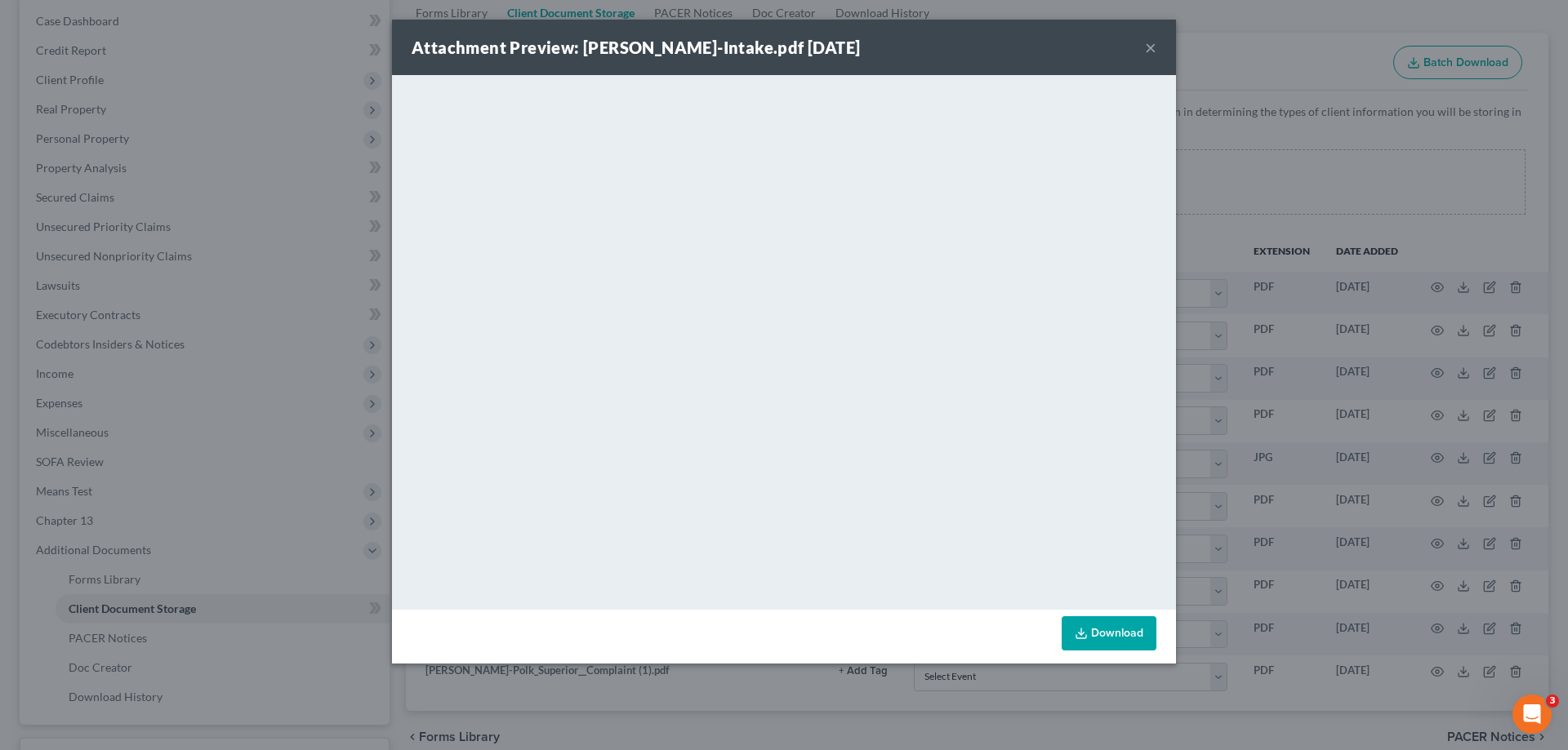
click at [1148, 47] on button "×" at bounding box center [1151, 47] width 12 height 19
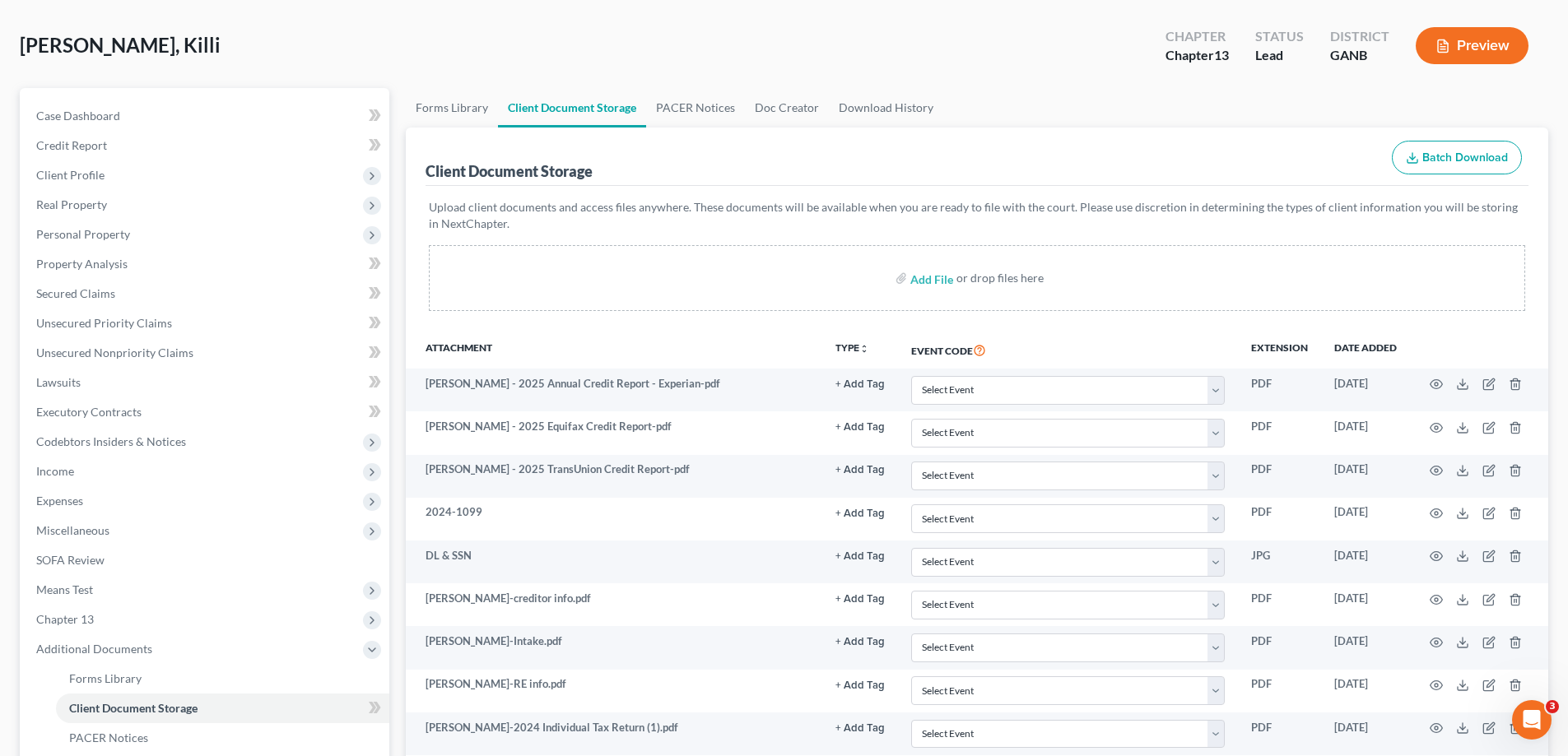
scroll to position [247, 0]
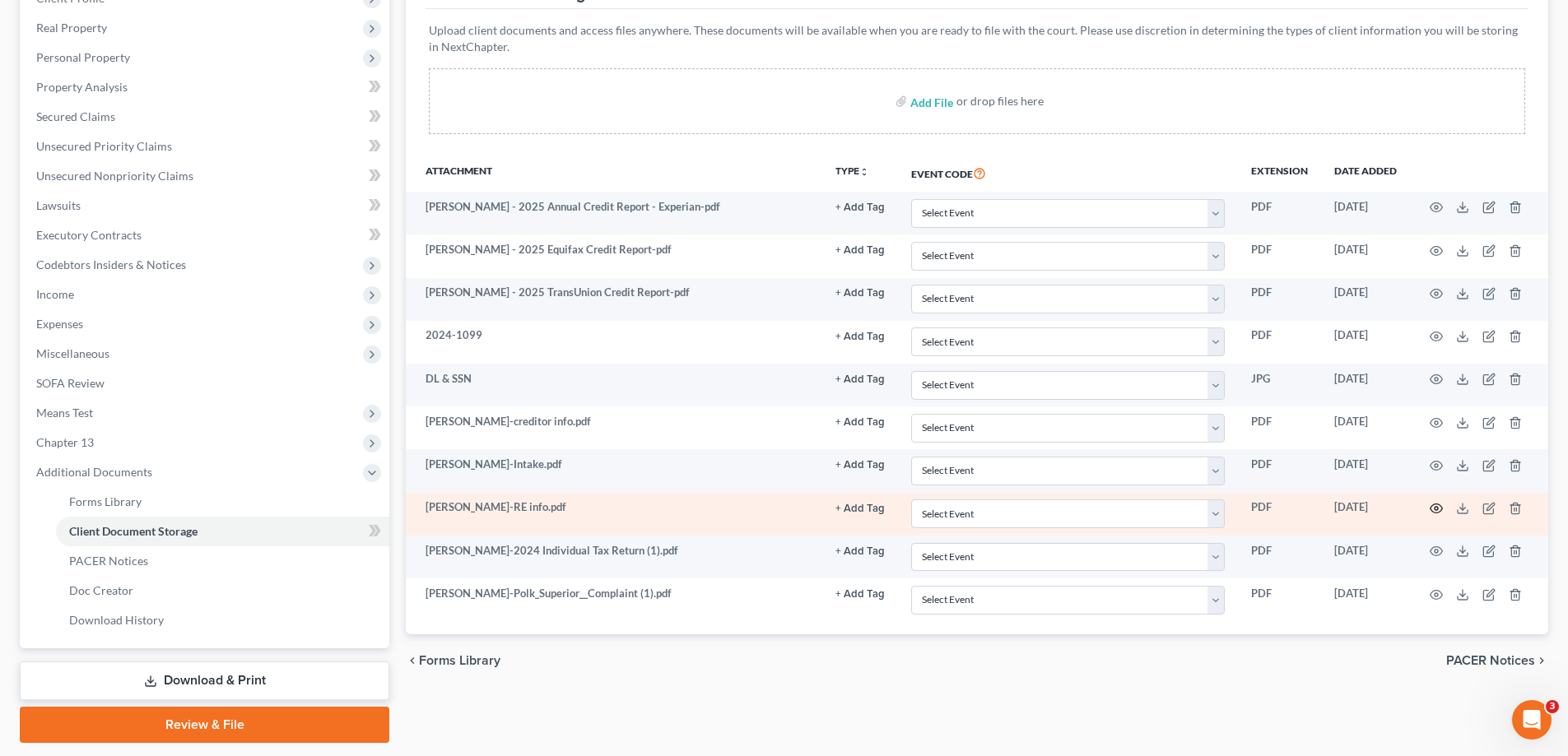
click at [1434, 507] on icon "button" at bounding box center [1437, 509] width 14 height 14
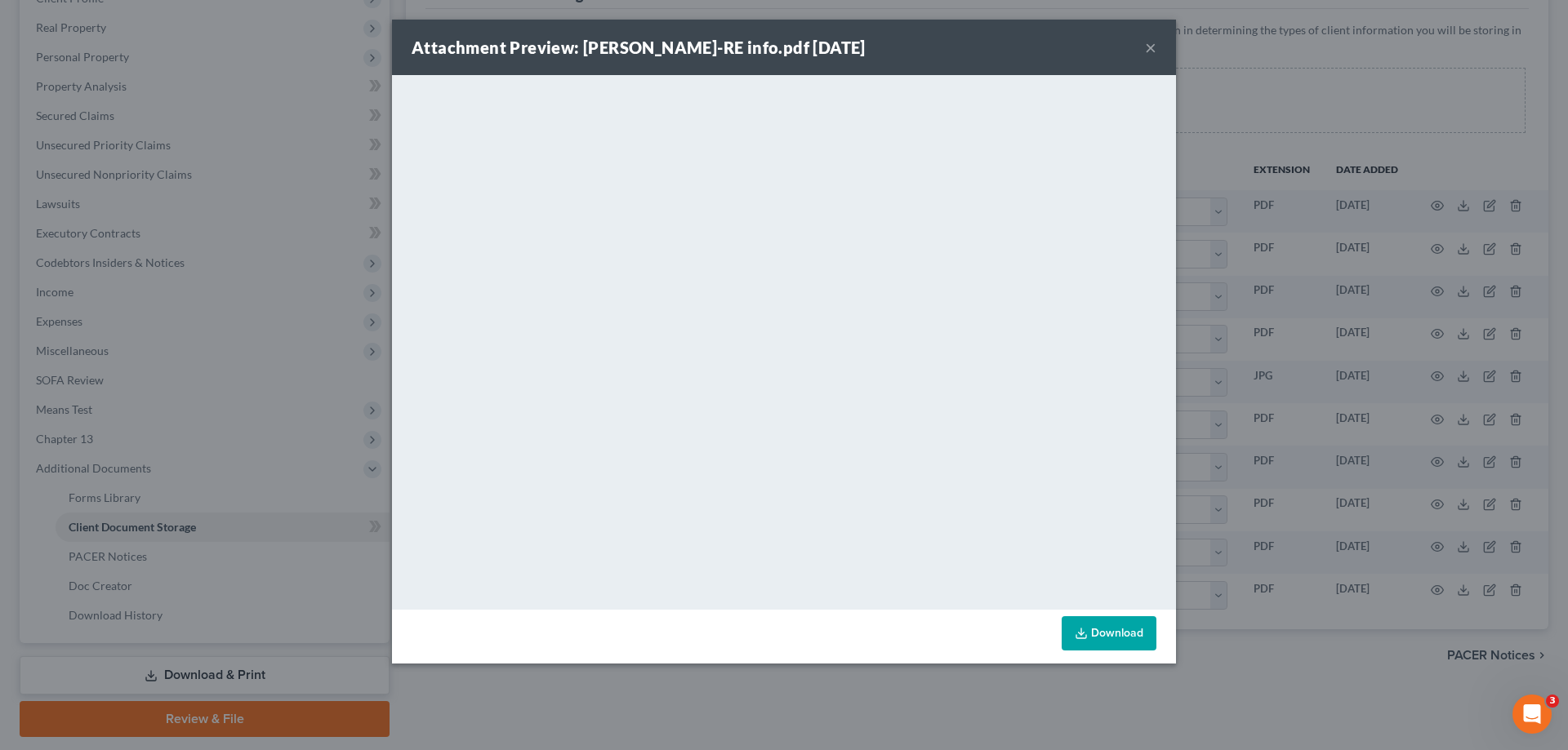
click at [1147, 46] on button "×" at bounding box center [1151, 47] width 12 height 19
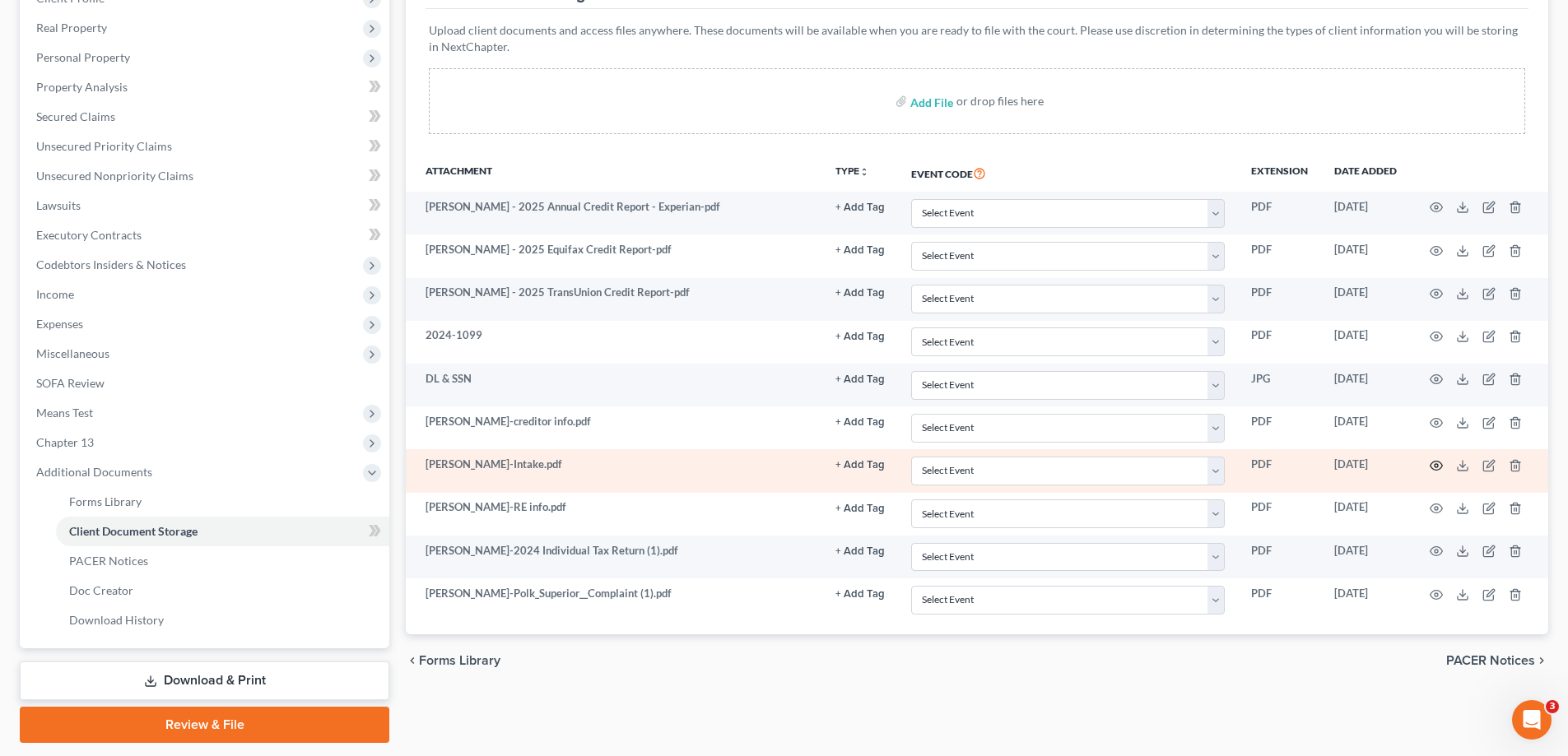
click at [1437, 468] on icon "button" at bounding box center [1437, 466] width 14 height 14
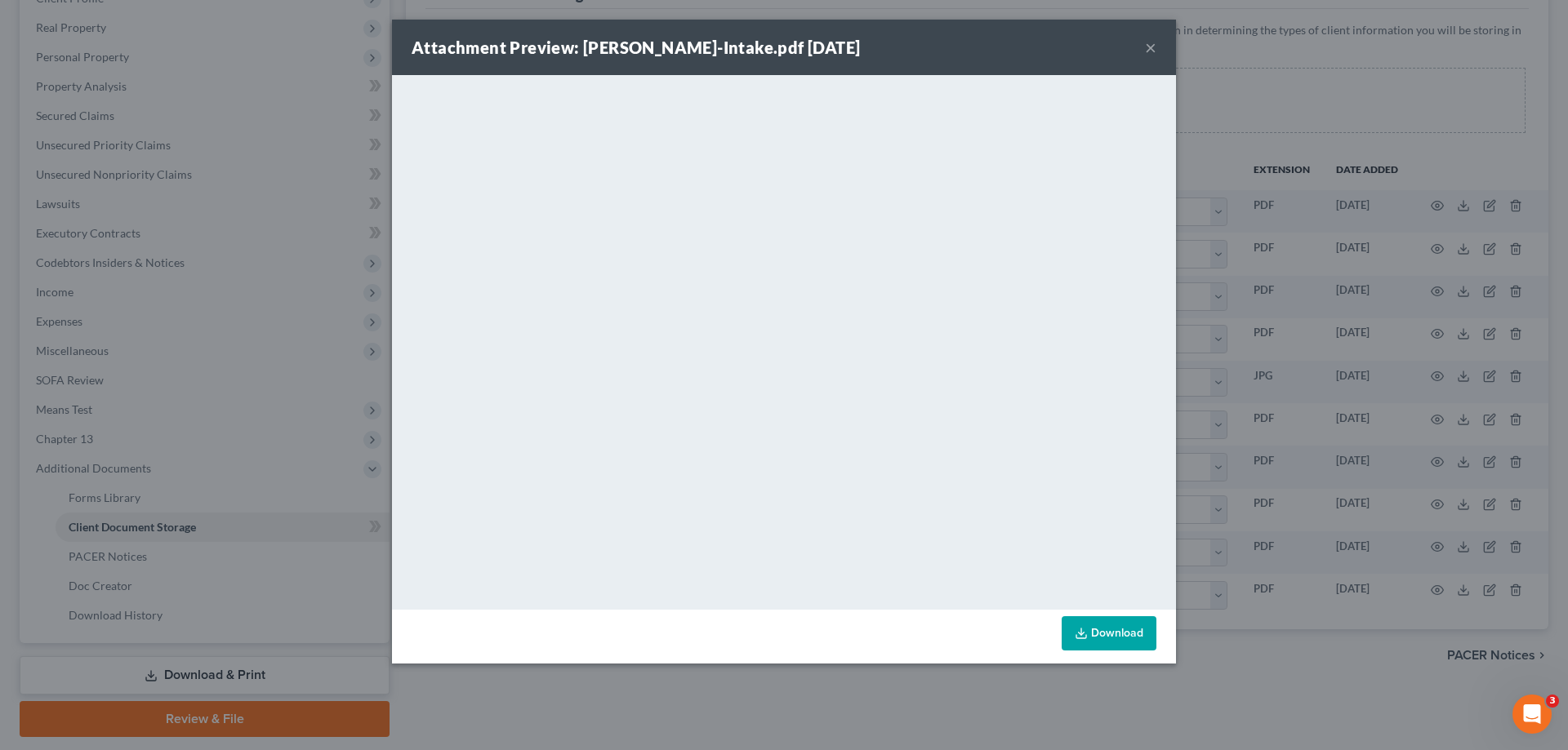
click at [1150, 45] on button "×" at bounding box center [1151, 47] width 12 height 19
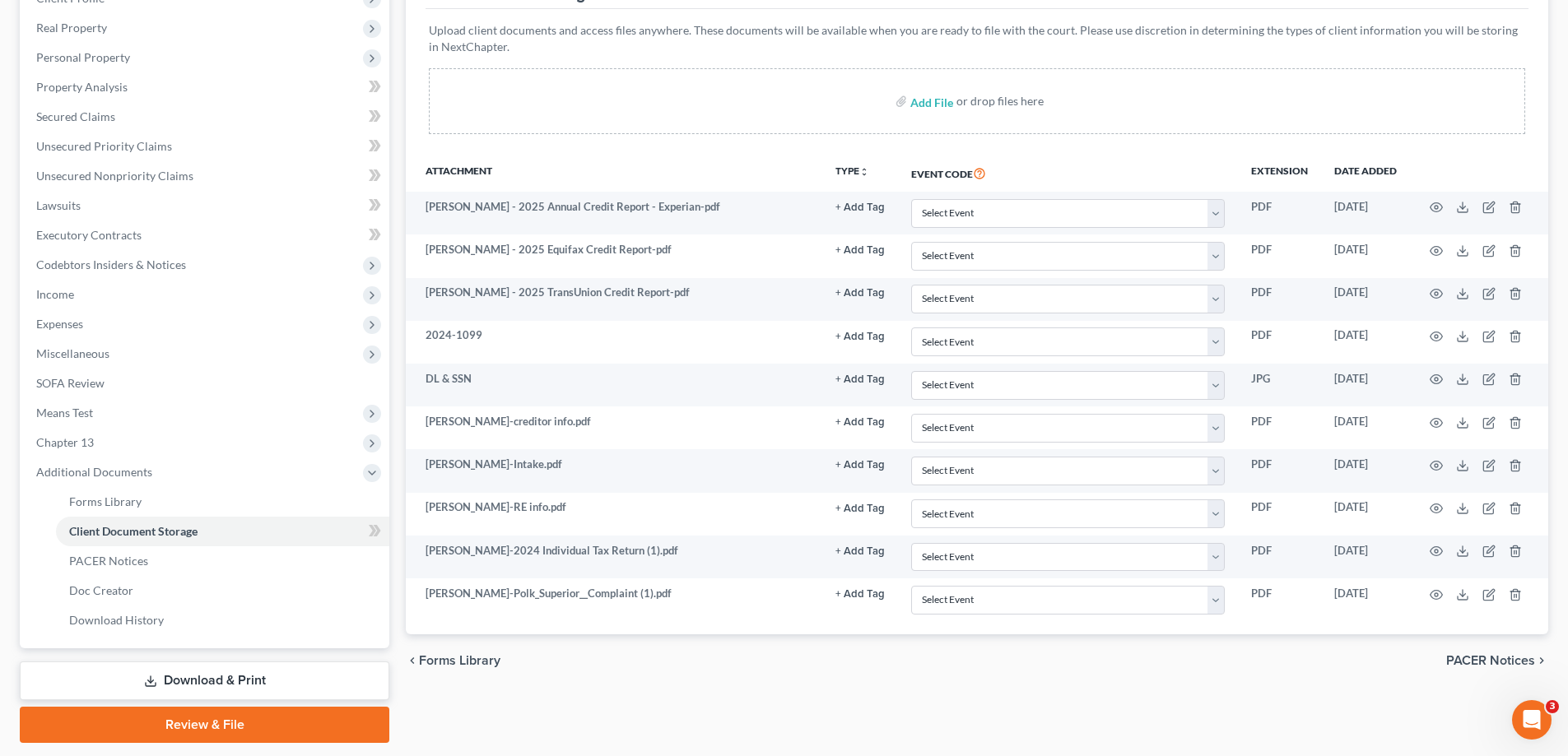
click at [1047, 98] on div "Add File or drop files here" at bounding box center [977, 101] width 1096 height 66
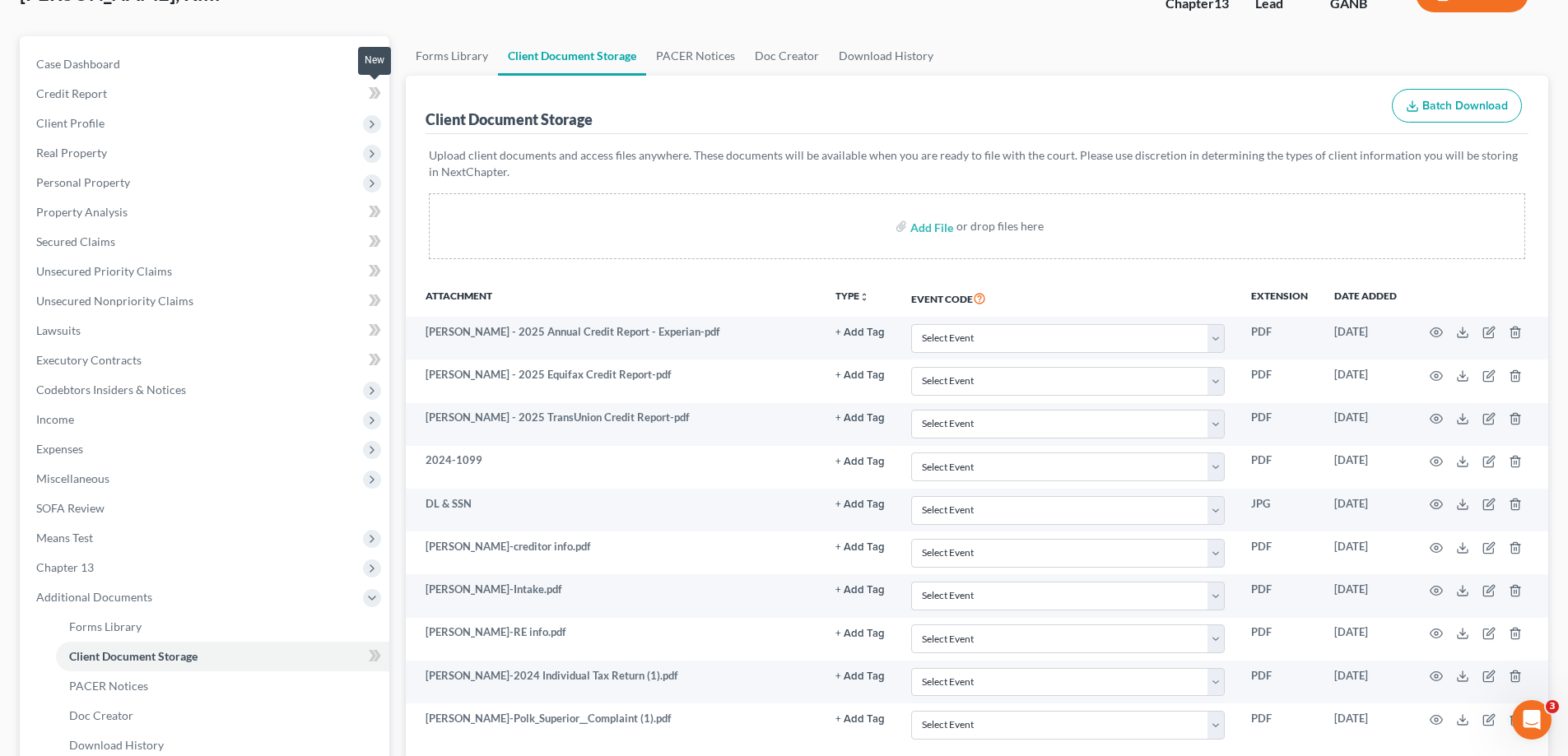
scroll to position [0, 0]
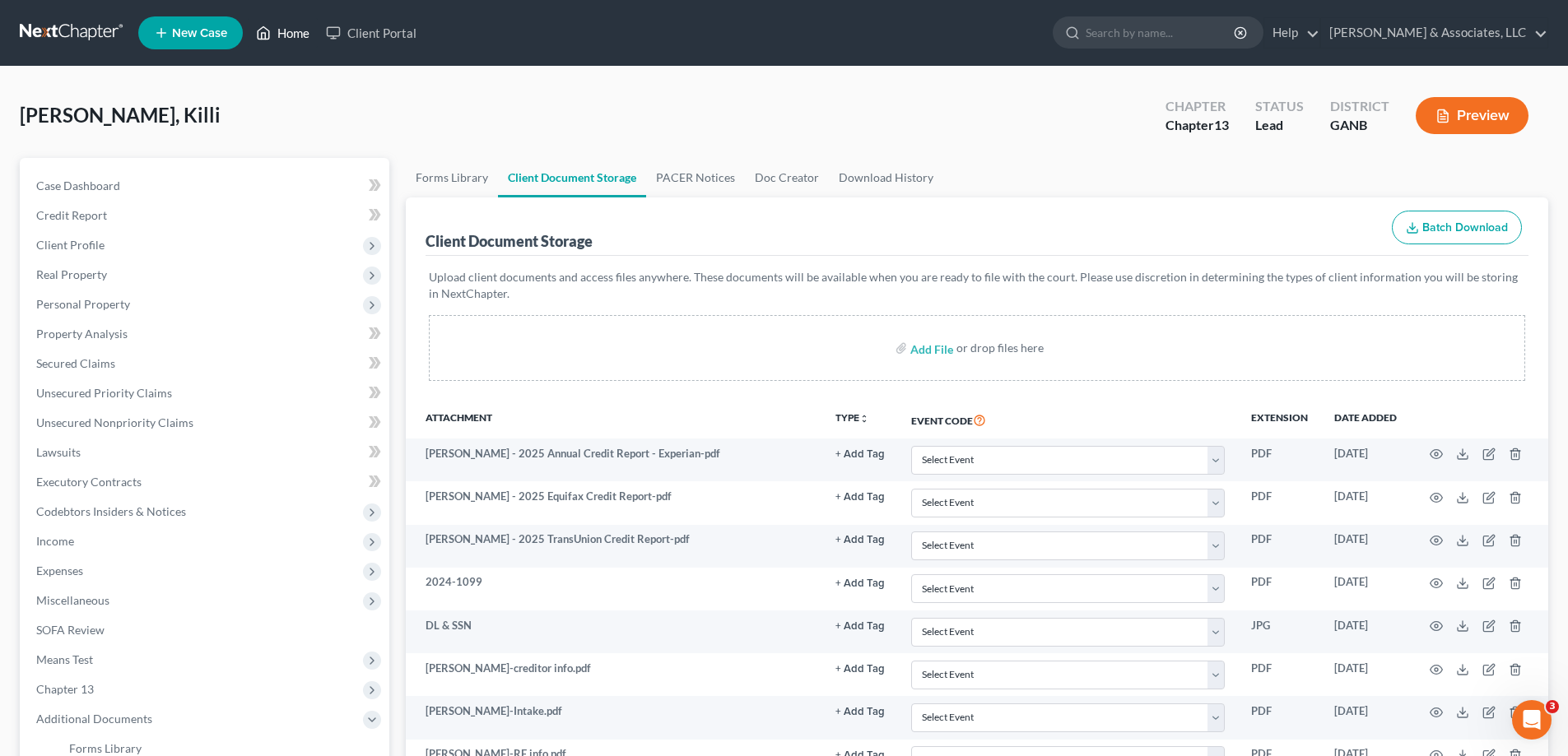
click at [293, 30] on link "Home" at bounding box center [283, 33] width 70 height 30
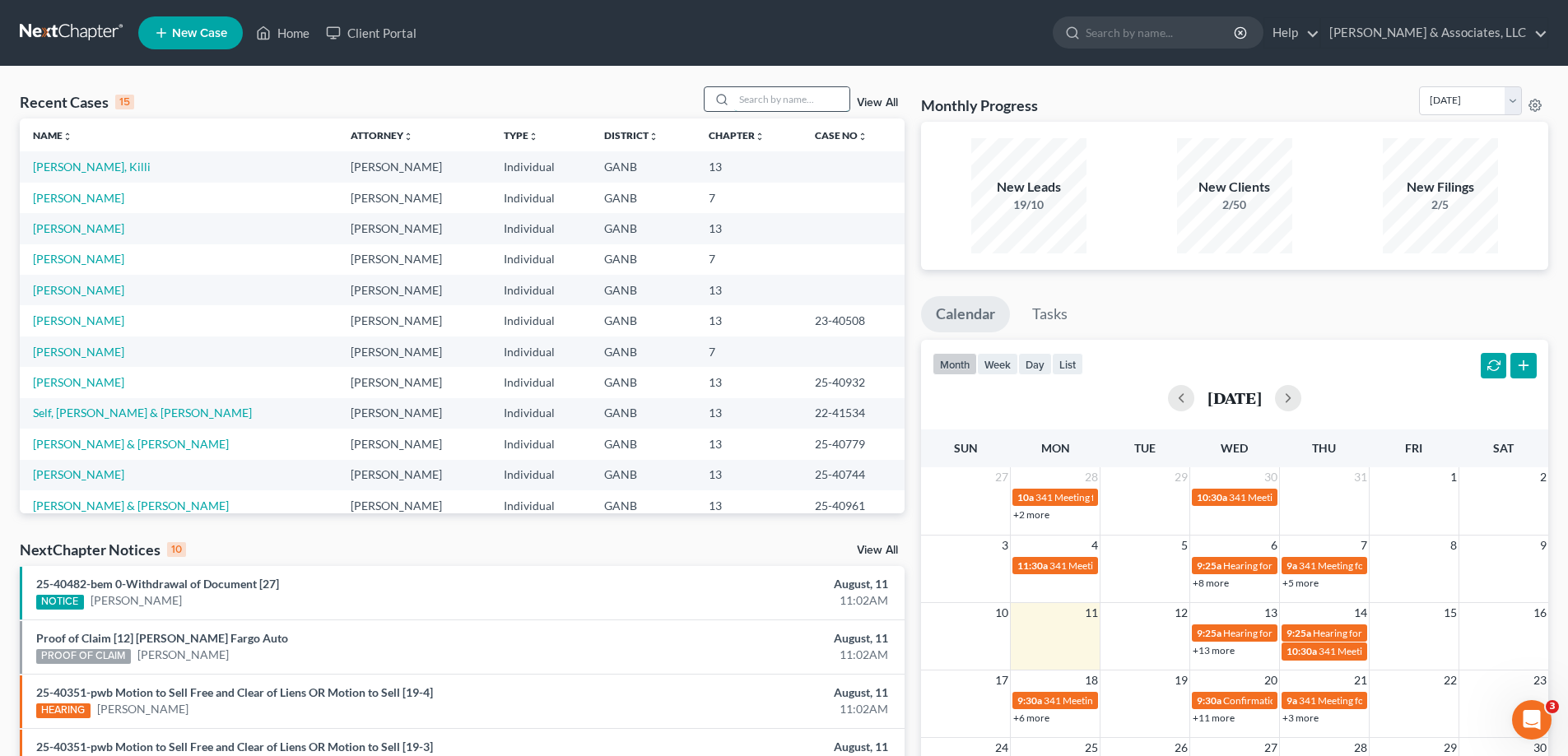
click at [769, 103] on input "search" at bounding box center [791, 99] width 116 height 24
type input "hood"
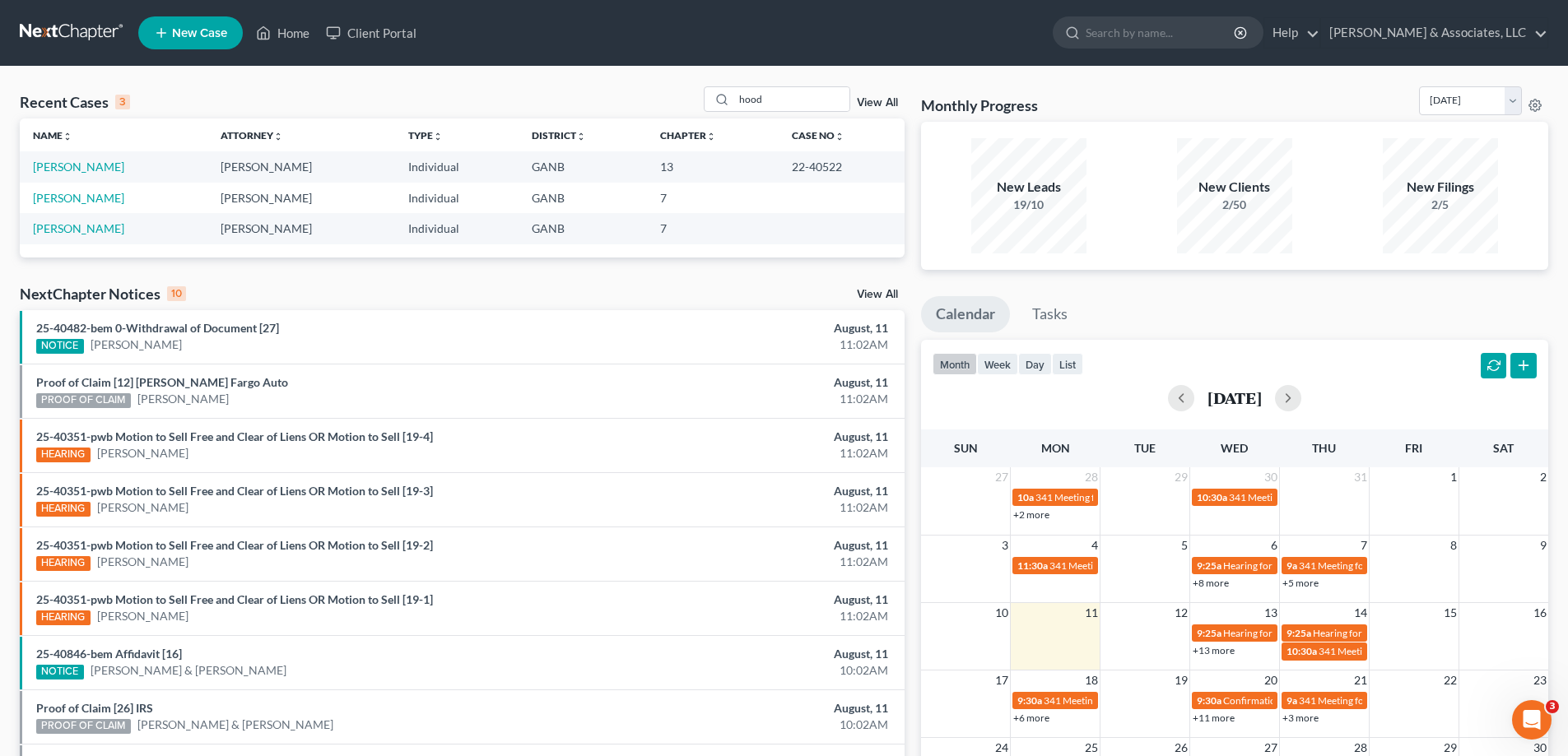
click at [1471, 321] on ul "Calendar Tasks" at bounding box center [1235, 317] width 627 height 44
click at [19, 157] on div "Recent Cases 3 hood View All Name unfold_more expand_more expand_less Attorney …" at bounding box center [462, 493] width 902 height 814
click at [57, 168] on link "[PERSON_NAME]" at bounding box center [79, 167] width 91 height 14
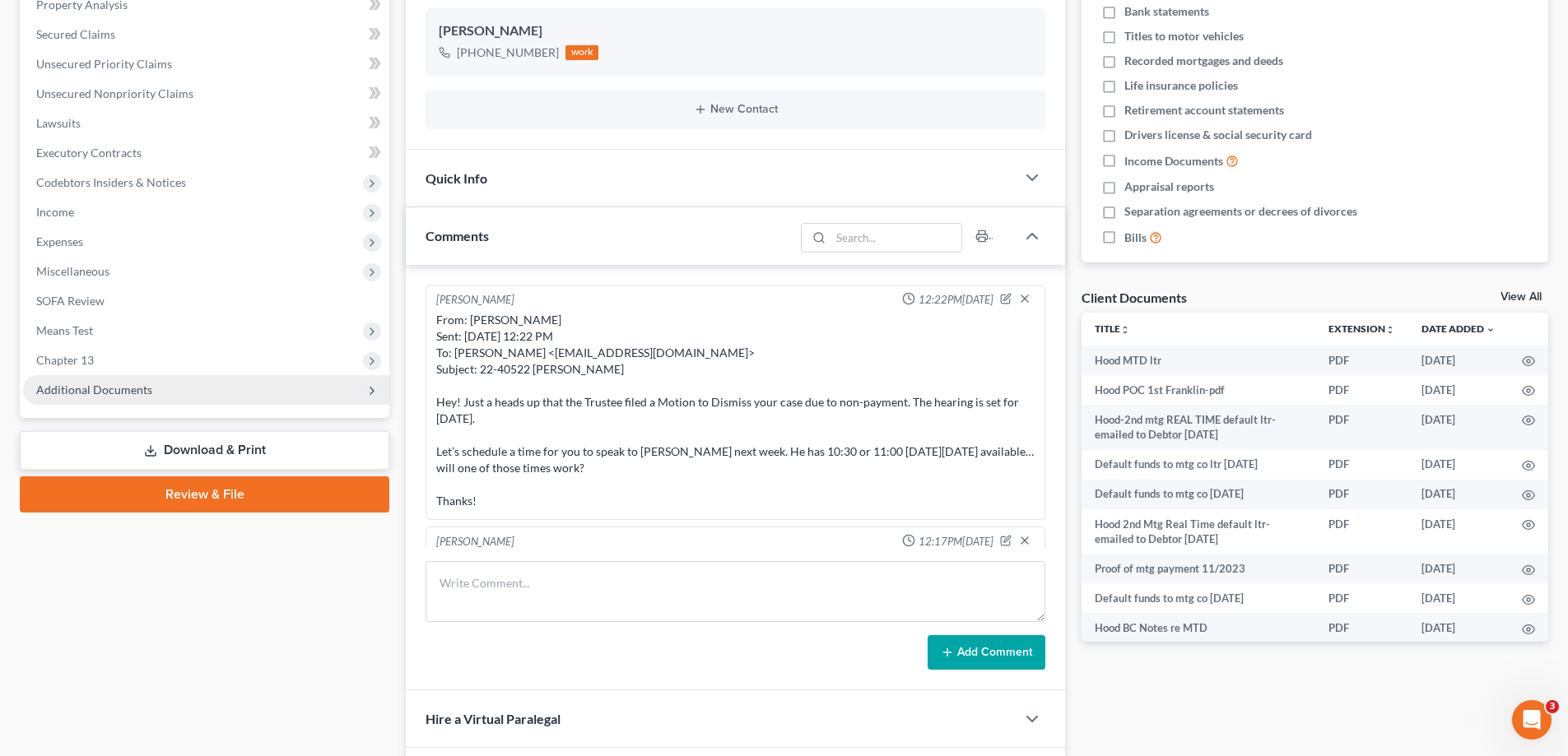
scroll to position [648, 0]
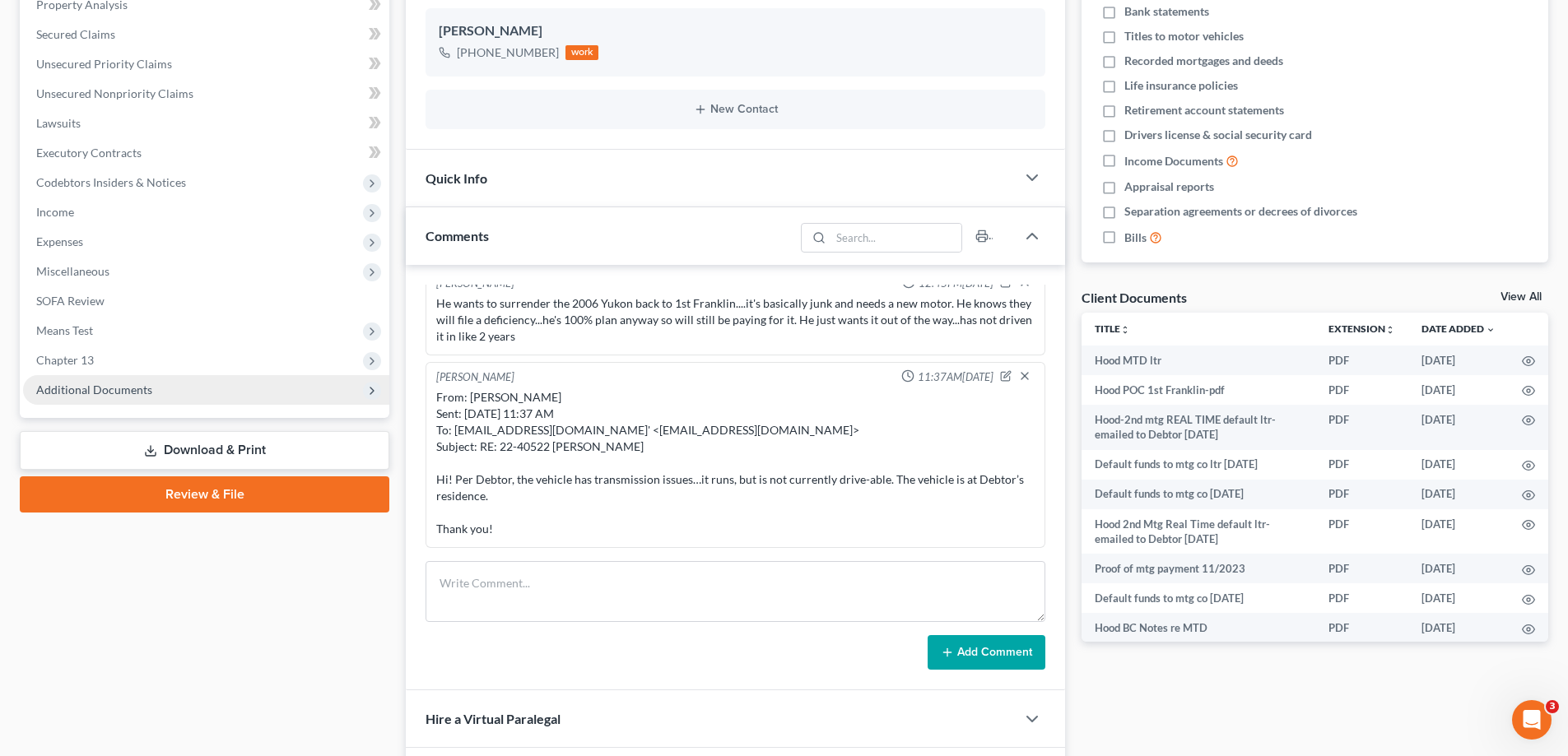
click at [97, 397] on span "Additional Documents" at bounding box center [206, 390] width 366 height 30
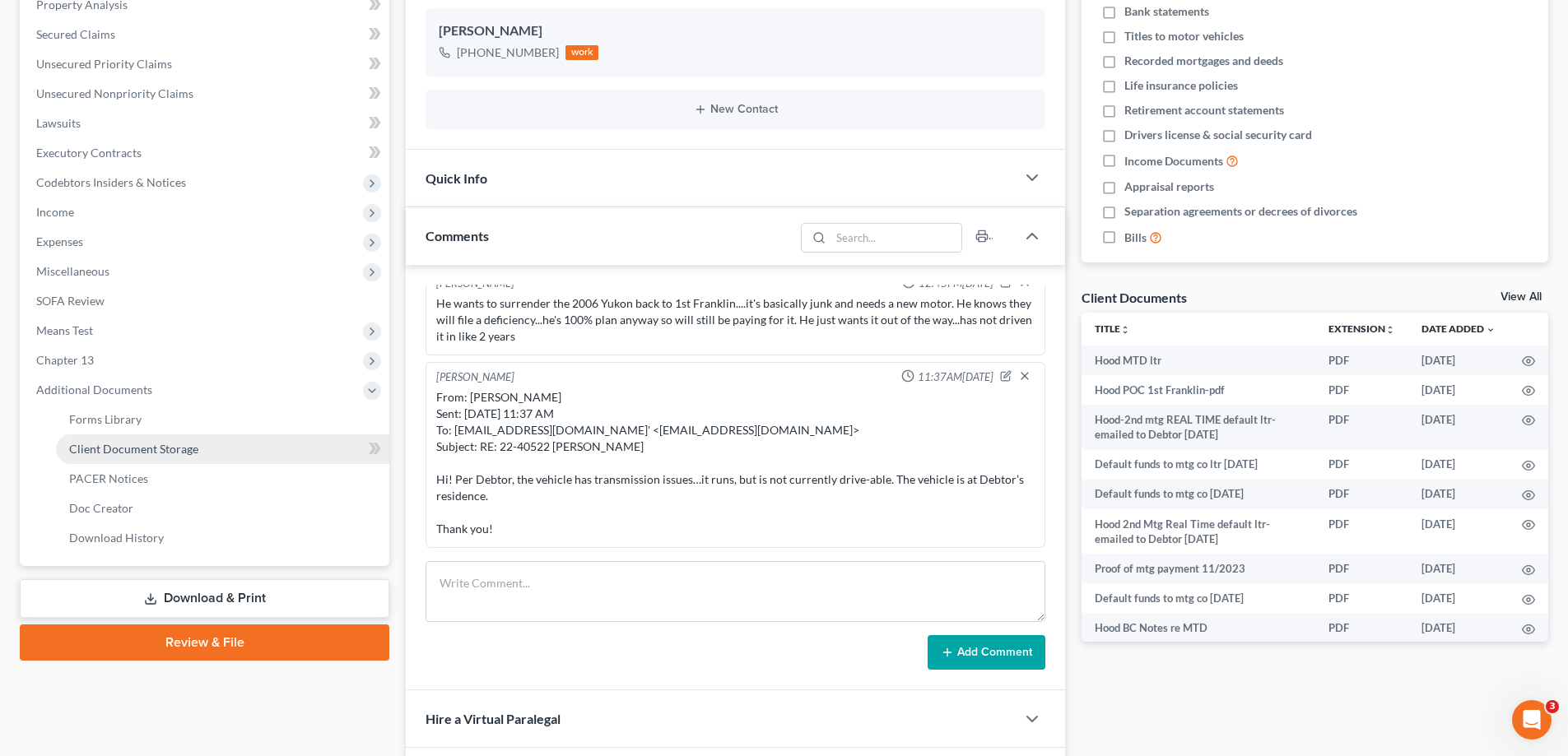
scroll to position [1097, 0]
click at [90, 476] on span "PACER Notices" at bounding box center [108, 478] width 79 height 14
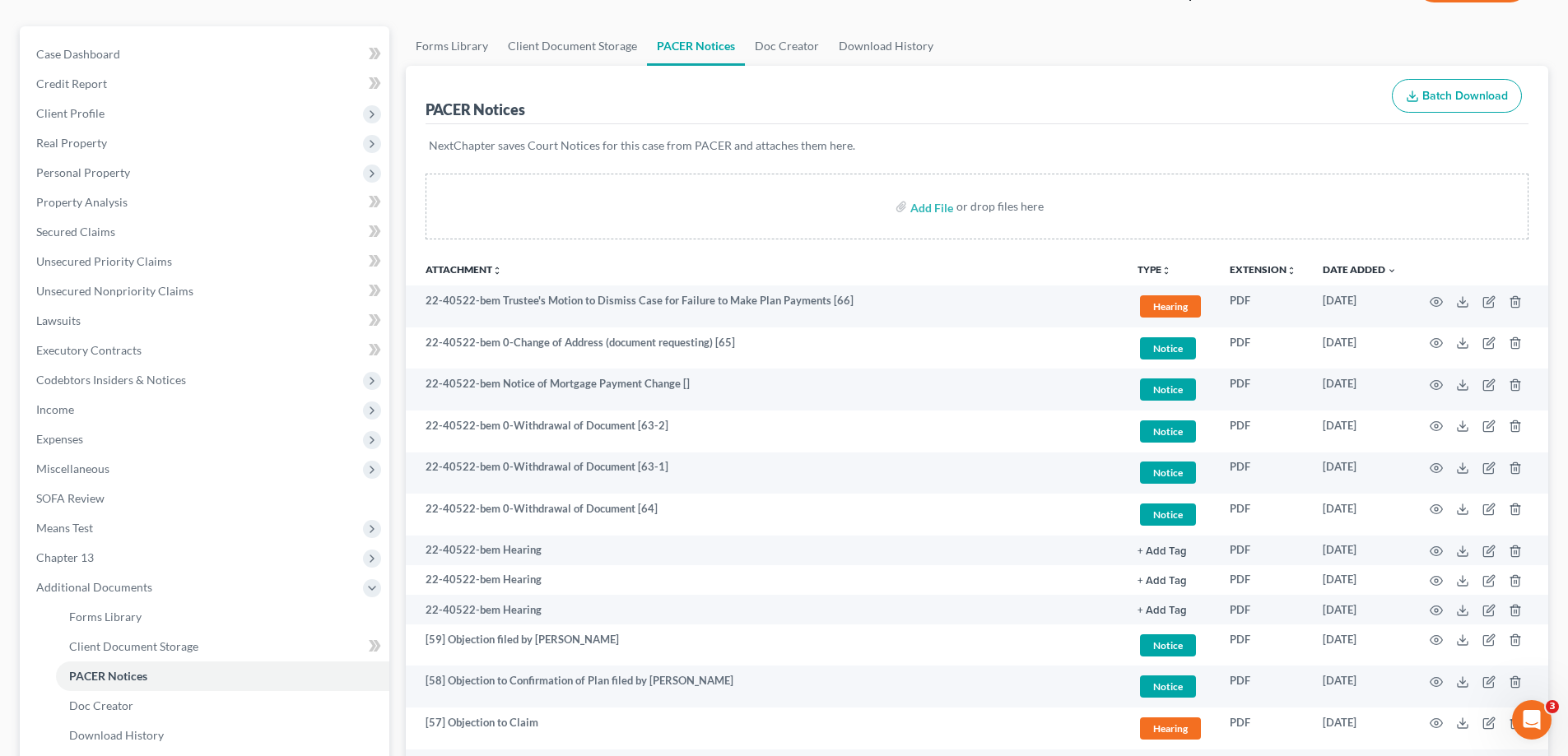
scroll to position [72, 0]
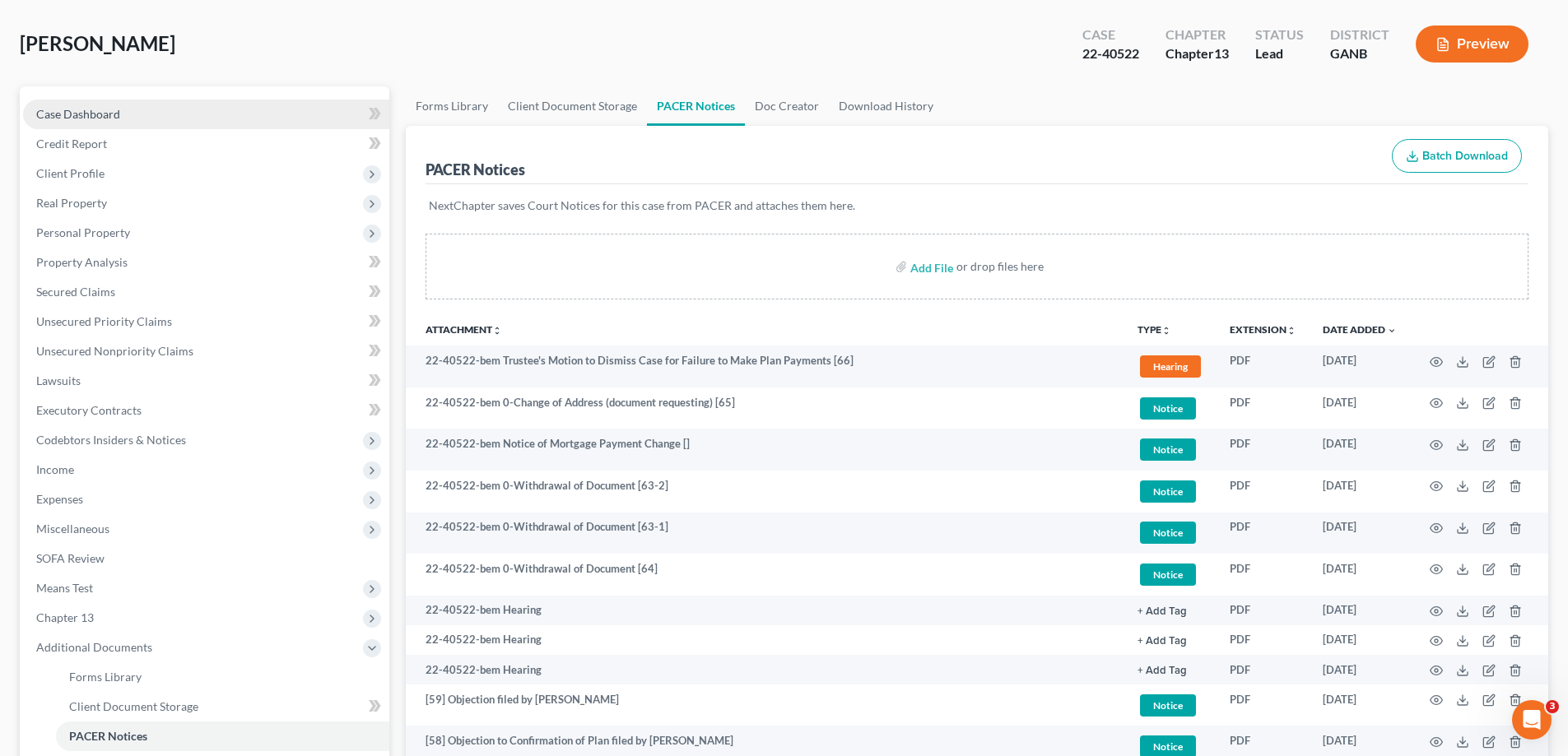
click at [109, 105] on link "Case Dashboard" at bounding box center [206, 115] width 366 height 30
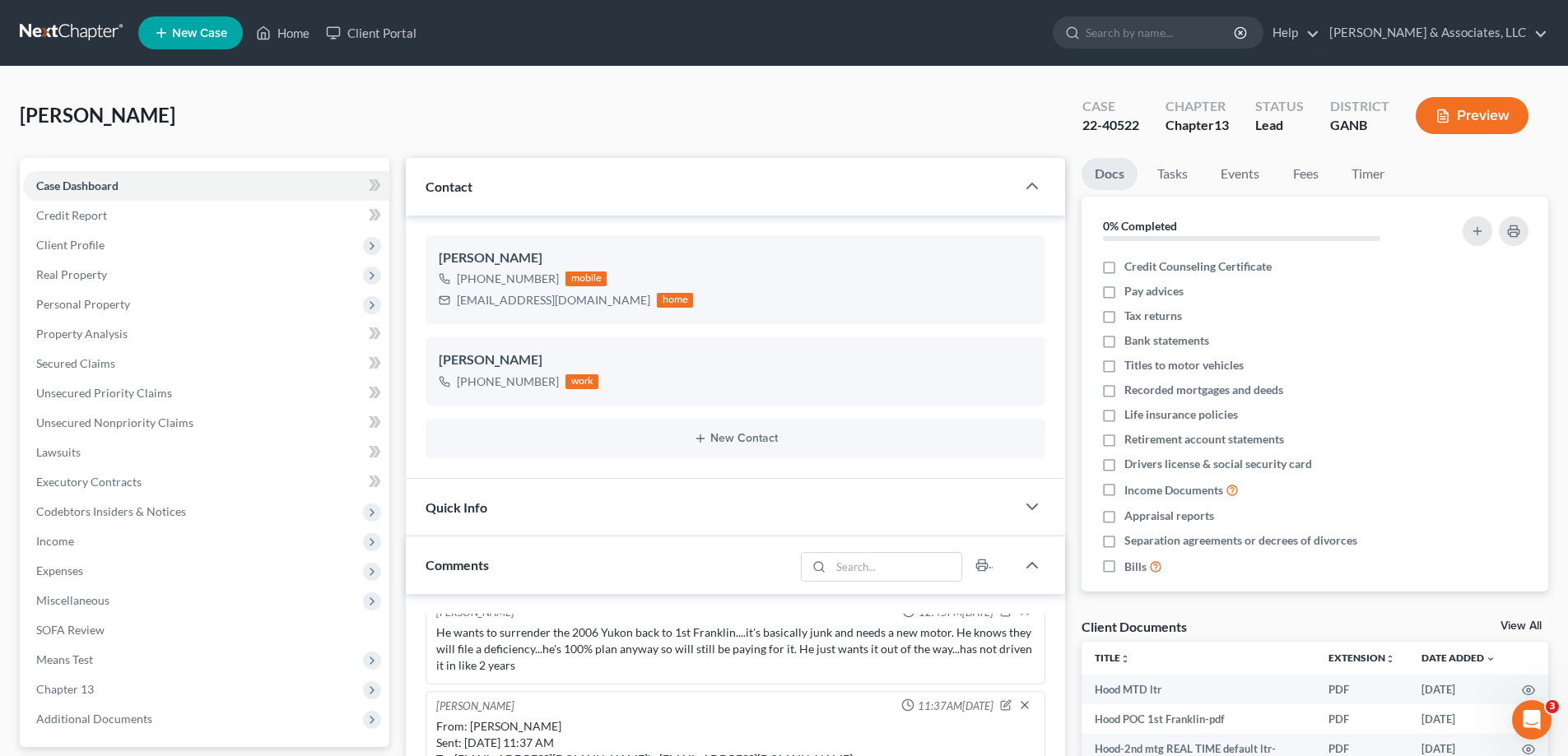
scroll to position [1097, 0]
drag, startPoint x: 480, startPoint y: 297, endPoint x: 460, endPoint y: 301, distance: 20.4
click at [480, 301] on div "[EMAIL_ADDRESS][DOMAIN_NAME]" at bounding box center [553, 300] width 193 height 16
drag, startPoint x: 460, startPoint y: 301, endPoint x: 591, endPoint y: 301, distance: 131.0
click at [591, 301] on div "[EMAIL_ADDRESS][DOMAIN_NAME] home" at bounding box center [566, 300] width 254 height 21
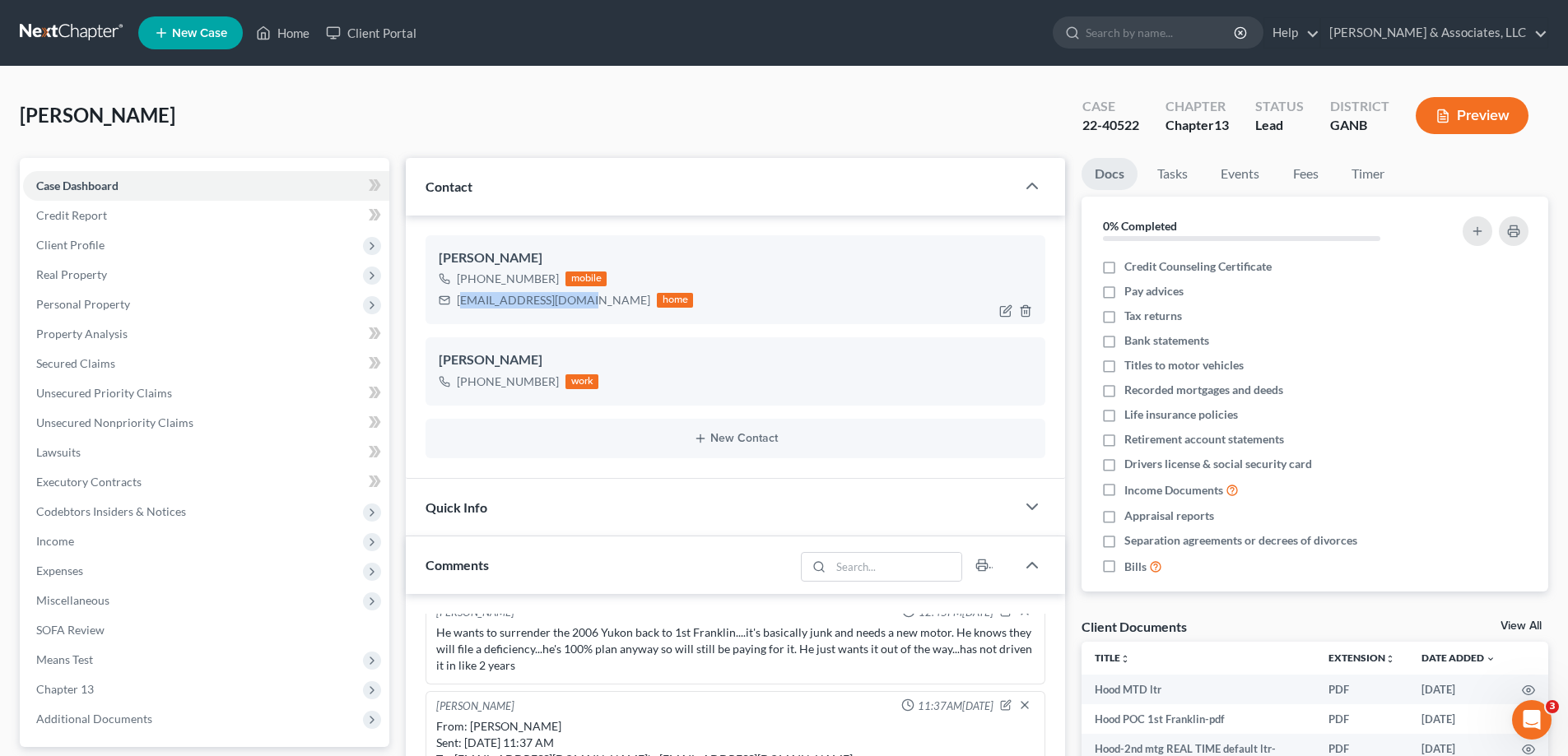
click at [717, 289] on div "[PHONE_NUMBER] mobile [EMAIL_ADDRESS][DOMAIN_NAME] home" at bounding box center [735, 289] width 593 height 43
click at [458, 298] on div "[EMAIL_ADDRESS][DOMAIN_NAME]" at bounding box center [553, 300] width 193 height 16
drag, startPoint x: 456, startPoint y: 298, endPoint x: 591, endPoint y: 305, distance: 135.2
click at [591, 305] on div "[EMAIL_ADDRESS][DOMAIN_NAME] home" at bounding box center [566, 300] width 254 height 21
copy div "[EMAIL_ADDRESS][DOMAIN_NAME]"
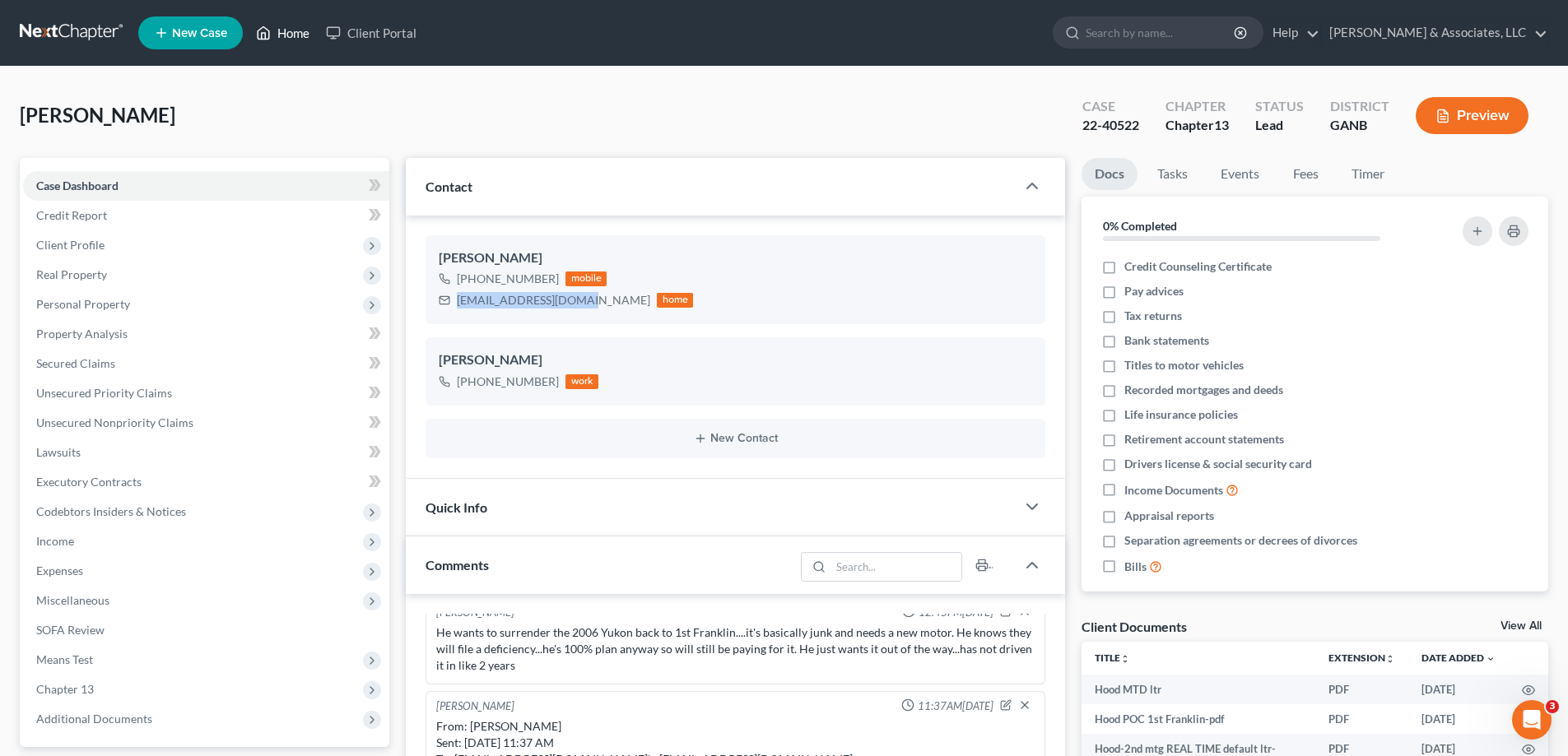
click at [299, 30] on link "Home" at bounding box center [283, 33] width 70 height 30
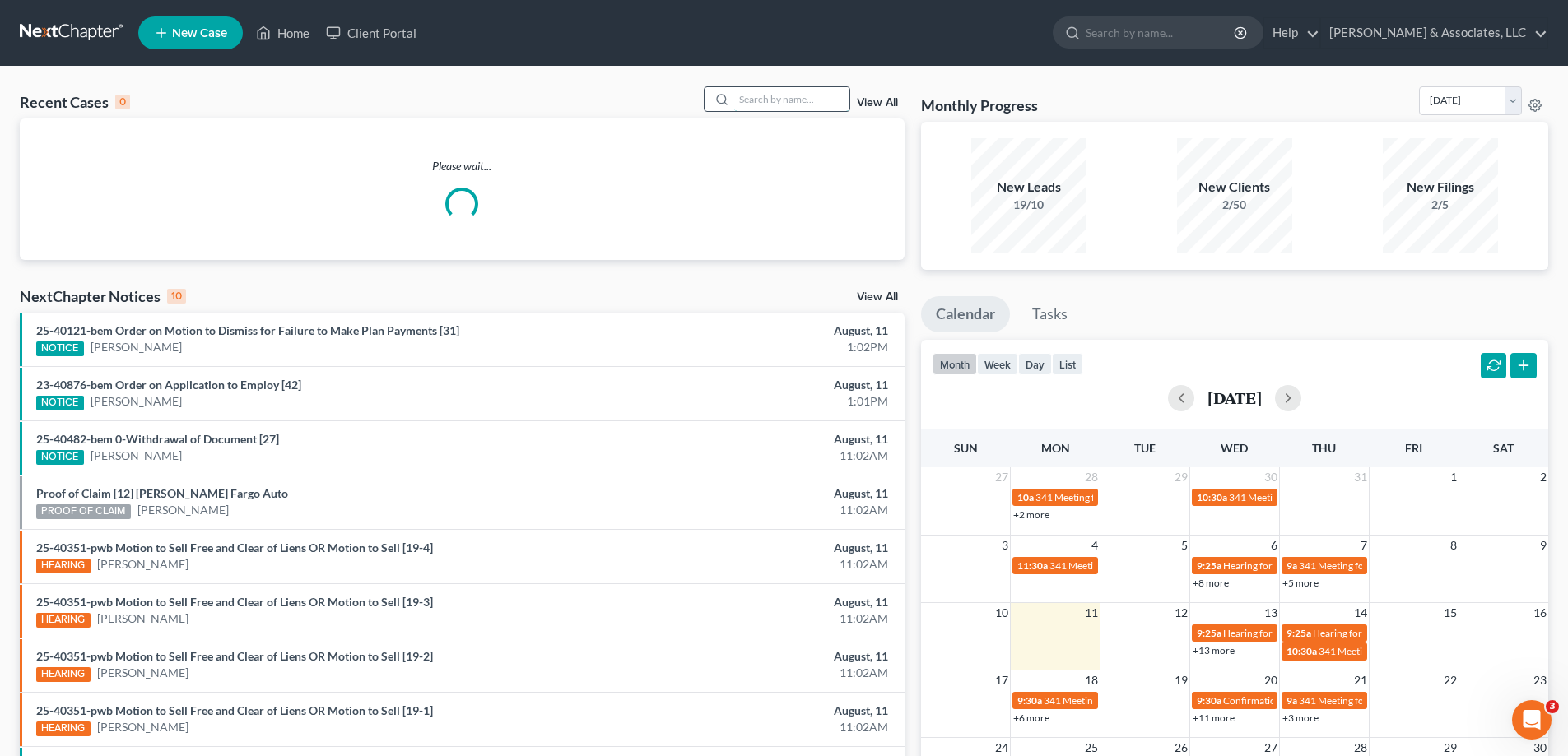
click at [771, 99] on input "search" at bounding box center [791, 99] width 116 height 24
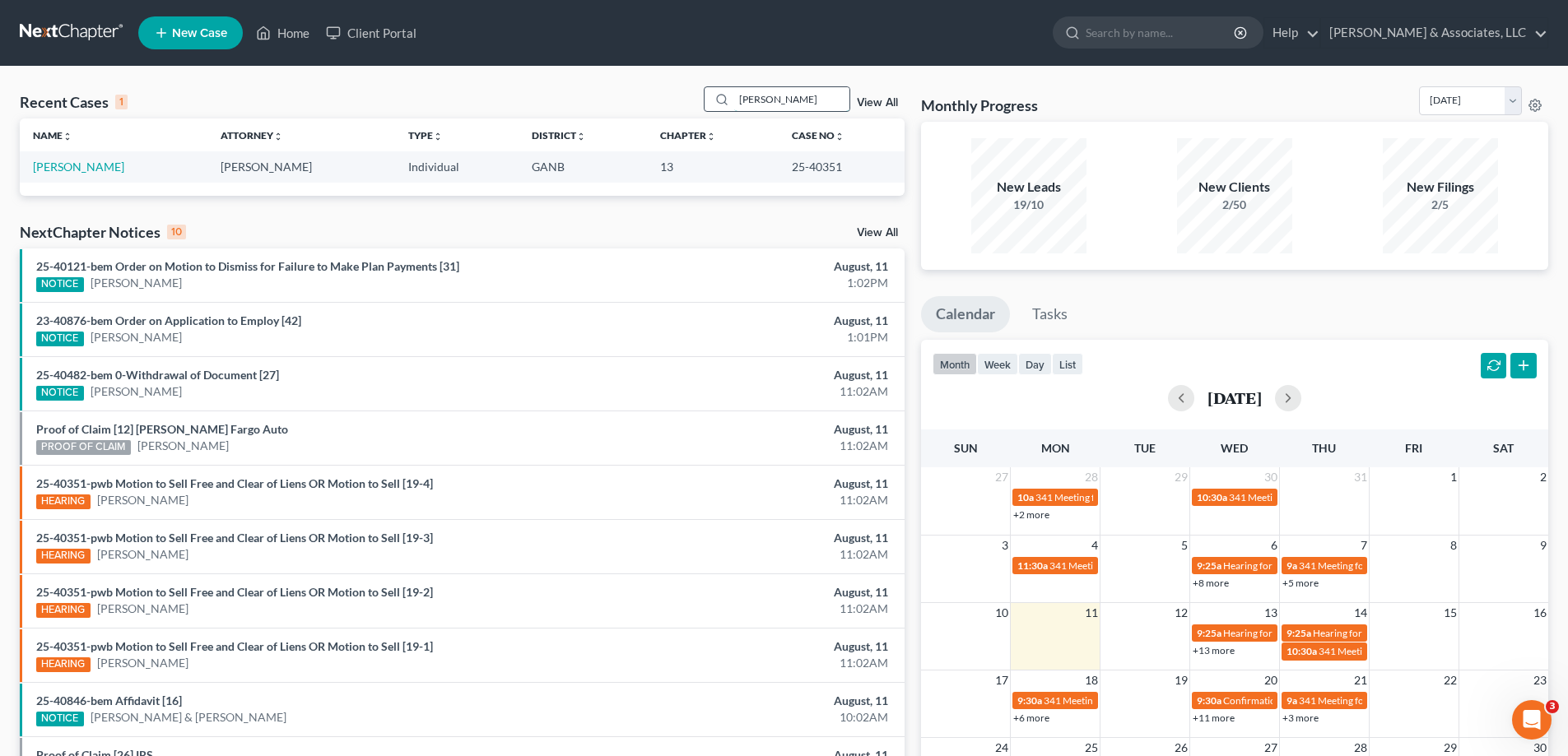
type input "[PERSON_NAME]"
click at [77, 170] on link "[PERSON_NAME]" at bounding box center [79, 167] width 91 height 14
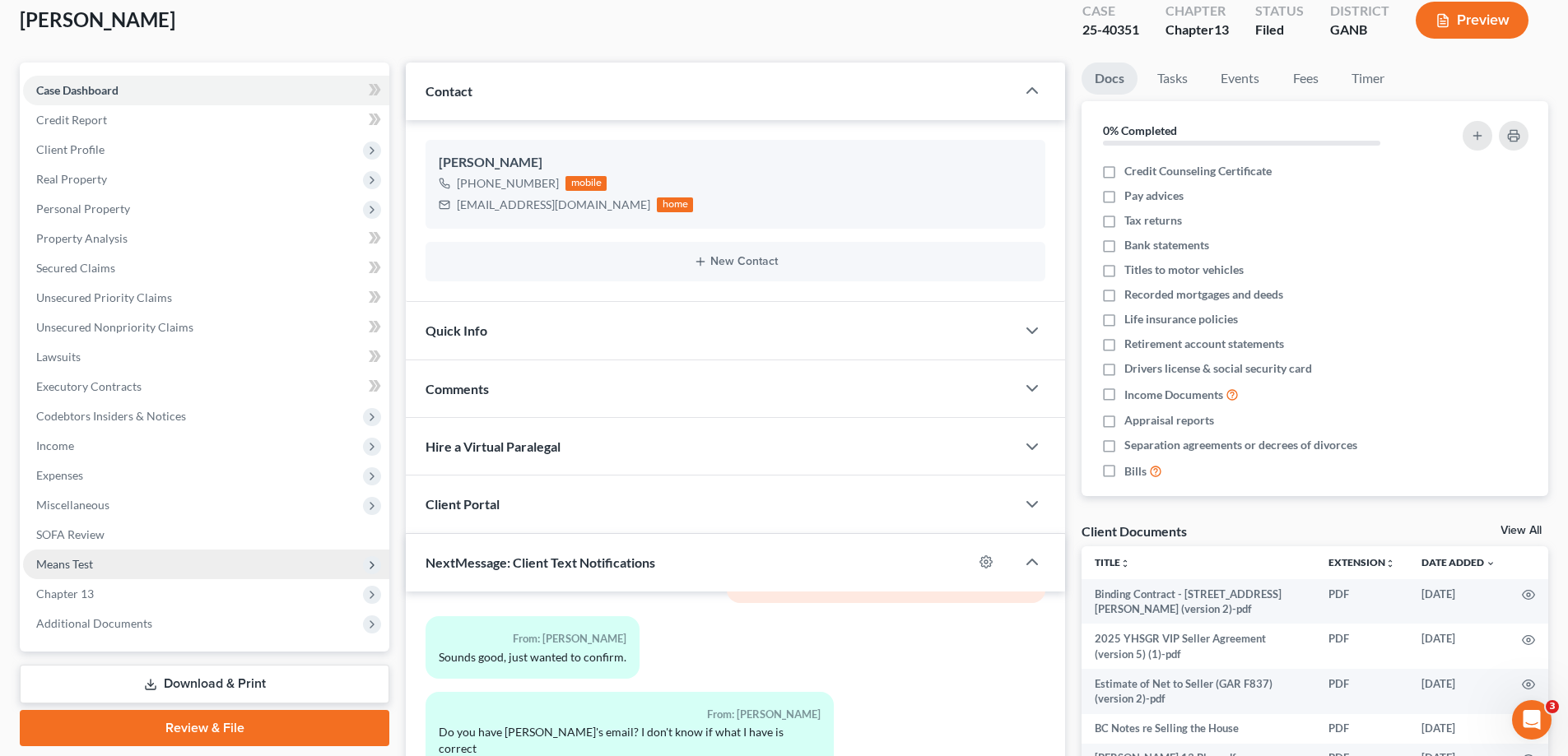
scroll to position [247, 0]
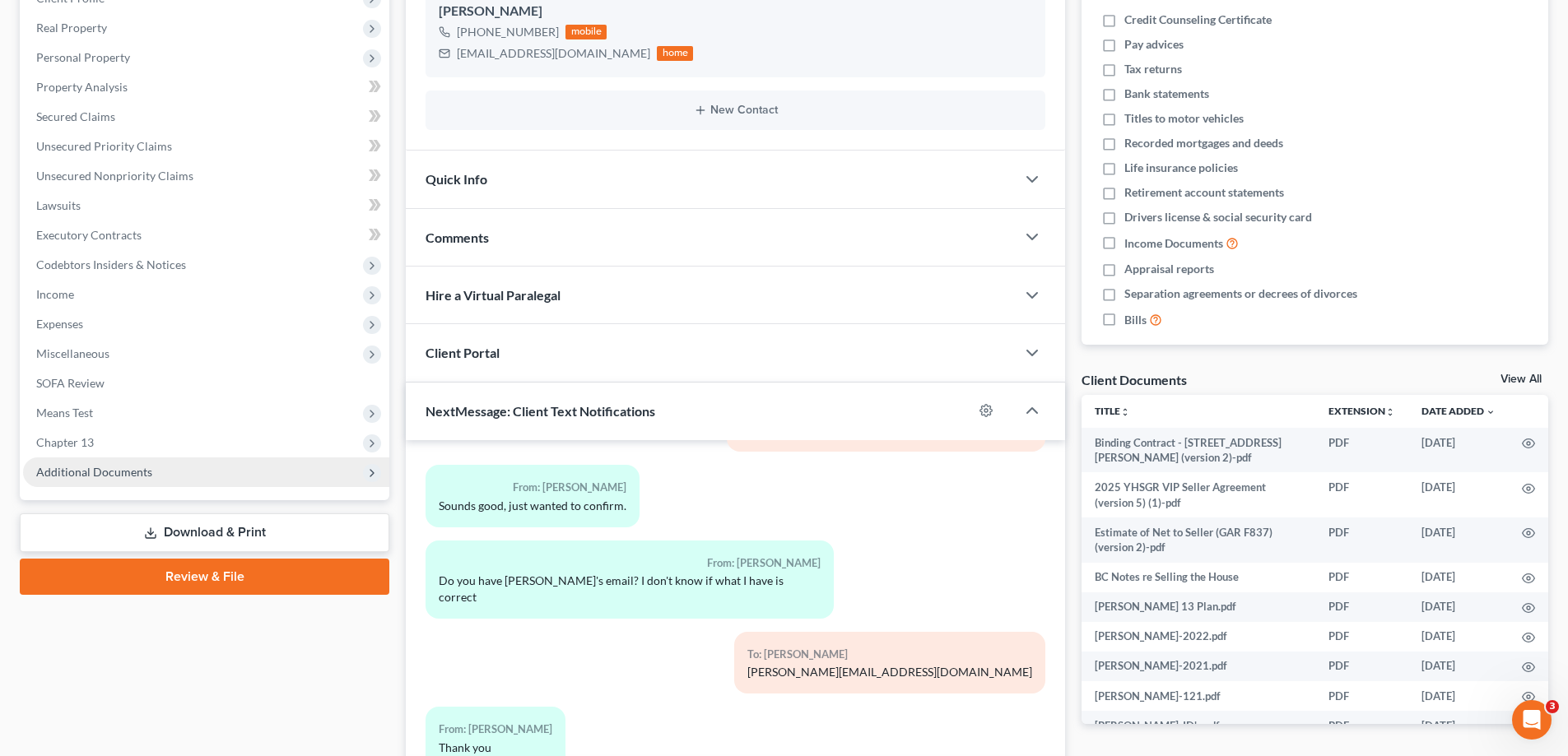
click at [117, 481] on span "Additional Documents" at bounding box center [206, 472] width 366 height 30
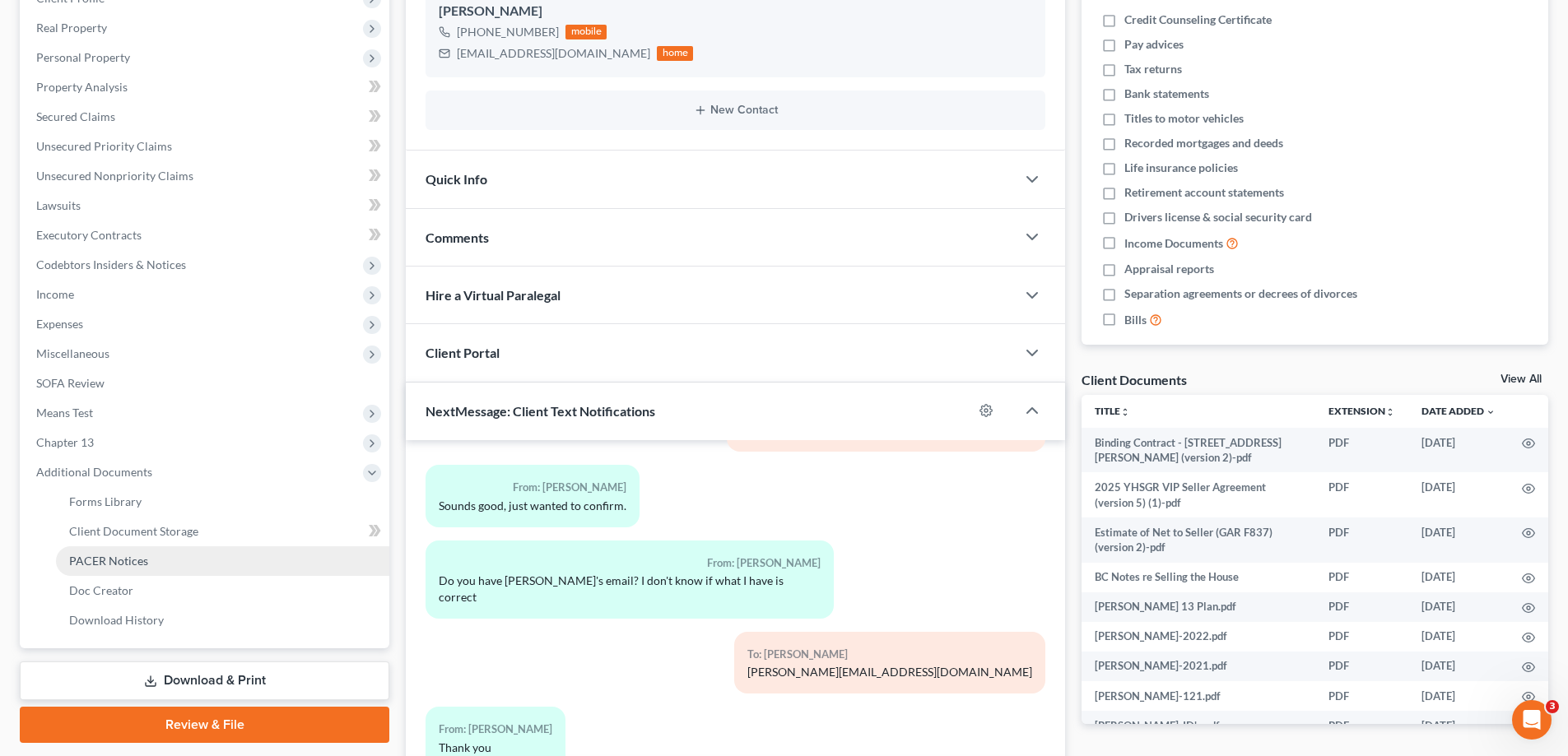
click at [110, 560] on span "PACER Notices" at bounding box center [108, 561] width 79 height 14
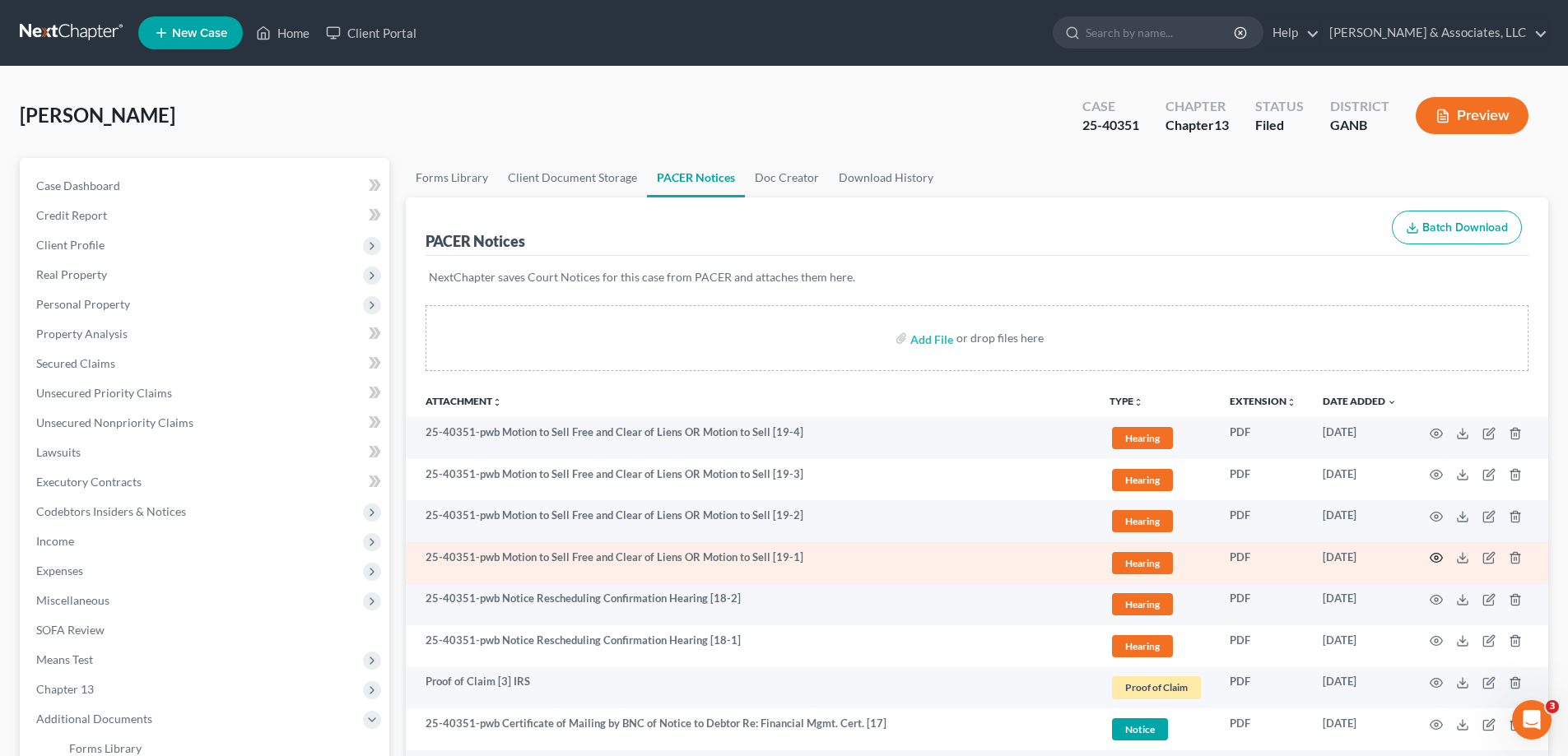
click at [1432, 555] on icon "button" at bounding box center [1437, 558] width 14 height 14
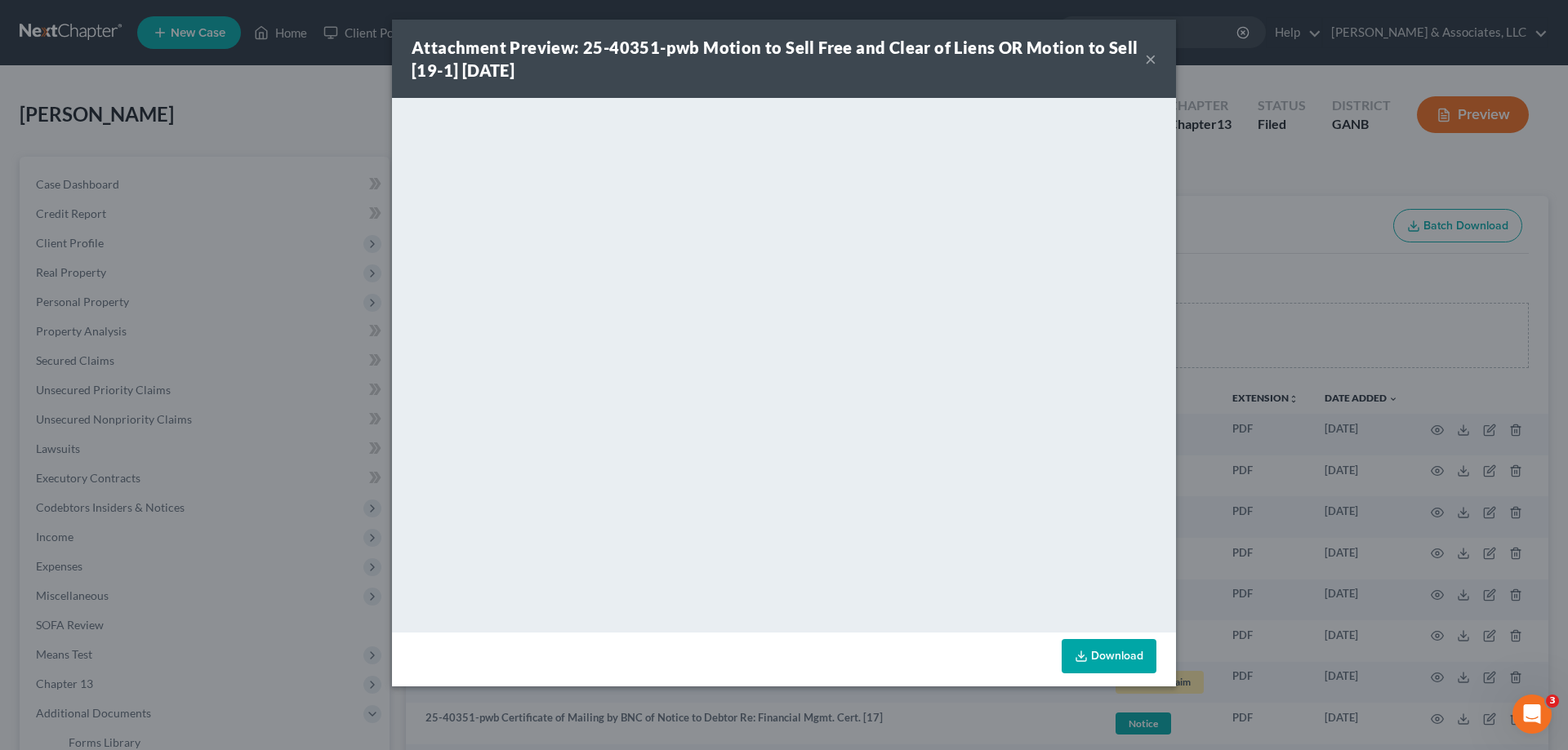
click at [1153, 58] on button "×" at bounding box center [1151, 59] width 12 height 19
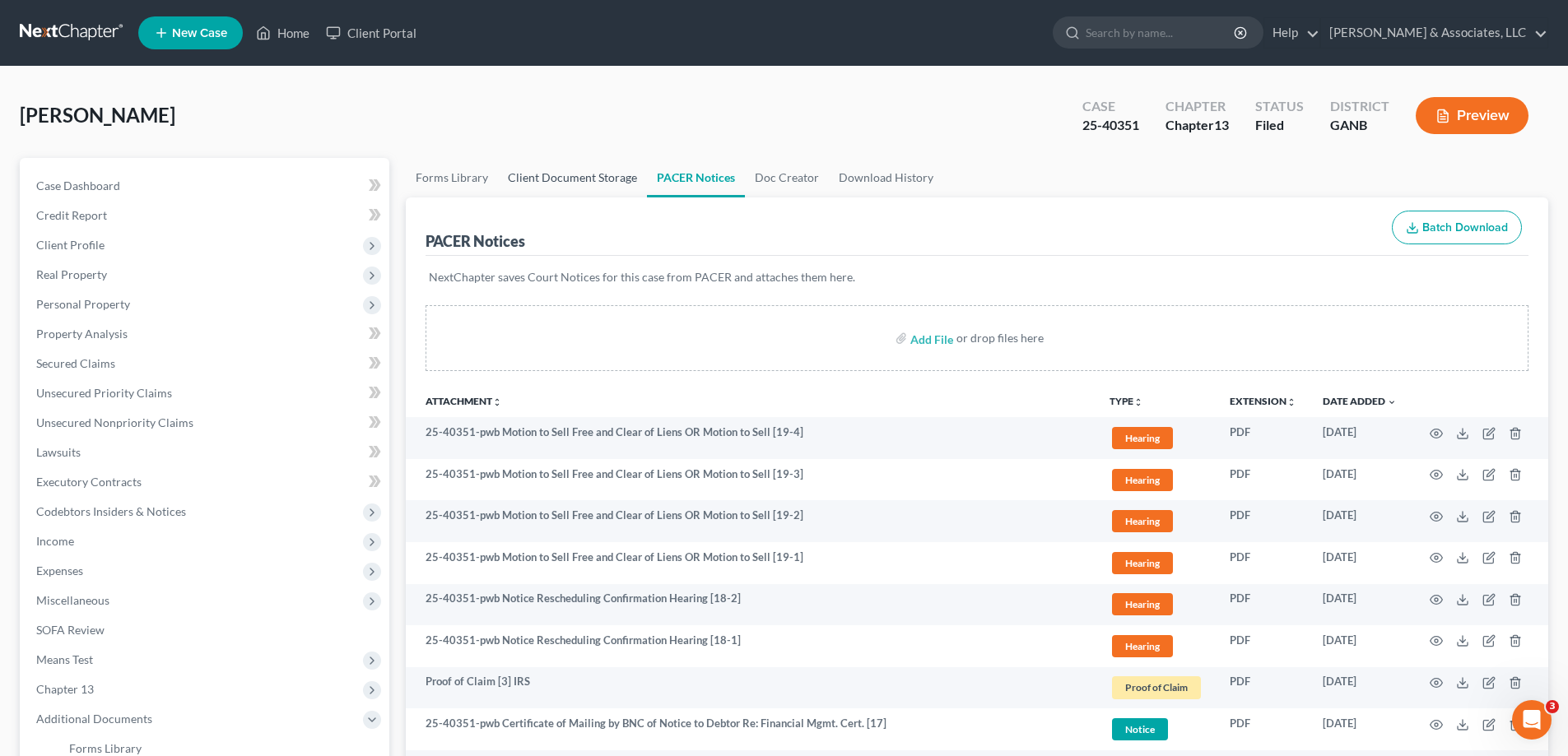
click at [536, 173] on link "Client Document Storage" at bounding box center [572, 178] width 149 height 40
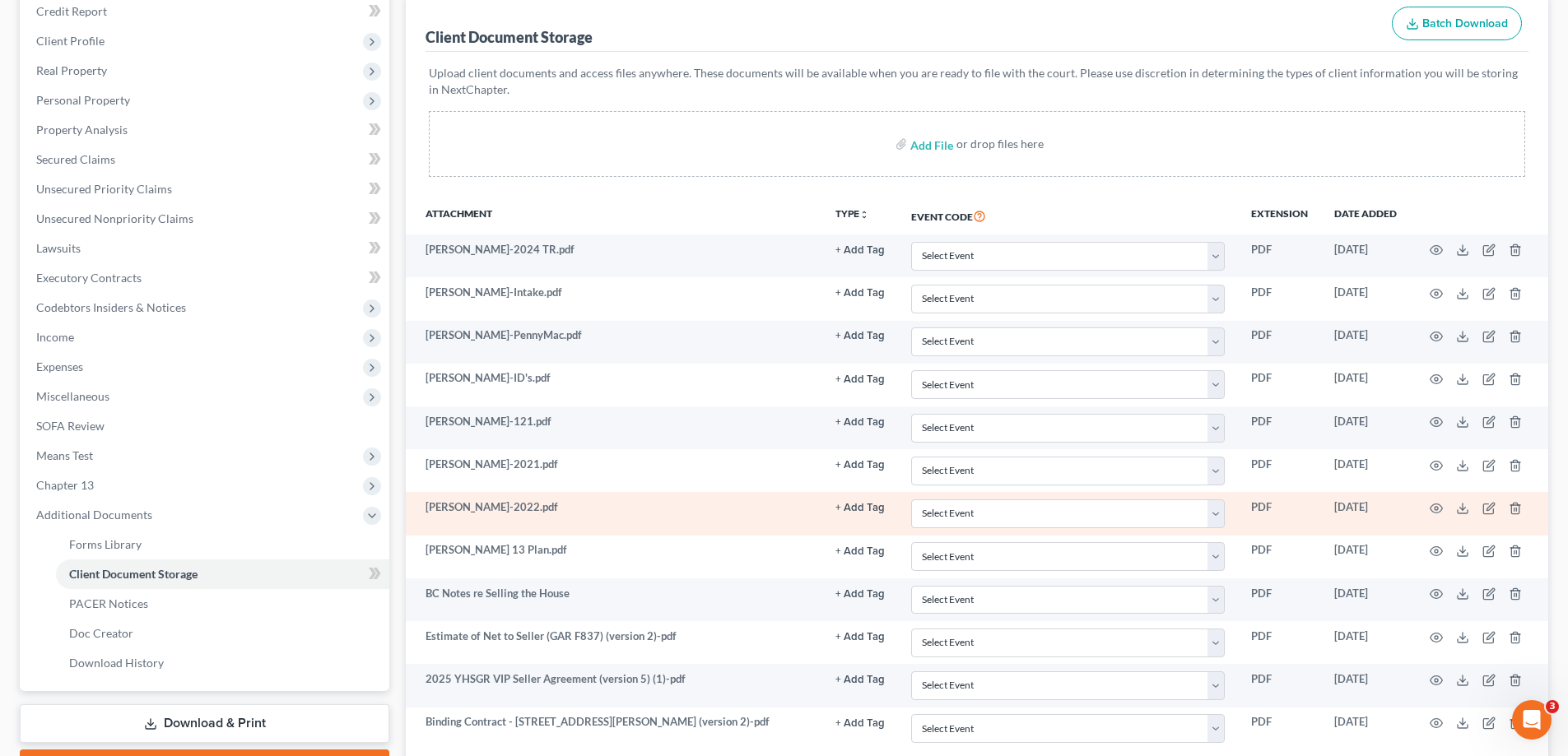
scroll to position [327, 0]
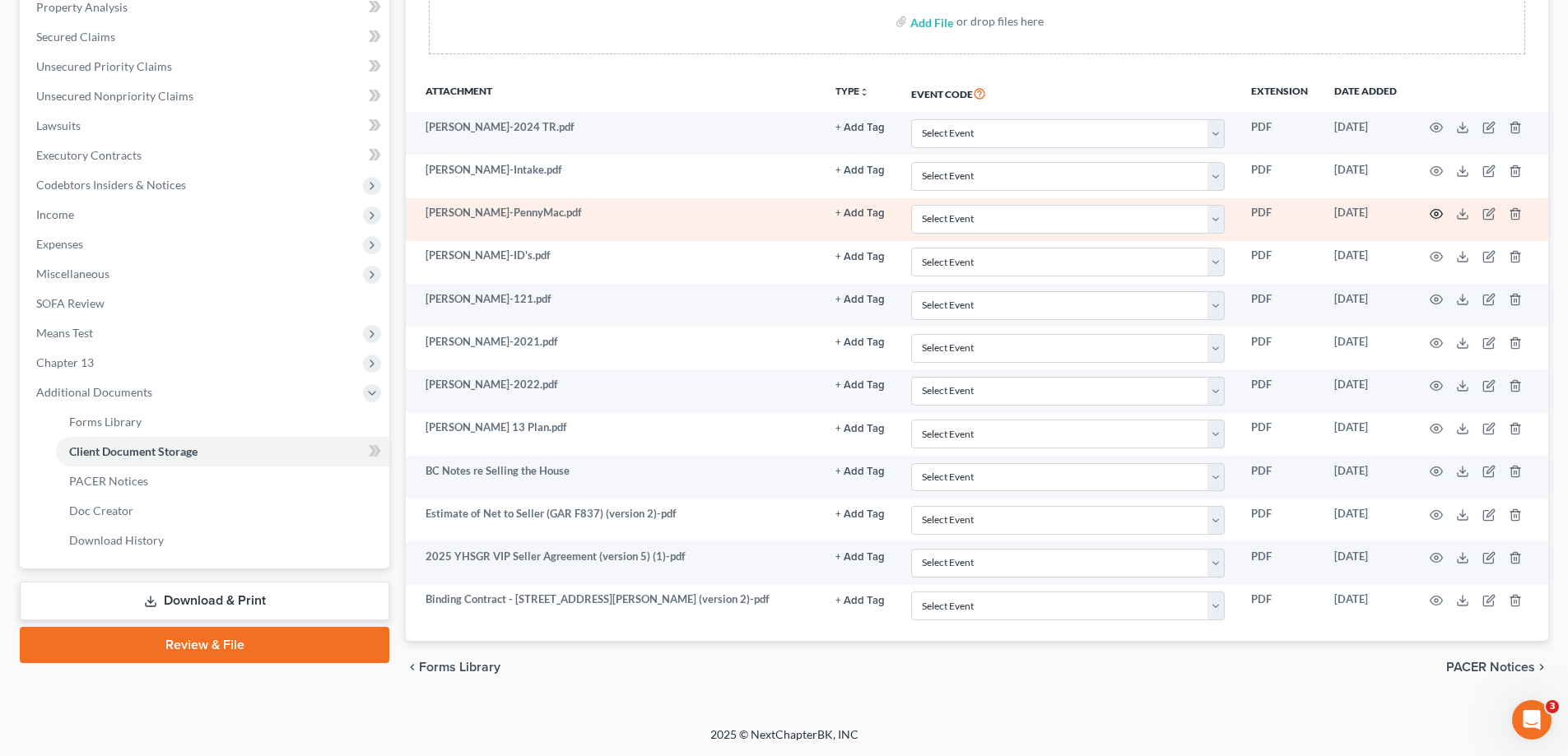
click at [1438, 212] on icon "button" at bounding box center [1437, 214] width 14 height 14
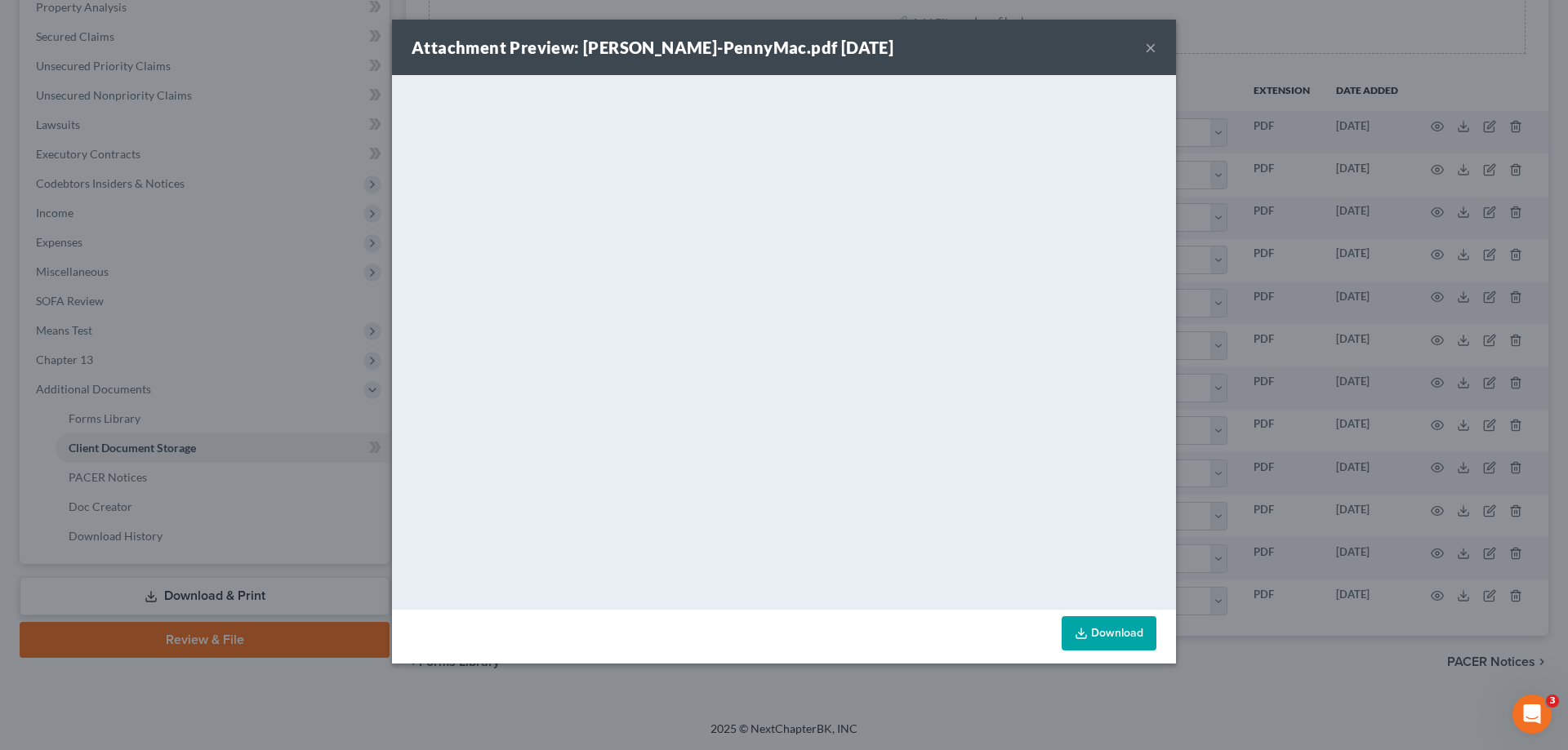
click at [1151, 46] on button "×" at bounding box center [1151, 47] width 12 height 19
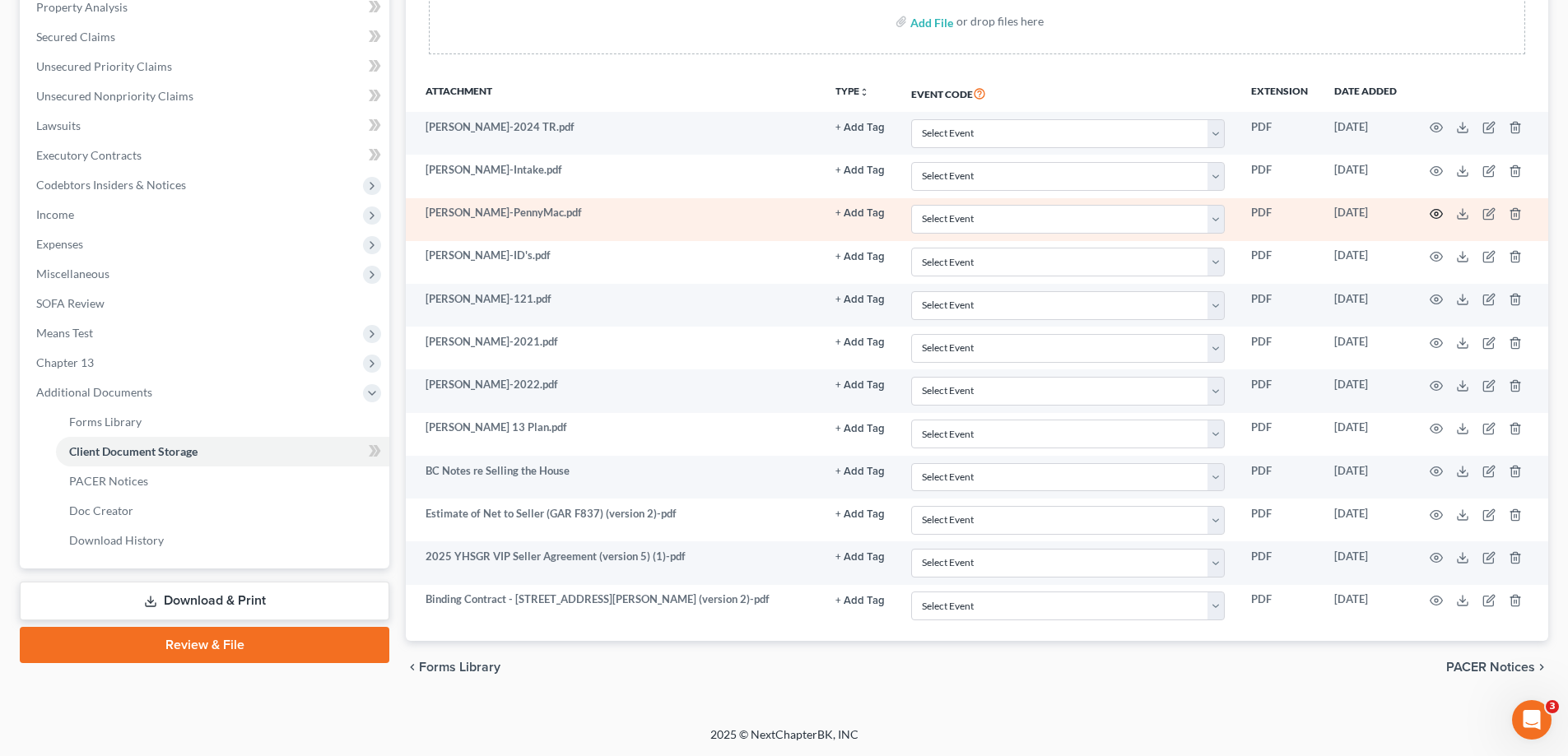
click at [1435, 214] on circle "button" at bounding box center [1436, 214] width 3 height 3
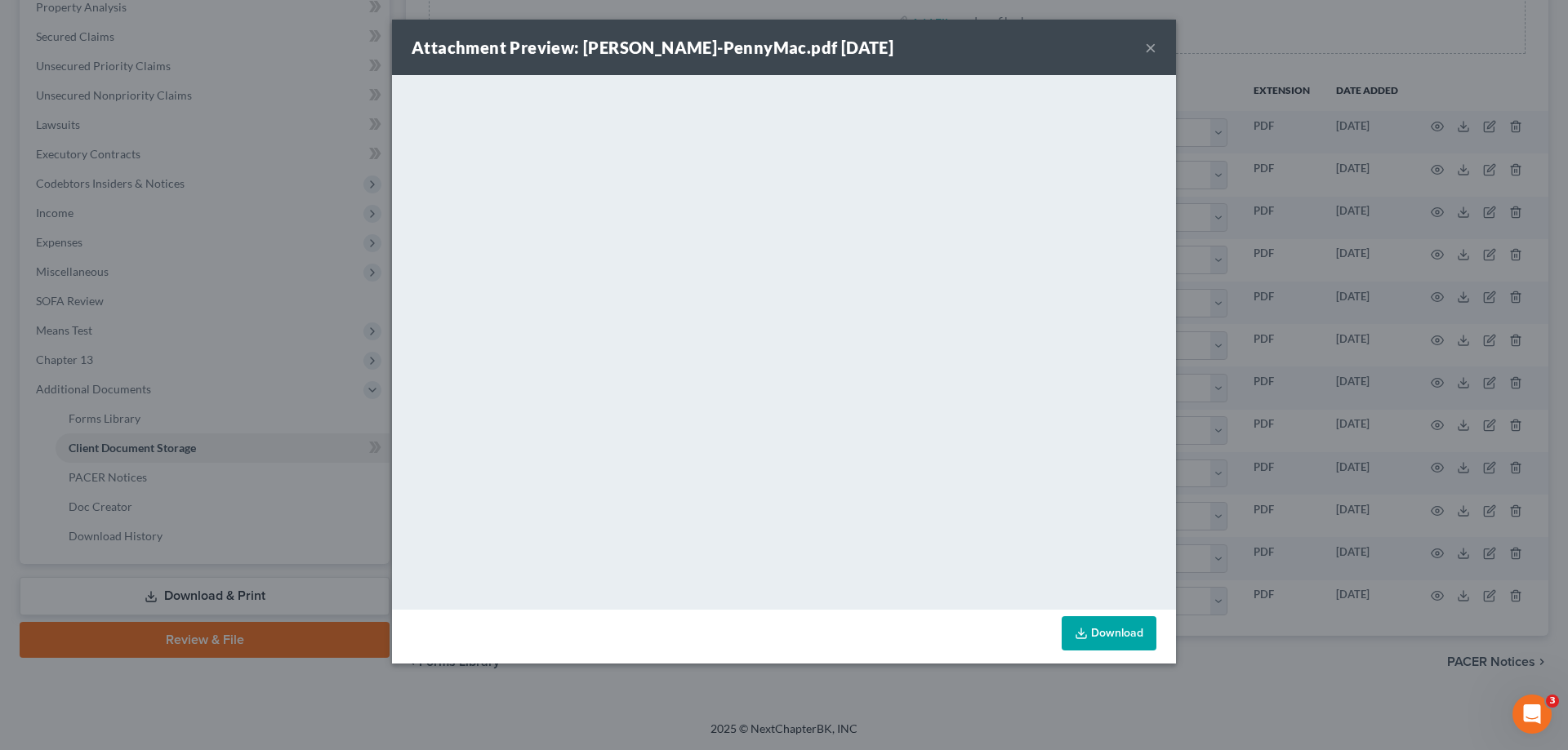
click at [1148, 46] on button "×" at bounding box center [1151, 47] width 12 height 19
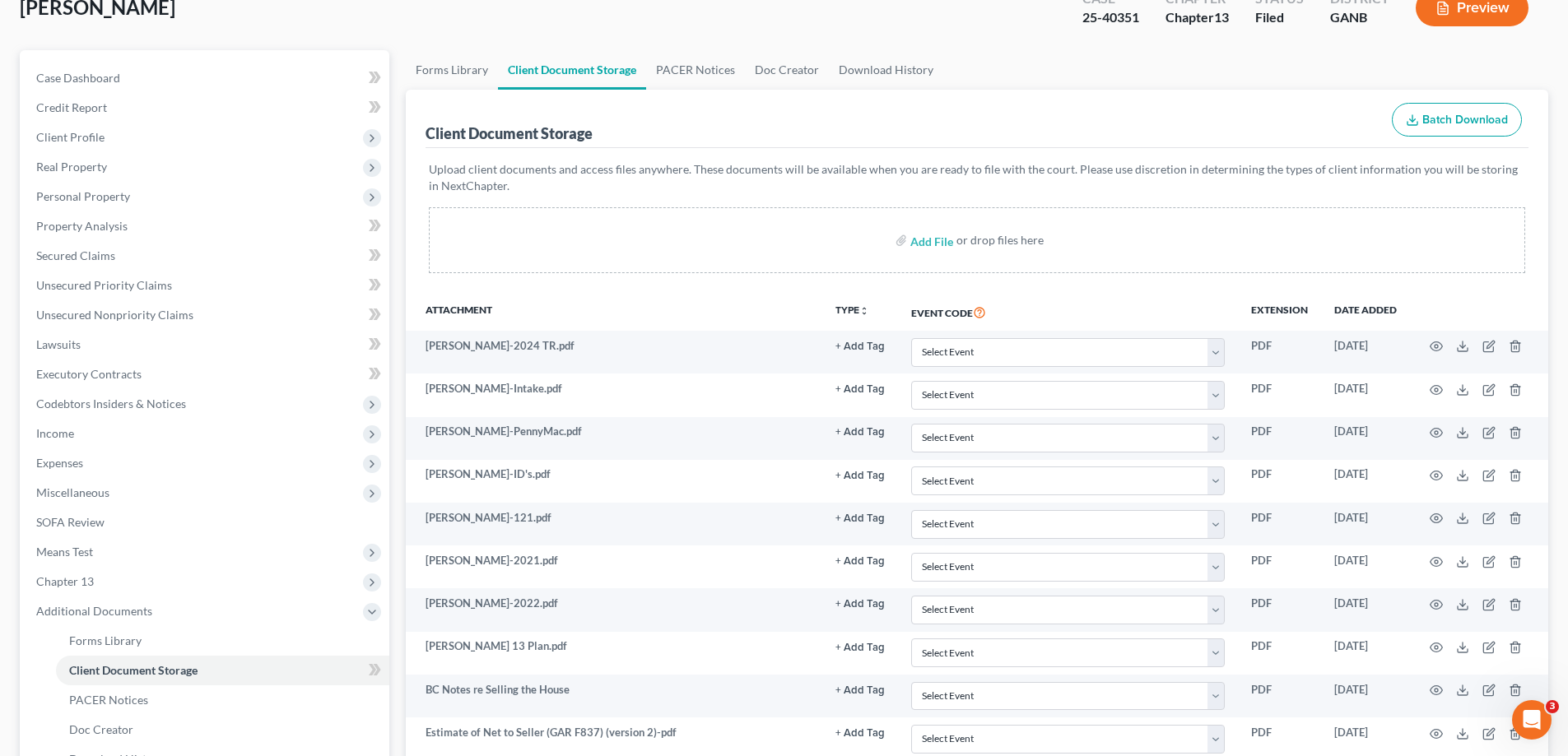
scroll to position [0, 0]
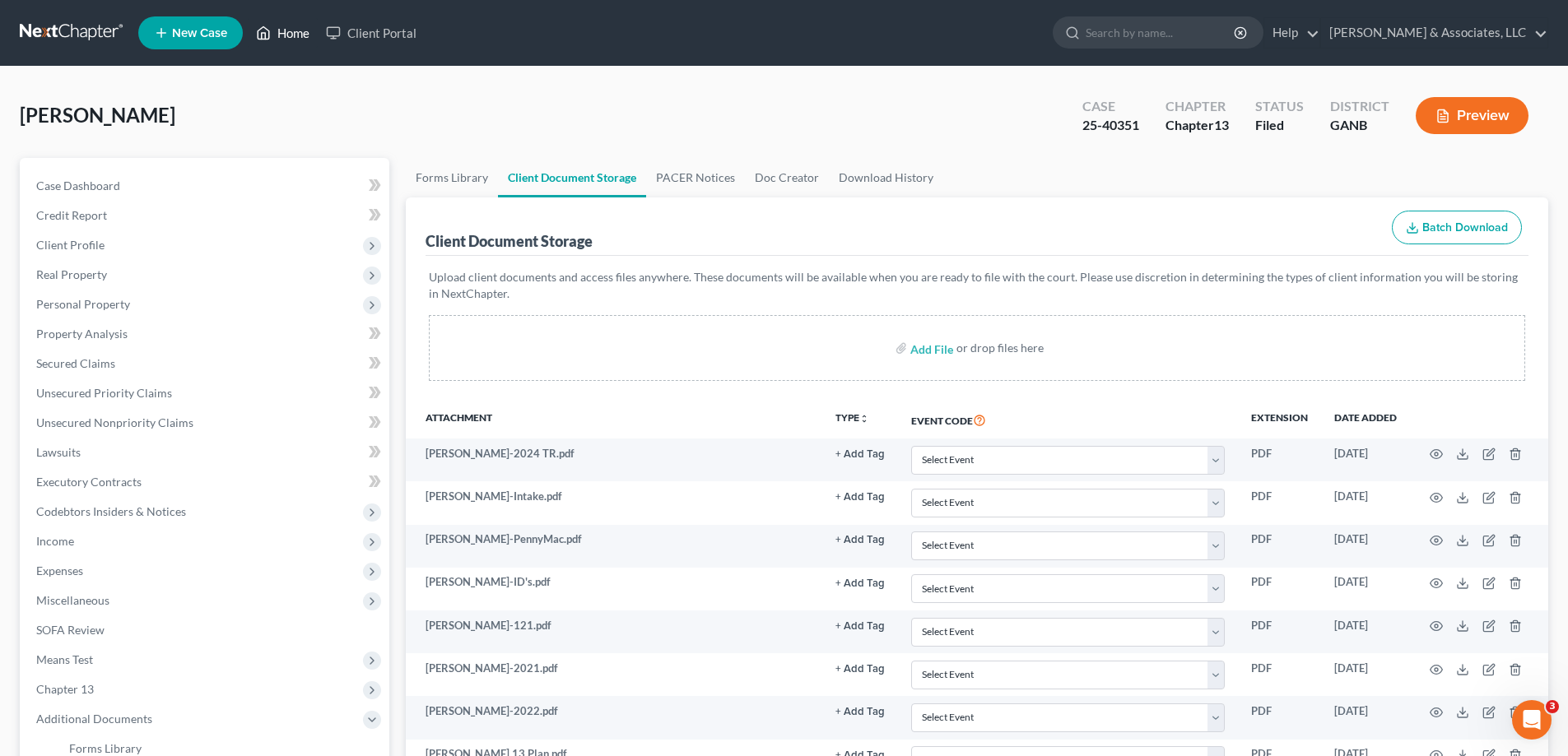
click at [279, 24] on link "Home" at bounding box center [283, 33] width 70 height 30
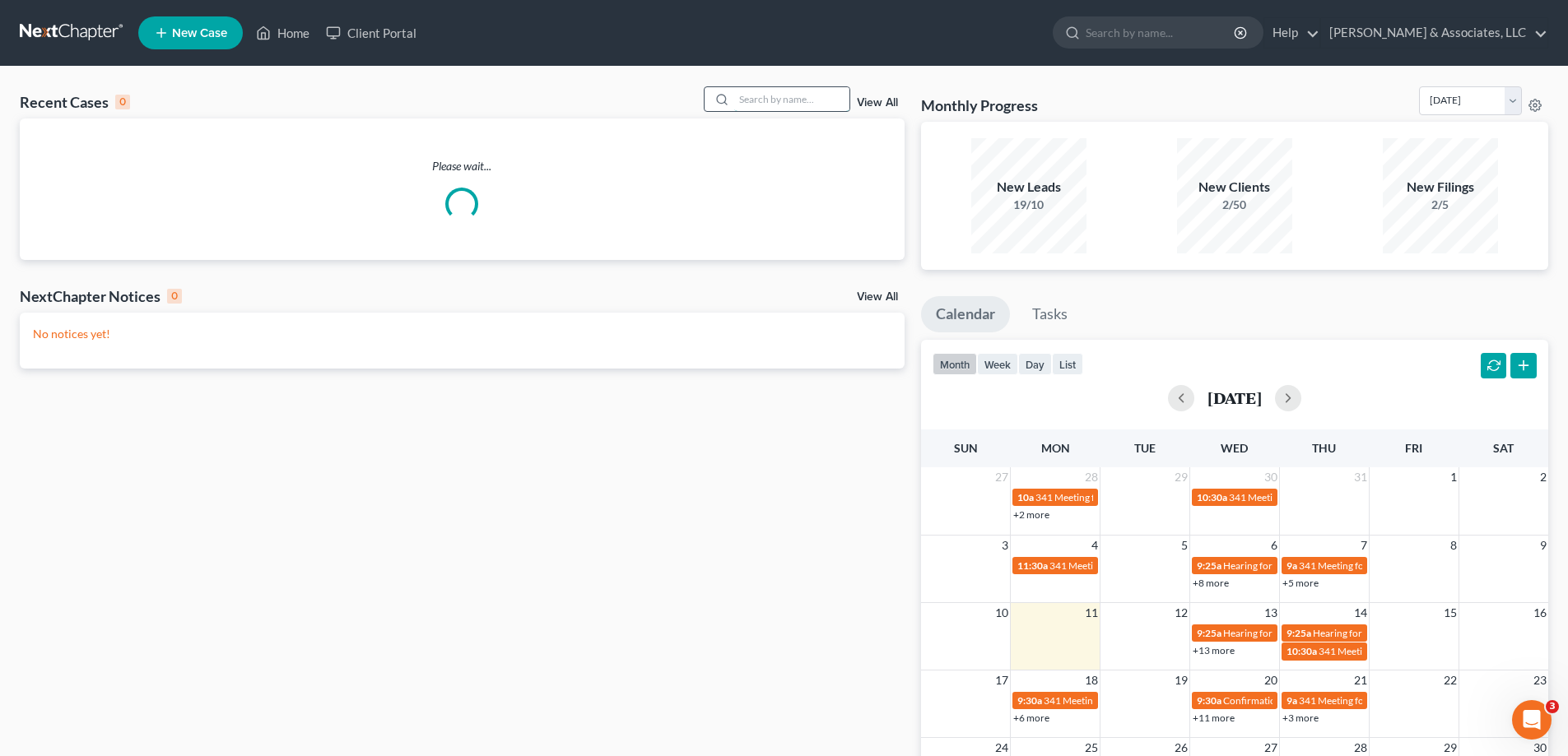
click at [804, 99] on input "search" at bounding box center [791, 99] width 116 height 24
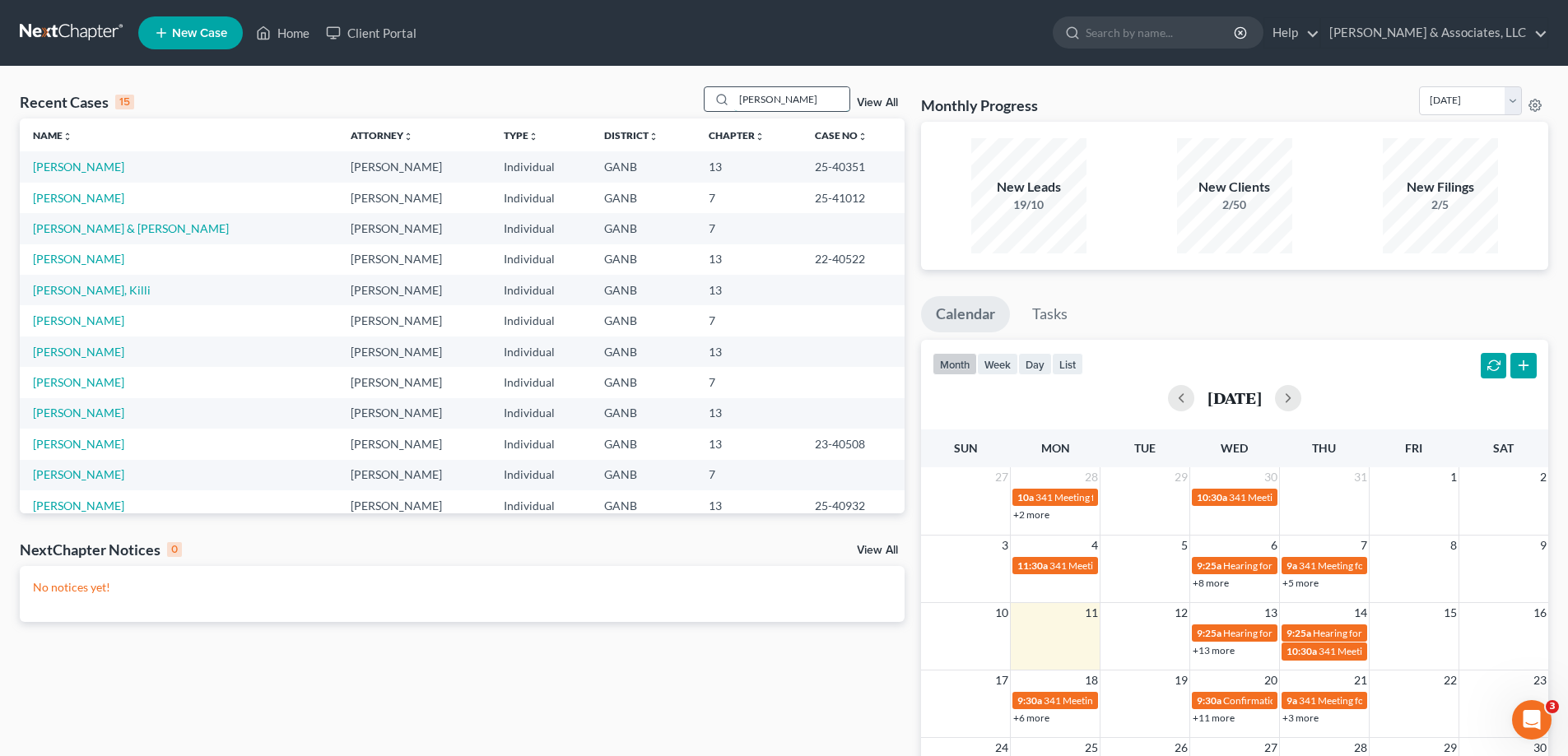
type input "[PERSON_NAME]"
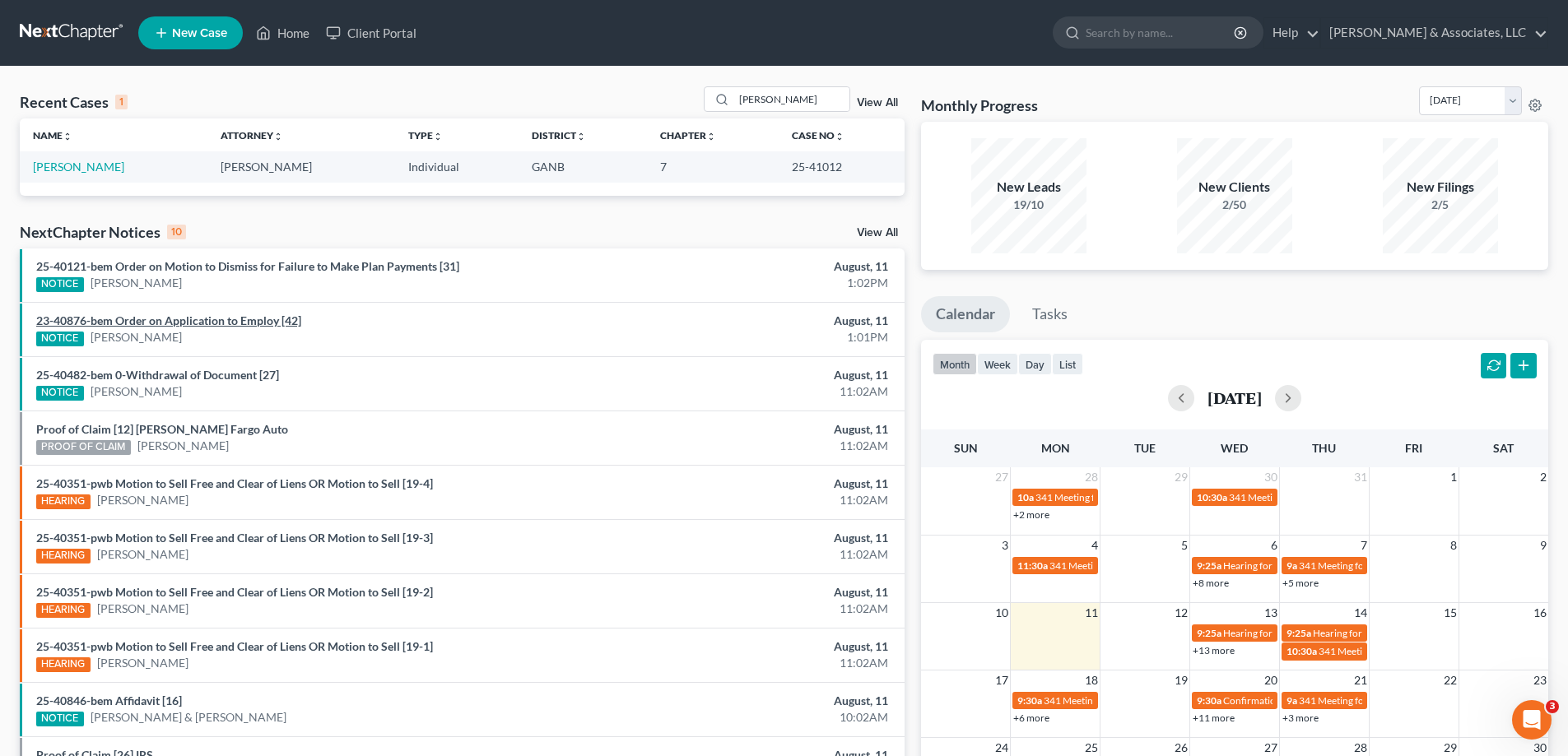
click at [186, 319] on link "23-40876-bem Order on Application to Employ [42]" at bounding box center [168, 320] width 265 height 14
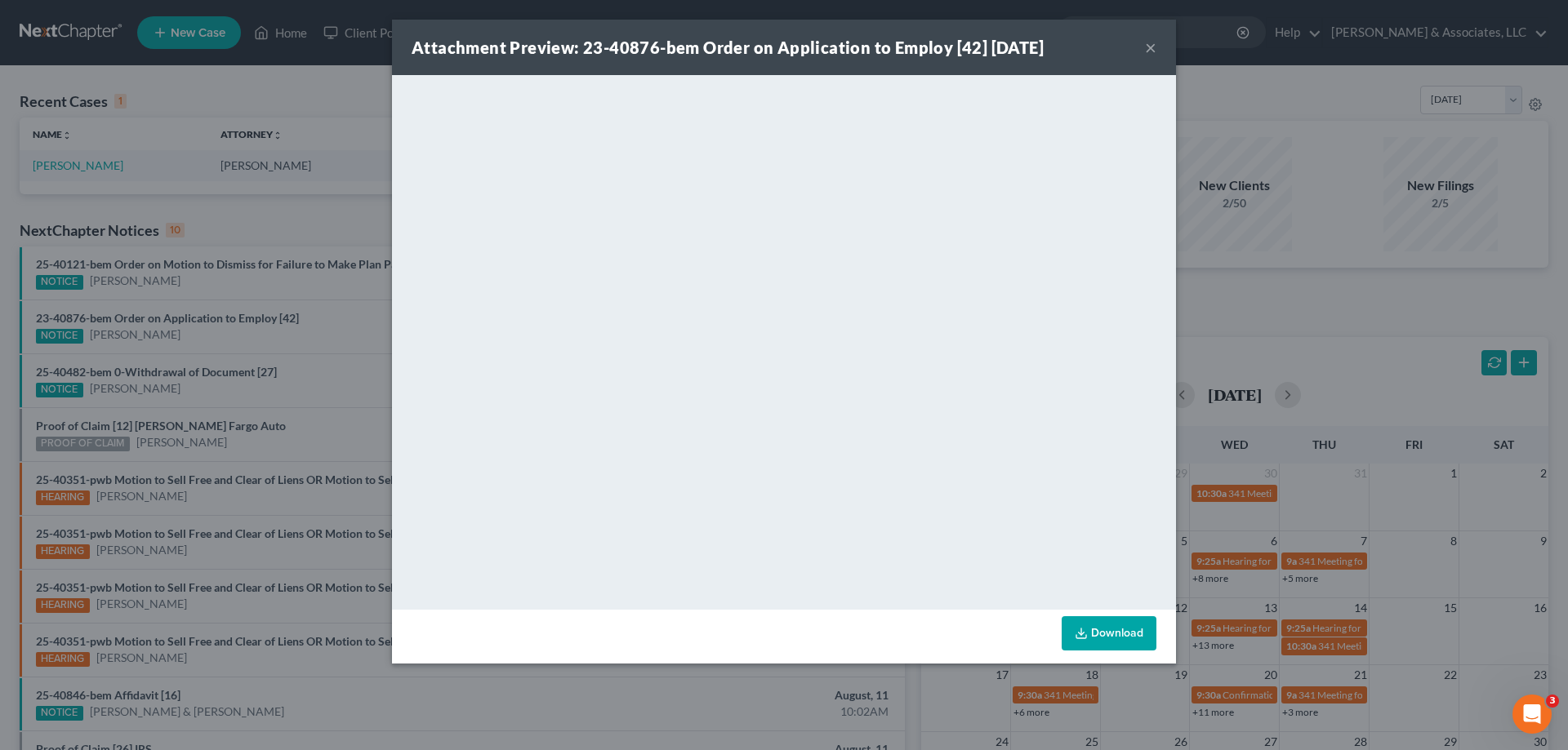
click at [1149, 45] on button "×" at bounding box center [1151, 47] width 12 height 19
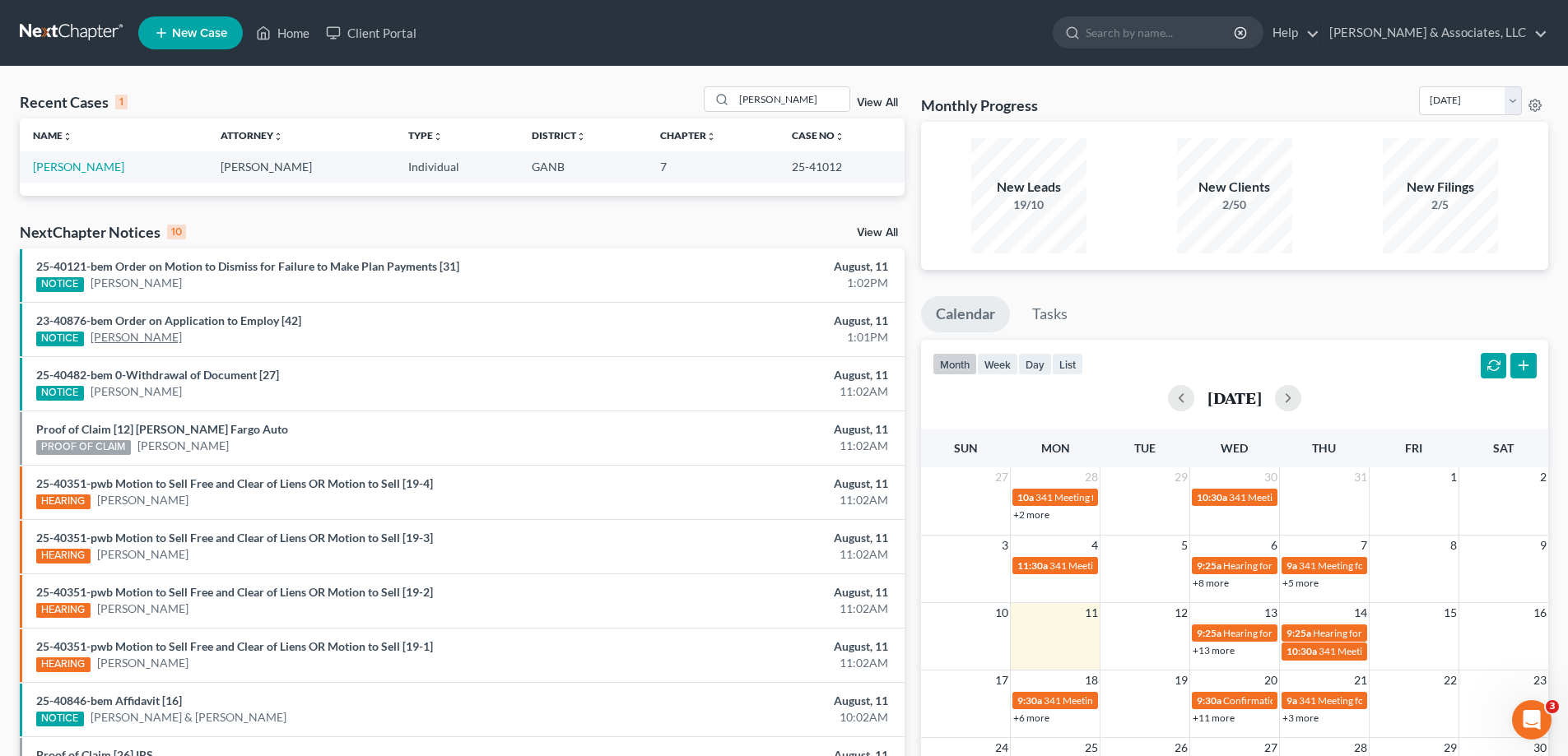
click at [161, 344] on link "[PERSON_NAME]" at bounding box center [136, 337] width 91 height 16
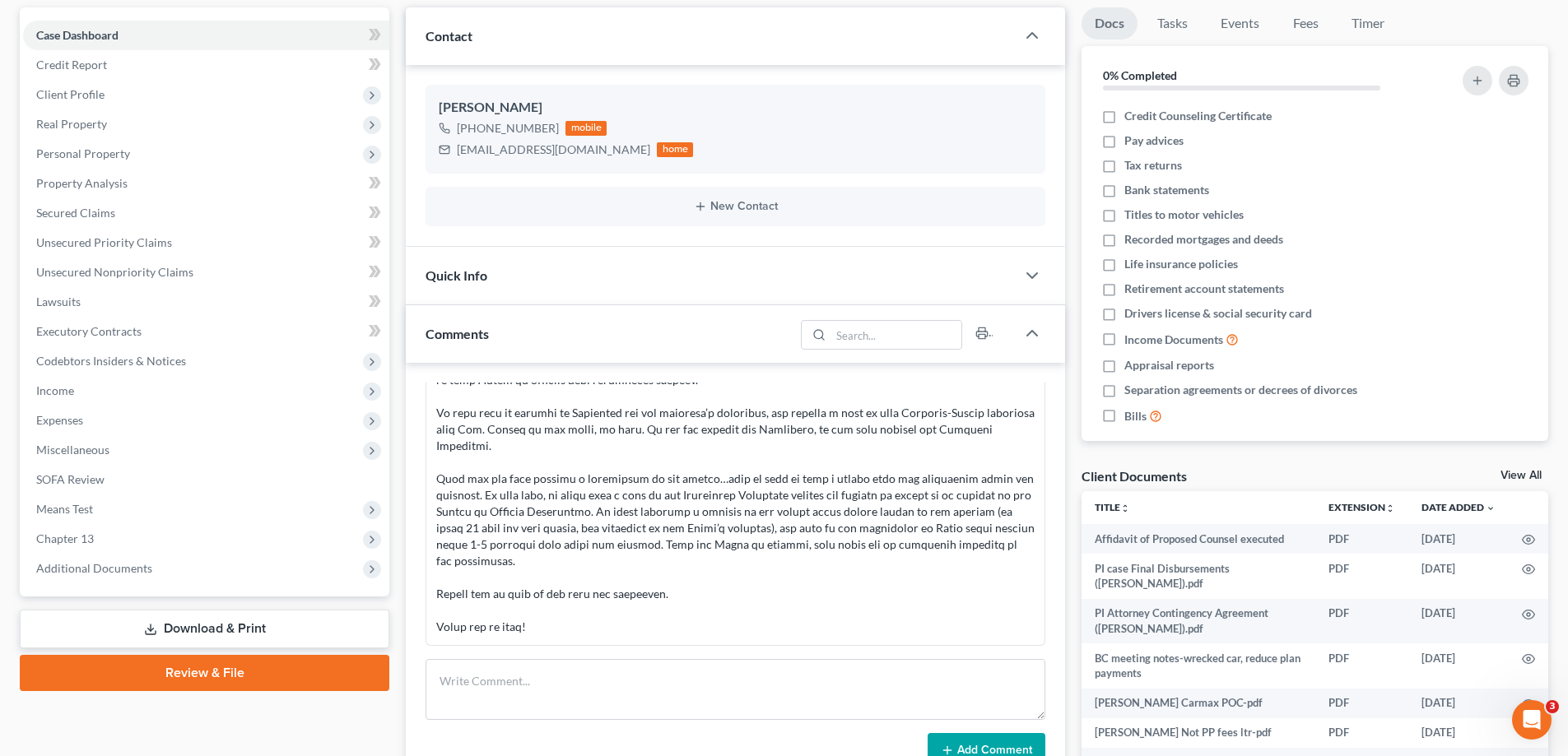
scroll to position [329, 0]
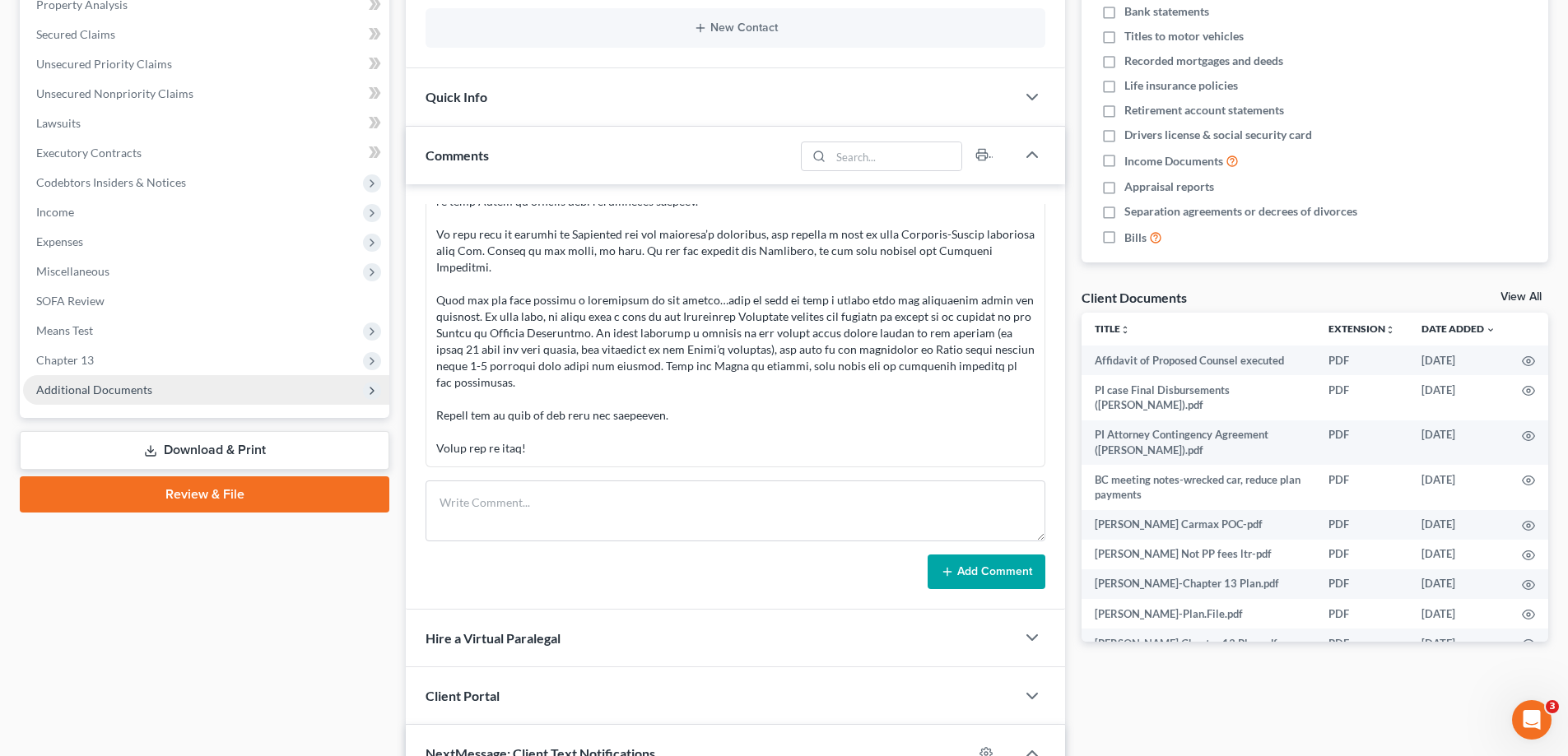
drag, startPoint x: 90, startPoint y: 391, endPoint x: 106, endPoint y: 404, distance: 20.6
click at [89, 391] on span "Additional Documents" at bounding box center [94, 389] width 117 height 14
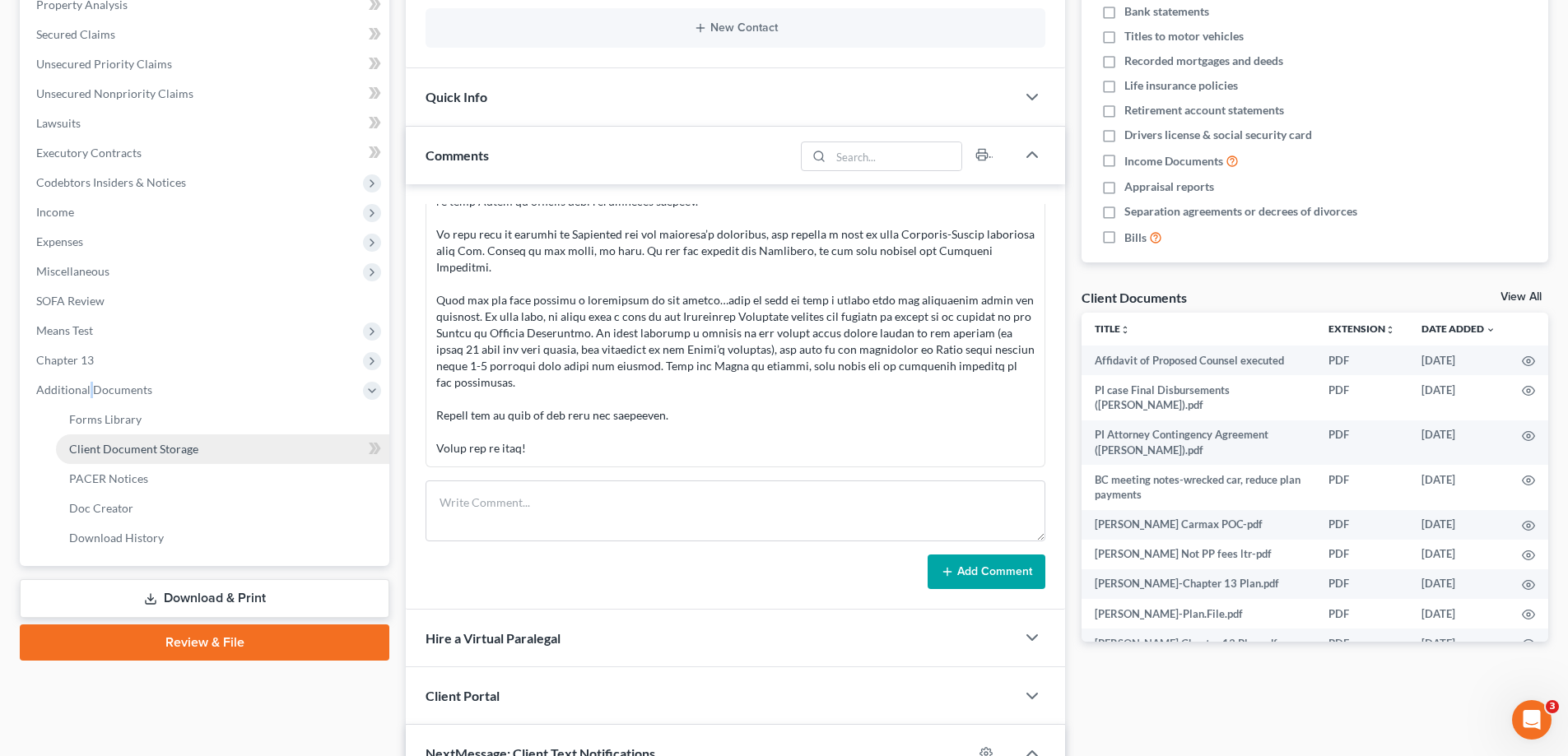
click at [95, 447] on span "Client Document Storage" at bounding box center [133, 448] width 129 height 14
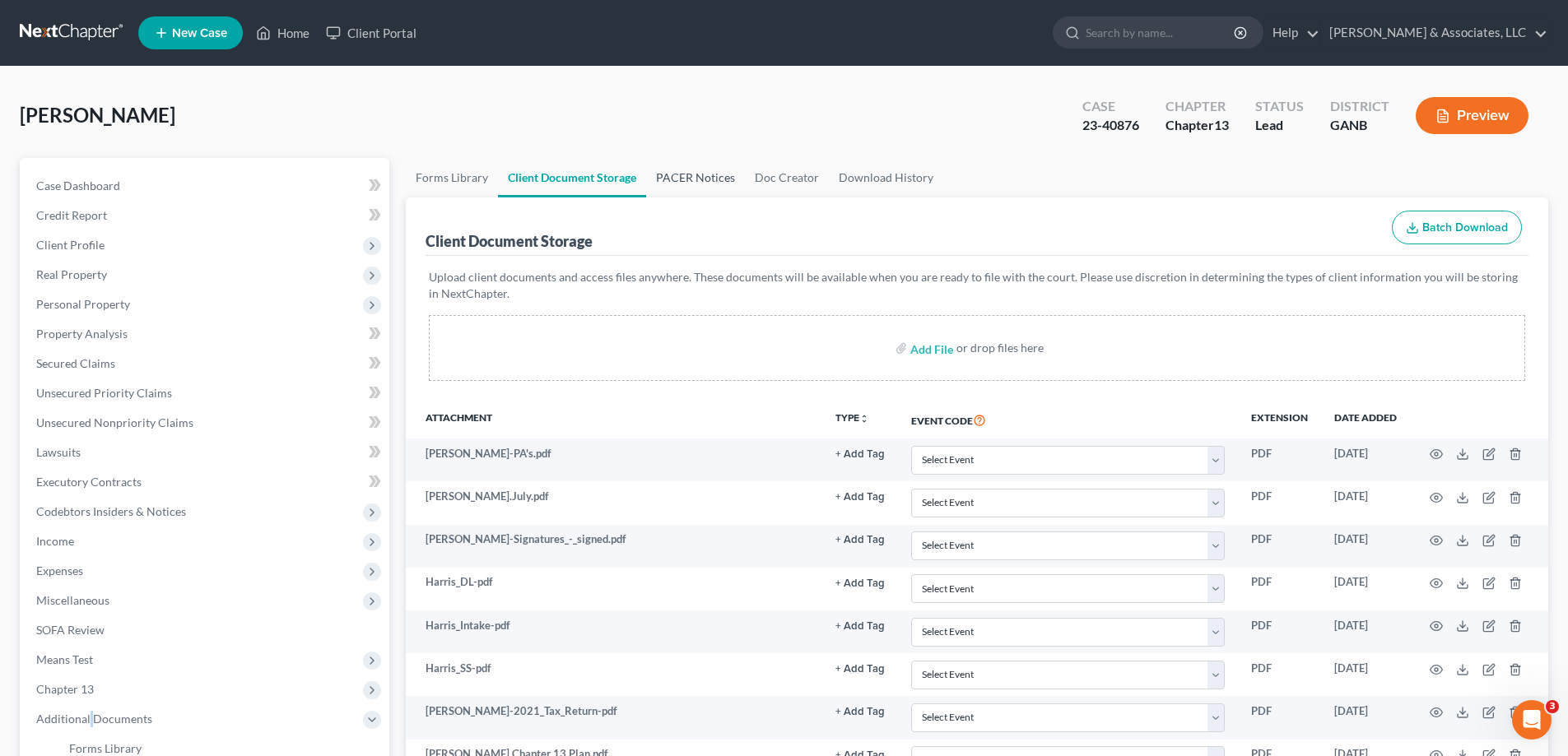
click at [715, 171] on link "PACER Notices" at bounding box center [696, 178] width 99 height 40
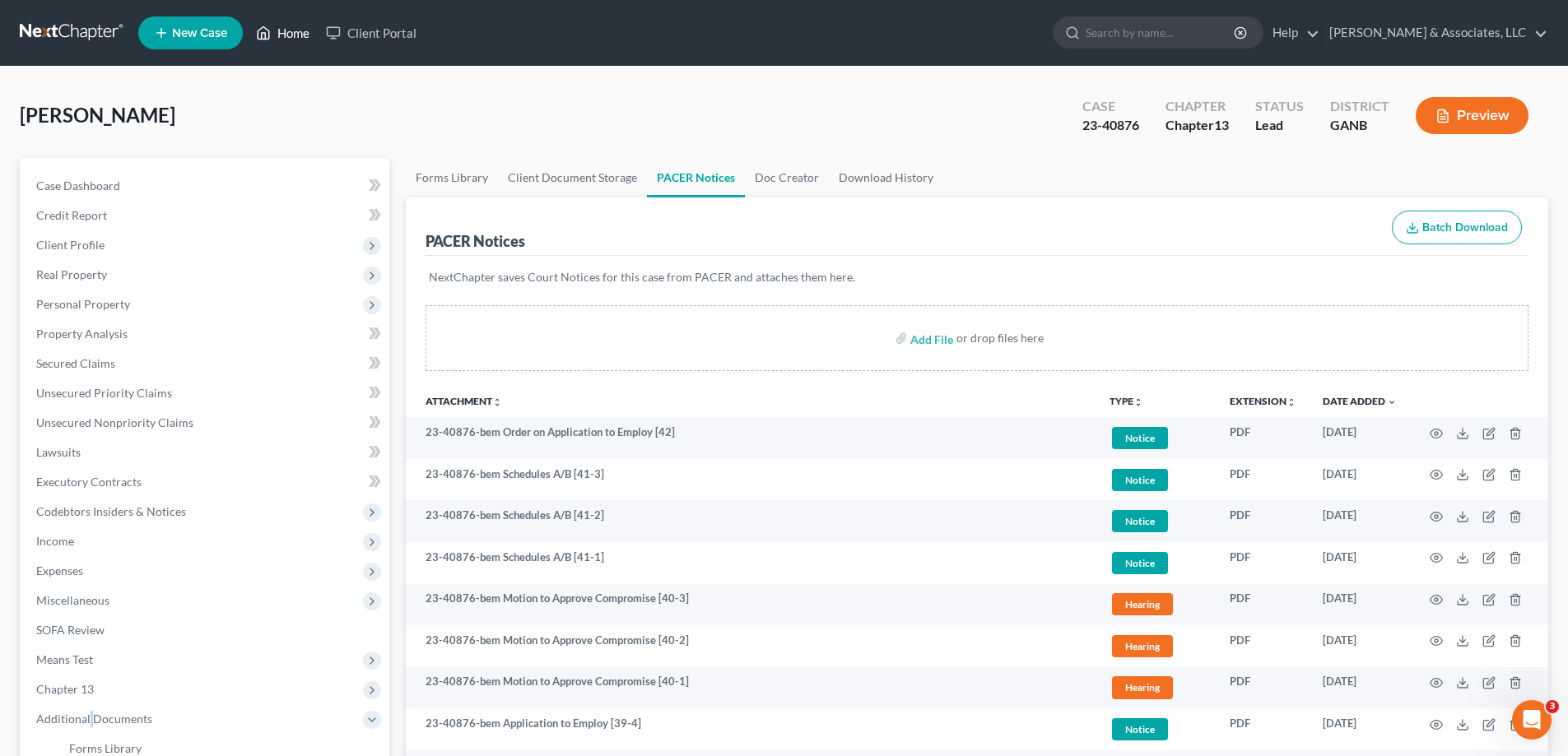
click at [286, 31] on link "Home" at bounding box center [283, 33] width 70 height 30
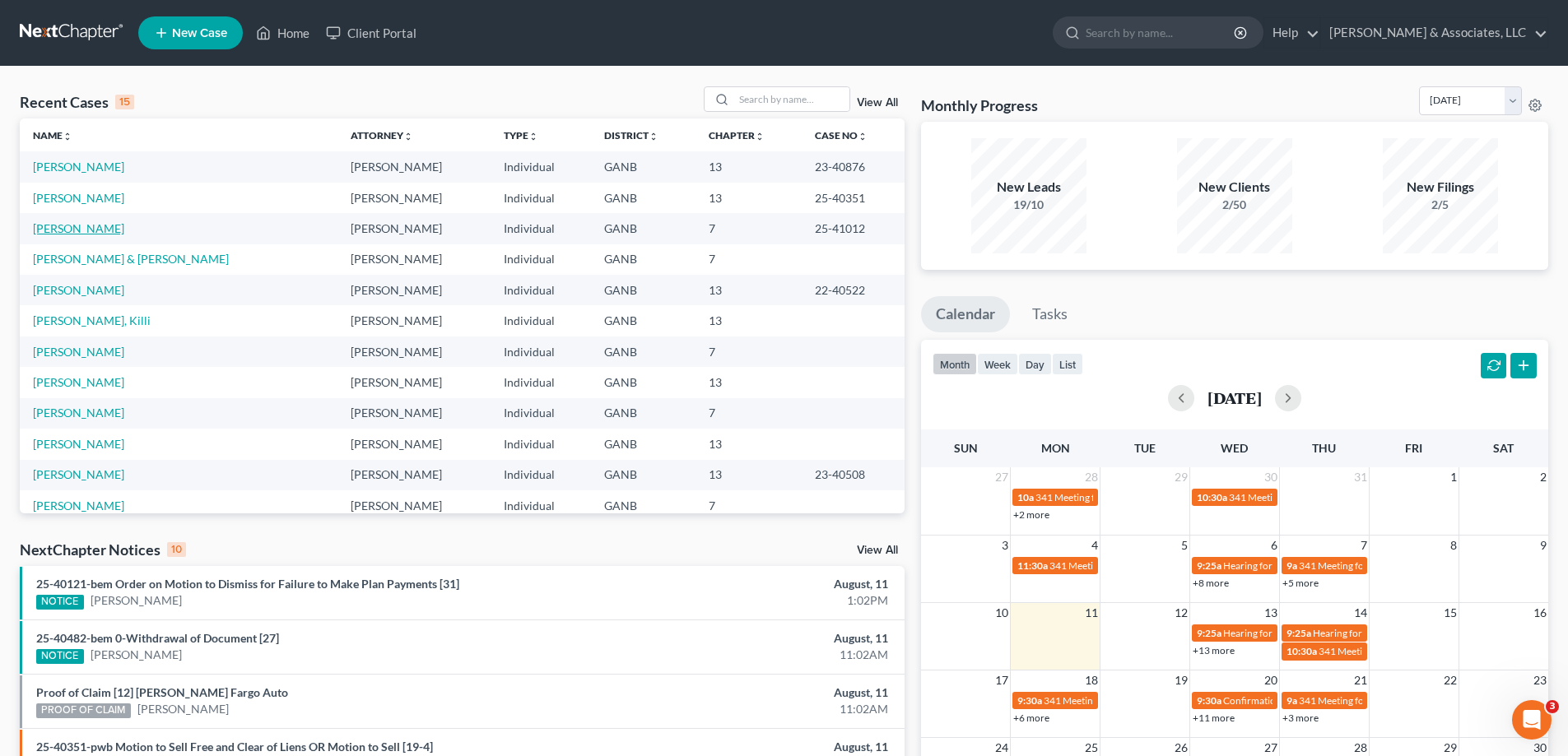
click at [55, 230] on link "[PERSON_NAME]" at bounding box center [79, 228] width 91 height 14
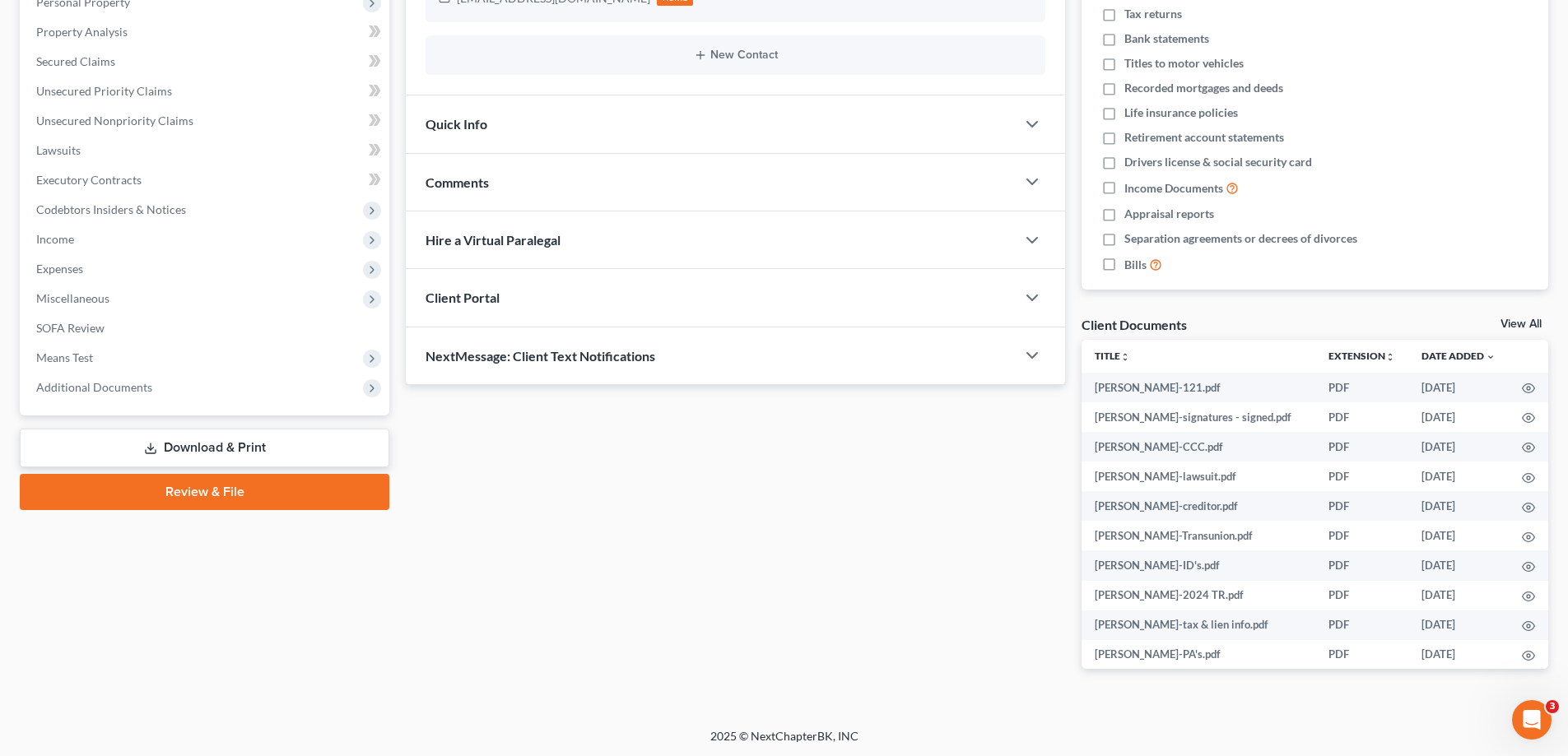
scroll to position [304, 0]
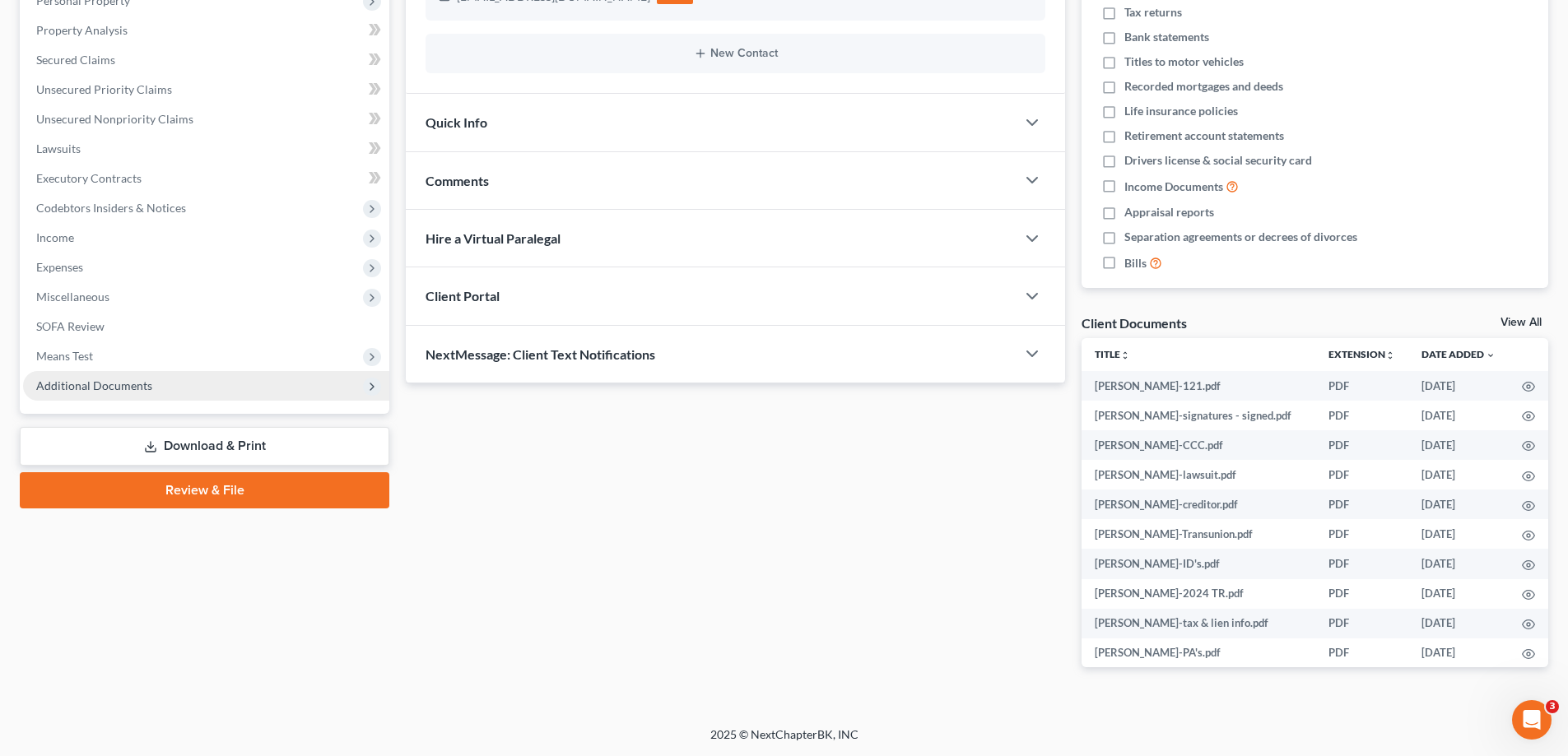
click at [134, 387] on span "Additional Documents" at bounding box center [94, 385] width 117 height 14
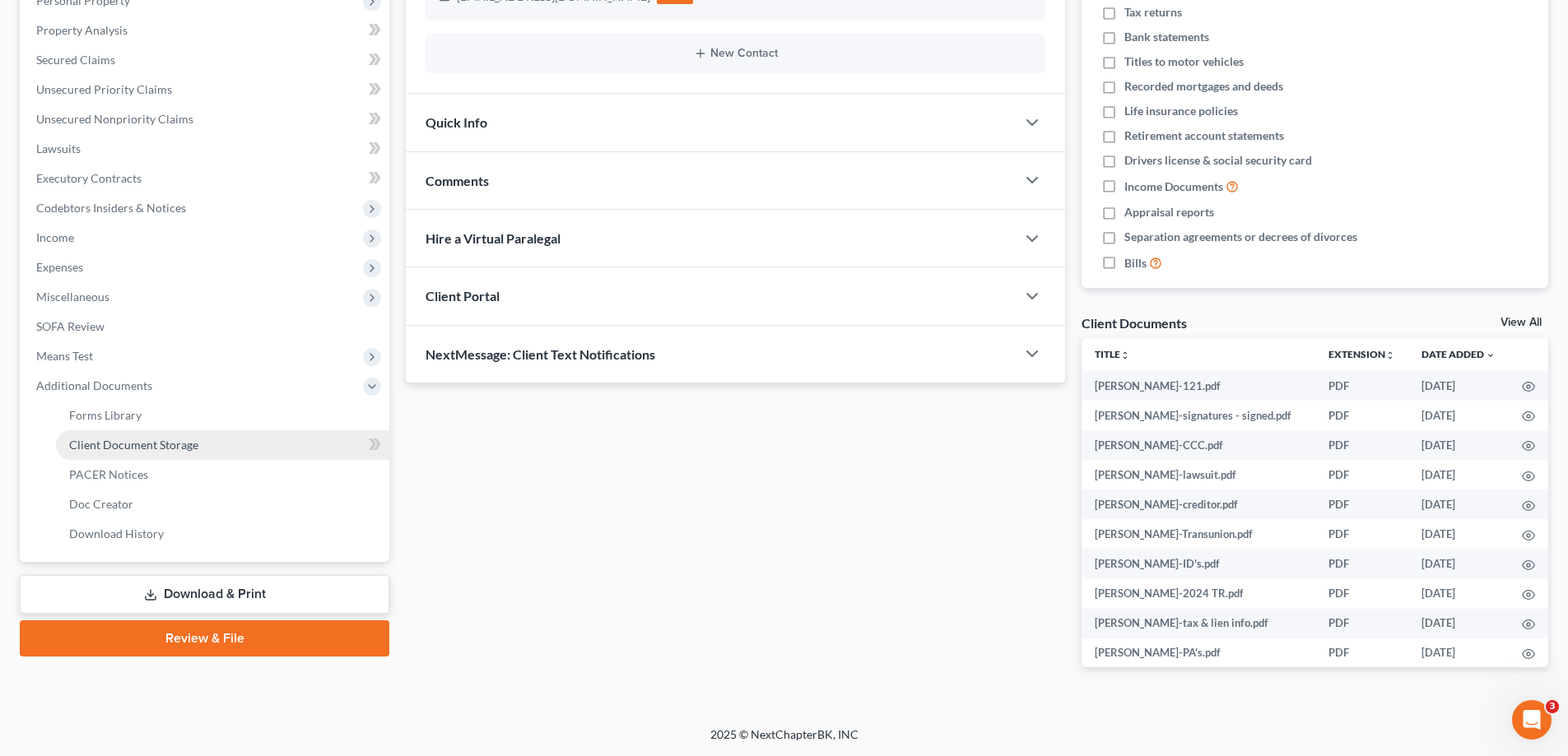
click at [138, 444] on span "Client Document Storage" at bounding box center [133, 444] width 129 height 14
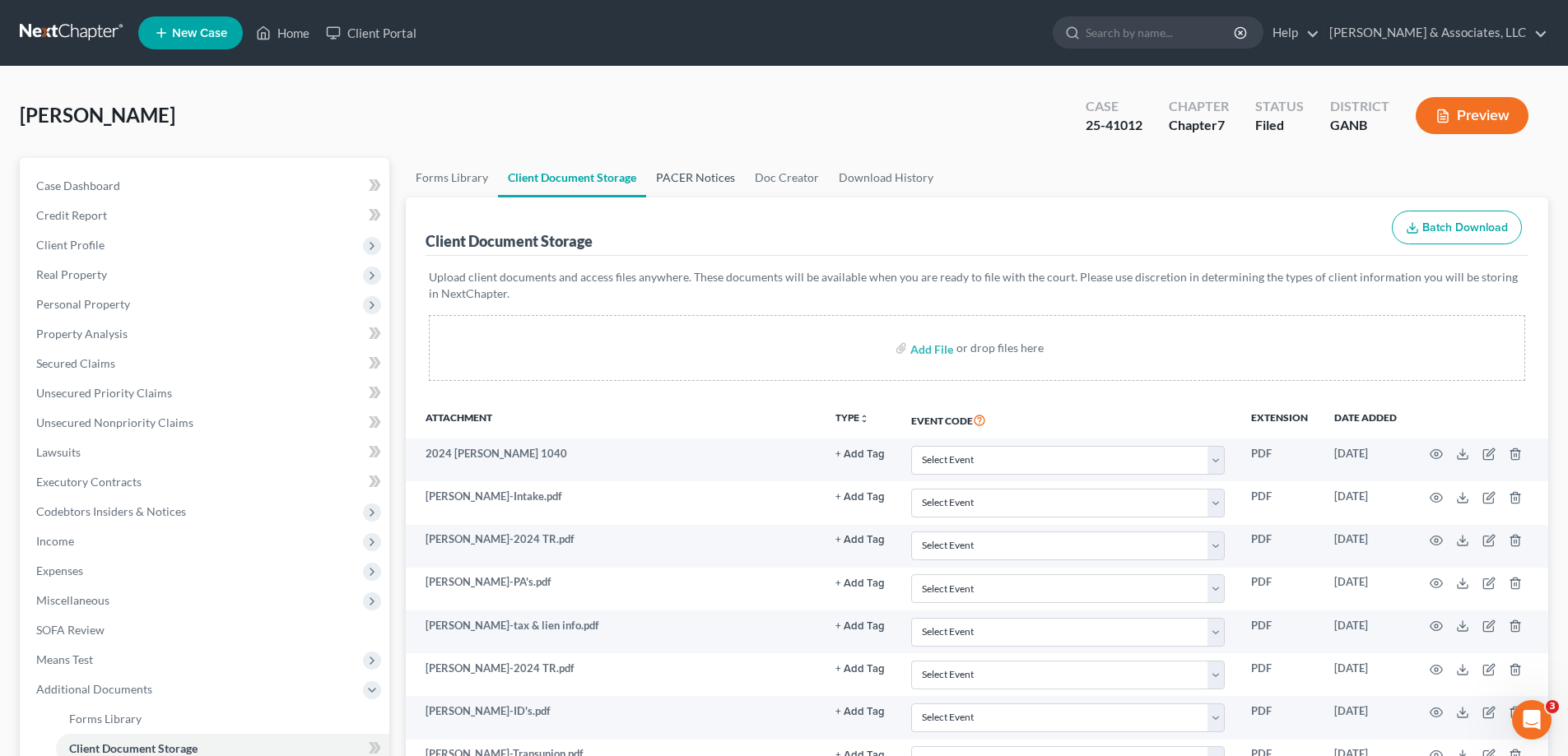
click at [678, 176] on link "PACER Notices" at bounding box center [696, 178] width 99 height 40
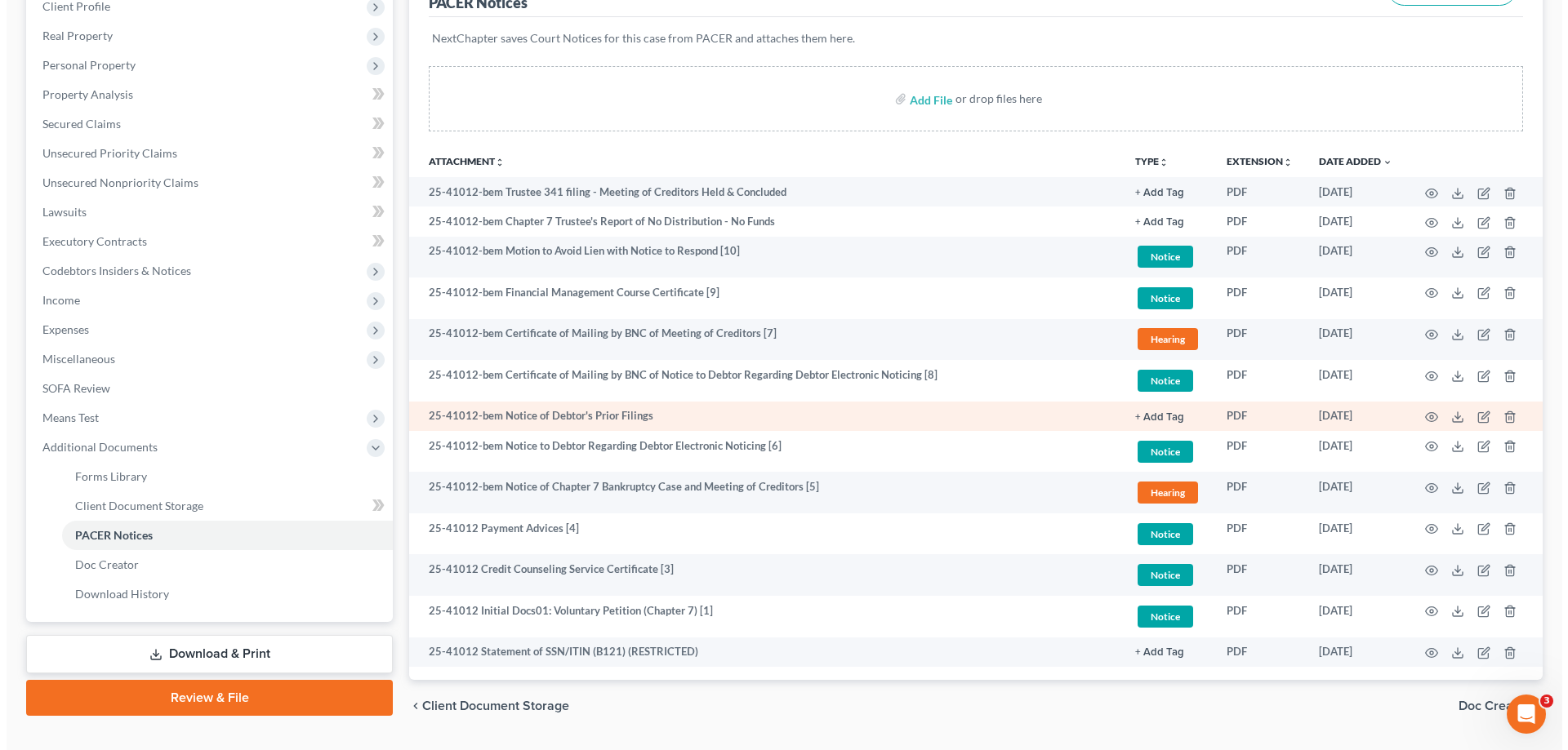
scroll to position [245, 0]
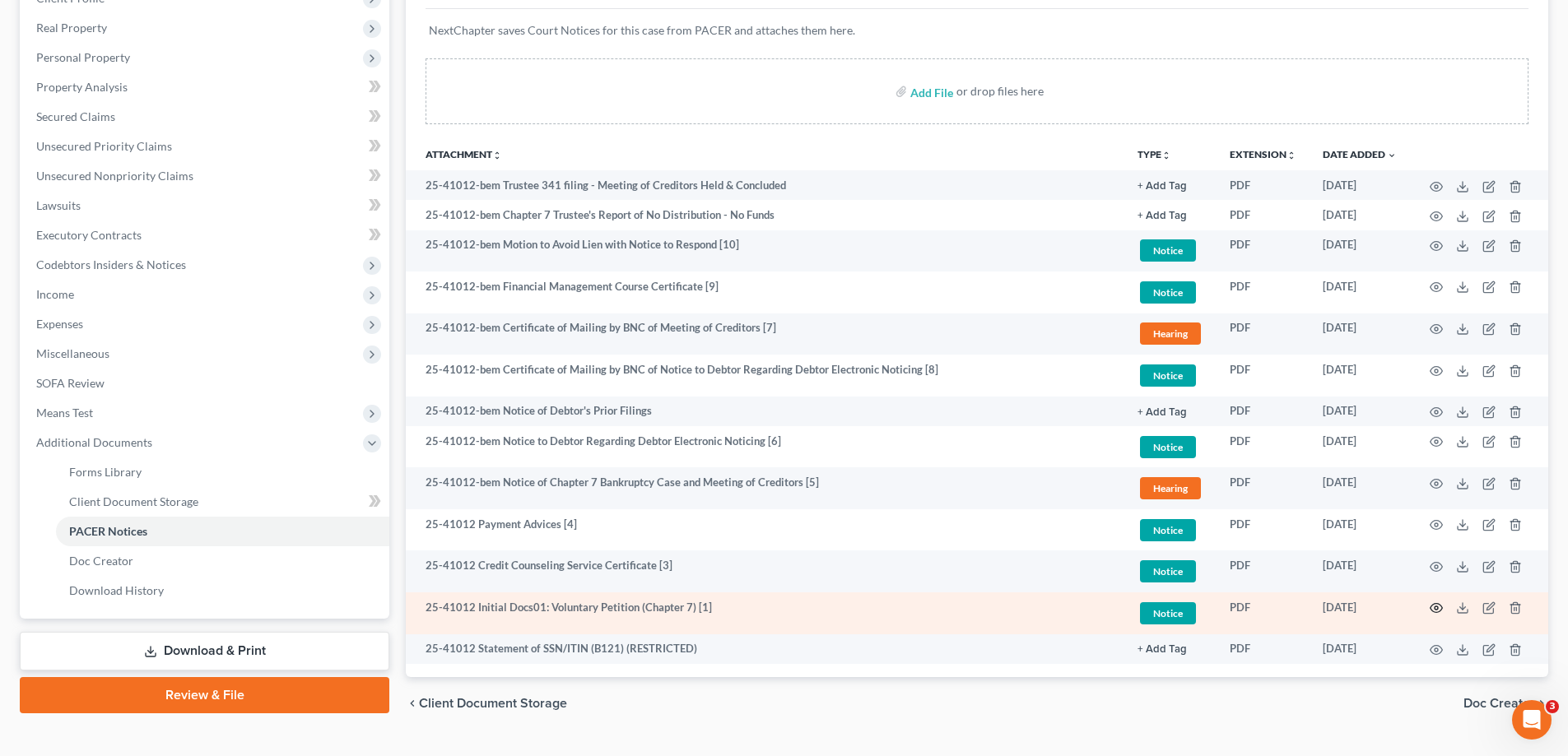
click at [1435, 605] on icon "button" at bounding box center [1437, 608] width 14 height 14
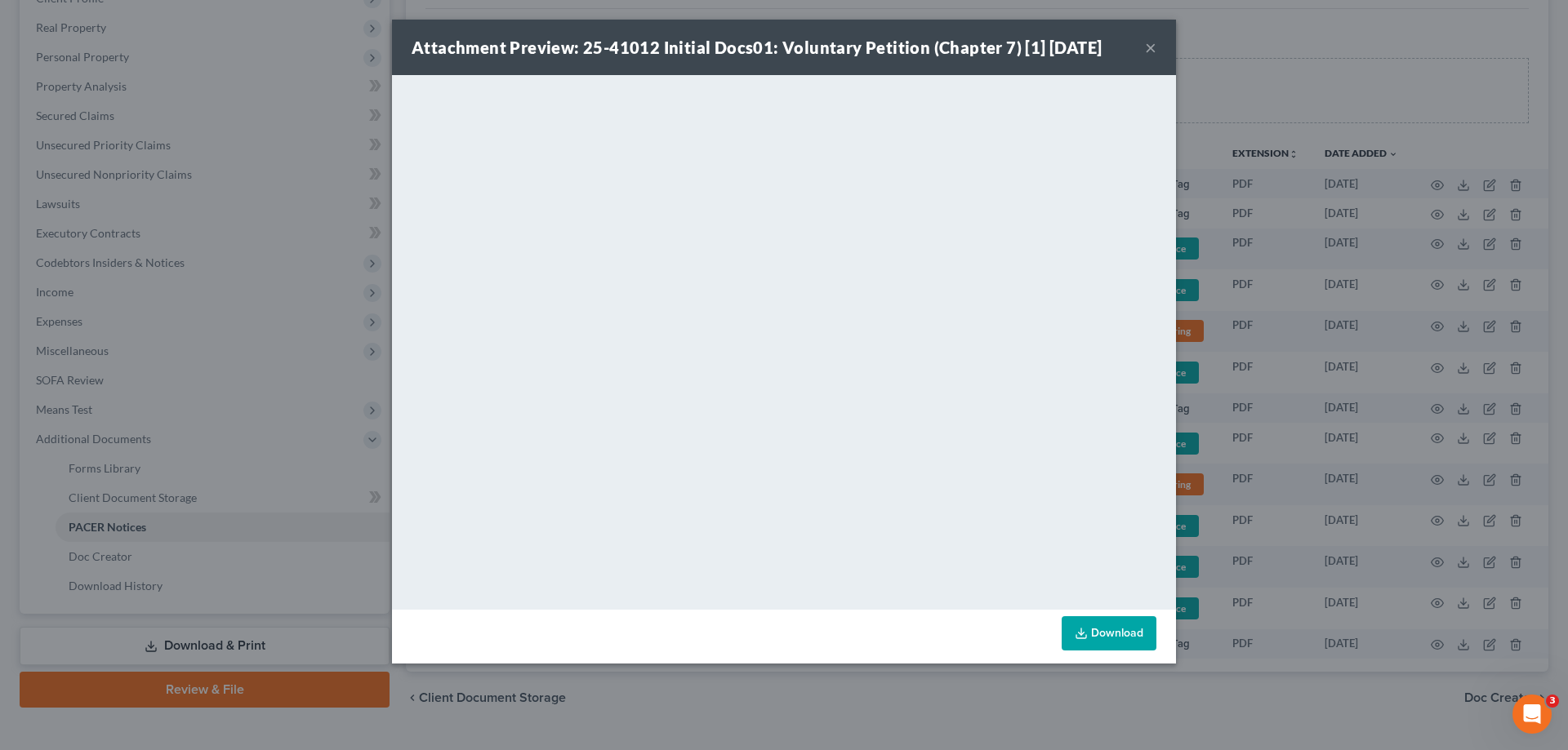
drag, startPoint x: 1142, startPoint y: 45, endPoint x: 293, endPoint y: 109, distance: 851.4
click at [1143, 45] on div "Attachment Preview: 25-41012 Initial Docs01: Voluntary Petition (Chapter 7) [1]…" at bounding box center [784, 47] width 784 height 56
drag, startPoint x: 1151, startPoint y: 47, endPoint x: 172, endPoint y: 165, distance: 986.1
click at [1149, 49] on button "×" at bounding box center [1151, 47] width 12 height 19
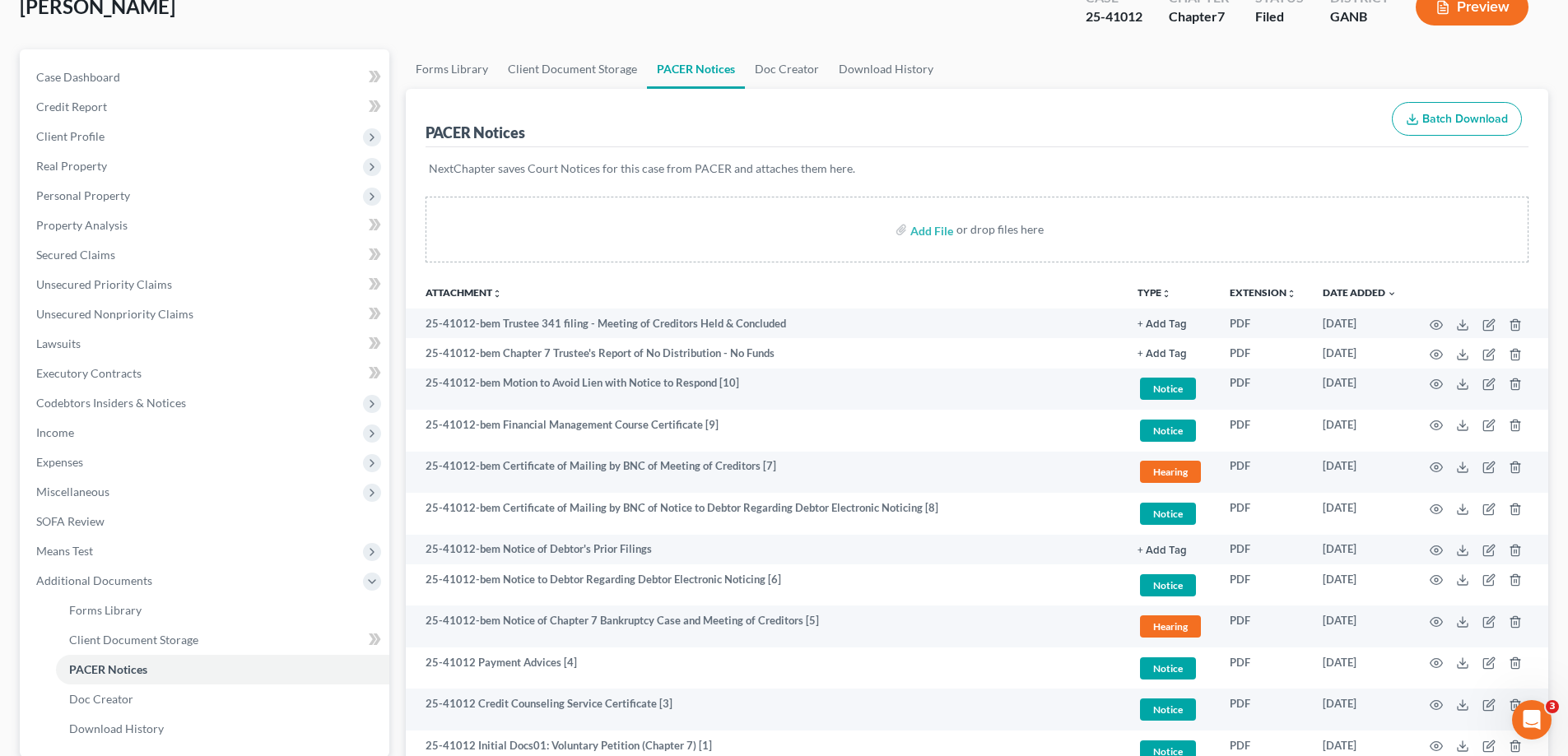
scroll to position [0, 0]
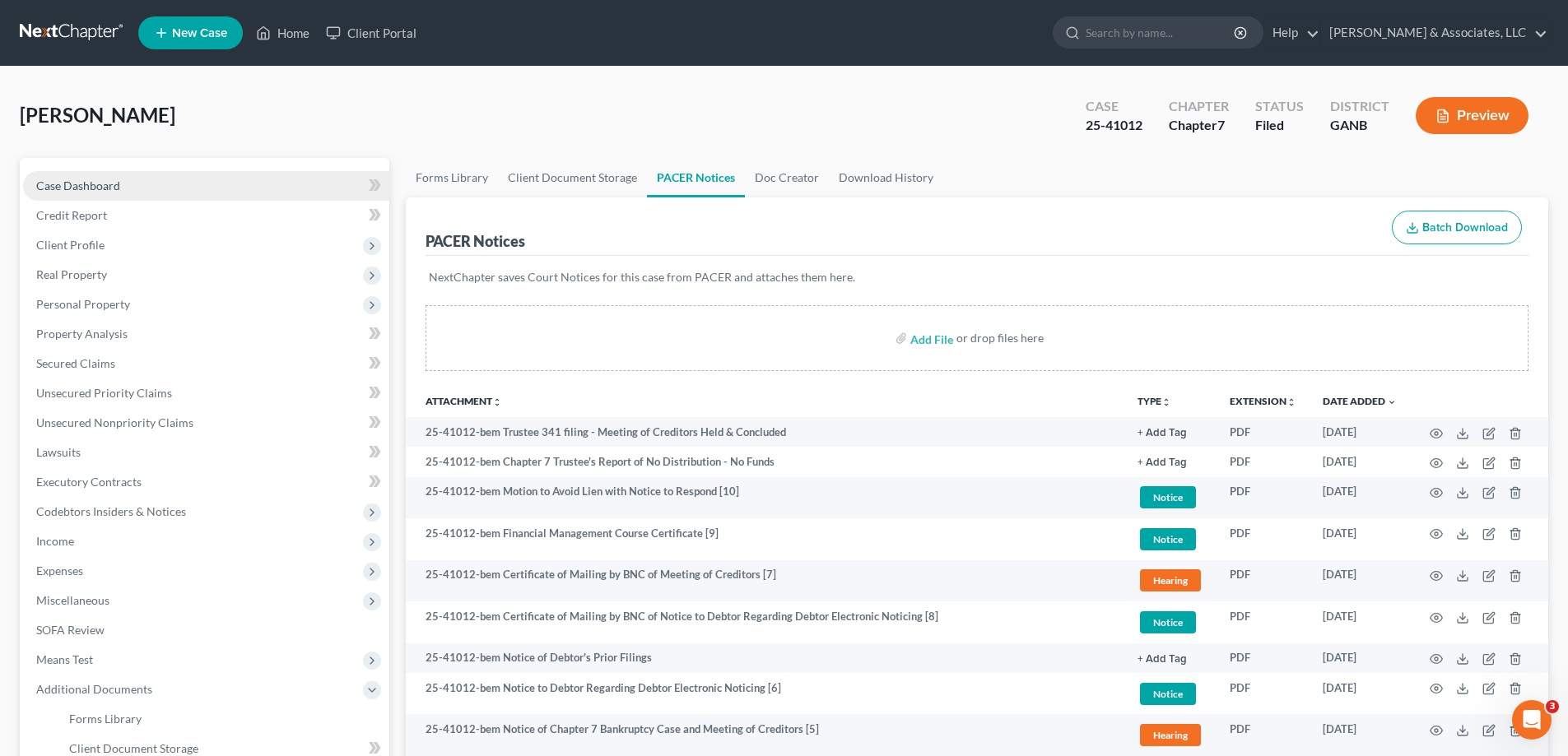
click at [57, 182] on span "Case Dashboard" at bounding box center [78, 185] width 83 height 14
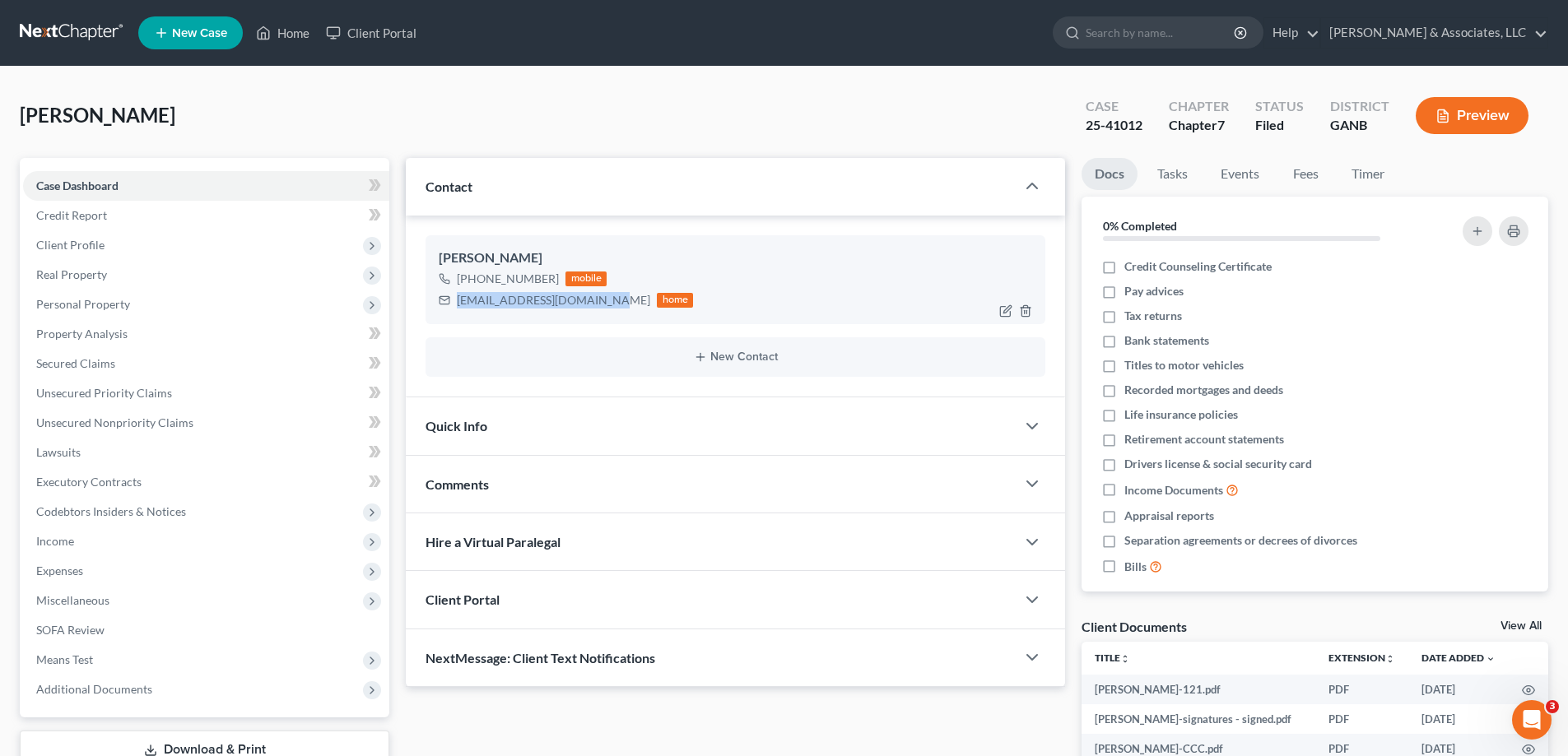
drag, startPoint x: 457, startPoint y: 302, endPoint x: 606, endPoint y: 303, distance: 149.0
click at [606, 303] on div "[EMAIL_ADDRESS][DOMAIN_NAME]" at bounding box center [553, 300] width 193 height 16
copy div "[EMAIL_ADDRESS][DOMAIN_NAME]"
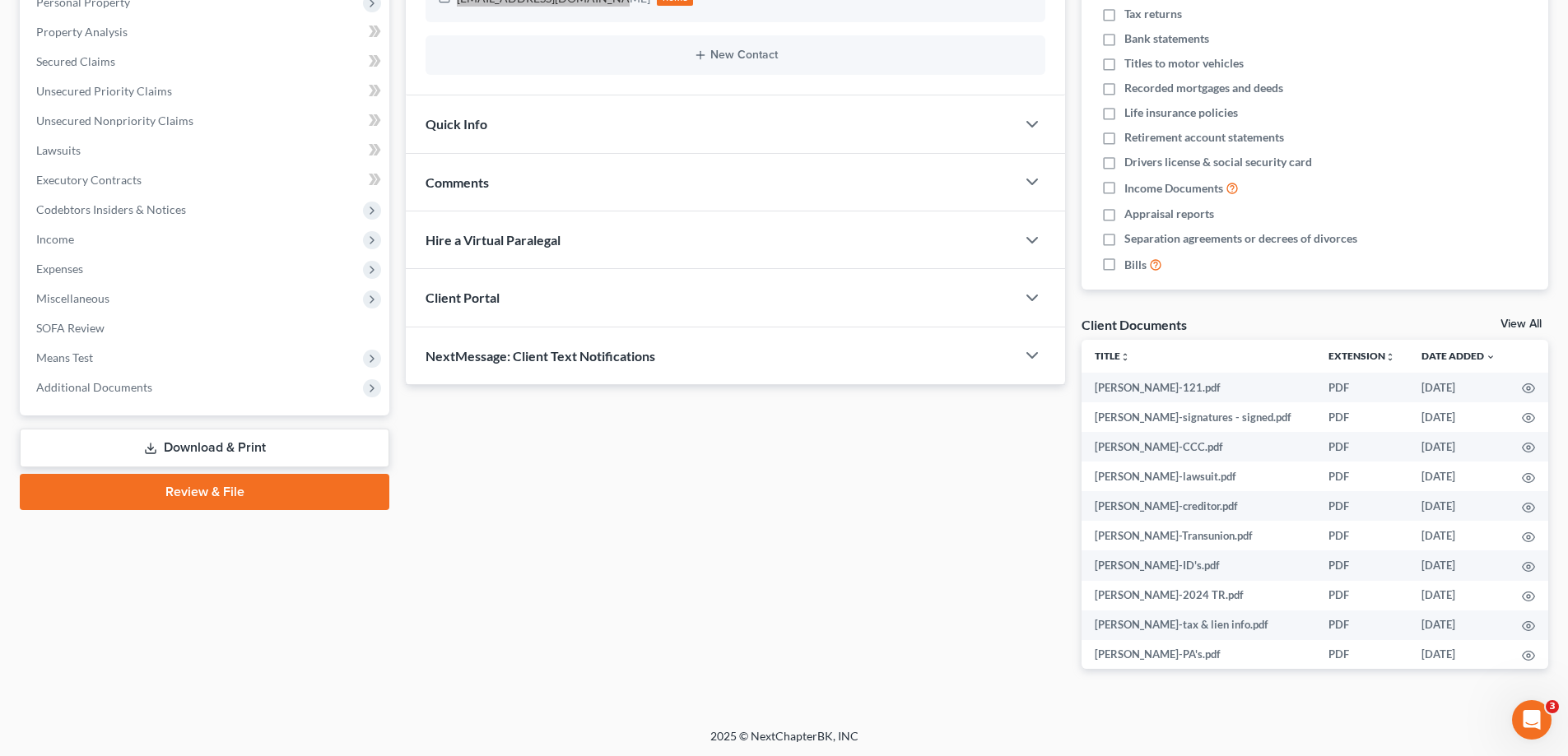
scroll to position [304, 0]
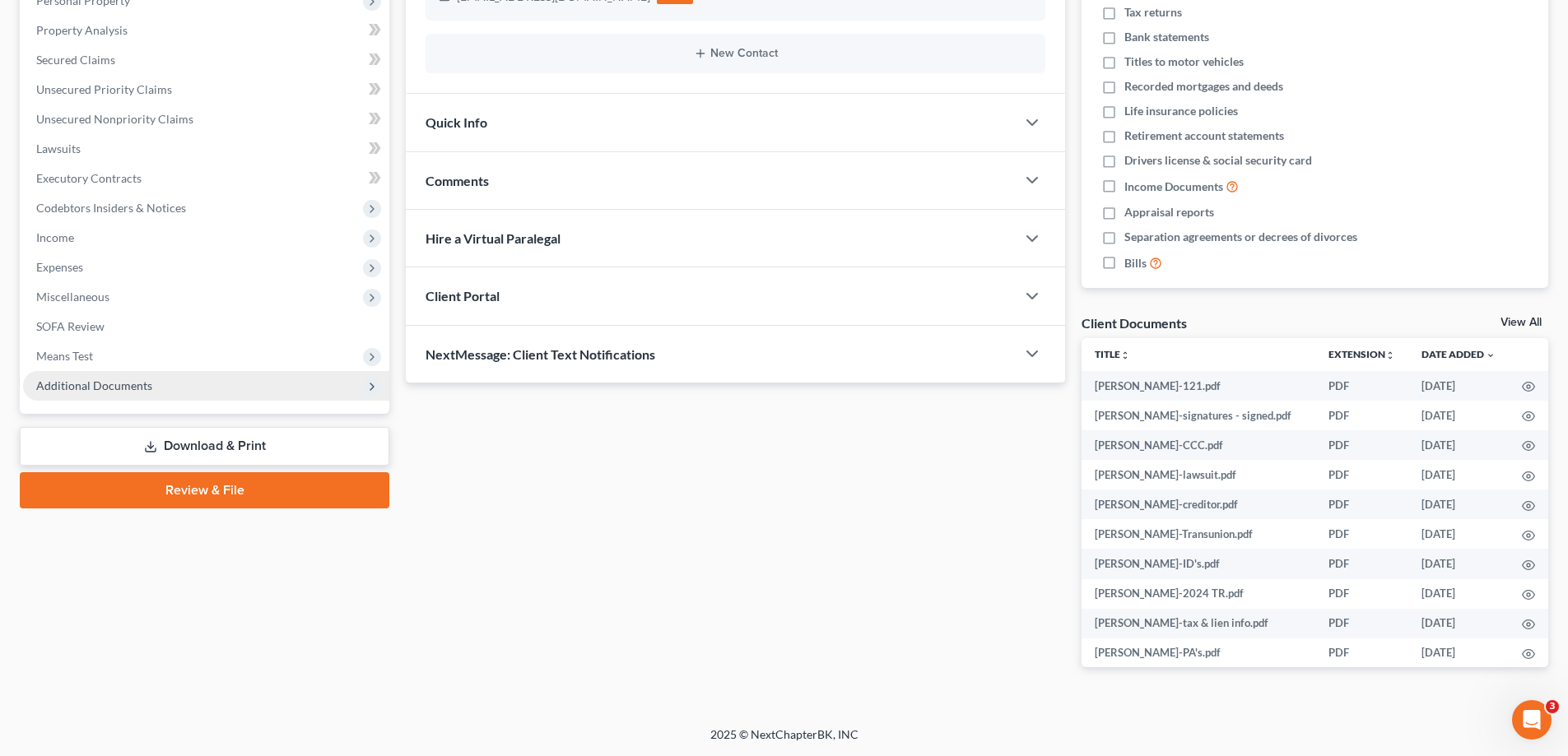
click at [120, 381] on span "Additional Documents" at bounding box center [94, 385] width 117 height 14
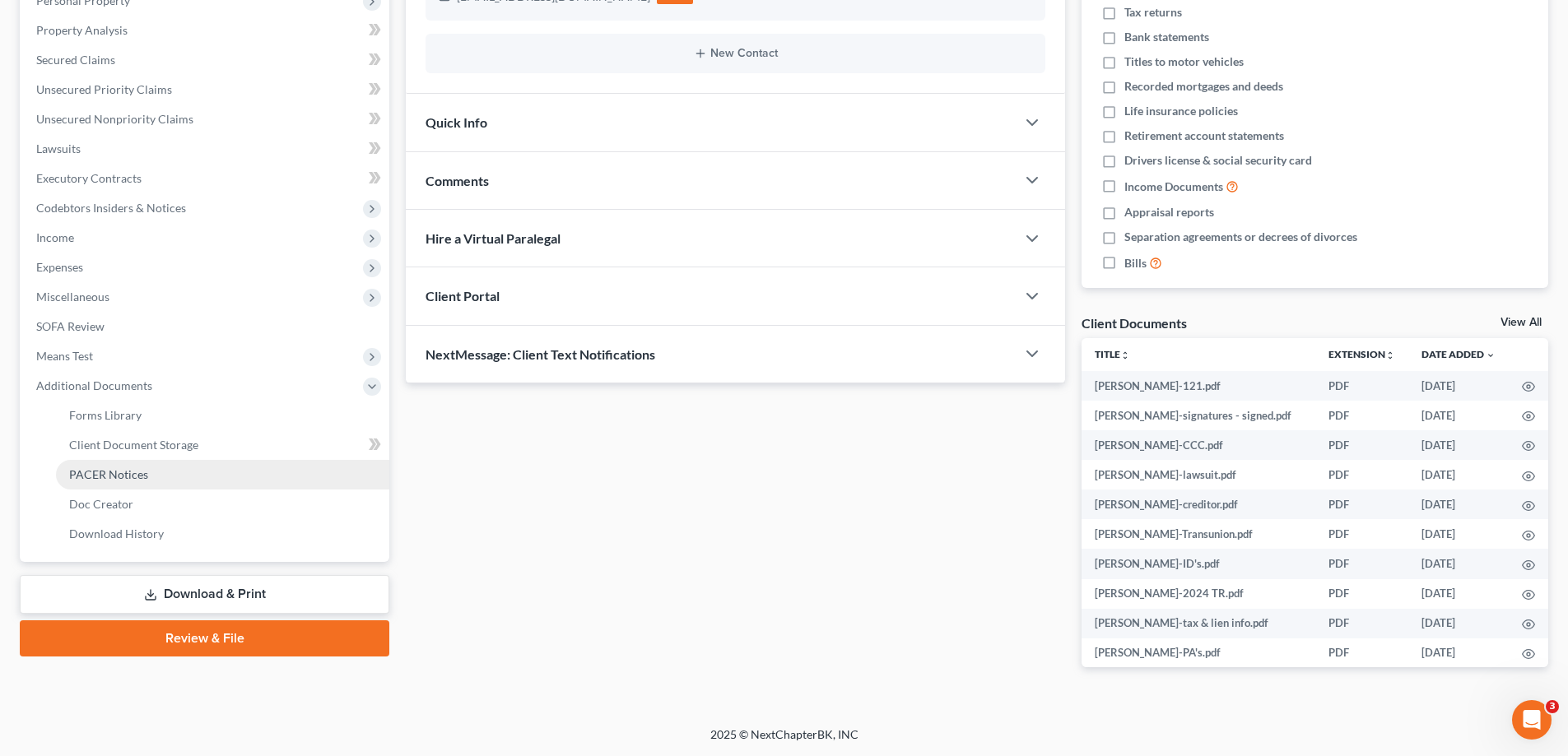
click at [99, 477] on span "PACER Notices" at bounding box center [108, 475] width 79 height 14
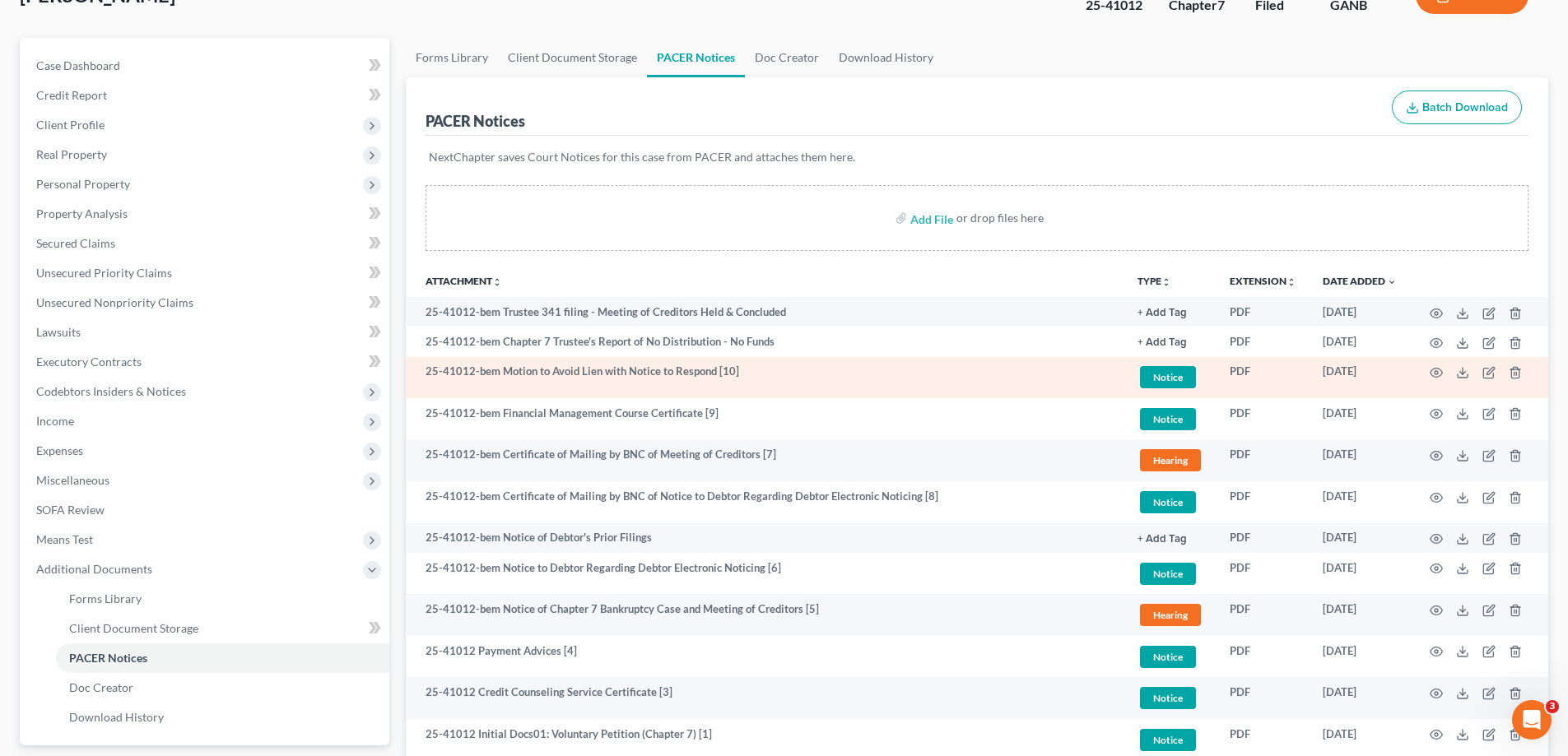
scroll to position [283, 0]
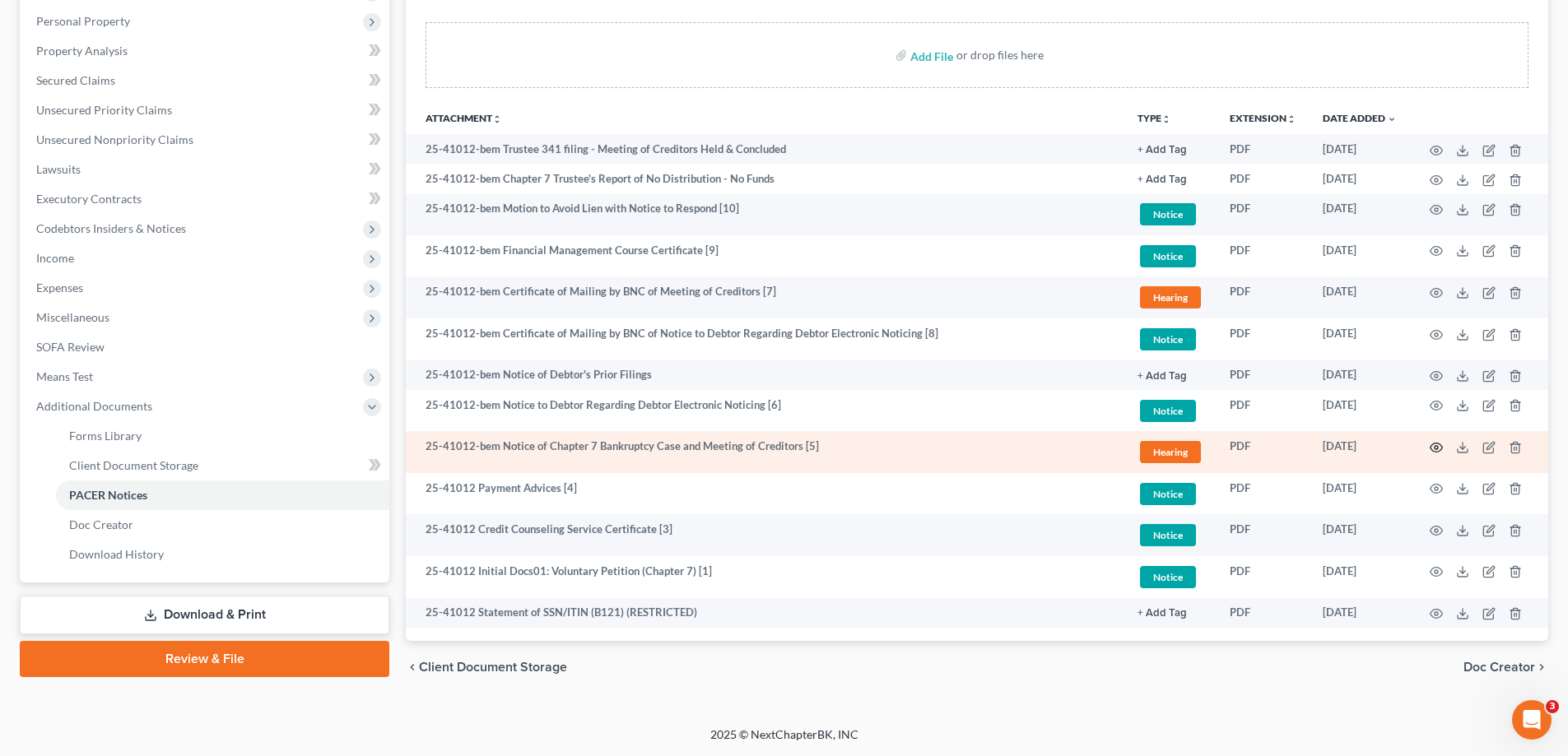
click at [1435, 446] on circle "button" at bounding box center [1436, 447] width 3 height 3
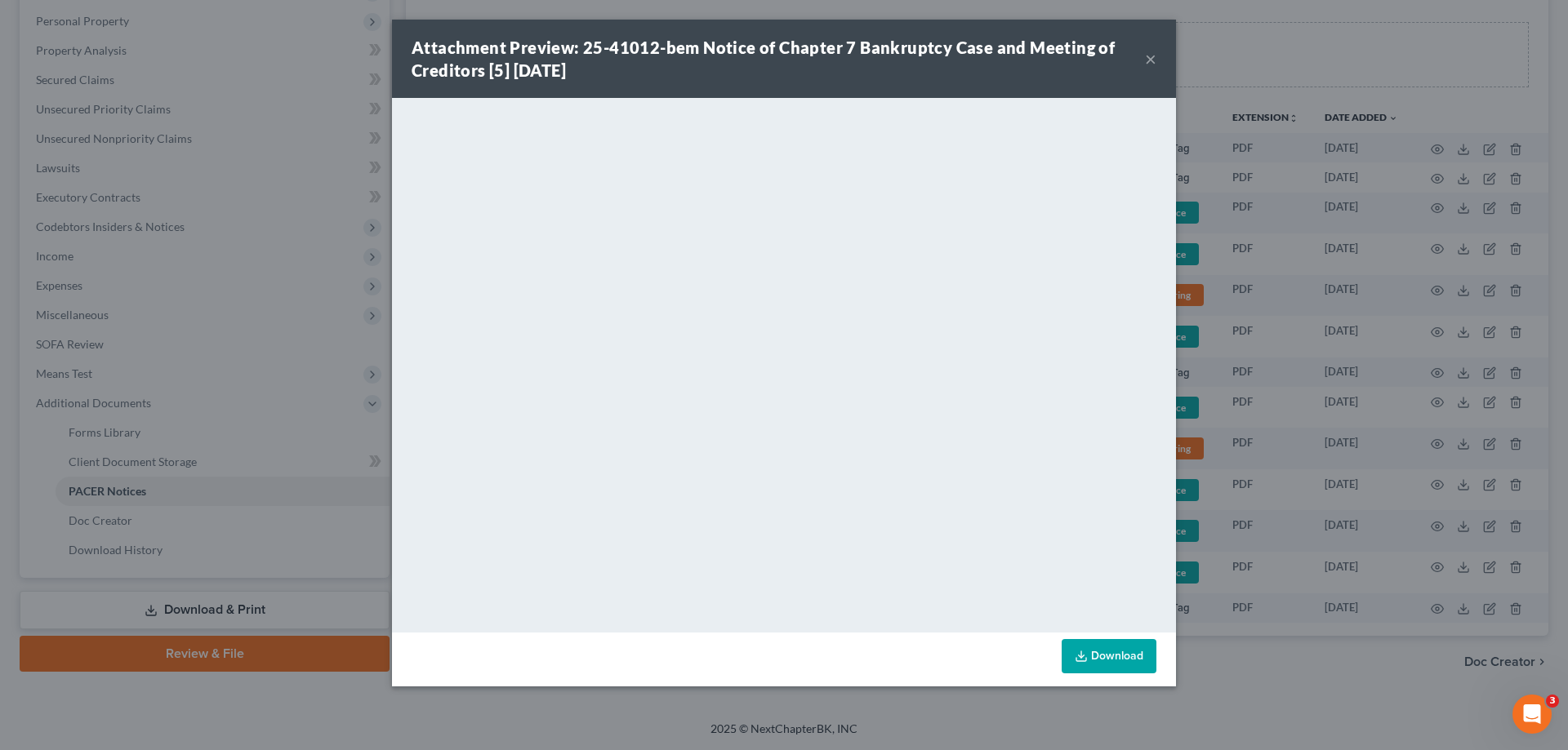
click at [1147, 61] on button "×" at bounding box center [1151, 59] width 12 height 19
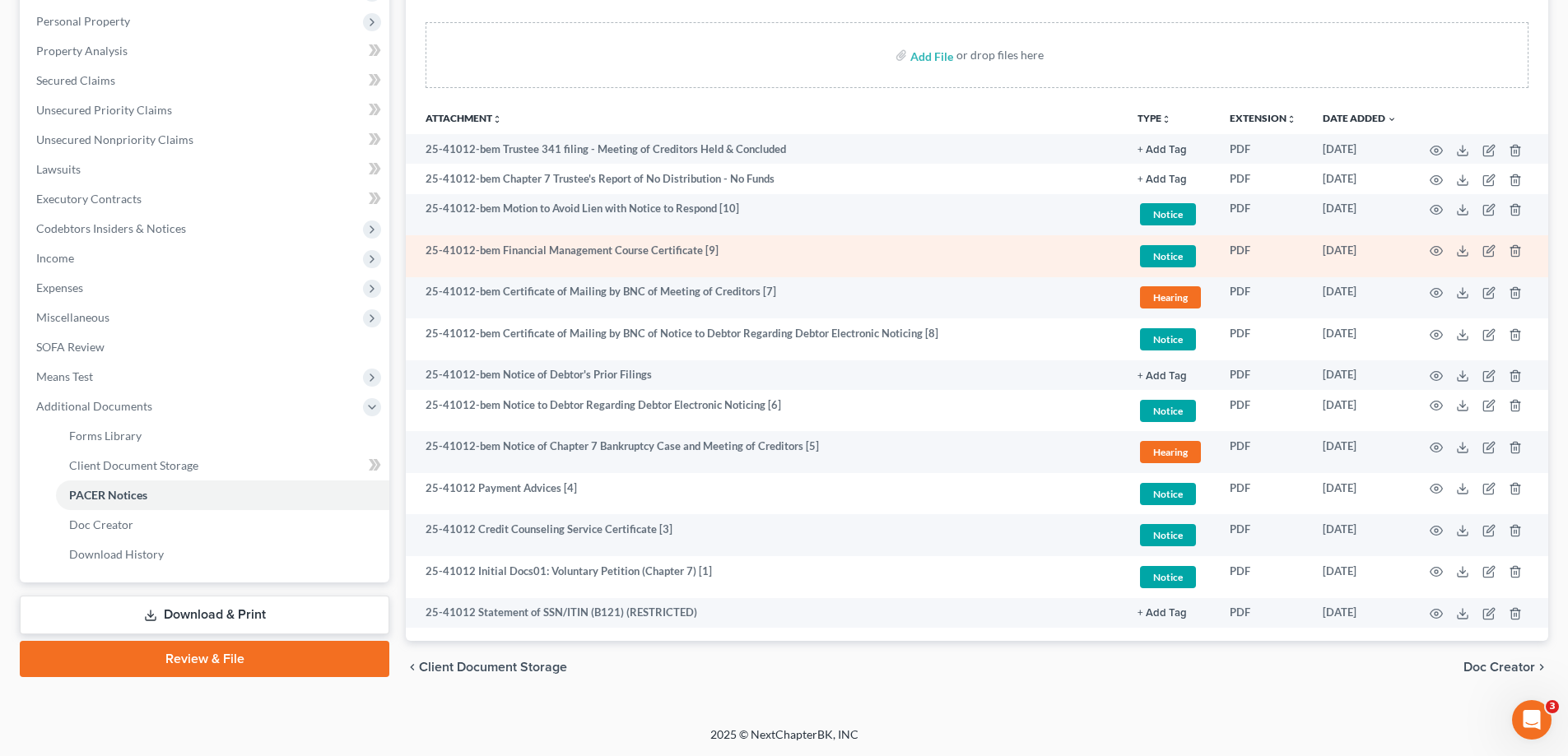
drag, startPoint x: 1406, startPoint y: 51, endPoint x: 667, endPoint y: 275, distance: 772.2
click at [1406, 52] on div "Add File or drop files here" at bounding box center [977, 55] width 1103 height 66
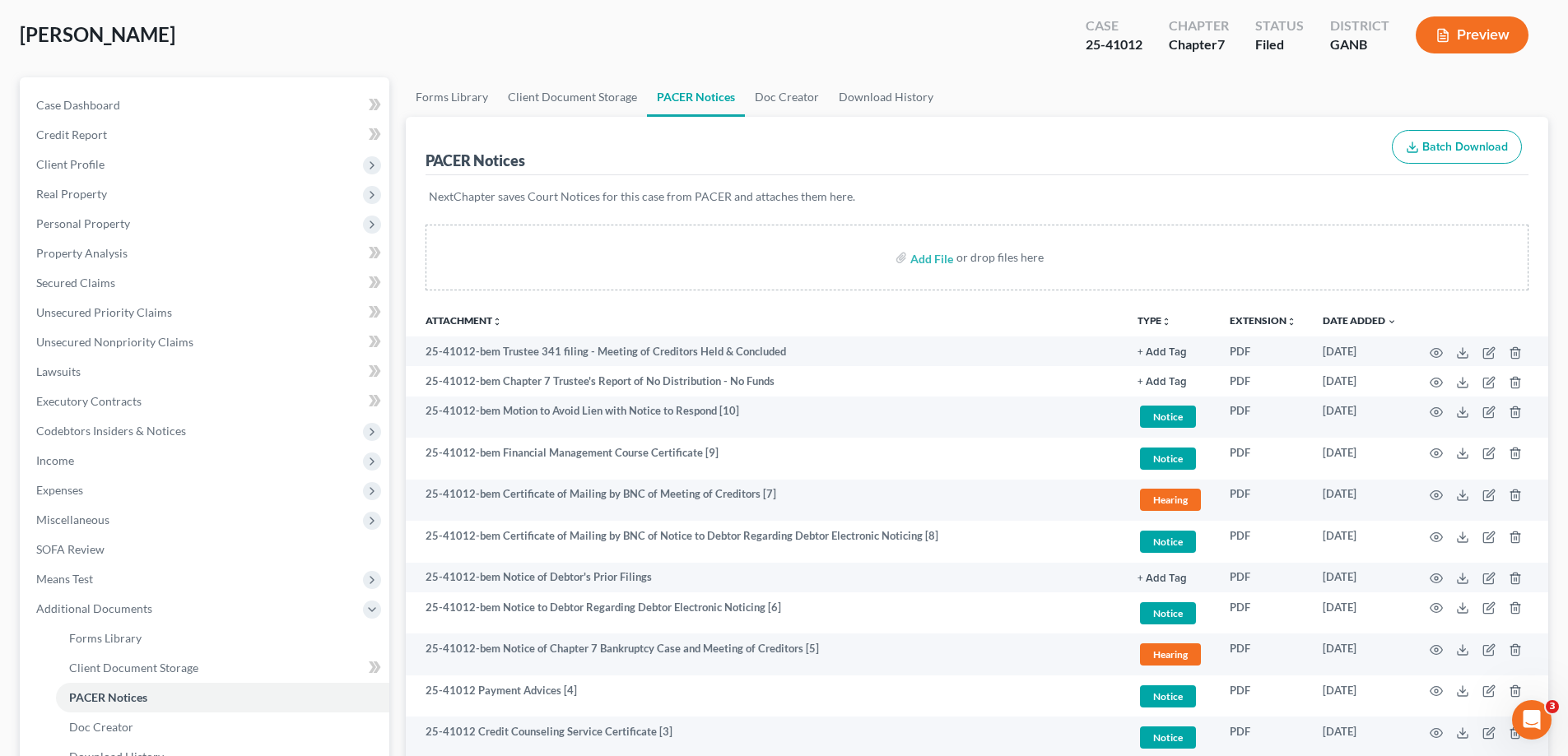
scroll to position [0, 0]
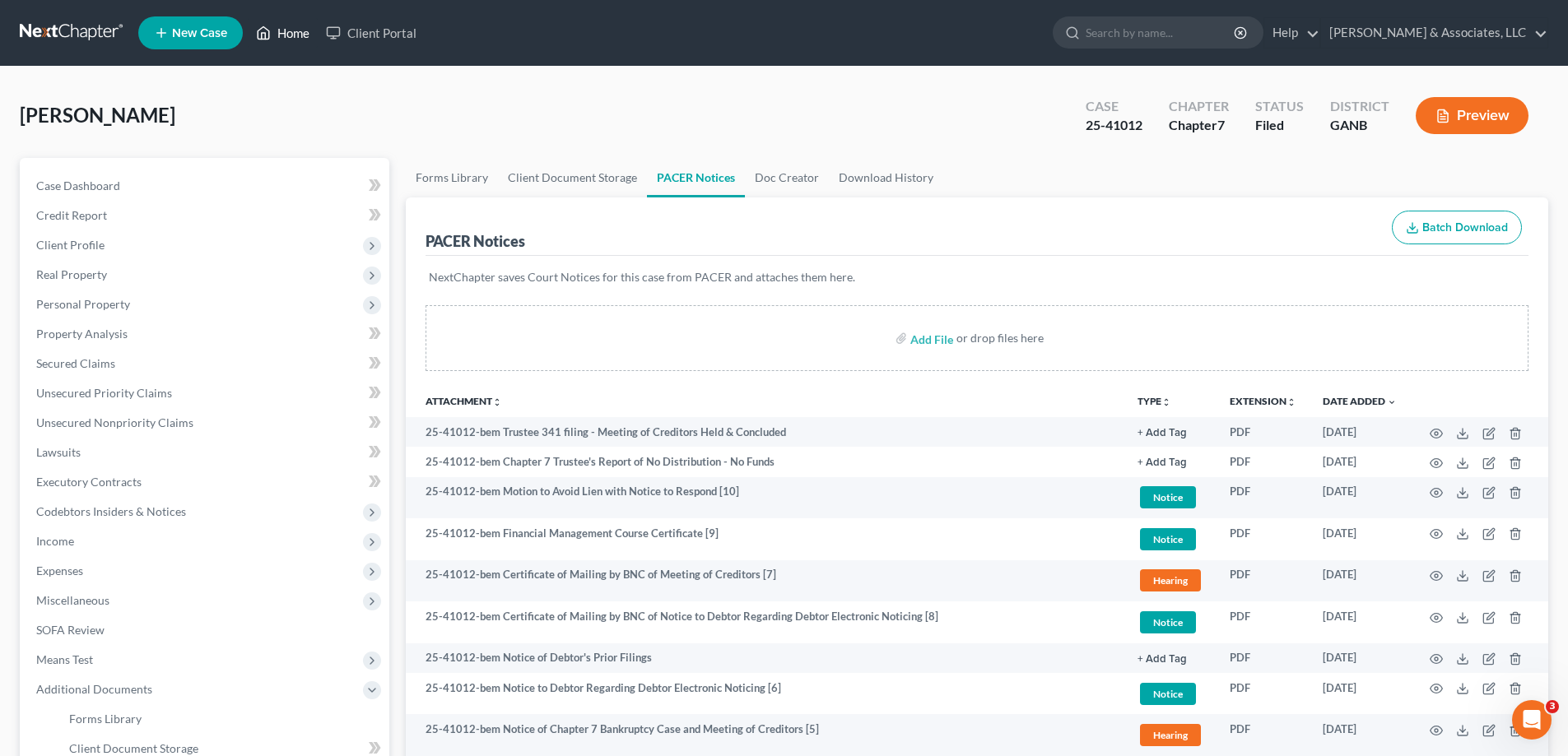
click at [293, 30] on link "Home" at bounding box center [283, 33] width 70 height 30
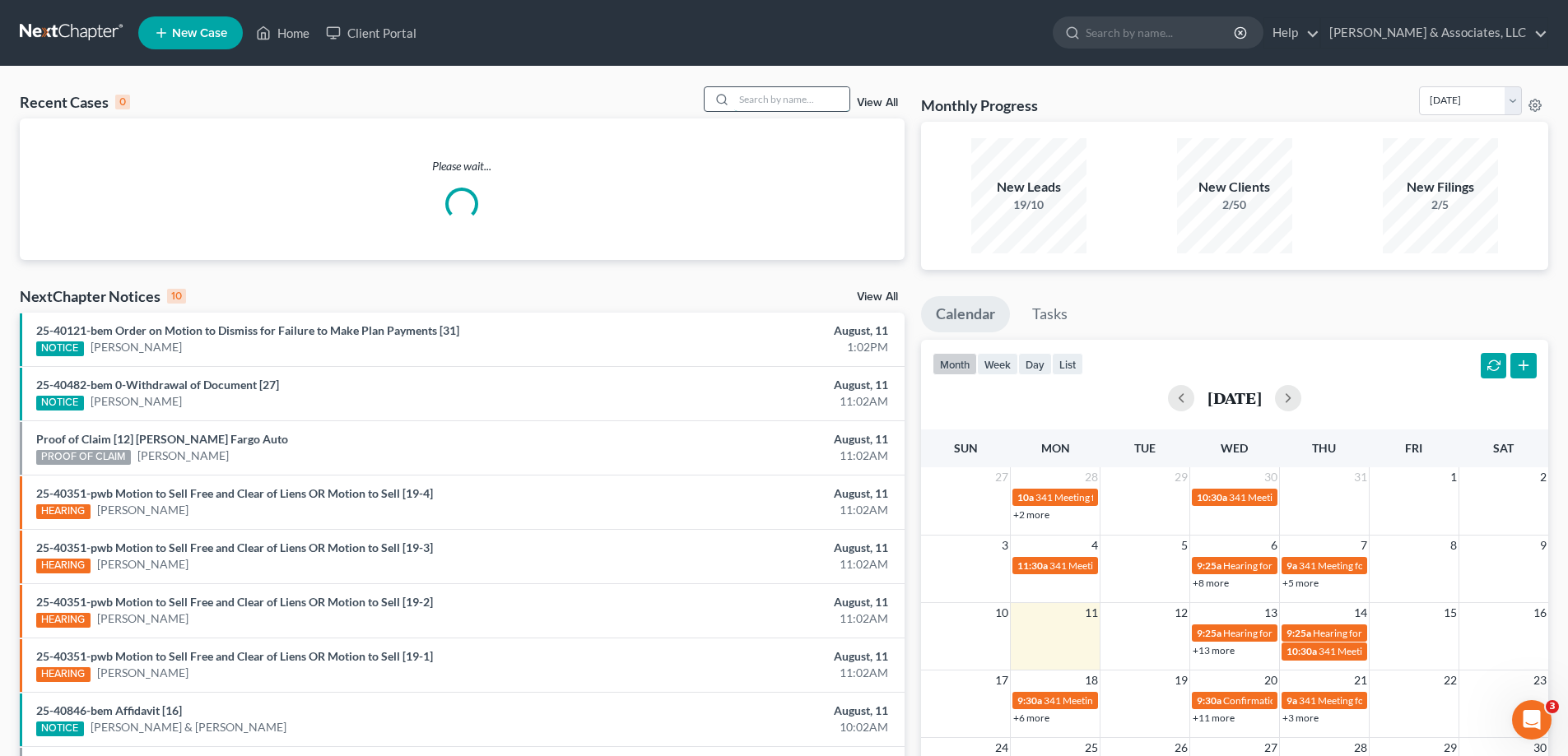
click at [761, 94] on input "search" at bounding box center [791, 99] width 116 height 24
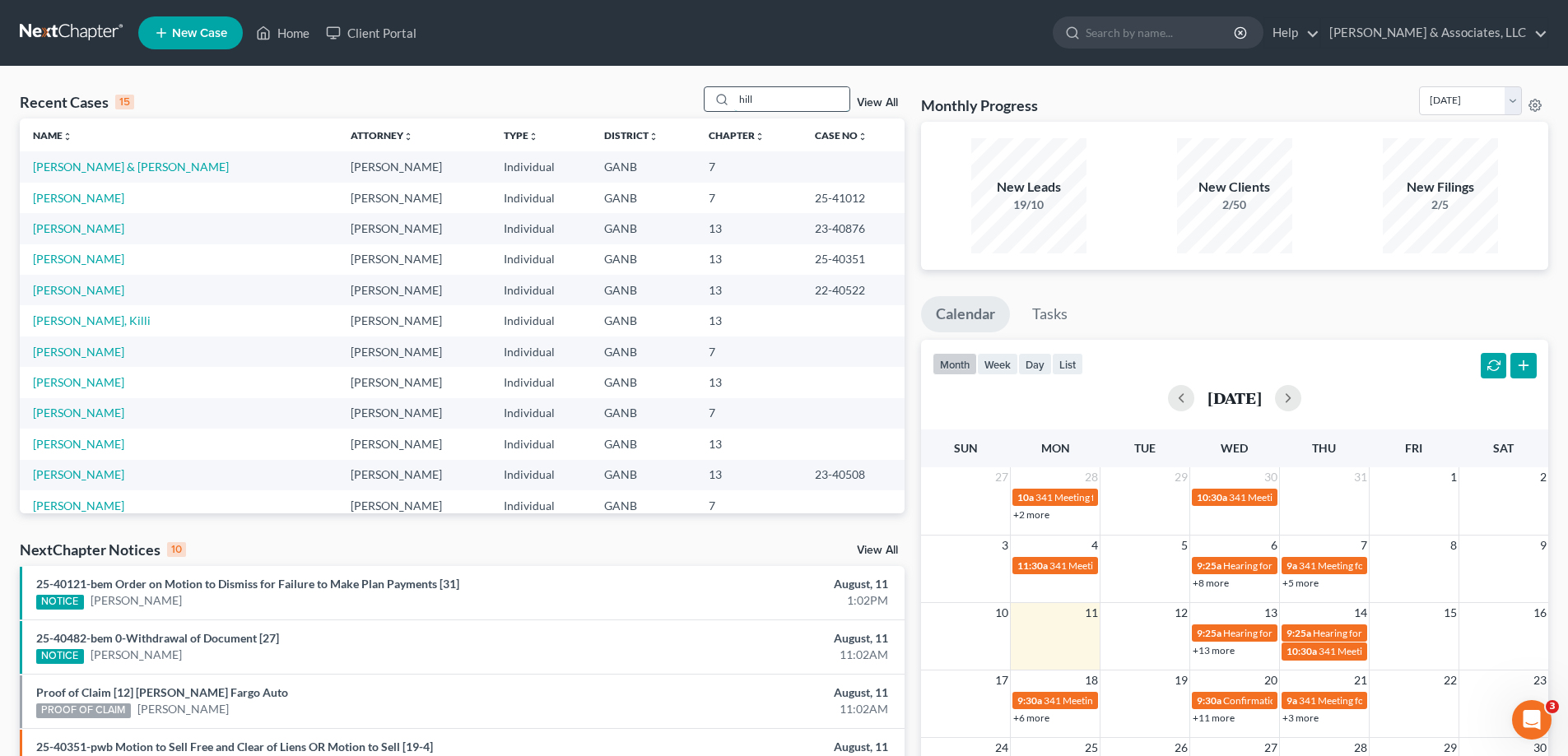
type input "hill"
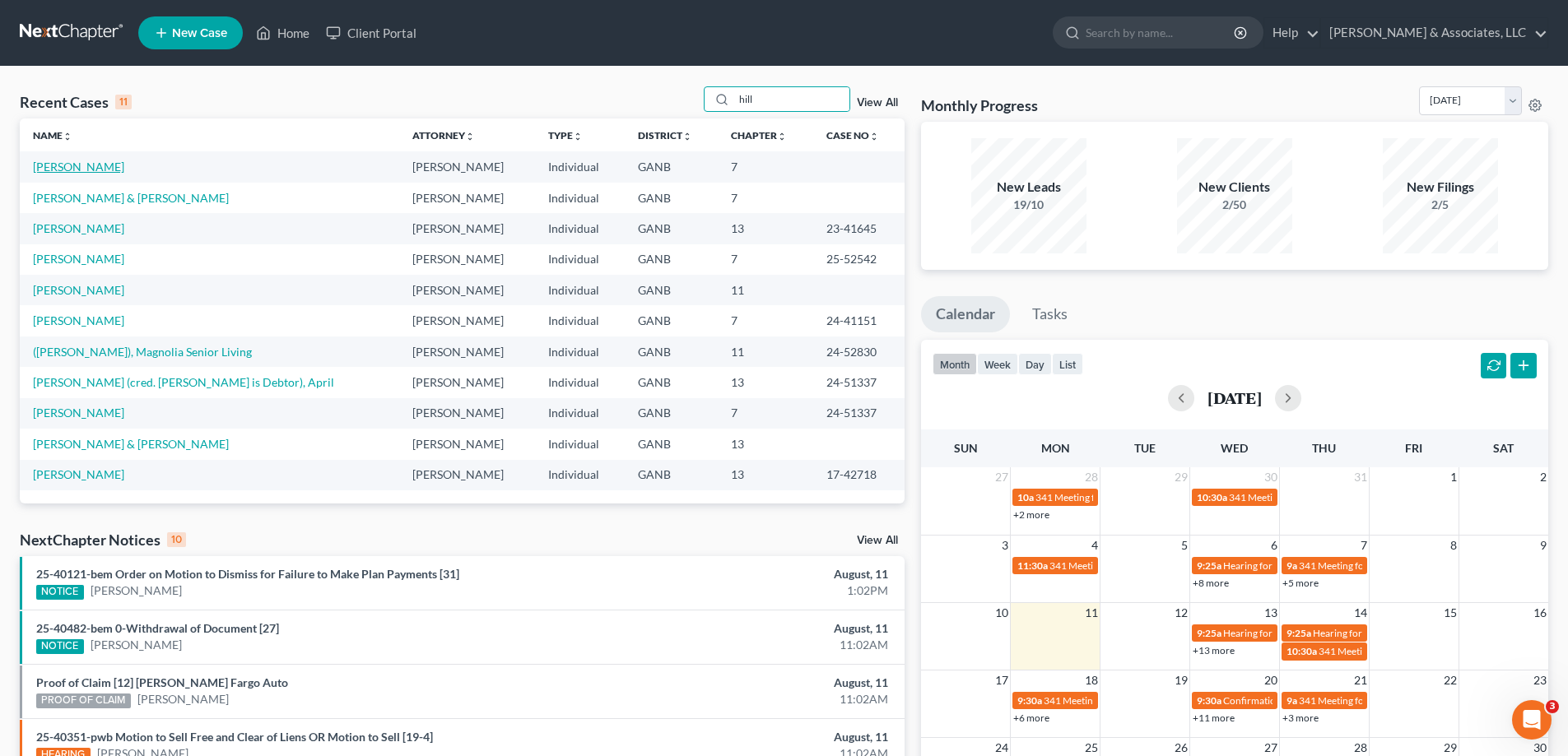
click at [36, 166] on link "[PERSON_NAME]" at bounding box center [79, 167] width 91 height 14
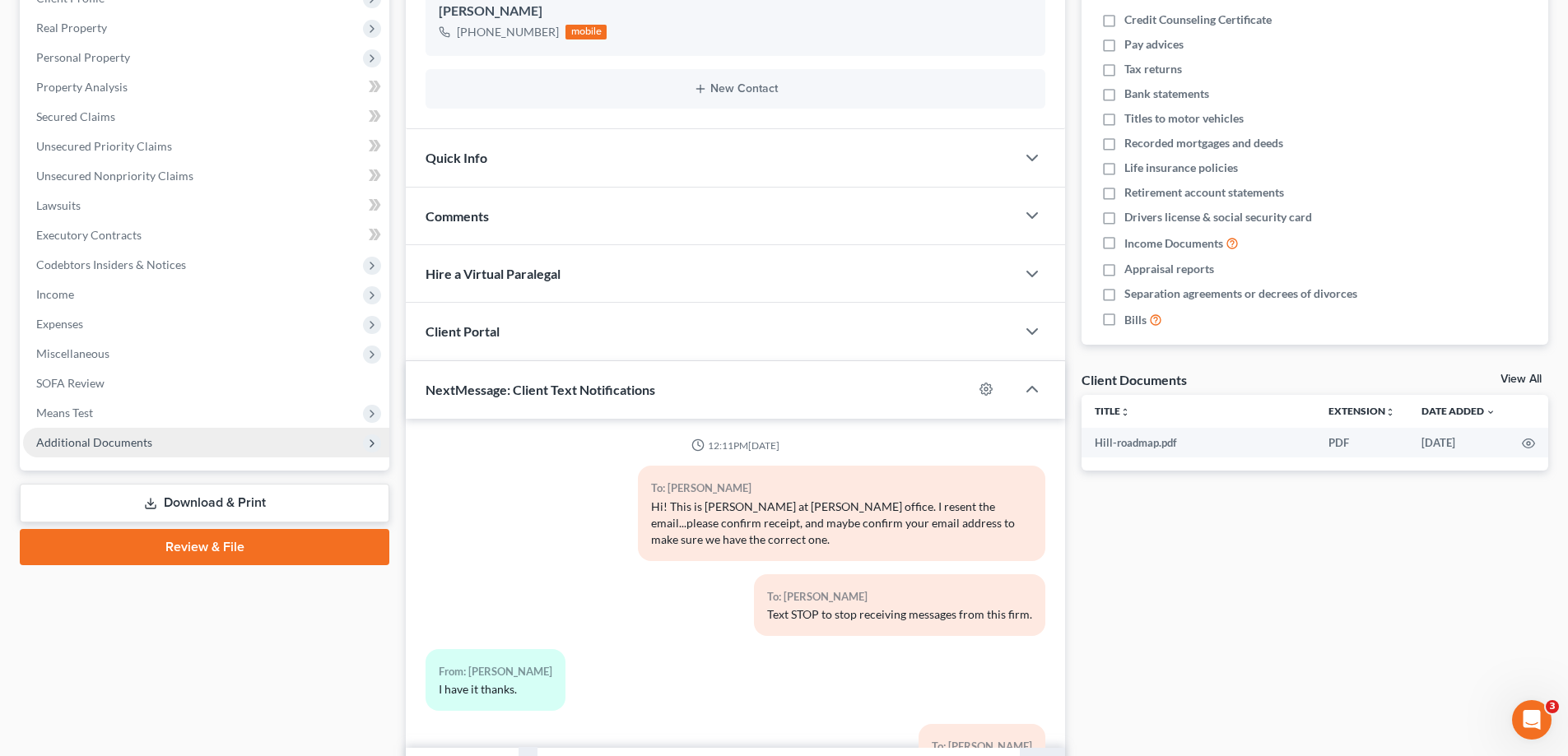
scroll to position [749, 0]
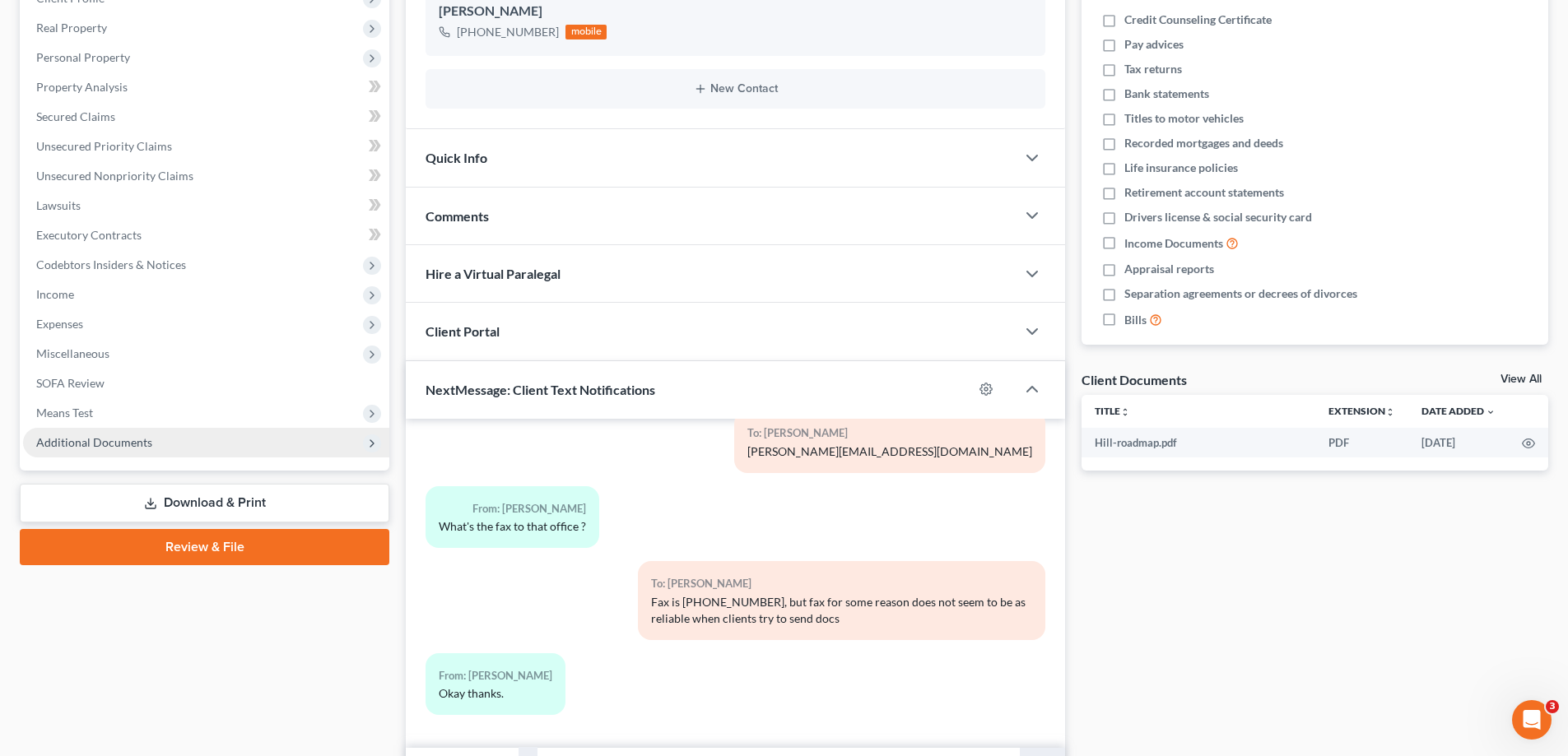
click at [118, 436] on span "Additional Documents" at bounding box center [94, 443] width 117 height 14
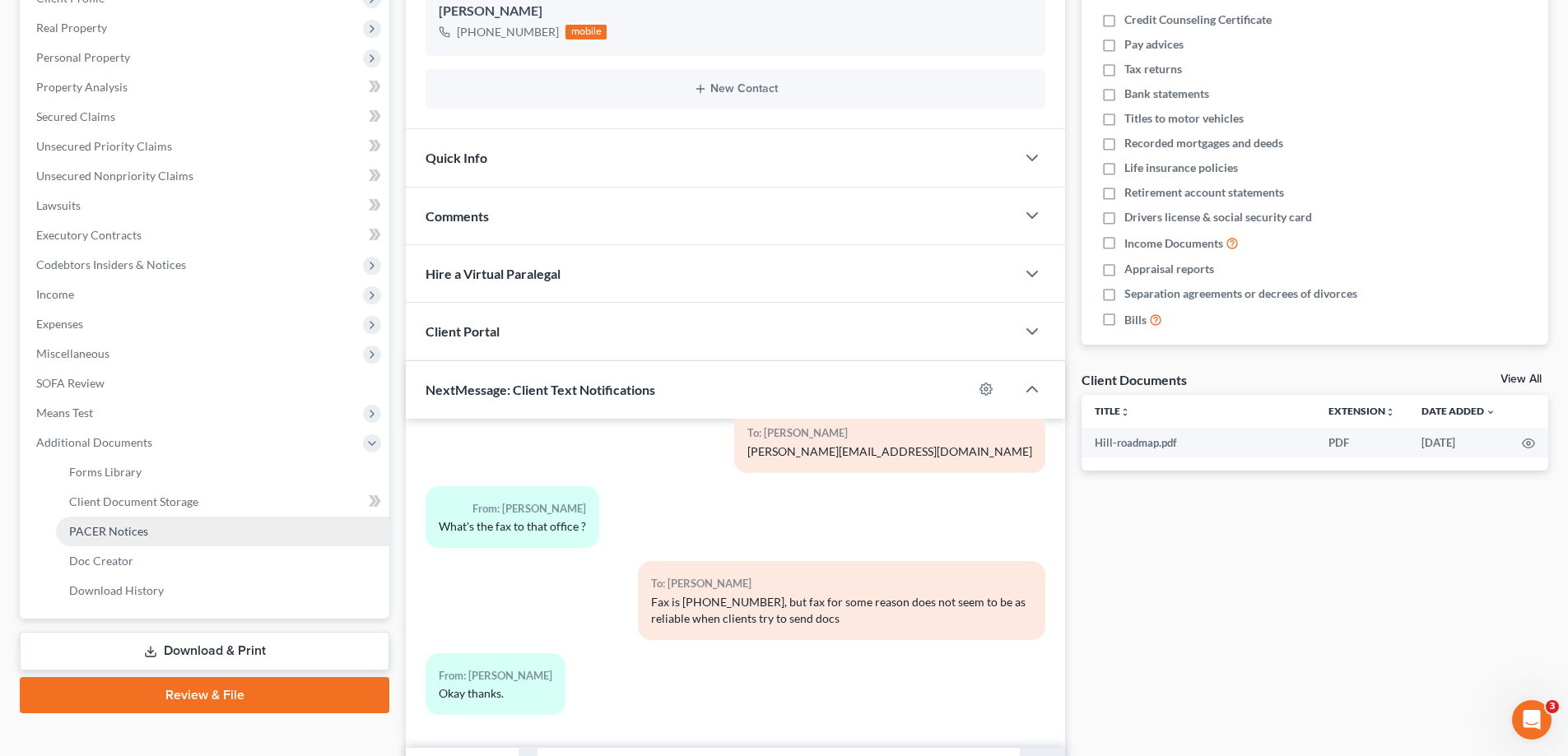
click at [92, 528] on span "PACER Notices" at bounding box center [108, 531] width 79 height 14
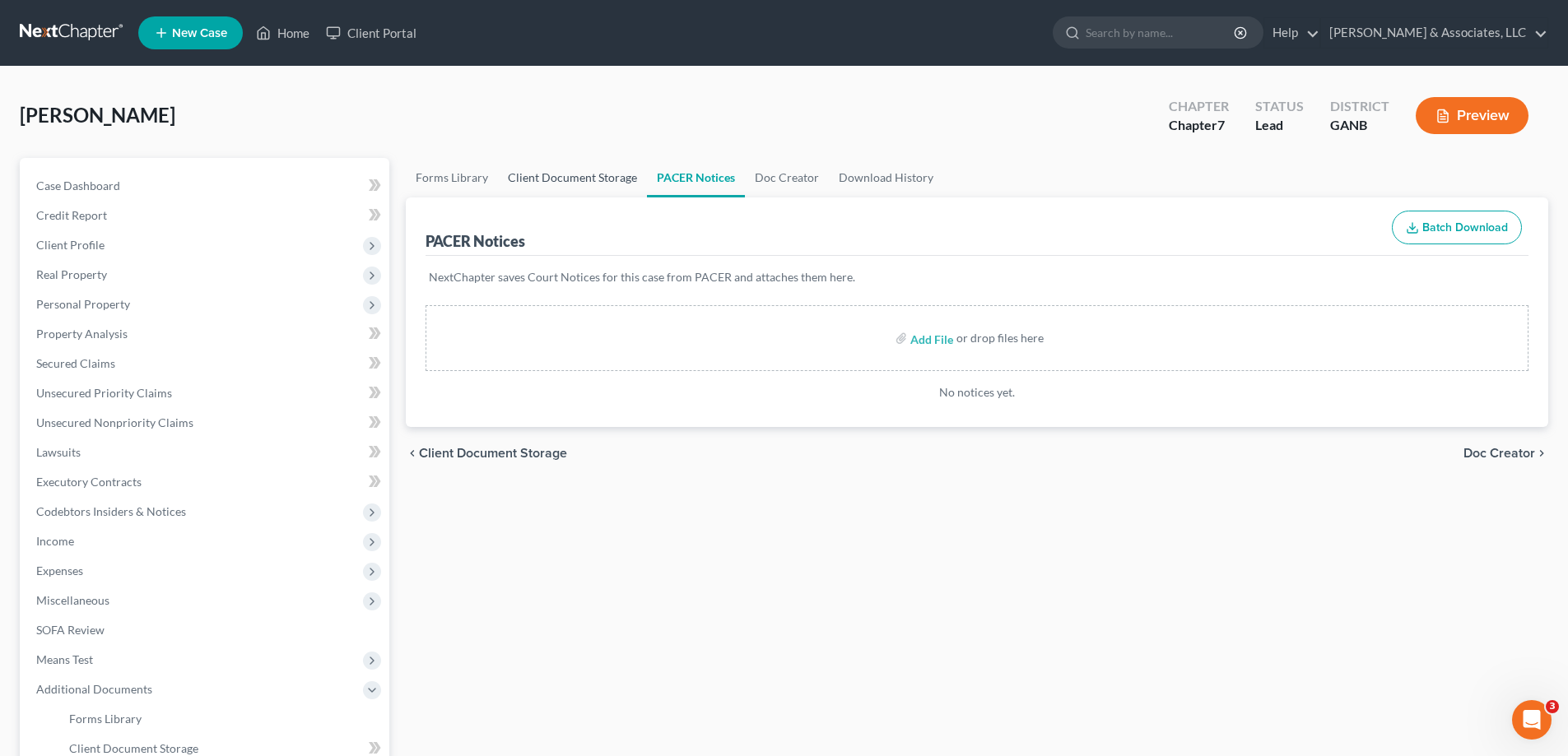
click at [580, 176] on link "Client Document Storage" at bounding box center [572, 178] width 149 height 40
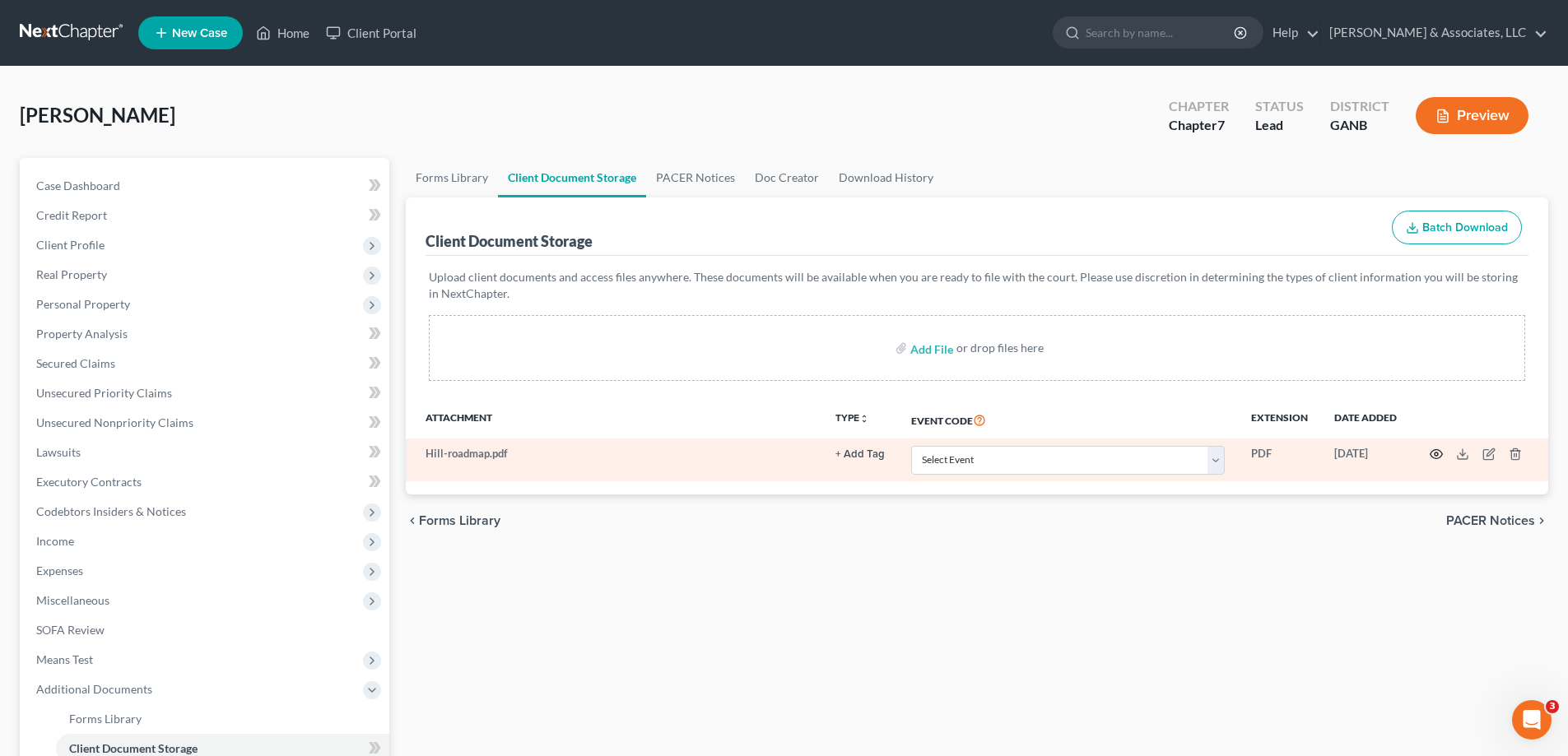
click at [1437, 454] on icon "button" at bounding box center [1437, 454] width 14 height 14
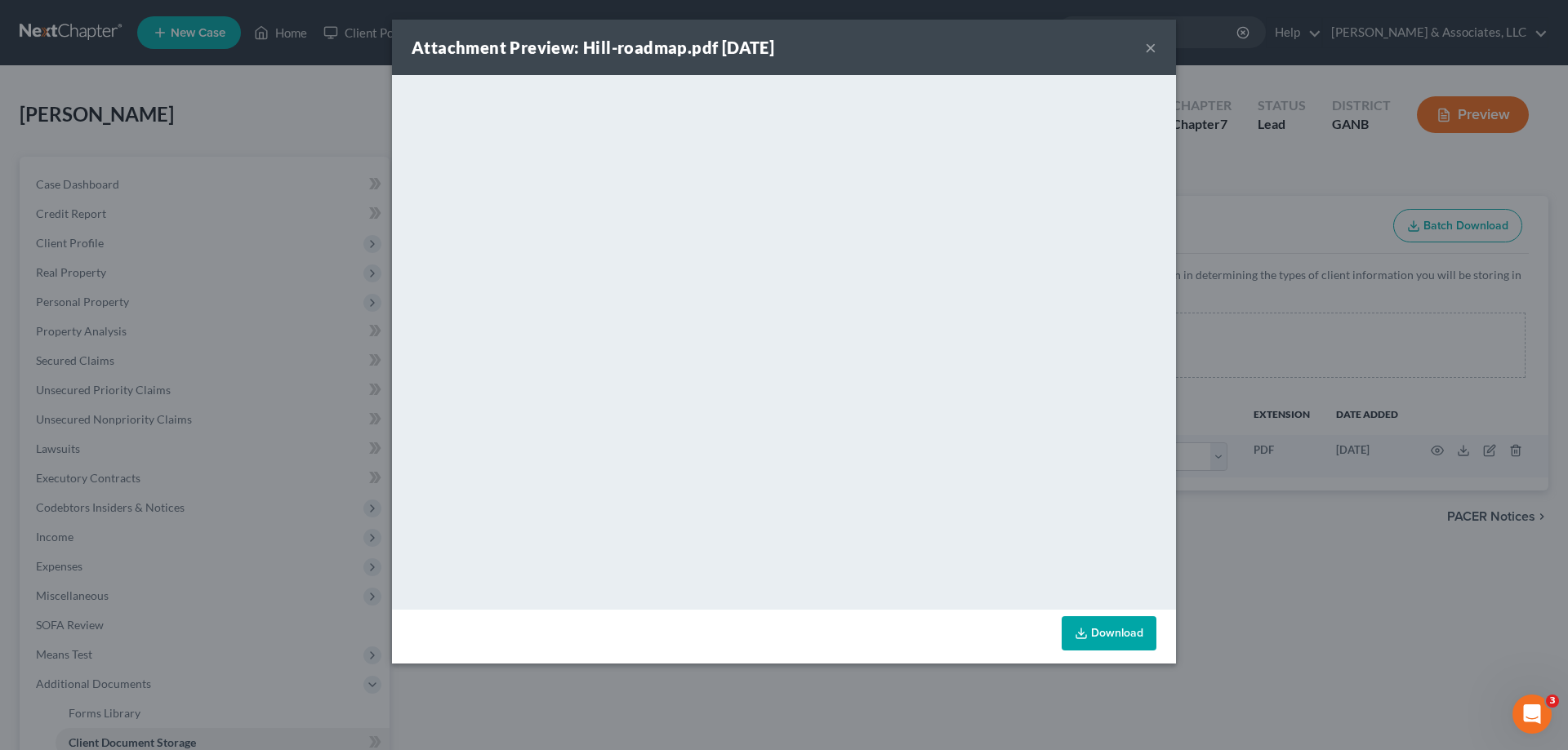
drag, startPoint x: 1152, startPoint y: 48, endPoint x: 980, endPoint y: 80, distance: 175.0
click at [1152, 48] on button "×" at bounding box center [1151, 47] width 12 height 19
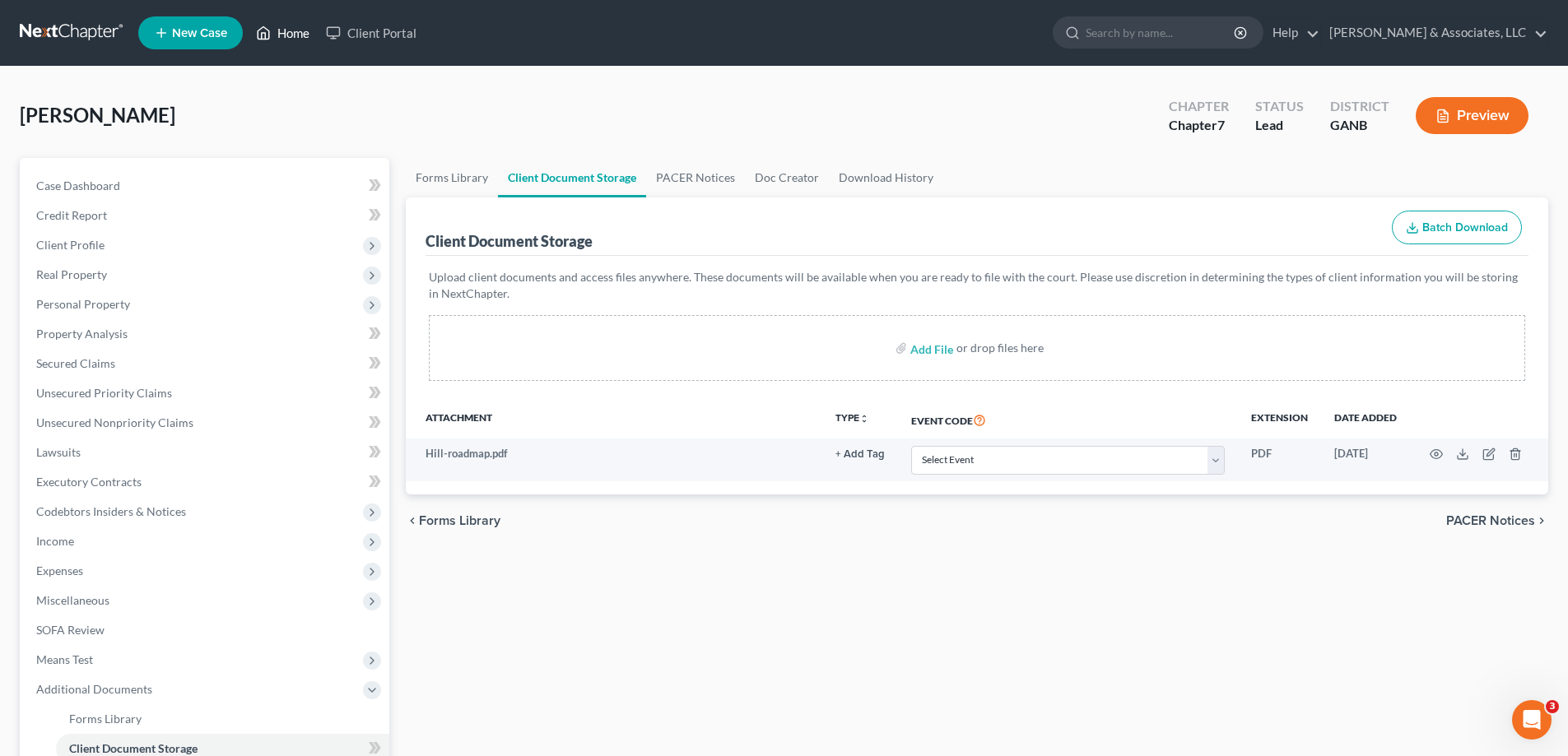
drag, startPoint x: 286, startPoint y: 28, endPoint x: 647, endPoint y: 89, distance: 366.1
click at [289, 28] on link "Home" at bounding box center [283, 33] width 70 height 30
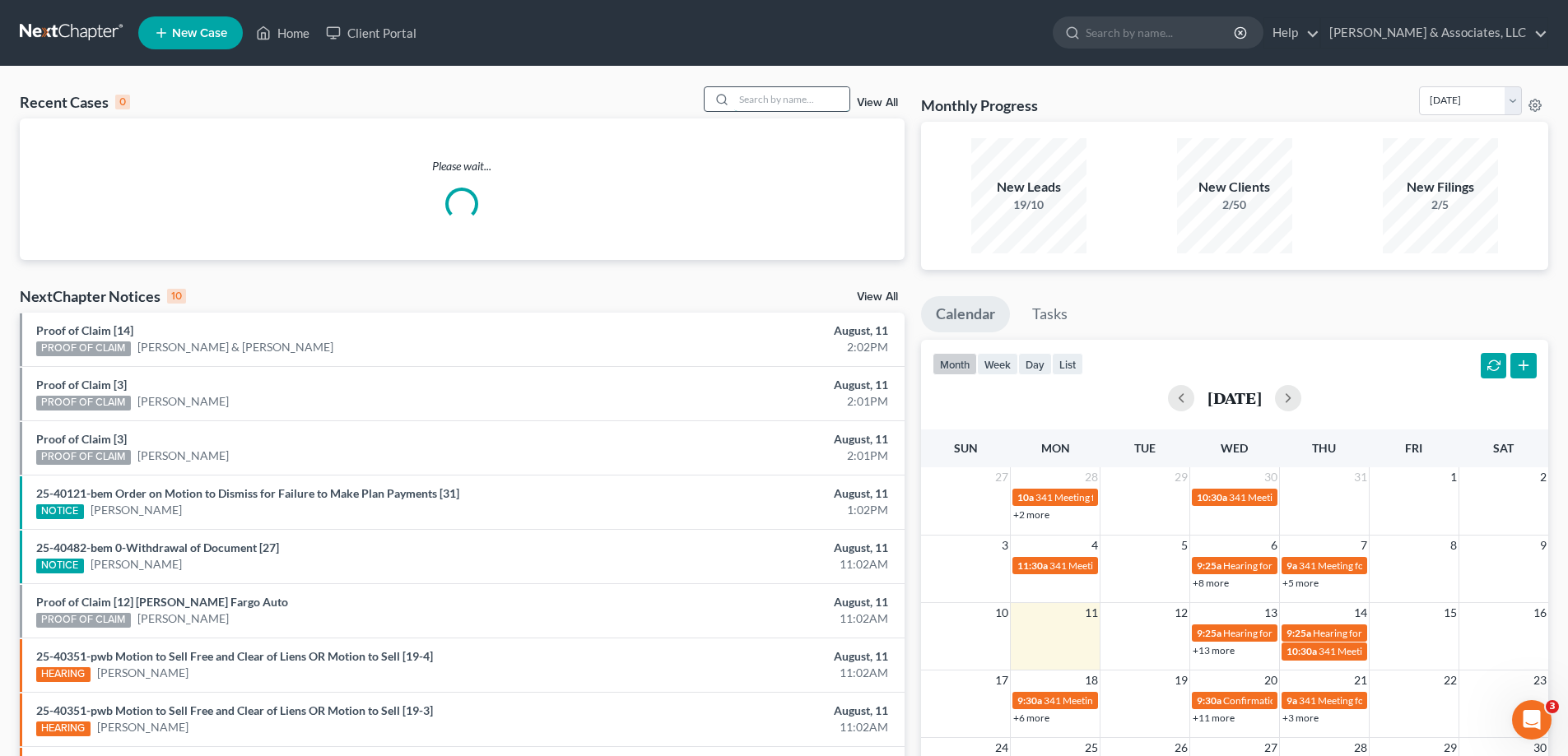
click at [766, 105] on input "search" at bounding box center [791, 99] width 116 height 24
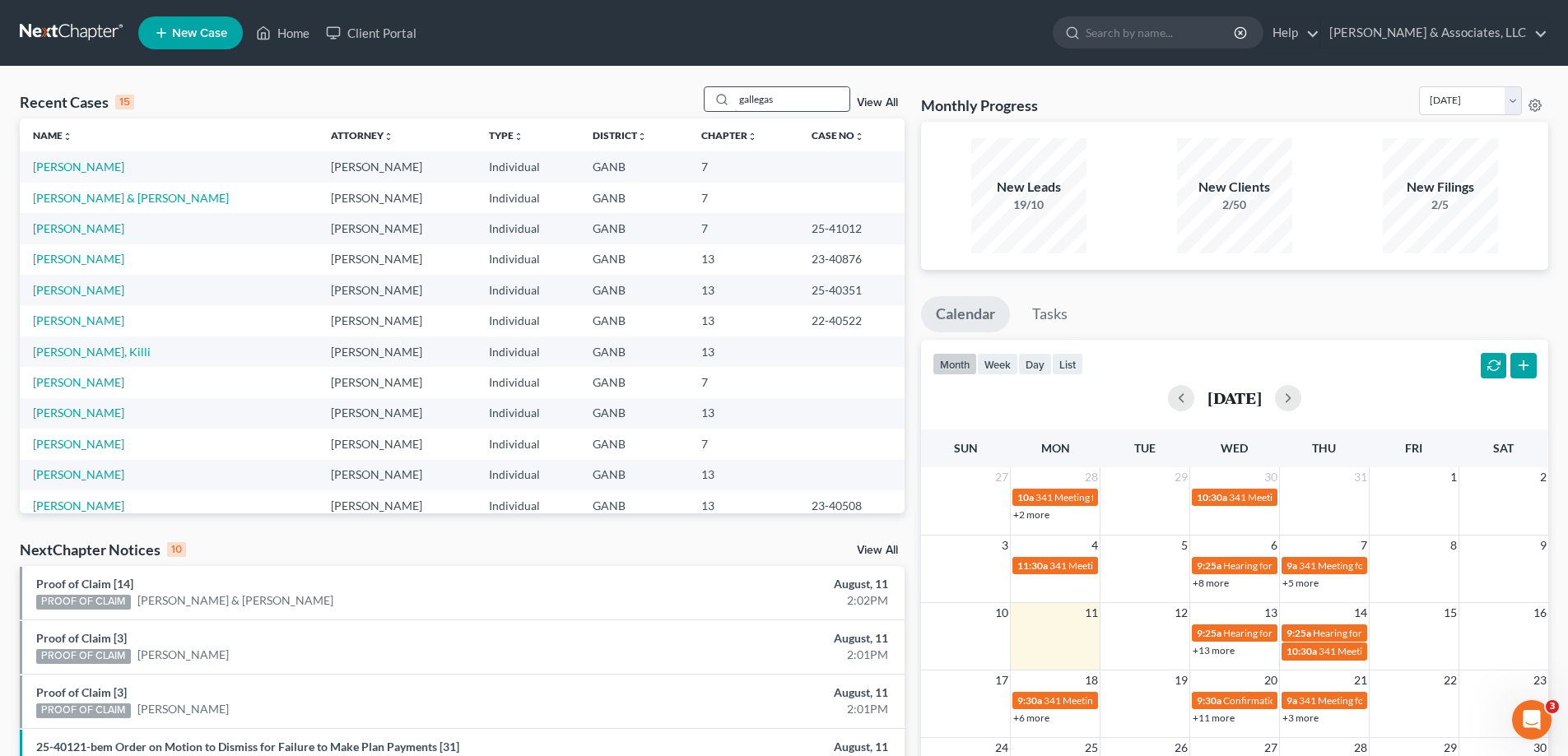
type input "gallegas"
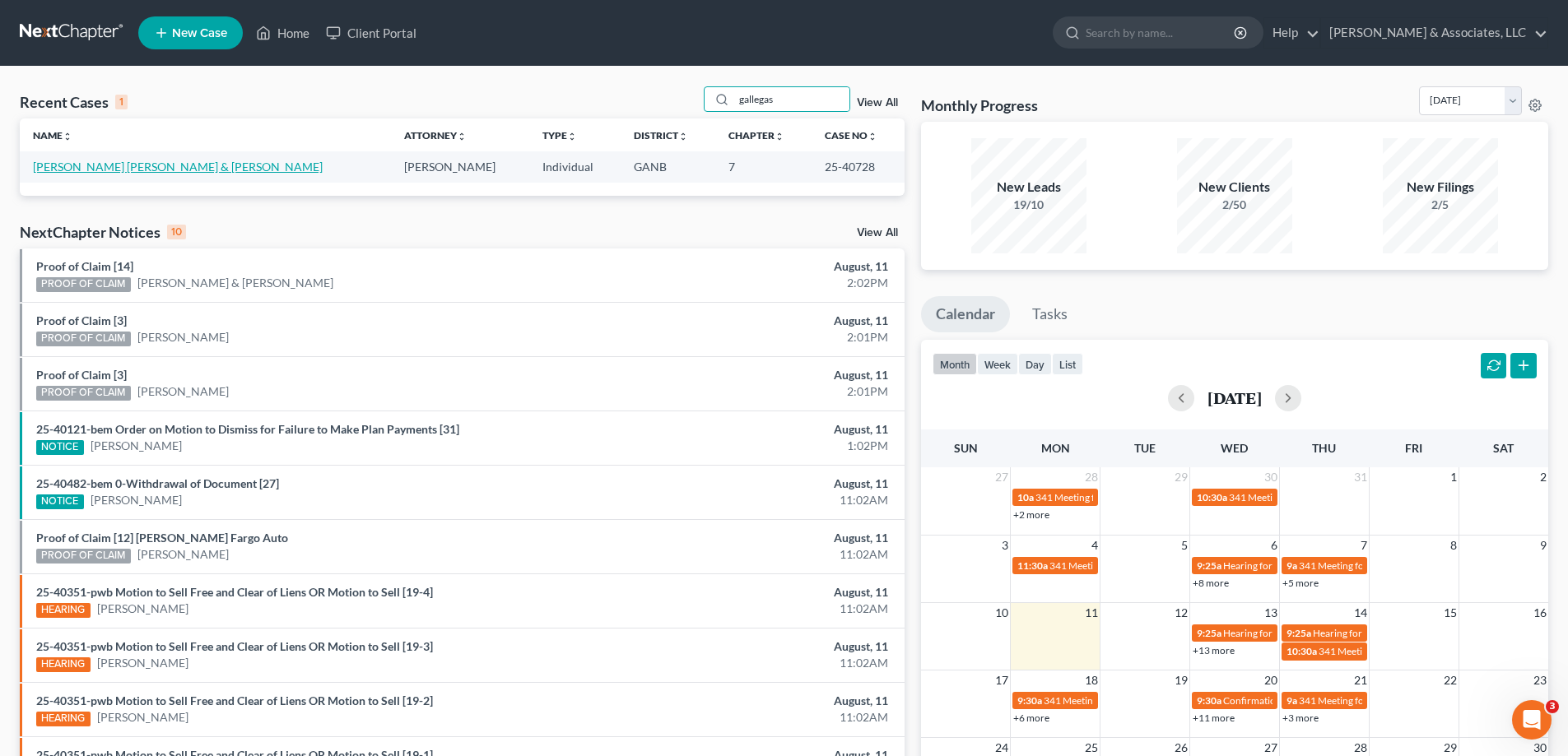
click at [150, 171] on link "[PERSON_NAME] [PERSON_NAME] & [PERSON_NAME]" at bounding box center [178, 167] width 289 height 14
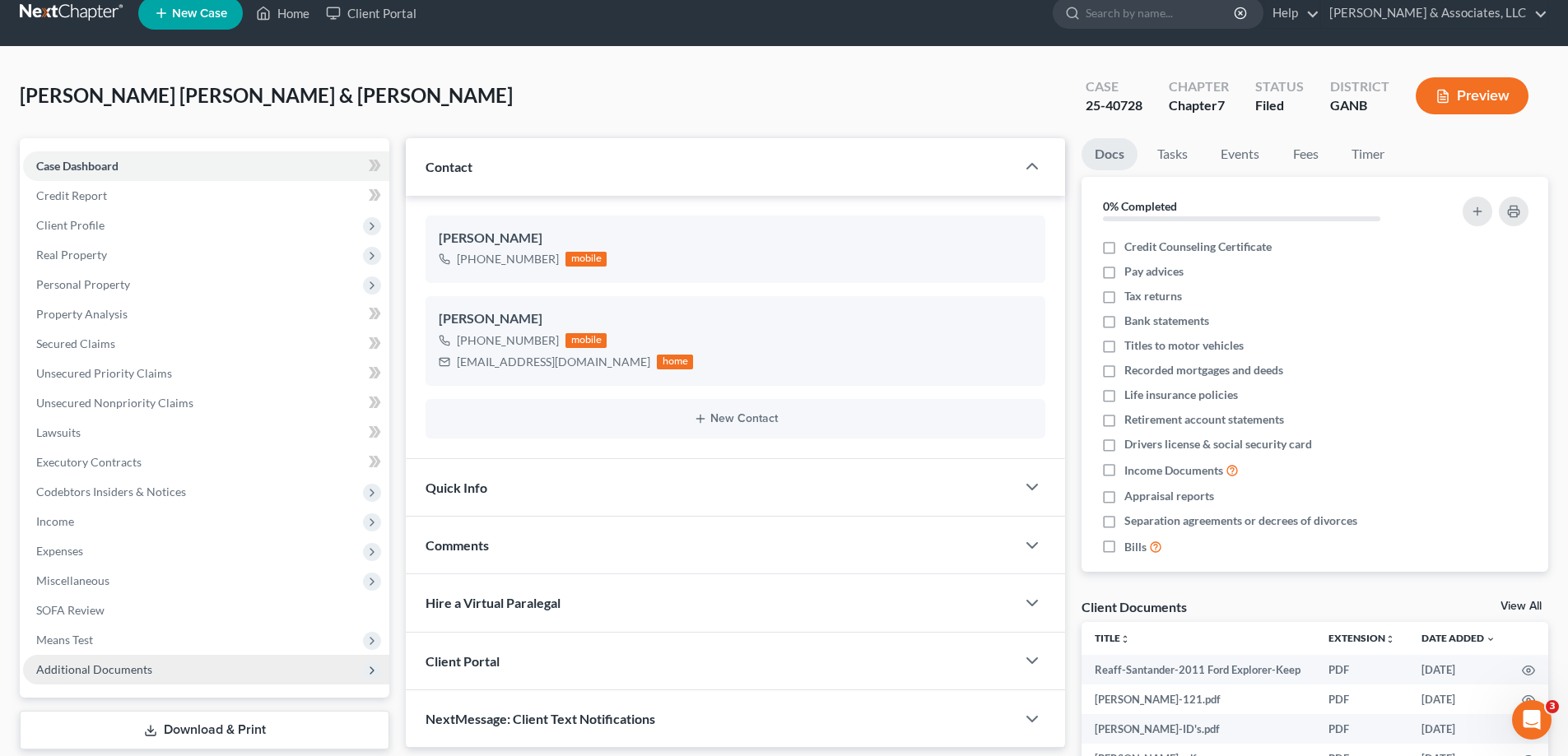
scroll to position [247, 0]
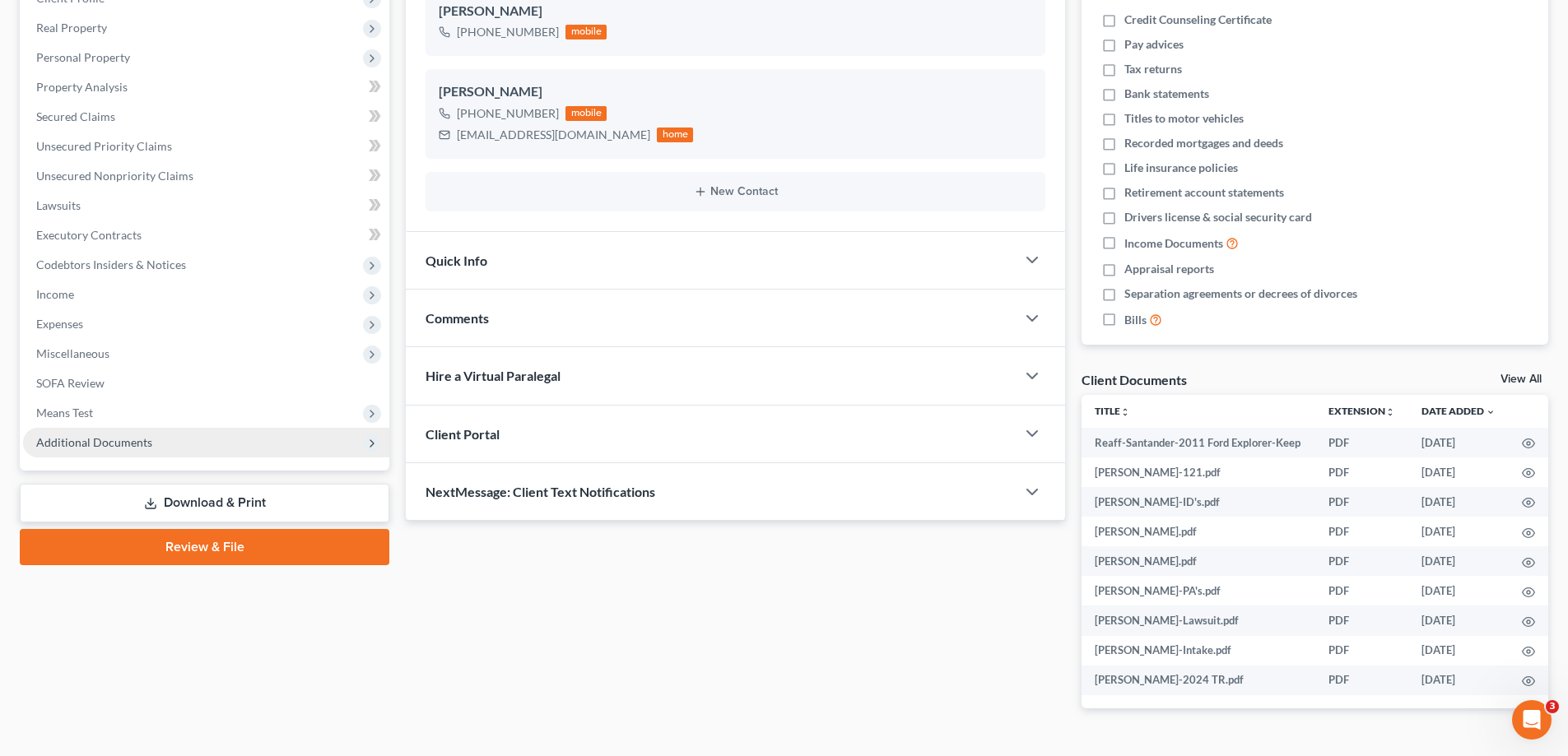
click at [89, 439] on span "Additional Documents" at bounding box center [94, 443] width 117 height 14
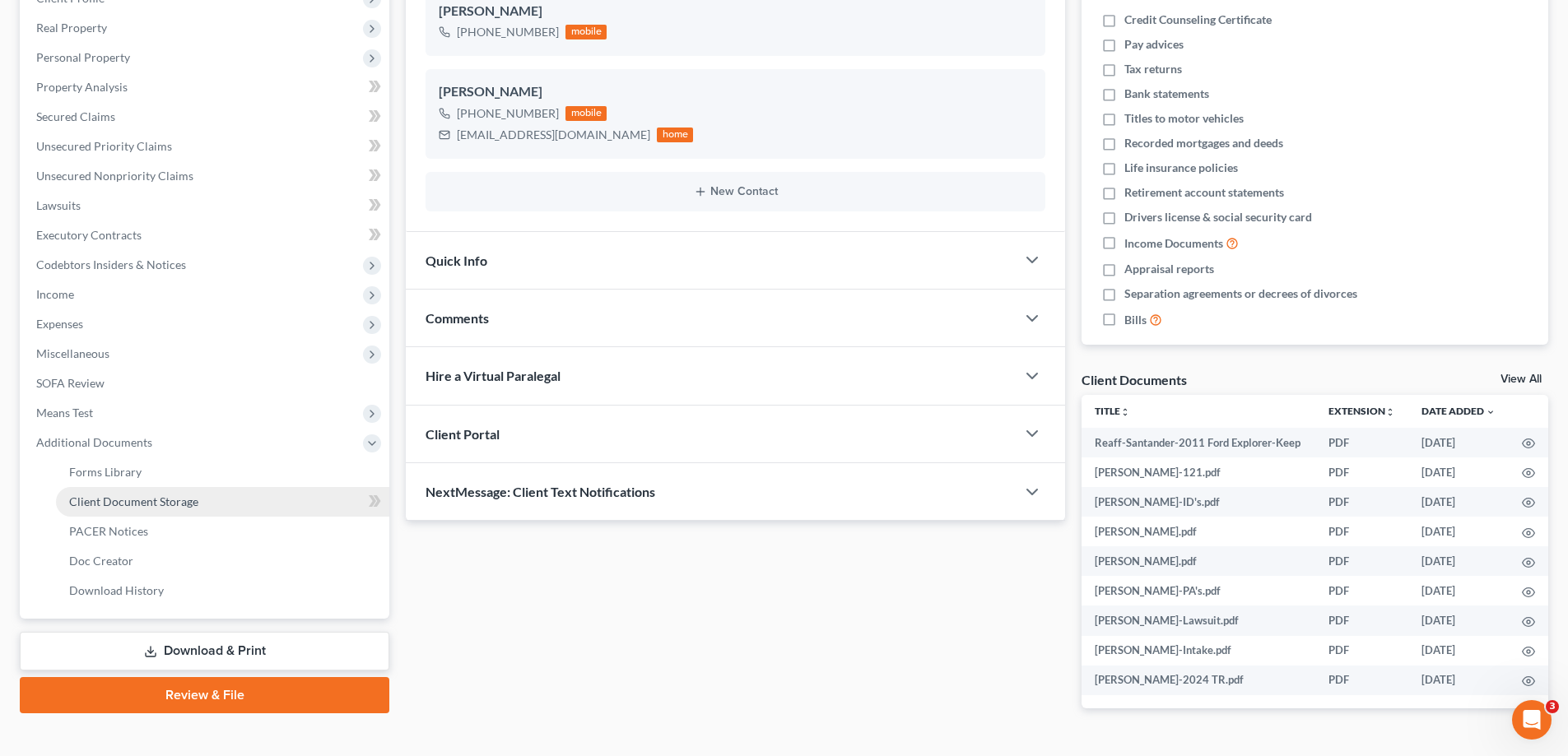
click at [117, 505] on span "Client Document Storage" at bounding box center [133, 502] width 129 height 14
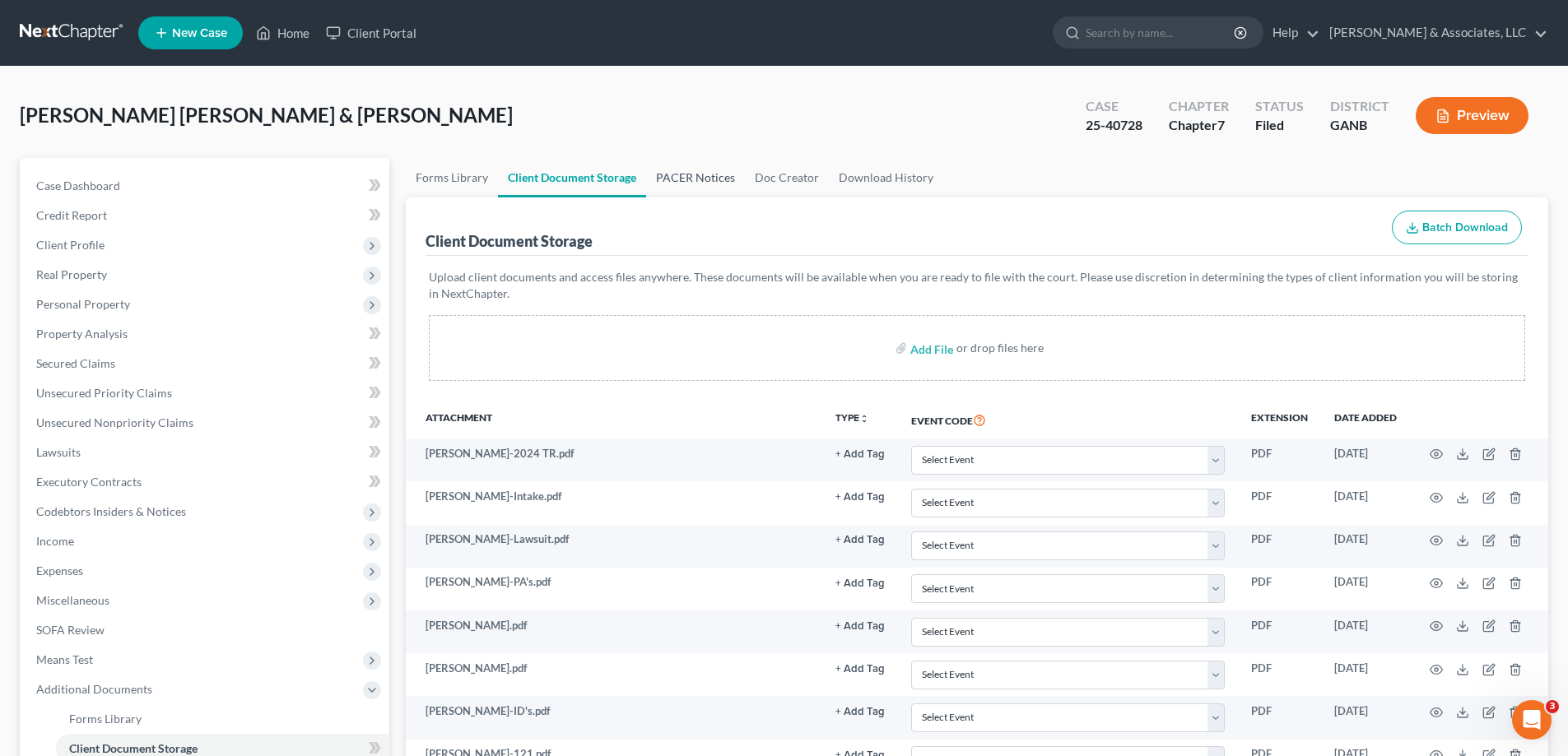
click at [680, 176] on link "PACER Notices" at bounding box center [696, 178] width 99 height 40
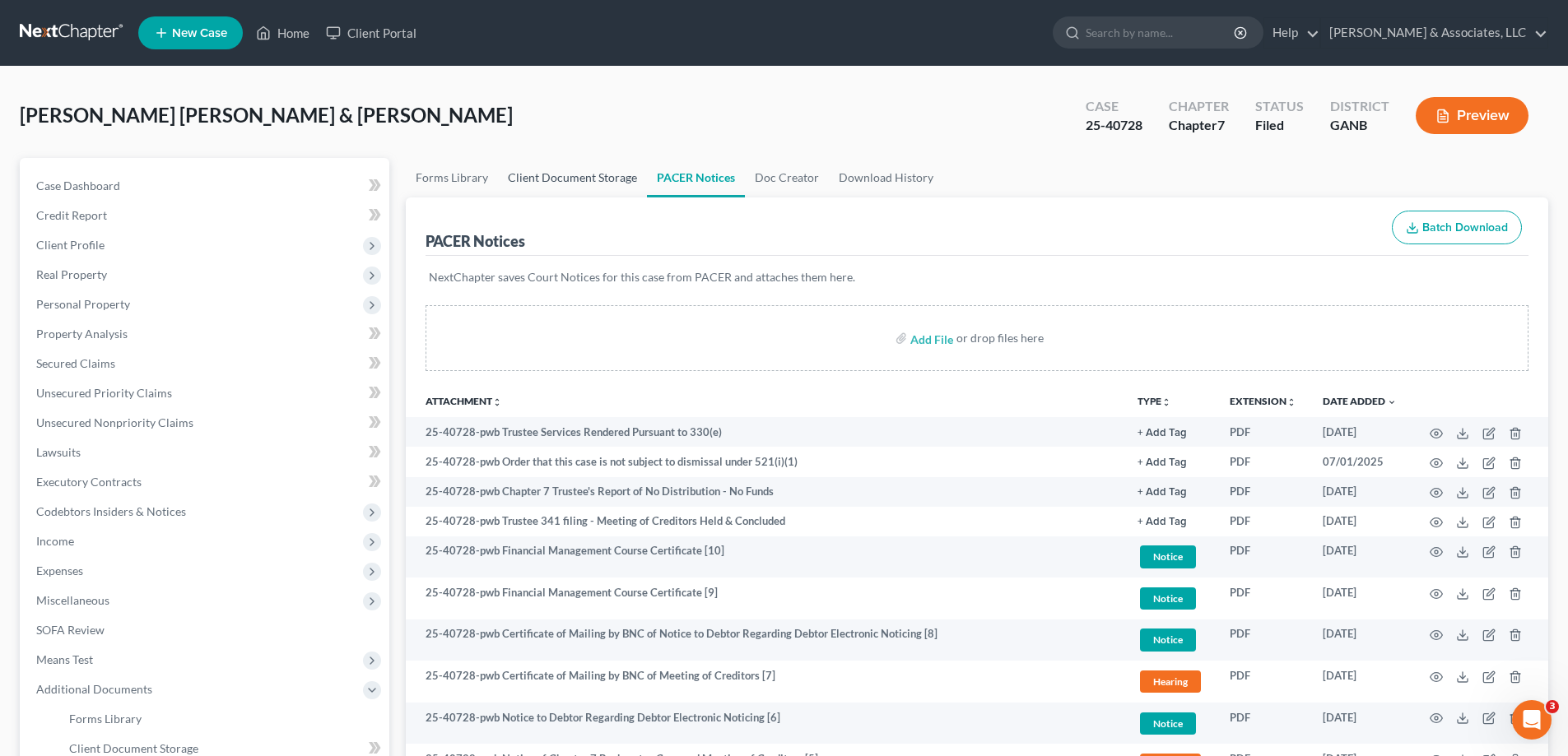
click at [550, 178] on link "Client Document Storage" at bounding box center [572, 178] width 149 height 40
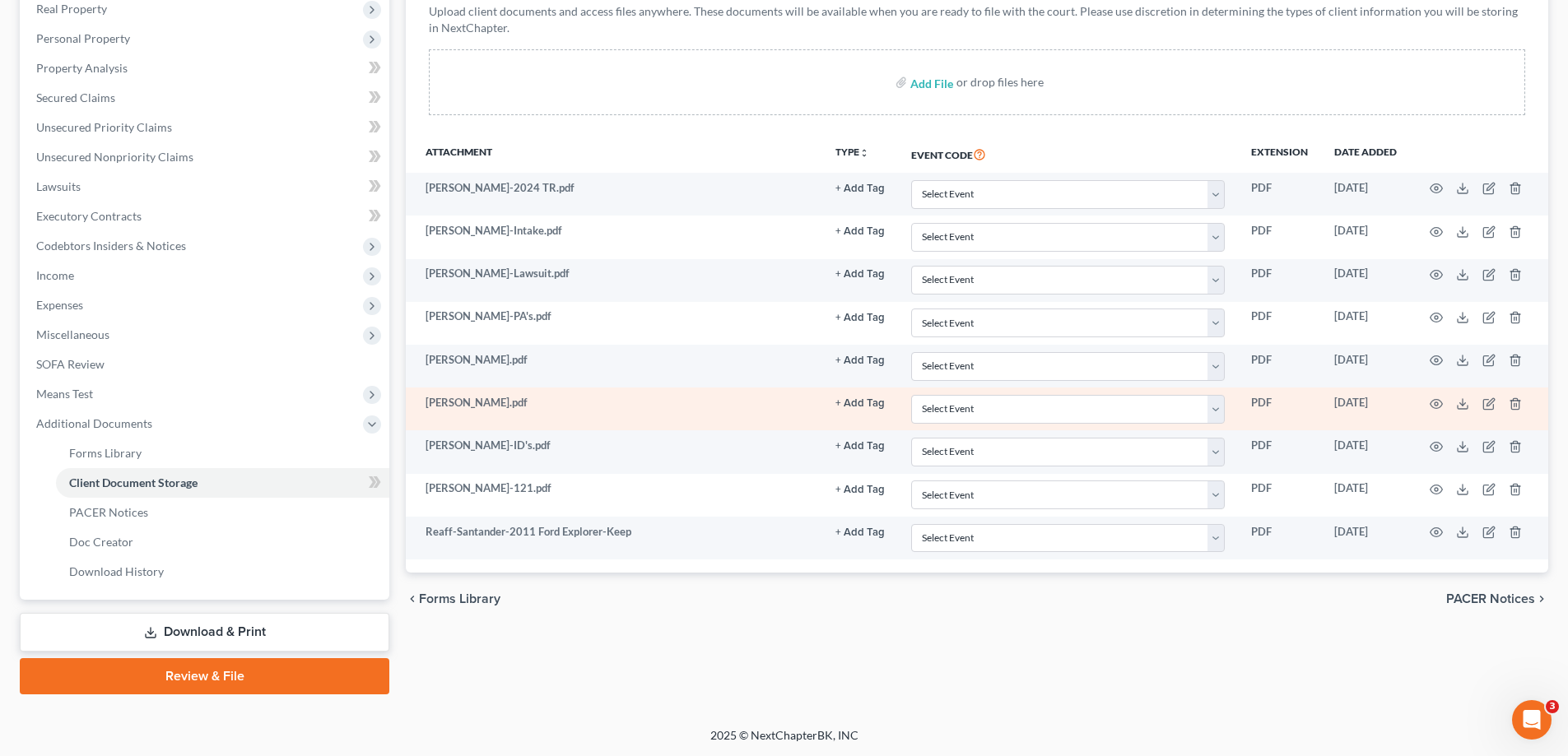
scroll to position [267, 0]
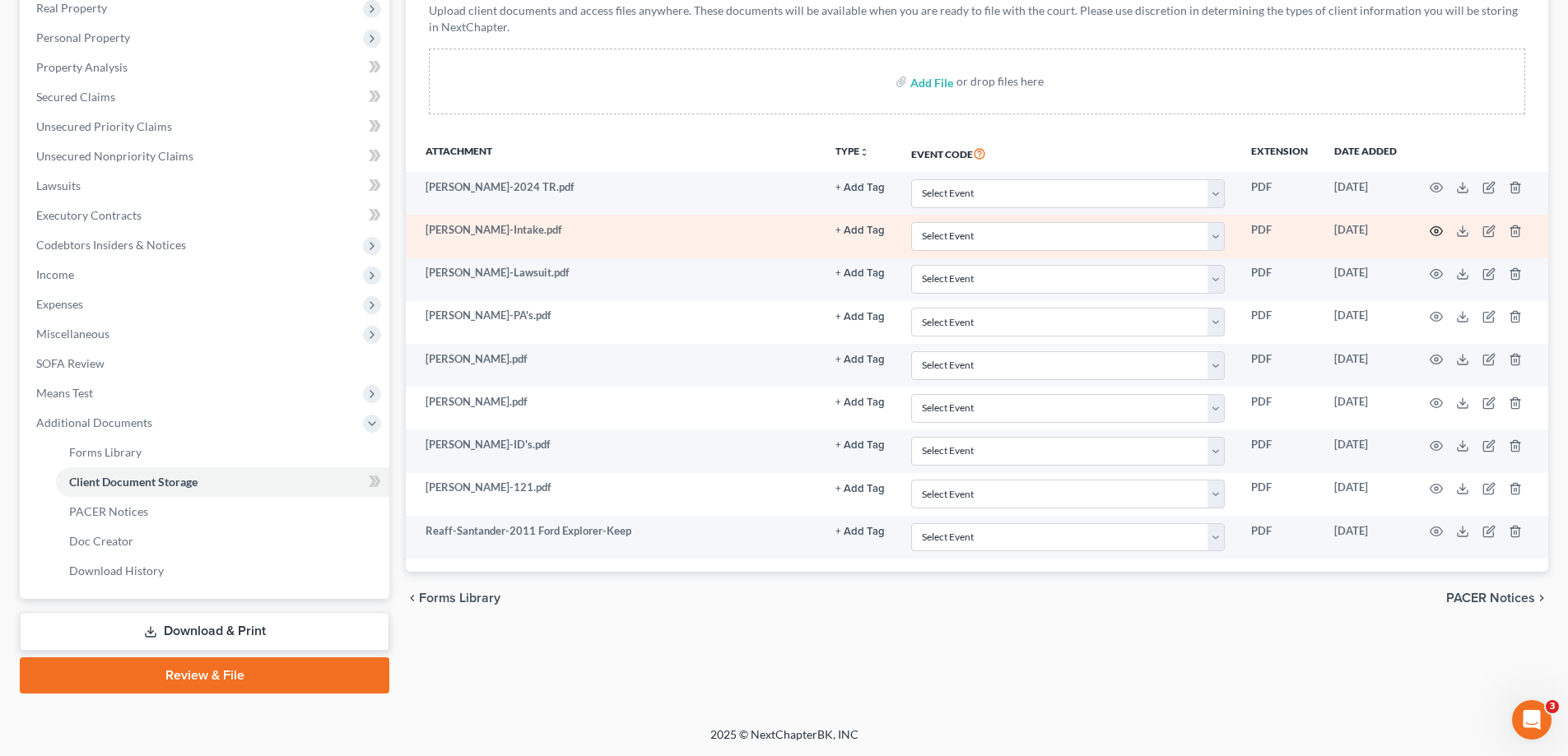
click at [1436, 231] on icon "button" at bounding box center [1437, 231] width 14 height 14
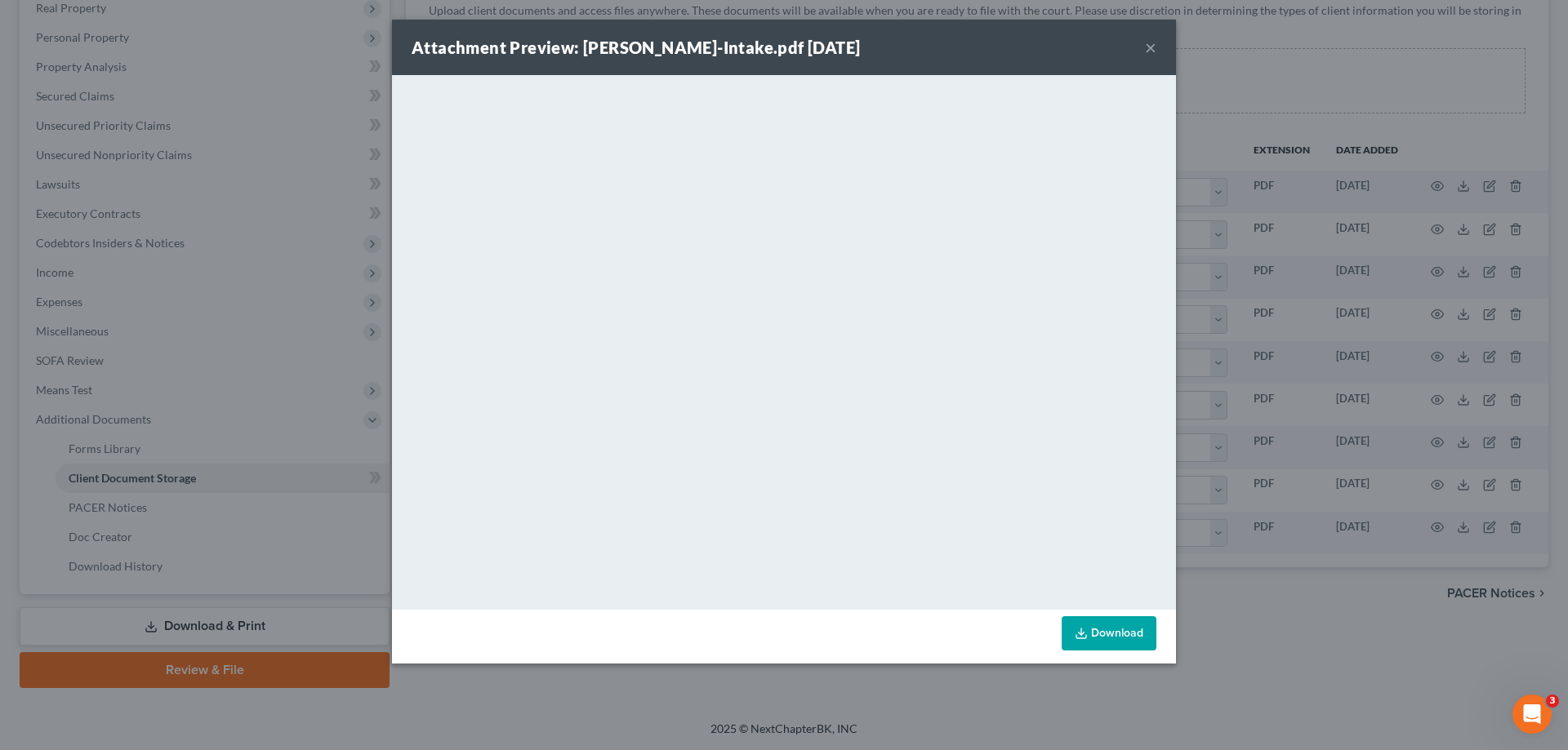
click at [1149, 44] on button "×" at bounding box center [1151, 47] width 12 height 19
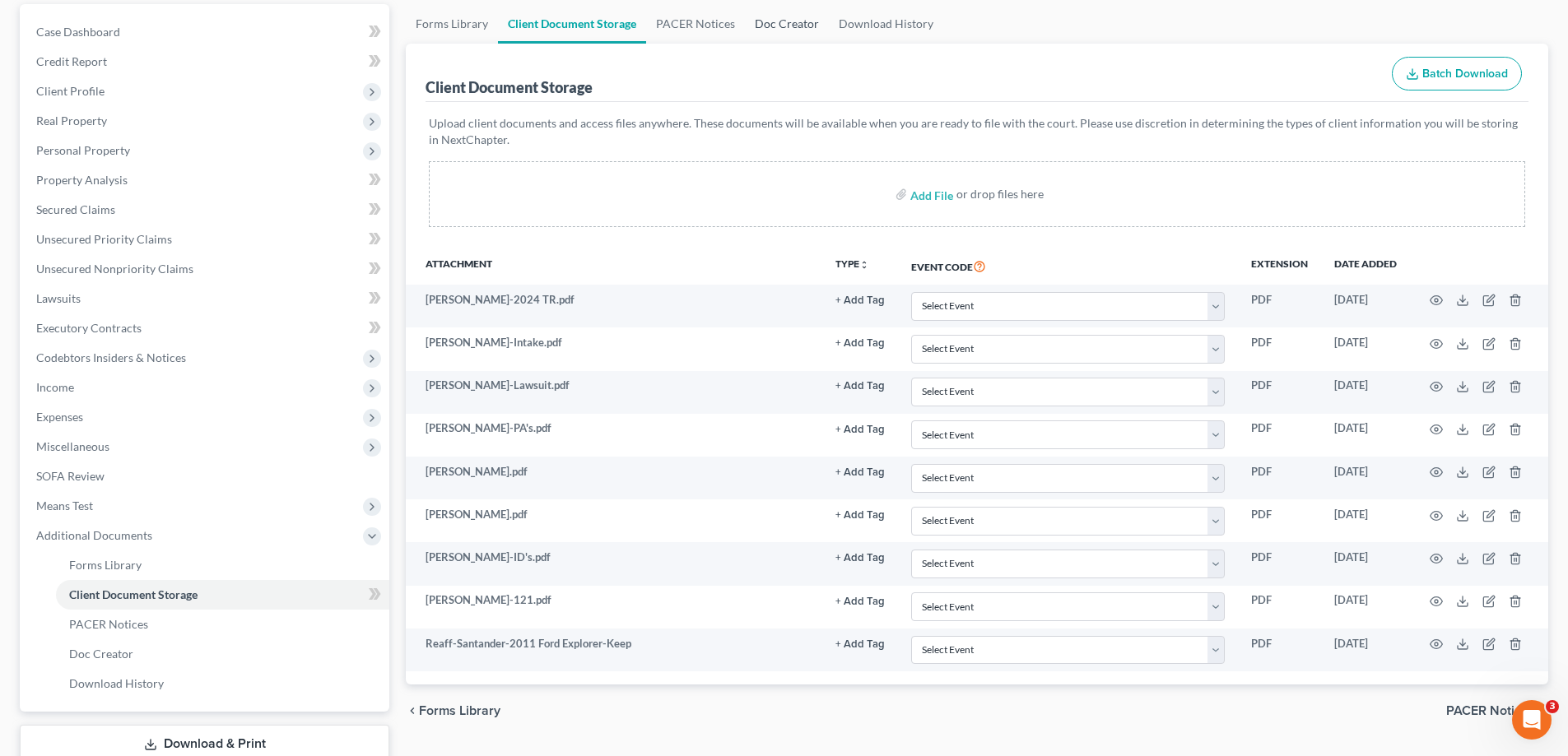
scroll to position [0, 0]
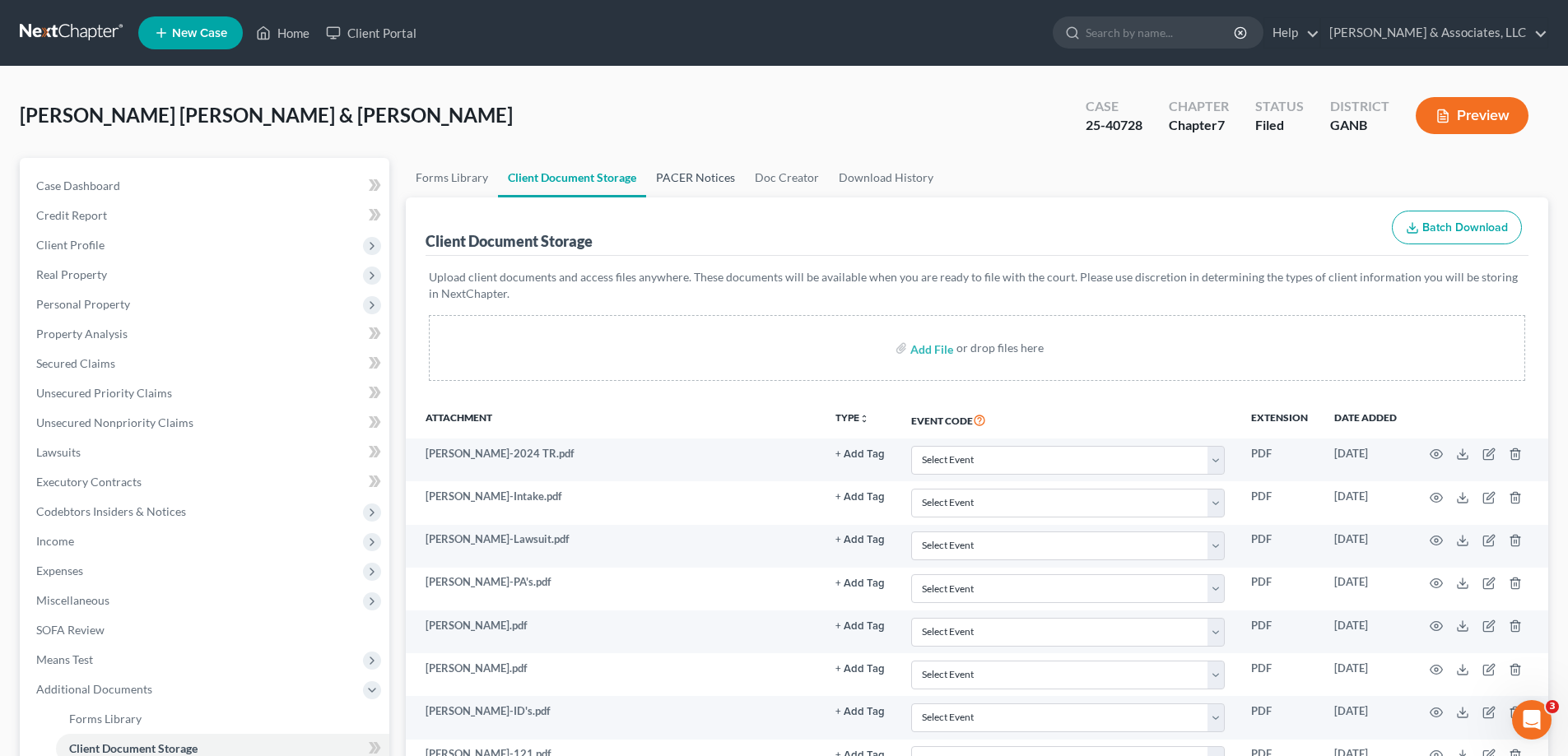
click at [681, 176] on link "PACER Notices" at bounding box center [696, 178] width 99 height 40
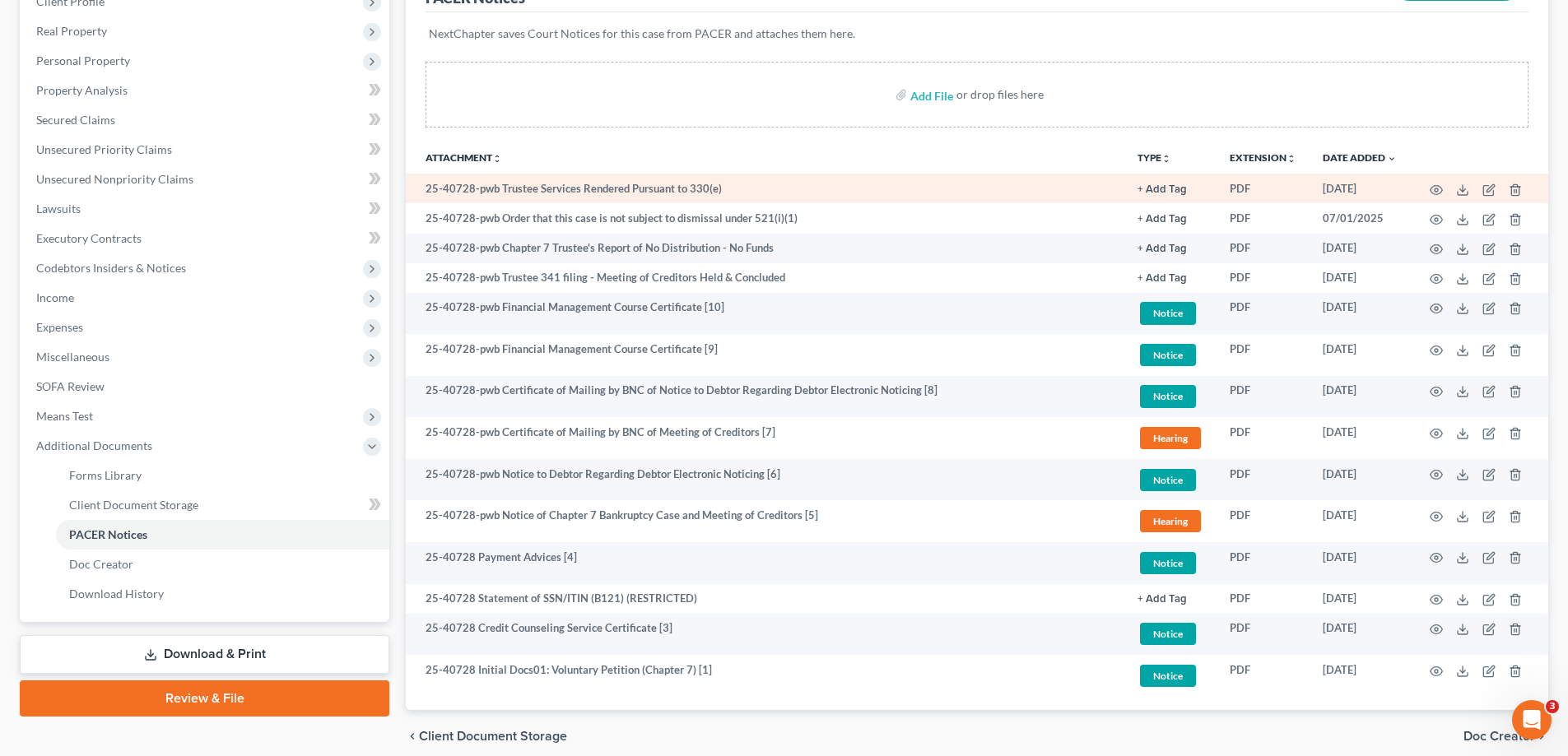
scroll to position [312, 0]
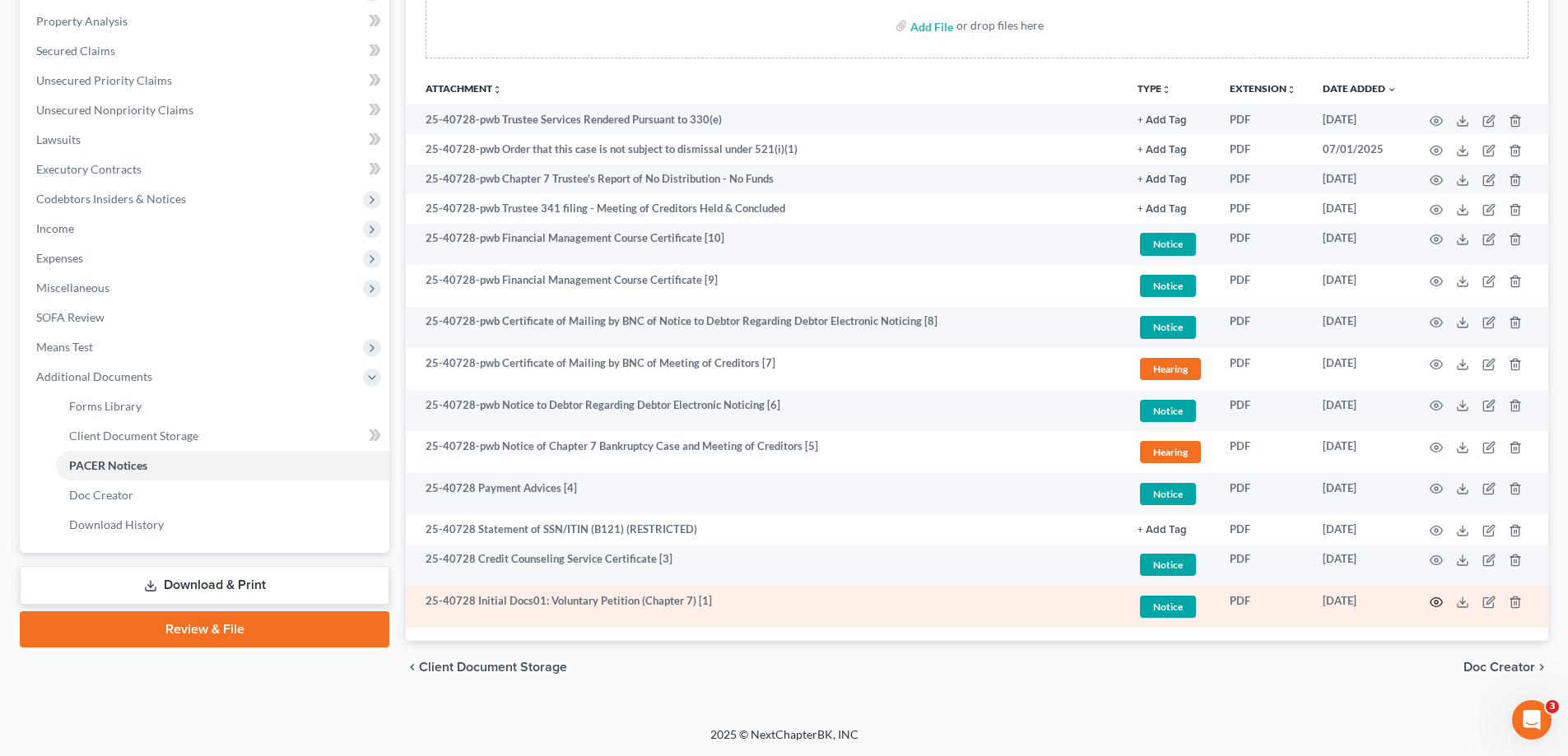
click at [1438, 601] on circle "button" at bounding box center [1436, 602] width 3 height 3
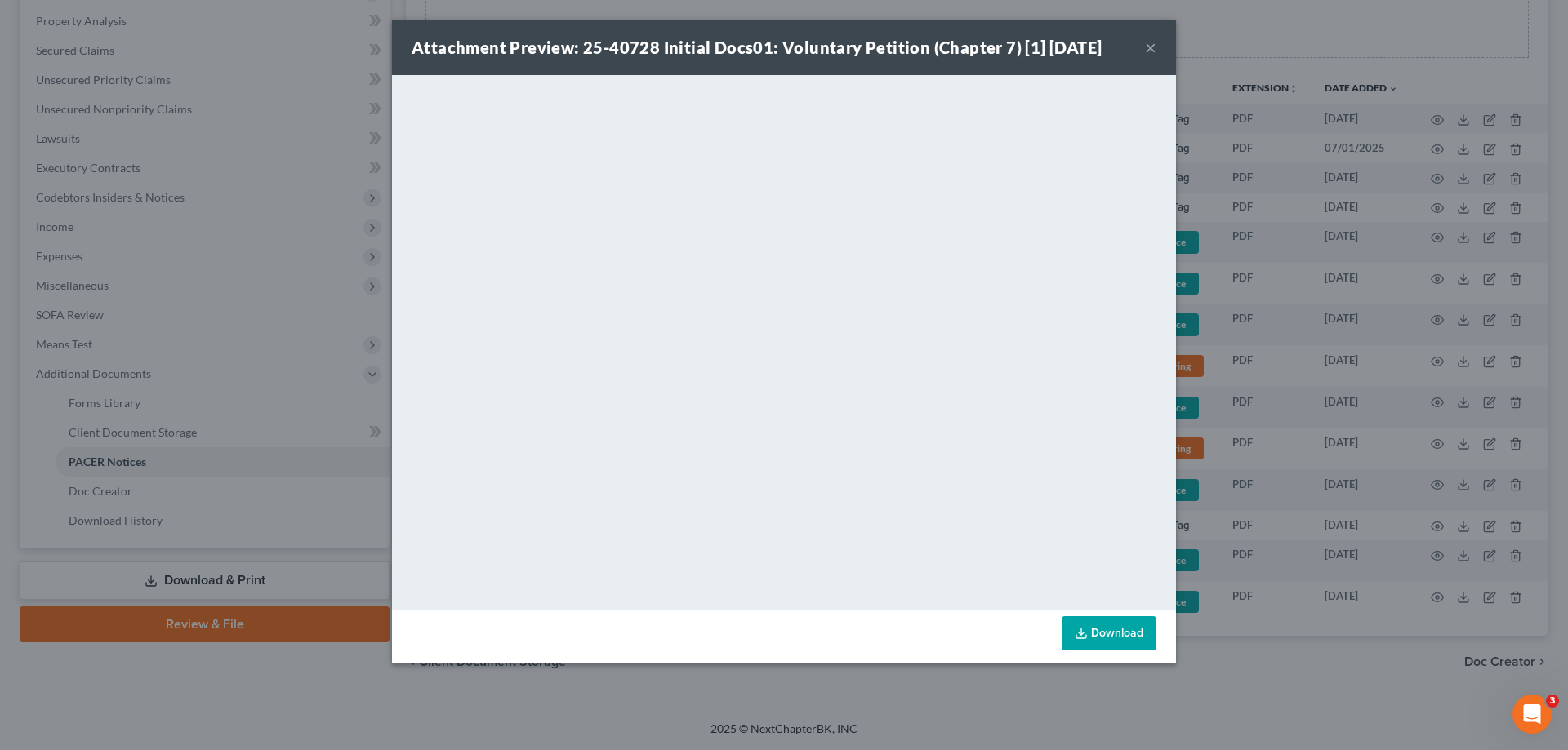
click at [1150, 41] on button "×" at bounding box center [1151, 47] width 12 height 19
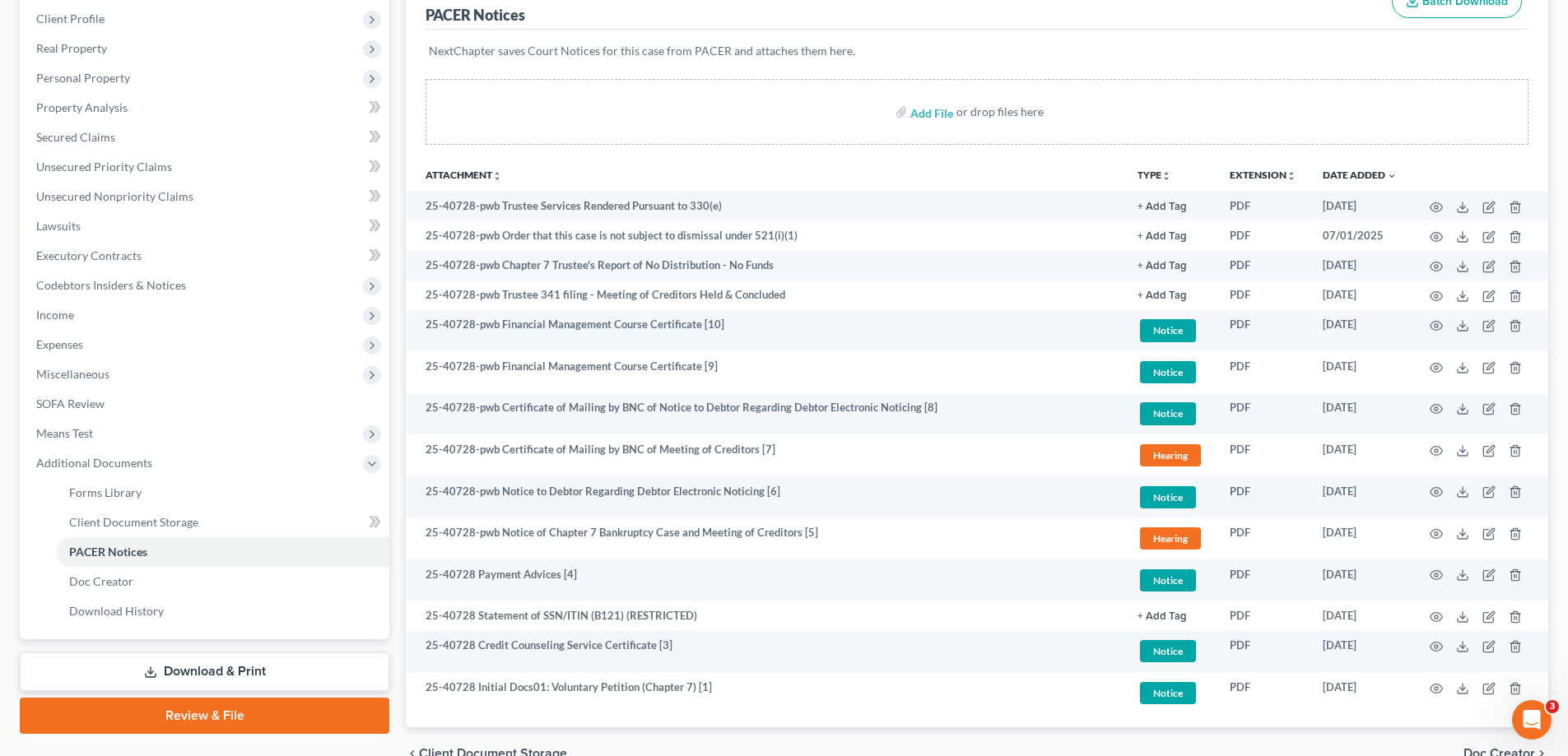
scroll to position [0, 0]
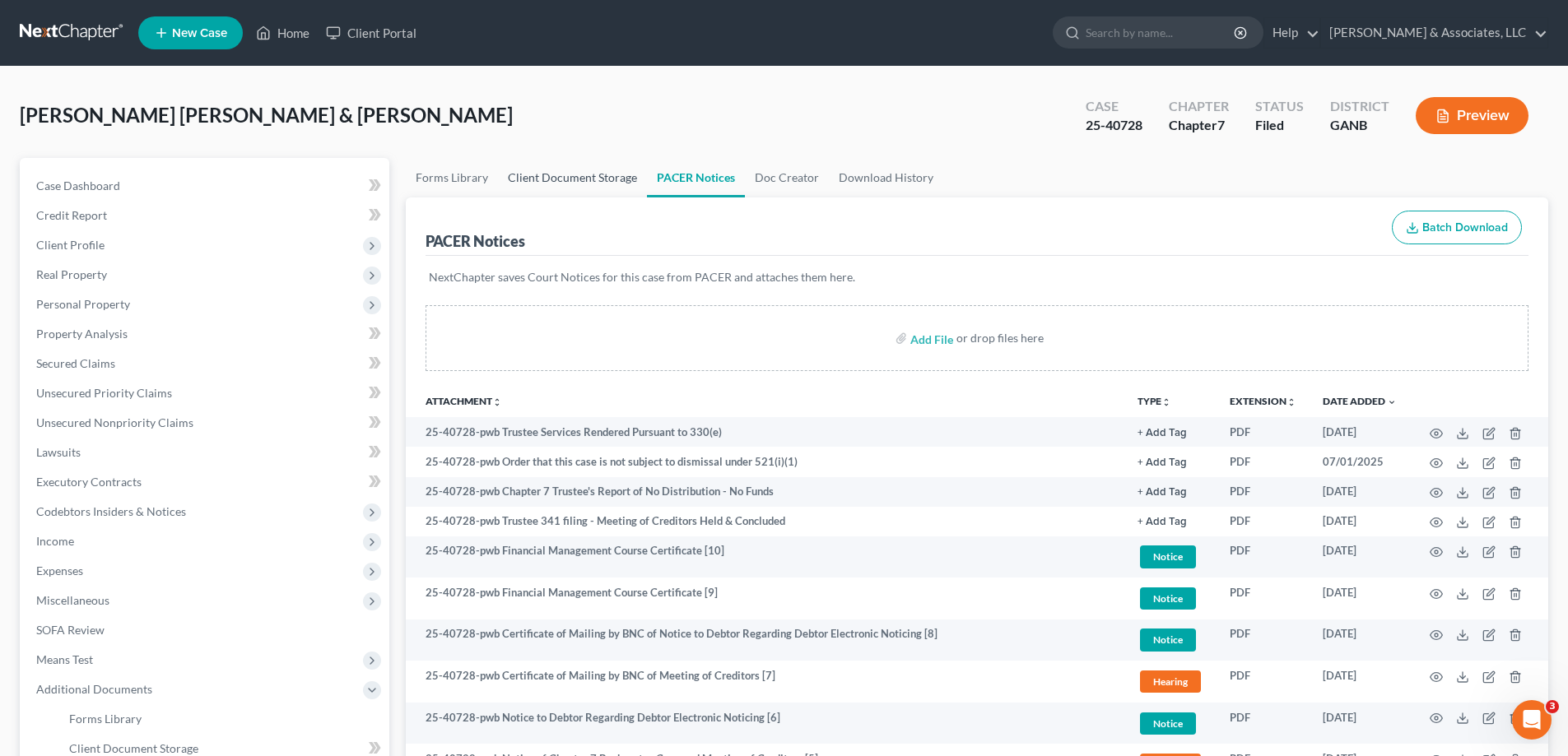
click at [599, 183] on link "Client Document Storage" at bounding box center [572, 178] width 149 height 40
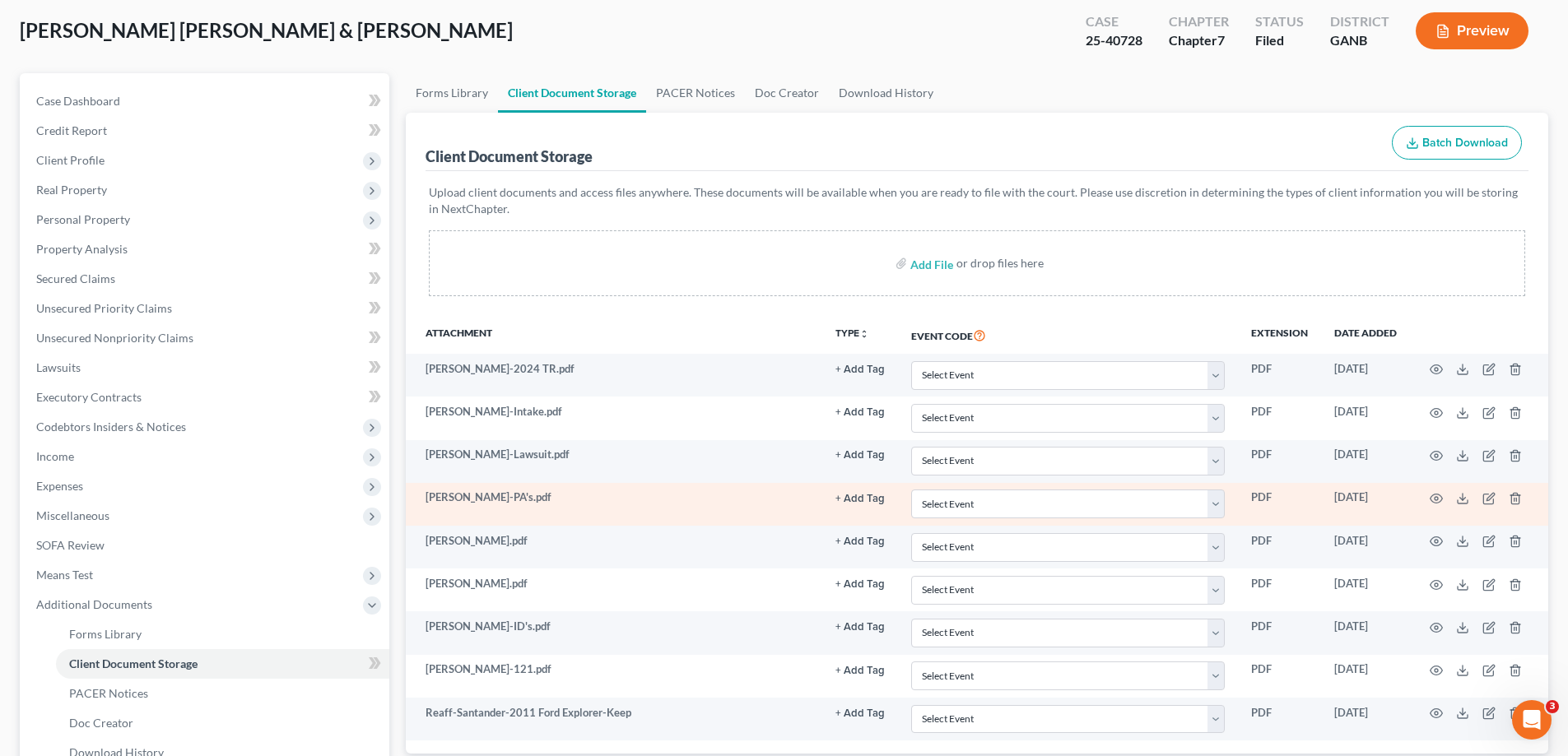
scroll to position [165, 0]
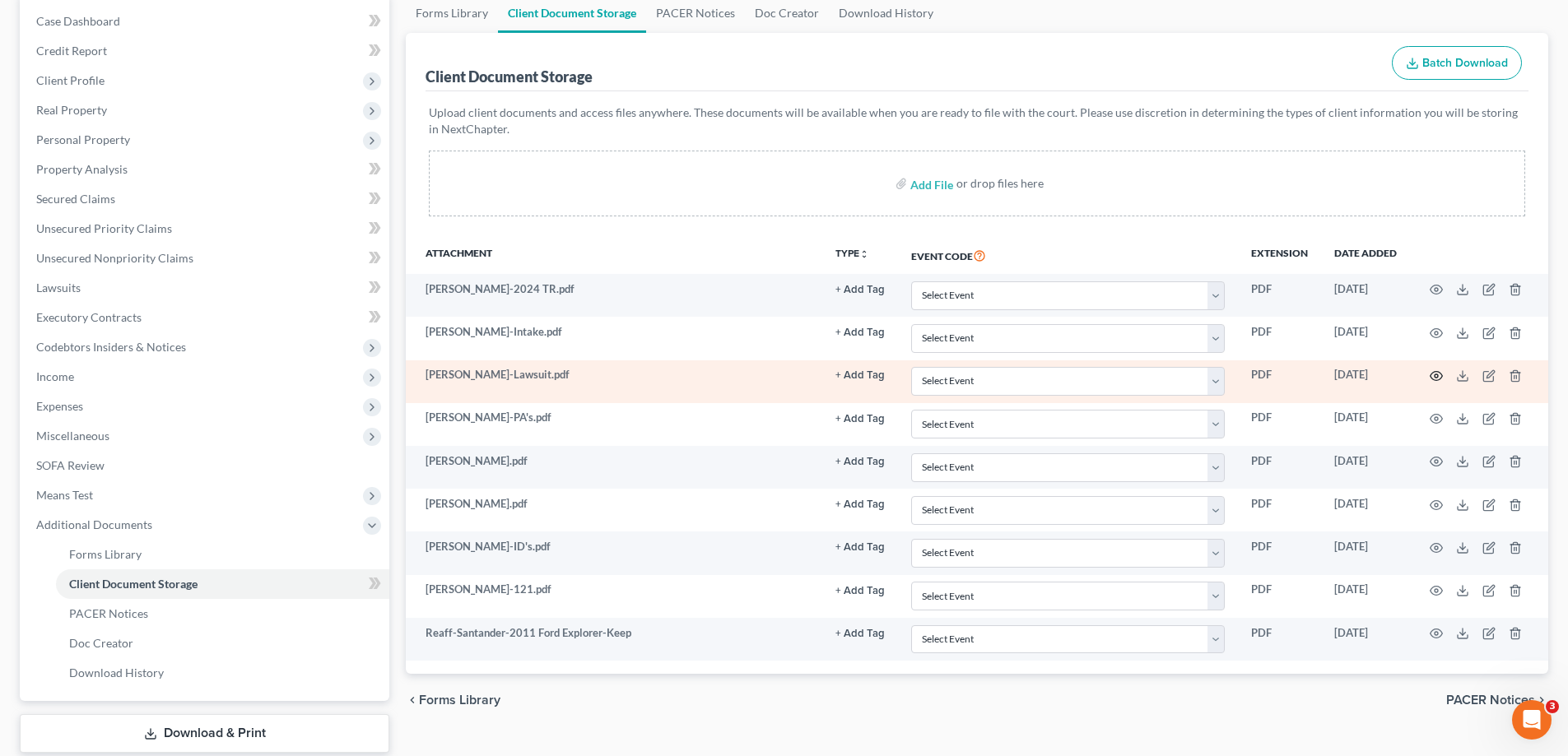
click at [1439, 374] on icon "button" at bounding box center [1437, 377] width 14 height 14
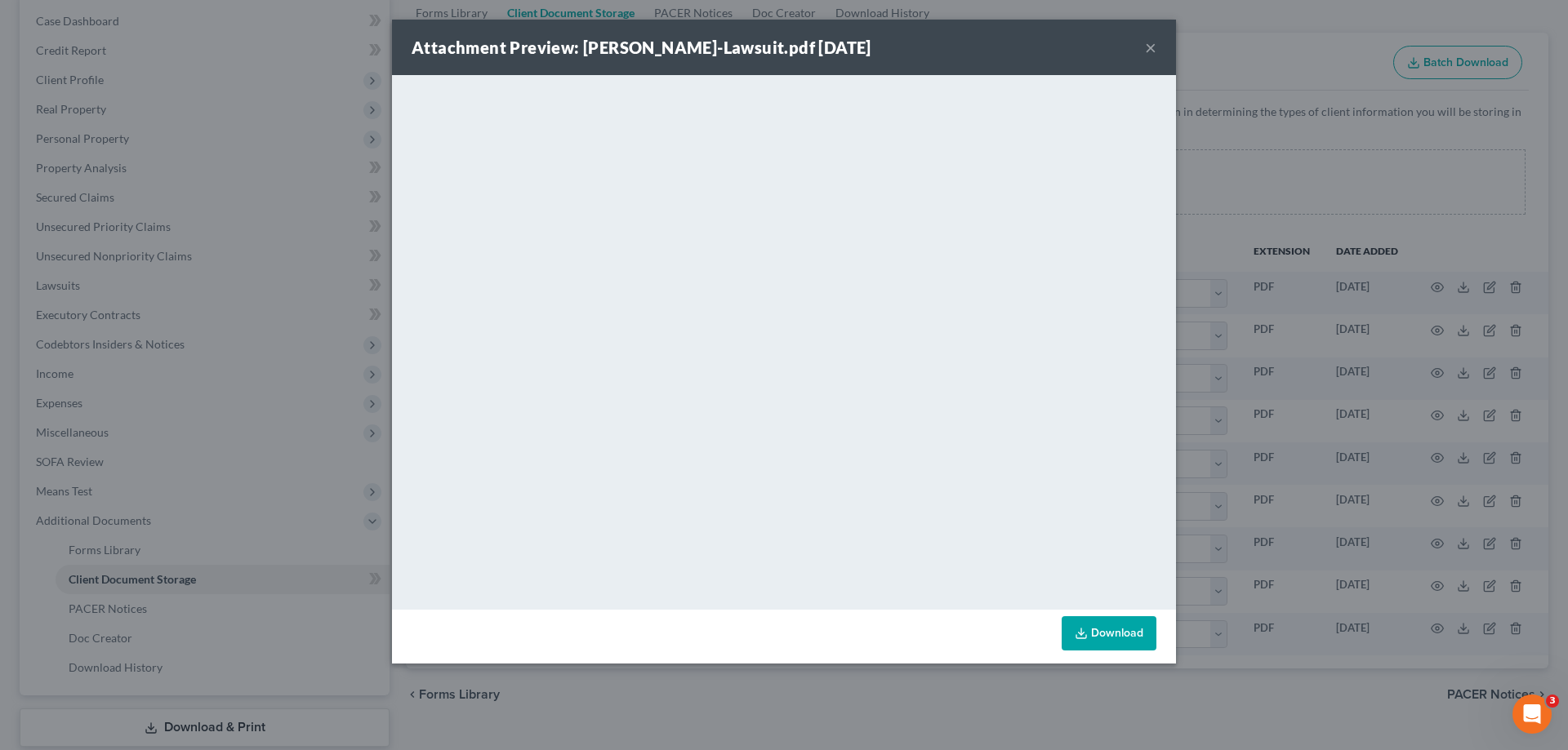
click at [1148, 45] on button "×" at bounding box center [1151, 47] width 12 height 19
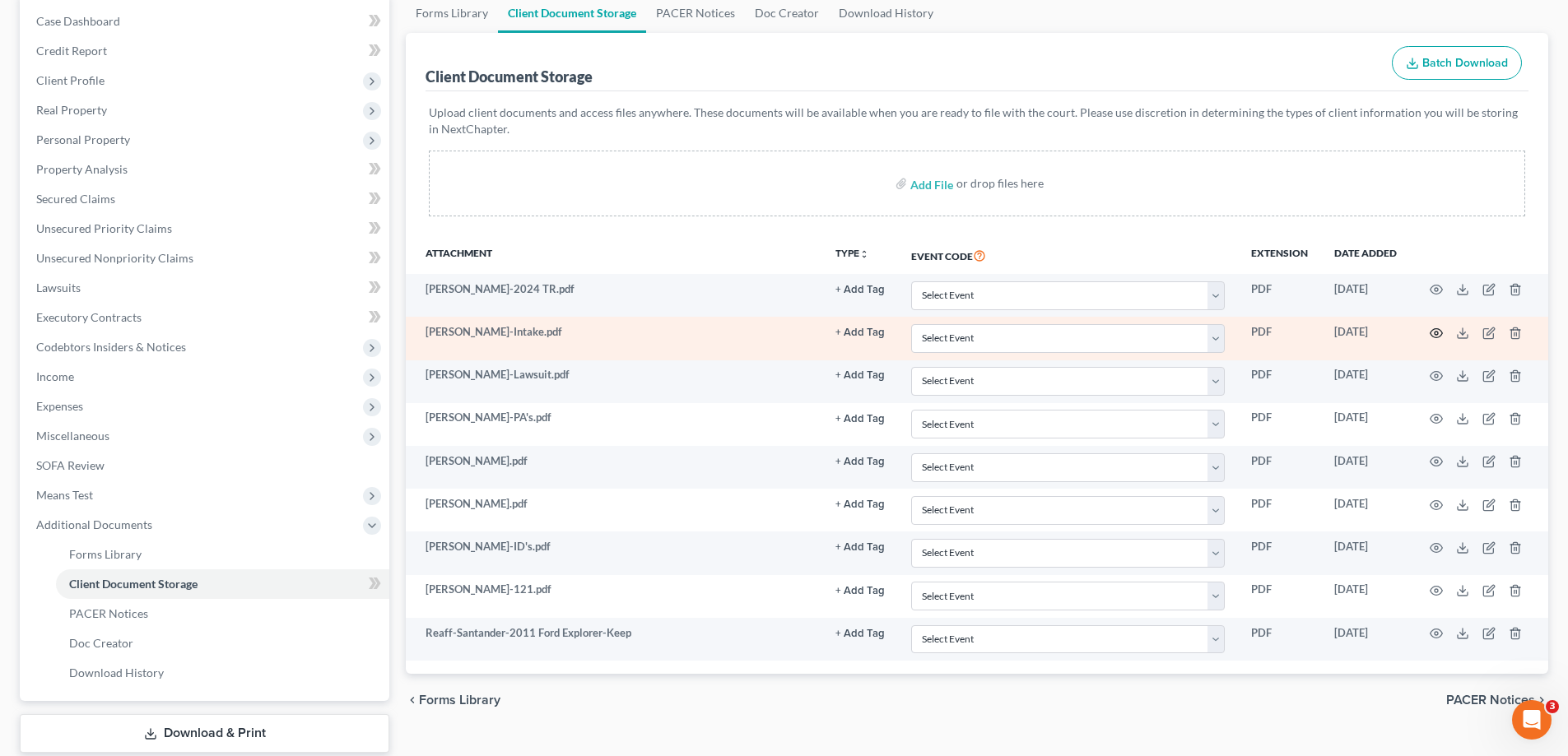
click at [1436, 334] on circle "button" at bounding box center [1436, 333] width 3 height 3
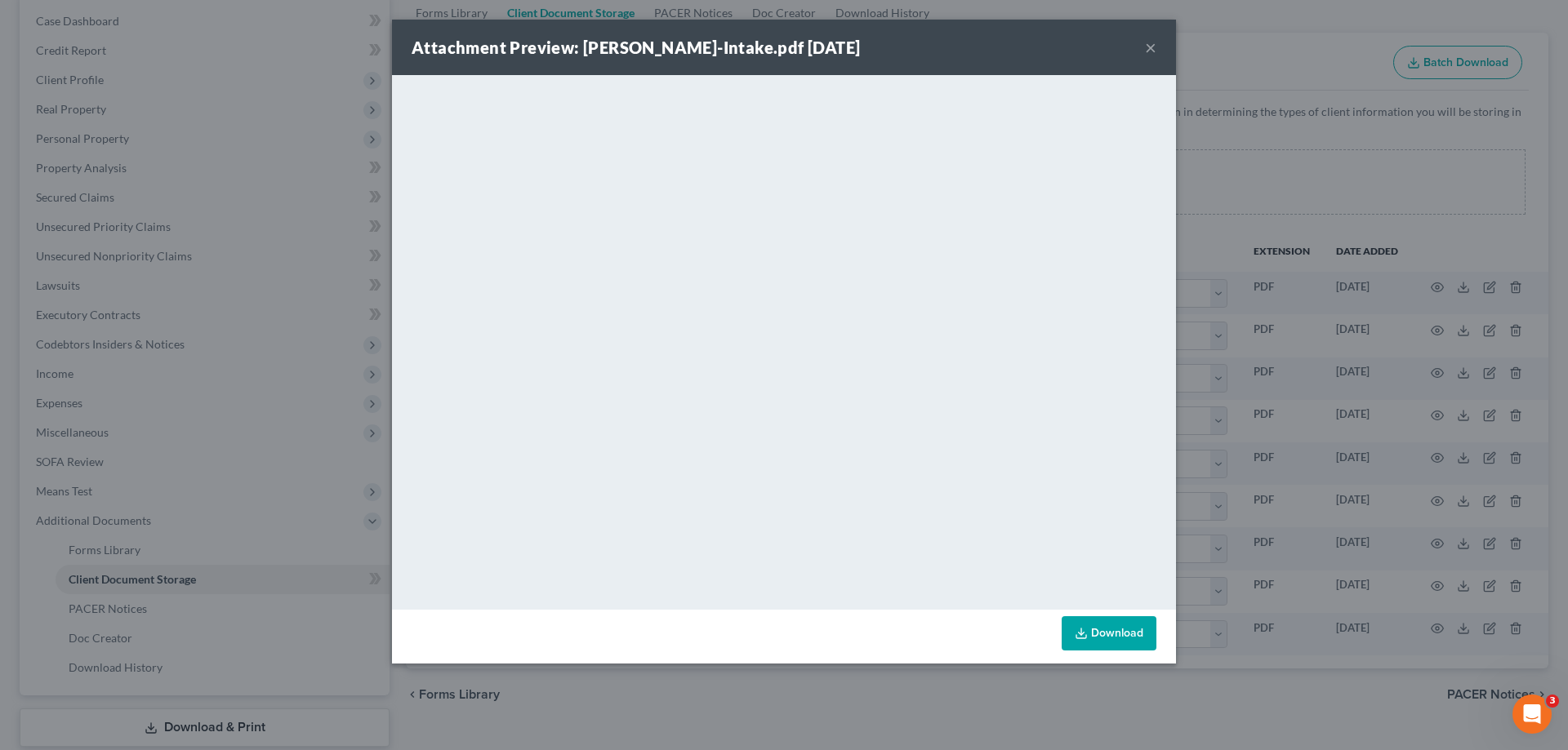
drag, startPoint x: 1149, startPoint y: 47, endPoint x: 984, endPoint y: 77, distance: 167.7
click at [1148, 46] on button "×" at bounding box center [1151, 47] width 12 height 19
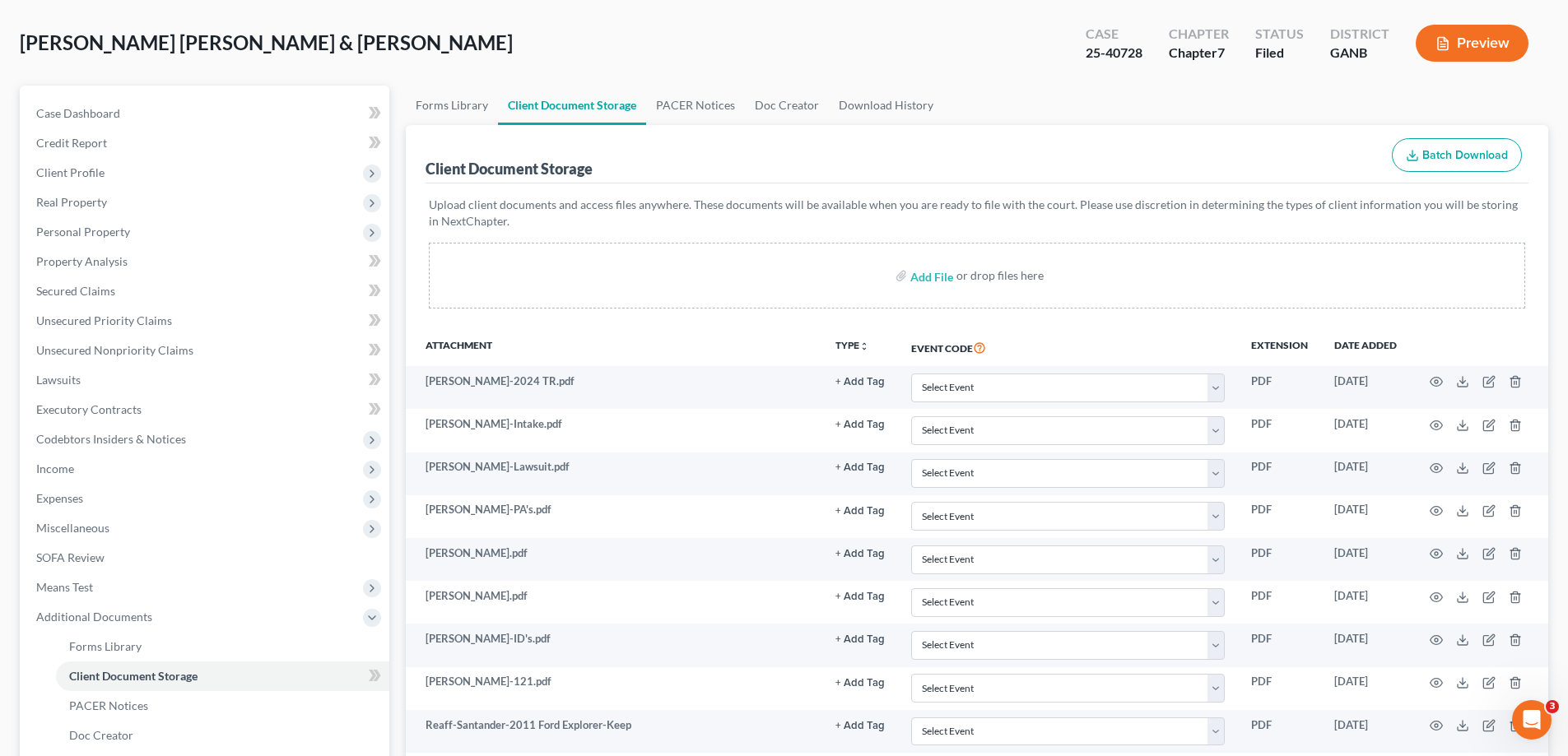
scroll to position [0, 0]
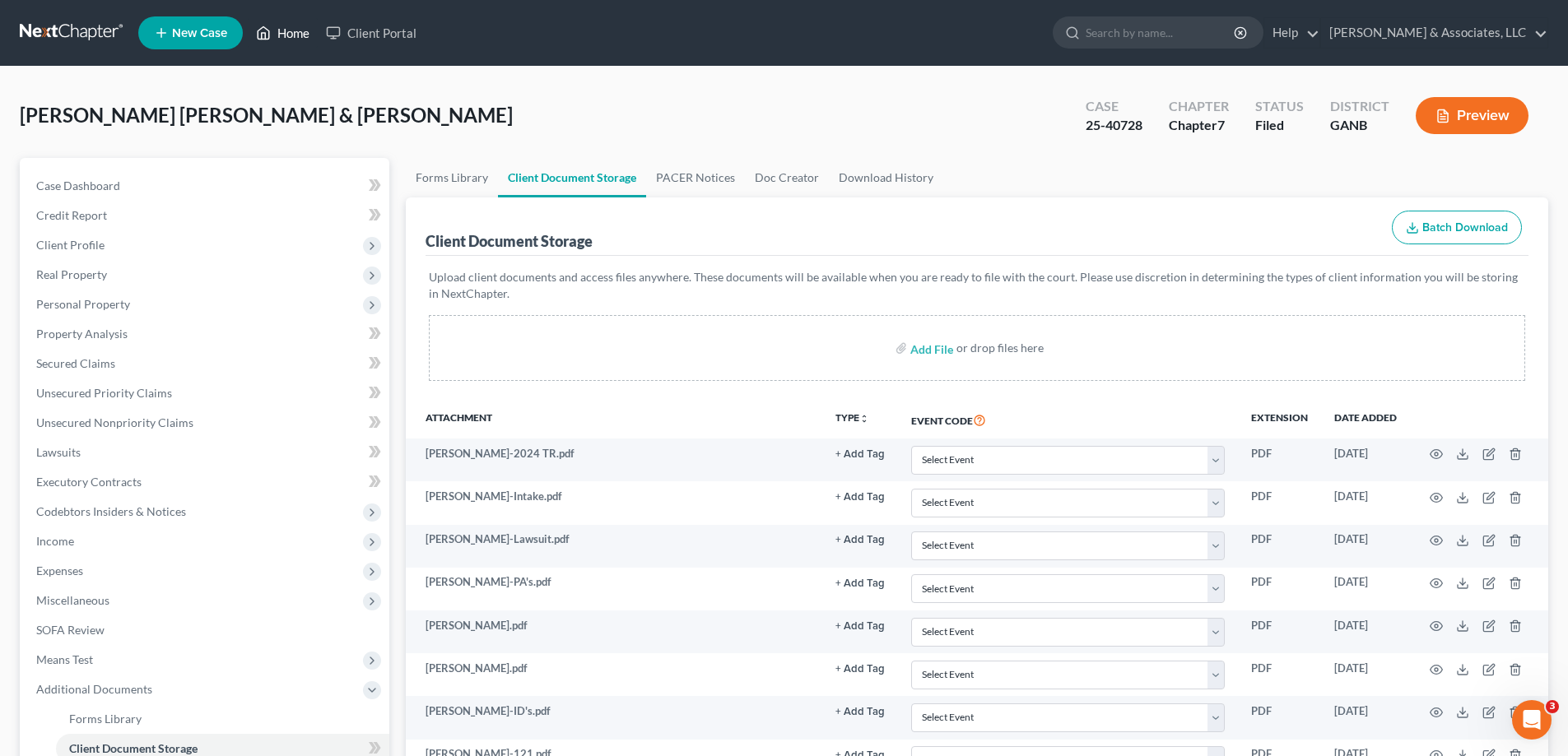
drag, startPoint x: 297, startPoint y: 36, endPoint x: 646, endPoint y: 82, distance: 352.0
click at [297, 36] on link "Home" at bounding box center [283, 33] width 70 height 30
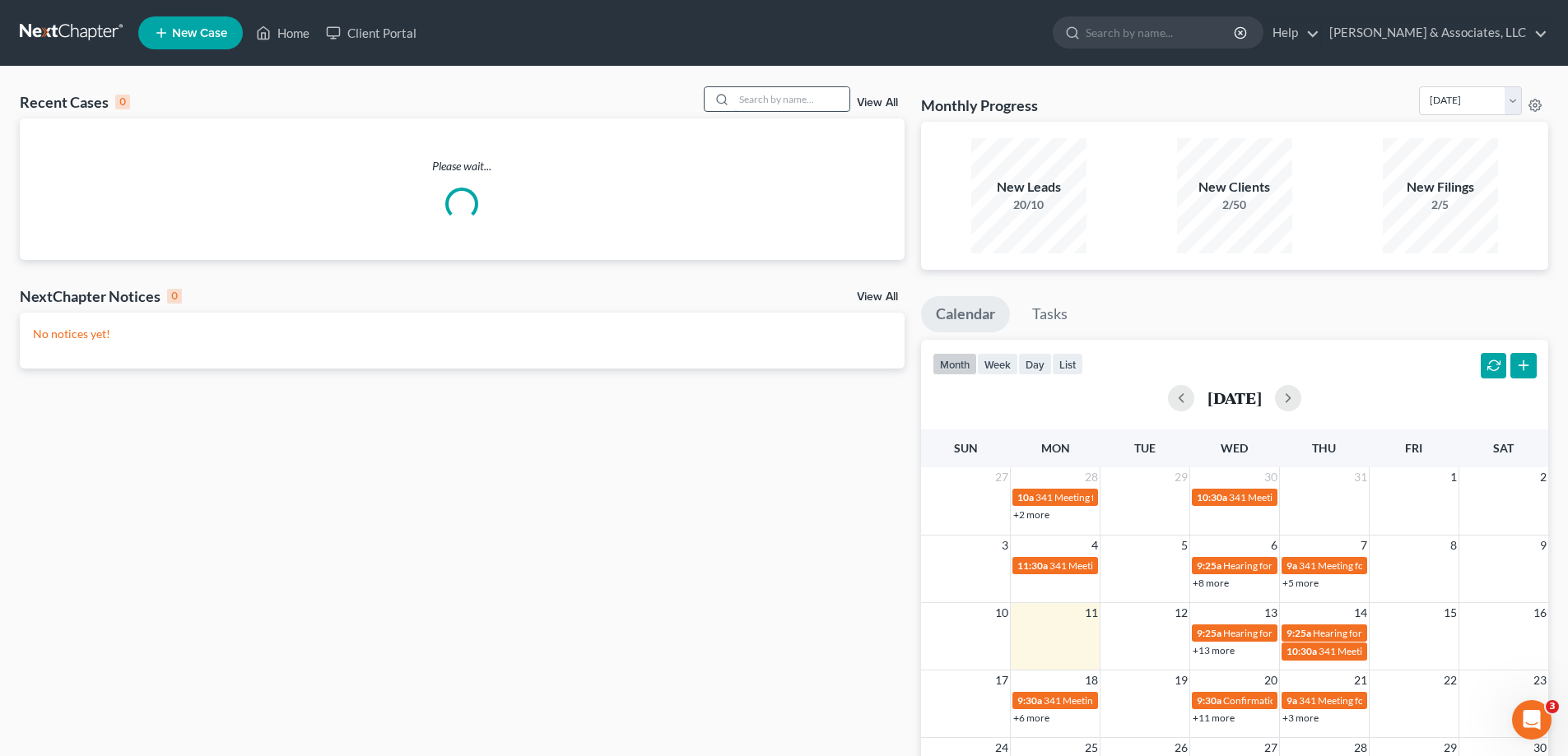
click at [810, 100] on input "search" at bounding box center [791, 99] width 116 height 24
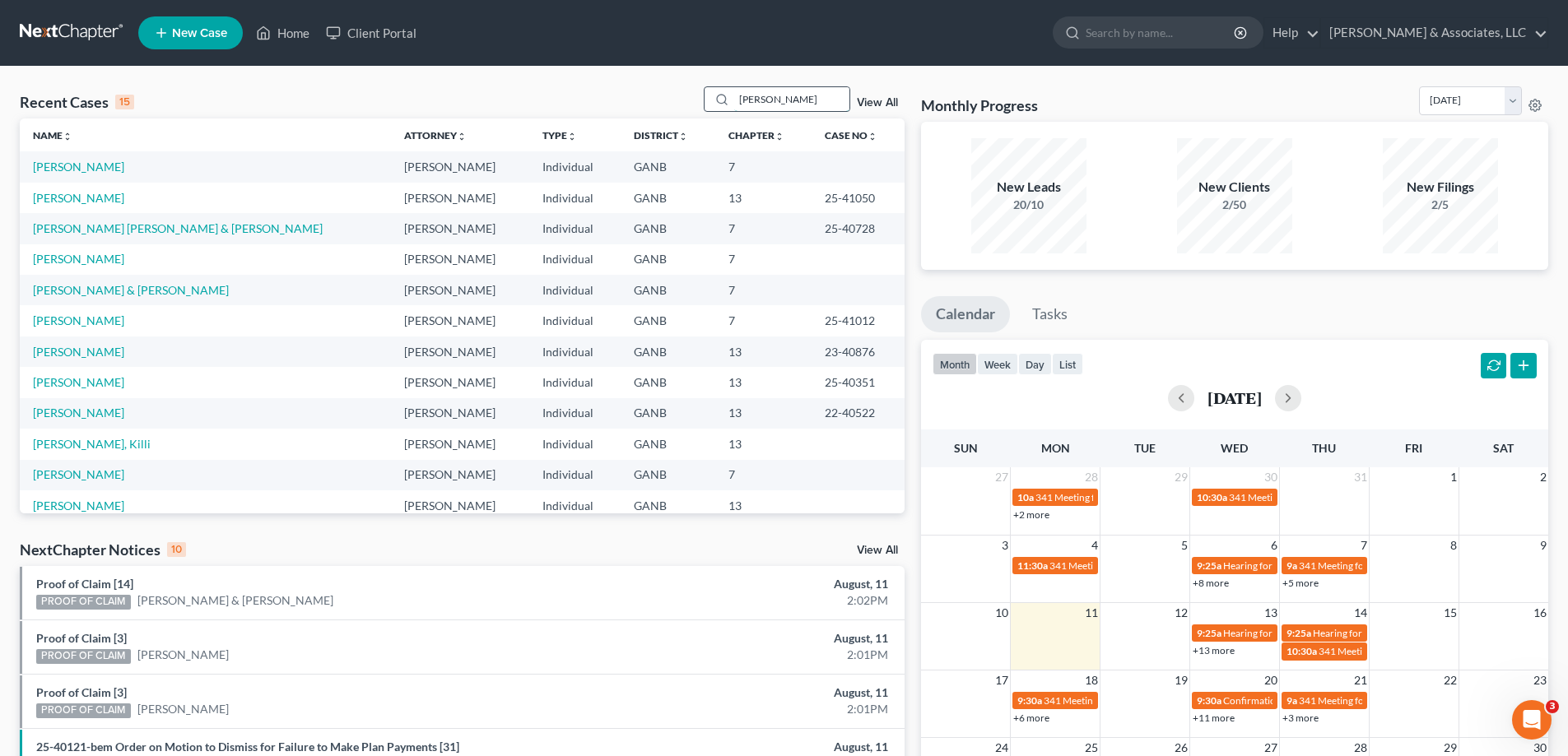
type input "[PERSON_NAME]"
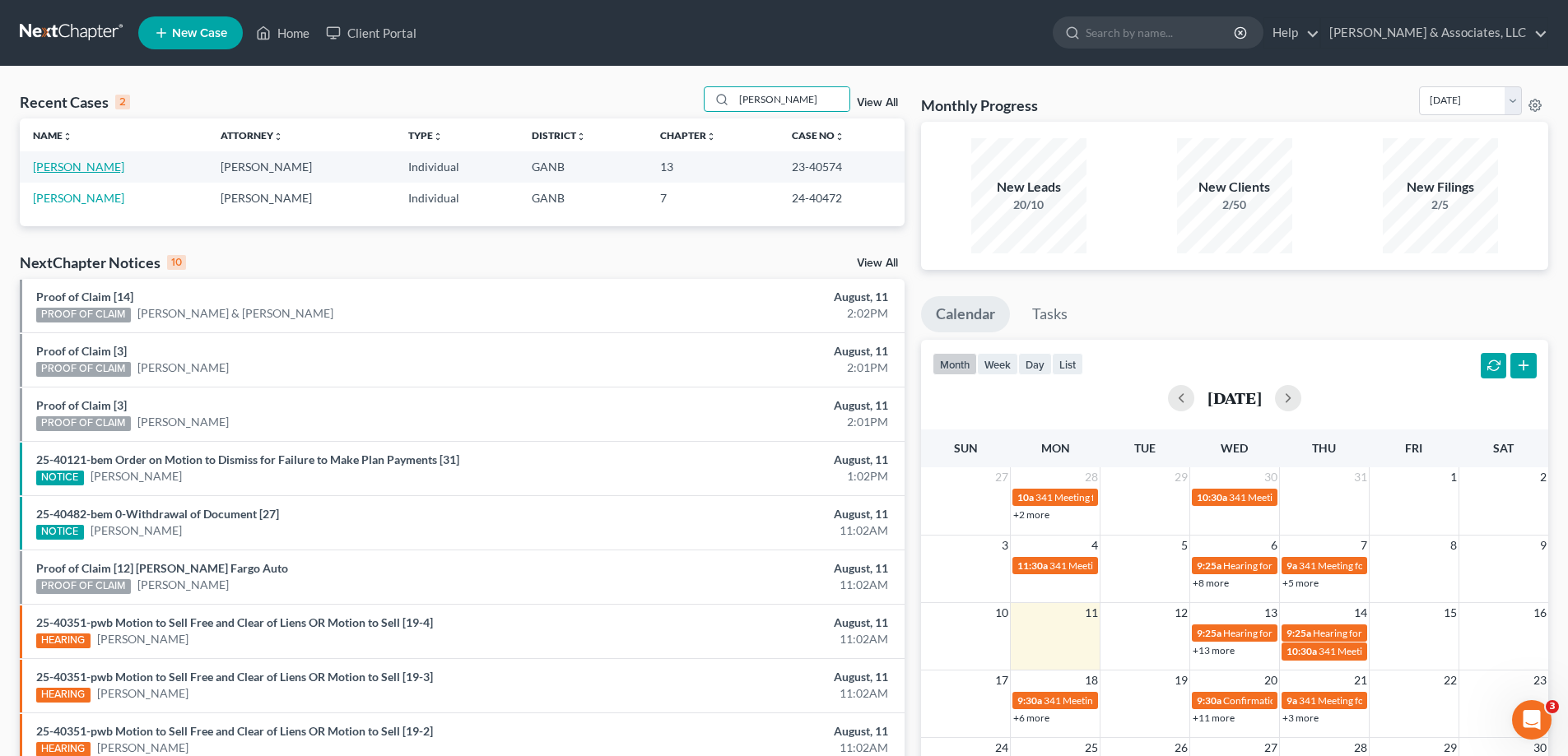
click at [62, 167] on link "[PERSON_NAME]" at bounding box center [79, 167] width 91 height 14
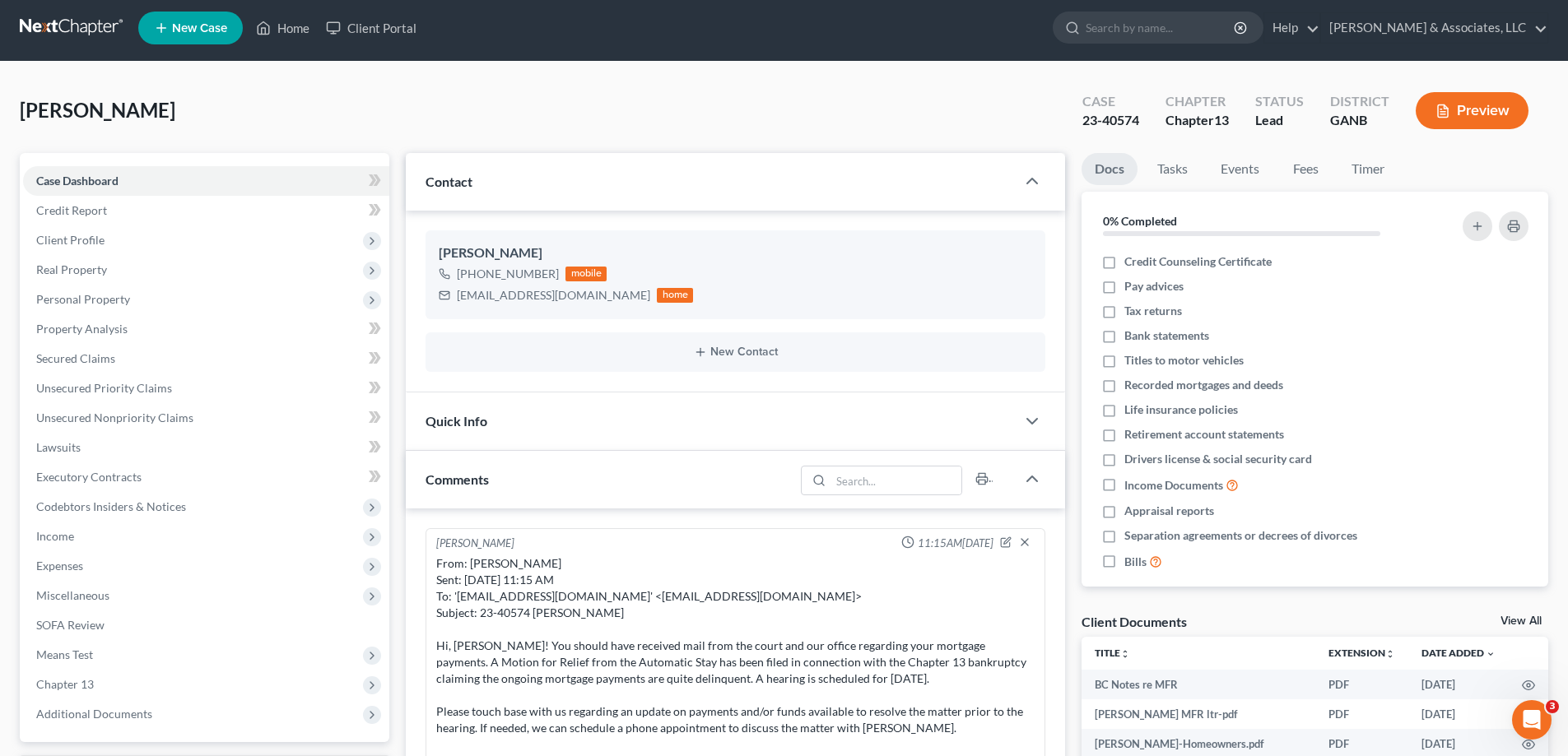
scroll to position [247, 0]
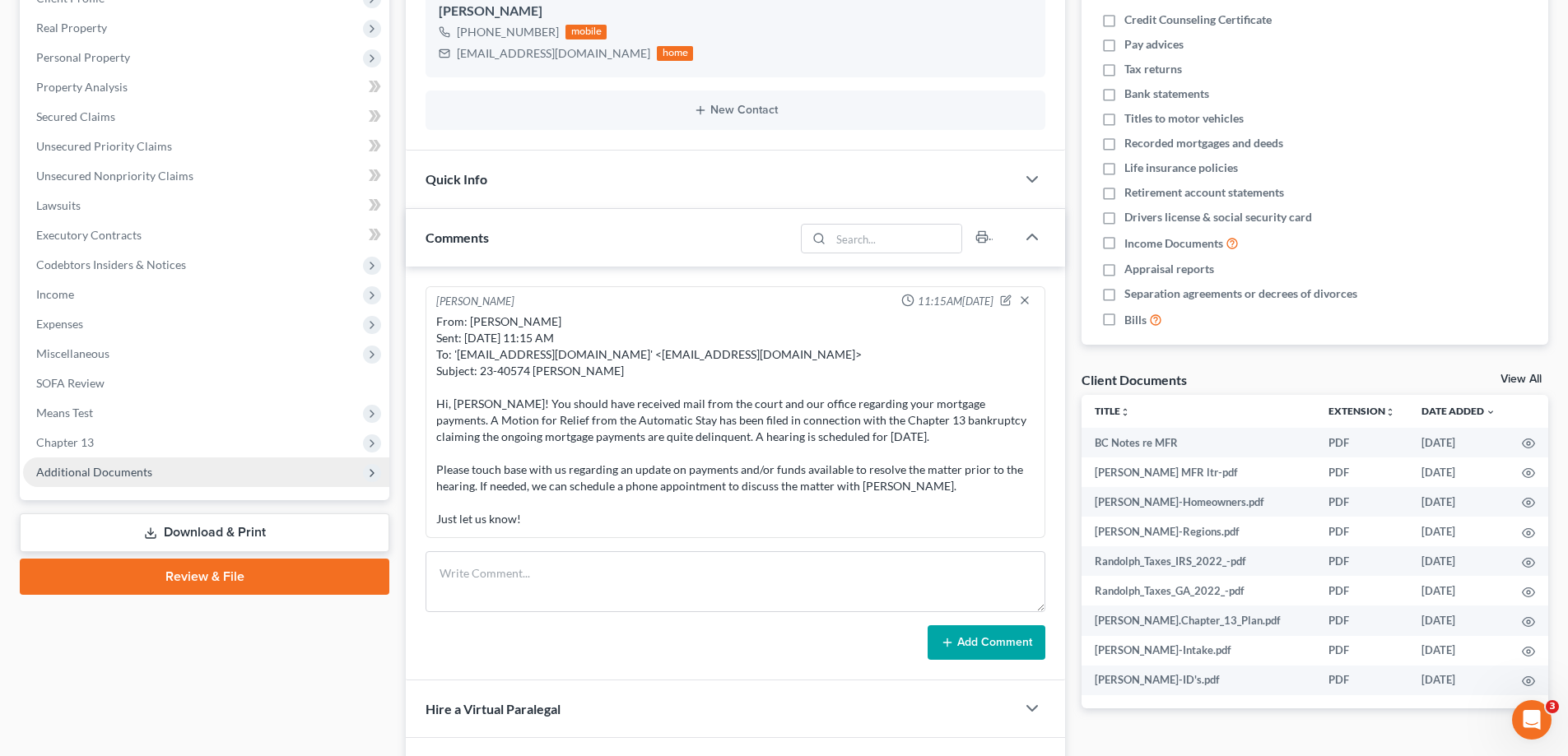
click at [97, 468] on span "Additional Documents" at bounding box center [94, 472] width 117 height 14
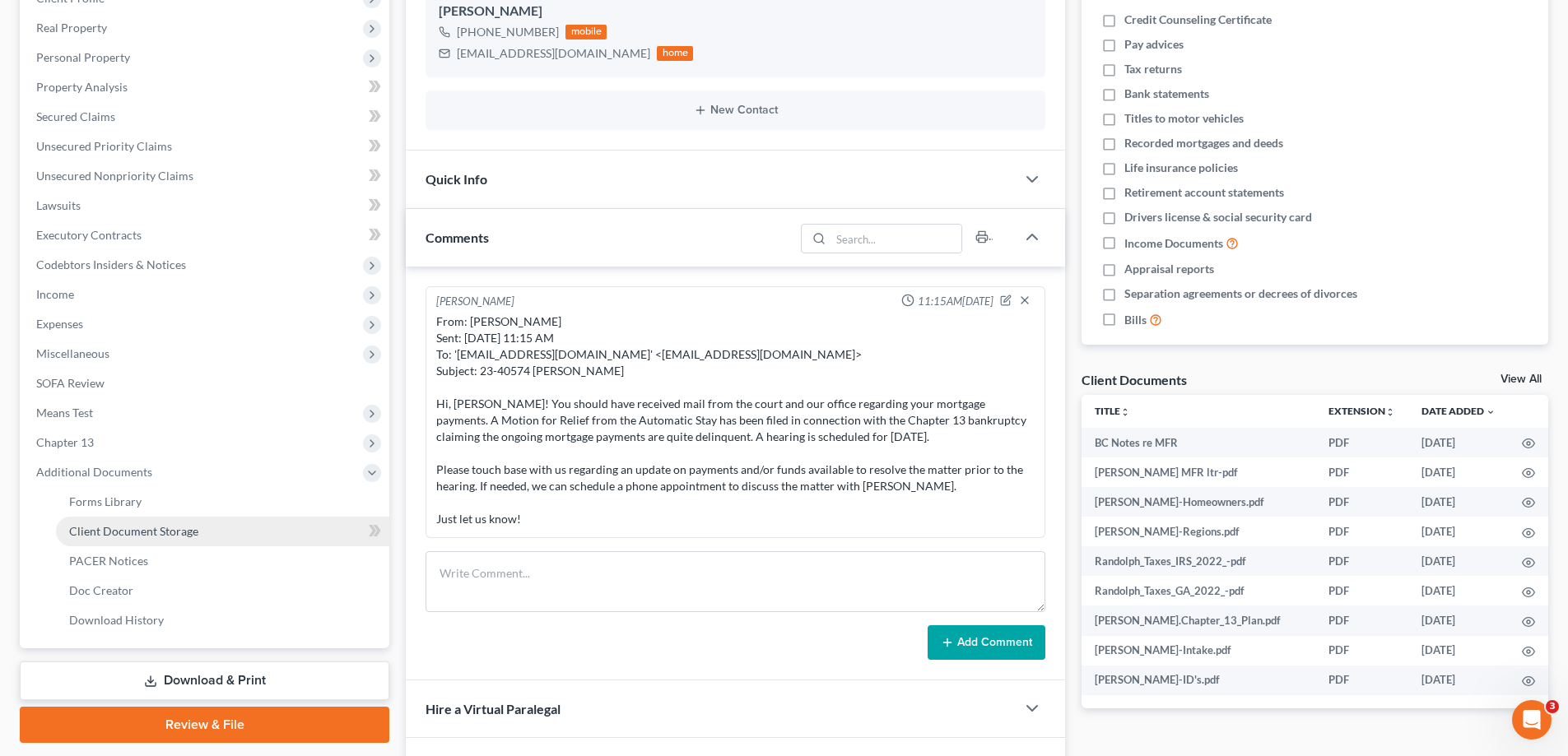
click at [124, 520] on link "Client Document Storage" at bounding box center [222, 532] width 333 height 30
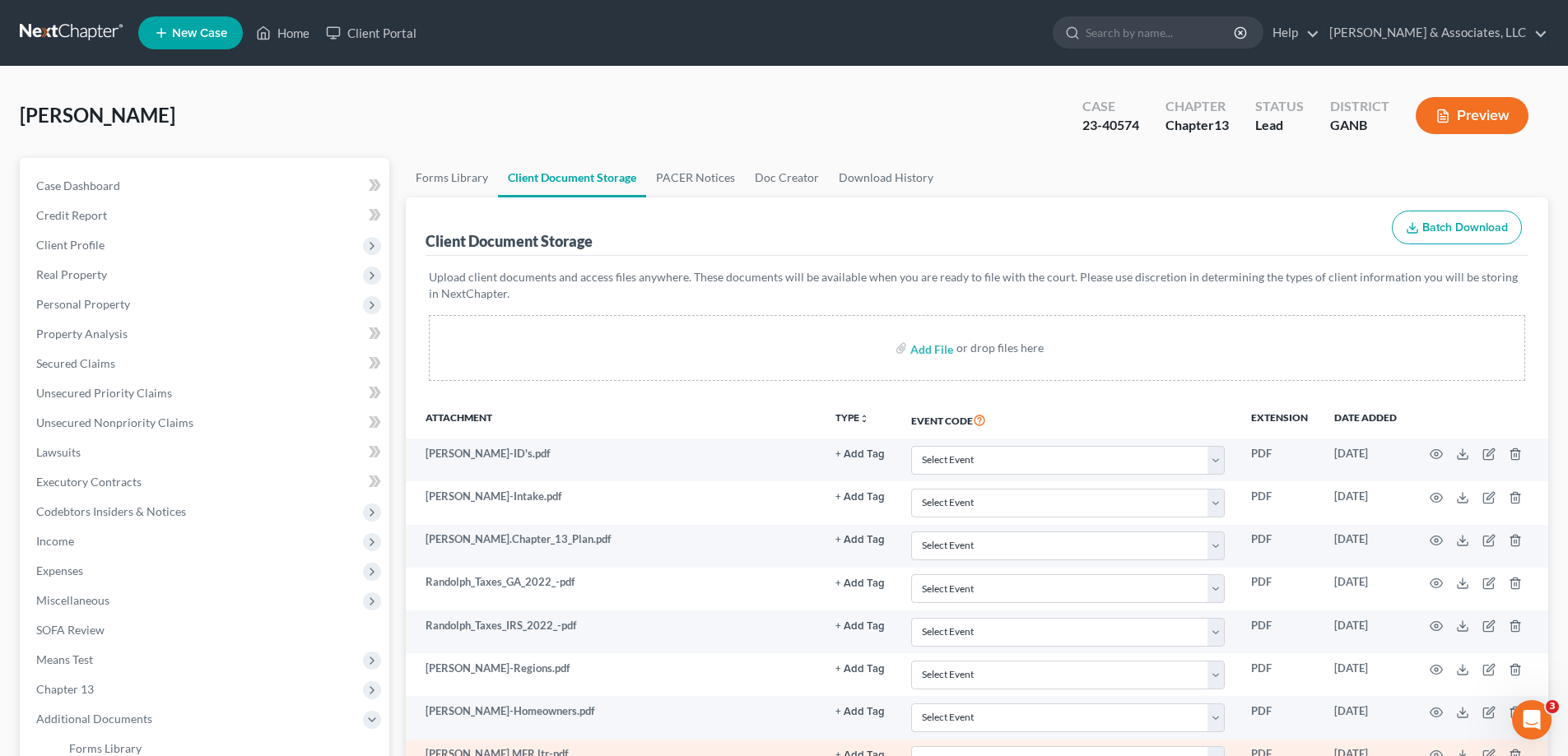
scroll to position [296, 0]
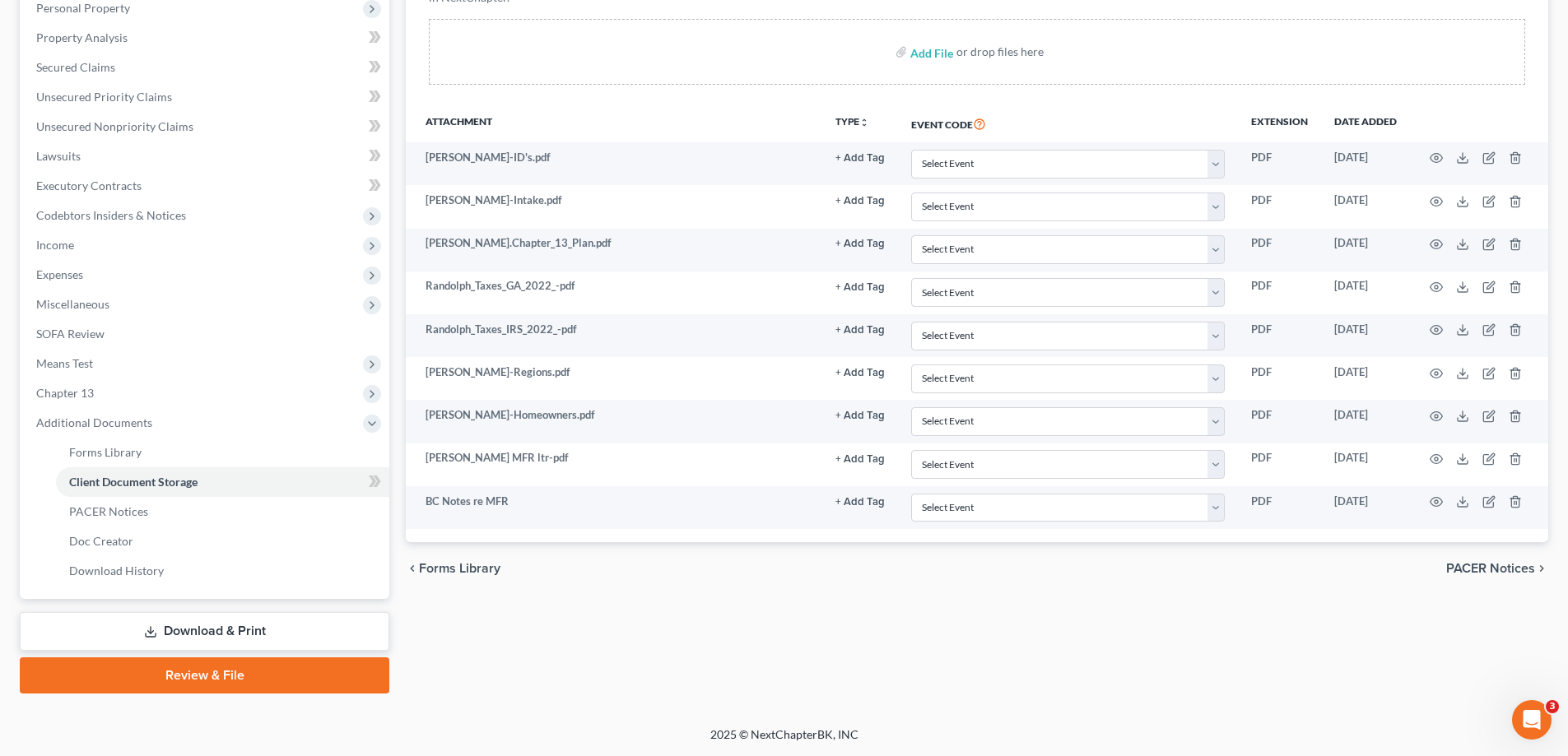
click at [1551, 87] on div "Forms Library Client Document Storage PACER Notices Doc Creator Download Histor…" at bounding box center [978, 278] width 1159 height 832
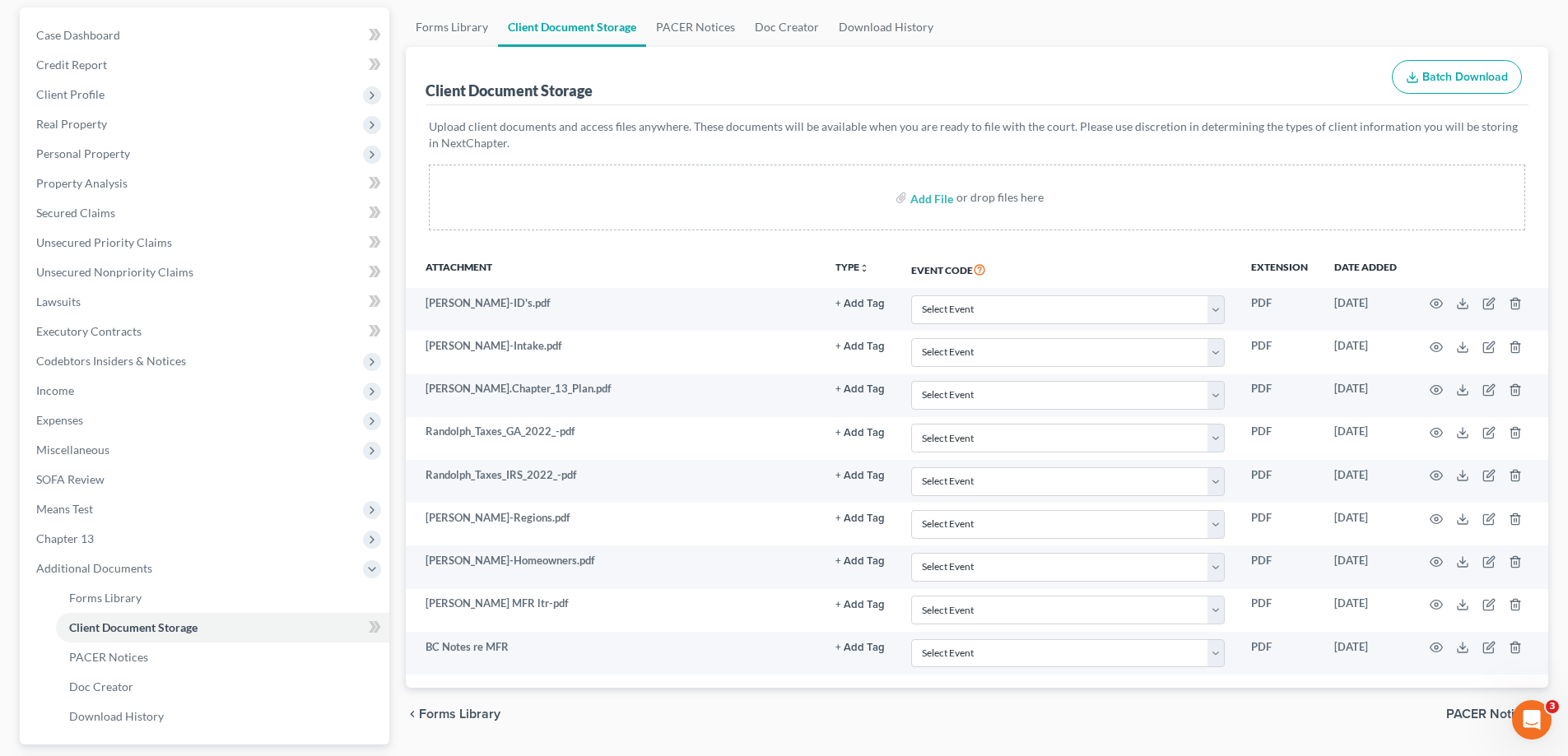
scroll to position [0, 0]
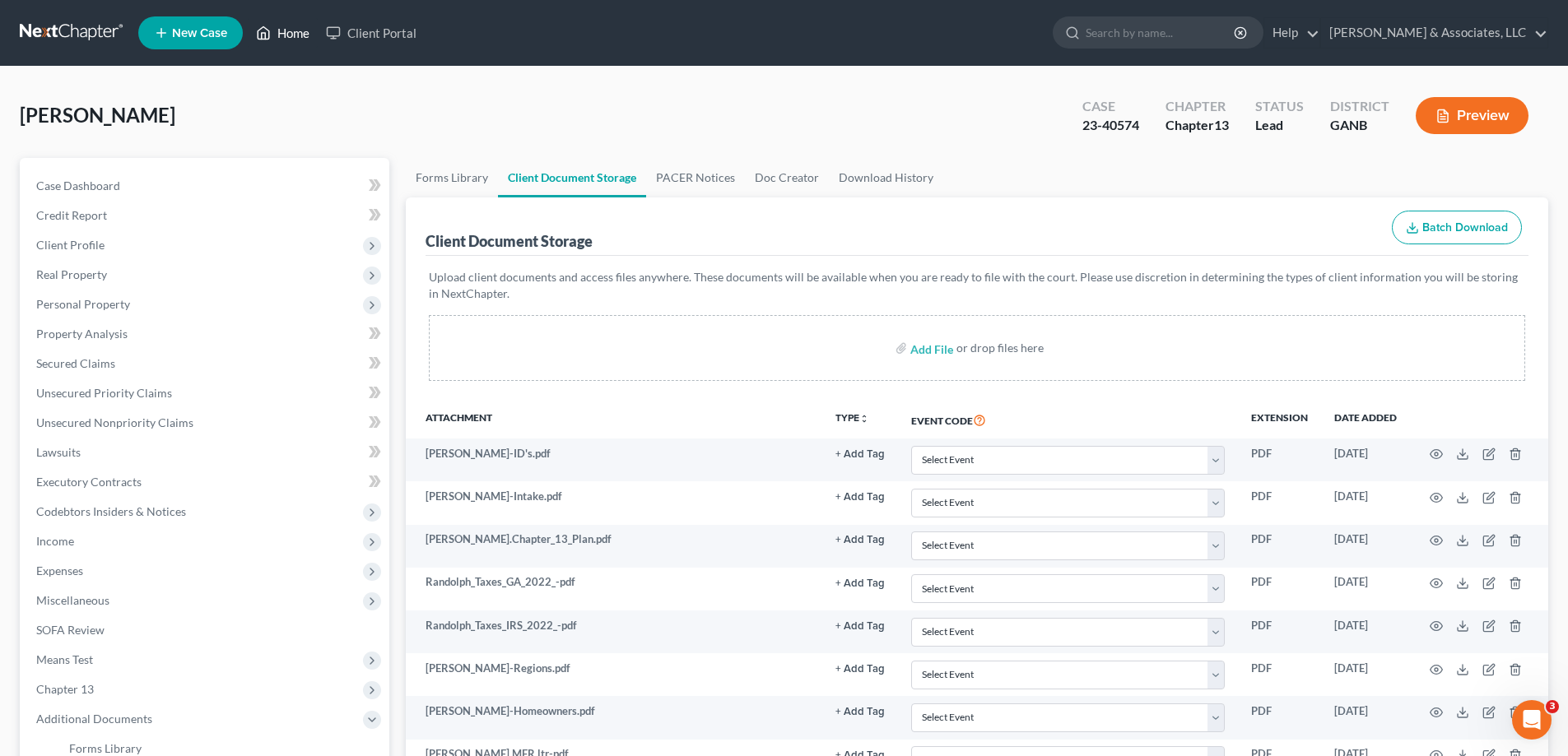
click at [291, 28] on link "Home" at bounding box center [283, 33] width 70 height 30
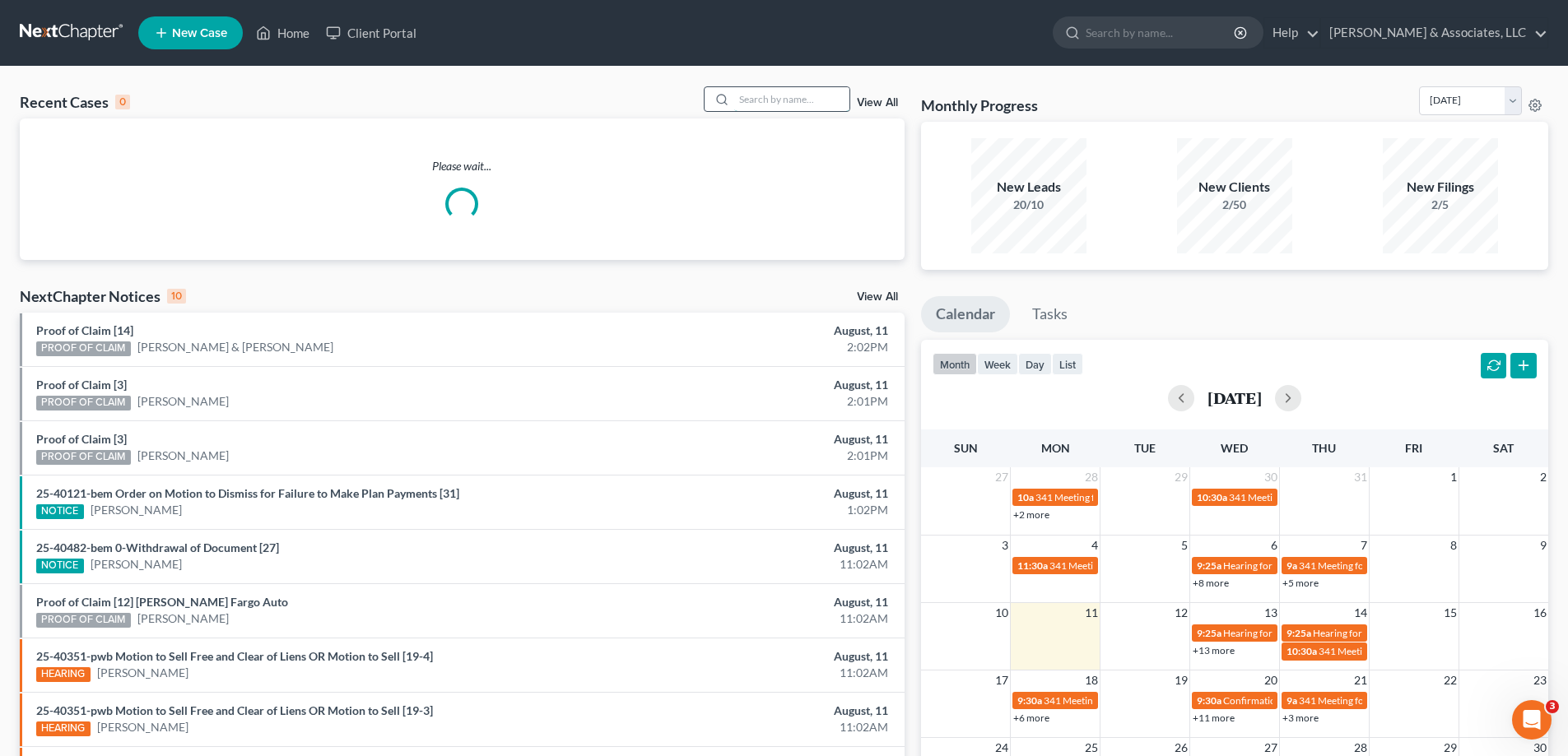
click at [784, 100] on input "search" at bounding box center [791, 99] width 116 height 24
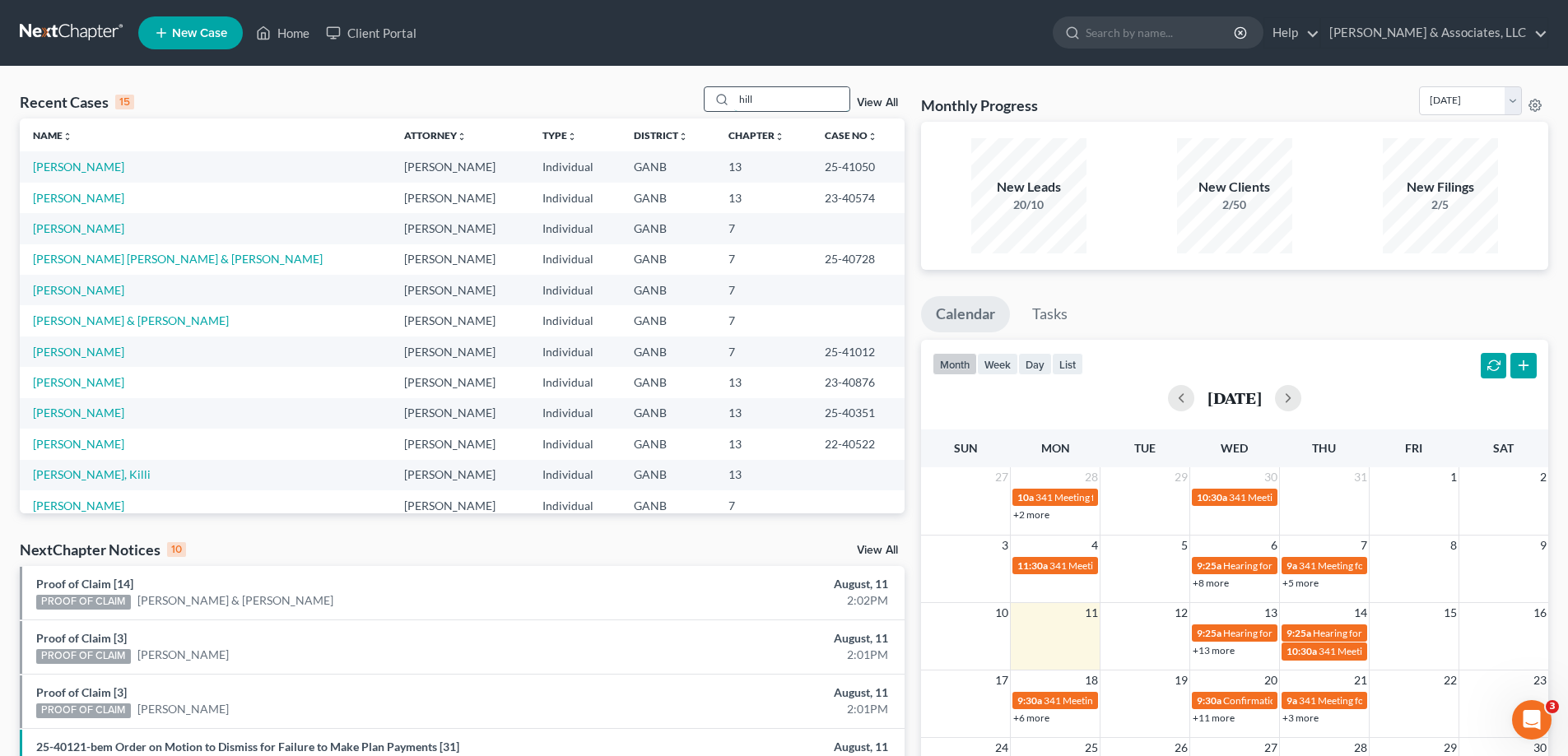
type input "hill"
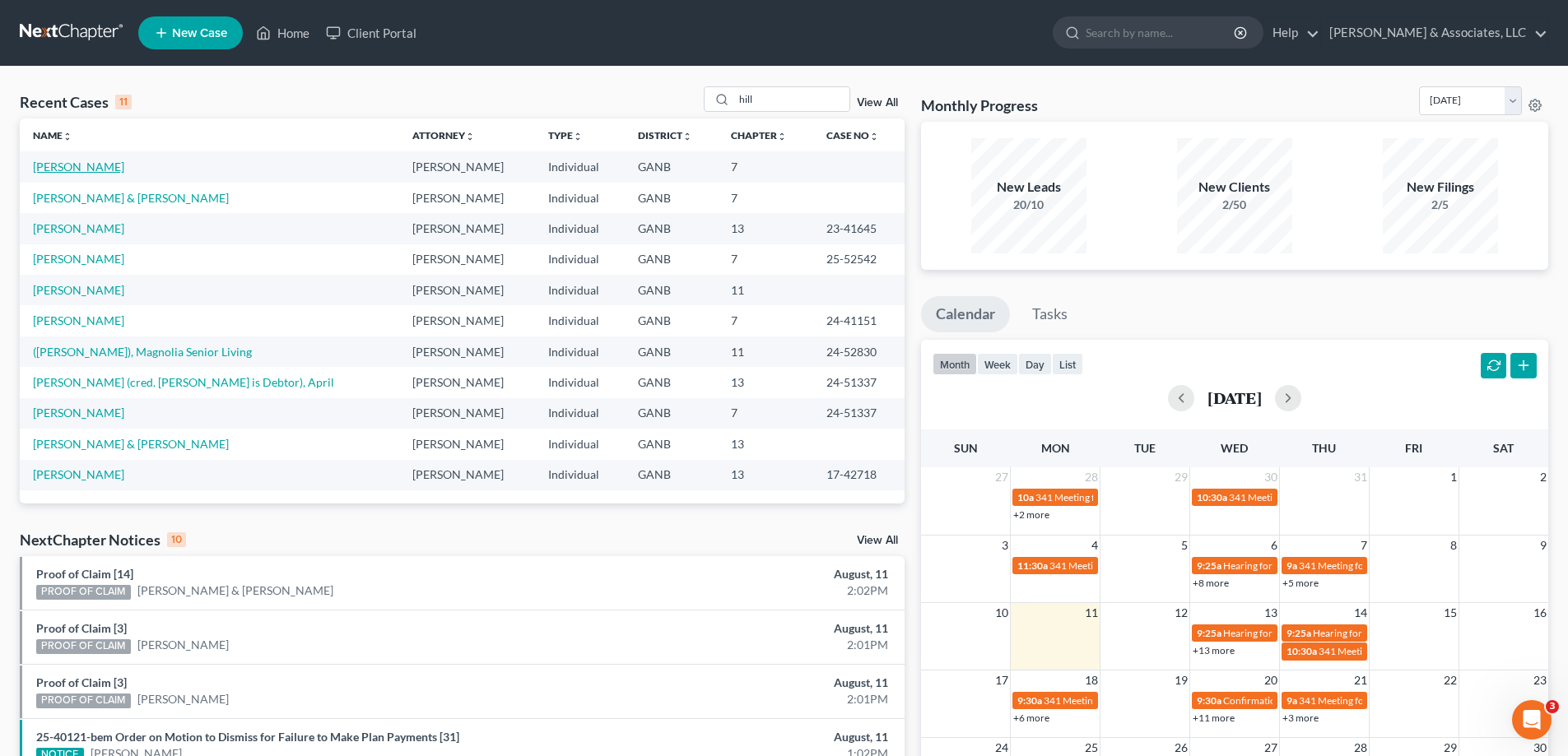
click at [68, 170] on link "[PERSON_NAME]" at bounding box center [79, 167] width 91 height 14
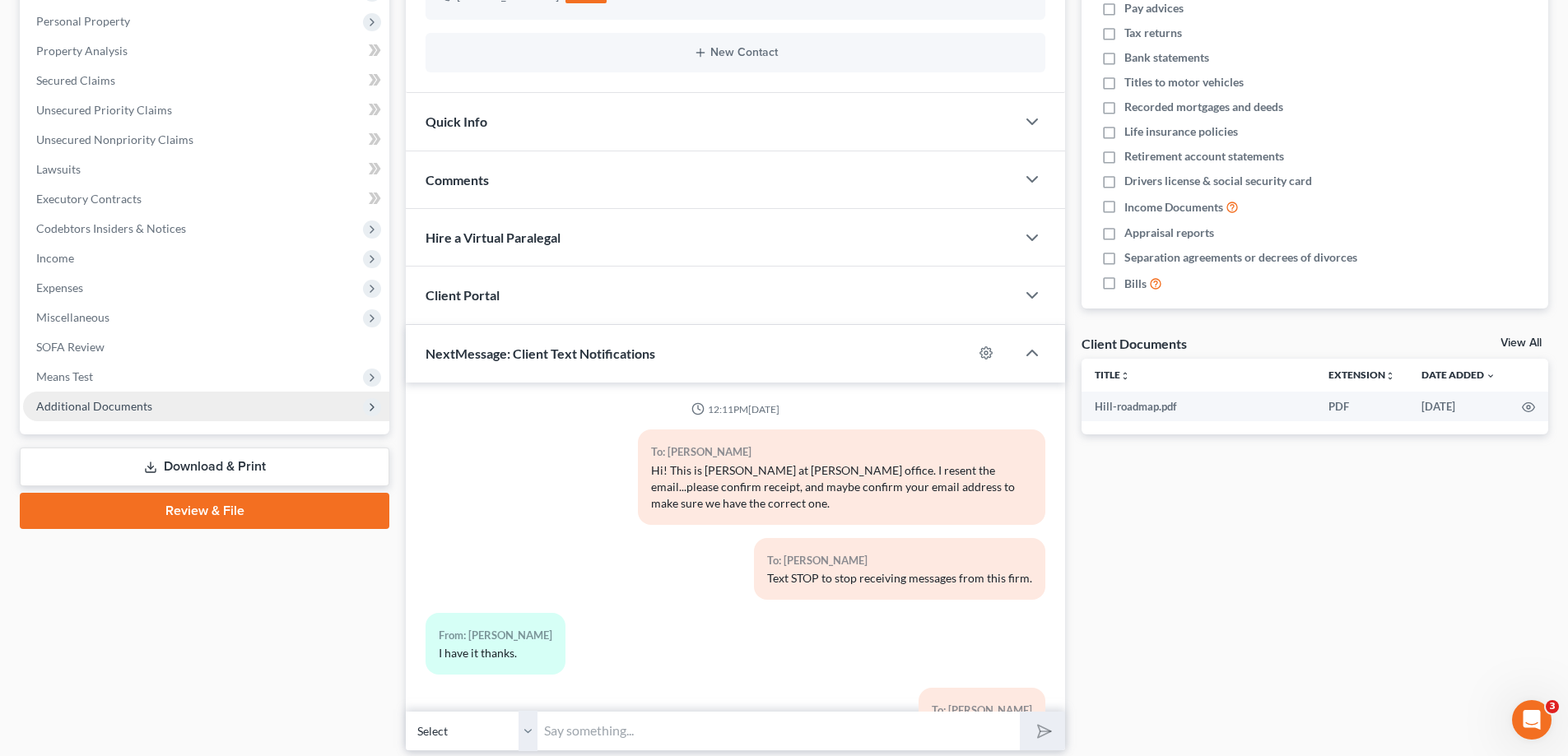
scroll to position [749, 0]
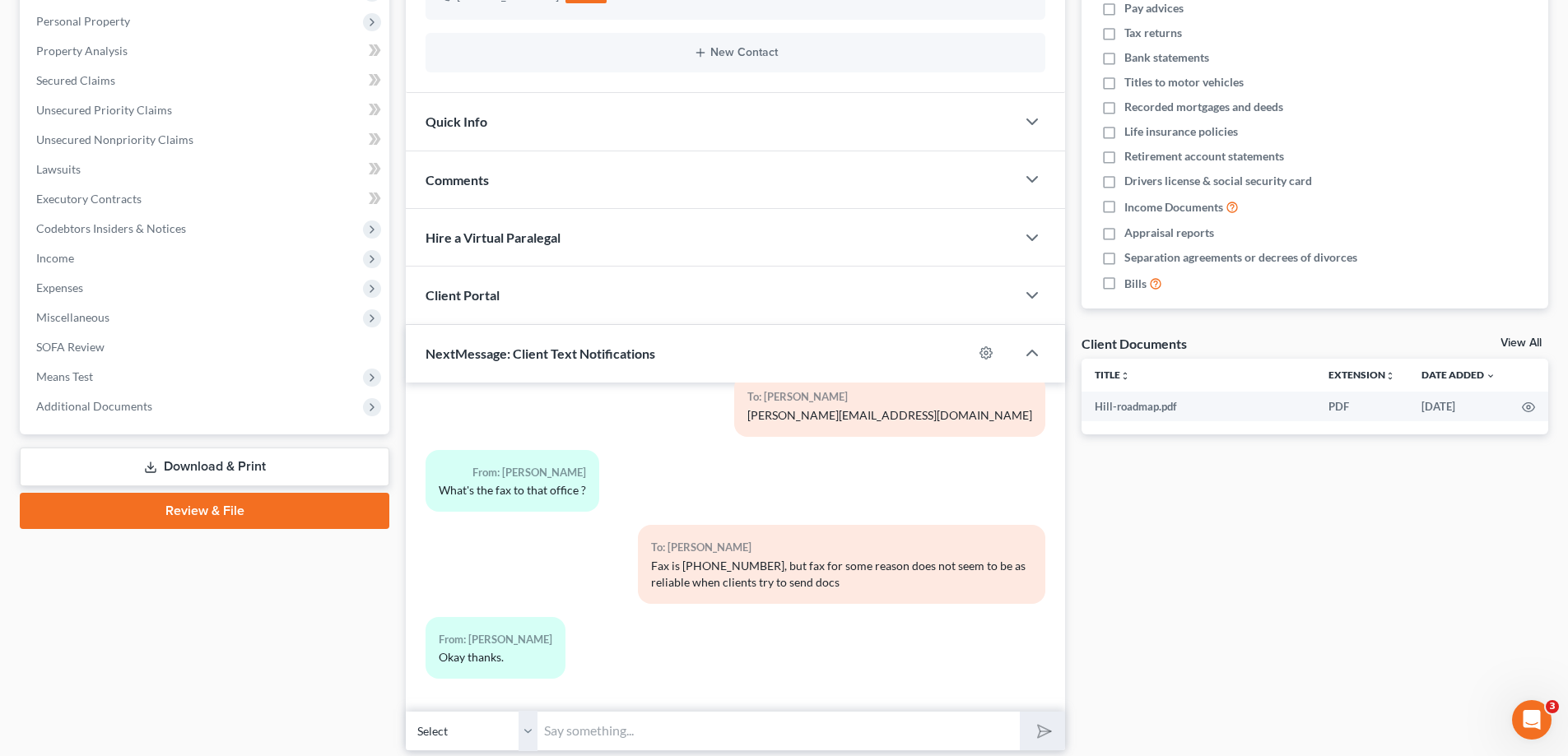
drag, startPoint x: 150, startPoint y: 412, endPoint x: 120, endPoint y: 457, distance: 54.1
click at [149, 412] on span "Additional Documents" at bounding box center [206, 407] width 366 height 30
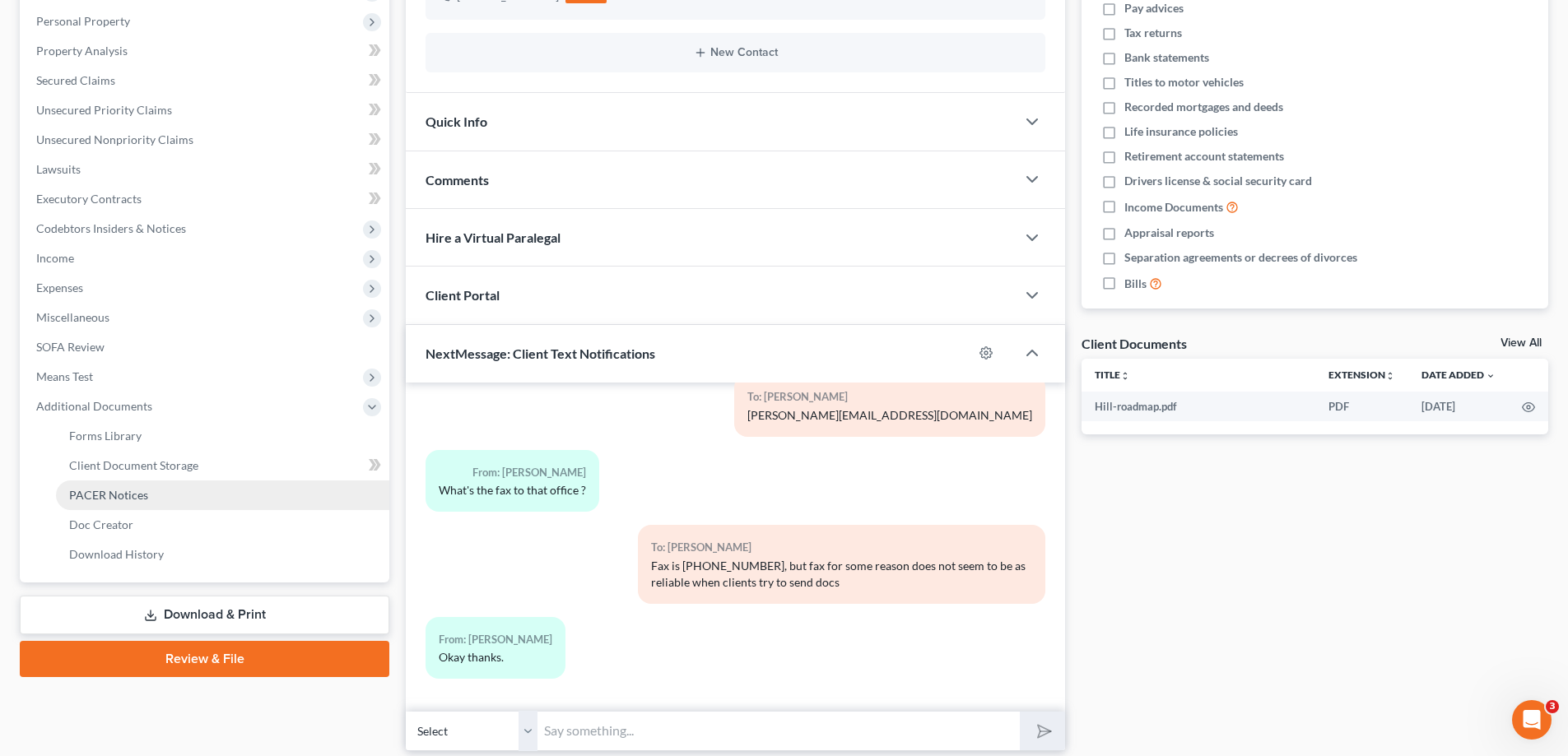
click at [111, 494] on span "PACER Notices" at bounding box center [108, 495] width 79 height 14
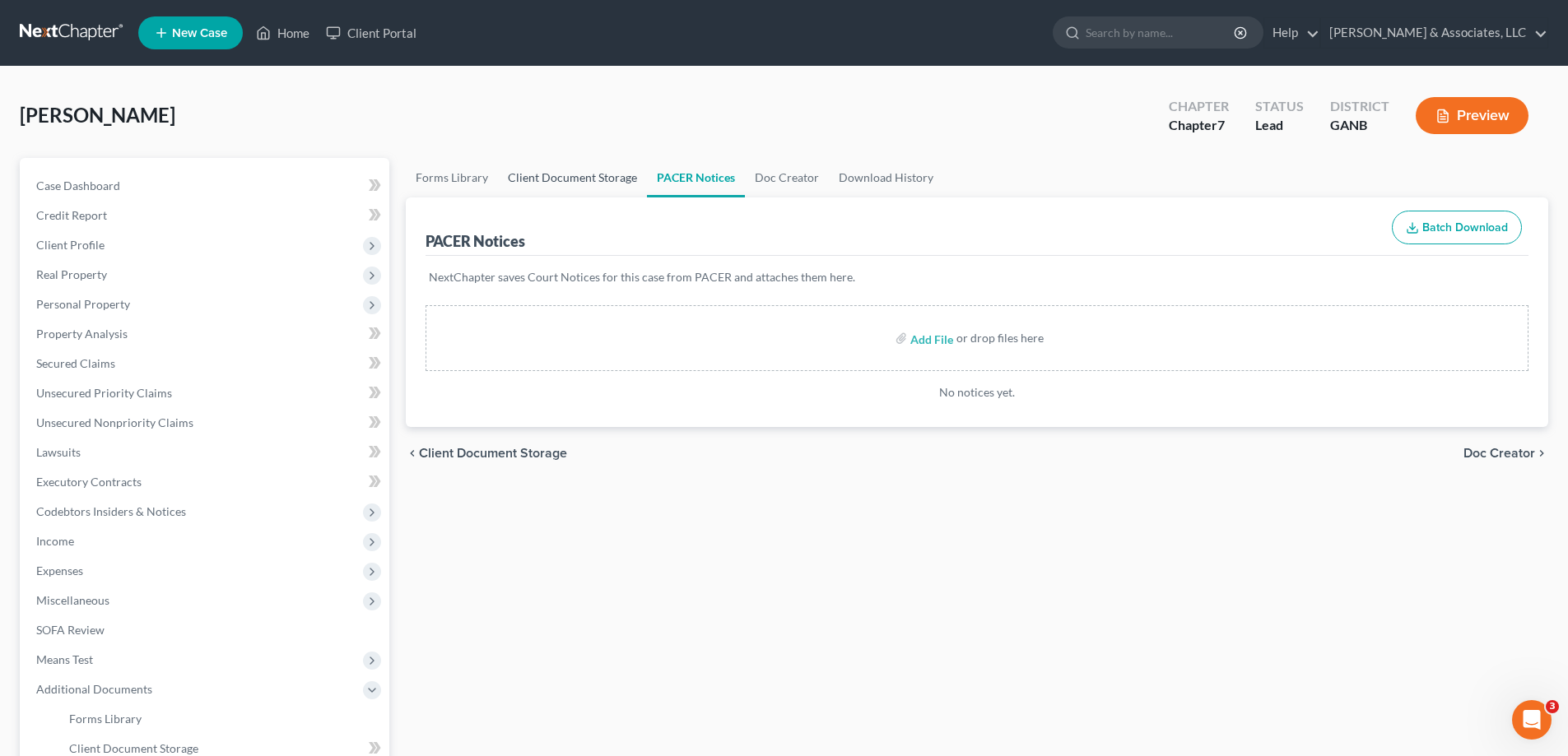
click at [567, 171] on link "Client Document Storage" at bounding box center [572, 178] width 149 height 40
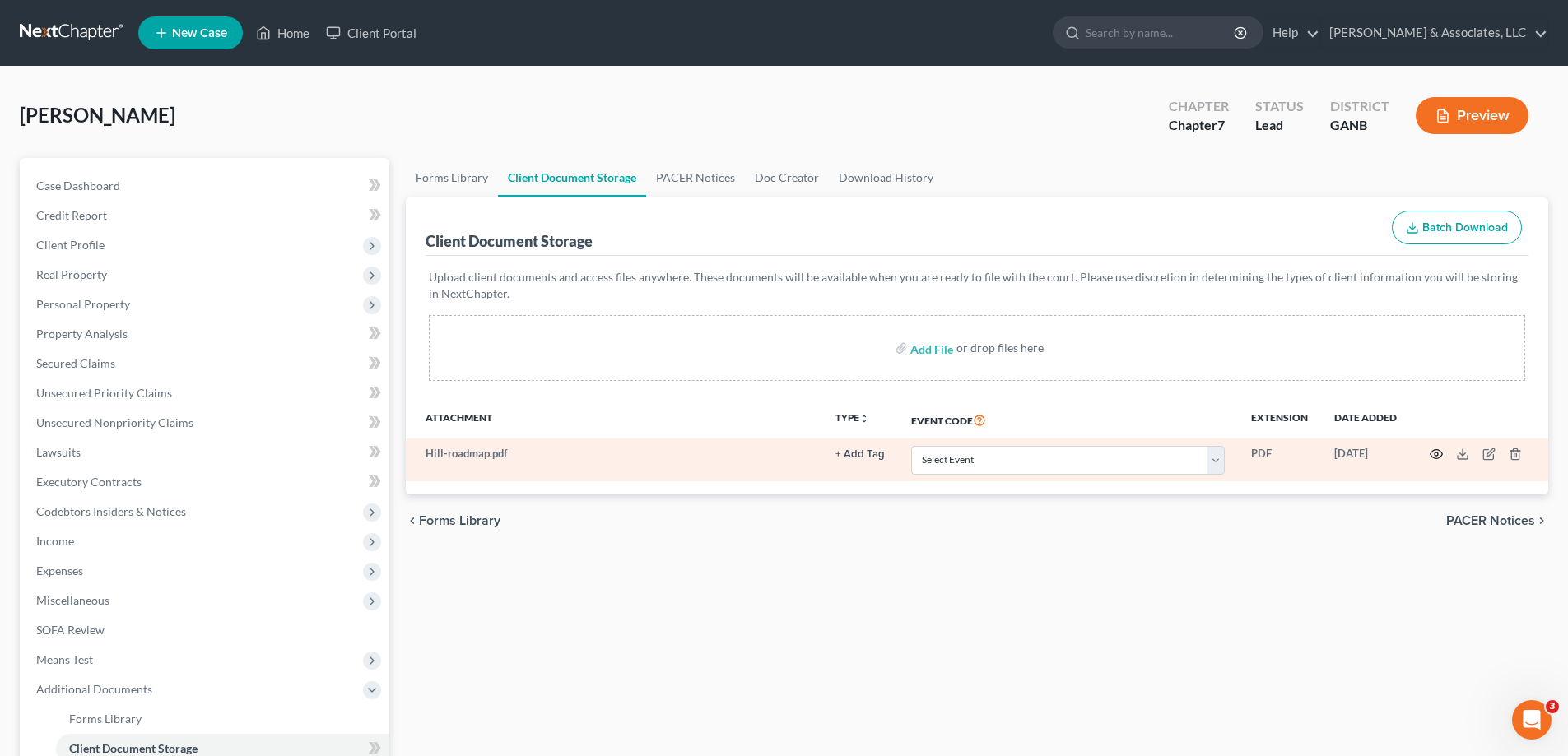
click at [1438, 457] on icon "button" at bounding box center [1437, 454] width 14 height 14
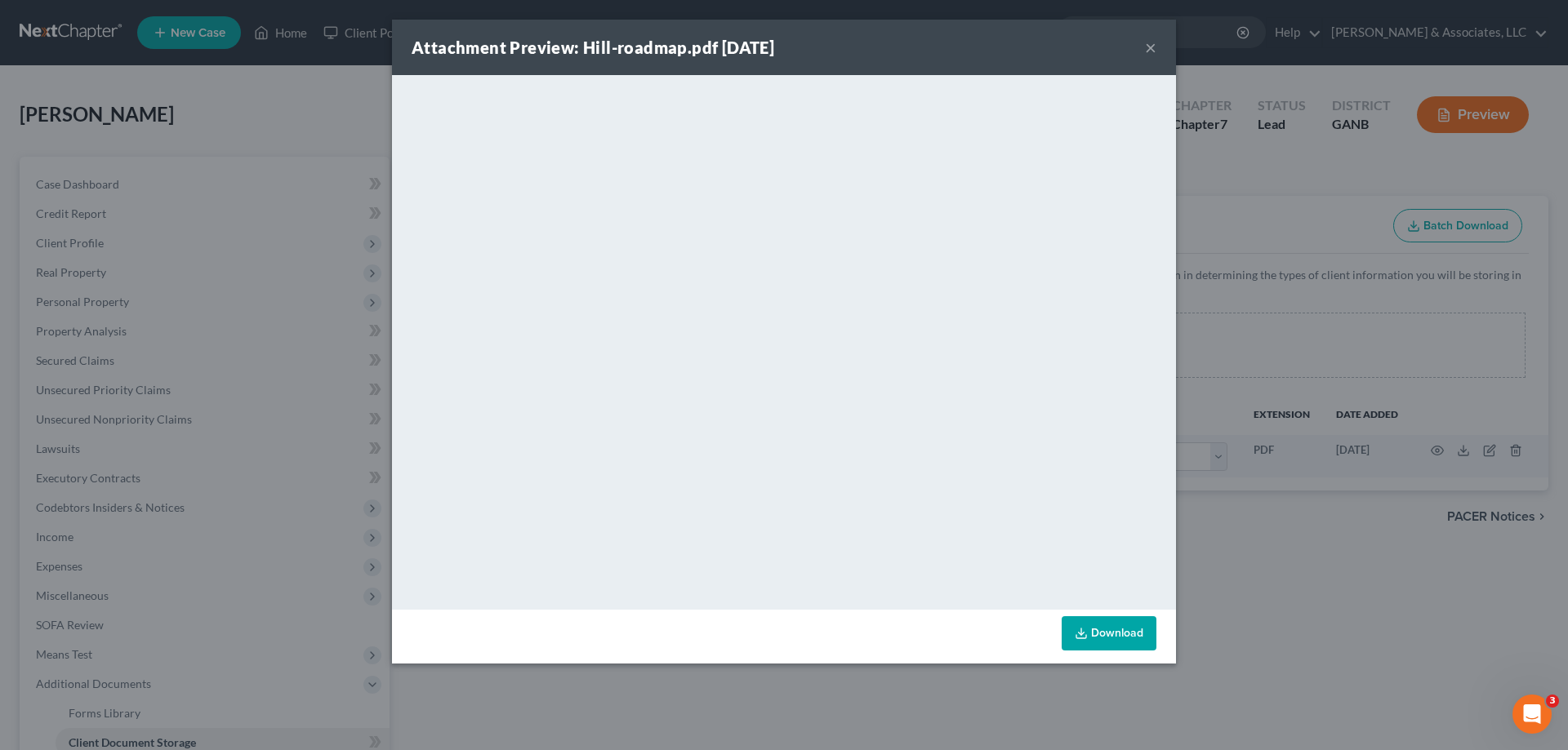
click at [1149, 50] on button "×" at bounding box center [1151, 47] width 12 height 19
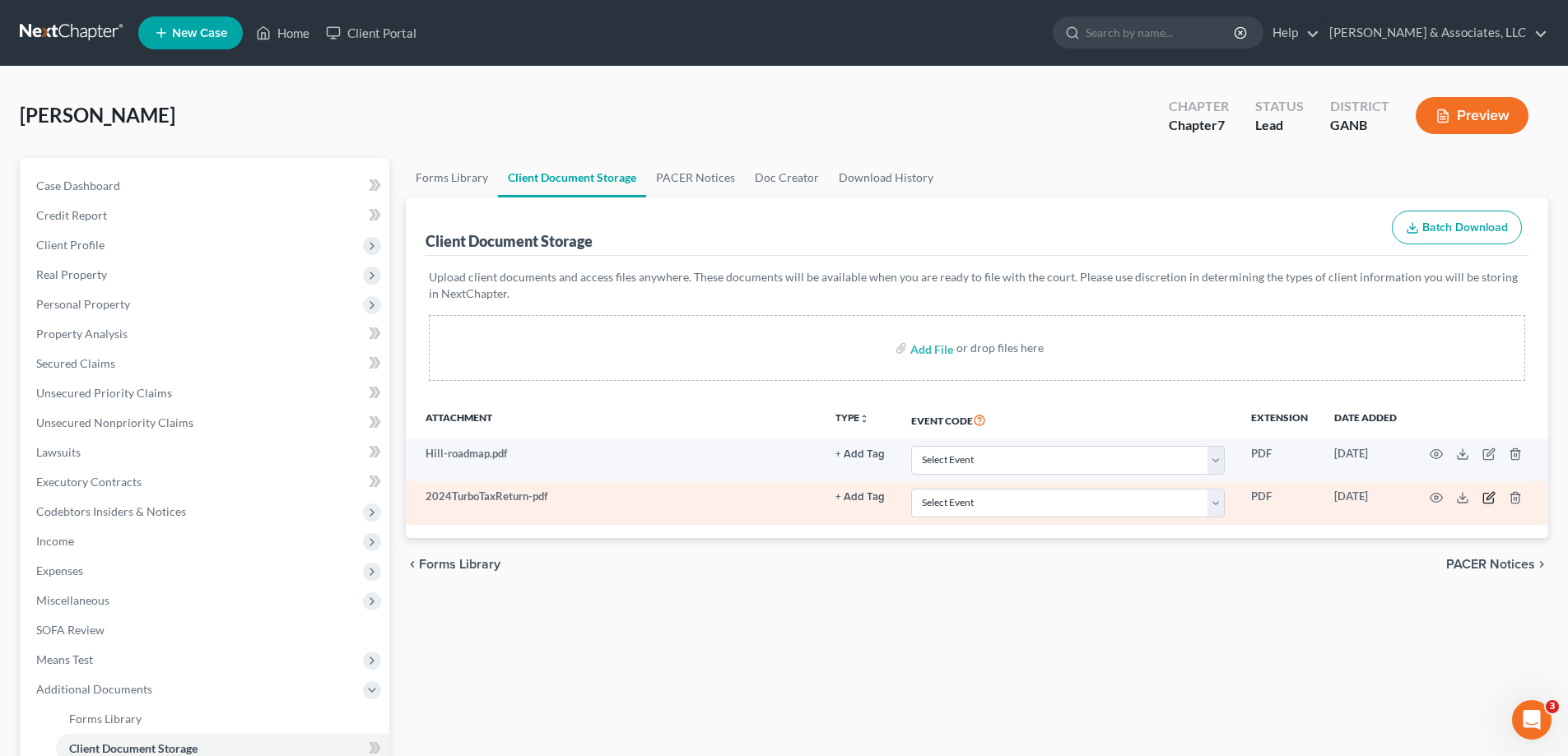
click at [1489, 495] on icon "button" at bounding box center [1489, 498] width 14 height 14
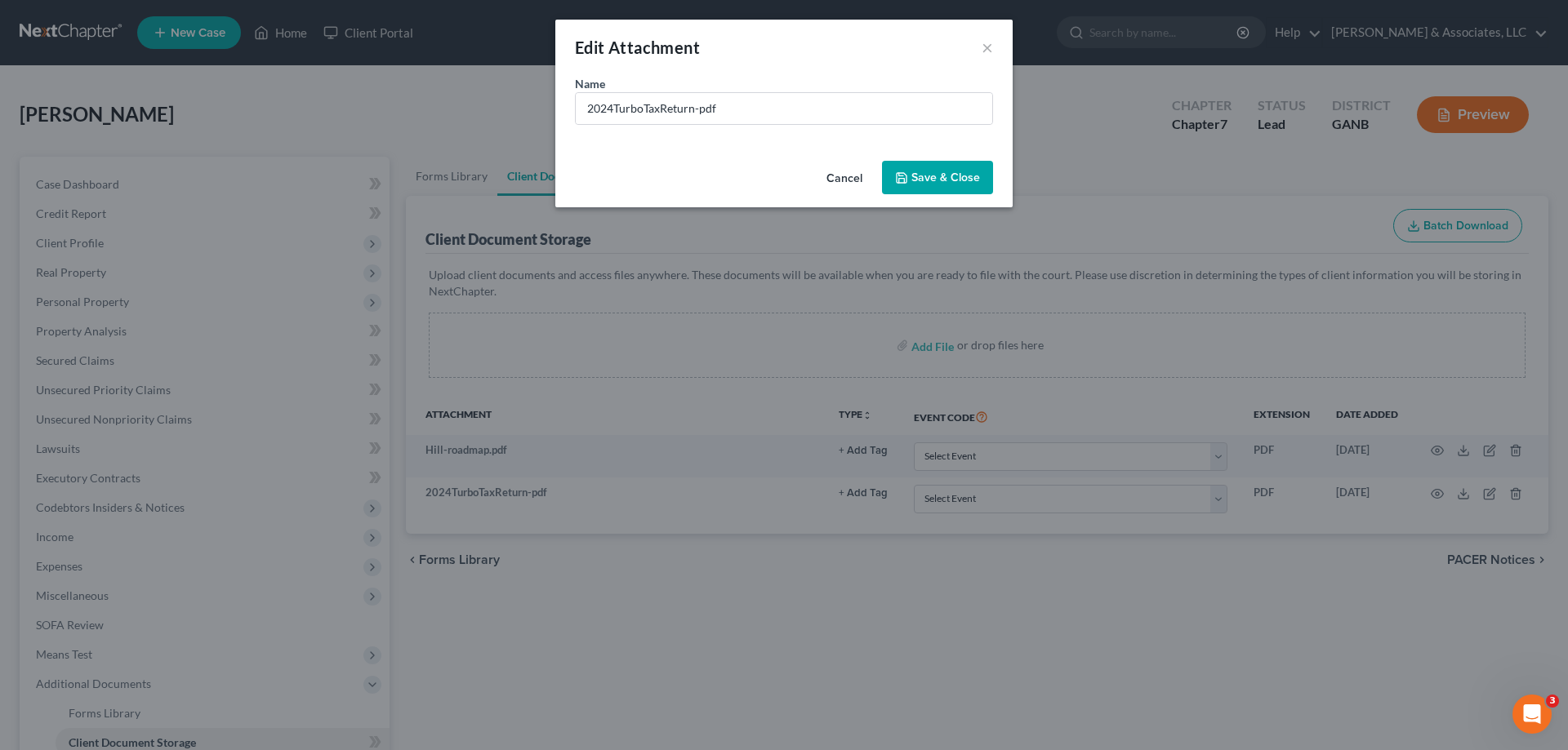
click at [841, 178] on button "Cancel" at bounding box center [845, 179] width 62 height 33
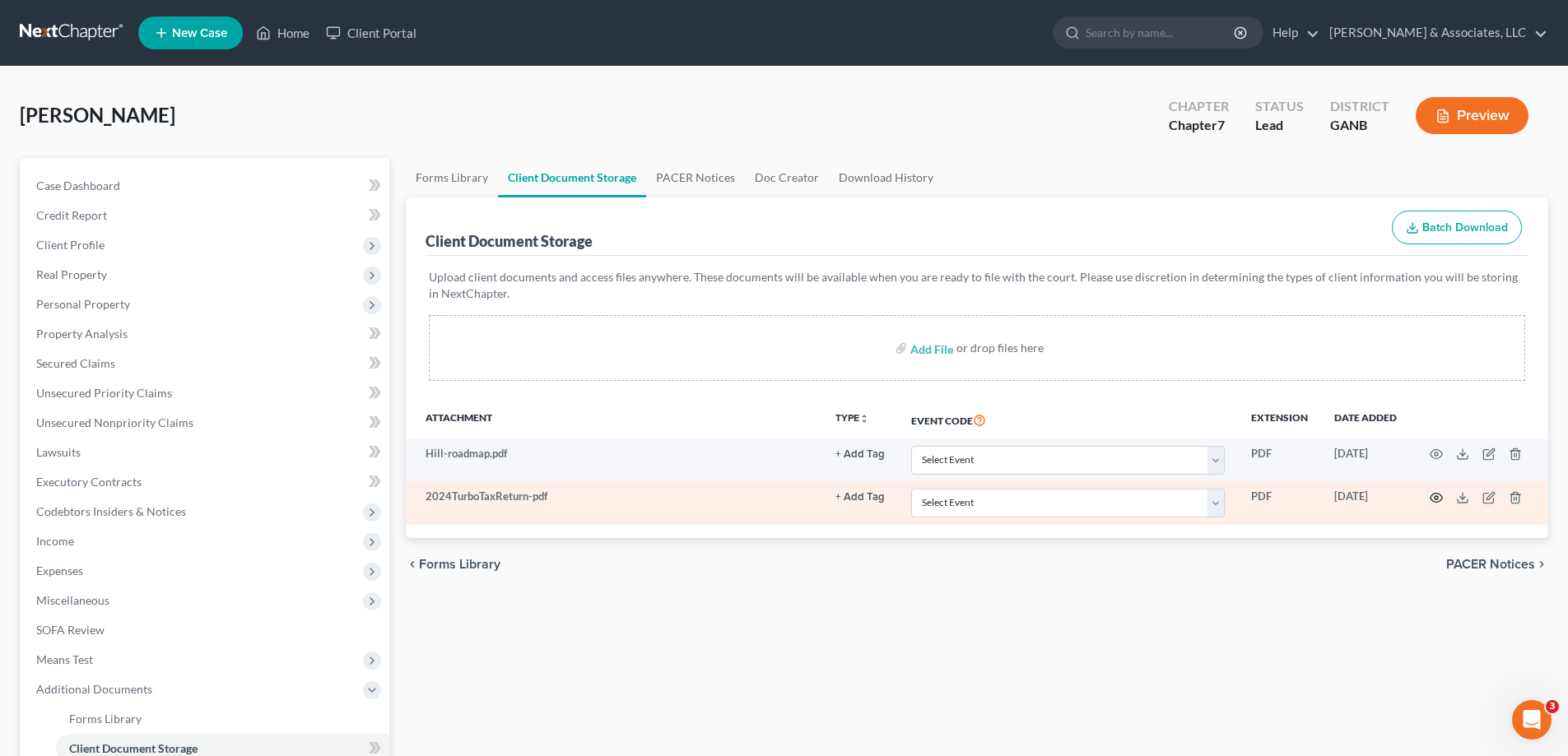
click at [1435, 495] on icon "button" at bounding box center [1437, 498] width 14 height 14
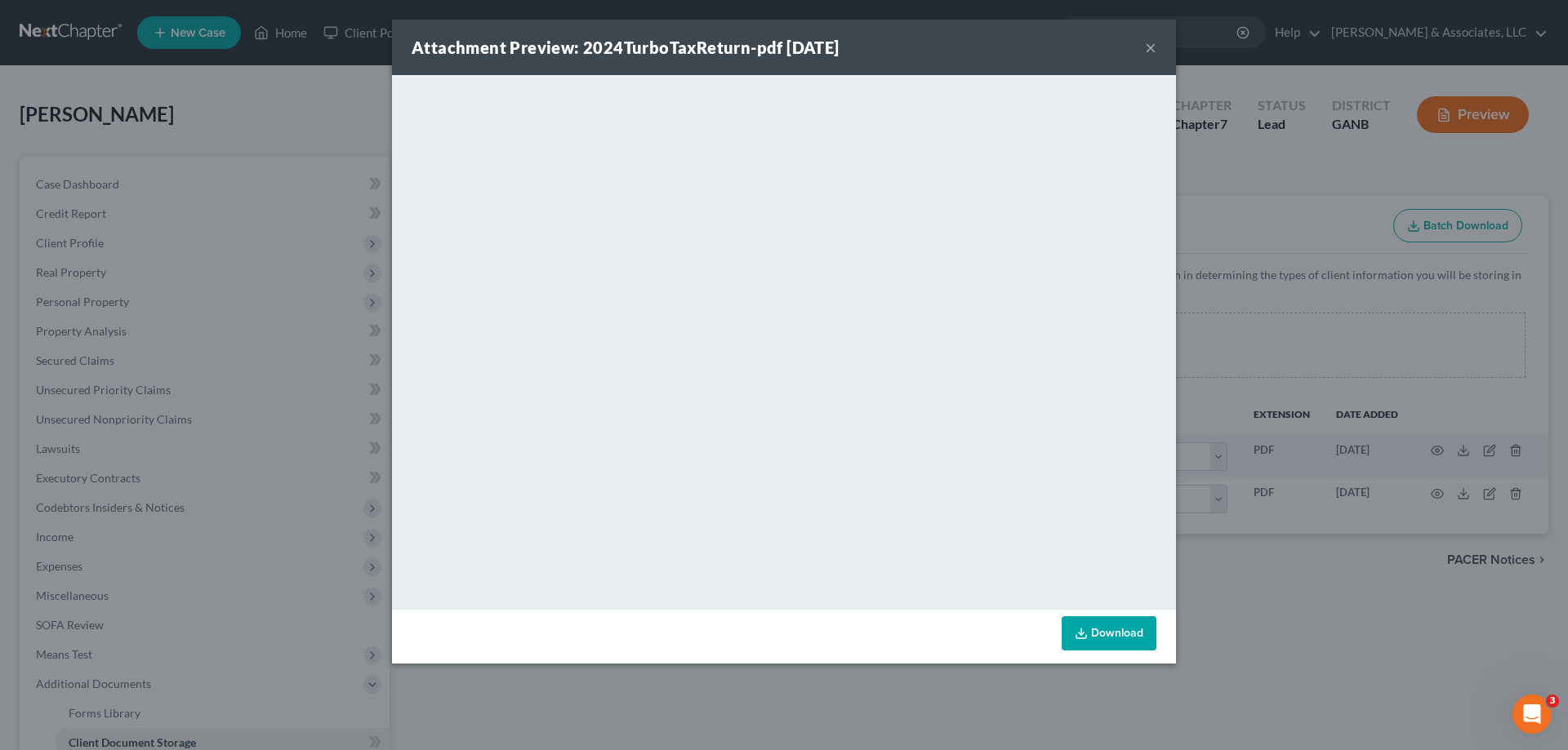
click at [1152, 41] on button "×" at bounding box center [1151, 47] width 12 height 19
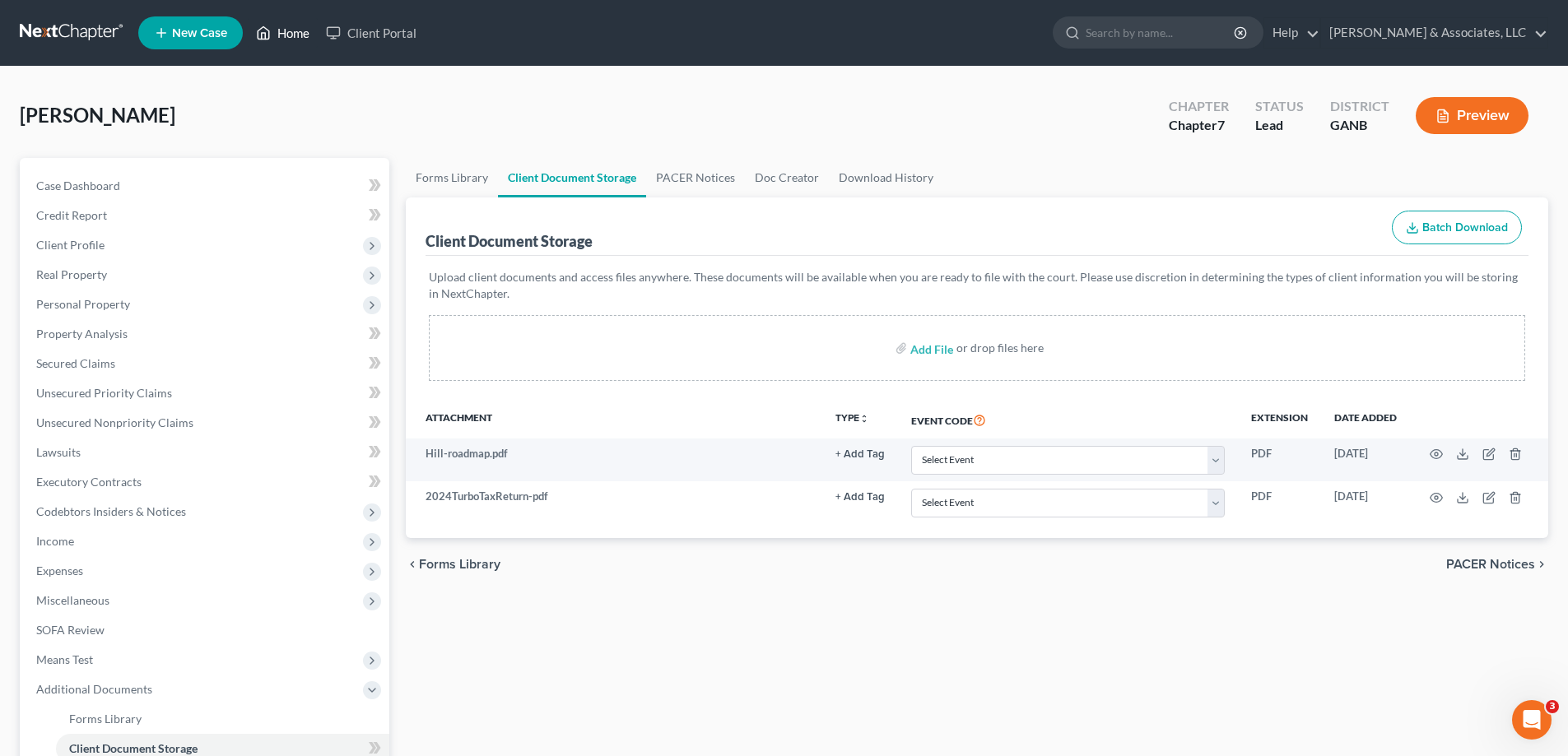
drag, startPoint x: 306, startPoint y: 35, endPoint x: 783, endPoint y: 82, distance: 479.3
click at [306, 35] on link "Home" at bounding box center [283, 33] width 70 height 30
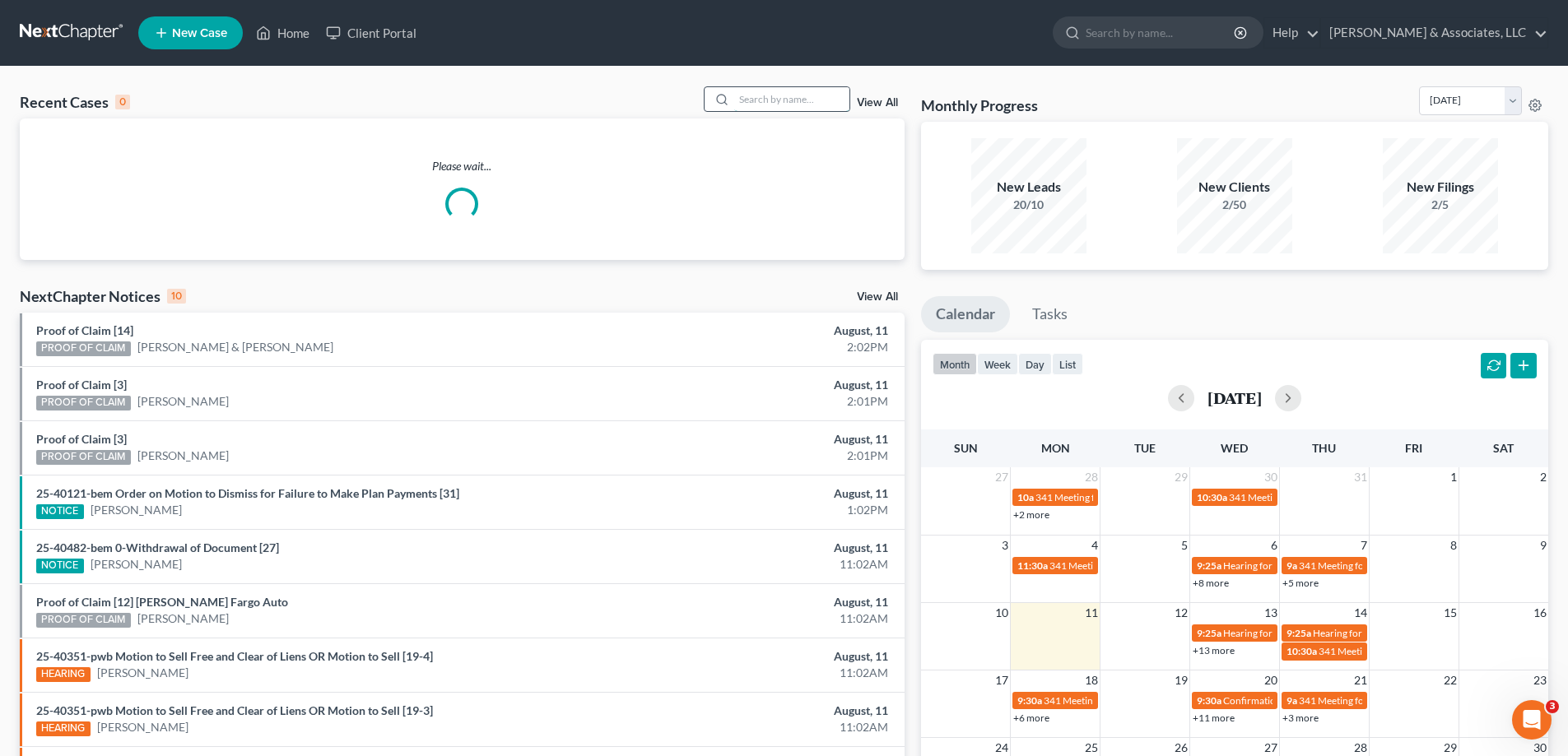
click at [737, 100] on input "search" at bounding box center [791, 99] width 116 height 24
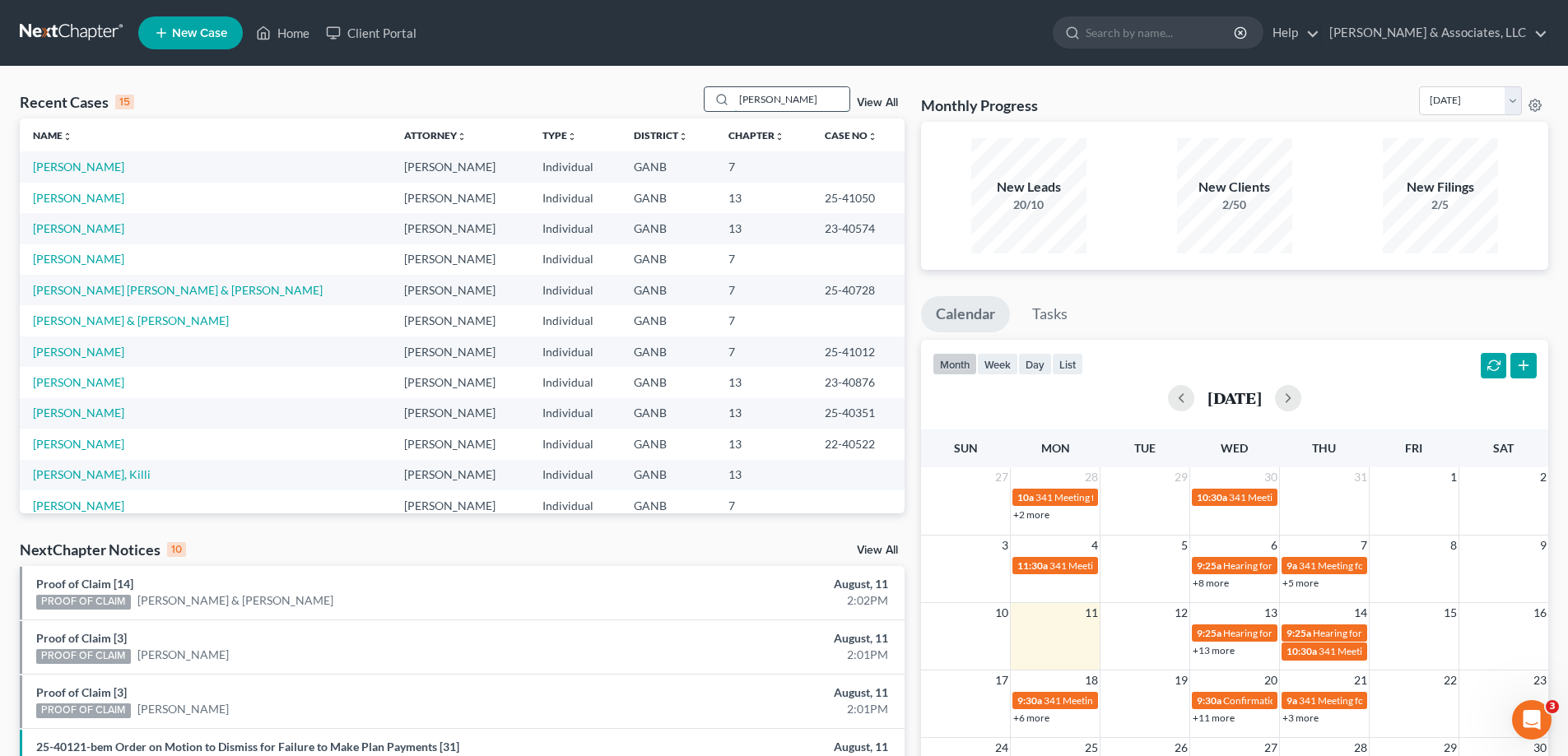
type input "[PERSON_NAME]"
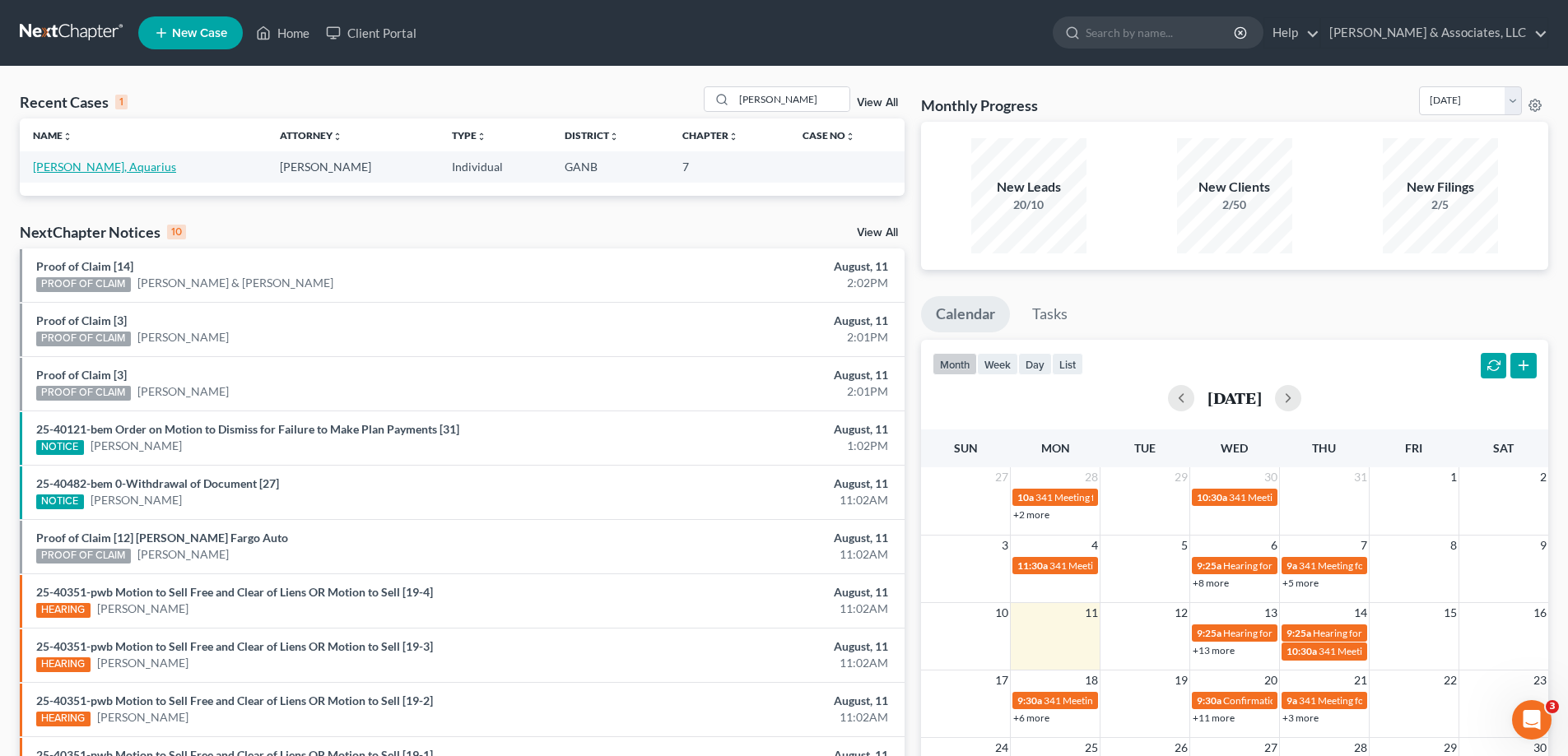
click at [69, 169] on link "[PERSON_NAME], Aquarius" at bounding box center [105, 167] width 144 height 14
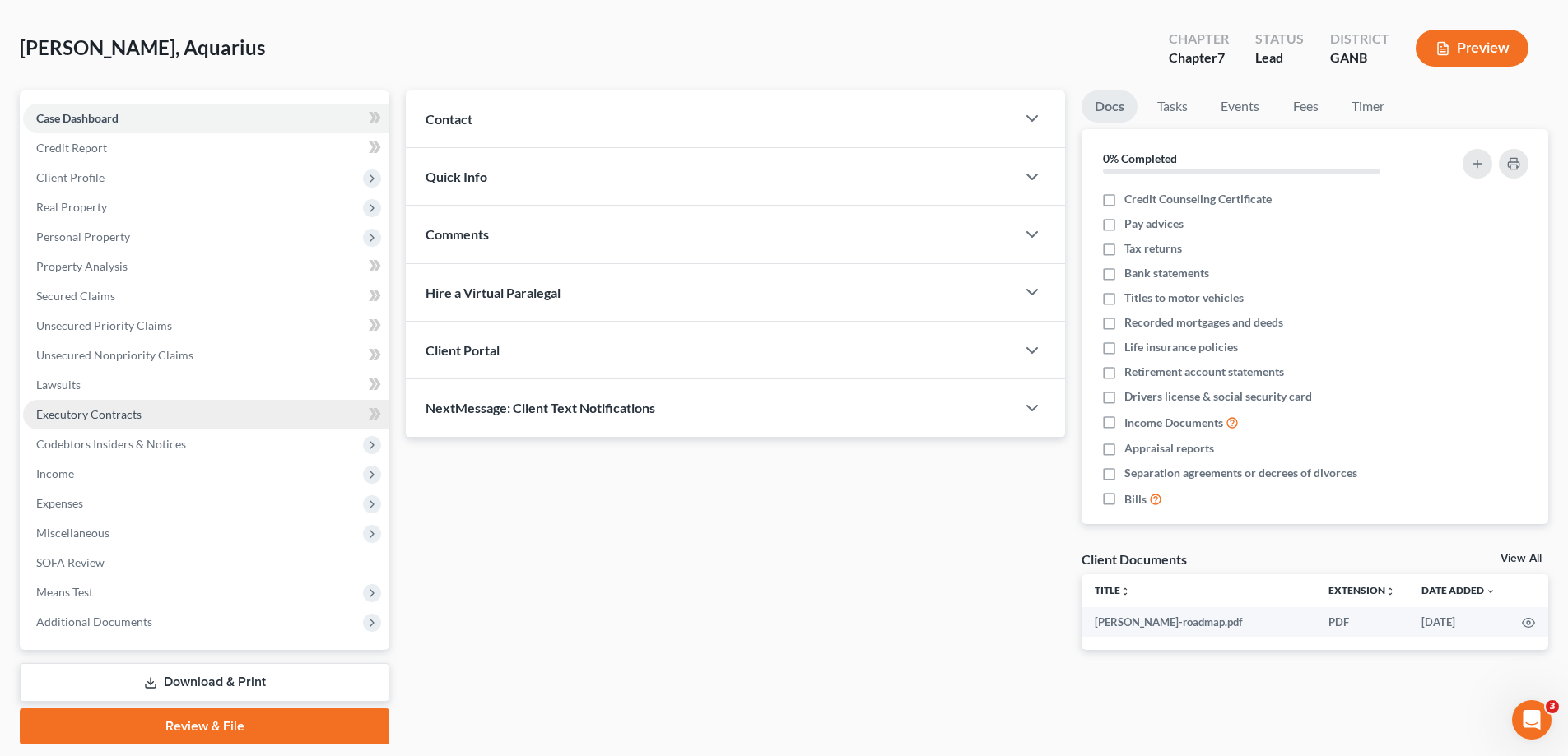
scroll to position [118, 0]
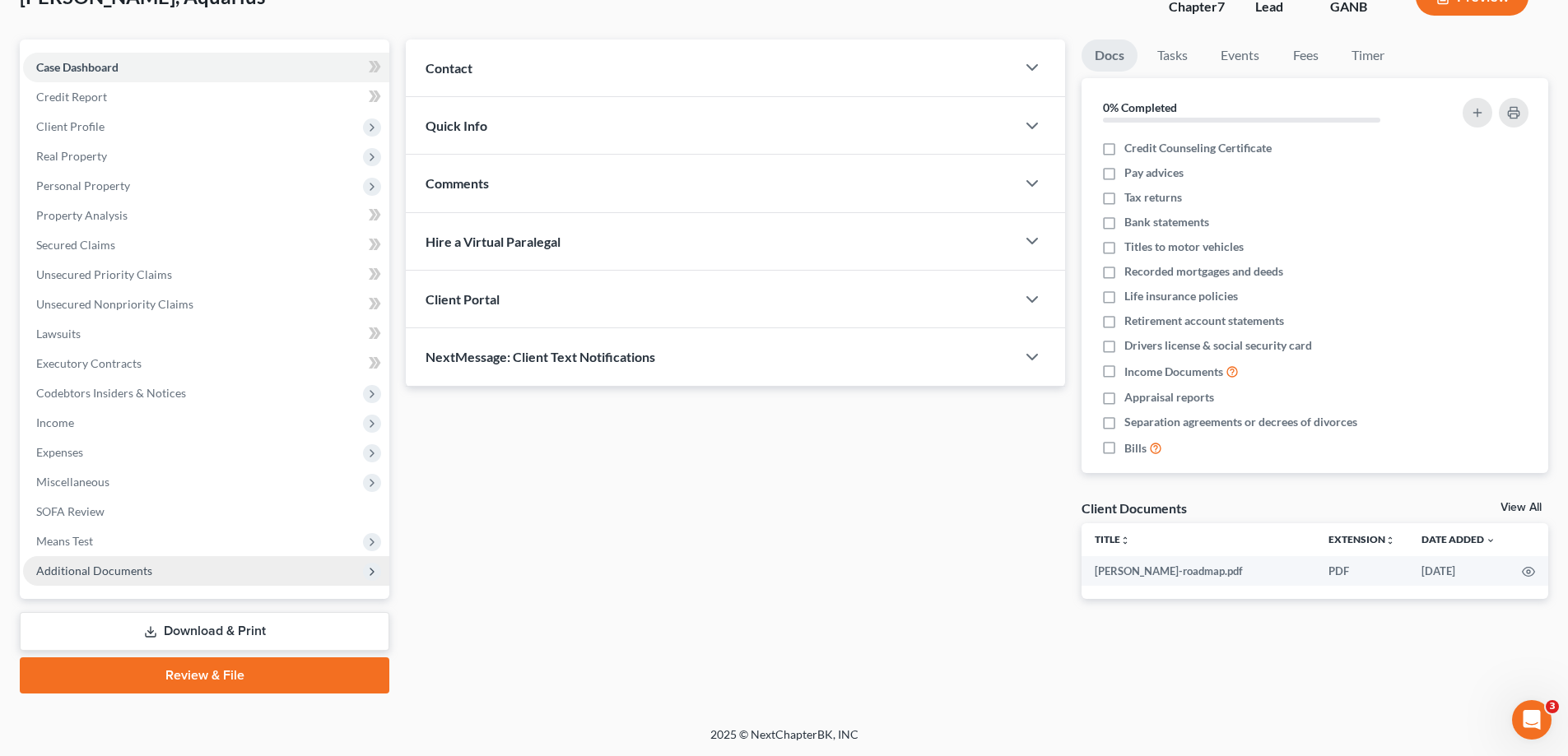
click at [70, 576] on span "Additional Documents" at bounding box center [94, 571] width 117 height 14
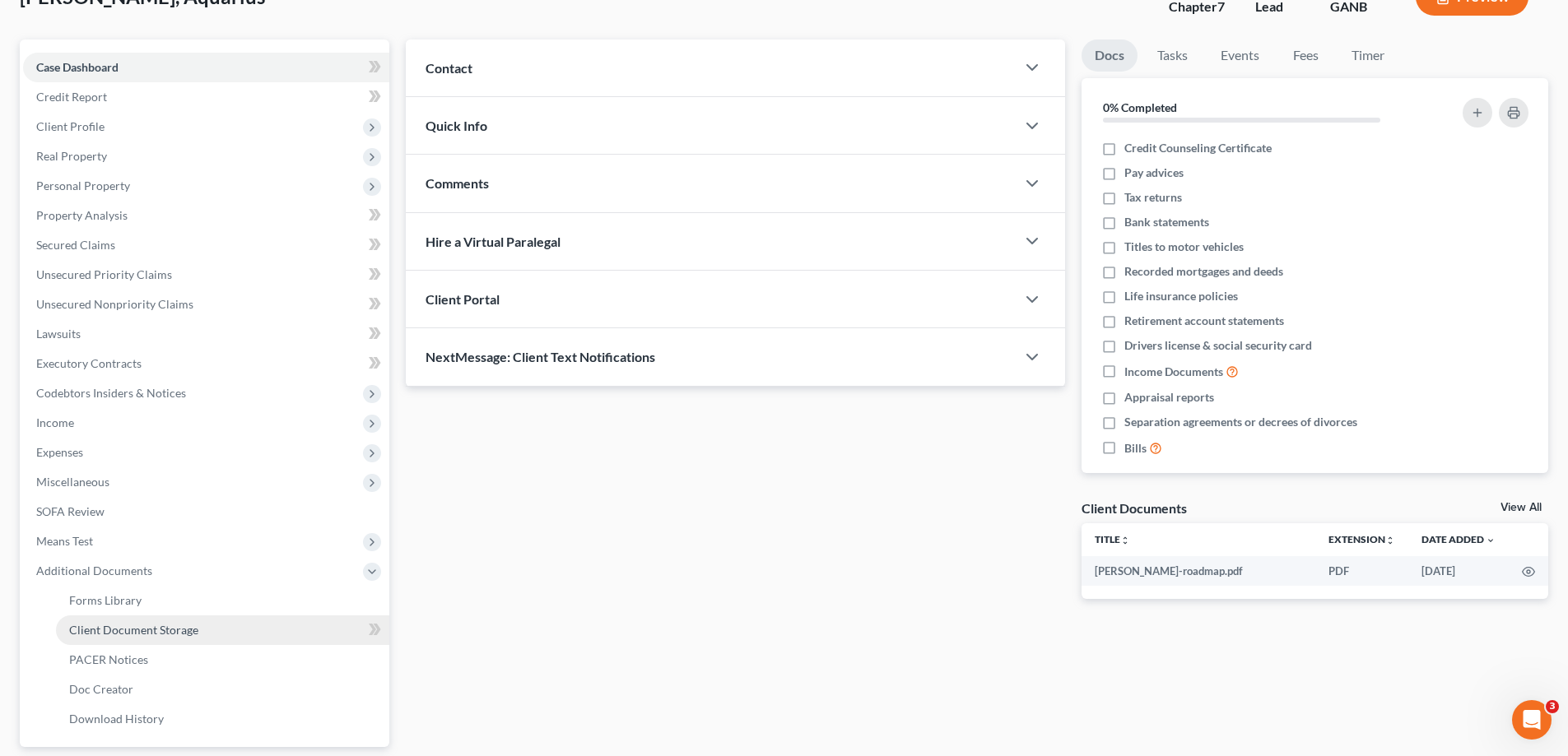
click at [100, 632] on span "Client Document Storage" at bounding box center [133, 630] width 129 height 14
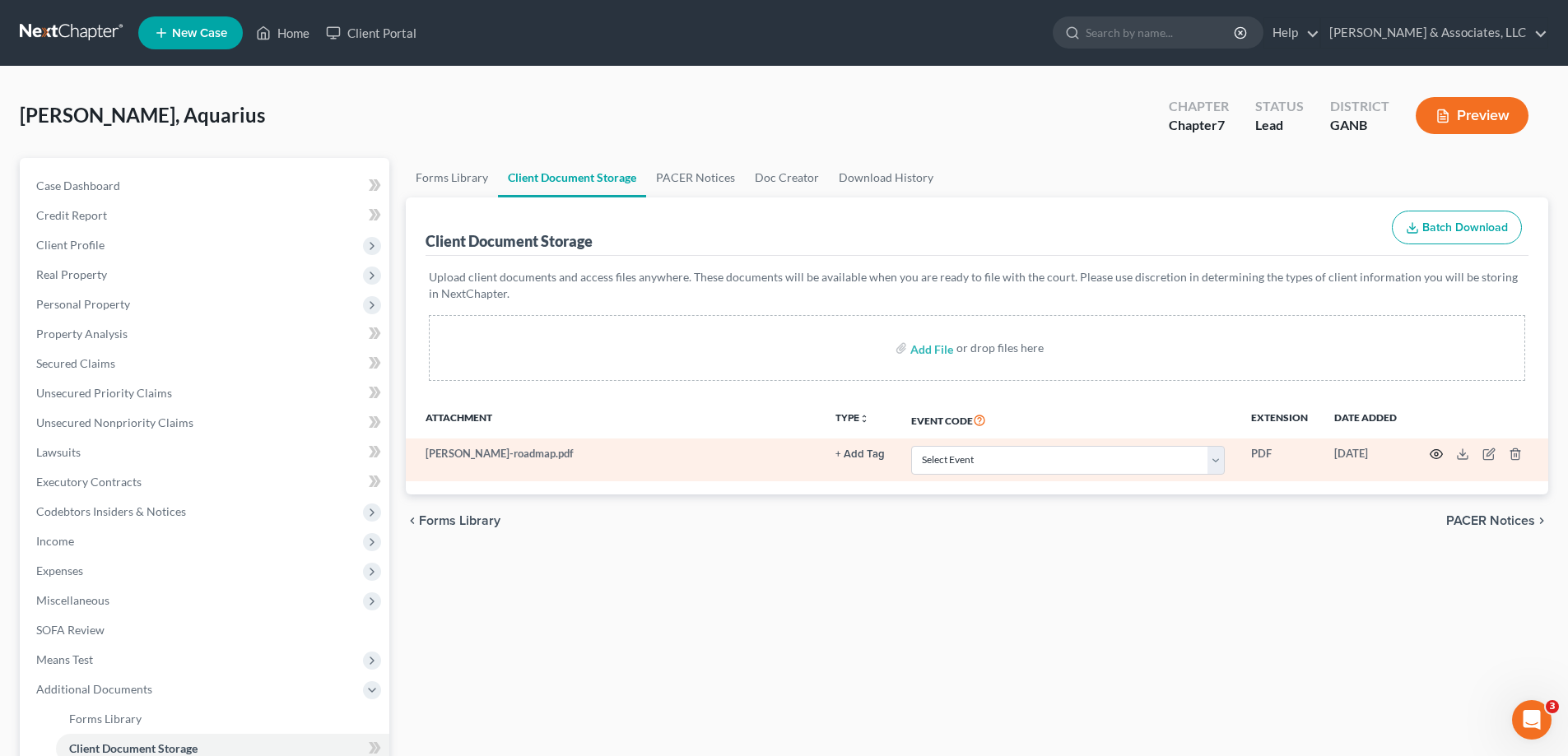
click at [1436, 454] on icon "button" at bounding box center [1437, 454] width 14 height 14
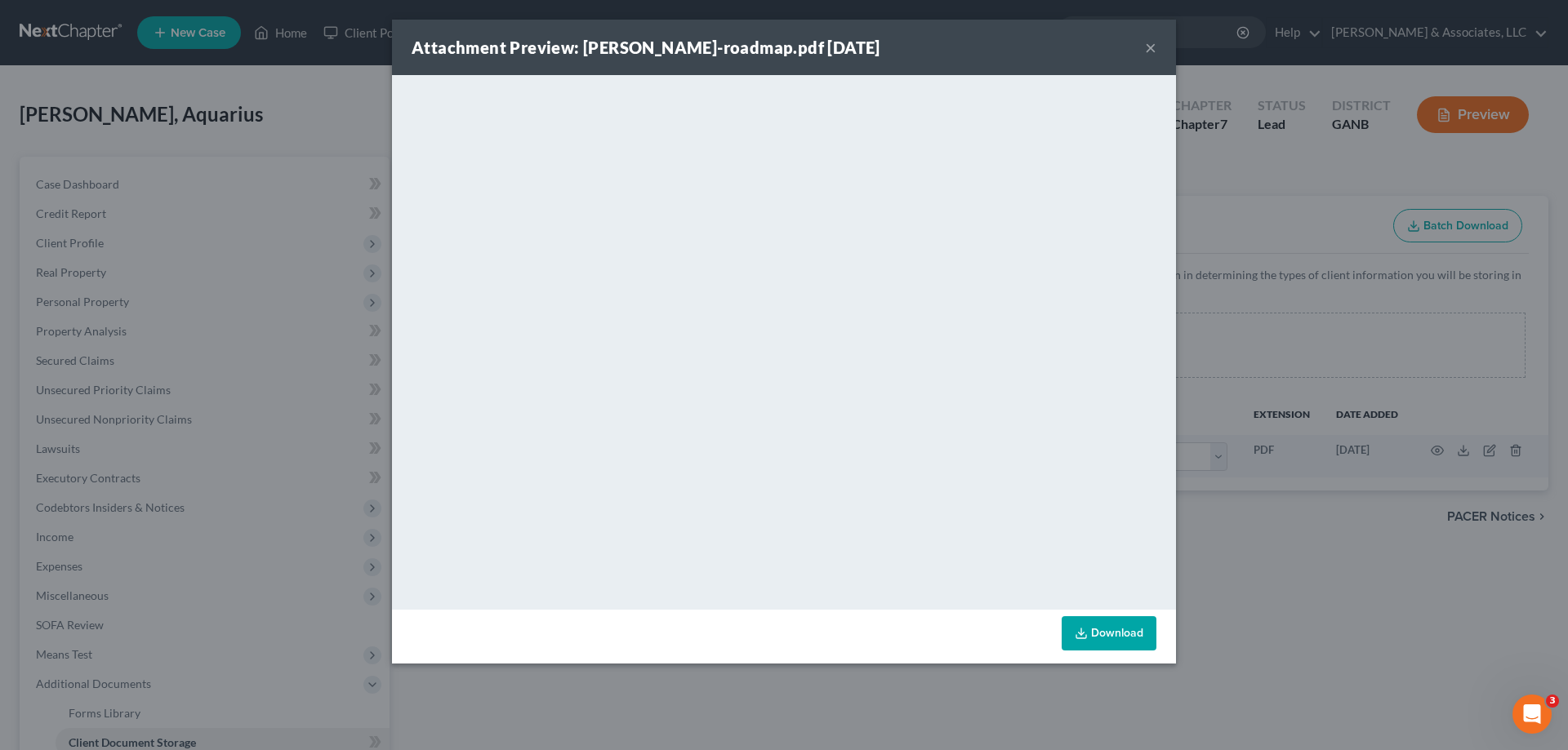
drag, startPoint x: 1151, startPoint y: 45, endPoint x: 1396, endPoint y: 235, distance: 310.0
click at [1151, 45] on button "×" at bounding box center [1151, 47] width 12 height 19
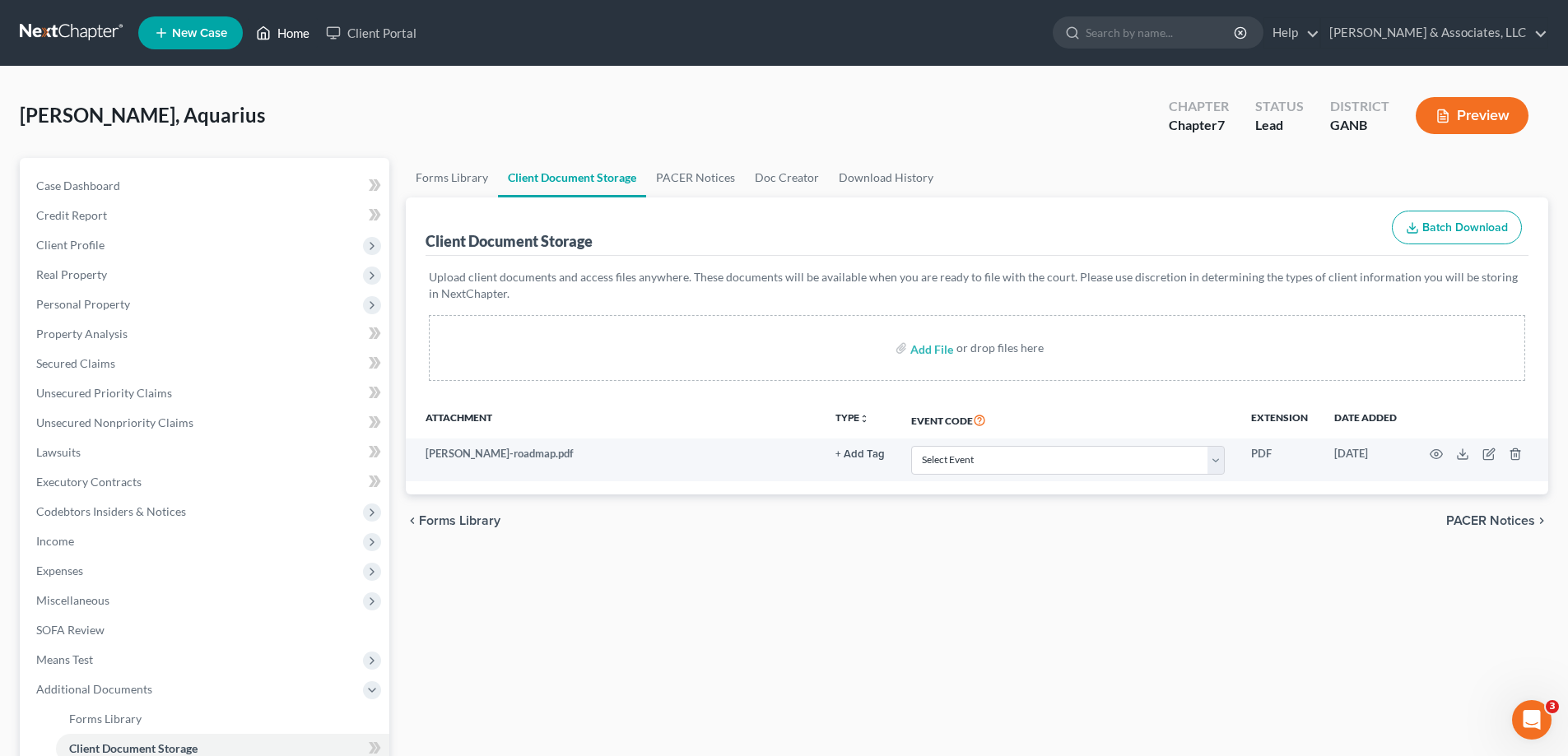
click at [299, 28] on link "Home" at bounding box center [283, 33] width 70 height 30
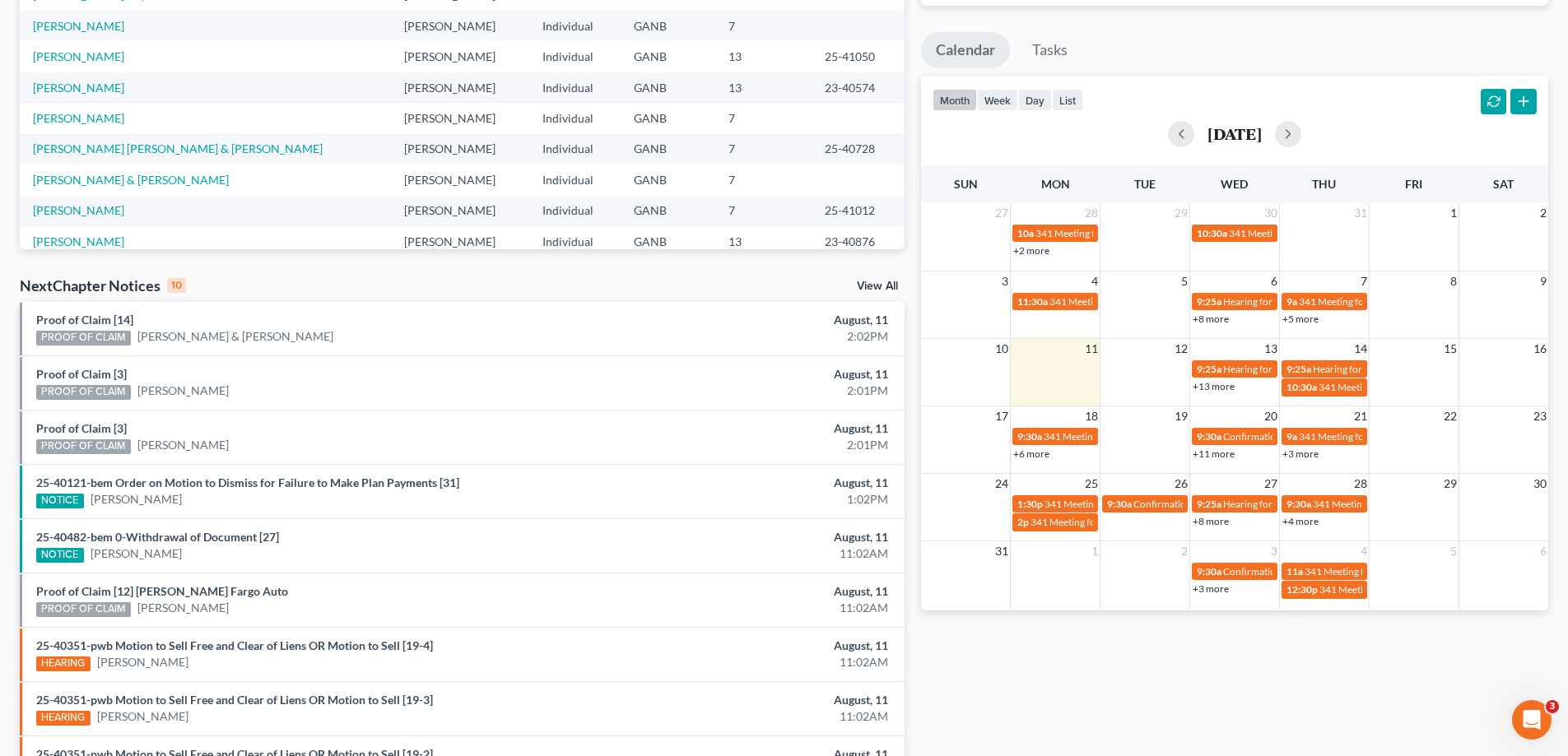
scroll to position [329, 0]
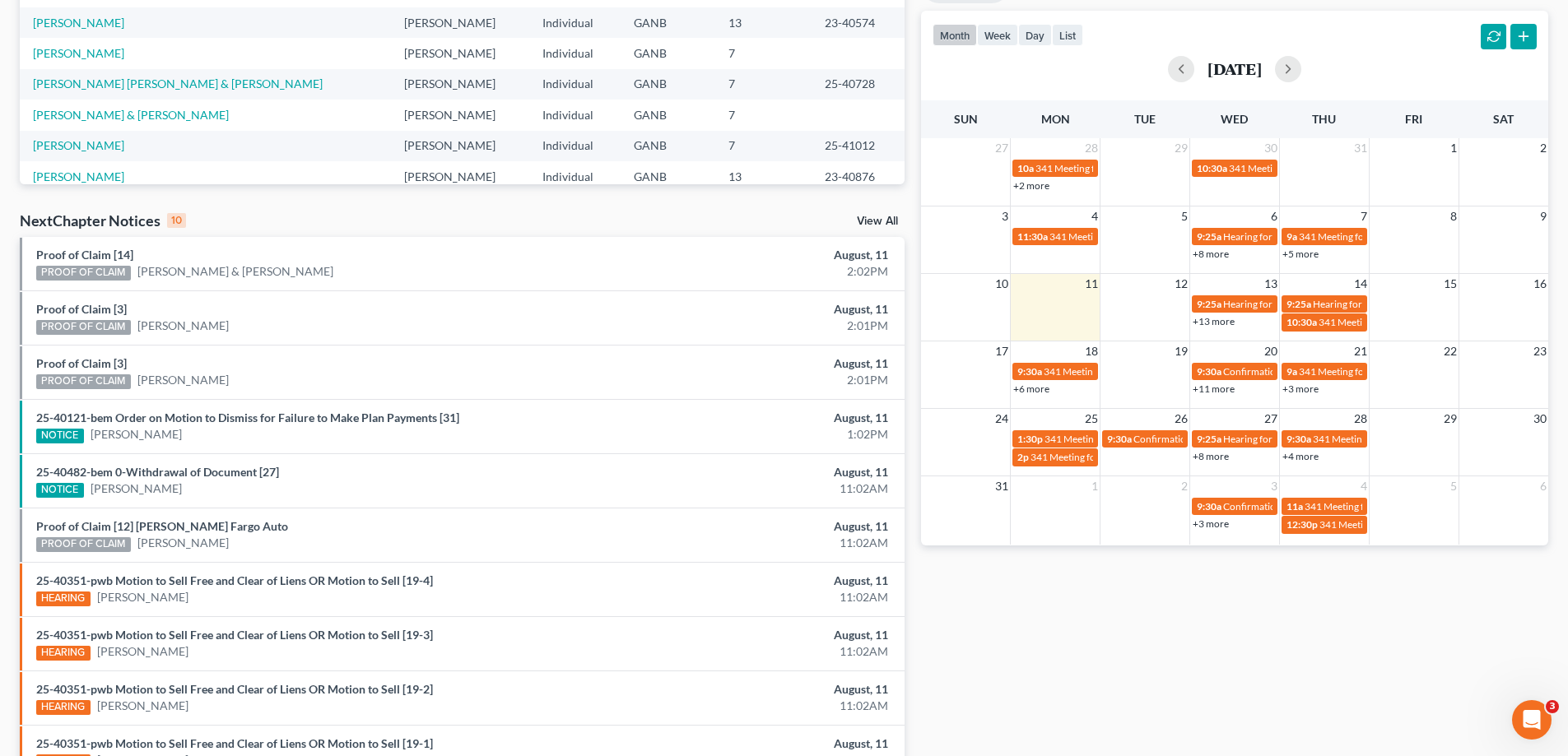
click at [1555, 54] on div "month week day list [DATE]" at bounding box center [1234, 49] width 644 height 79
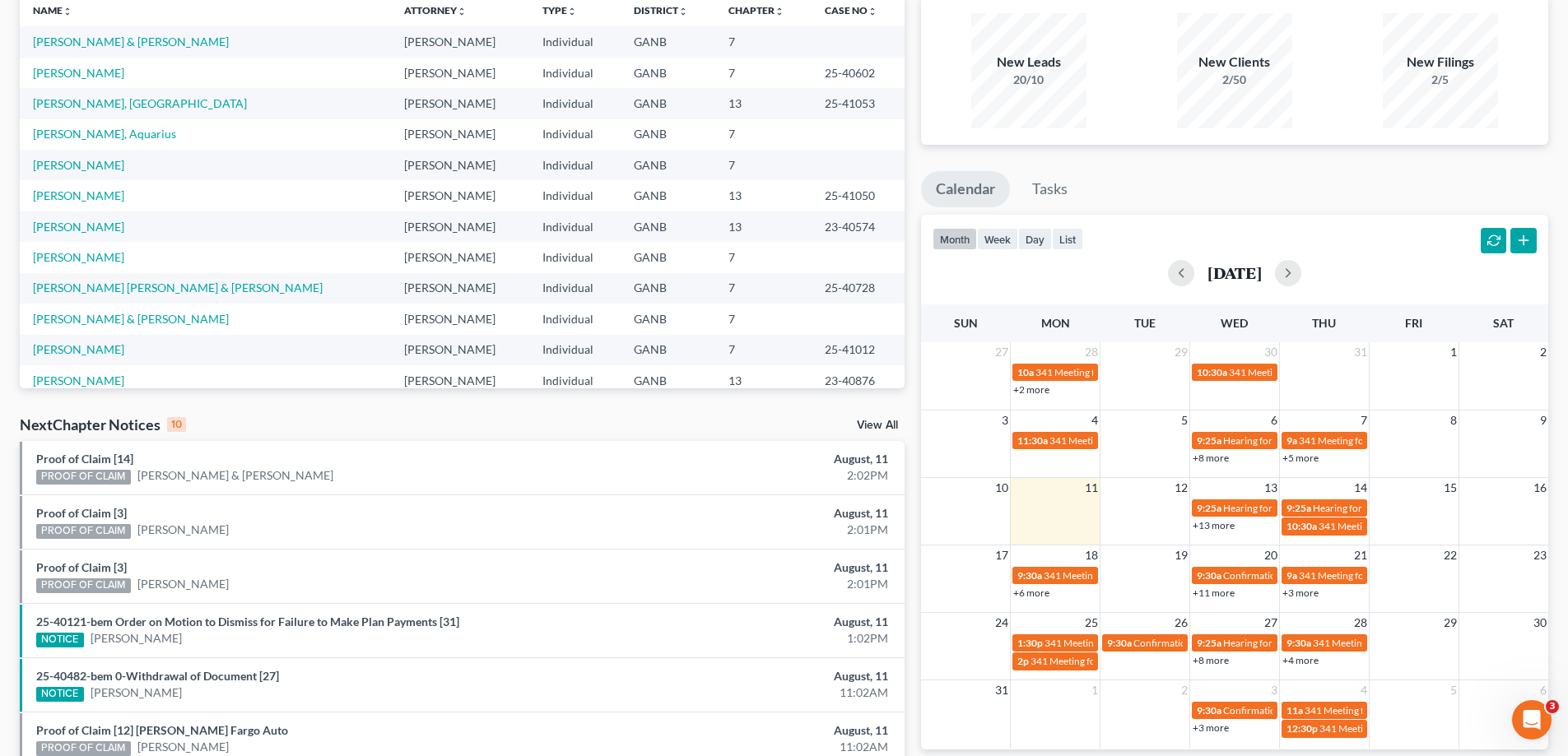
scroll to position [0, 0]
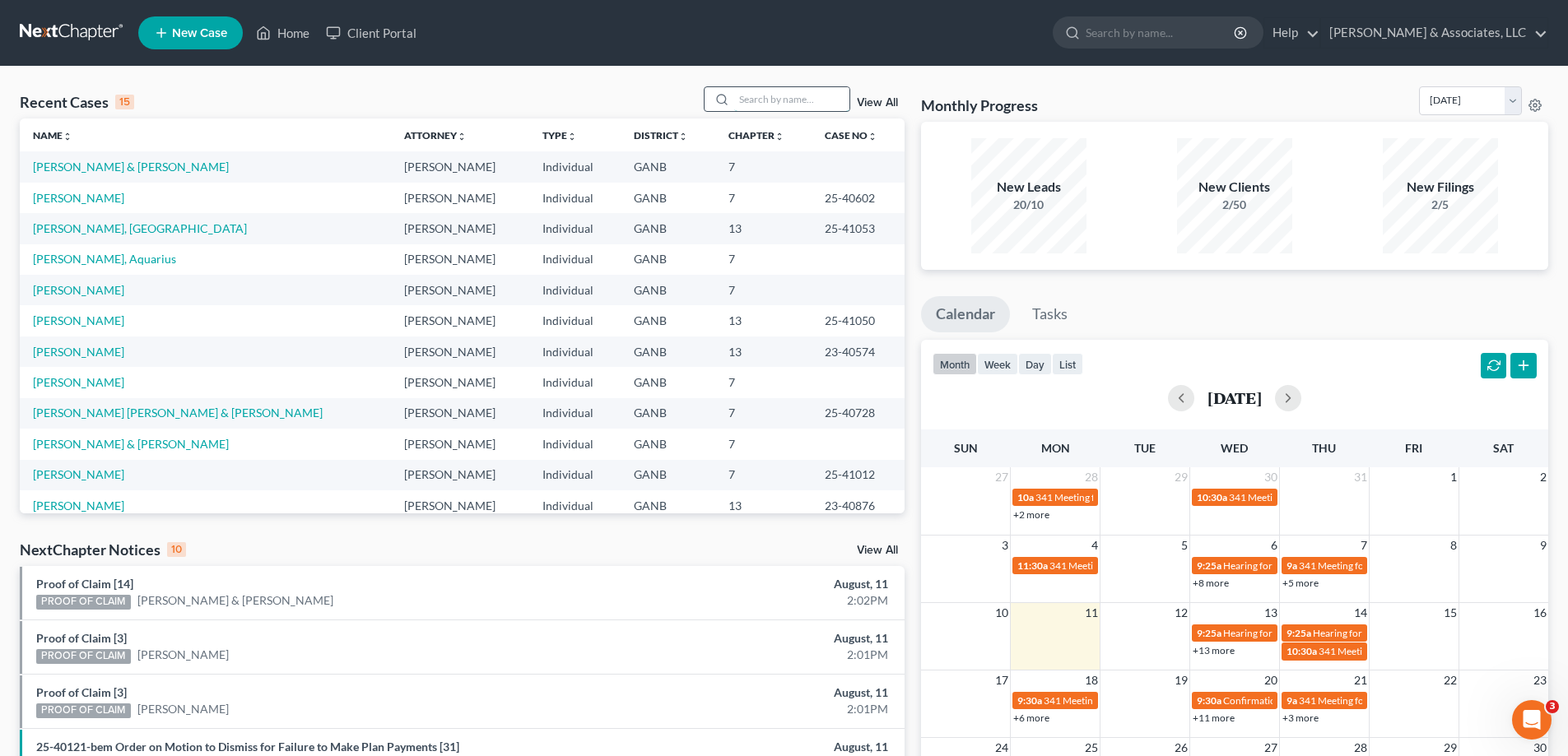
click at [777, 102] on input "search" at bounding box center [791, 99] width 116 height 24
type input "[PERSON_NAME]"
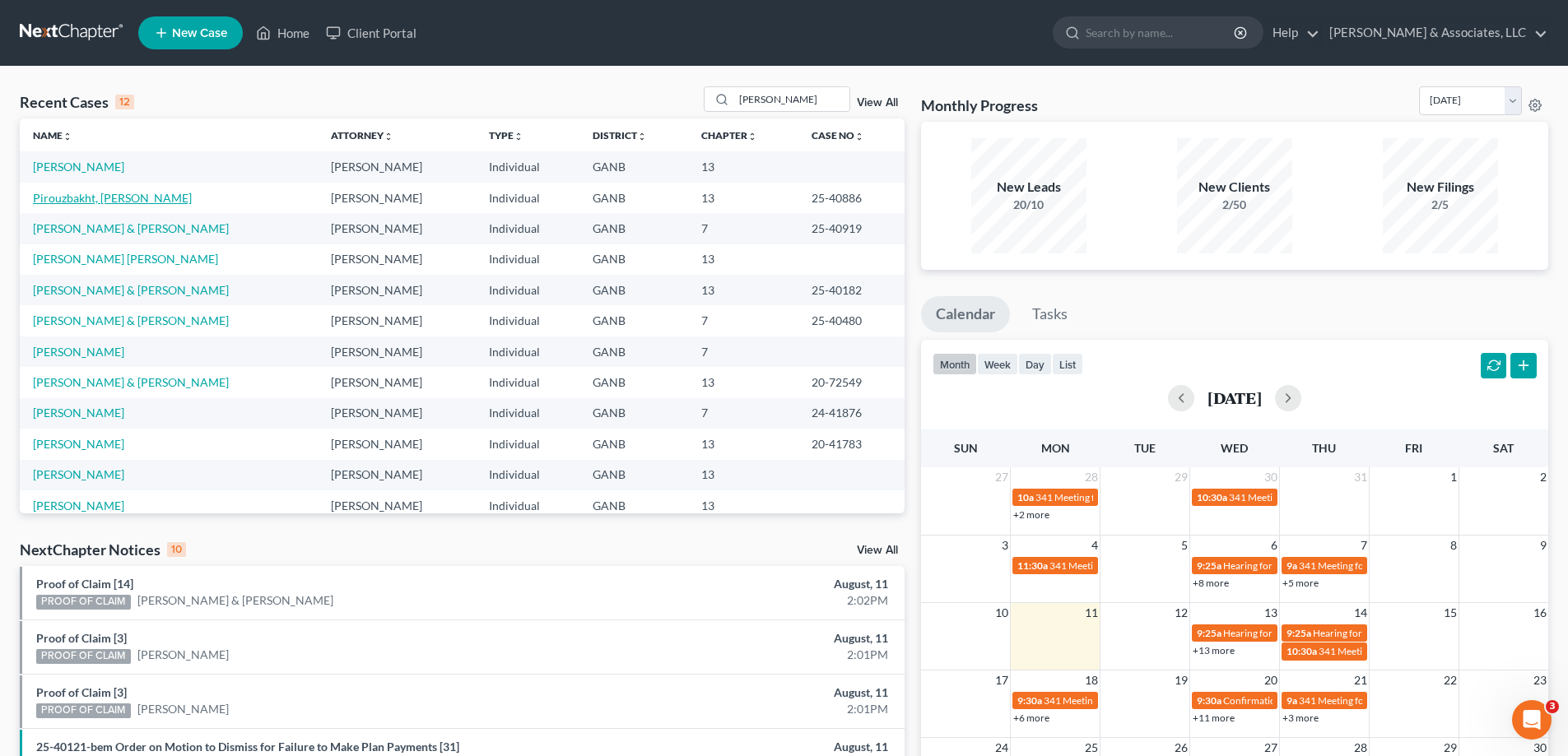
click at [70, 200] on link "Pirouzbakht, [PERSON_NAME]" at bounding box center [113, 198] width 159 height 14
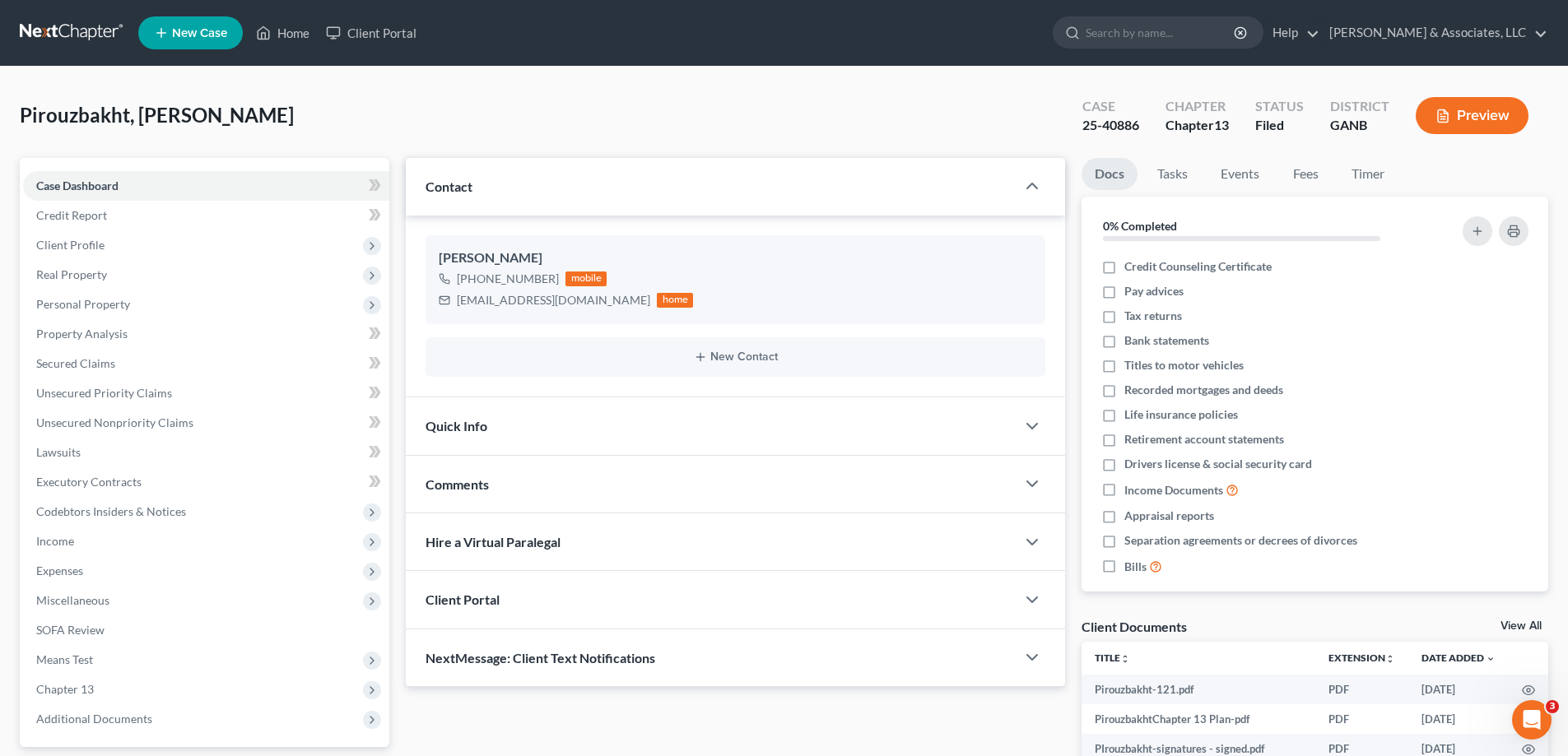
scroll to position [247, 0]
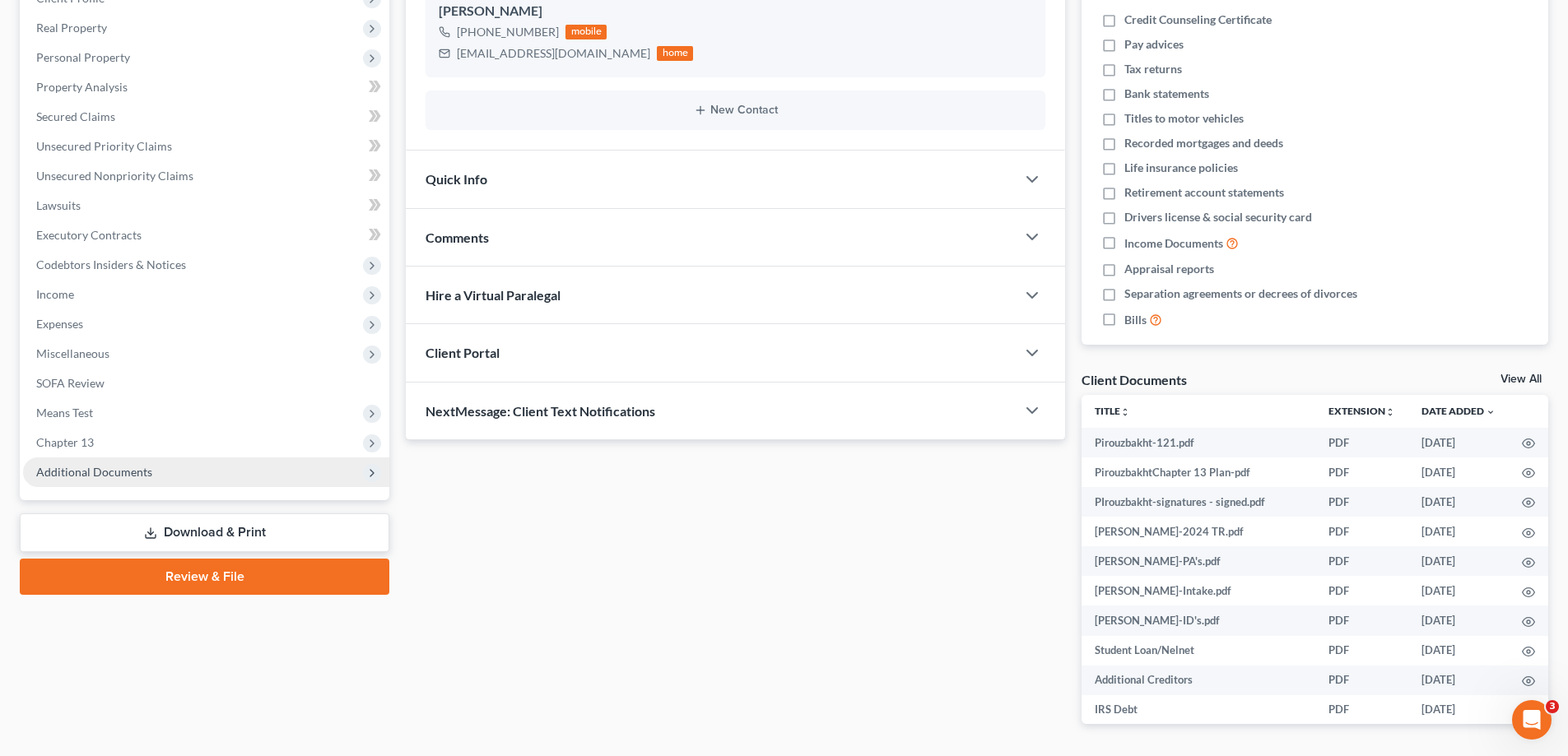
click at [74, 471] on span "Additional Documents" at bounding box center [94, 472] width 117 height 14
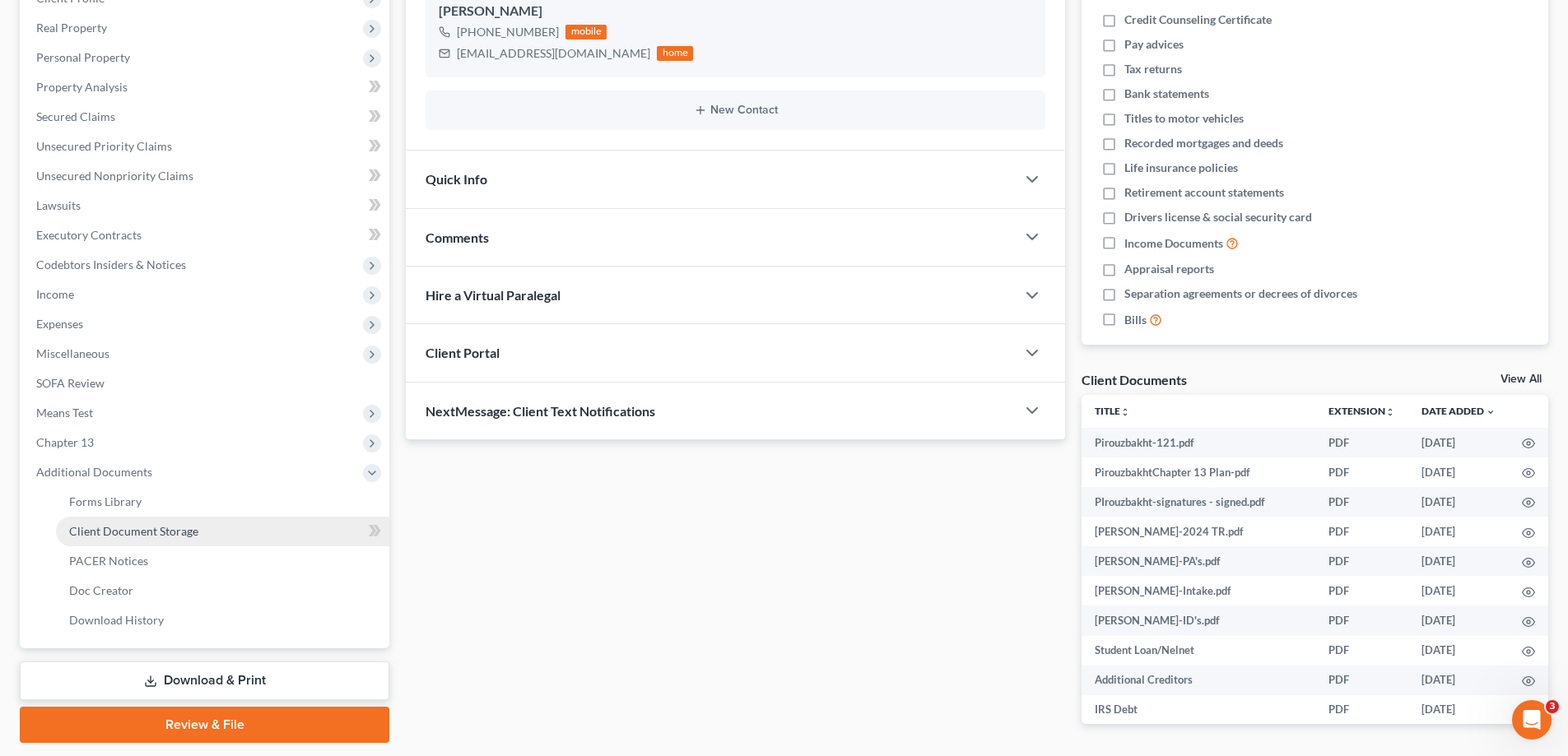
click at [112, 532] on span "Client Document Storage" at bounding box center [133, 531] width 129 height 14
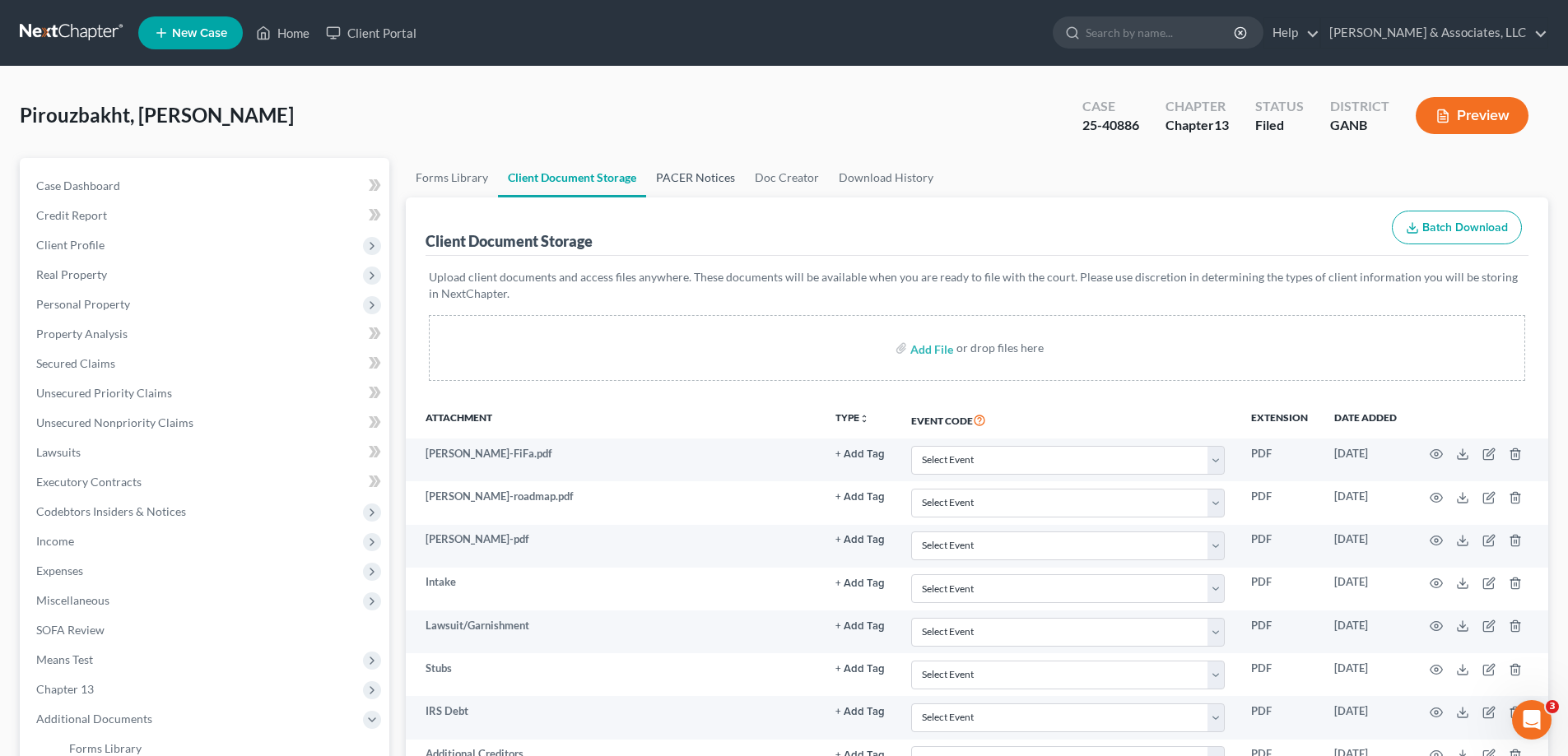
click at [717, 175] on link "PACER Notices" at bounding box center [696, 178] width 99 height 40
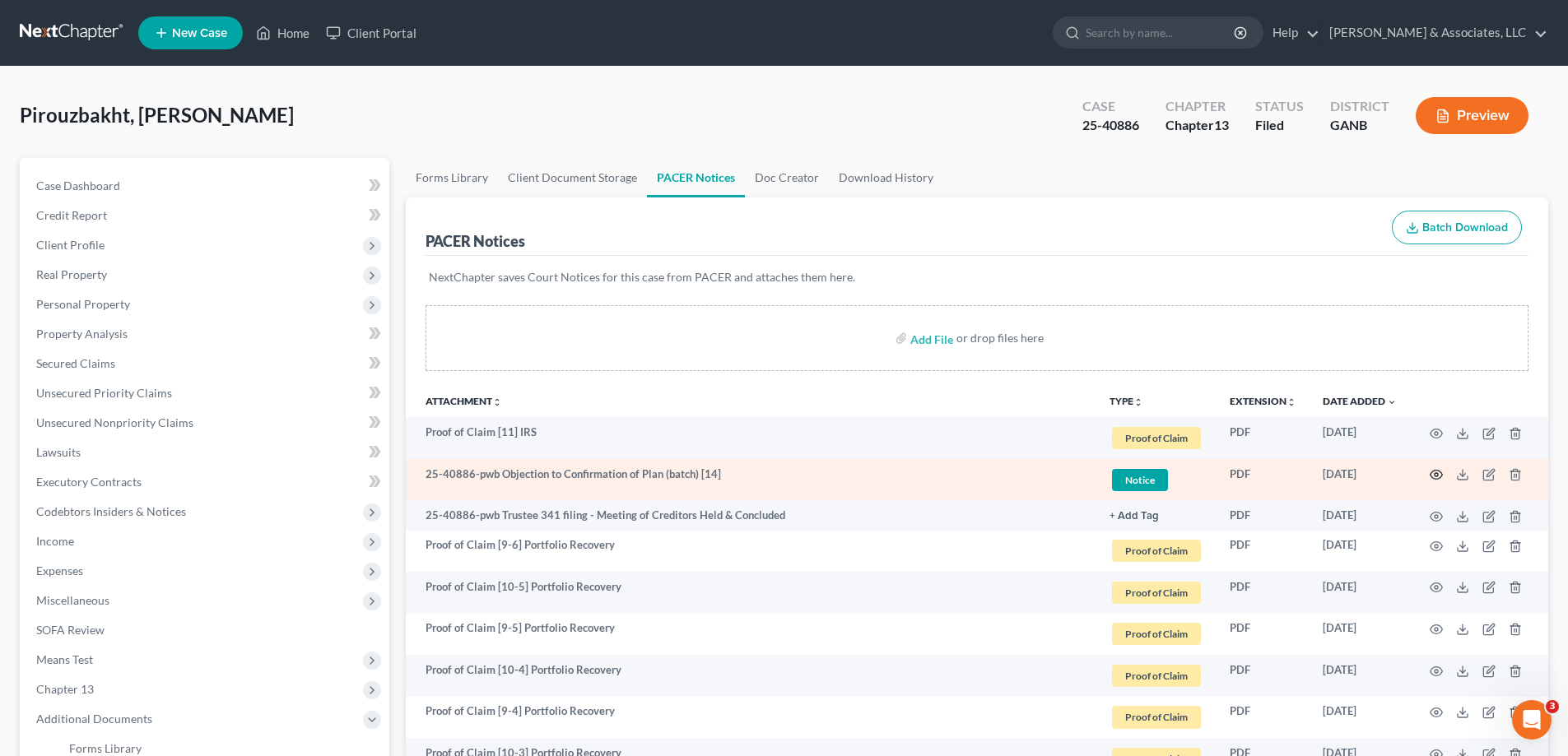
click at [1437, 474] on circle "button" at bounding box center [1436, 475] width 3 height 3
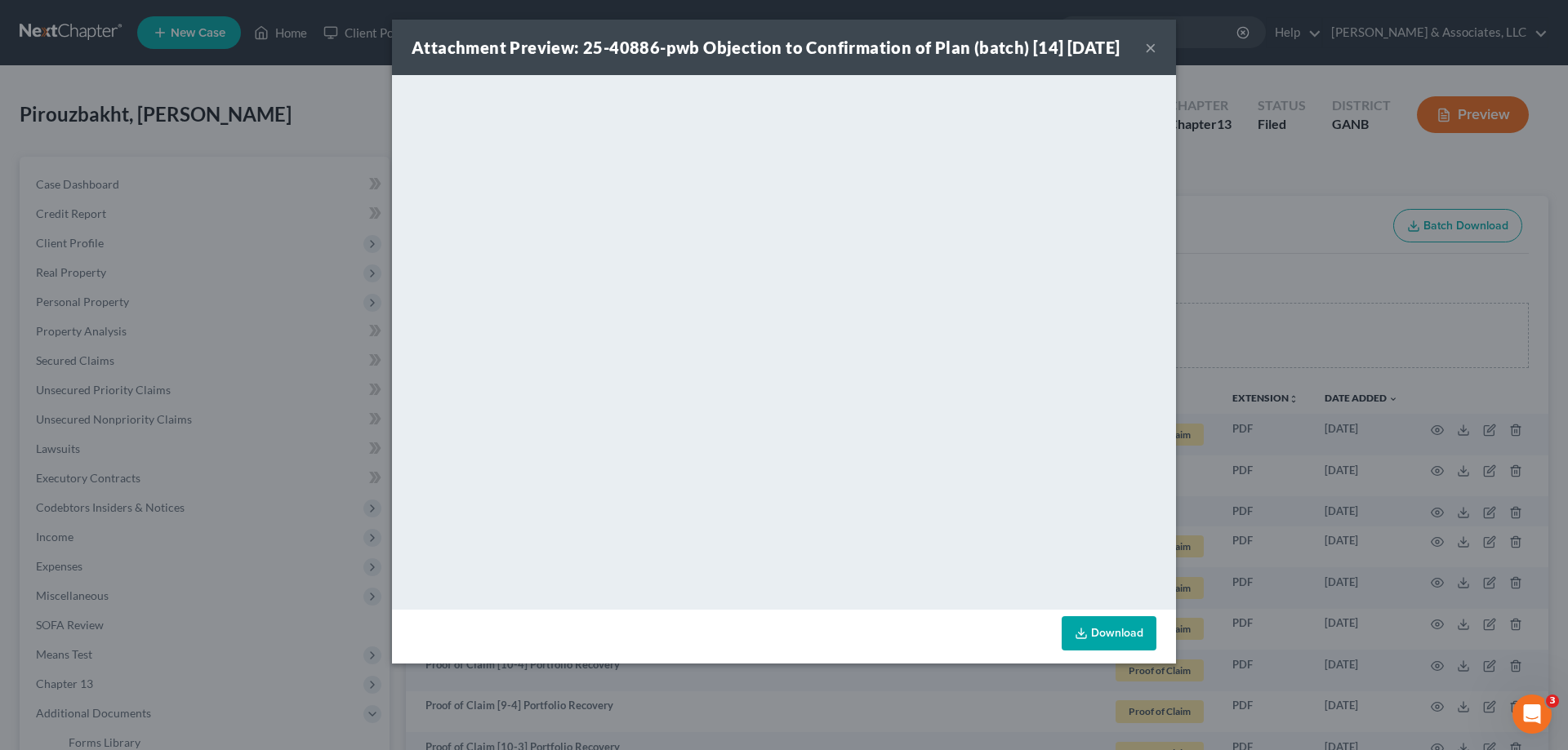
drag, startPoint x: 1150, startPoint y: 55, endPoint x: 1105, endPoint y: 105, distance: 67.3
click at [1150, 55] on button "×" at bounding box center [1151, 47] width 12 height 19
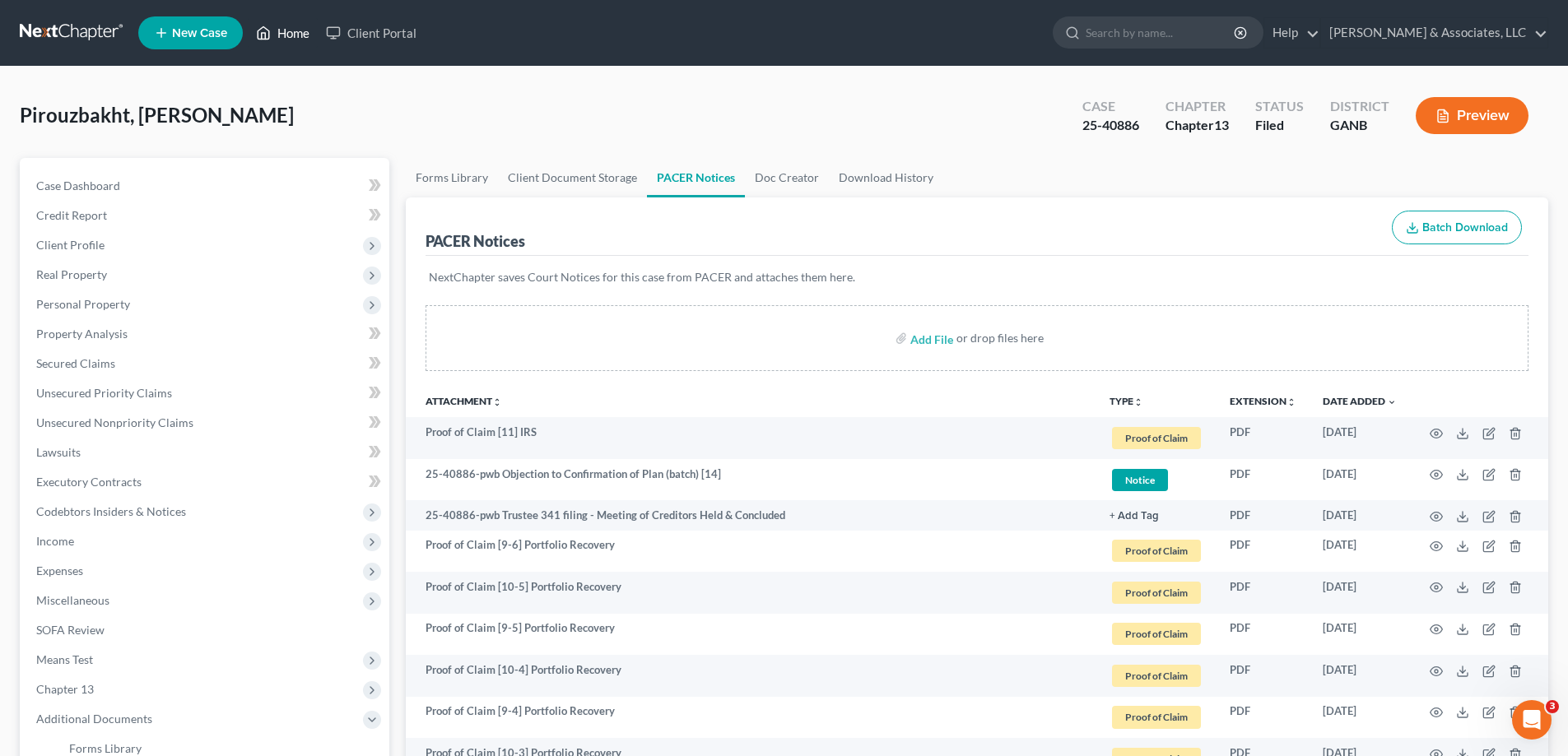
click at [297, 31] on link "Home" at bounding box center [283, 33] width 70 height 30
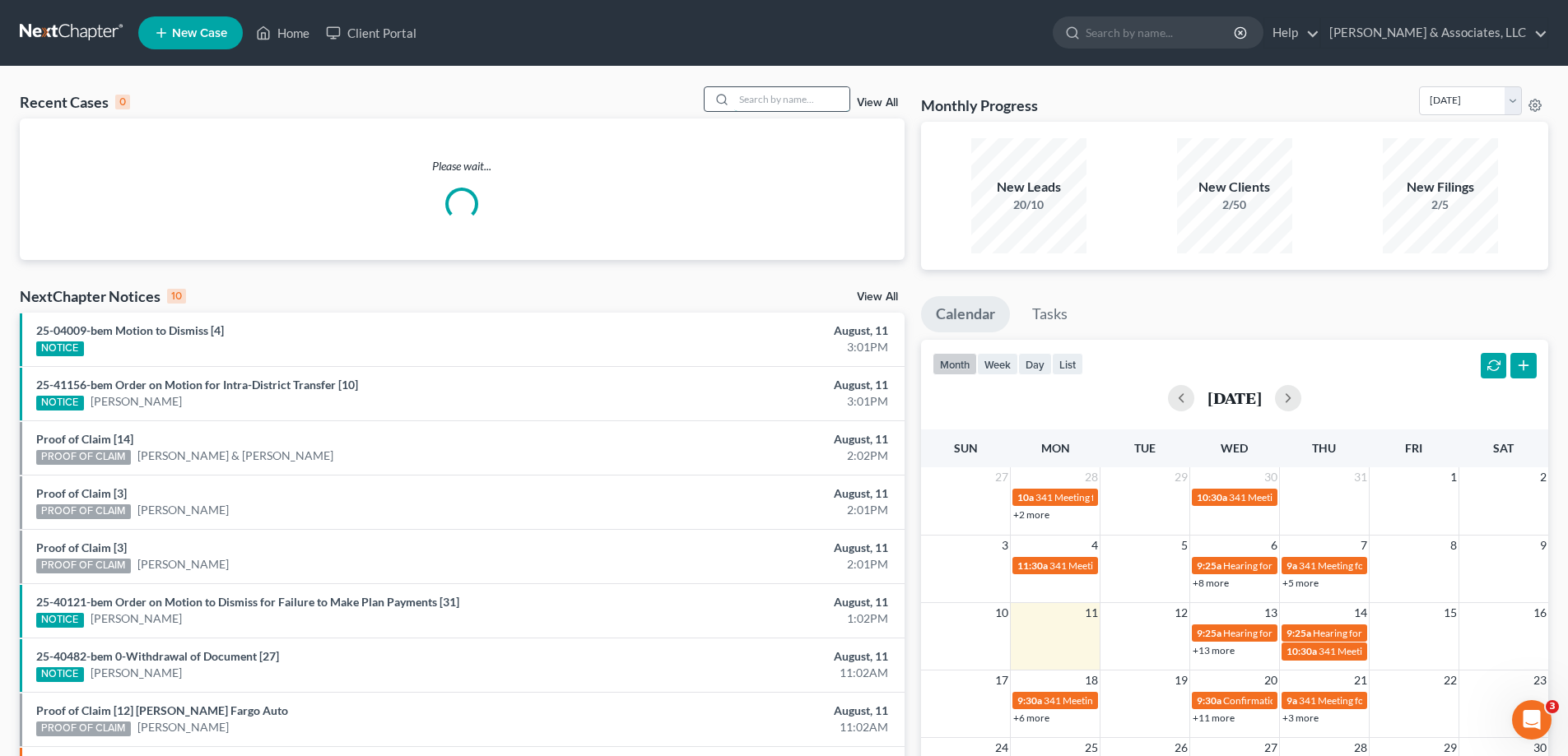
click at [740, 99] on input "search" at bounding box center [791, 99] width 116 height 24
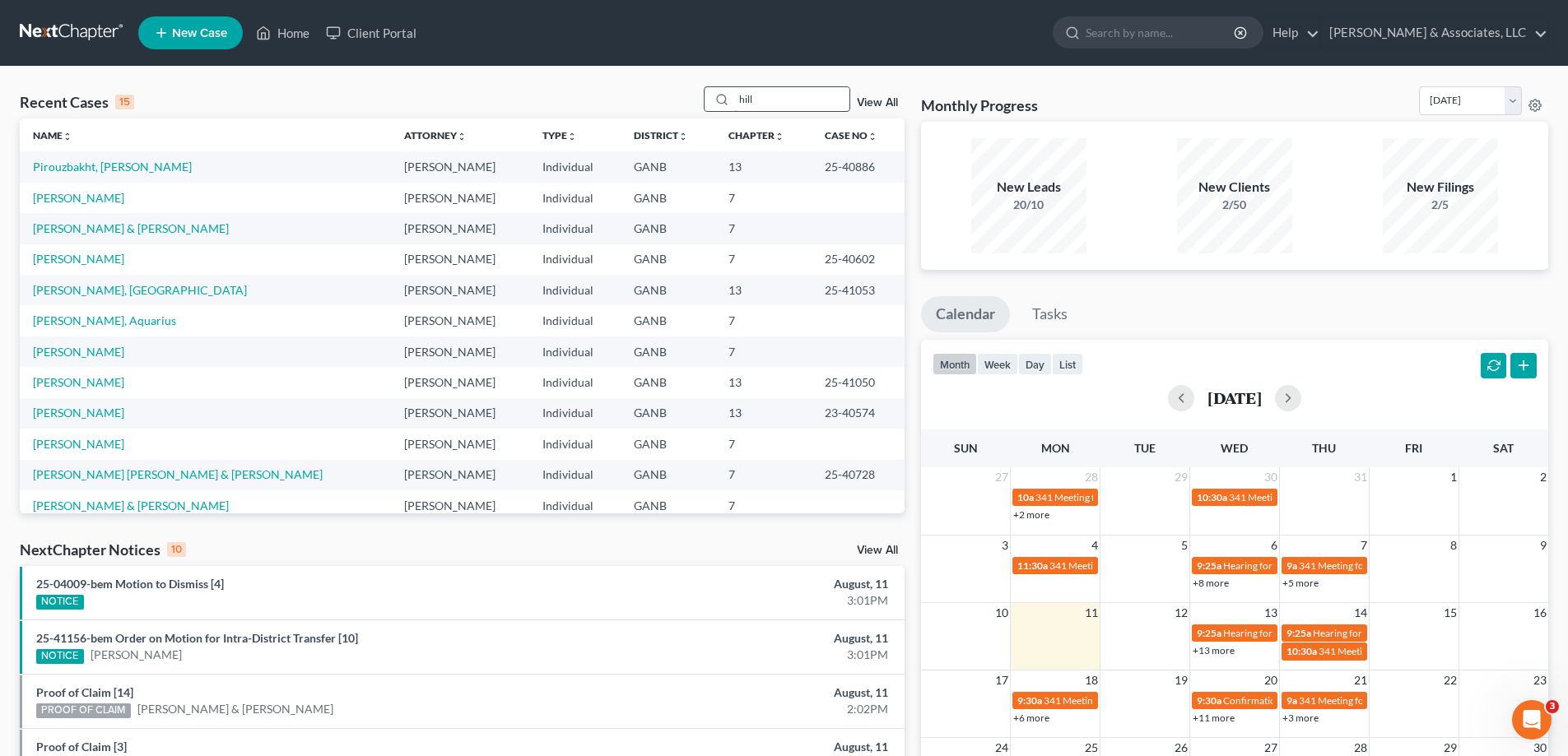
type input "hill"
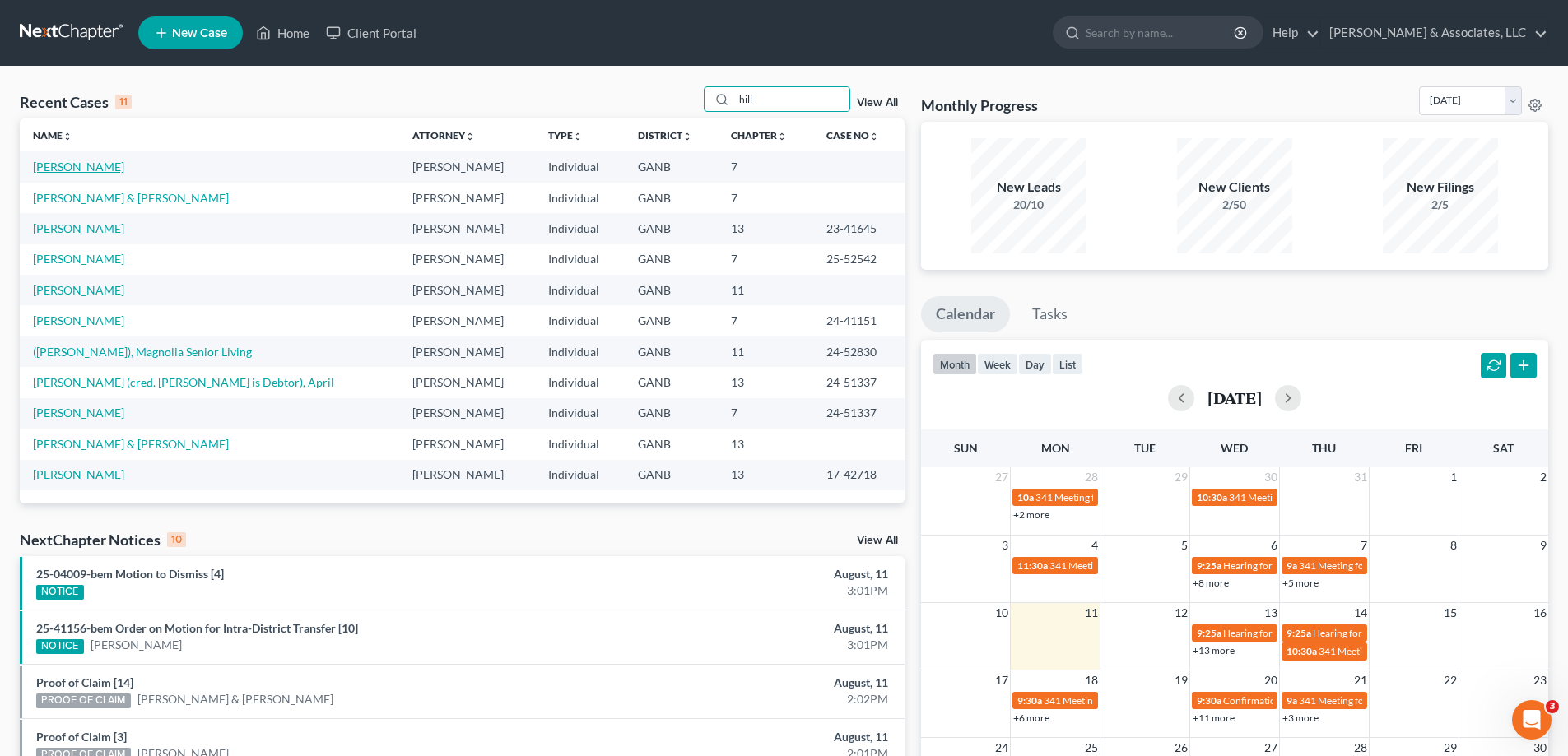
click at [58, 169] on link "[PERSON_NAME]" at bounding box center [79, 167] width 91 height 14
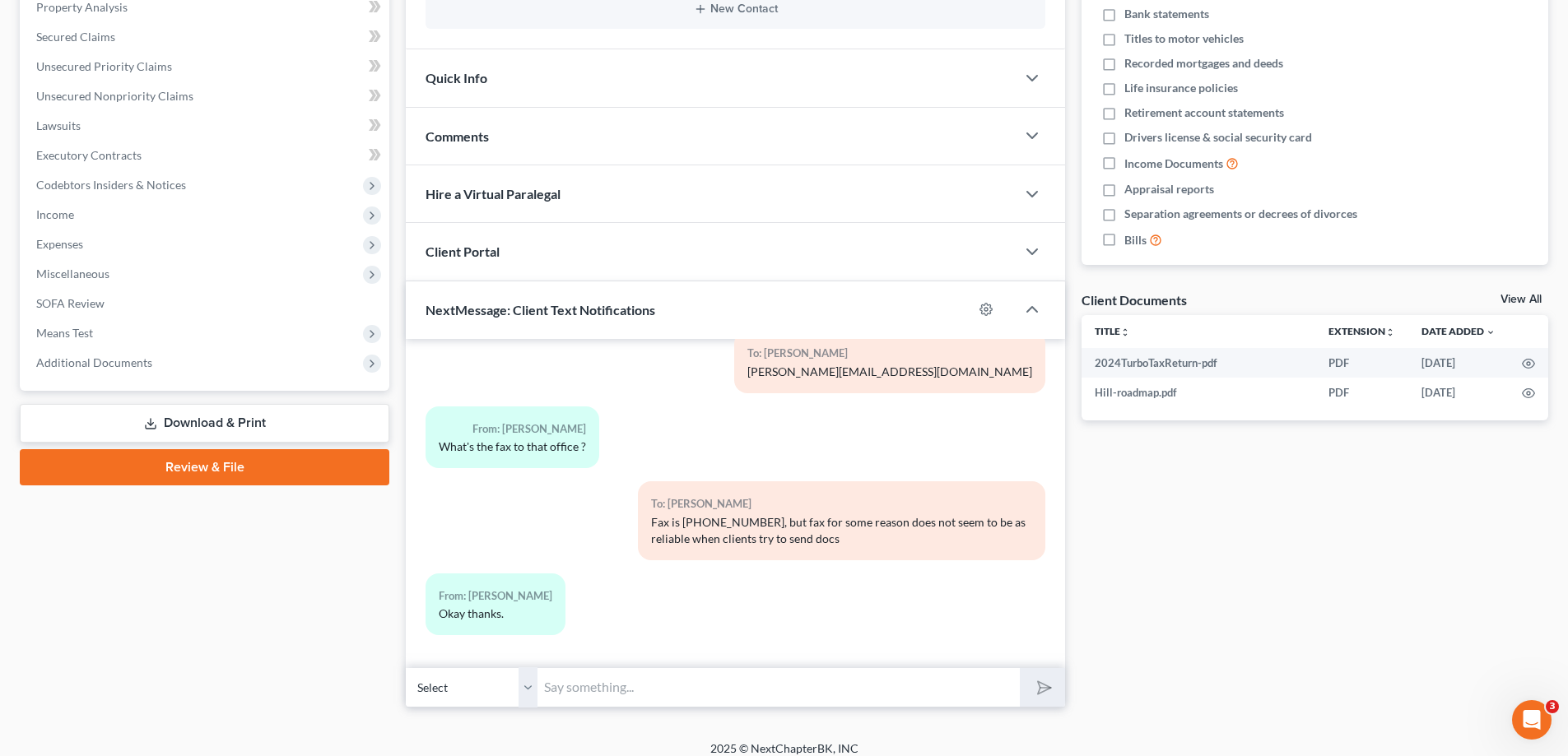
scroll to position [329, 0]
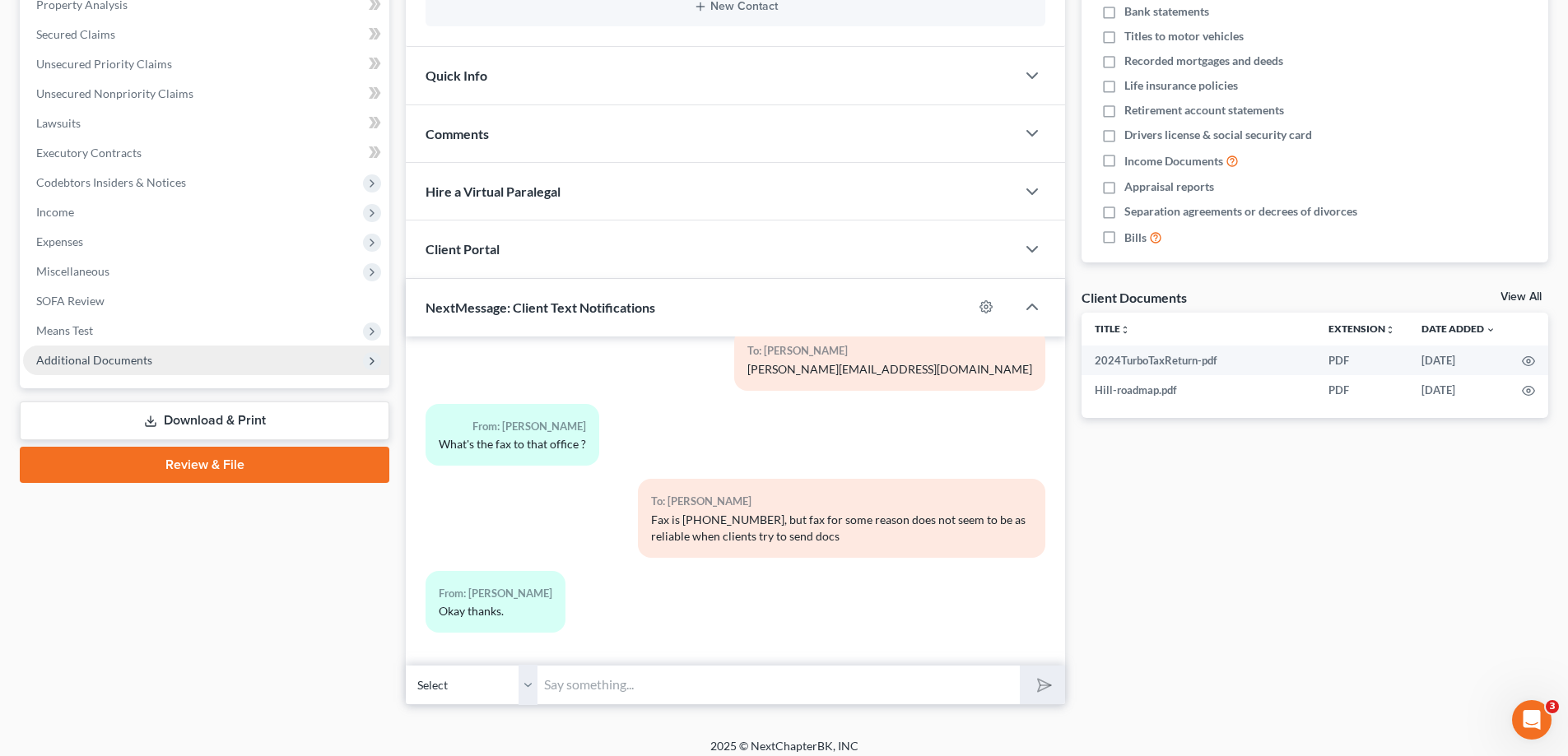
click at [129, 354] on span "Additional Documents" at bounding box center [94, 360] width 117 height 14
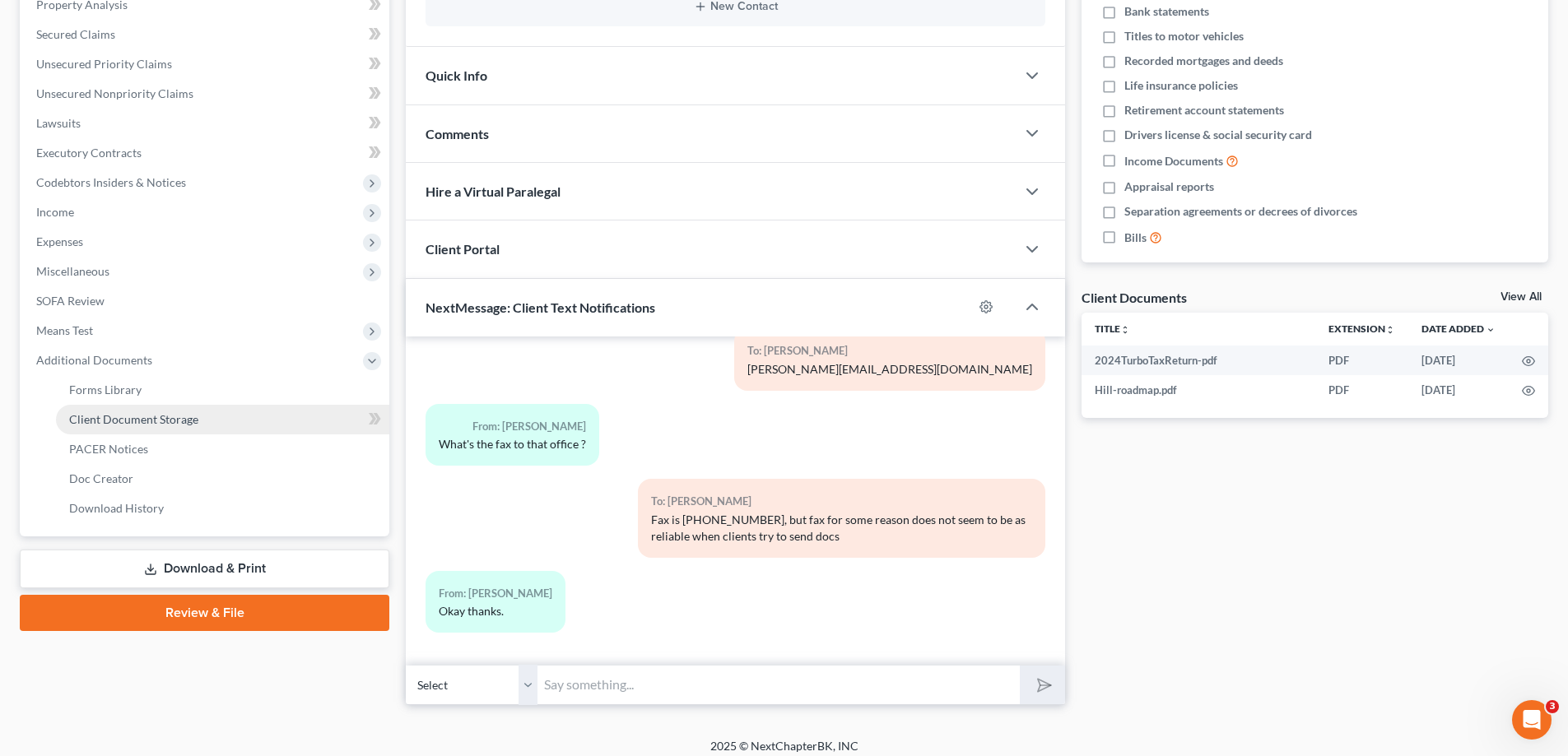
click at [118, 415] on span "Client Document Storage" at bounding box center [133, 419] width 129 height 14
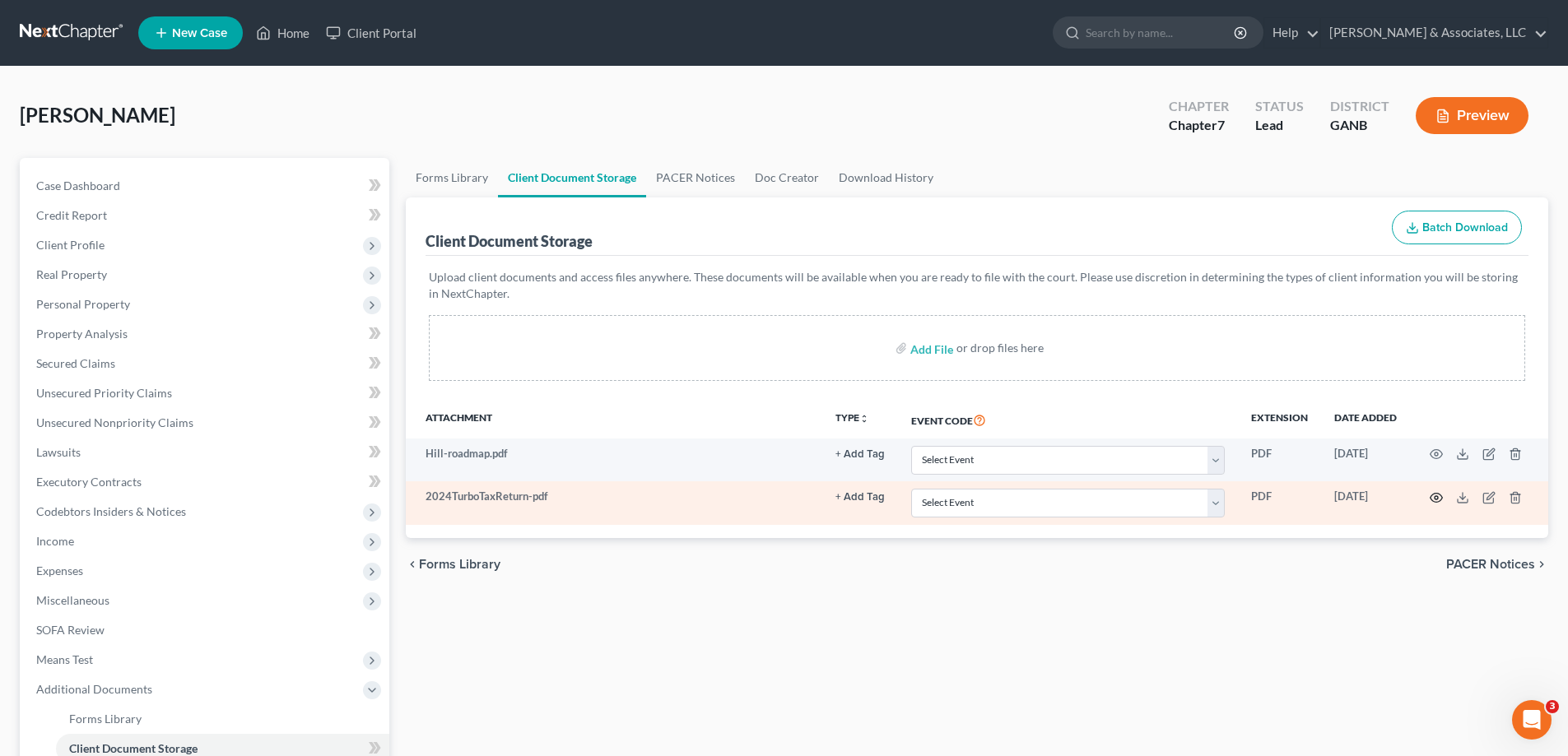
click at [1436, 497] on icon "button" at bounding box center [1437, 498] width 14 height 14
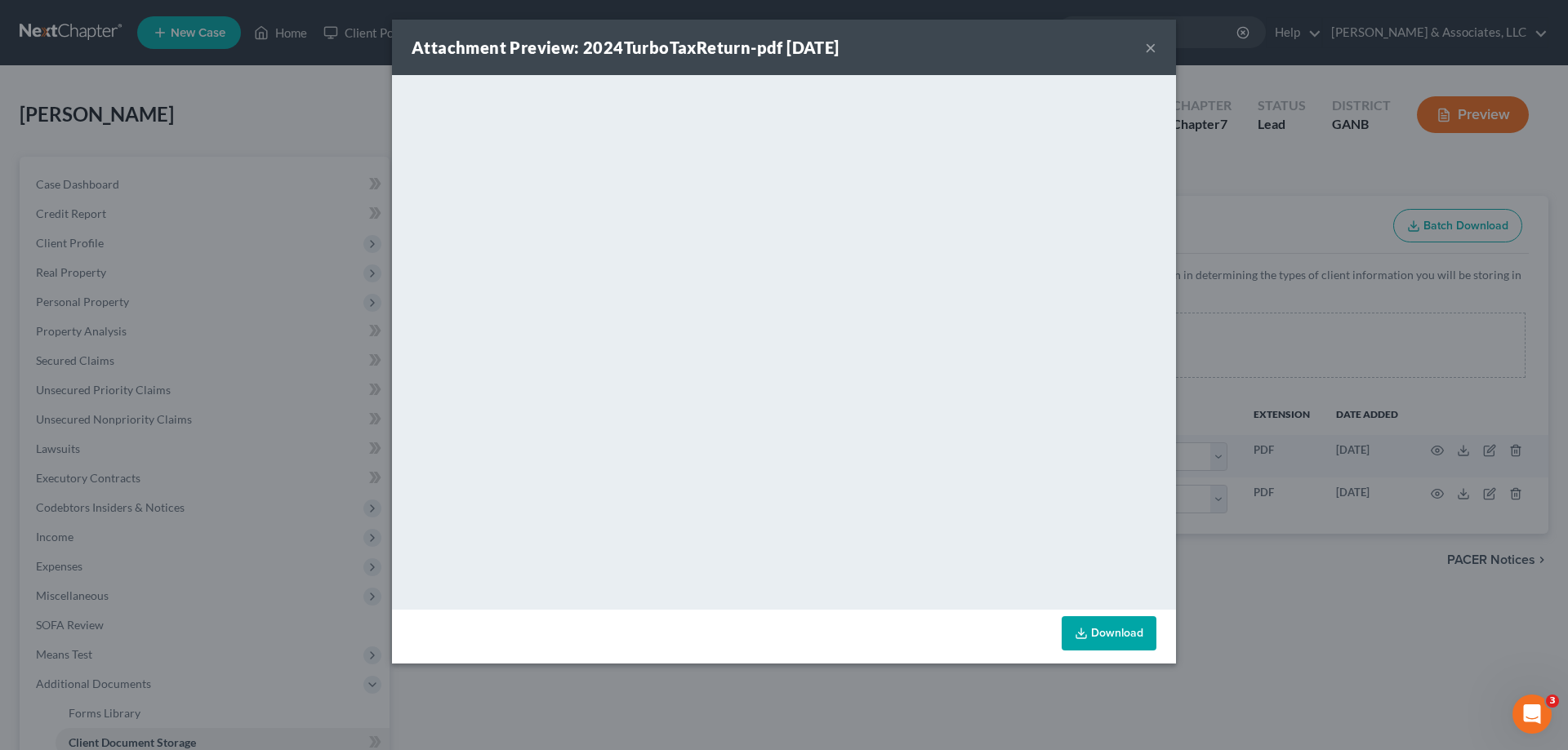
click at [1150, 44] on button "×" at bounding box center [1151, 47] width 12 height 19
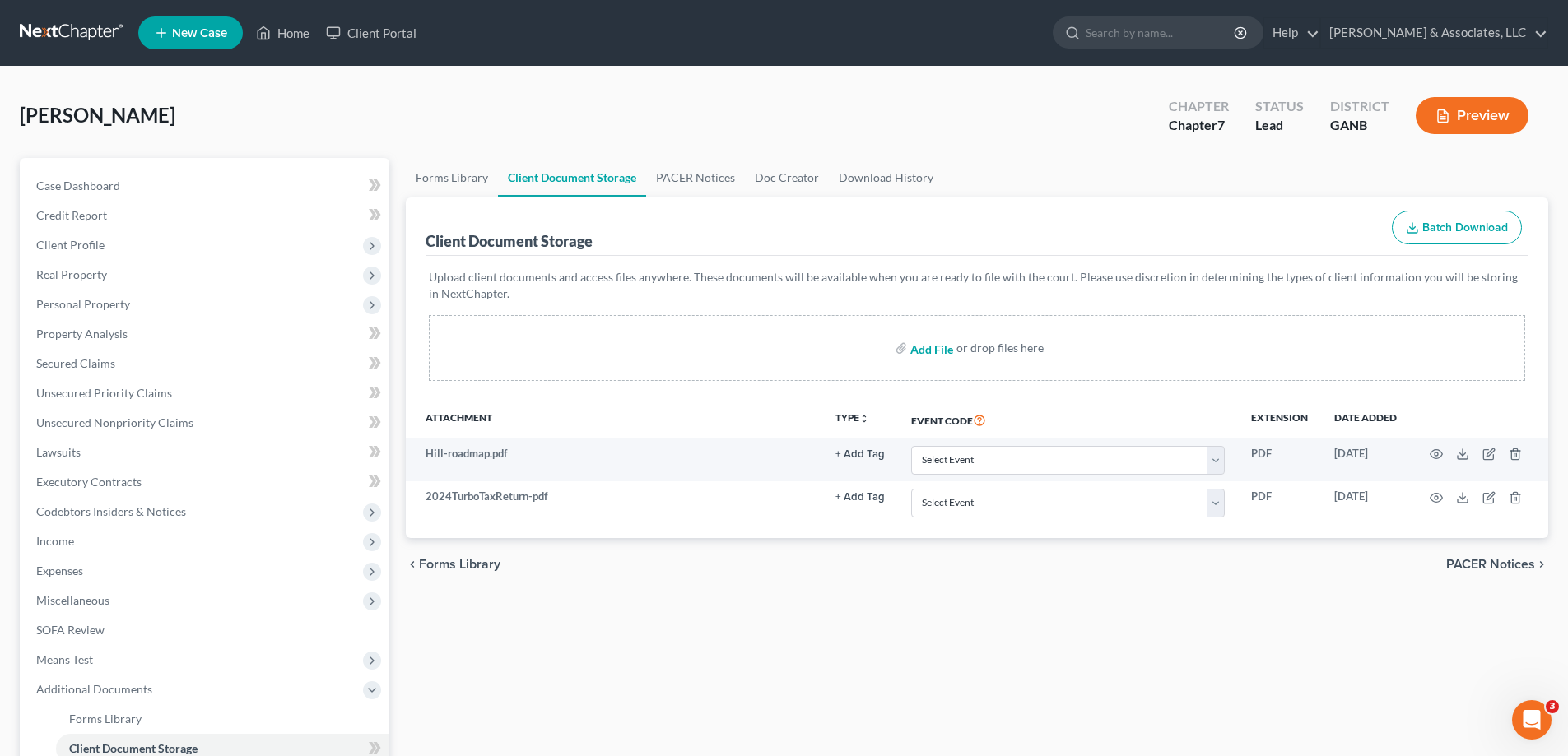
click at [921, 348] on input "file" at bounding box center [930, 347] width 40 height 30
type input "C:\fakepath\[PERSON_NAME].jpg"
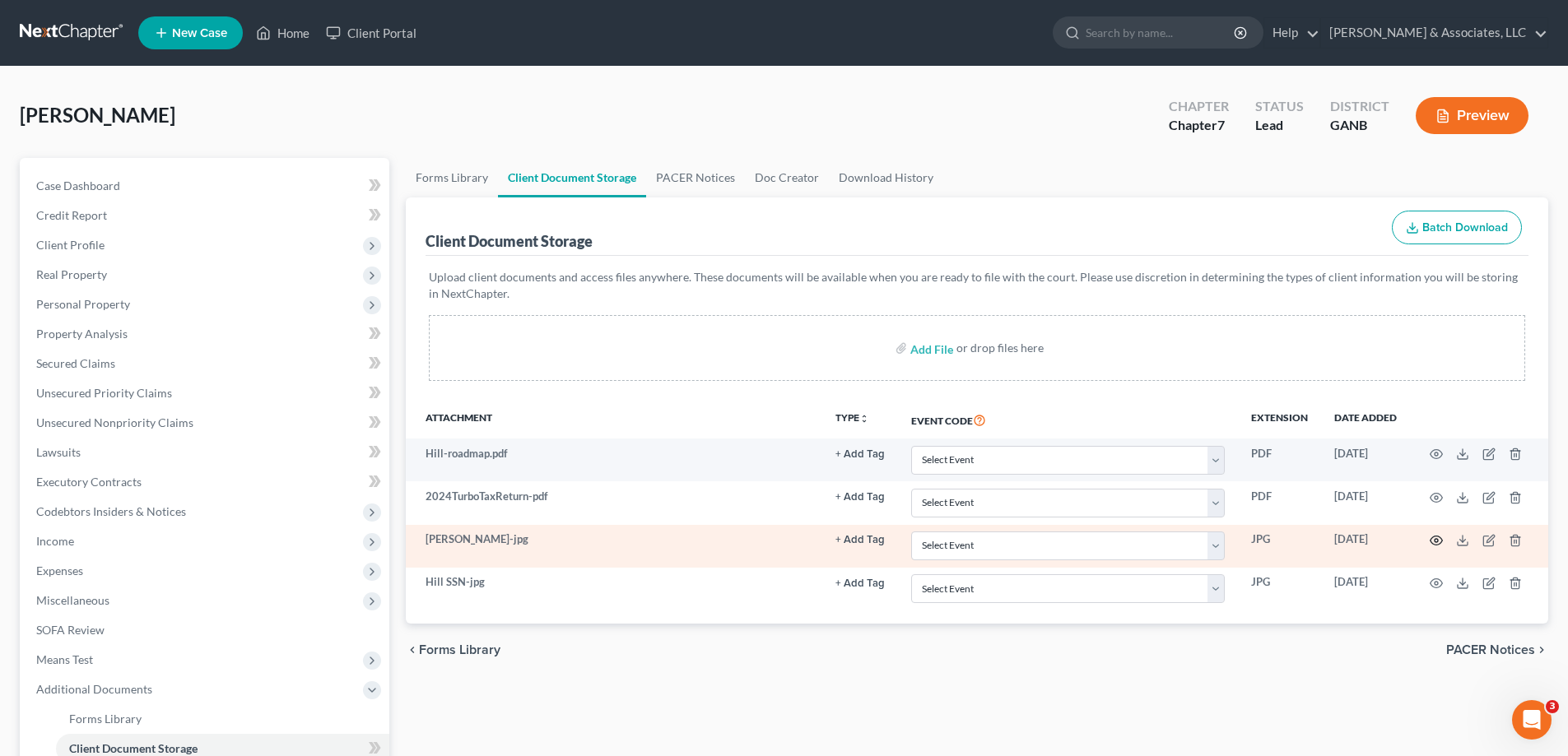
click at [1433, 540] on icon "button" at bounding box center [1437, 541] width 14 height 14
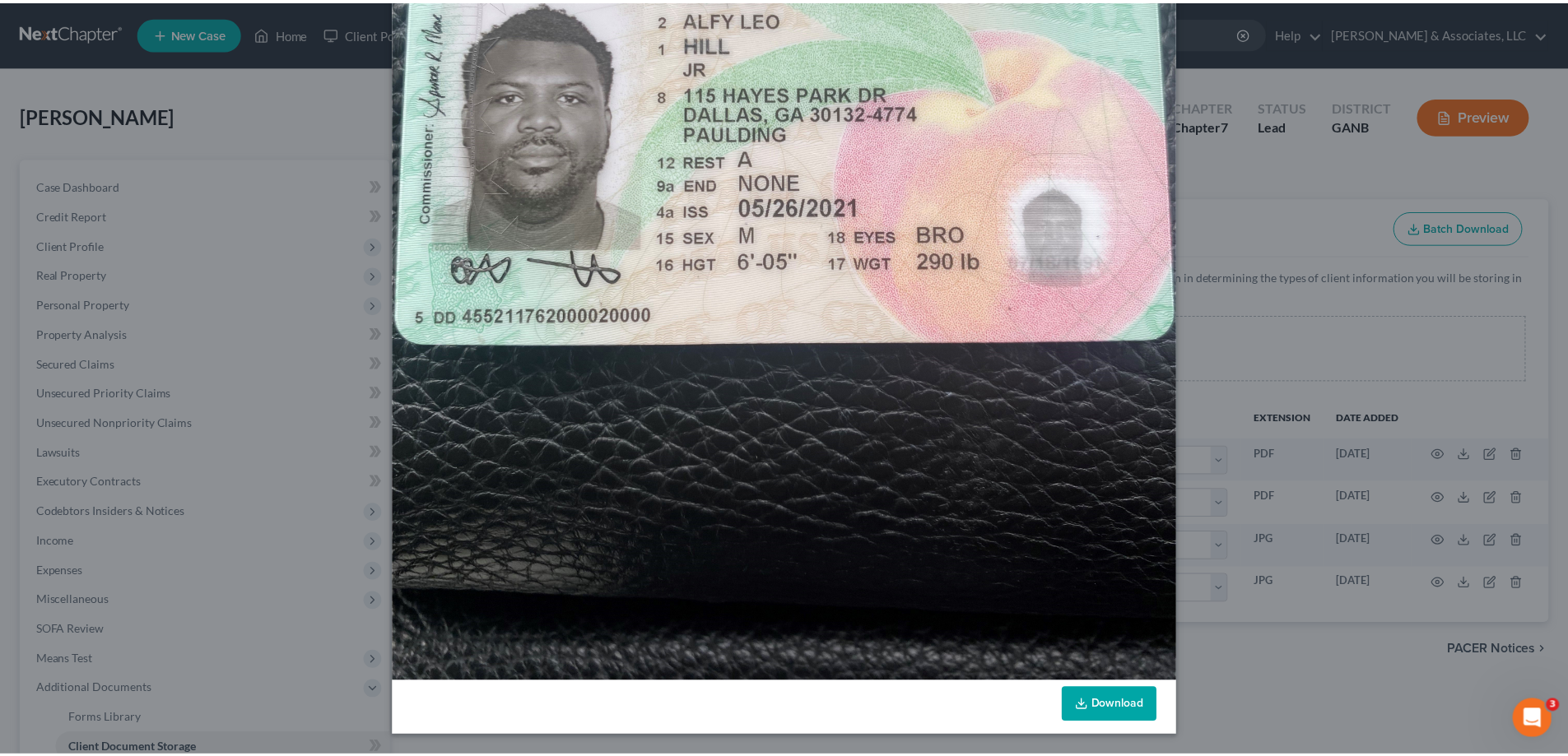
scroll to position [35, 0]
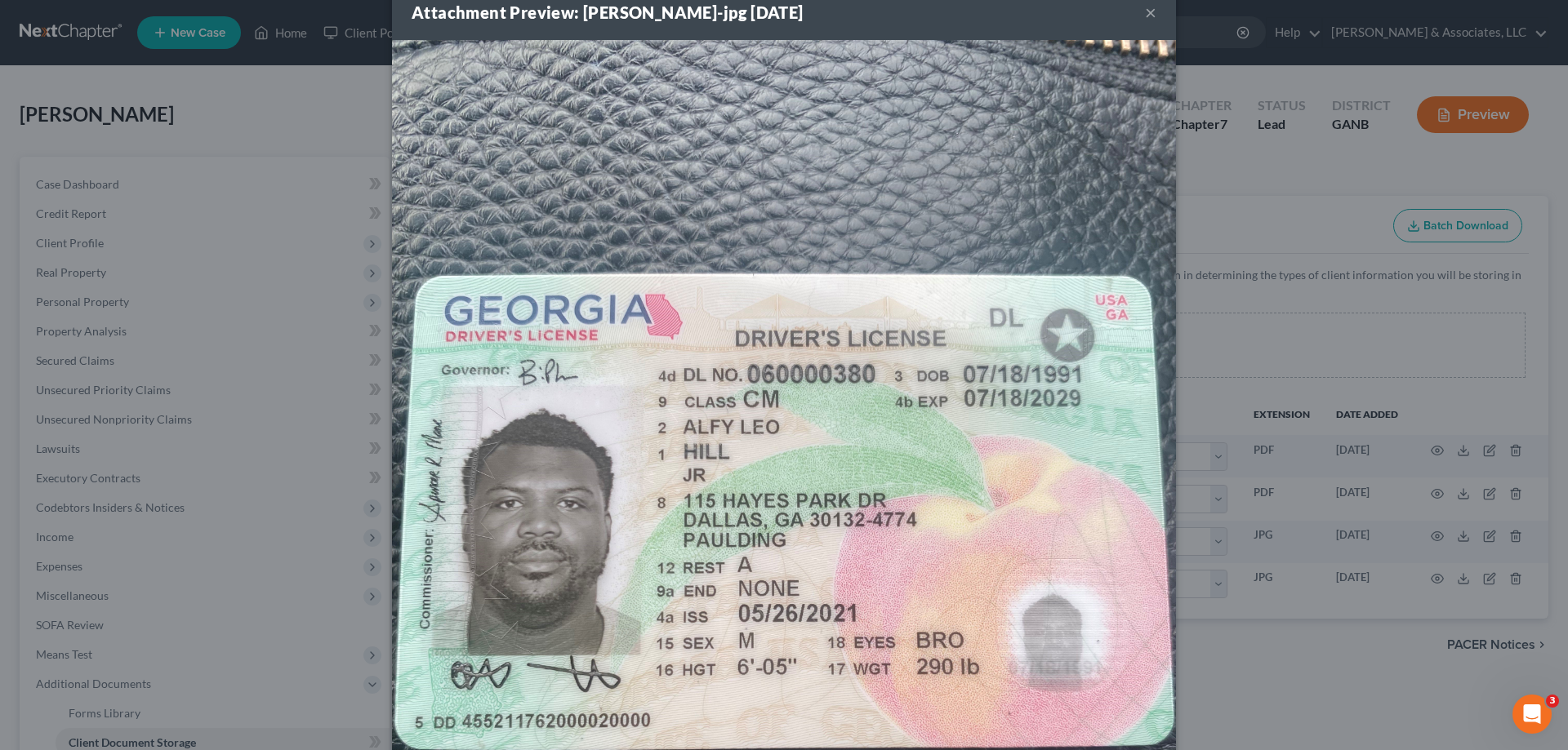
click at [1145, 8] on button "×" at bounding box center [1151, 13] width 12 height 19
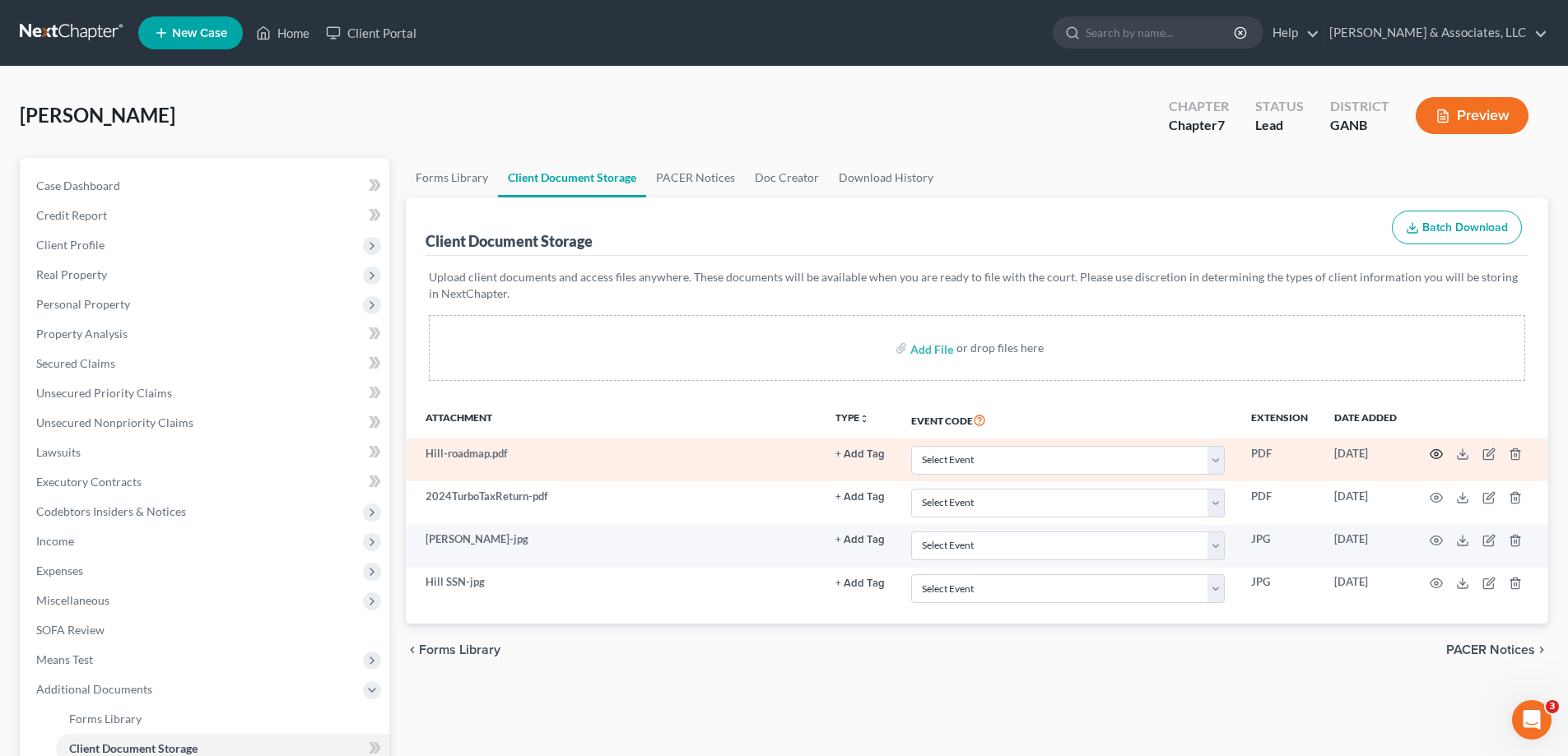
click at [1438, 452] on circle "button" at bounding box center [1436, 453] width 3 height 3
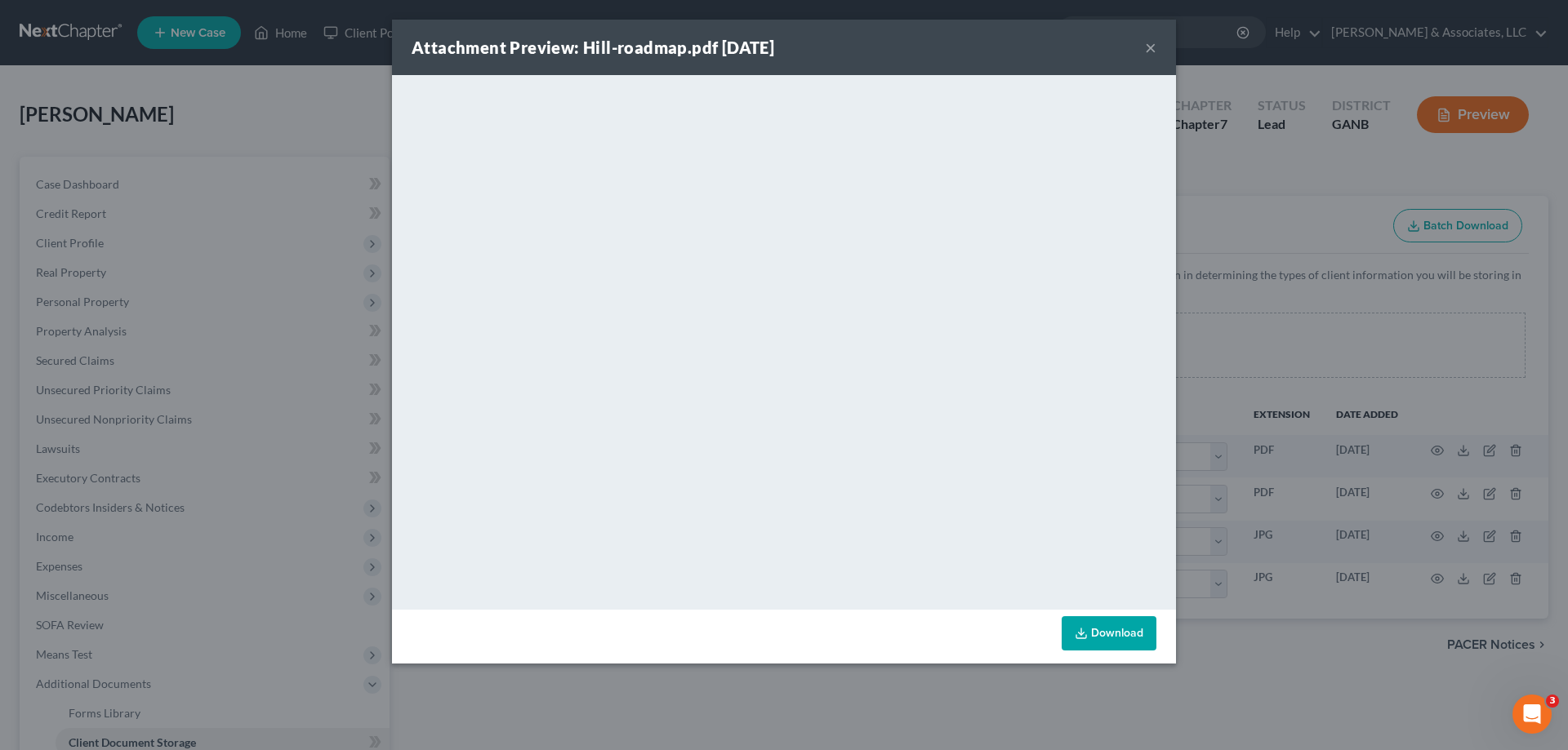
click at [1148, 45] on button "×" at bounding box center [1151, 47] width 12 height 19
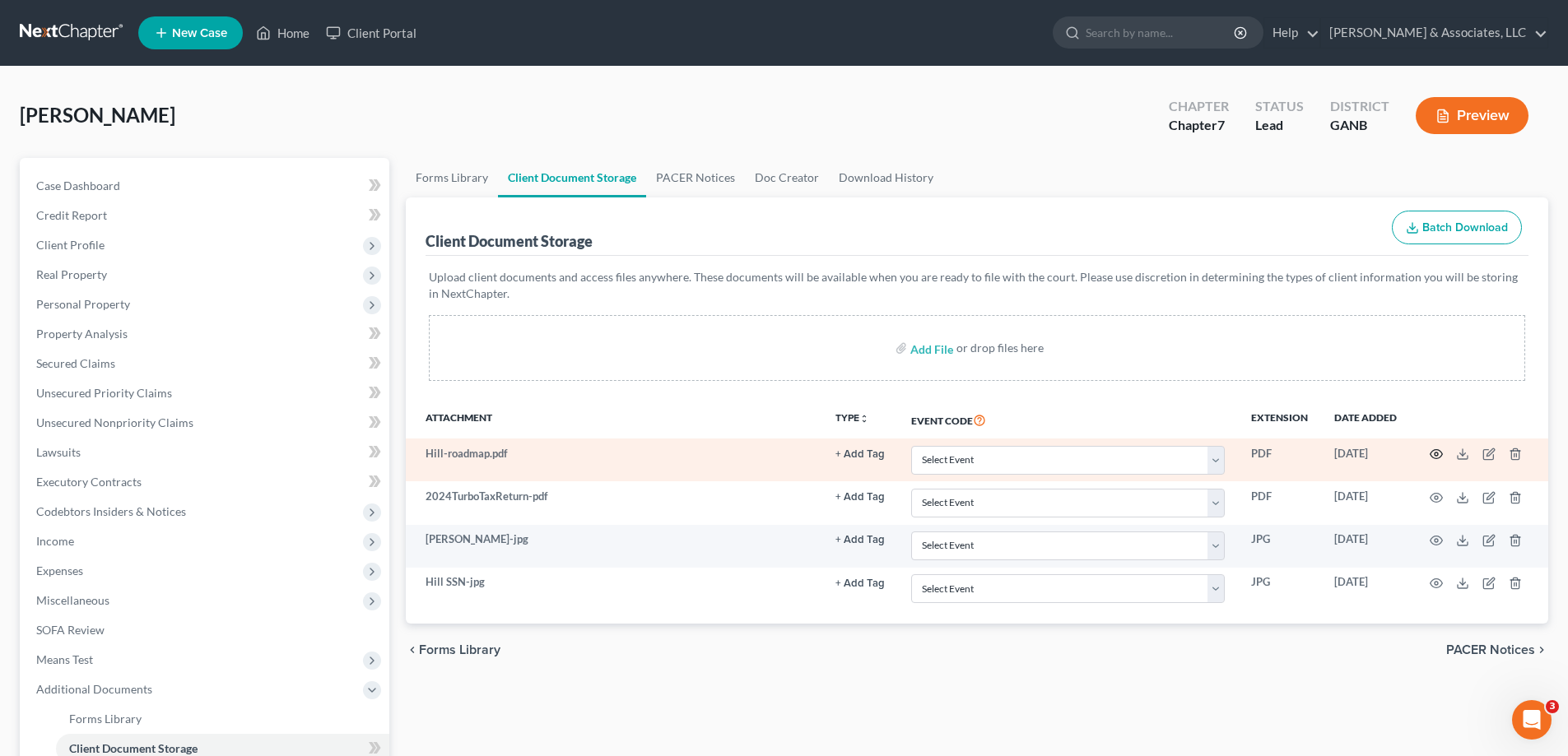
click at [1438, 457] on icon "button" at bounding box center [1437, 454] width 14 height 14
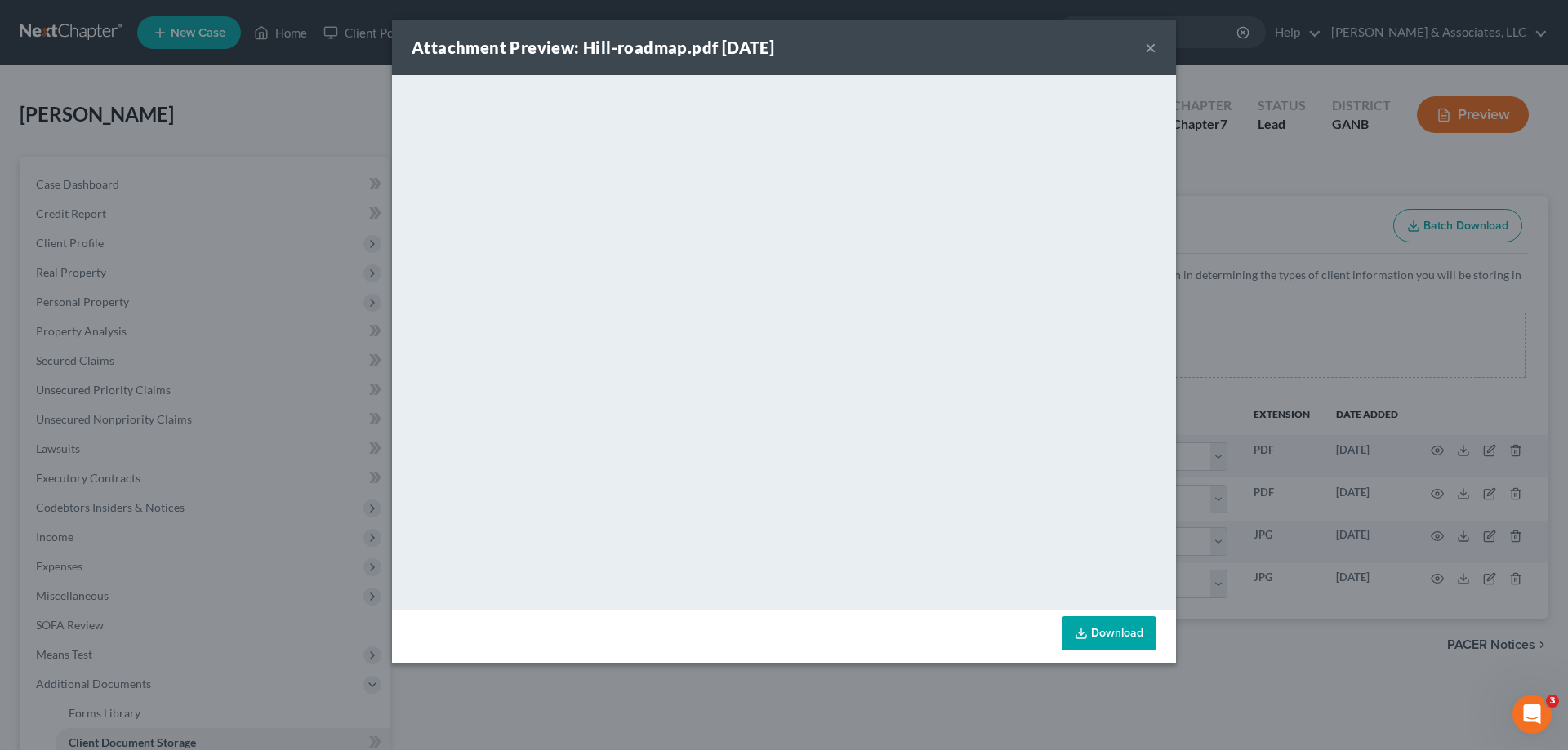
click at [1147, 50] on button "×" at bounding box center [1151, 47] width 12 height 19
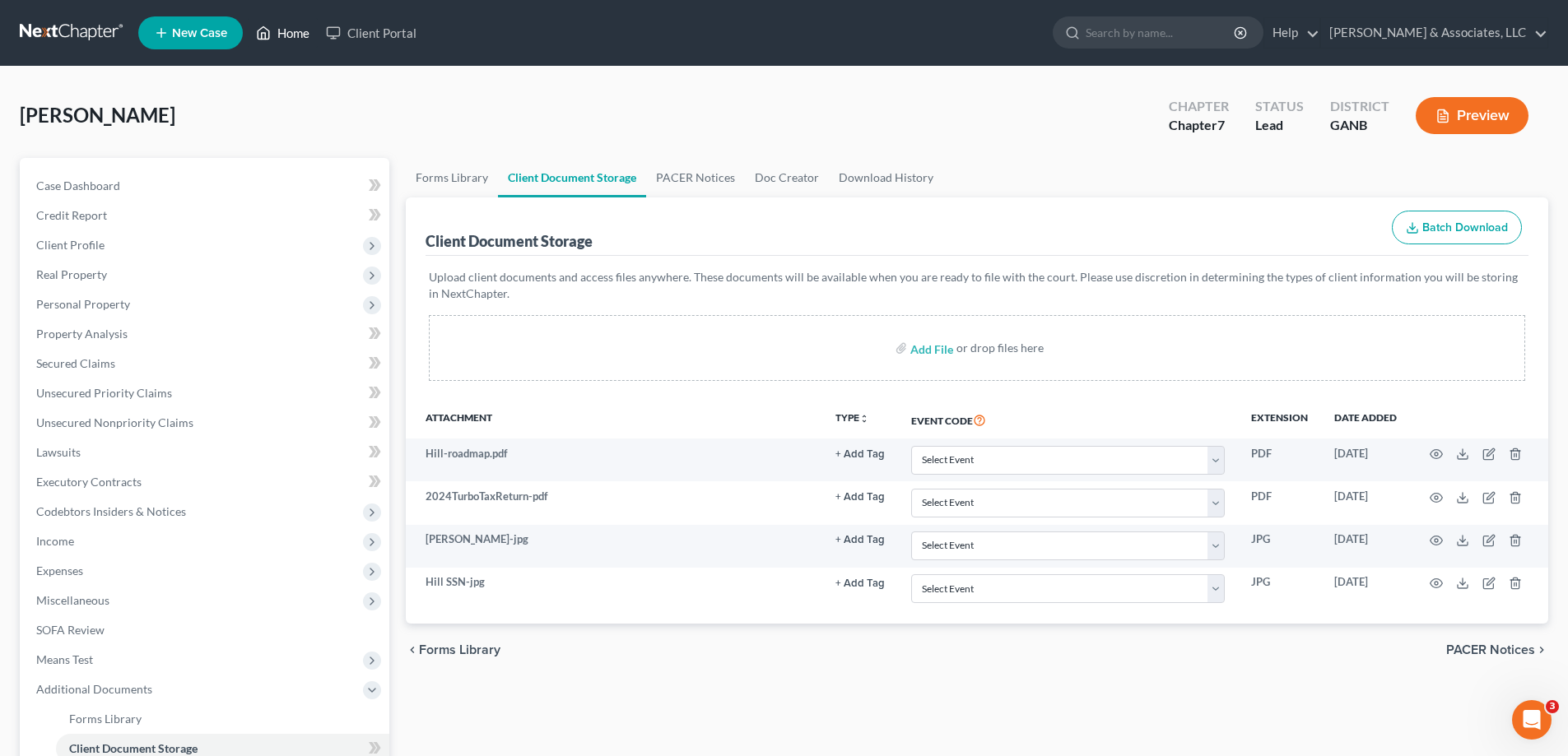
click at [284, 21] on link "Home" at bounding box center [283, 33] width 70 height 30
click at [288, 30] on link "Home" at bounding box center [283, 33] width 70 height 30
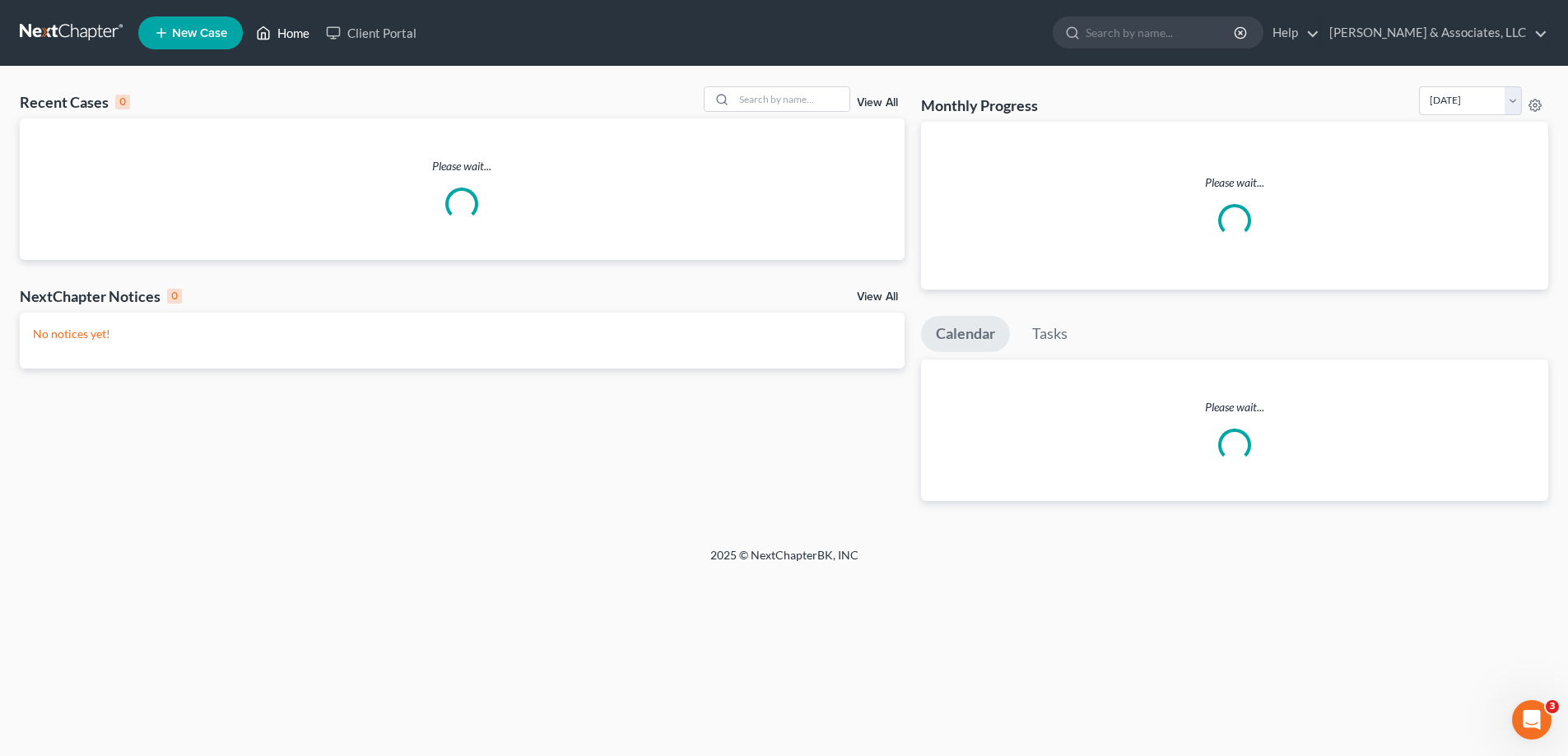
click at [300, 39] on link "Home" at bounding box center [283, 33] width 70 height 30
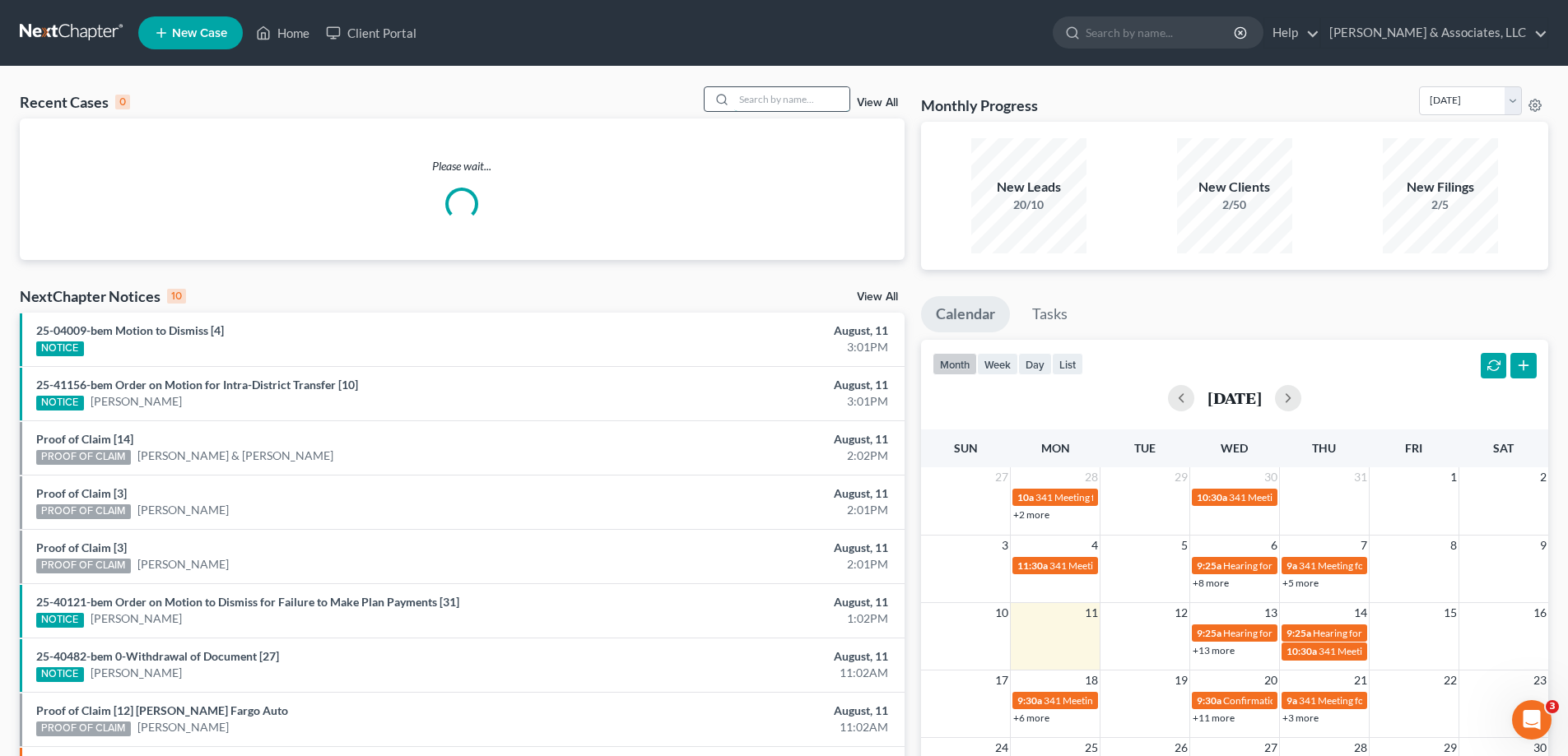
click at [781, 99] on input "search" at bounding box center [791, 99] width 116 height 24
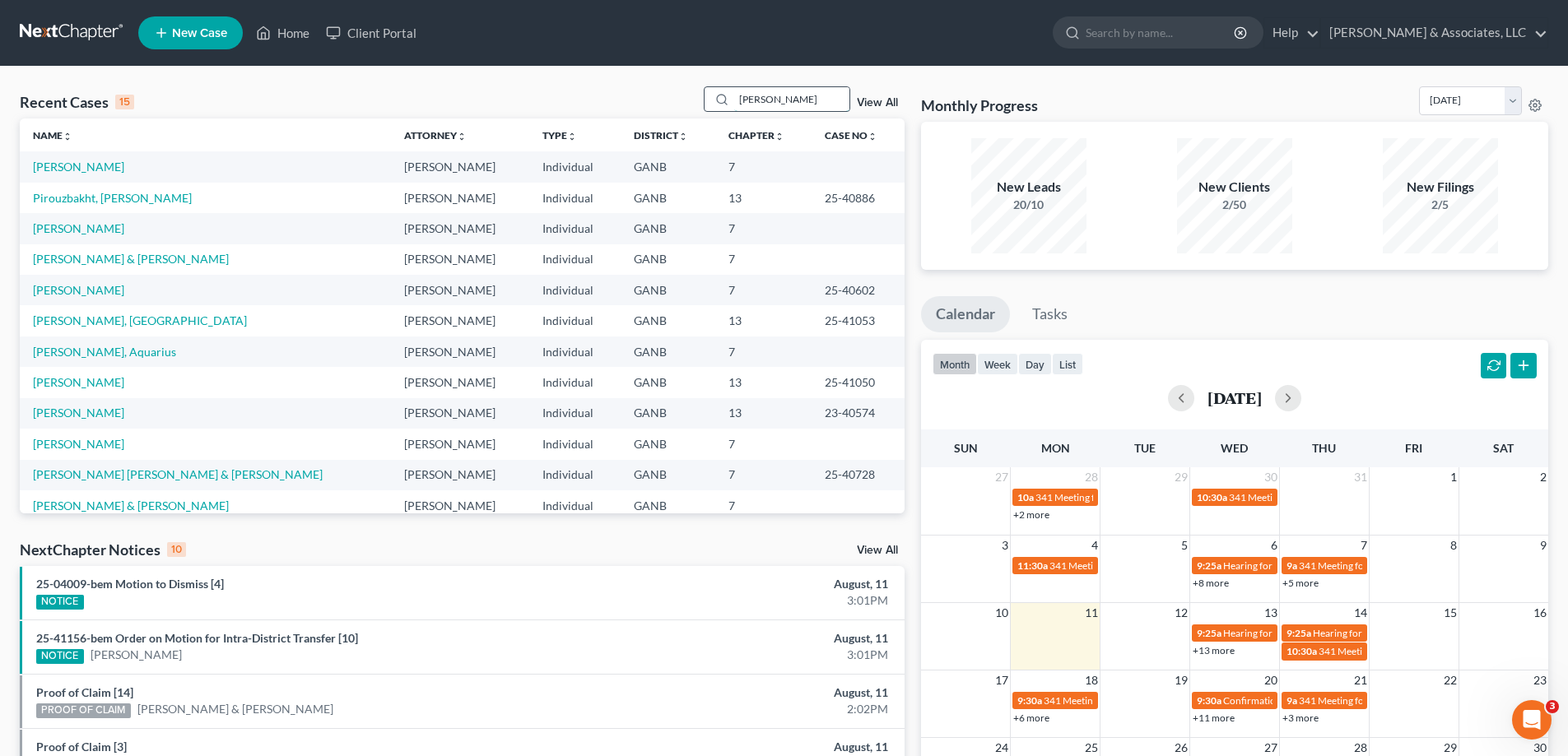
type input "[PERSON_NAME]"
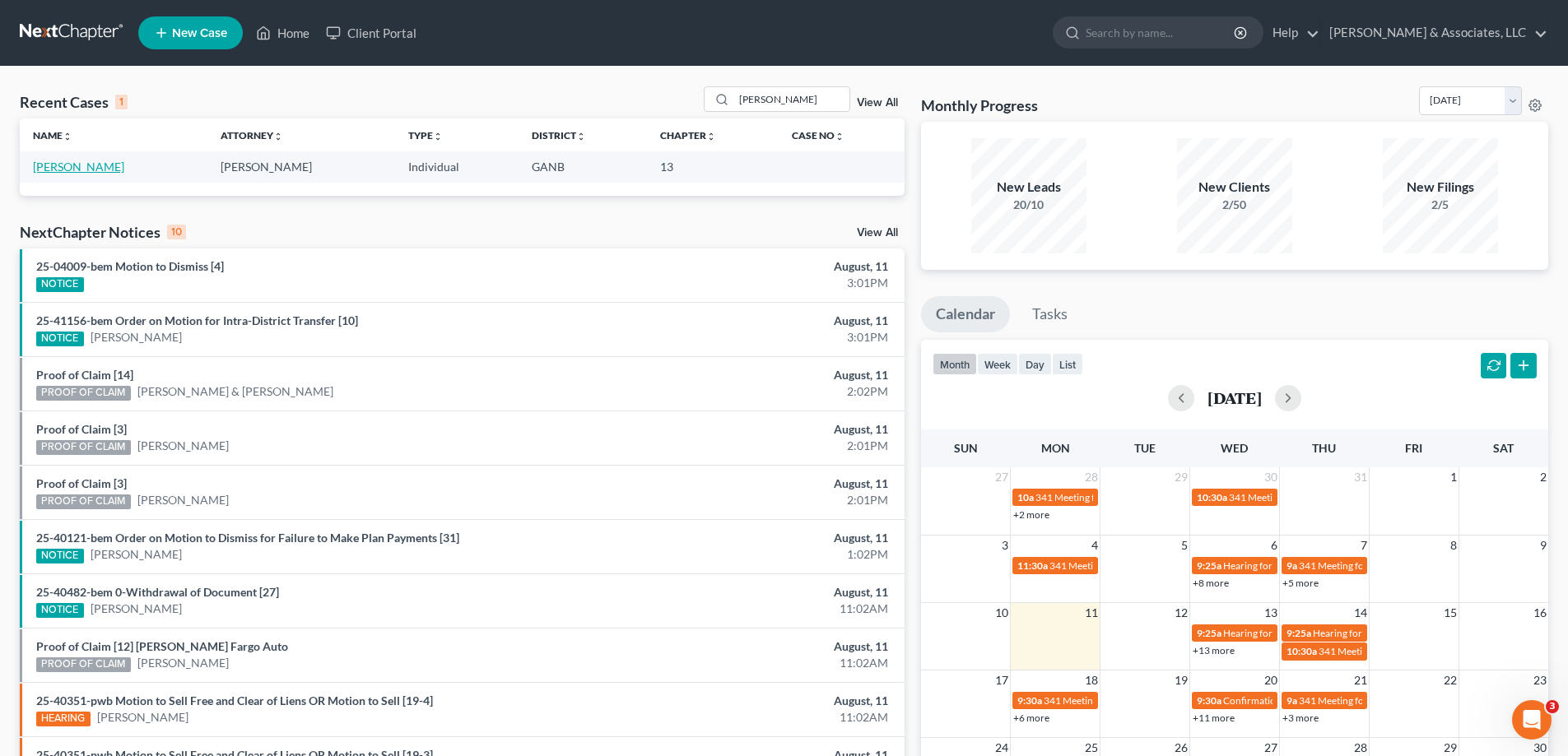
click at [45, 165] on link "[PERSON_NAME]" at bounding box center [79, 167] width 91 height 14
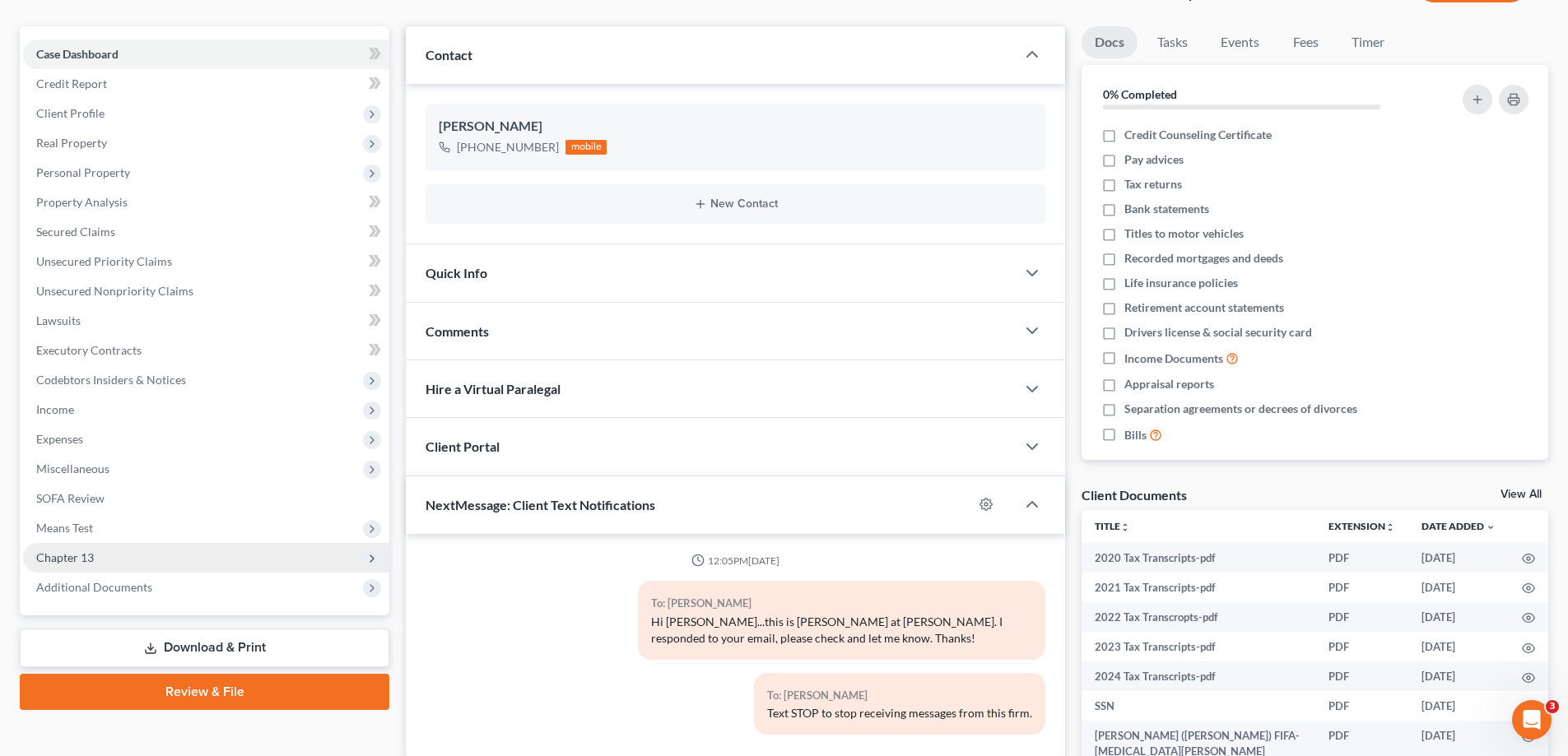
scroll to position [304, 0]
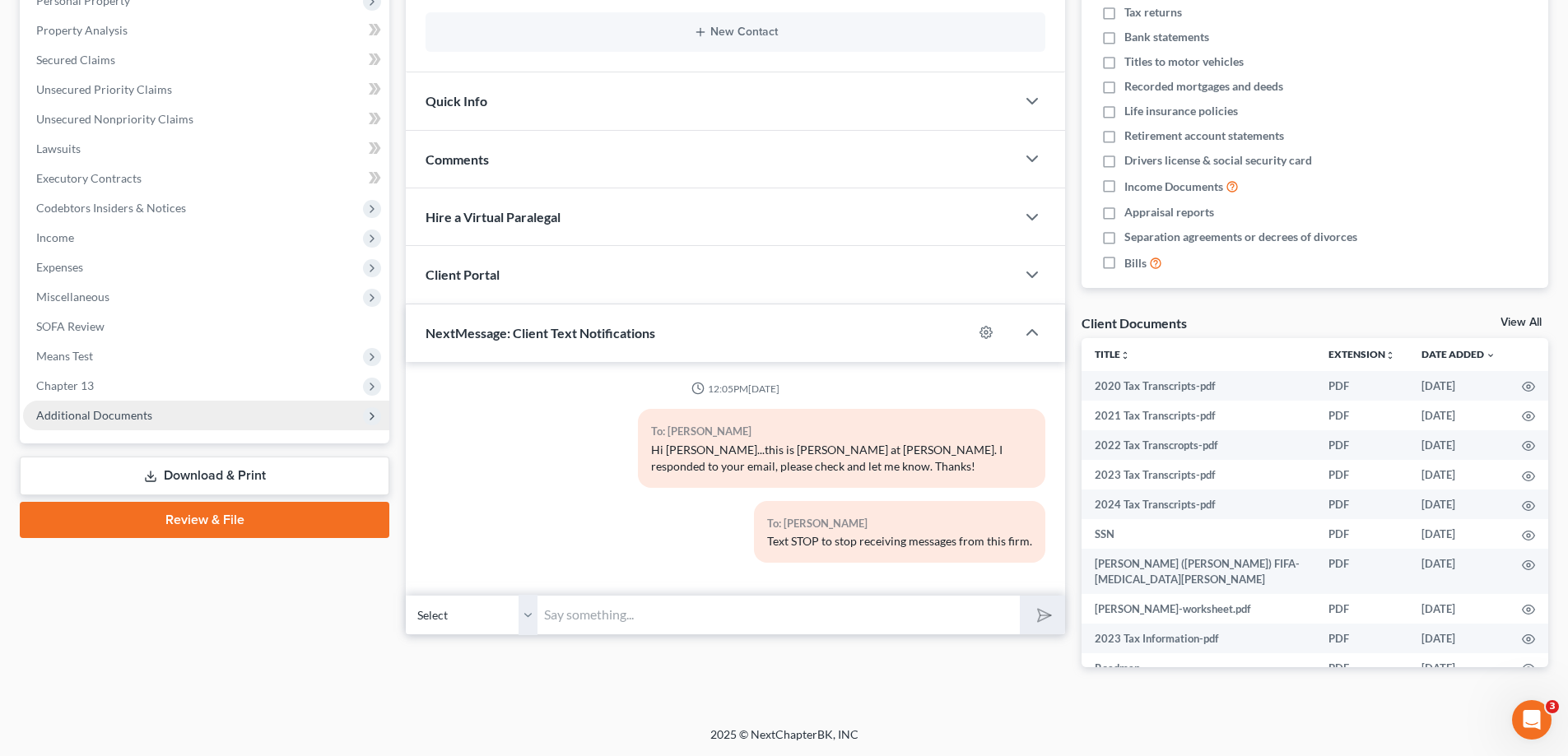
click at [100, 414] on span "Additional Documents" at bounding box center [94, 415] width 117 height 14
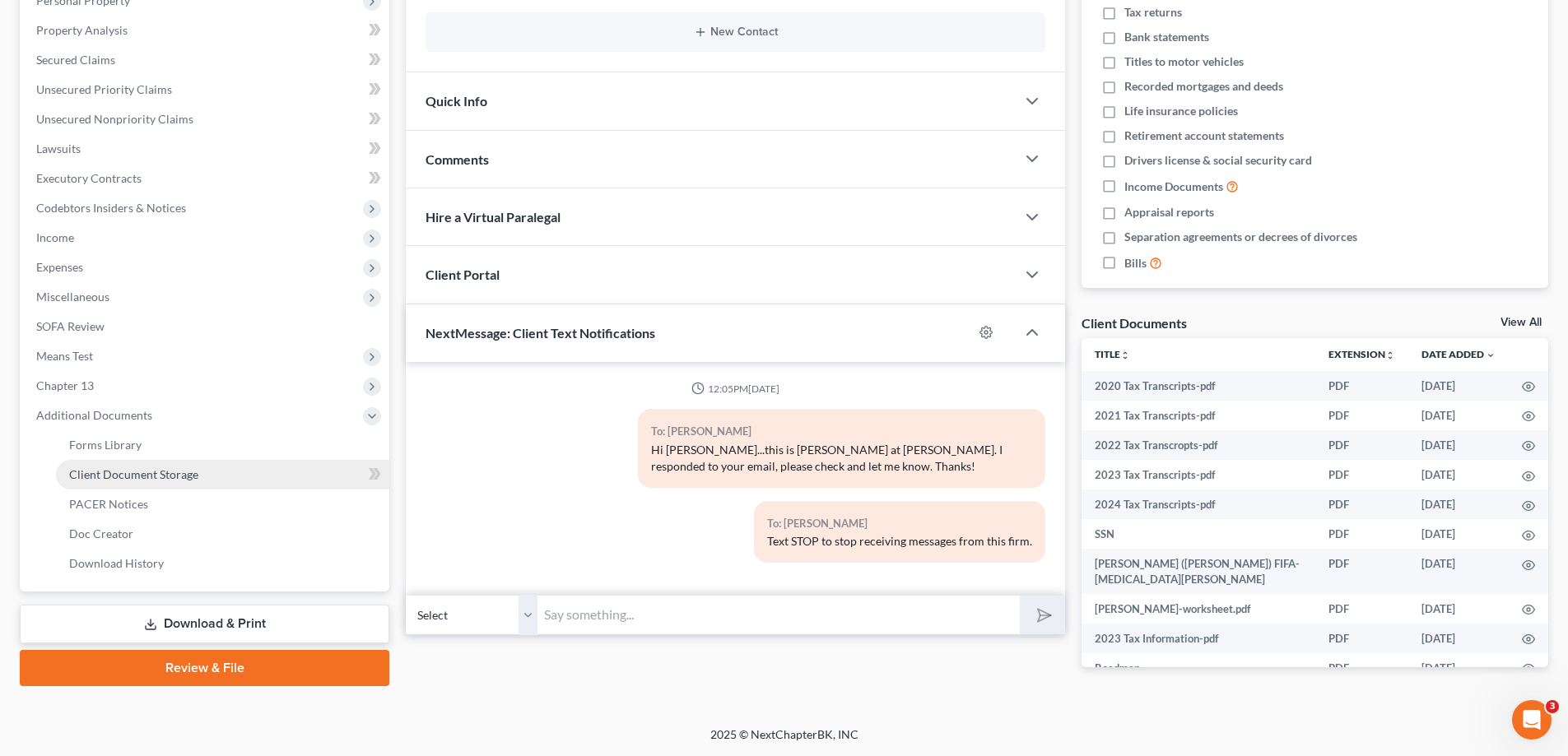
click at [101, 475] on span "Client Document Storage" at bounding box center [133, 475] width 129 height 14
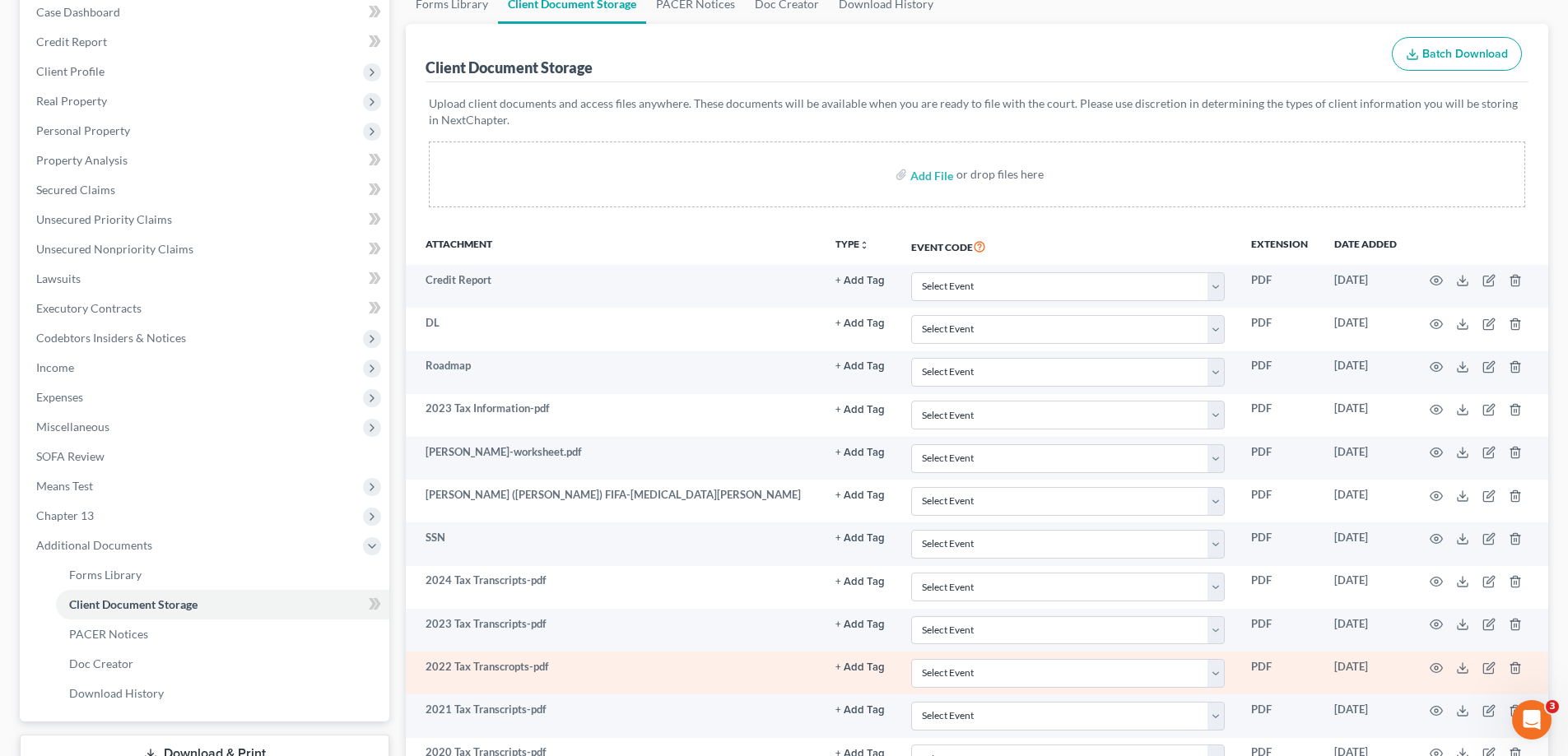
scroll to position [327, 0]
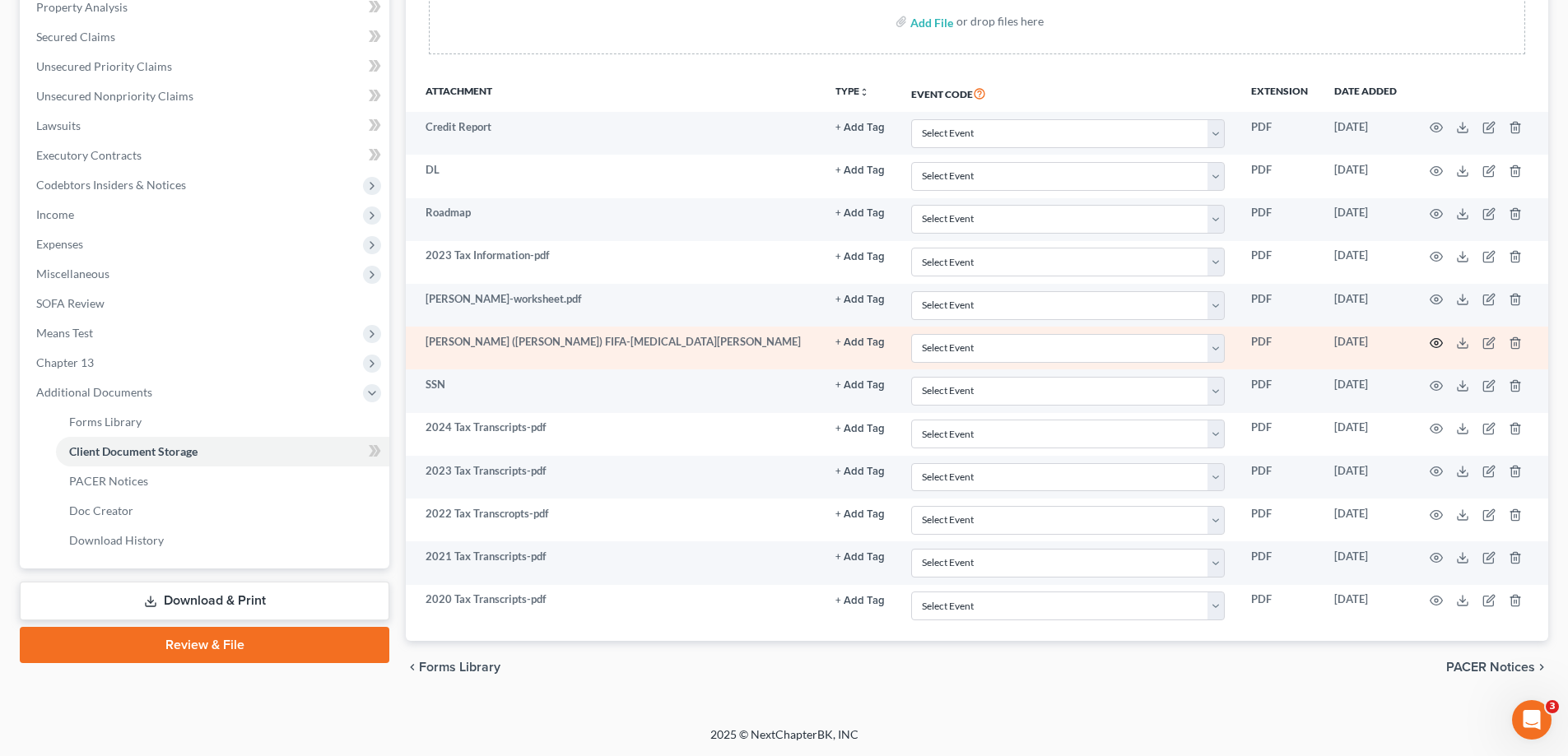
click at [1434, 343] on icon "button" at bounding box center [1437, 344] width 14 height 14
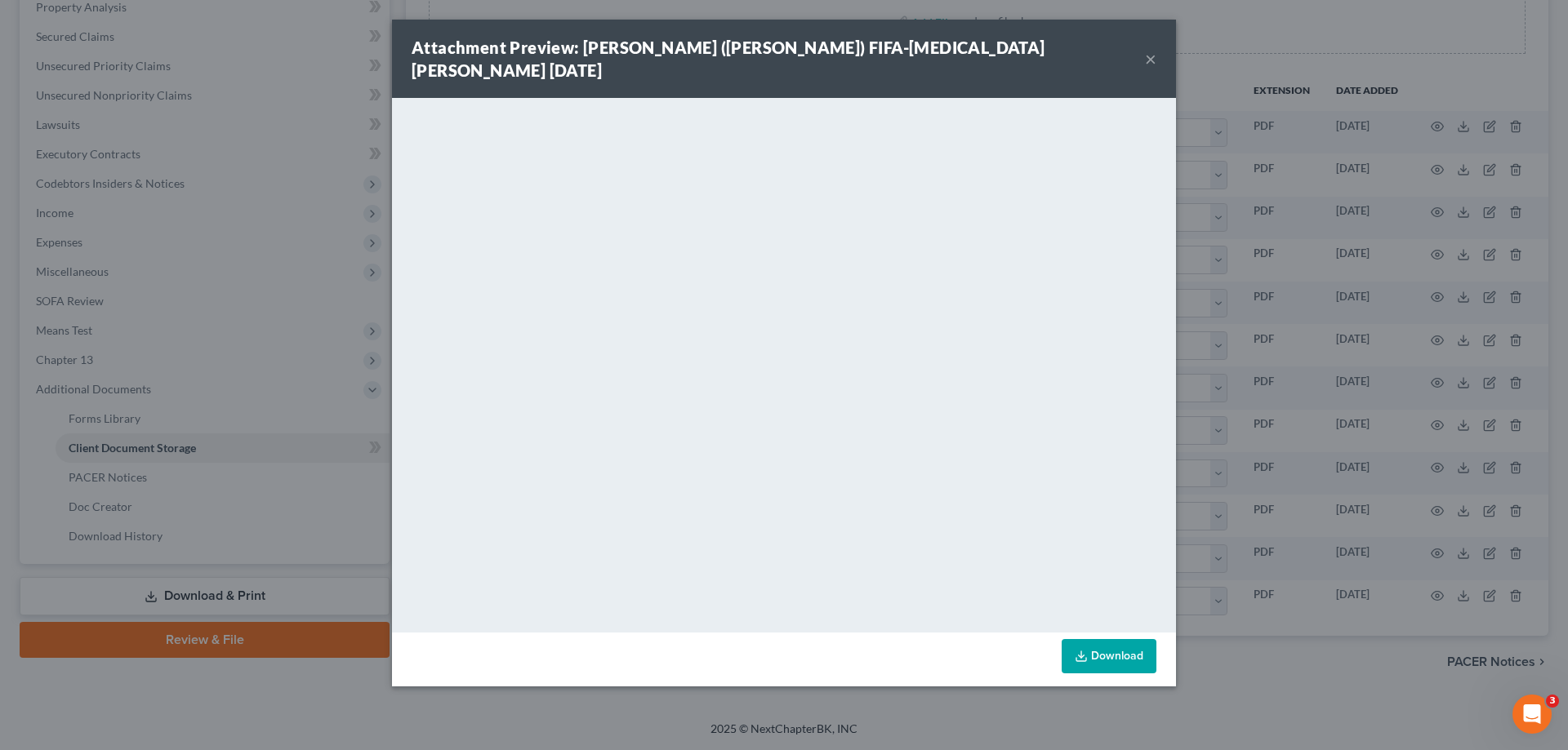
click at [1148, 49] on button "×" at bounding box center [1151, 59] width 12 height 19
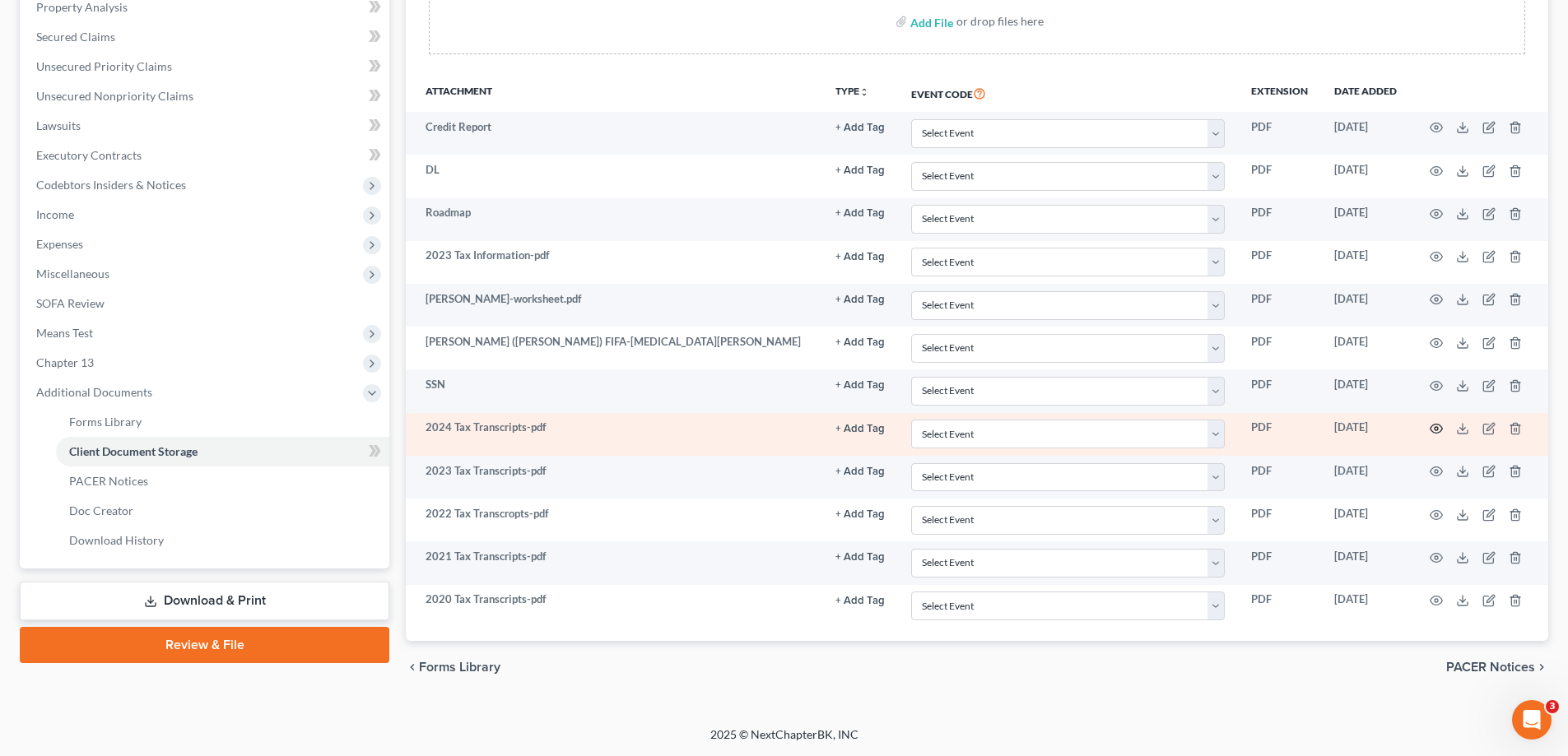
click at [1438, 428] on circle "button" at bounding box center [1436, 428] width 3 height 3
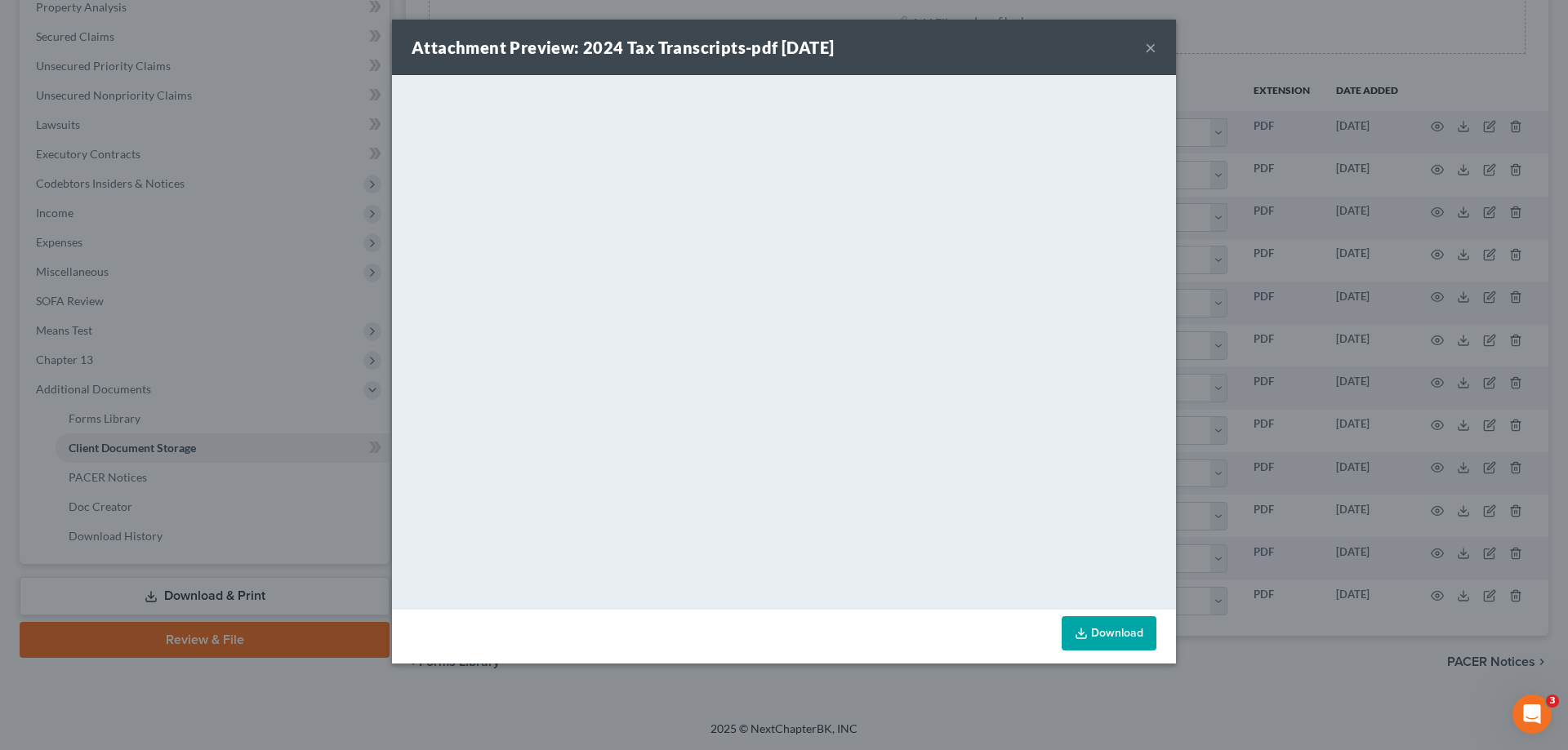
drag, startPoint x: 1150, startPoint y: 44, endPoint x: 1558, endPoint y: 449, distance: 574.9
click at [1150, 43] on button "×" at bounding box center [1151, 47] width 12 height 19
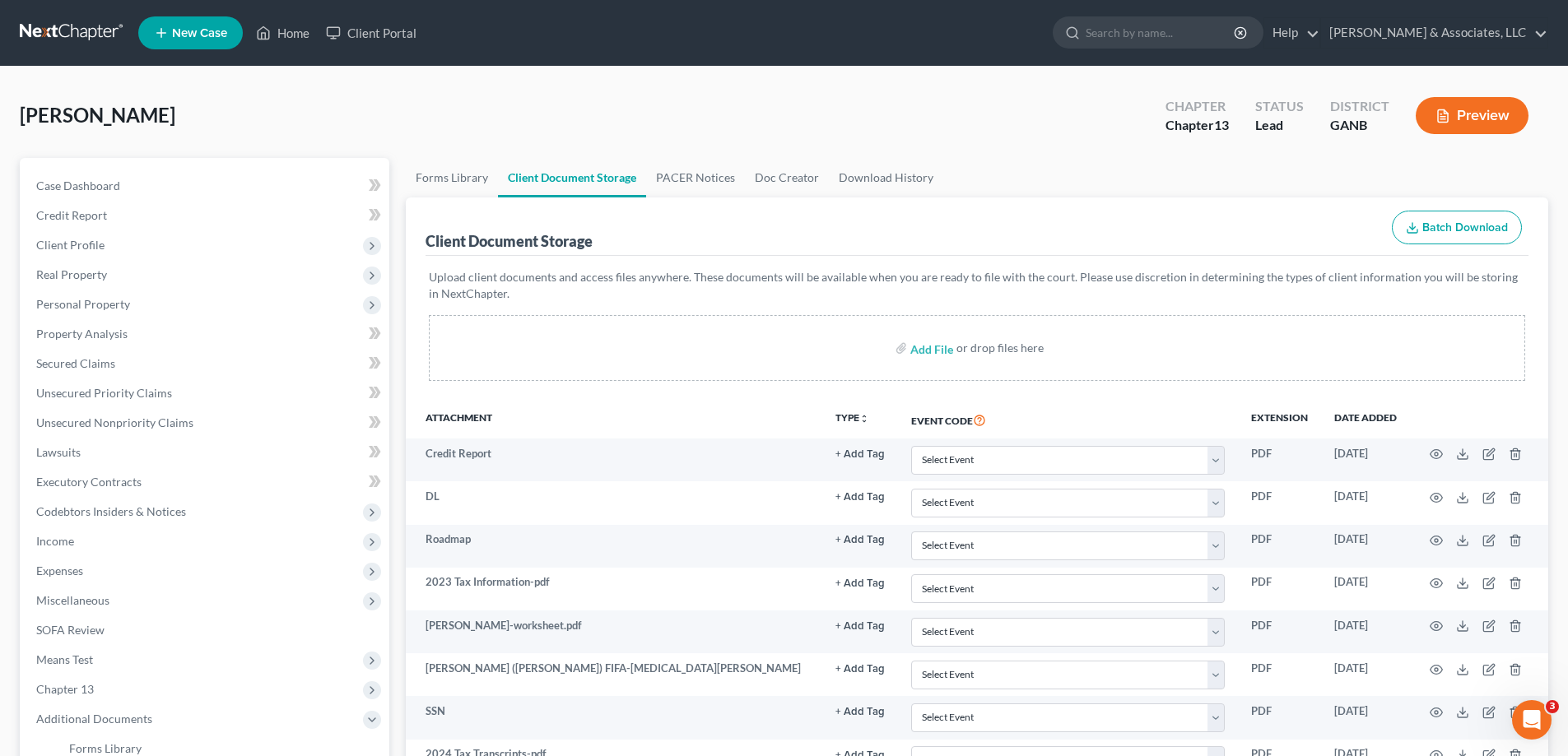
click at [192, 27] on span "New Case" at bounding box center [199, 33] width 55 height 13
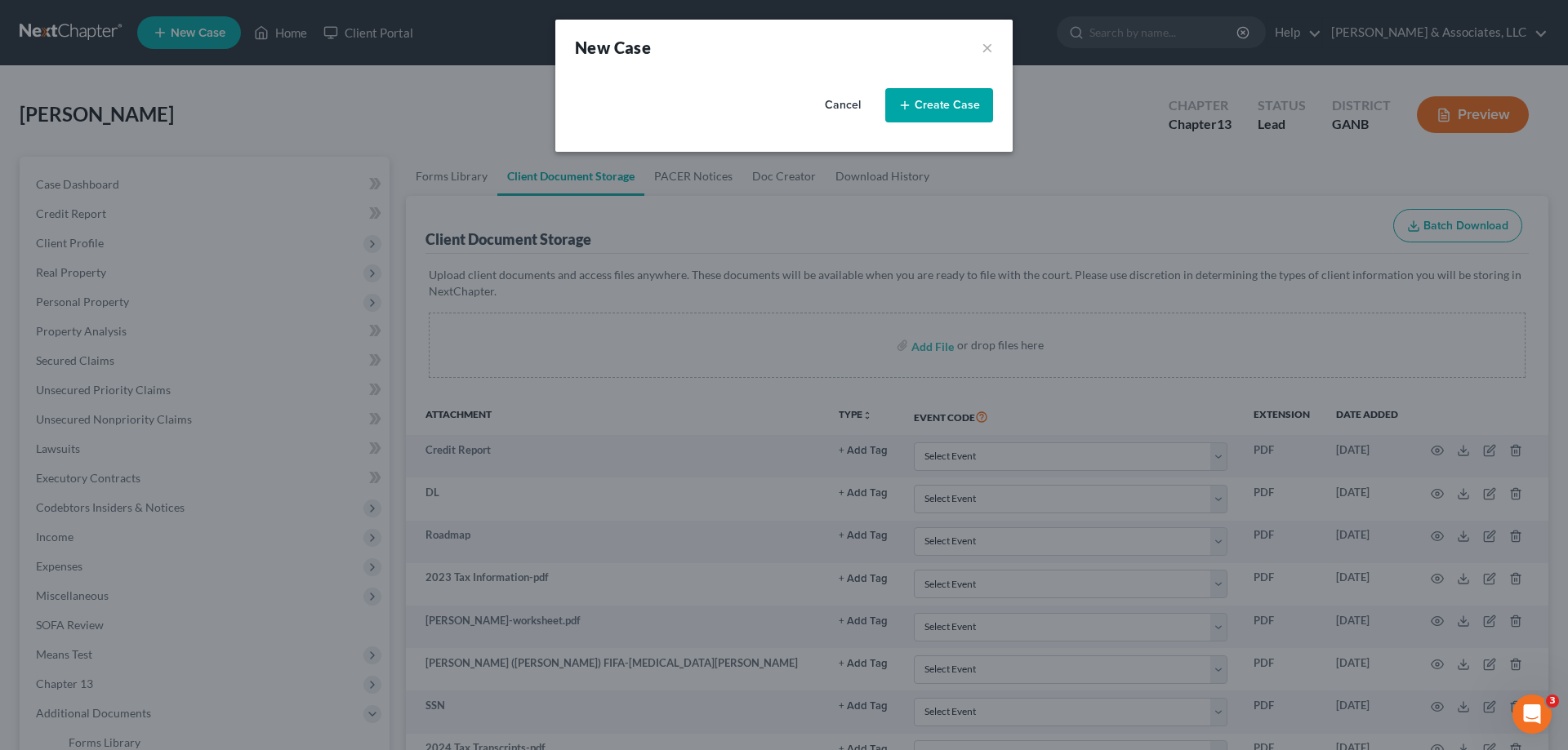
select select "19"
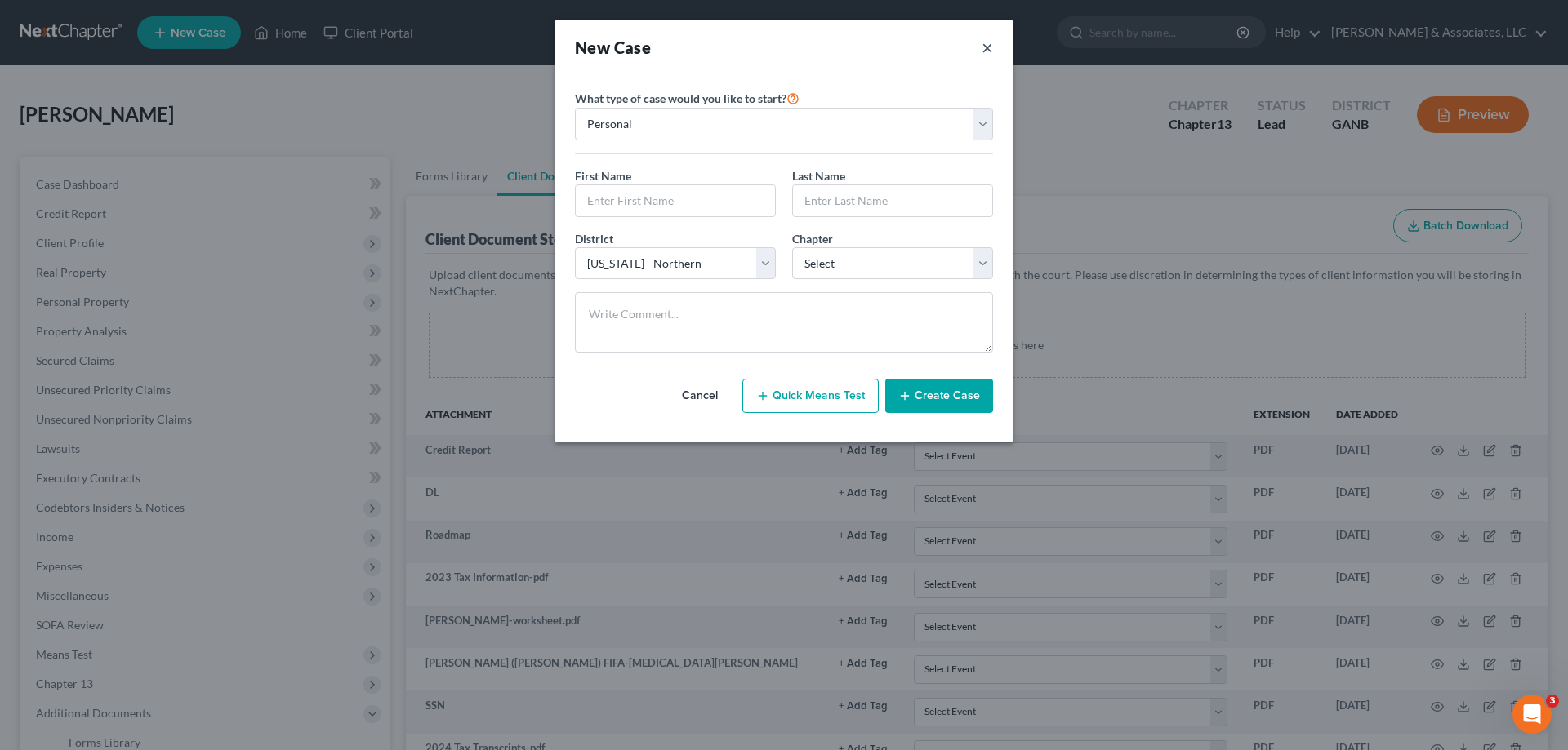
click at [992, 45] on button "×" at bounding box center [987, 47] width 12 height 23
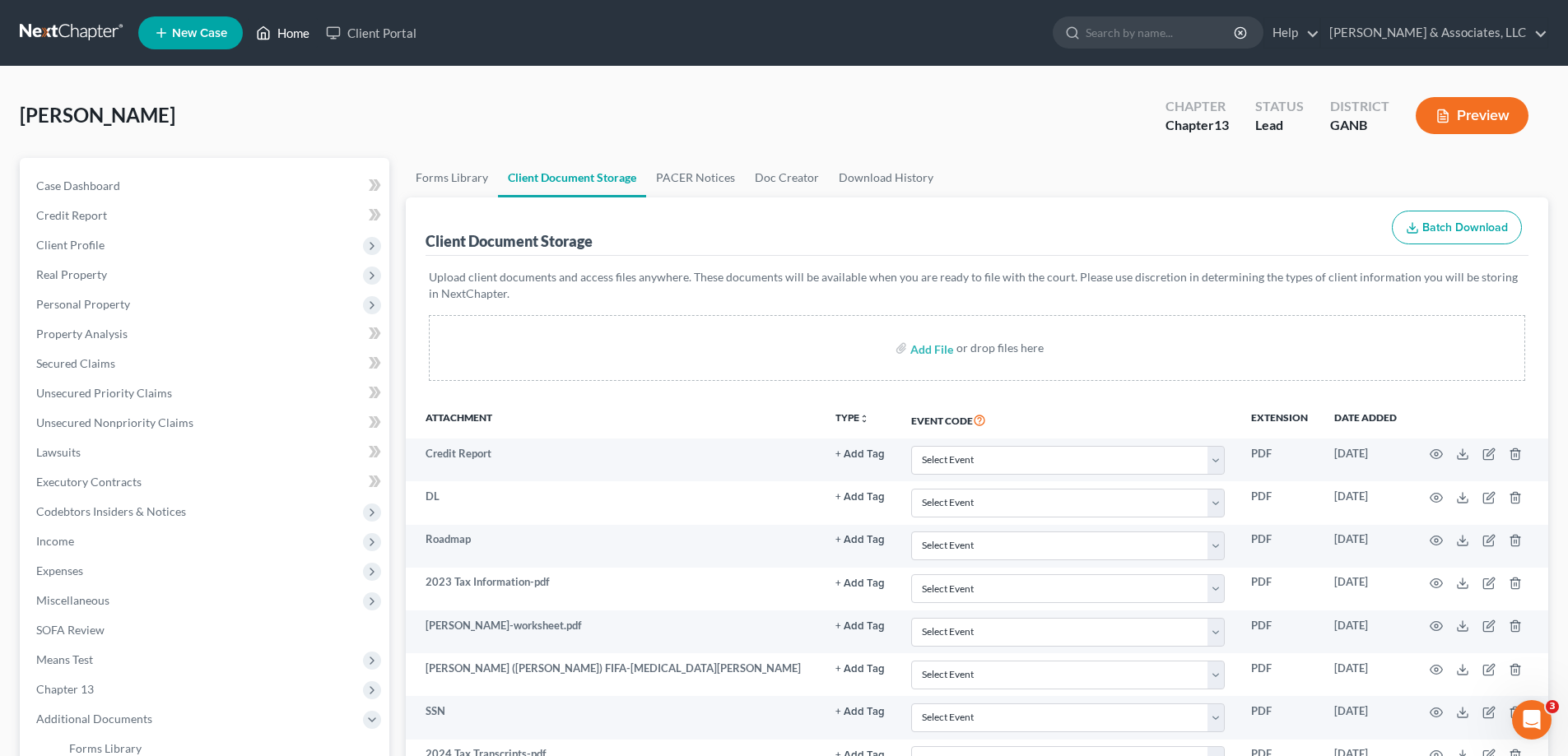
click at [297, 32] on link "Home" at bounding box center [283, 33] width 70 height 30
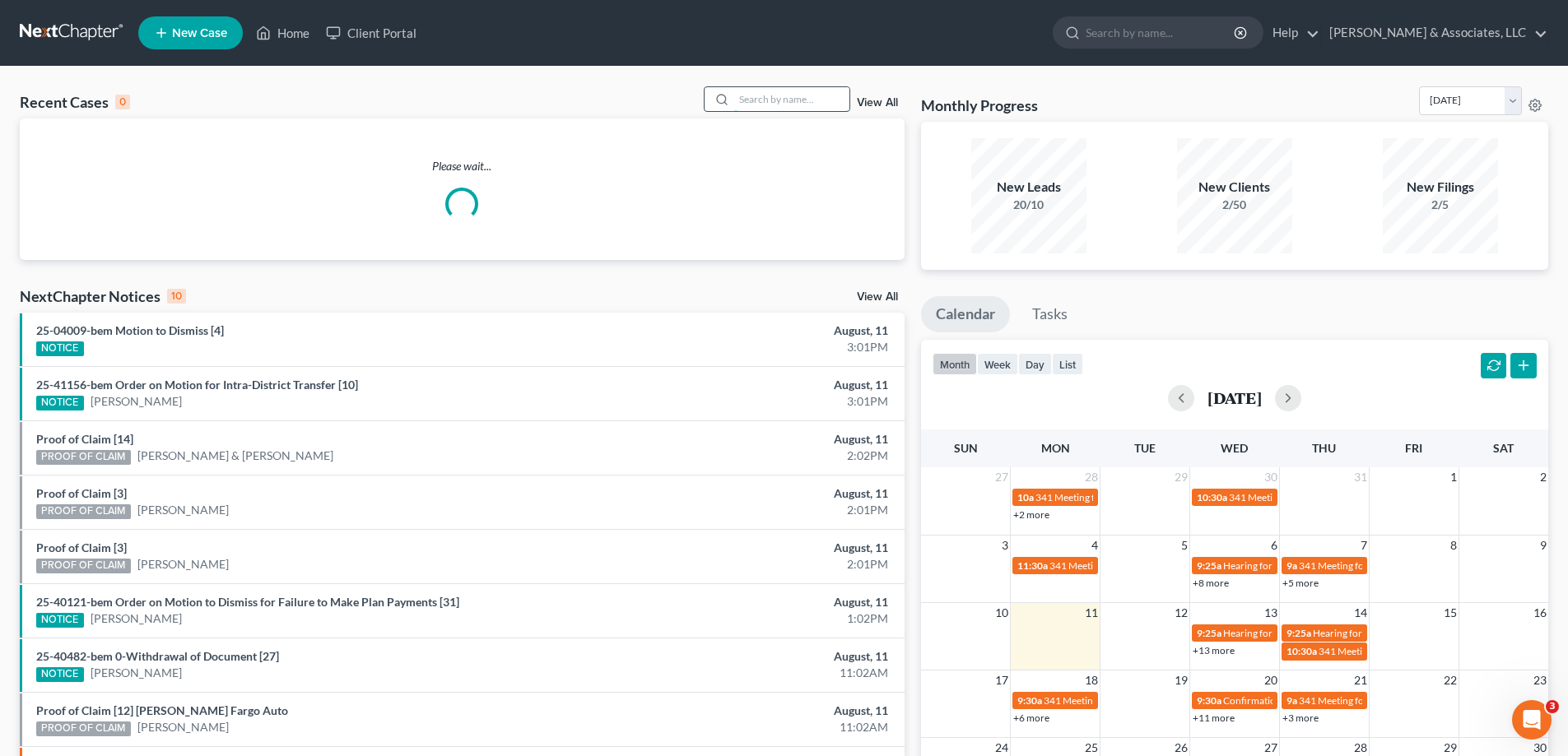
click at [774, 106] on input "search" at bounding box center [791, 99] width 116 height 24
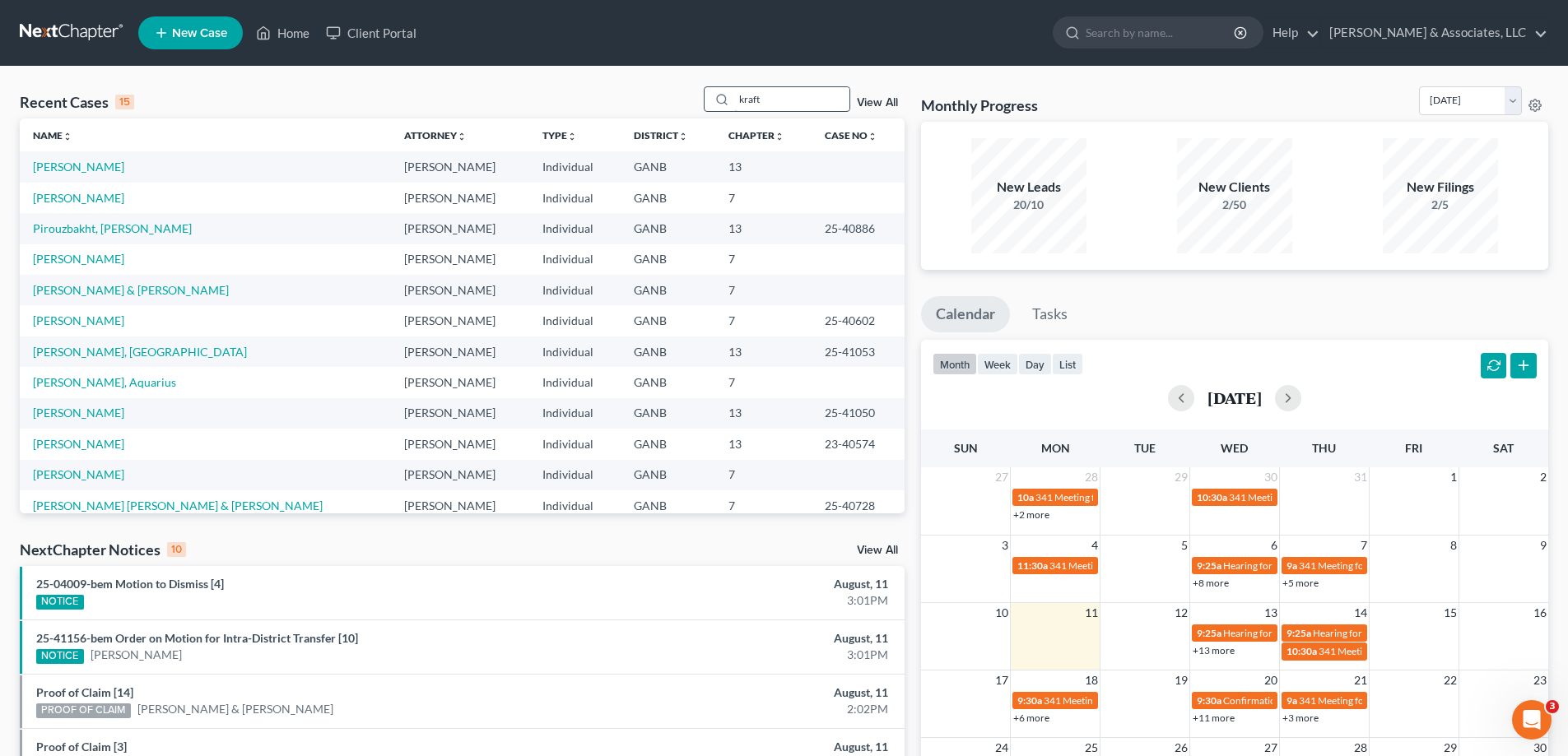
type input "kraft"
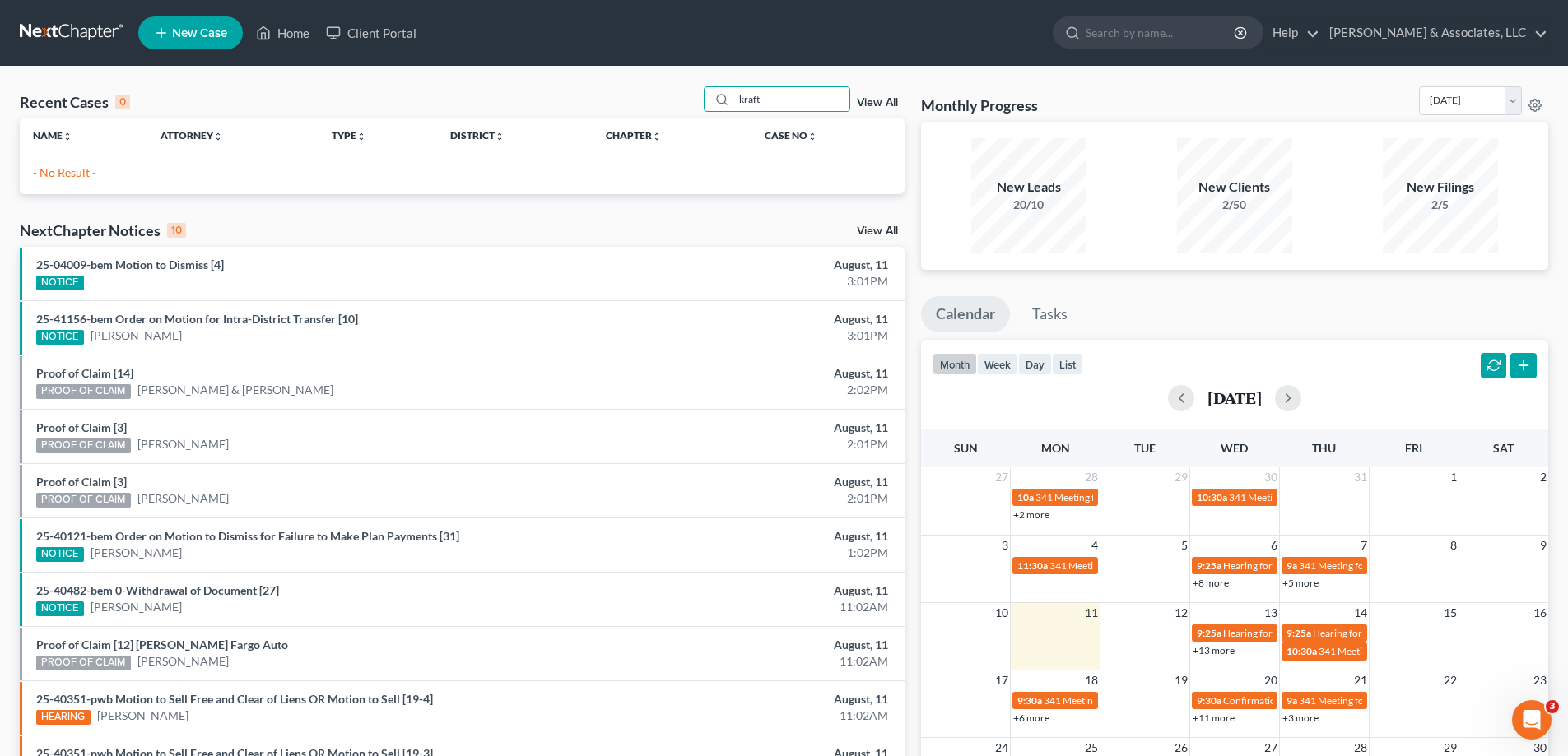
click at [188, 28] on span "New Case" at bounding box center [199, 33] width 55 height 13
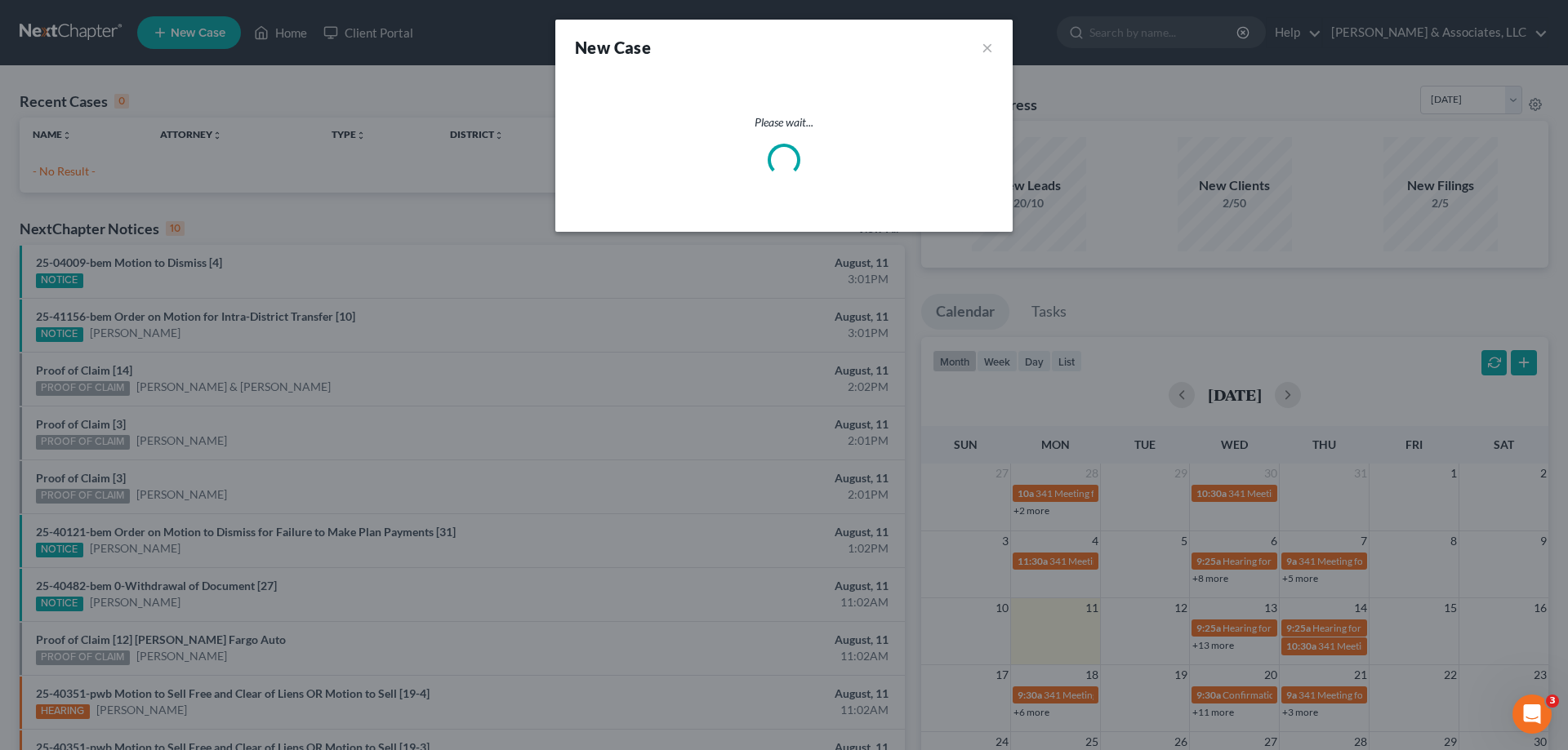
select select "19"
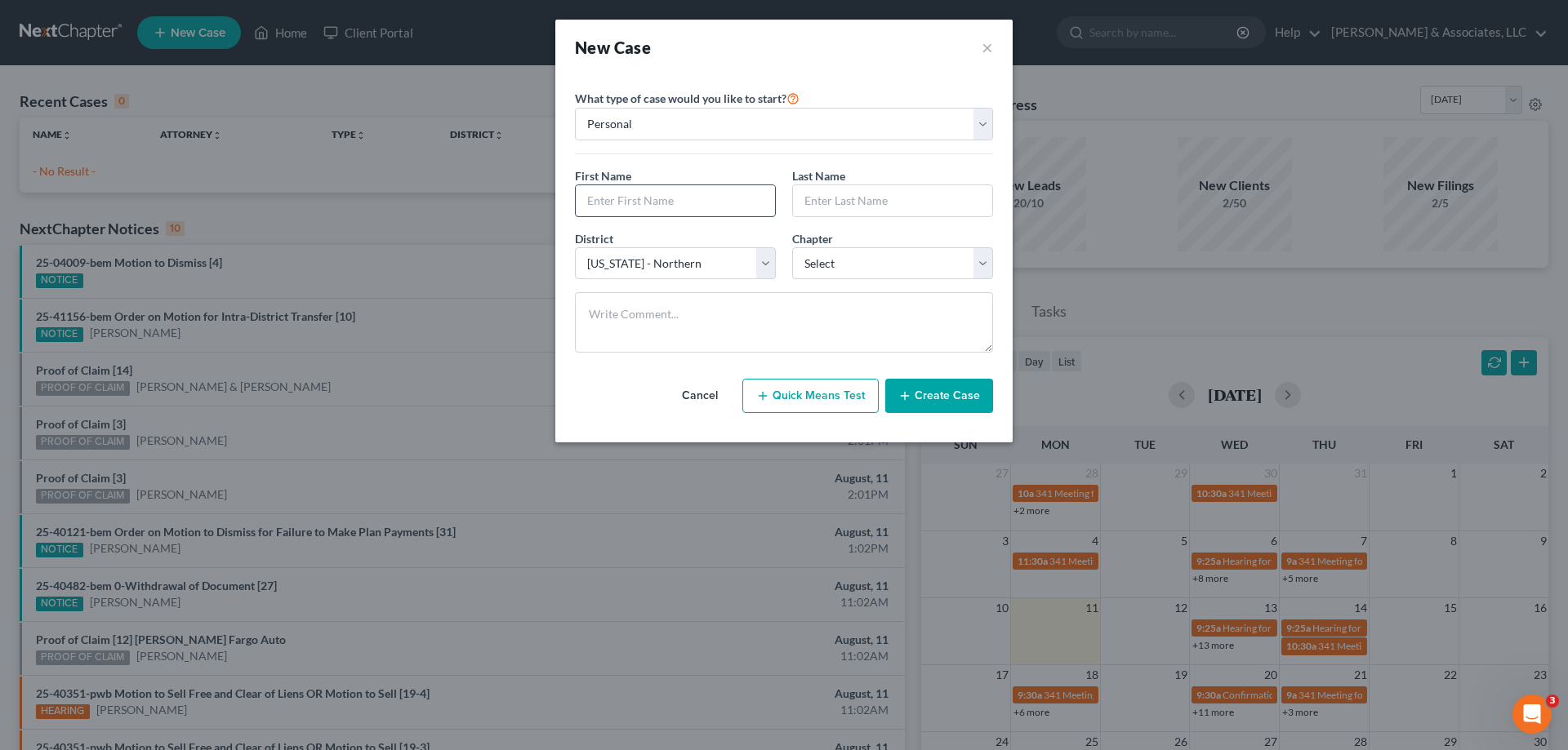
drag, startPoint x: 678, startPoint y: 201, endPoint x: 670, endPoint y: 197, distance: 8.9
click at [678, 201] on input "text" at bounding box center [675, 200] width 199 height 31
type input "Tabatha"
type input "Kraft"
click at [881, 266] on select "Select 7 11 12 13" at bounding box center [893, 264] width 201 height 33
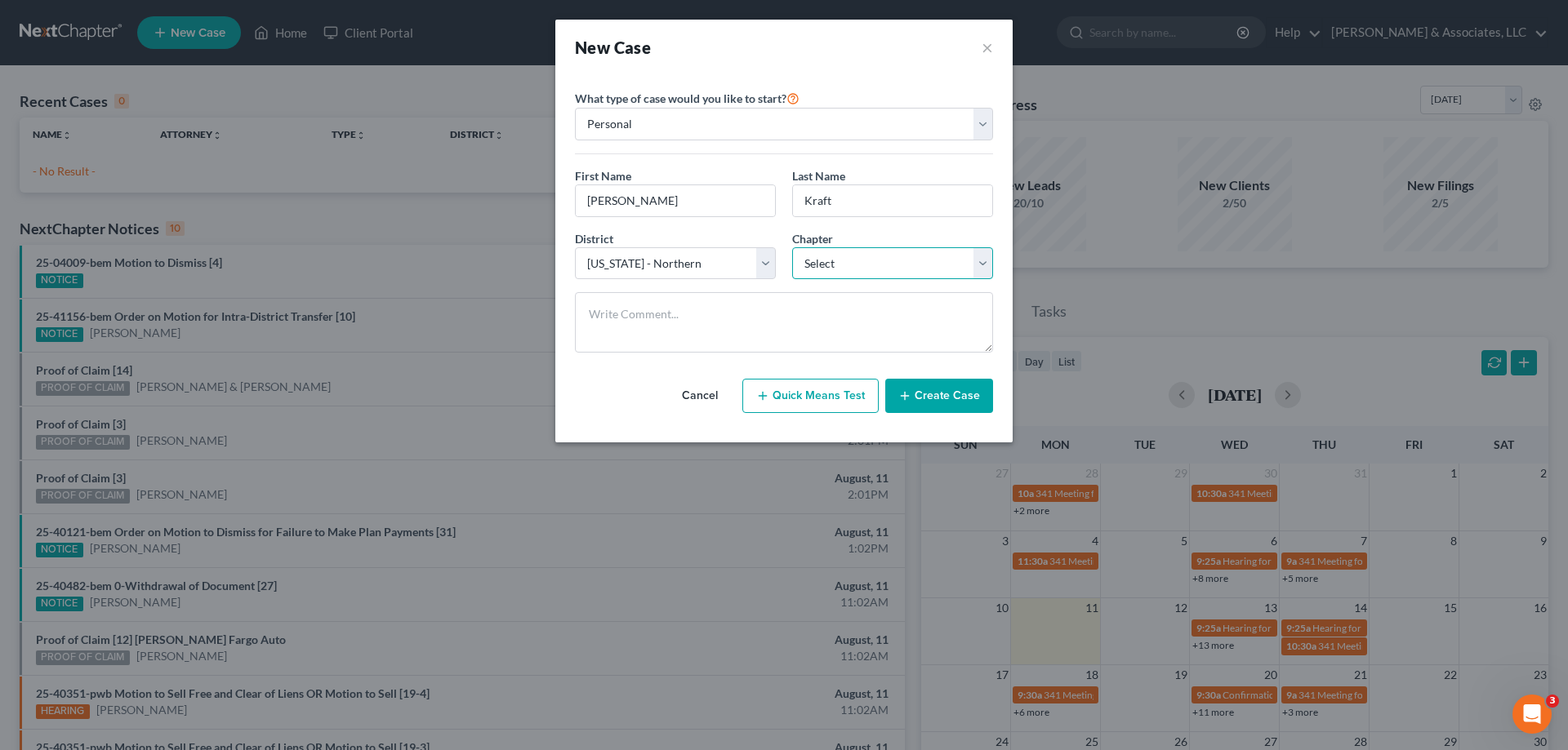
select select "0"
click at [793, 247] on select "Select 7 11 12 13" at bounding box center [893, 264] width 201 height 33
click at [940, 392] on button "Create Case" at bounding box center [939, 396] width 108 height 35
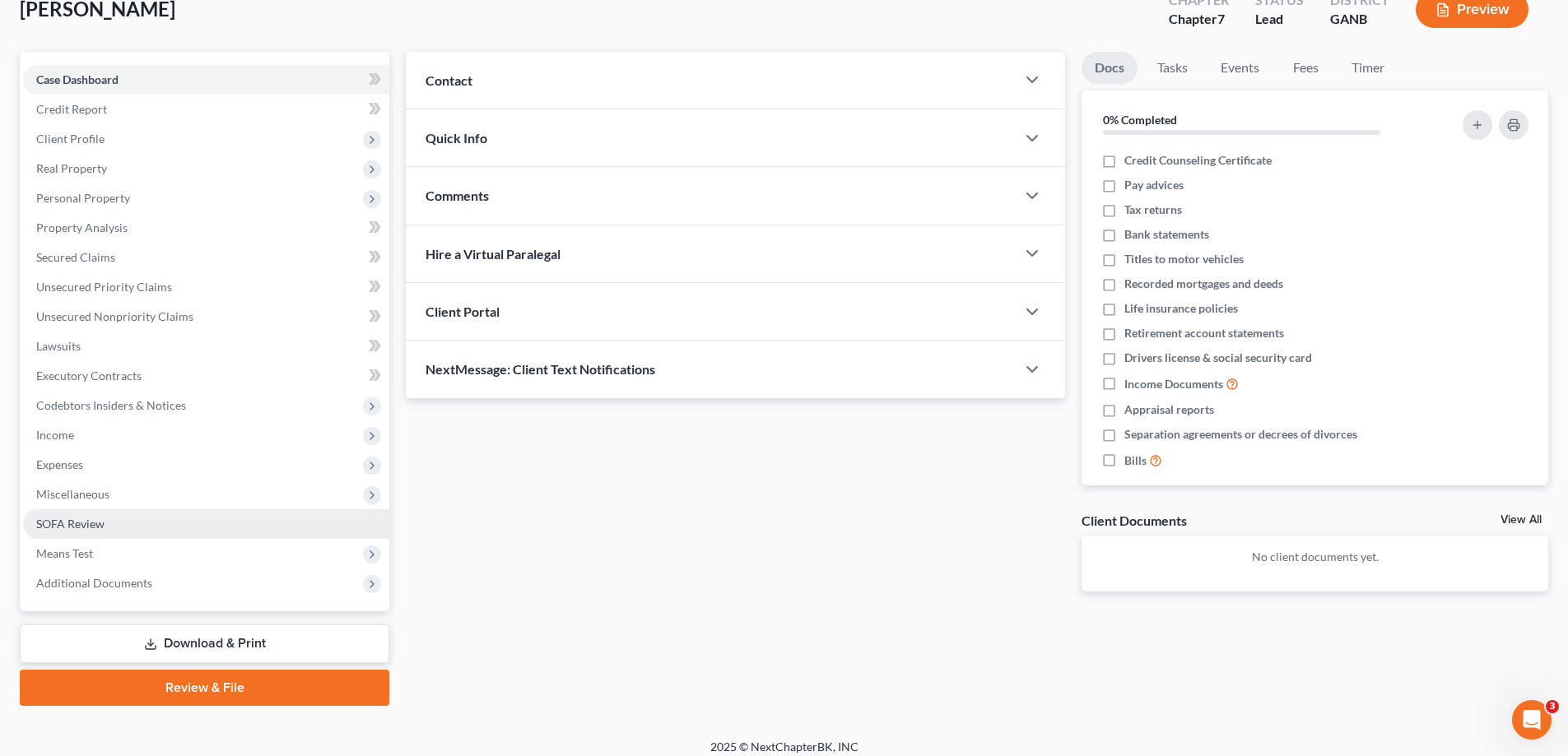
scroll to position [118, 0]
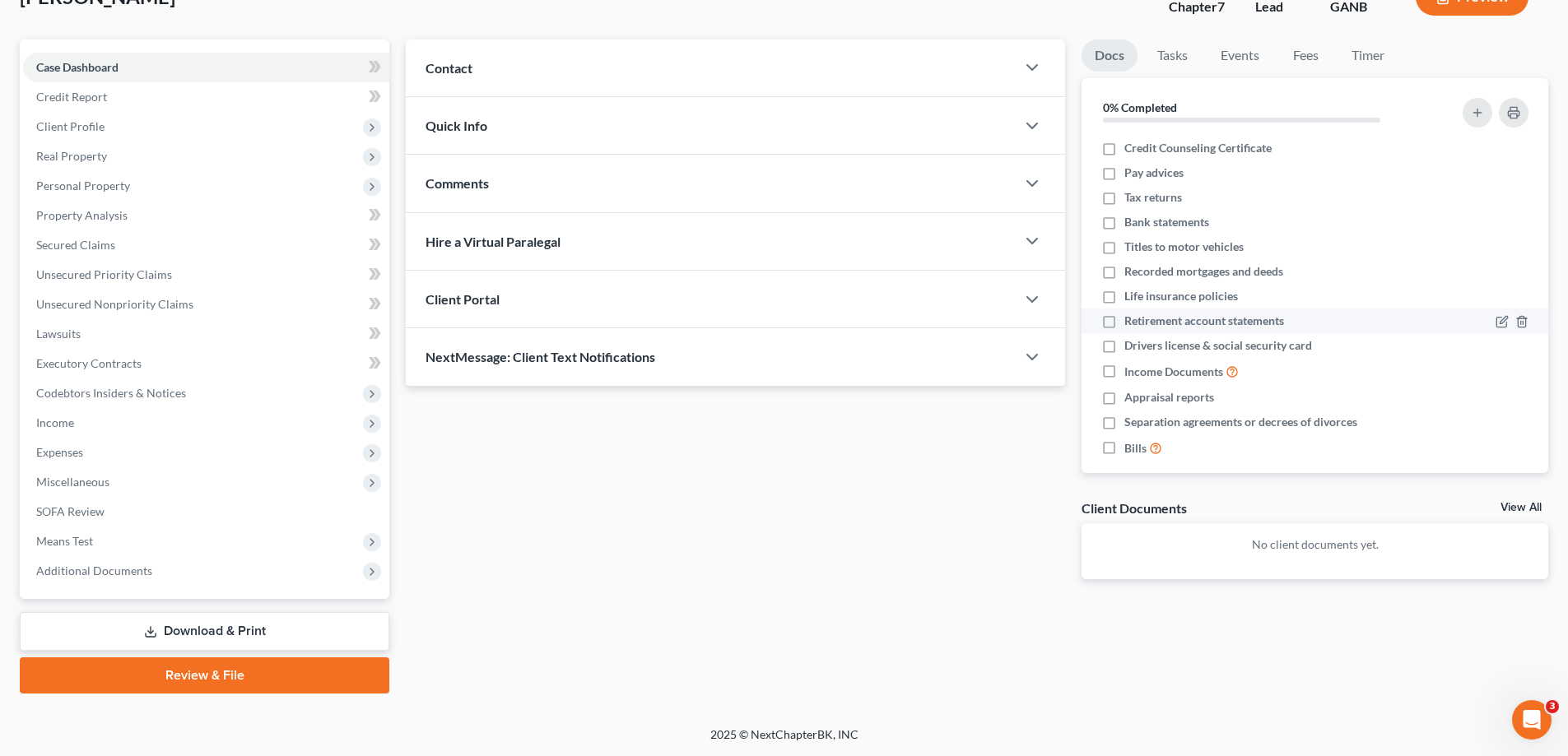
drag, startPoint x: 46, startPoint y: 567, endPoint x: 1534, endPoint y: 326, distance: 1507.4
click at [46, 567] on span "Additional Documents" at bounding box center [94, 571] width 117 height 14
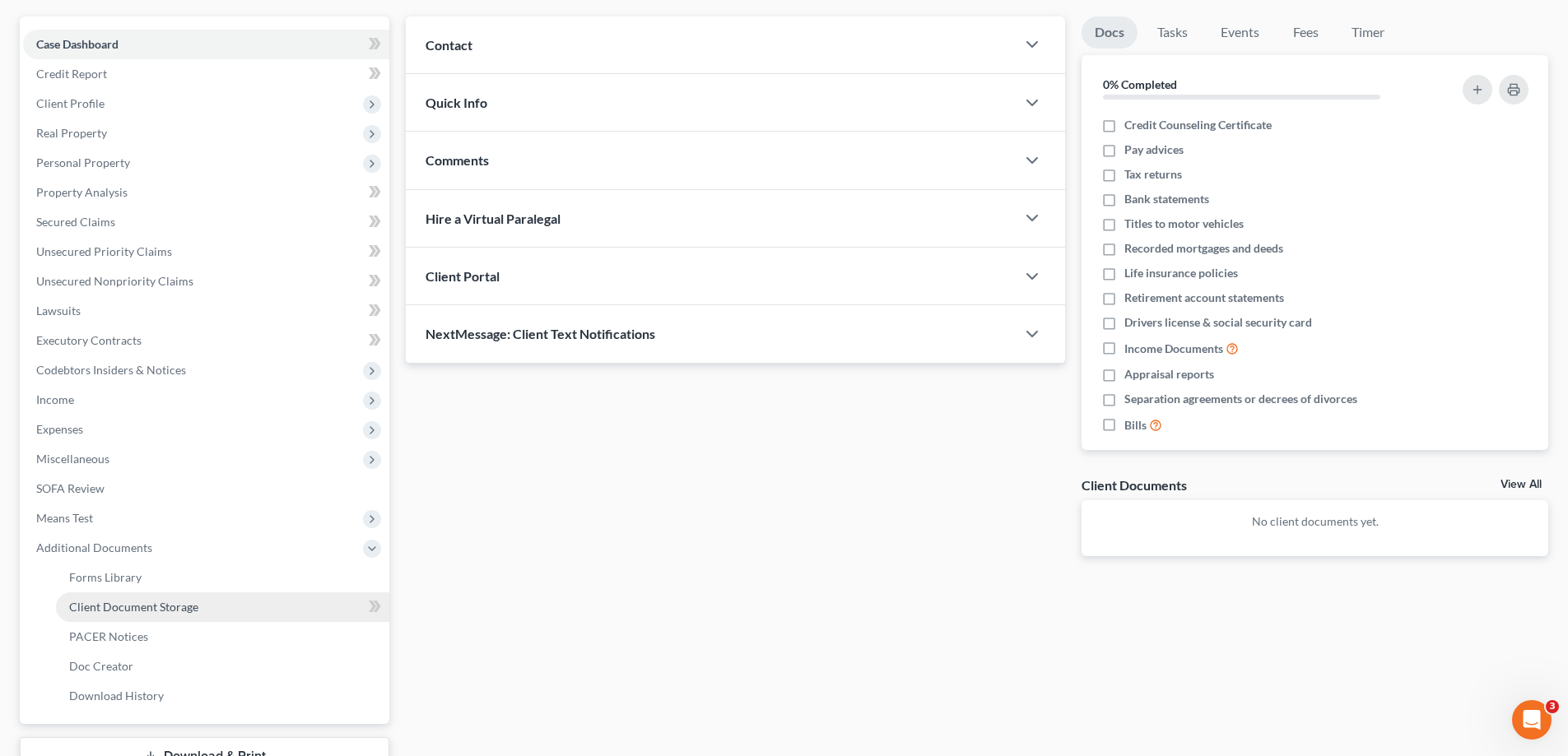
scroll to position [267, 0]
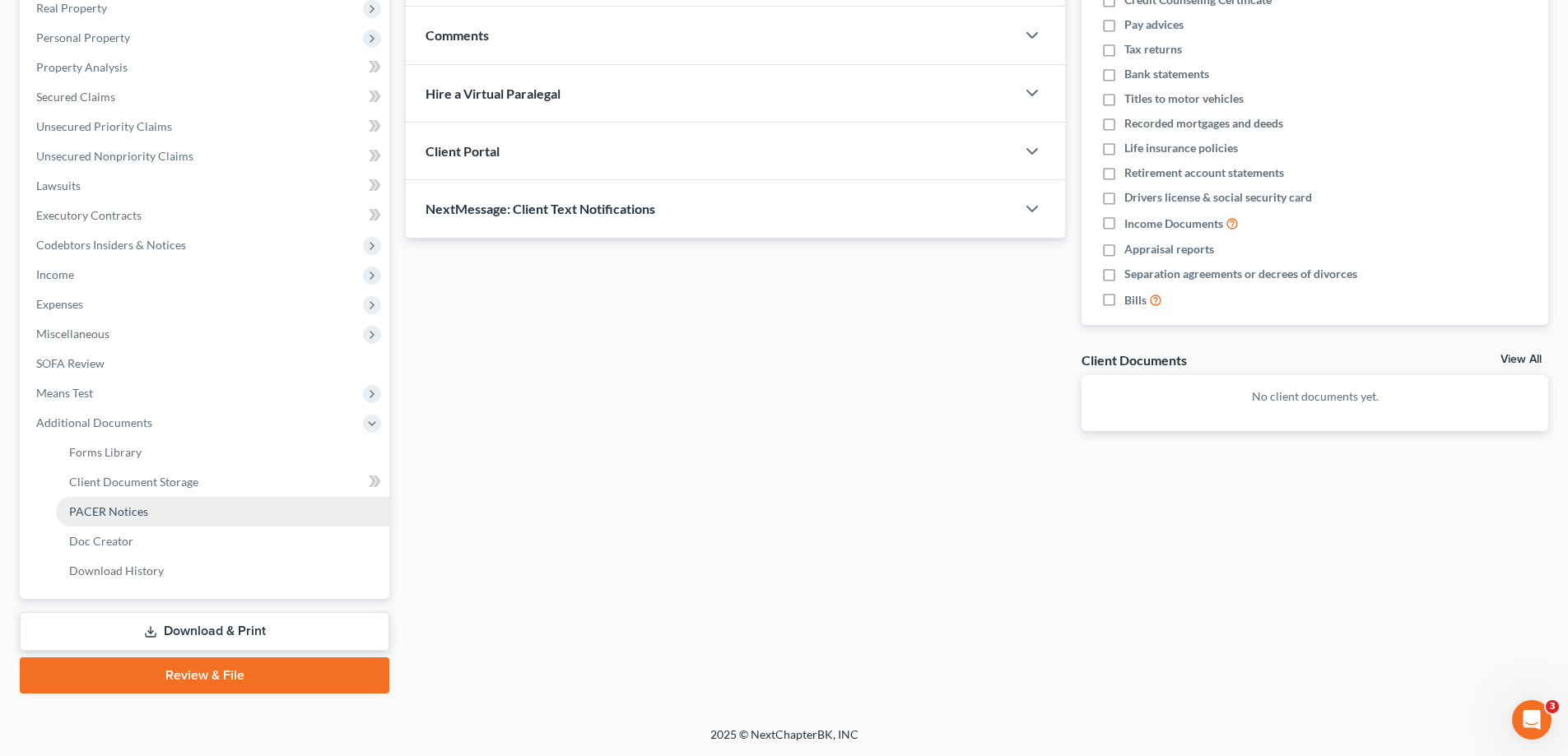
click at [148, 506] on link "PACER Notices" at bounding box center [222, 511] width 333 height 30
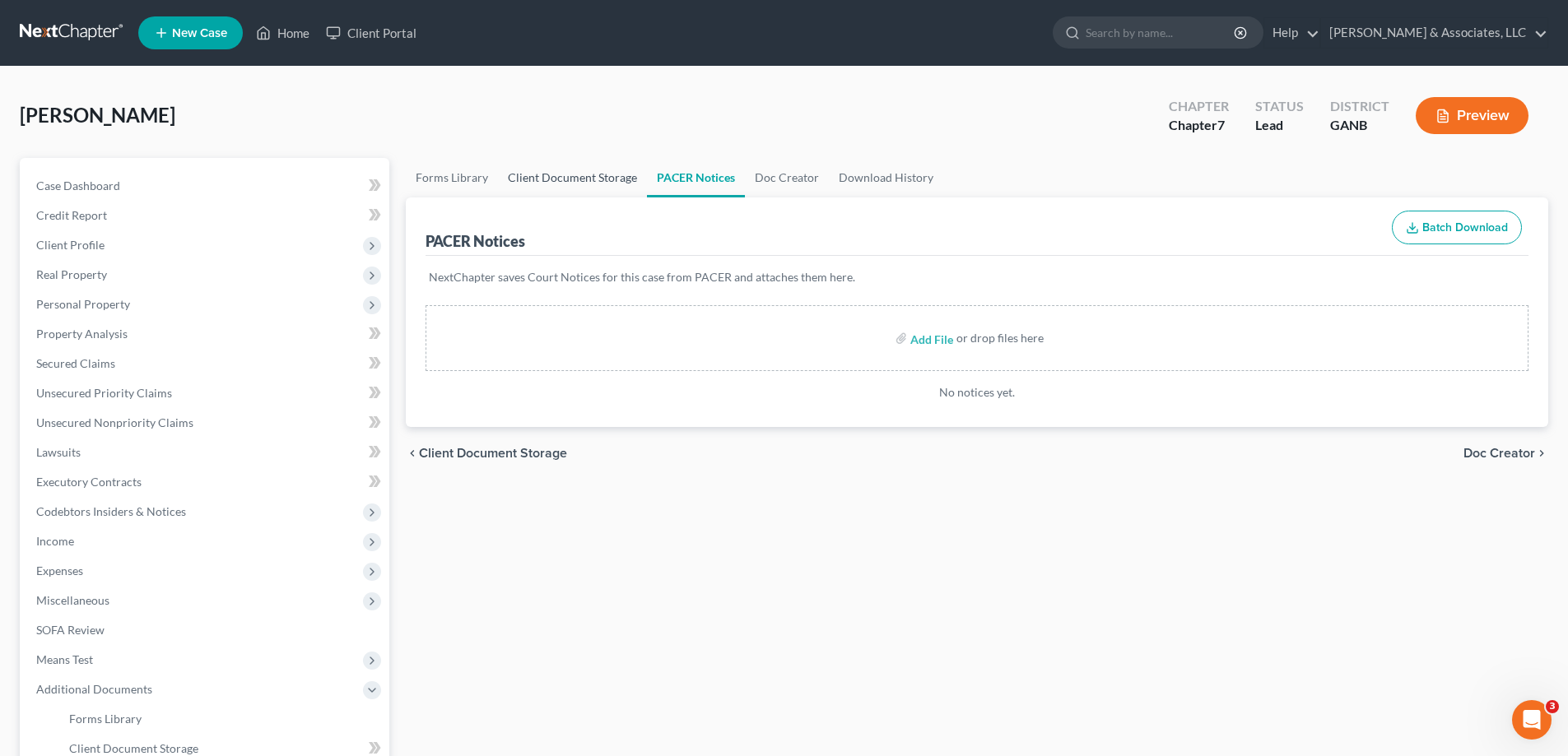
click at [557, 178] on link "Client Document Storage" at bounding box center [572, 178] width 149 height 40
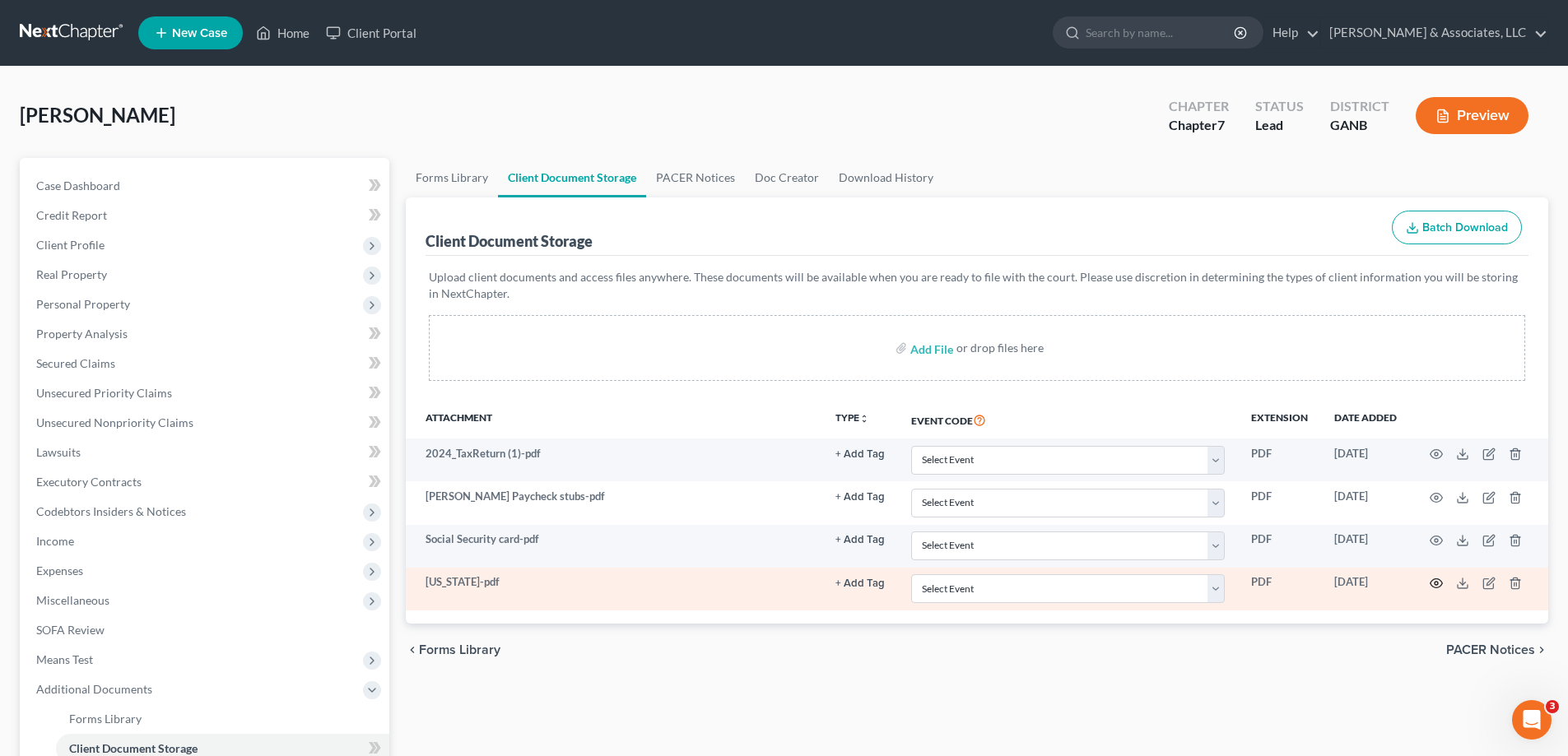
click at [1438, 582] on circle "button" at bounding box center [1436, 583] width 3 height 3
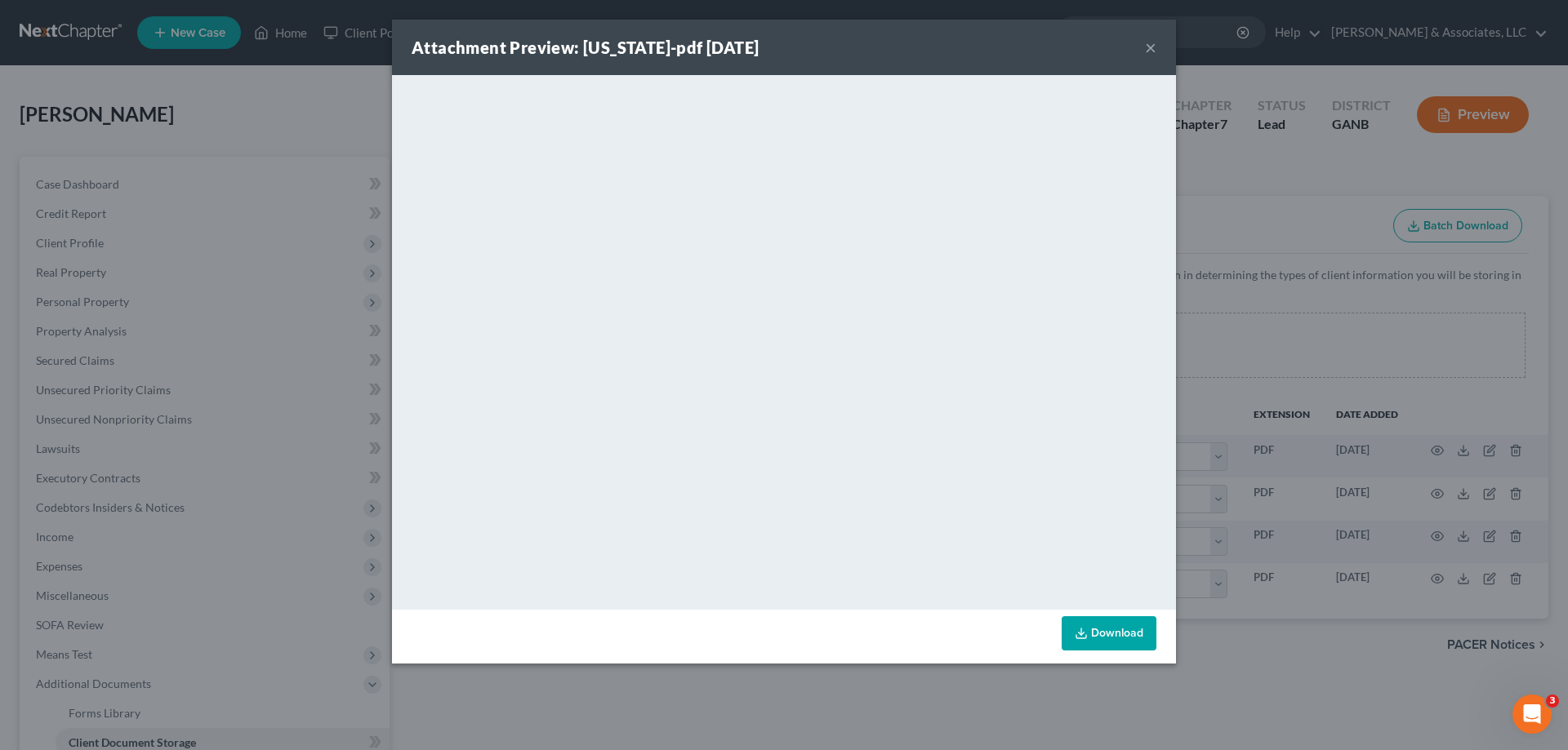
click at [1148, 48] on button "×" at bounding box center [1151, 47] width 12 height 19
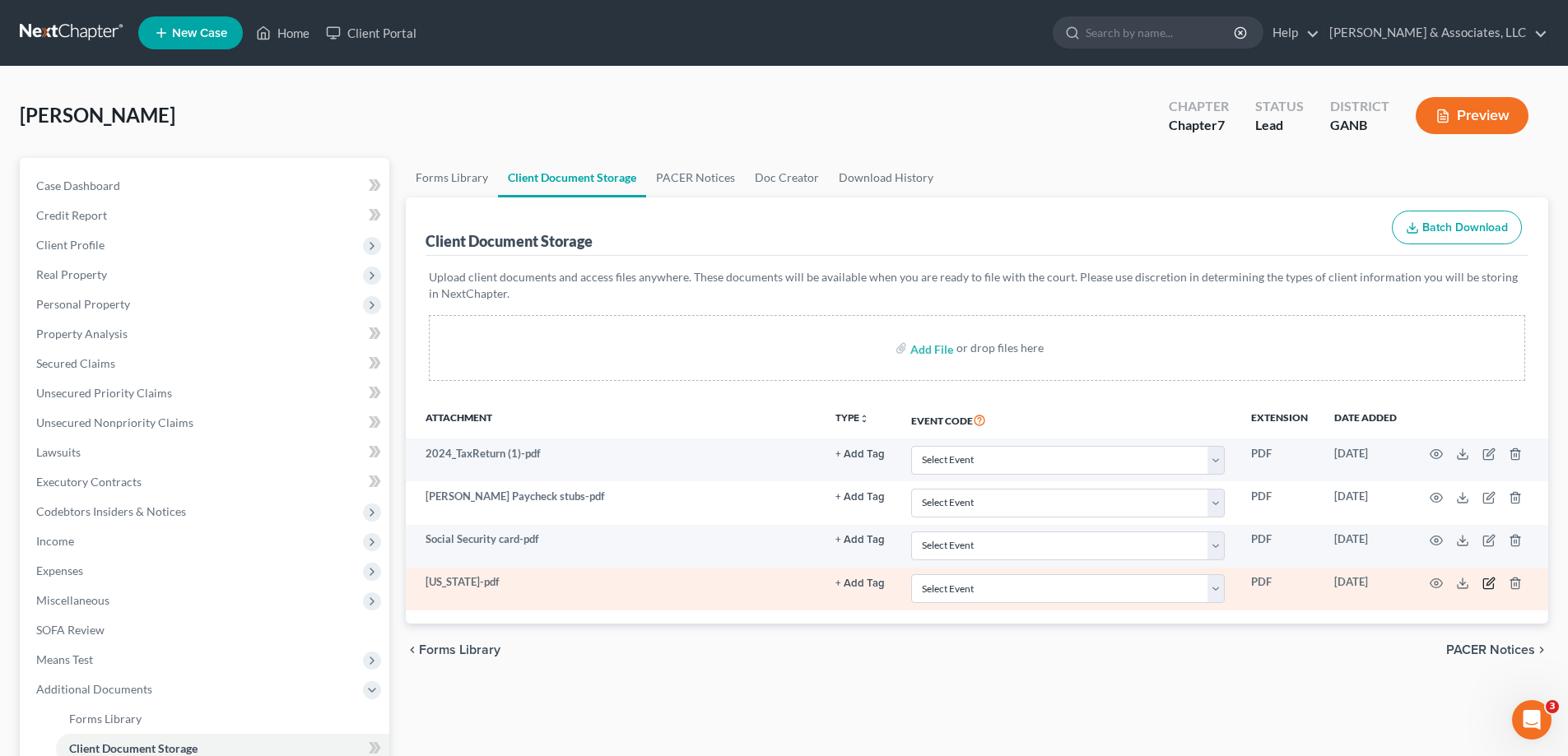
click at [1486, 588] on icon "button" at bounding box center [1489, 583] width 14 height 14
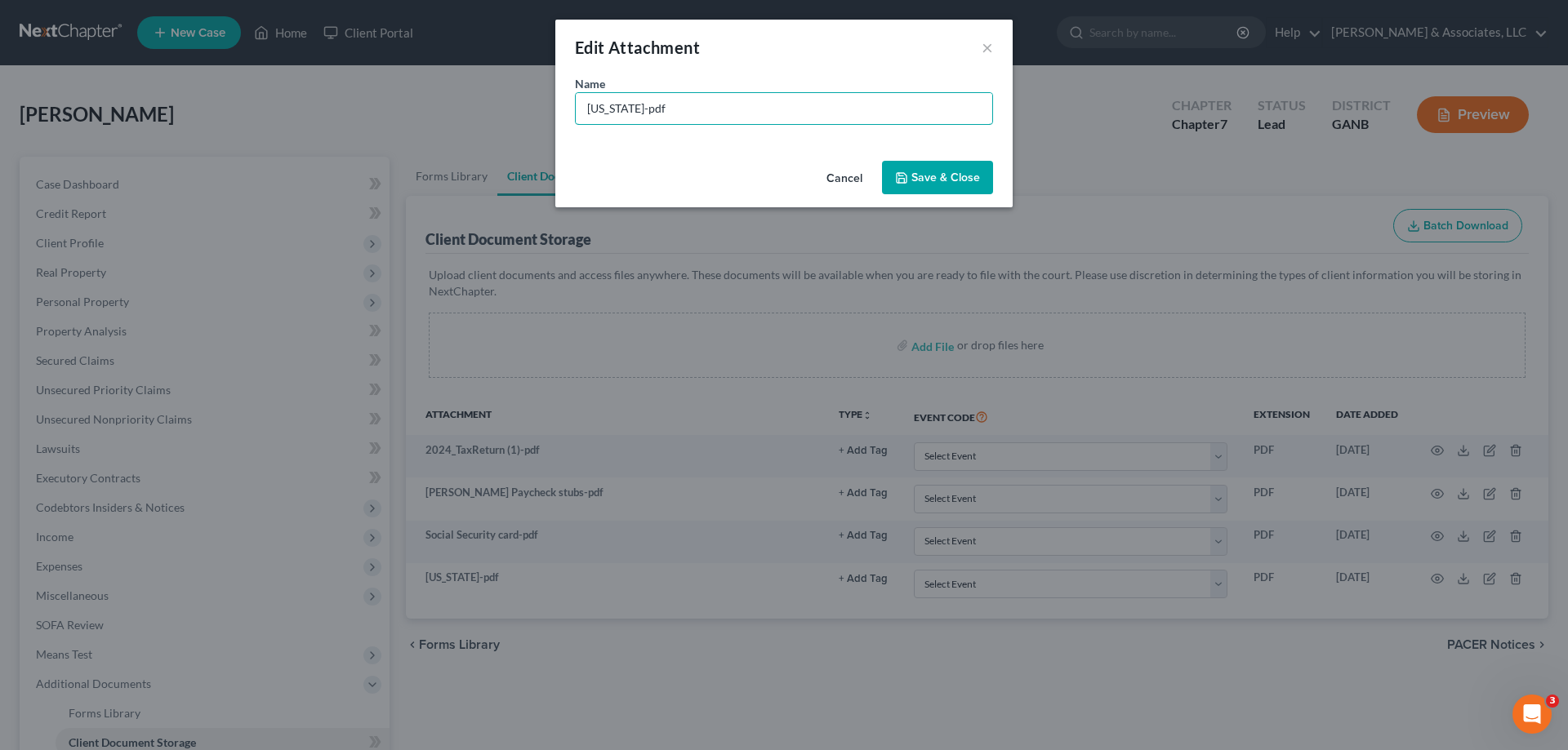
drag, startPoint x: 806, startPoint y: 119, endPoint x: 473, endPoint y: 90, distance: 334.3
click at [473, 90] on div "Edit Attachment × Name * GEORGIA-pdf Cancel Save & Close" at bounding box center [784, 375] width 1568 height 750
type input "DL"
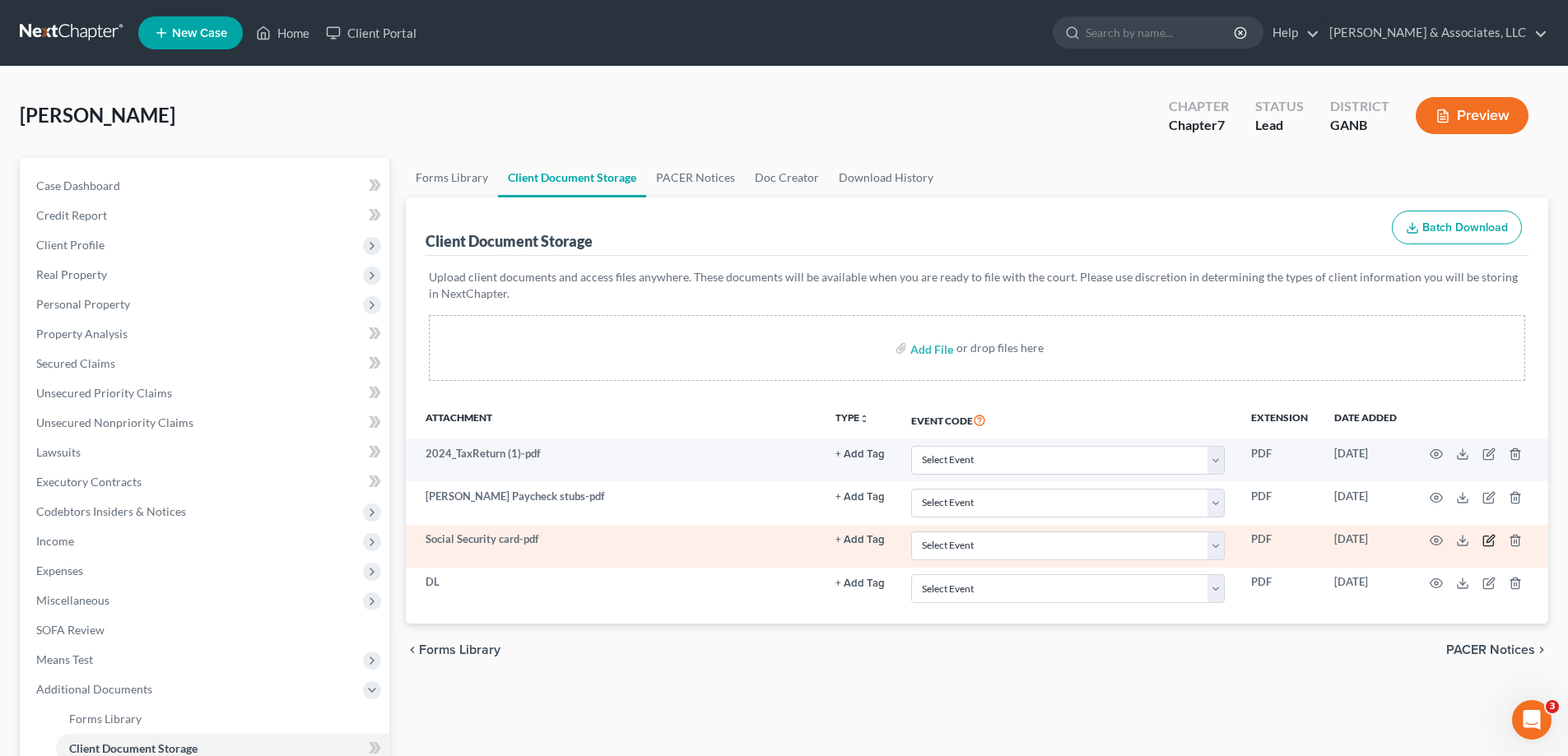
click at [1486, 542] on icon "button" at bounding box center [1489, 541] width 14 height 14
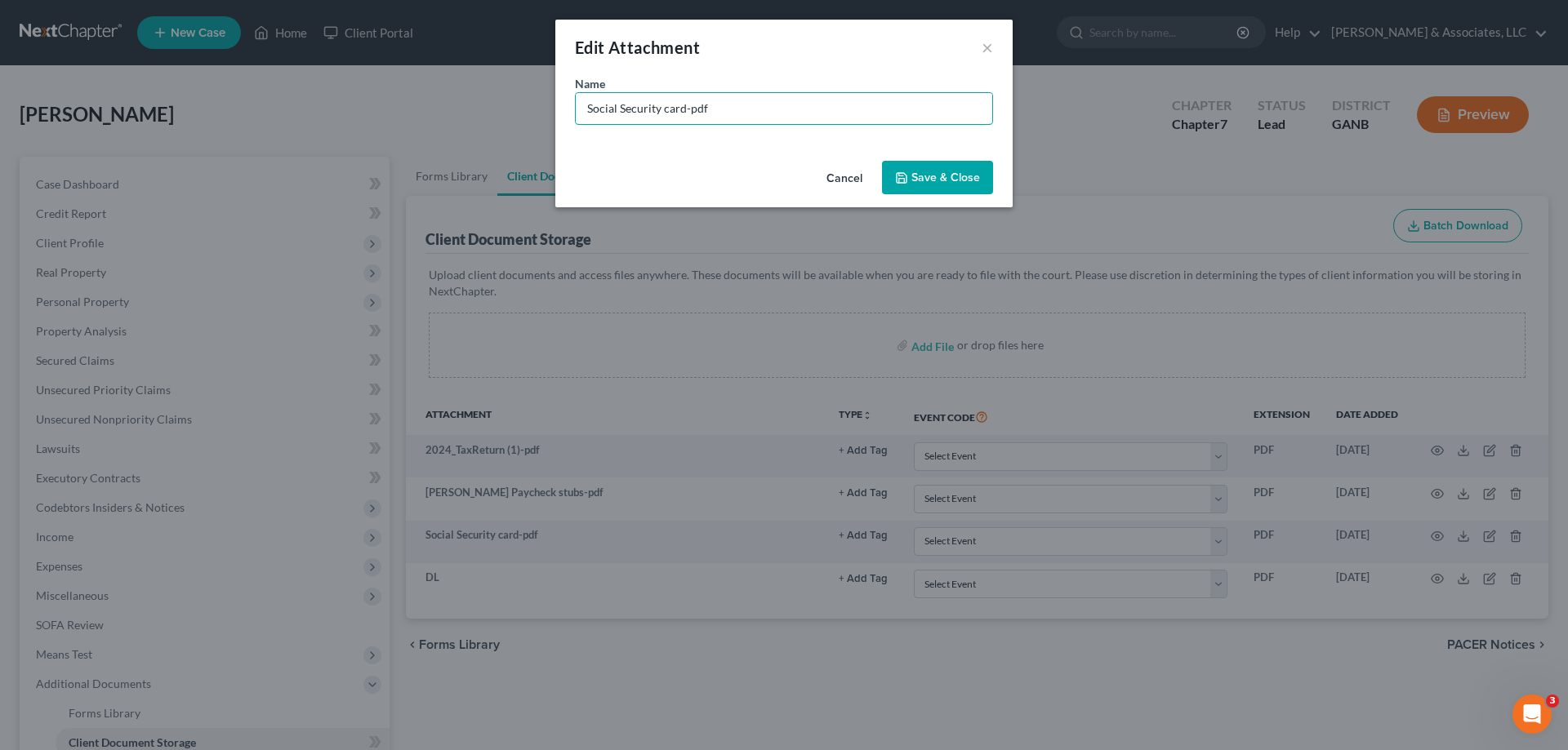
drag, startPoint x: 761, startPoint y: 94, endPoint x: 460, endPoint y: 104, distance: 301.2
click at [460, 104] on div "Edit Attachment × Name * Social Security card-pdf Cancel Save & Close" at bounding box center [784, 375] width 1568 height 750
type input "SSN"
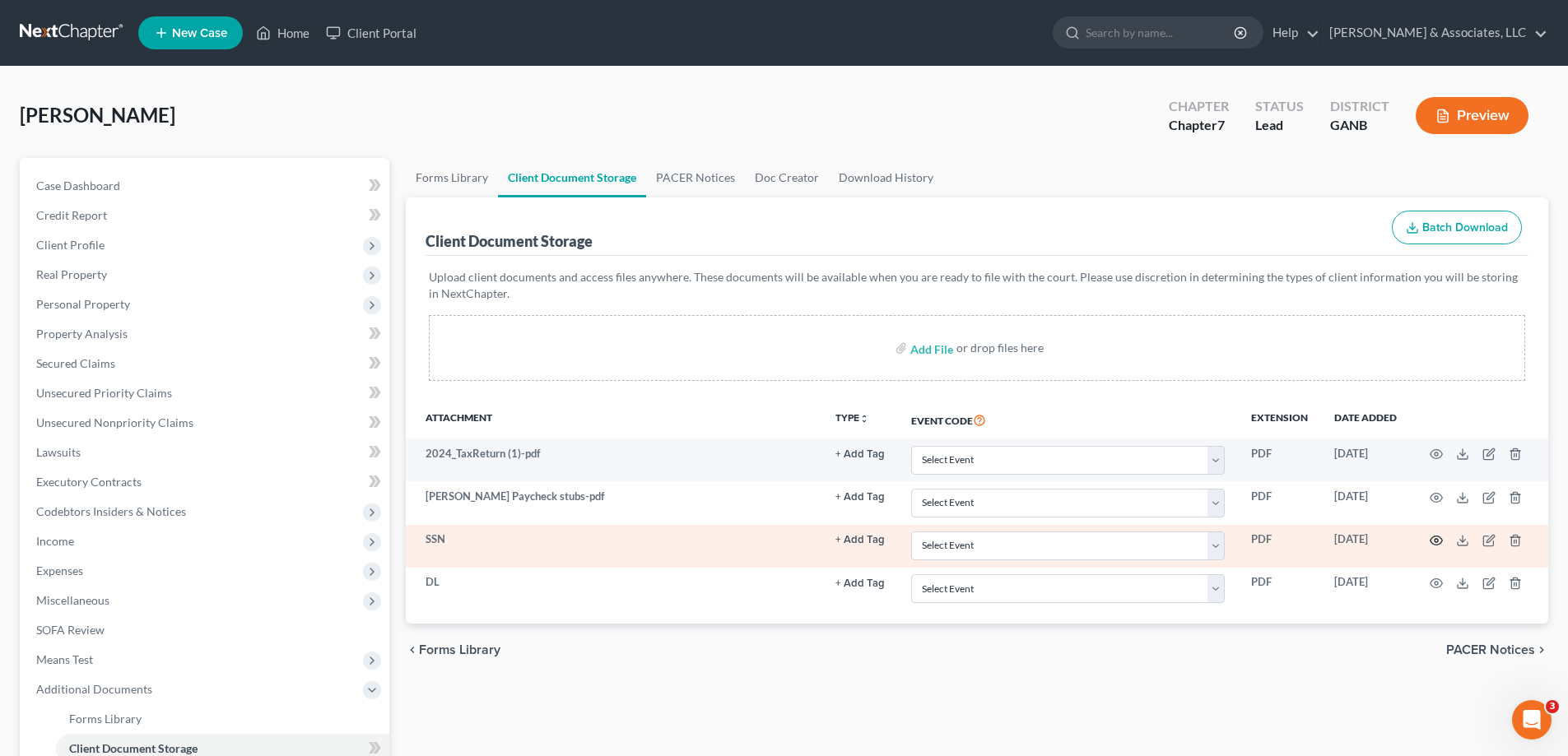
click at [1436, 538] on icon "button" at bounding box center [1437, 541] width 14 height 14
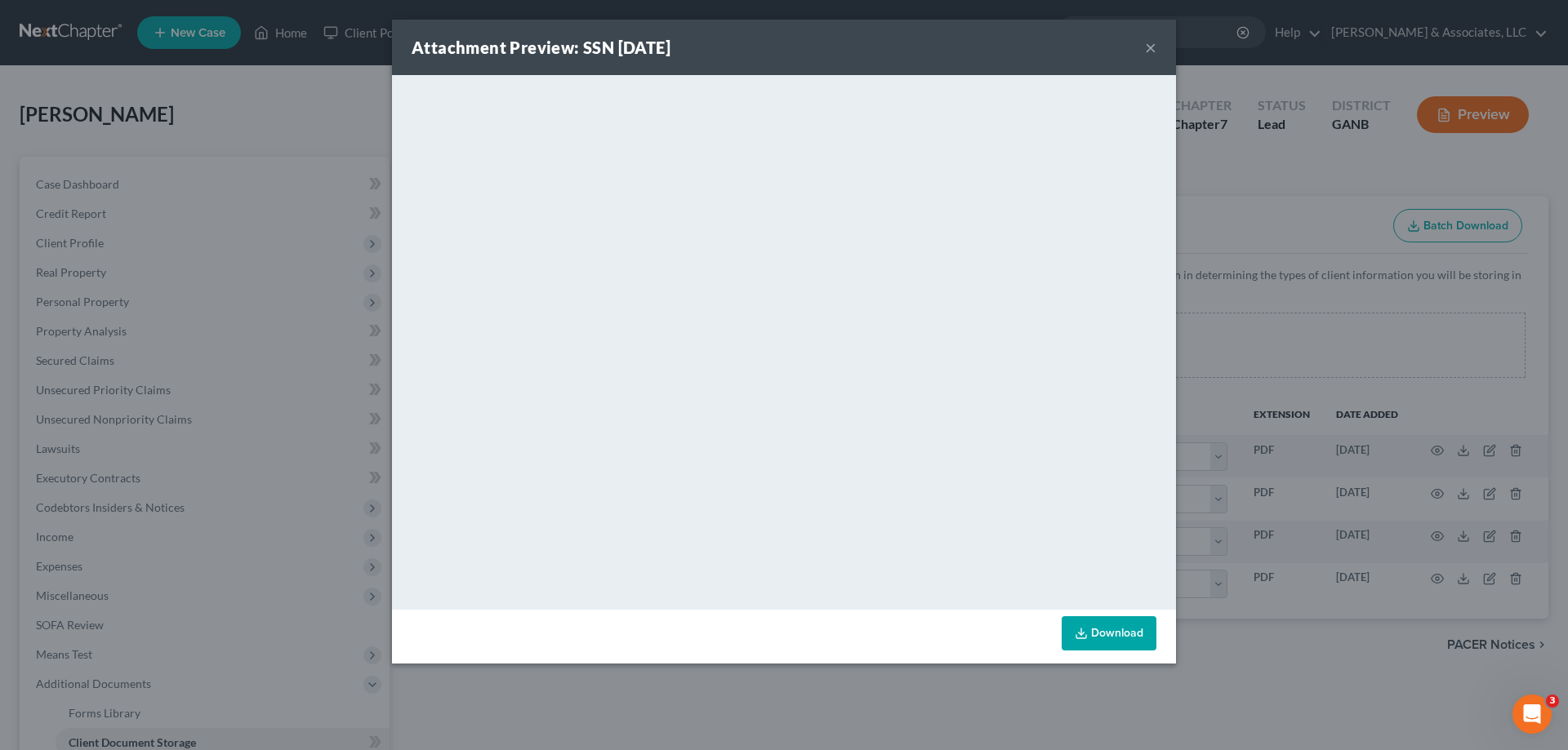
click at [1146, 46] on button "×" at bounding box center [1151, 47] width 12 height 19
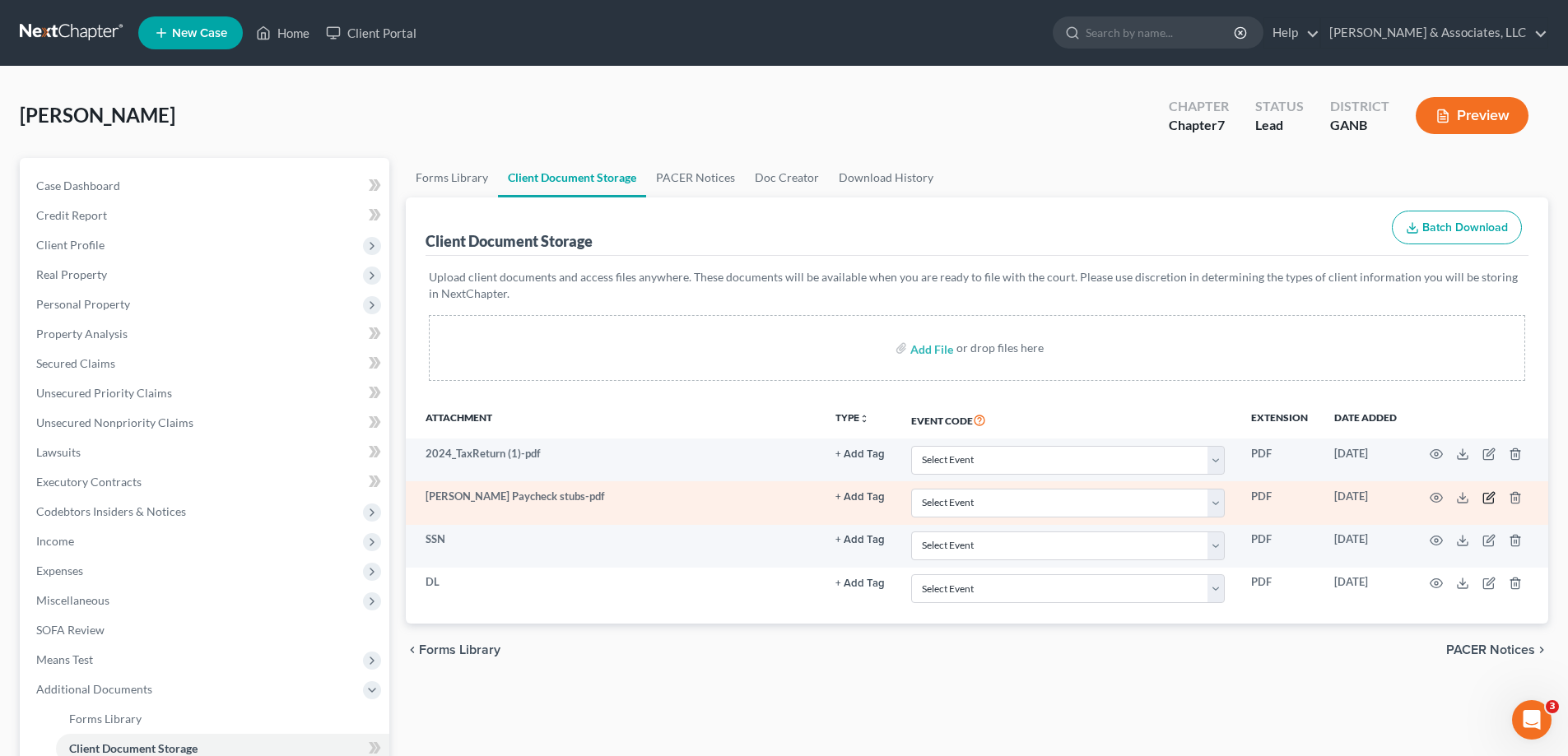
click at [1486, 495] on icon "button" at bounding box center [1489, 498] width 14 height 14
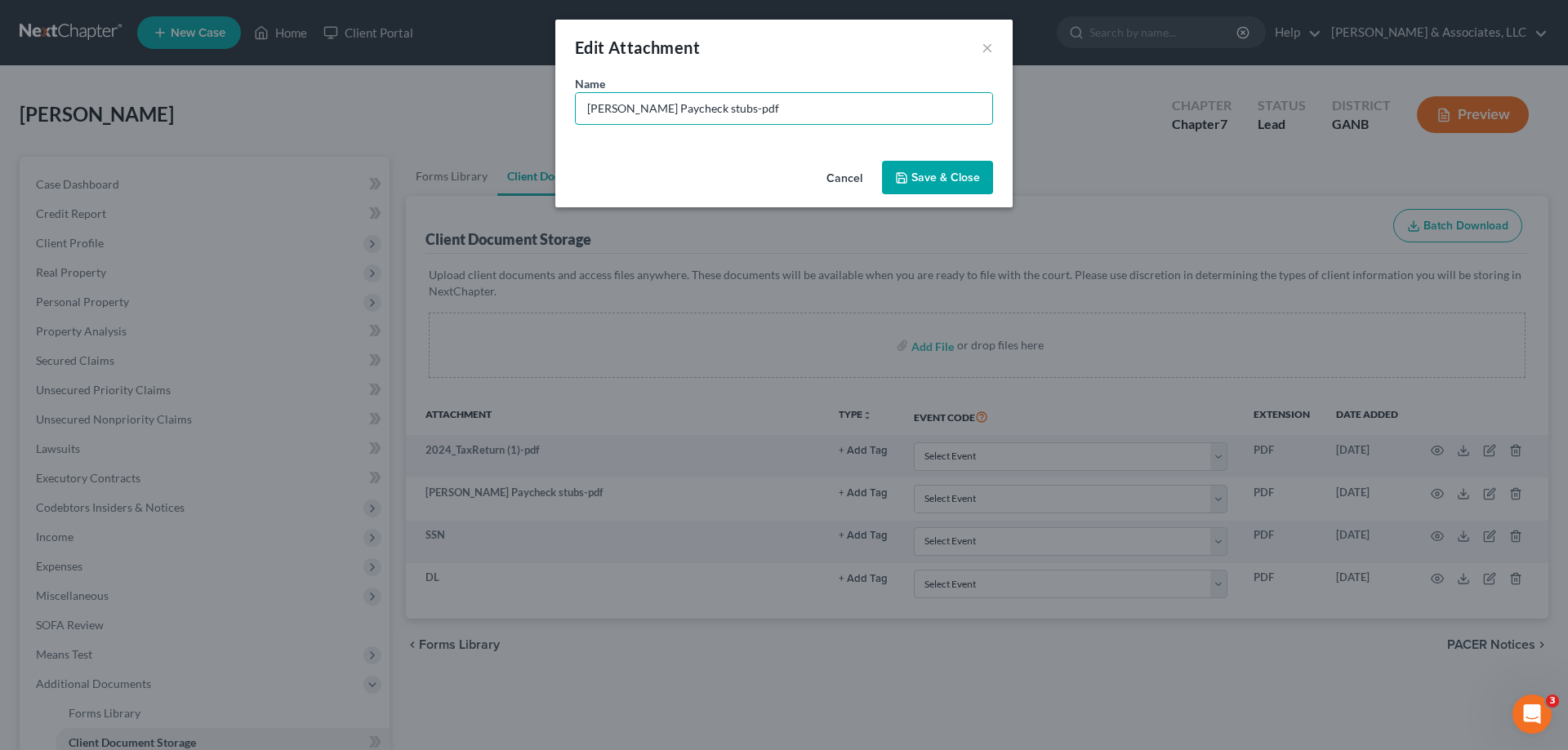
drag, startPoint x: 802, startPoint y: 109, endPoint x: 363, endPoint y: 78, distance: 440.1
click at [369, 81] on div "Edit Attachment × Name * Tabatha Kraft Paycheck stubs-pdf Cancel Save & Close" at bounding box center [784, 375] width 1568 height 750
type input "Stubs"
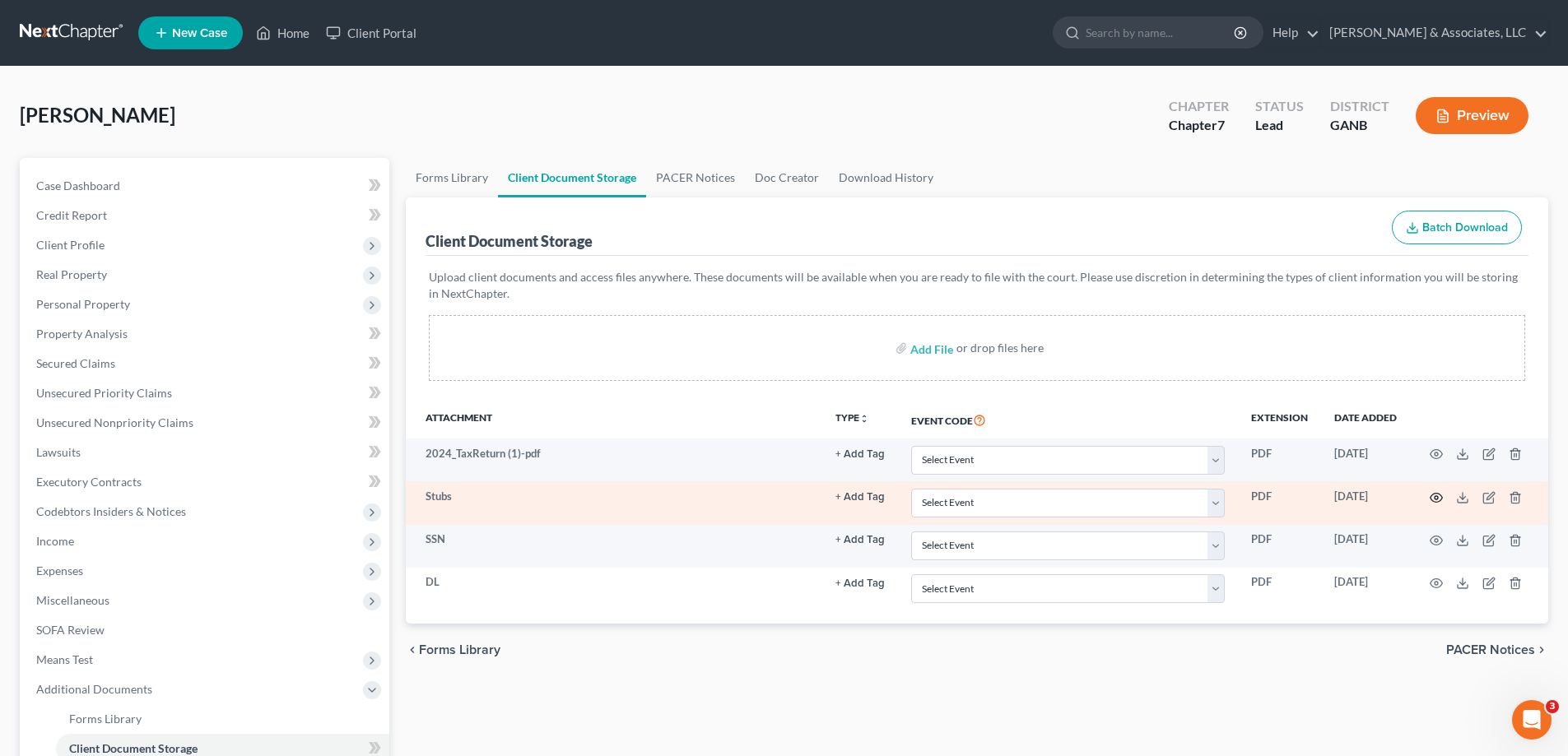
click at [1433, 496] on icon "button" at bounding box center [1437, 498] width 14 height 14
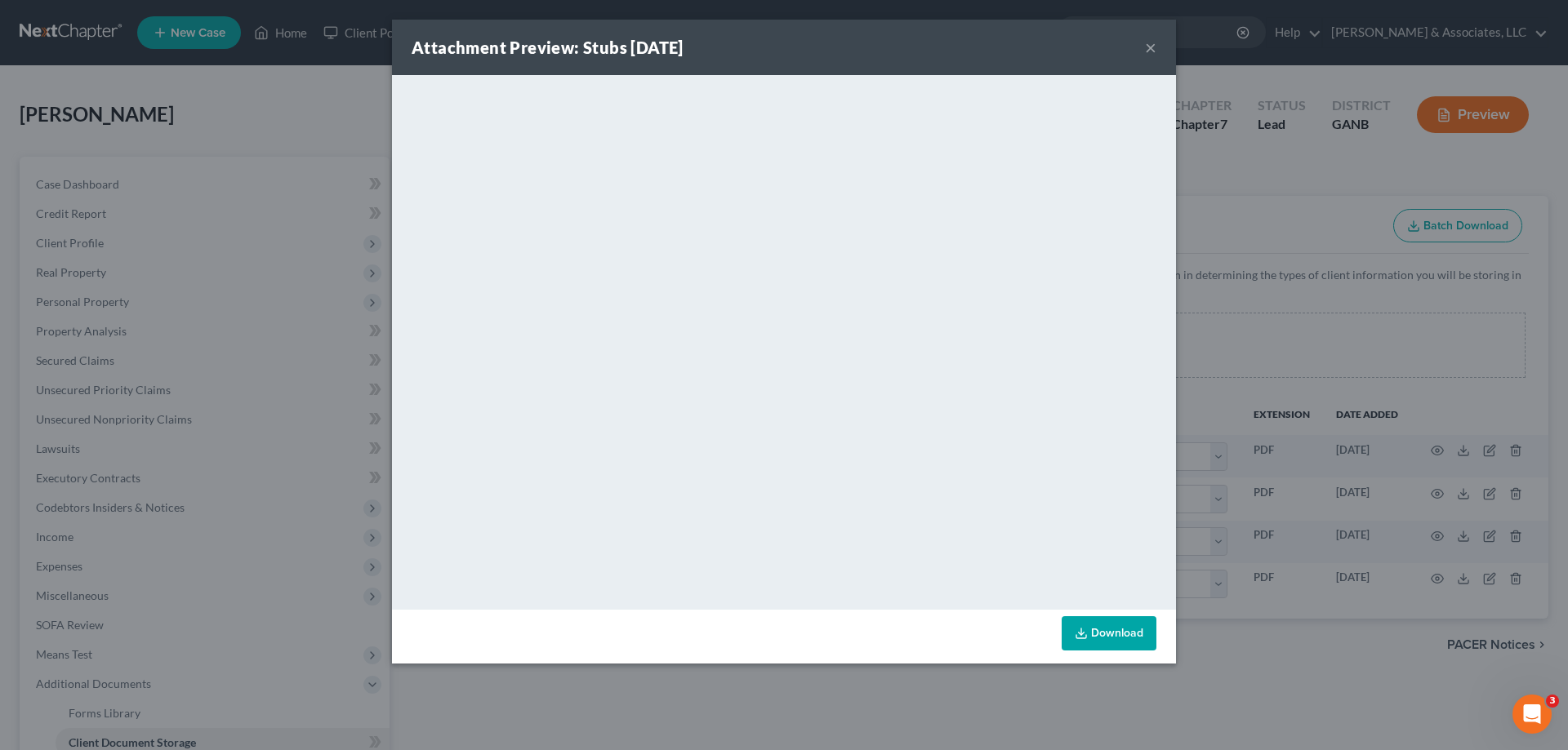
drag, startPoint x: 1143, startPoint y: 46, endPoint x: 1252, endPoint y: 99, distance: 121.2
click at [1142, 45] on div "Attachment Preview: Stubs 08/11/2025 ×" at bounding box center [784, 47] width 784 height 56
click at [1147, 45] on button "×" at bounding box center [1151, 47] width 12 height 19
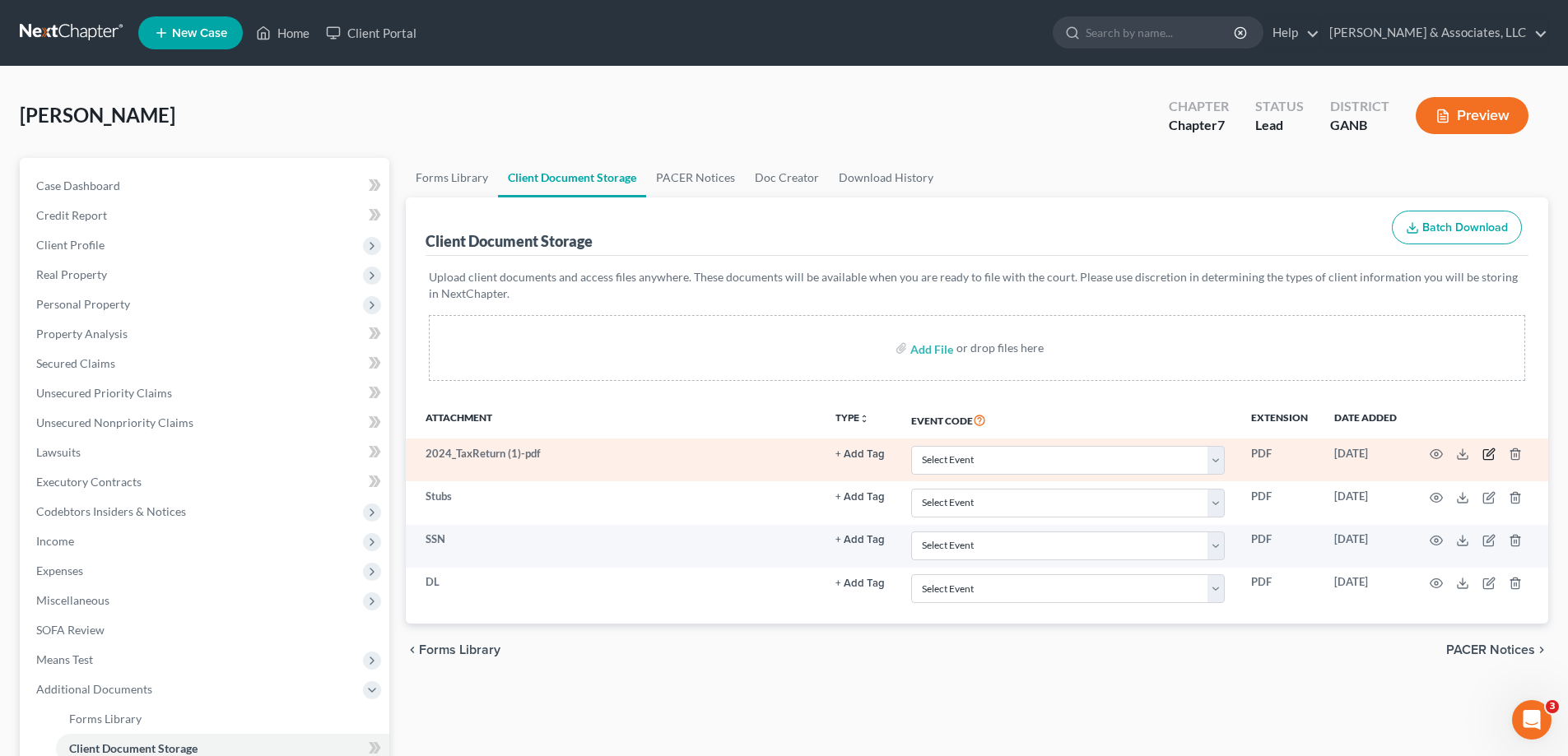
click at [1488, 452] on icon "button" at bounding box center [1489, 454] width 14 height 14
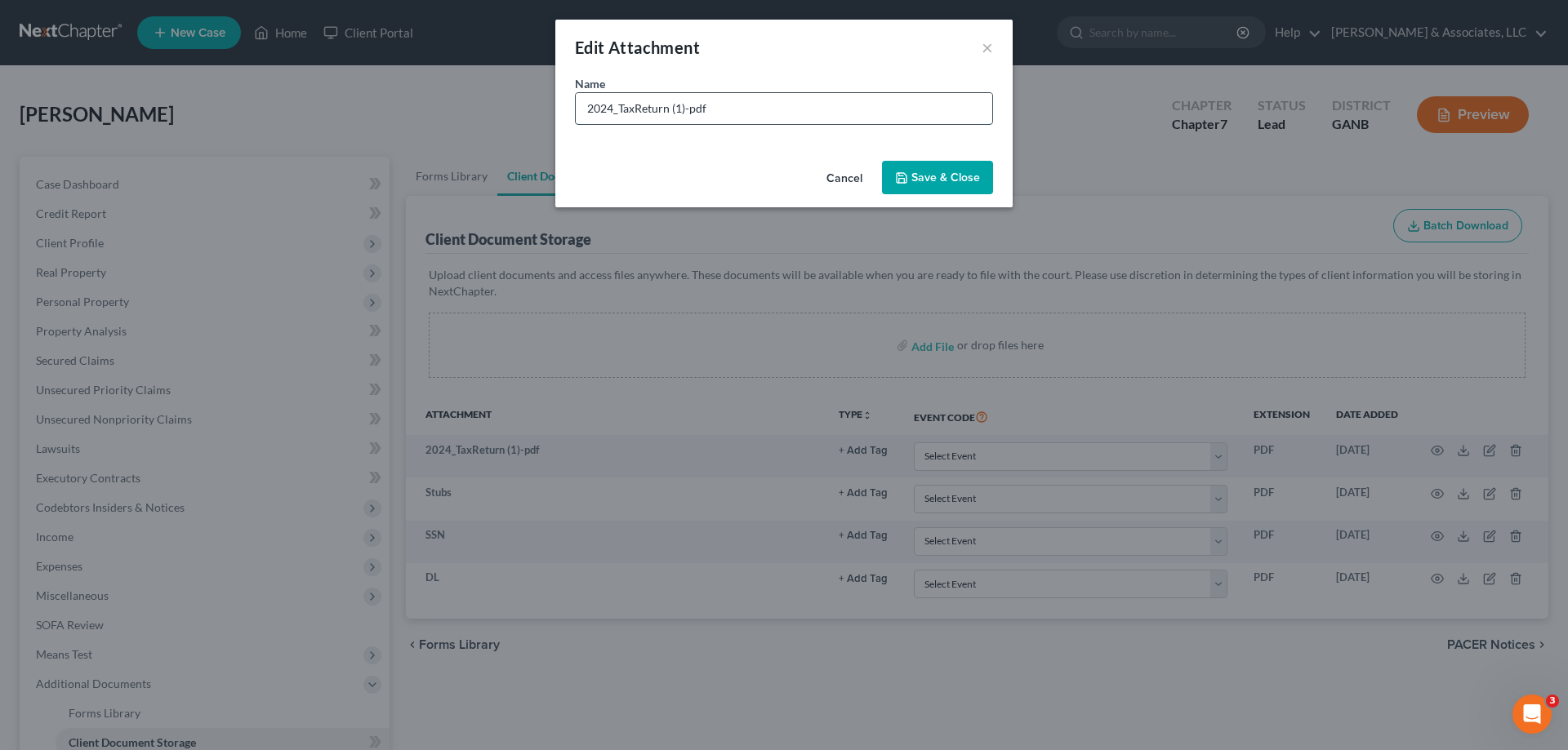
drag, startPoint x: 764, startPoint y: 112, endPoint x: 671, endPoint y: 112, distance: 93.0
click at [671, 112] on input "2024_TaxReturn (1)-pdf" at bounding box center [784, 109] width 416 height 31
type input "2024_TaxReturn"
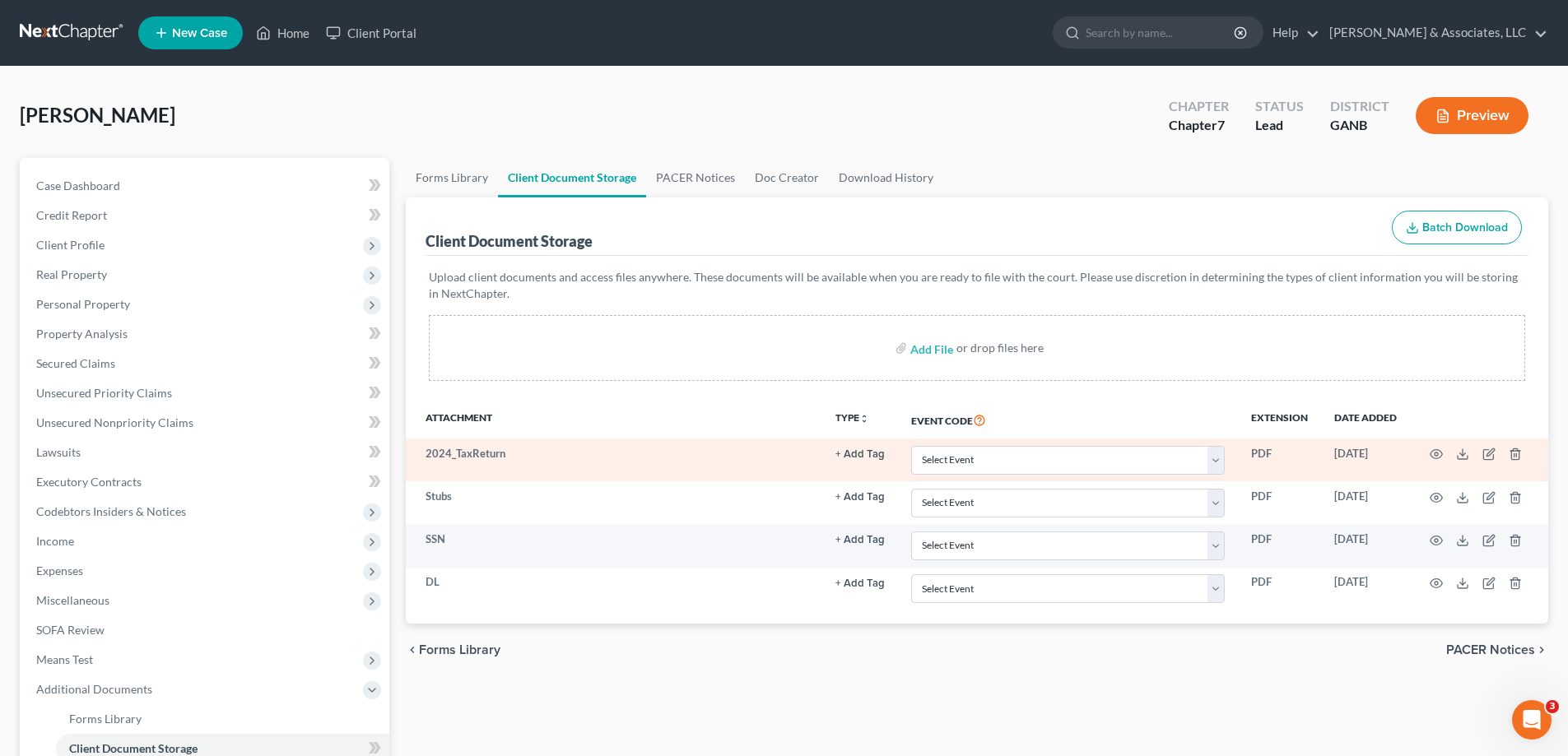
click at [1438, 446] on td at bounding box center [1480, 460] width 138 height 43
click at [1438, 454] on icon "button" at bounding box center [1437, 454] width 14 height 14
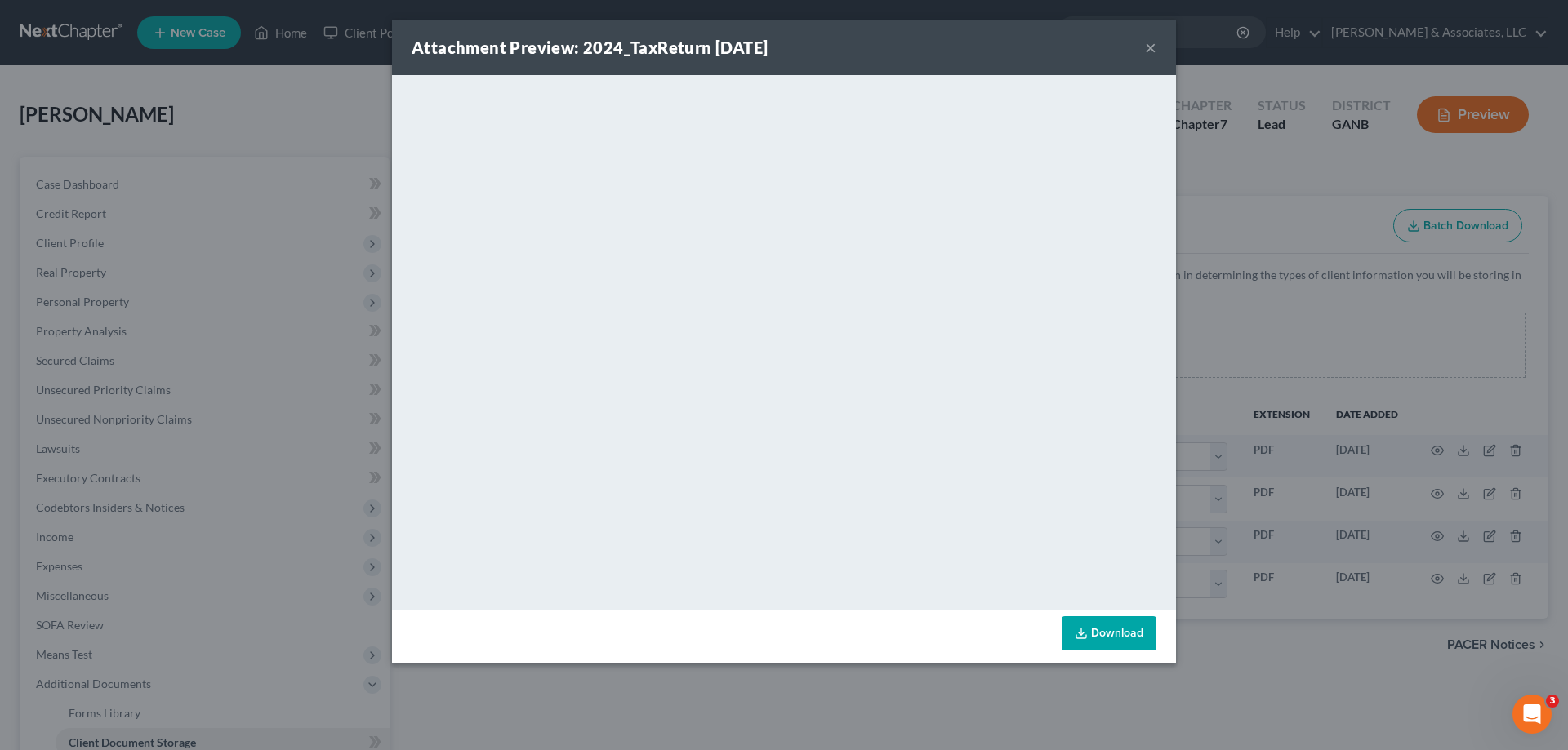
click at [1149, 46] on button "×" at bounding box center [1151, 47] width 12 height 19
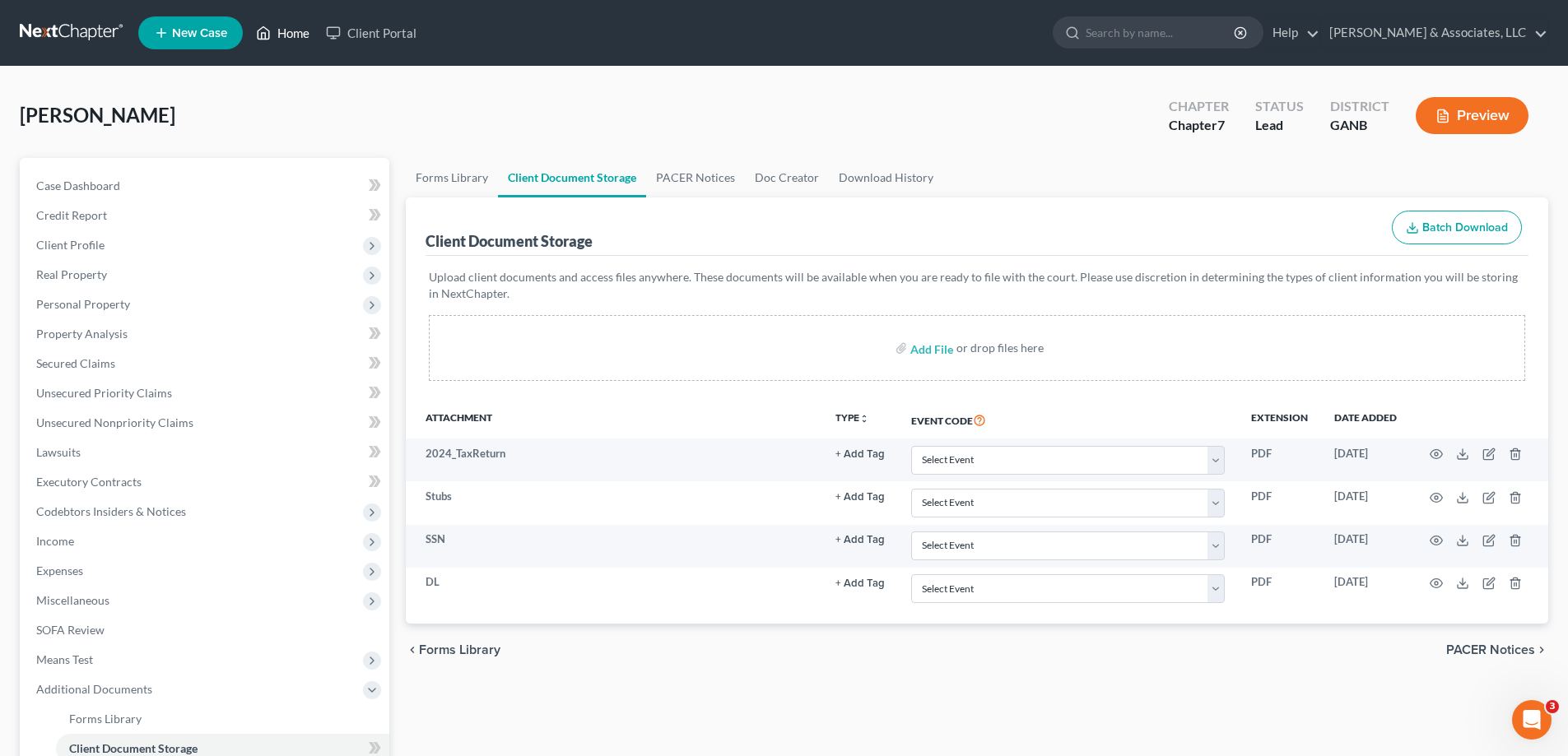
click at [284, 28] on link "Home" at bounding box center [283, 33] width 70 height 30
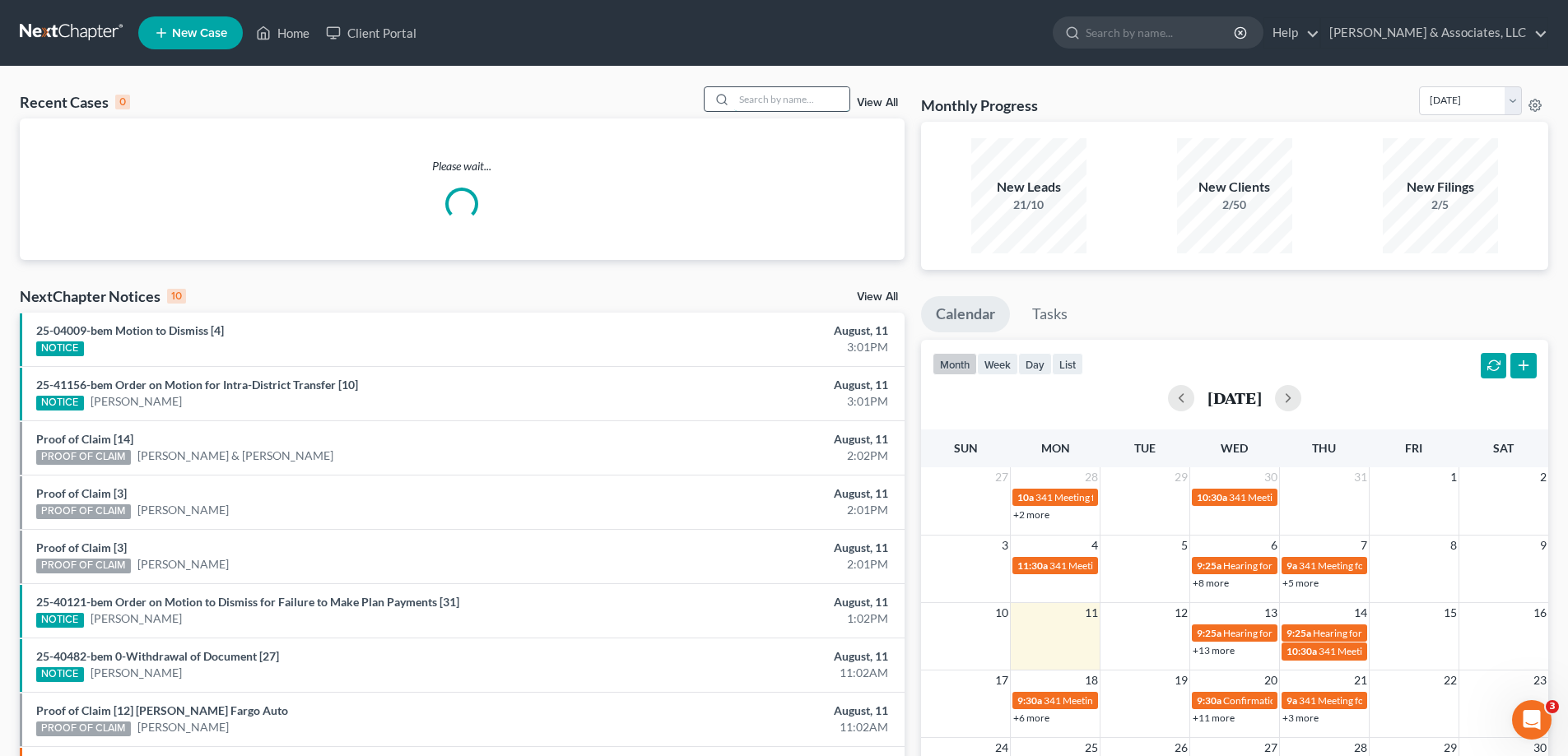
click at [818, 99] on input "search" at bounding box center [791, 99] width 116 height 24
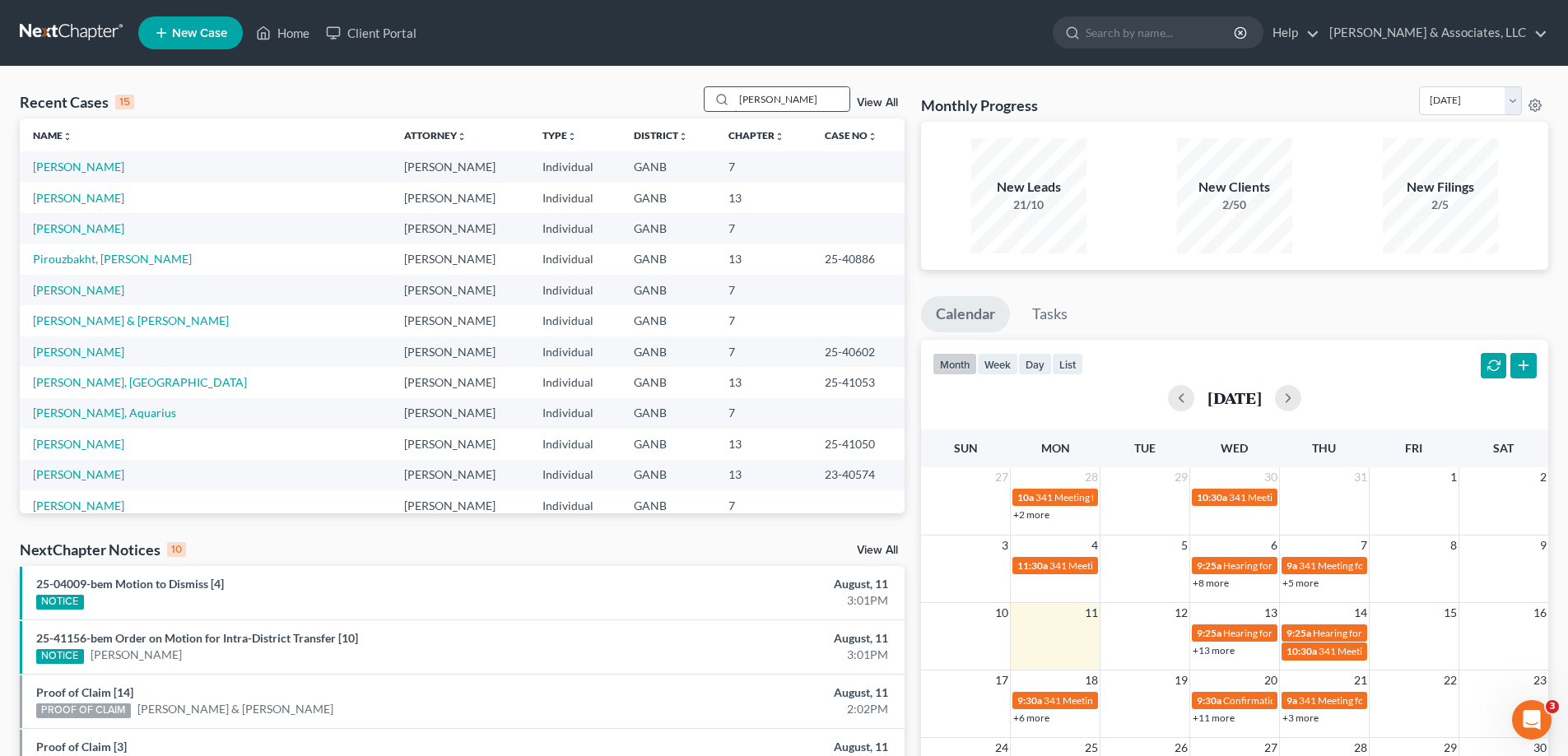
type input "morris"
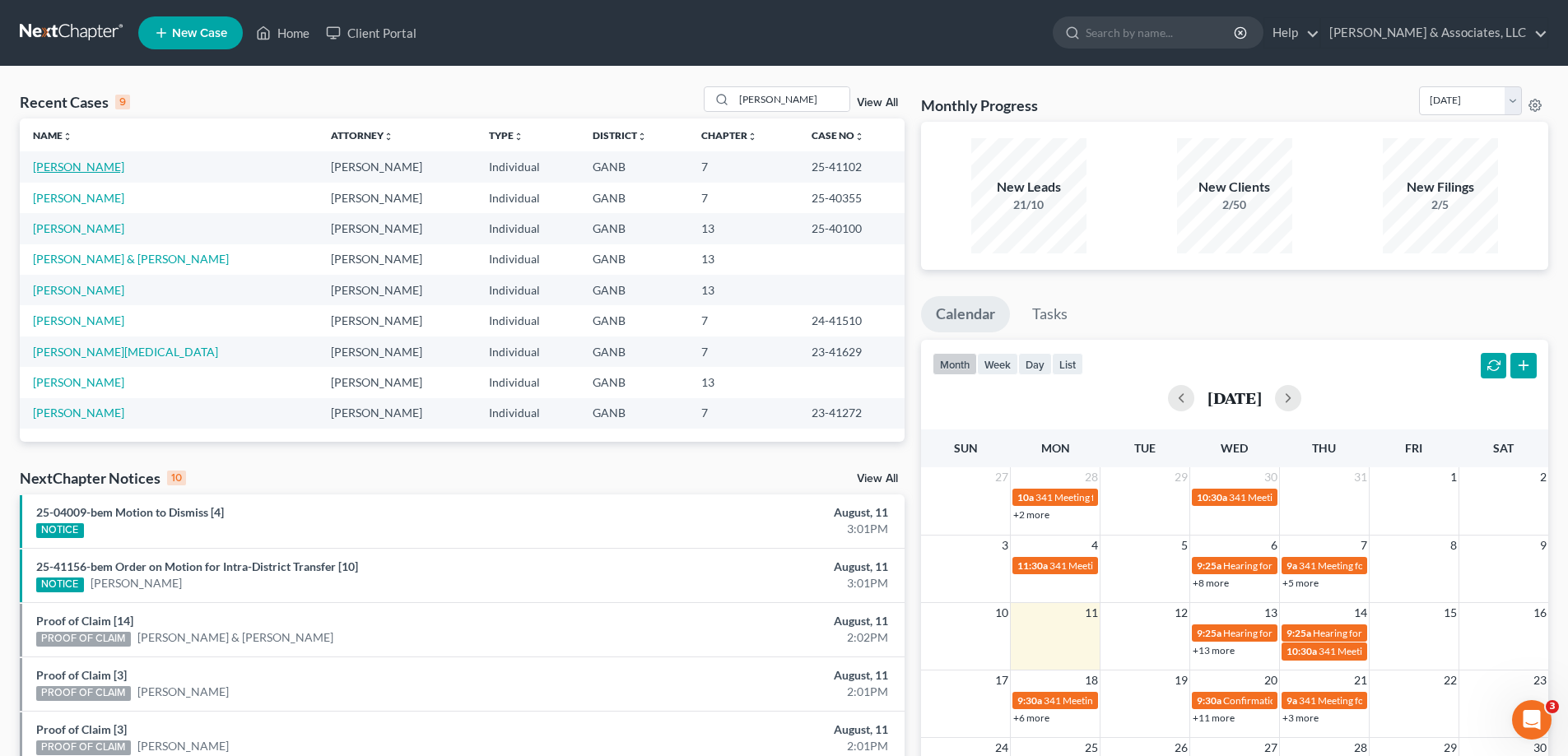
click at [70, 166] on link "Morris, Rachel" at bounding box center [79, 167] width 91 height 14
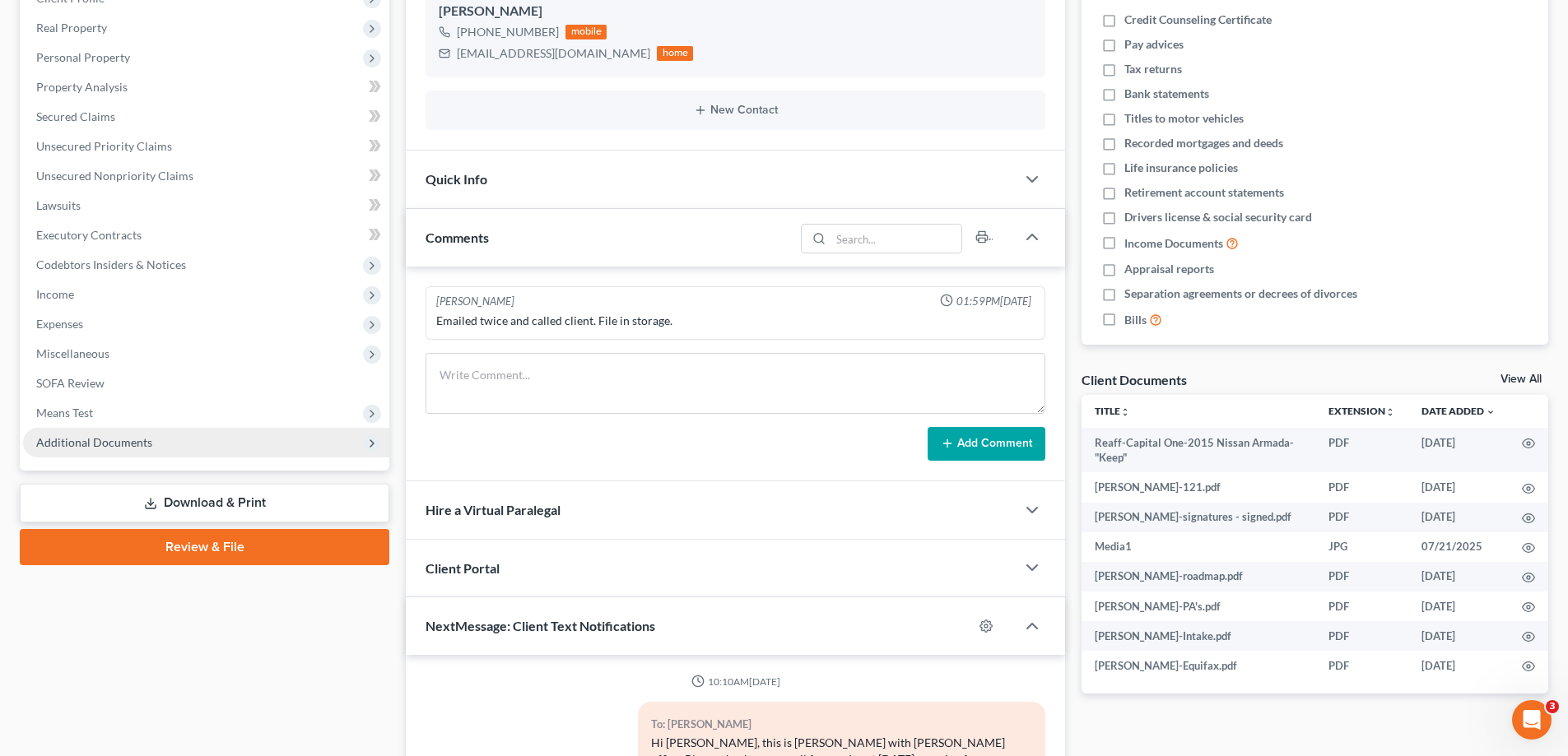
scroll to position [267, 0]
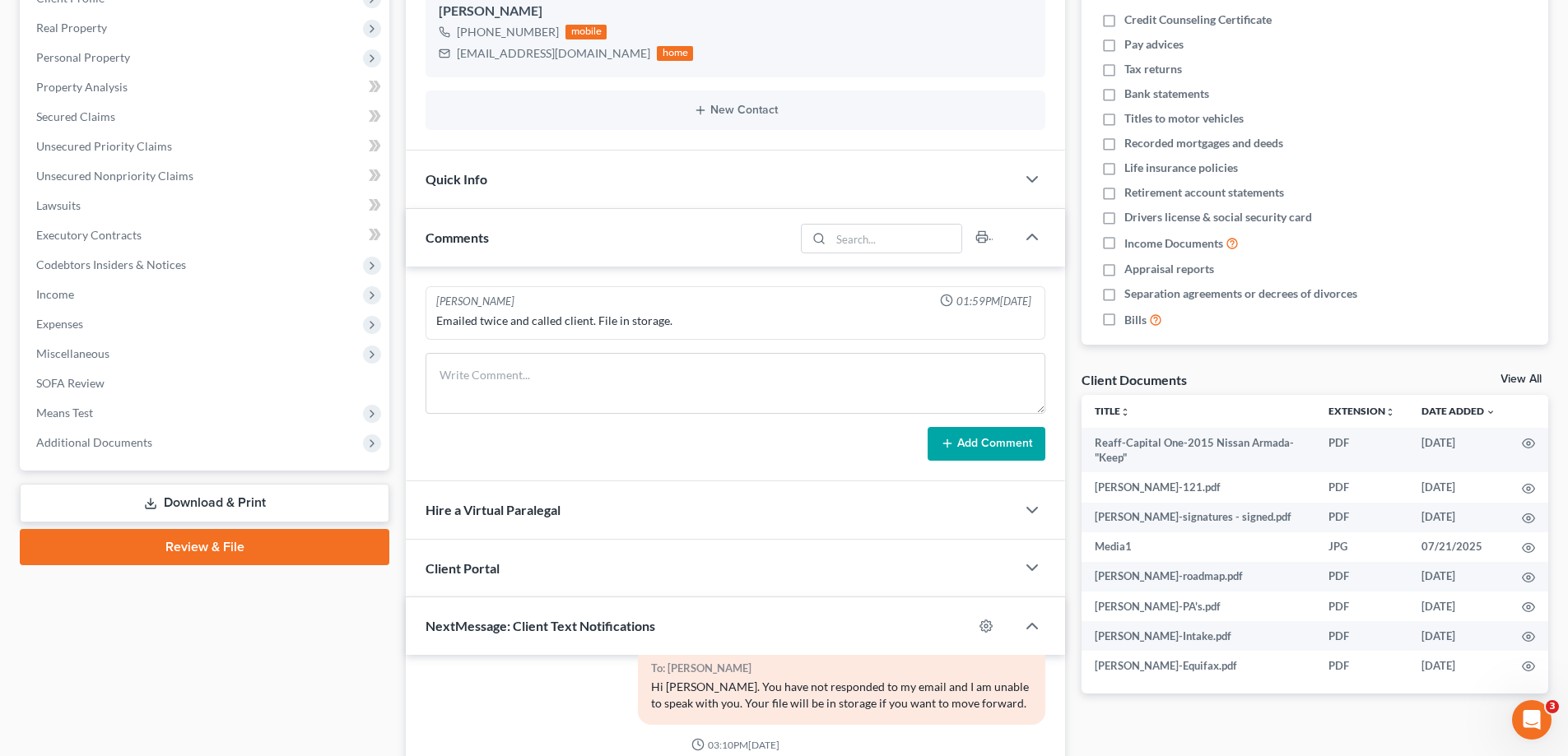
drag, startPoint x: 98, startPoint y: 434, endPoint x: 39, endPoint y: 481, distance: 75.4
click at [97, 433] on span "Additional Documents" at bounding box center [206, 443] width 366 height 30
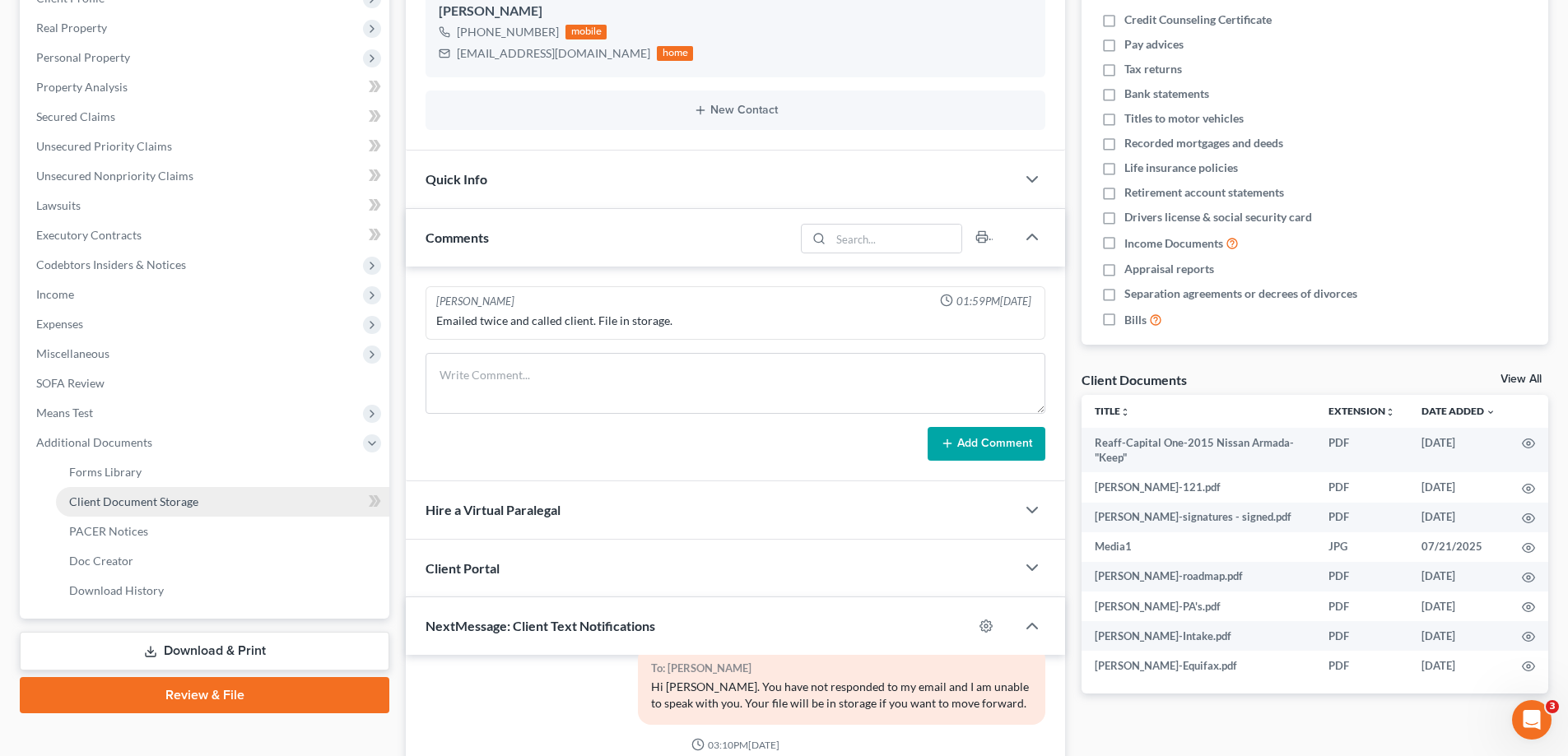
click at [113, 505] on span "Client Document Storage" at bounding box center [133, 502] width 129 height 14
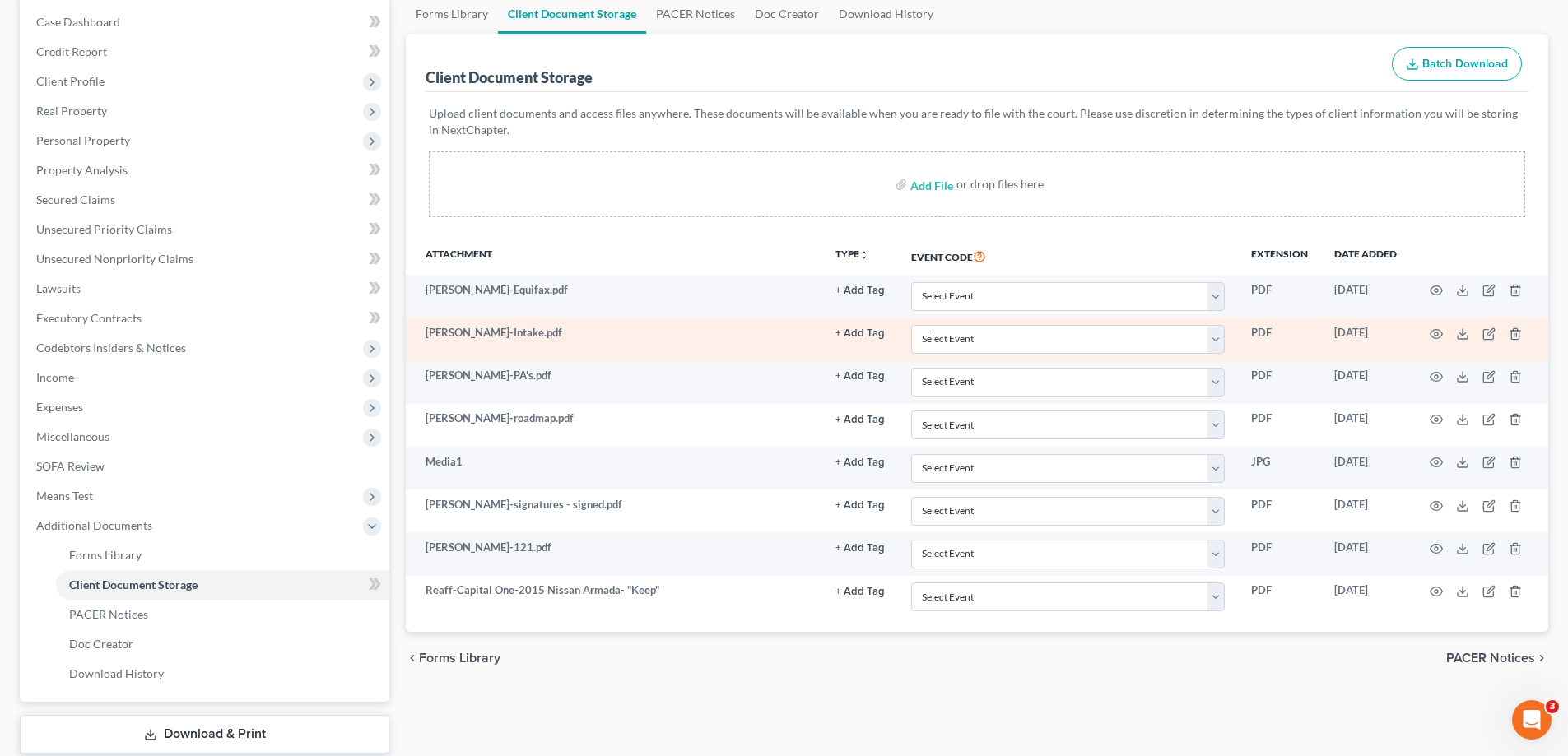
scroll to position [165, 0]
click at [1440, 332] on icon "button" at bounding box center [1437, 334] width 14 height 14
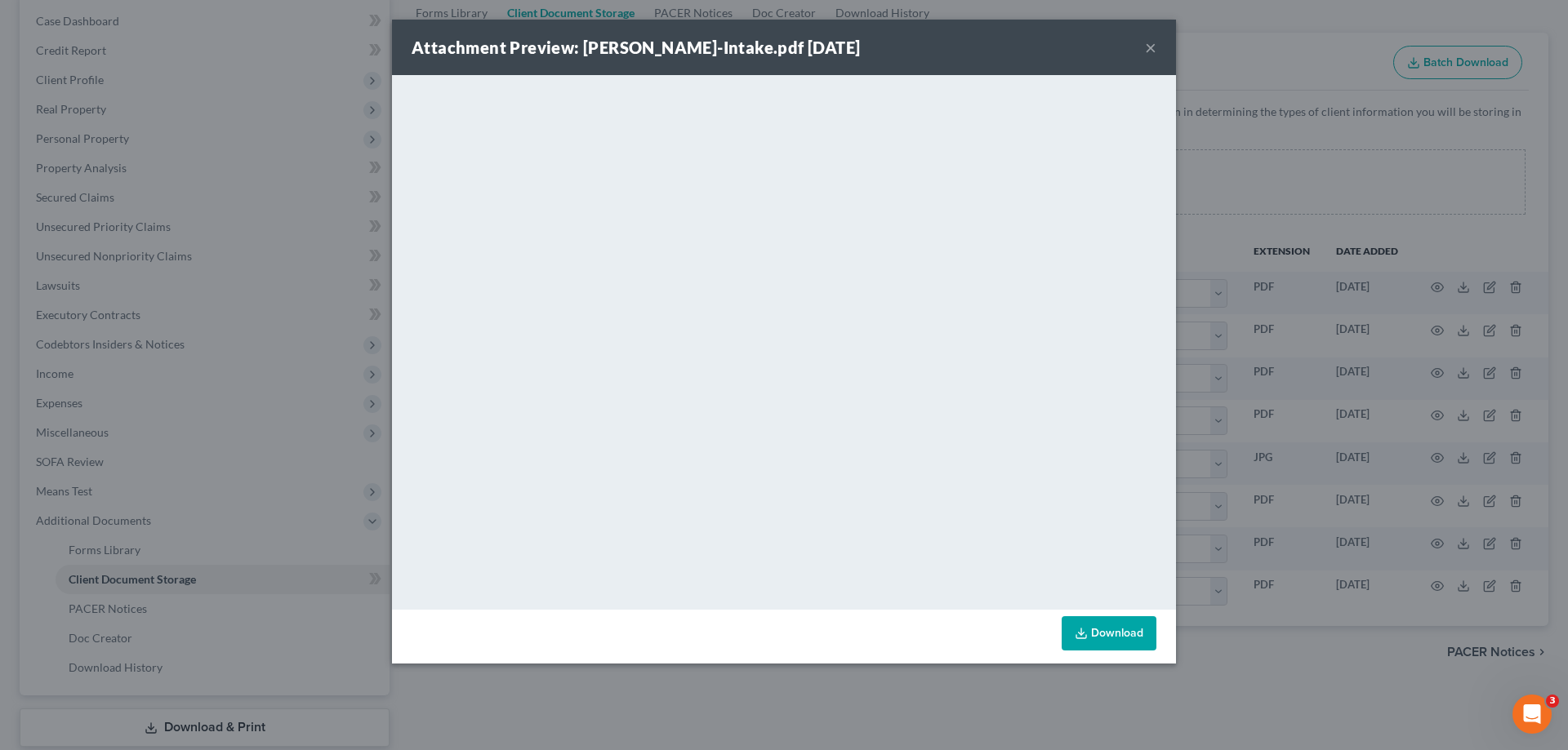
click at [1147, 45] on button "×" at bounding box center [1151, 47] width 12 height 19
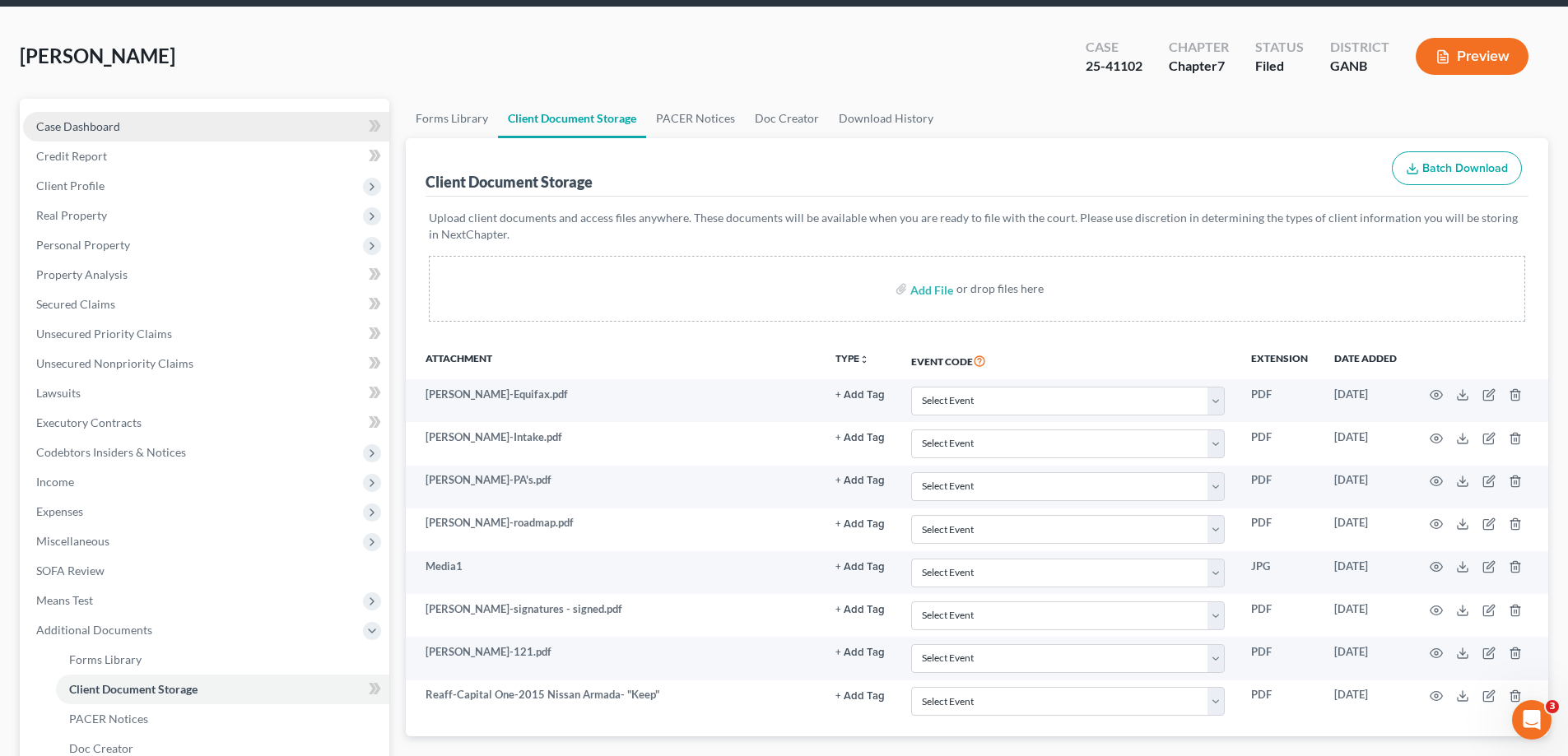
scroll to position [0, 0]
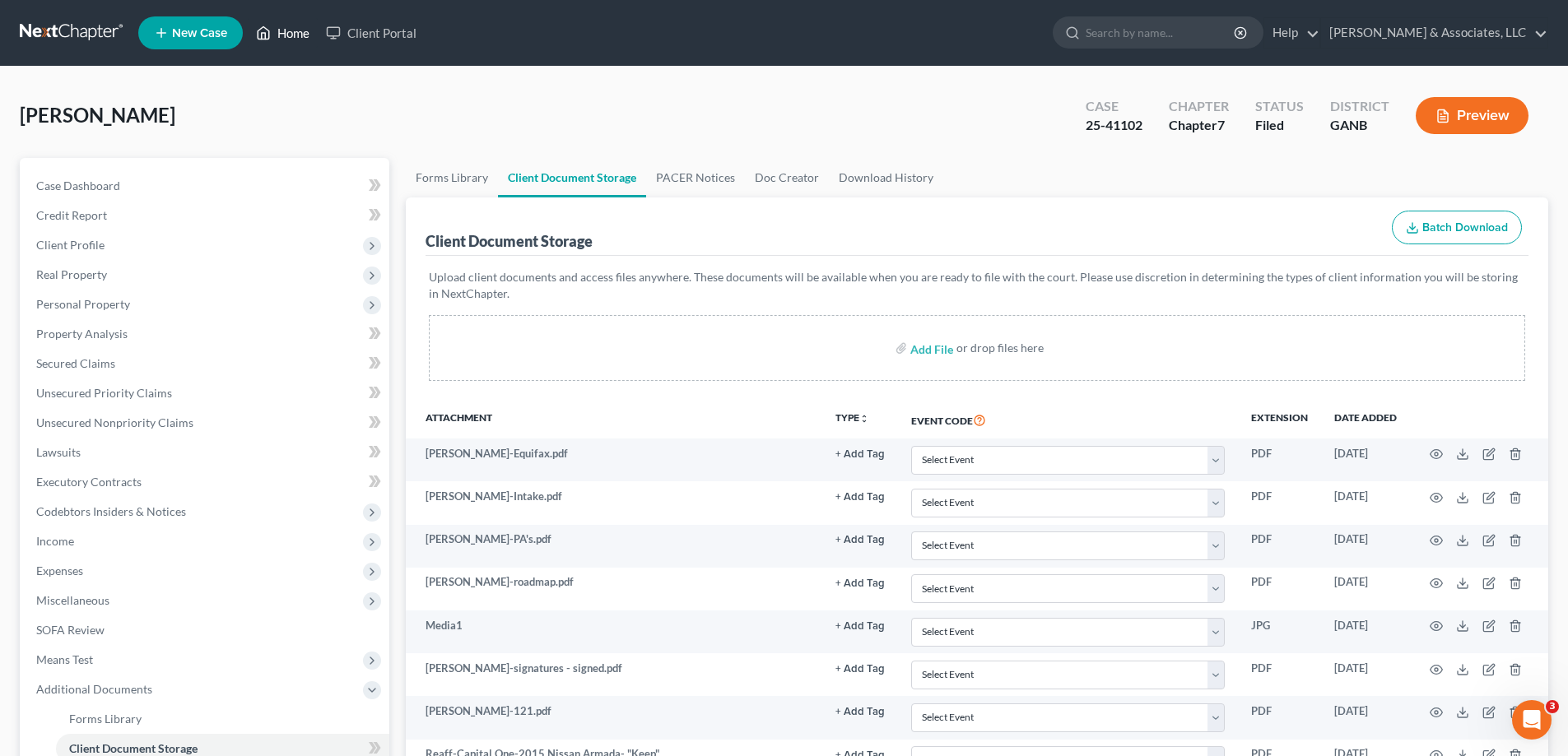
click at [296, 30] on link "Home" at bounding box center [283, 33] width 70 height 30
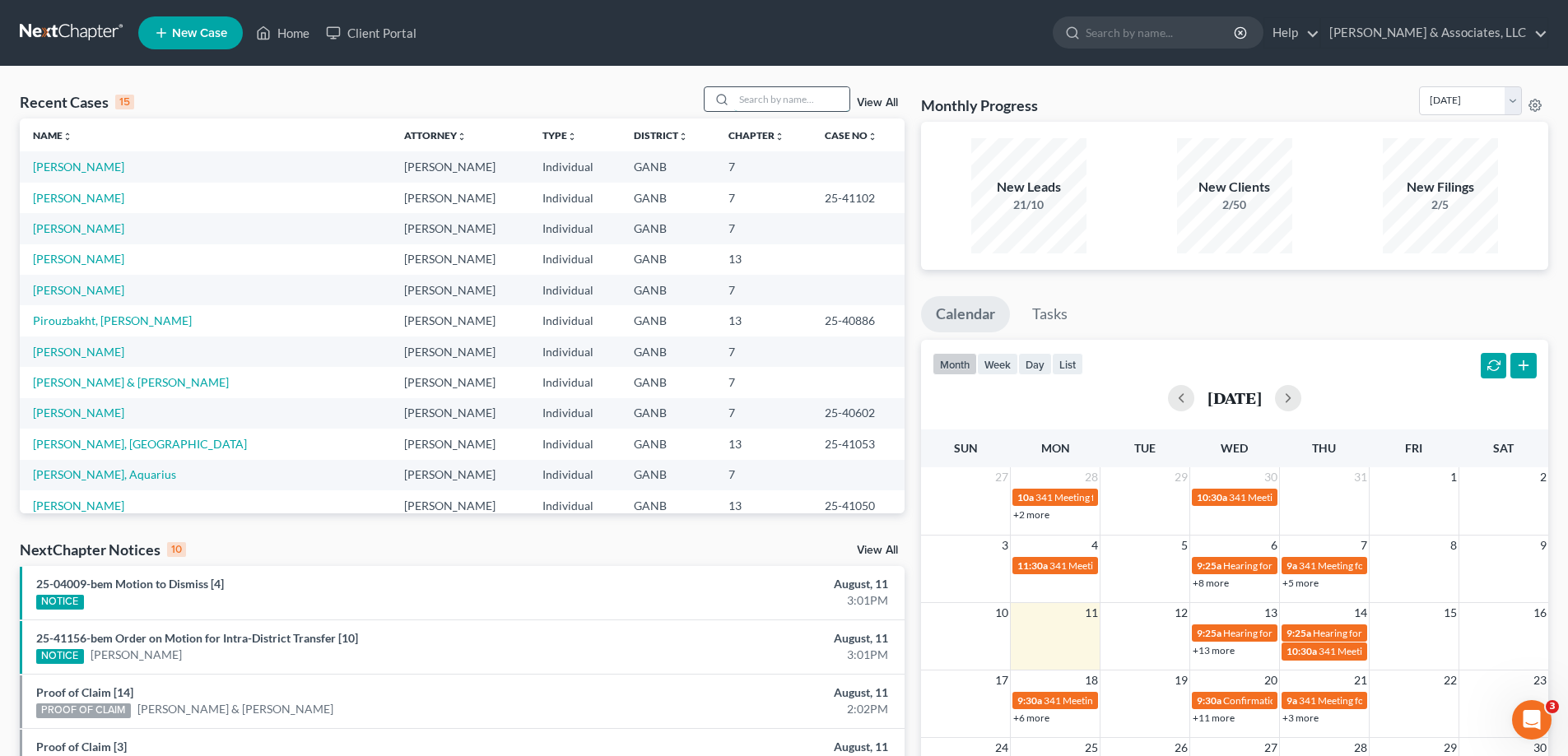
click at [761, 99] on input "search" at bounding box center [791, 99] width 116 height 24
type input "[PERSON_NAME]"
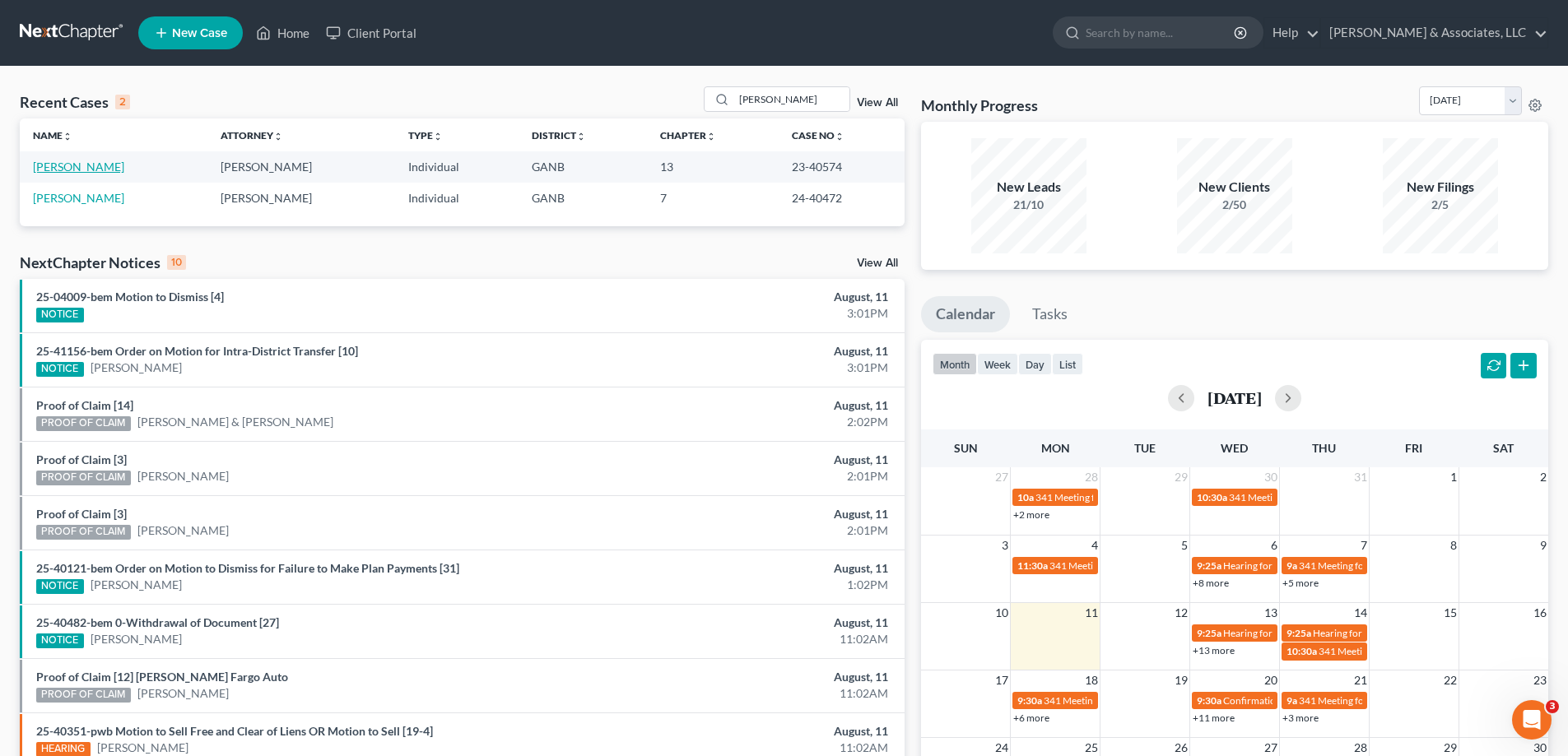
click at [83, 168] on link "[PERSON_NAME]" at bounding box center [79, 167] width 91 height 14
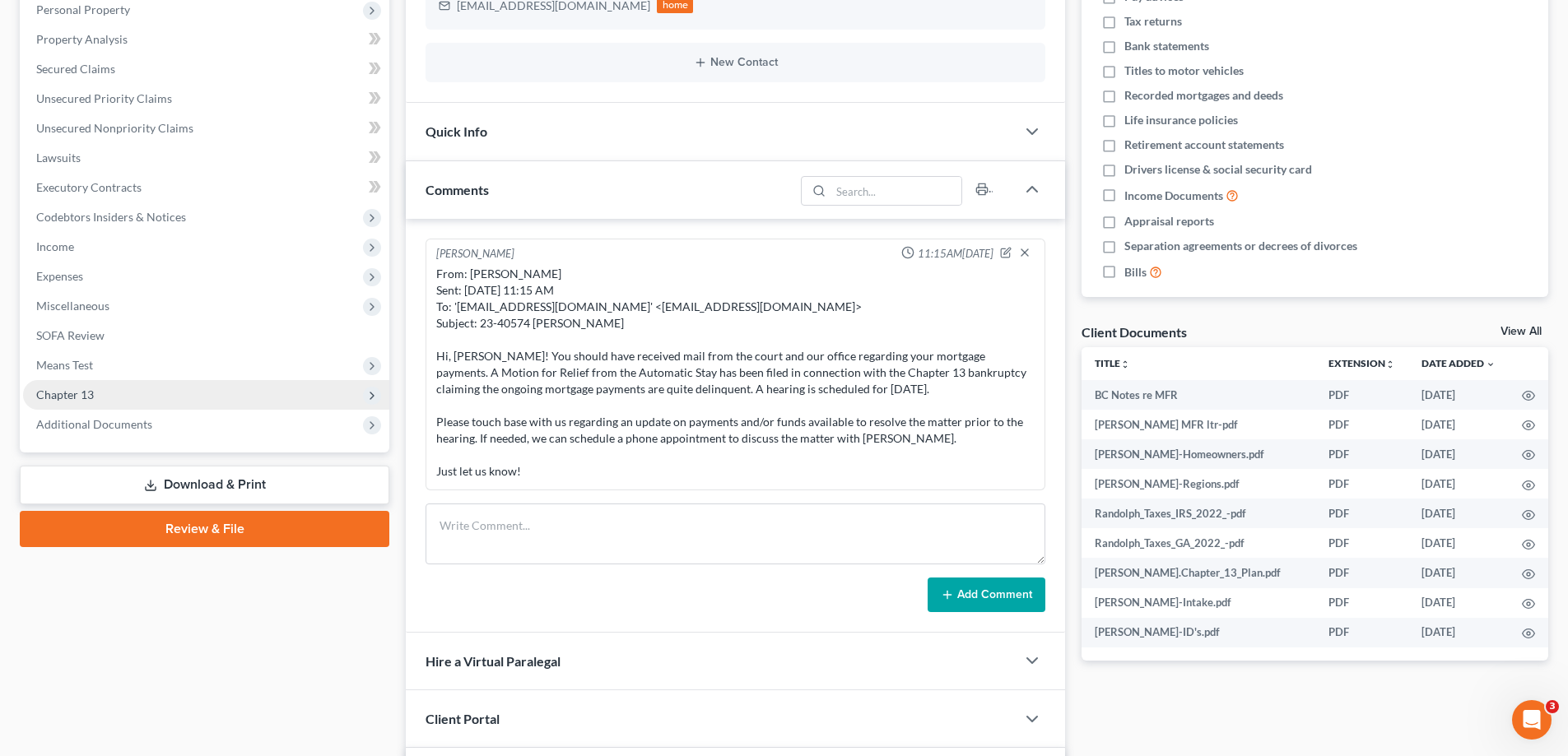
scroll to position [329, 0]
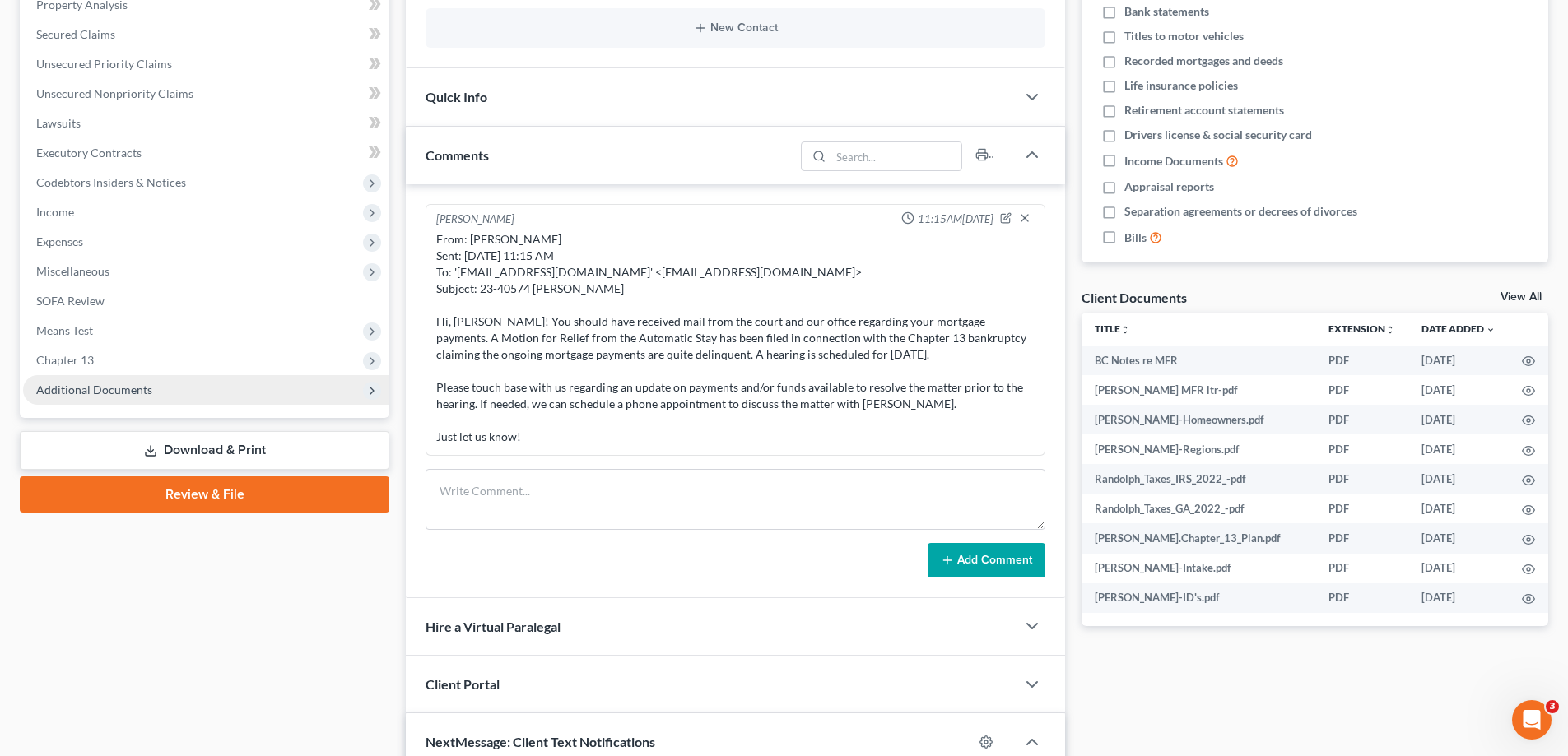
click at [127, 381] on span "Additional Documents" at bounding box center [206, 390] width 366 height 30
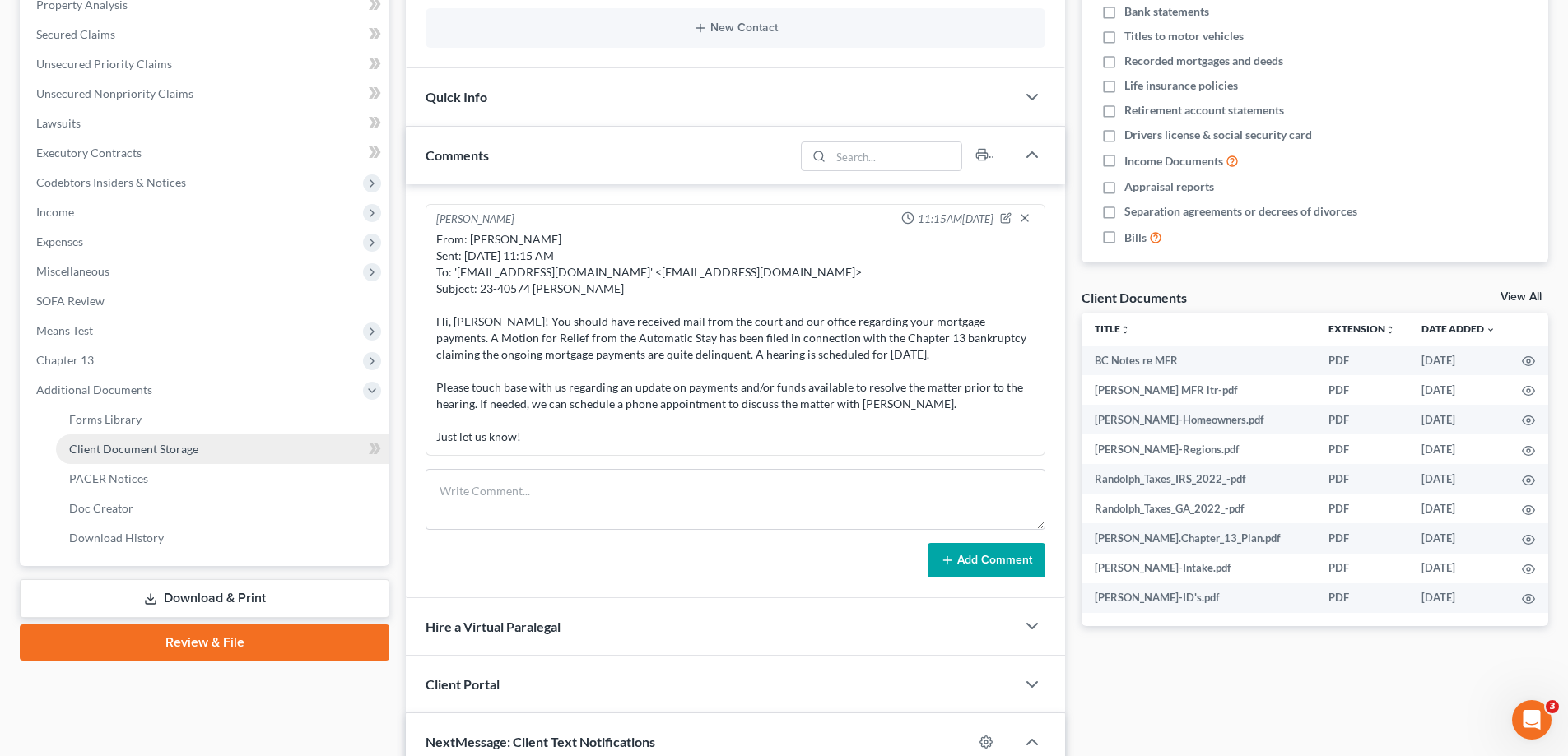
click at [118, 450] on span "Client Document Storage" at bounding box center [133, 448] width 129 height 14
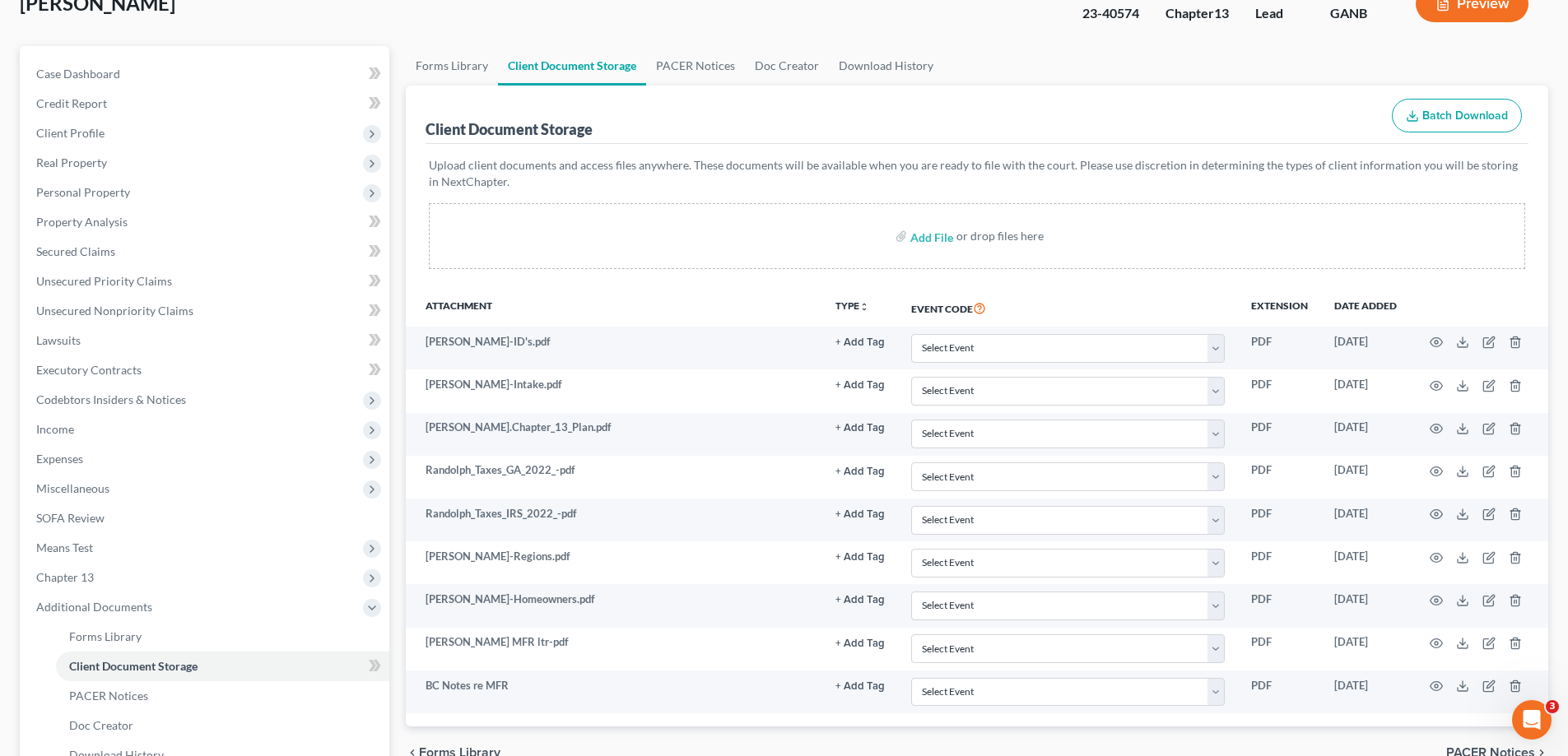
scroll to position [82, 0]
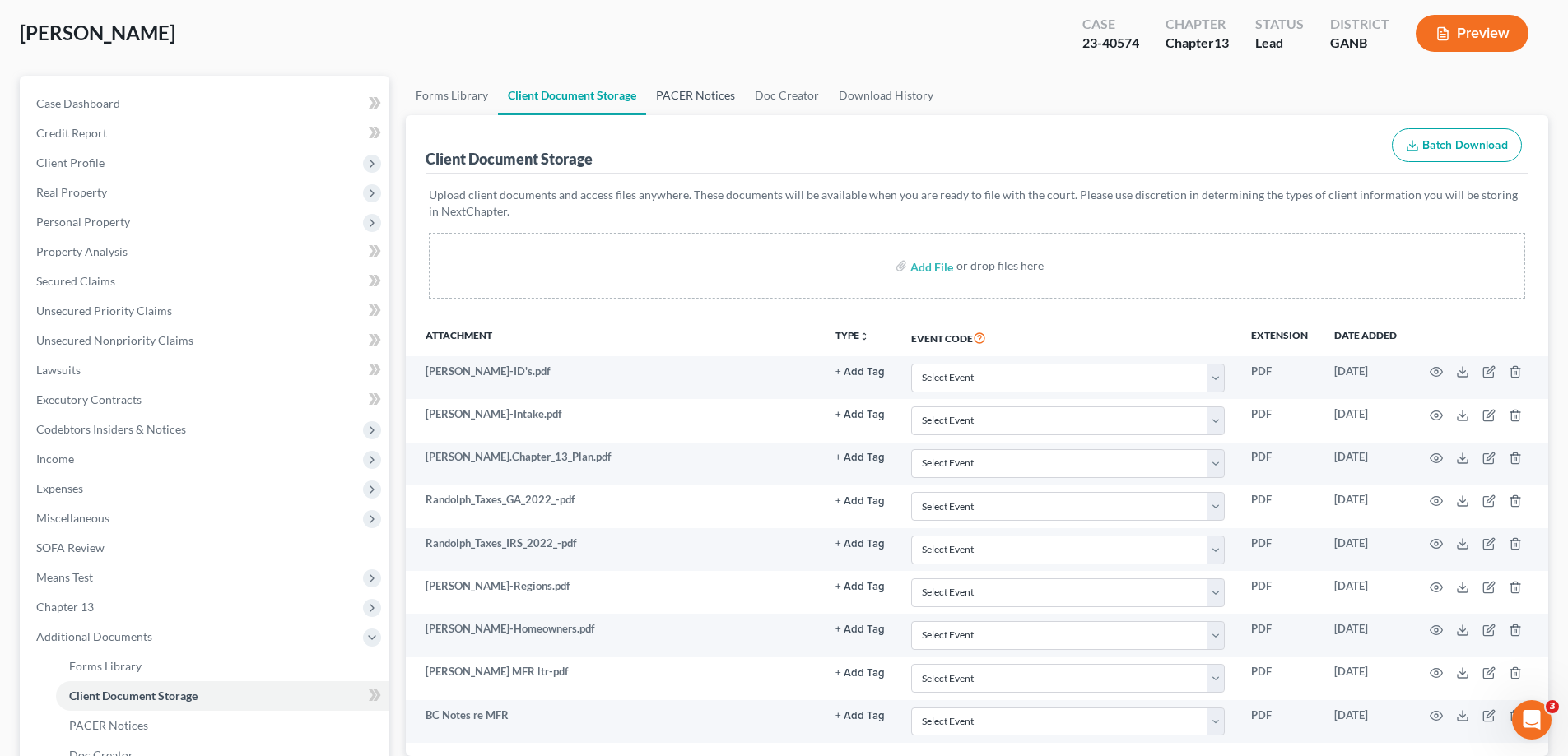
click at [685, 98] on link "PACER Notices" at bounding box center [696, 95] width 99 height 40
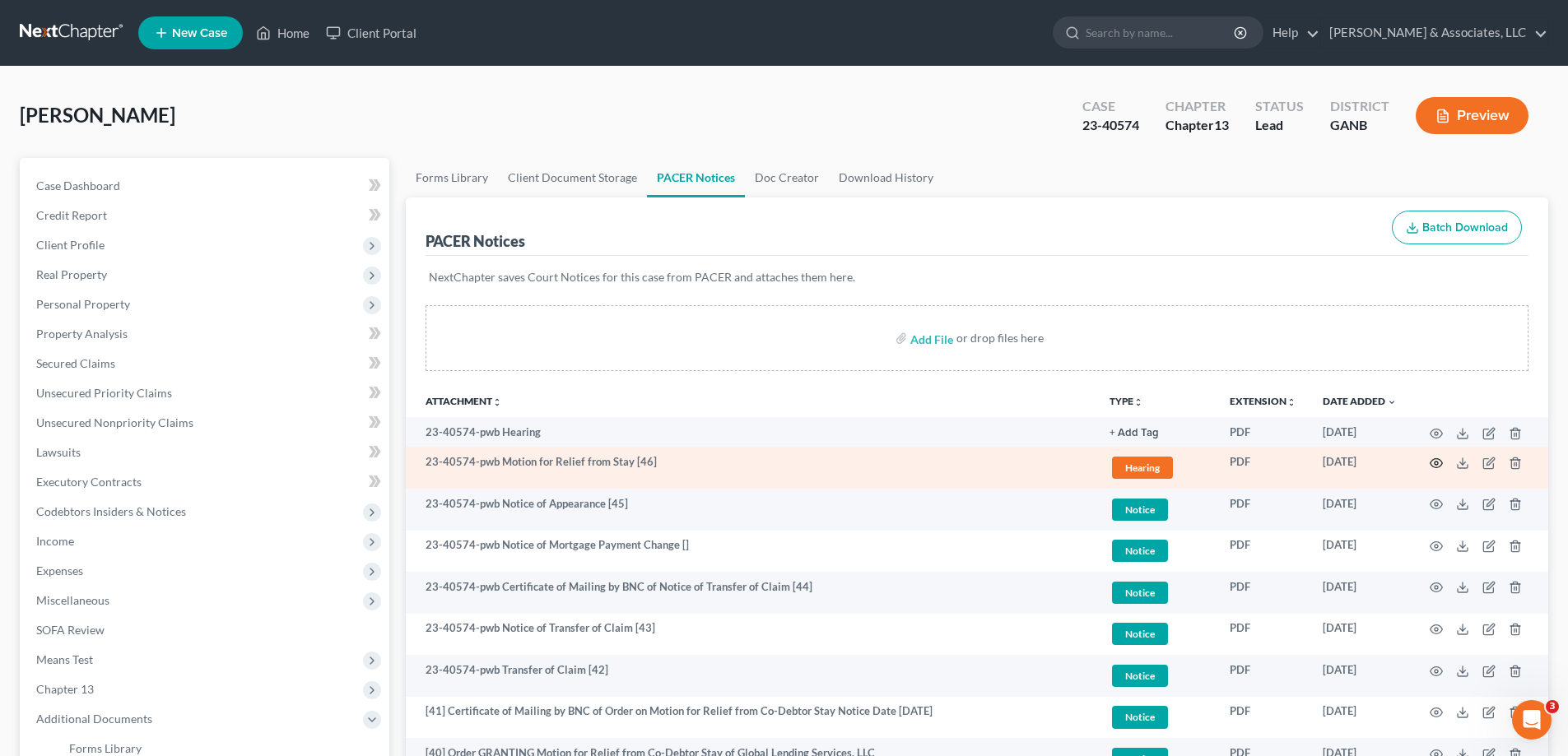
click at [1440, 461] on icon "button" at bounding box center [1437, 464] width 14 height 14
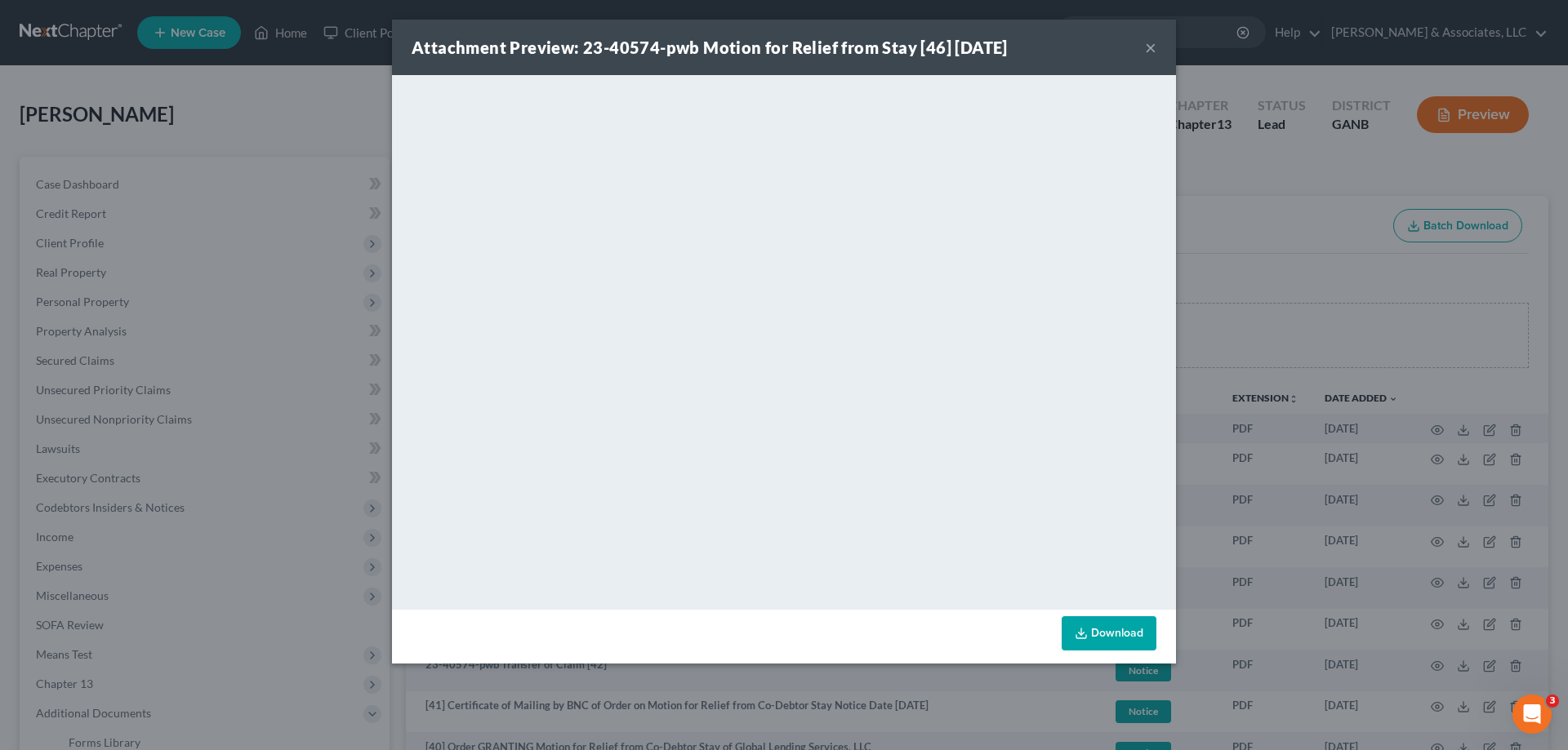
click at [1151, 45] on button "×" at bounding box center [1151, 47] width 12 height 19
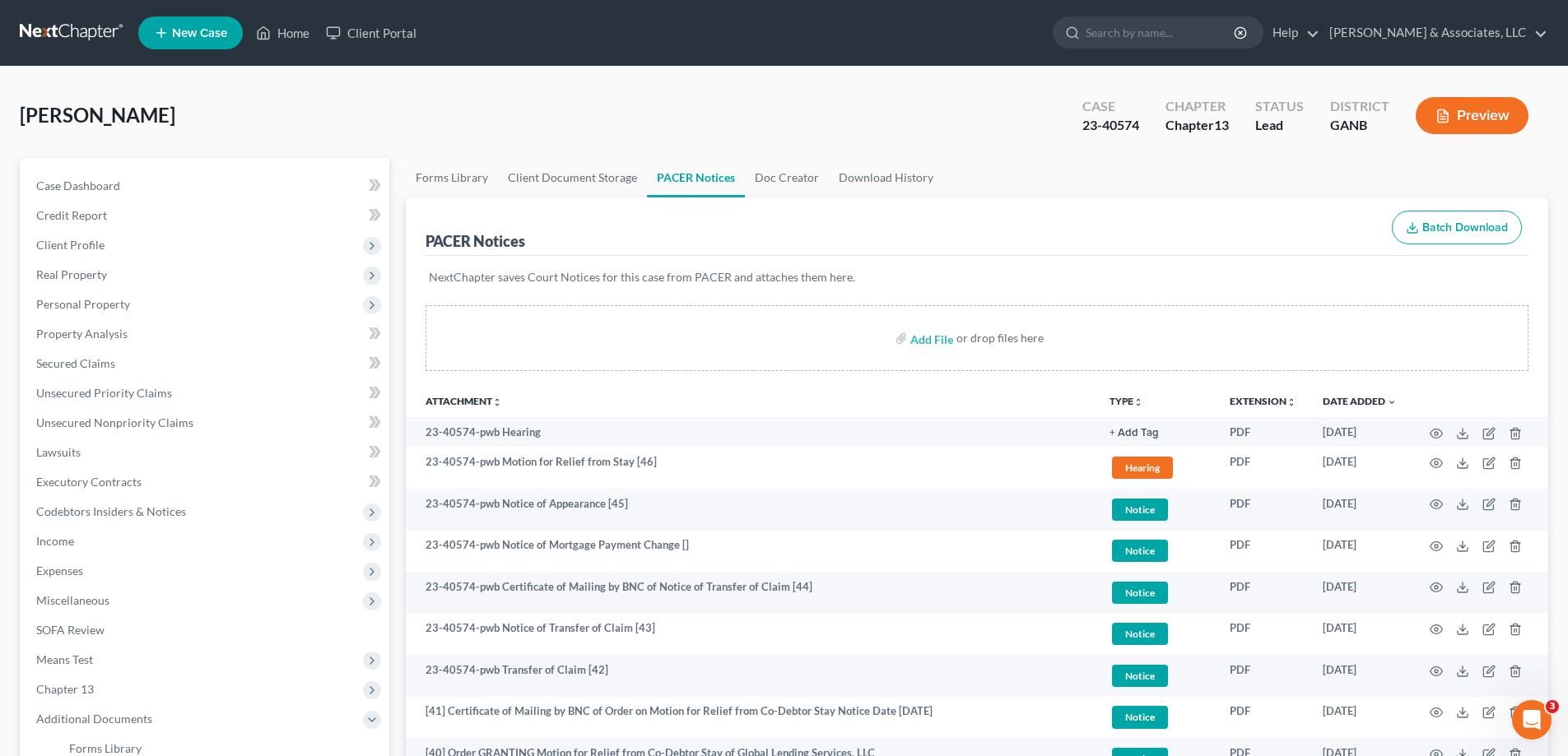
drag, startPoint x: 1551, startPoint y: 72, endPoint x: 753, endPoint y: 233, distance: 814.1
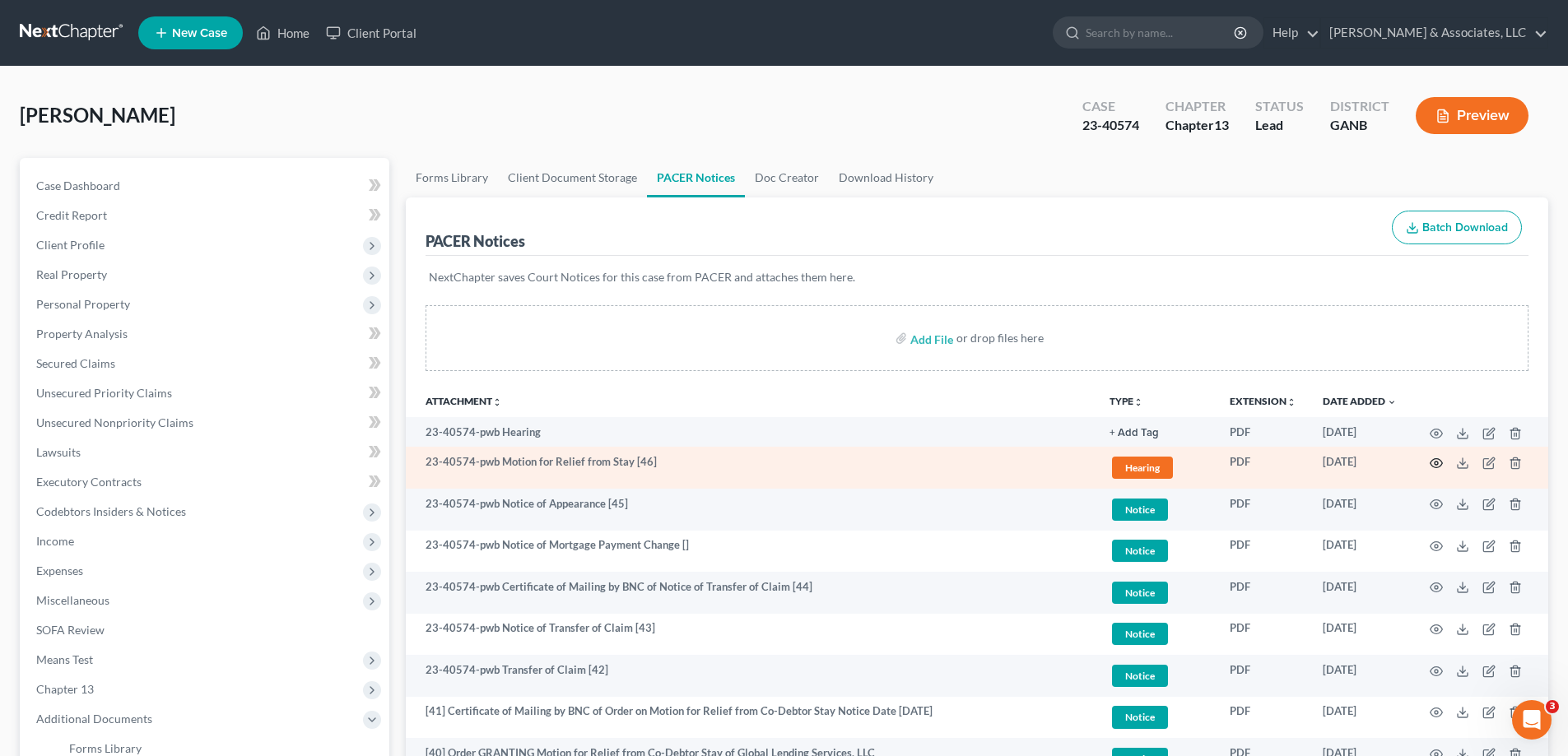
click at [1435, 463] on circle "button" at bounding box center [1436, 463] width 3 height 3
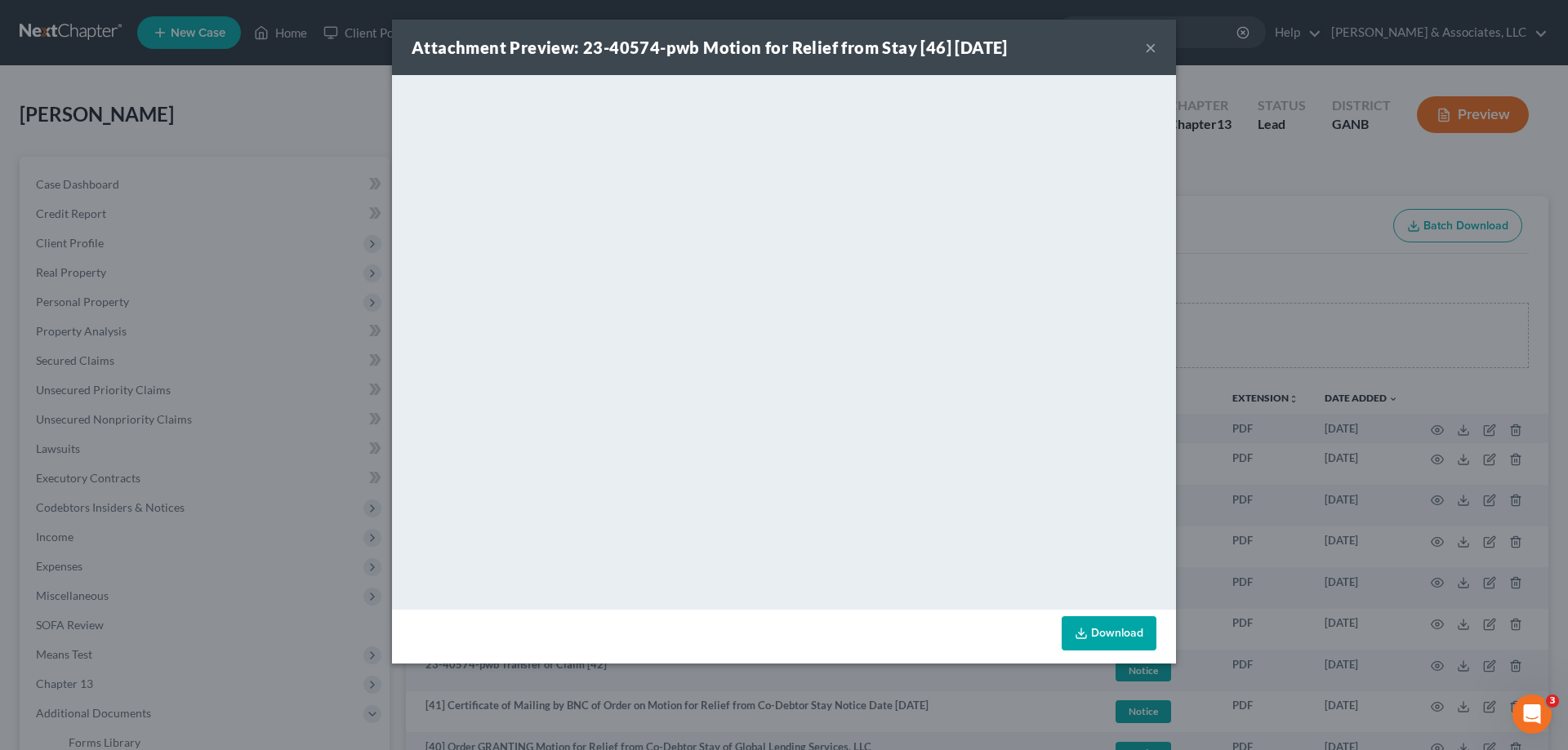
click at [1148, 48] on button "×" at bounding box center [1151, 47] width 12 height 19
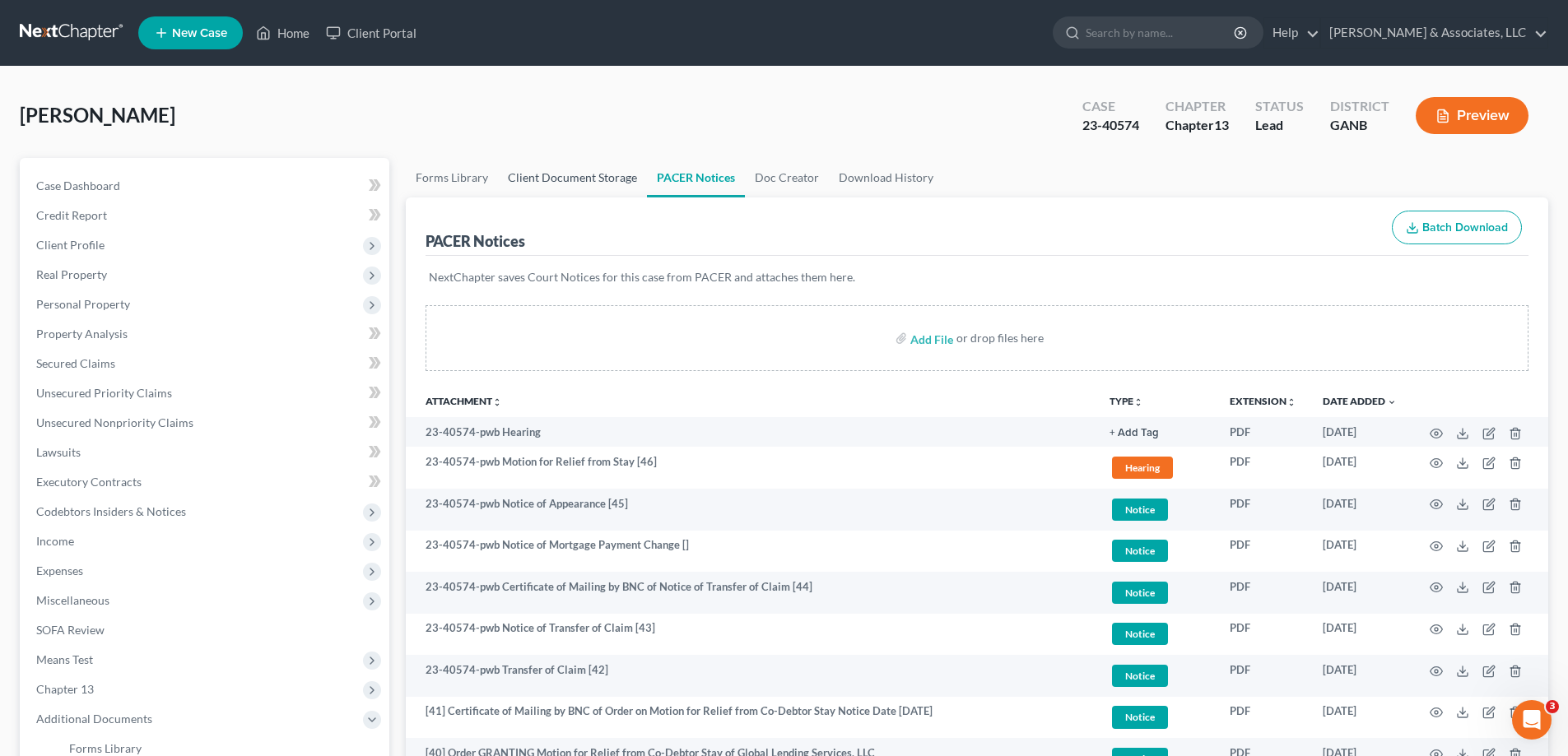
click at [533, 180] on link "Client Document Storage" at bounding box center [572, 178] width 149 height 40
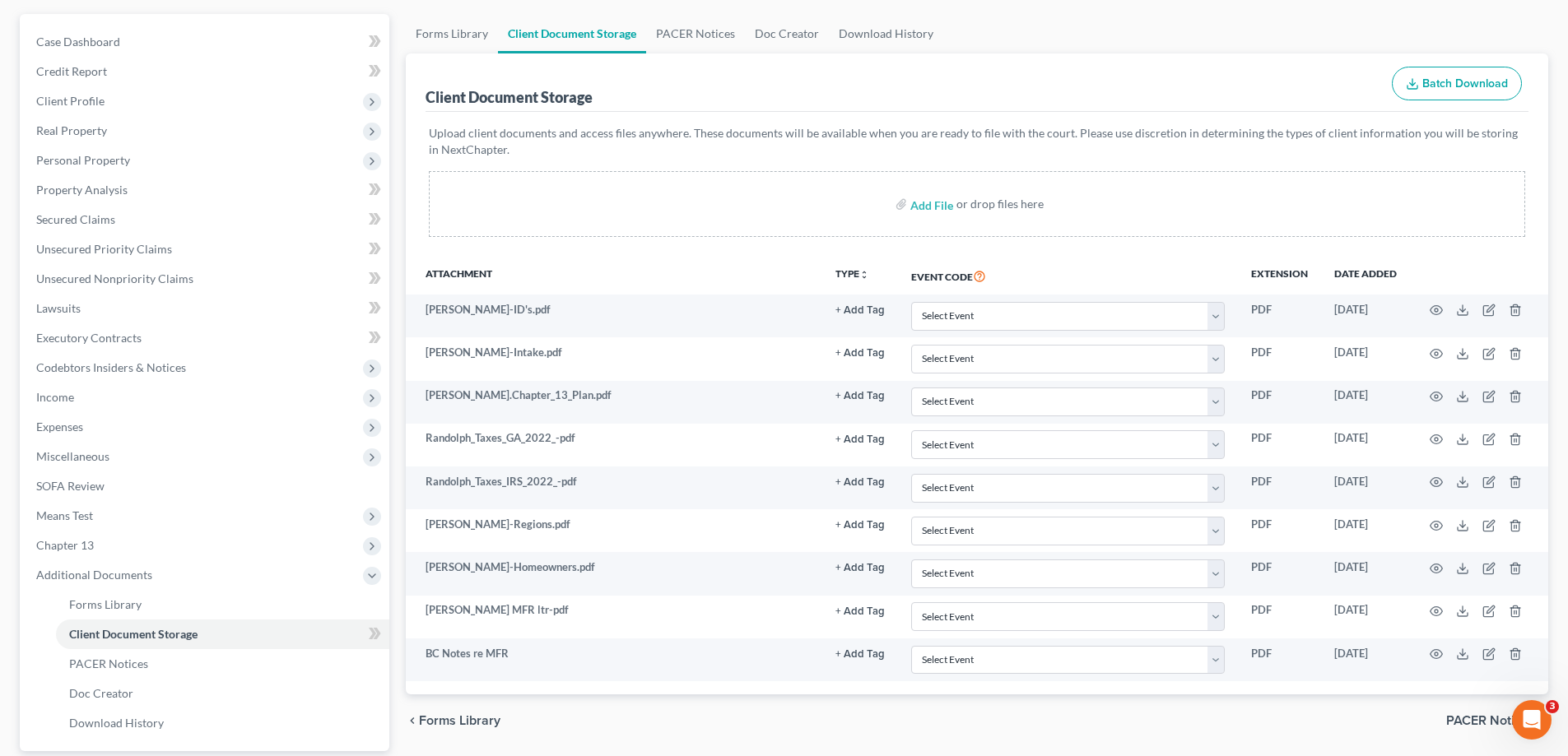
scroll to position [296, 0]
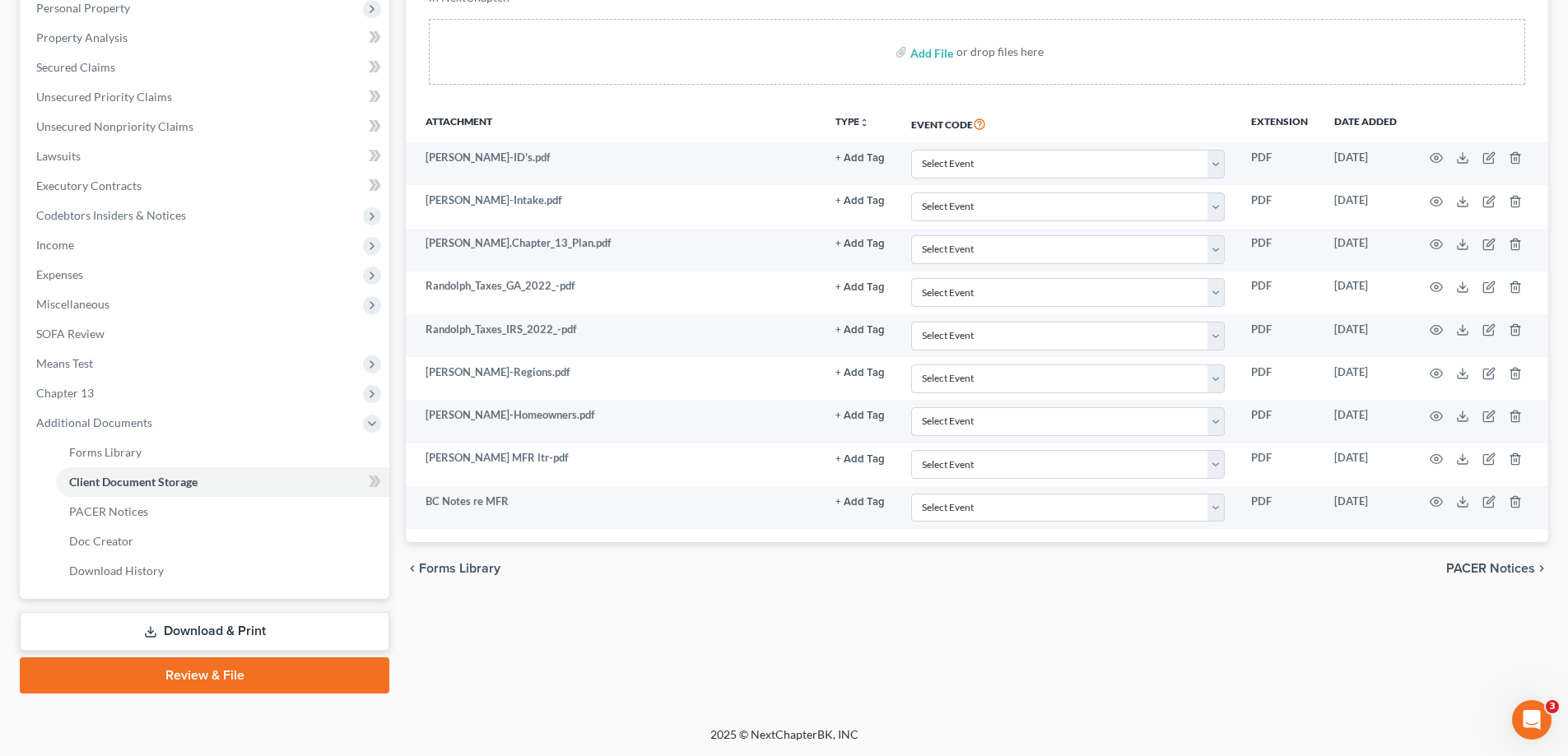
drag, startPoint x: 1535, startPoint y: 88, endPoint x: 1318, endPoint y: 174, distance: 233.4
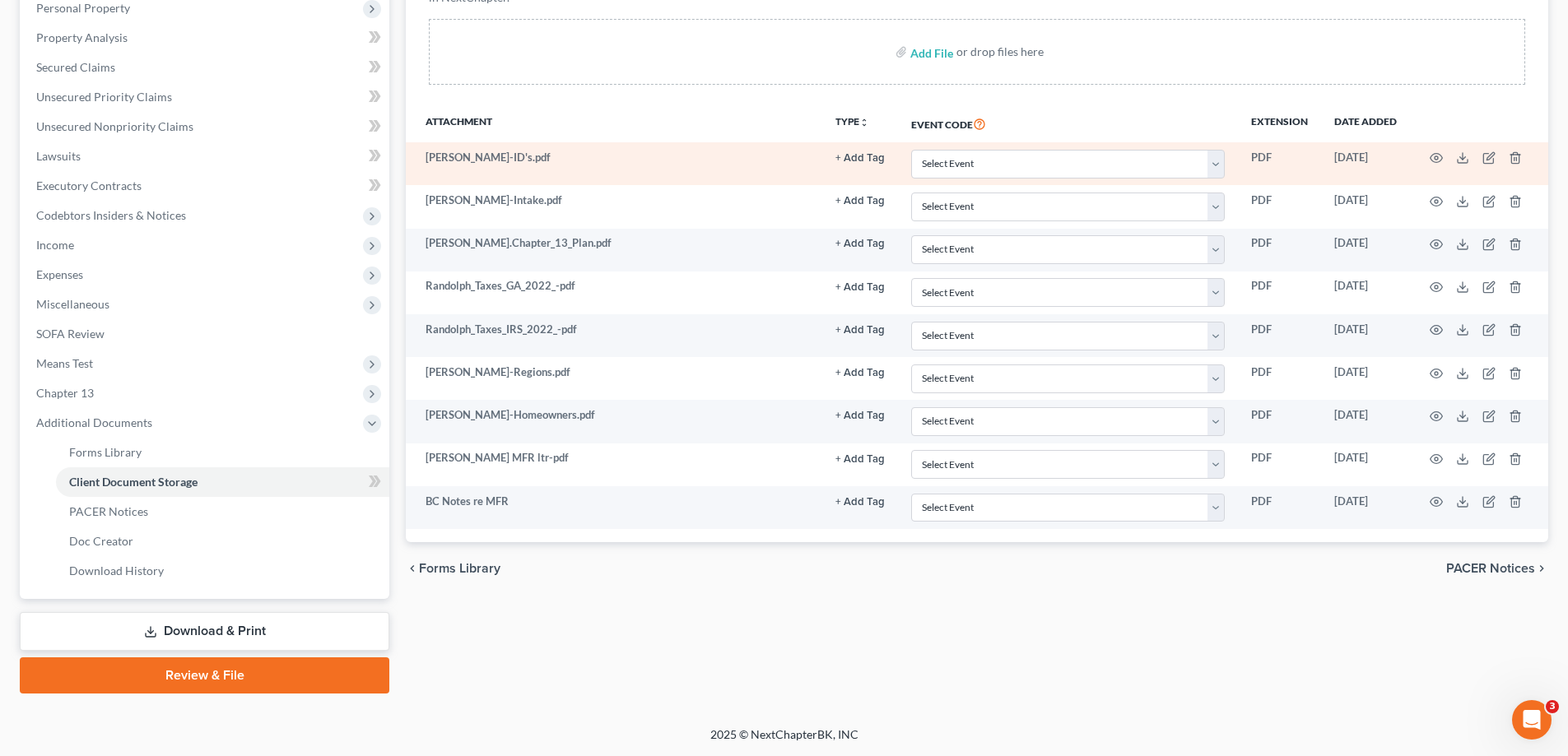
click at [1535, 88] on div "Client Document Storage Batch Download Upload client documents and access files…" at bounding box center [977, 221] width 1143 height 641
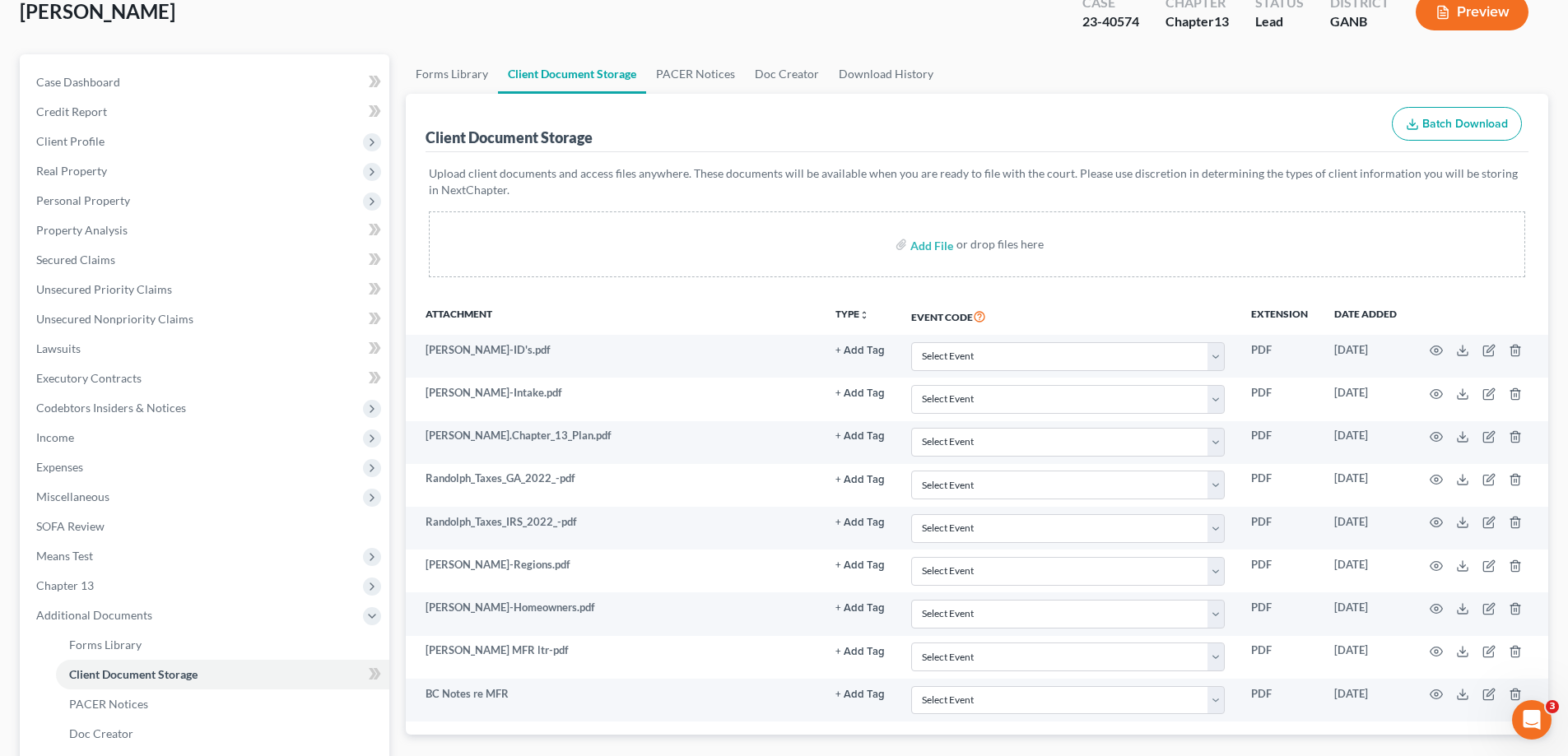
scroll to position [0, 0]
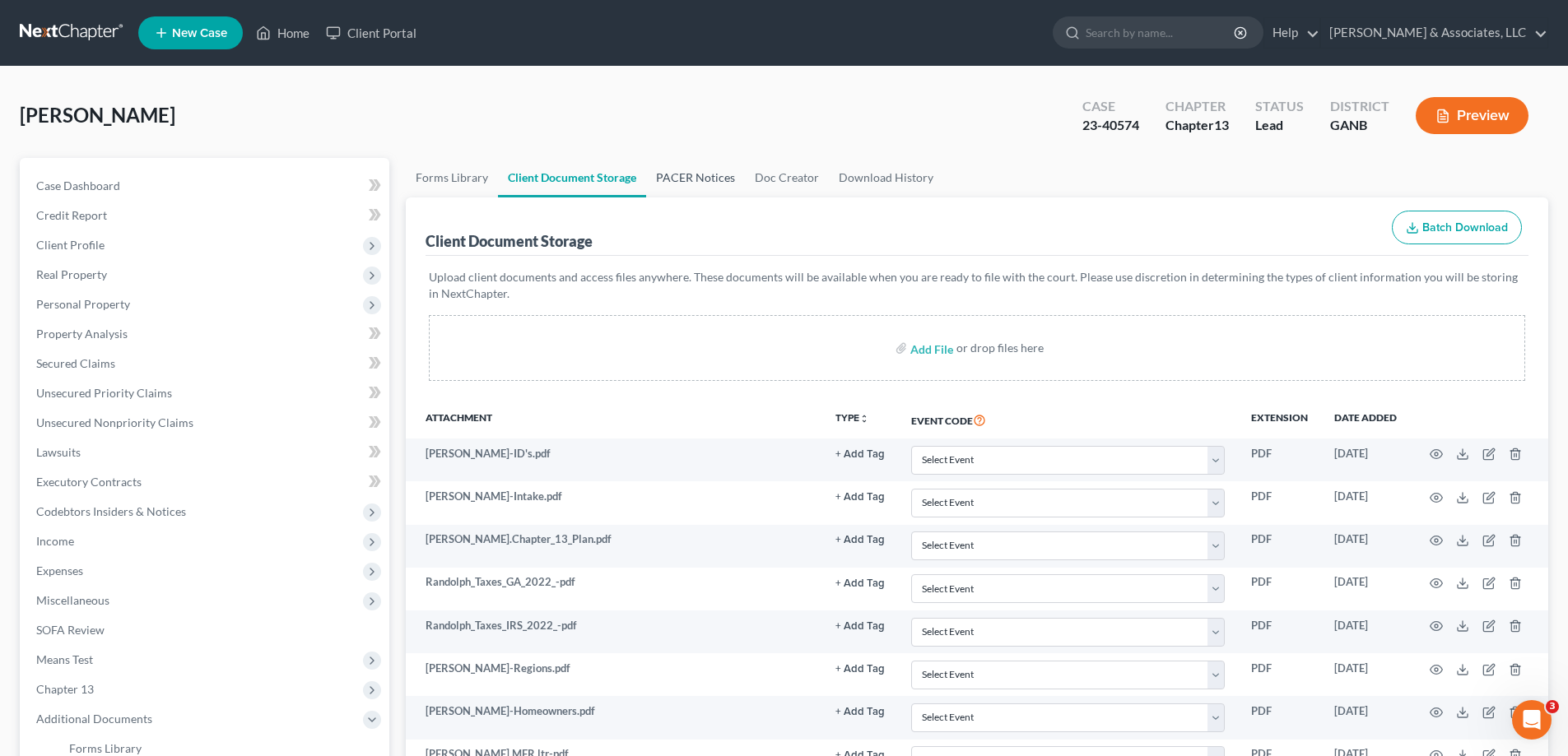
click at [663, 168] on link "PACER Notices" at bounding box center [696, 178] width 99 height 40
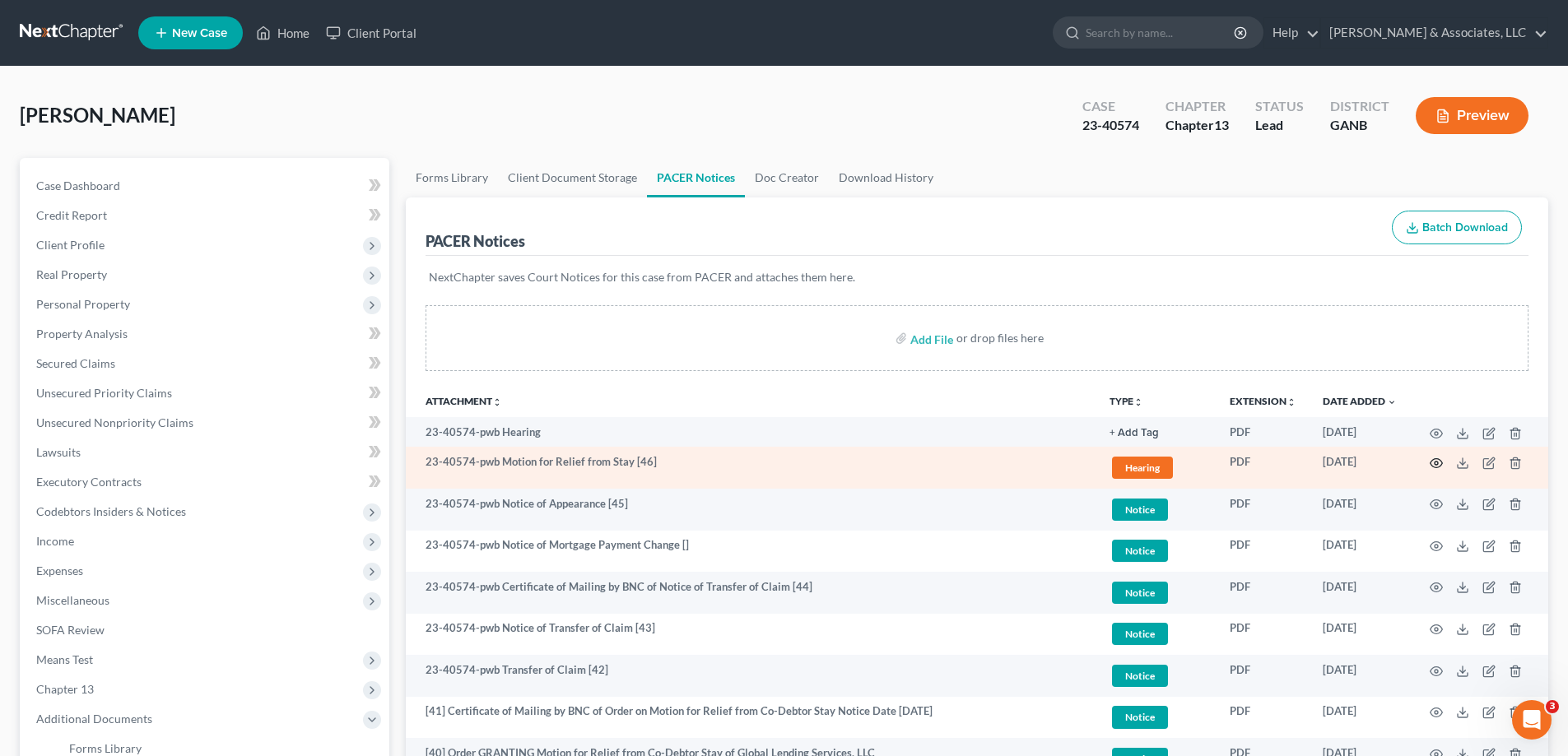
click at [1437, 465] on circle "button" at bounding box center [1436, 463] width 3 height 3
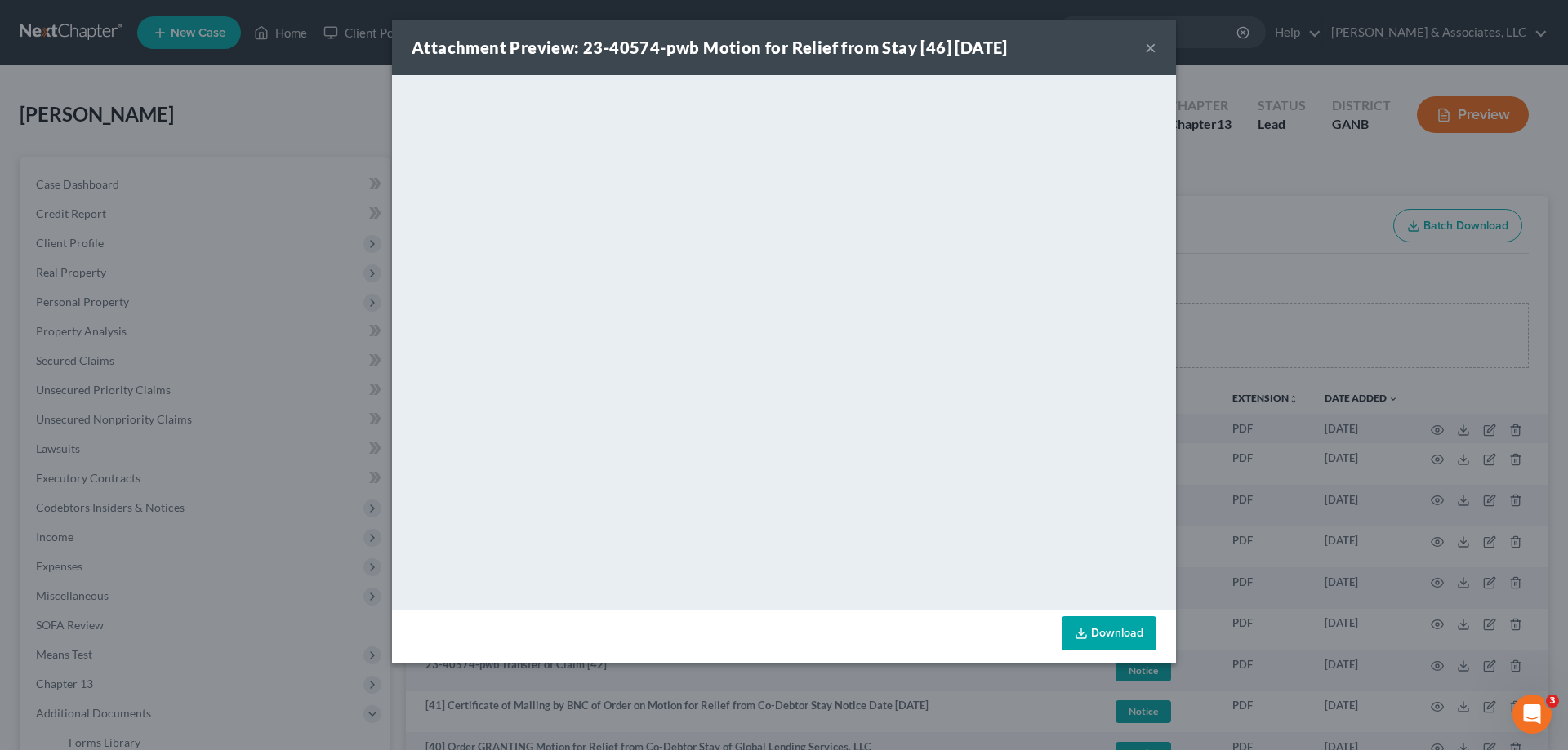
drag, startPoint x: 1152, startPoint y: 45, endPoint x: 1513, endPoint y: 30, distance: 361.3
click at [1152, 45] on button "×" at bounding box center [1151, 47] width 12 height 19
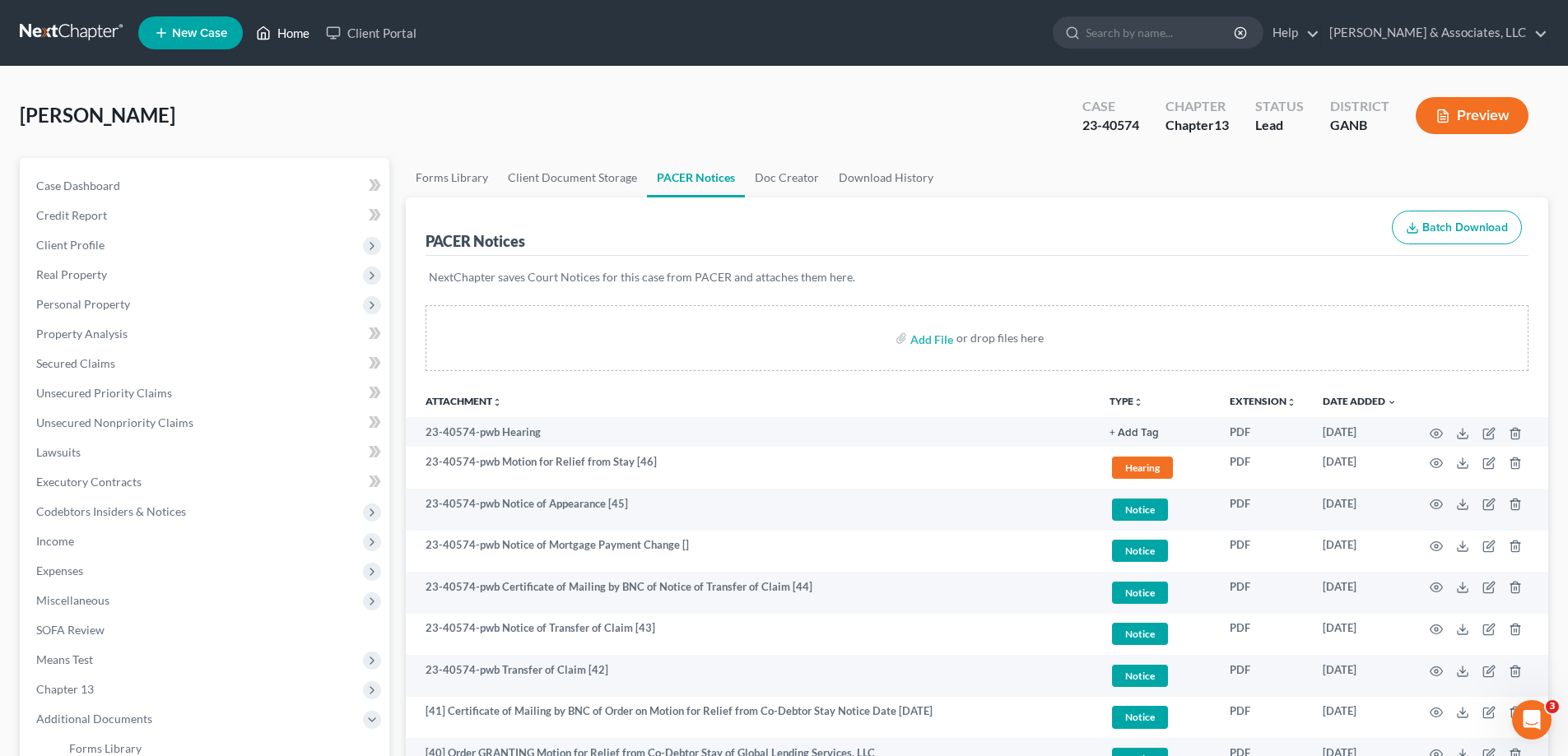
click at [305, 34] on link "Home" at bounding box center [283, 33] width 70 height 30
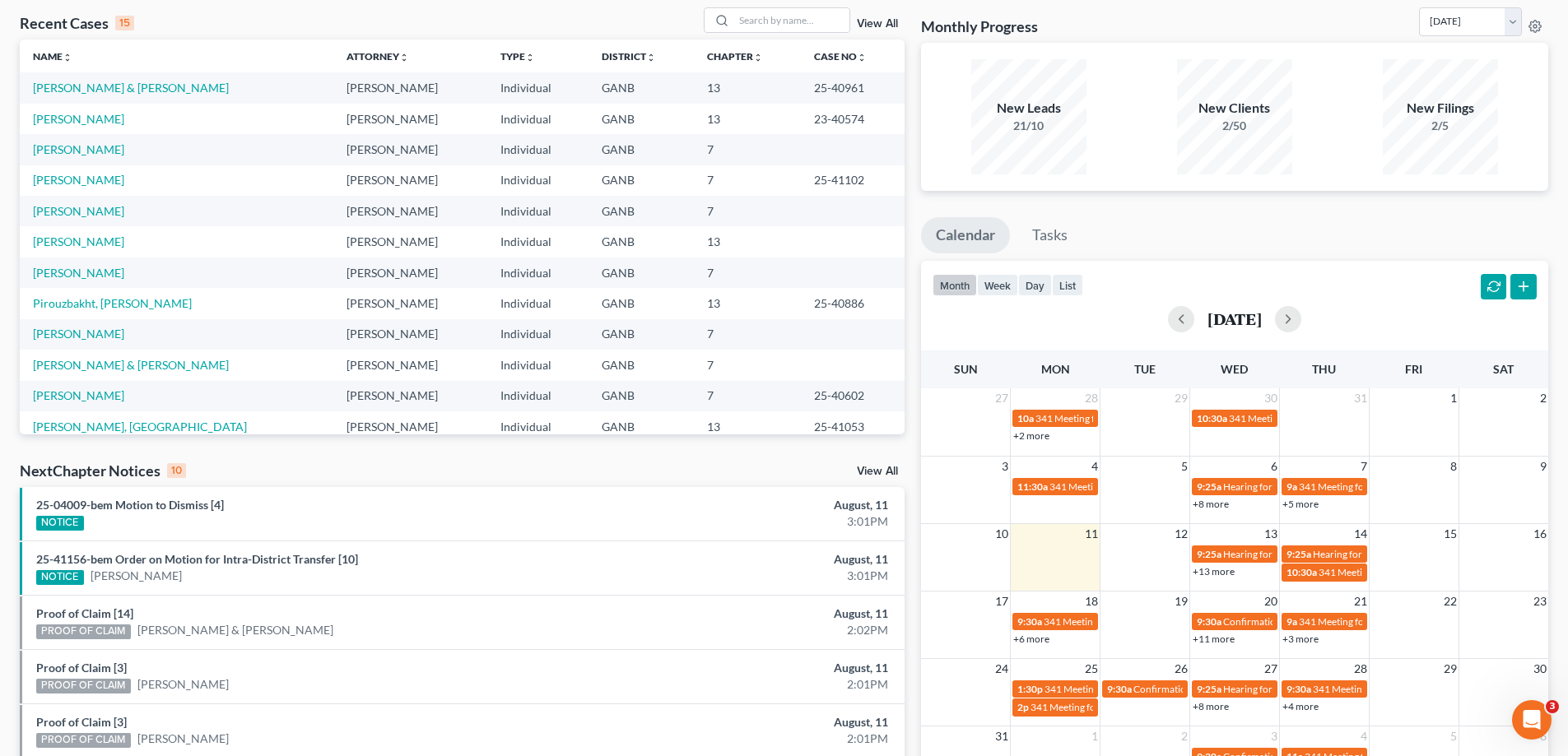
scroll to position [165, 0]
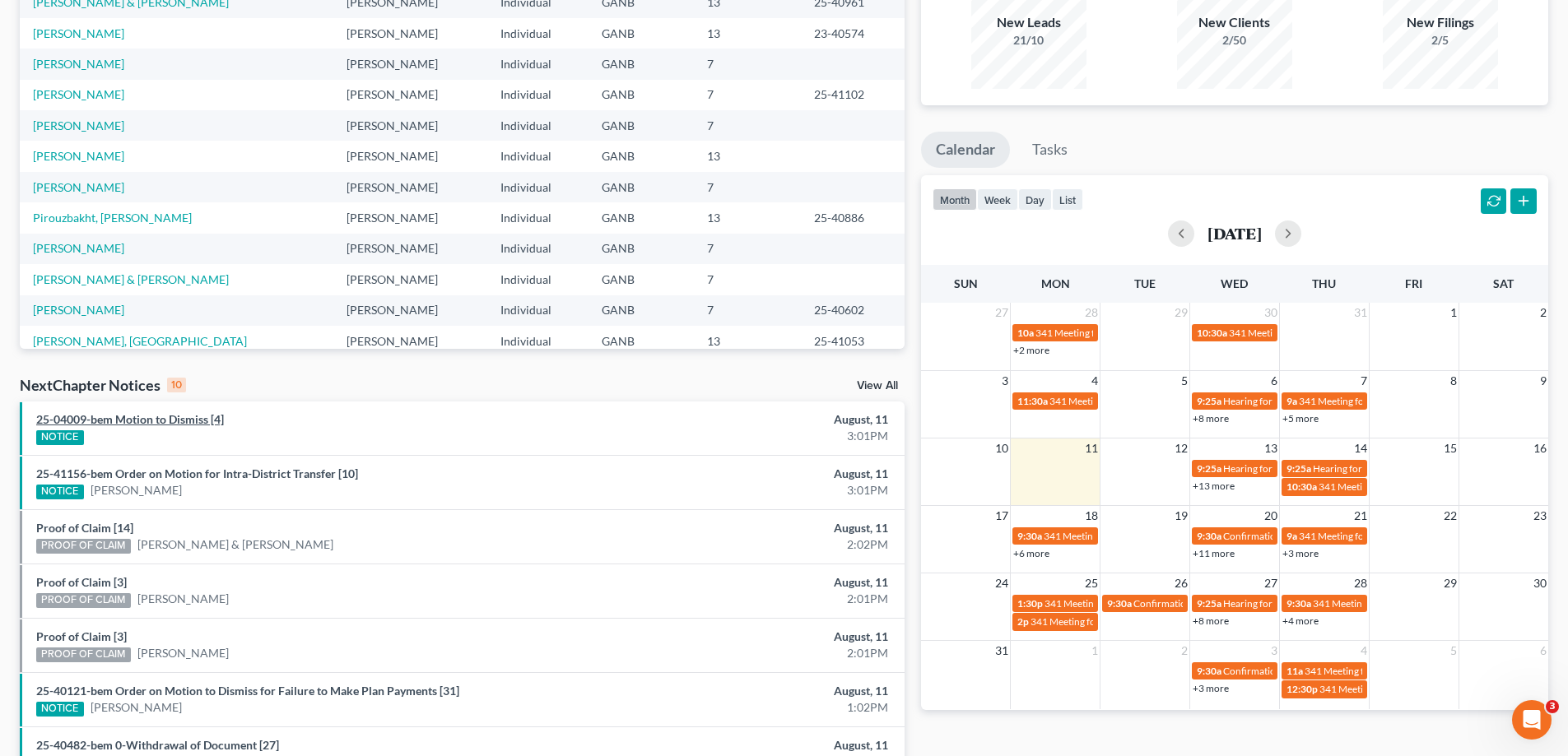
click at [163, 423] on link "25-04009-bem Motion to Dismiss [4]" at bounding box center [129, 419] width 187 height 14
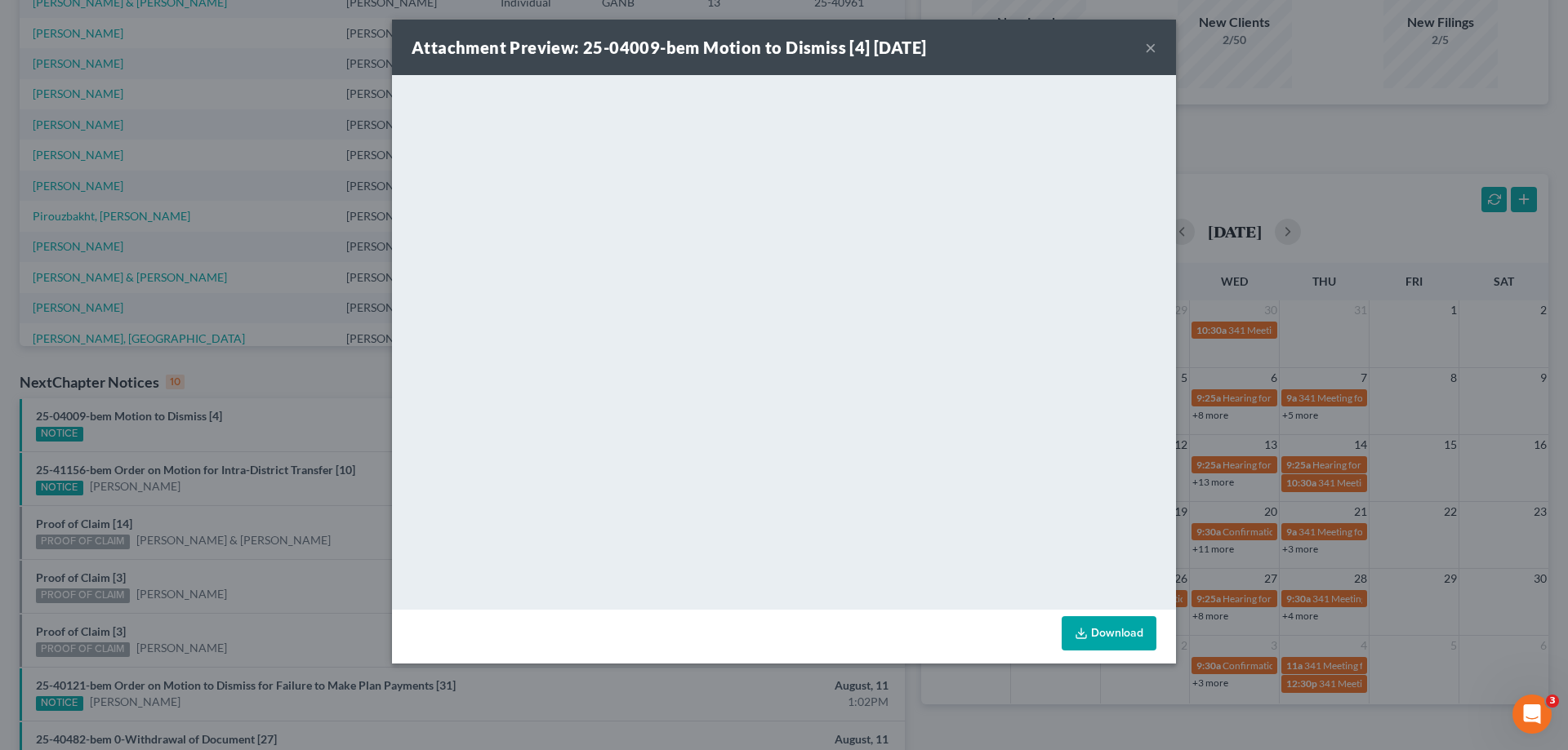
click at [1152, 45] on button "×" at bounding box center [1151, 47] width 12 height 19
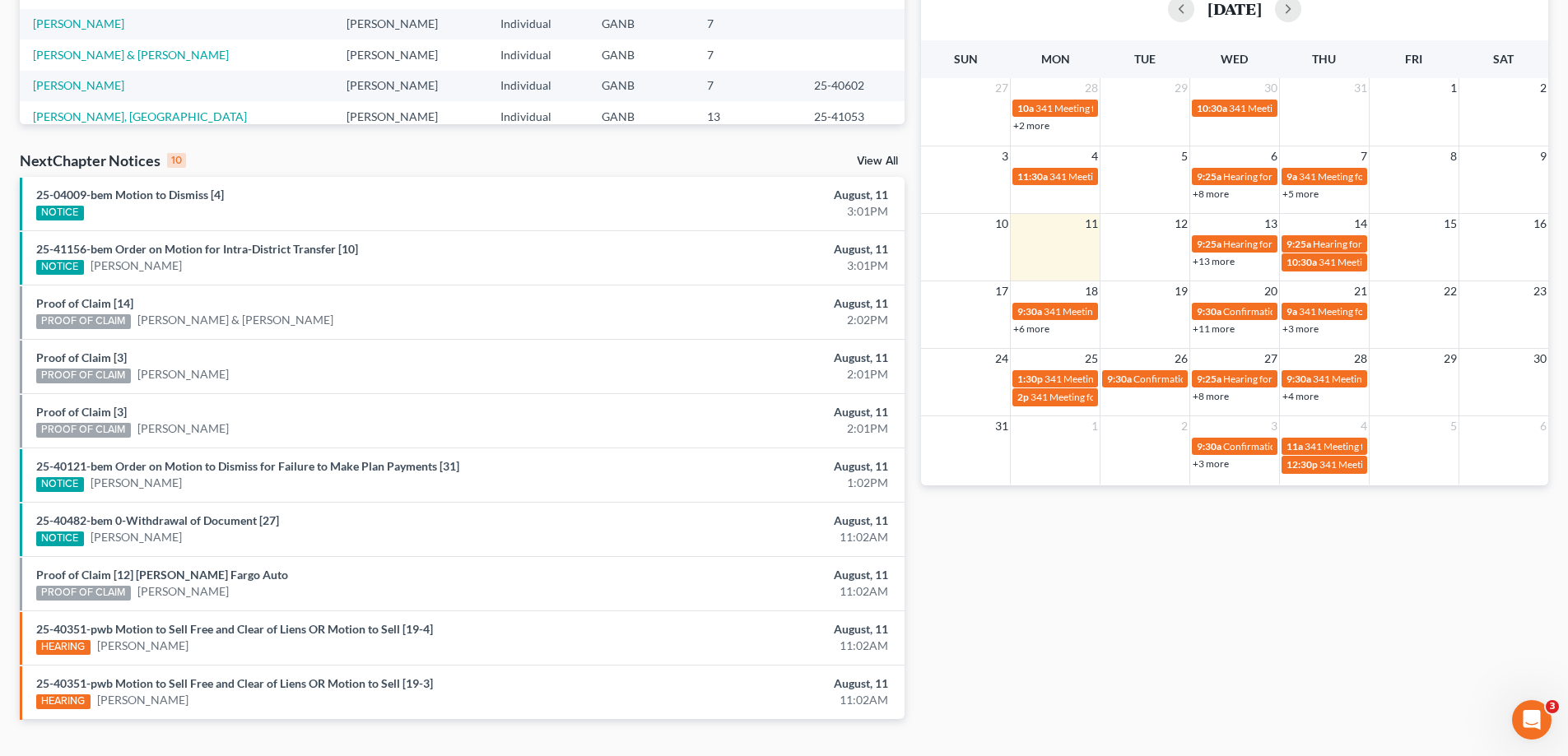
scroll to position [411, 0]
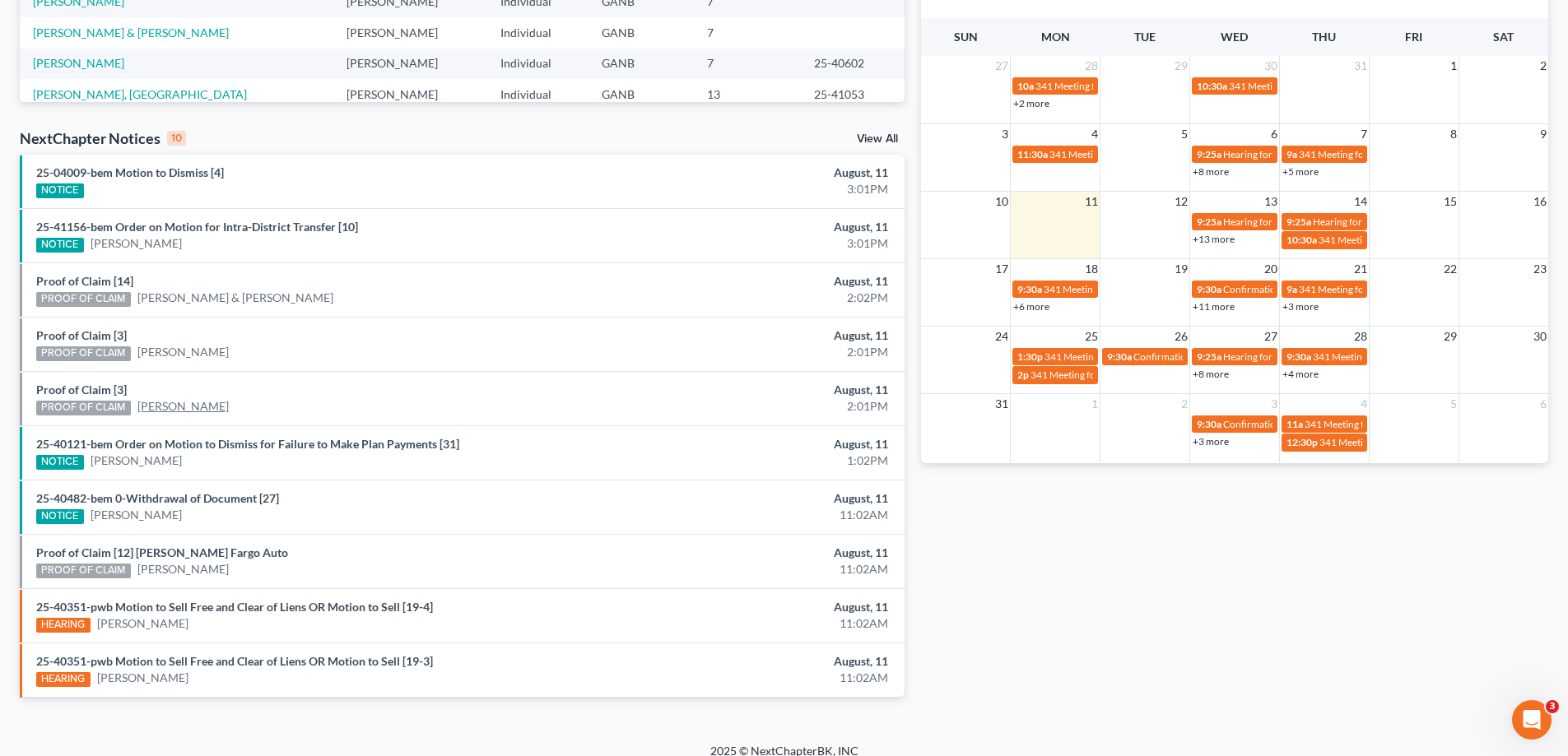
click at [158, 411] on link "[PERSON_NAME]" at bounding box center [183, 406] width 91 height 16
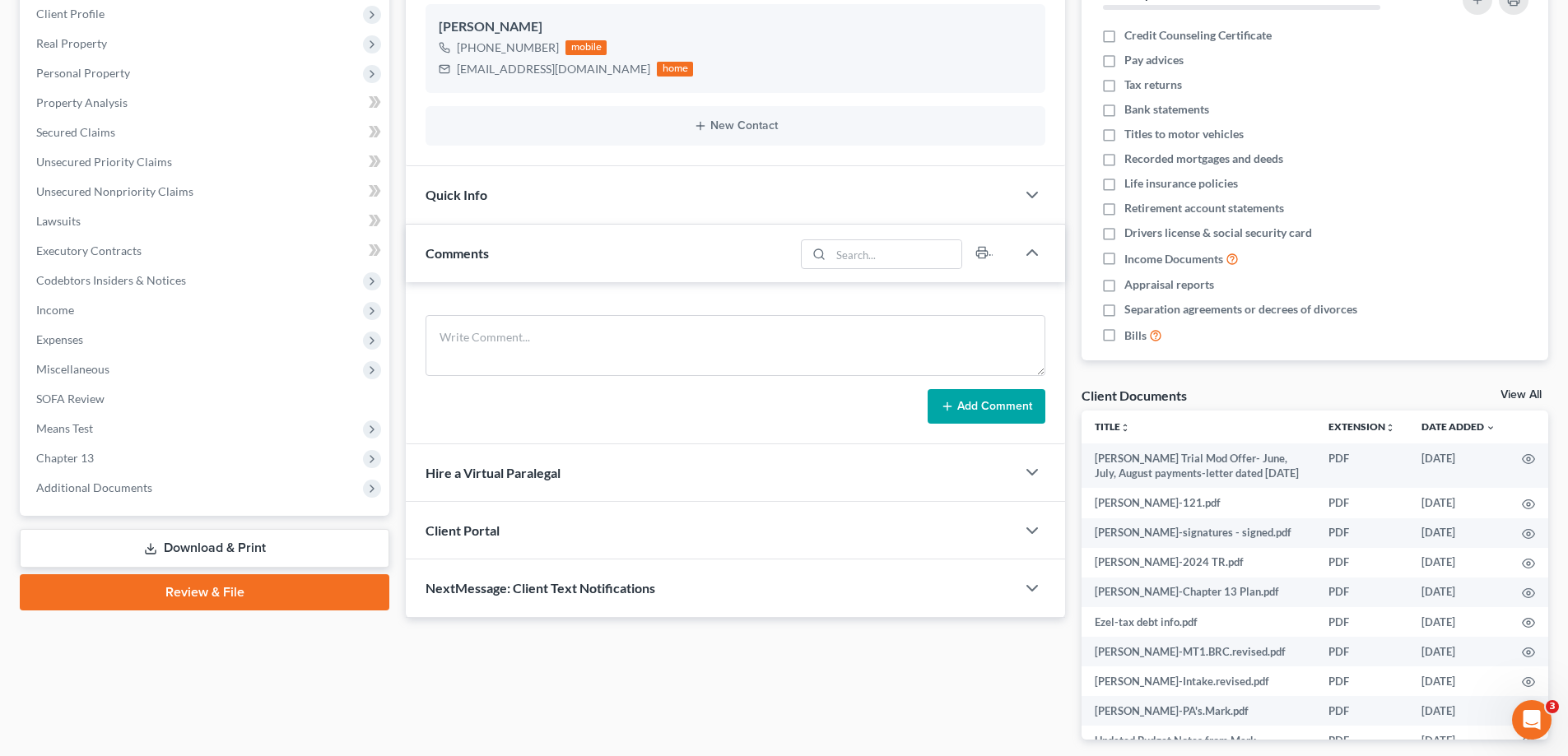
scroll to position [304, 0]
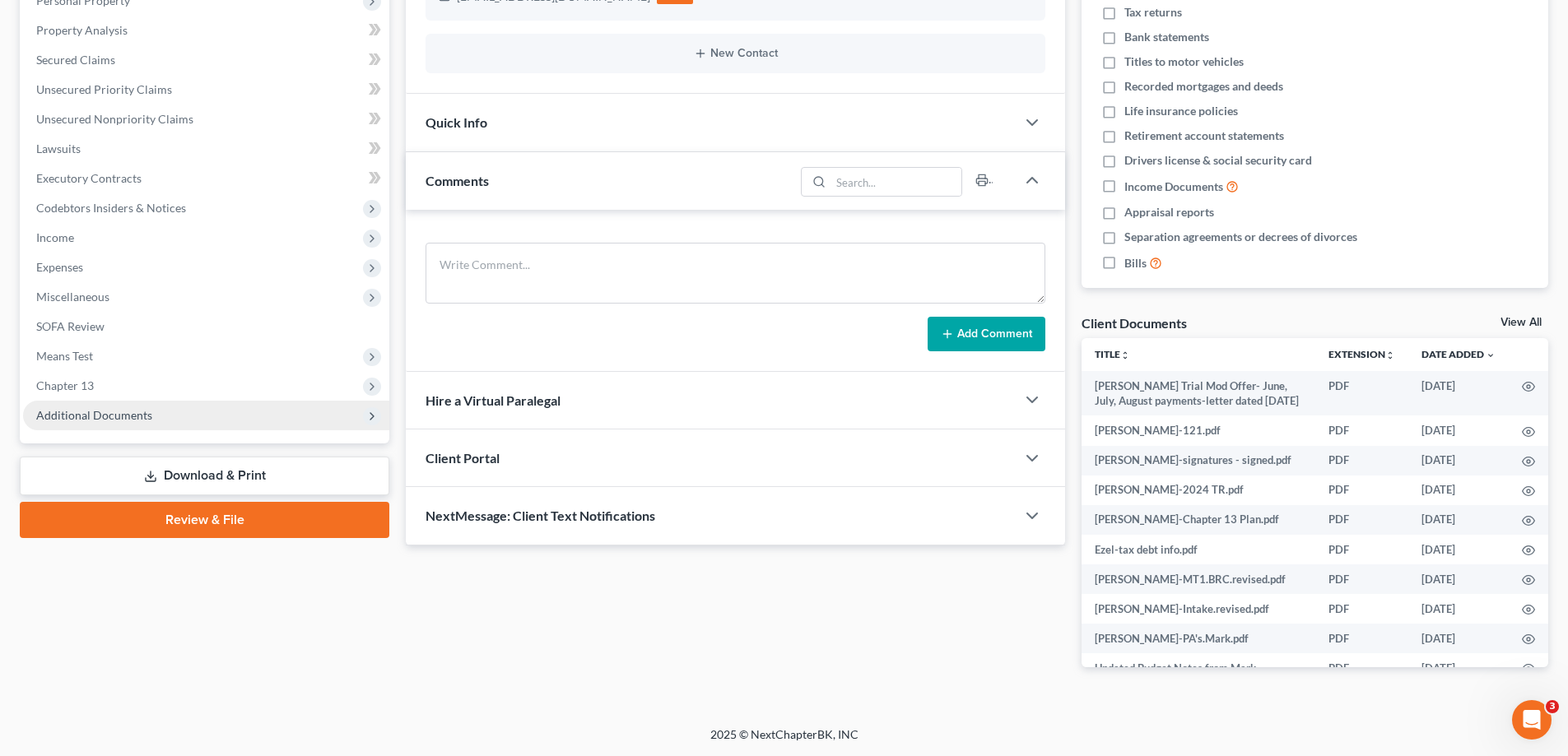
click at [118, 409] on span "Additional Documents" at bounding box center [94, 415] width 117 height 14
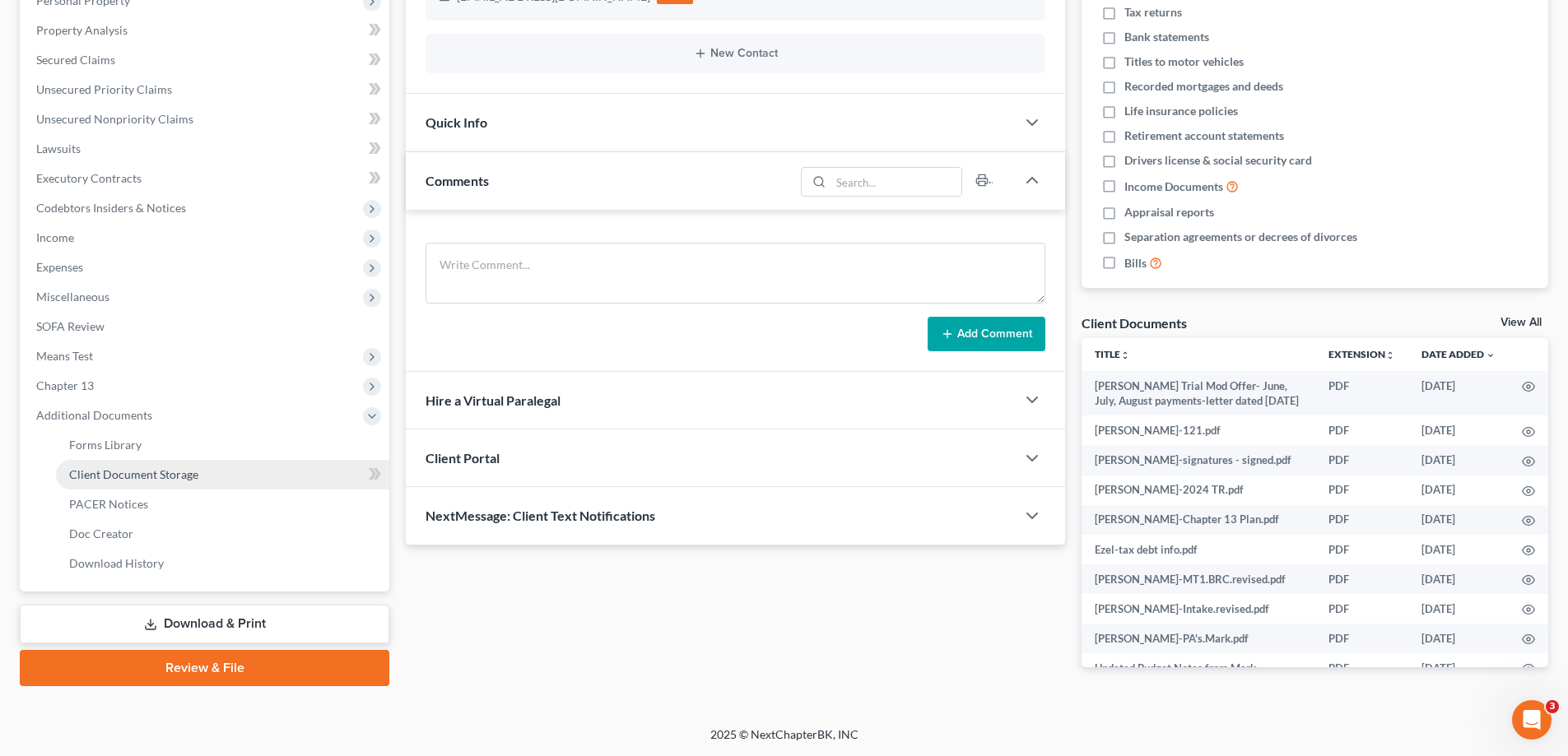
click at [103, 473] on span "Client Document Storage" at bounding box center [133, 475] width 129 height 14
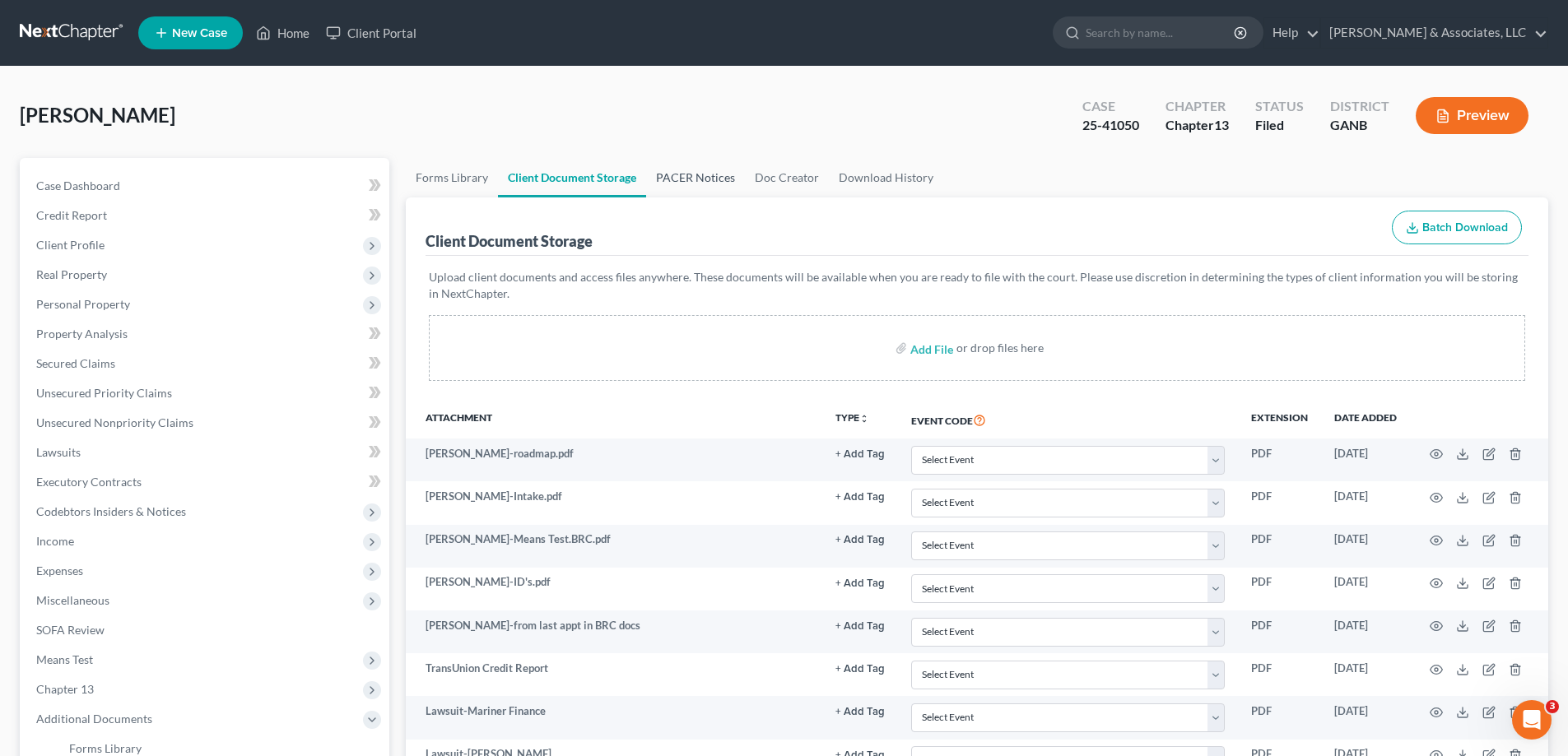
click at [679, 173] on link "PACER Notices" at bounding box center [696, 178] width 99 height 40
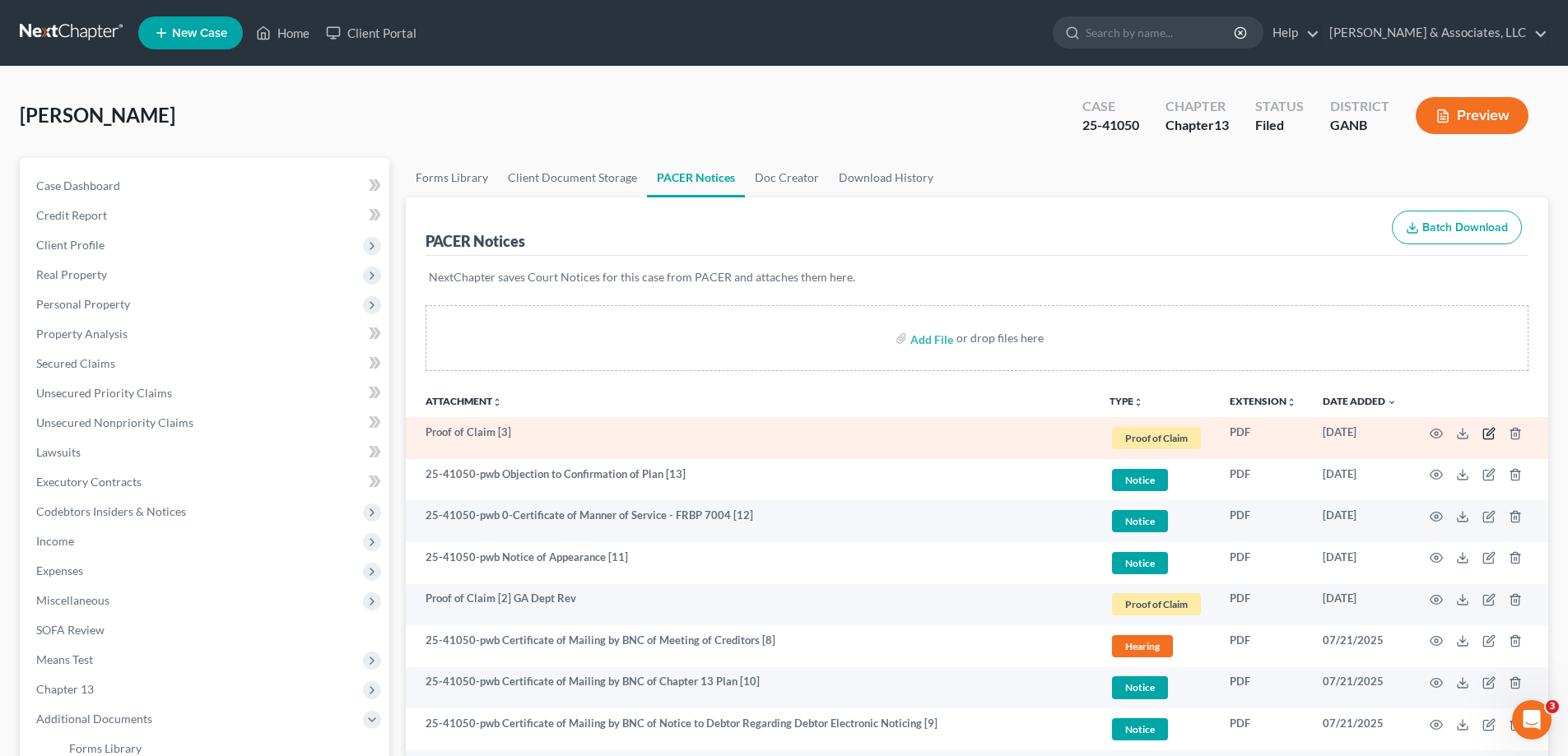
click at [1491, 432] on icon "button" at bounding box center [1489, 434] width 14 height 14
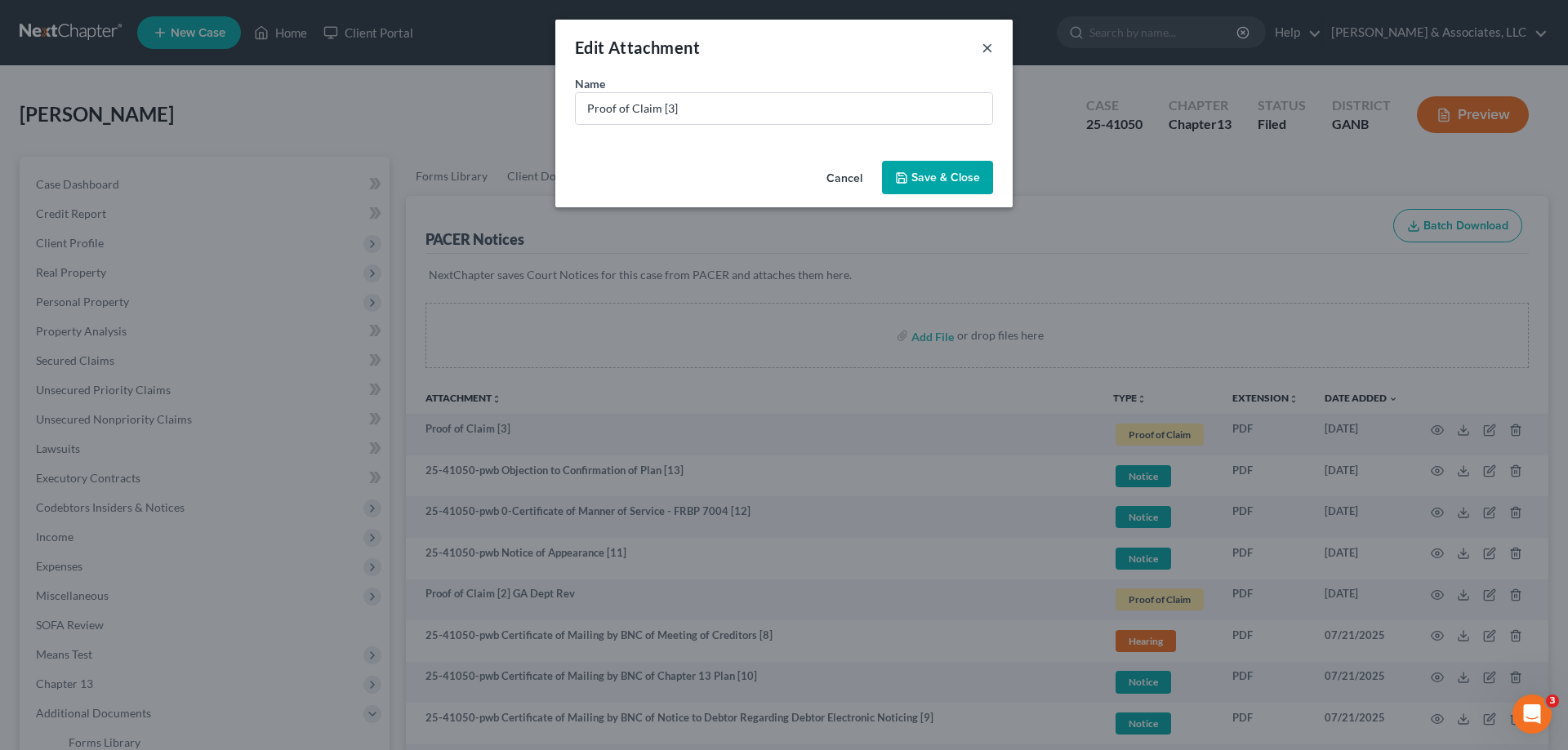
drag, startPoint x: 985, startPoint y: 43, endPoint x: 1423, endPoint y: 407, distance: 569.5
click at [989, 47] on button "×" at bounding box center [987, 47] width 12 height 19
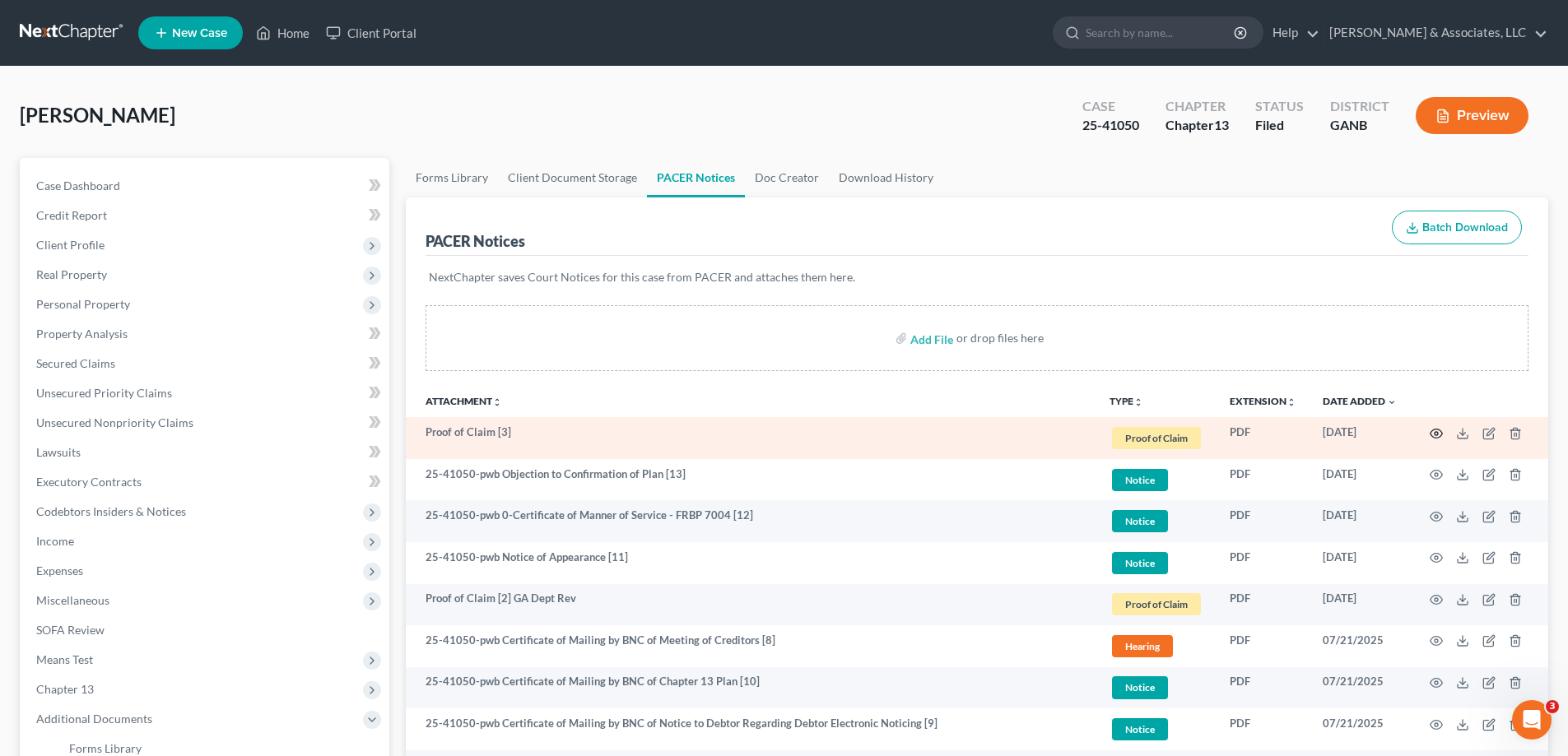
click at [1439, 433] on icon "button" at bounding box center [1437, 434] width 14 height 14
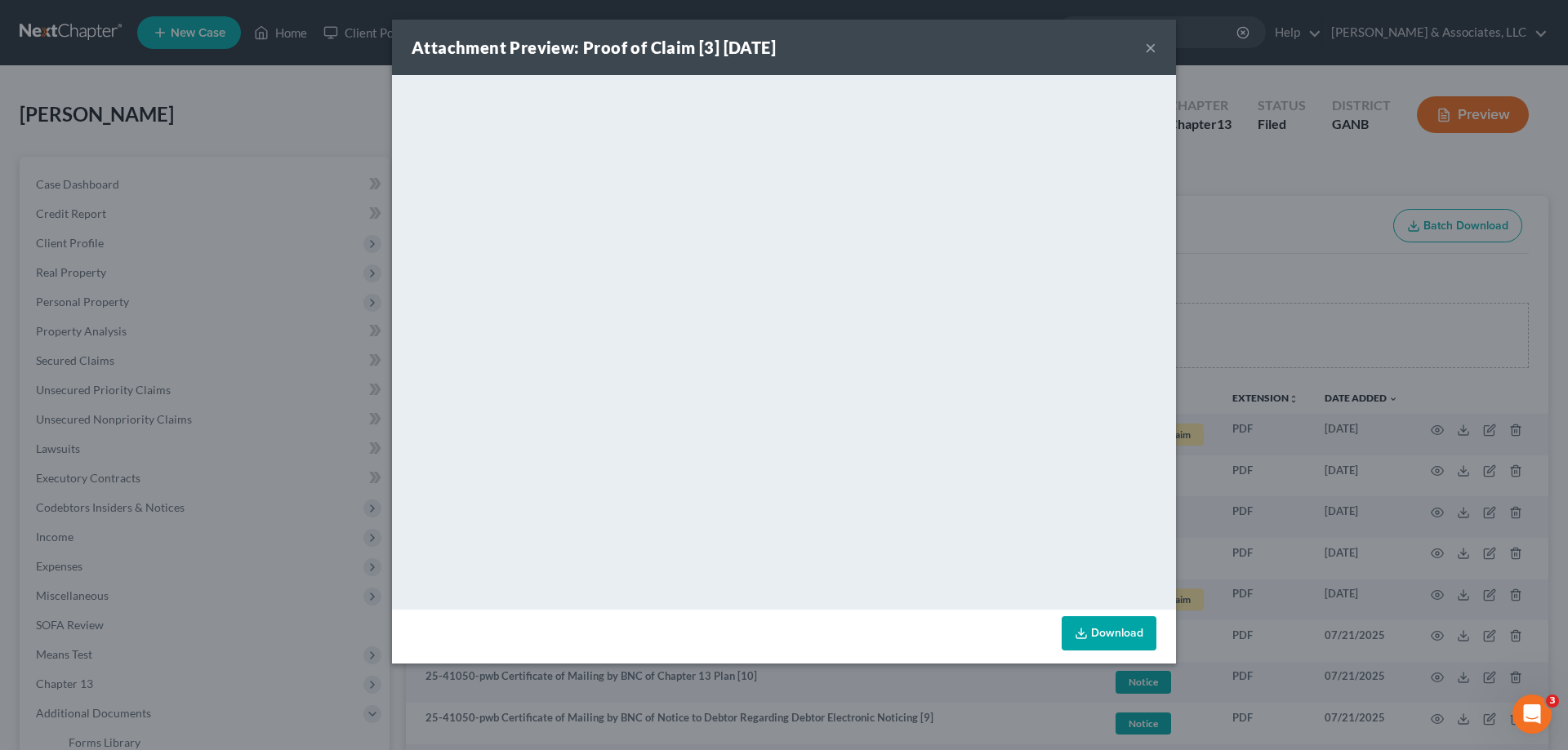
click at [1148, 47] on button "×" at bounding box center [1151, 47] width 12 height 19
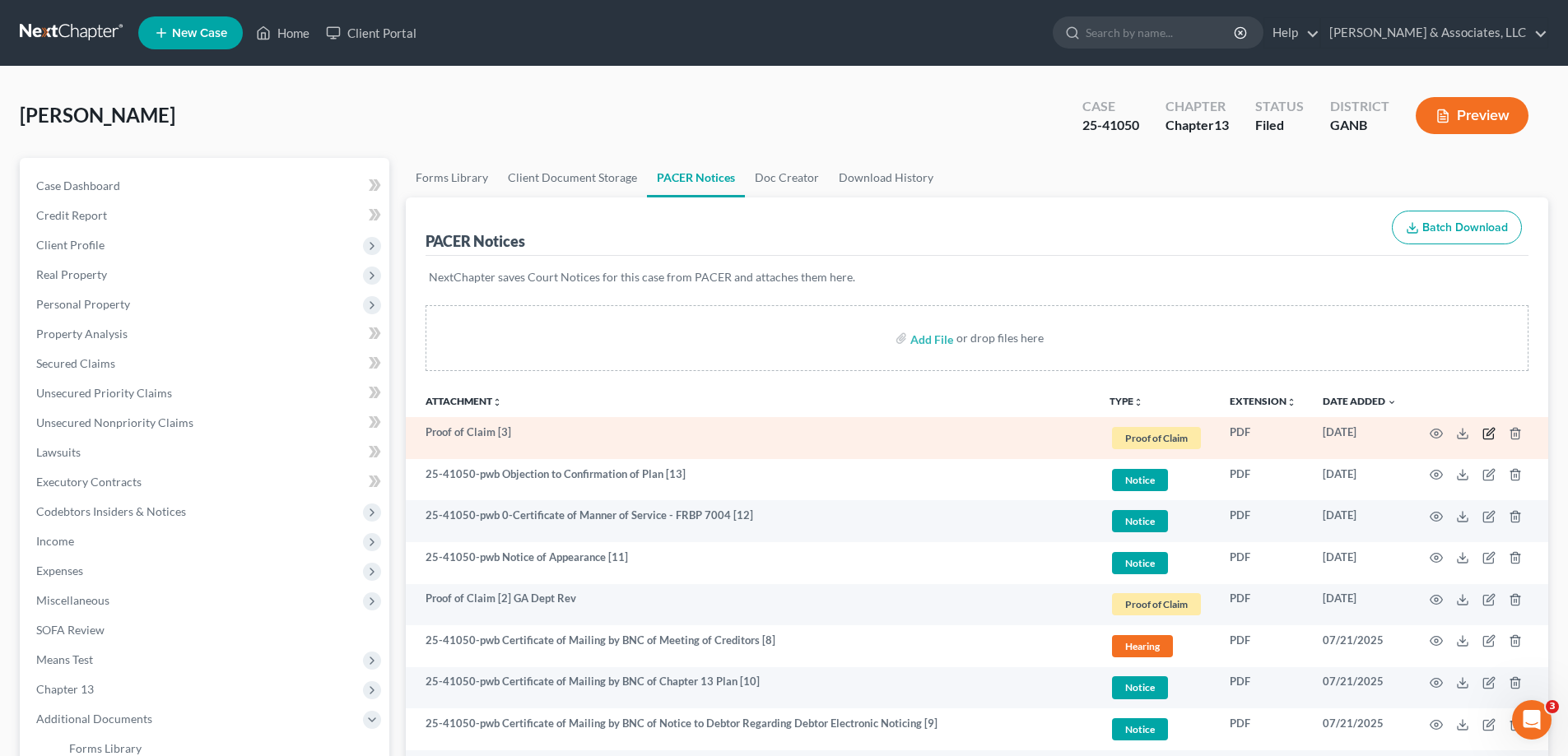
click at [1487, 430] on icon "button" at bounding box center [1488, 434] width 10 height 10
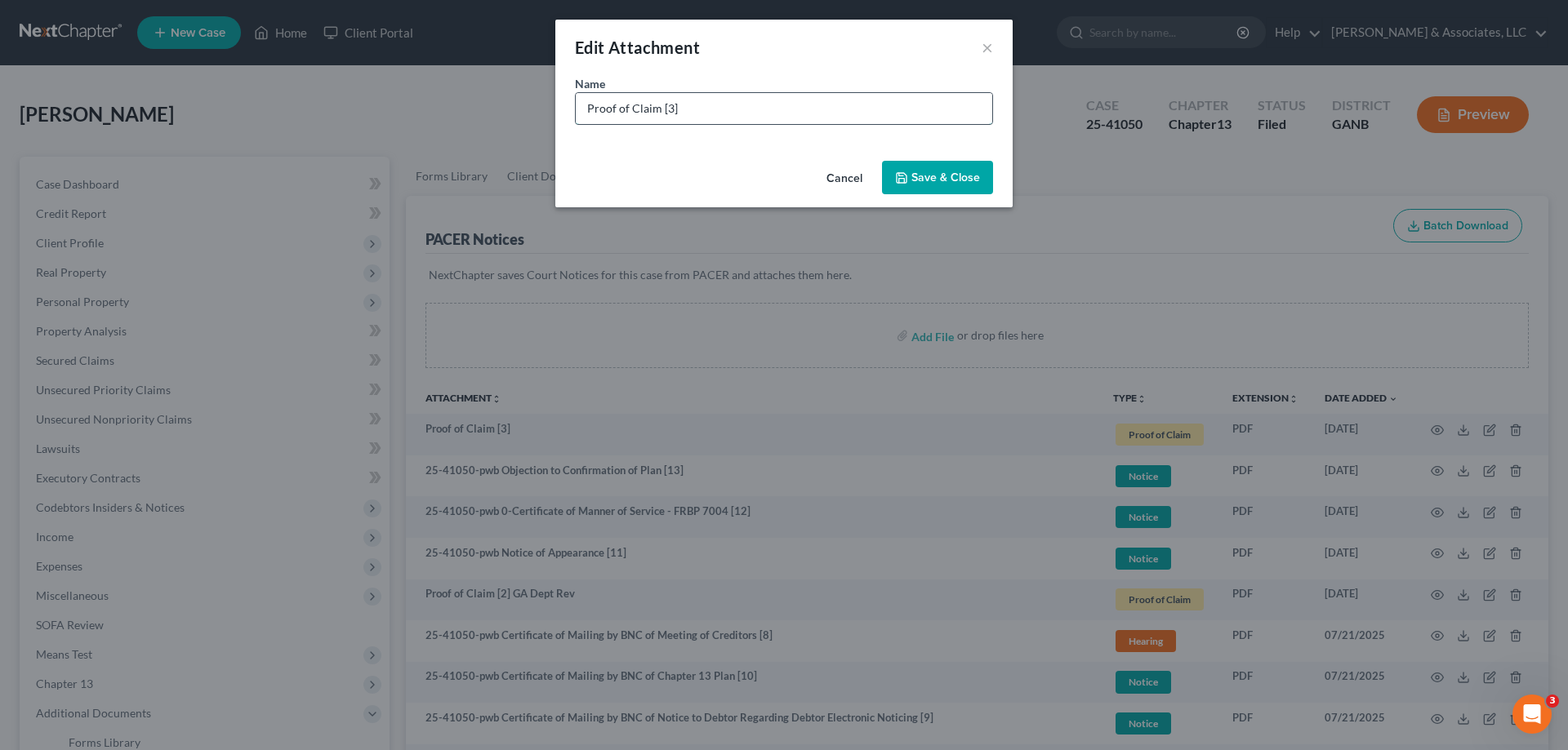
click at [696, 110] on input "Proof of Claim [3]" at bounding box center [784, 109] width 416 height 31
type input "Proof of Claim [3] Onemain Financial"
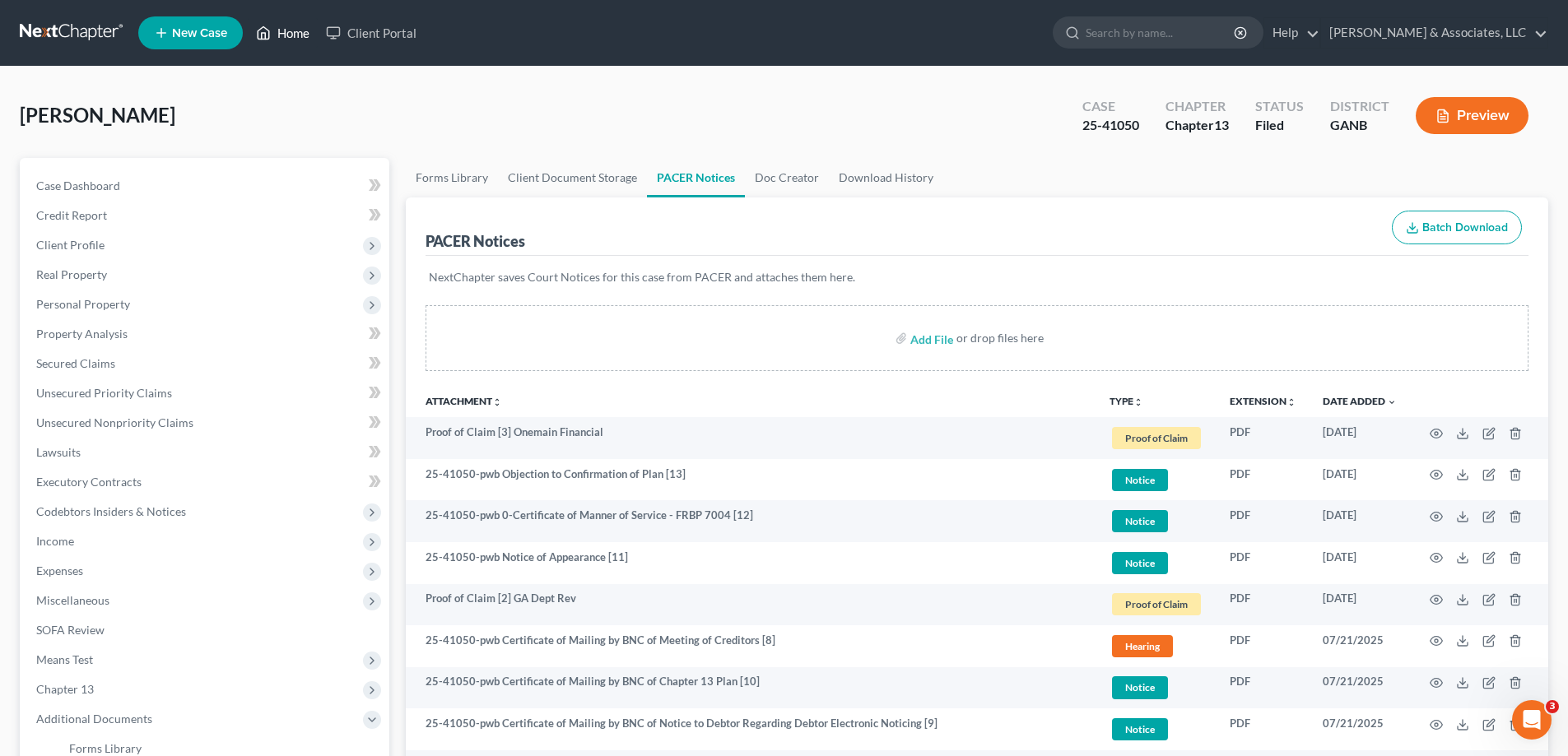
click at [283, 27] on link "Home" at bounding box center [283, 33] width 70 height 30
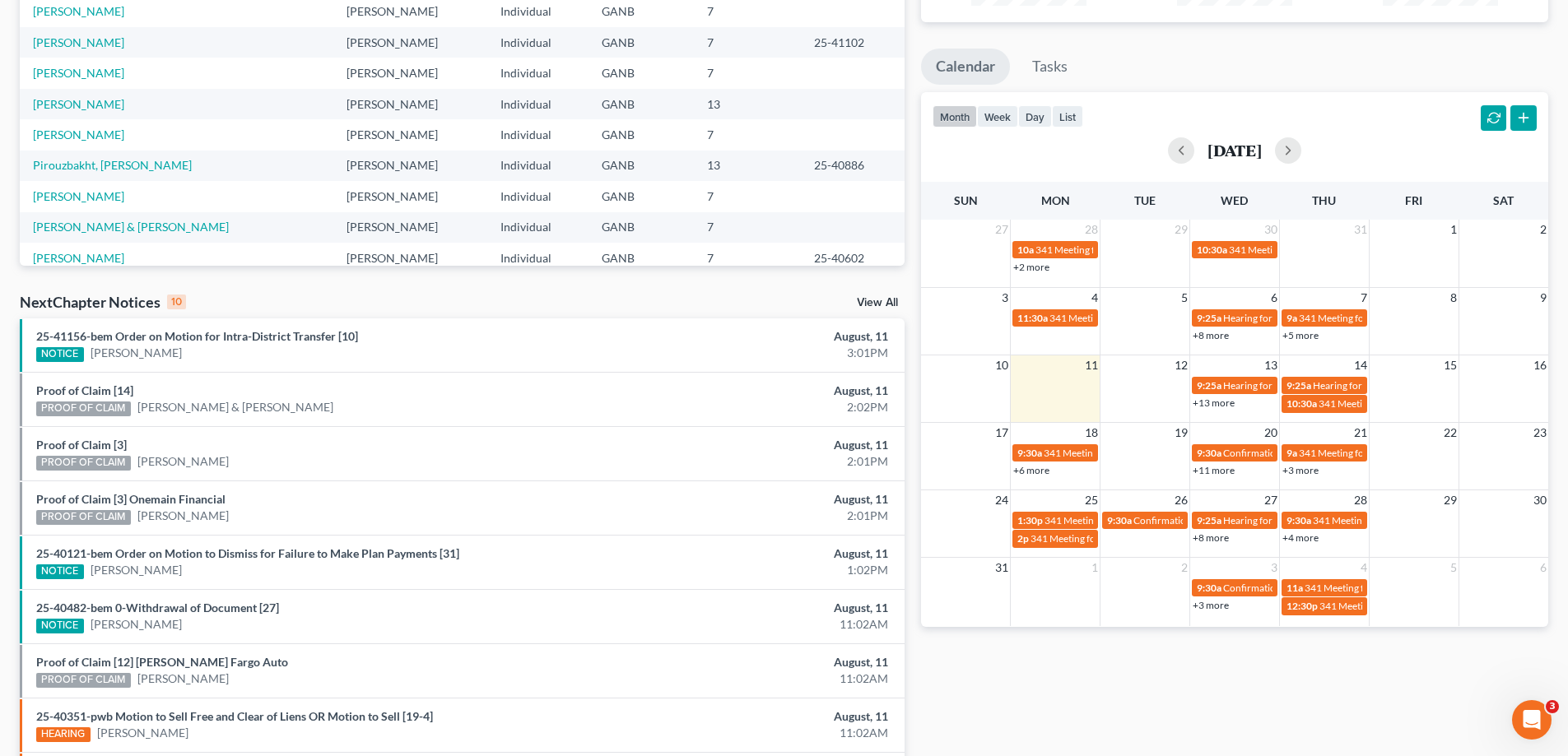
scroll to position [277, 0]
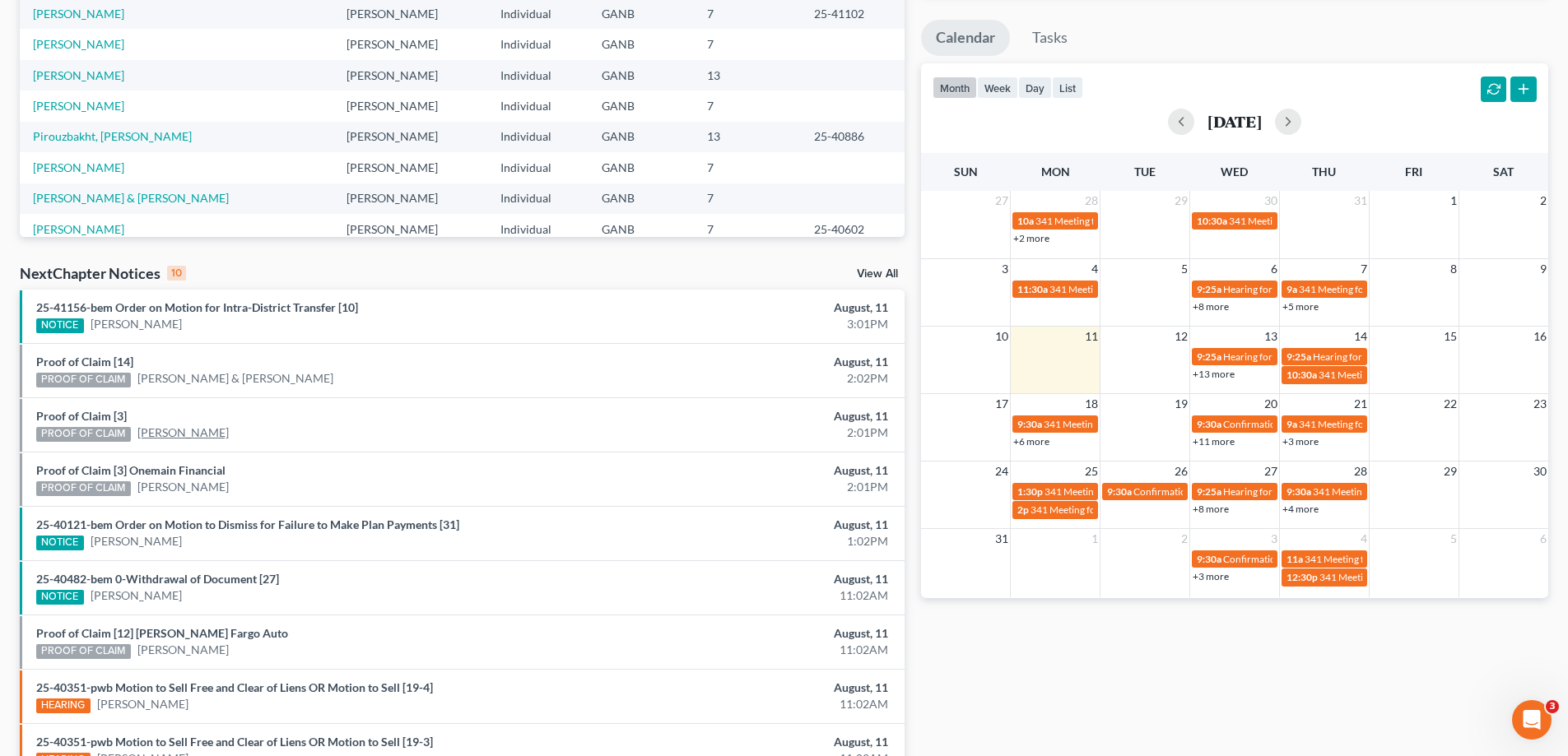
click at [174, 432] on link "[PERSON_NAME]" at bounding box center [183, 433] width 91 height 16
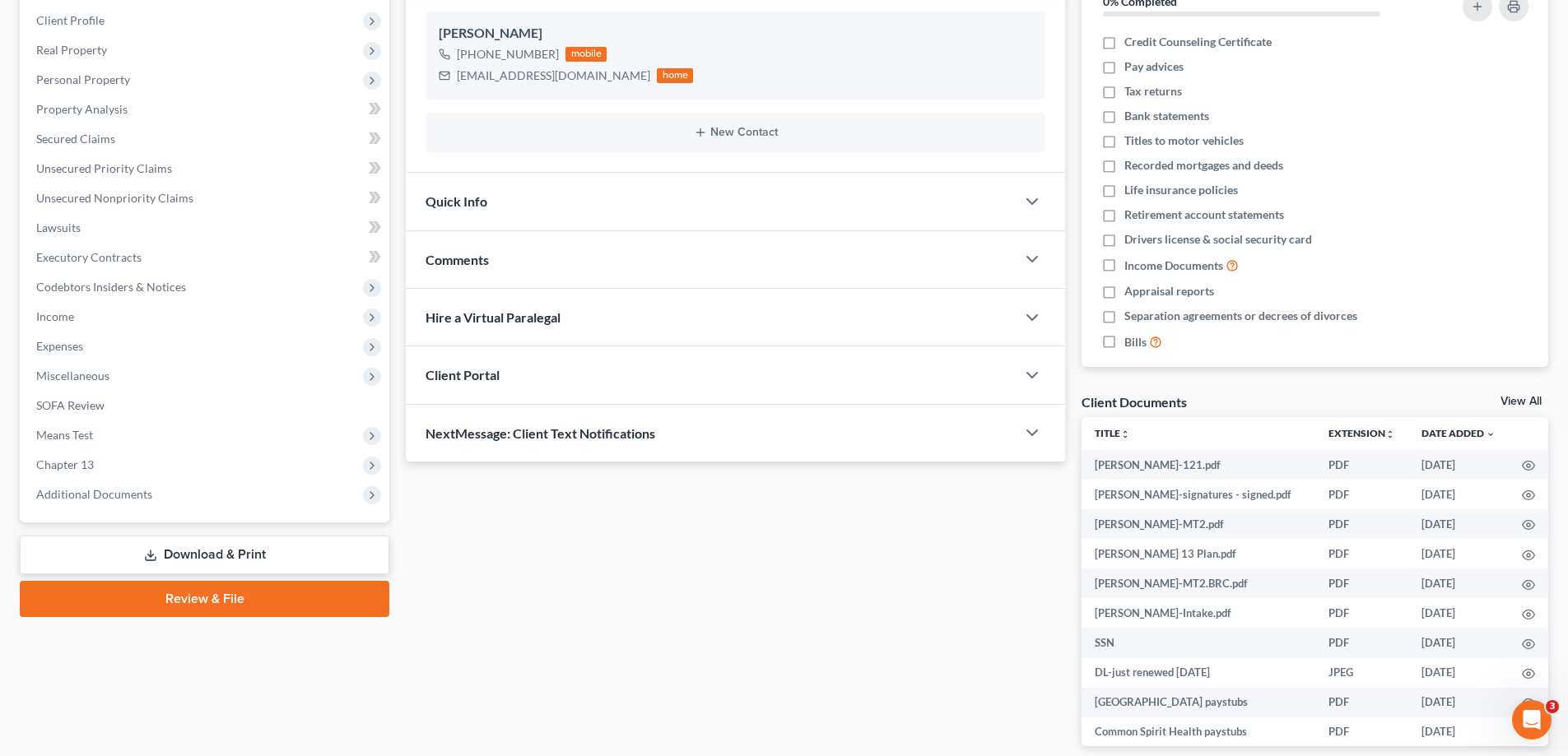
scroll to position [304, 0]
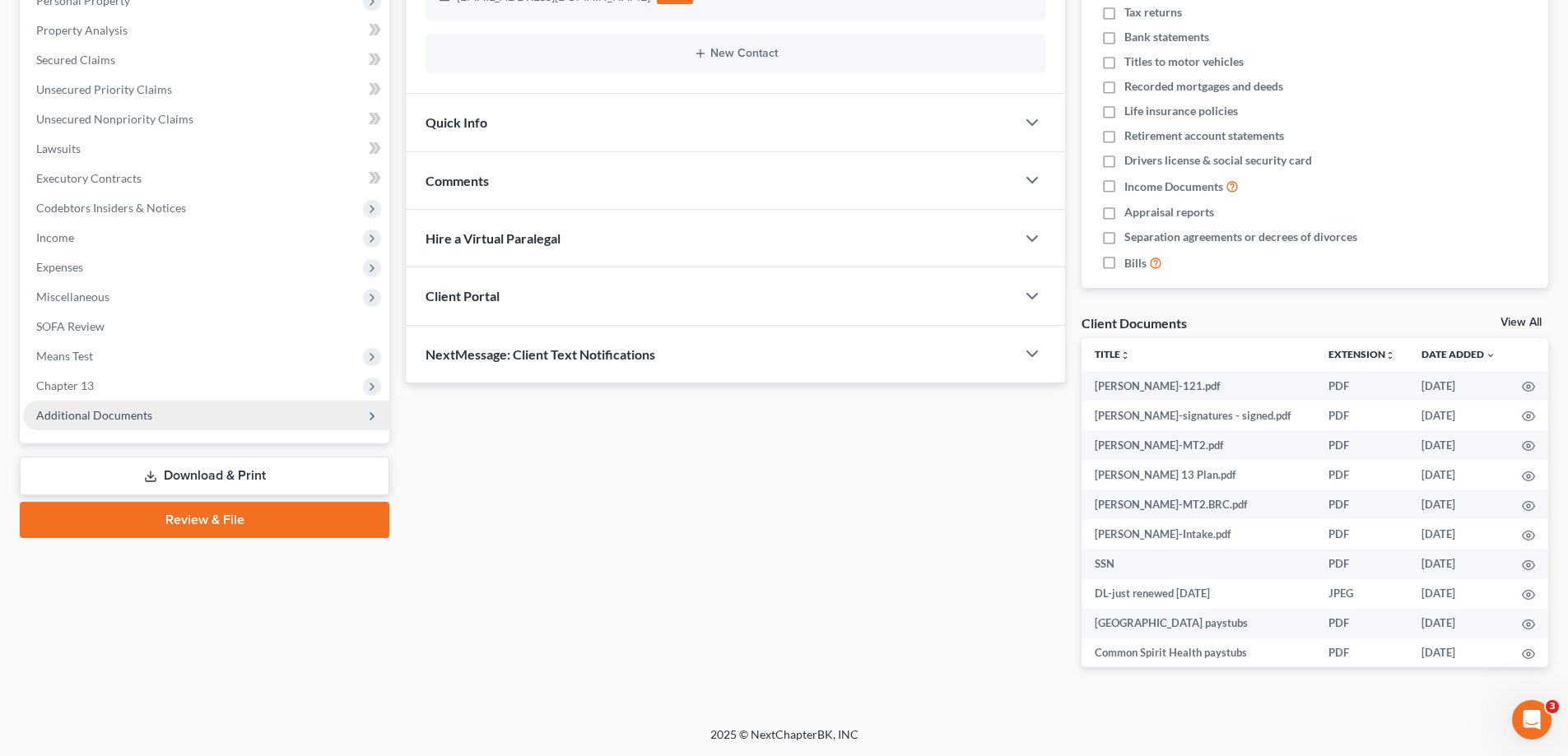
click at [103, 414] on span "Additional Documents" at bounding box center [94, 415] width 117 height 14
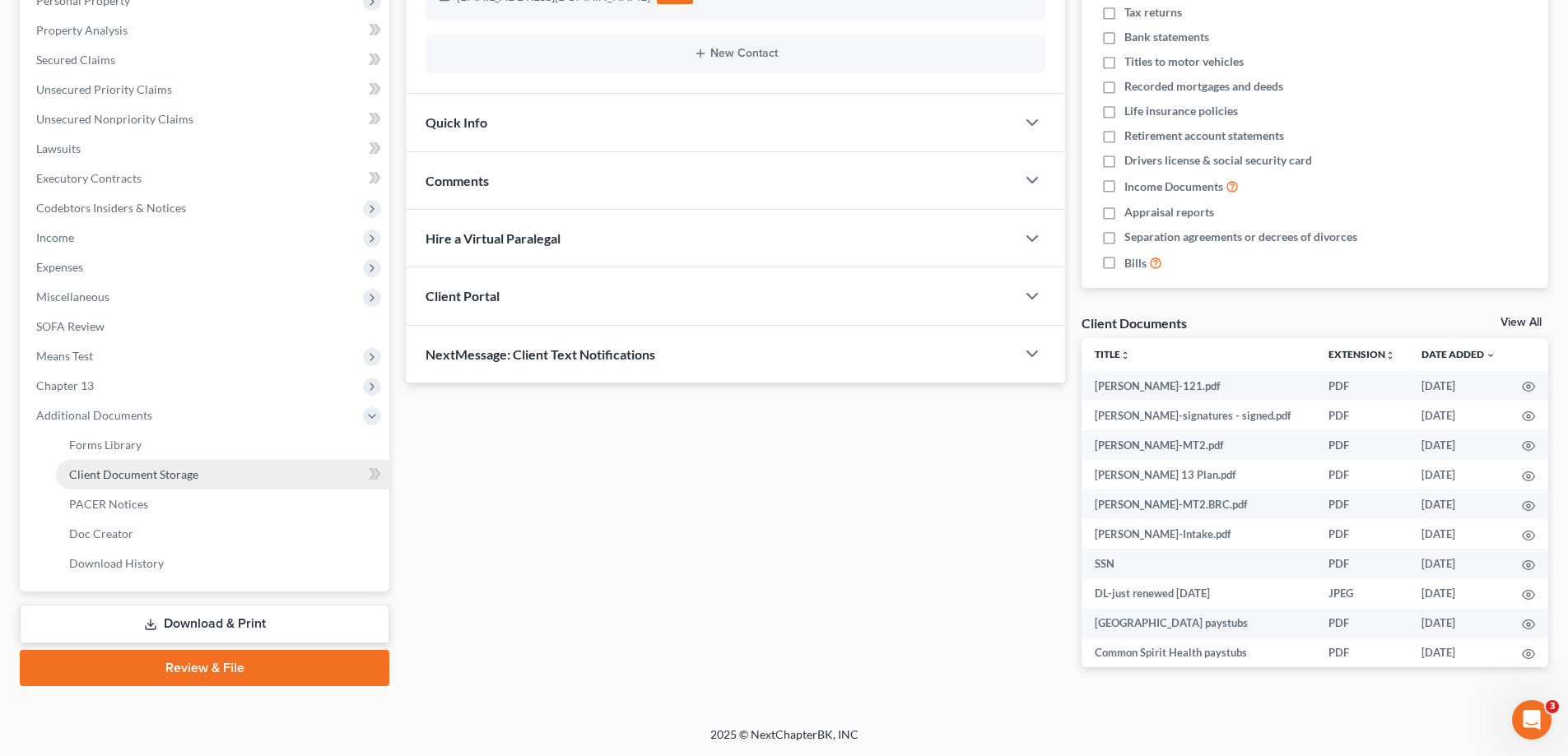
click at [123, 473] on span "Client Document Storage" at bounding box center [133, 475] width 129 height 14
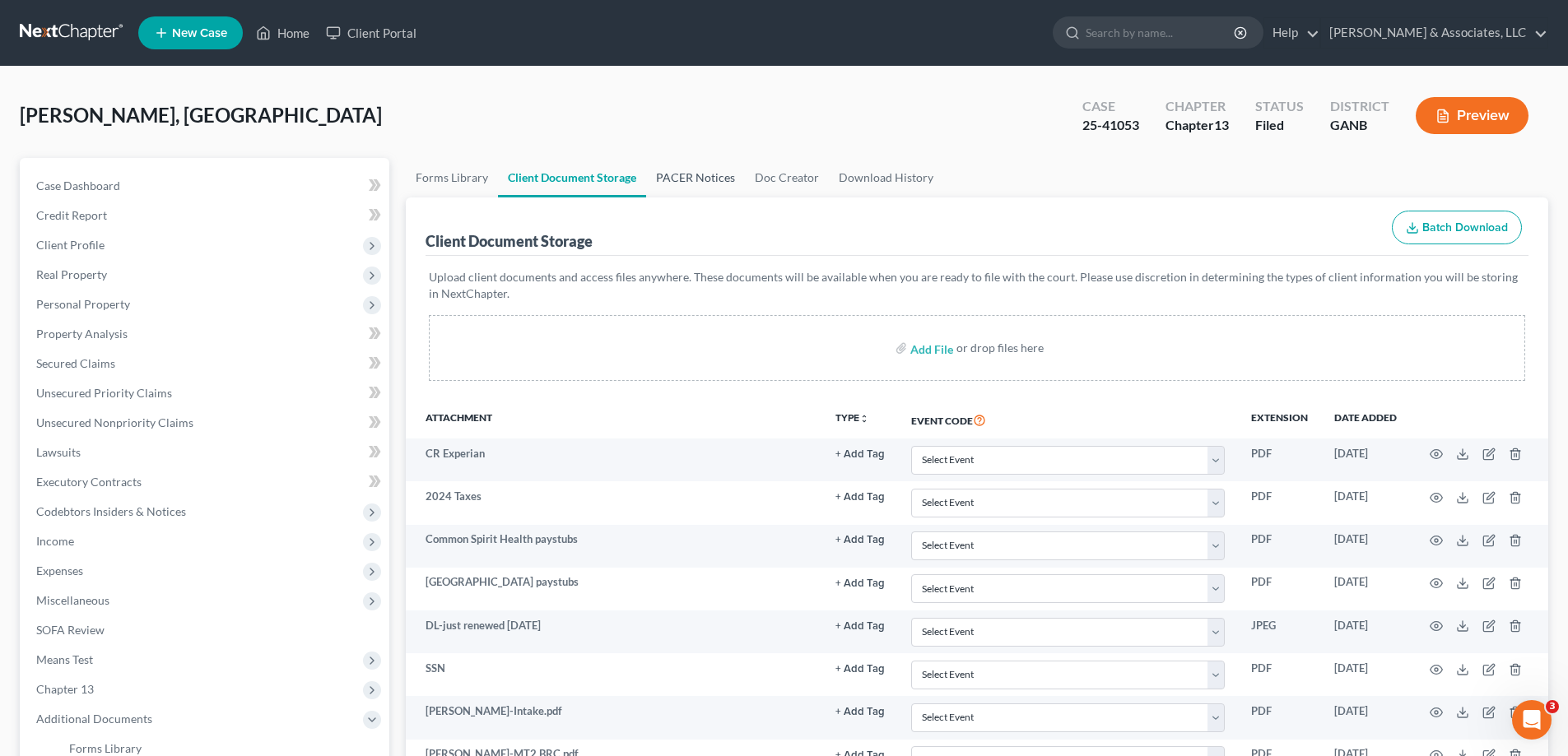
click at [701, 181] on link "PACER Notices" at bounding box center [696, 178] width 99 height 40
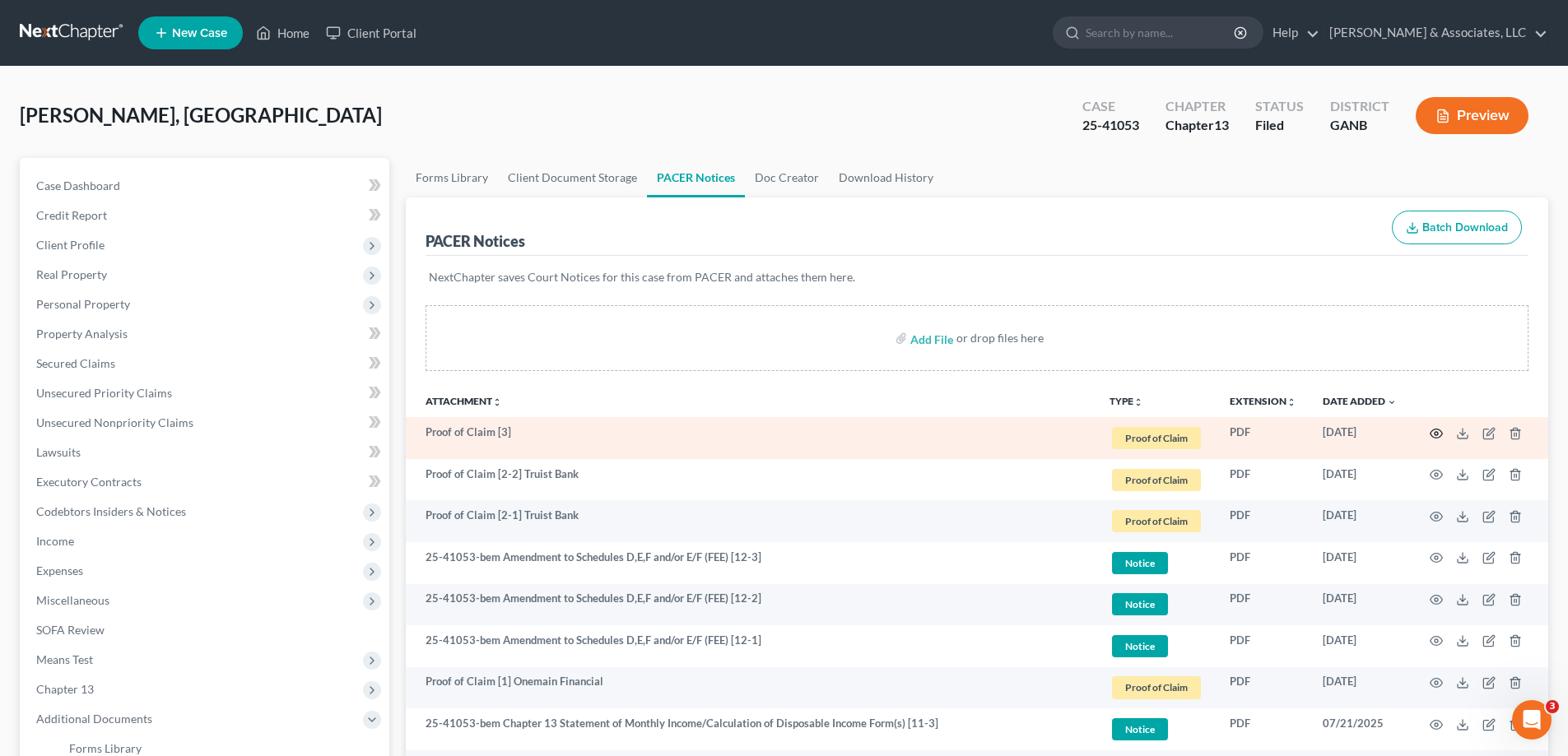
click at [1433, 434] on icon "button" at bounding box center [1437, 434] width 14 height 14
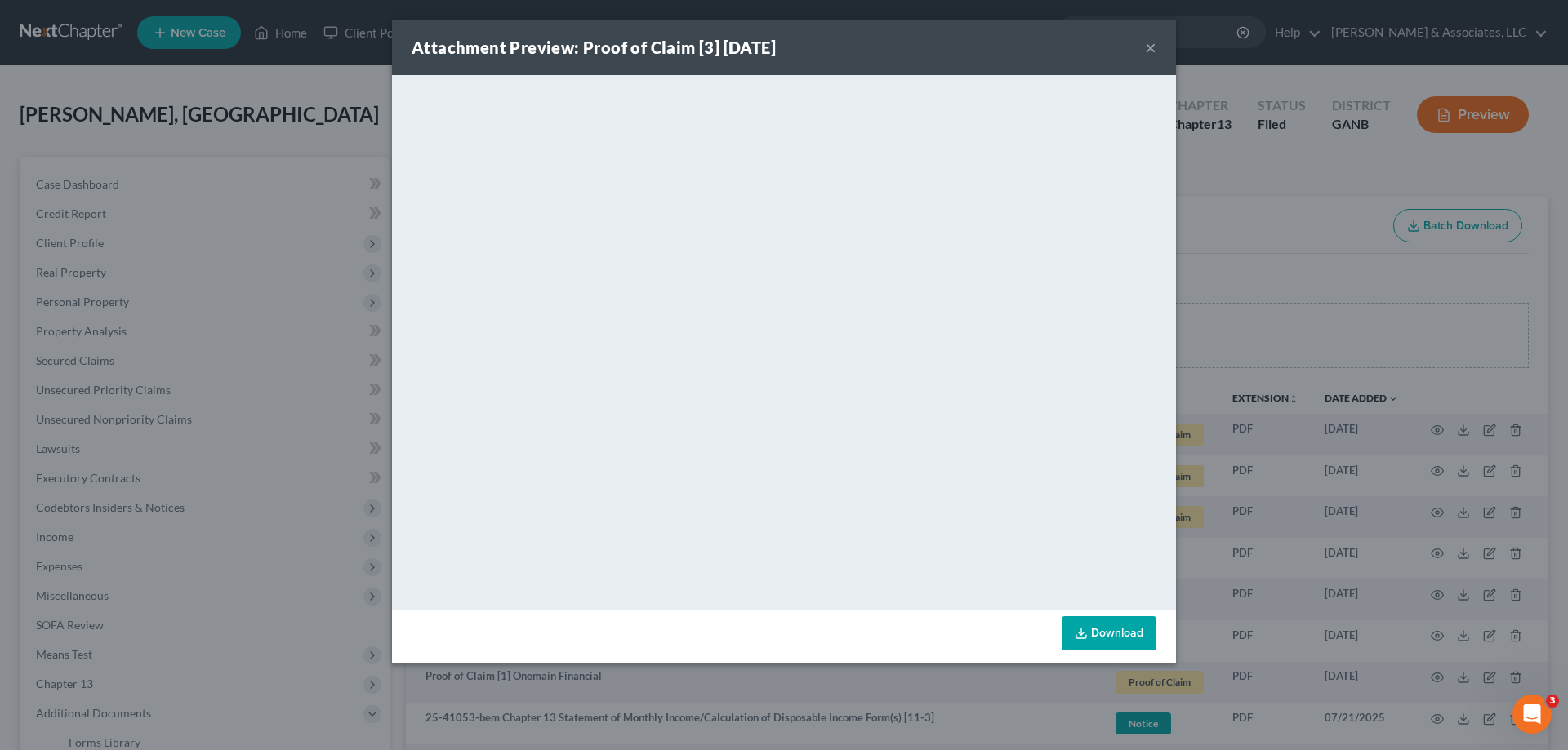
drag, startPoint x: 1149, startPoint y: 47, endPoint x: 1485, endPoint y: 397, distance: 485.2
click at [1149, 48] on button "×" at bounding box center [1151, 47] width 12 height 19
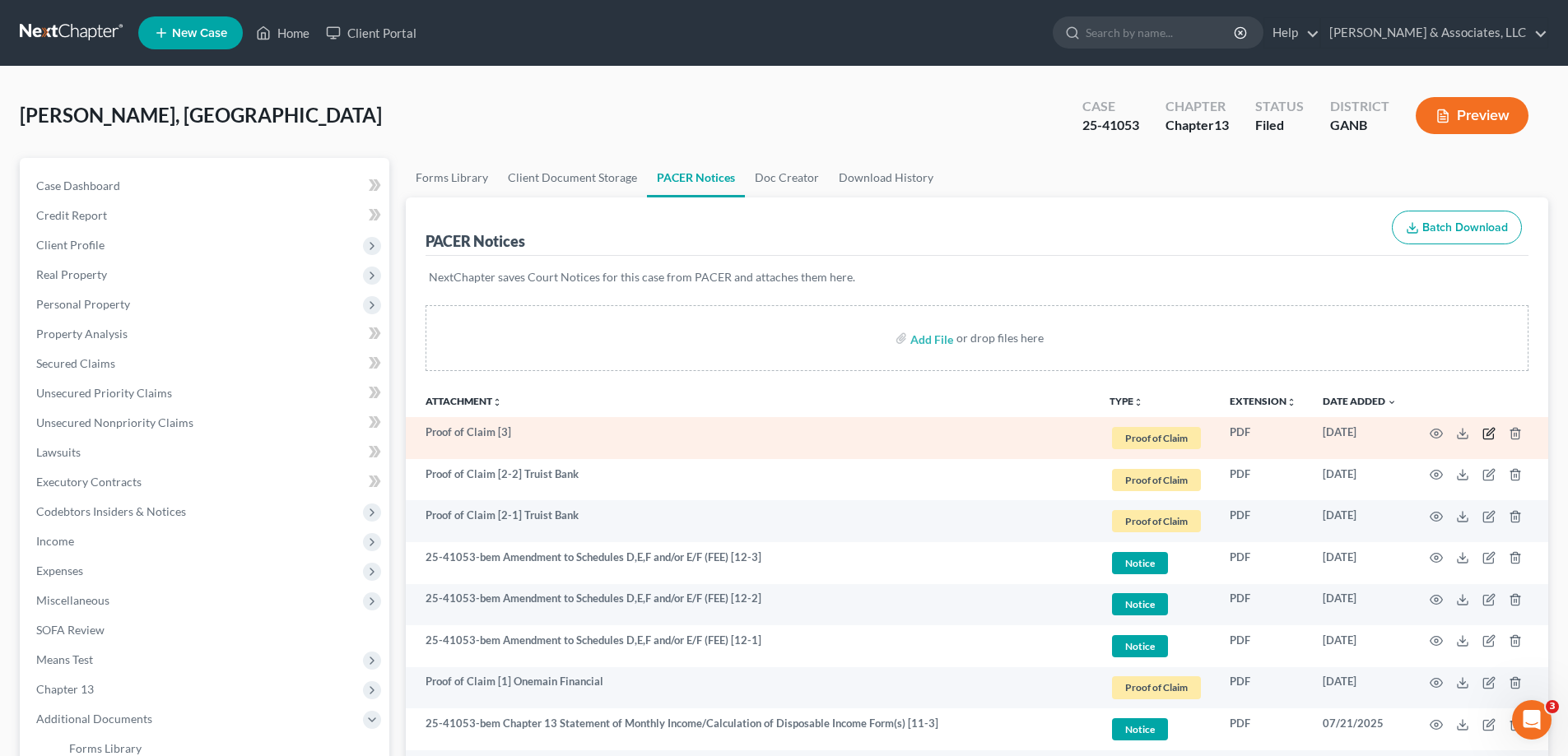
click at [1492, 432] on icon "button" at bounding box center [1490, 432] width 8 height 8
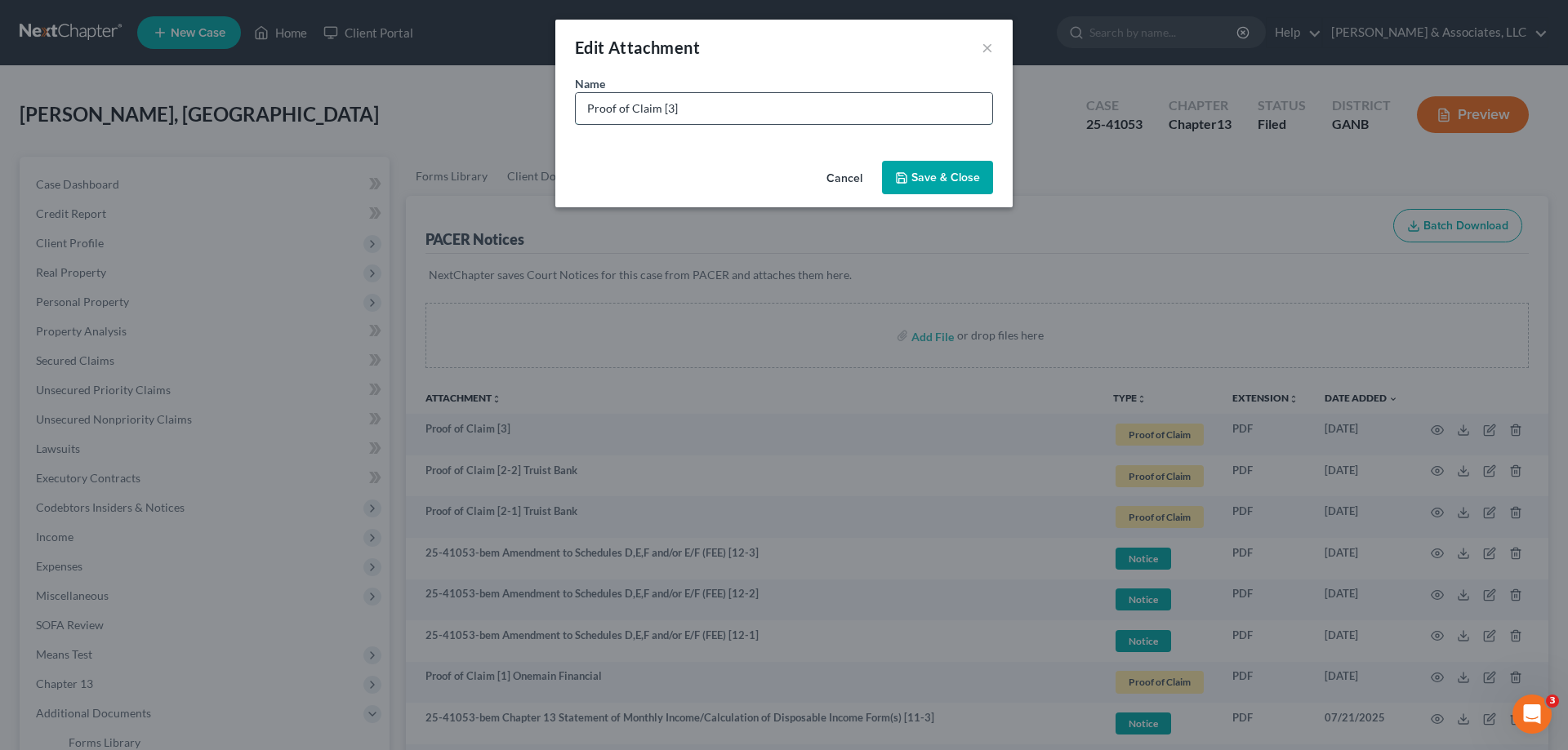
click at [802, 108] on input "Proof of Claim [3]" at bounding box center [784, 109] width 416 height 31
type input "Proof of Claim [3] Onemain Financial"
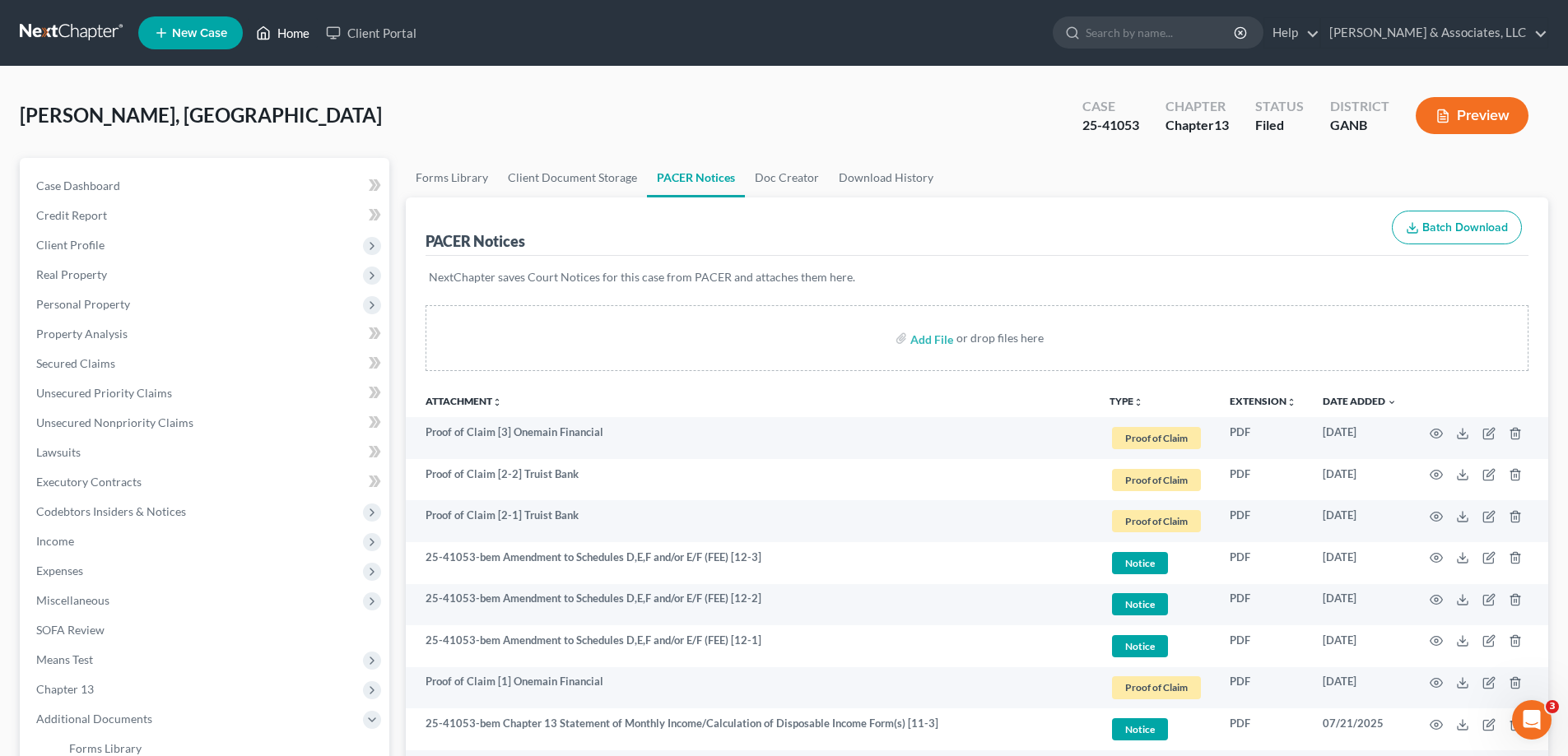
click at [301, 35] on link "Home" at bounding box center [283, 33] width 70 height 30
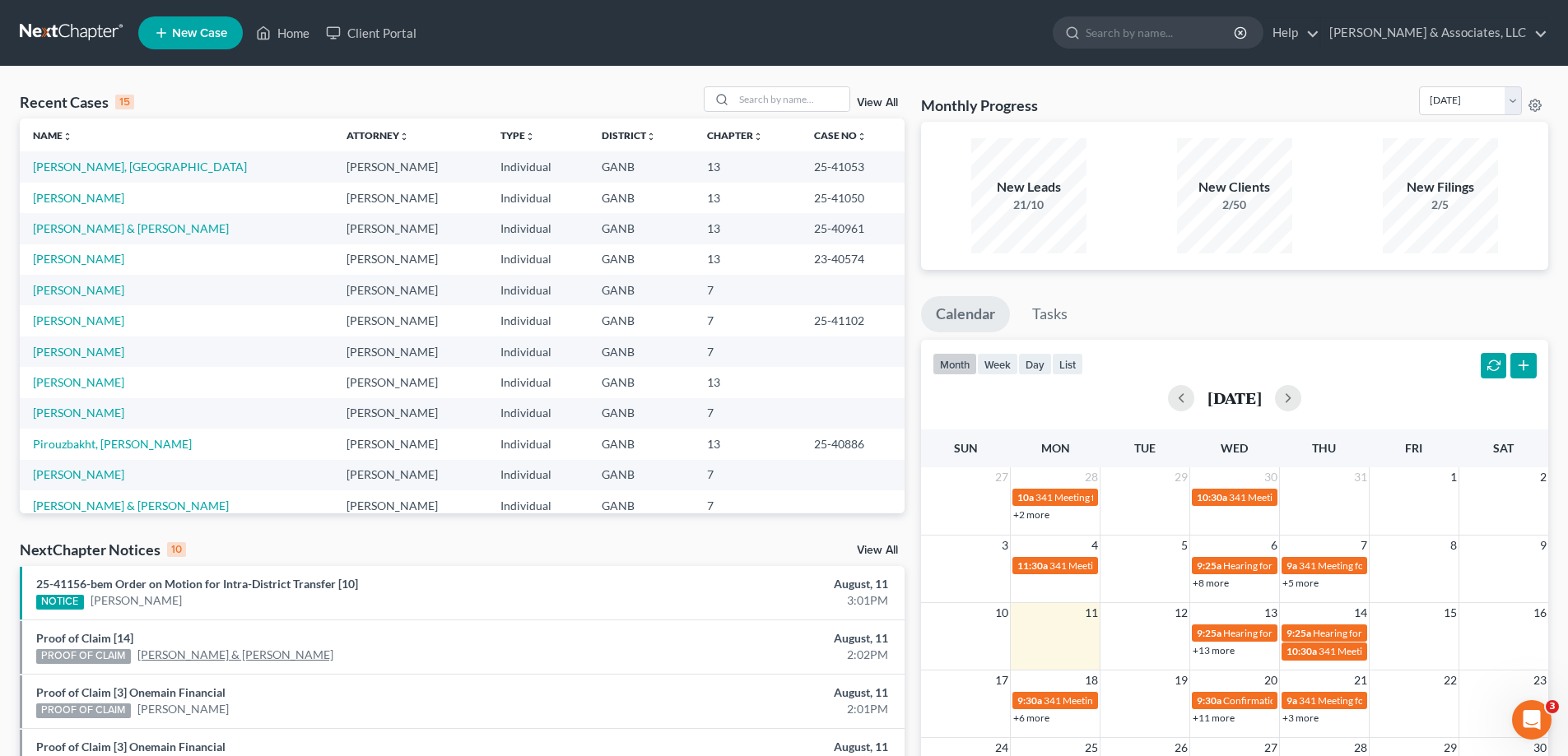
click at [163, 653] on link "[PERSON_NAME] & [PERSON_NAME]" at bounding box center [236, 654] width 196 height 16
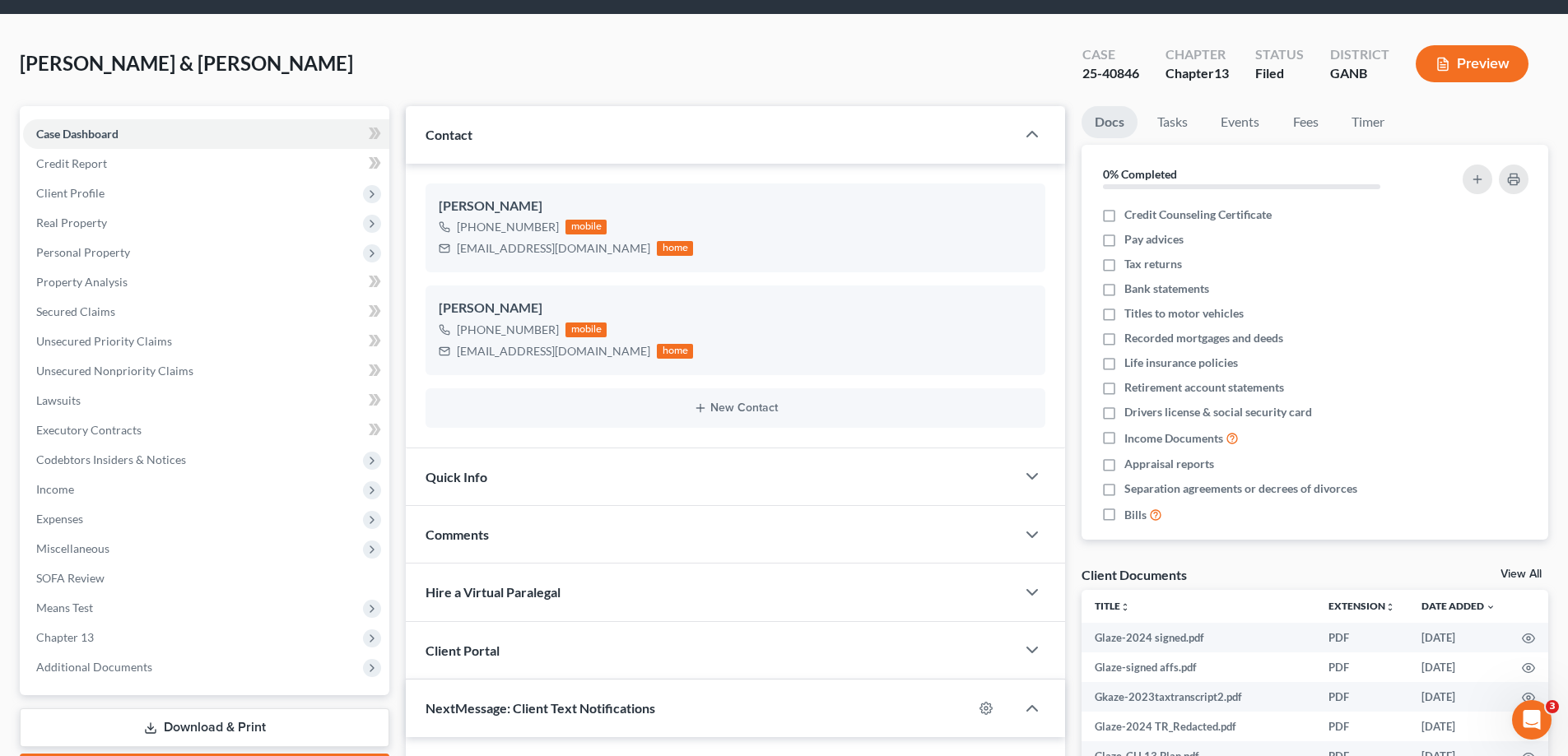
scroll to position [329, 0]
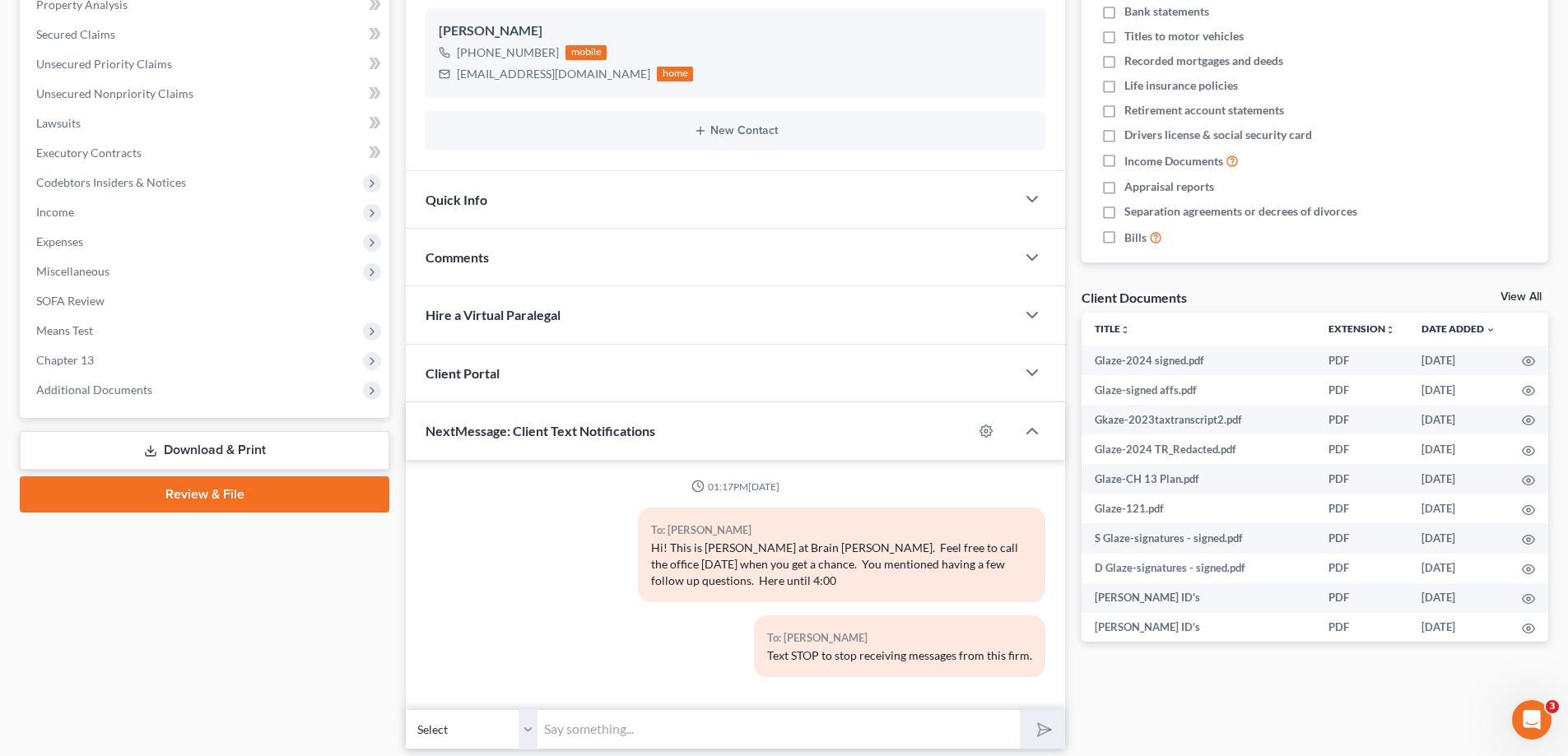
click at [107, 386] on span "Additional Documents" at bounding box center [94, 389] width 117 height 14
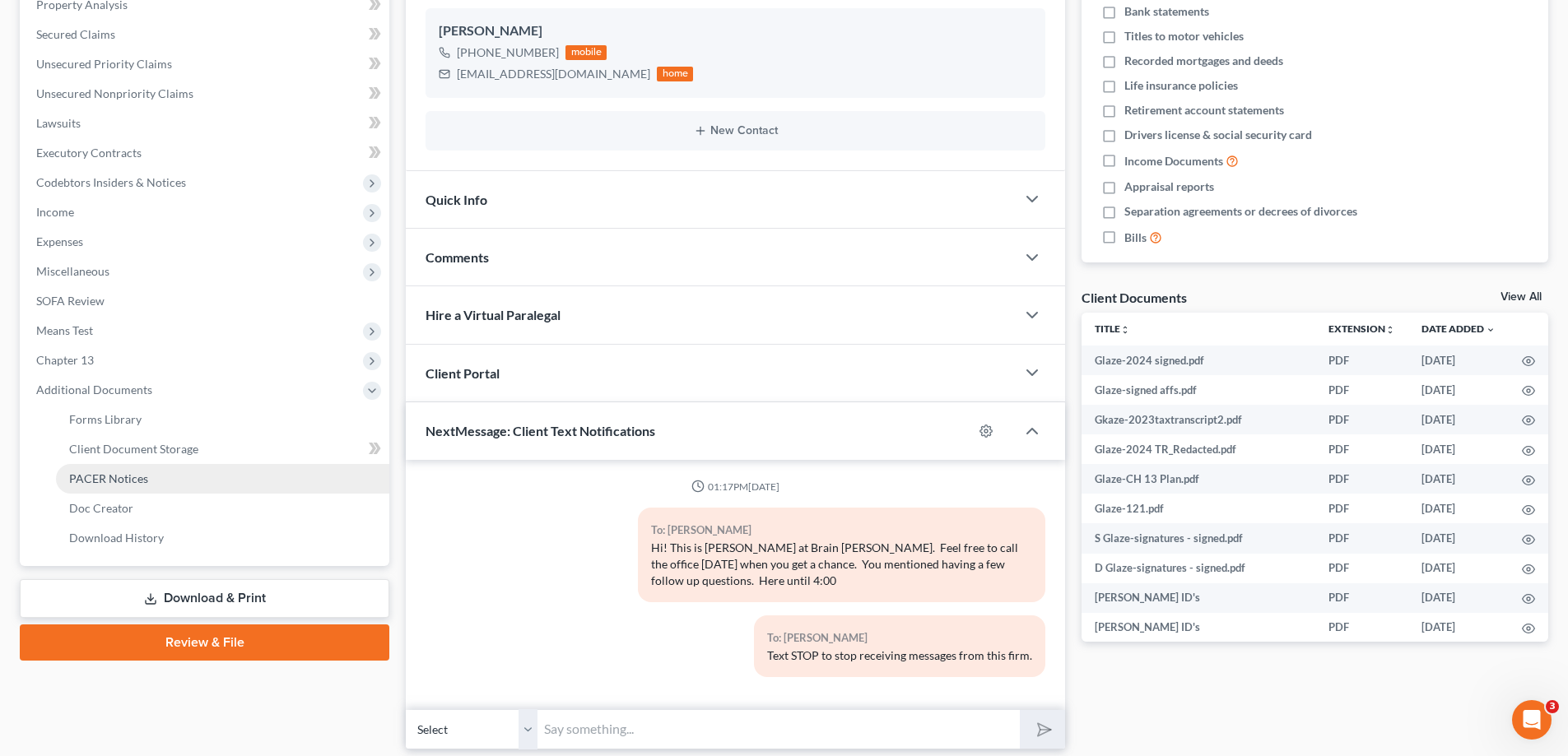
click at [105, 481] on span "PACER Notices" at bounding box center [108, 478] width 79 height 14
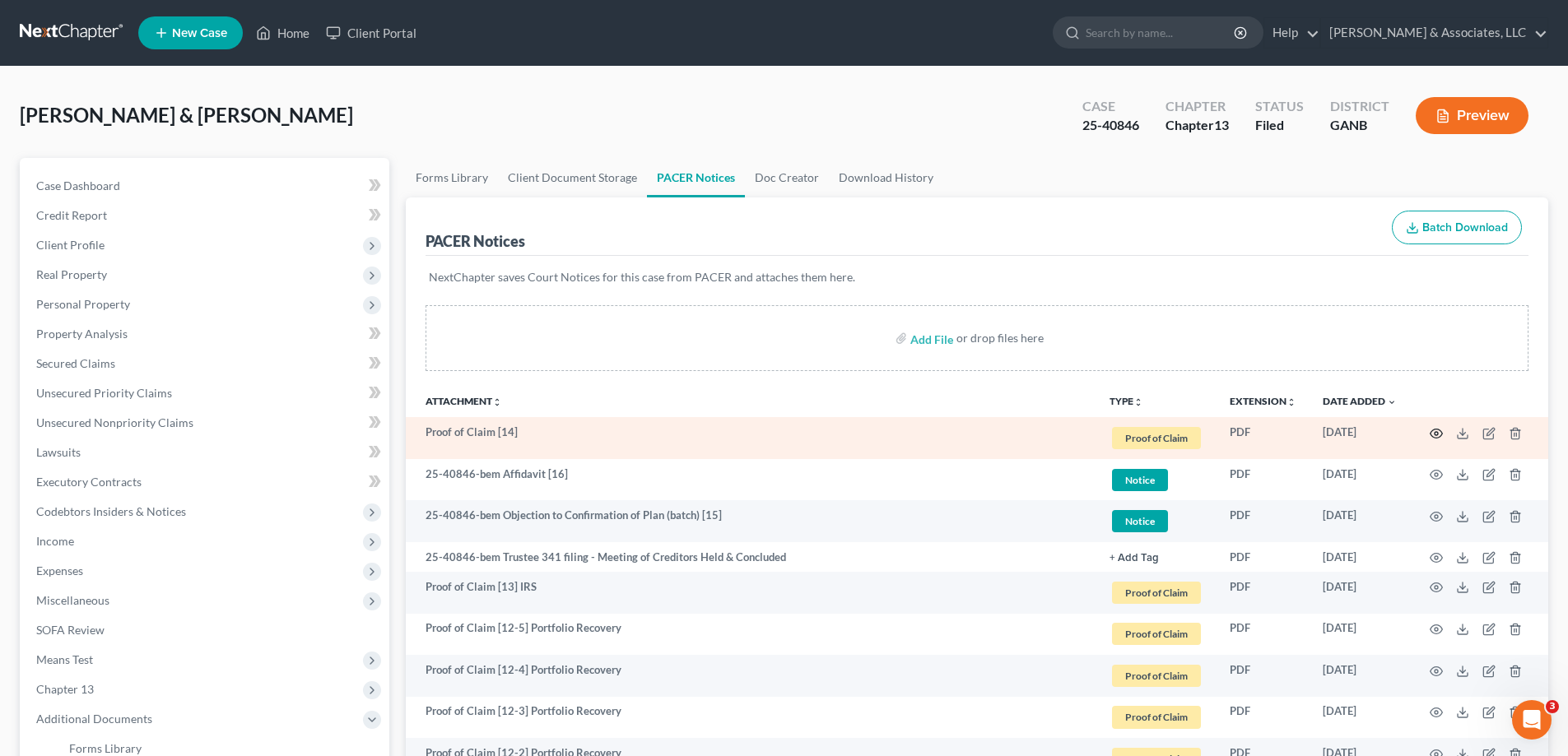
click at [1434, 432] on icon "button" at bounding box center [1437, 434] width 14 height 14
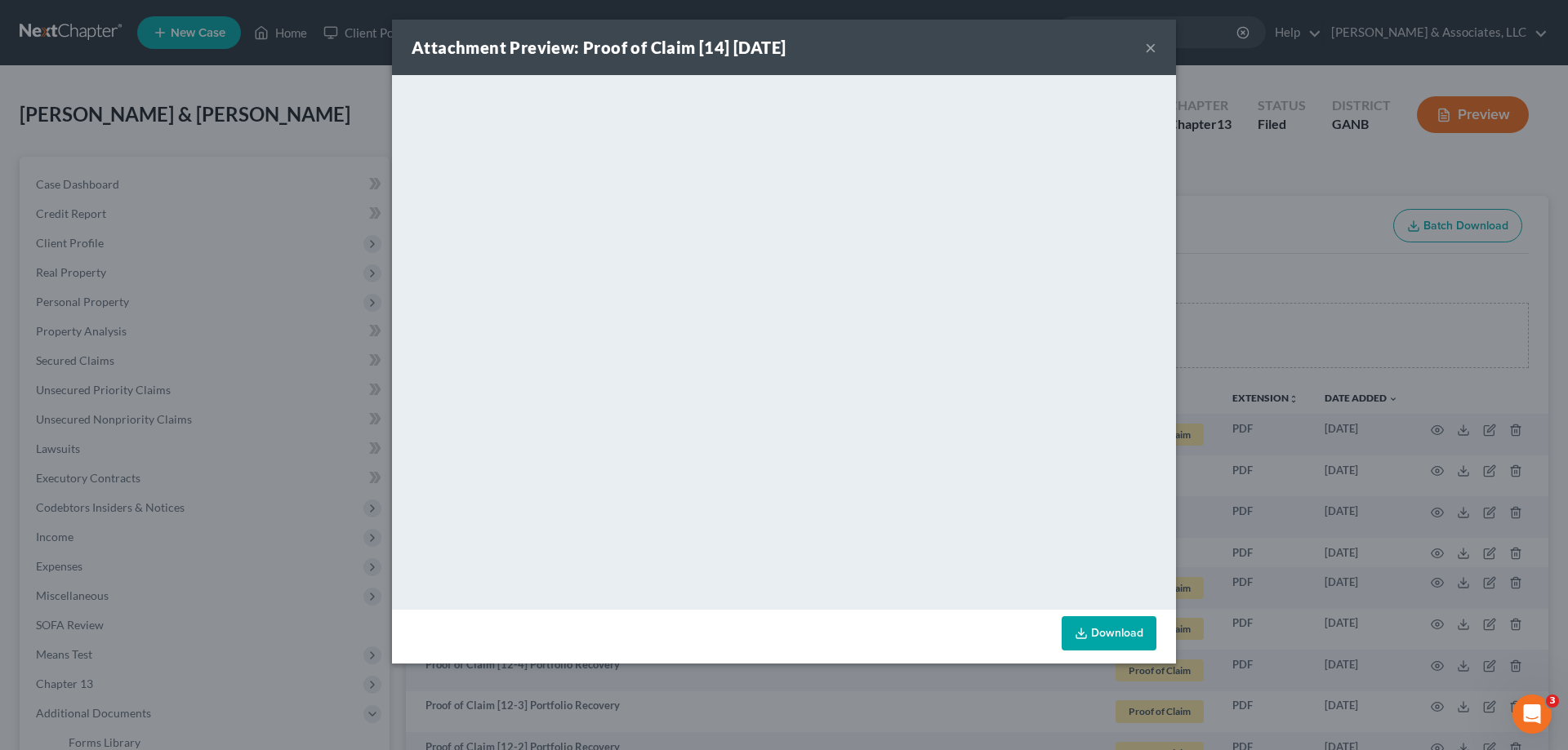
click at [1150, 50] on button "×" at bounding box center [1151, 47] width 12 height 19
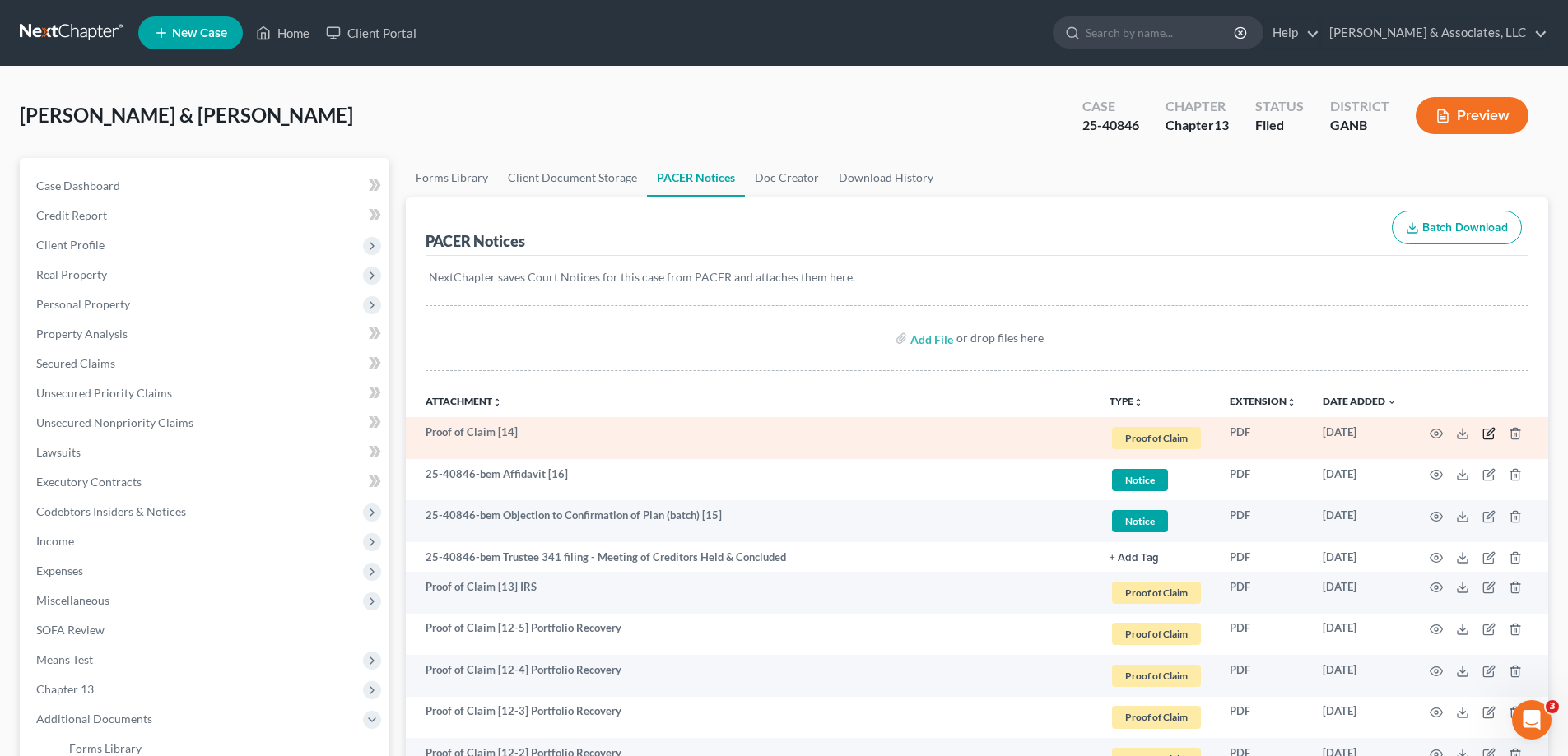
click at [1487, 432] on icon "button" at bounding box center [1489, 434] width 14 height 14
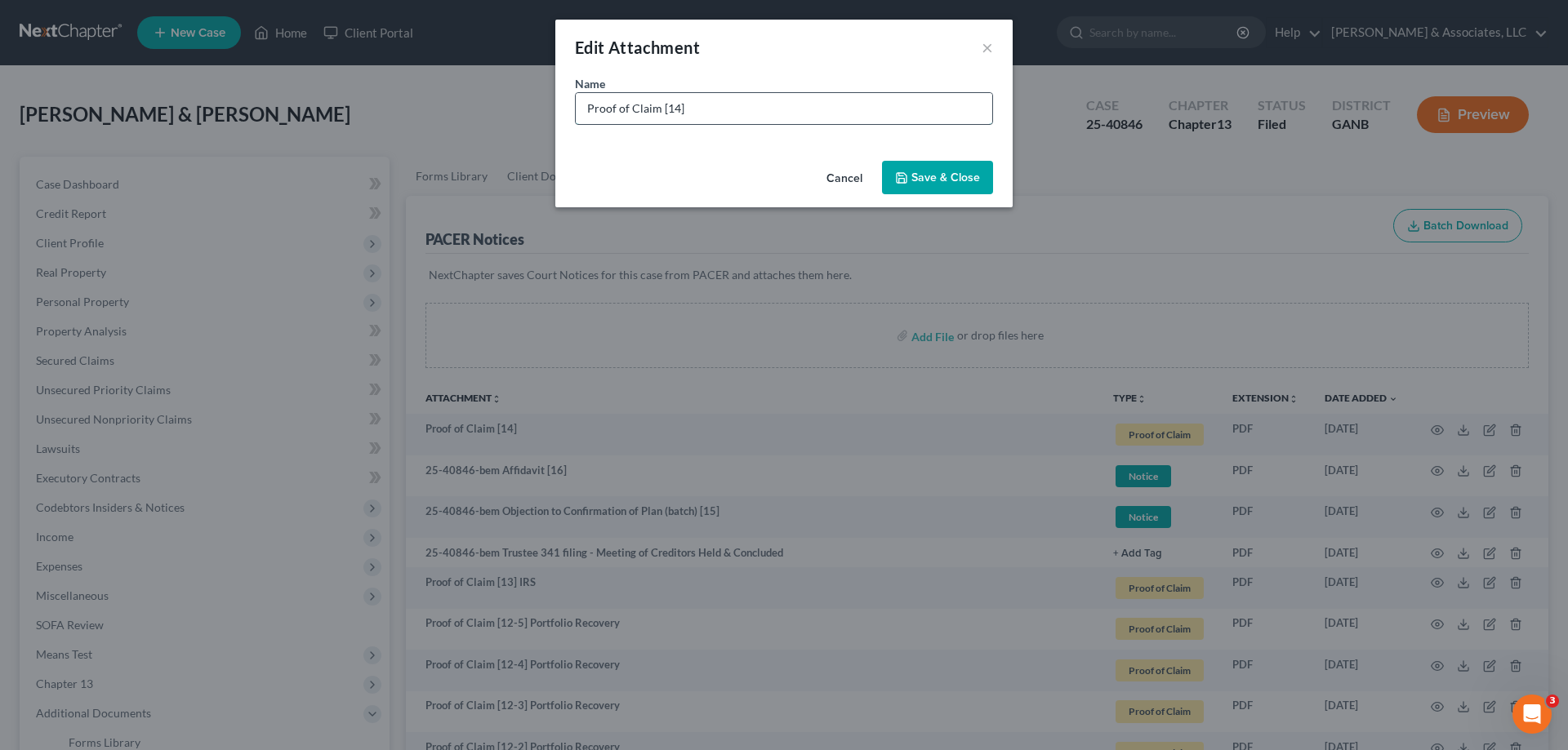
click at [728, 105] on input "Proof of Claim [14]" at bounding box center [784, 109] width 416 height 31
type input "Proof of Claim [14] Midland Credit"
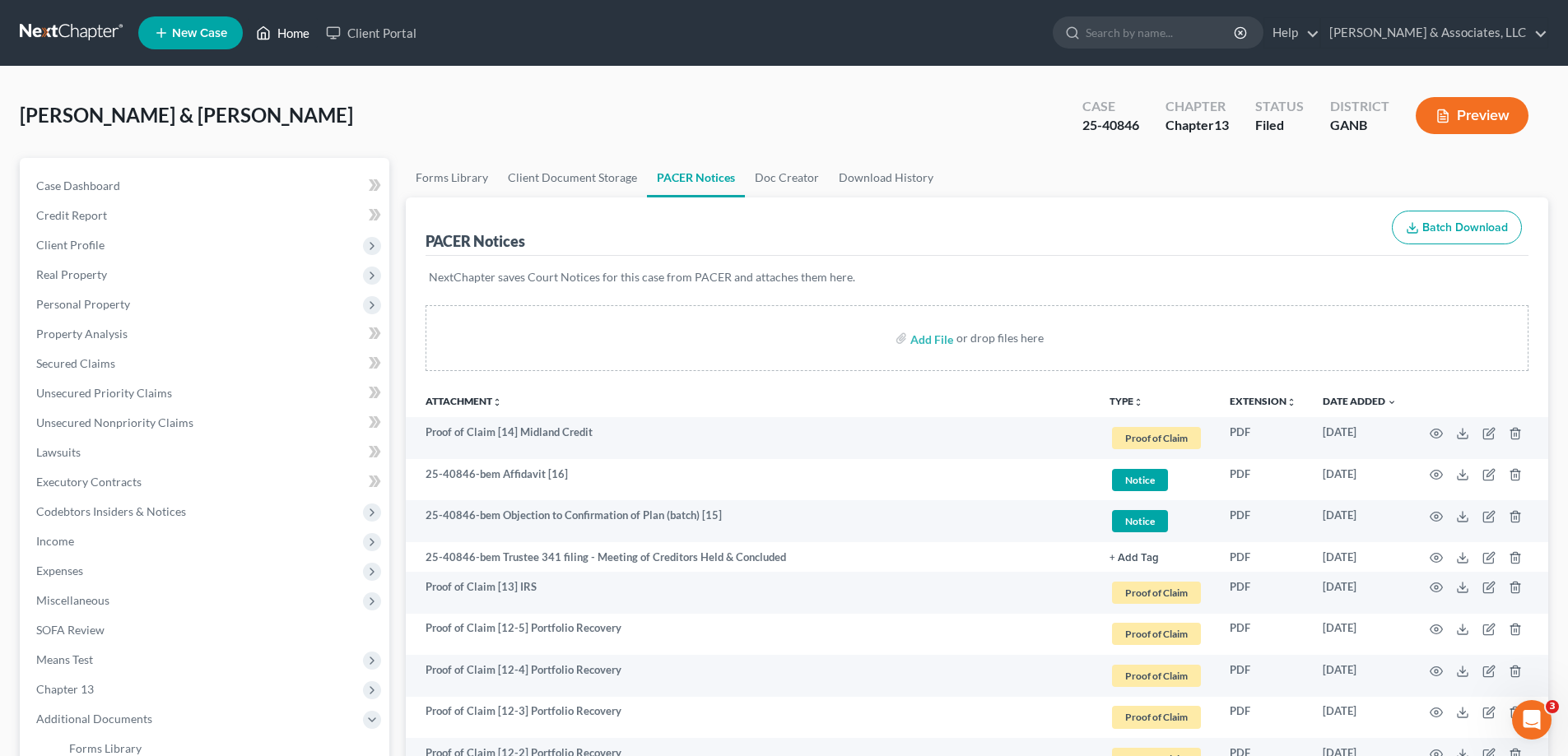
click at [284, 30] on link "Home" at bounding box center [283, 33] width 70 height 30
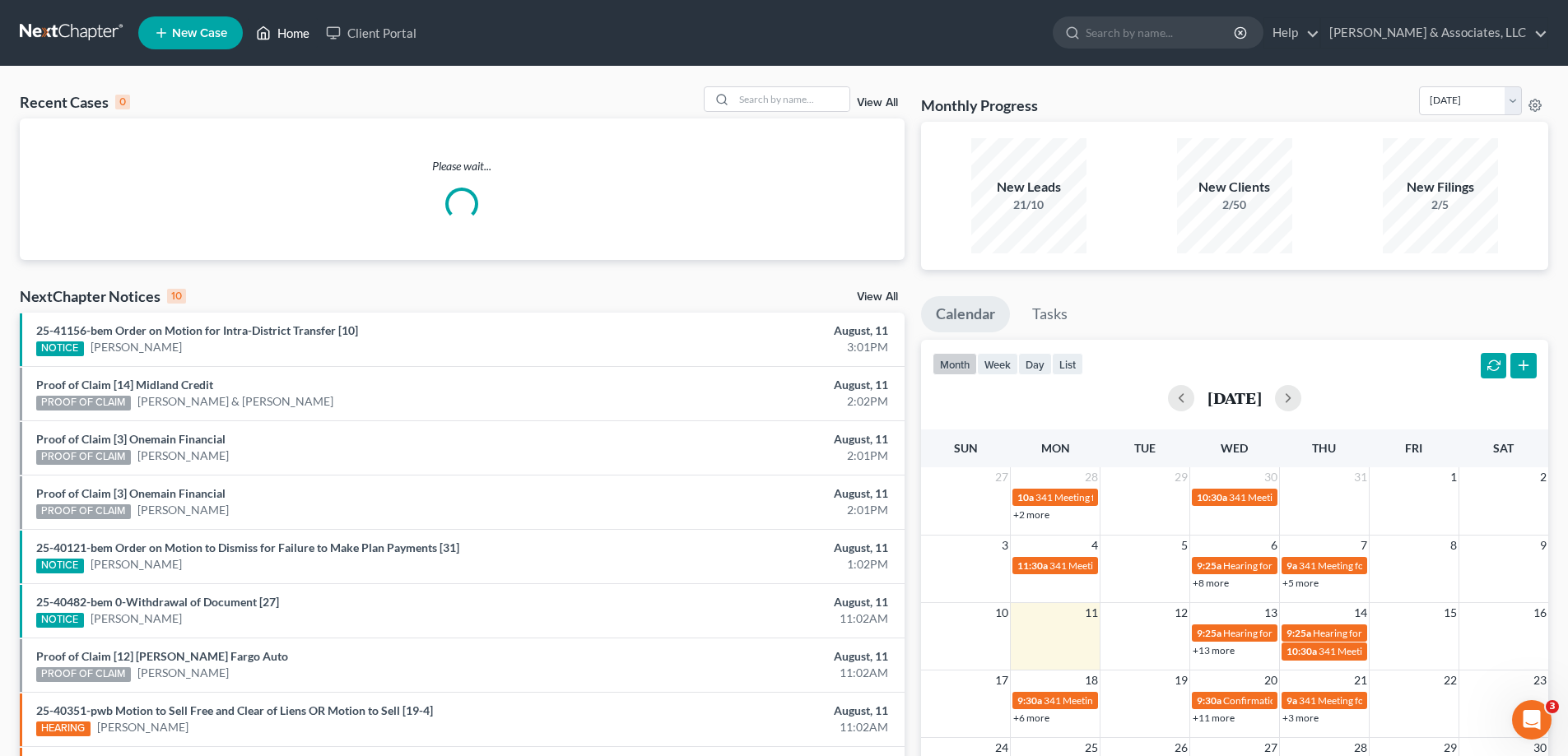
scroll to position [194, 0]
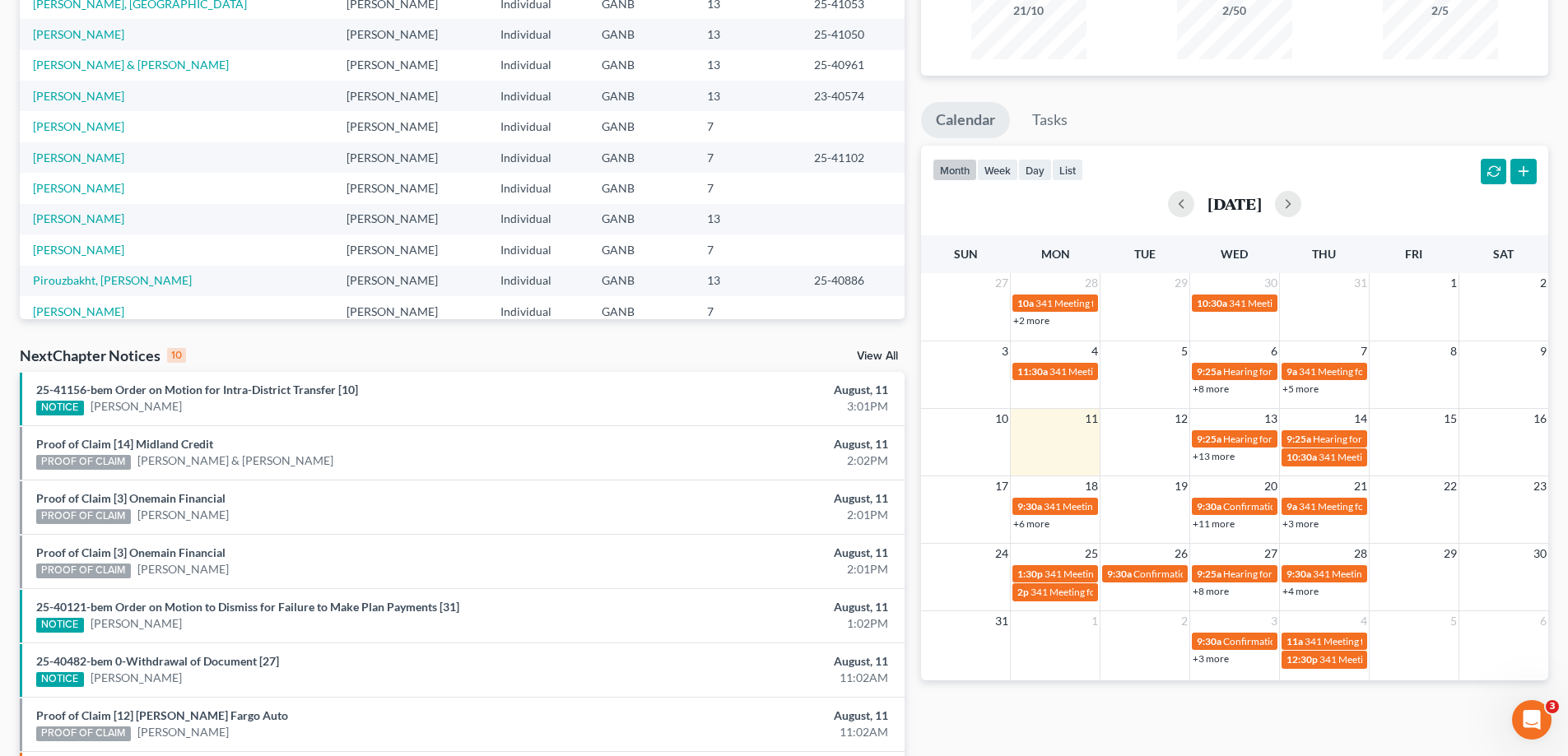
click at [880, 354] on link "View All" at bounding box center [878, 356] width 41 height 12
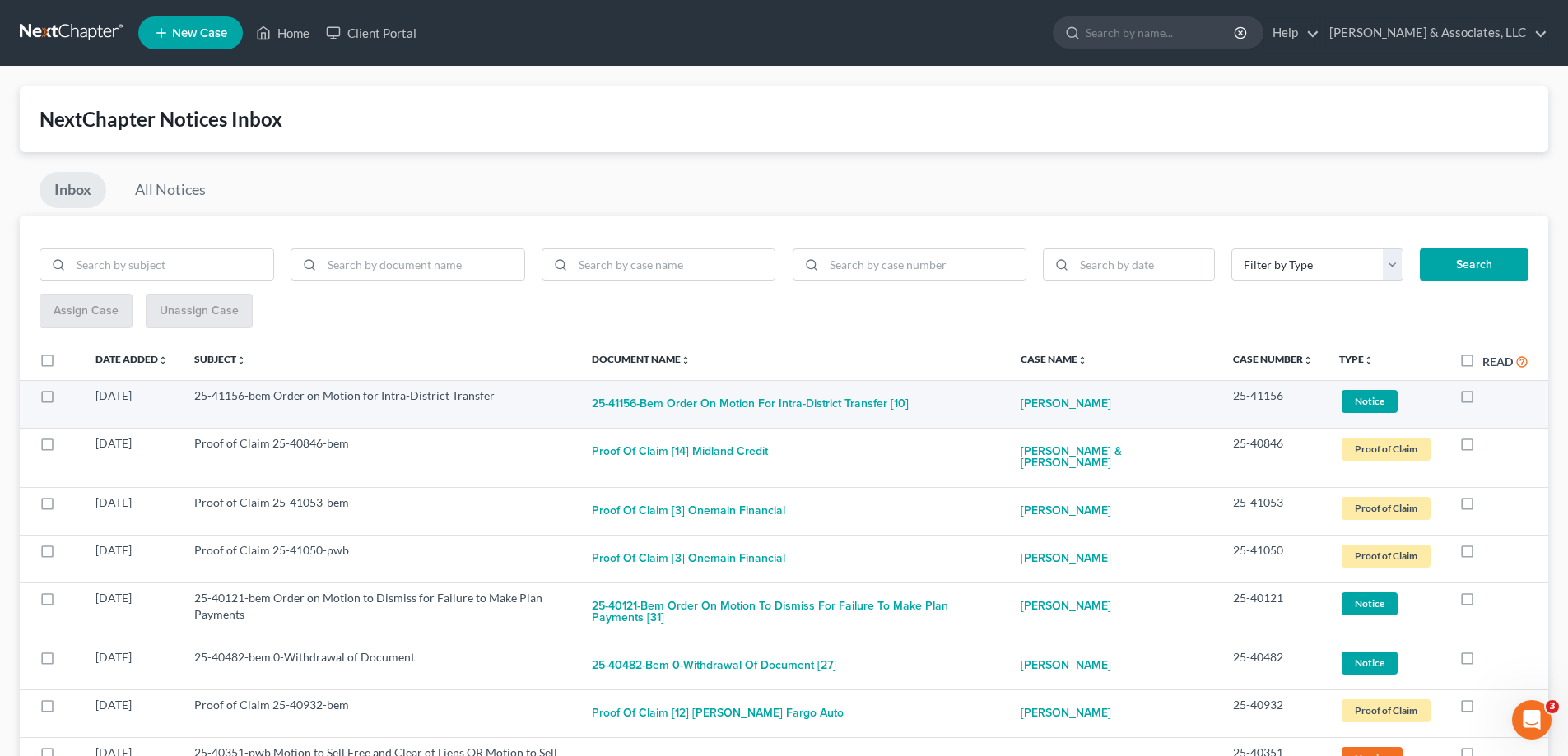
click at [1483, 400] on label at bounding box center [1483, 400] width 0 height 0
click at [1489, 395] on input "checkbox" at bounding box center [1494, 392] width 11 height 11
checkbox input "true"
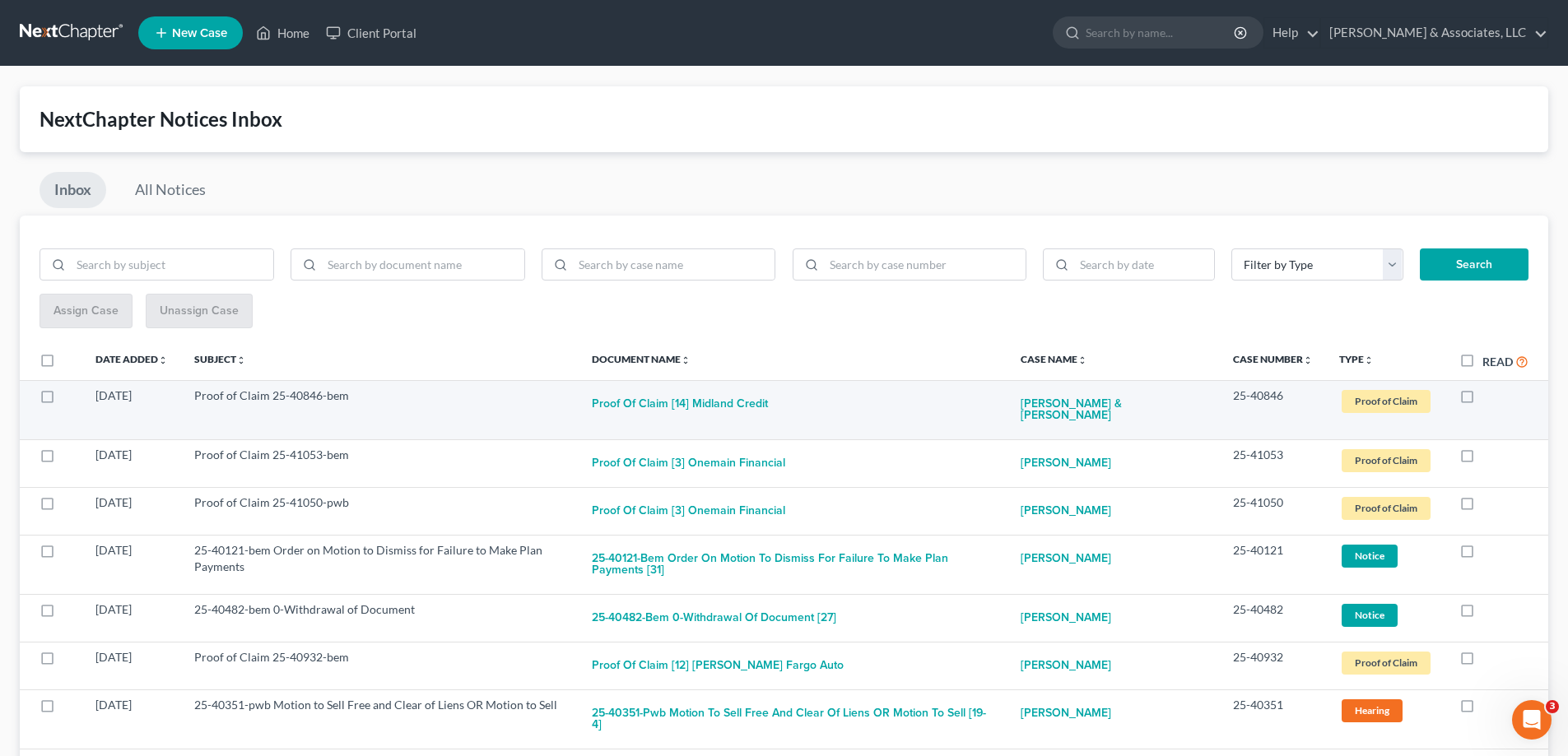
click at [1483, 400] on label at bounding box center [1483, 400] width 0 height 0
click at [1489, 395] on input "checkbox" at bounding box center [1494, 392] width 11 height 11
checkbox input "true"
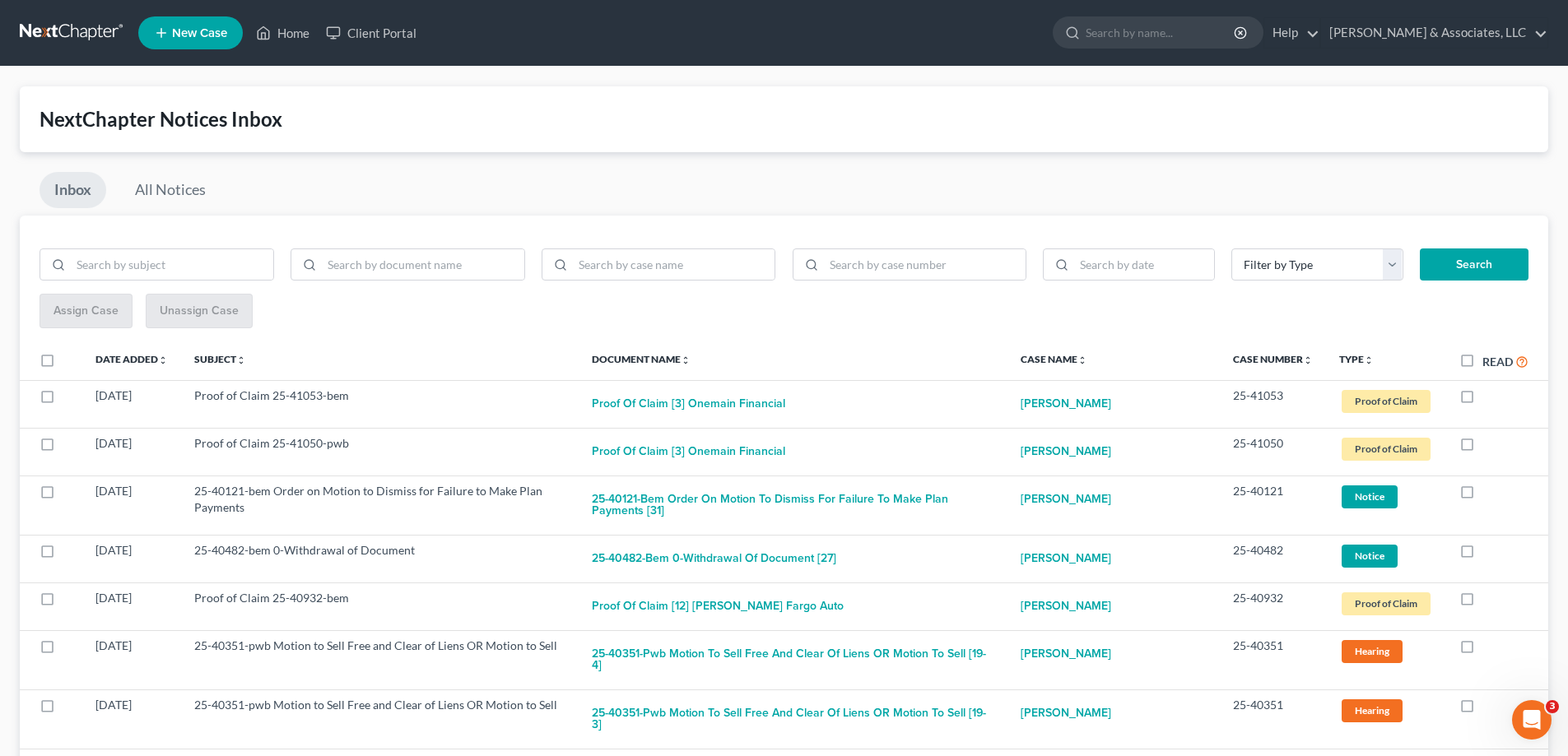
click at [1483, 400] on label at bounding box center [1483, 400] width 0 height 0
click at [1489, 395] on input "checkbox" at bounding box center [1494, 392] width 11 height 11
checkbox input "true"
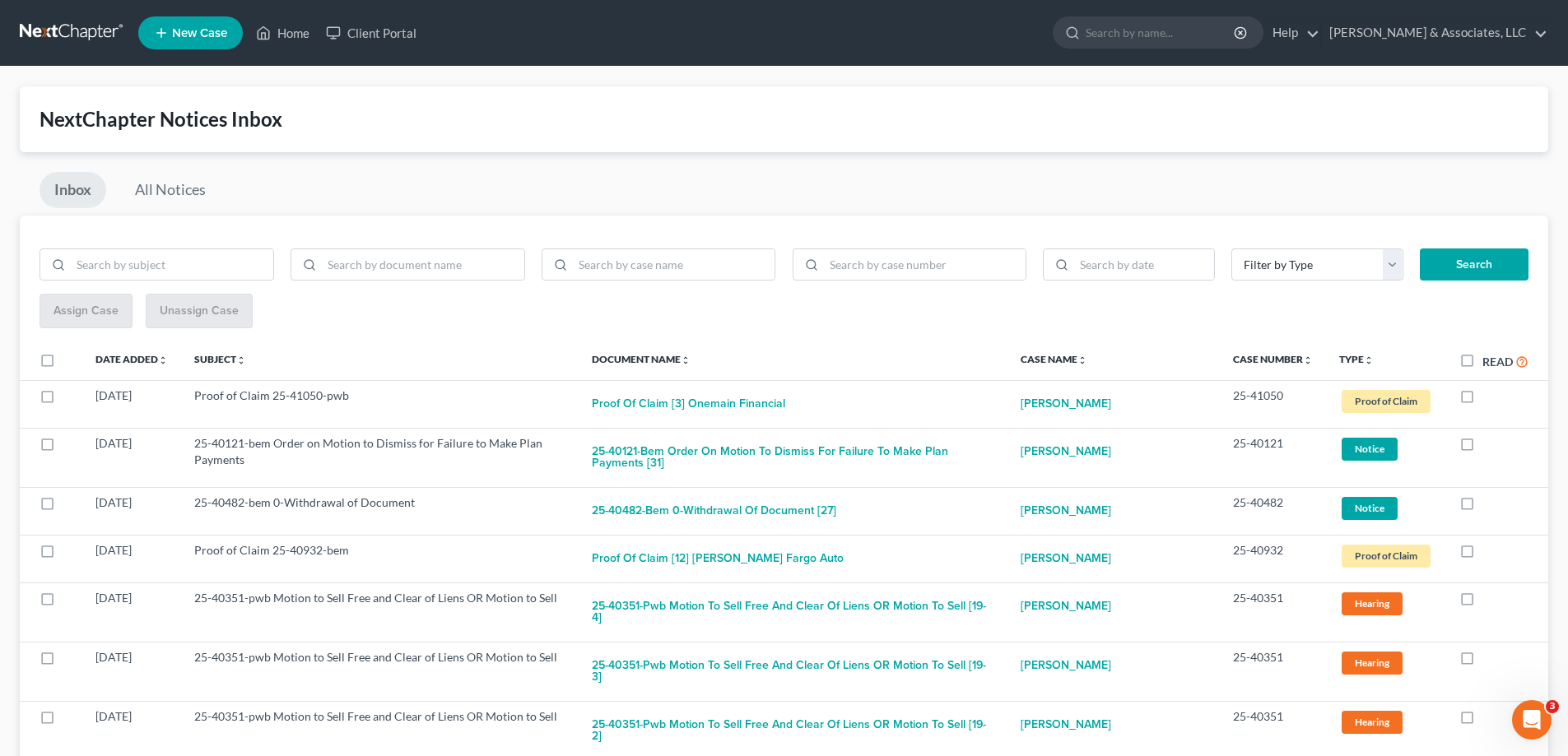
click at [1483, 400] on label at bounding box center [1483, 400] width 0 height 0
click at [1489, 395] on input "checkbox" at bounding box center [1494, 392] width 11 height 11
checkbox input "true"
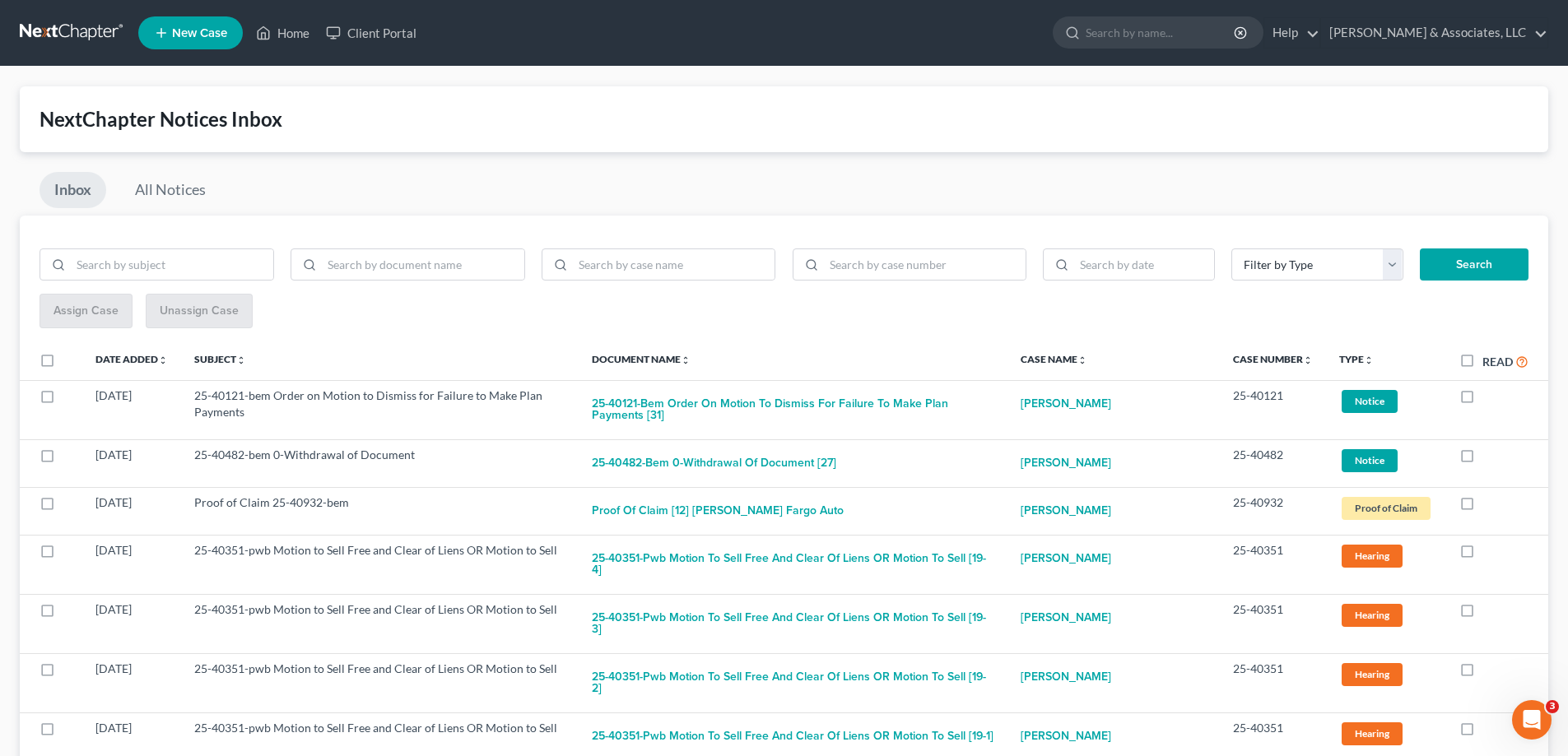
click at [1483, 400] on label at bounding box center [1483, 400] width 0 height 0
click at [1489, 395] on input "checkbox" at bounding box center [1494, 392] width 11 height 11
checkbox input "true"
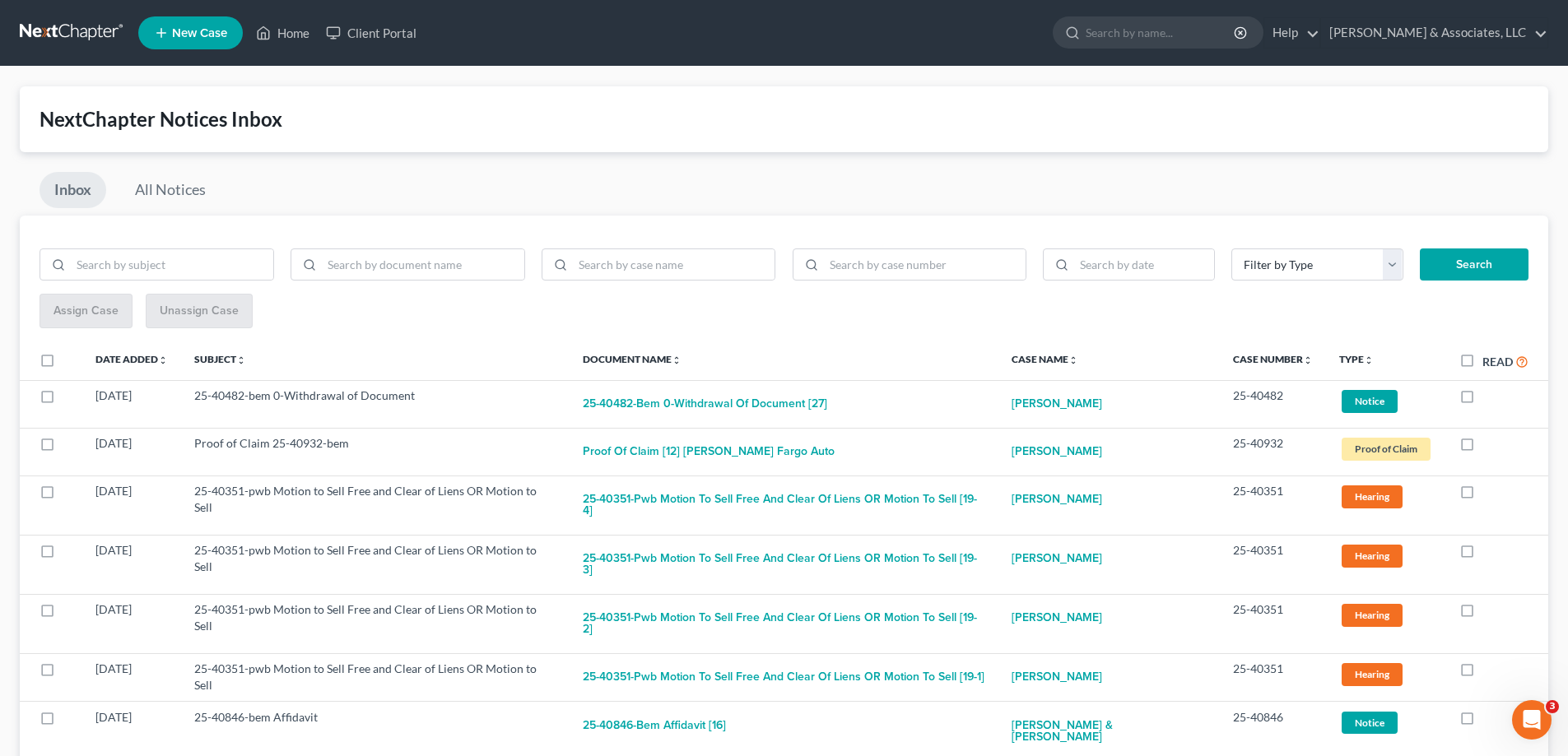
click at [1483, 400] on label at bounding box center [1483, 400] width 0 height 0
click at [1489, 395] on input "checkbox" at bounding box center [1494, 392] width 11 height 11
checkbox input "true"
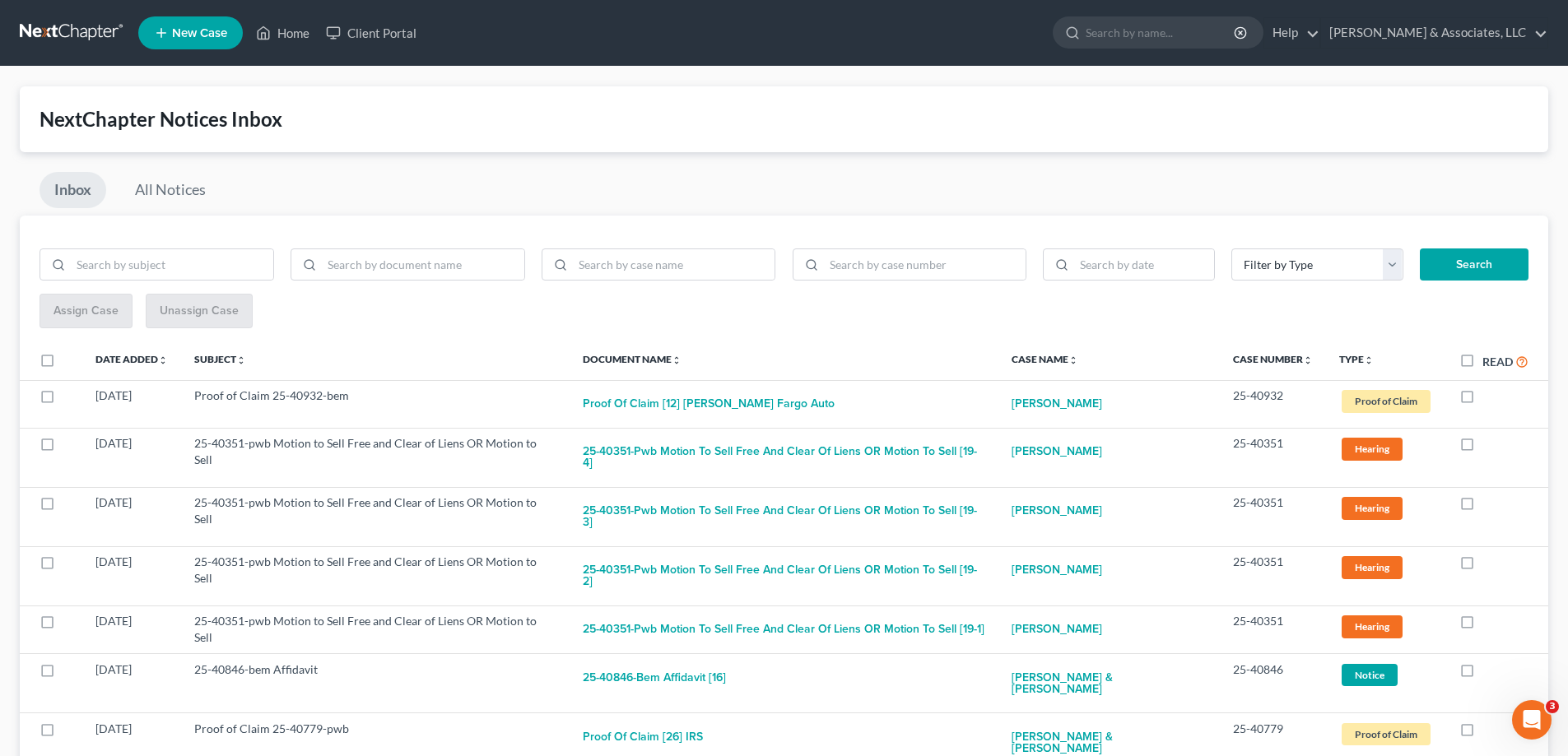
click at [1483, 400] on label at bounding box center [1483, 400] width 0 height 0
click at [1489, 395] on input "checkbox" at bounding box center [1494, 392] width 11 height 11
checkbox input "true"
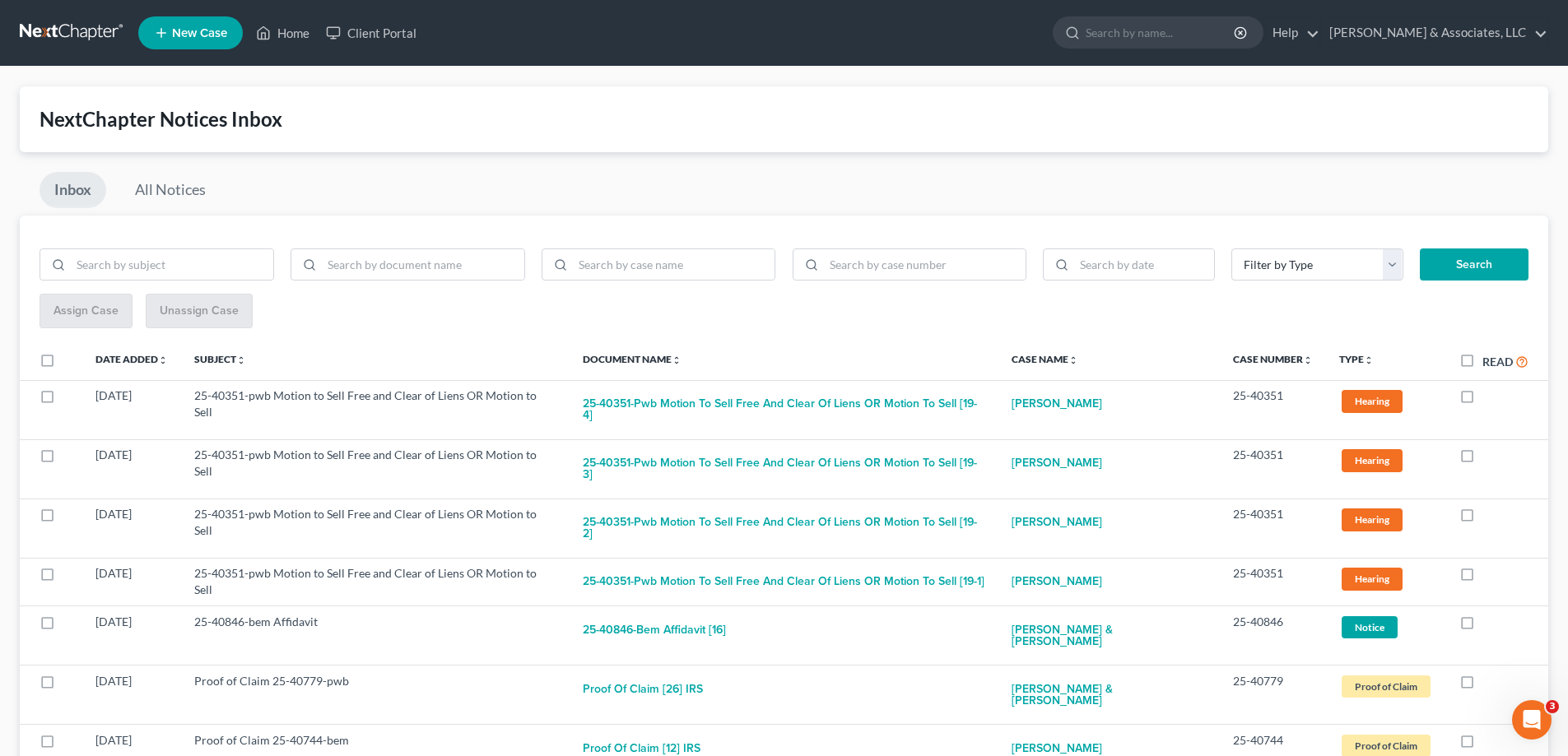
click at [1483, 400] on label at bounding box center [1483, 400] width 0 height 0
click at [1489, 395] on input "checkbox" at bounding box center [1494, 392] width 11 height 11
checkbox input "true"
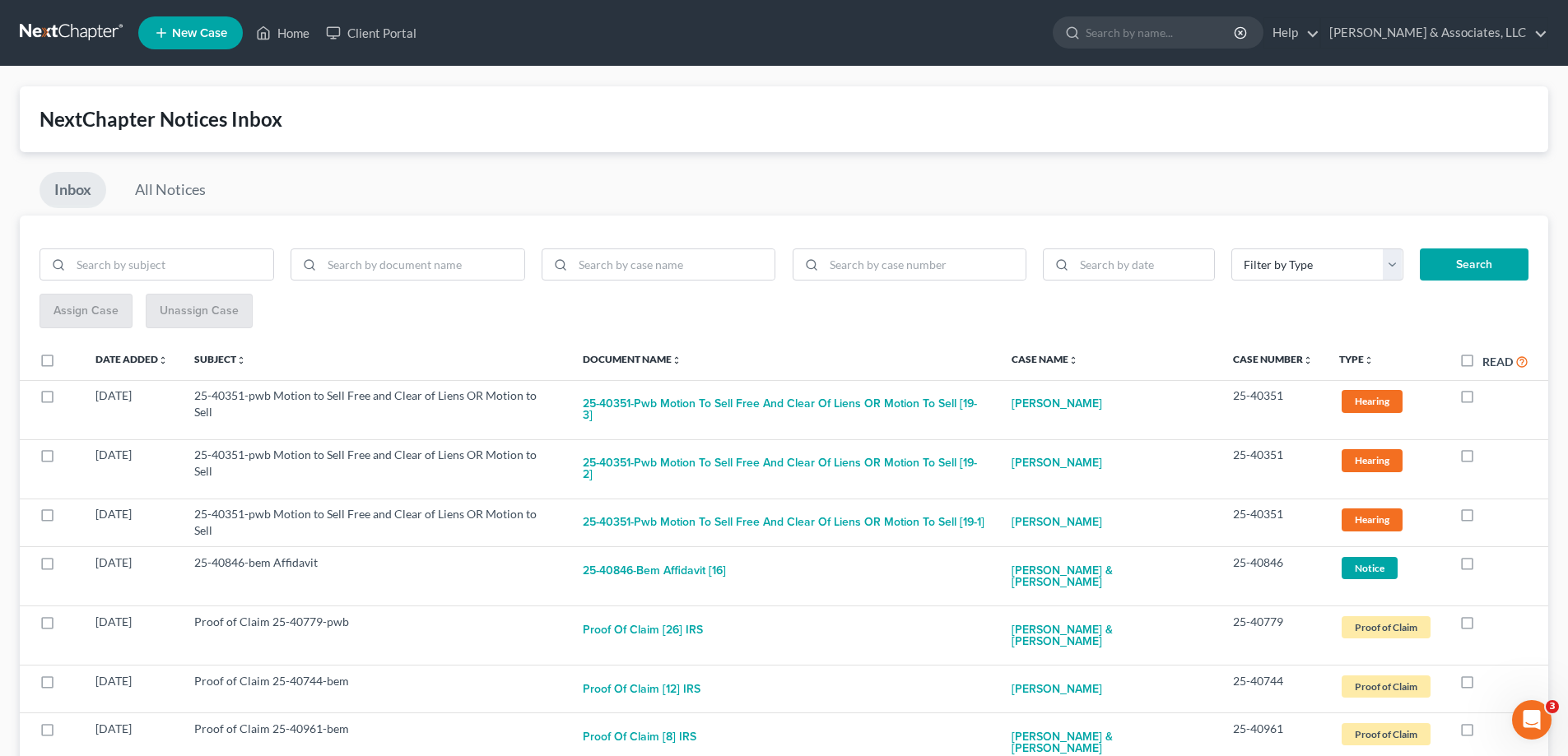
click at [1483, 400] on label at bounding box center [1483, 400] width 0 height 0
click at [1489, 395] on input "checkbox" at bounding box center [1494, 392] width 11 height 11
checkbox input "true"
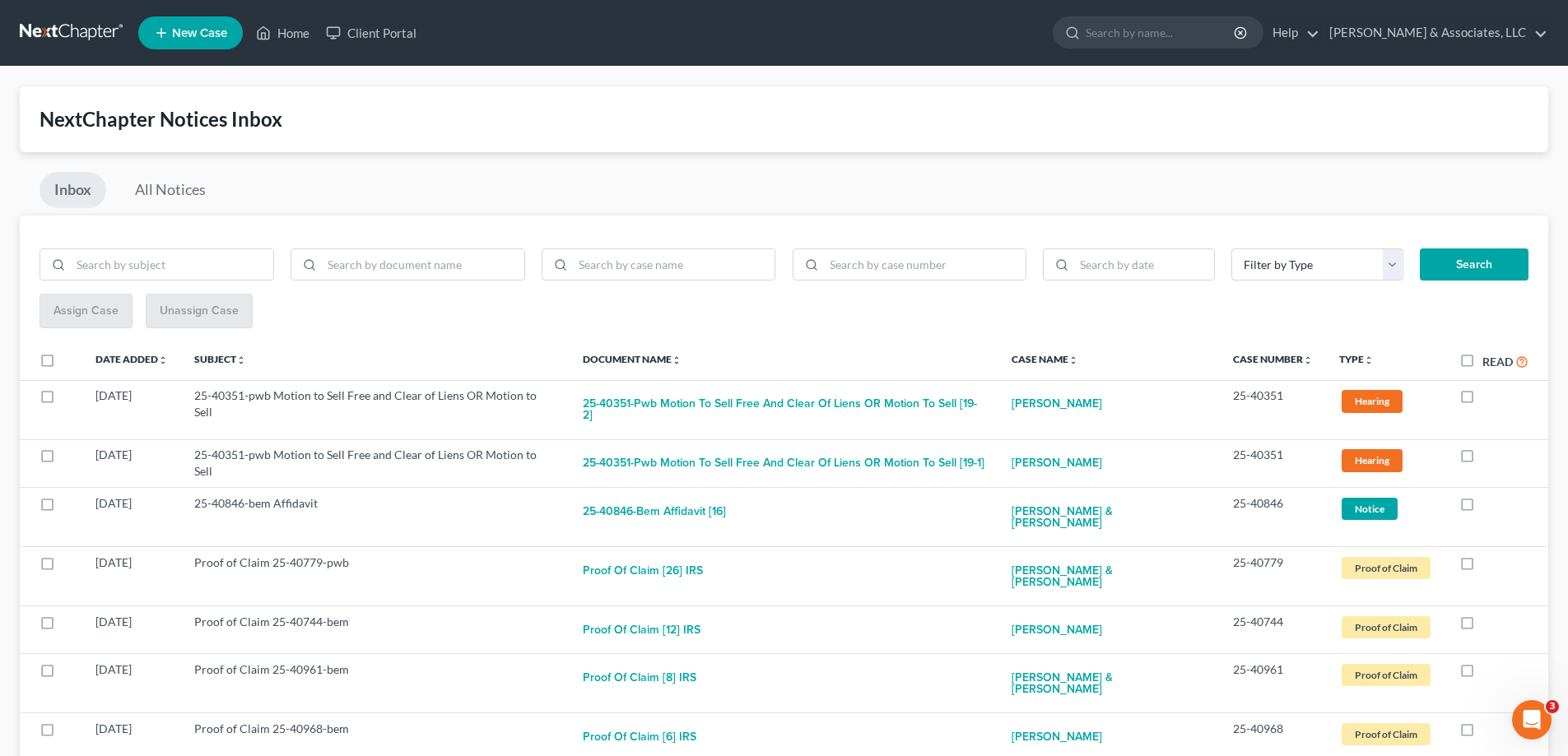
click at [1483, 400] on label at bounding box center [1483, 400] width 0 height 0
click at [1489, 395] on input "checkbox" at bounding box center [1494, 392] width 11 height 11
checkbox input "true"
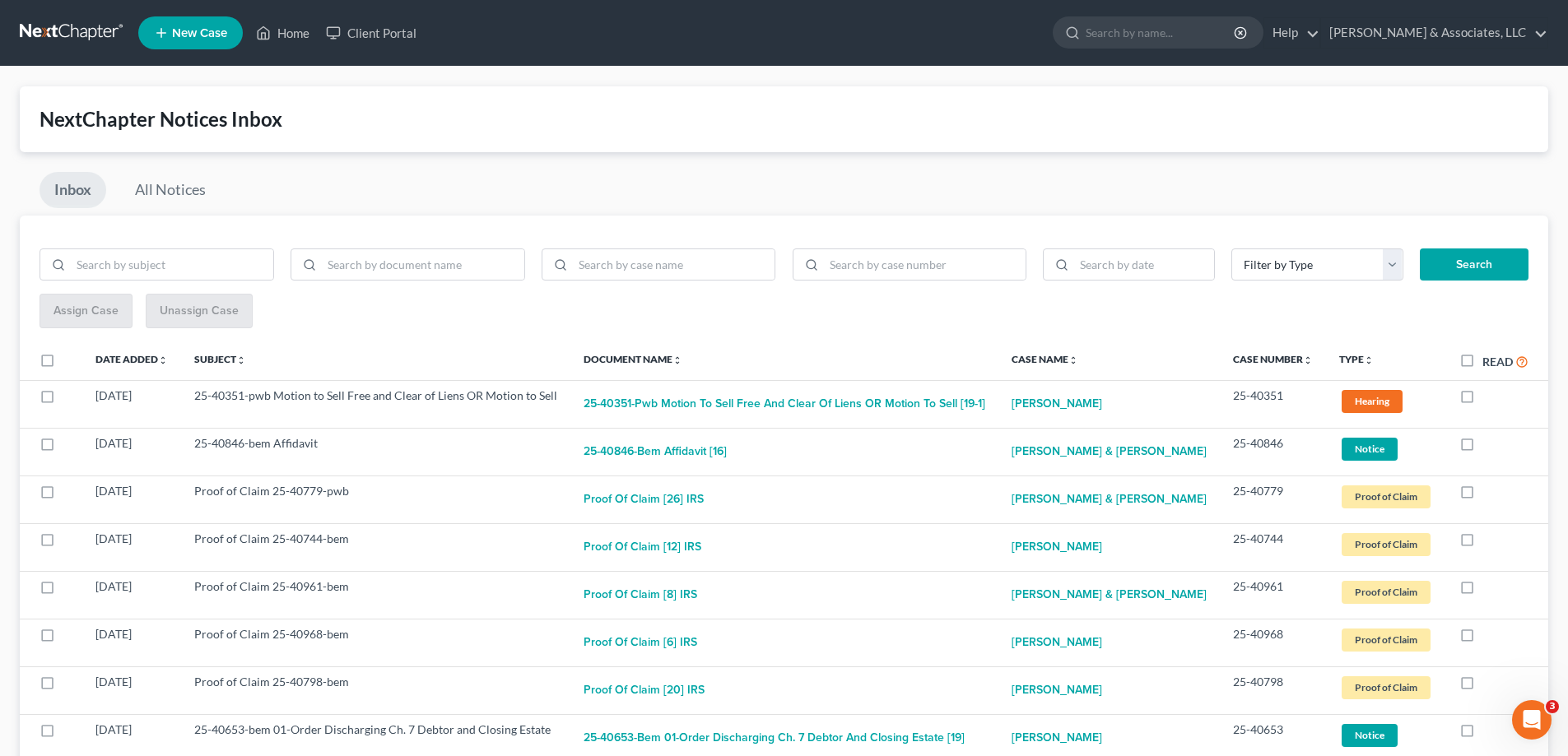
click at [1483, 400] on label at bounding box center [1483, 400] width 0 height 0
click at [1489, 395] on input "checkbox" at bounding box center [1494, 392] width 11 height 11
checkbox input "true"
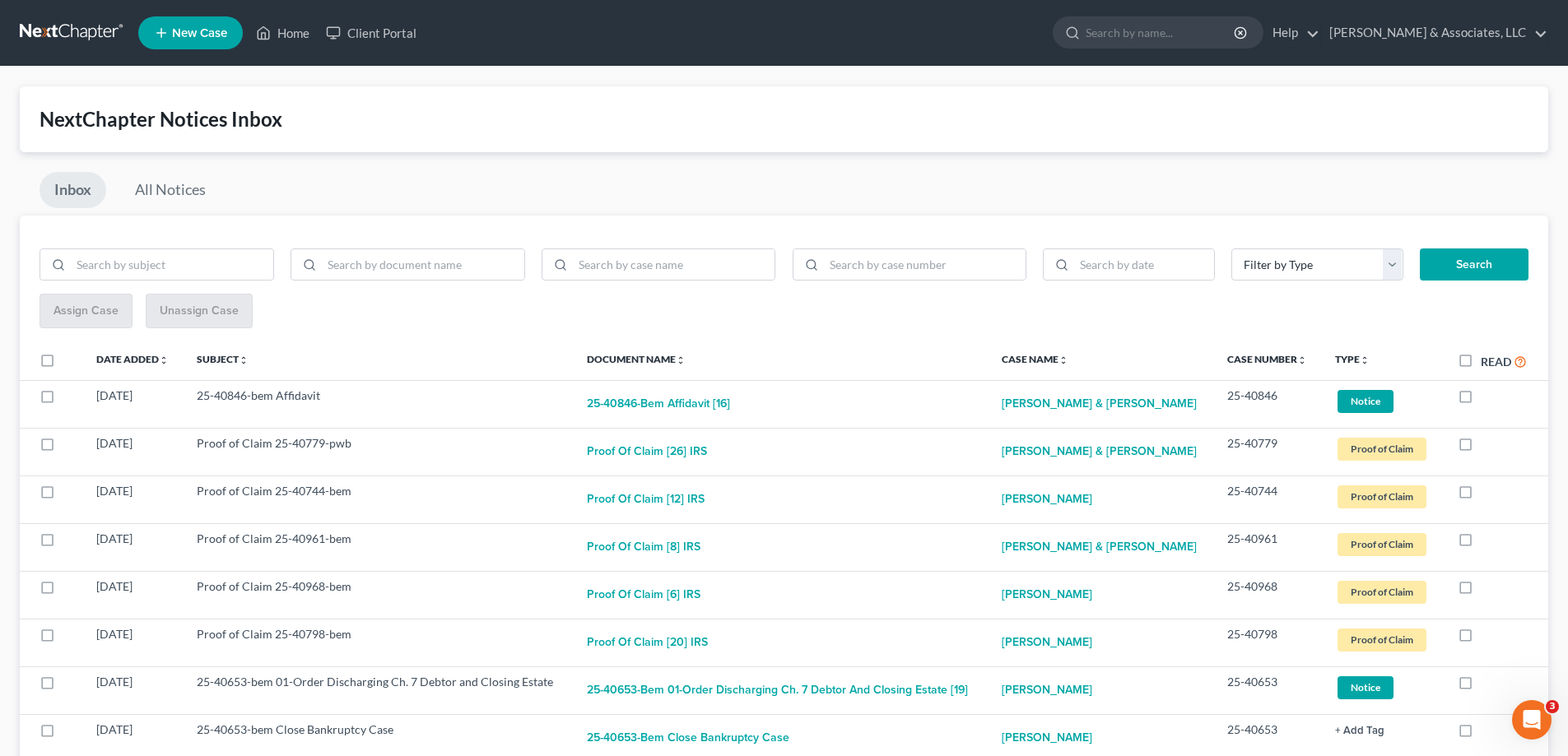
click at [1481, 400] on label at bounding box center [1481, 400] width 0 height 0
click at [1487, 395] on input "checkbox" at bounding box center [1492, 392] width 11 height 11
checkbox input "true"
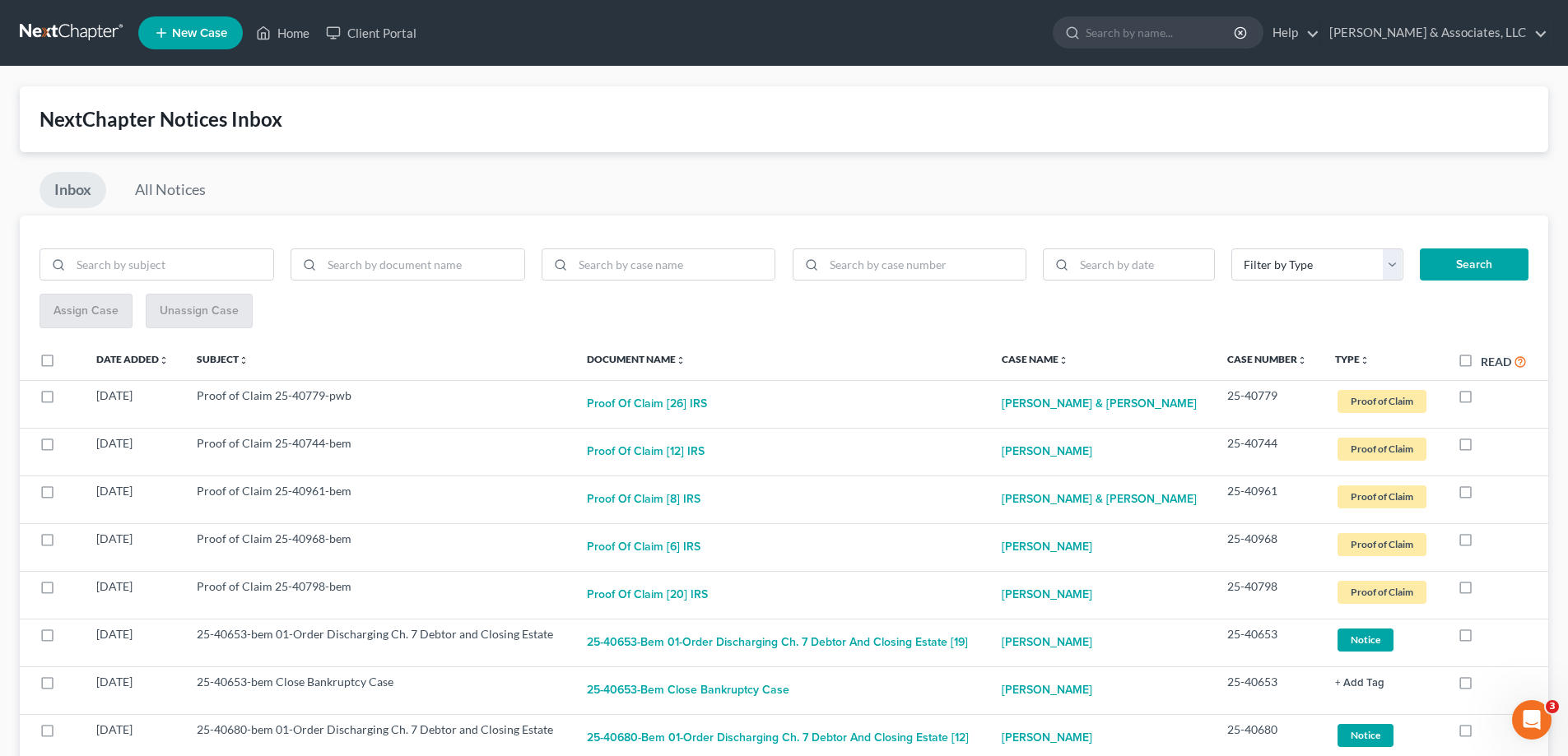
click at [1481, 400] on label at bounding box center [1481, 400] width 0 height 0
click at [1487, 395] on input "checkbox" at bounding box center [1492, 392] width 11 height 11
checkbox input "true"
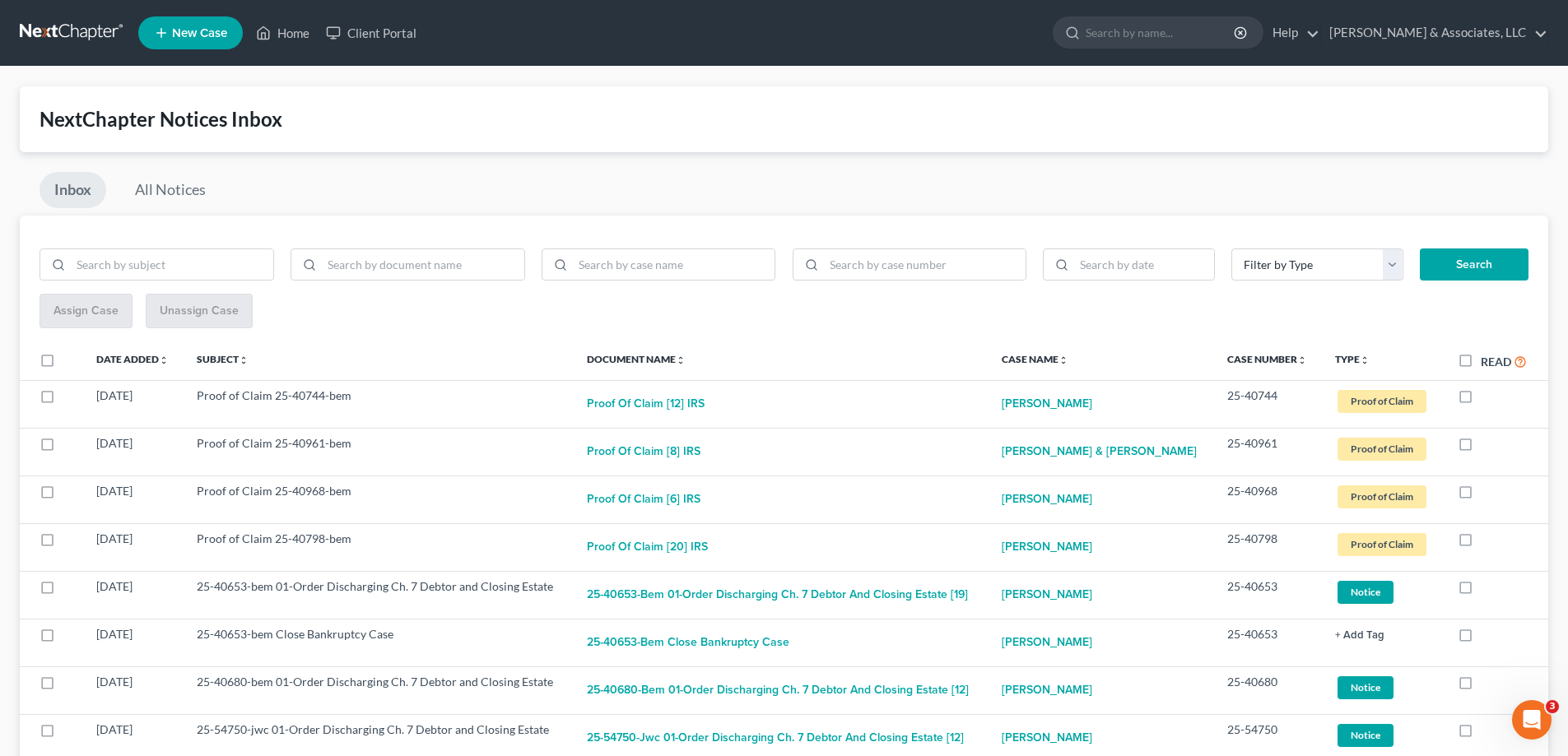
click at [1481, 400] on label at bounding box center [1481, 400] width 0 height 0
click at [1487, 395] on input "checkbox" at bounding box center [1492, 392] width 11 height 11
checkbox input "true"
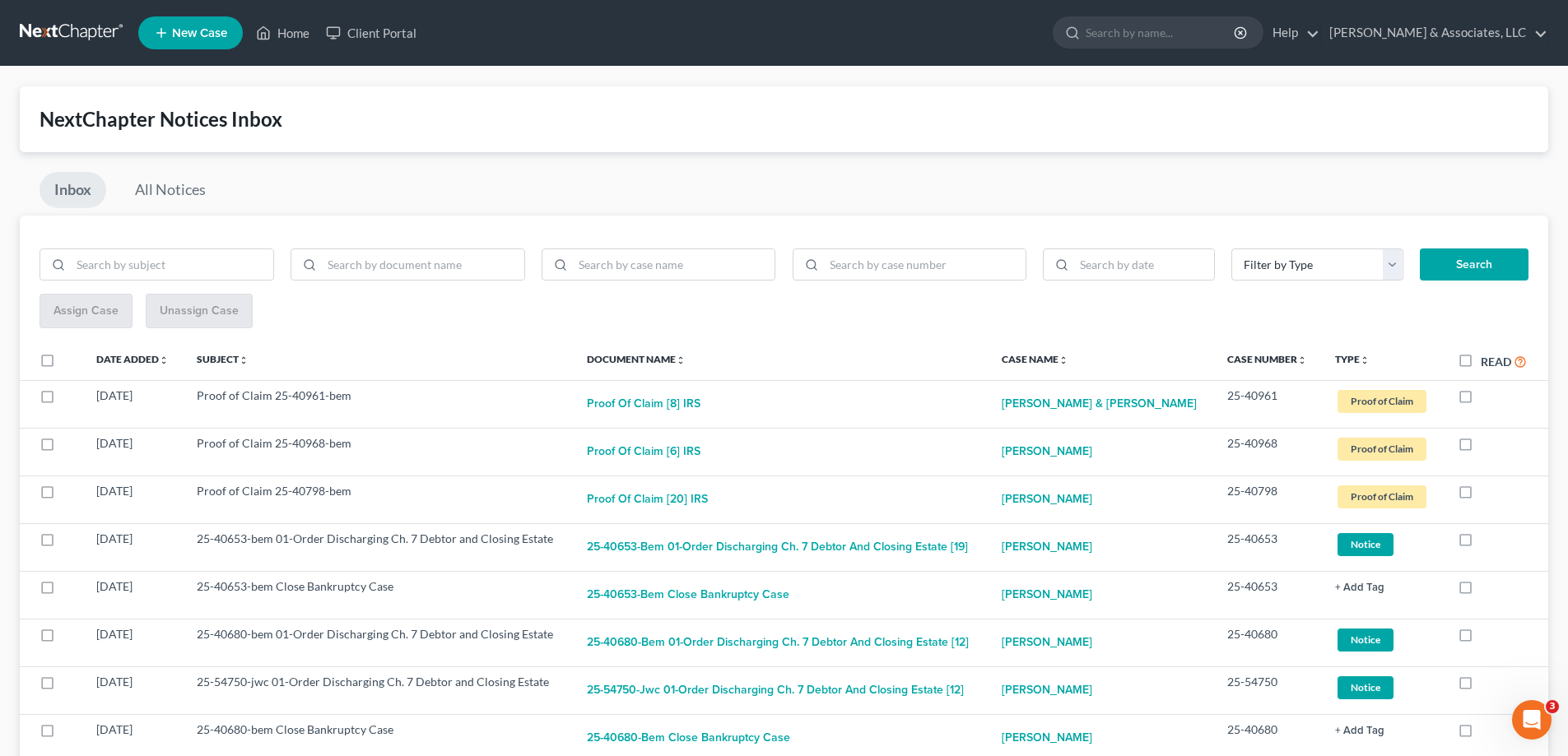
click at [1481, 400] on label at bounding box center [1481, 400] width 0 height 0
click at [1487, 395] on input "checkbox" at bounding box center [1492, 392] width 11 height 11
checkbox input "true"
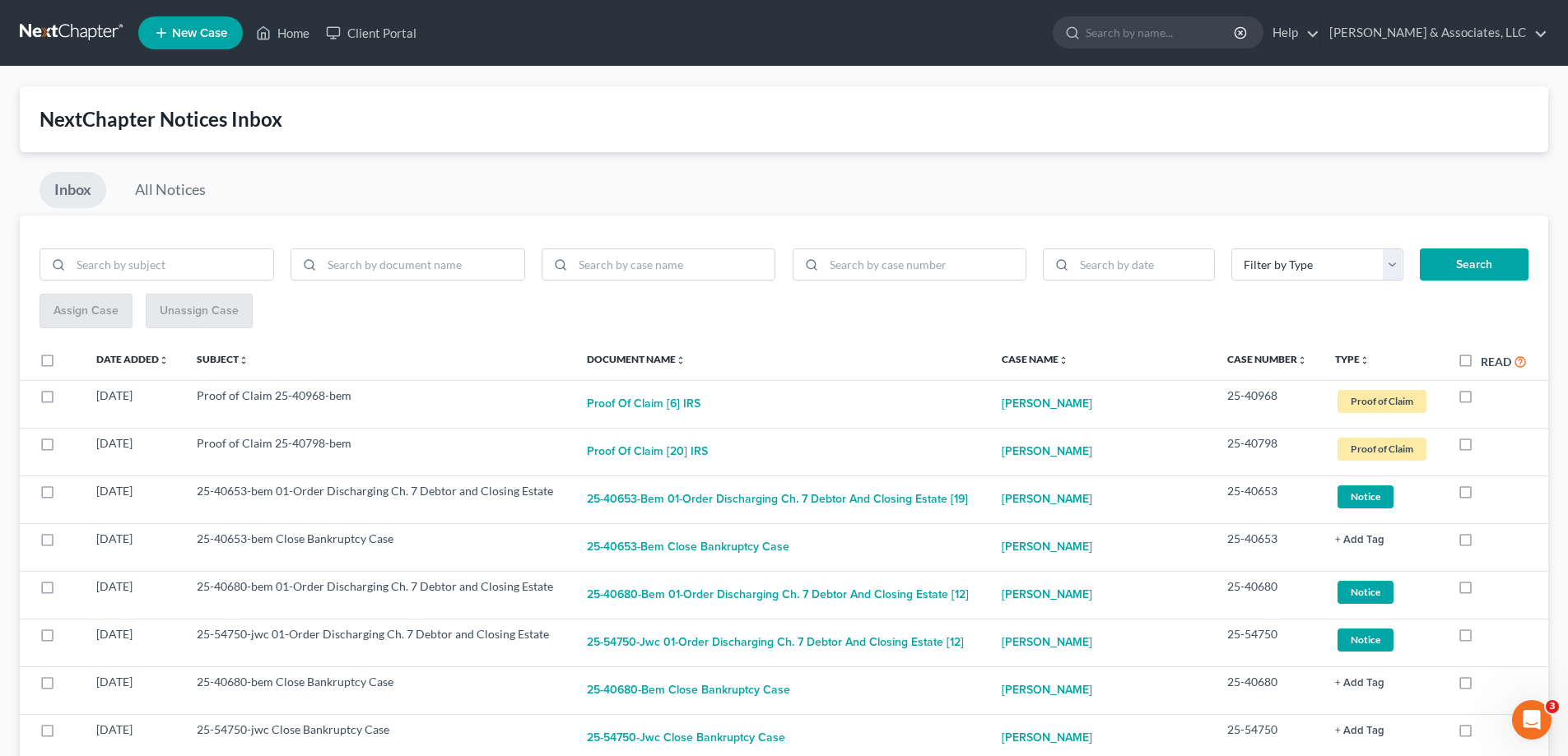
click at [1481, 400] on label at bounding box center [1481, 400] width 0 height 0
click at [1487, 395] on input "checkbox" at bounding box center [1492, 392] width 11 height 11
checkbox input "true"
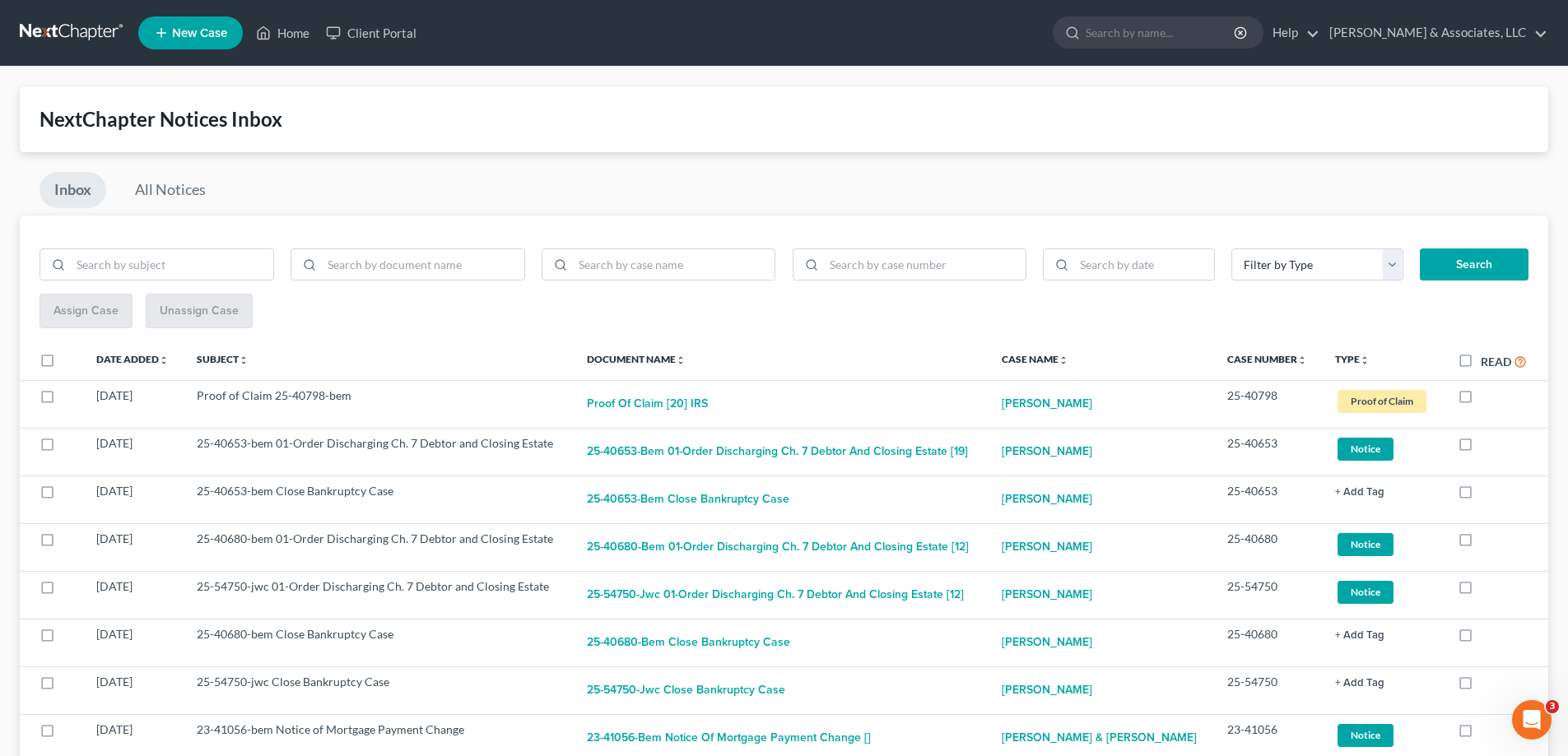
click at [1481, 400] on label at bounding box center [1481, 400] width 0 height 0
click at [1487, 395] on input "checkbox" at bounding box center [1492, 392] width 11 height 11
checkbox input "true"
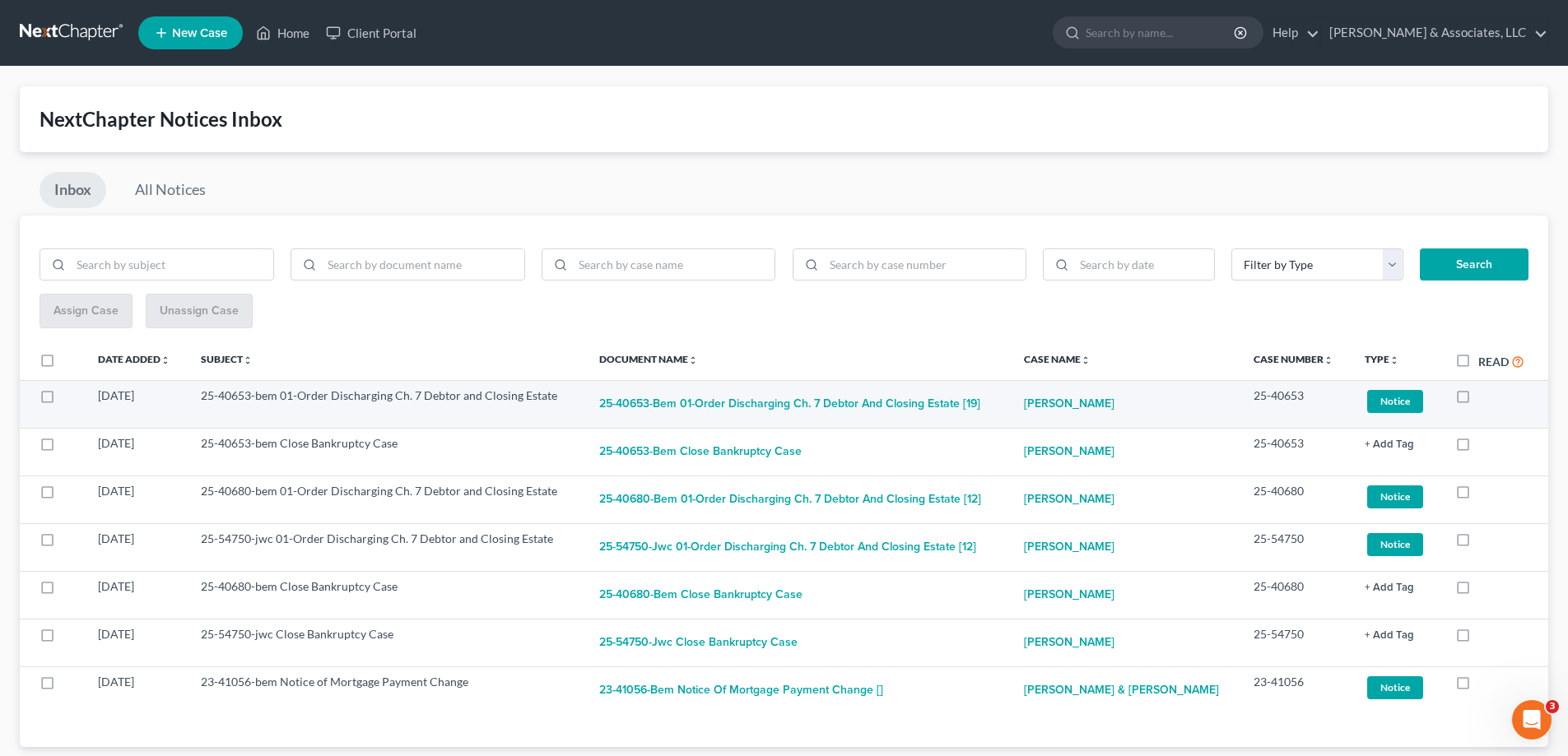
click at [1479, 400] on label at bounding box center [1479, 400] width 0 height 0
click at [1485, 395] on input "checkbox" at bounding box center [1490, 392] width 11 height 11
checkbox input "true"
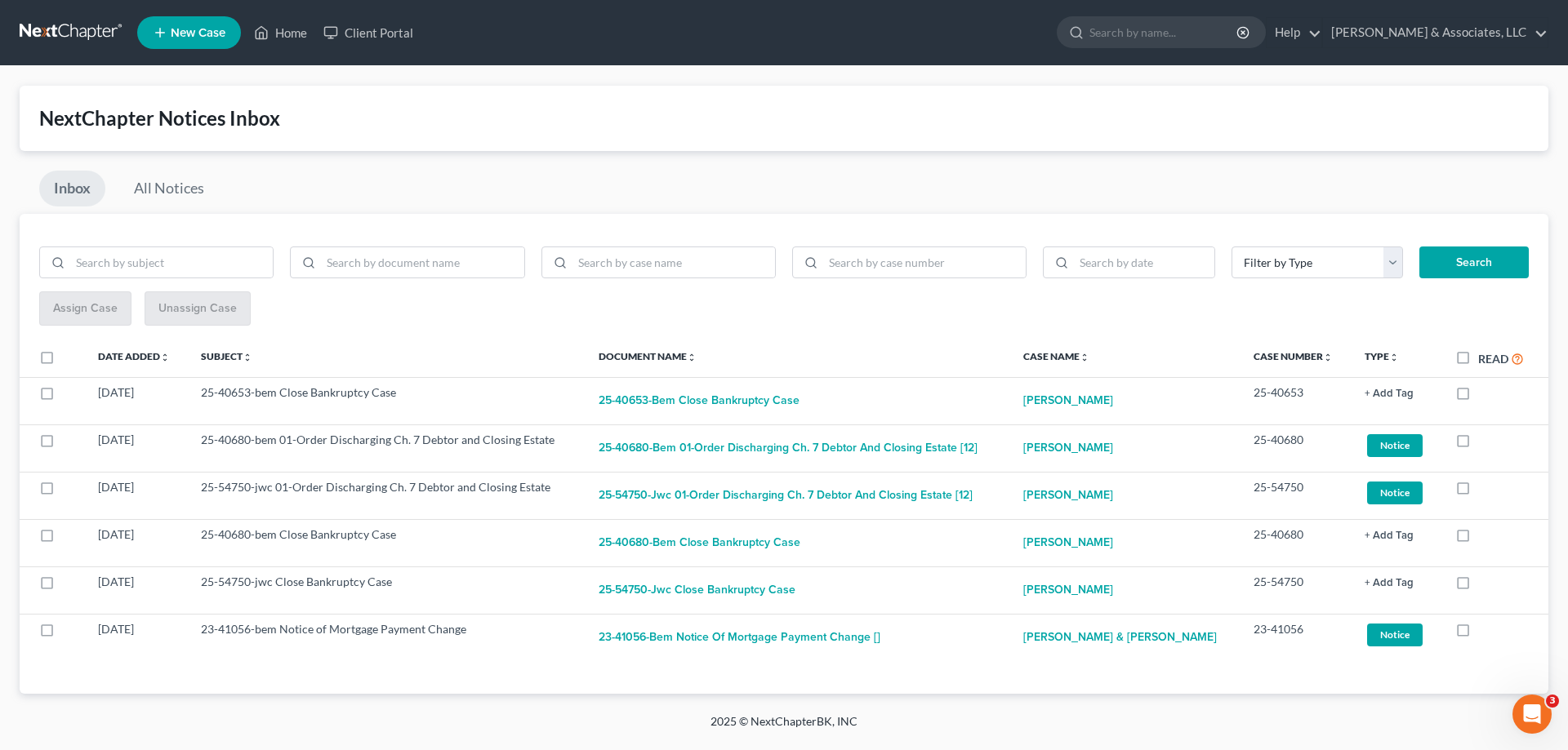
click at [1478, 397] on label at bounding box center [1478, 397] width 0 height 0
click at [1485, 392] on input "checkbox" at bounding box center [1490, 389] width 11 height 11
checkbox input "true"
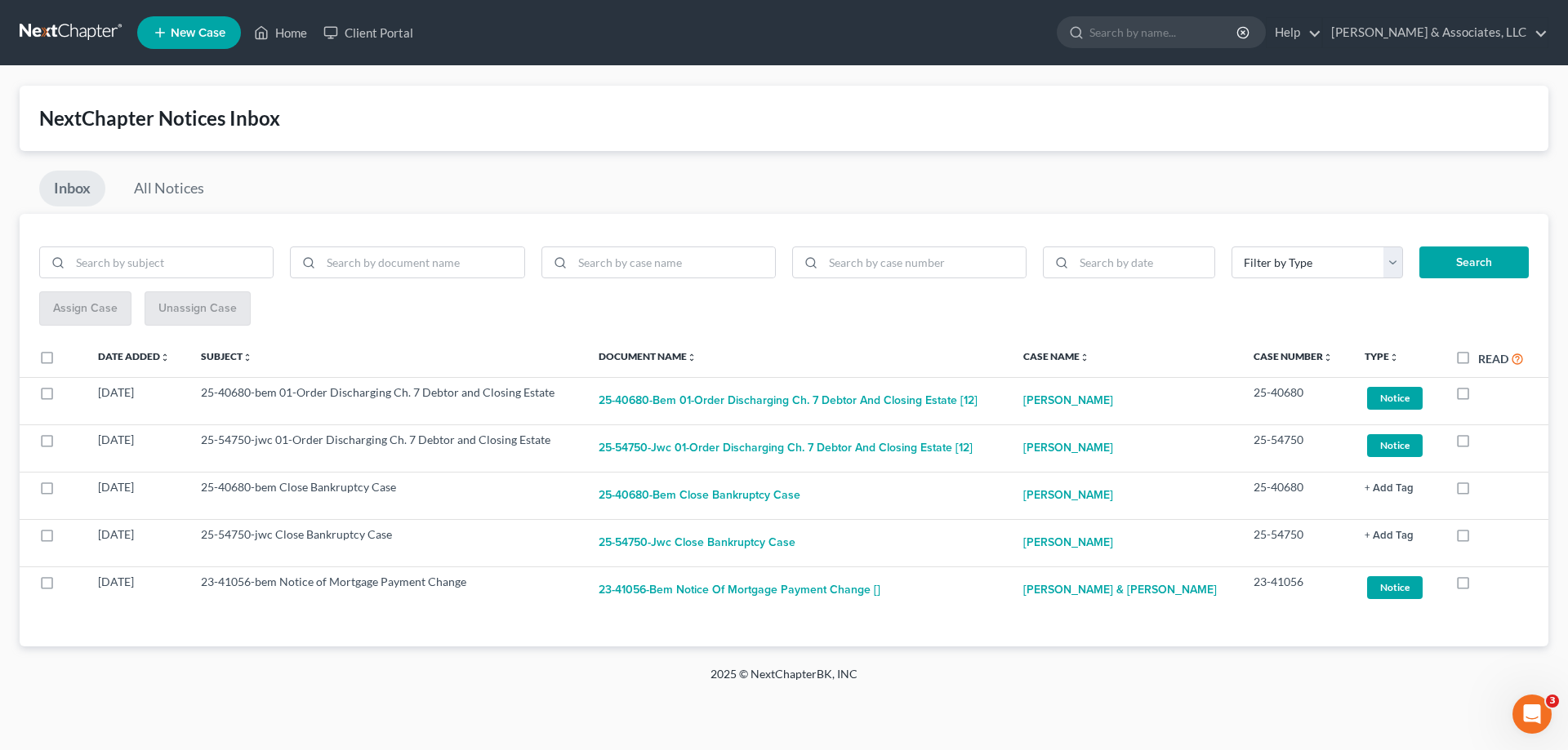
click at [1478, 397] on label at bounding box center [1478, 397] width 0 height 0
click at [1485, 392] on input "checkbox" at bounding box center [1490, 389] width 11 height 11
checkbox input "true"
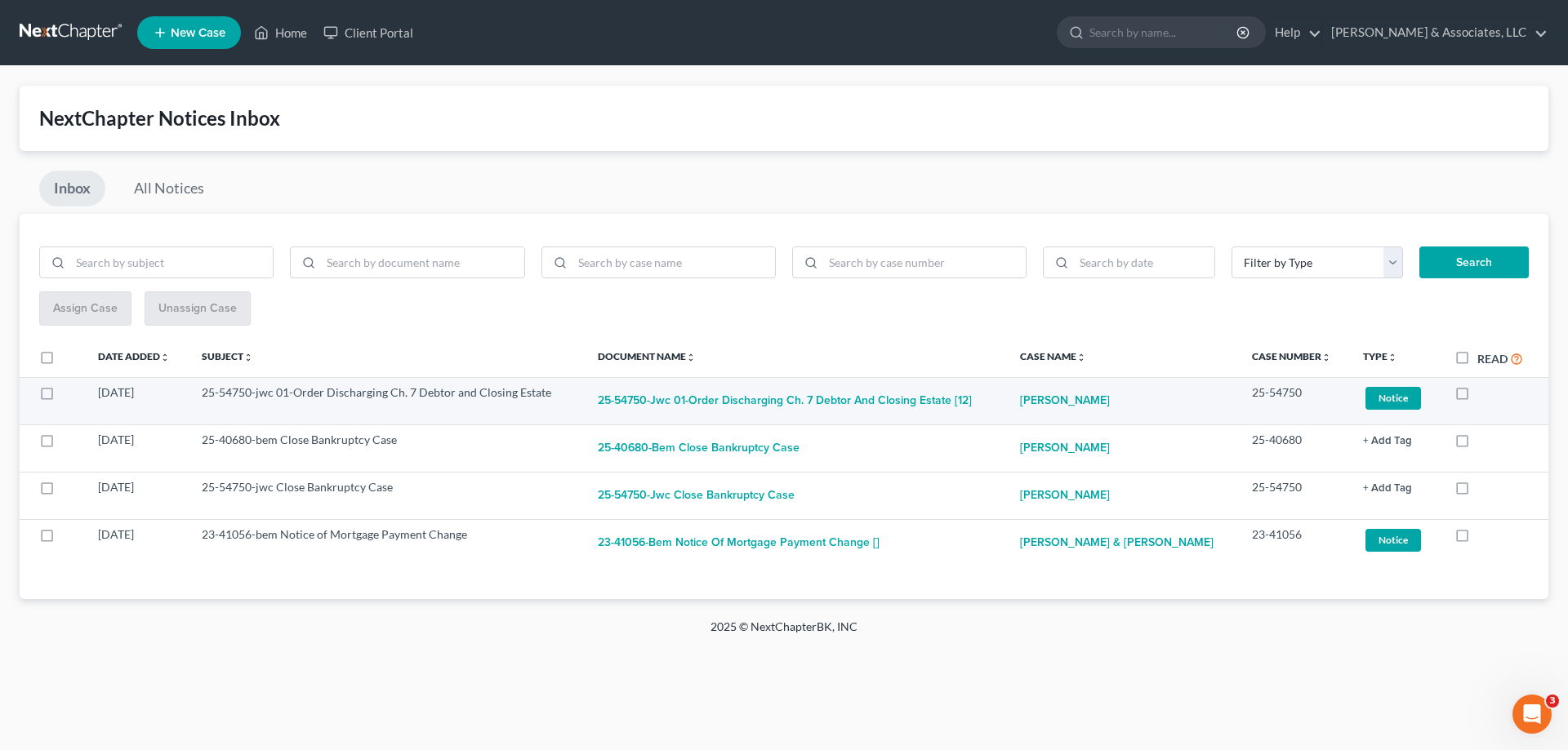
click at [1477, 397] on label at bounding box center [1477, 397] width 0 height 0
click at [1484, 395] on input "checkbox" at bounding box center [1489, 389] width 11 height 11
checkbox input "true"
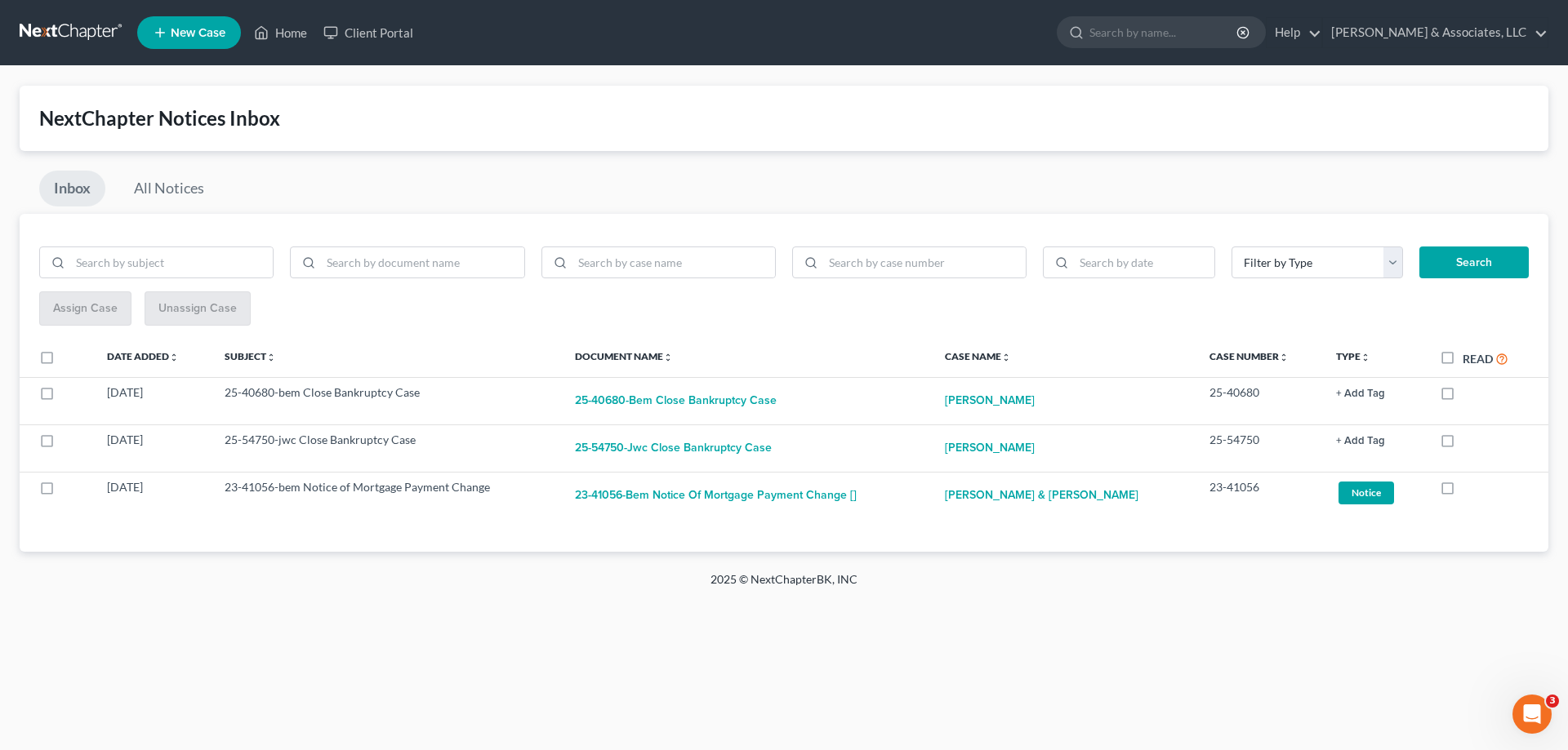
click at [1465, 395] on div at bounding box center [1484, 392] width 89 height 16
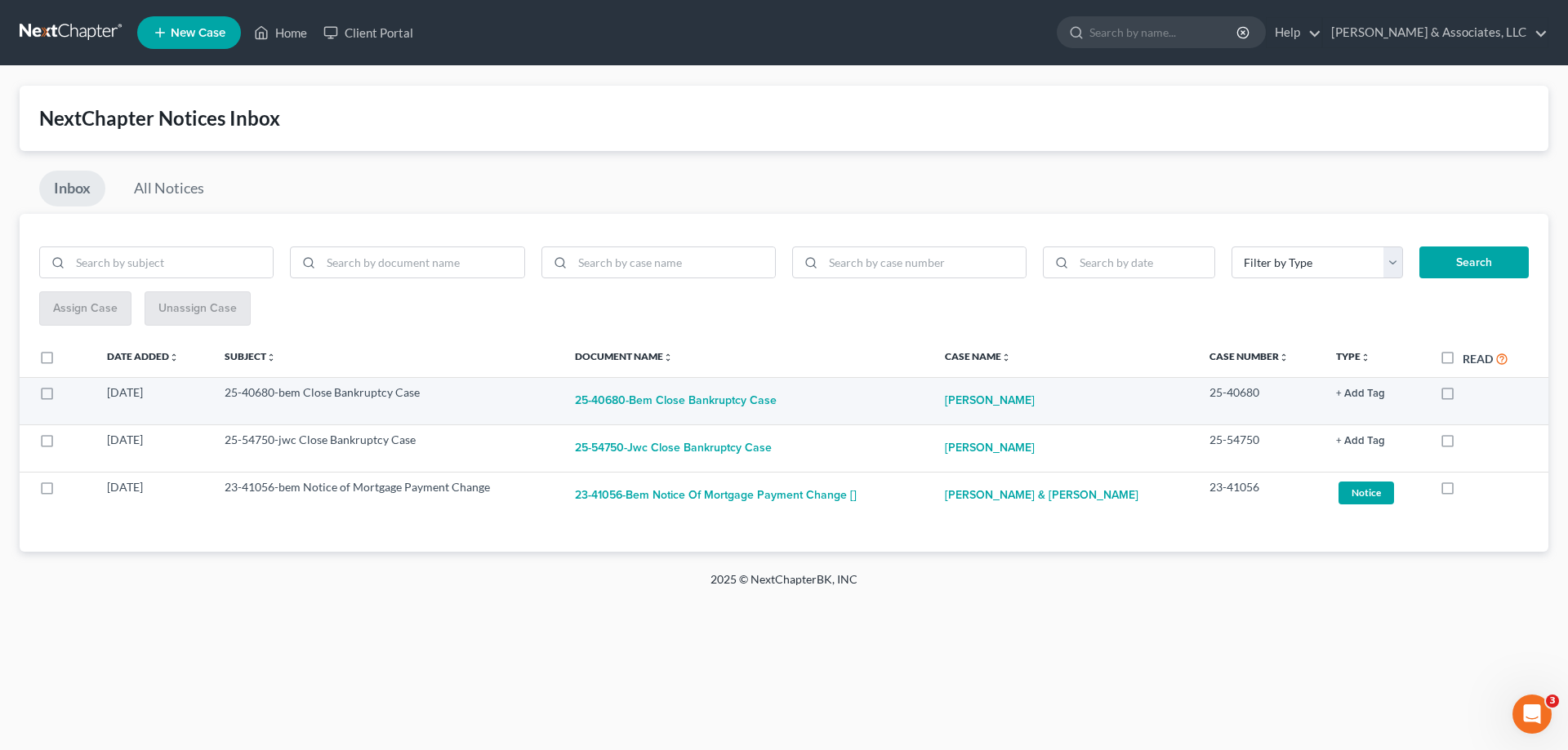
click at [1463, 397] on label at bounding box center [1463, 397] width 0 height 0
click at [1469, 395] on input "checkbox" at bounding box center [1474, 389] width 11 height 11
checkbox input "true"
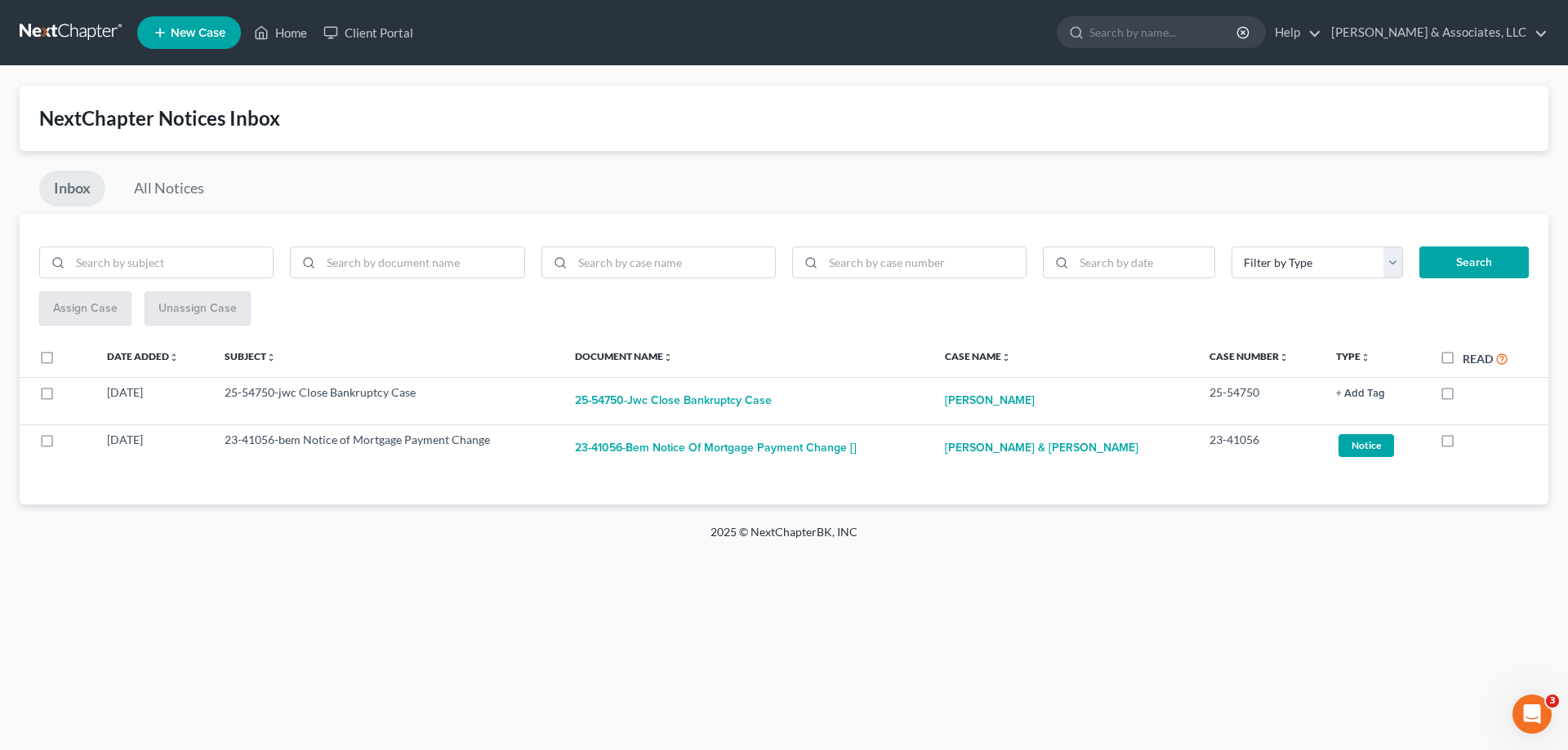
click at [1463, 397] on label at bounding box center [1463, 397] width 0 height 0
click at [1469, 395] on input "checkbox" at bounding box center [1474, 389] width 11 height 11
checkbox input "true"
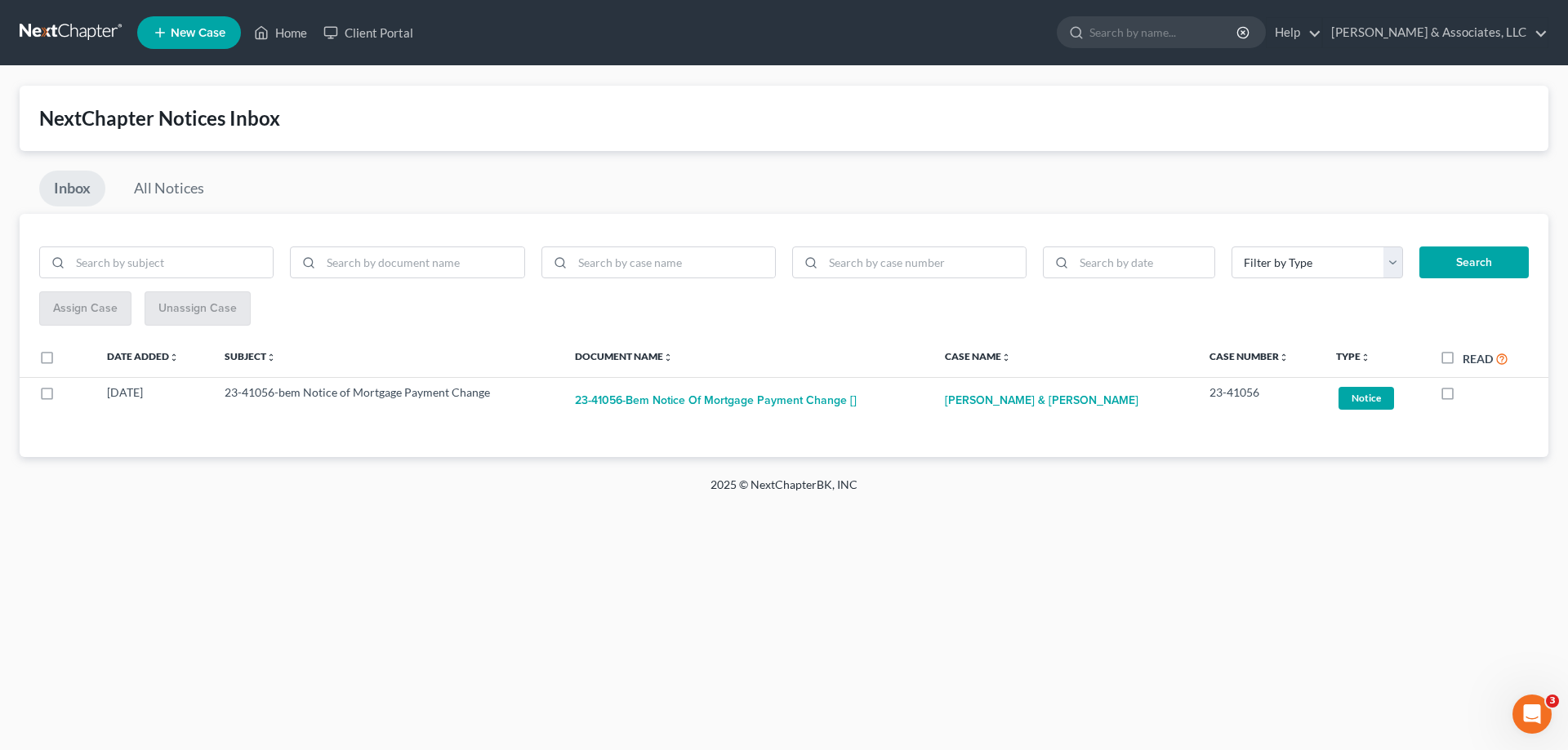
click at [1463, 397] on label at bounding box center [1463, 397] width 0 height 0
click at [1469, 395] on input "checkbox" at bounding box center [1474, 389] width 11 height 11
checkbox input "true"
